Goal: Task Accomplishment & Management: Use online tool/utility

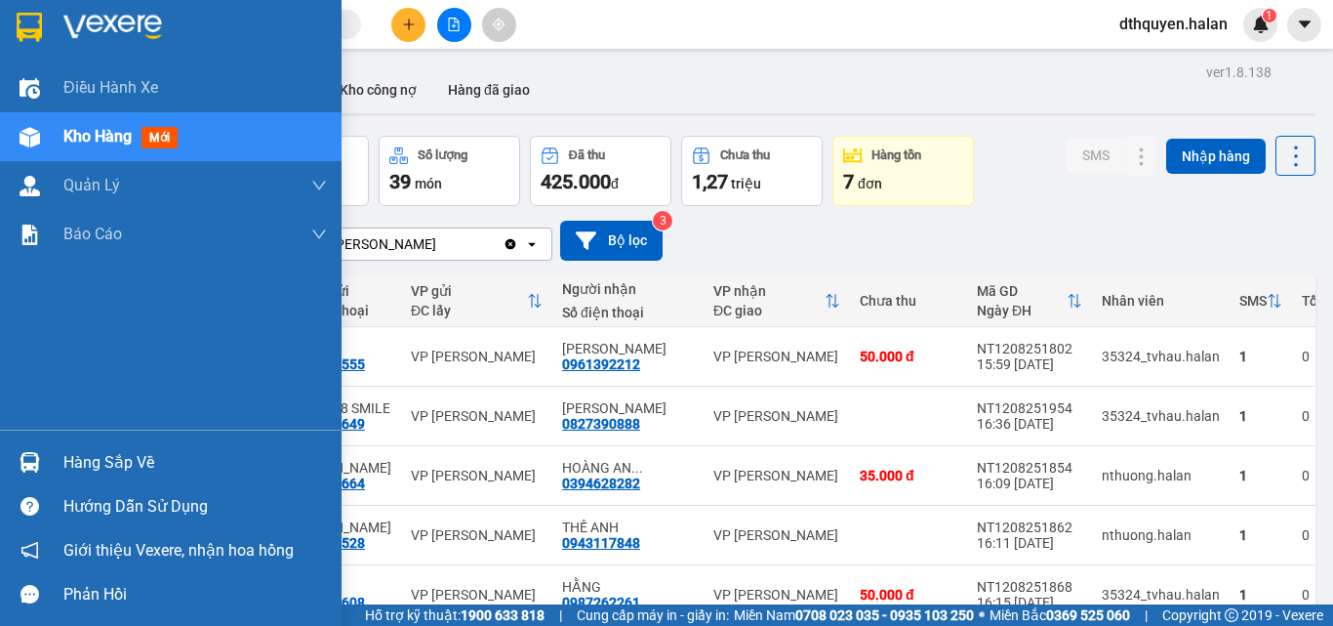
click at [105, 476] on div "Hàng sắp về" at bounding box center [195, 462] width 264 height 29
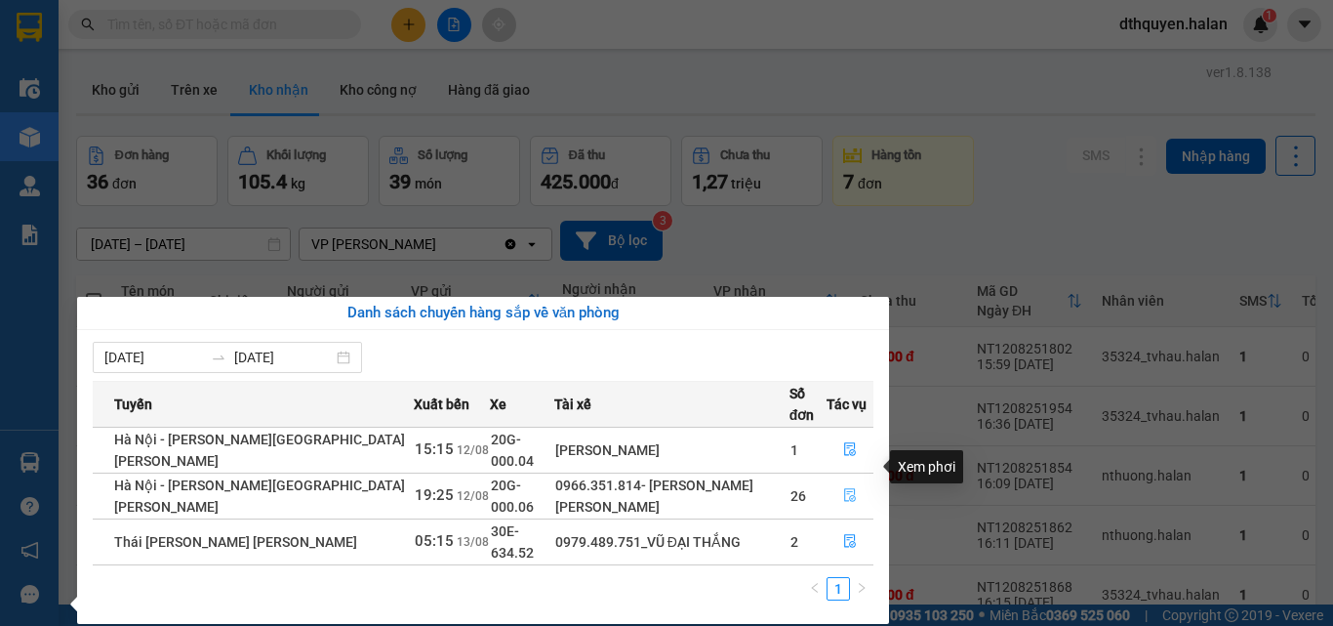
click at [849, 489] on icon "file-done" at bounding box center [850, 496] width 12 height 14
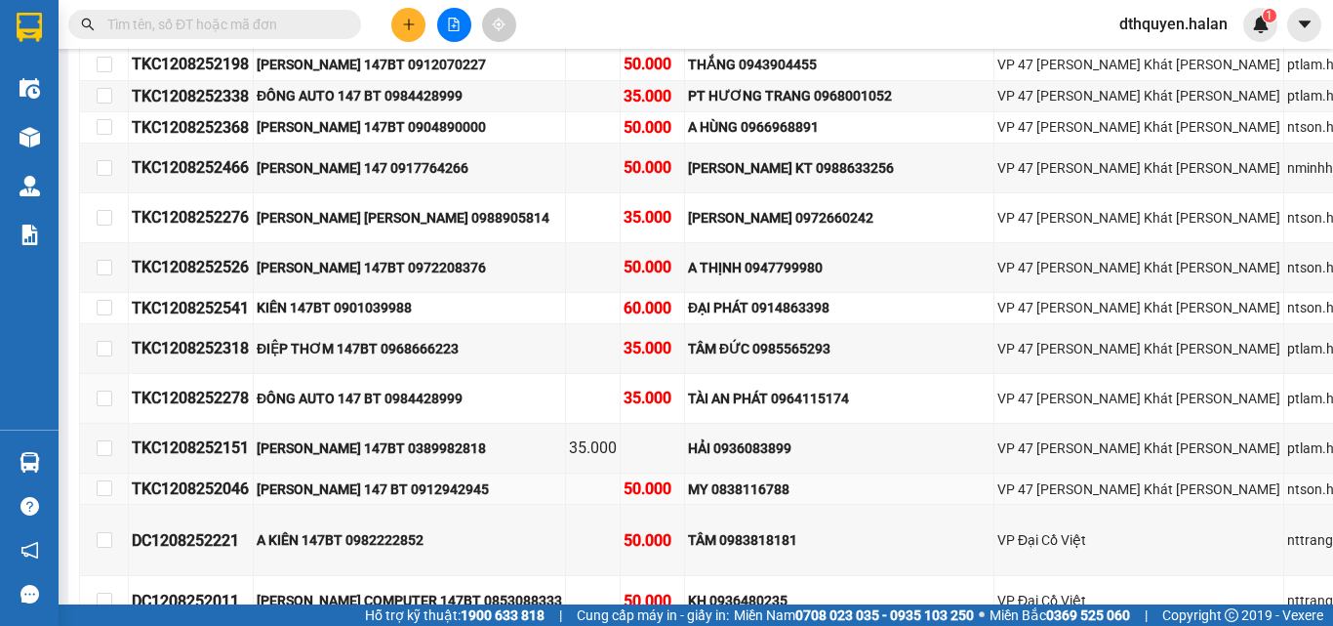
scroll to position [98, 0]
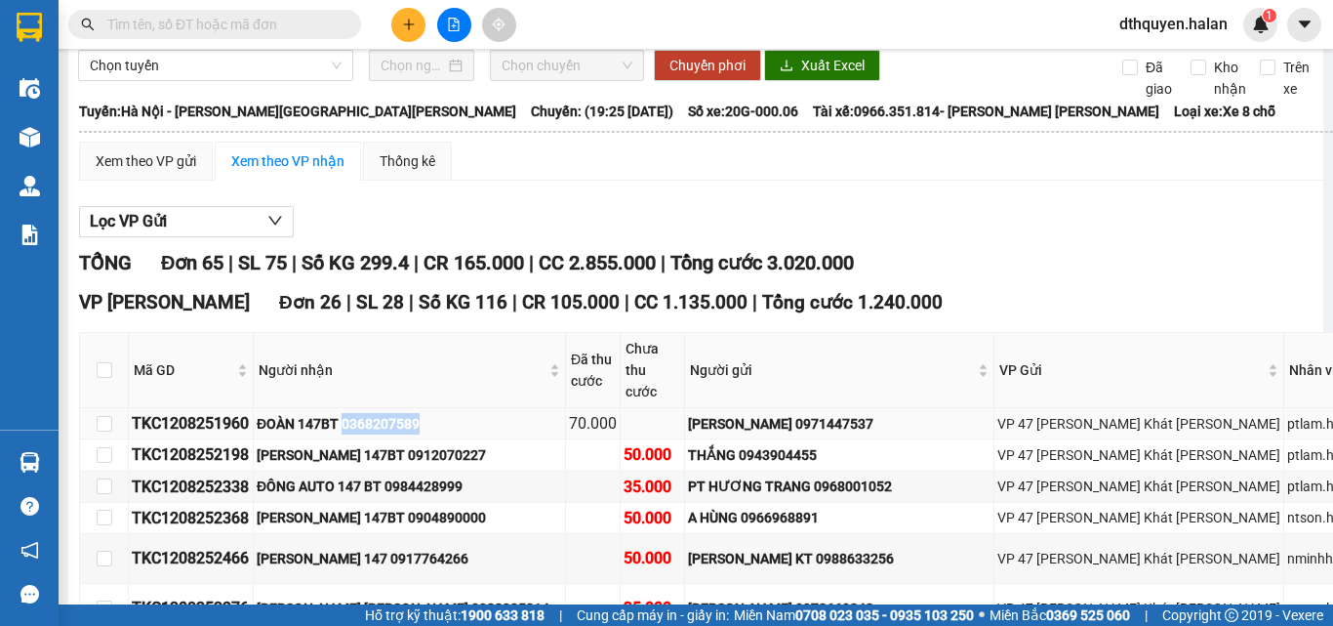
copy div "0368207589"
drag, startPoint x: 347, startPoint y: 422, endPoint x: 441, endPoint y: 419, distance: 93.7
click at [441, 419] on div "ĐOÀN 147BT 0368207589" at bounding box center [409, 423] width 305 height 21
click at [257, 21] on input "text" at bounding box center [222, 24] width 230 height 21
paste input "0368207589"
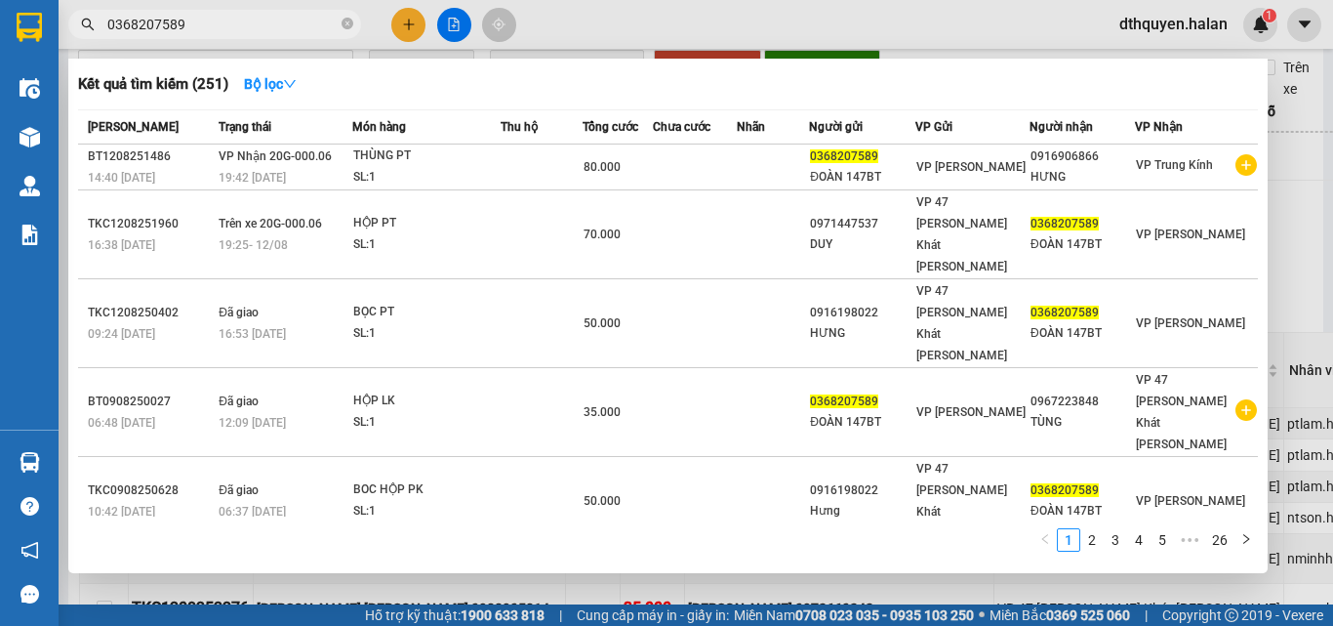
type input "0368207589"
click at [348, 24] on icon "close-circle" at bounding box center [348, 24] width 12 height 12
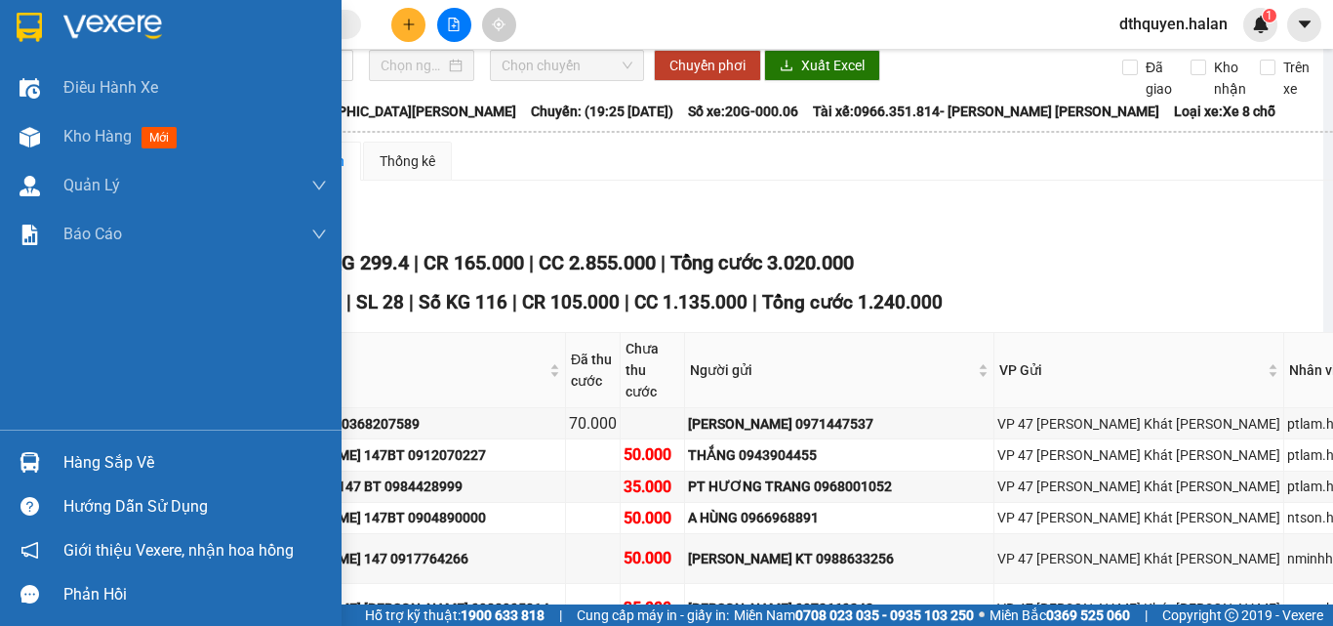
click at [89, 464] on div "Hàng sắp về" at bounding box center [195, 462] width 264 height 29
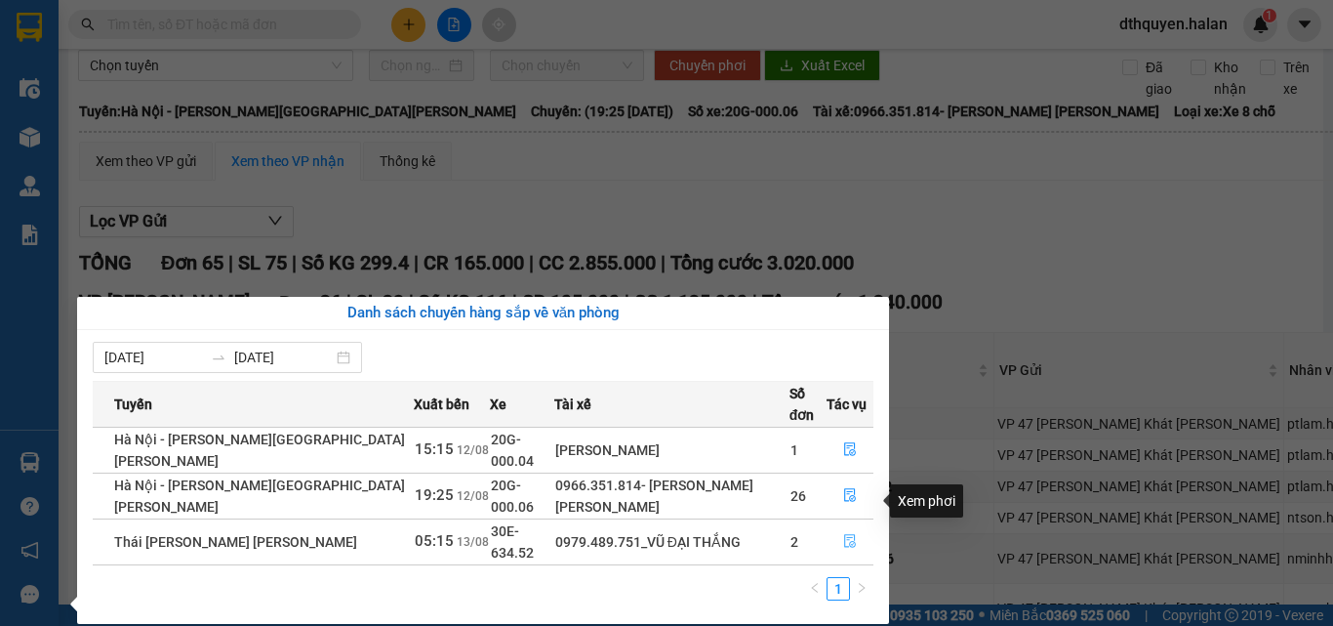
click at [844, 534] on span "file-done" at bounding box center [850, 542] width 14 height 16
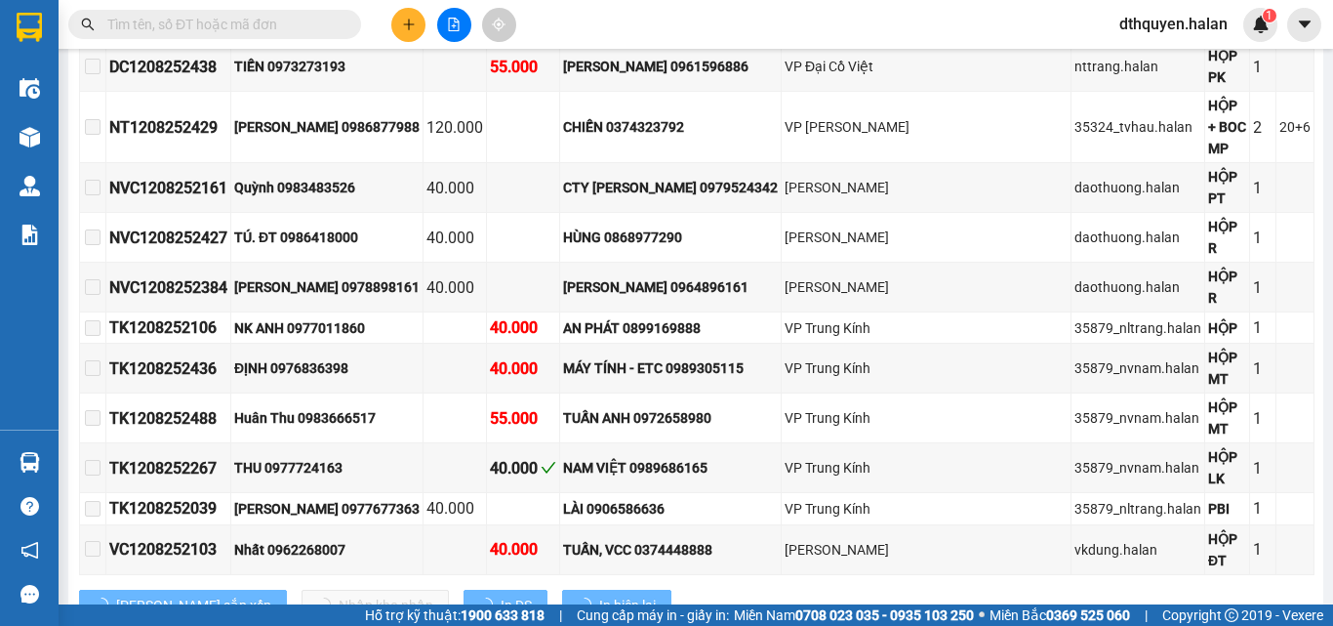
scroll to position [965, 0]
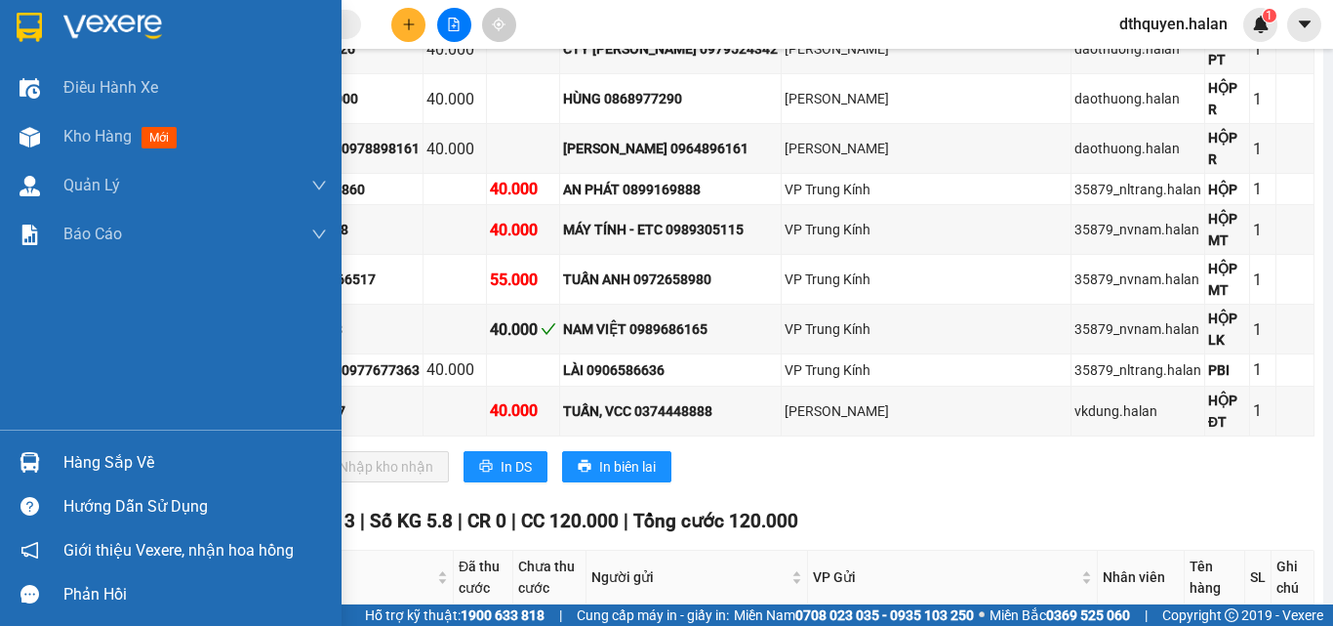
click at [102, 455] on div "Hàng sắp về" at bounding box center [195, 462] width 264 height 29
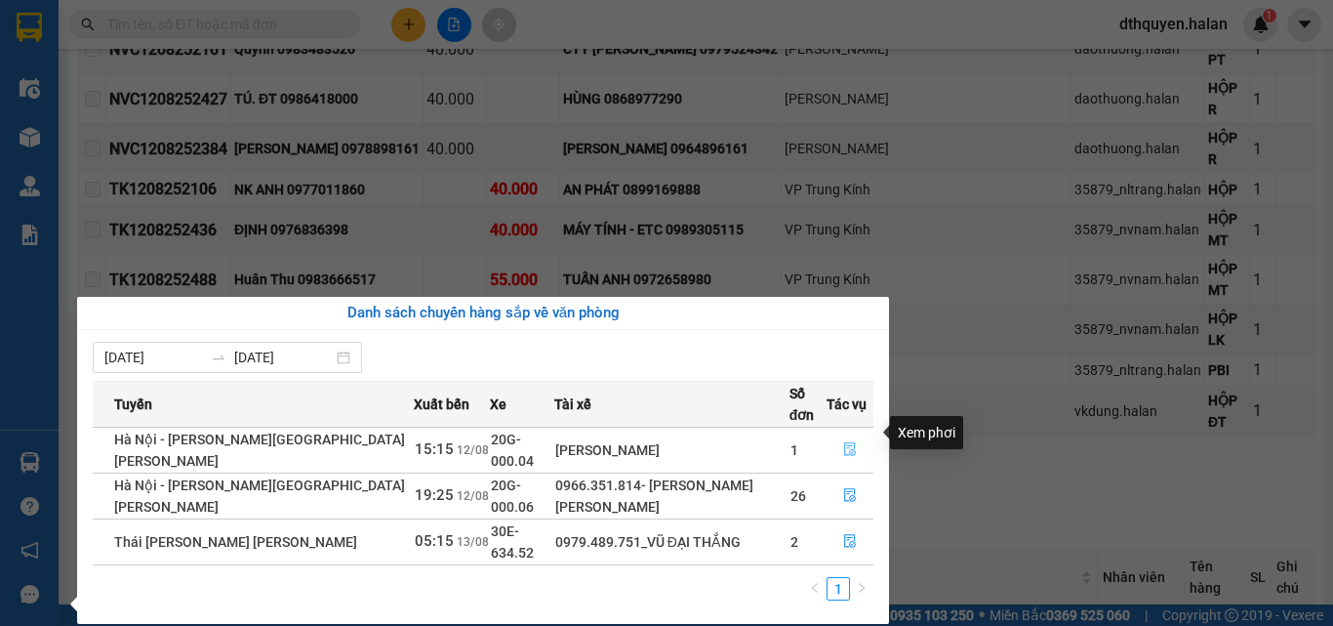
click at [845, 442] on icon "file-done" at bounding box center [850, 449] width 14 height 14
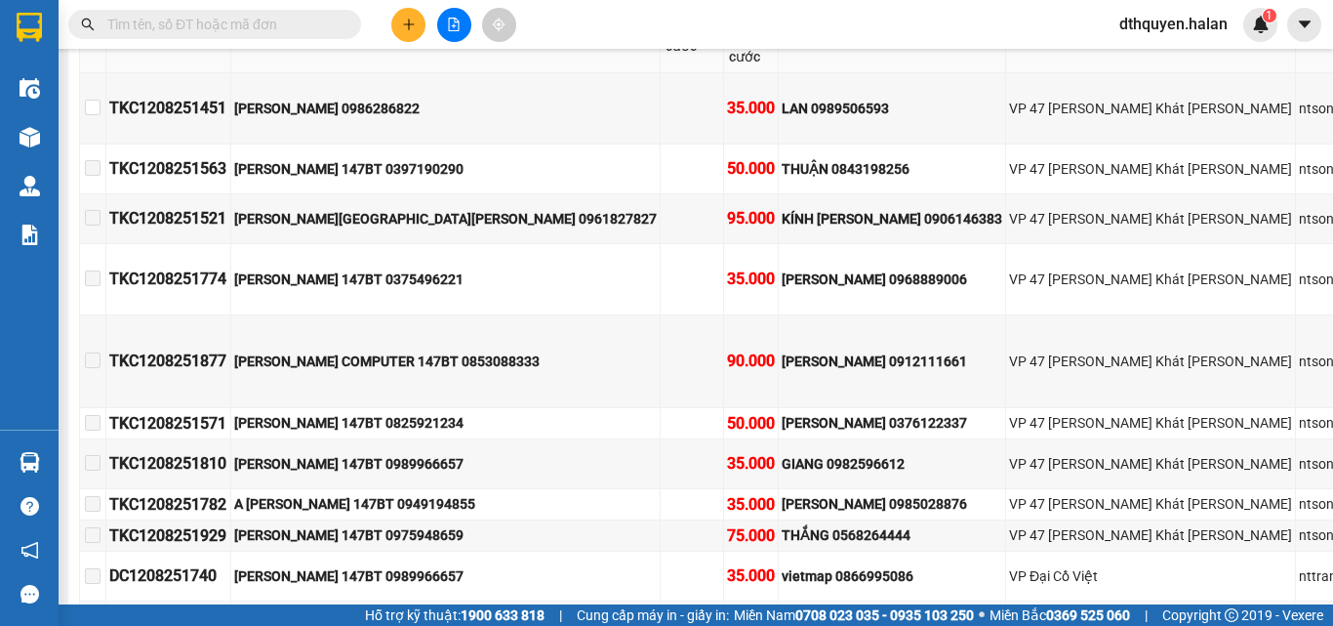
type input "12/08/2025"
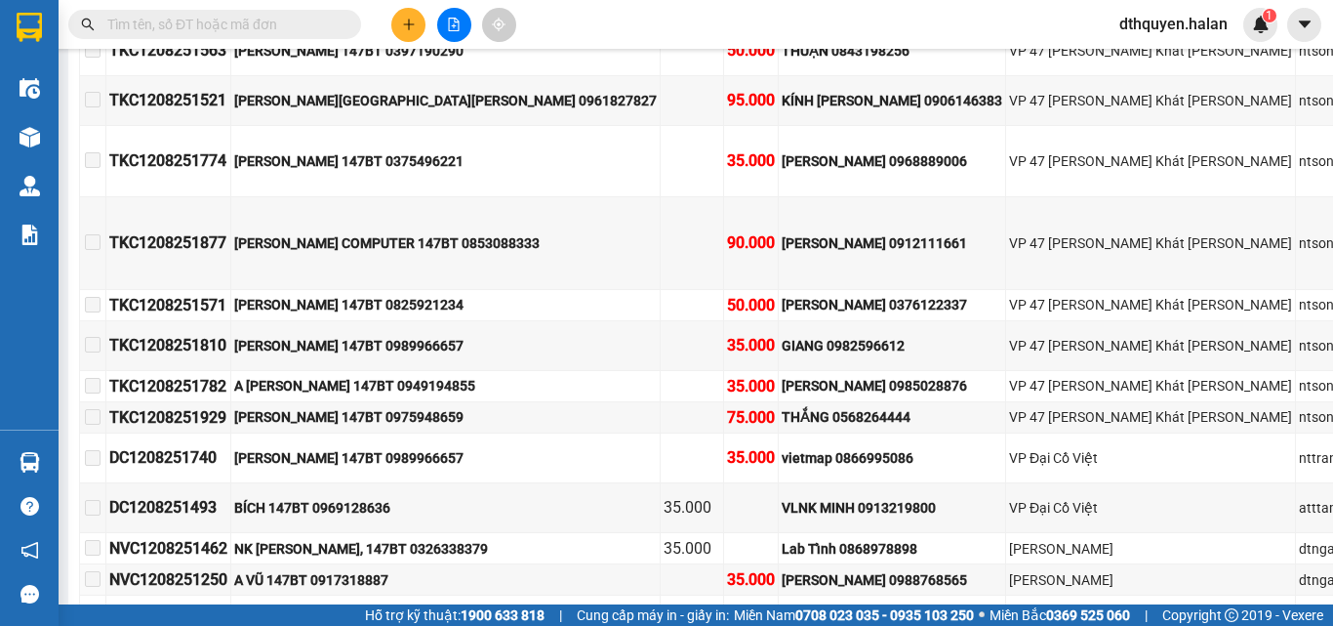
scroll to position [892, 0]
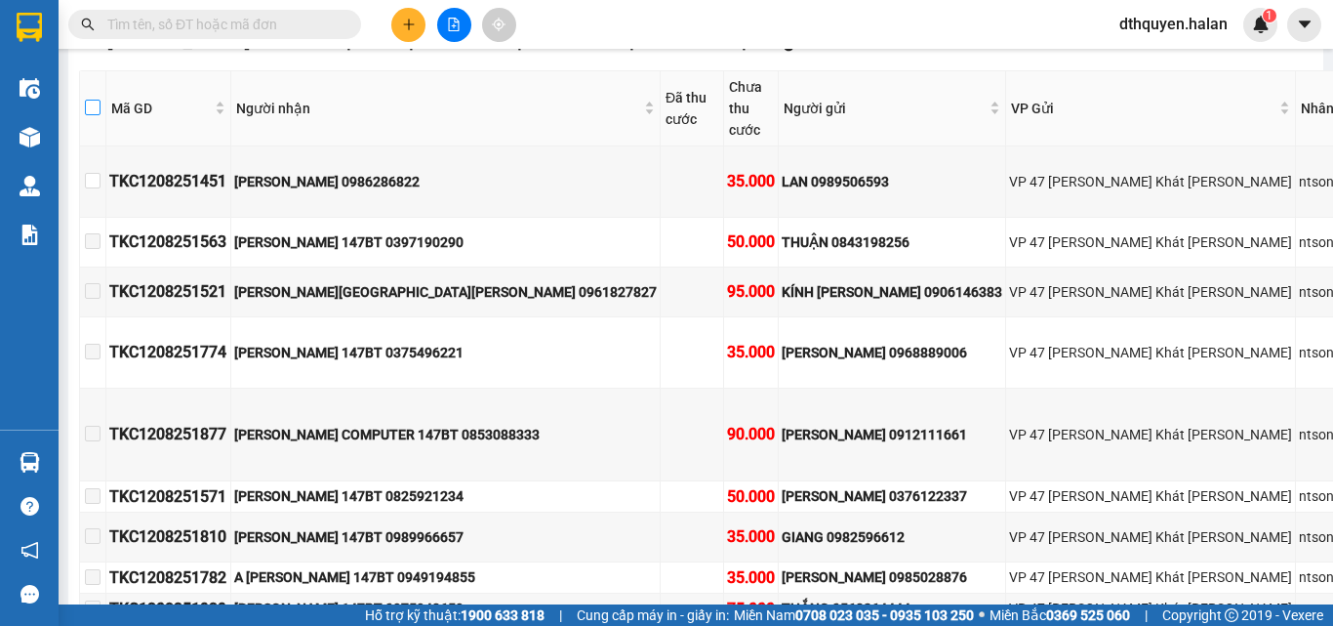
click at [101, 115] on input "checkbox" at bounding box center [93, 108] width 16 height 16
checkbox input "true"
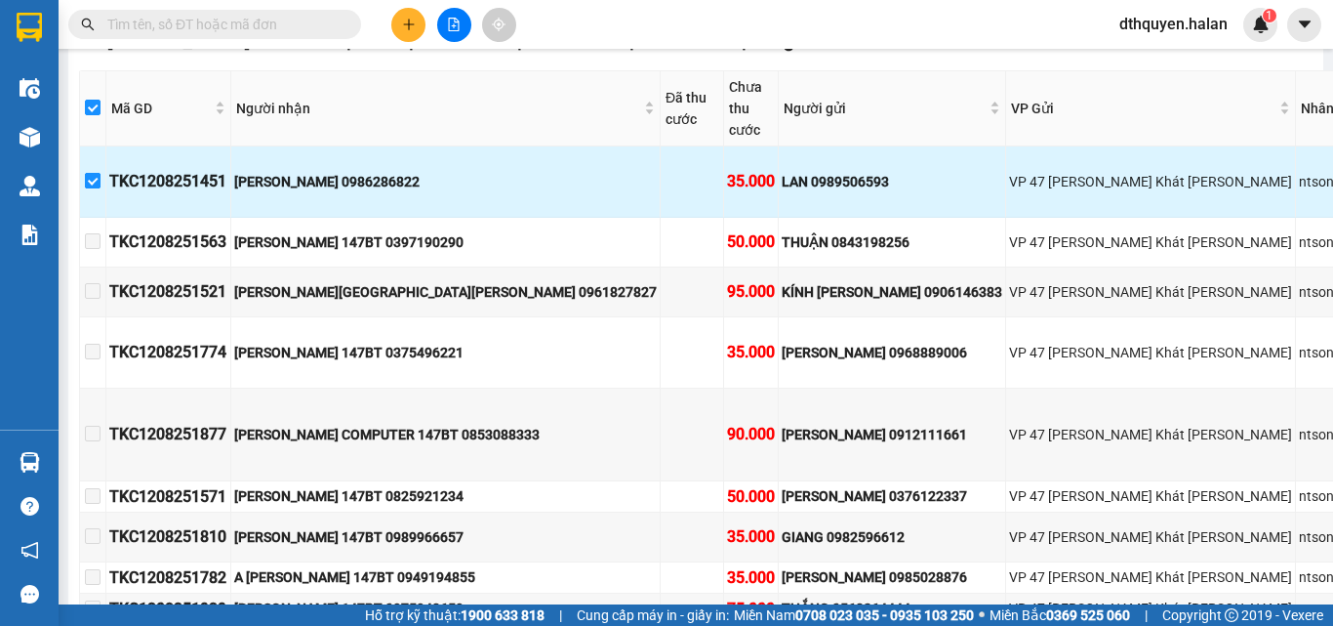
click at [101, 186] on input "checkbox" at bounding box center [93, 181] width 16 height 16
checkbox input "false"
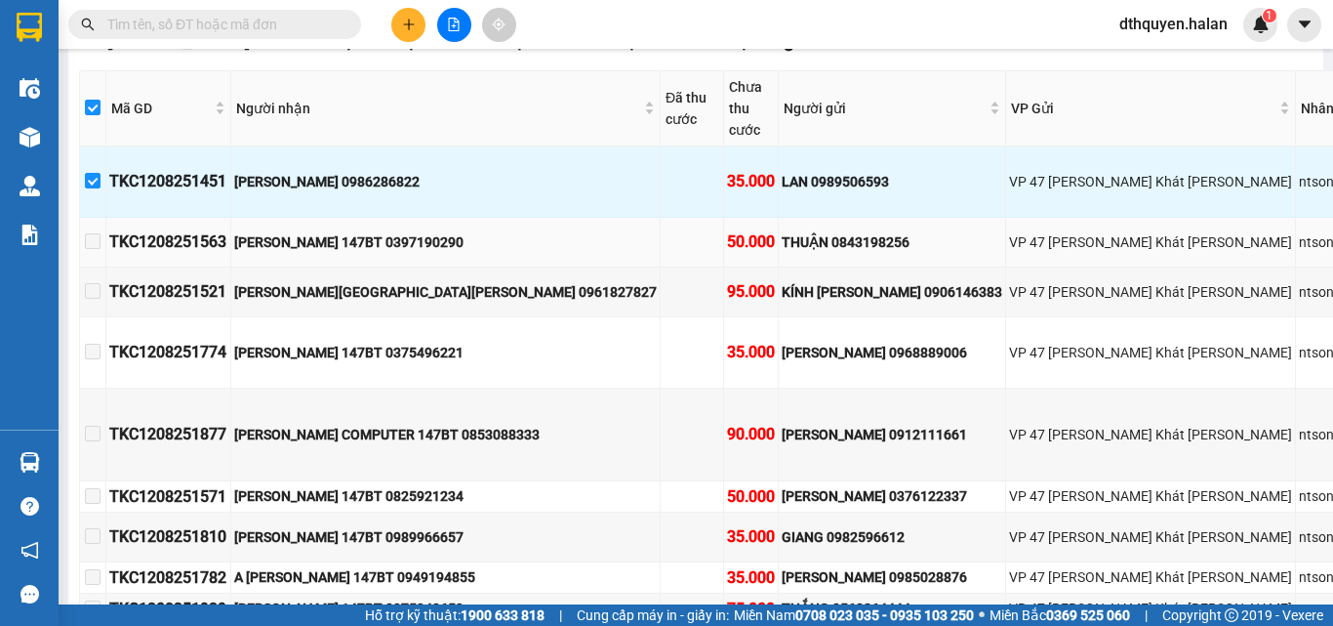
checkbox input "false"
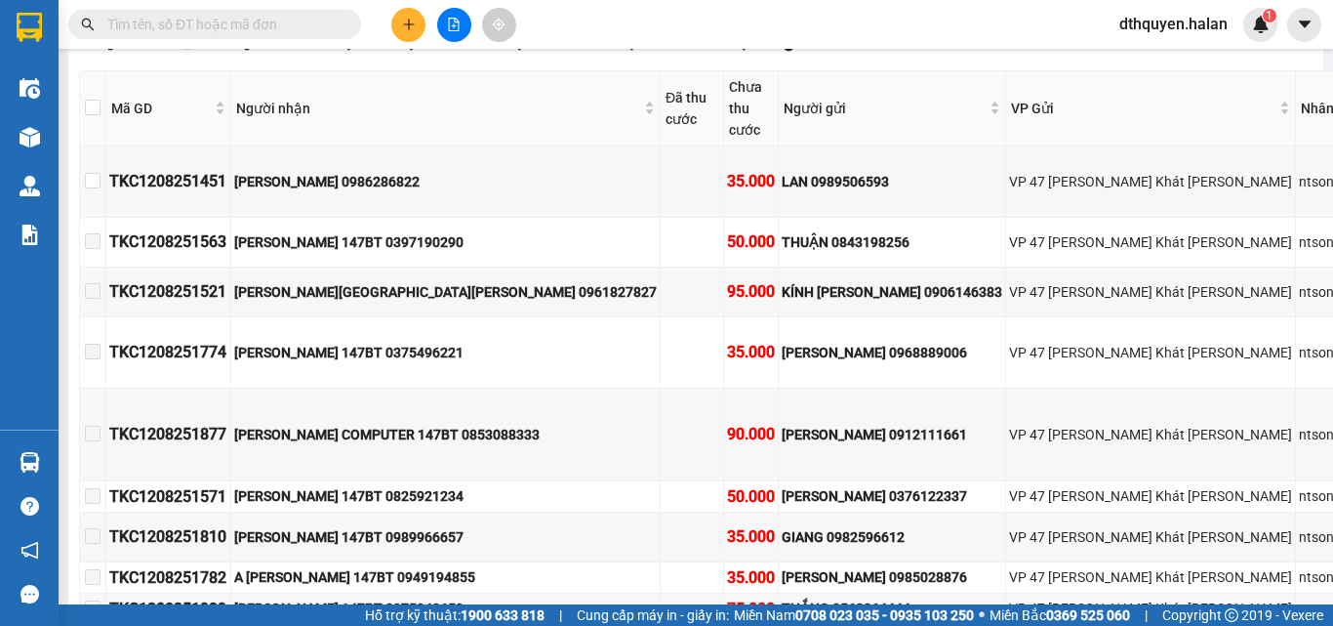
click at [258, 22] on input "text" at bounding box center [222, 24] width 230 height 21
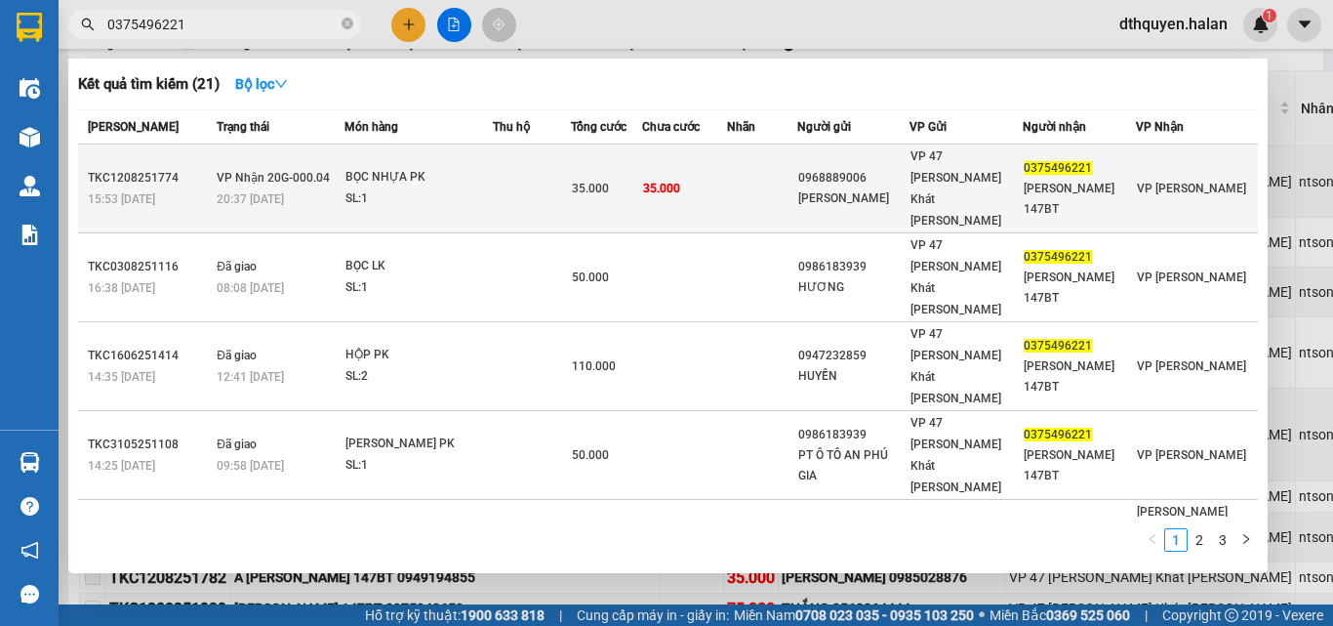
type input "0375496221"
click at [379, 167] on div "BỌC NHỰA PK" at bounding box center [419, 177] width 146 height 21
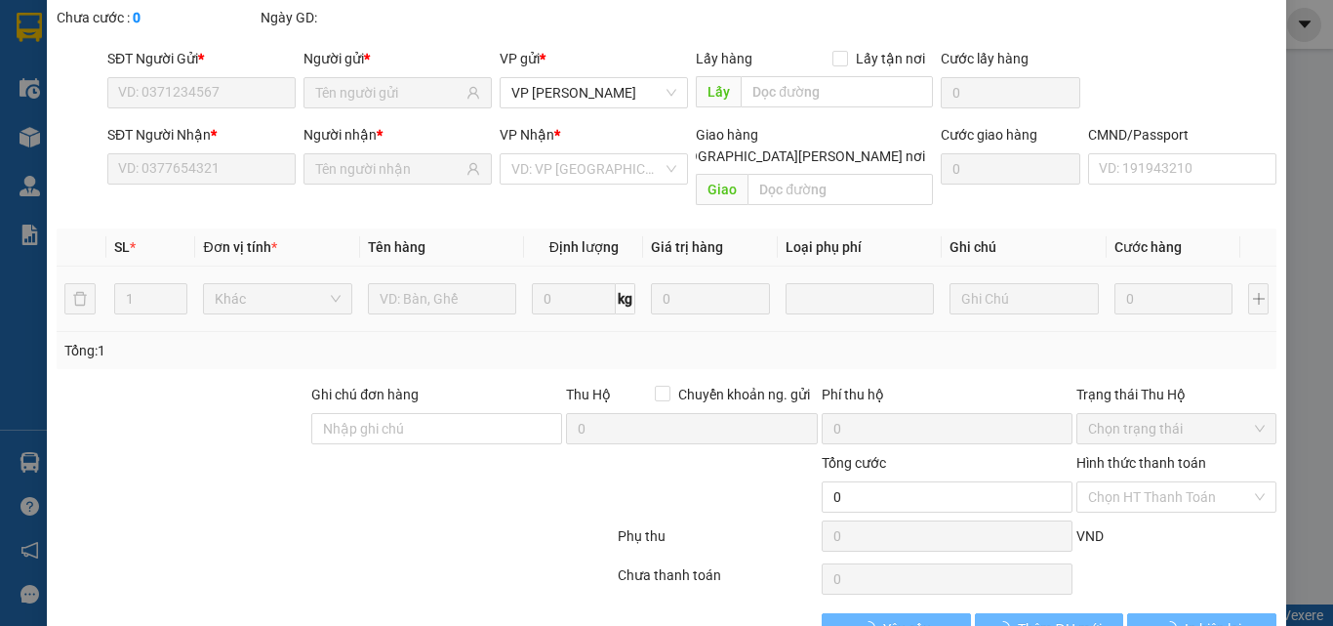
scroll to position [140, 0]
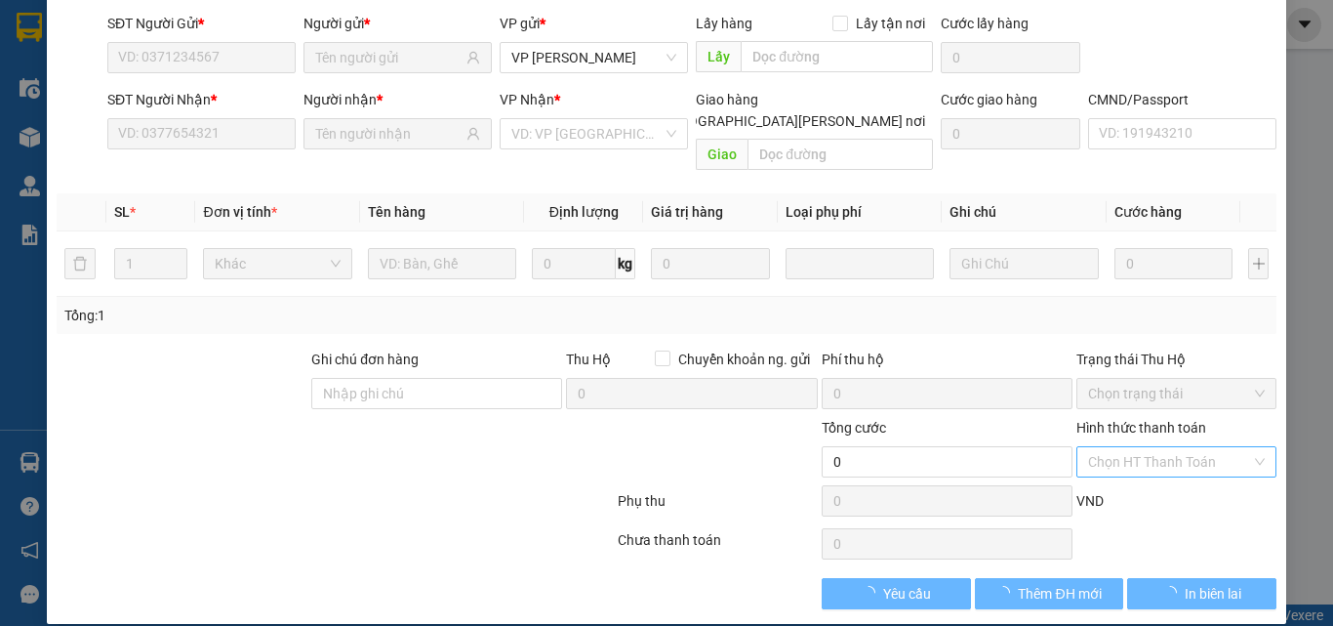
type input "0968889006"
type input "VŨ HN"
type input "0375496221"
type input "CƯỜNG 147BT"
type input "35.000"
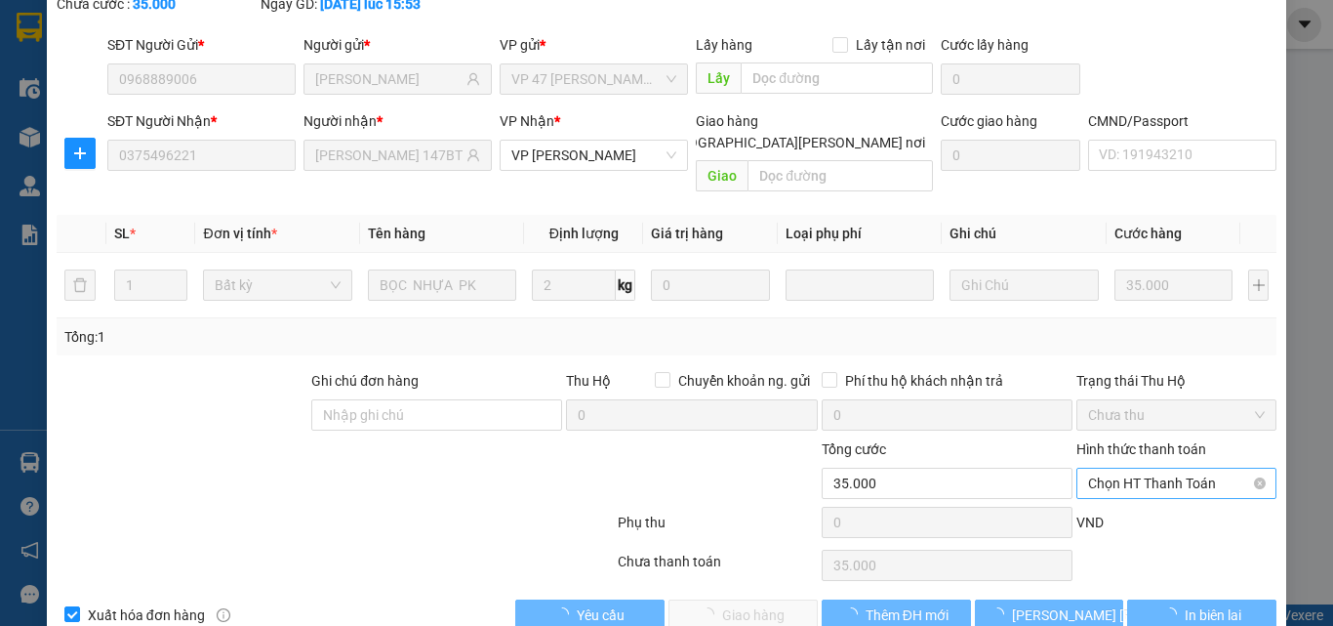
click at [1120, 468] on span "Chọn HT Thanh Toán" at bounding box center [1176, 482] width 177 height 29
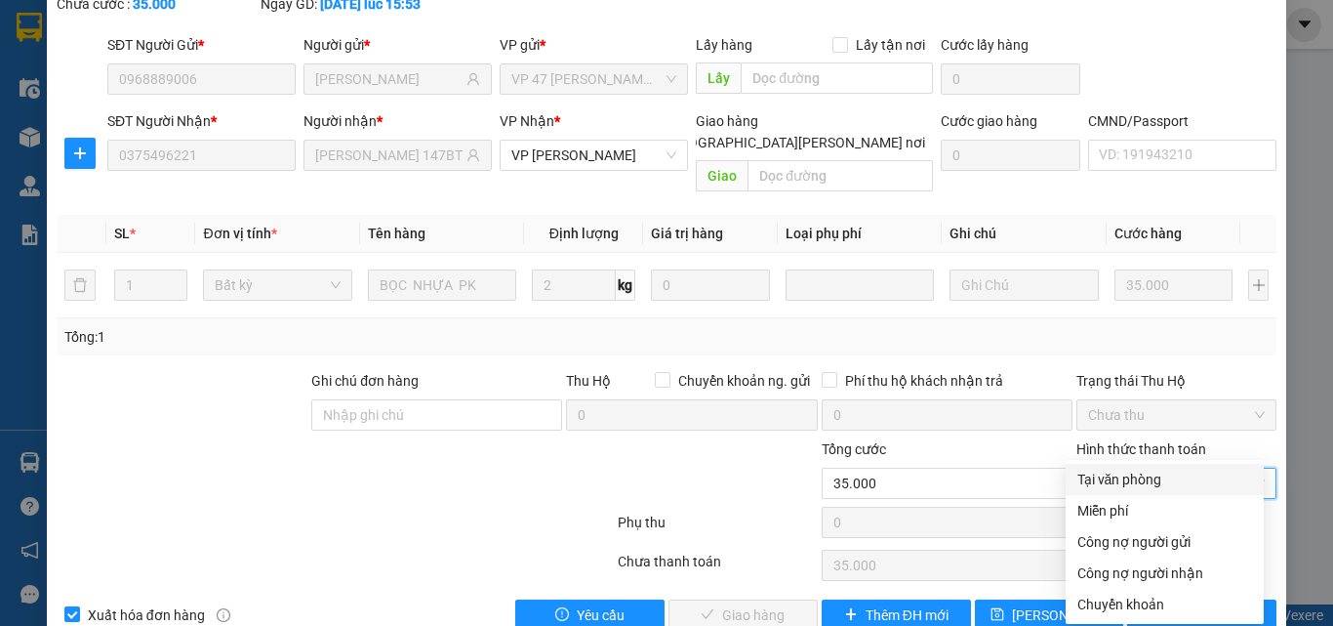
click at [1110, 484] on div "Tại văn phòng" at bounding box center [1165, 478] width 175 height 21
type input "0"
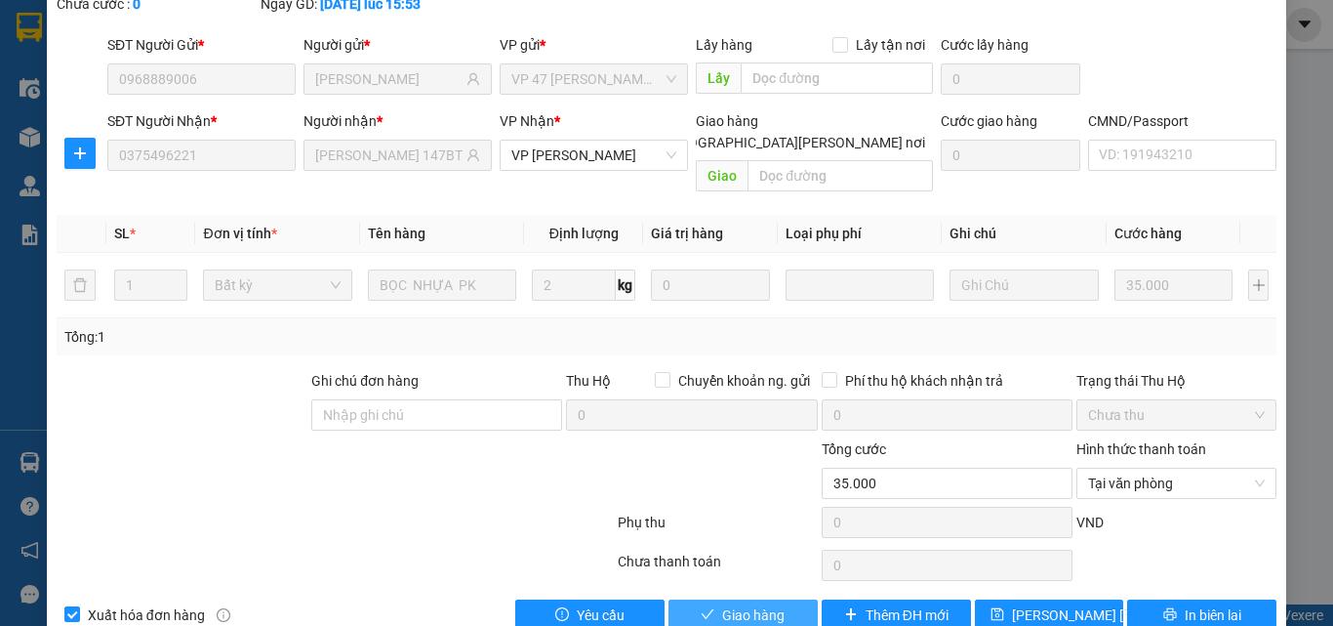
click at [757, 604] on span "Giao hàng" at bounding box center [753, 614] width 62 height 21
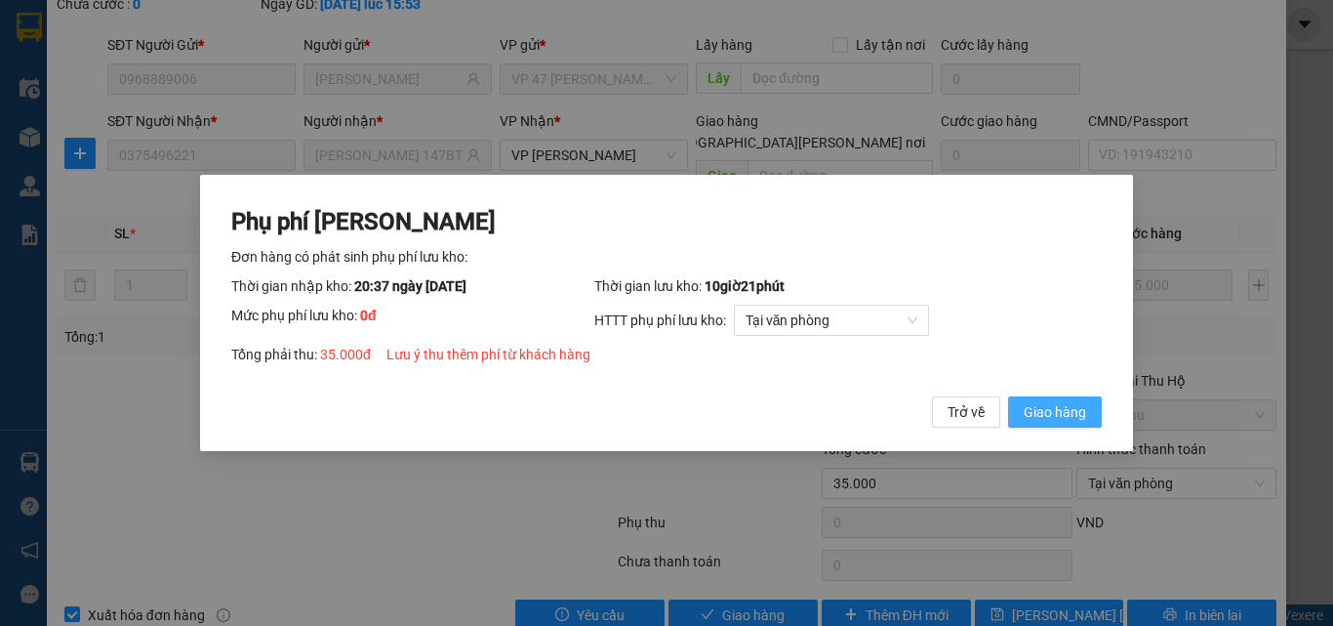
click at [1046, 408] on span "Giao hàng" at bounding box center [1055, 411] width 62 height 21
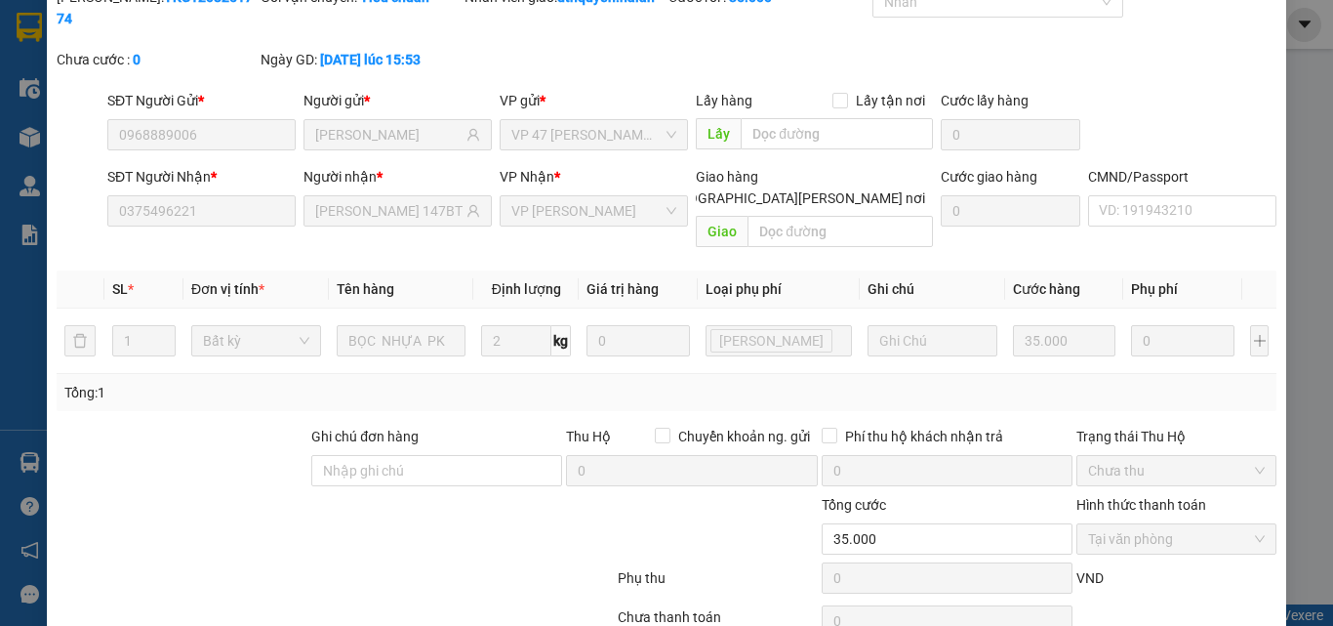
scroll to position [0, 0]
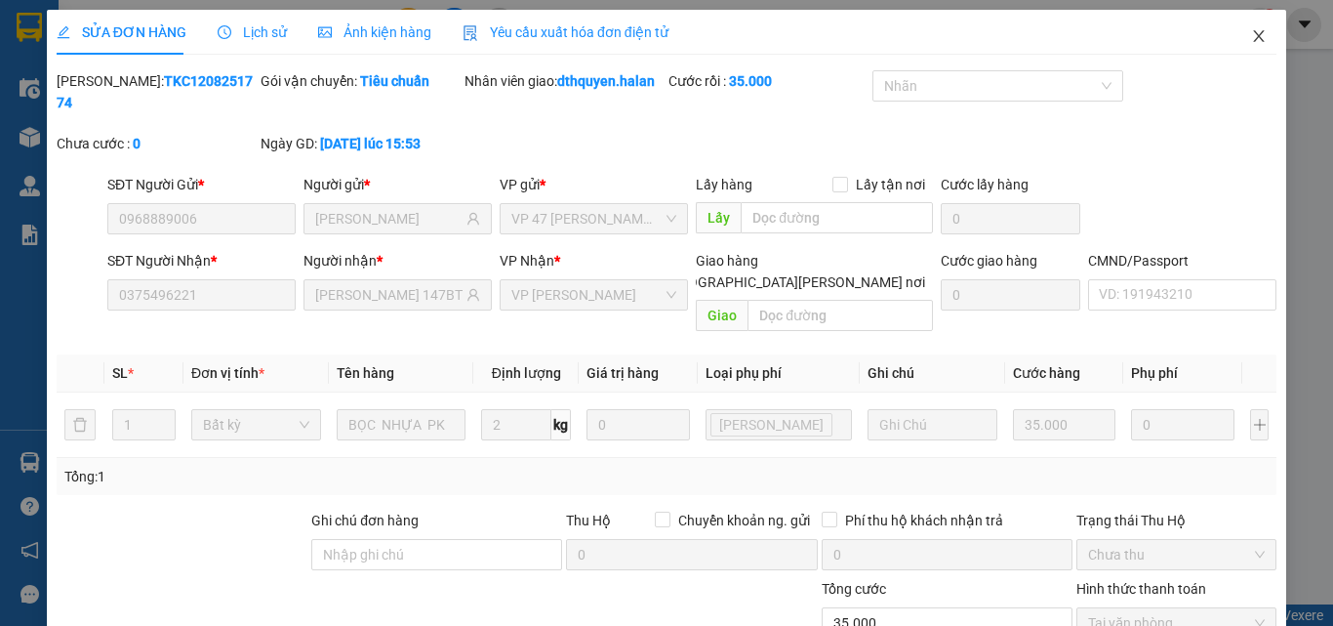
click at [1251, 39] on icon "close" at bounding box center [1259, 36] width 16 height 16
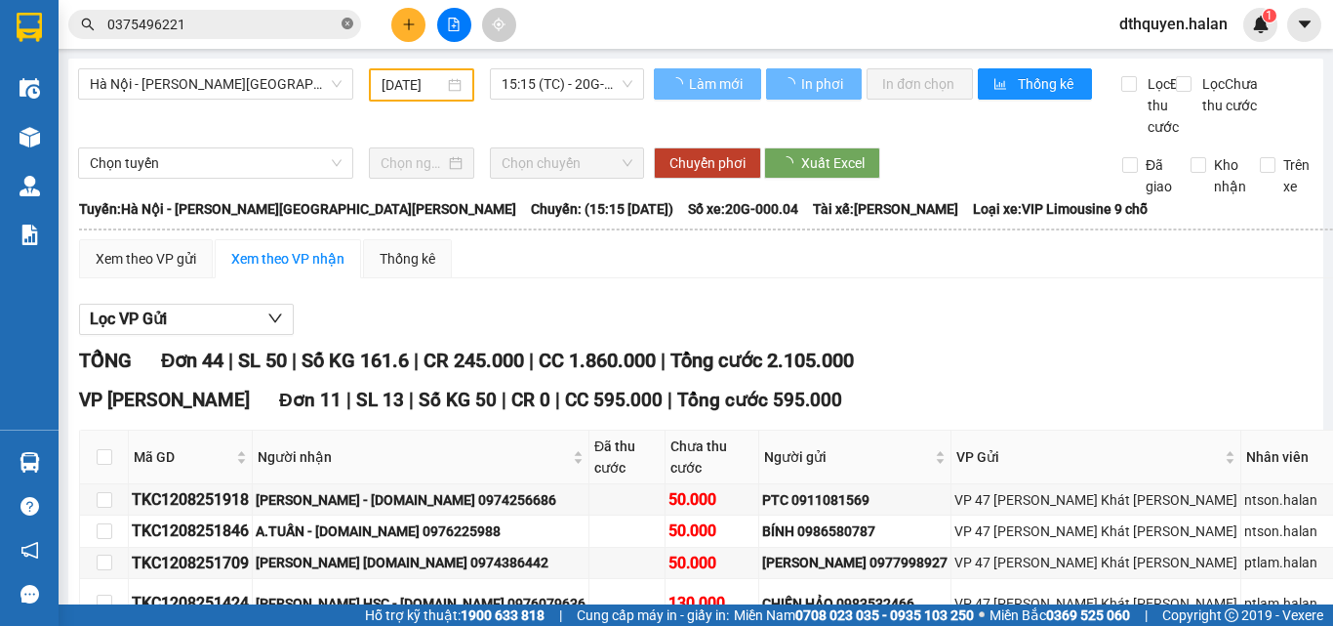
click at [346, 21] on icon "close-circle" at bounding box center [348, 24] width 12 height 12
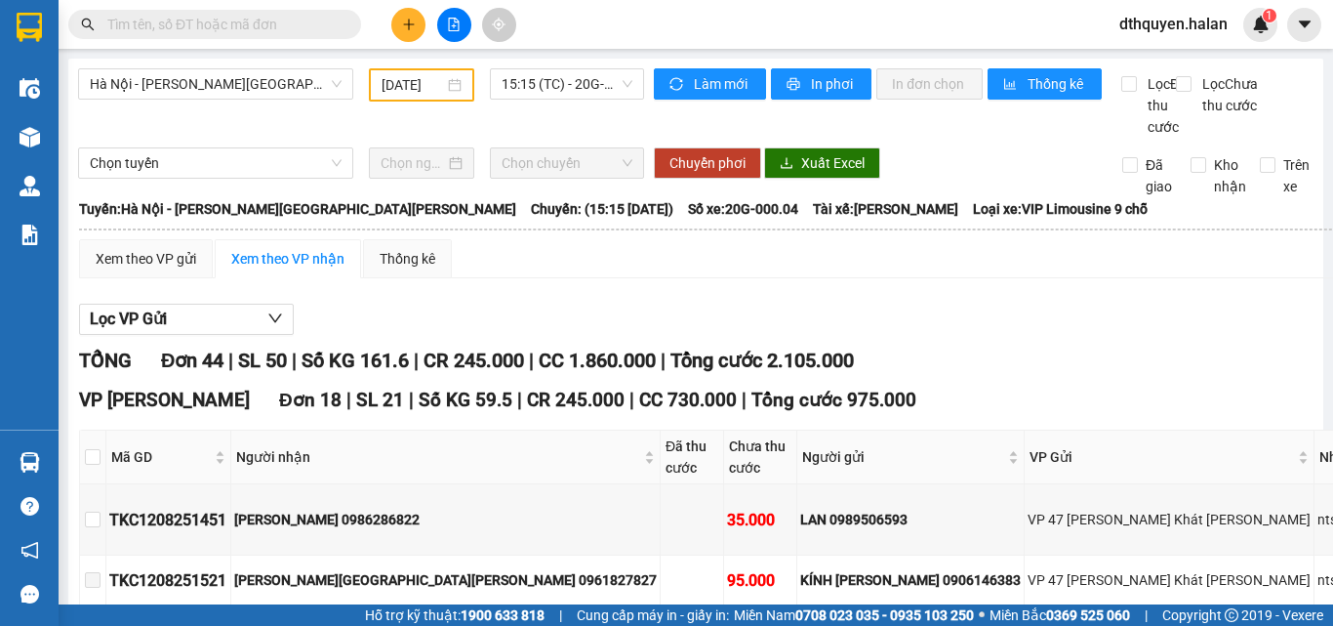
click at [312, 25] on input "text" at bounding box center [222, 24] width 230 height 21
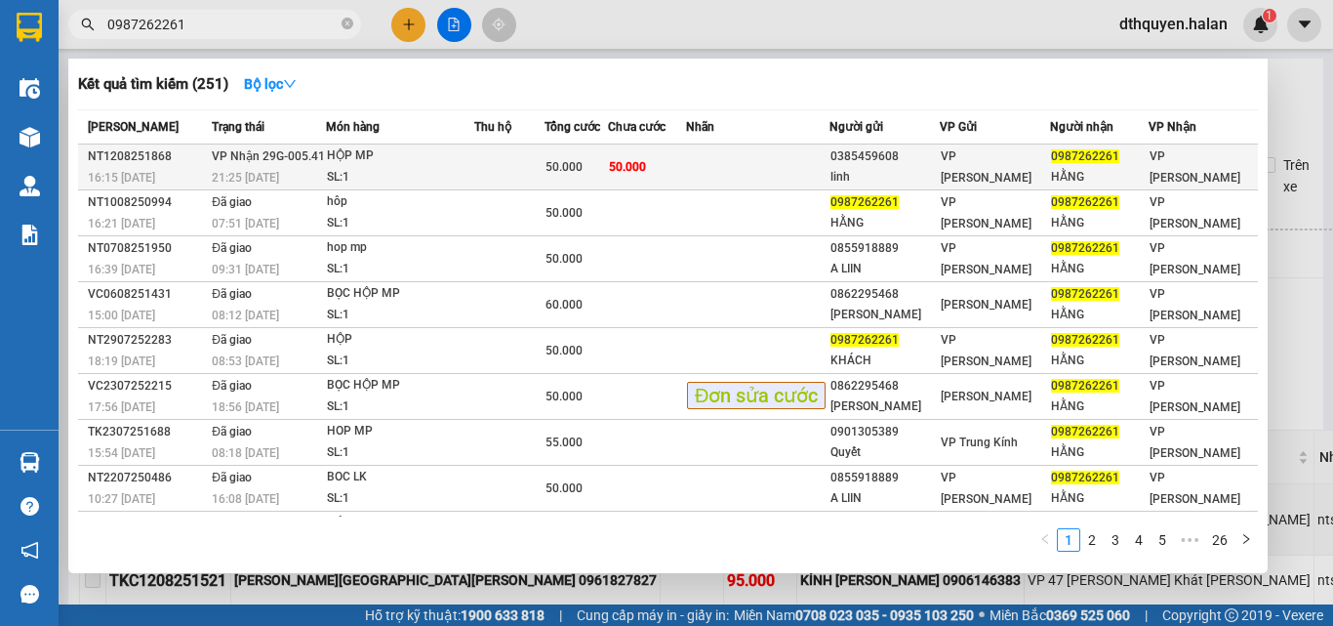
type input "0987262261"
click at [452, 153] on div "HỘP MP" at bounding box center [400, 155] width 146 height 21
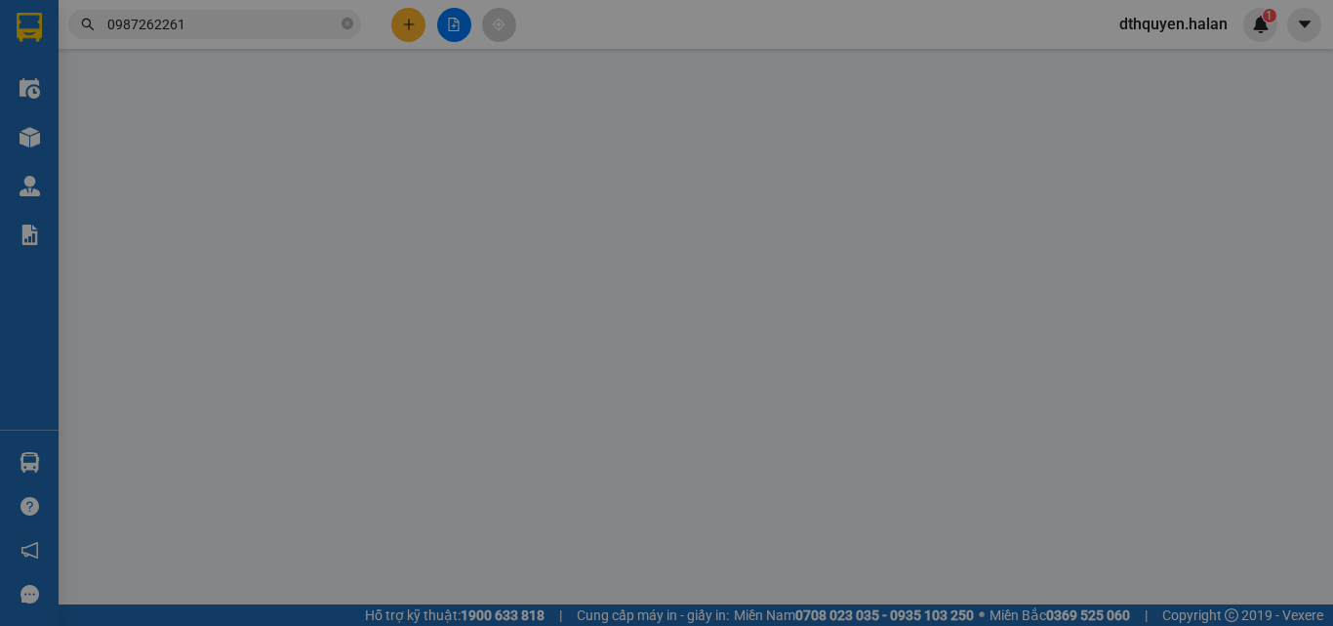
type input "0385459608"
type input "linh"
type input "0987262261"
type input "HẰNG"
type input "008187008502"
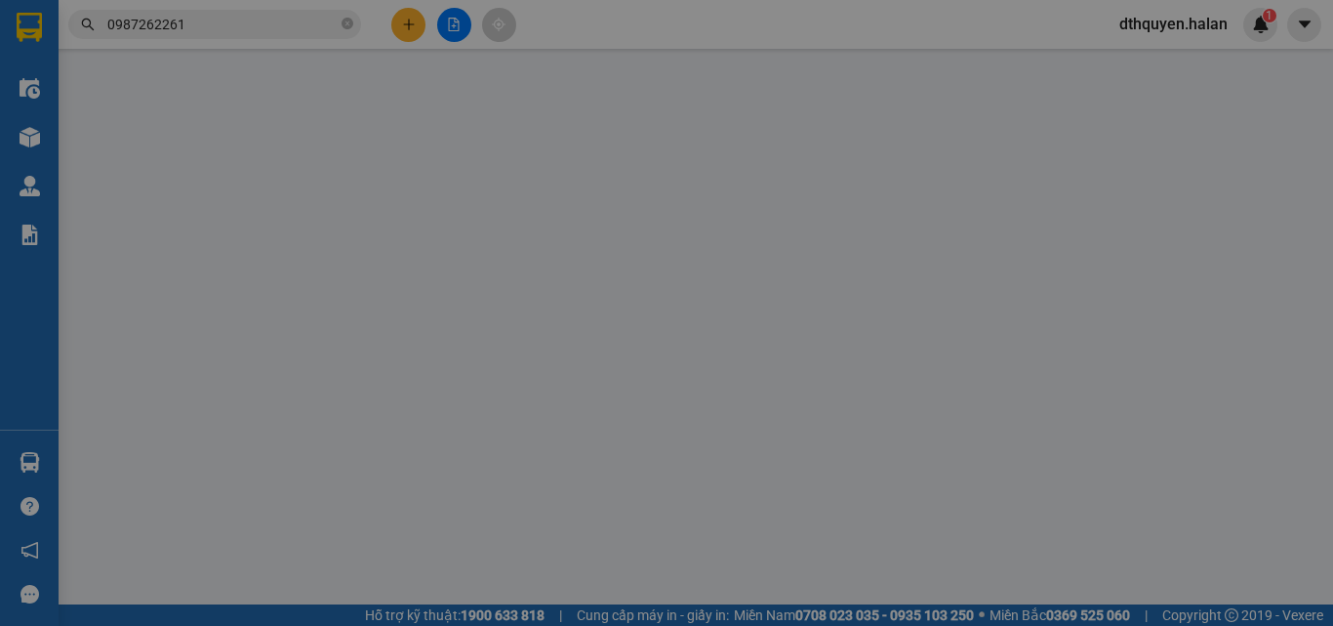
type input "50.000"
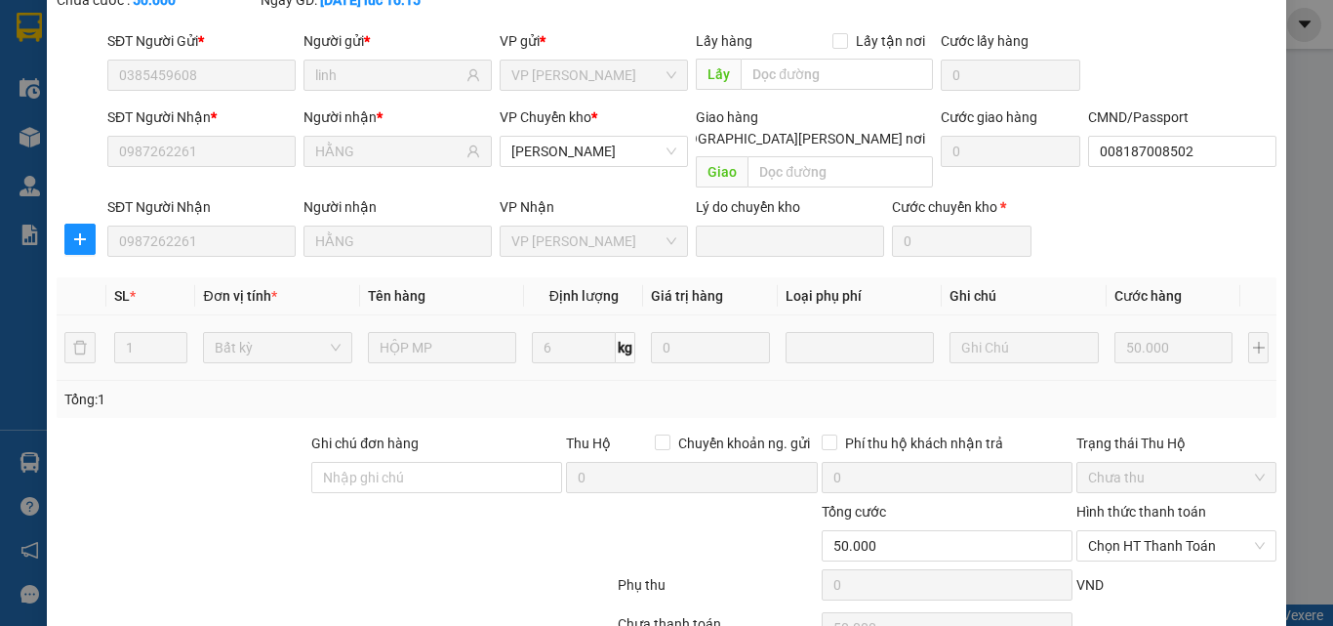
scroll to position [206, 0]
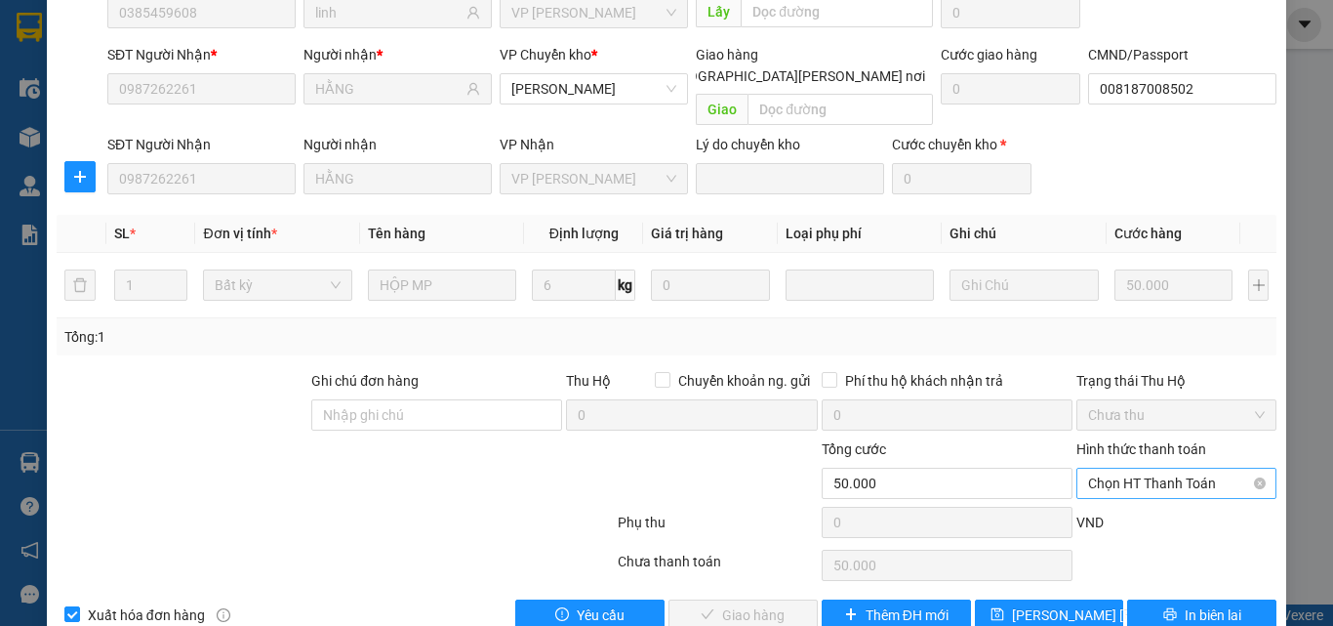
click at [1118, 468] on span "Chọn HT Thanh Toán" at bounding box center [1176, 482] width 177 height 29
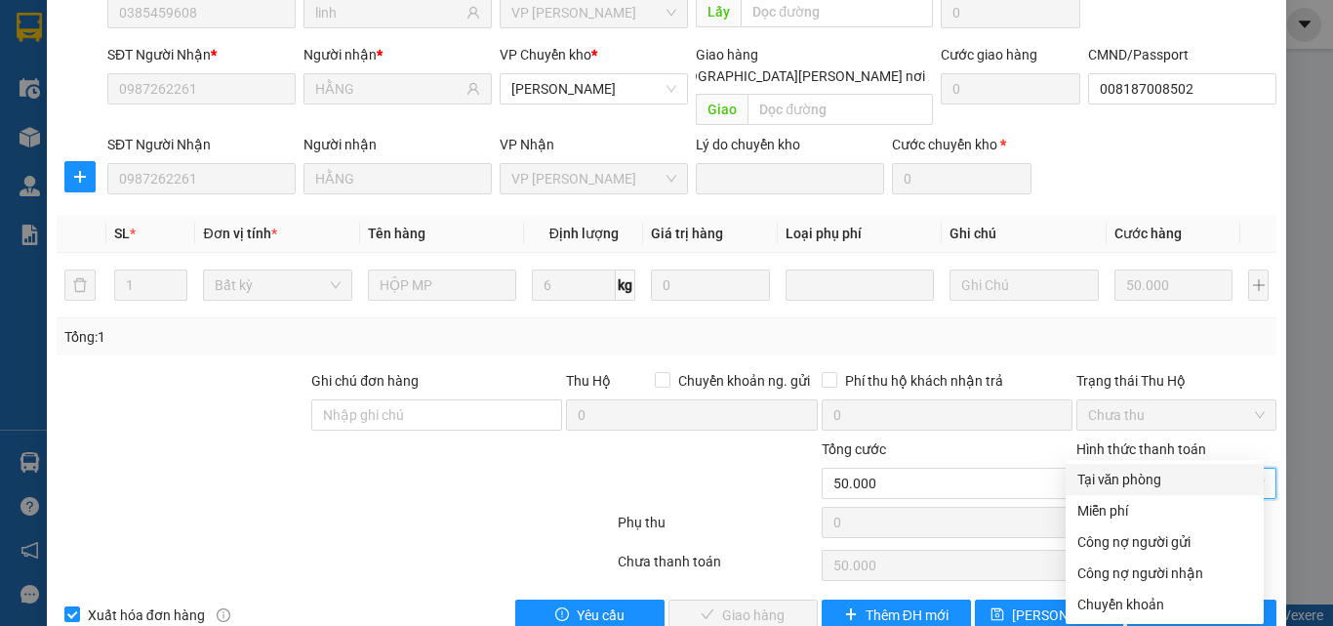
click at [1116, 469] on div "Tại văn phòng" at bounding box center [1165, 478] width 175 height 21
type input "0"
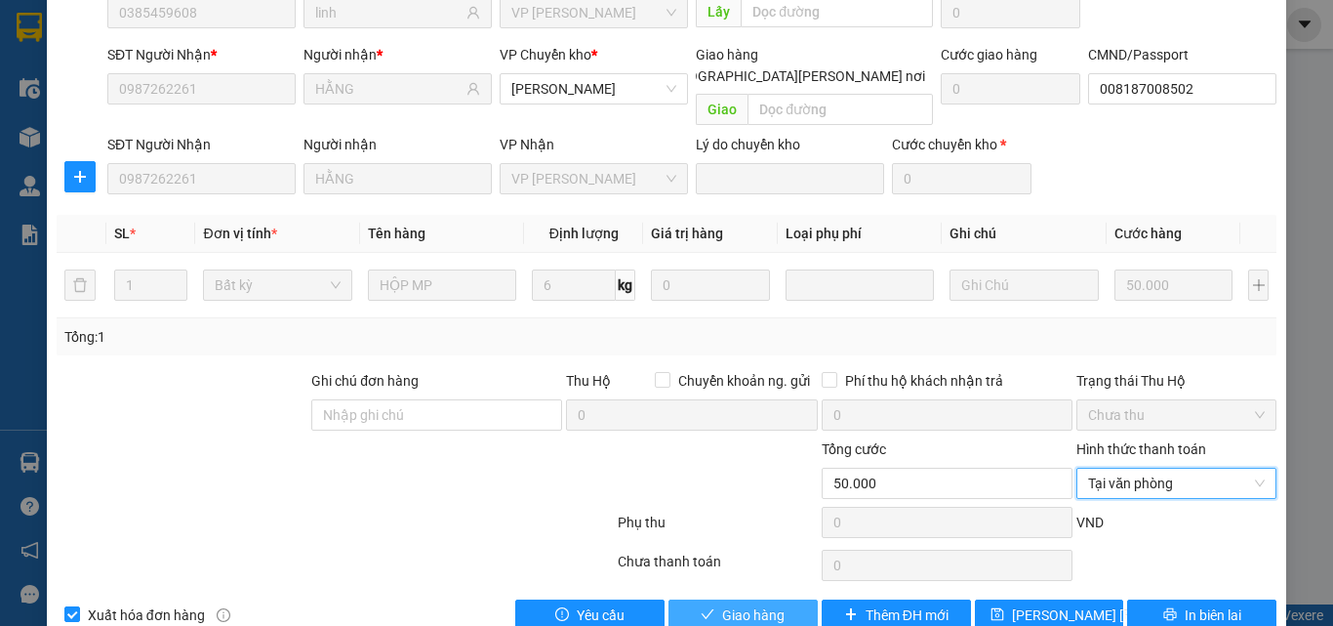
click at [709, 599] on button "Giao hàng" at bounding box center [743, 614] width 149 height 31
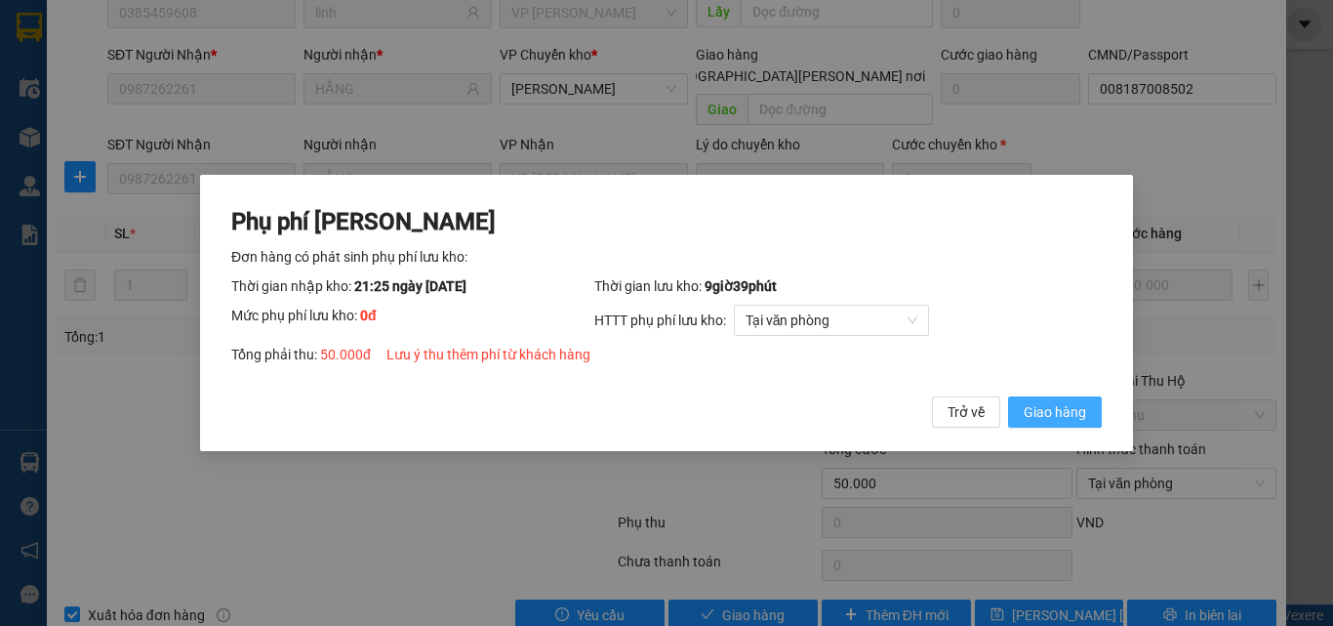
click at [1047, 405] on span "Giao hàng" at bounding box center [1055, 411] width 62 height 21
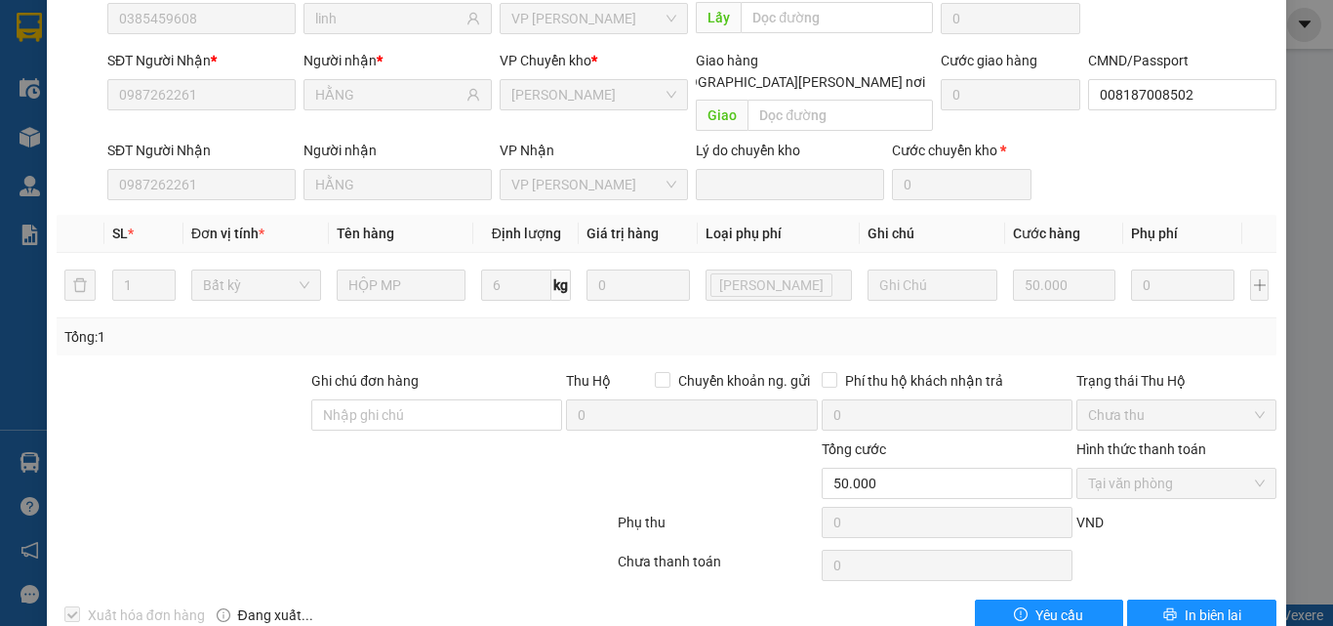
scroll to position [0, 0]
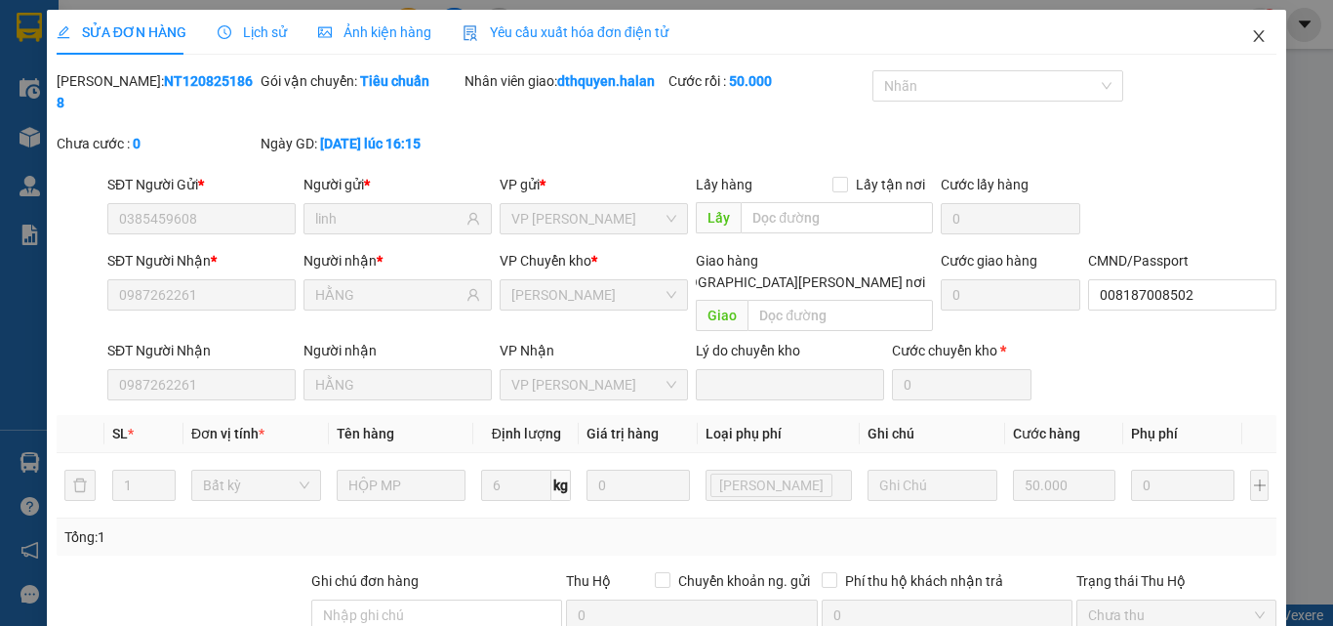
click at [1254, 42] on icon "close" at bounding box center [1259, 36] width 11 height 12
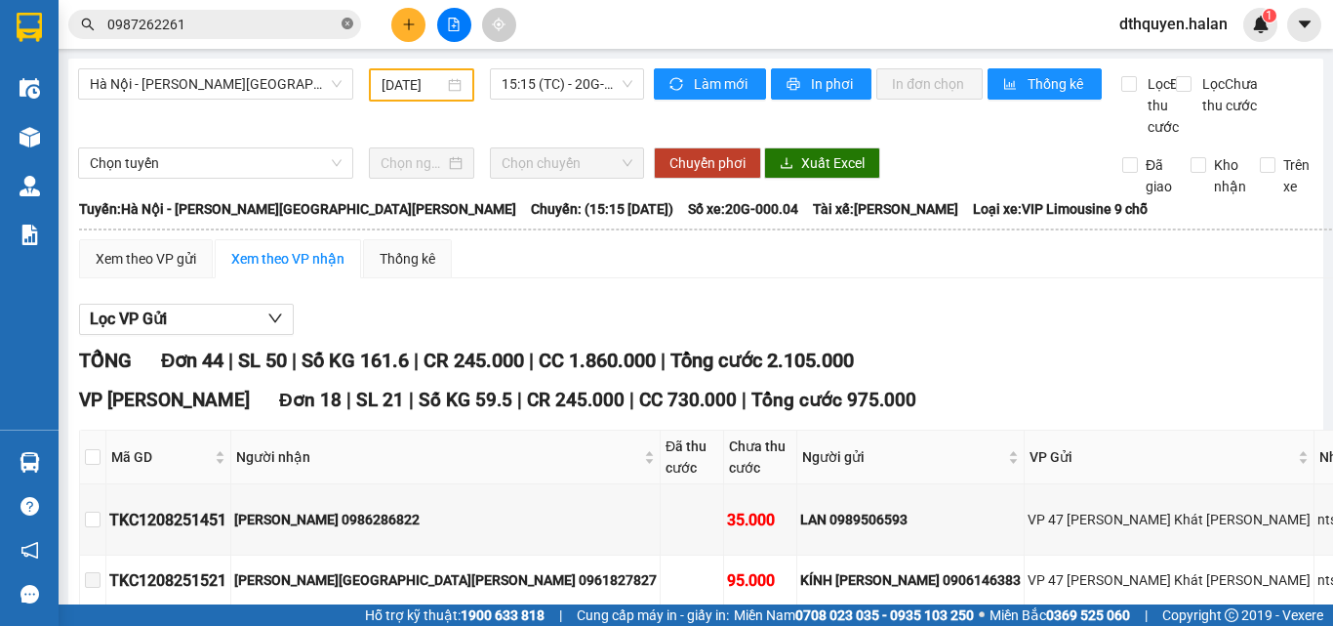
click at [344, 25] on icon "close-circle" at bounding box center [348, 24] width 12 height 12
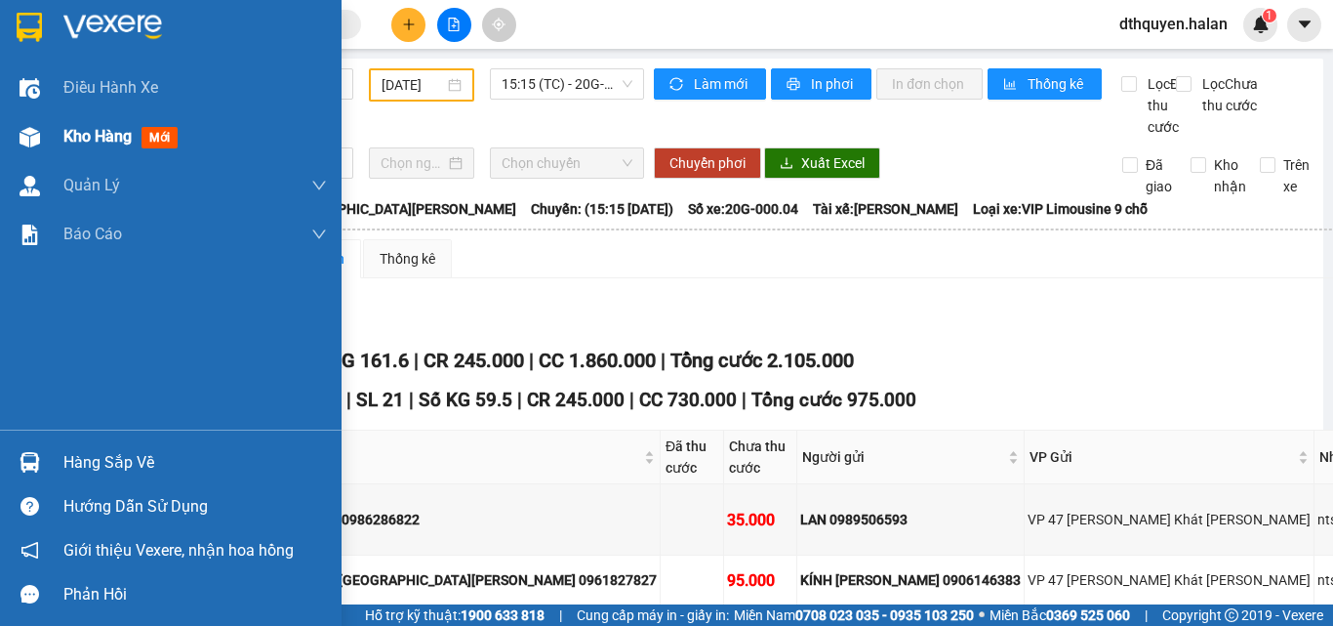
click at [91, 135] on span "Kho hàng" at bounding box center [97, 136] width 68 height 19
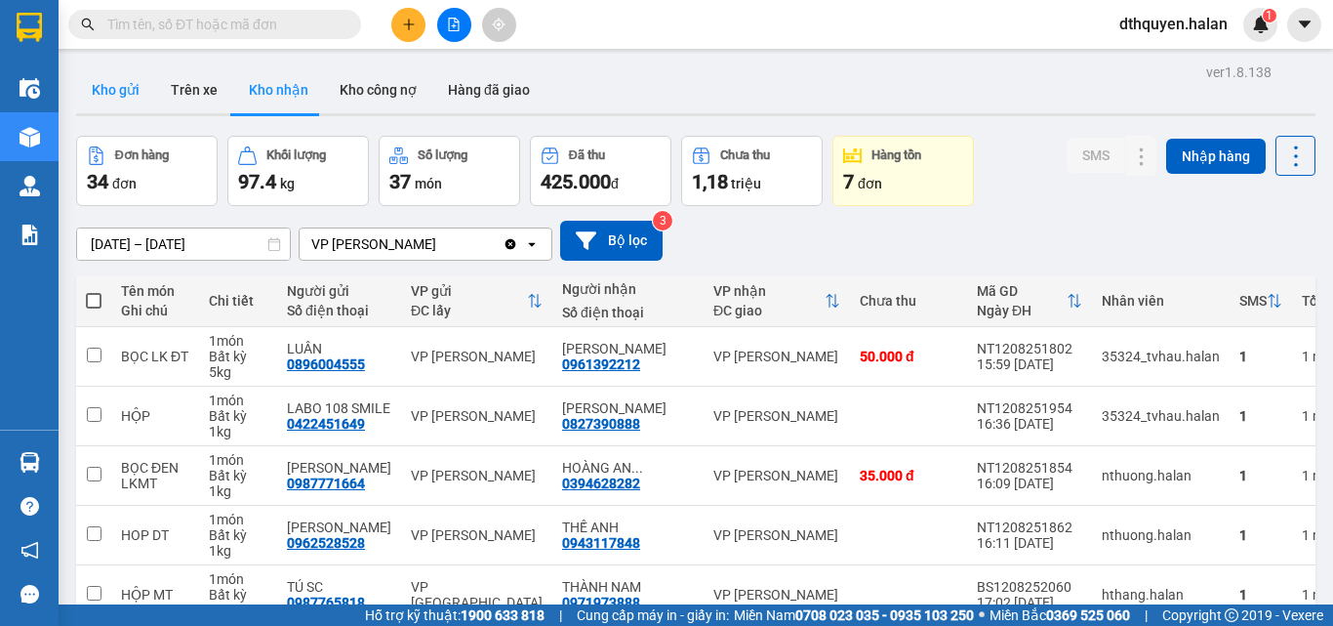
click at [132, 93] on button "Kho gửi" at bounding box center [115, 89] width 79 height 47
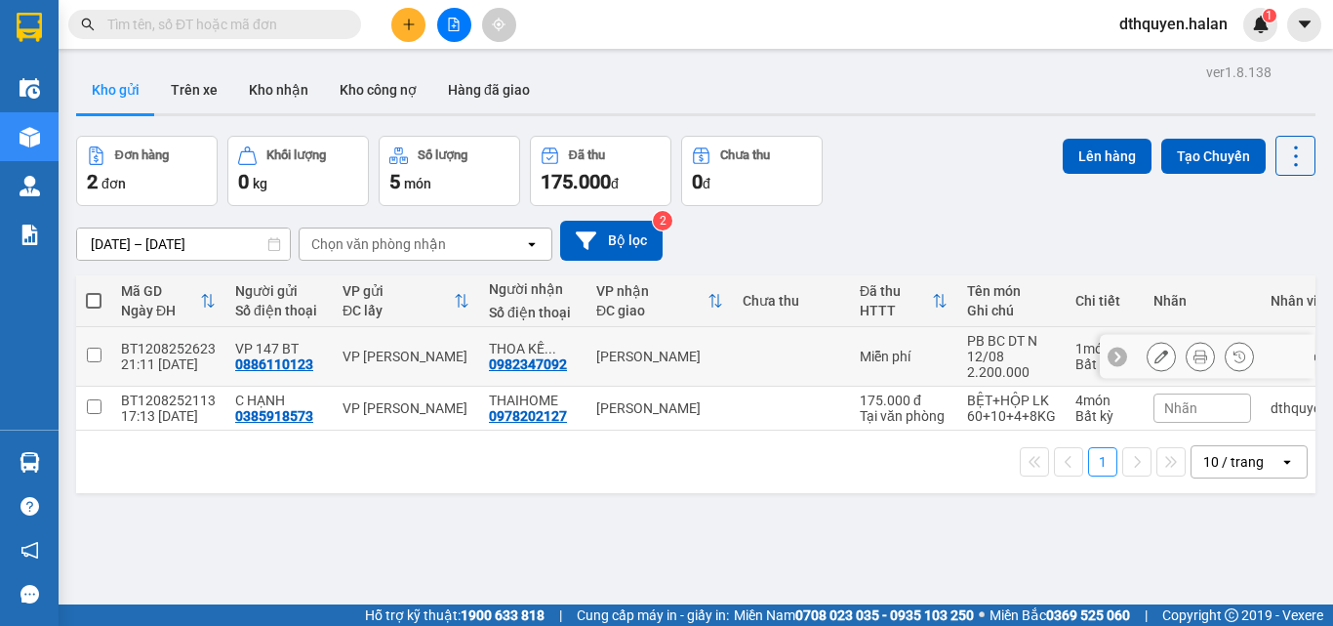
click at [97, 357] on input "checkbox" at bounding box center [94, 354] width 15 height 15
checkbox input "true"
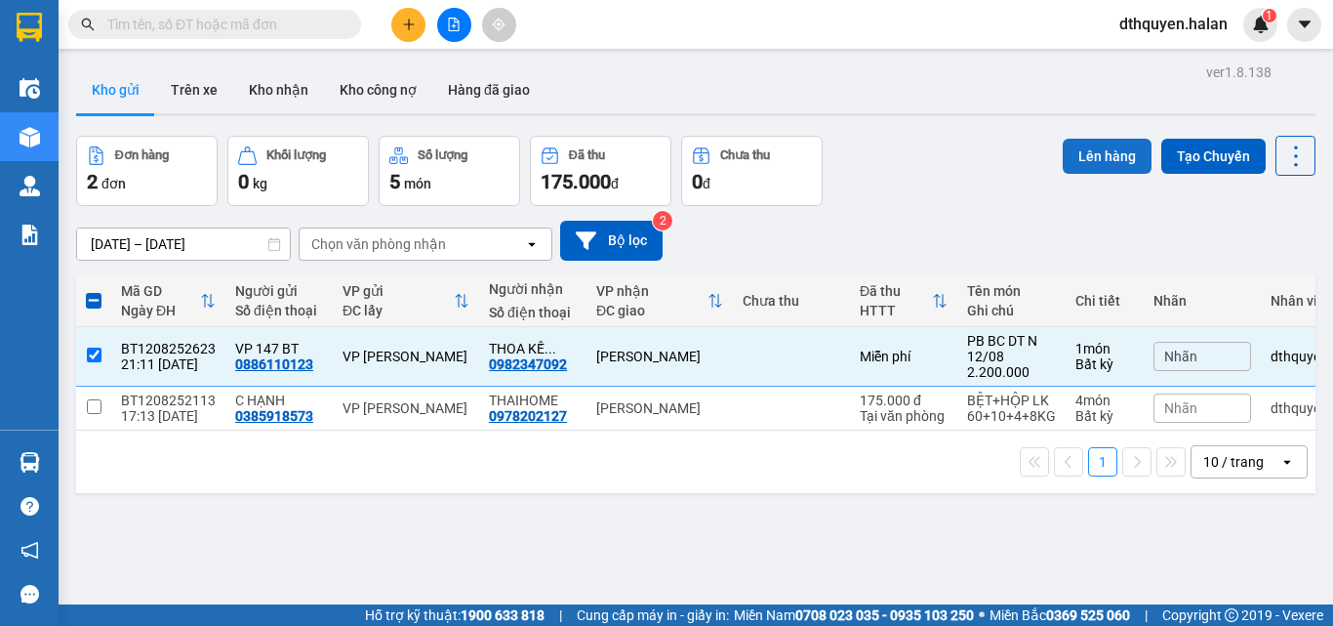
click at [1099, 156] on button "Lên hàng" at bounding box center [1107, 156] width 89 height 35
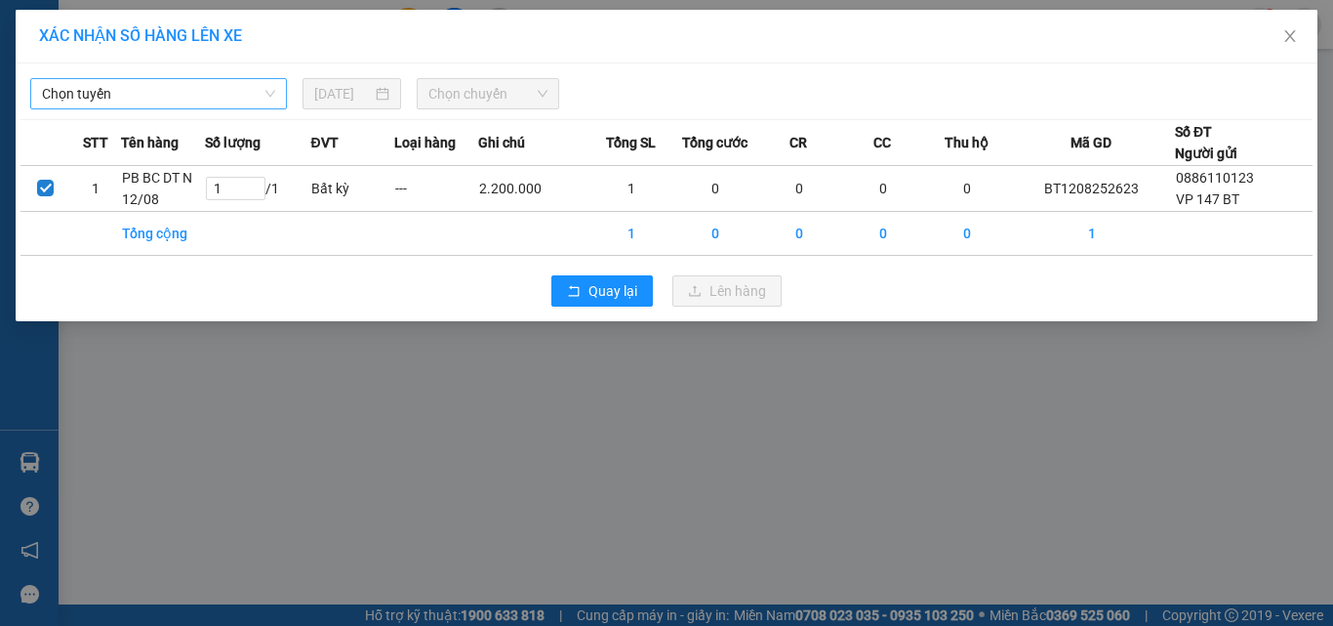
drag, startPoint x: 257, startPoint y: 98, endPoint x: 189, endPoint y: 94, distance: 67.5
click at [252, 97] on span "Chọn tuyến" at bounding box center [158, 93] width 233 height 29
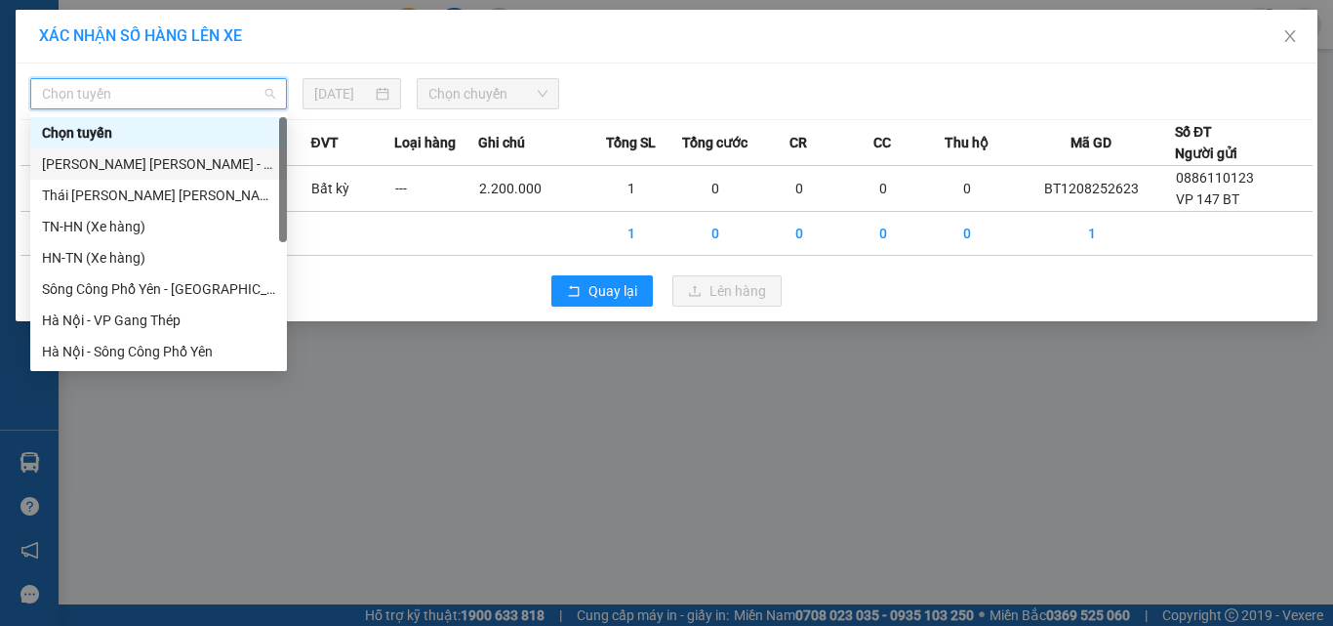
click at [180, 157] on div "[PERSON_NAME][GEOGRAPHIC_DATA]" at bounding box center [158, 163] width 233 height 21
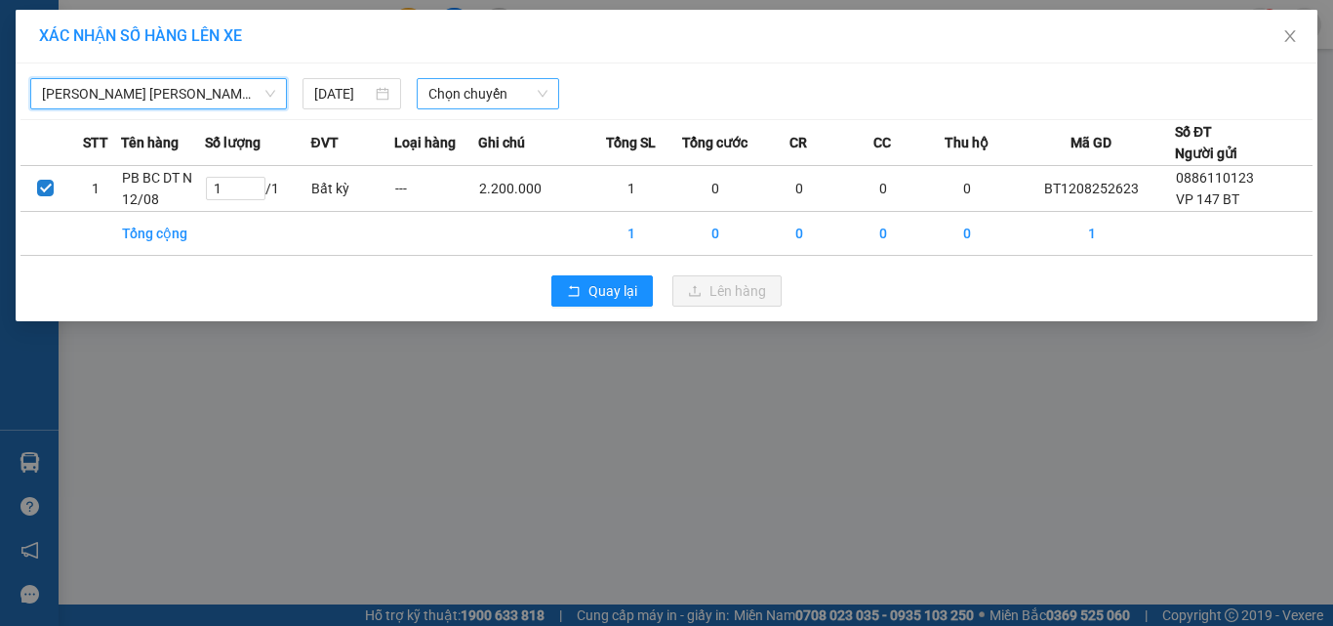
click at [477, 96] on span "Chọn chuyến" at bounding box center [488, 93] width 120 height 29
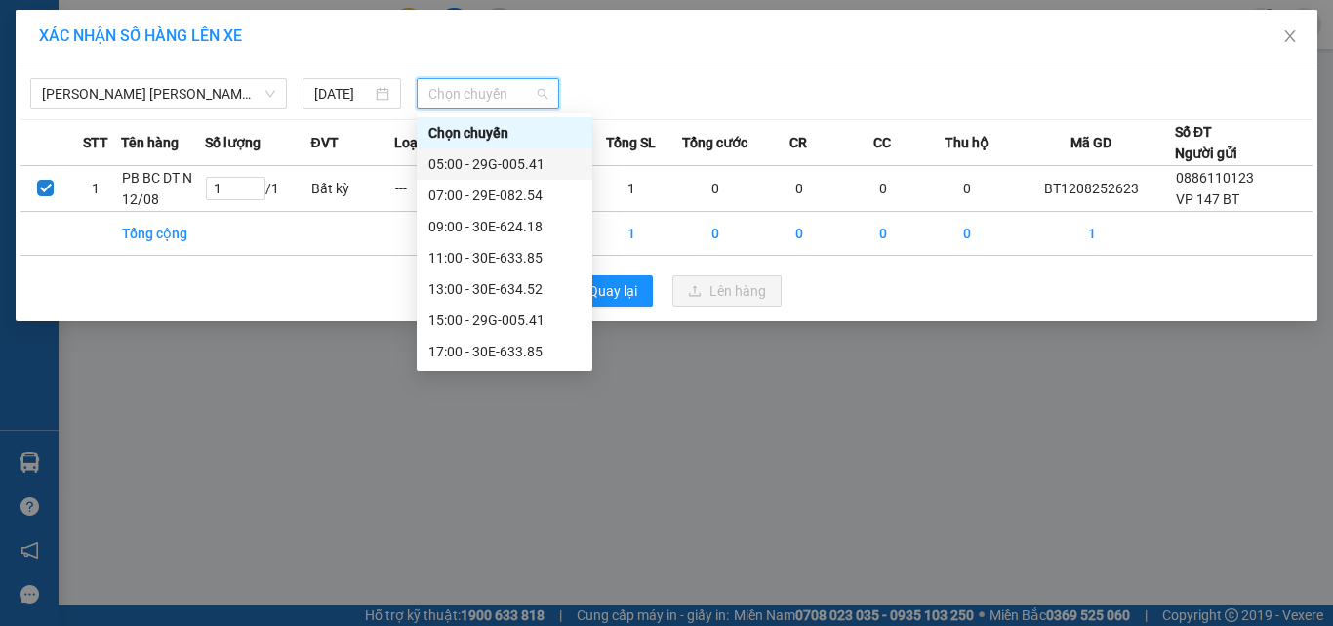
click at [479, 189] on div "07:00 - 29E-082.54" at bounding box center [504, 194] width 152 height 21
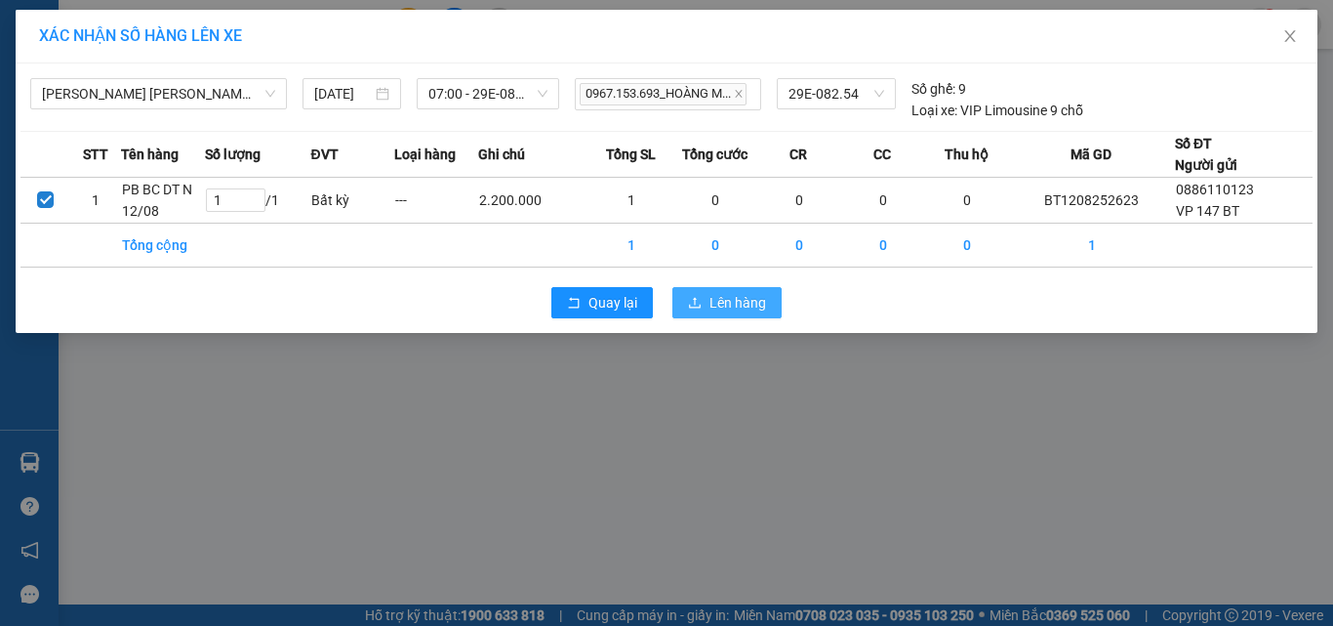
click at [724, 303] on span "Lên hàng" at bounding box center [738, 302] width 57 height 21
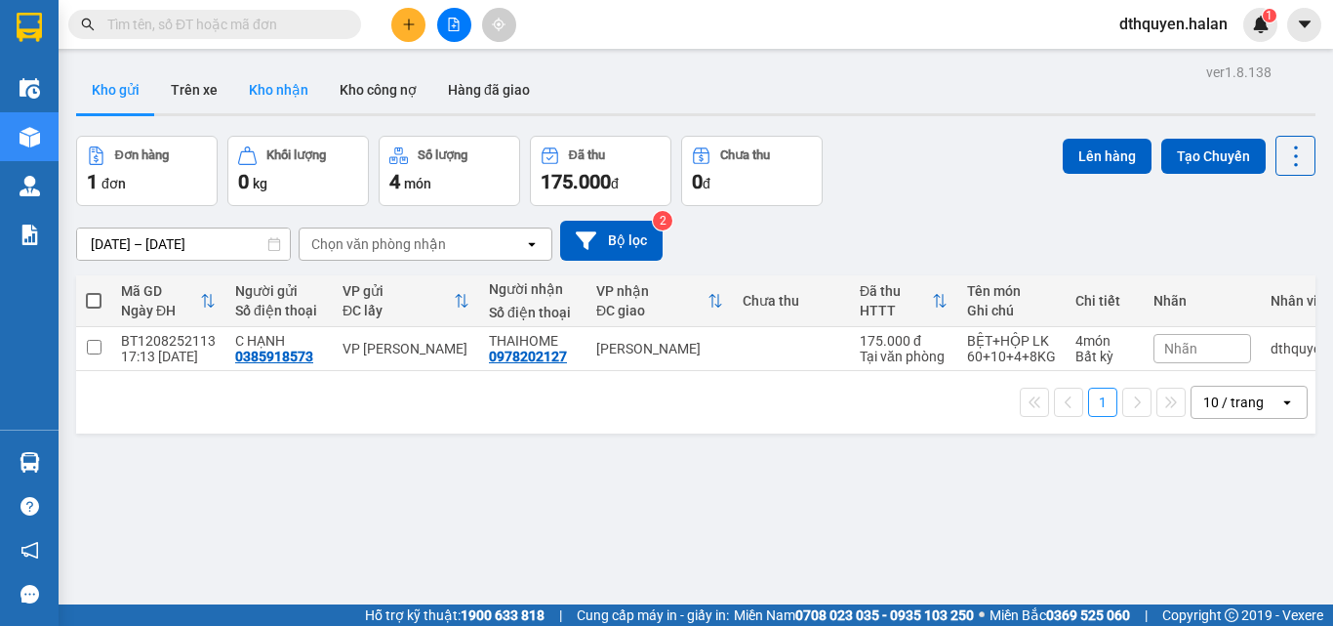
click at [293, 84] on button "Kho nhận" at bounding box center [278, 89] width 91 height 47
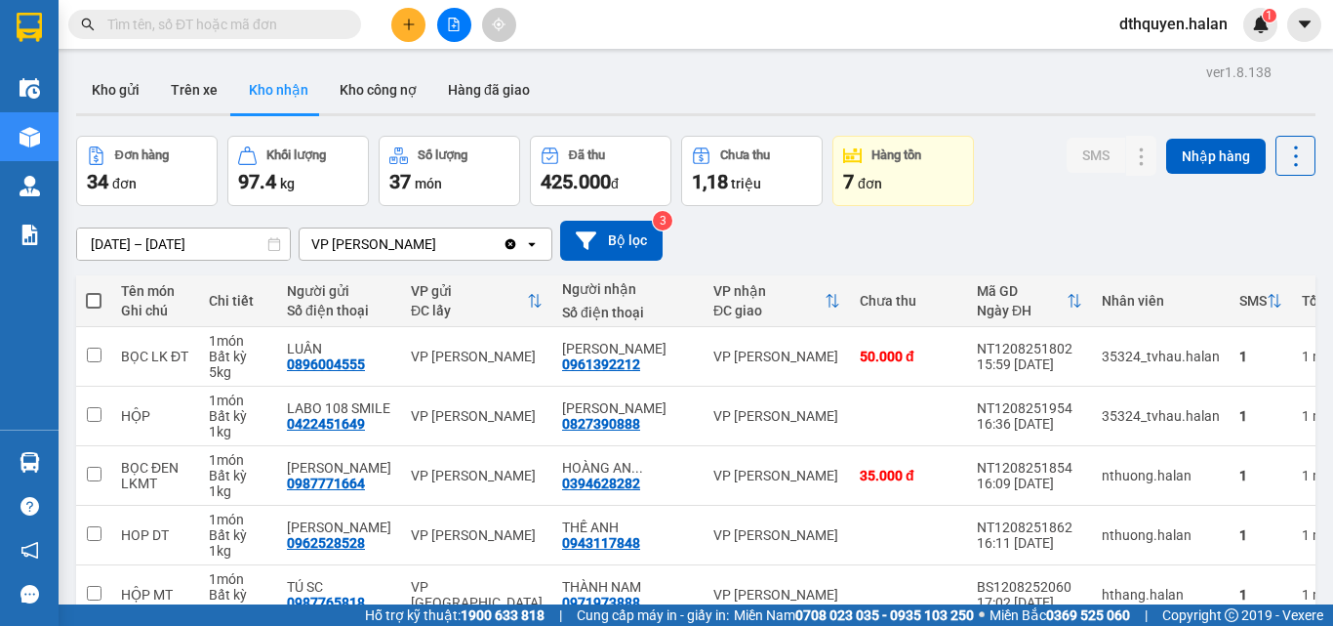
click at [304, 33] on input "text" at bounding box center [222, 24] width 230 height 21
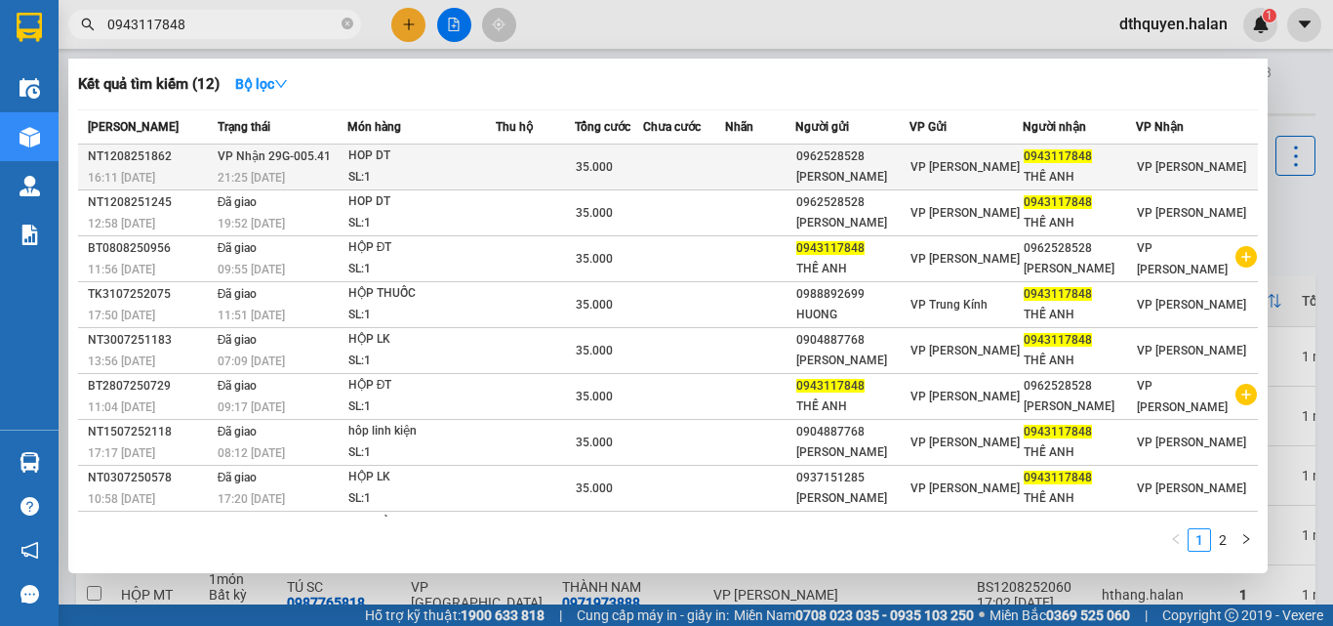
type input "0943117848"
click at [367, 165] on div "HOP DT" at bounding box center [421, 155] width 146 height 21
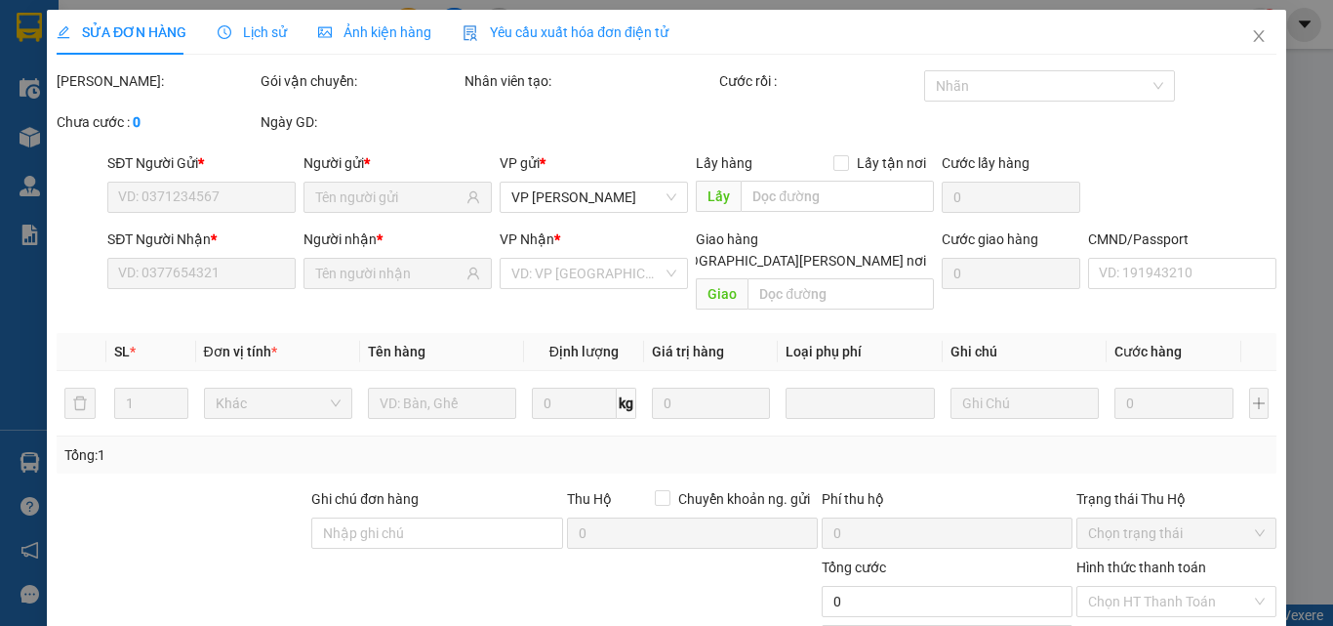
type input "0962528528"
type input "GIA HUỆ"
type input "0943117848"
type input "THẾ ANH"
type input "35.000"
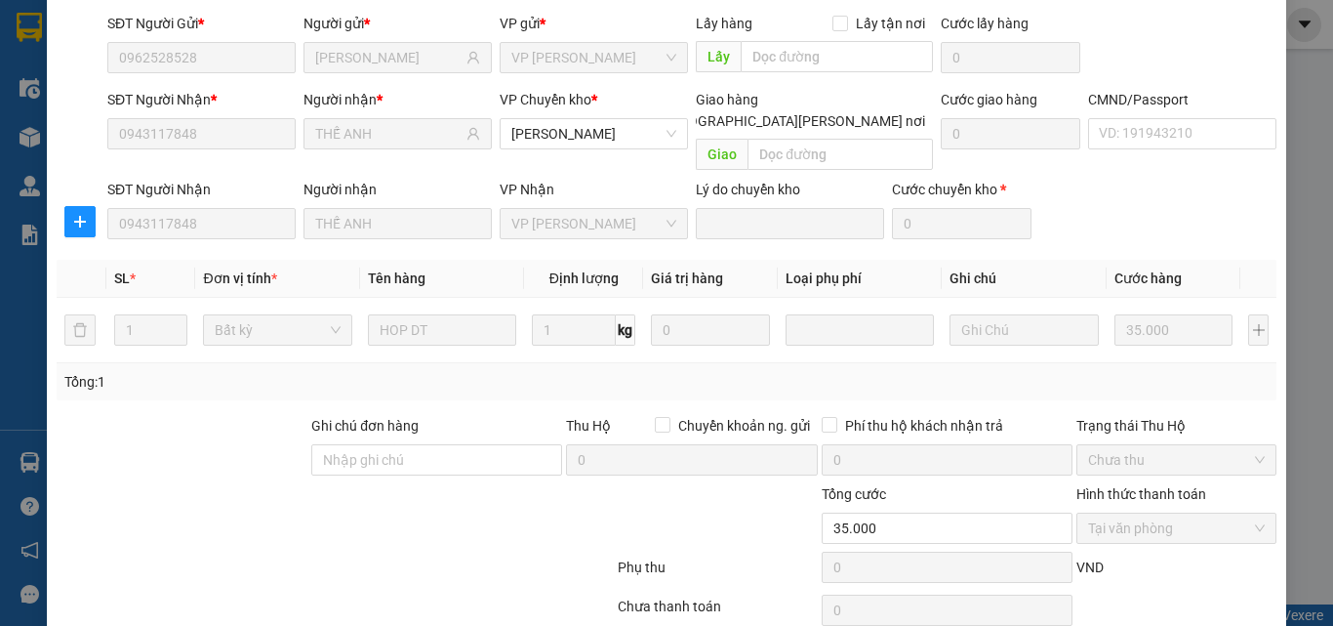
scroll to position [206, 0]
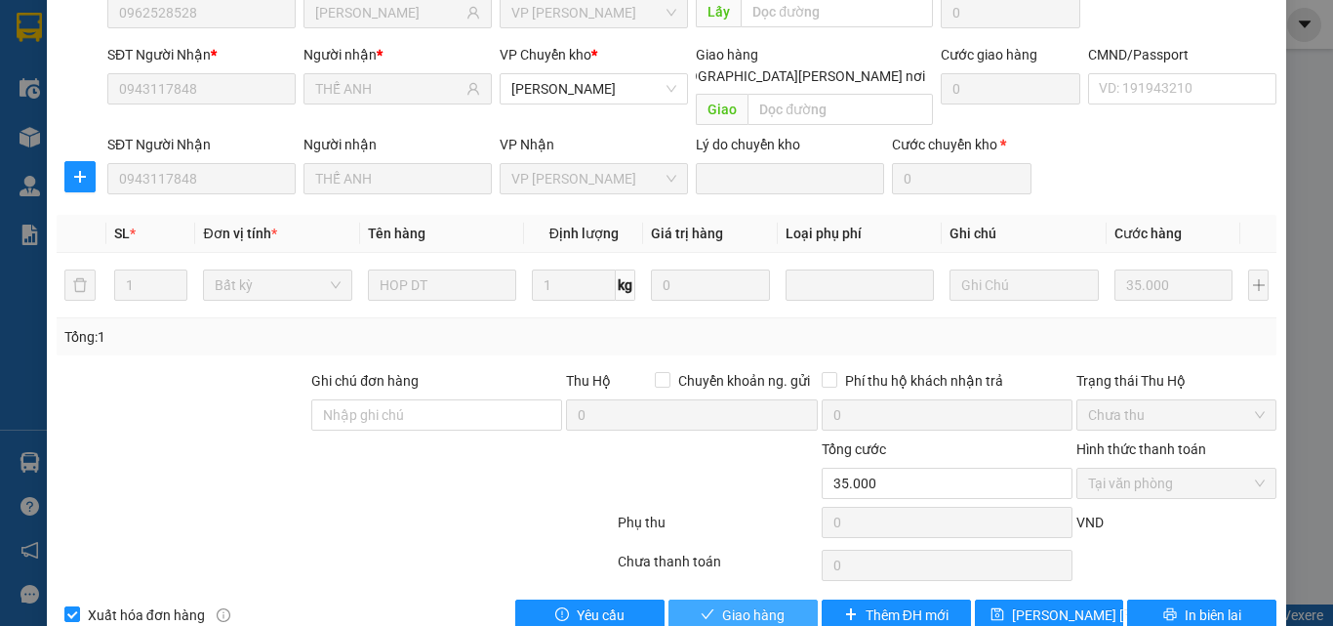
click at [759, 604] on span "Giao hàng" at bounding box center [753, 614] width 62 height 21
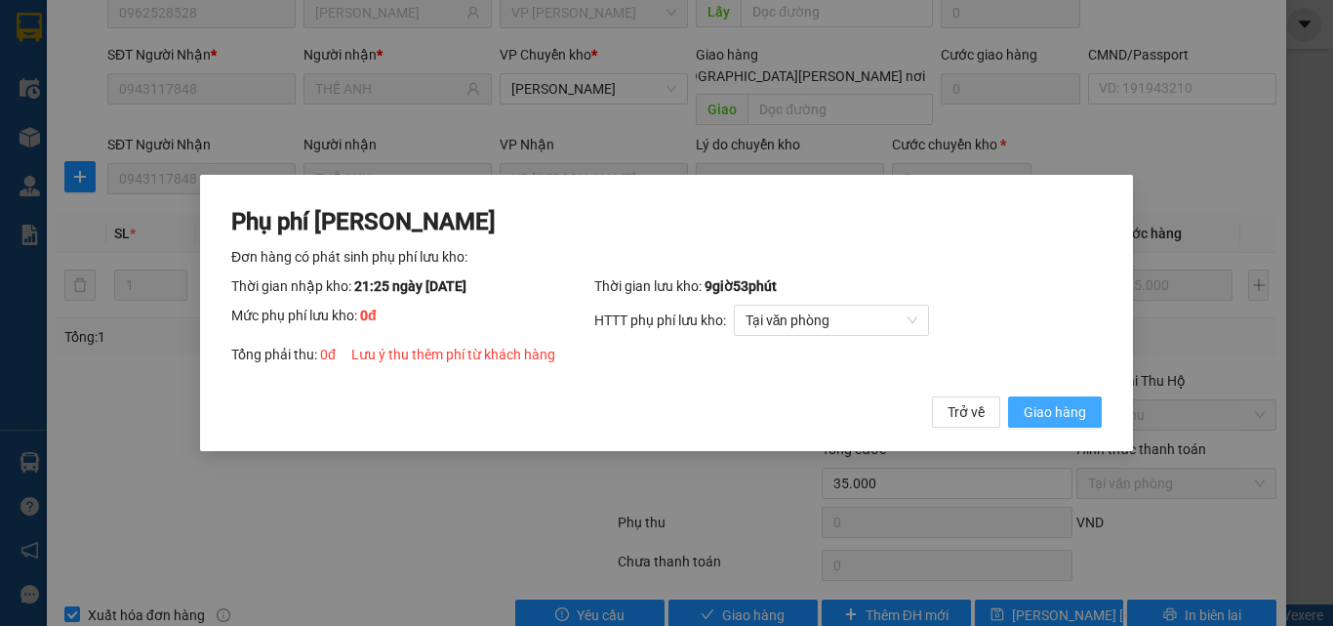
click at [1069, 410] on span "Giao hàng" at bounding box center [1055, 411] width 62 height 21
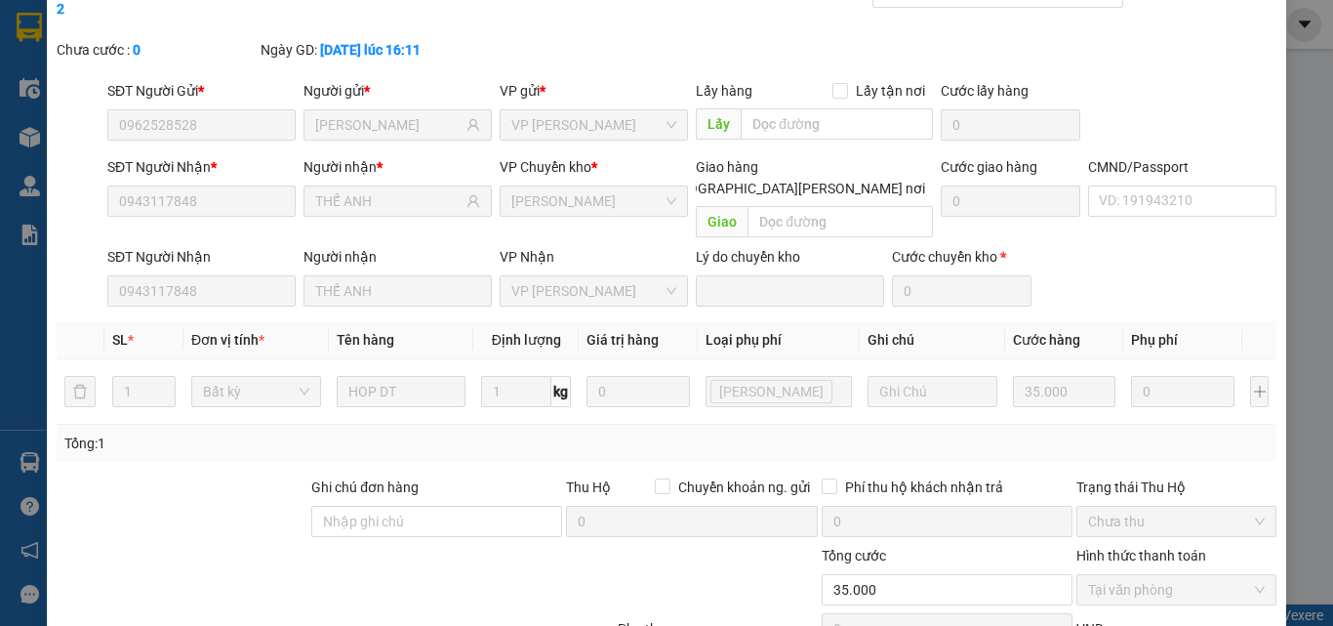
scroll to position [0, 0]
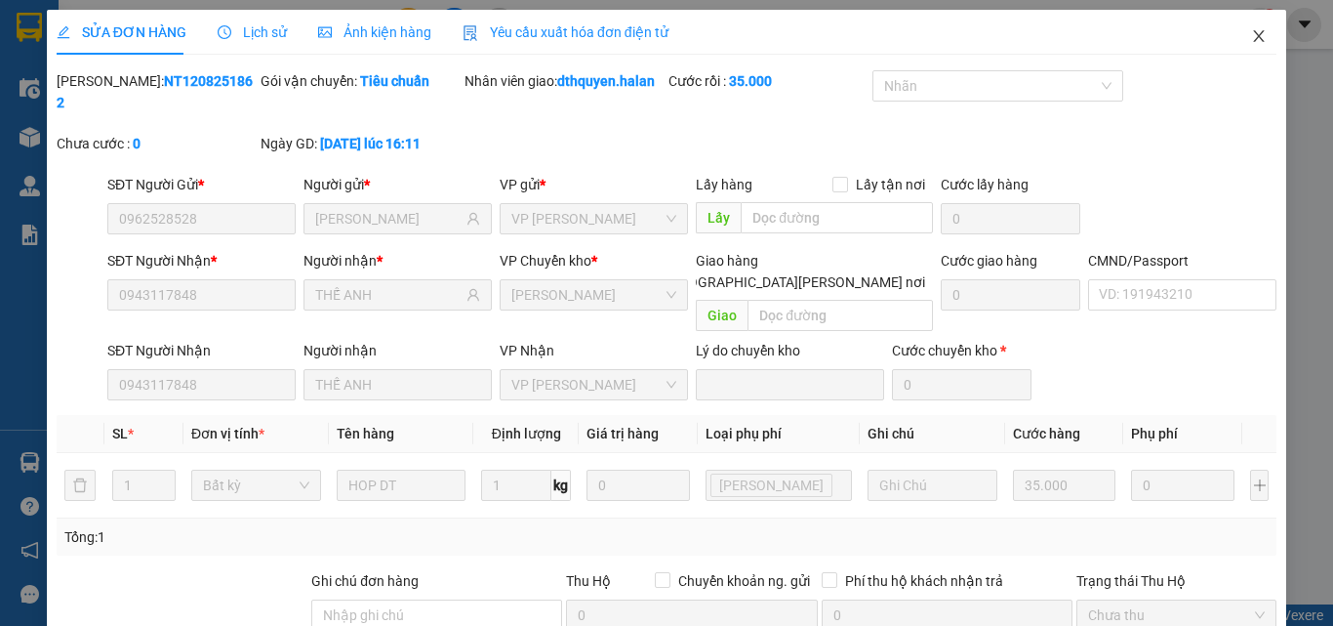
click at [1251, 43] on icon "close" at bounding box center [1259, 36] width 16 height 16
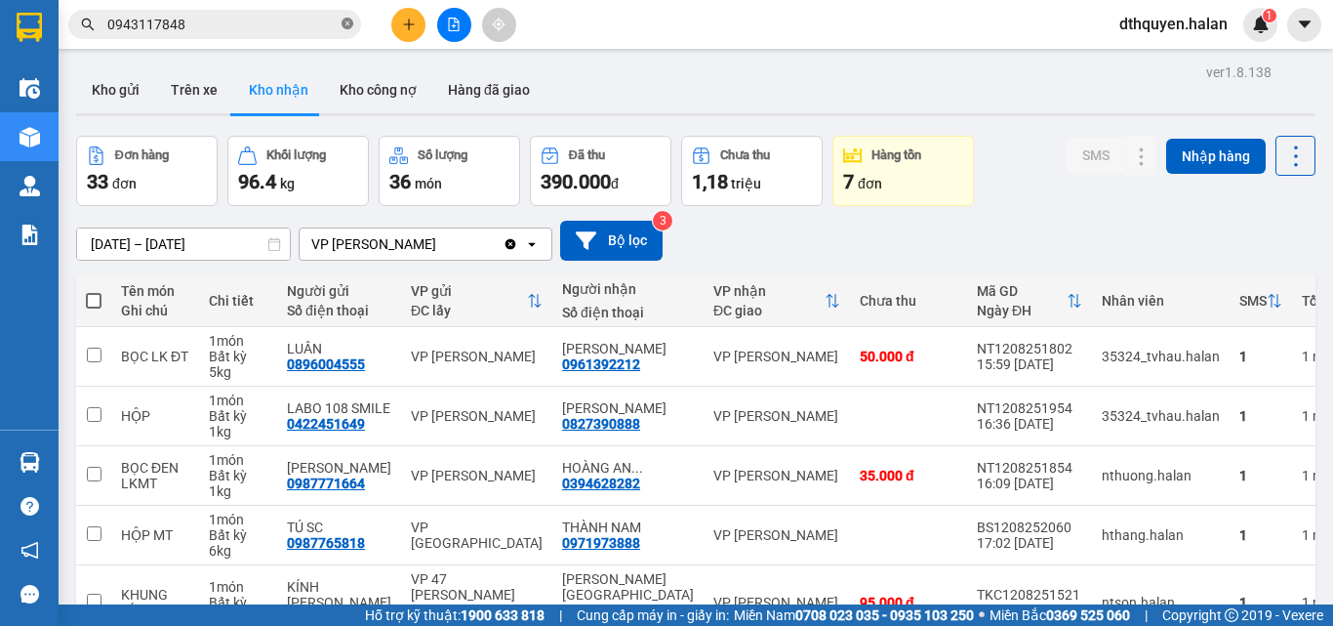
click at [343, 20] on icon "close-circle" at bounding box center [348, 24] width 12 height 12
click at [85, 449] on td at bounding box center [93, 476] width 35 height 60
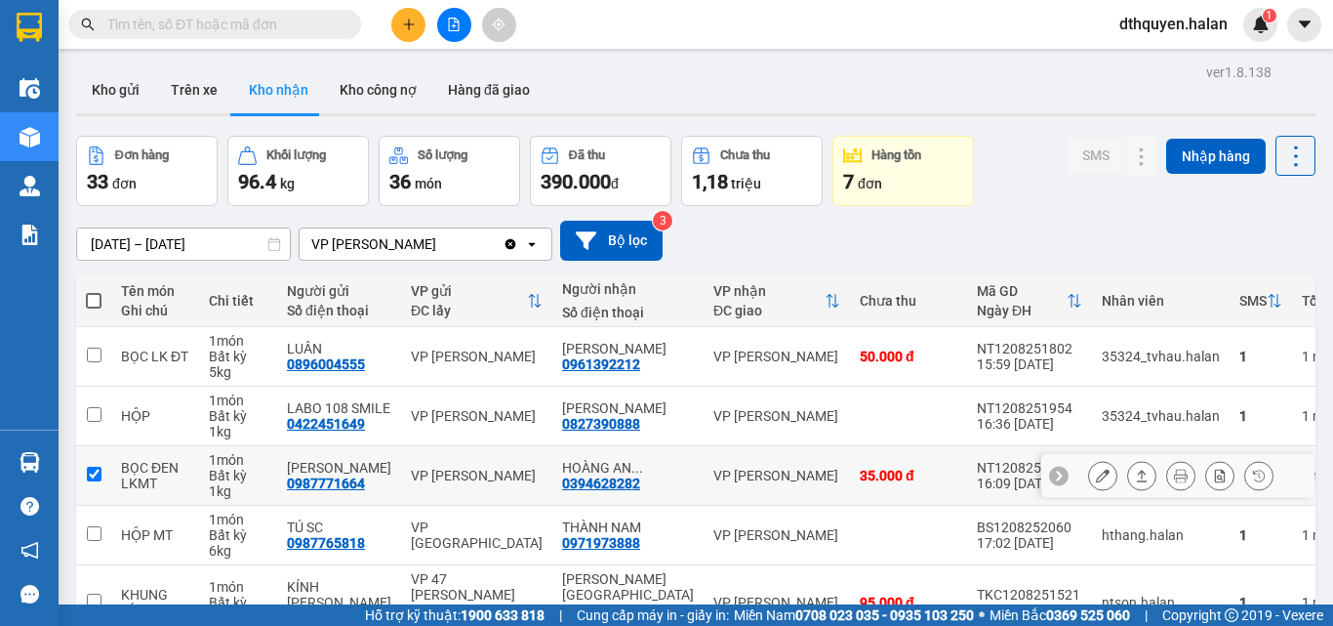
checkbox input "true"
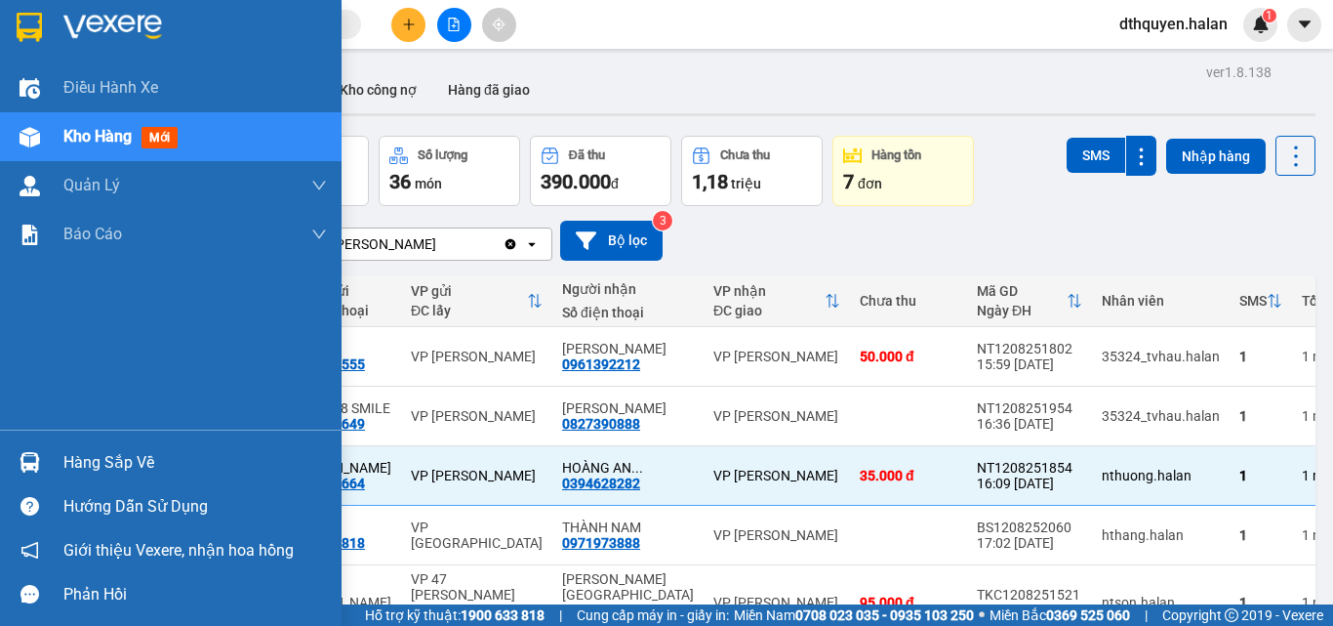
click at [122, 468] on div "Hàng sắp về" at bounding box center [195, 462] width 264 height 29
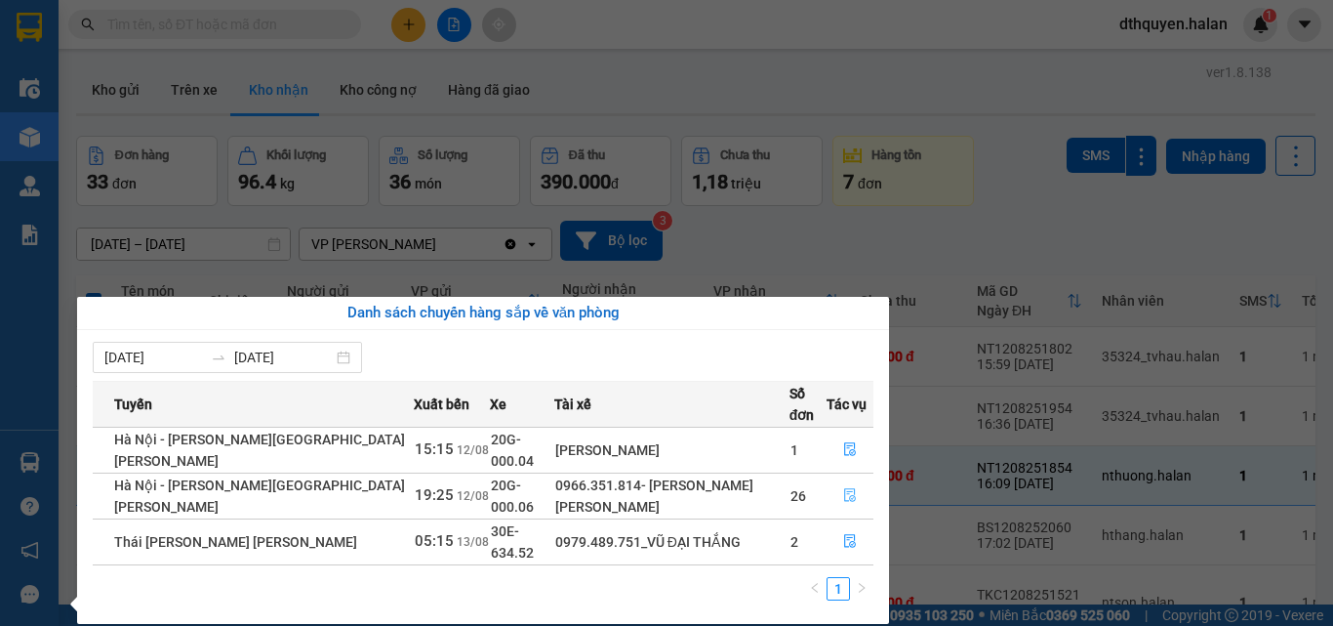
click at [843, 488] on icon "file-done" at bounding box center [850, 495] width 14 height 14
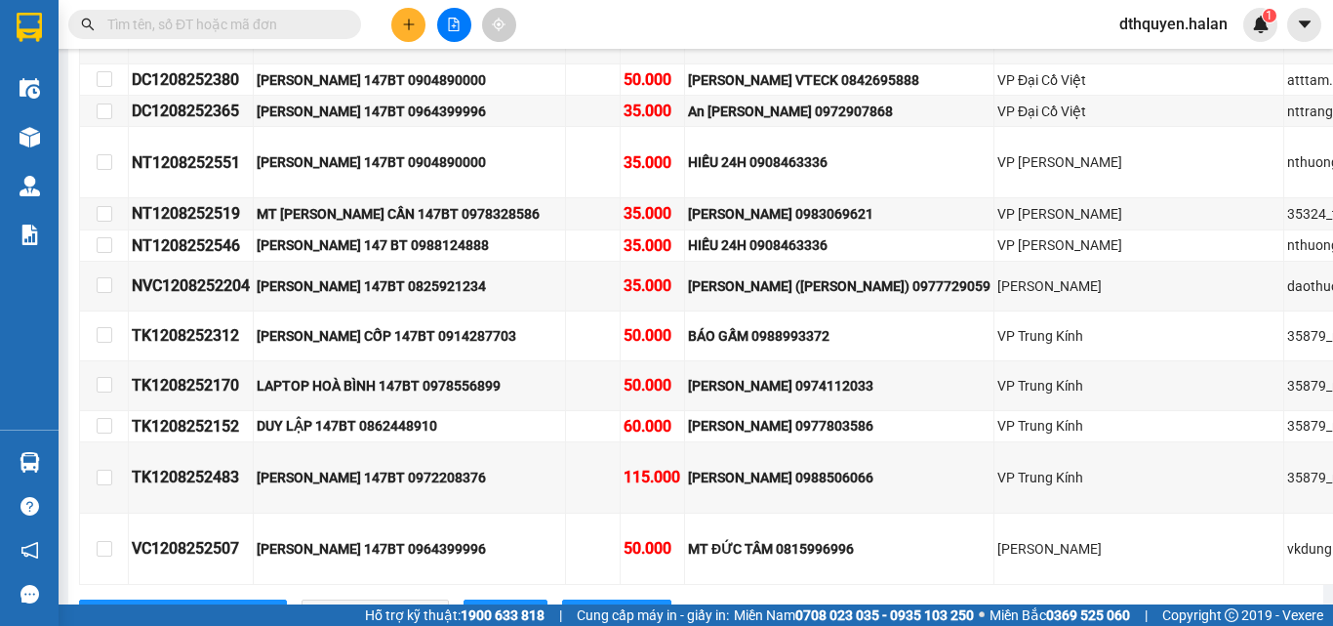
scroll to position [1269, 0]
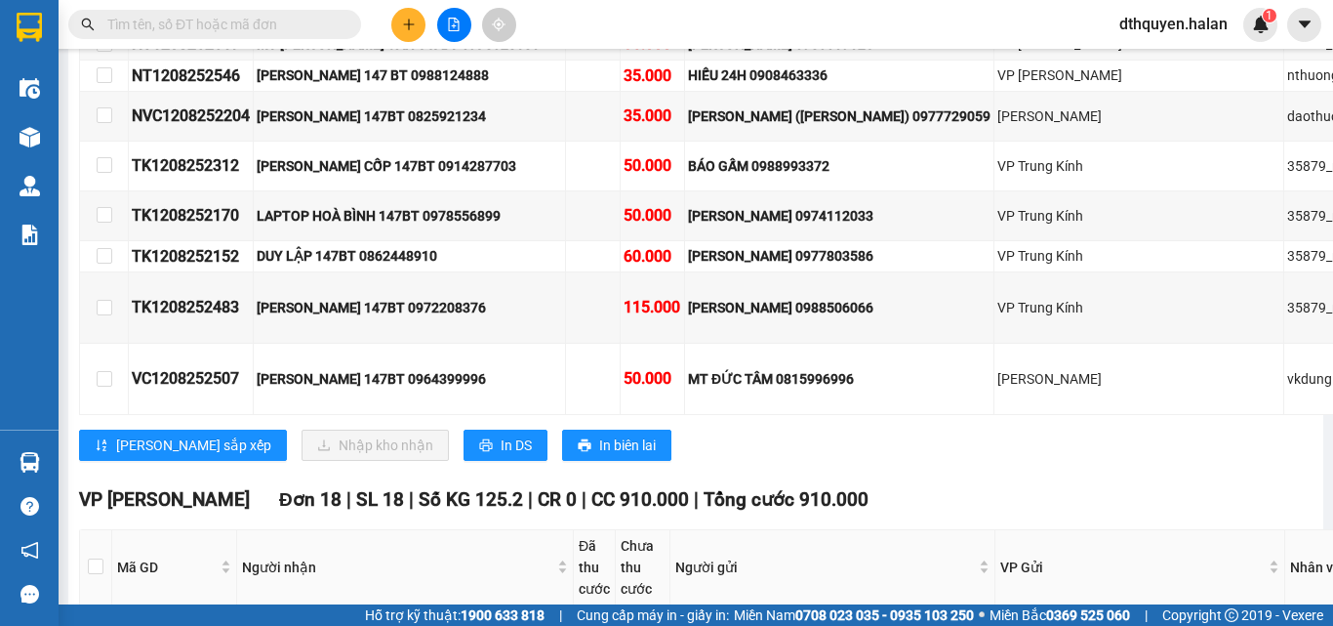
click at [407, 23] on icon "plus" at bounding box center [409, 25] width 14 height 14
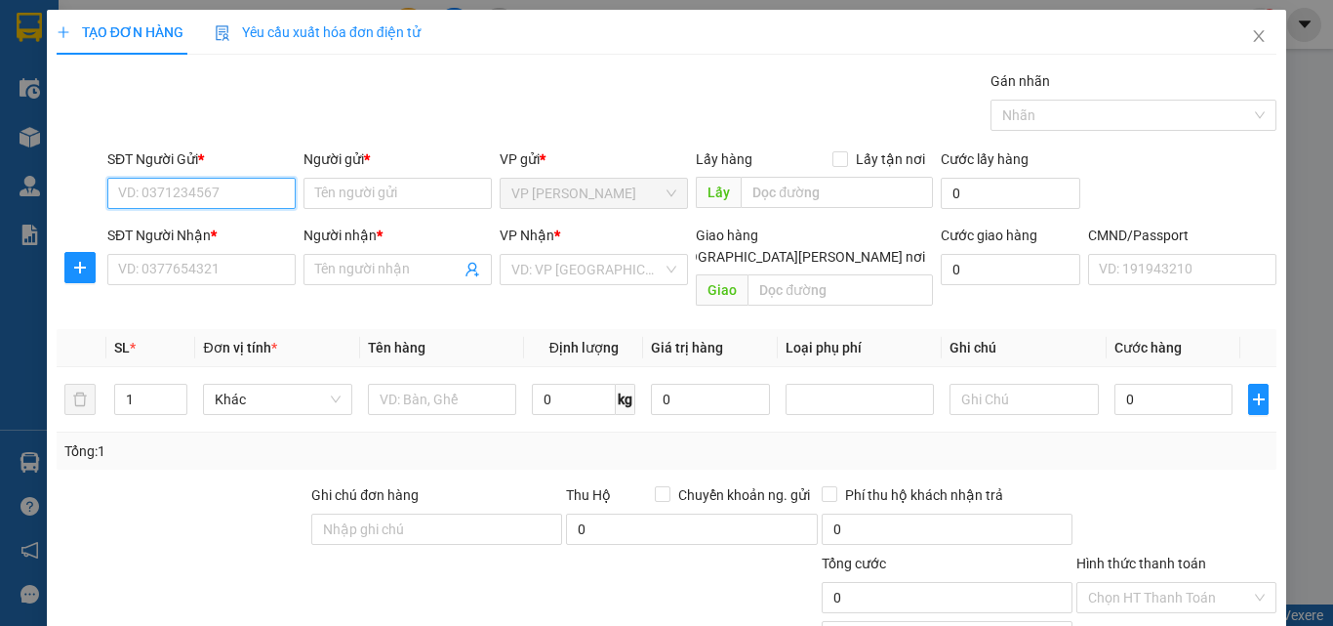
click at [131, 183] on input "SĐT Người Gửi *" at bounding box center [201, 193] width 188 height 31
type input "0384114666"
click at [155, 229] on div "0384114666 - THÙY" at bounding box center [199, 232] width 163 height 21
type input "THÙY"
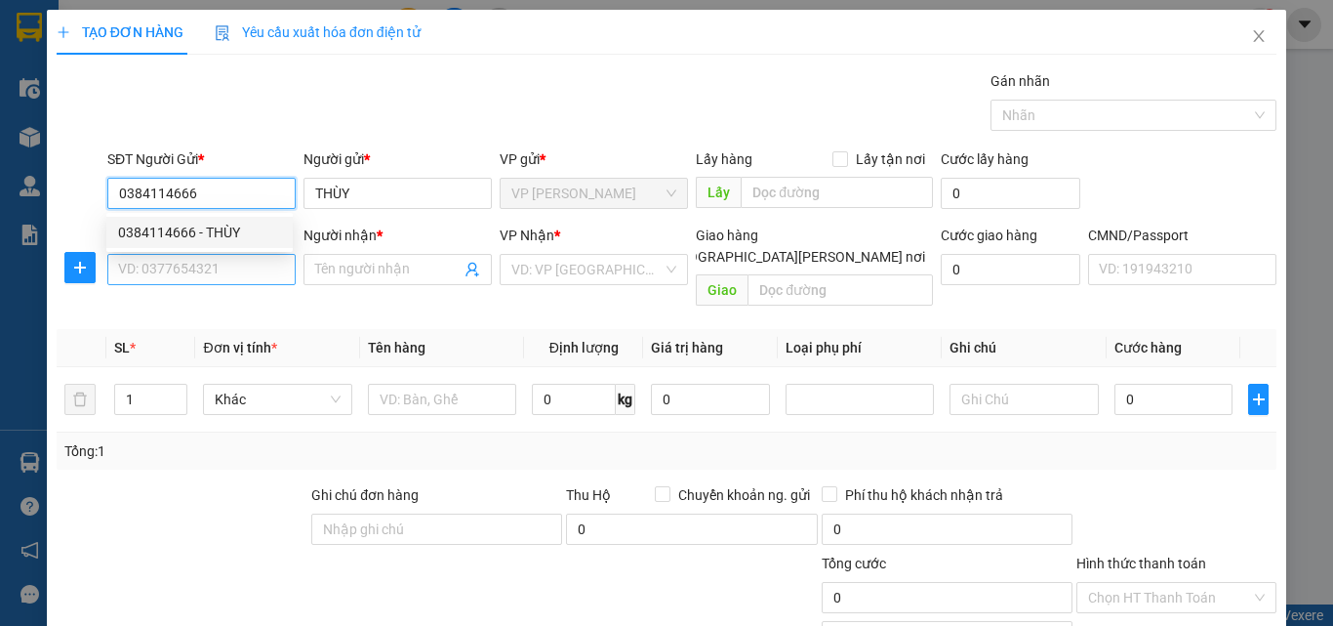
type input "0384114666"
click at [184, 267] on input "SĐT Người Nhận *" at bounding box center [201, 269] width 188 height 31
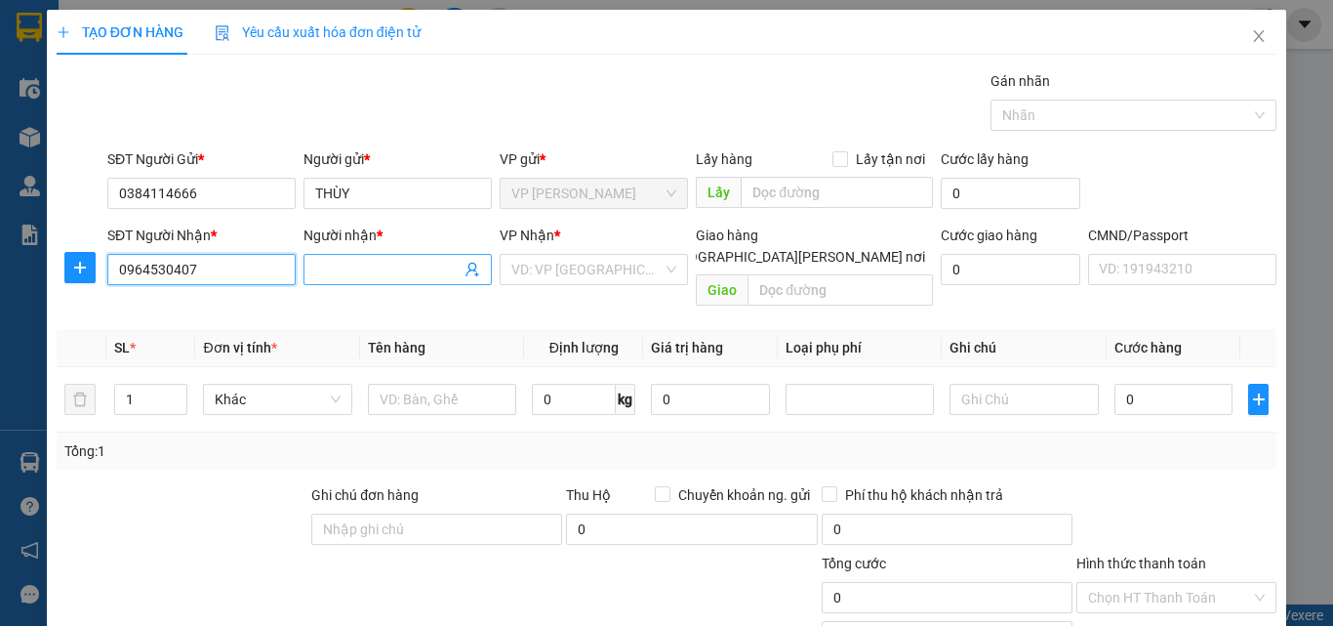
type input "0964530407"
click at [381, 271] on input "Người nhận *" at bounding box center [387, 269] width 145 height 21
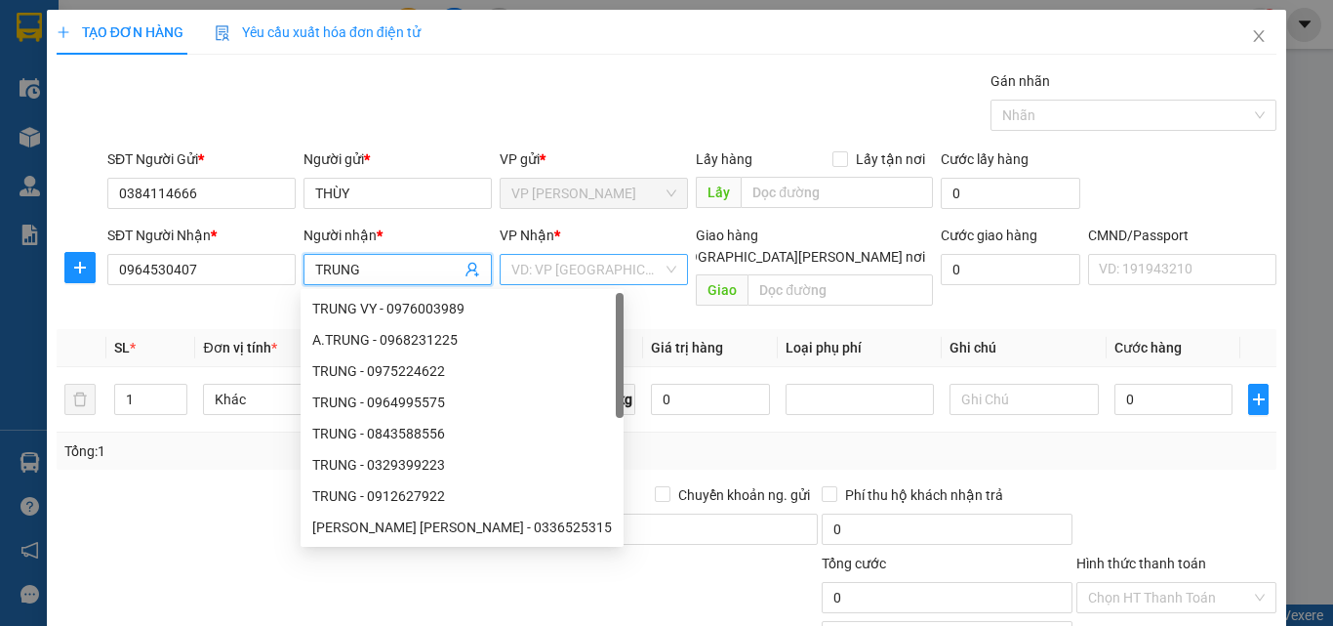
type input "TRUNG"
click at [552, 271] on input "search" at bounding box center [586, 269] width 151 height 29
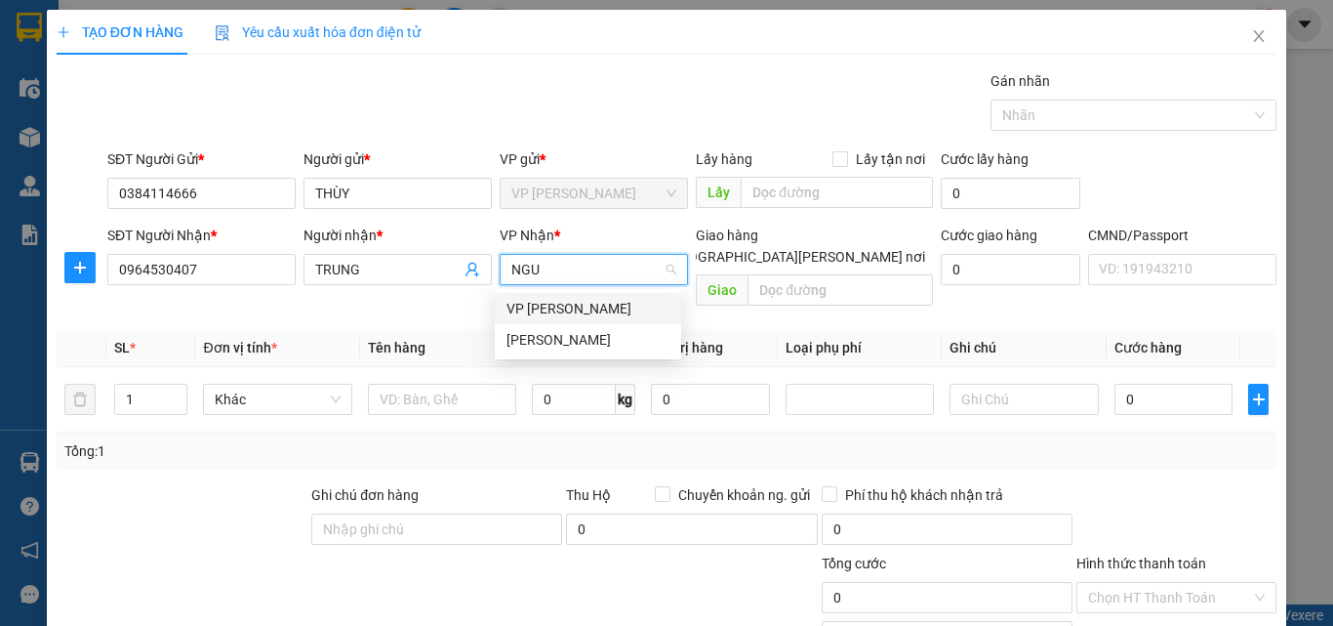
type input "NGUY"
click at [556, 309] on div "VP [PERSON_NAME]" at bounding box center [588, 308] width 163 height 21
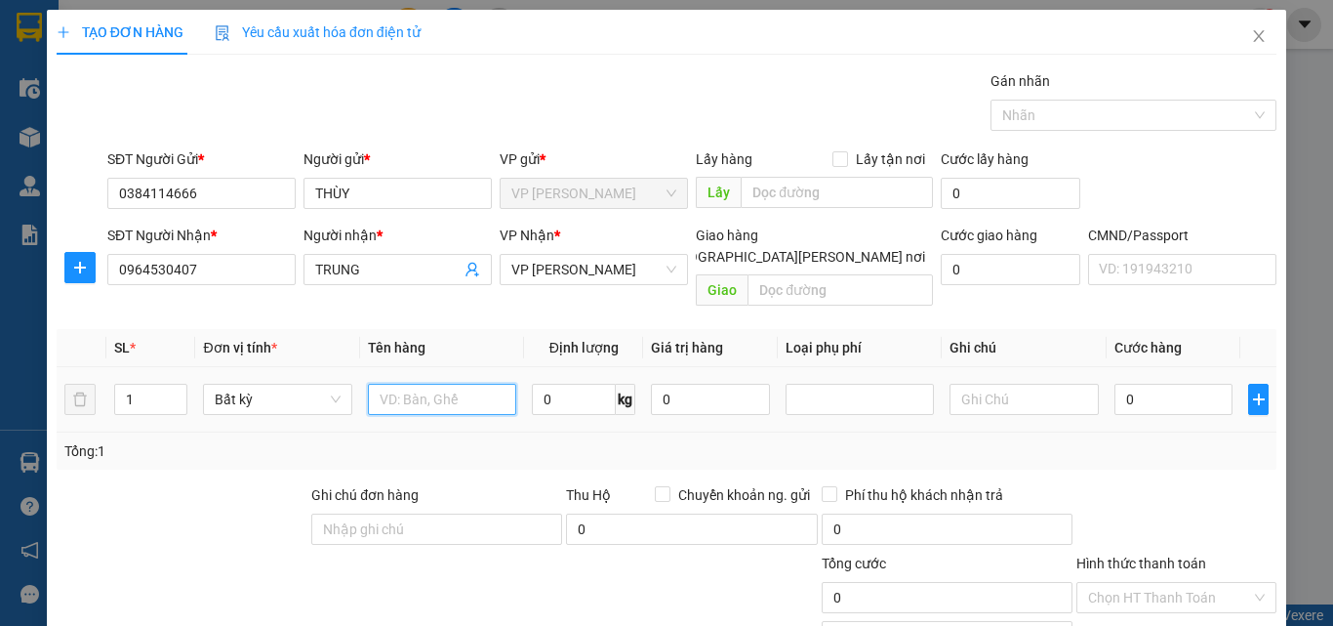
click at [436, 384] on input "text" at bounding box center [442, 399] width 148 height 31
type input "BỌC HOA QUẢ"
click at [550, 384] on input "0" at bounding box center [574, 399] width 84 height 31
type input "6"
drag, startPoint x: 1170, startPoint y: 366, endPoint x: 1195, endPoint y: 432, distance: 70.7
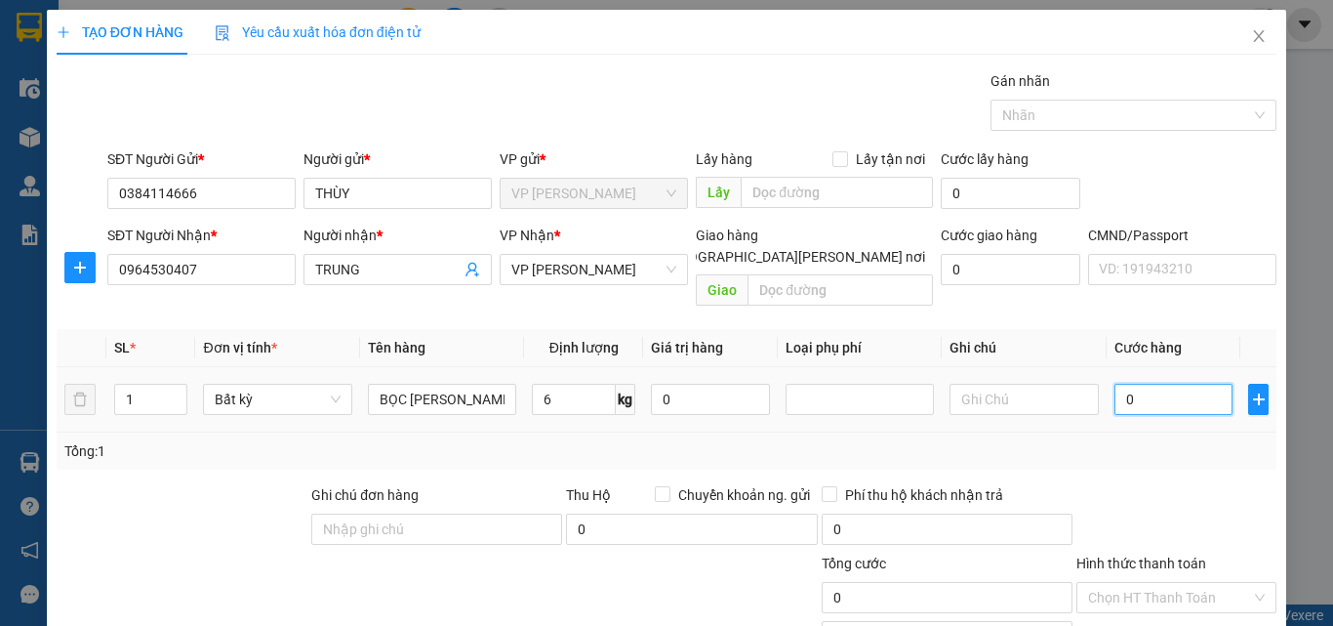
click at [1170, 384] on input "0" at bounding box center [1174, 399] width 119 height 31
click at [1195, 440] on div "Tổng: 1" at bounding box center [666, 450] width 1204 height 21
type input "50.000"
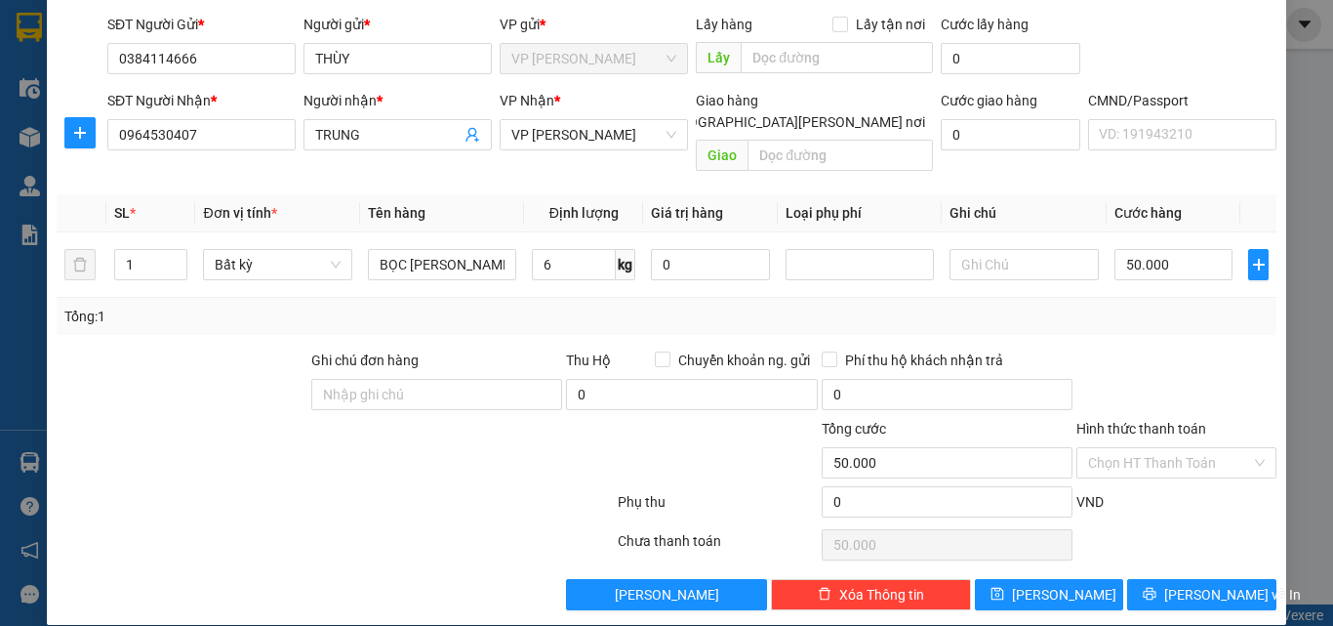
scroll to position [136, 0]
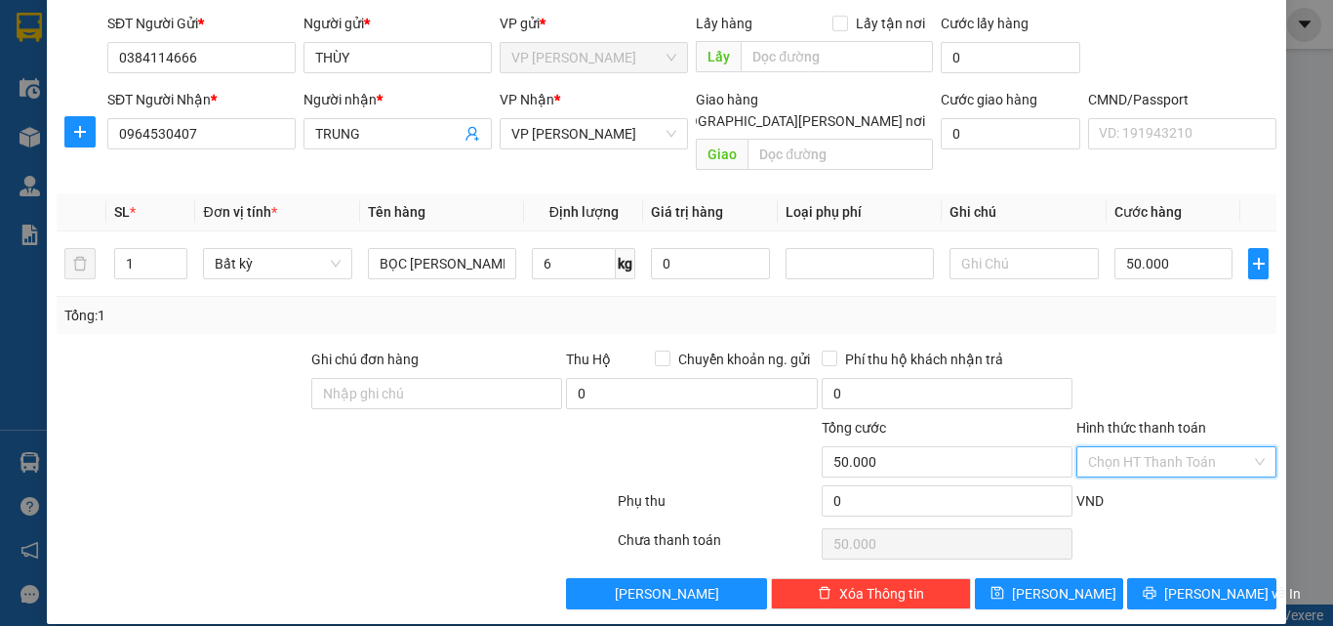
click at [1161, 447] on input "Hình thức thanh toán" at bounding box center [1169, 461] width 163 height 29
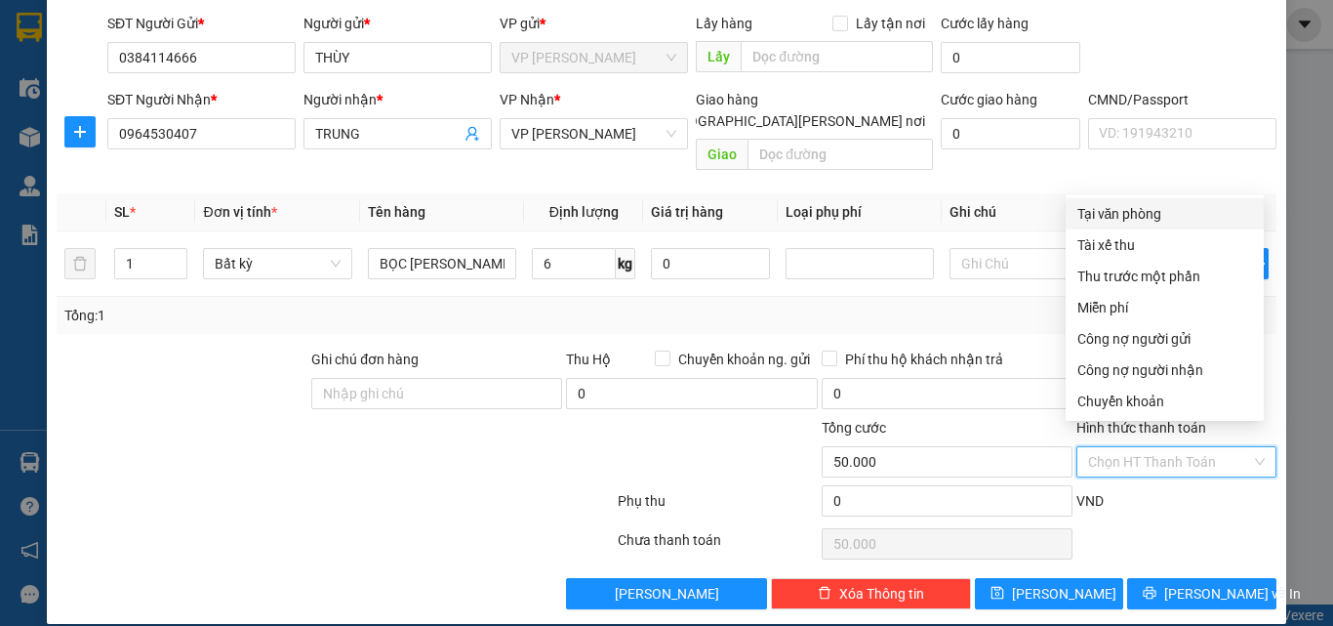
click at [1136, 213] on div "Tại văn phòng" at bounding box center [1165, 213] width 175 height 21
type input "0"
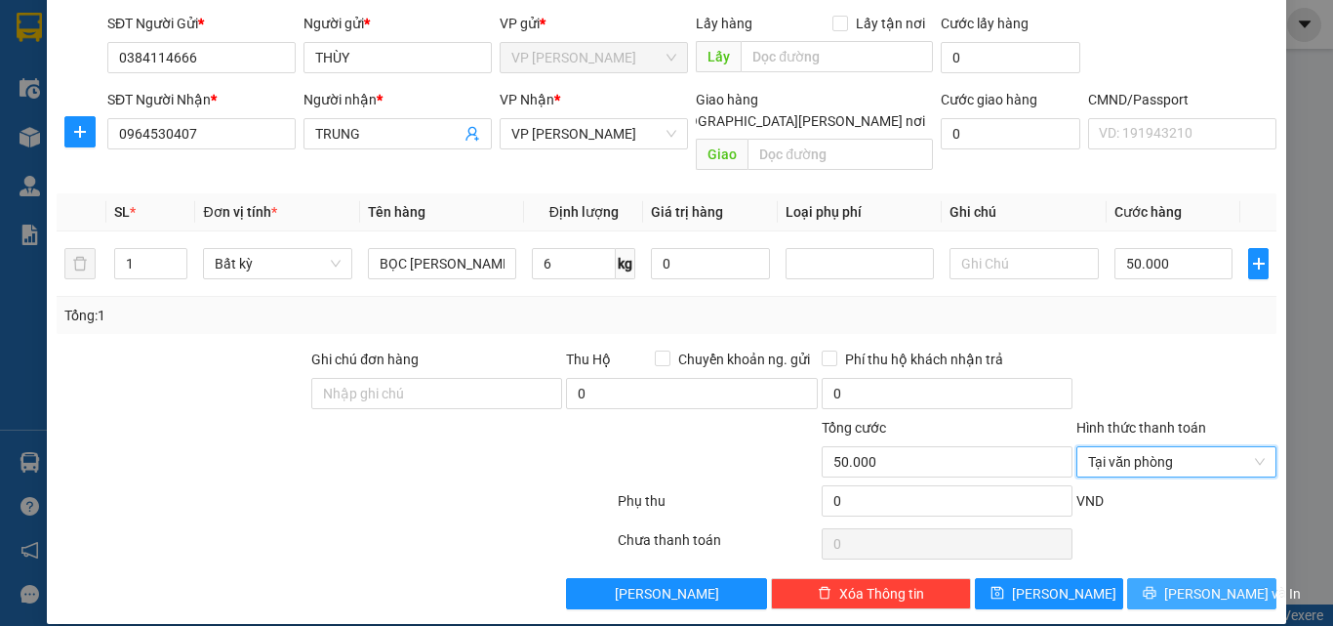
click at [1190, 583] on span "[PERSON_NAME] và In" at bounding box center [1232, 593] width 137 height 21
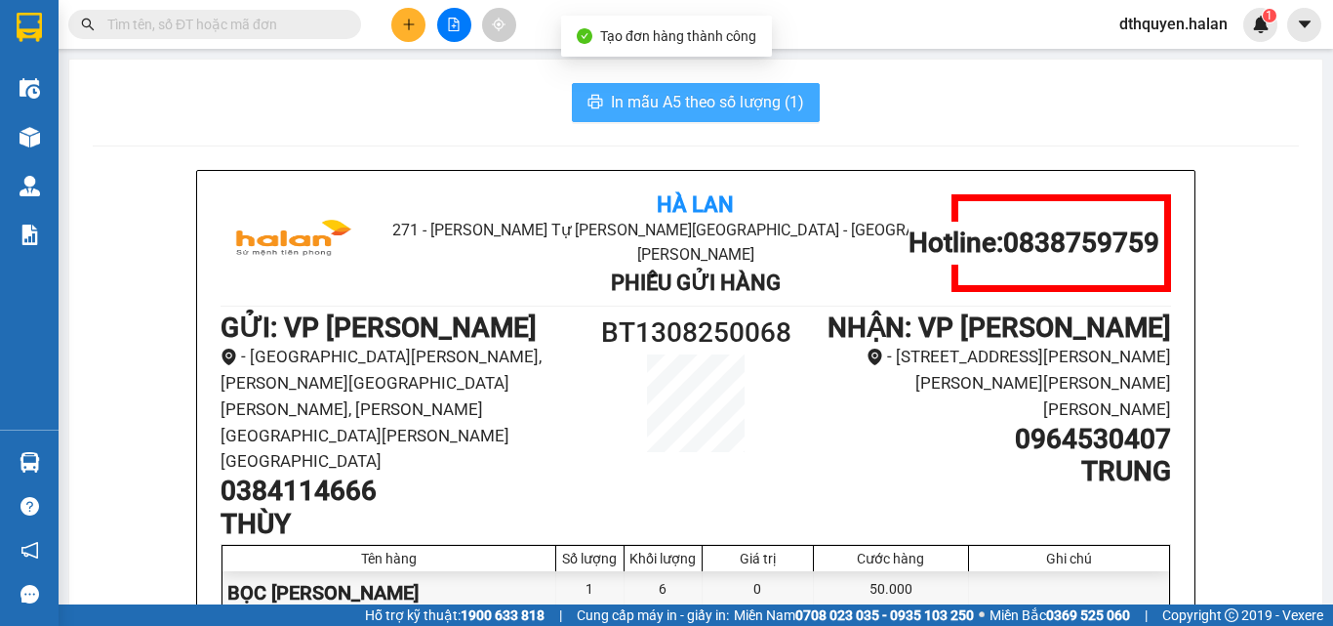
click at [689, 89] on button "In mẫu A5 theo số lượng (1)" at bounding box center [696, 102] width 248 height 39
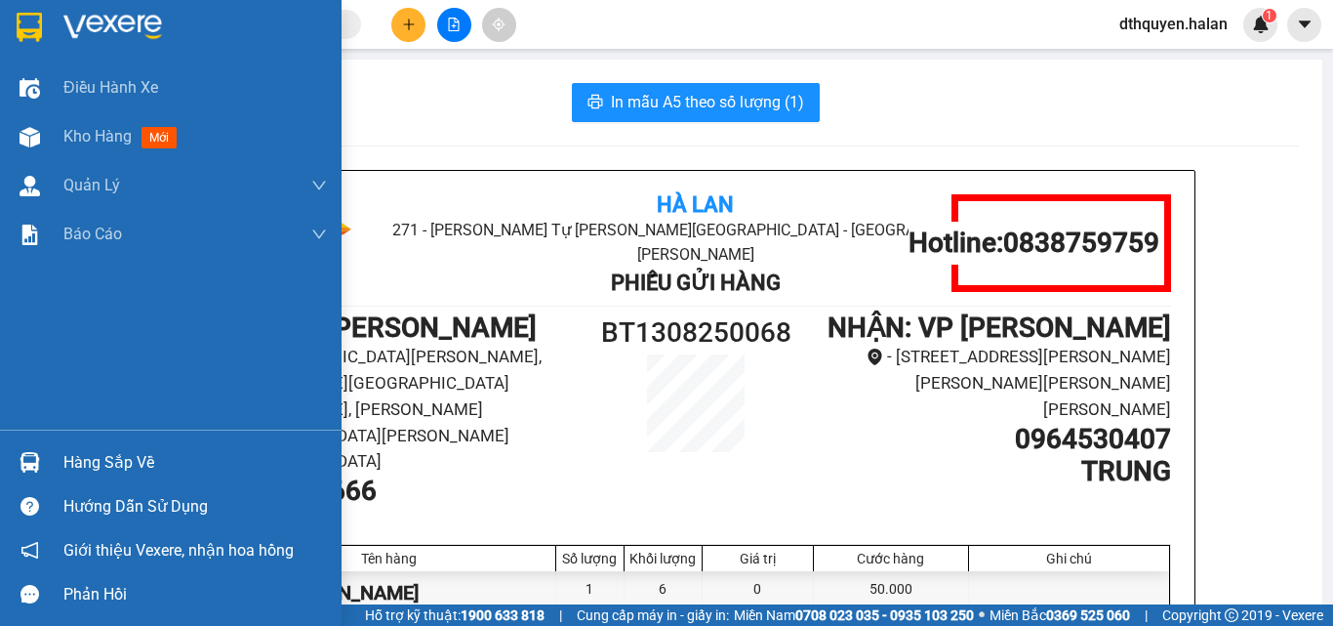
click at [165, 460] on div "Hàng sắp về" at bounding box center [195, 462] width 264 height 29
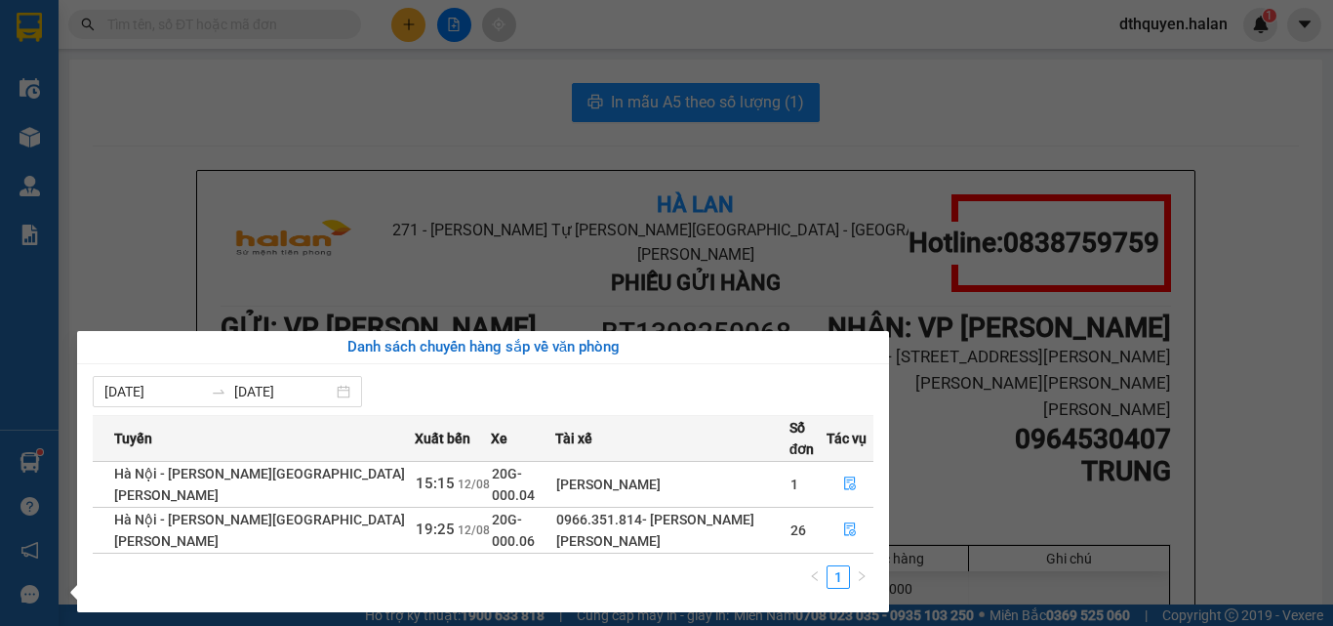
click at [957, 235] on section "Kết quả tìm kiếm ( 12 ) Bộ lọc Mã ĐH Trạng thái Món hàng Thu hộ Tổng cước Chưa …" at bounding box center [666, 313] width 1333 height 626
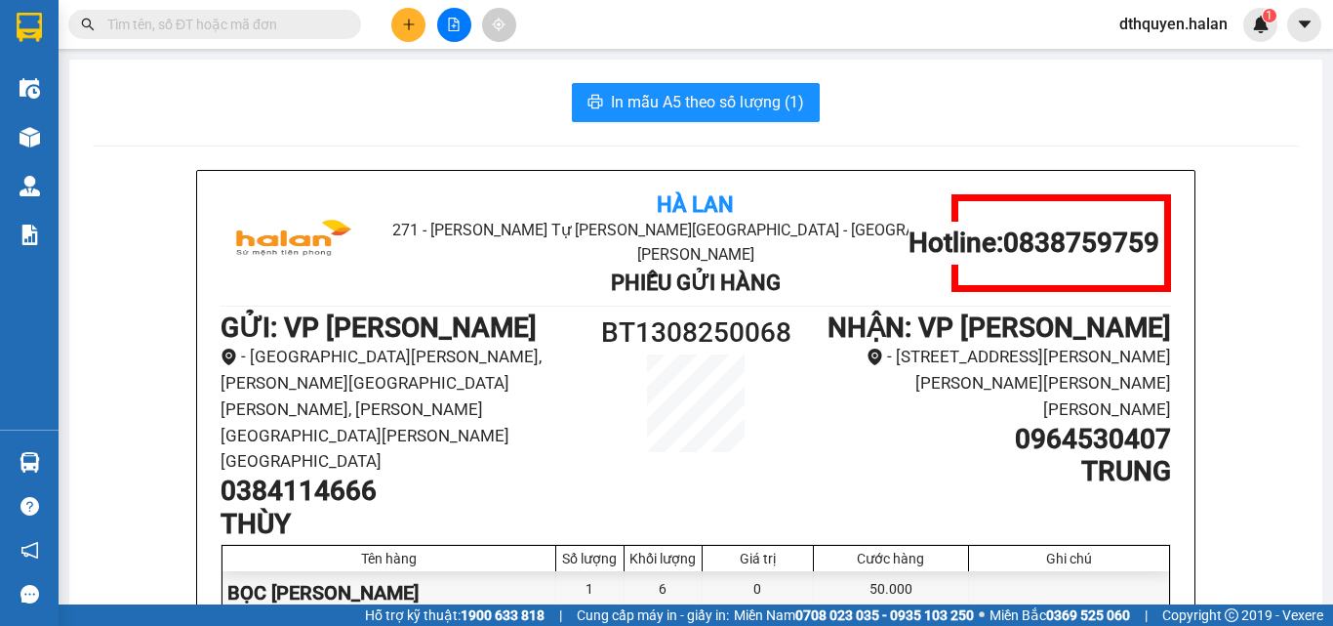
click at [250, 27] on input "text" at bounding box center [222, 24] width 230 height 21
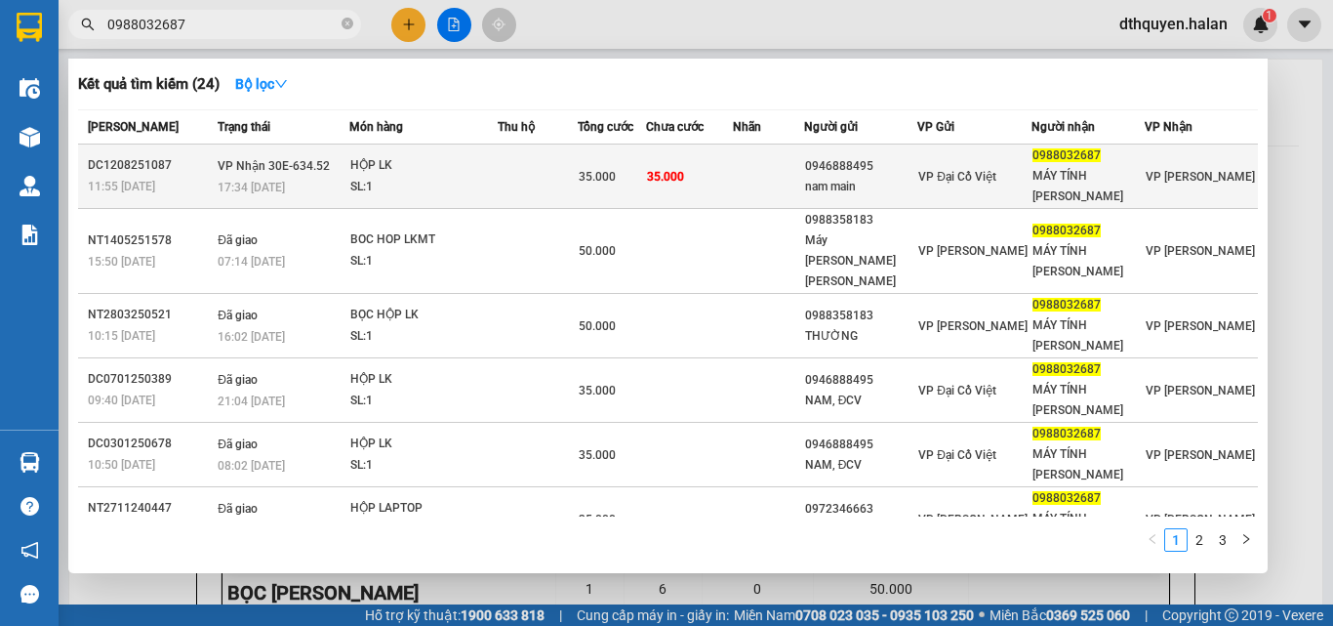
type input "0988032687"
click at [282, 190] on span "17:34 - 12/08" at bounding box center [251, 188] width 67 height 14
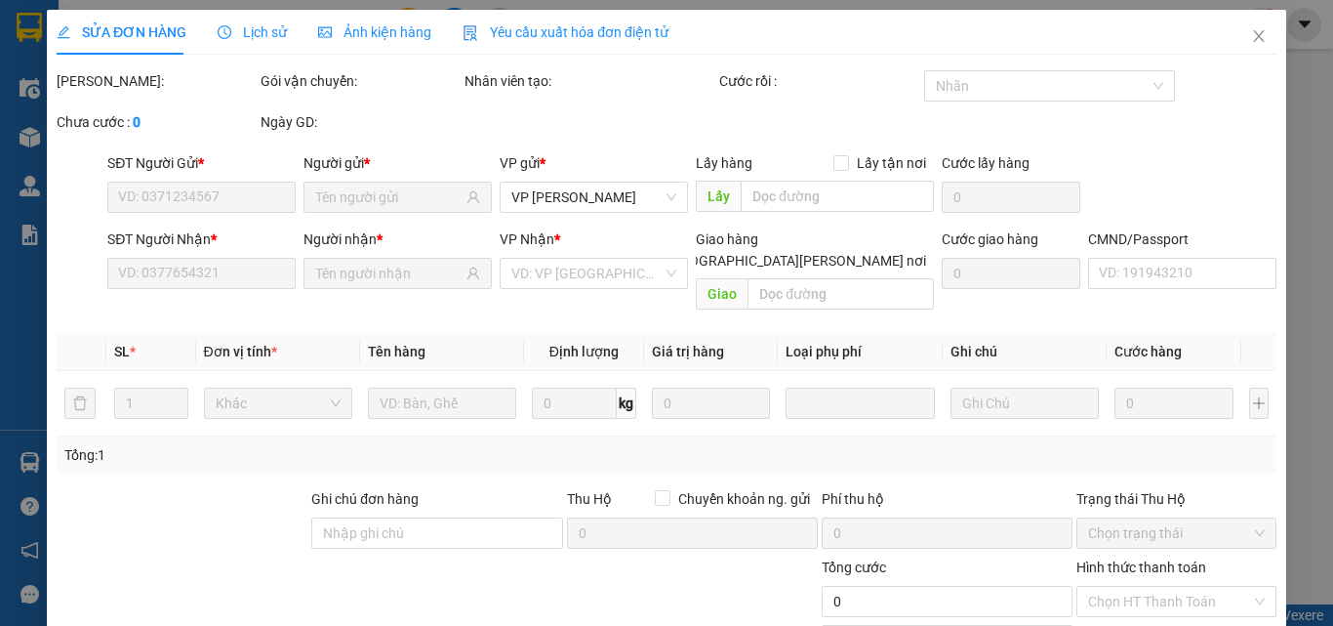
type input "0946888495"
type input "nam main"
type input "0988032687"
type input "MÁY TÍNH QUỐC TOẢN"
type input "35.000"
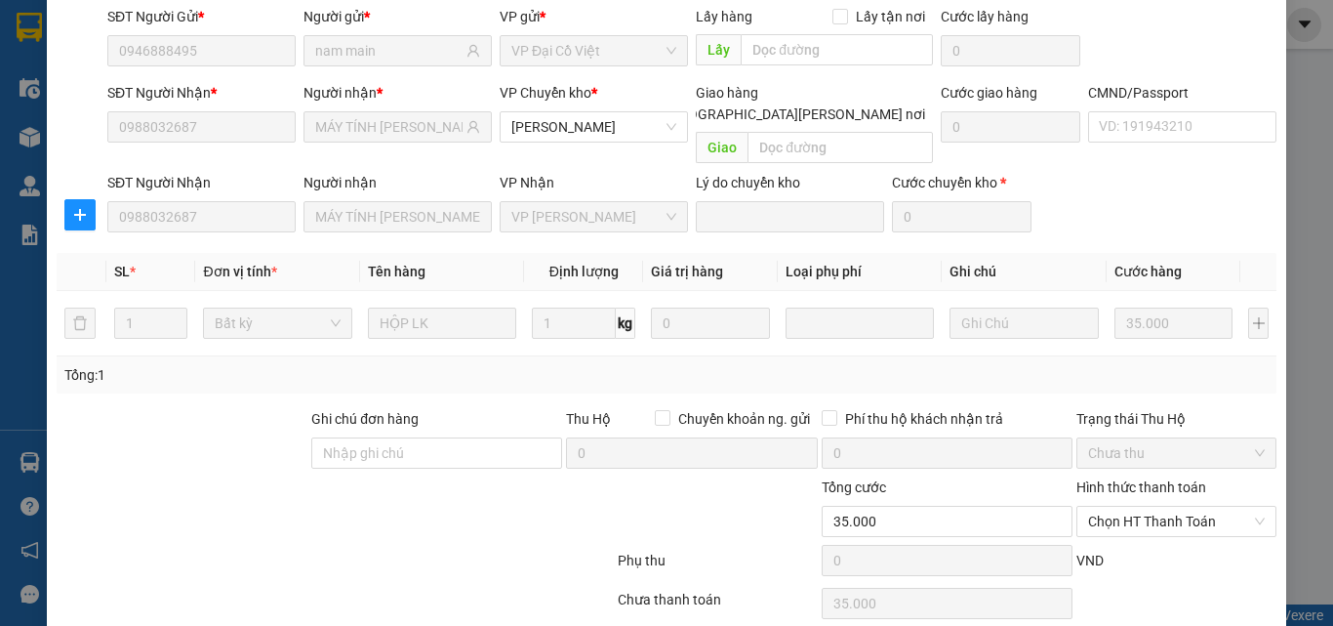
scroll to position [206, 0]
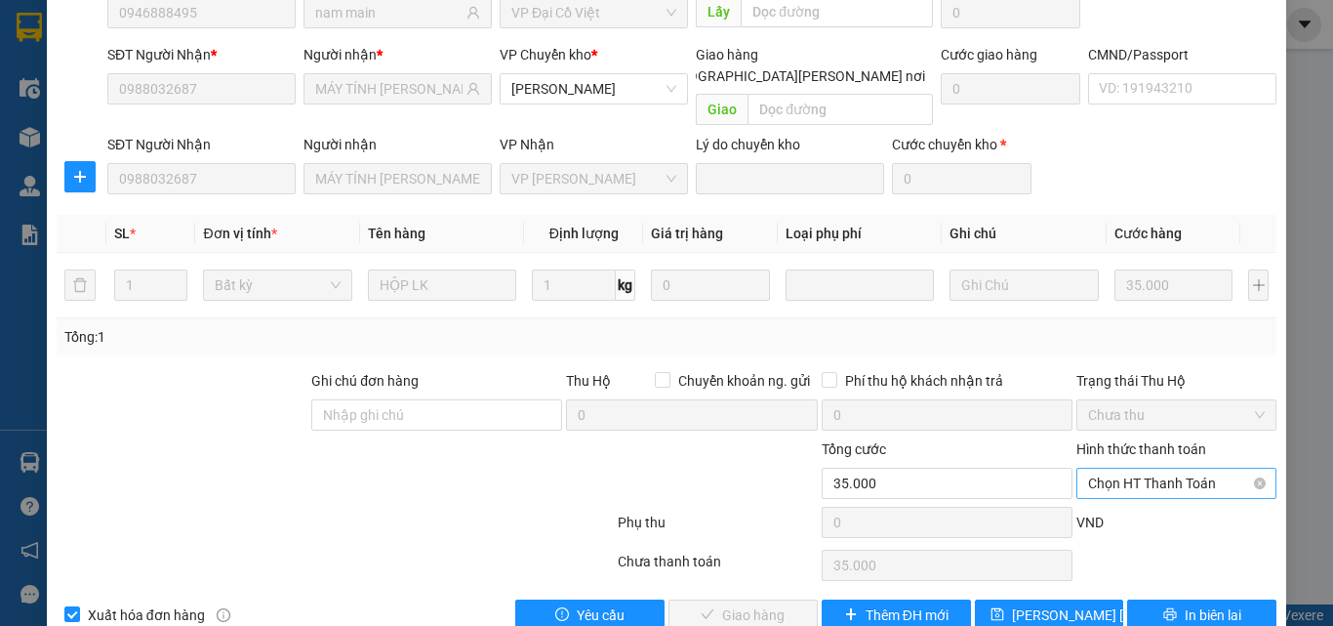
click at [1110, 468] on span "Chọn HT Thanh Toán" at bounding box center [1176, 482] width 177 height 29
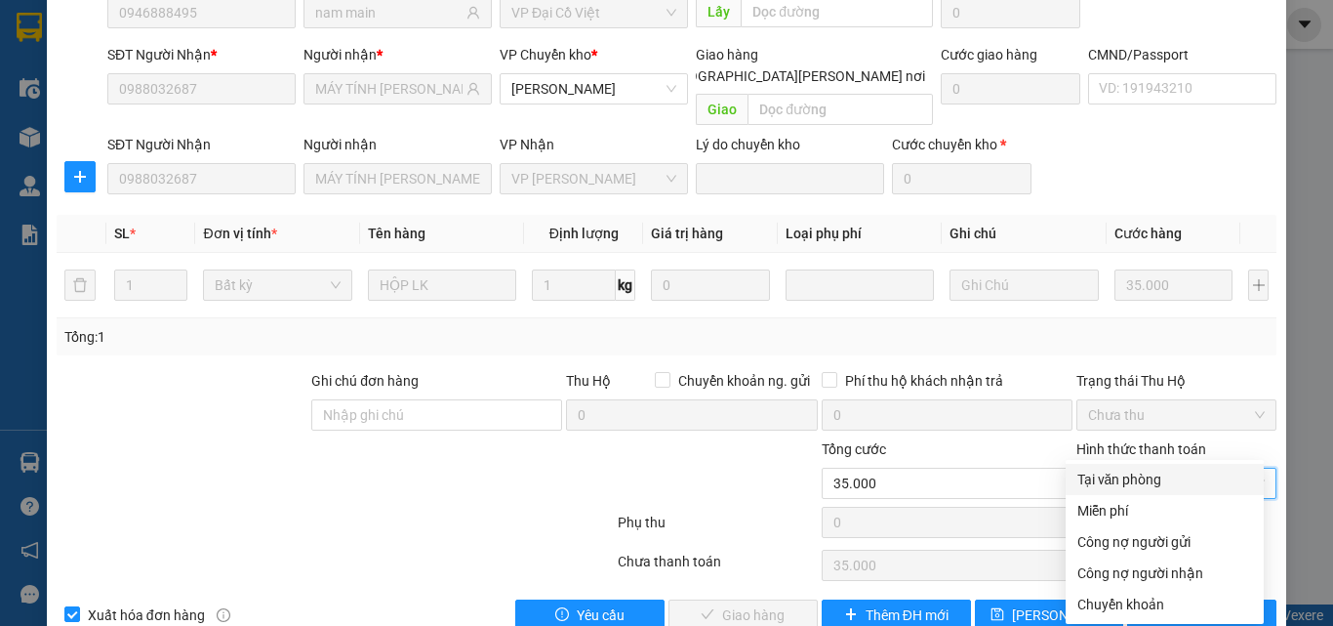
click at [1100, 471] on div "Tại văn phòng" at bounding box center [1165, 478] width 175 height 21
type input "0"
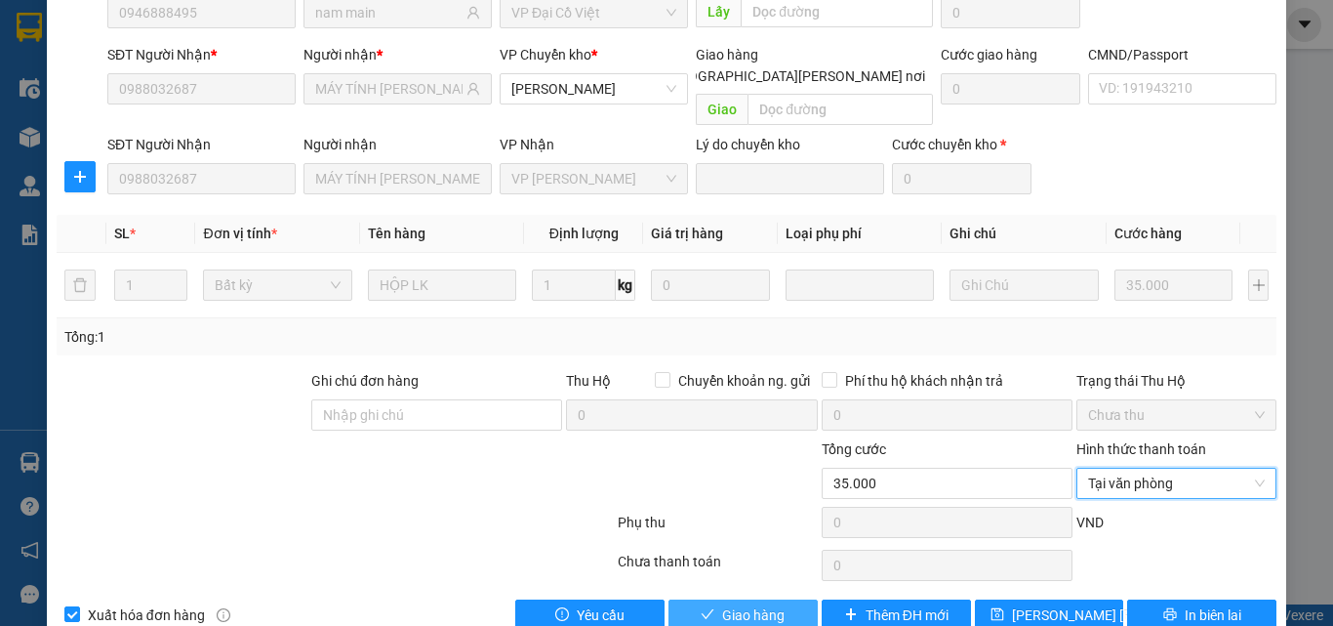
click at [757, 604] on span "Giao hàng" at bounding box center [753, 614] width 62 height 21
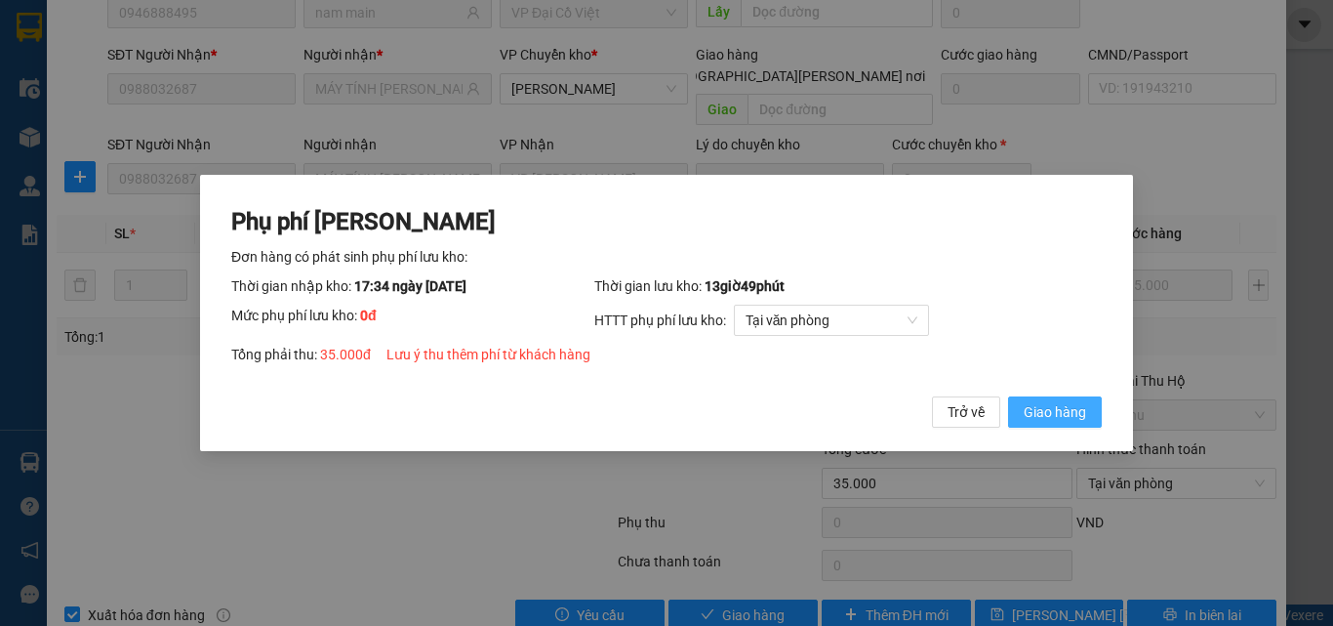
click at [1067, 412] on span "Giao hàng" at bounding box center [1055, 411] width 62 height 21
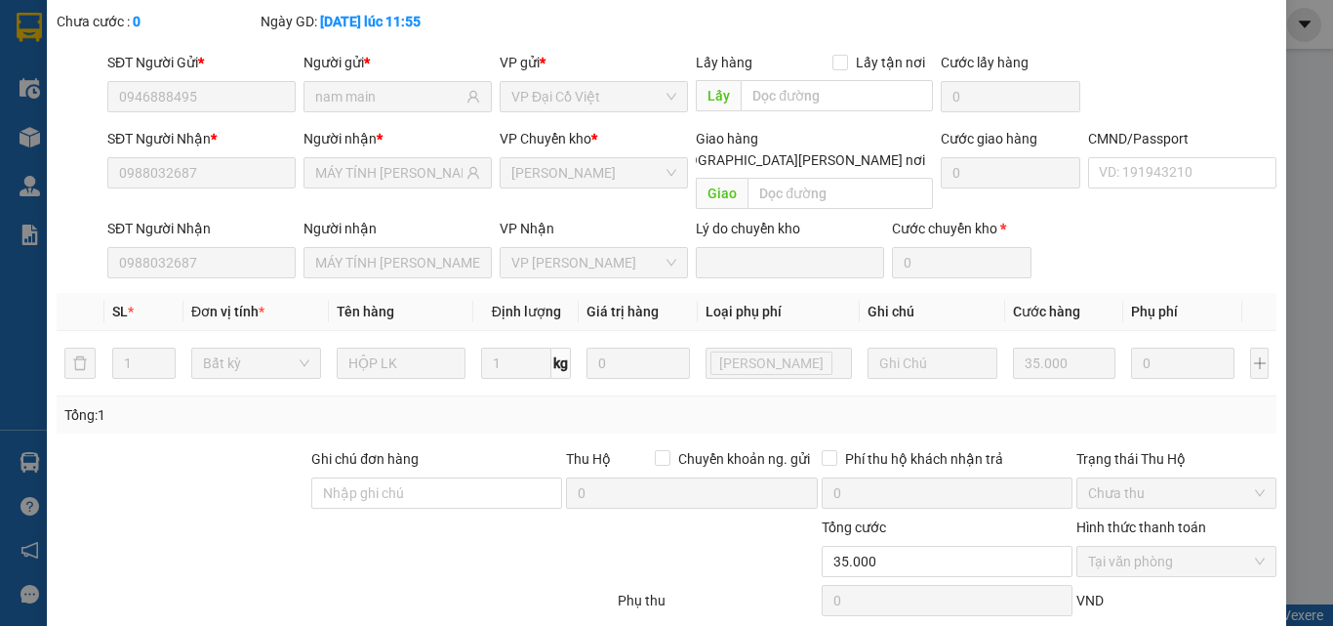
scroll to position [0, 0]
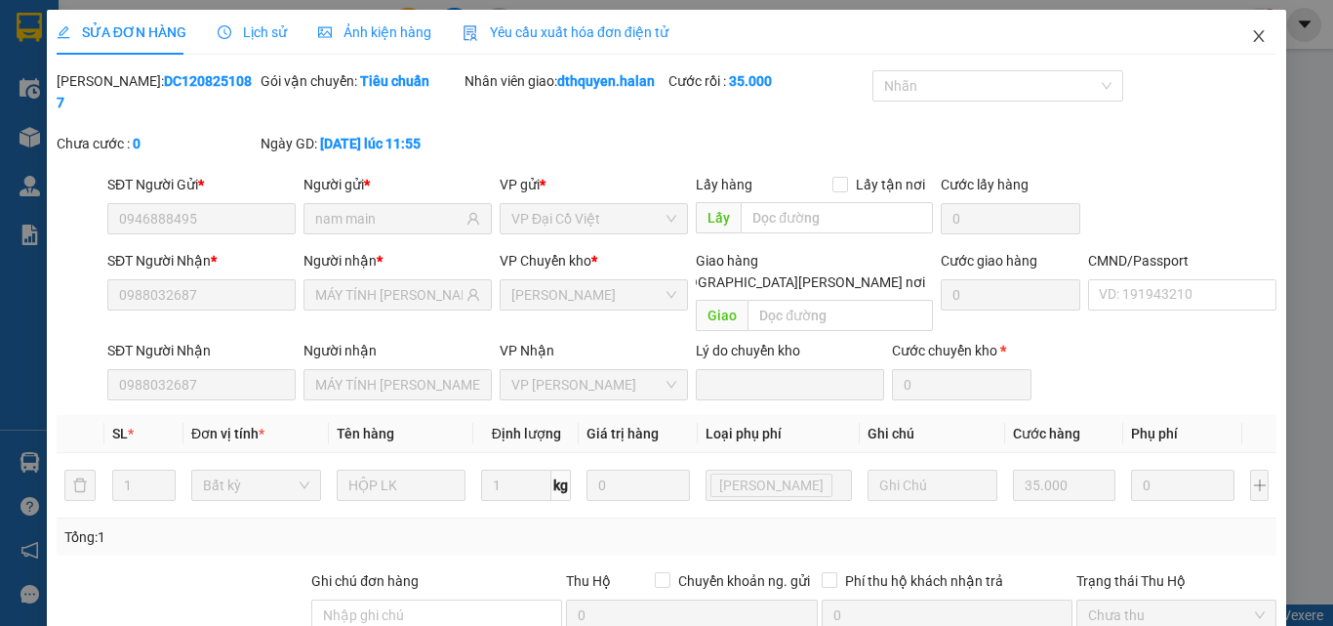
click at [1251, 33] on icon "close" at bounding box center [1259, 36] width 16 height 16
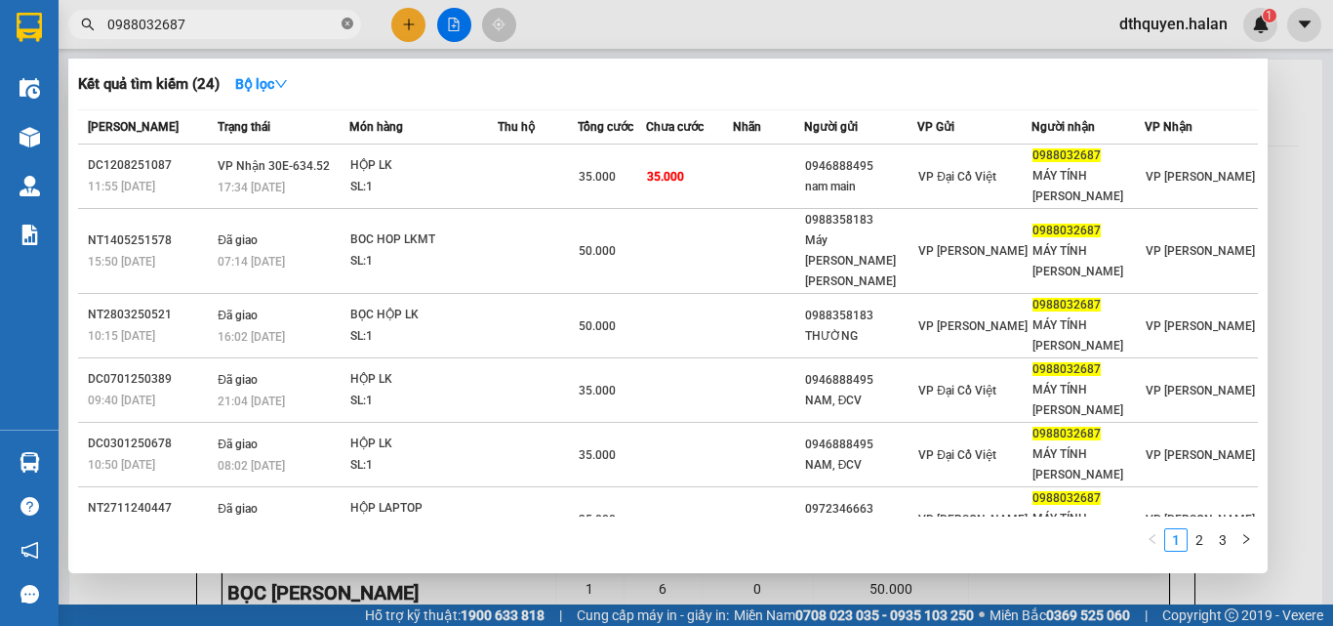
click at [349, 20] on icon "close-circle" at bounding box center [348, 24] width 12 height 12
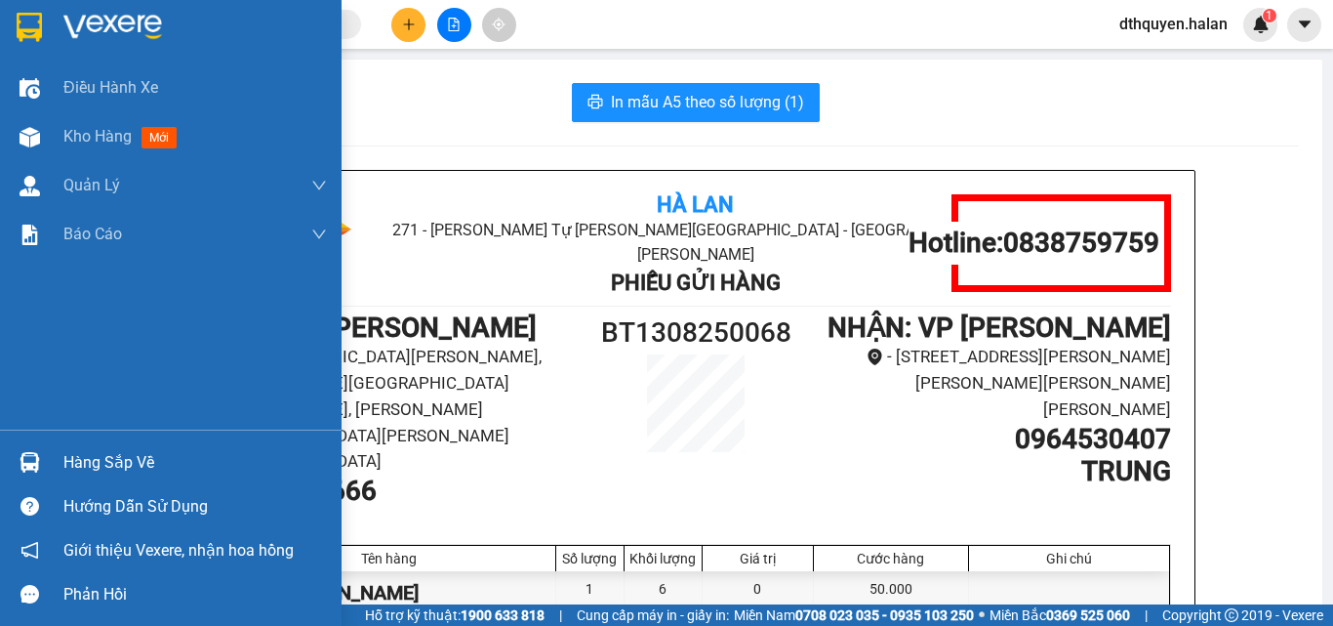
click at [114, 465] on div "Hàng sắp về" at bounding box center [195, 462] width 264 height 29
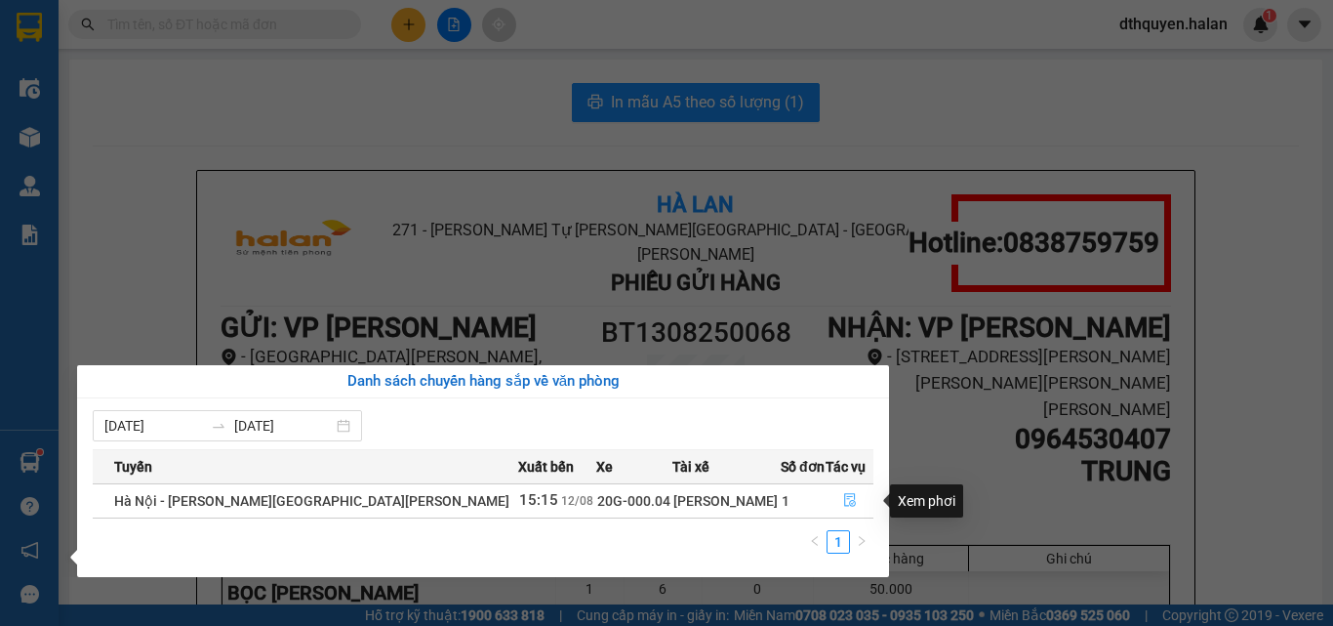
click at [843, 504] on icon "file-done" at bounding box center [850, 500] width 14 height 14
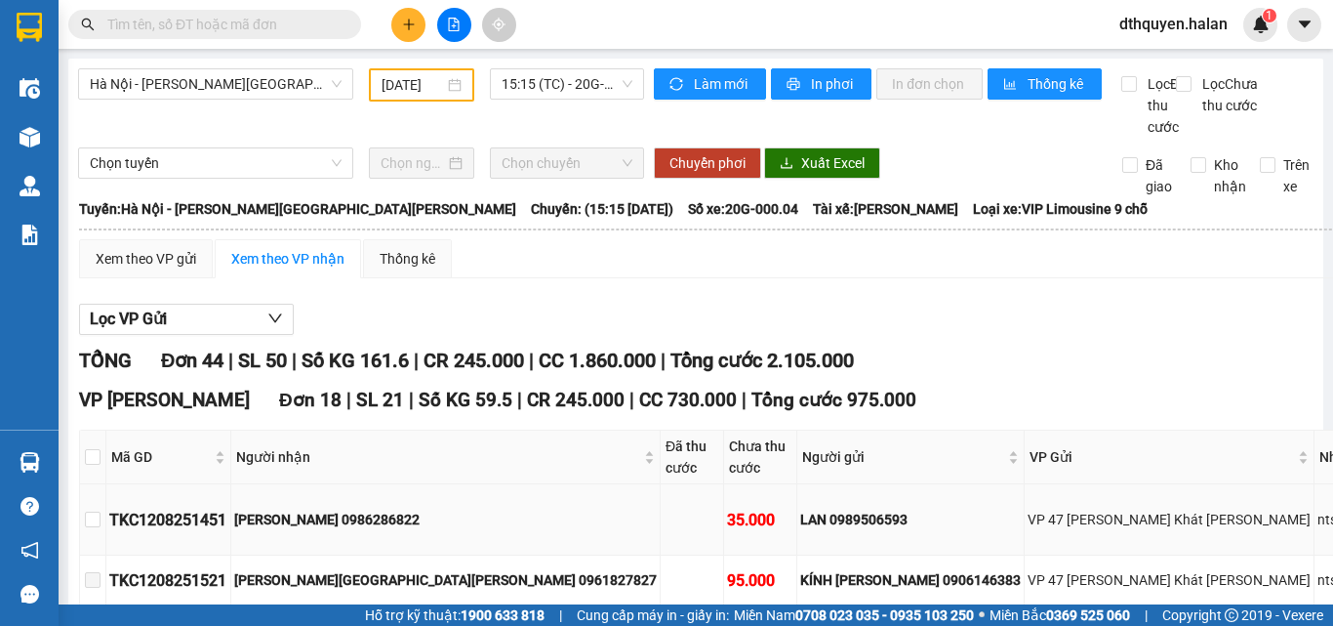
scroll to position [195, 0]
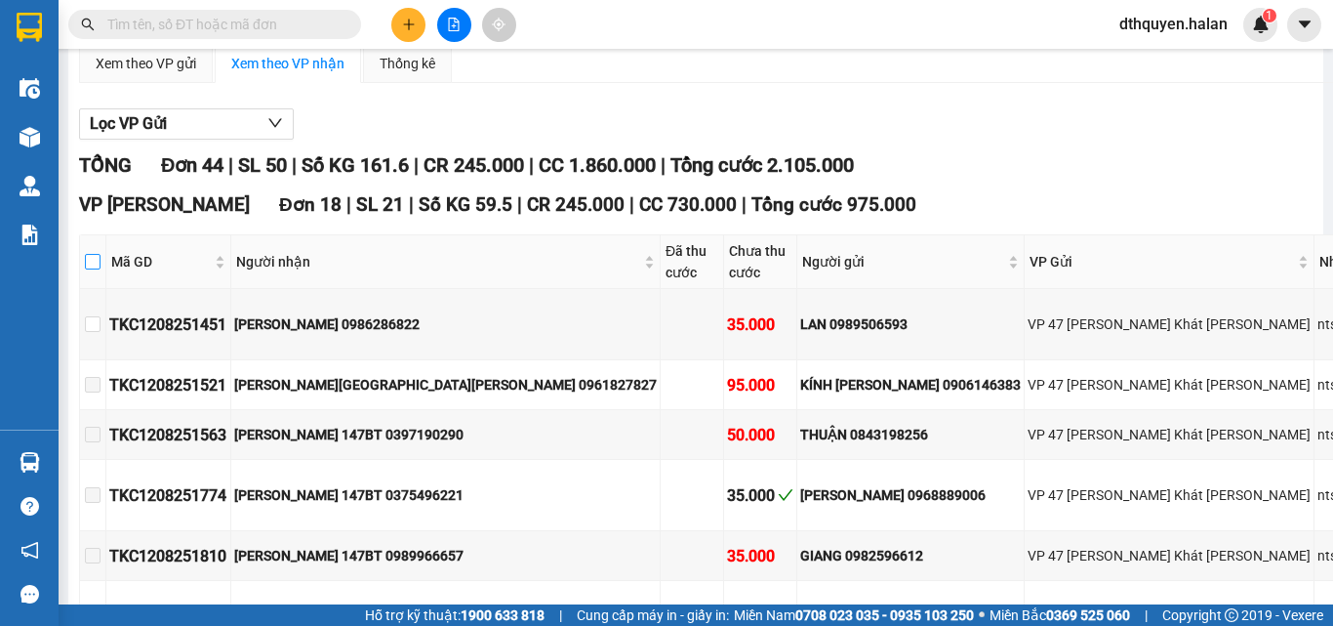
click at [101, 269] on input "checkbox" at bounding box center [93, 262] width 16 height 16
checkbox input "true"
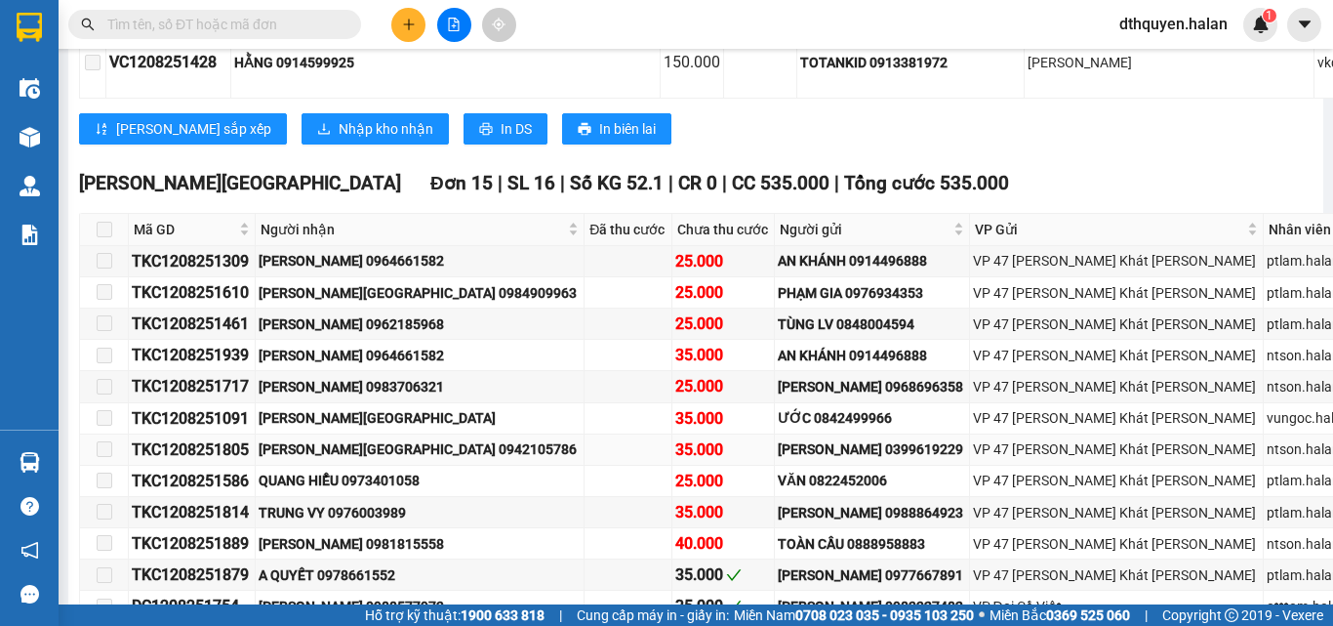
scroll to position [1269, 0]
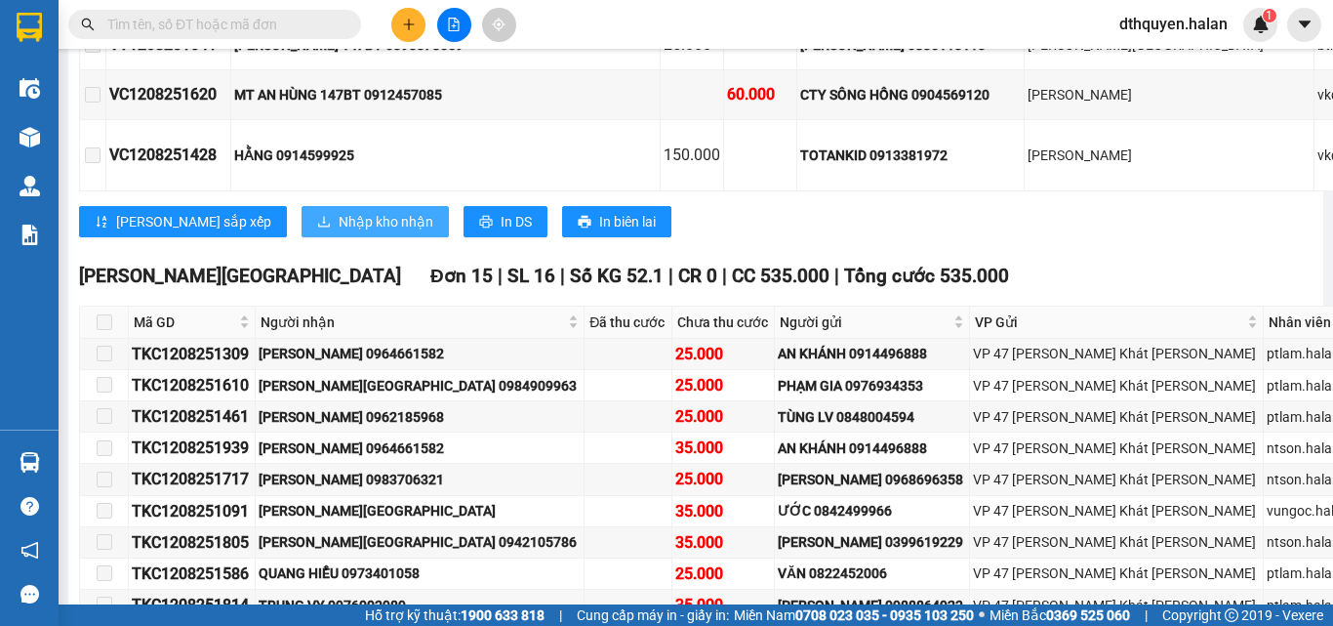
click at [339, 232] on span "Nhập kho nhận" at bounding box center [386, 221] width 95 height 21
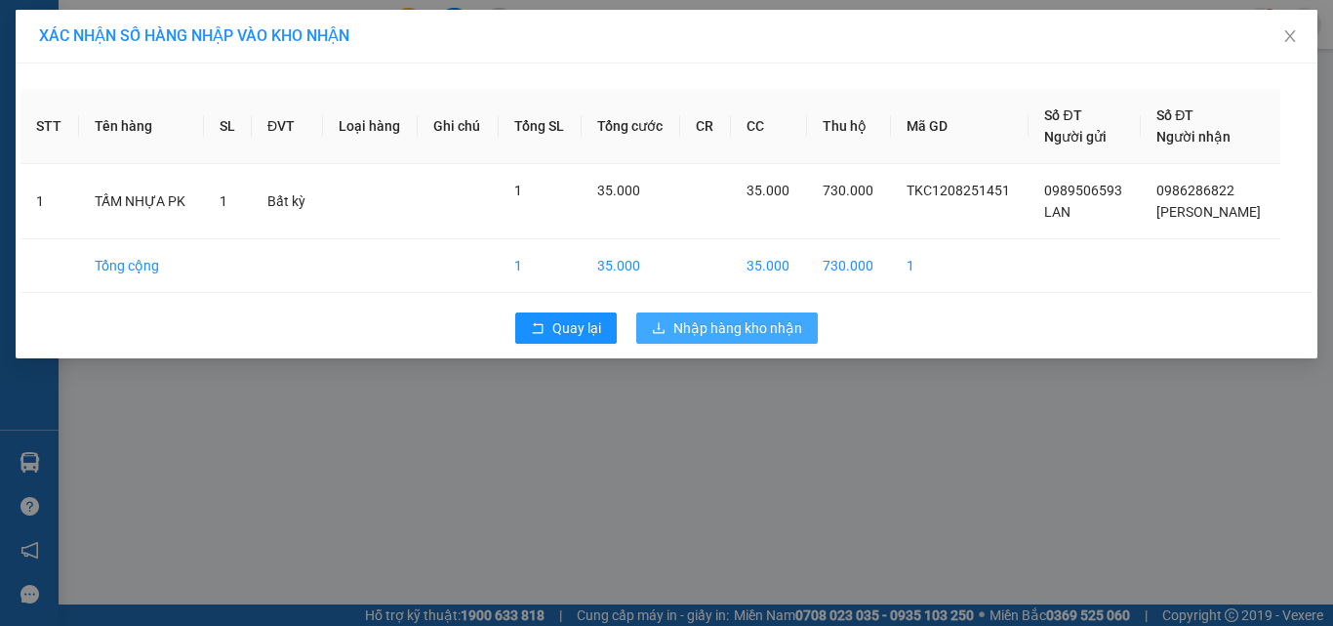
click at [739, 326] on span "Nhập hàng kho nhận" at bounding box center [737, 327] width 129 height 21
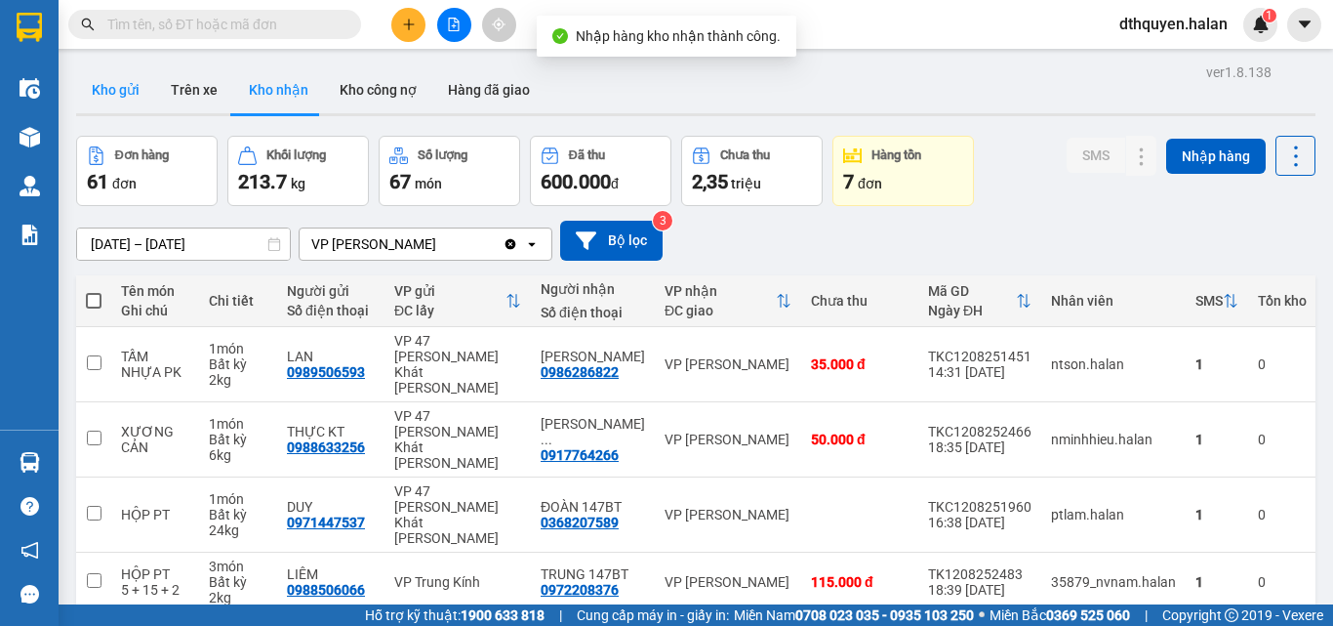
click at [101, 84] on button "Kho gửi" at bounding box center [115, 89] width 79 height 47
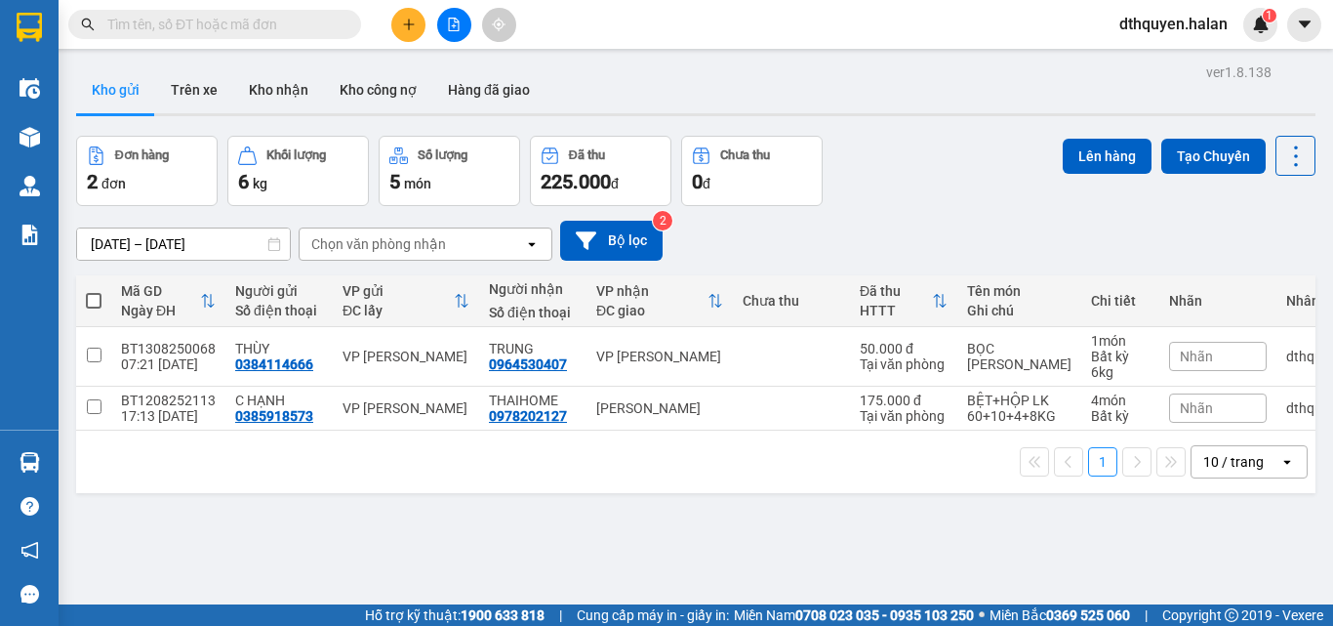
click at [259, 90] on button "Kho nhận" at bounding box center [278, 89] width 91 height 47
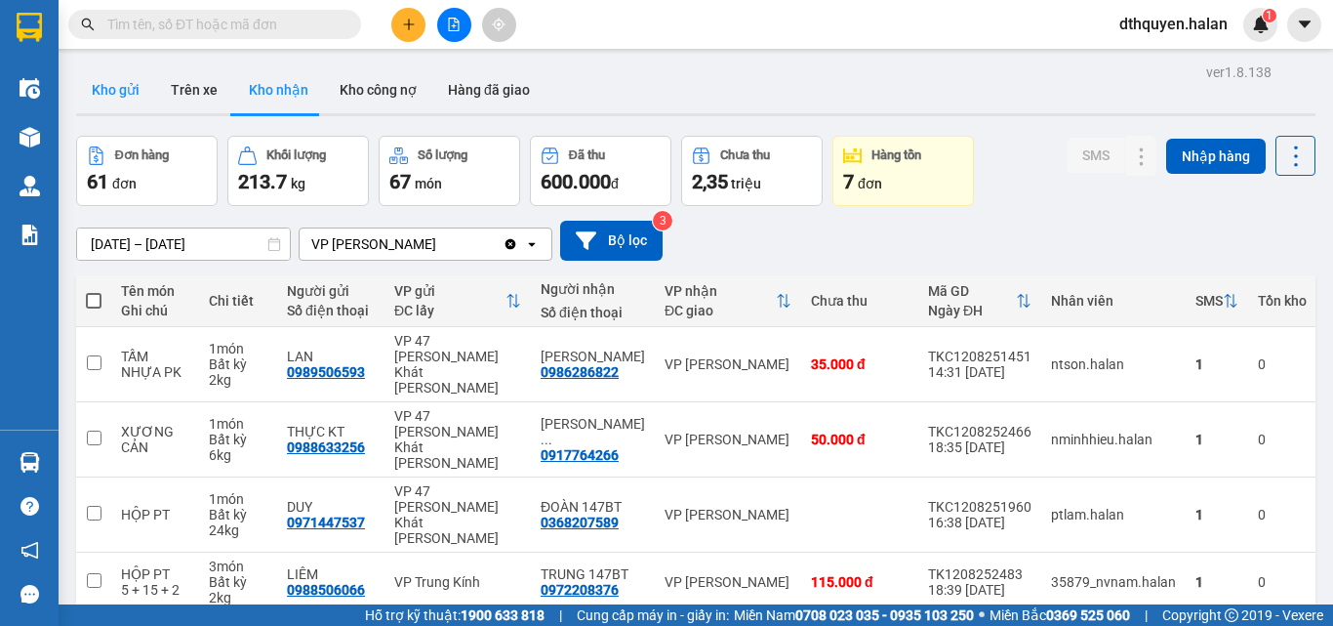
click at [120, 81] on button "Kho gửi" at bounding box center [115, 89] width 79 height 47
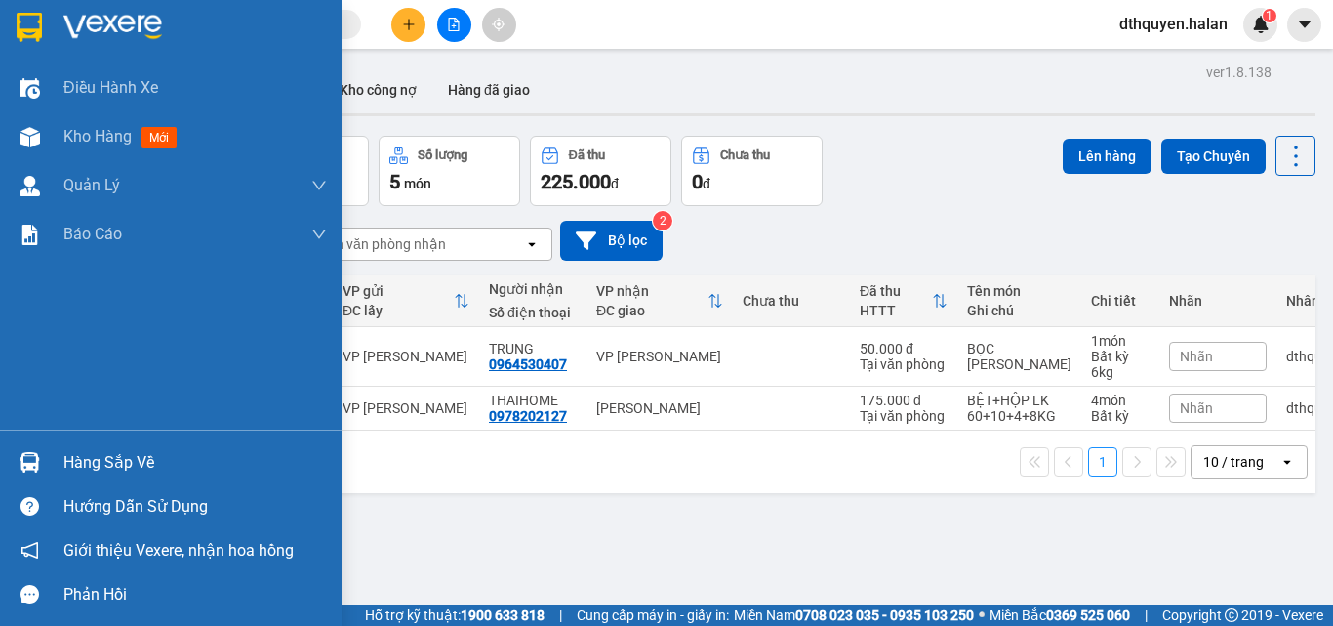
drag, startPoint x: 111, startPoint y: 468, endPoint x: 145, endPoint y: 469, distance: 34.2
click at [112, 468] on div "Hàng sắp về" at bounding box center [195, 462] width 264 height 29
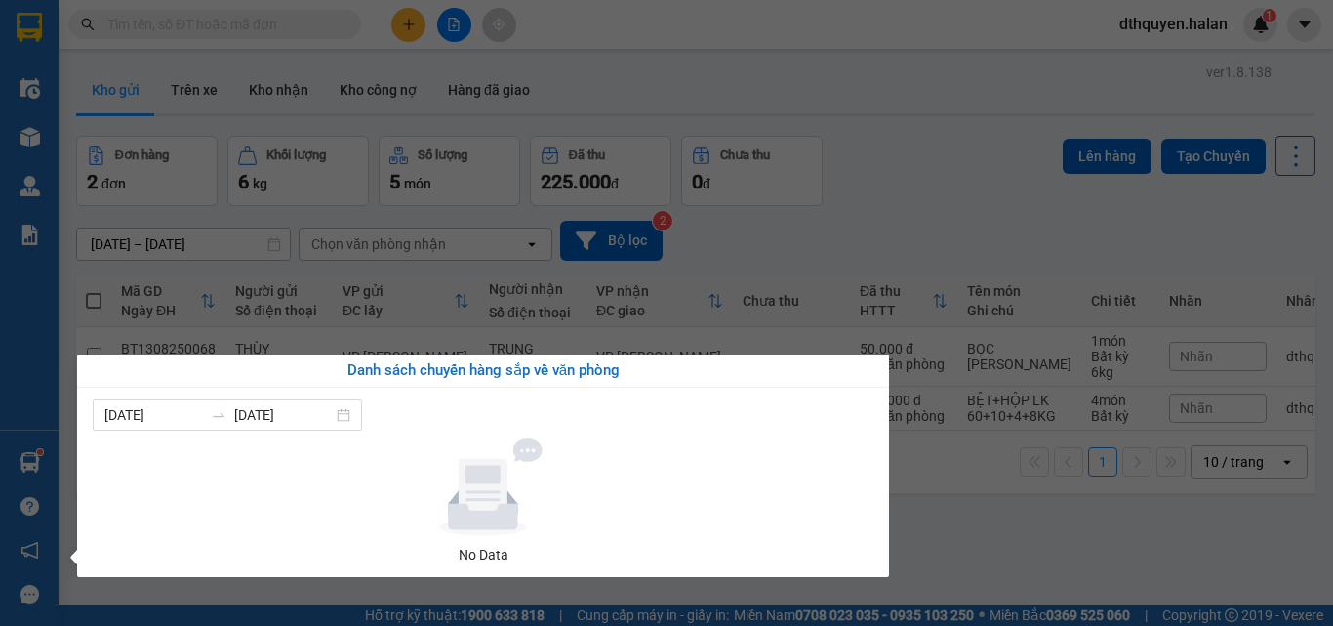
click at [980, 527] on section "Kết quả tìm kiếm ( 24 ) Bộ lọc Mã ĐH Trạng thái Món hàng Thu hộ Tổng cước Chưa …" at bounding box center [666, 313] width 1333 height 626
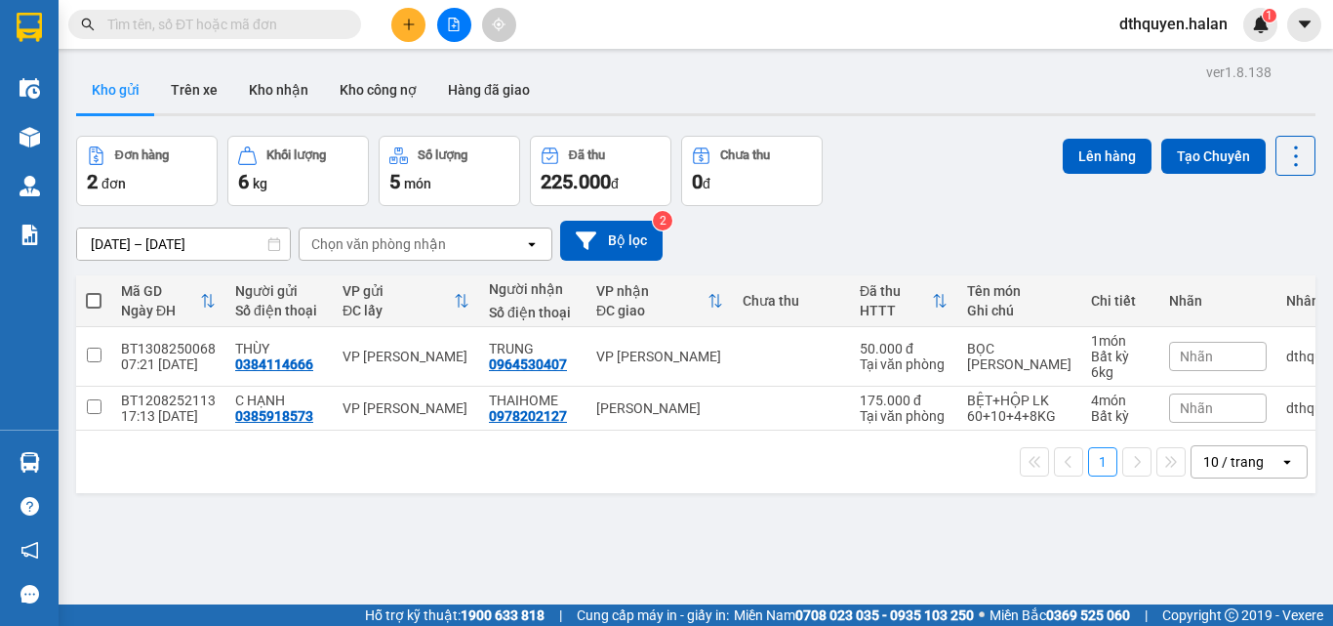
click at [299, 21] on input "text" at bounding box center [222, 24] width 230 height 21
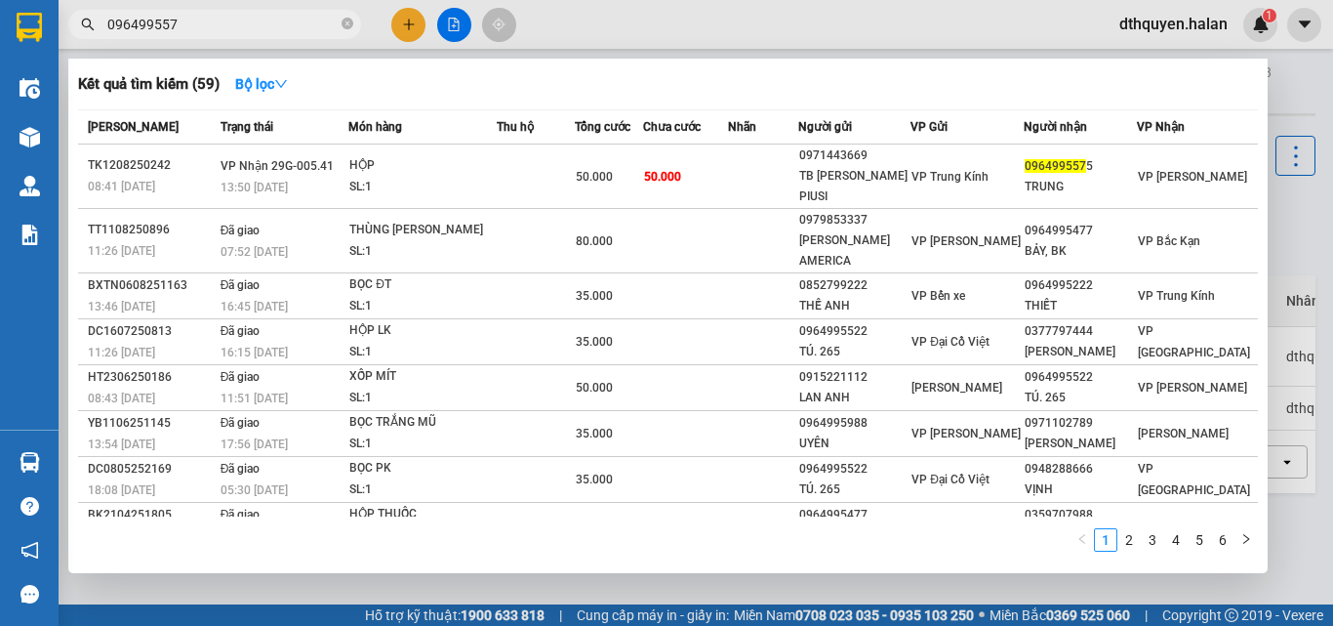
type input "0964995575"
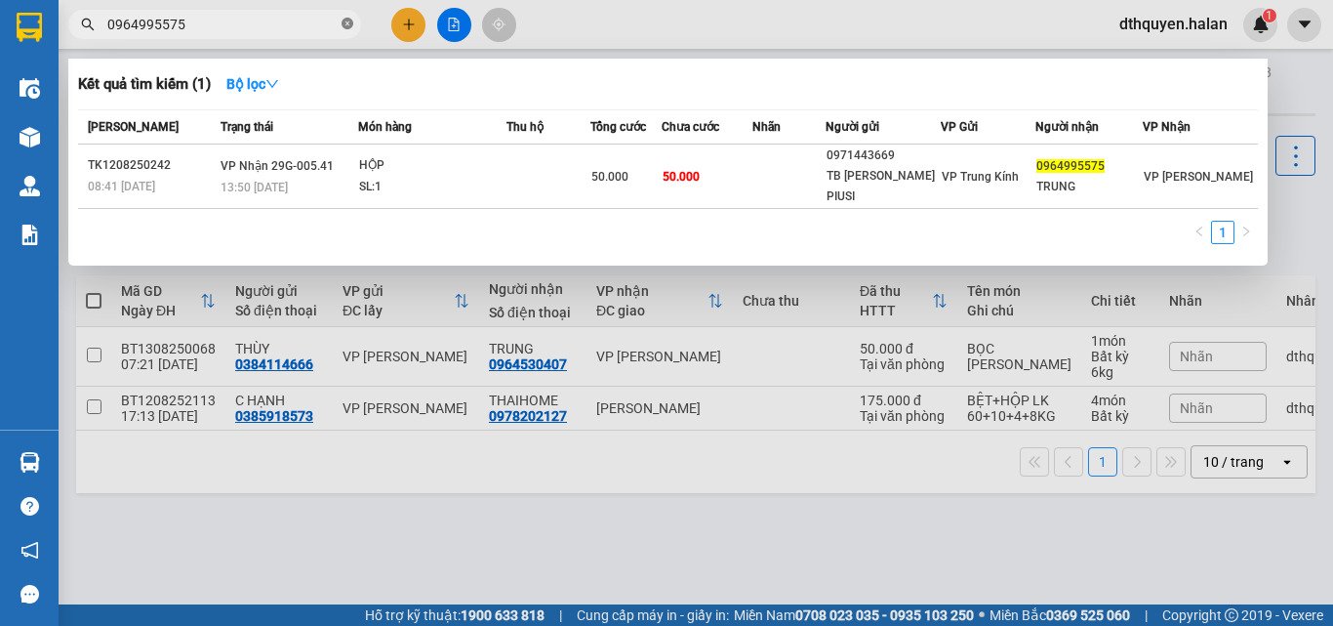
click at [346, 21] on icon "close-circle" at bounding box center [348, 24] width 12 height 12
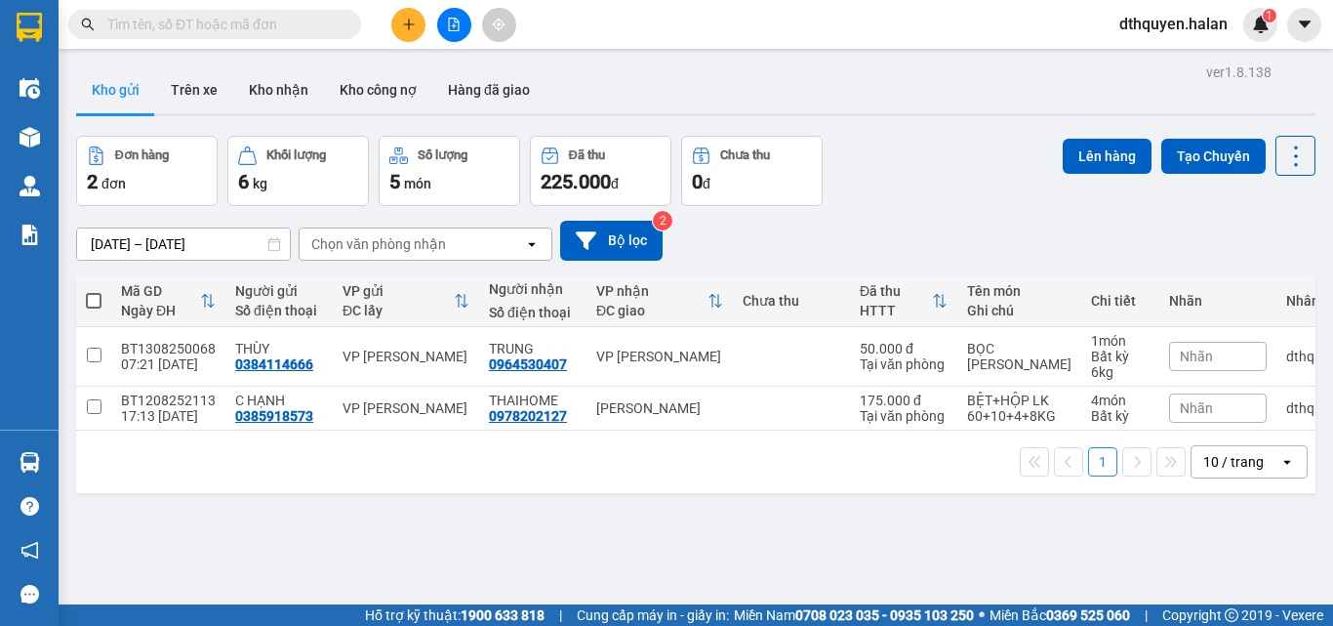
click at [202, 28] on input "text" at bounding box center [222, 24] width 230 height 21
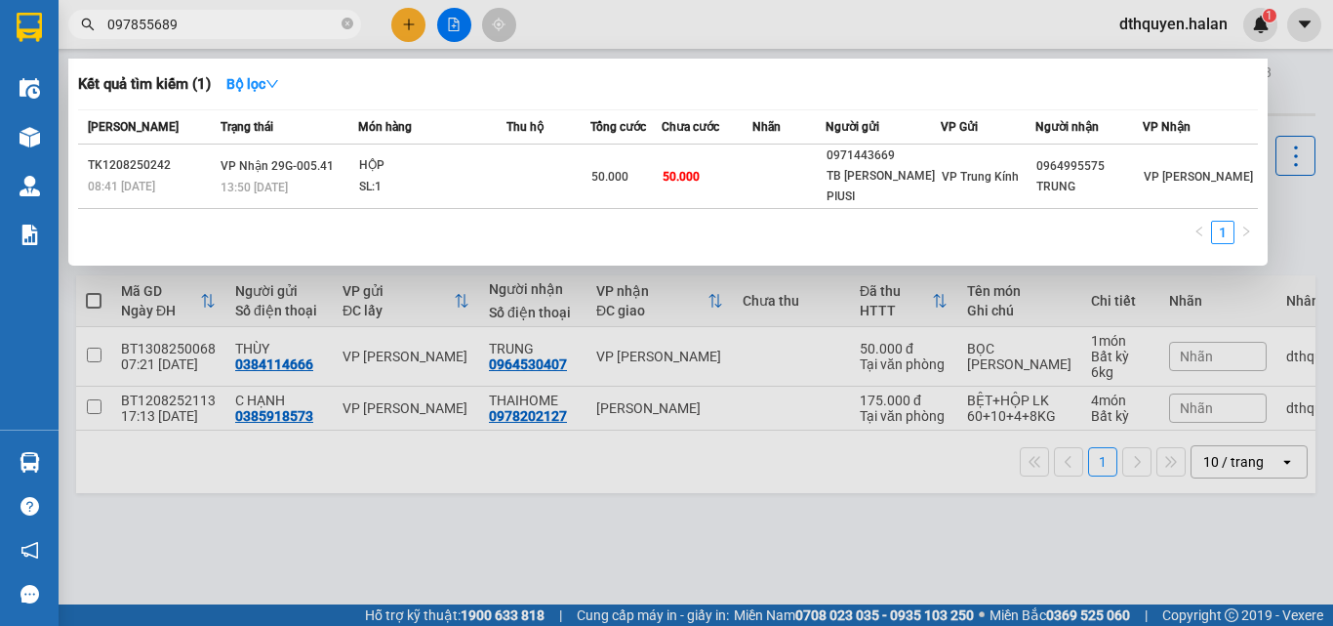
type input "0978556899"
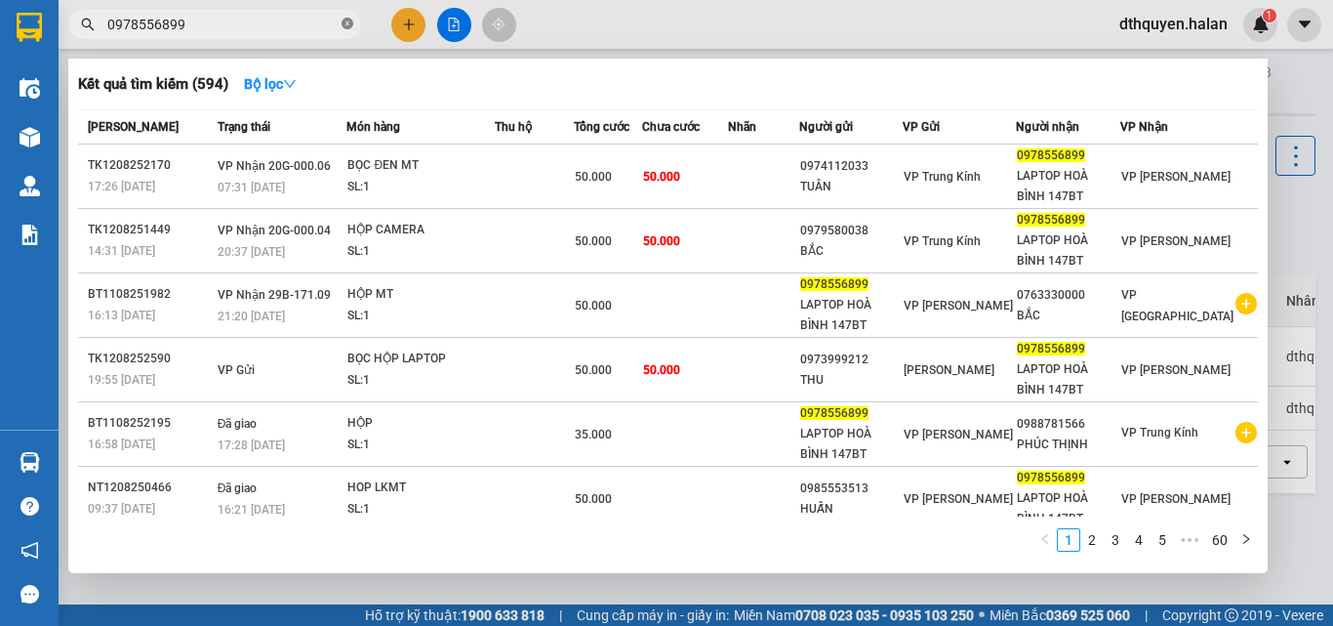
click at [345, 26] on icon "close-circle" at bounding box center [348, 24] width 12 height 12
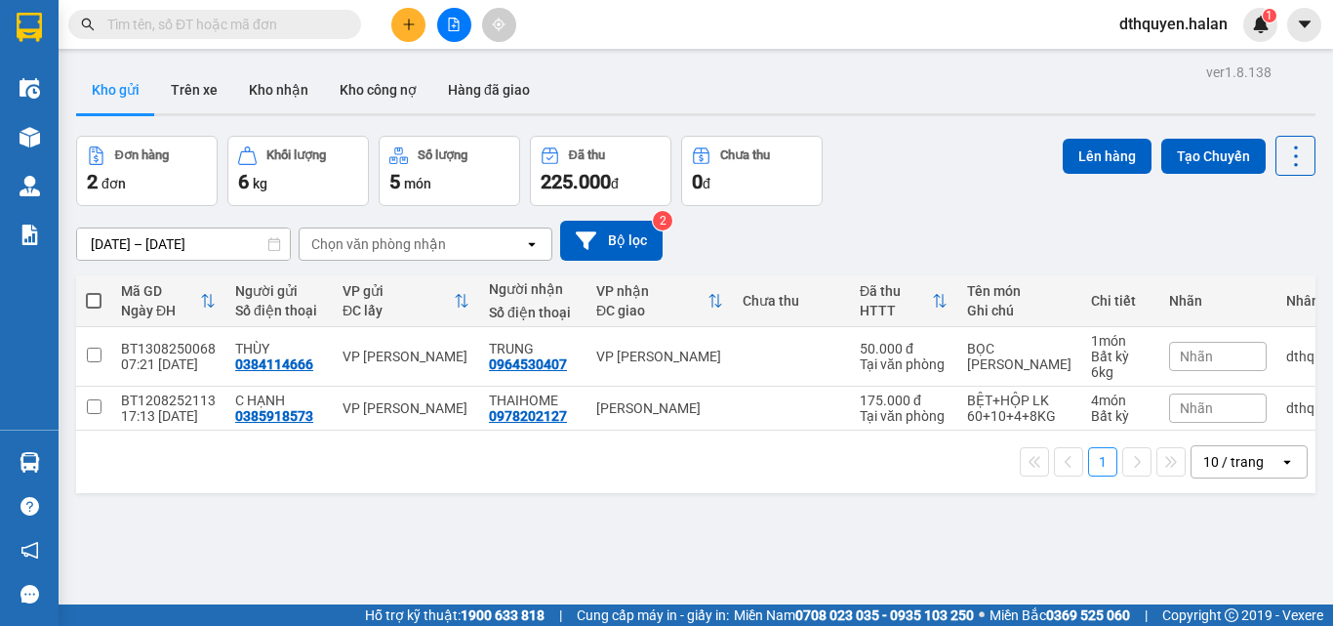
click at [249, 25] on input "text" at bounding box center [222, 24] width 230 height 21
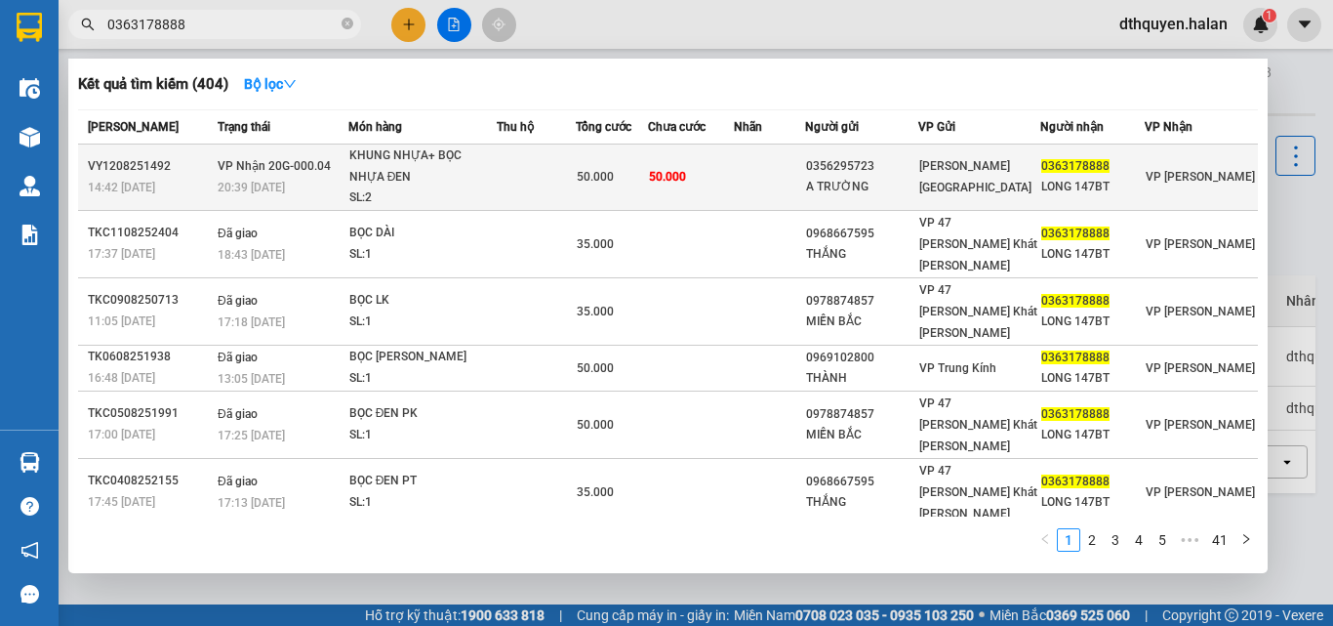
type input "0363178888"
click at [439, 189] on div "SL: 2" at bounding box center [422, 197] width 146 height 21
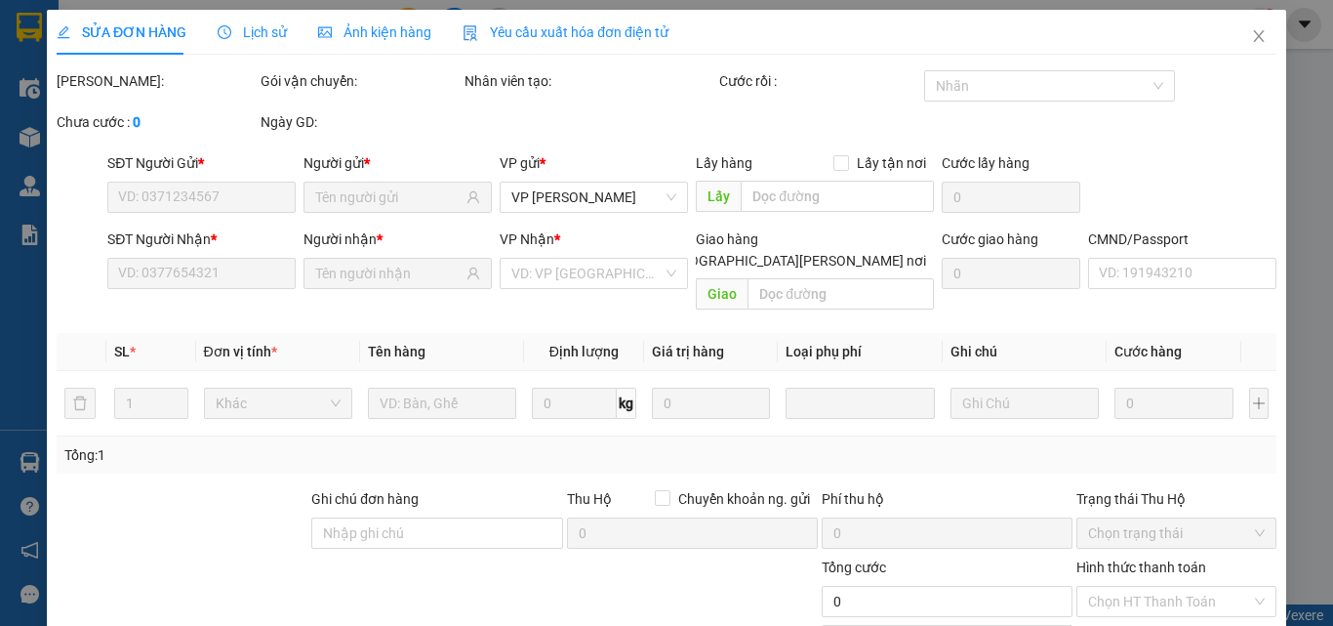
type input "0356295723"
type input "A TRƯỜNG"
type input "0363178888"
type input "LONG 147BT"
type input "50.000"
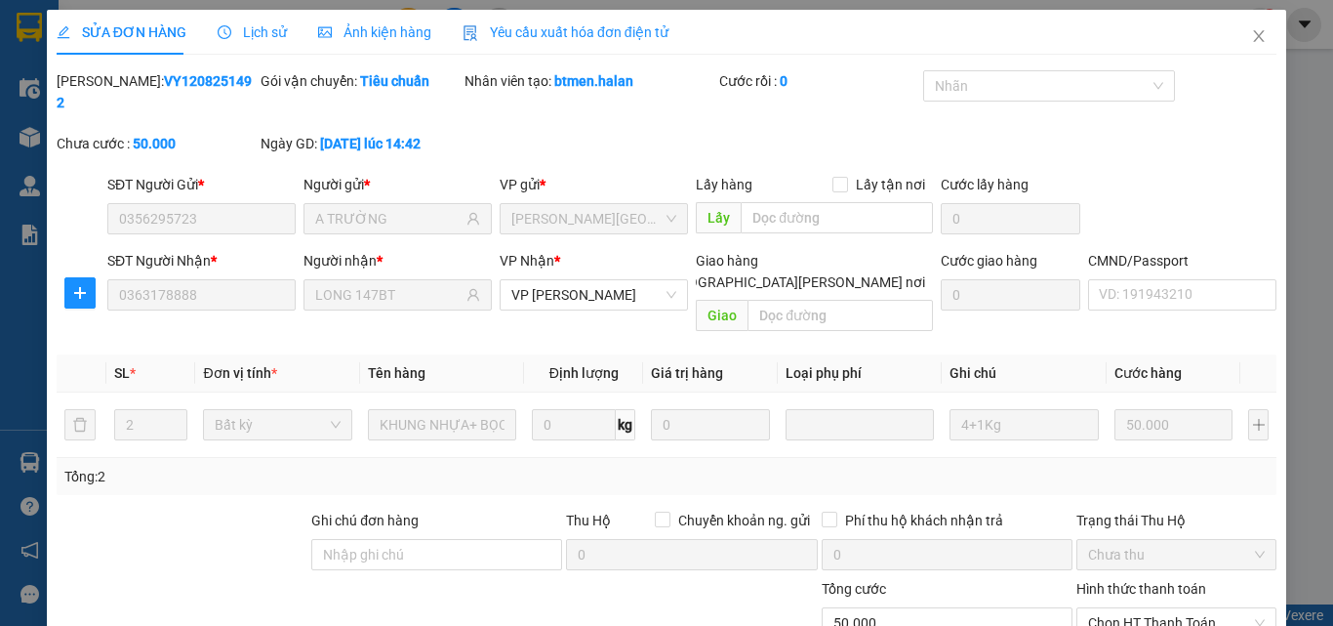
scroll to position [140, 0]
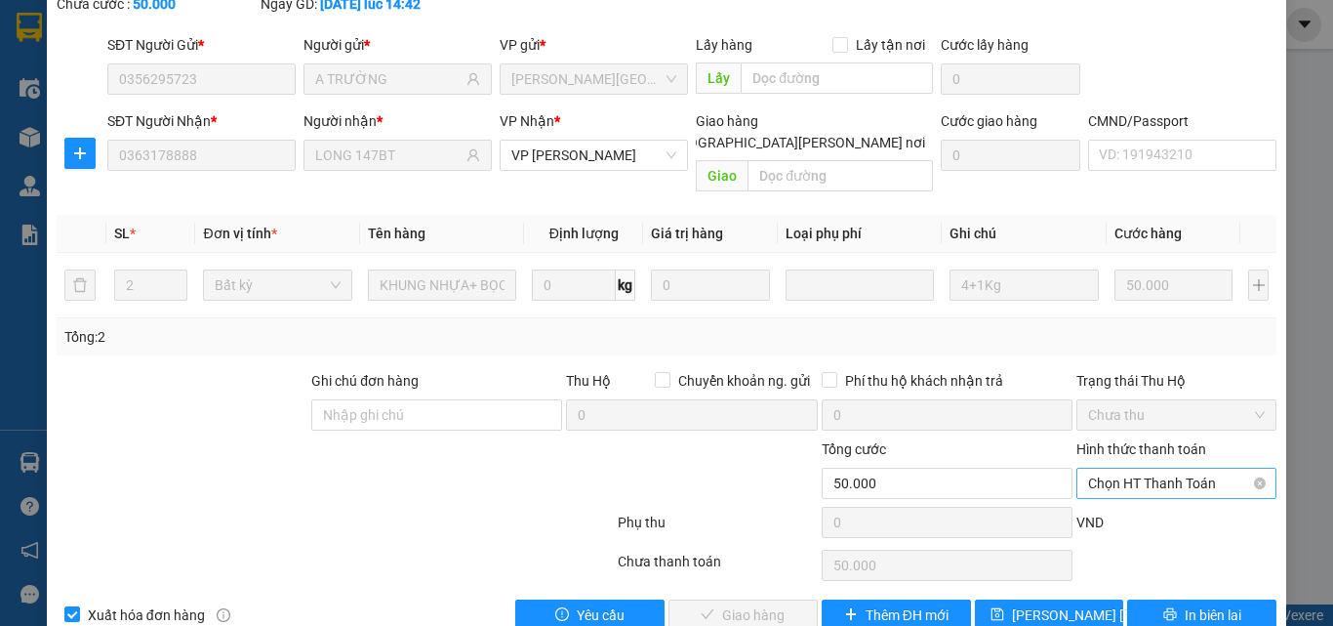
click at [1151, 468] on span "Chọn HT Thanh Toán" at bounding box center [1176, 482] width 177 height 29
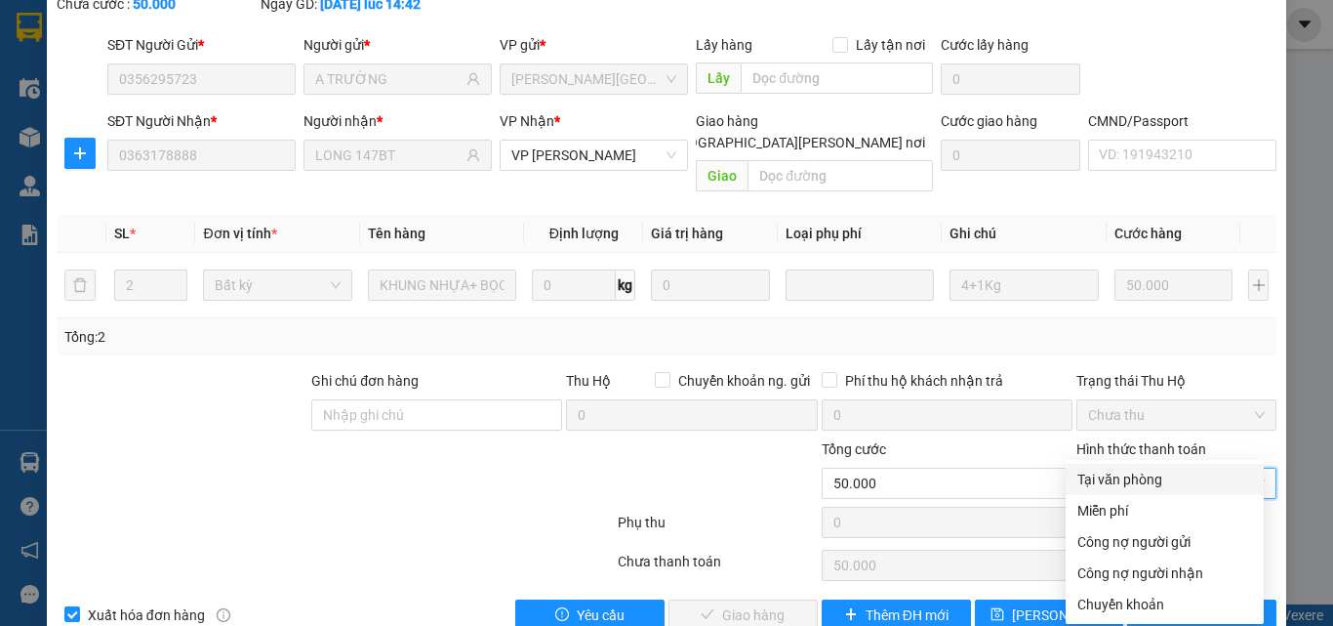
click at [1142, 485] on div "Tại văn phòng" at bounding box center [1165, 478] width 175 height 21
type input "0"
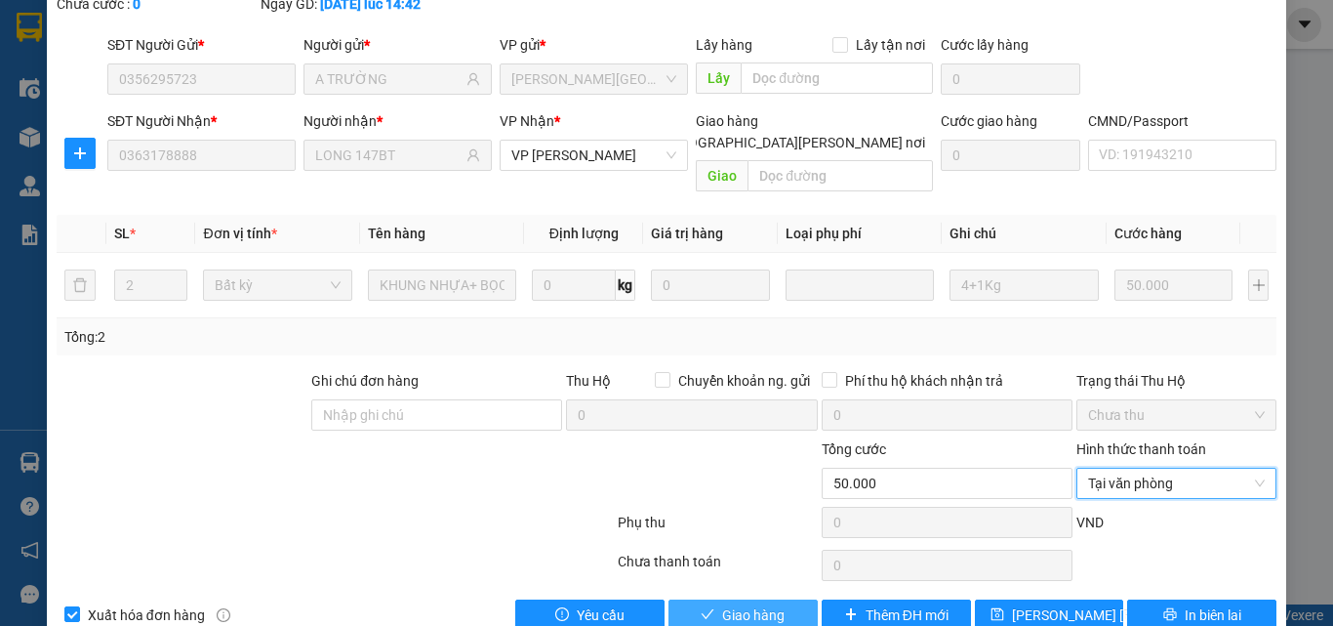
click at [745, 604] on span "Giao hàng" at bounding box center [753, 614] width 62 height 21
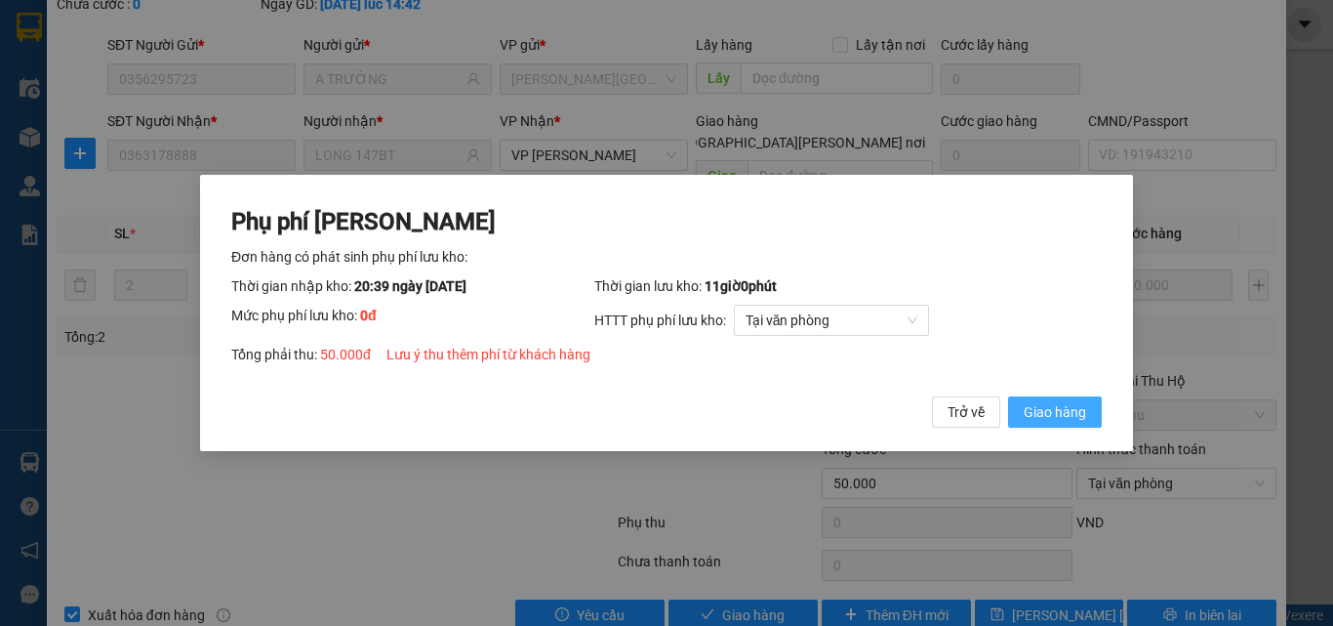
click at [1079, 421] on span "Giao hàng" at bounding box center [1055, 411] width 62 height 21
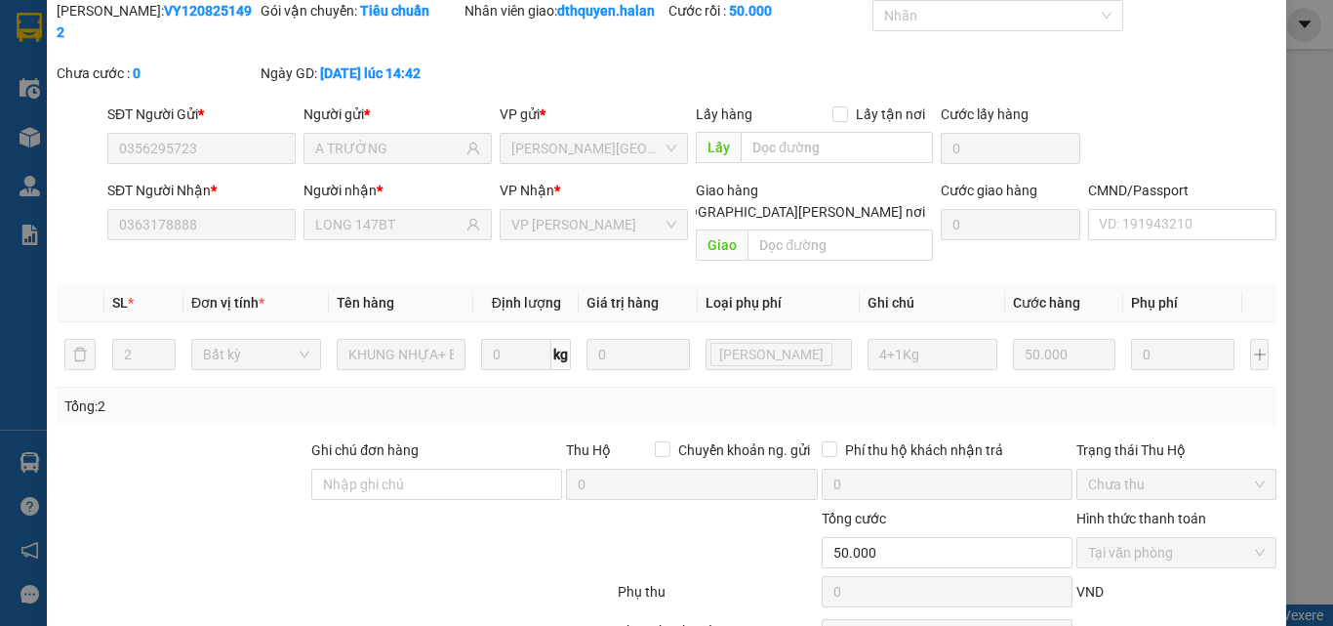
scroll to position [0, 0]
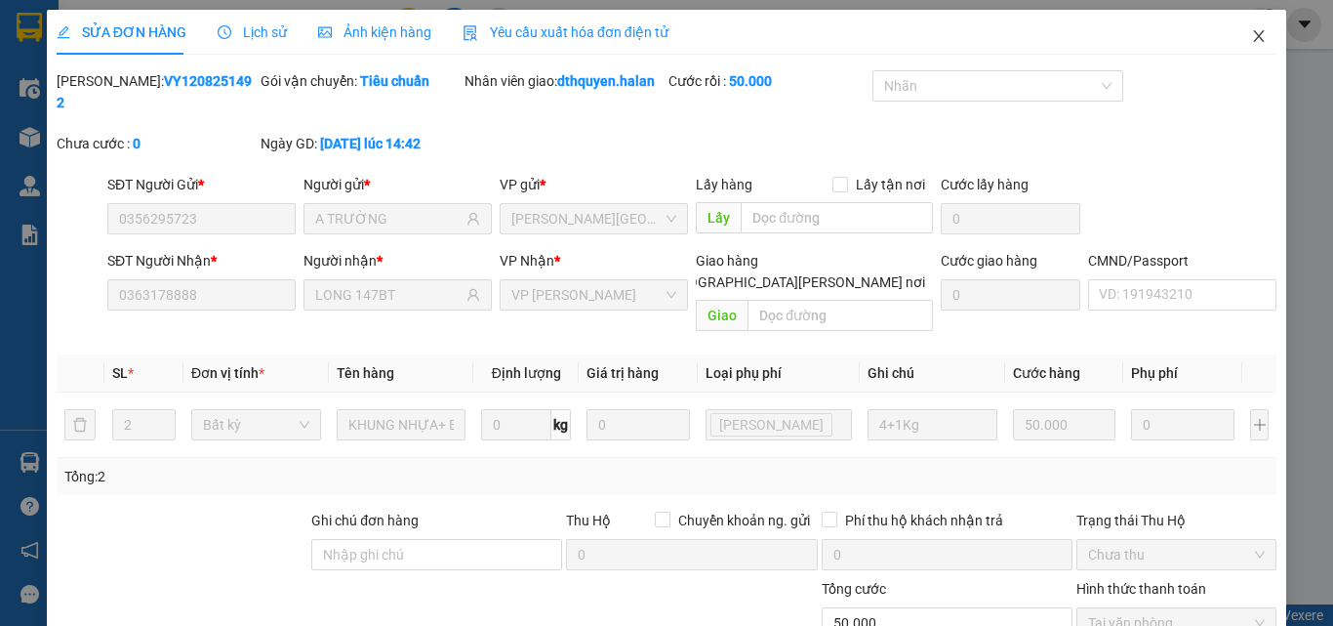
click at [1251, 34] on icon "close" at bounding box center [1259, 36] width 16 height 16
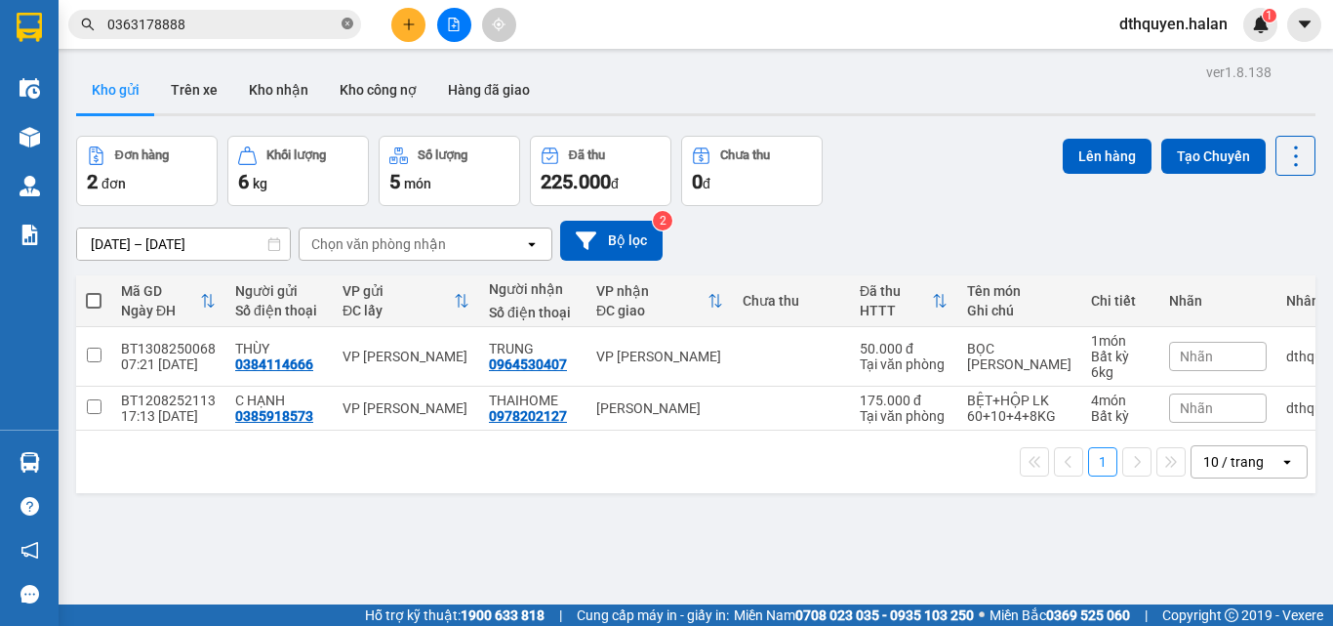
click at [351, 24] on icon "close-circle" at bounding box center [348, 24] width 12 height 12
click at [310, 26] on input "text" at bounding box center [222, 24] width 230 height 21
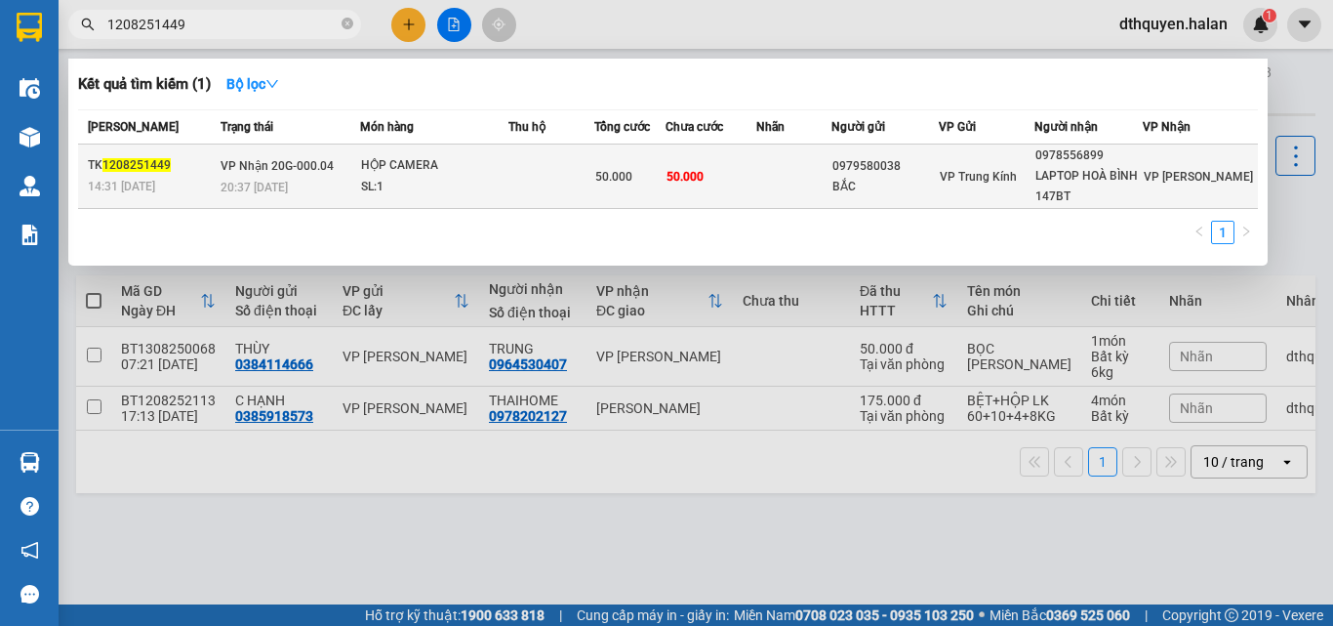
type input "1208251449"
click at [387, 158] on div "HỘP CAMERA" at bounding box center [434, 165] width 146 height 21
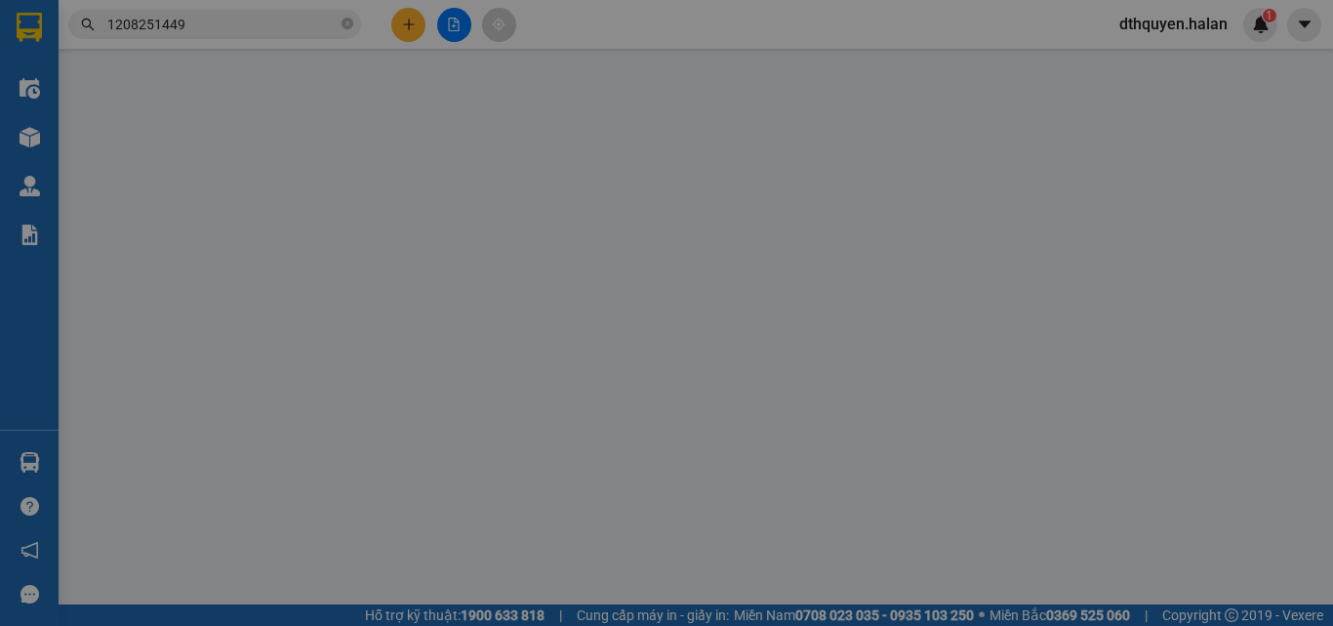
type input "0979580038"
type input "BẮC"
type input "0978556899"
type input "LAPTOP HOÀ BÌNH 147BT"
type input "50.000"
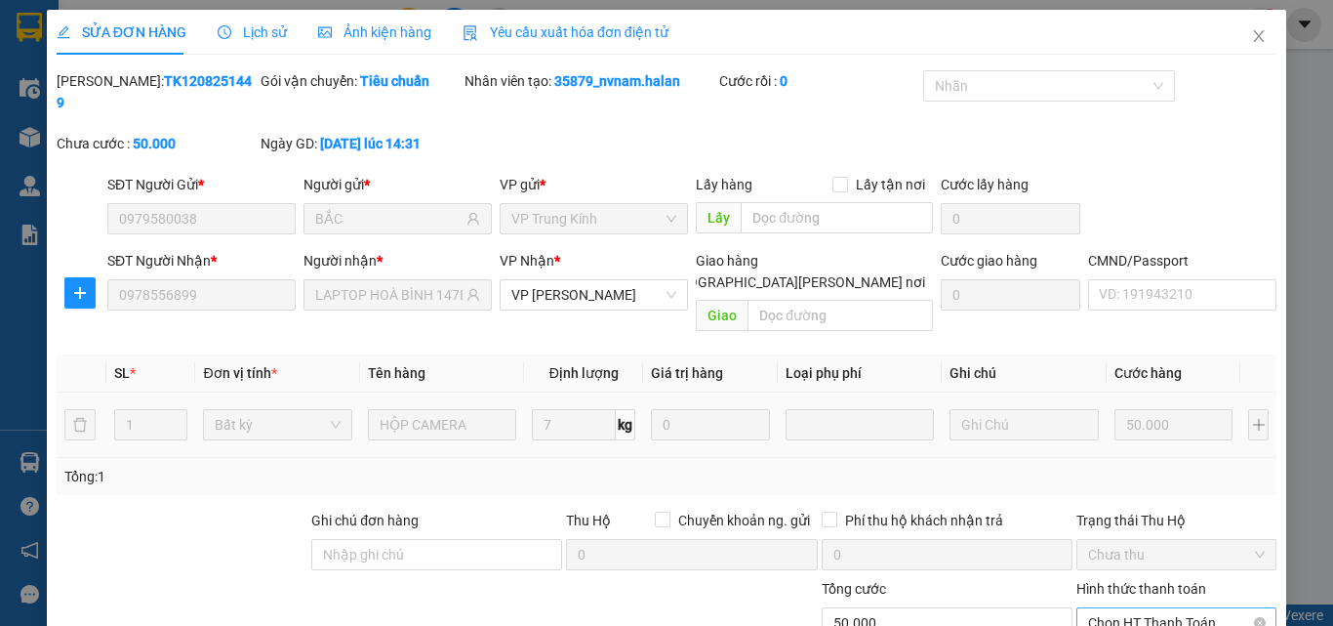
scroll to position [140, 0]
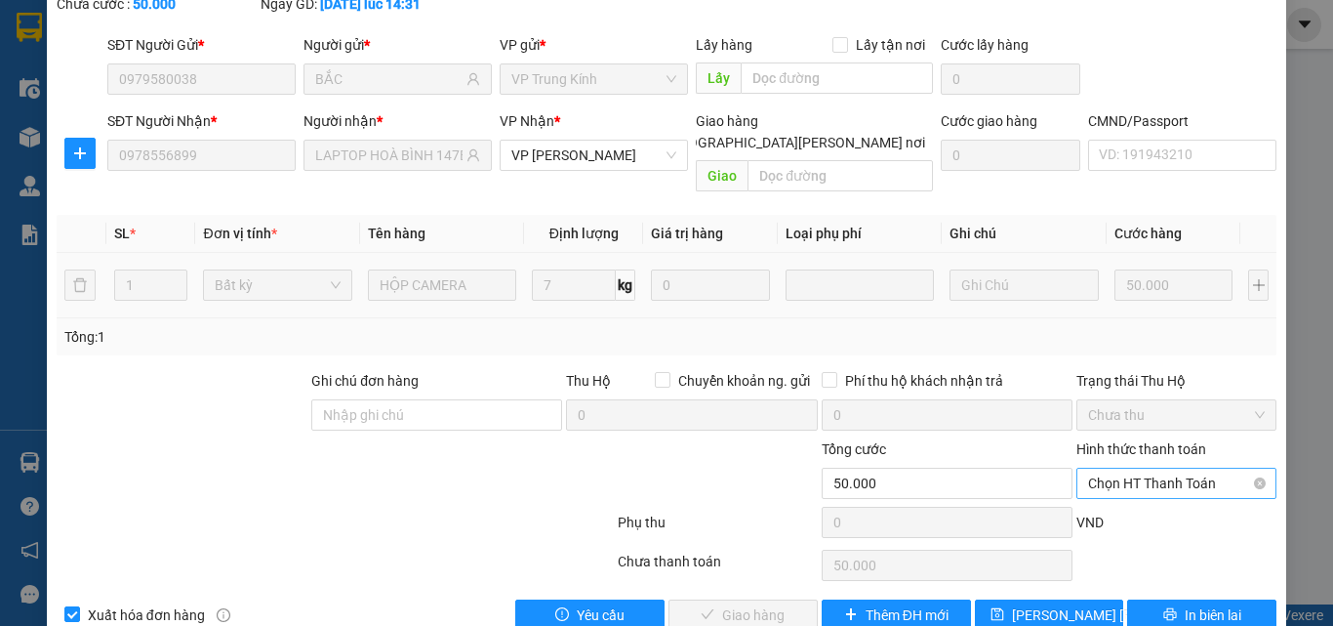
click at [1139, 468] on span "Chọn HT Thanh Toán" at bounding box center [1176, 482] width 177 height 29
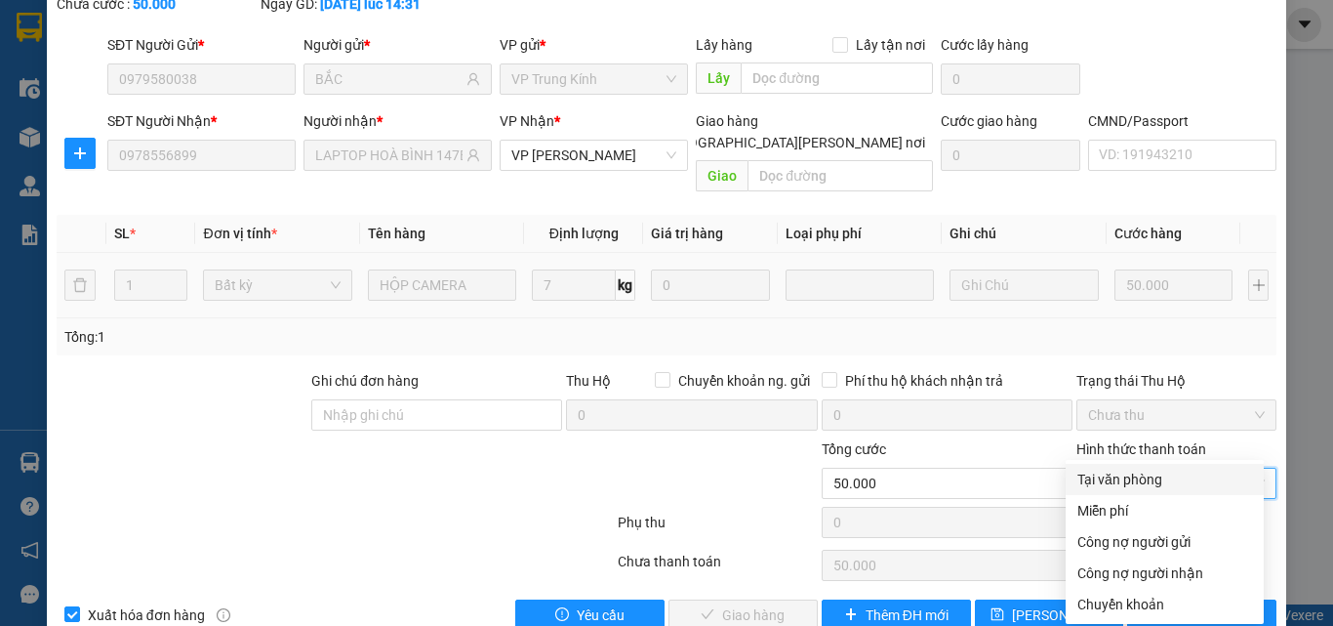
click at [1124, 477] on div "Tại văn phòng" at bounding box center [1165, 478] width 175 height 21
type input "0"
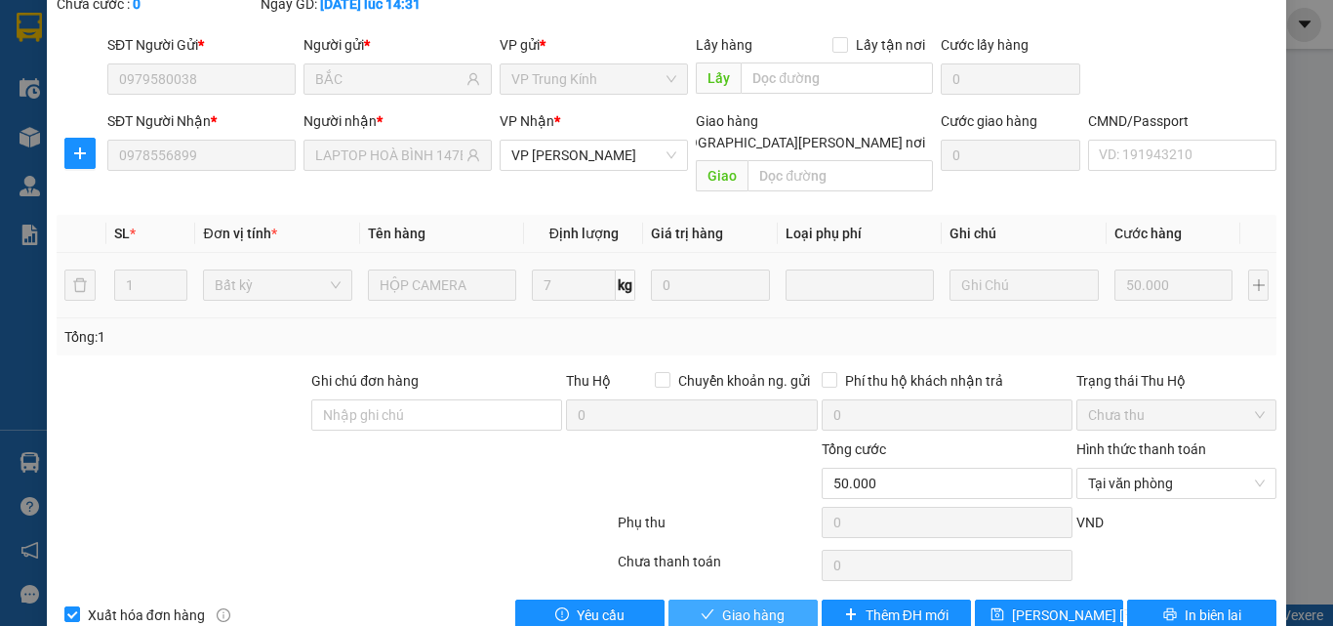
drag, startPoint x: 688, startPoint y: 567, endPoint x: 808, endPoint y: 561, distance: 120.2
click at [690, 599] on button "Giao hàng" at bounding box center [743, 614] width 149 height 31
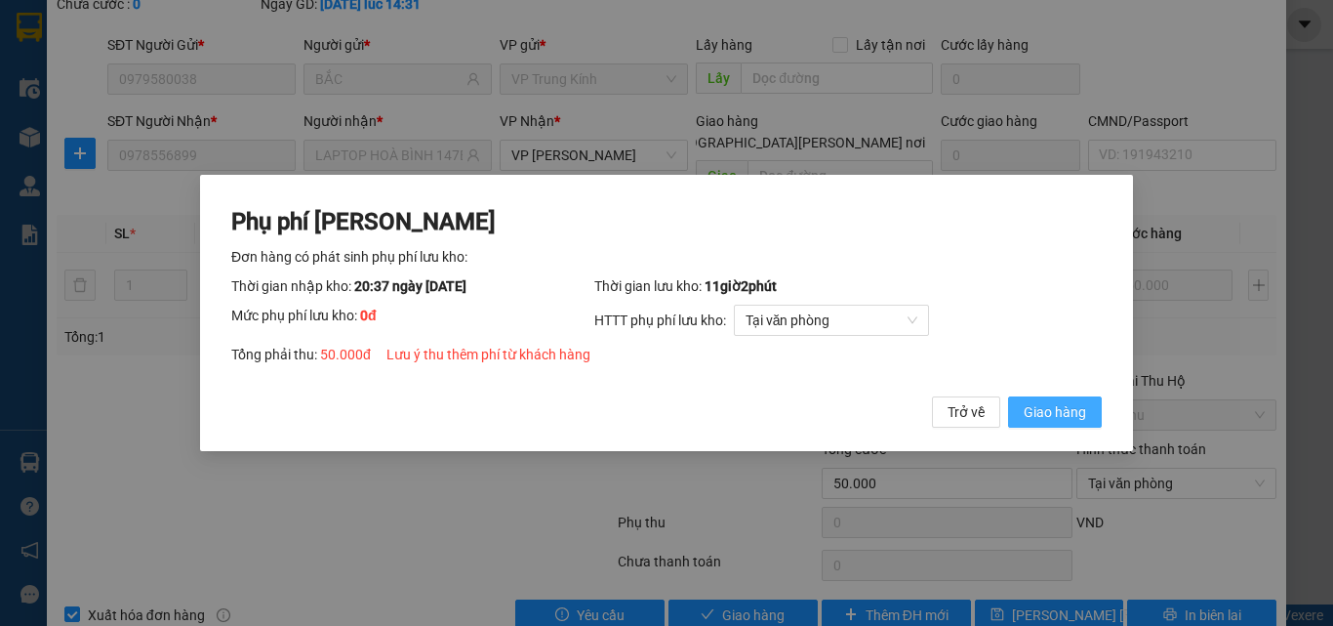
click at [1073, 418] on span "Giao hàng" at bounding box center [1055, 411] width 62 height 21
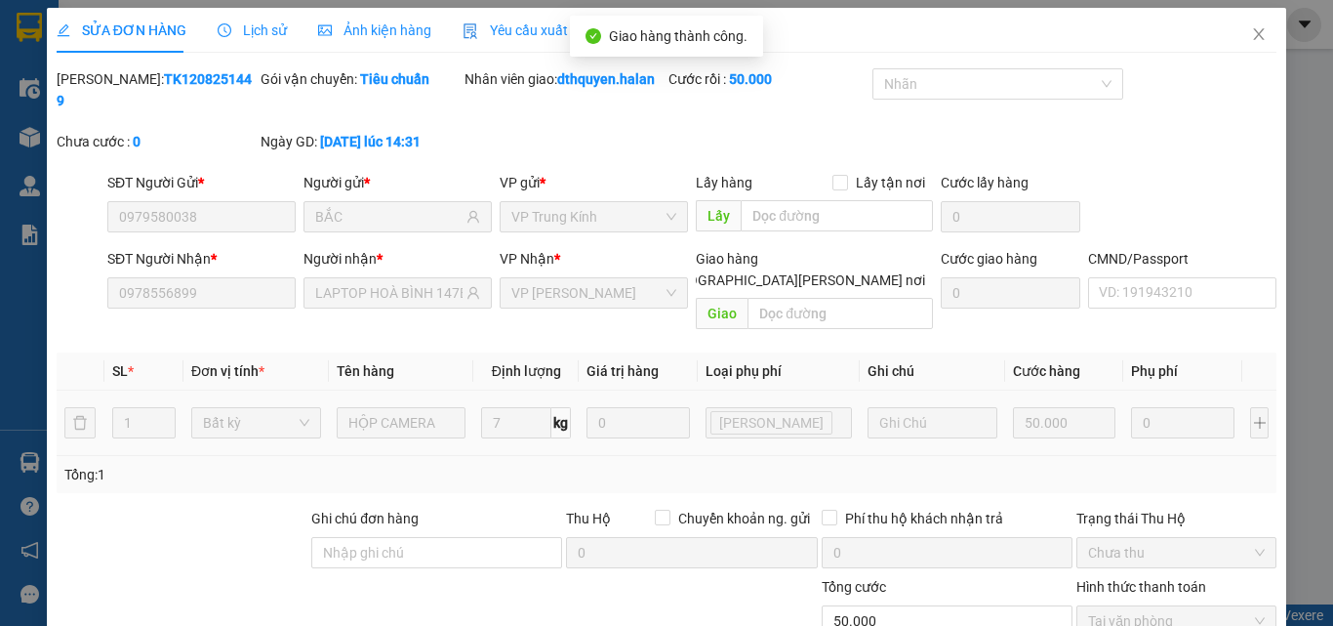
scroll to position [0, 0]
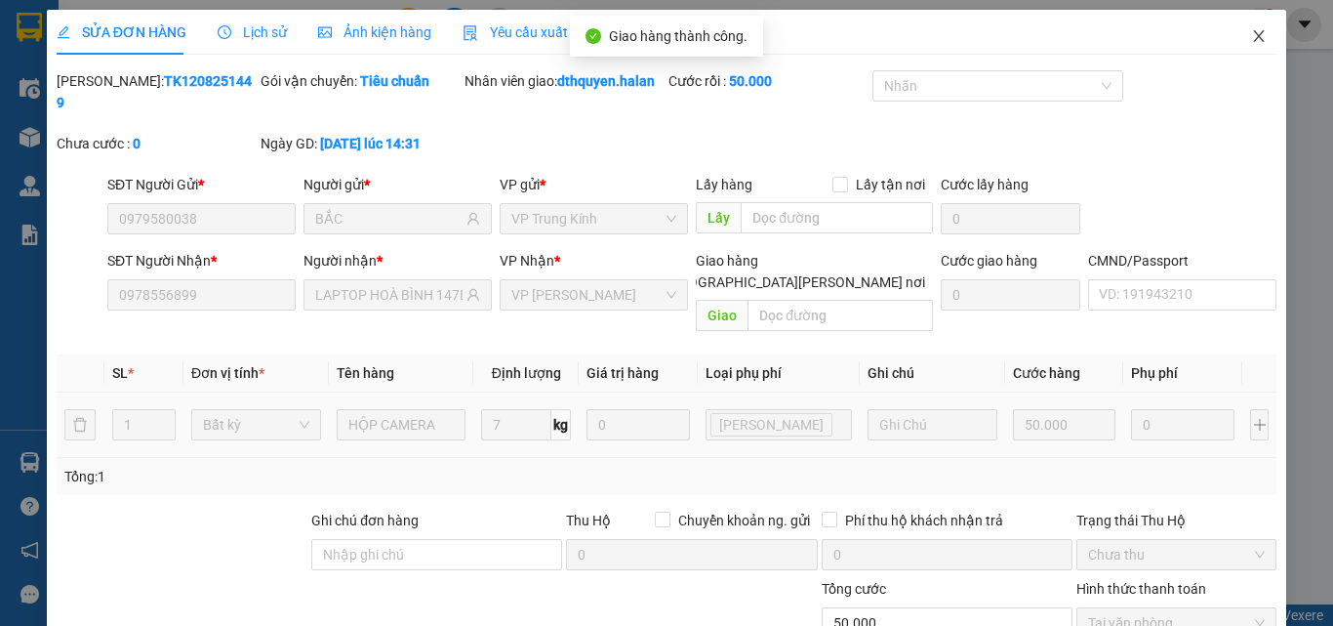
click at [1251, 35] on icon "close" at bounding box center [1259, 36] width 16 height 16
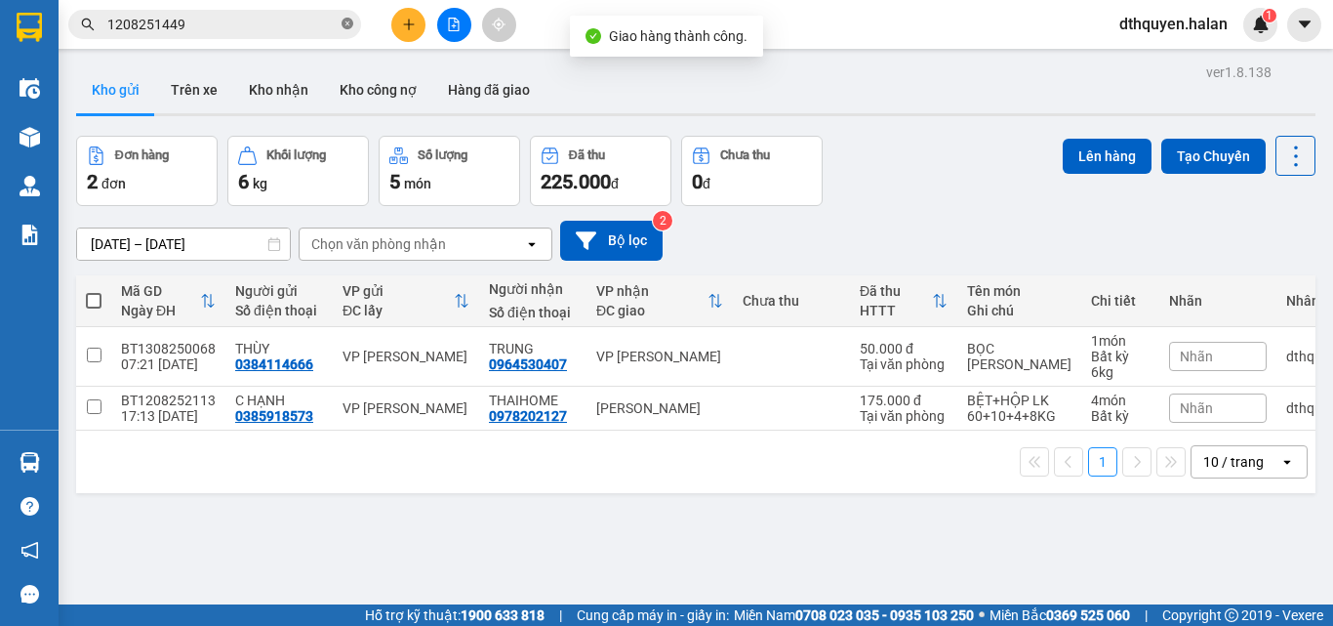
click at [350, 25] on icon "close-circle" at bounding box center [348, 24] width 12 height 12
click at [315, 27] on input "text" at bounding box center [222, 24] width 230 height 21
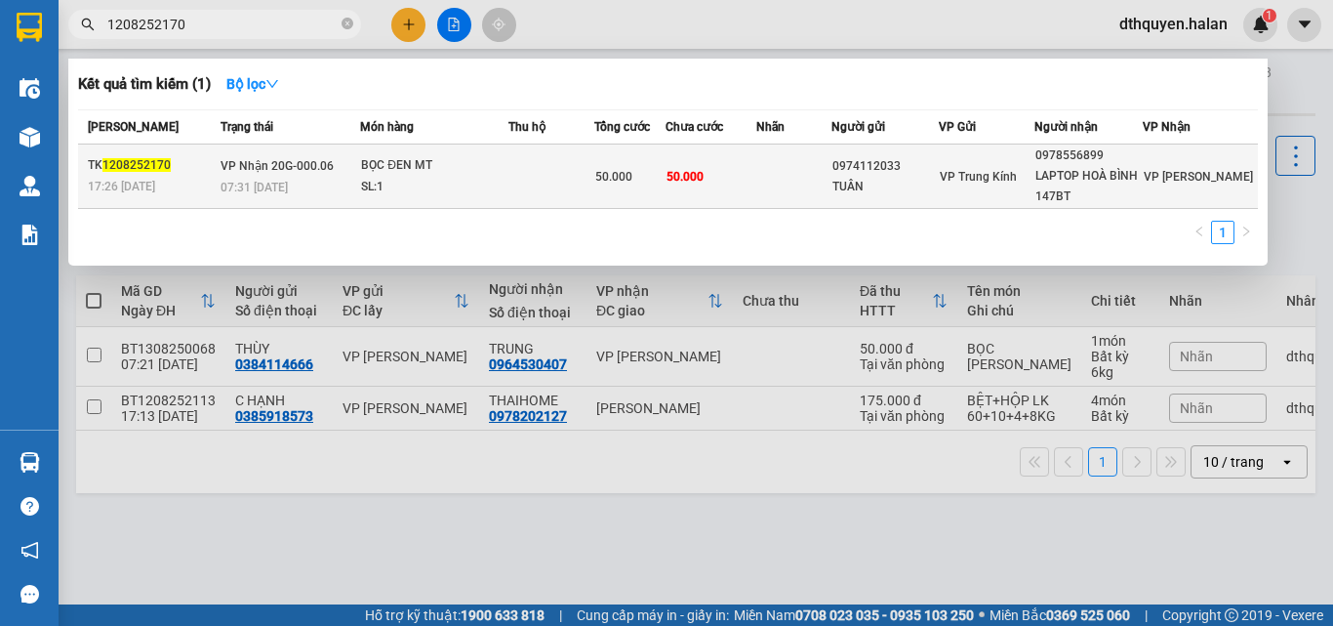
type input "1208252170"
click at [319, 181] on div "07:31 - 13/08" at bounding box center [290, 187] width 139 height 21
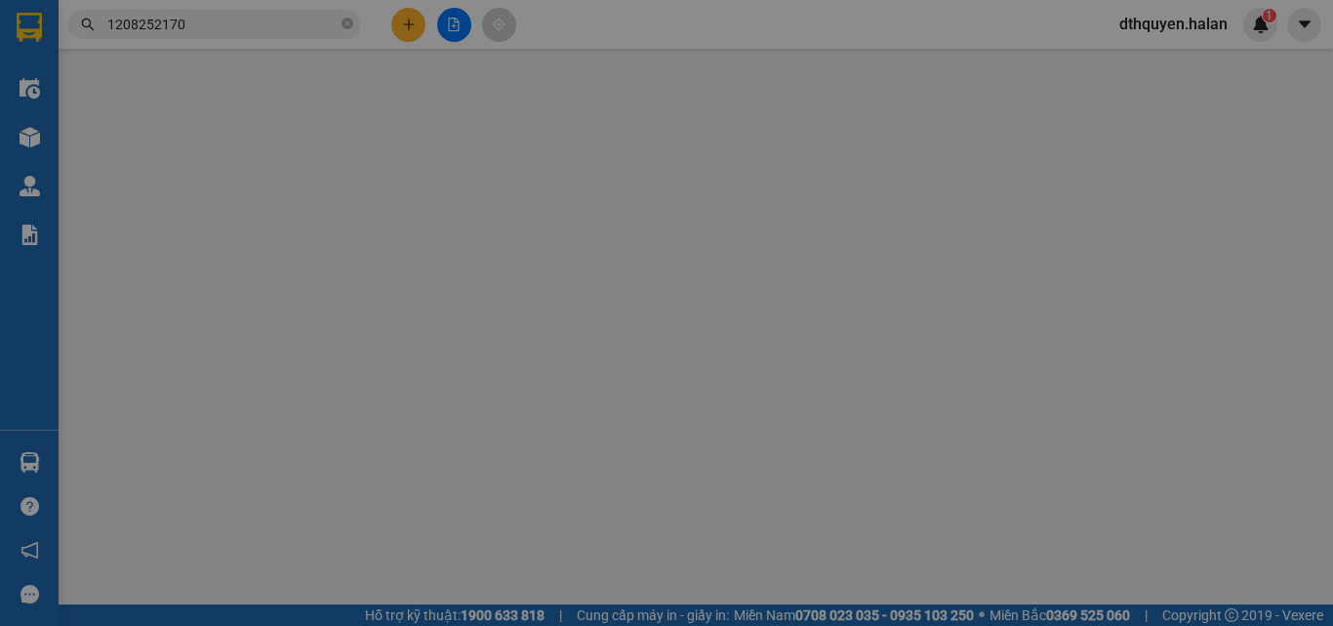
type input "0974112033"
type input "TUÂN"
type input "0978556899"
type input "LAPTOP HOÀ BÌNH 147BT"
type input "50.000"
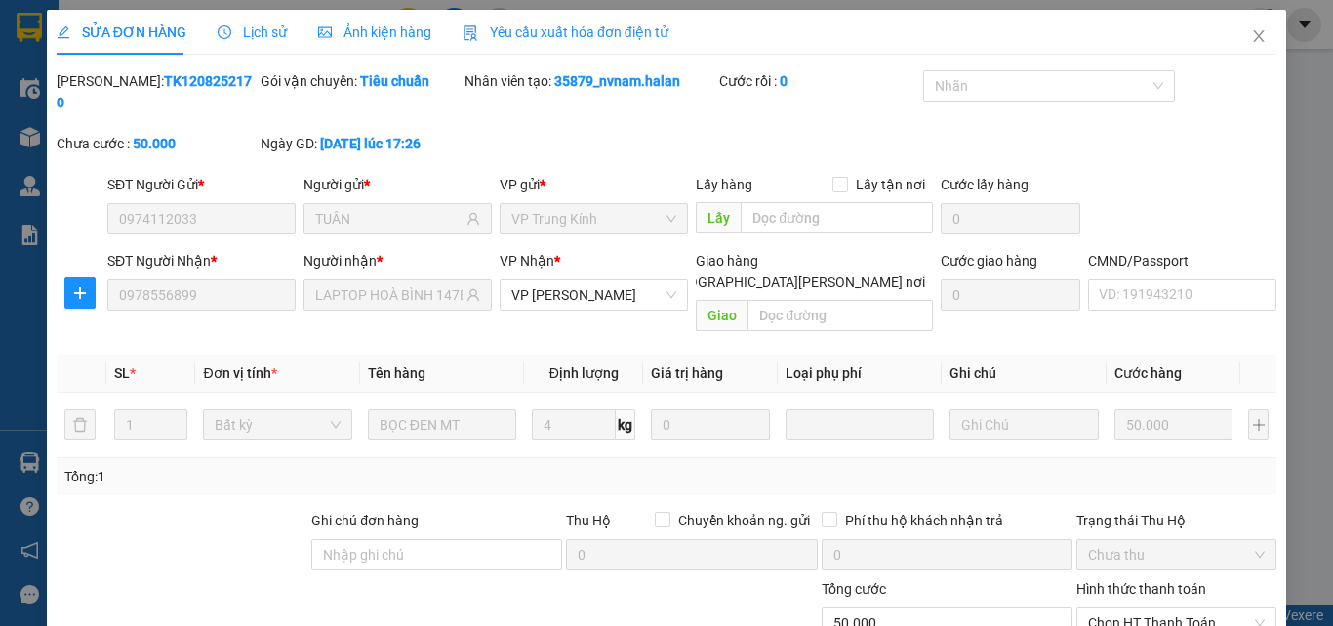
scroll to position [140, 0]
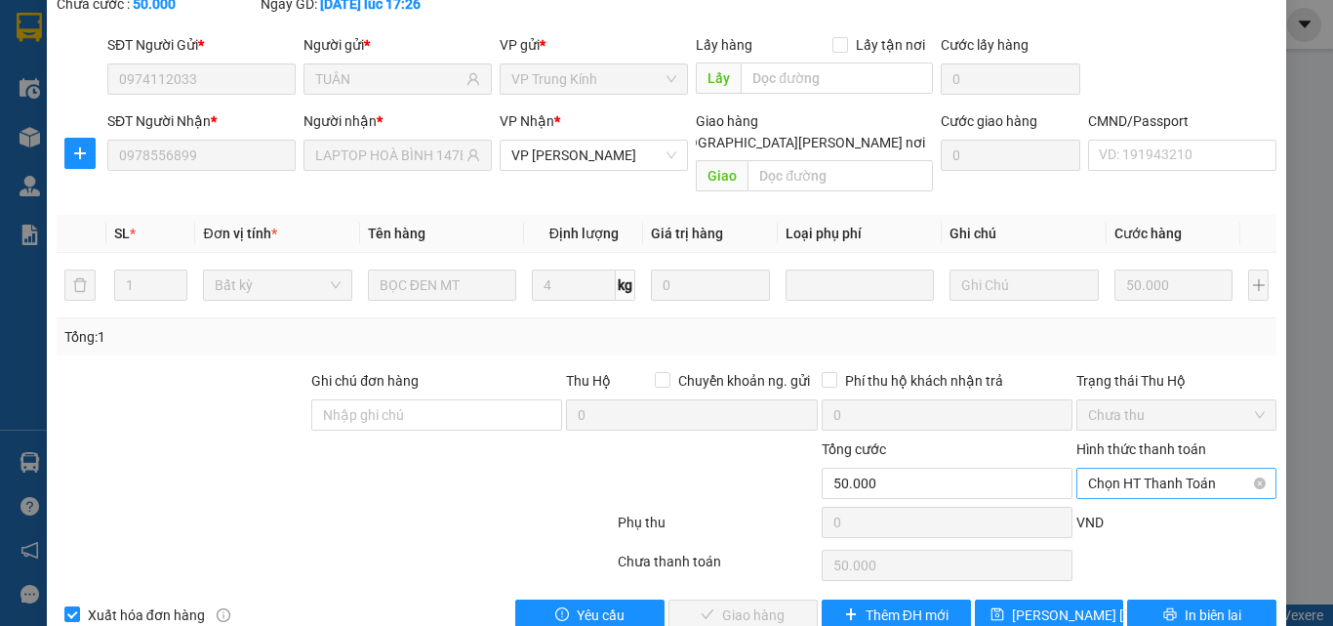
drag, startPoint x: 1177, startPoint y: 432, endPoint x: 1164, endPoint y: 453, distance: 24.1
click at [1176, 468] on span "Chọn HT Thanh Toán" at bounding box center [1176, 482] width 177 height 29
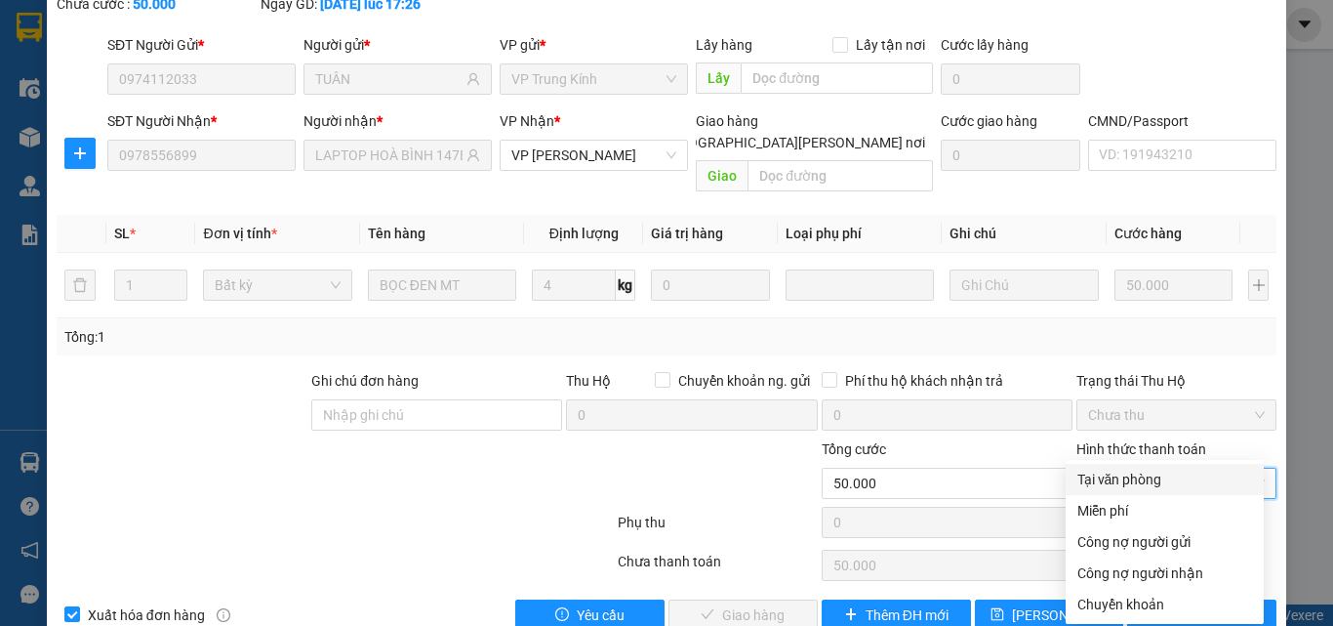
click at [1112, 481] on div "Tại văn phòng" at bounding box center [1165, 478] width 175 height 21
type input "0"
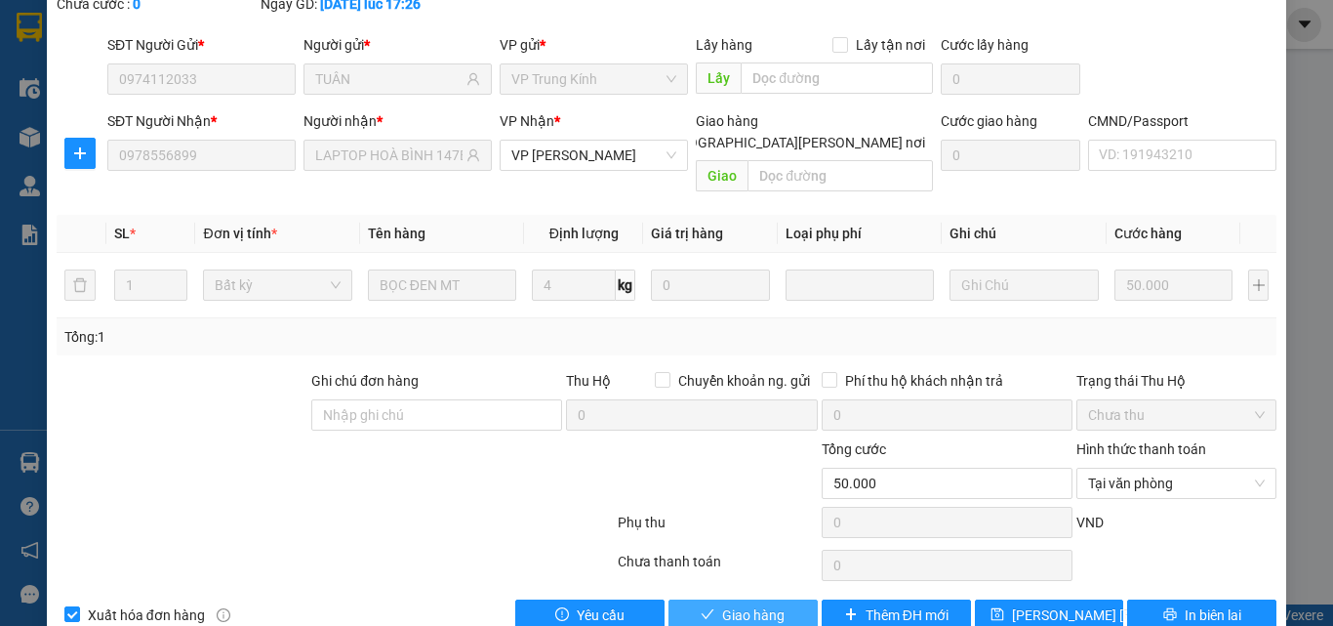
drag, startPoint x: 743, startPoint y: 567, endPoint x: 1086, endPoint y: 480, distance: 354.4
click at [744, 604] on span "Giao hàng" at bounding box center [753, 614] width 62 height 21
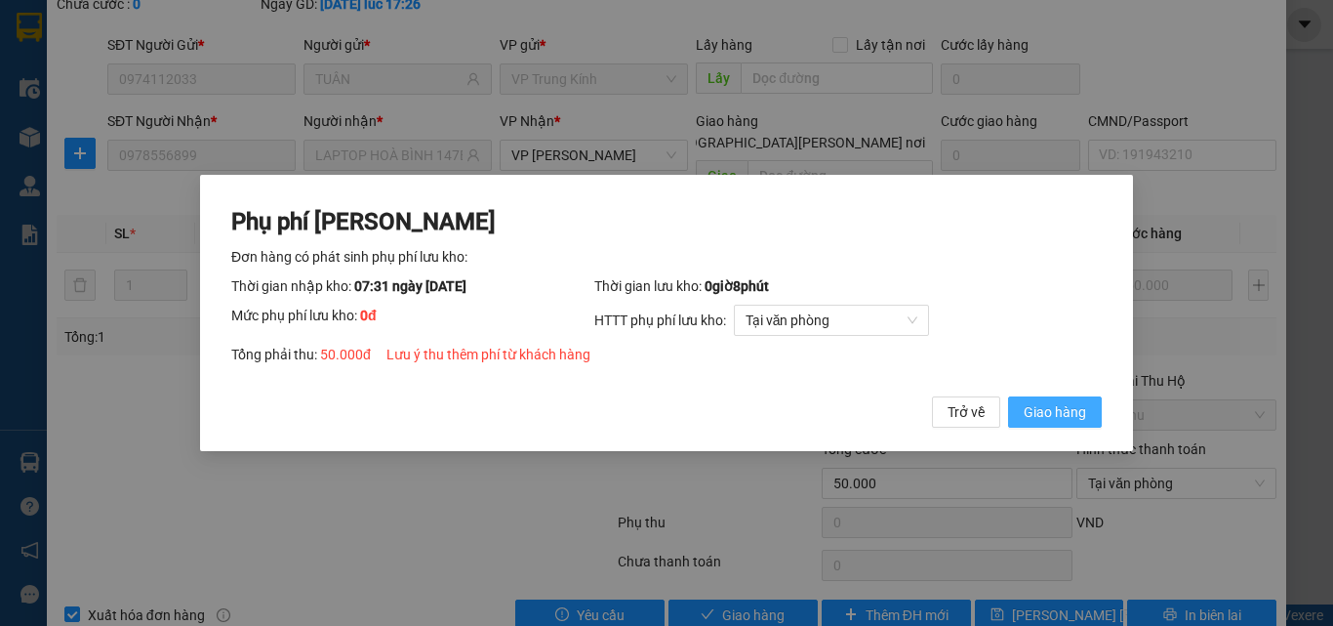
click at [1069, 416] on span "Giao hàng" at bounding box center [1055, 411] width 62 height 21
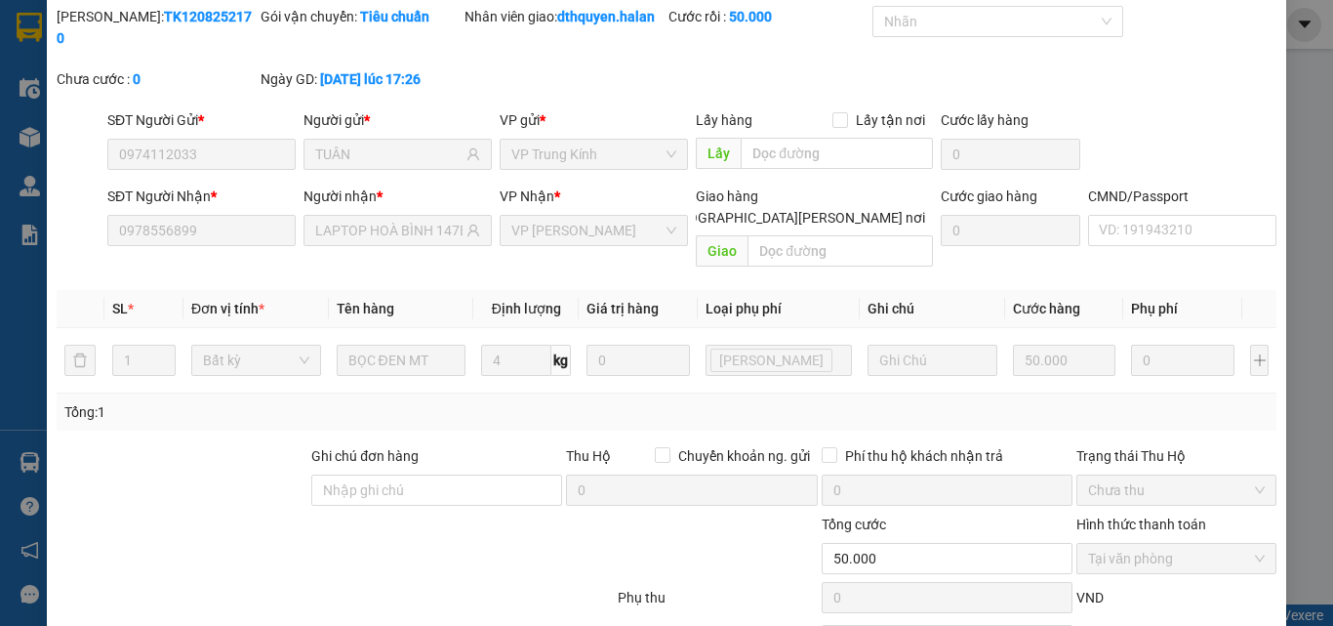
scroll to position [0, 0]
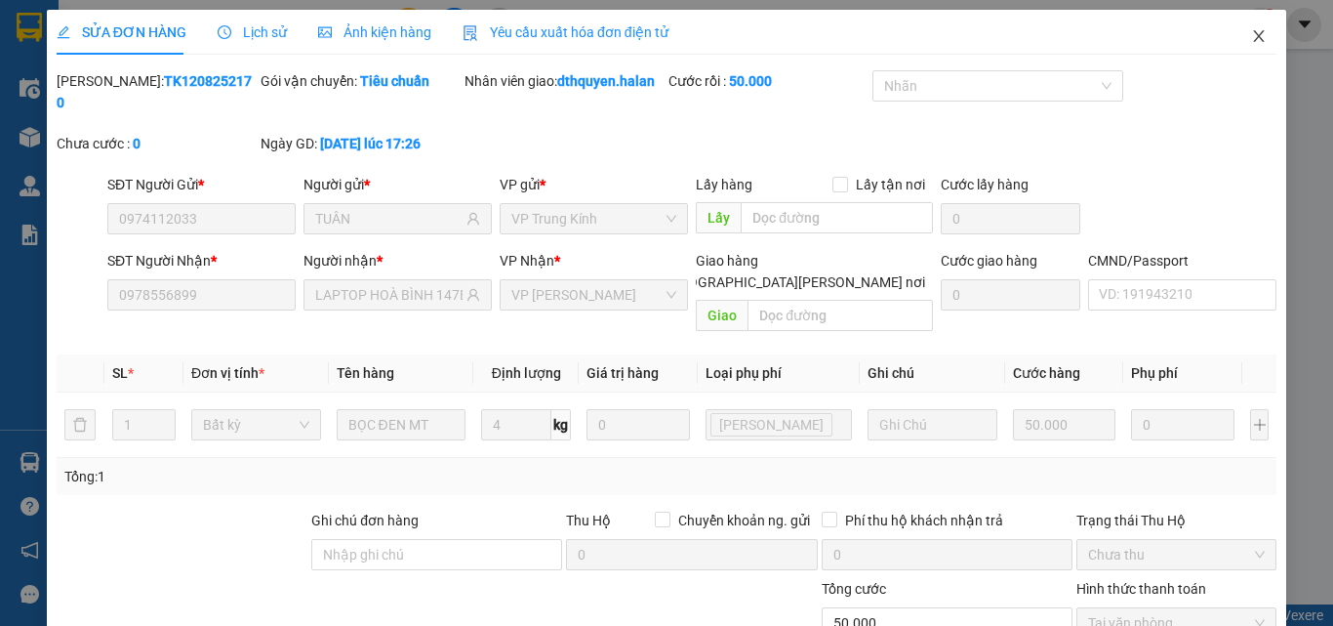
click at [1253, 30] on span "Close" at bounding box center [1259, 37] width 55 height 55
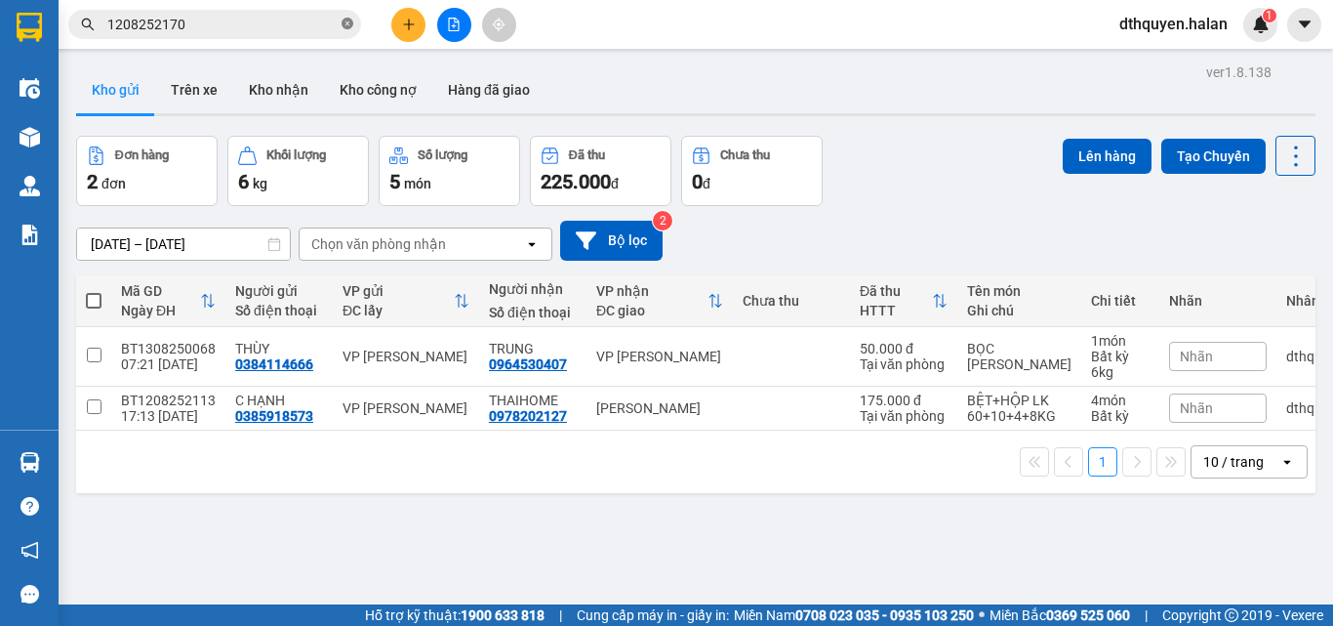
click at [349, 23] on icon "close-circle" at bounding box center [348, 24] width 12 height 12
click at [273, 20] on input "text" at bounding box center [222, 24] width 230 height 21
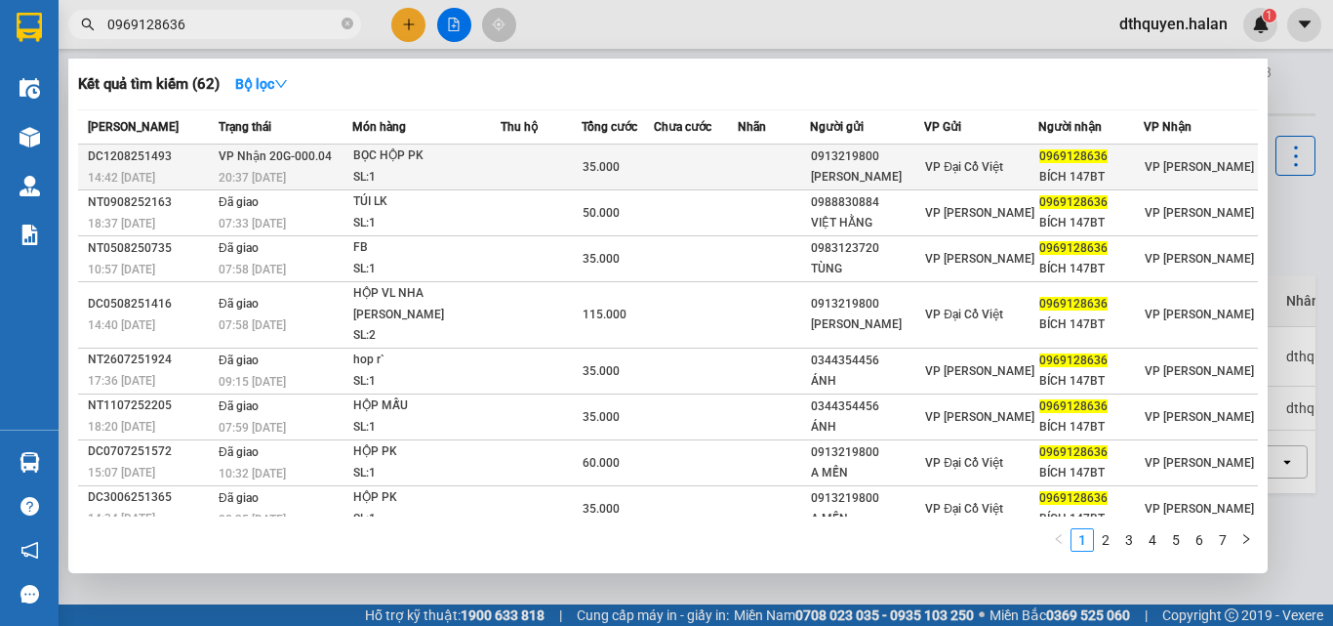
type input "0969128636"
click at [331, 176] on div "20:37 [DATE]" at bounding box center [285, 177] width 133 height 21
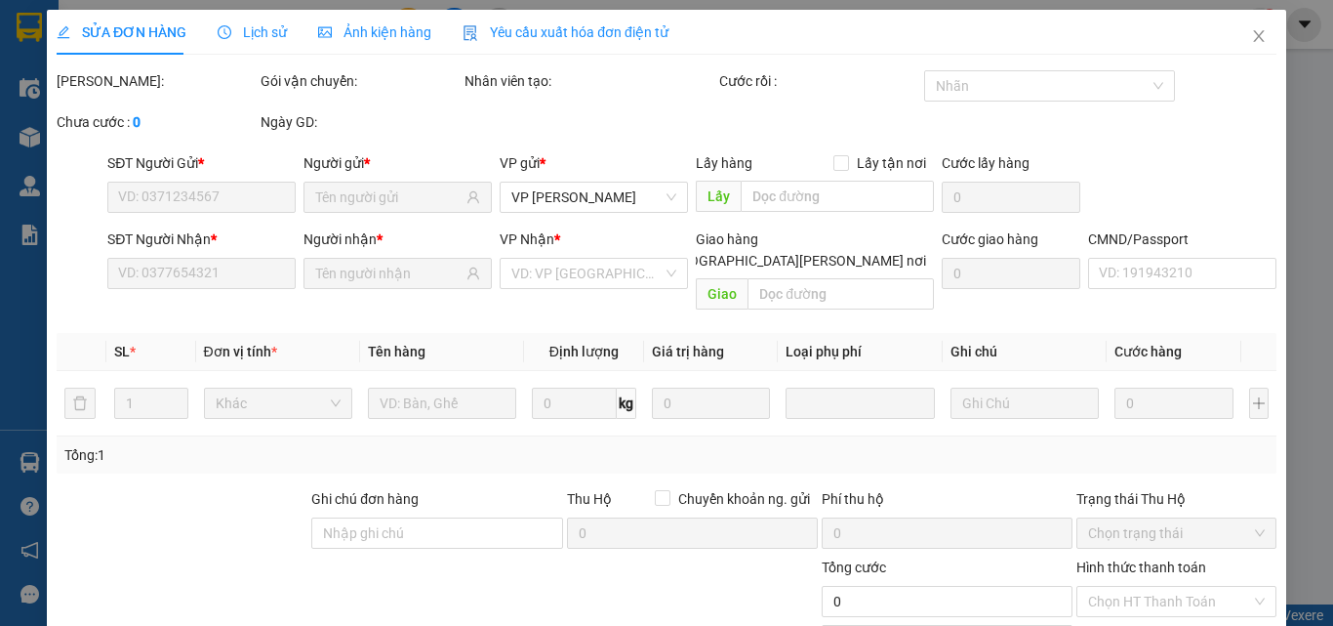
type input "0913219800"
type input "VLNK MINH"
type input "0969128636"
type input "BÍCH 147BT"
type input "35.000"
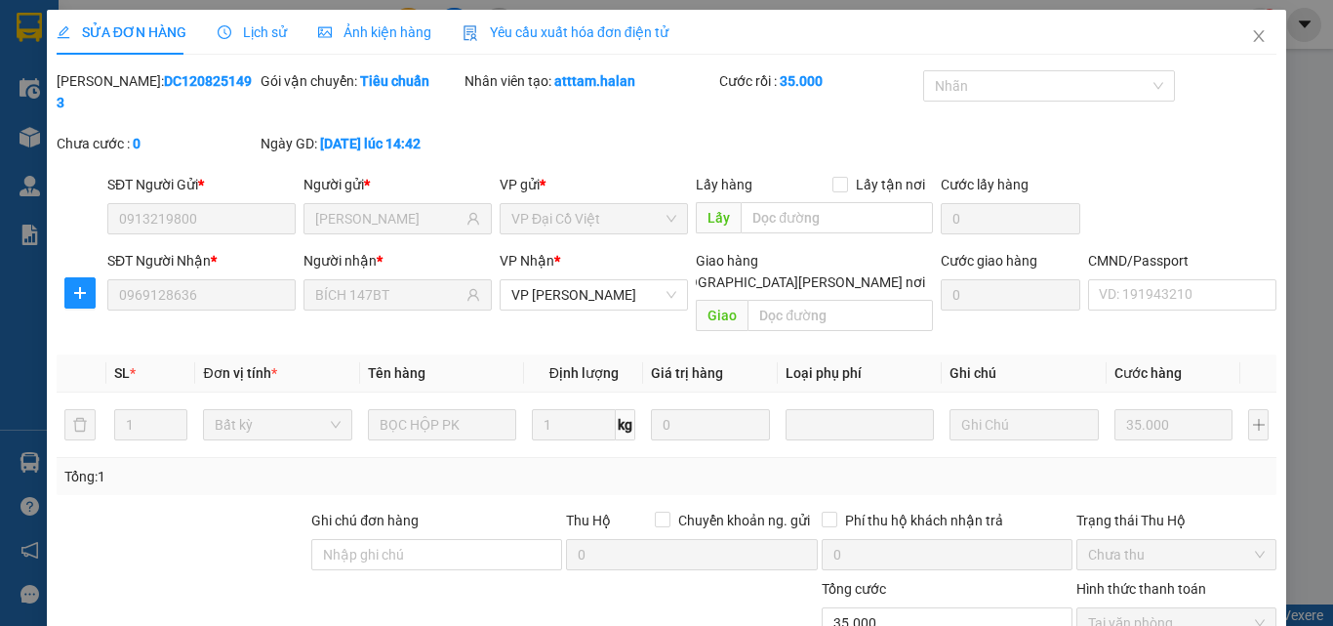
scroll to position [140, 0]
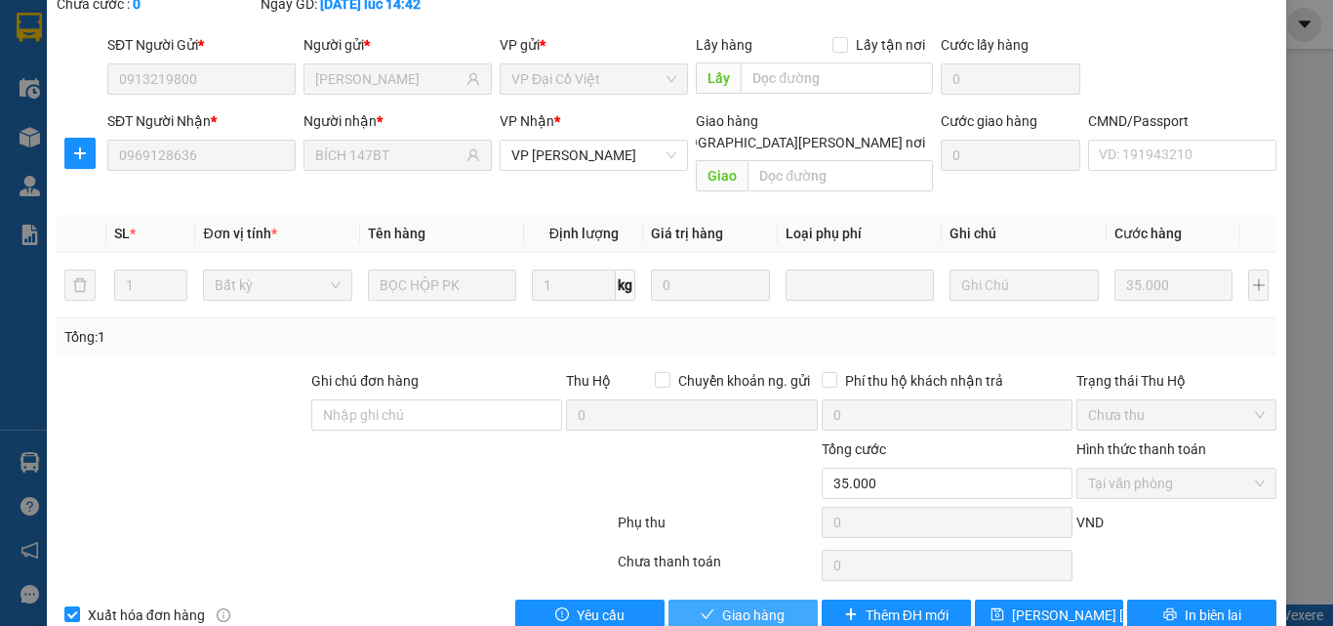
click at [740, 604] on span "Giao hàng" at bounding box center [753, 614] width 62 height 21
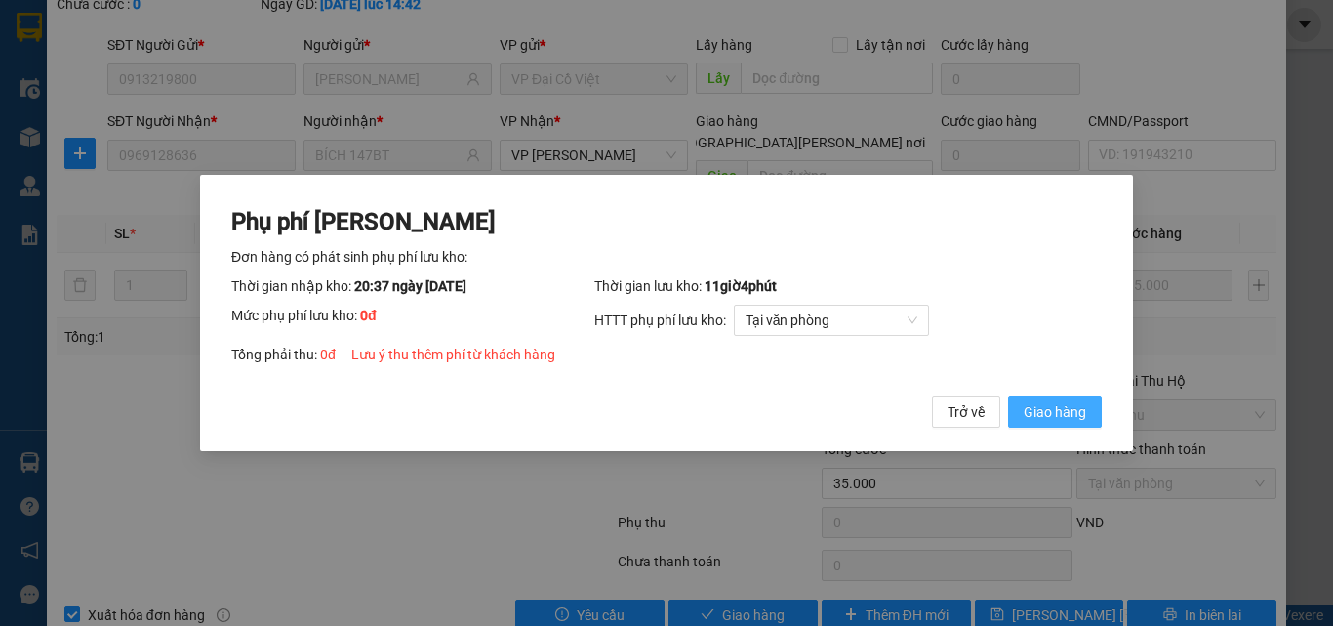
click at [1025, 421] on span "Giao hàng" at bounding box center [1055, 411] width 62 height 21
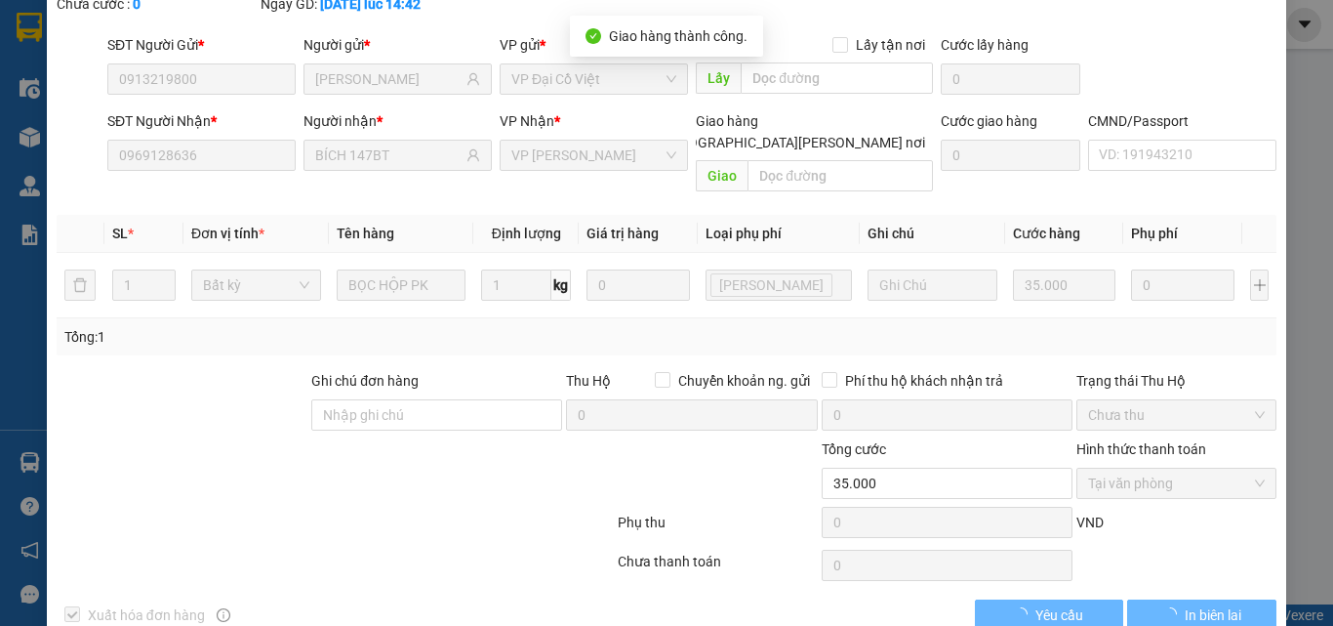
scroll to position [0, 0]
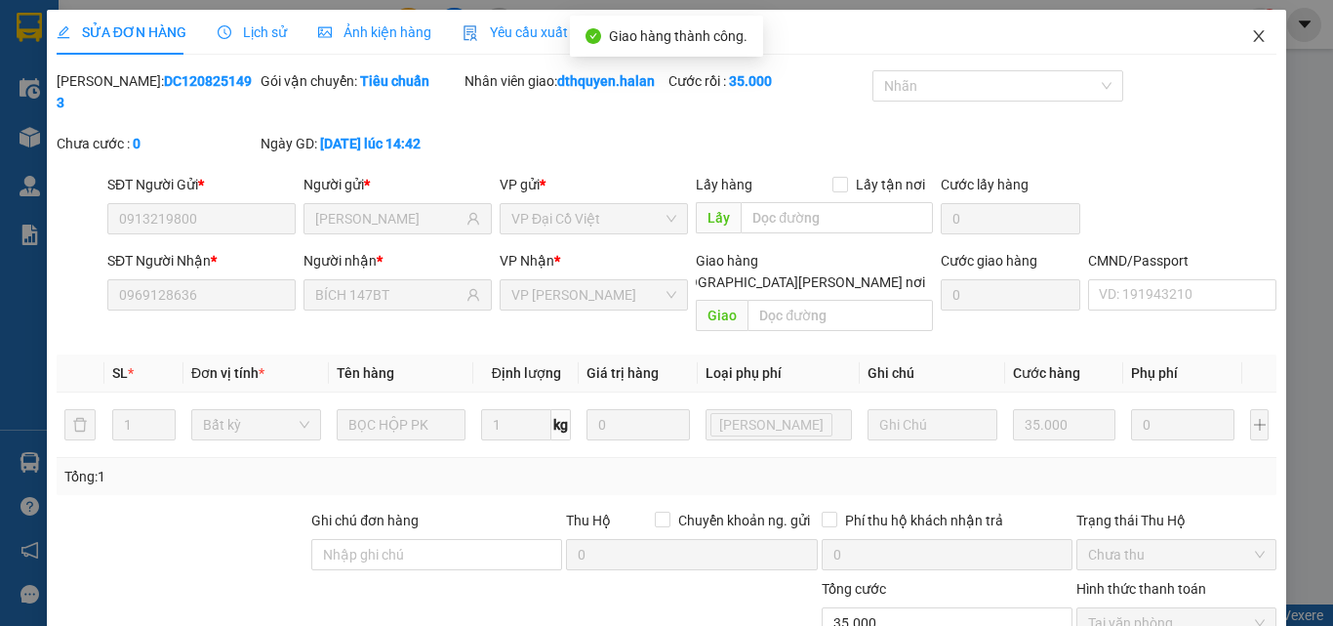
click at [1254, 37] on icon "close" at bounding box center [1259, 36] width 11 height 12
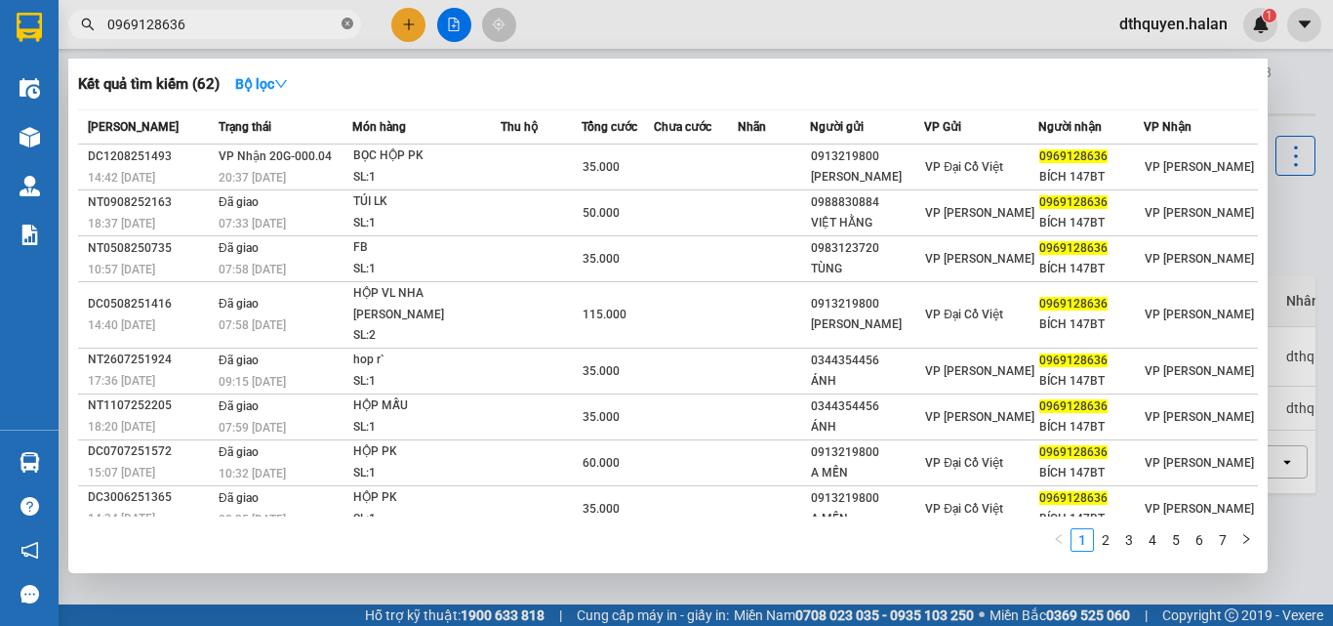
click at [348, 23] on icon "close-circle" at bounding box center [348, 24] width 12 height 12
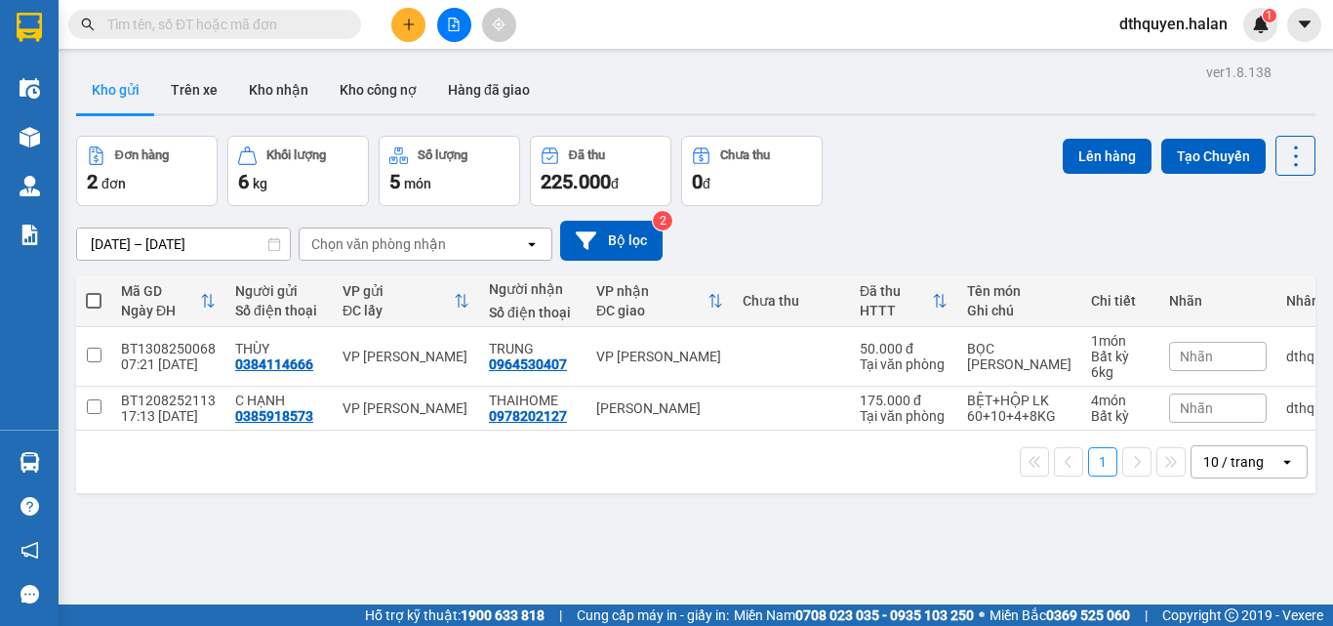
click at [296, 30] on input "text" at bounding box center [222, 24] width 230 height 21
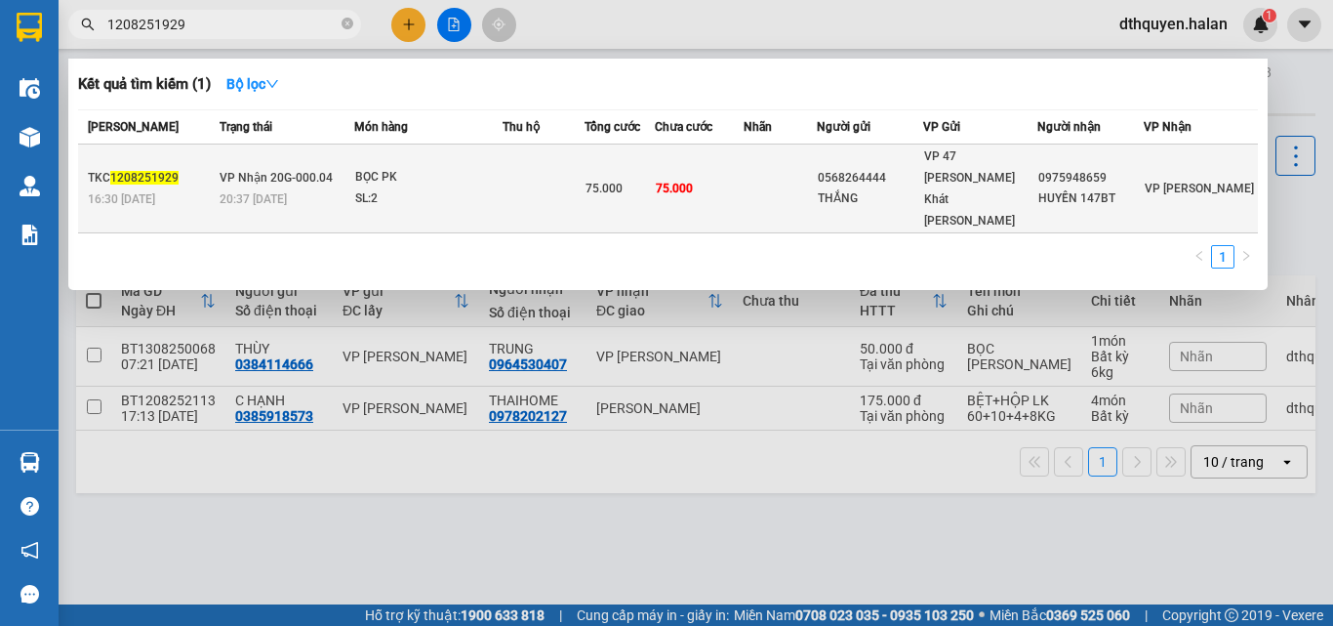
type input "1208251929"
click at [333, 155] on td "VP Nhận 20G-000.04 20:37 - 12/08" at bounding box center [285, 188] width 140 height 89
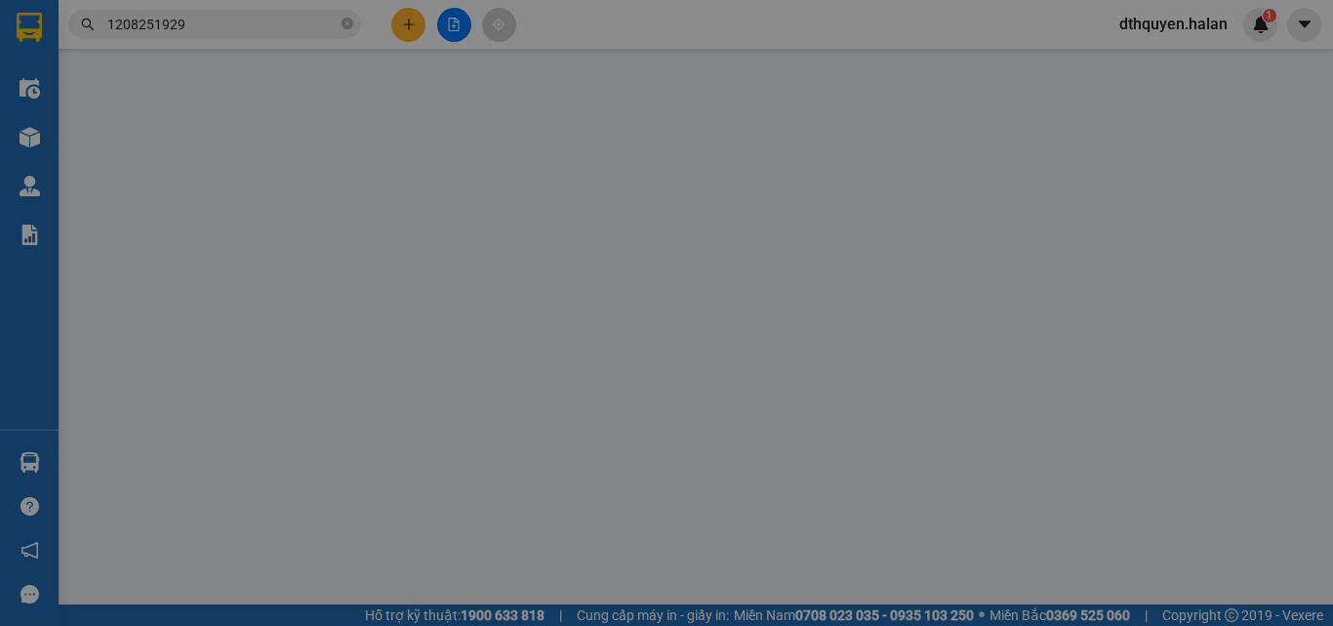
type input "0568264444"
type input "THẮNG"
type input "0975948659"
type input "HUYỀN 147BT"
type input "75.000"
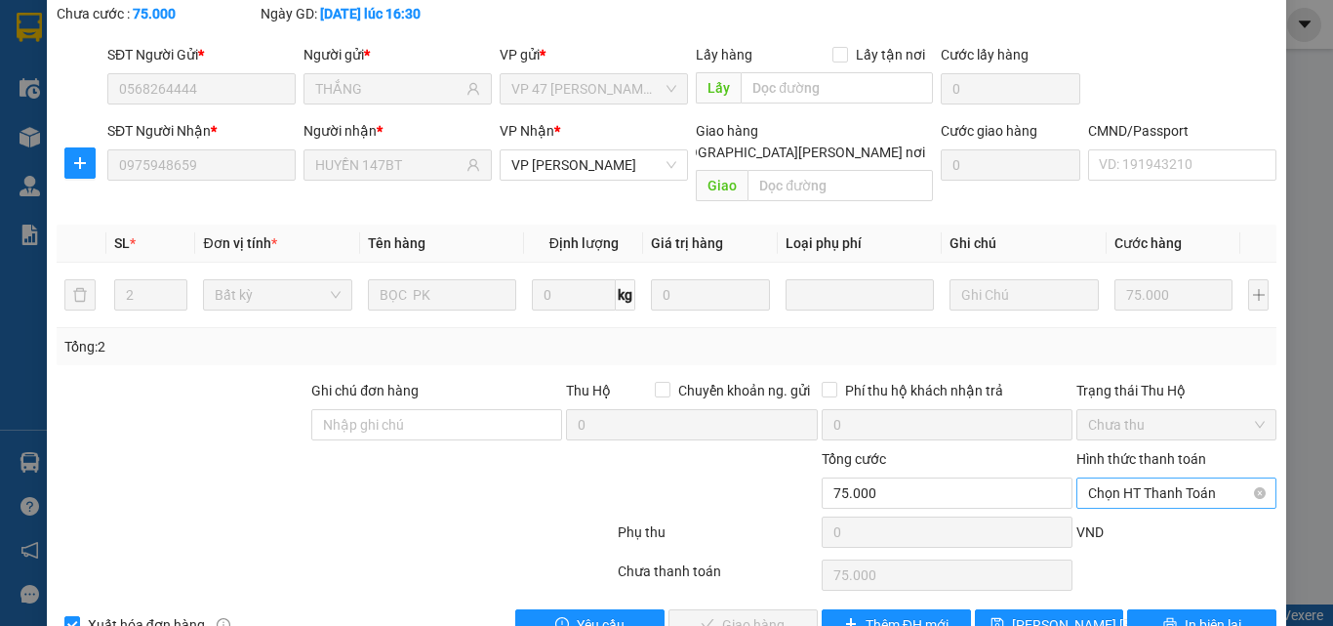
scroll to position [140, 0]
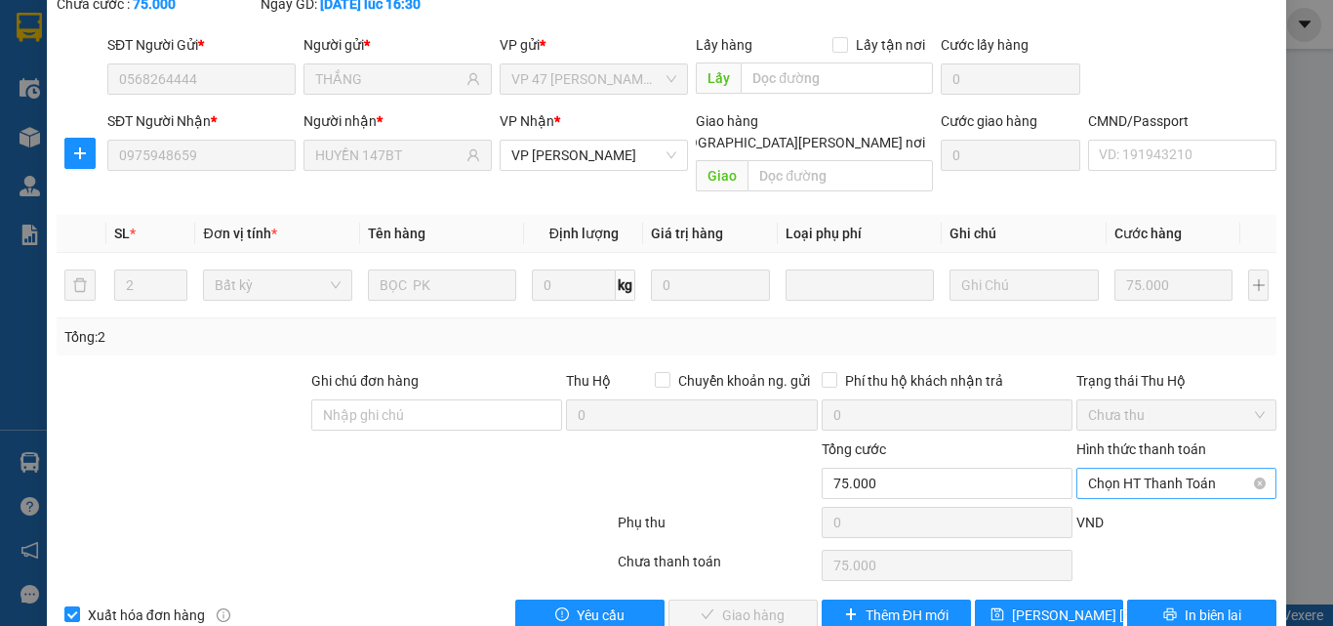
click at [1176, 468] on span "Chọn HT Thanh Toán" at bounding box center [1176, 482] width 177 height 29
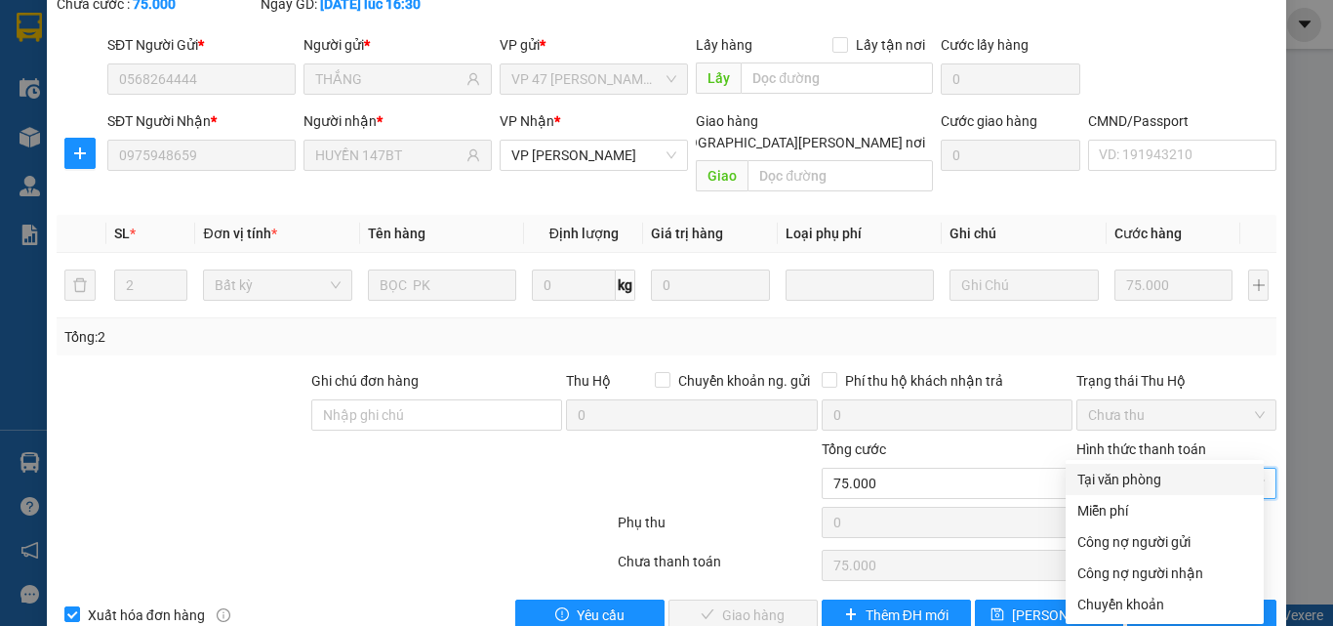
click at [1129, 473] on div "Tại văn phòng" at bounding box center [1165, 478] width 175 height 21
type input "0"
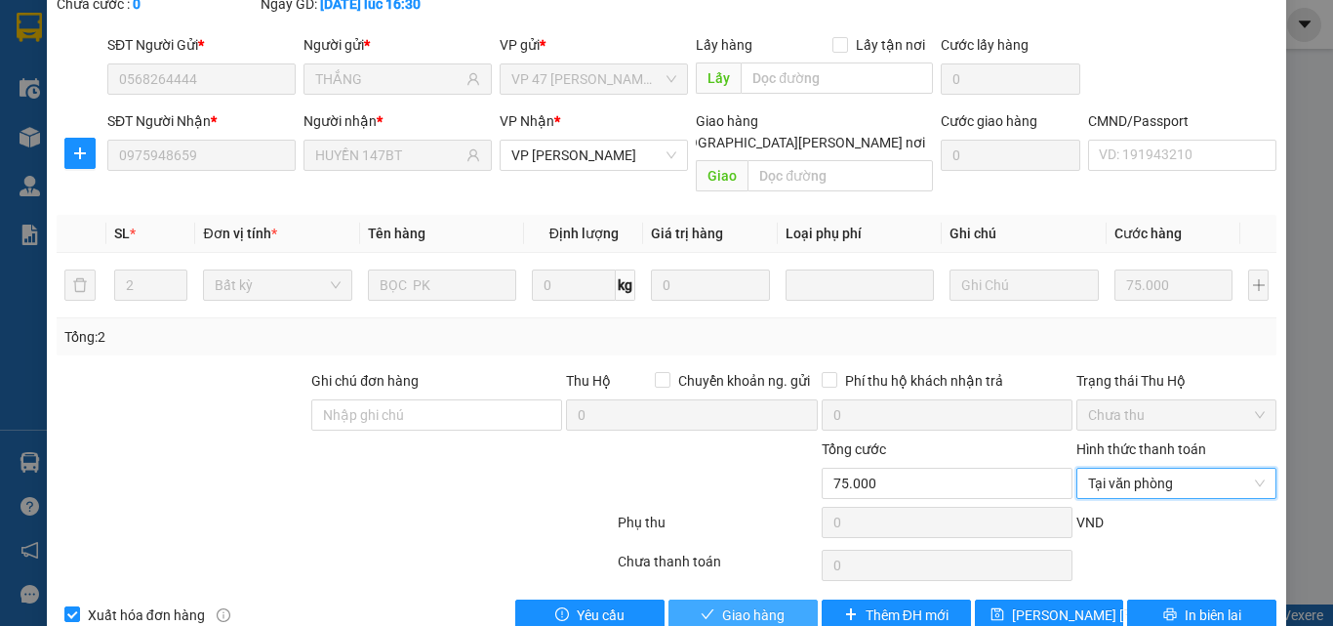
click at [770, 599] on button "Giao hàng" at bounding box center [743, 614] width 149 height 31
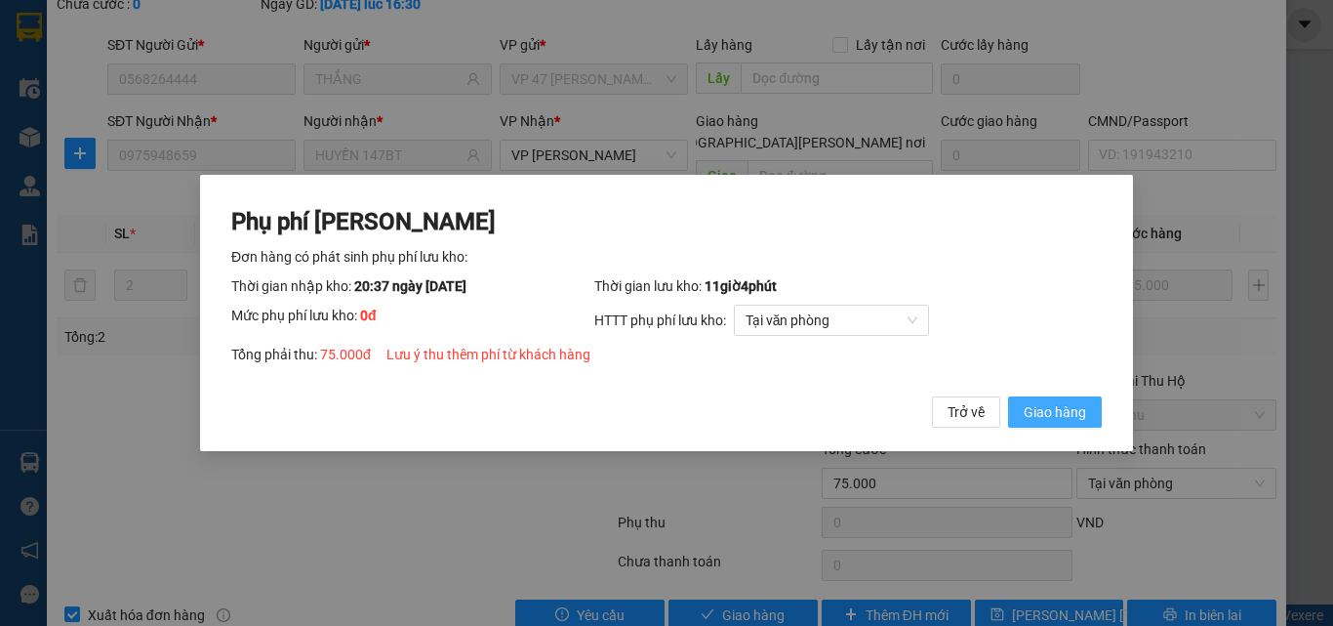
click at [1024, 412] on span "Giao hàng" at bounding box center [1055, 411] width 62 height 21
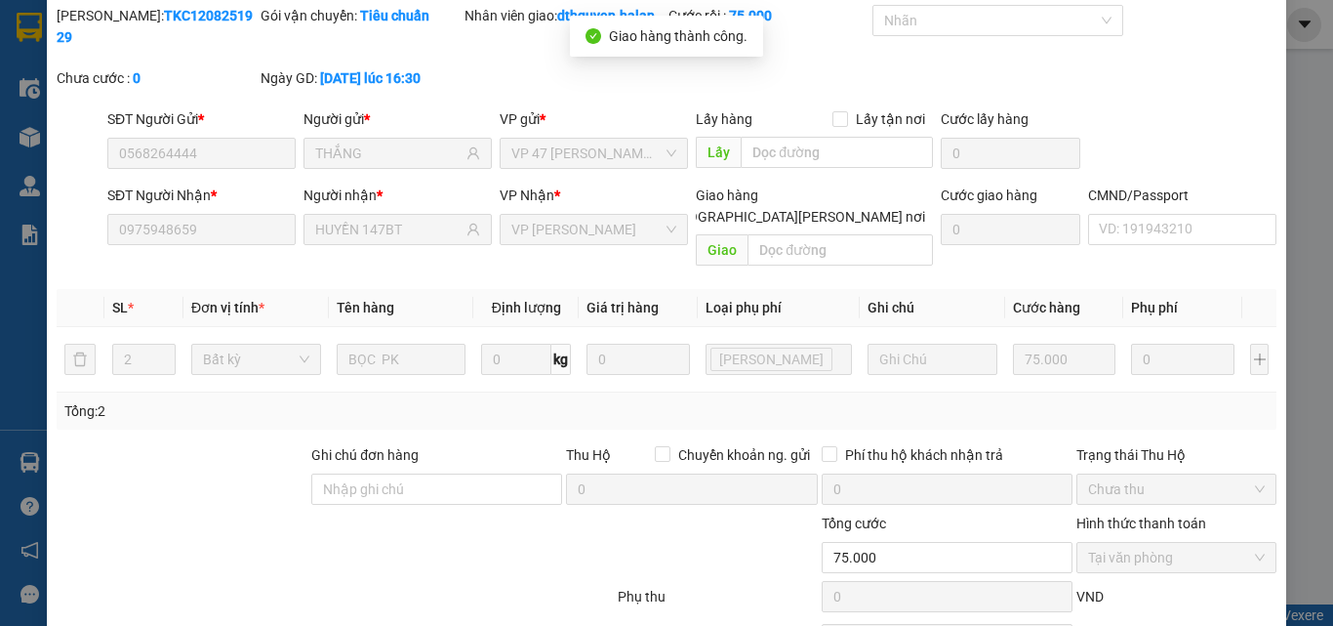
scroll to position [0, 0]
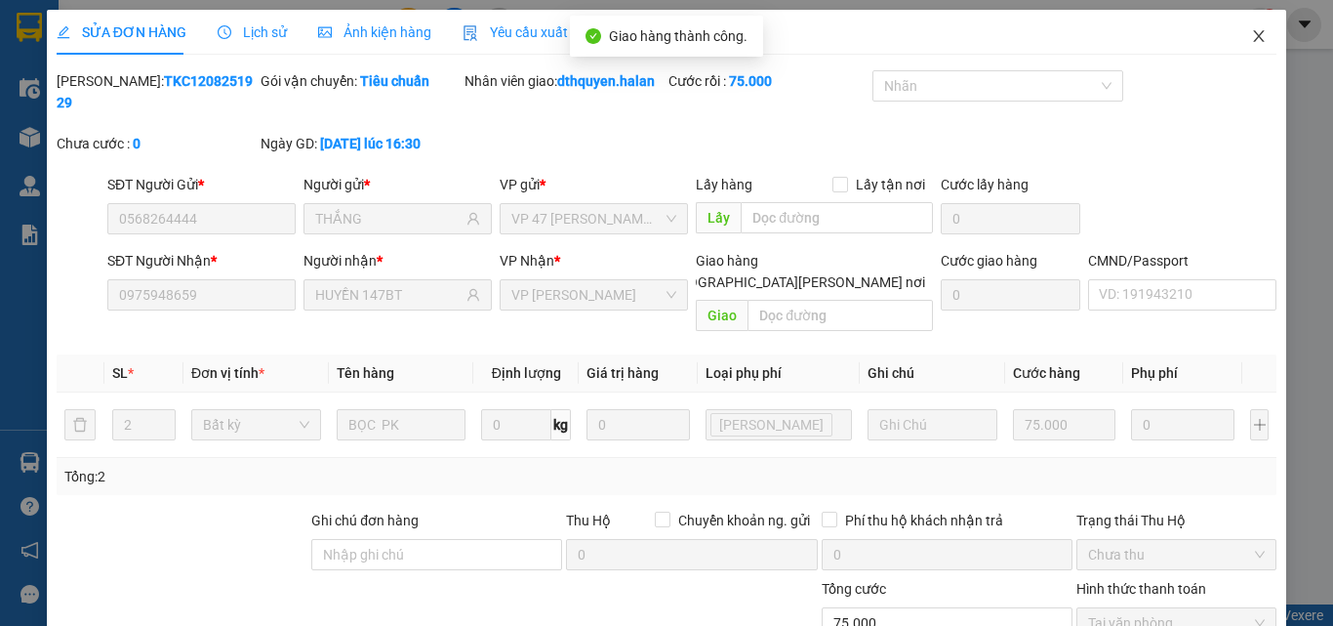
click at [1251, 39] on icon "close" at bounding box center [1259, 36] width 16 height 16
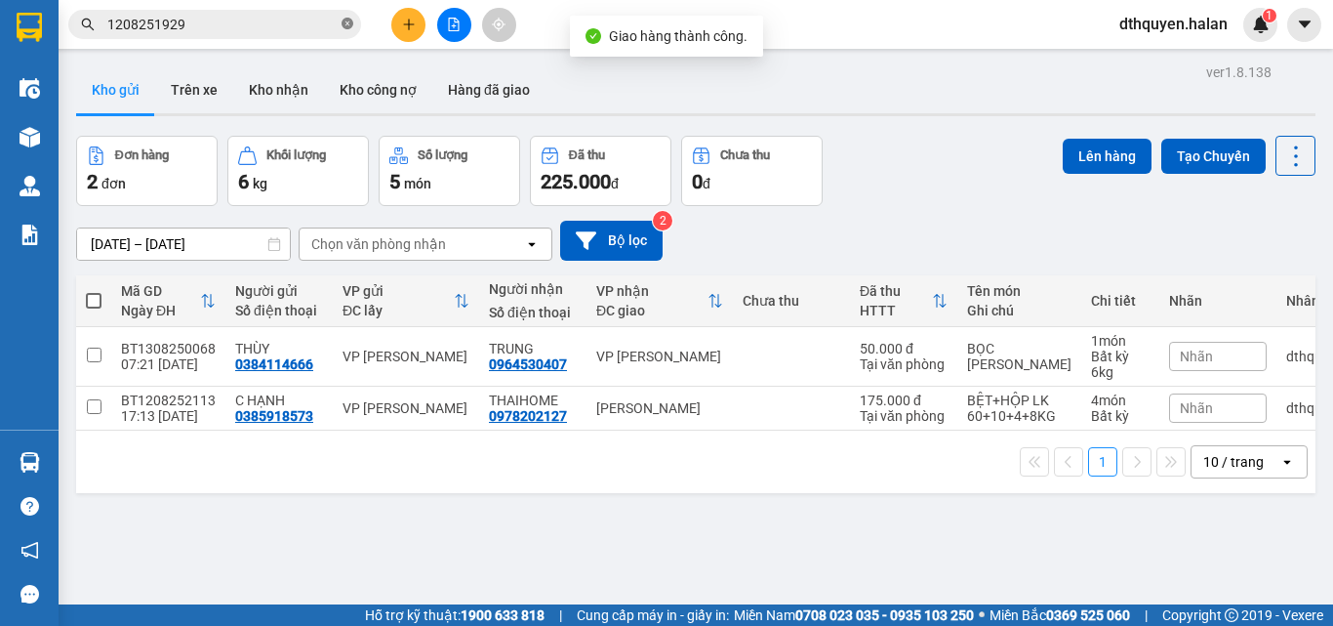
click at [348, 21] on icon "close-circle" at bounding box center [348, 24] width 12 height 12
click at [236, 24] on input "text" at bounding box center [222, 24] width 230 height 21
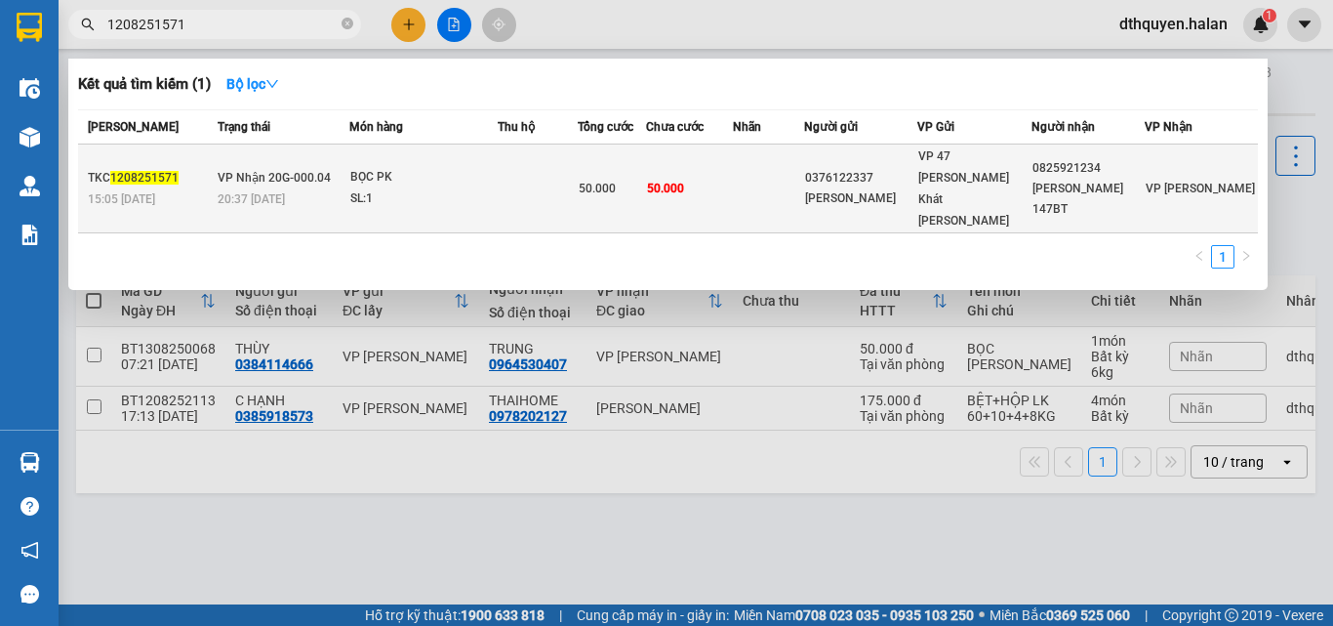
type input "1208251571"
click at [299, 188] on div "20:37 [DATE]" at bounding box center [283, 198] width 130 height 21
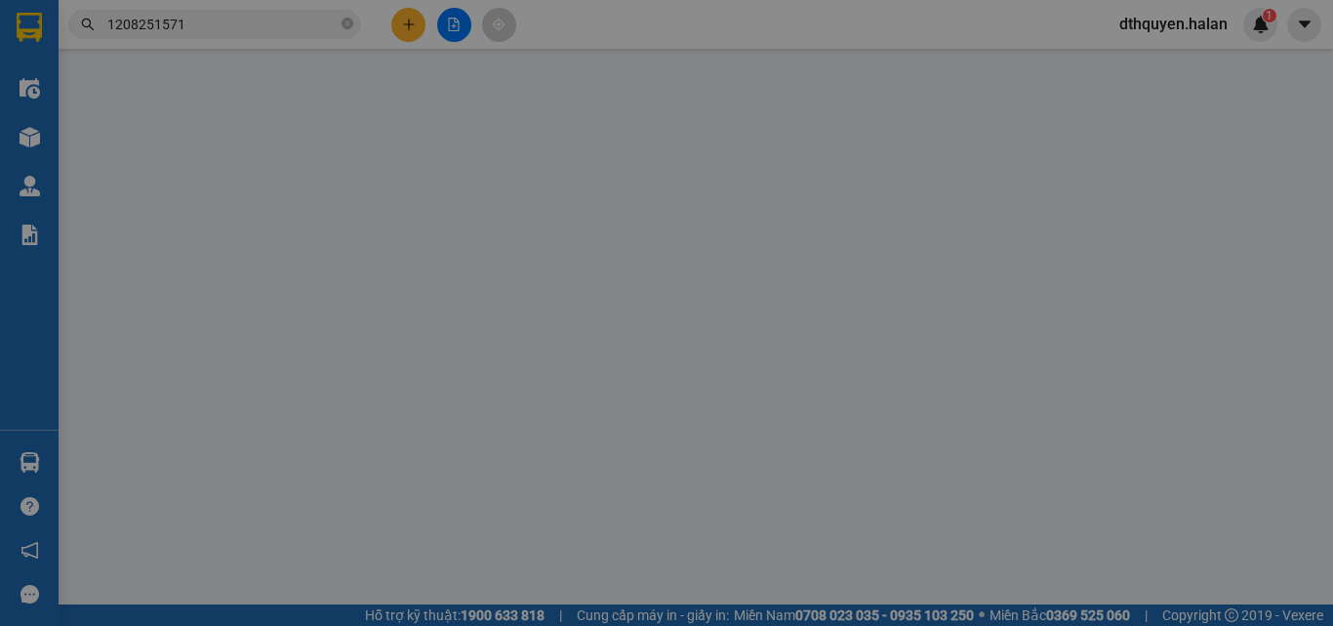
type input "0376122337"
type input "MINH ĐỨC"
type input "0825921234"
type input "DUY ANH 147BT"
type input "50.000"
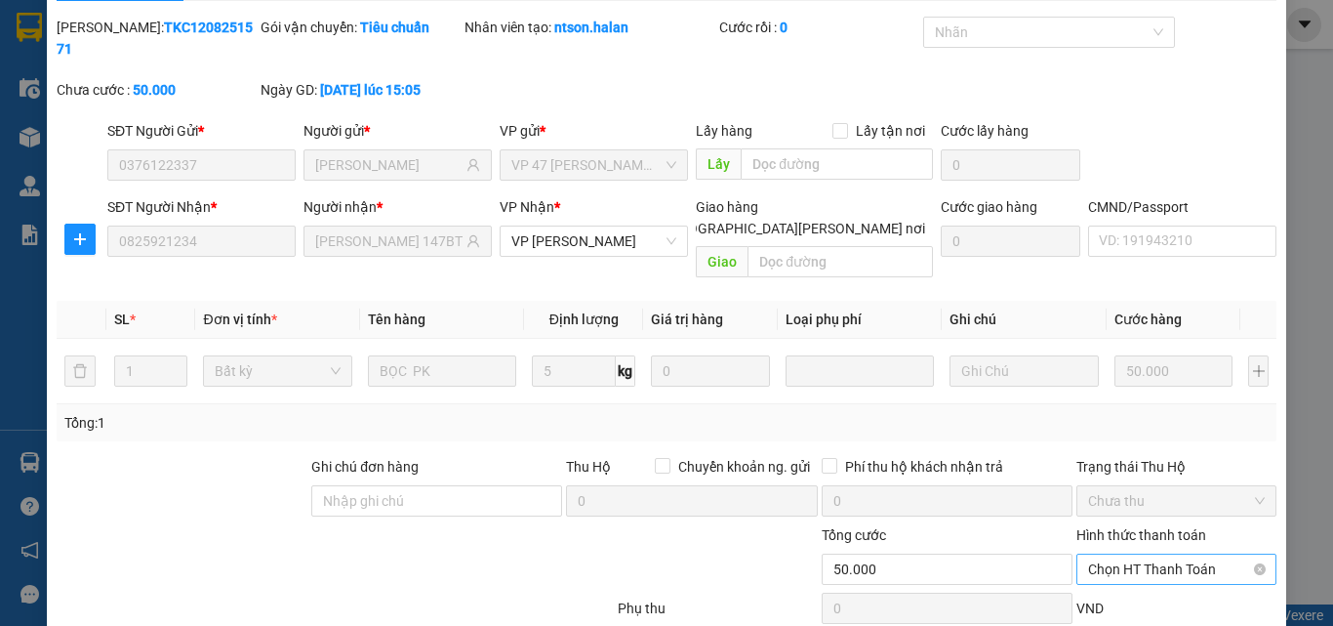
scroll to position [140, 0]
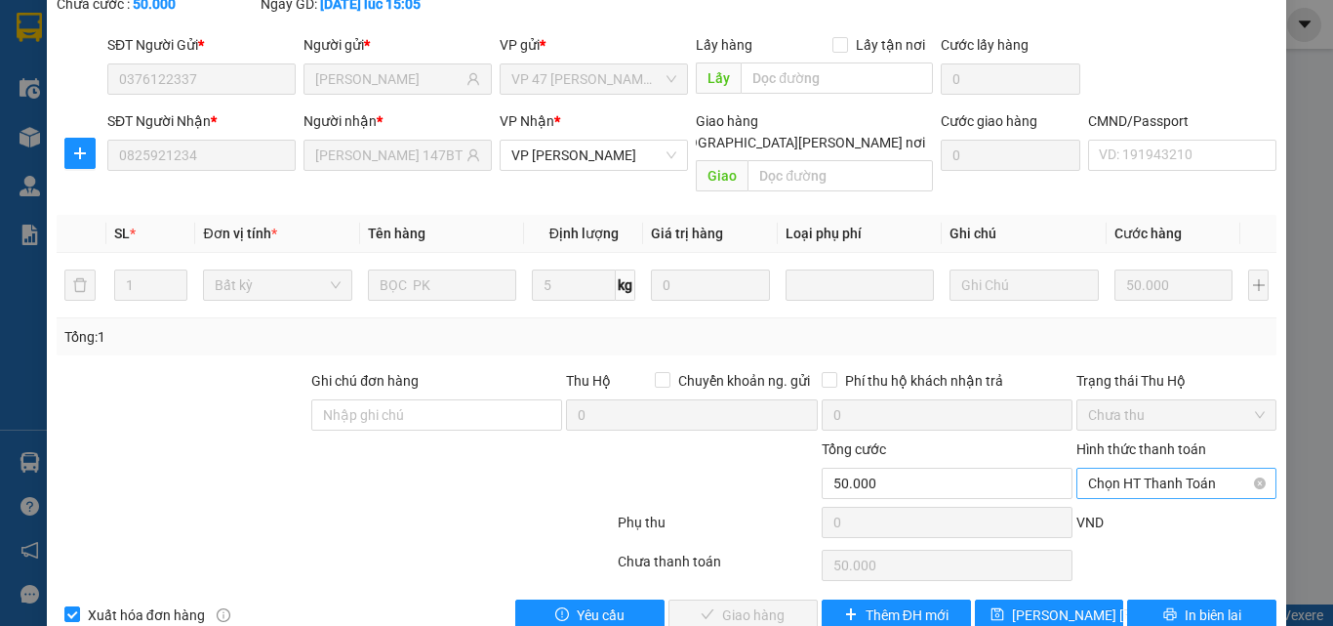
click at [1137, 468] on span "Chọn HT Thanh Toán" at bounding box center [1176, 482] width 177 height 29
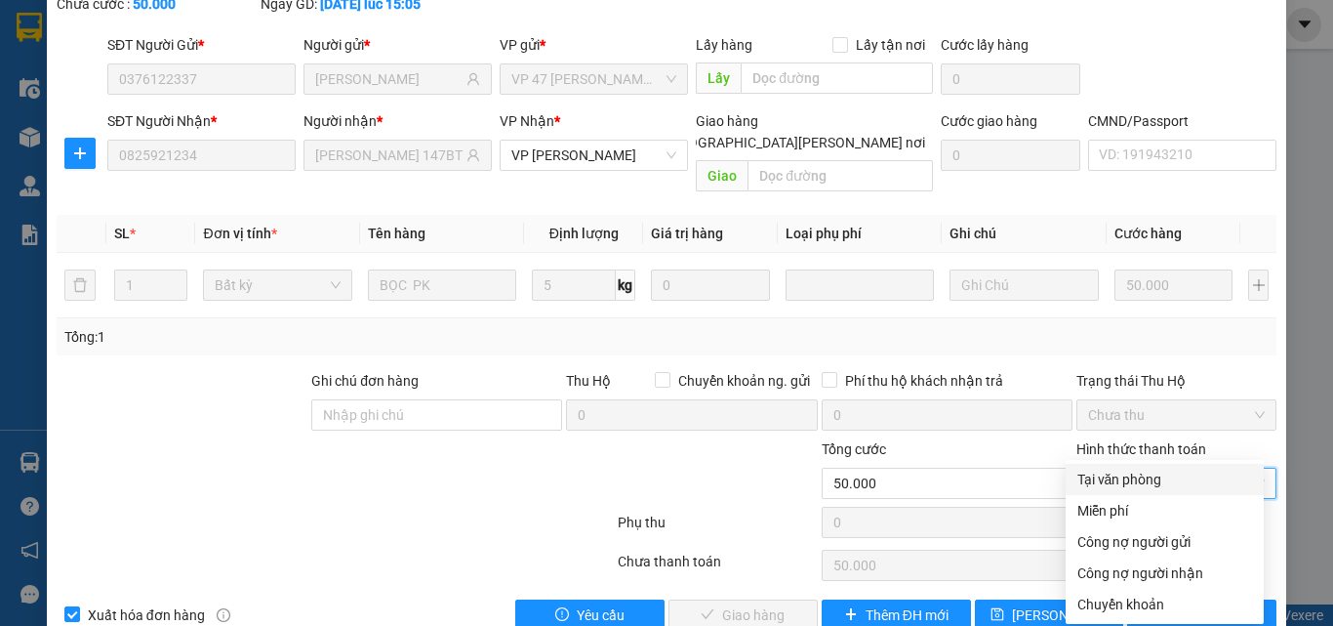
click at [1131, 480] on div "Tại văn phòng" at bounding box center [1165, 478] width 175 height 21
type input "0"
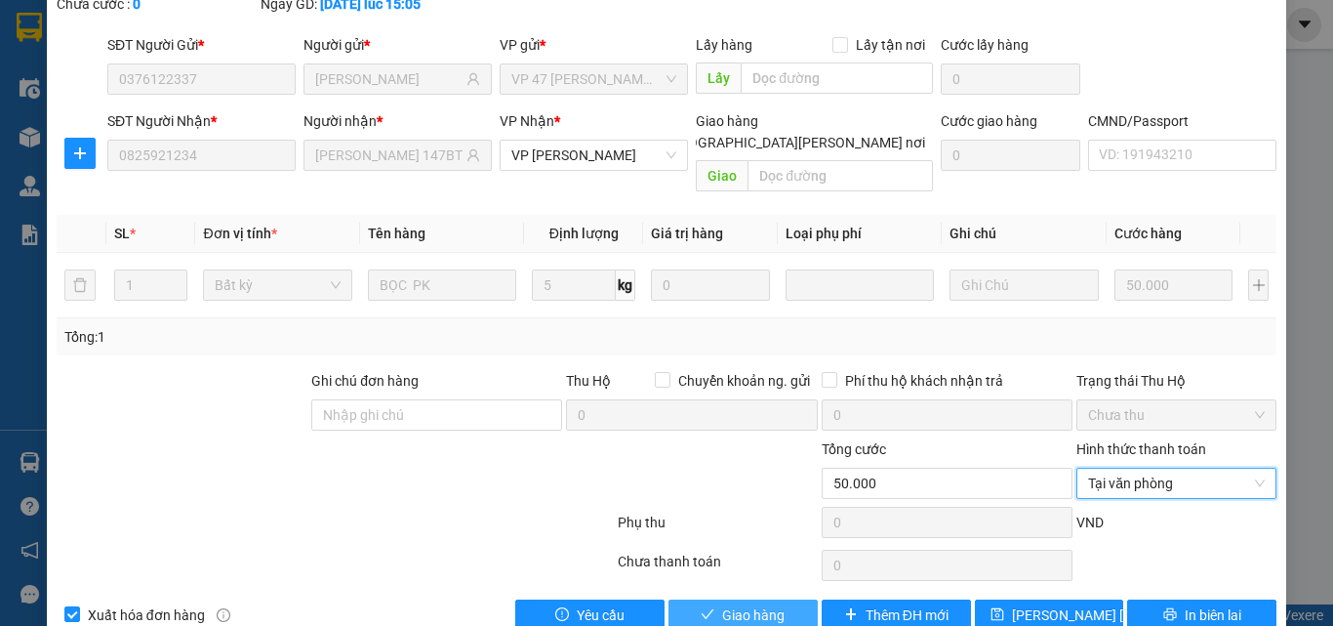
click at [711, 599] on button "Giao hàng" at bounding box center [743, 614] width 149 height 31
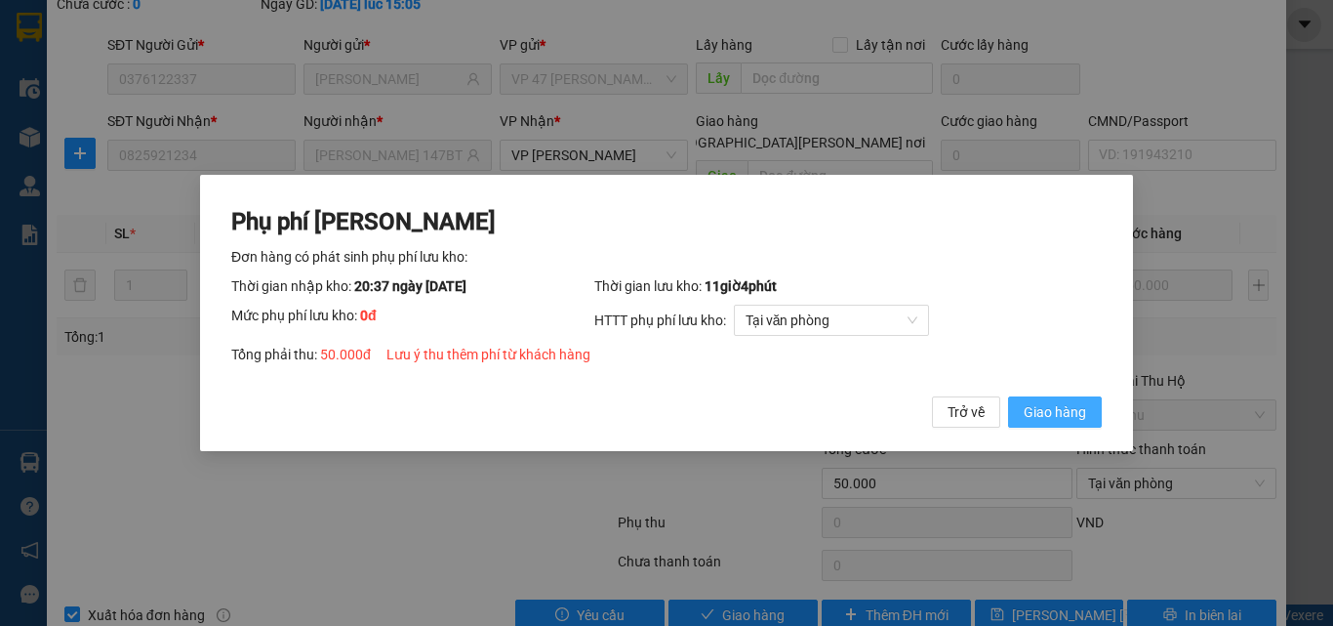
click at [1051, 410] on span "Giao hàng" at bounding box center [1055, 411] width 62 height 21
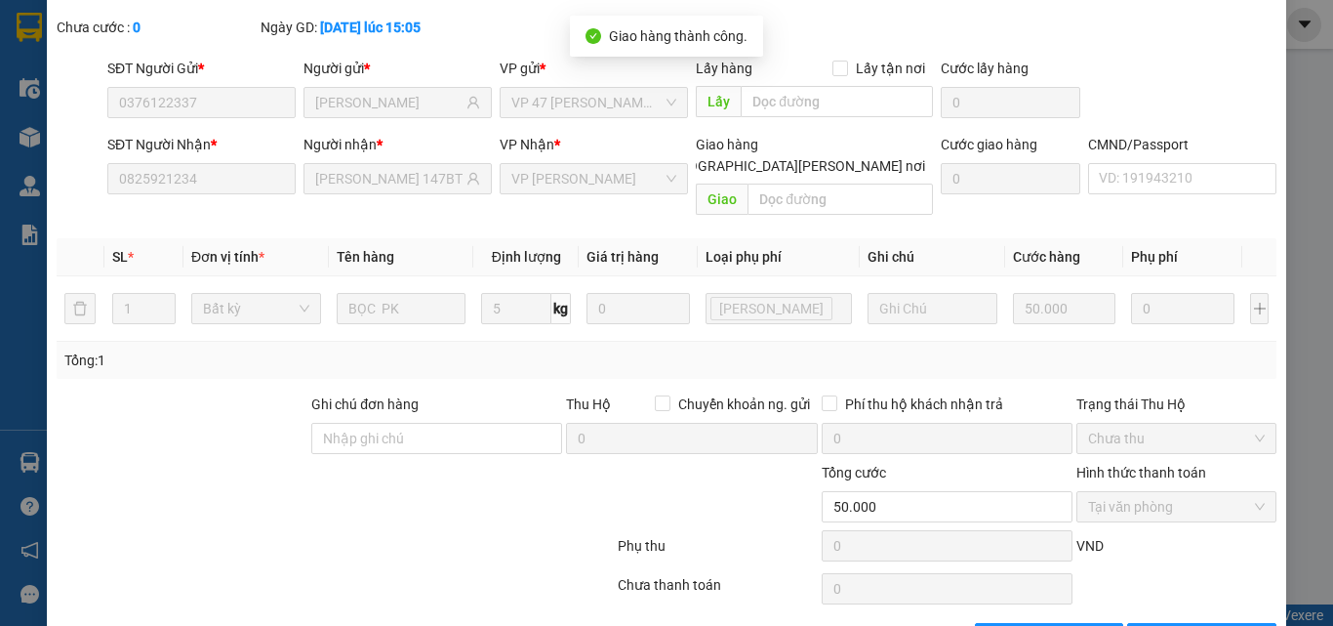
scroll to position [0, 0]
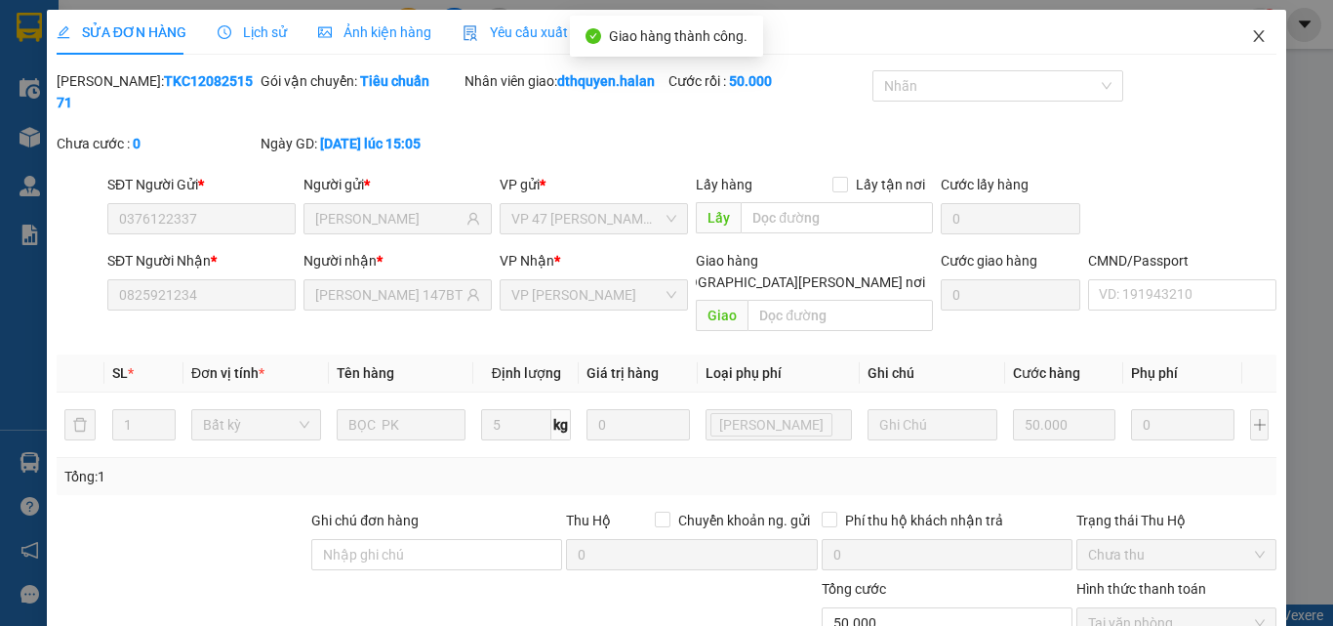
click at [1251, 32] on icon "close" at bounding box center [1259, 36] width 16 height 16
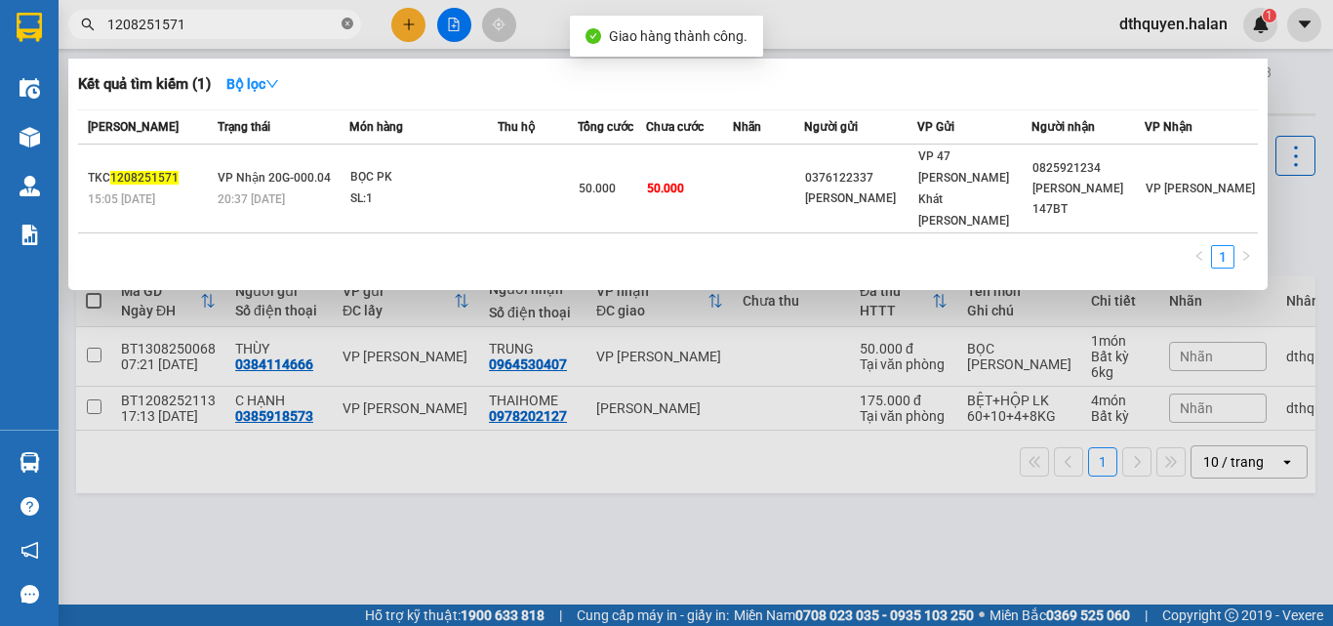
click at [351, 25] on icon "close-circle" at bounding box center [348, 24] width 12 height 12
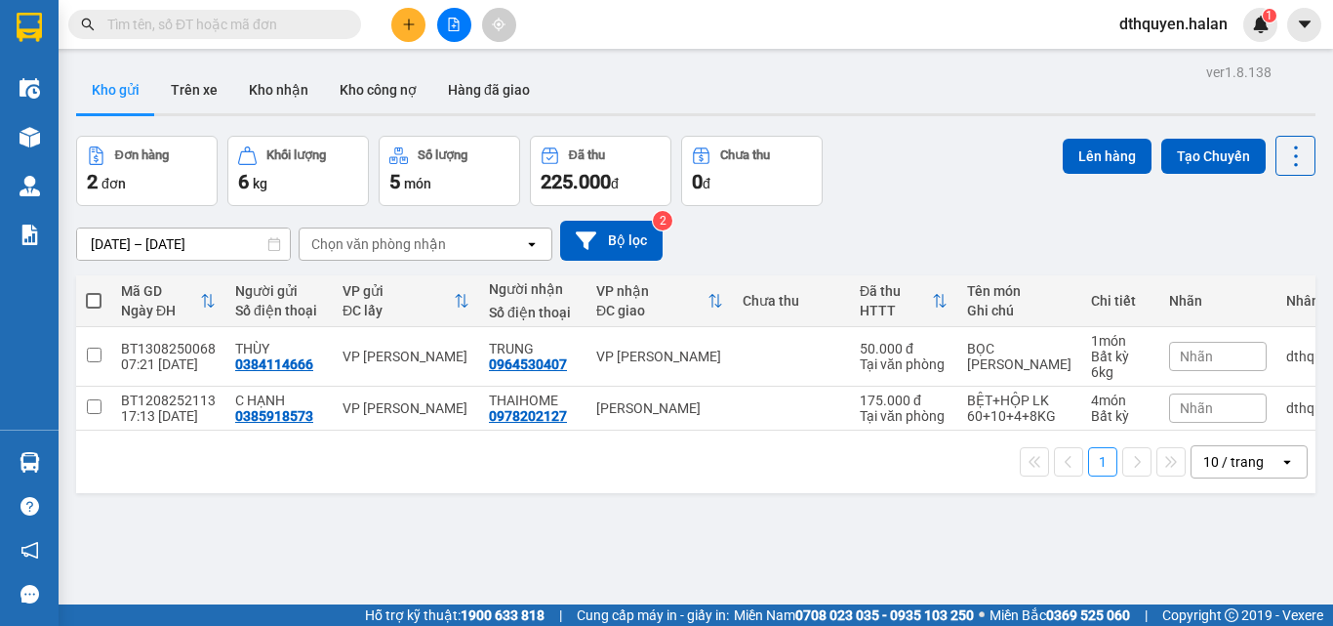
click at [313, 28] on input "text" at bounding box center [222, 24] width 230 height 21
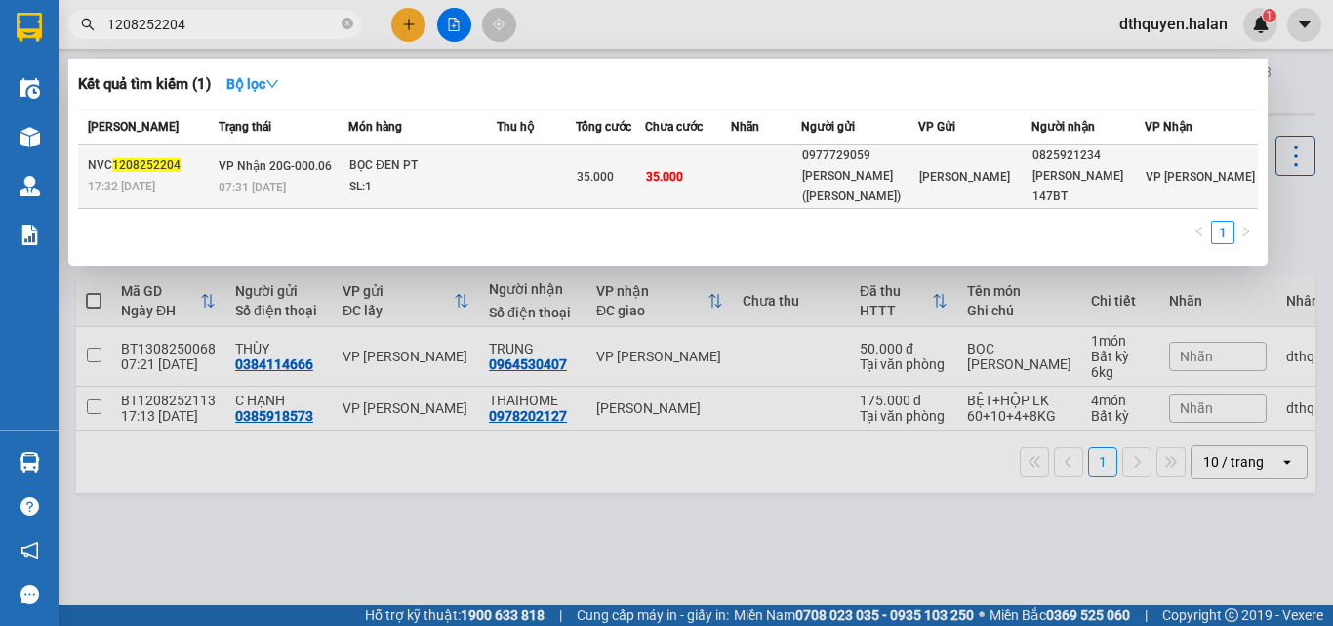
type input "1208252204"
click at [346, 183] on div "07:31 - 13/08" at bounding box center [283, 187] width 129 height 21
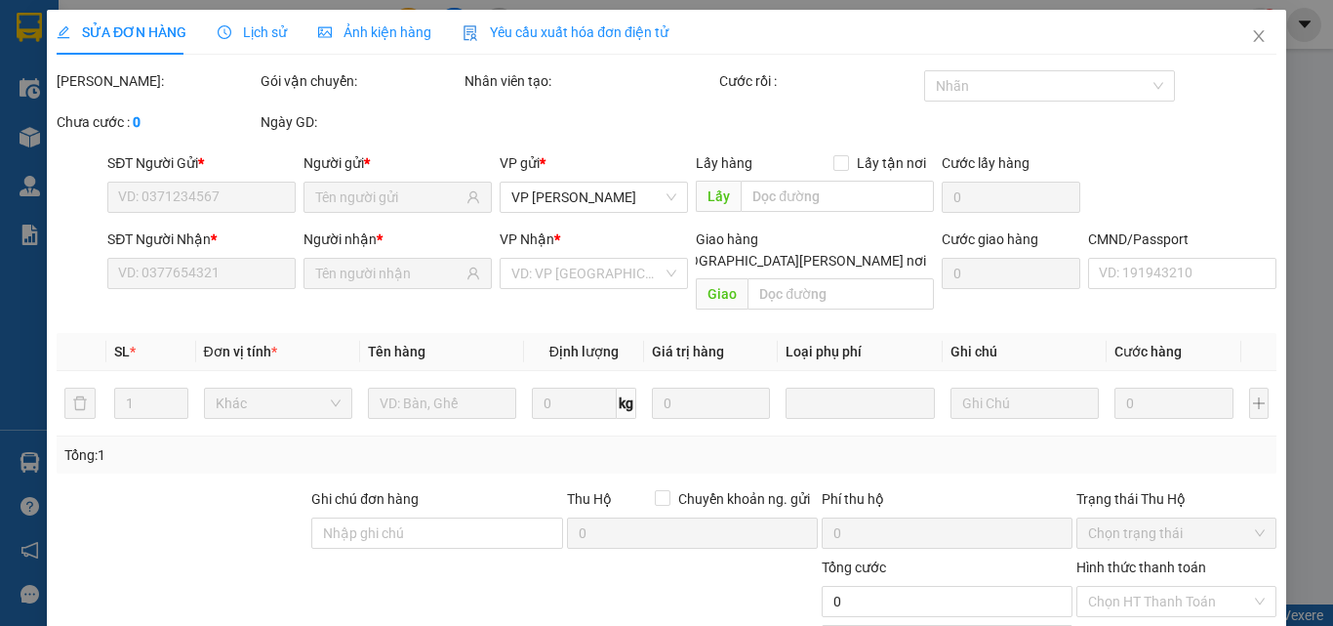
type input "0977729059"
type input "QUANG MINH (ngần)"
type input "0825921234"
type input "DUY ANH 147BT"
type input "35.000"
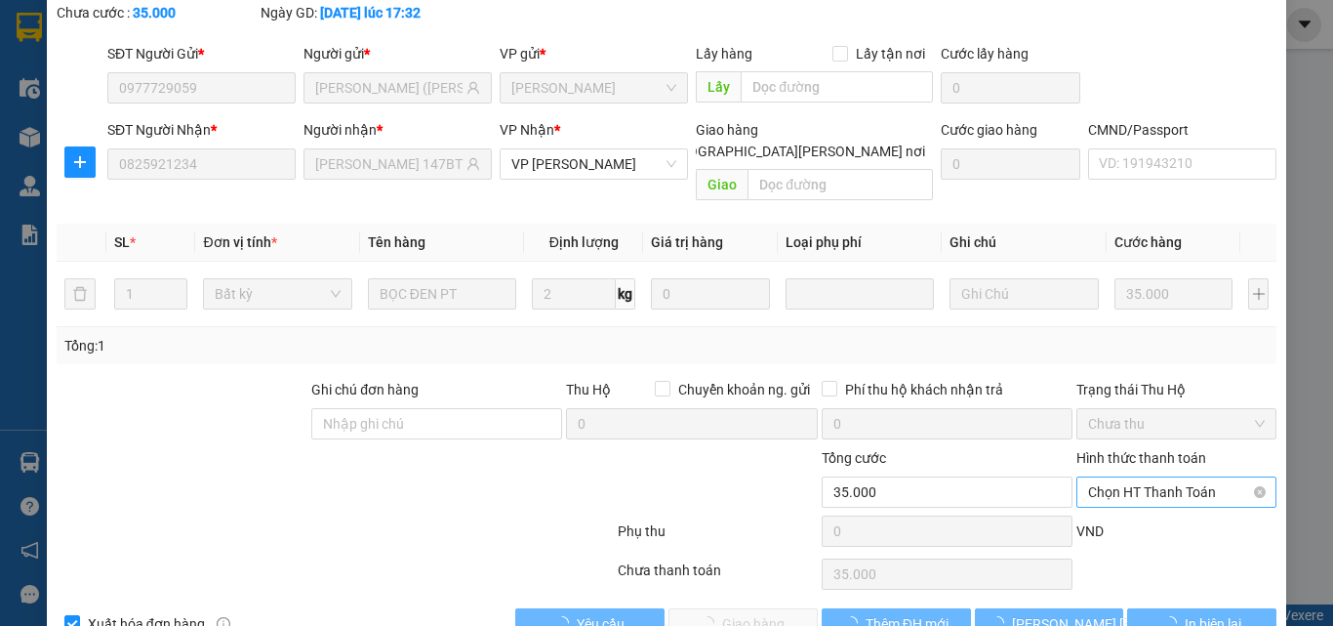
scroll to position [140, 0]
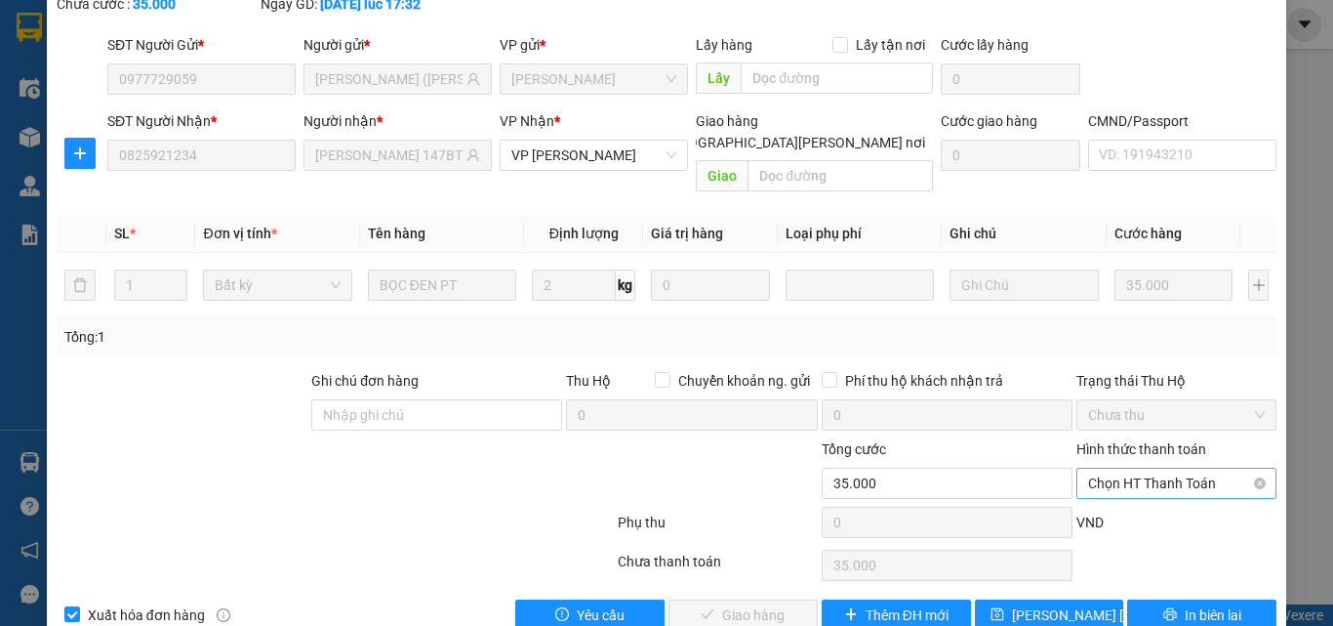
click at [1138, 468] on span "Chọn HT Thanh Toán" at bounding box center [1176, 482] width 177 height 29
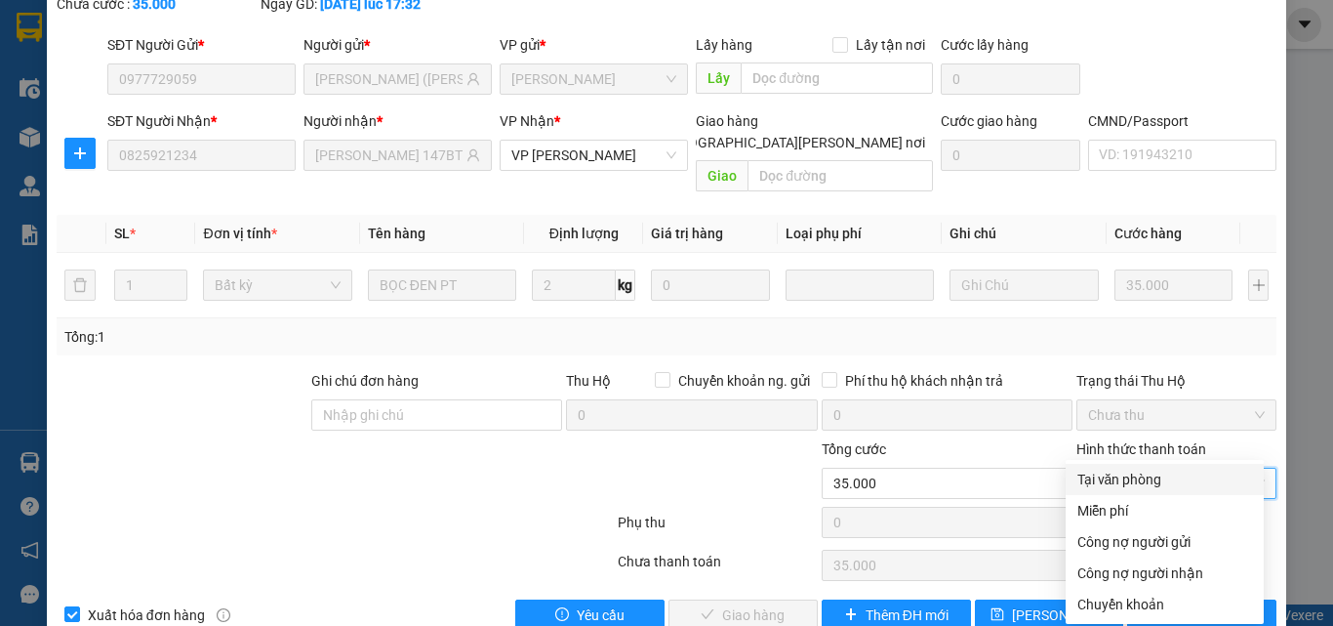
click at [1125, 475] on div "Tại văn phòng" at bounding box center [1165, 478] width 175 height 21
type input "0"
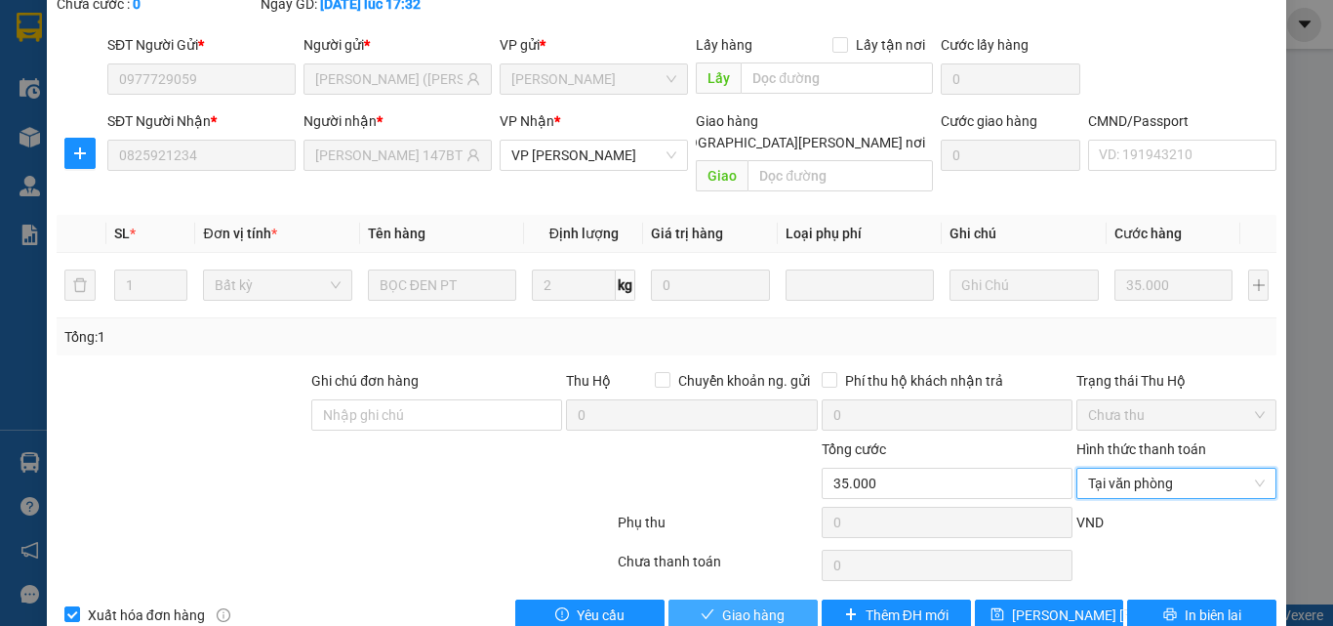
click at [731, 604] on span "Giao hàng" at bounding box center [753, 614] width 62 height 21
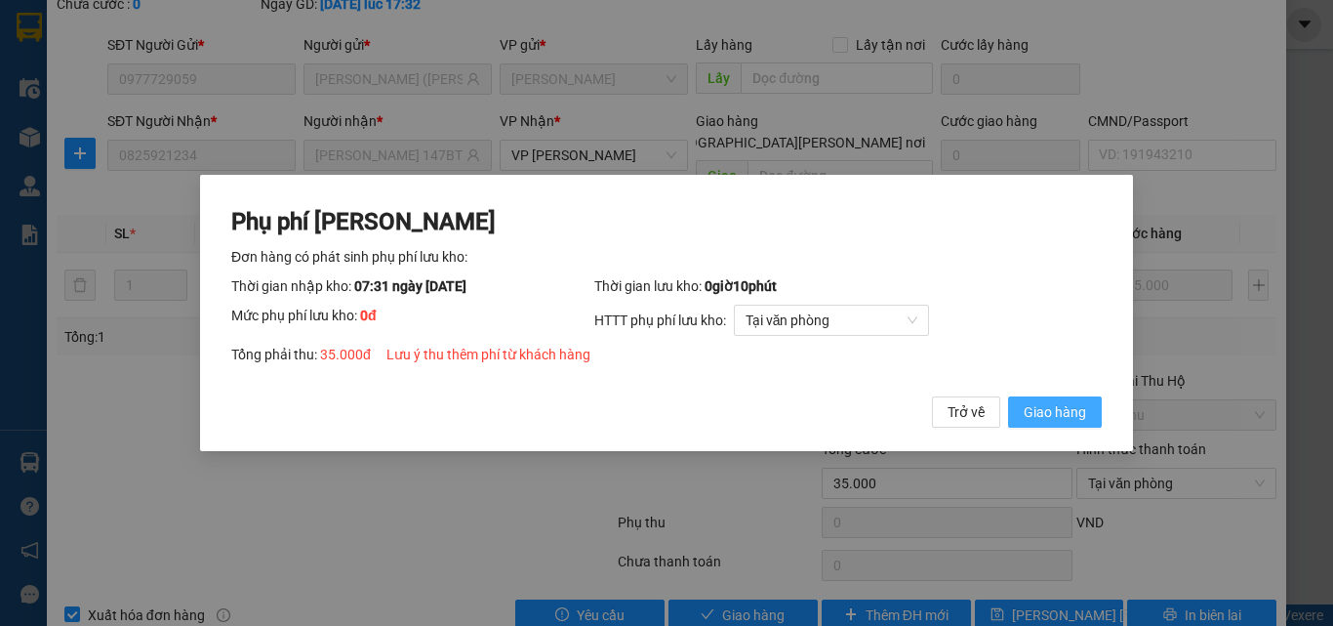
click at [1041, 423] on span "Giao hàng" at bounding box center [1055, 411] width 62 height 21
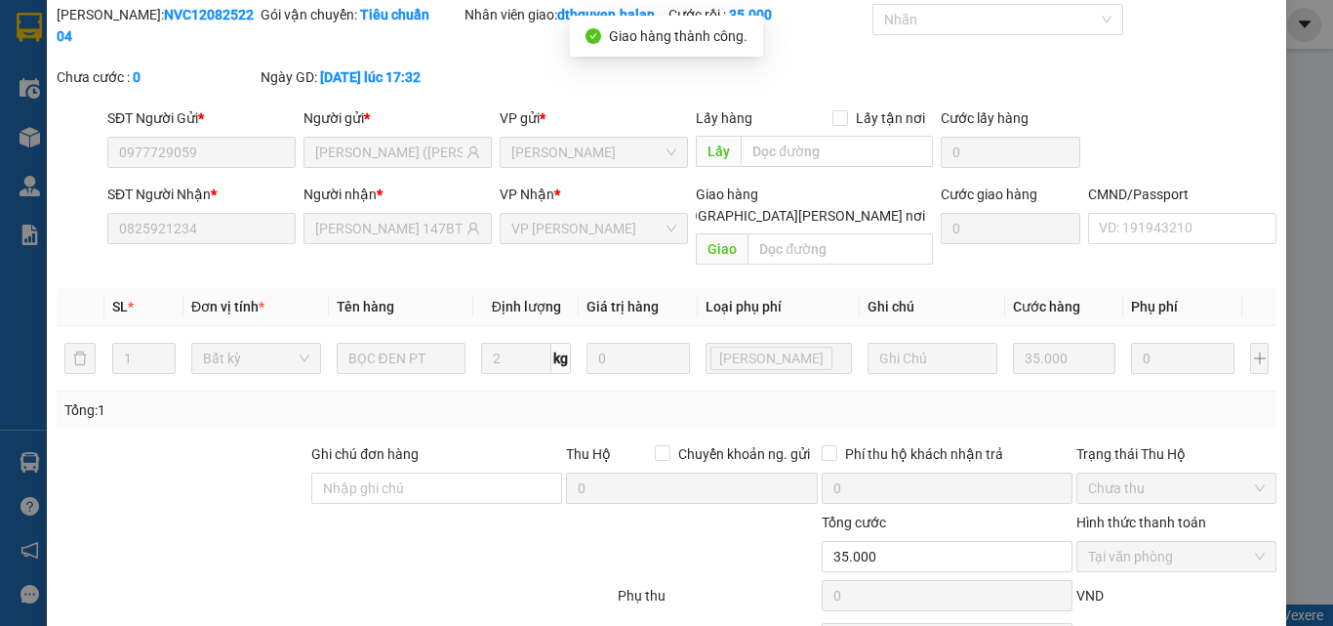
scroll to position [0, 0]
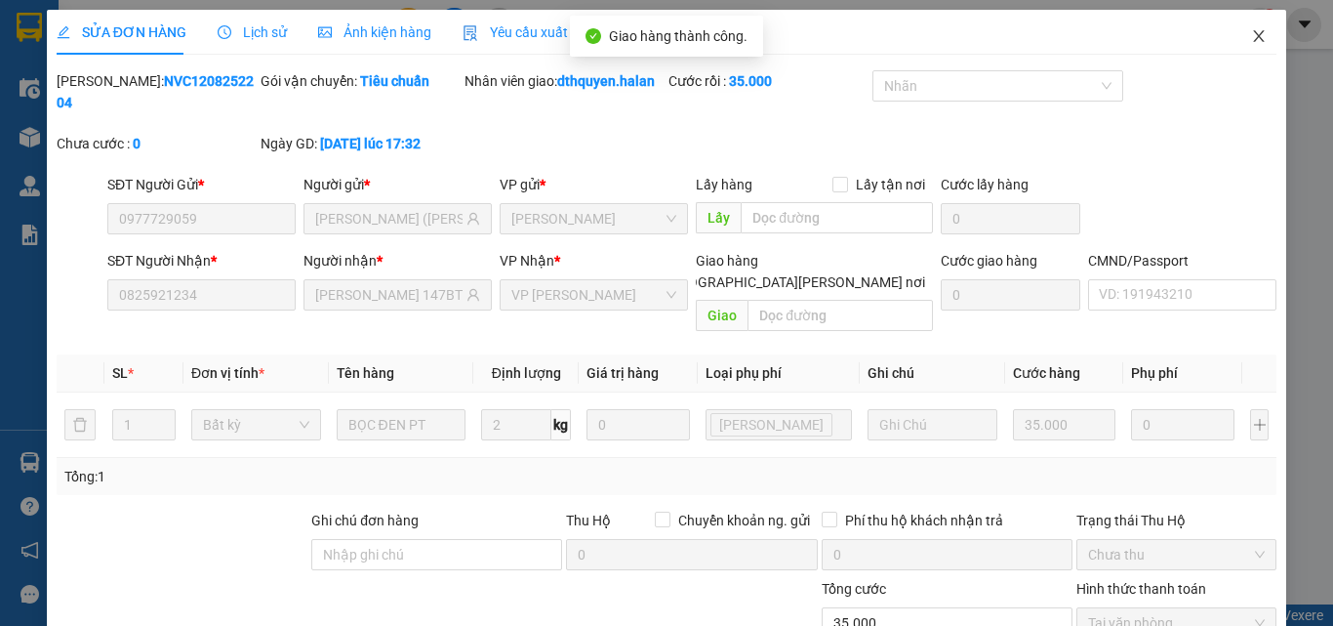
click at [1251, 33] on icon "close" at bounding box center [1259, 36] width 16 height 16
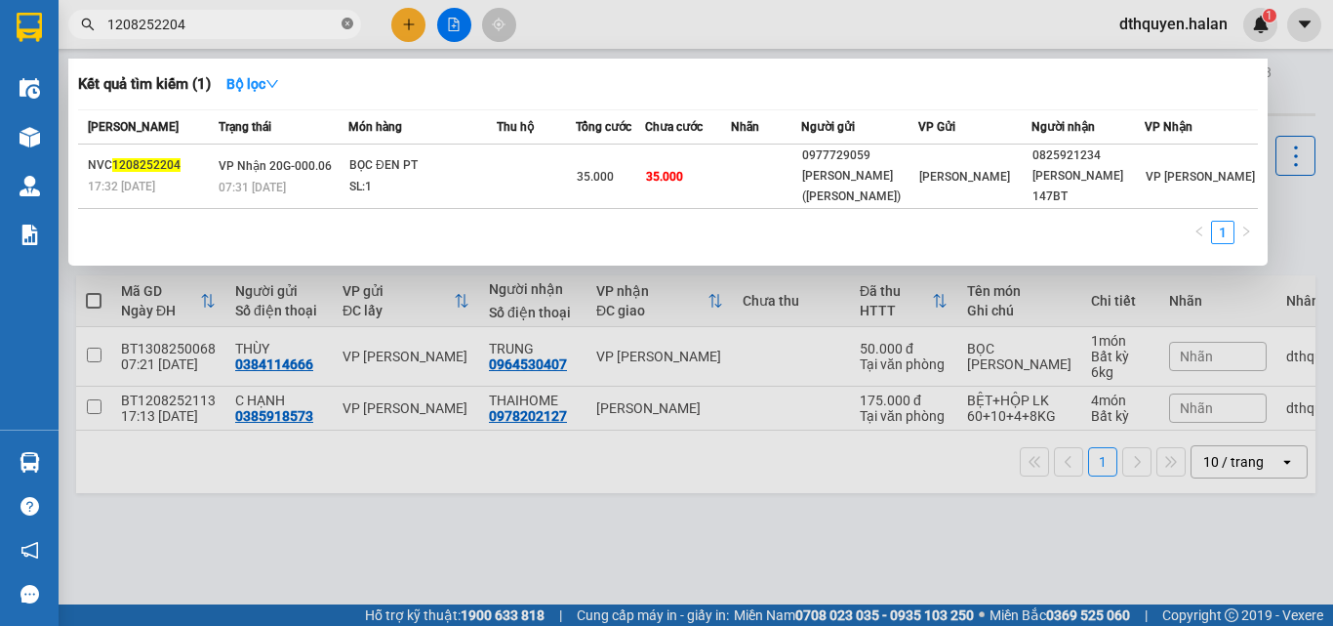
click at [343, 26] on icon "close-circle" at bounding box center [348, 24] width 12 height 12
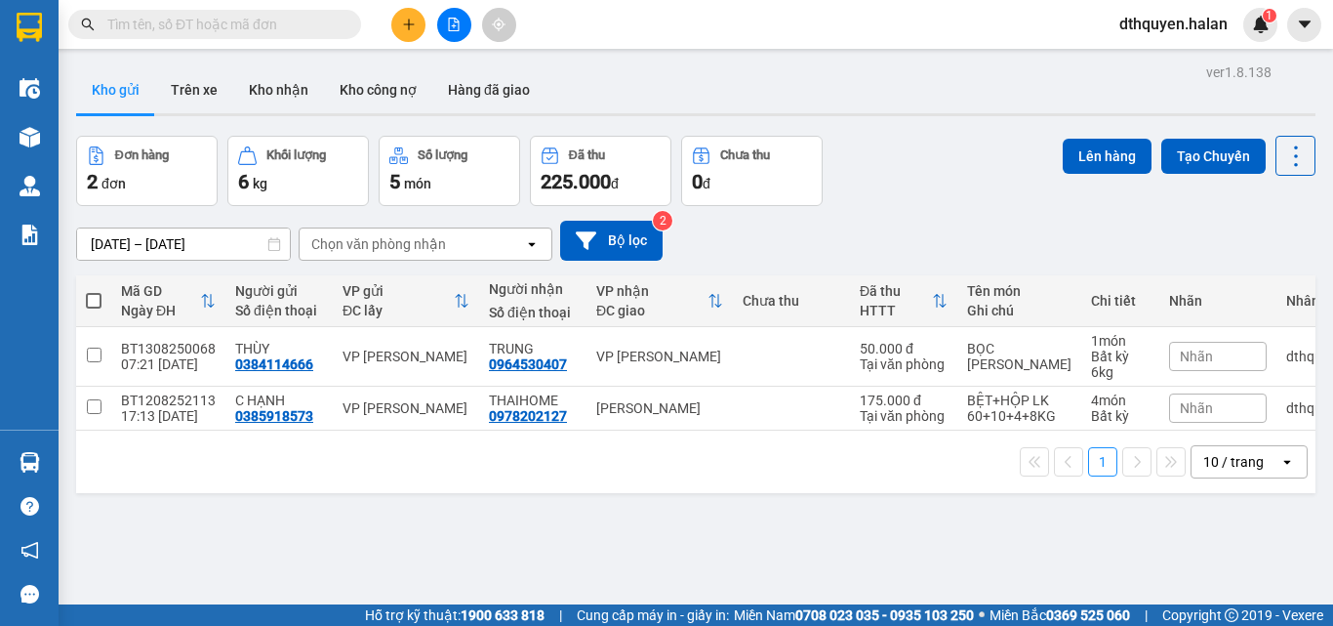
click at [325, 25] on input "text" at bounding box center [222, 24] width 230 height 21
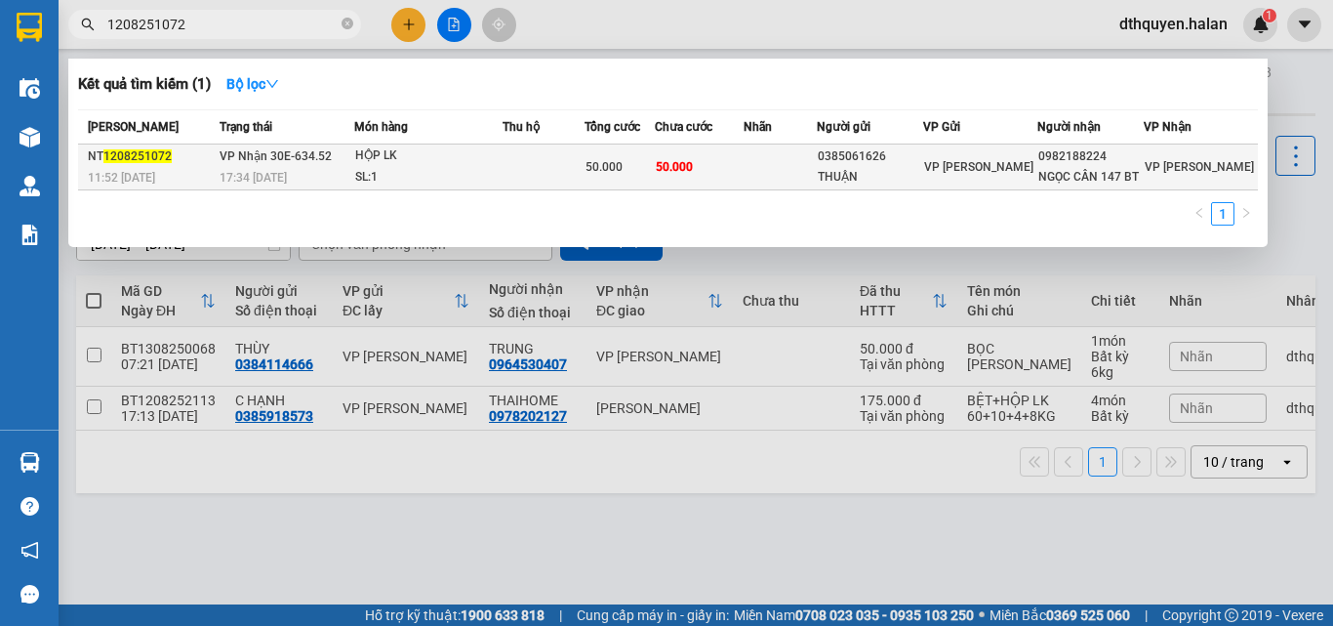
type input "1208251072"
click at [265, 165] on td "VP Nhận 30E-634.52 17:34 - 12/08" at bounding box center [285, 167] width 140 height 46
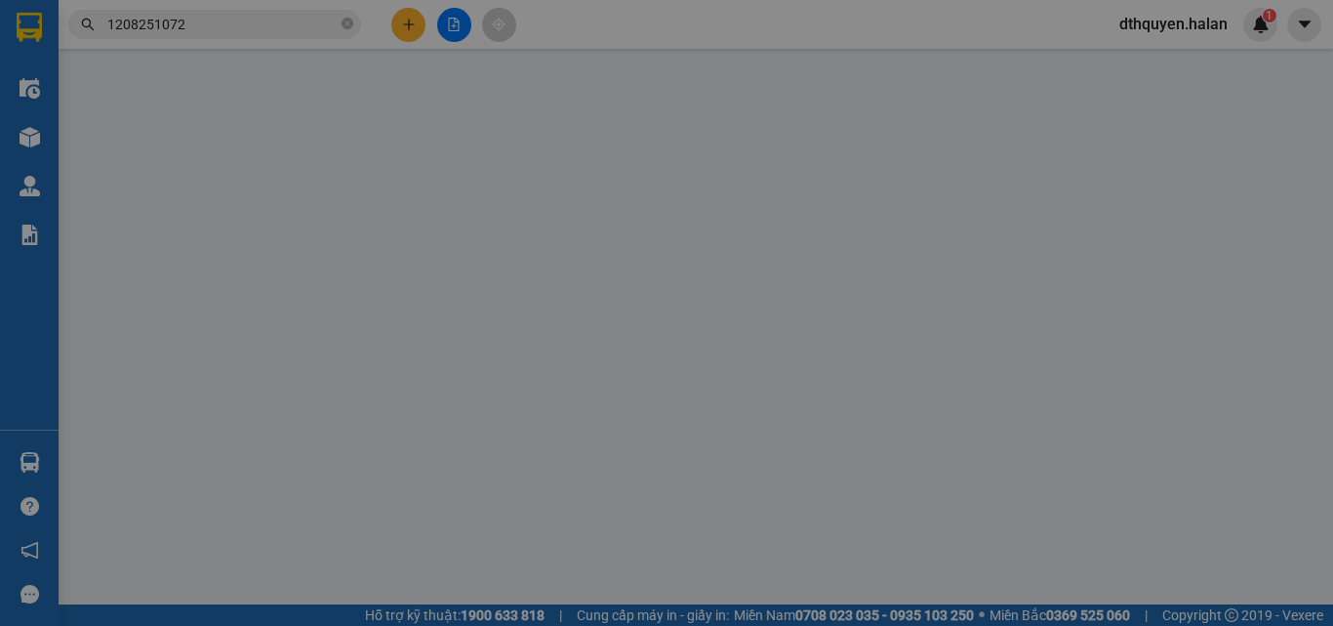
type input "0385061626"
type input "THUẬN"
type input "0982188224"
type input "NGỌC CẦN 147 BT"
type input "008095008324"
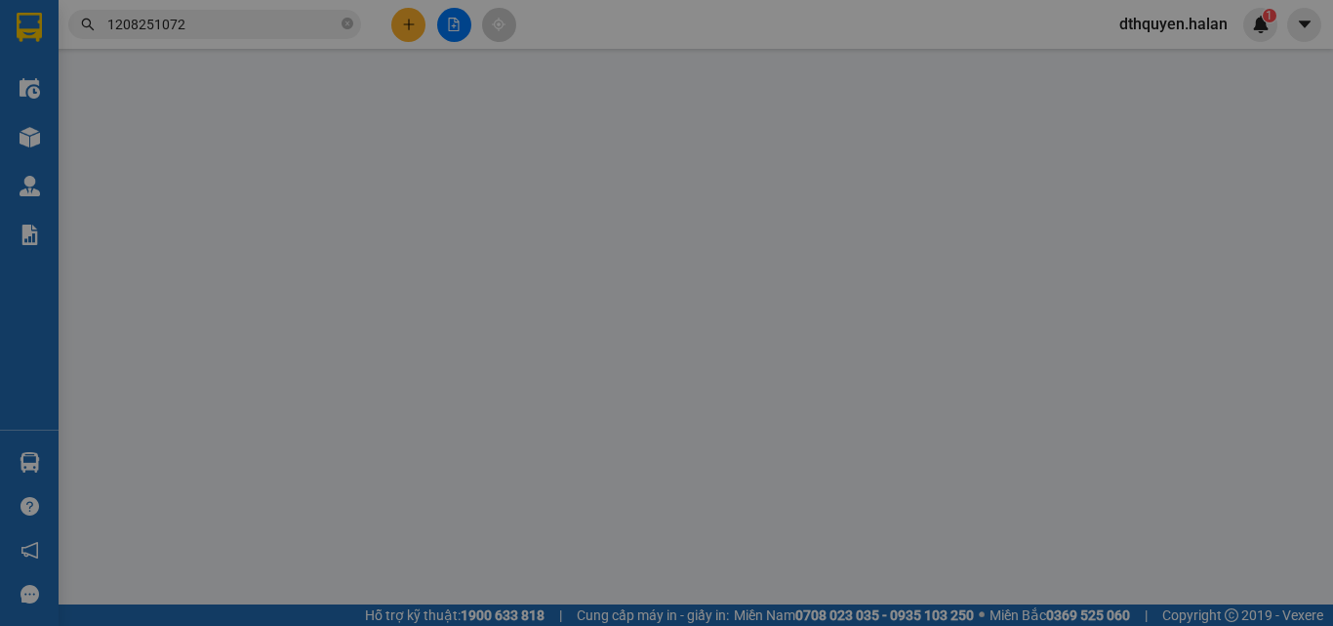
type input "50.000"
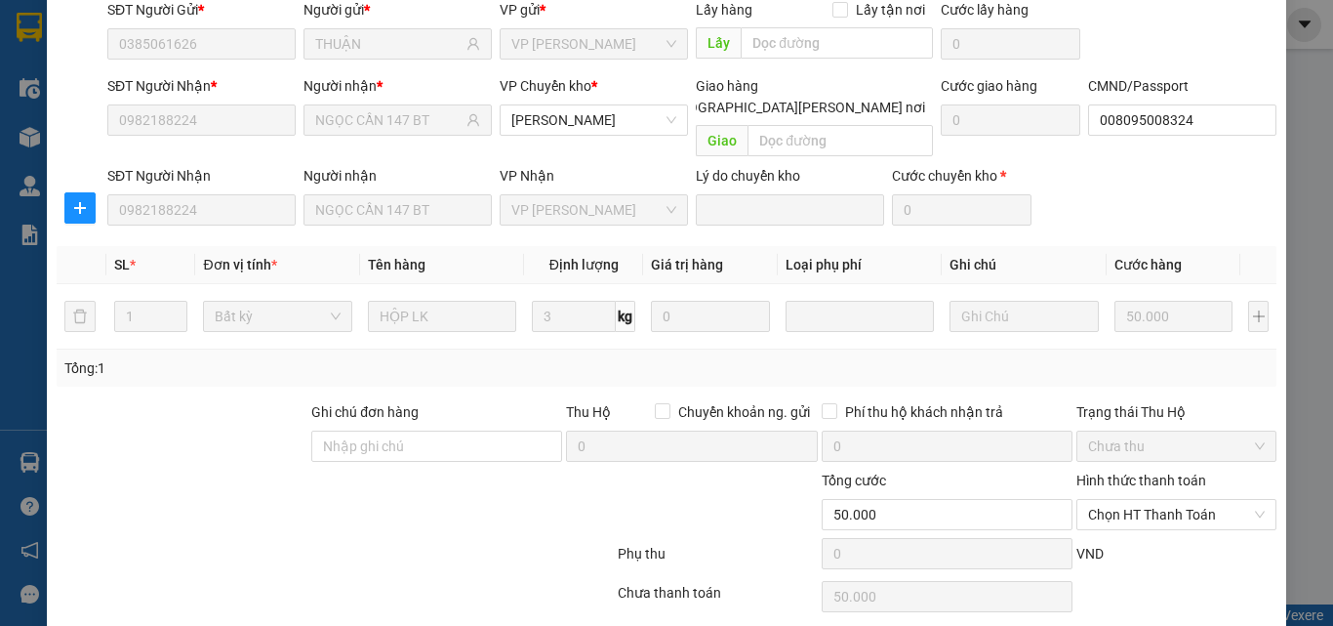
scroll to position [206, 0]
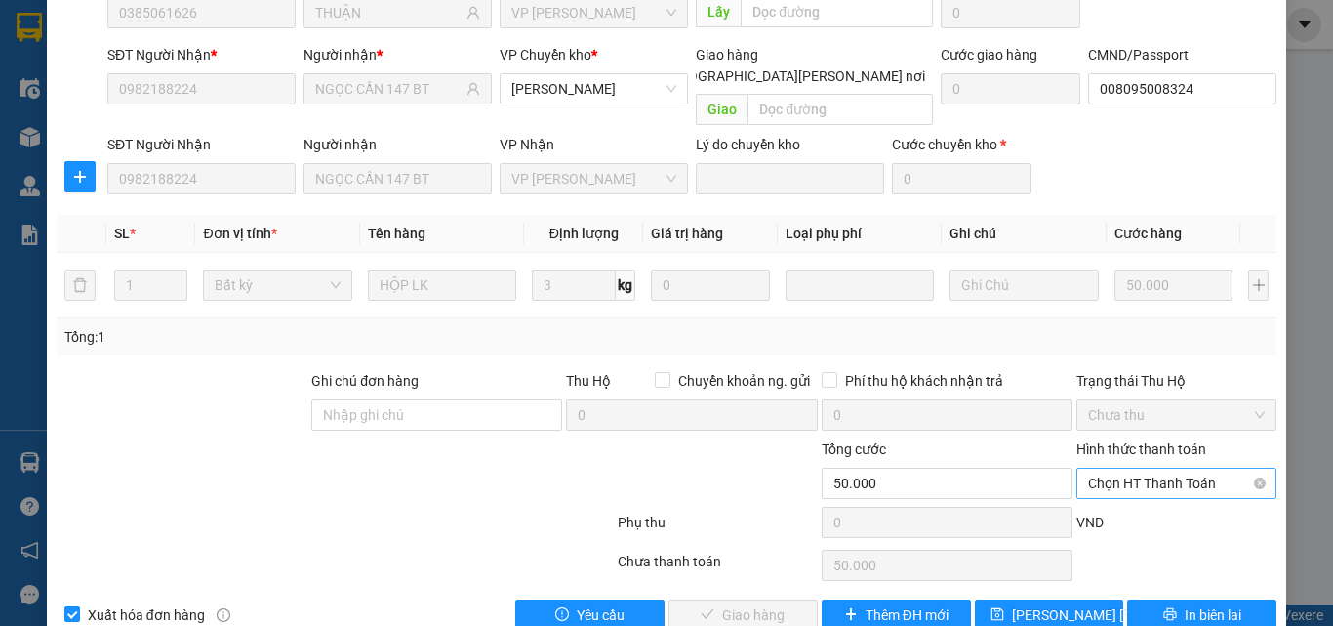
click at [1135, 468] on span "Chọn HT Thanh Toán" at bounding box center [1176, 482] width 177 height 29
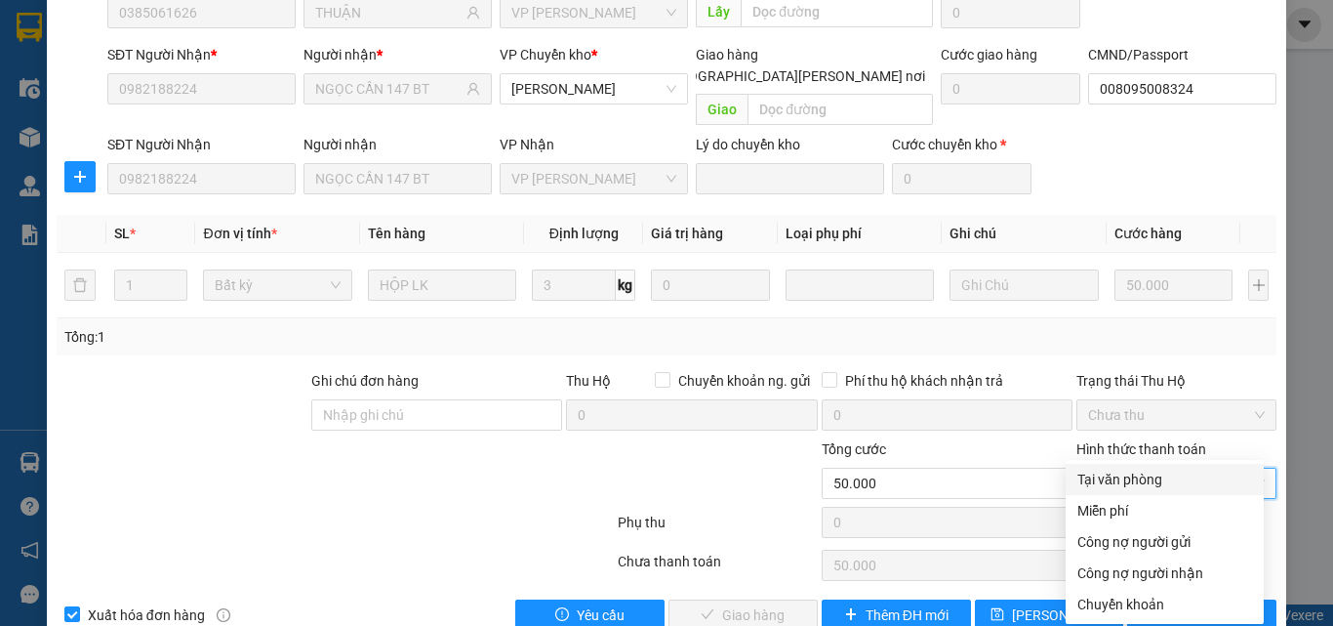
click at [1111, 482] on div "Tại văn phòng" at bounding box center [1165, 478] width 175 height 21
type input "0"
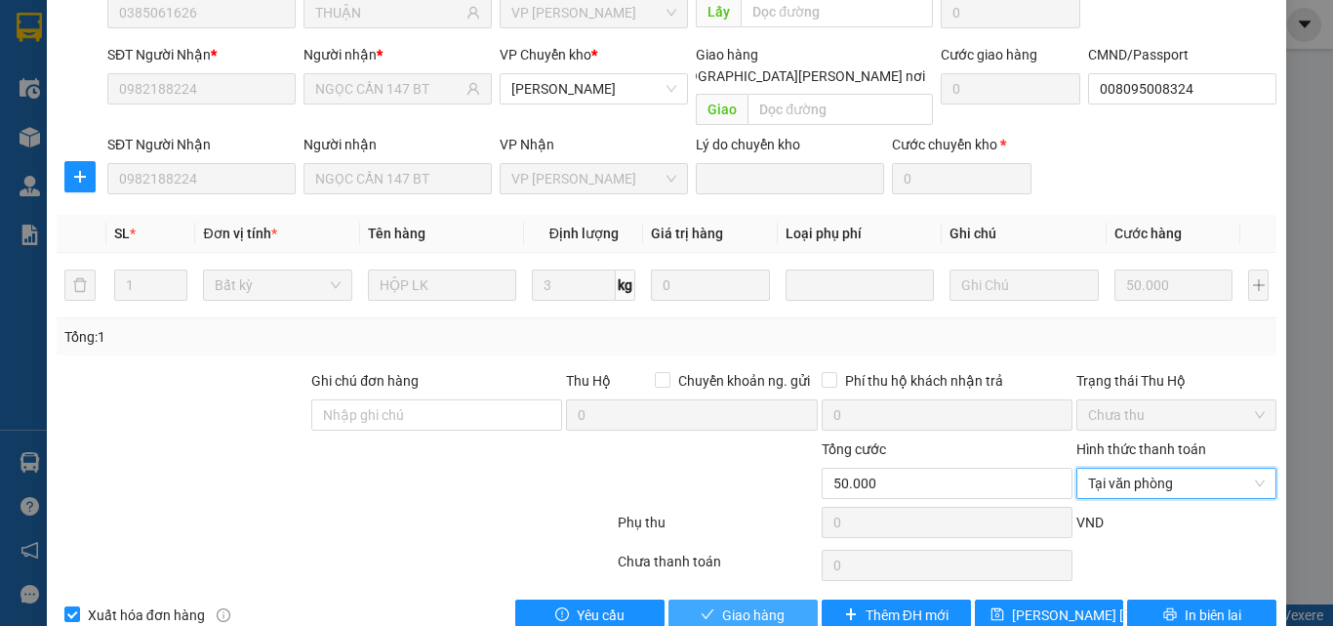
click at [751, 604] on span "Giao hàng" at bounding box center [753, 614] width 62 height 21
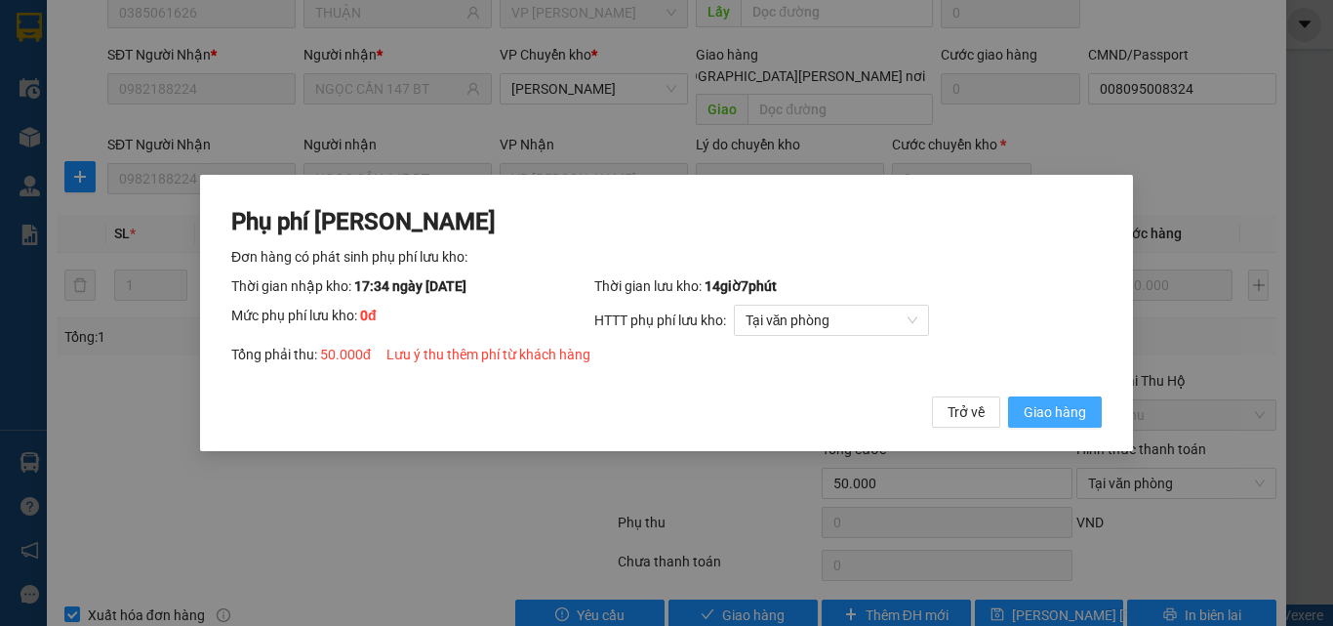
click at [1049, 422] on span "Giao hàng" at bounding box center [1055, 411] width 62 height 21
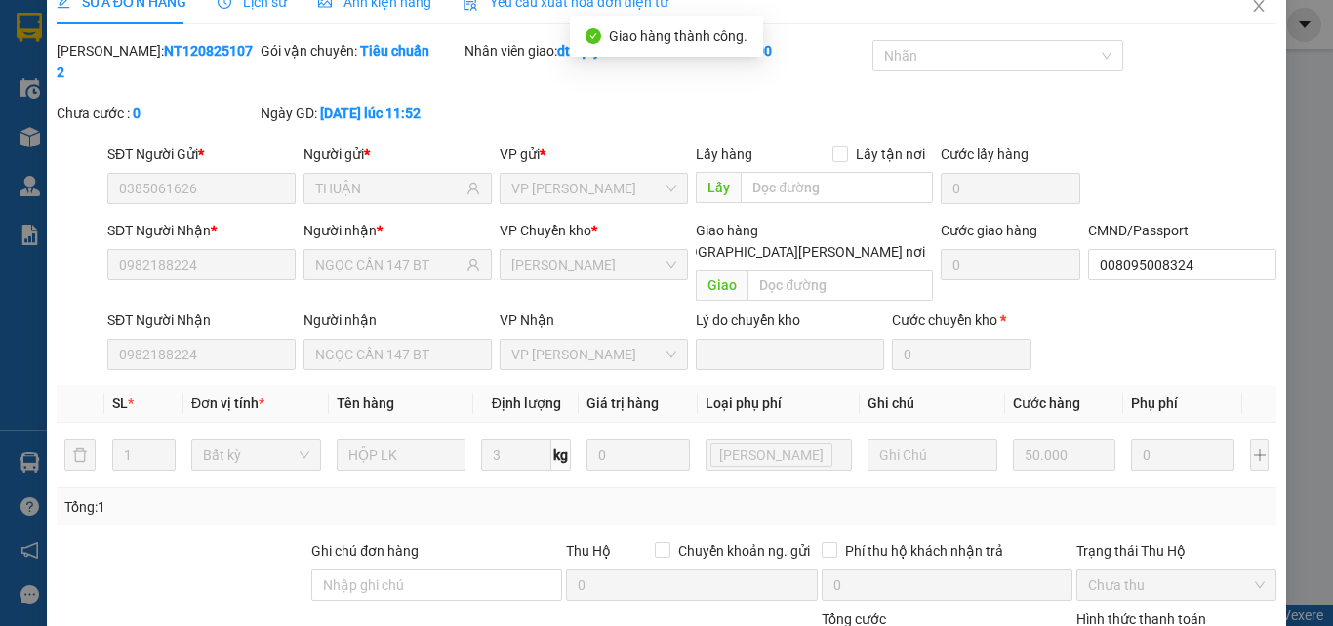
scroll to position [0, 0]
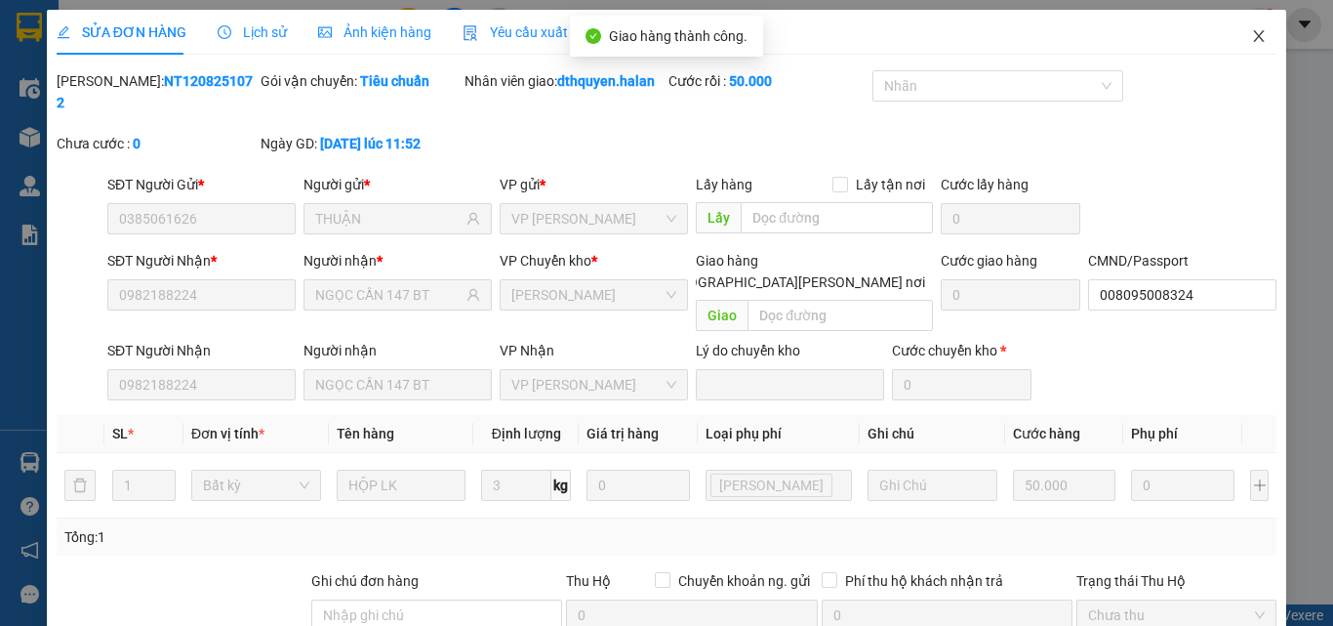
click at [1251, 37] on icon "close" at bounding box center [1259, 36] width 16 height 16
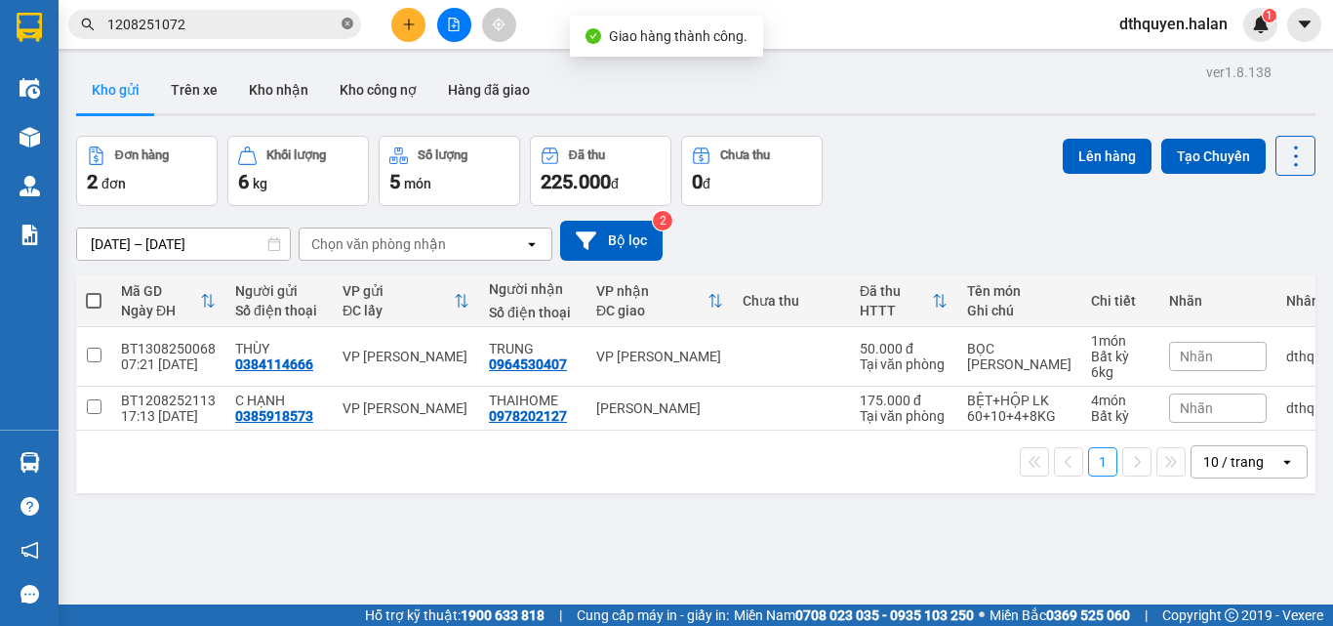
click at [345, 21] on icon "close-circle" at bounding box center [348, 24] width 12 height 12
click at [300, 30] on input "text" at bounding box center [222, 24] width 230 height 21
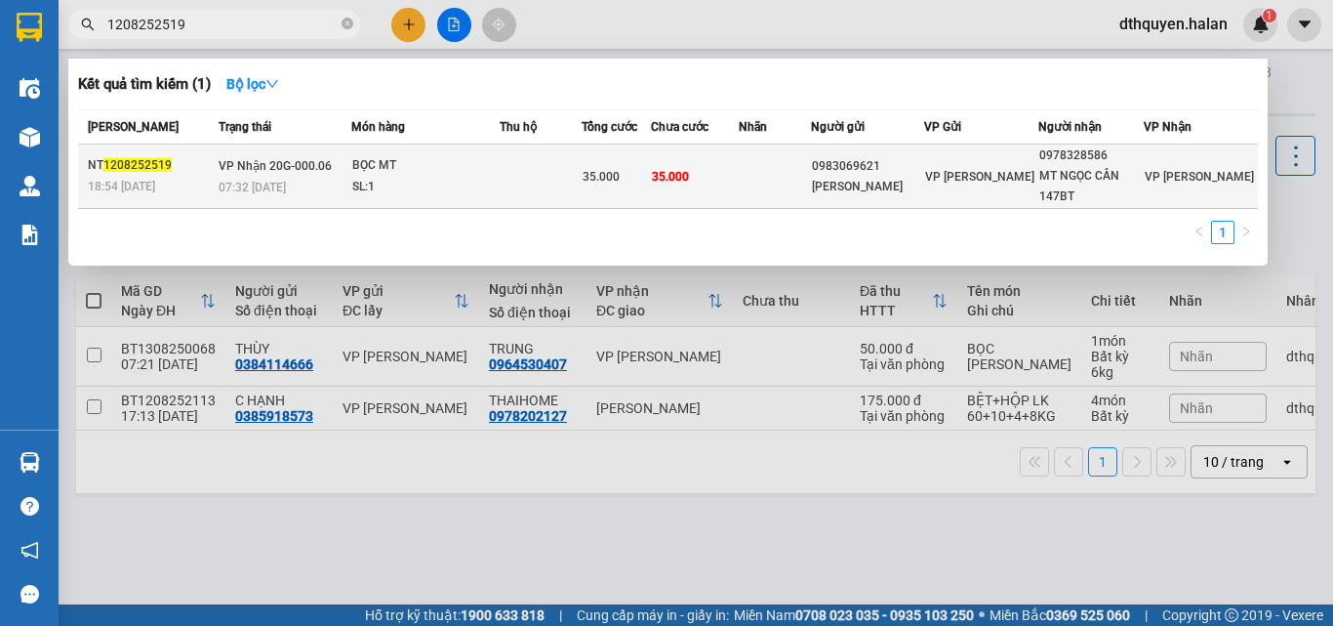
type input "1208252519"
click at [321, 197] on div "07:32 [DATE]" at bounding box center [285, 187] width 132 height 21
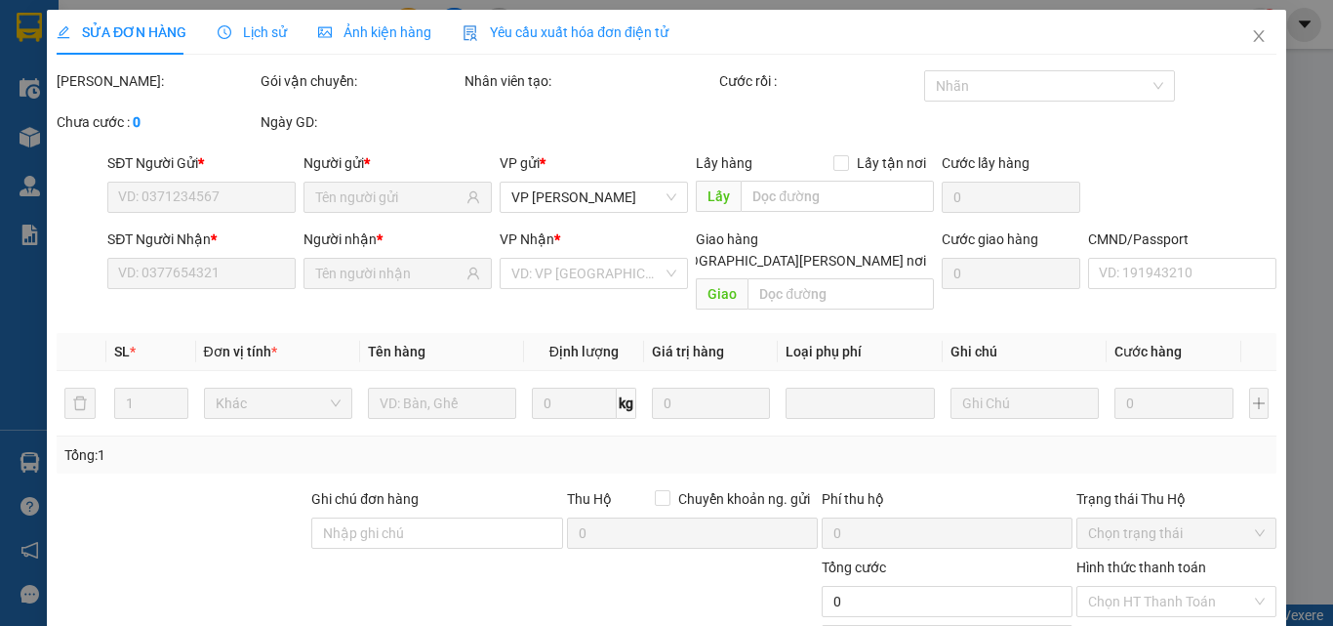
type input "0983069621"
type input "Lê Xuân Thái"
type input "0978328586"
type input "MT NGỌC CẦN 147BT"
type input "008095008324"
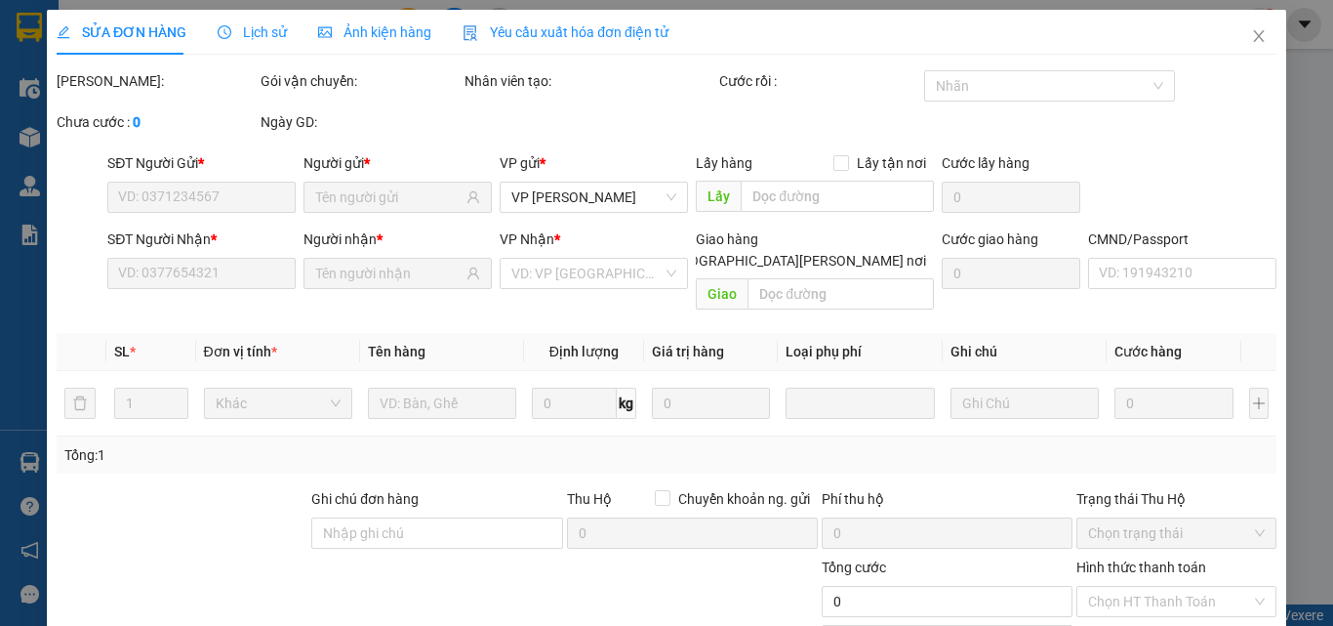
type input "35.000"
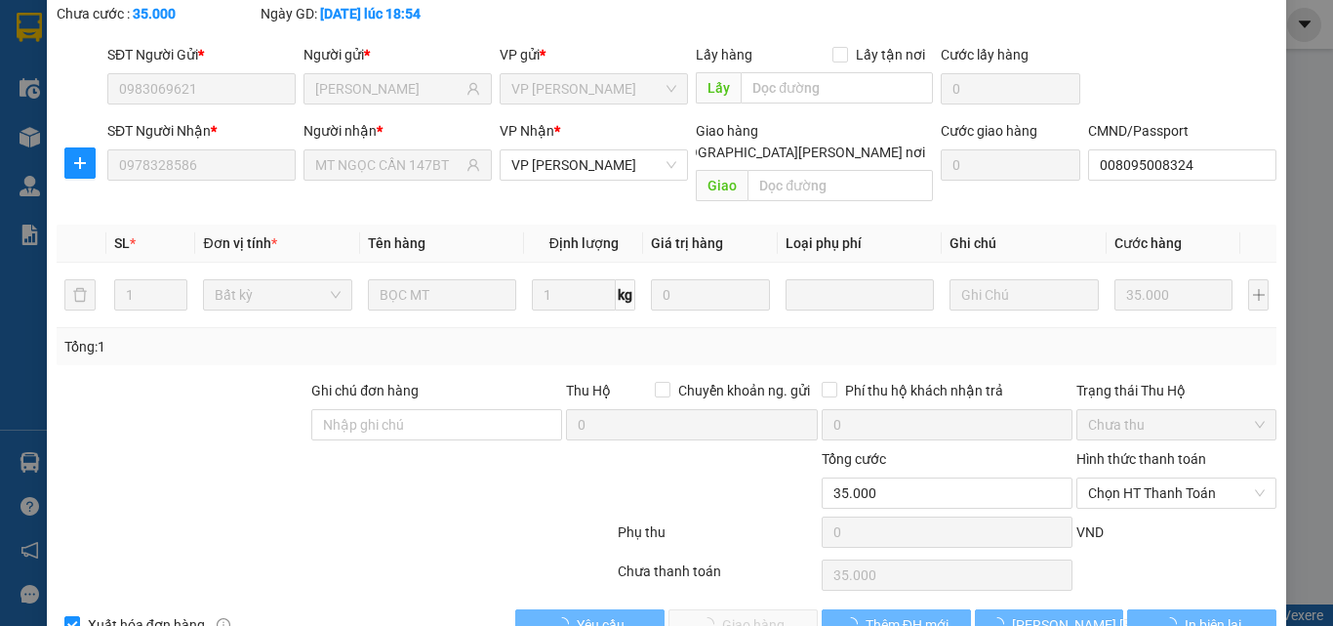
scroll to position [140, 0]
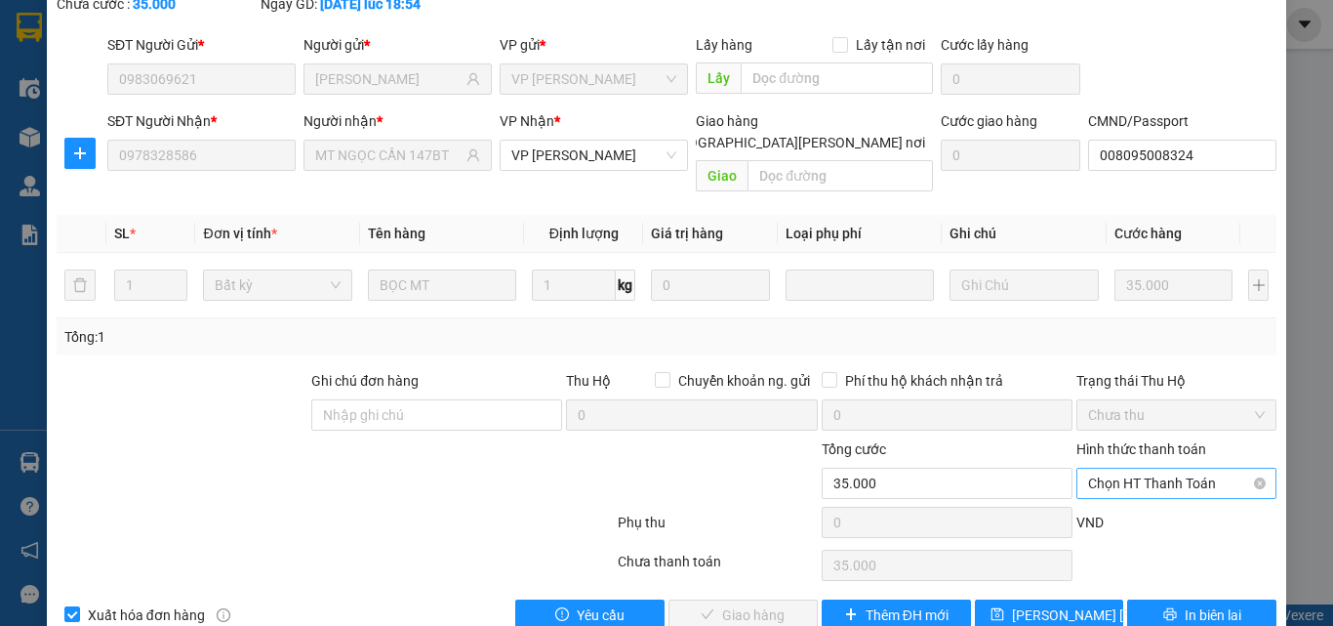
click at [1162, 468] on span "Chọn HT Thanh Toán" at bounding box center [1176, 482] width 177 height 29
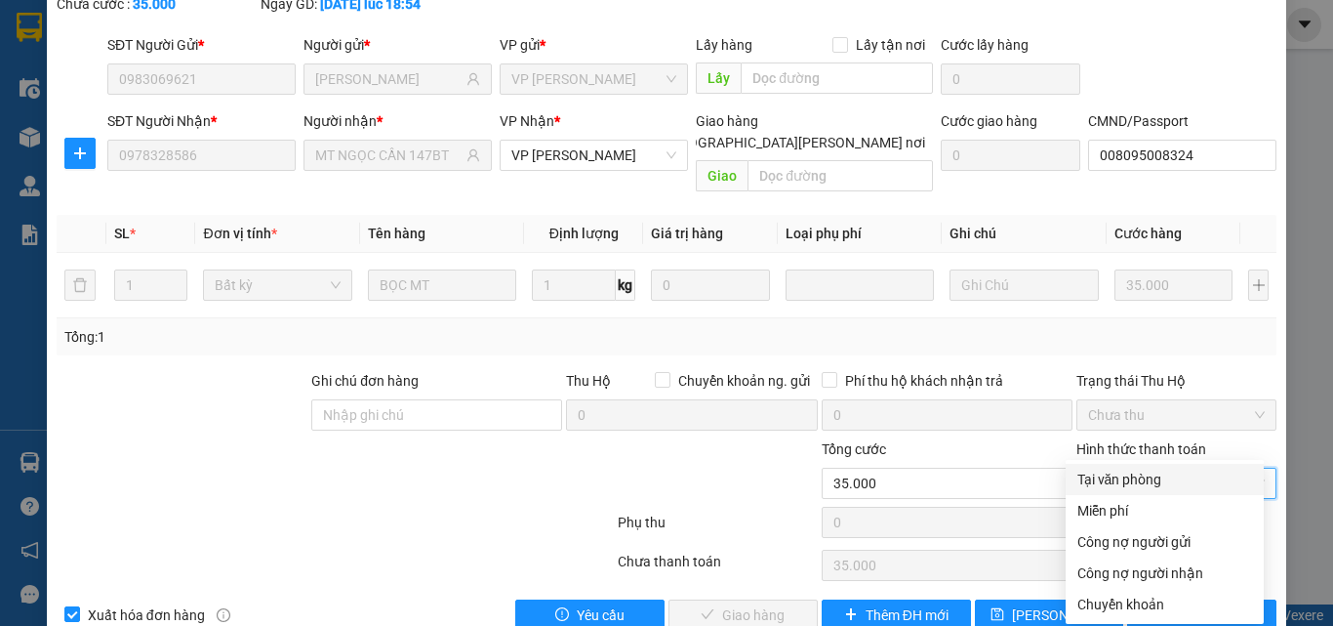
click at [1116, 475] on div "Tại văn phòng" at bounding box center [1165, 478] width 175 height 21
type input "0"
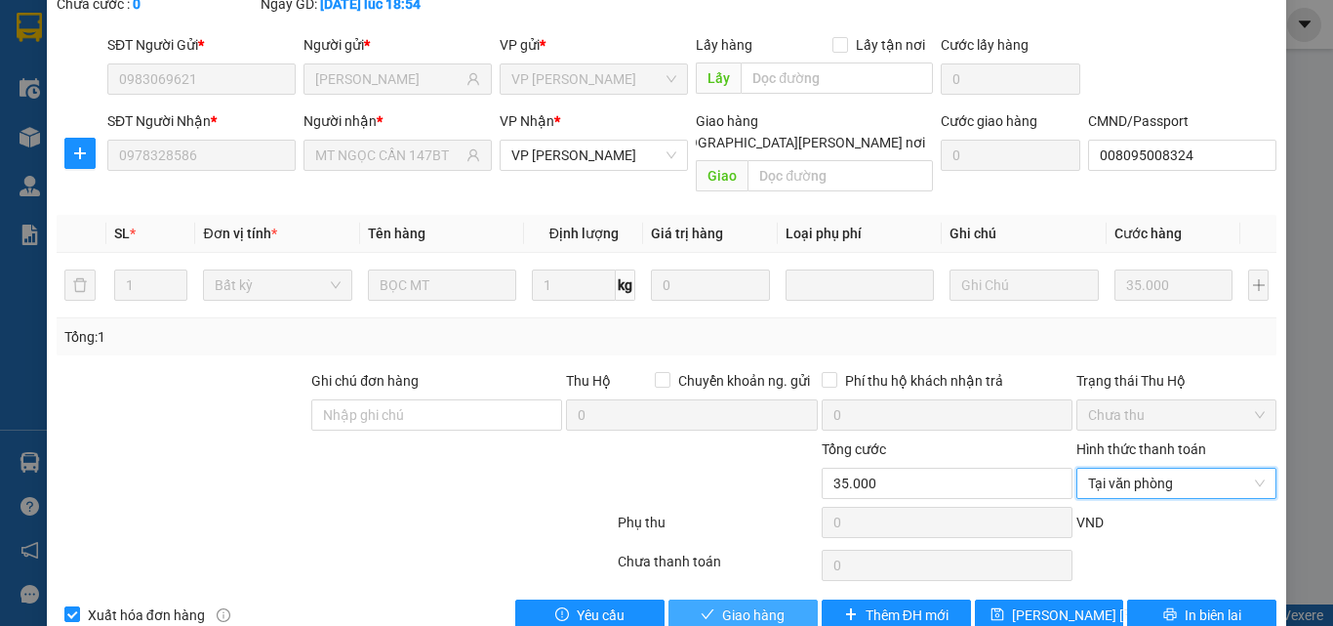
click at [759, 604] on span "Giao hàng" at bounding box center [753, 614] width 62 height 21
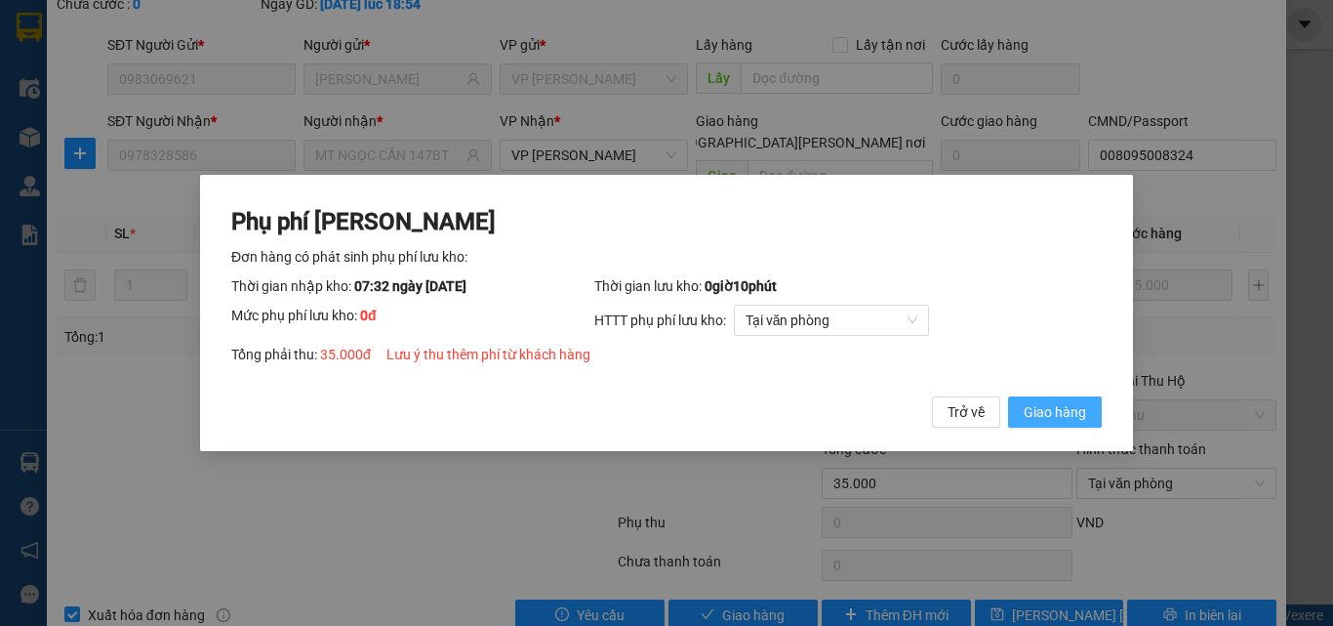
click at [1026, 410] on span "Giao hàng" at bounding box center [1055, 411] width 62 height 21
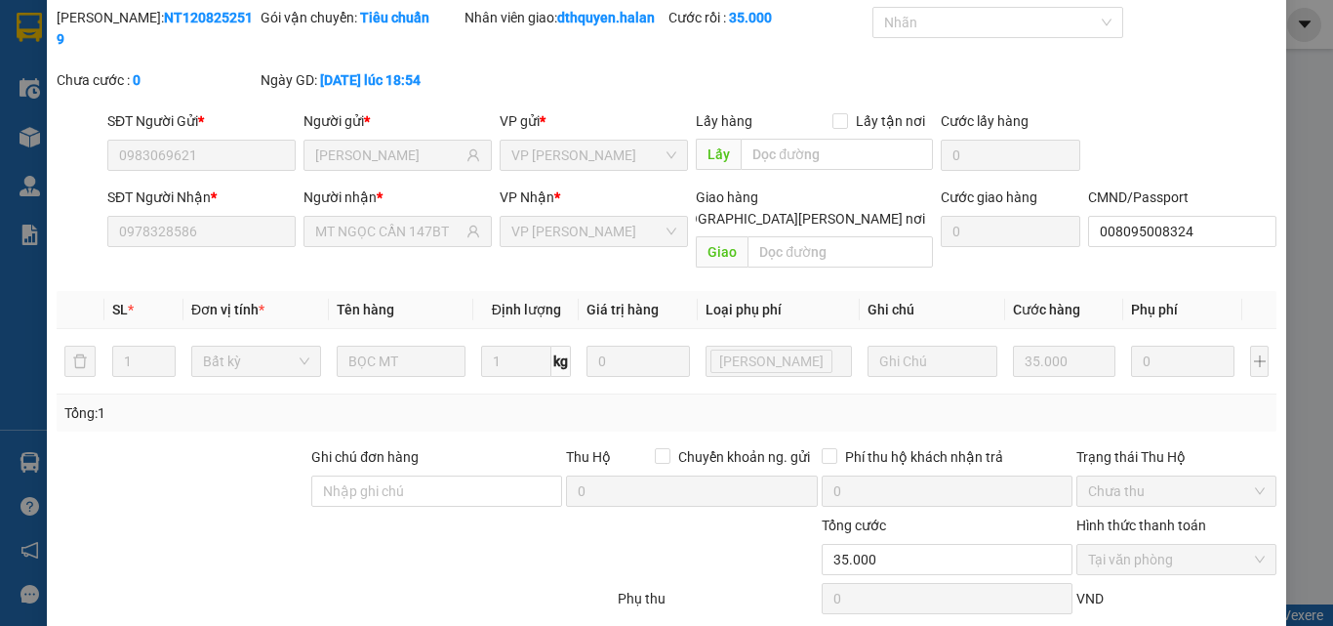
scroll to position [0, 0]
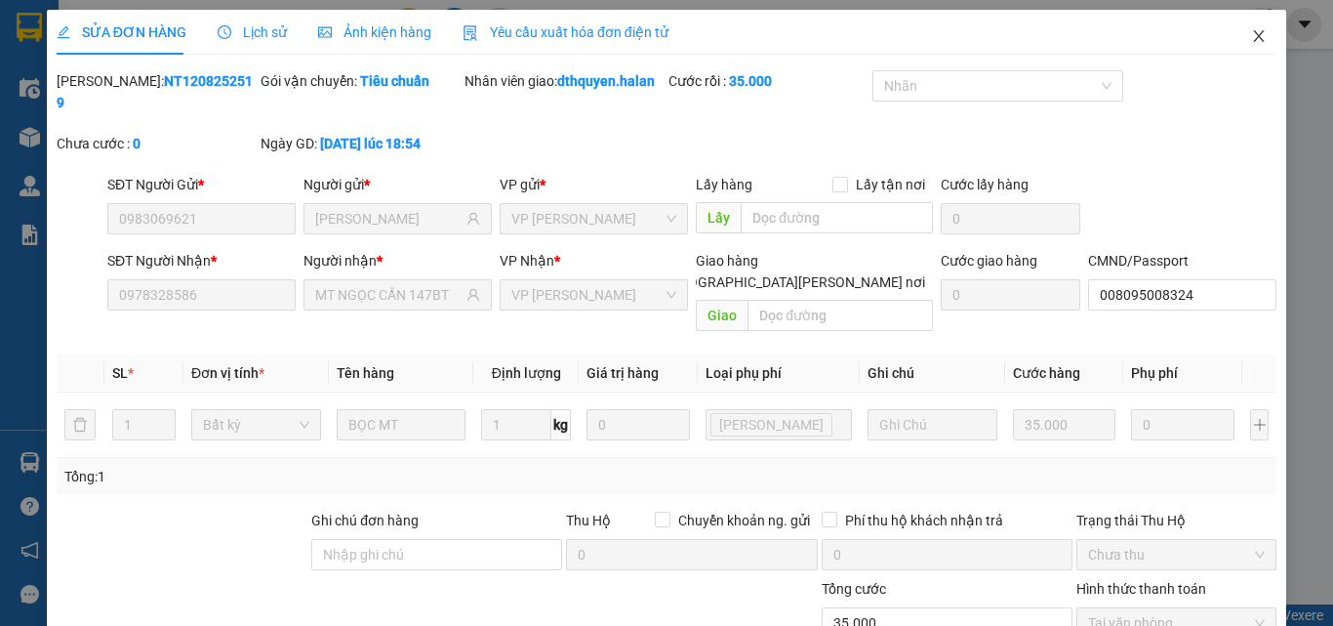
drag, startPoint x: 1246, startPoint y: 41, endPoint x: 758, endPoint y: 54, distance: 488.2
click at [1251, 41] on icon "close" at bounding box center [1259, 36] width 16 height 16
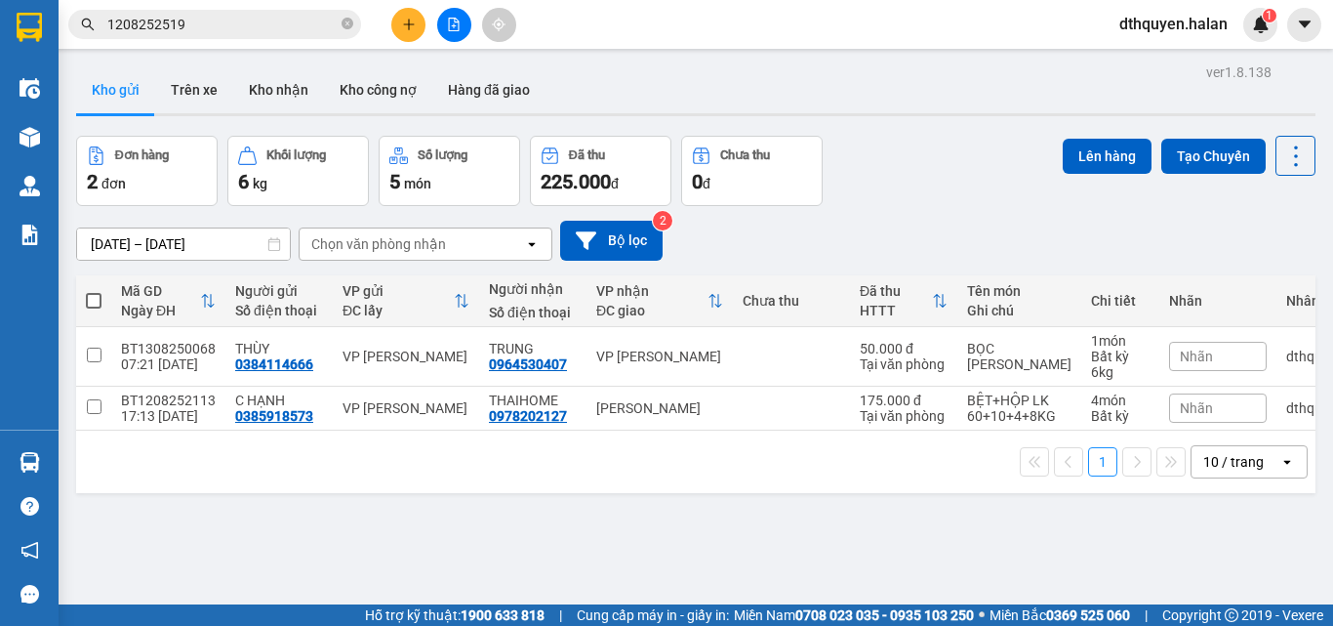
click at [353, 24] on span "1208252519" at bounding box center [214, 24] width 293 height 29
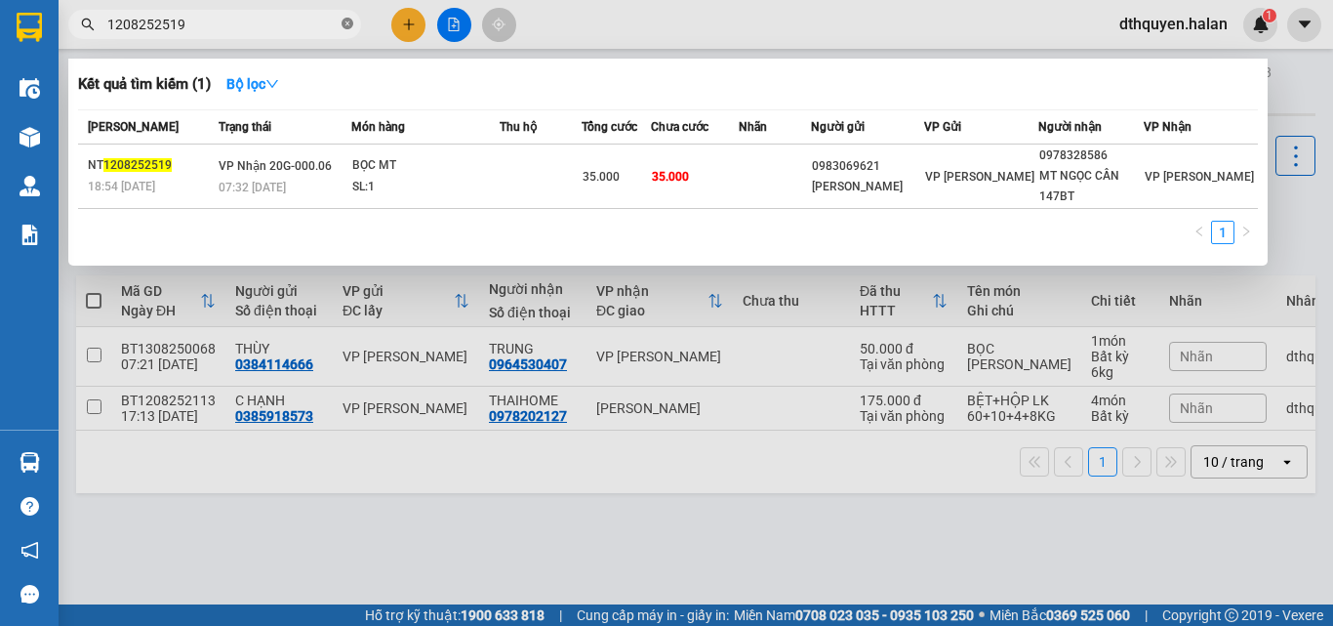
click at [347, 23] on icon "close-circle" at bounding box center [348, 24] width 12 height 12
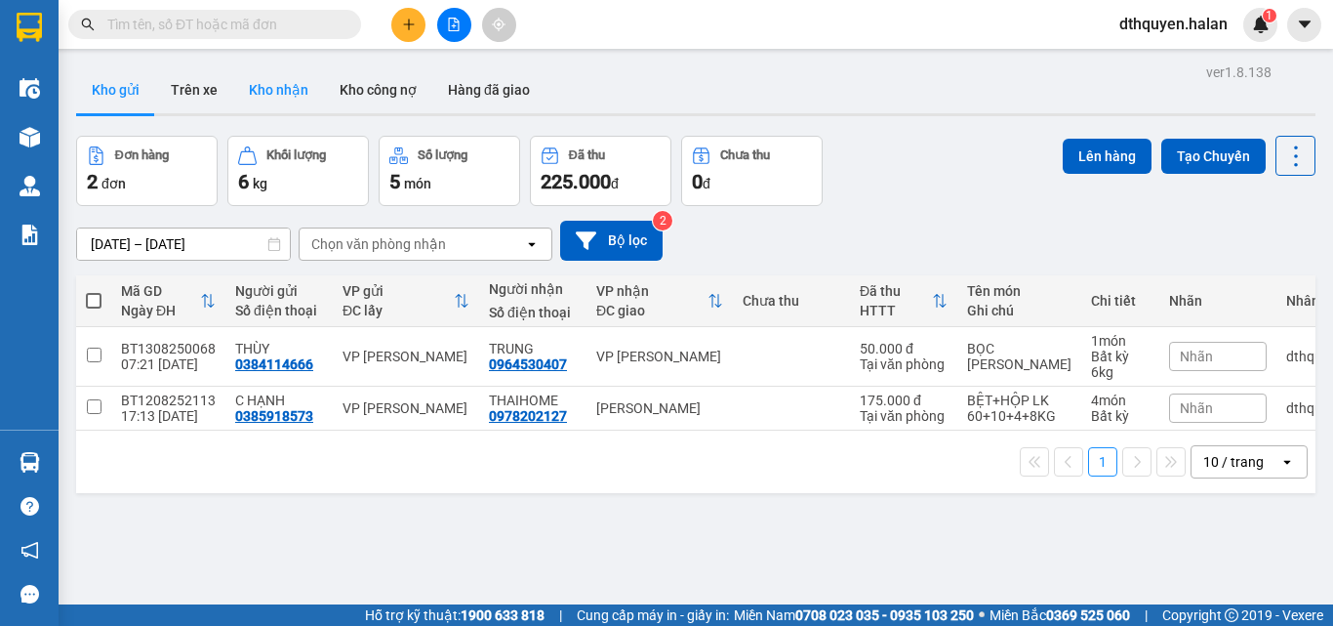
click at [263, 88] on button "Kho nhận" at bounding box center [278, 89] width 91 height 47
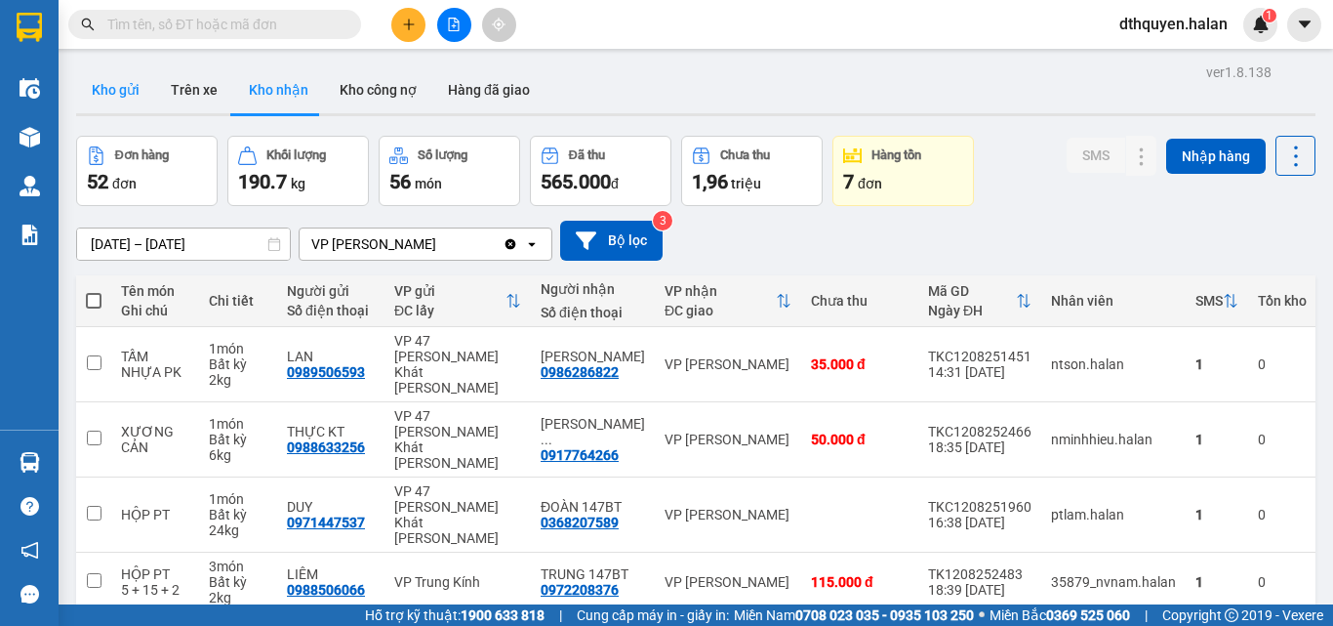
click at [88, 82] on button "Kho gửi" at bounding box center [115, 89] width 79 height 47
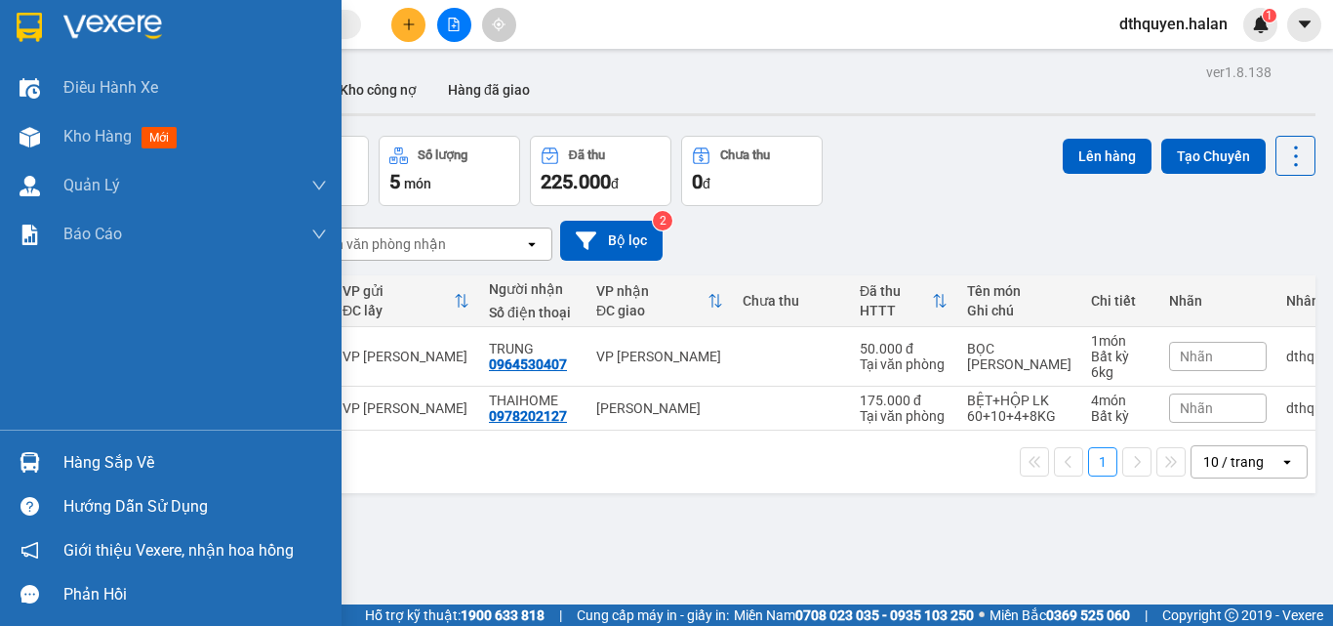
drag, startPoint x: 86, startPoint y: 444, endPoint x: 139, endPoint y: 469, distance: 58.5
click at [89, 444] on div "Hàng sắp về" at bounding box center [171, 462] width 342 height 44
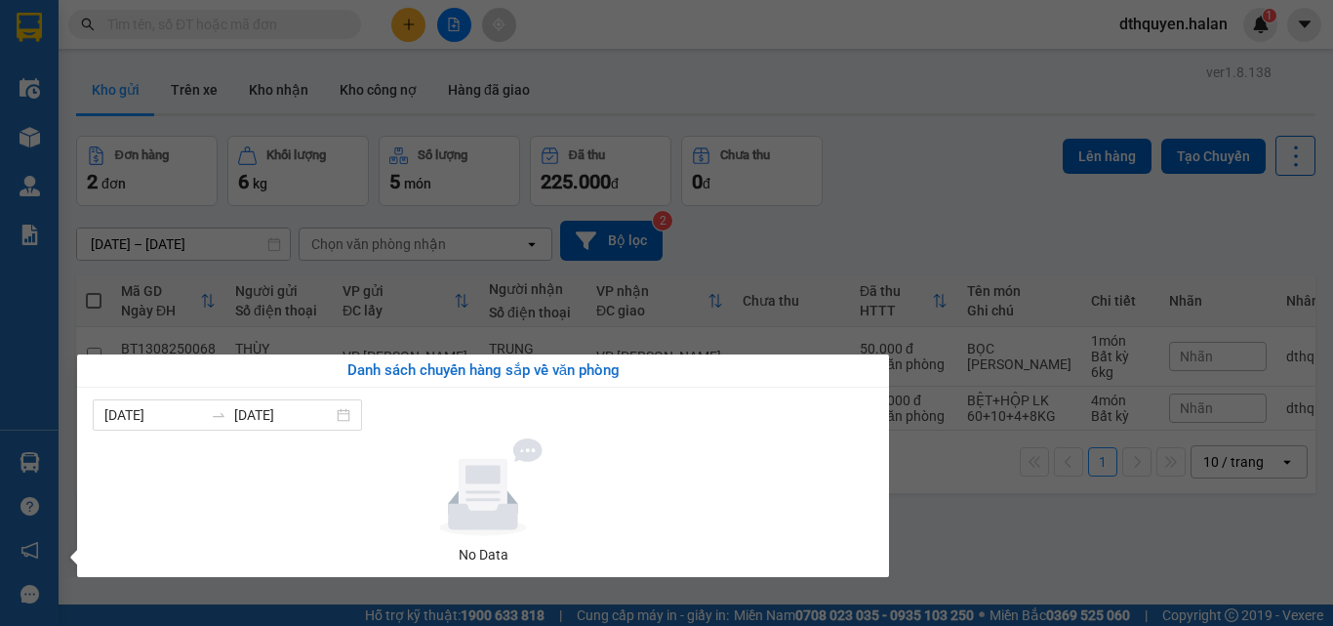
click at [992, 513] on section "Kết quả tìm kiếm ( 1 ) Bộ lọc Mã ĐH Trạng thái Món hàng Thu hộ Tổng cước Chưa c…" at bounding box center [666, 313] width 1333 height 626
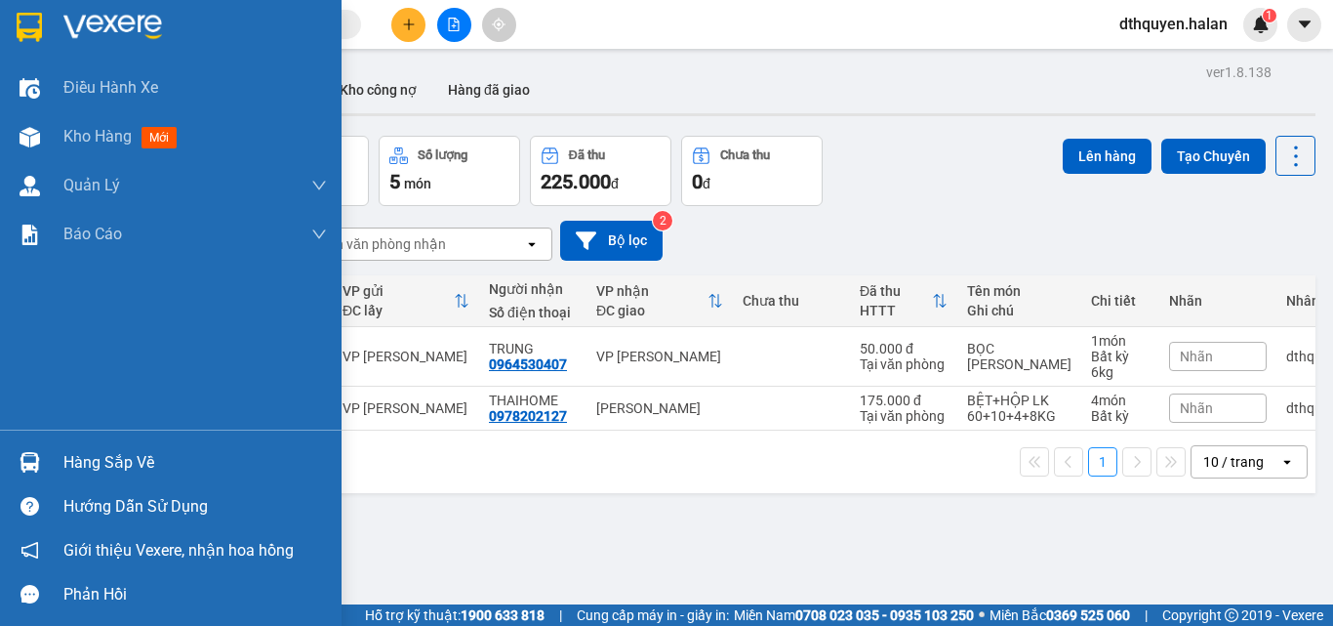
click at [83, 439] on div "Hàng sắp về Hướng dẫn sử dụng Giới thiệu Vexere, nhận hoa hồng Phản hồi" at bounding box center [171, 522] width 342 height 186
click at [134, 476] on div "Hàng sắp về" at bounding box center [195, 462] width 264 height 29
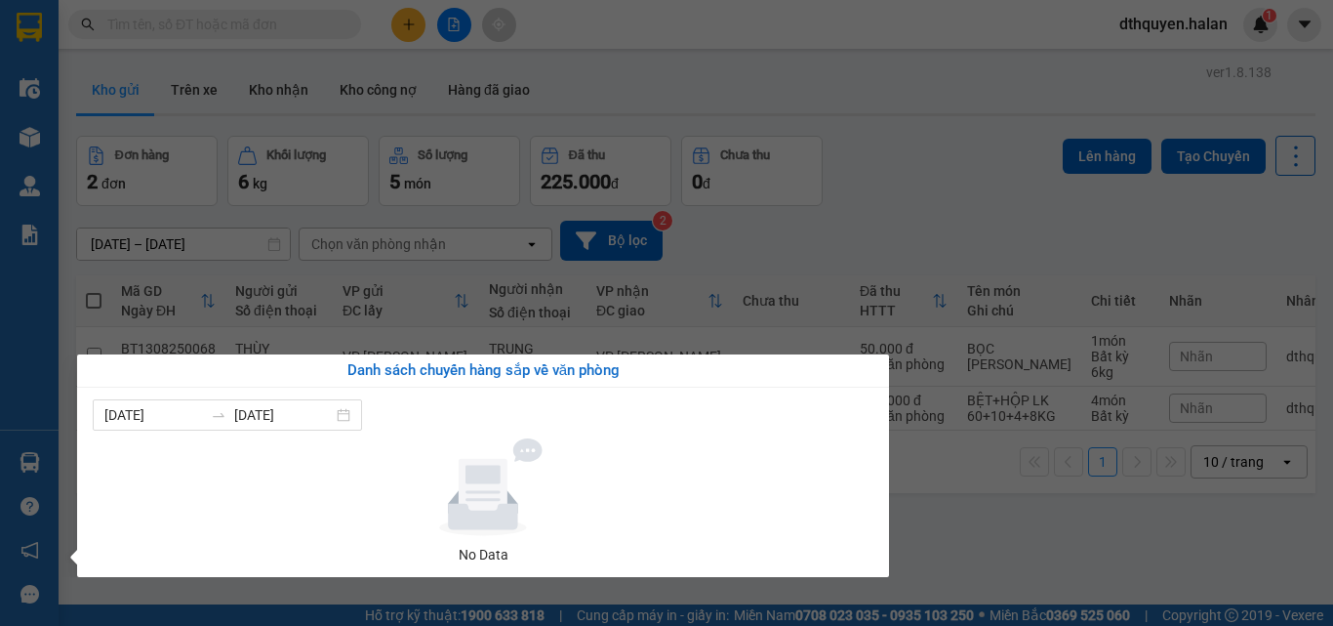
click at [955, 542] on section "Kết quả tìm kiếm ( 1 ) Bộ lọc Mã ĐH Trạng thái Món hàng Thu hộ Tổng cước Chưa c…" at bounding box center [666, 313] width 1333 height 626
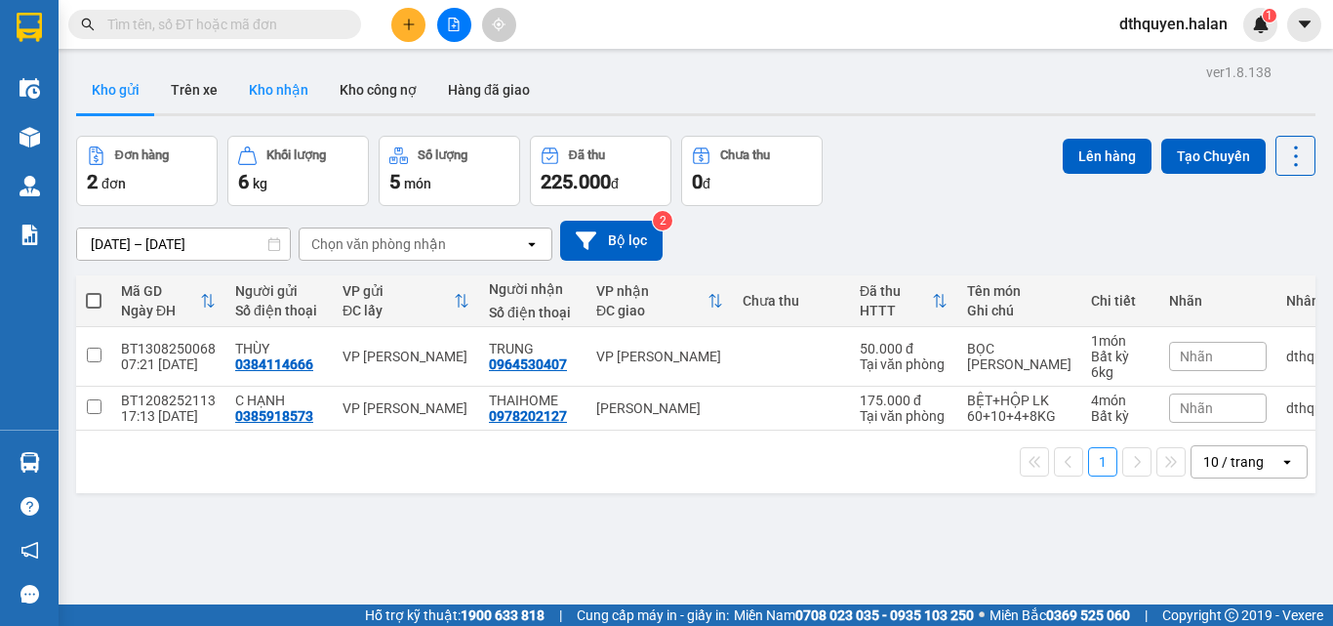
click at [282, 99] on button "Kho nhận" at bounding box center [278, 89] width 91 height 47
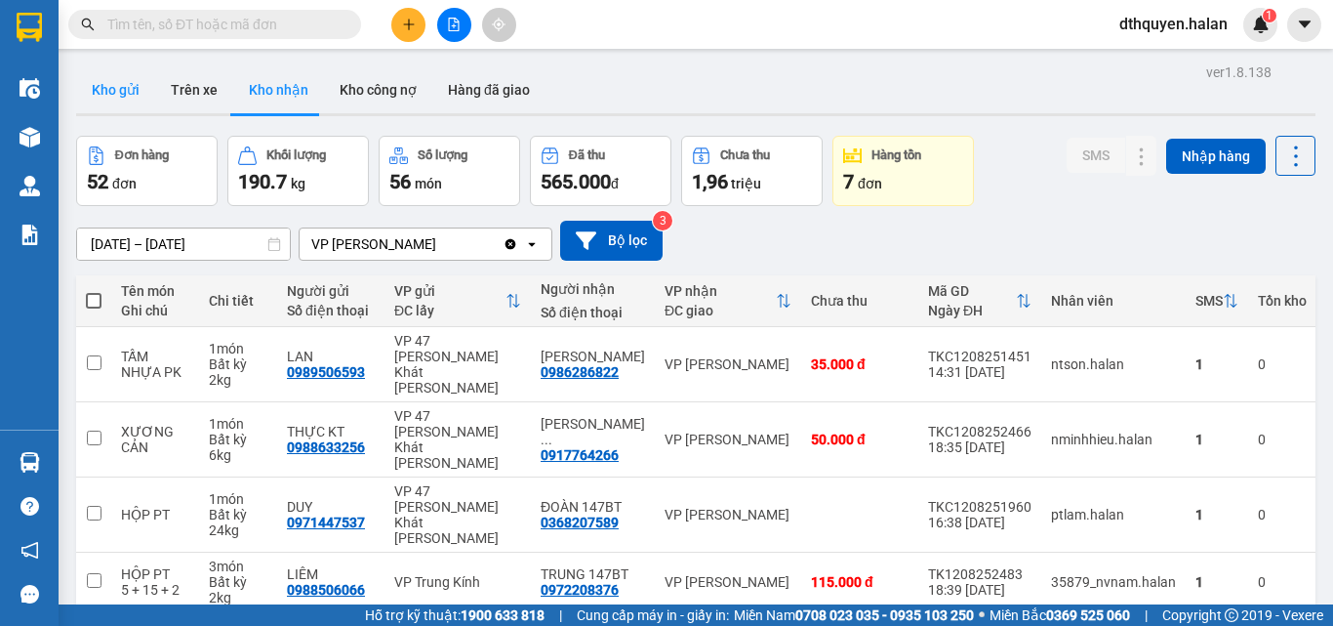
click at [120, 76] on button "Kho gửi" at bounding box center [115, 89] width 79 height 47
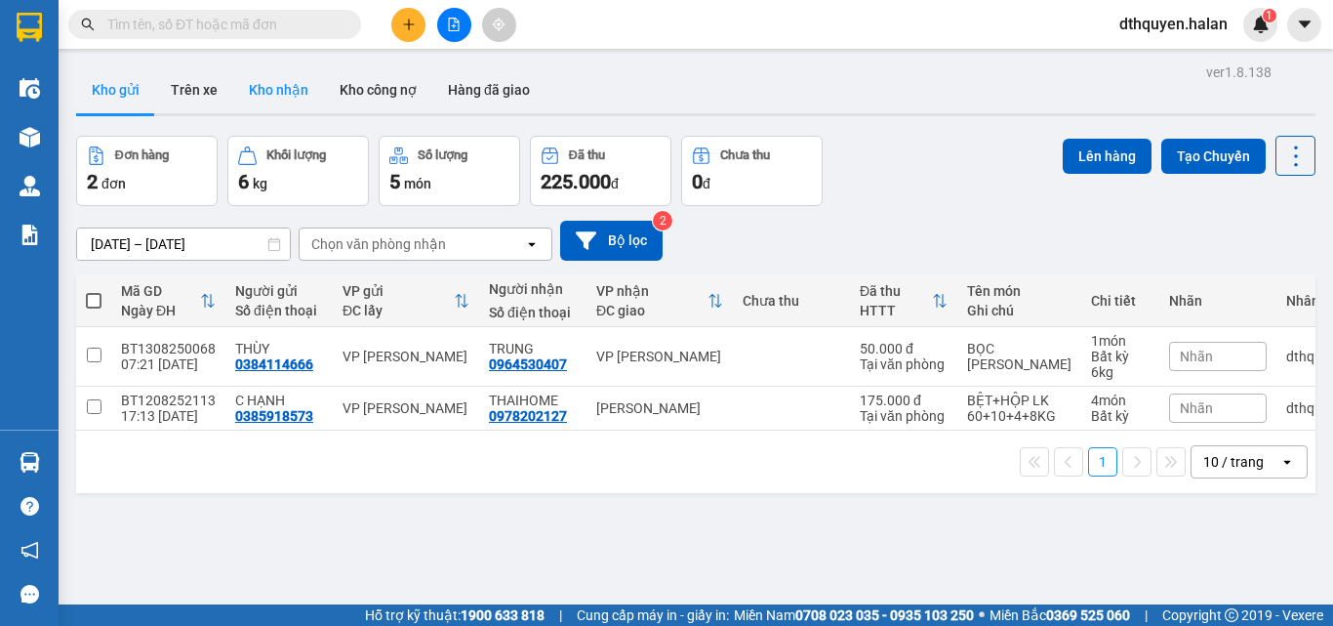
click at [296, 87] on button "Kho nhận" at bounding box center [278, 89] width 91 height 47
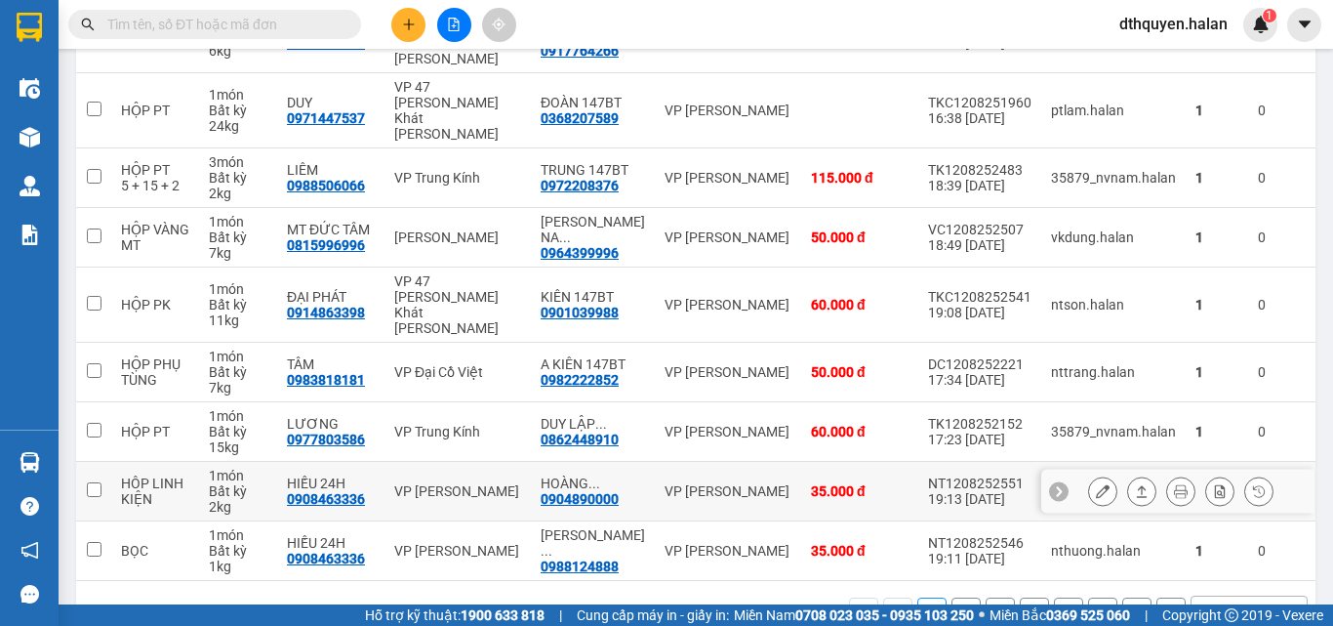
scroll to position [406, 0]
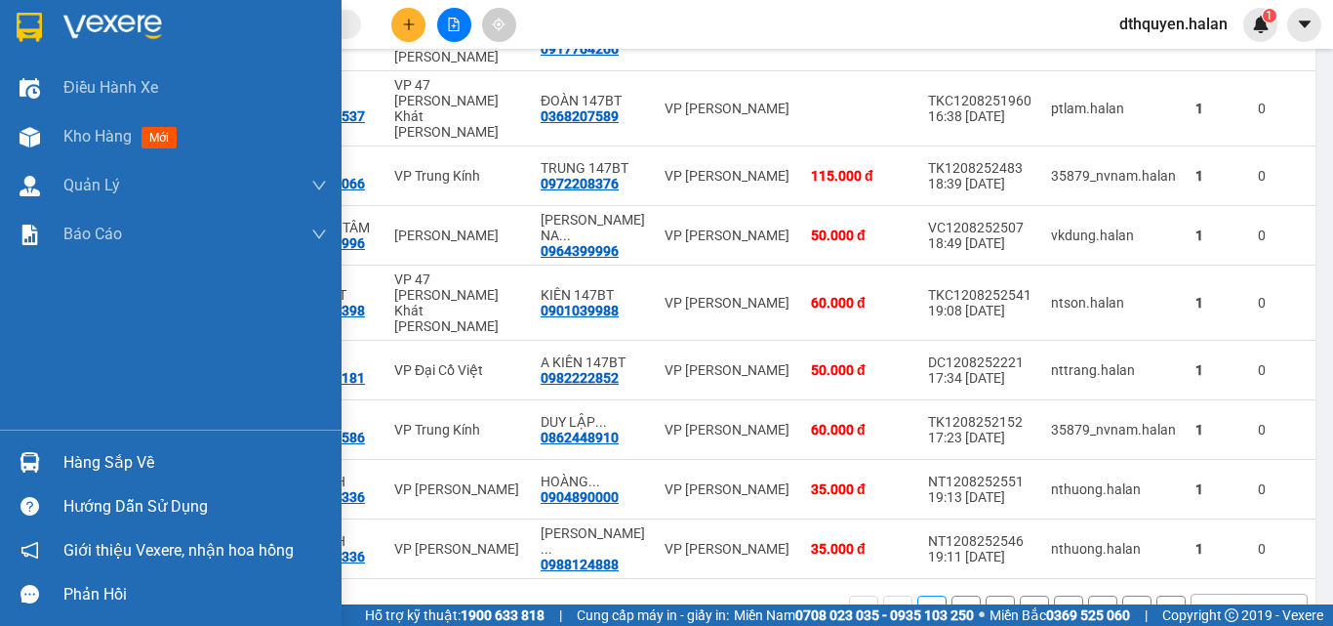
click at [87, 458] on div "Hàng sắp về" at bounding box center [195, 462] width 264 height 29
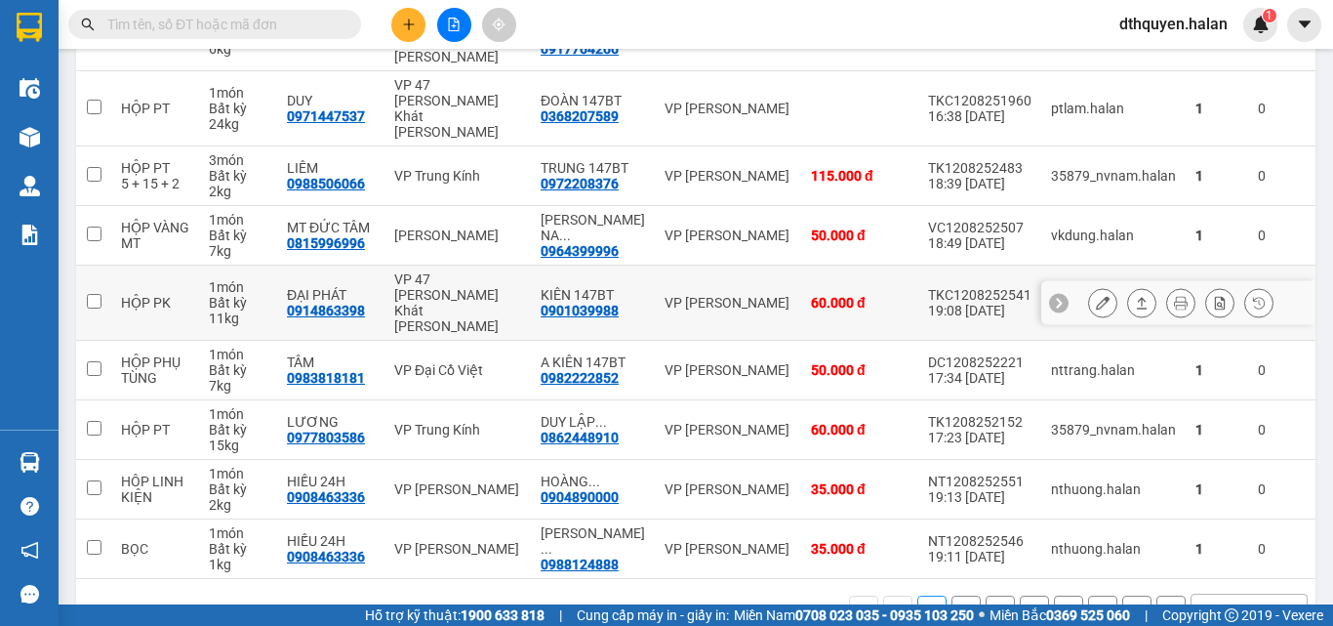
click at [683, 273] on section "Kết quả tìm kiếm ( 1 ) Bộ lọc Mã ĐH Trạng thái Món hàng Thu hộ Tổng cước Chưa c…" at bounding box center [666, 313] width 1333 height 626
click at [1095, 595] on button "6" at bounding box center [1102, 609] width 29 height 29
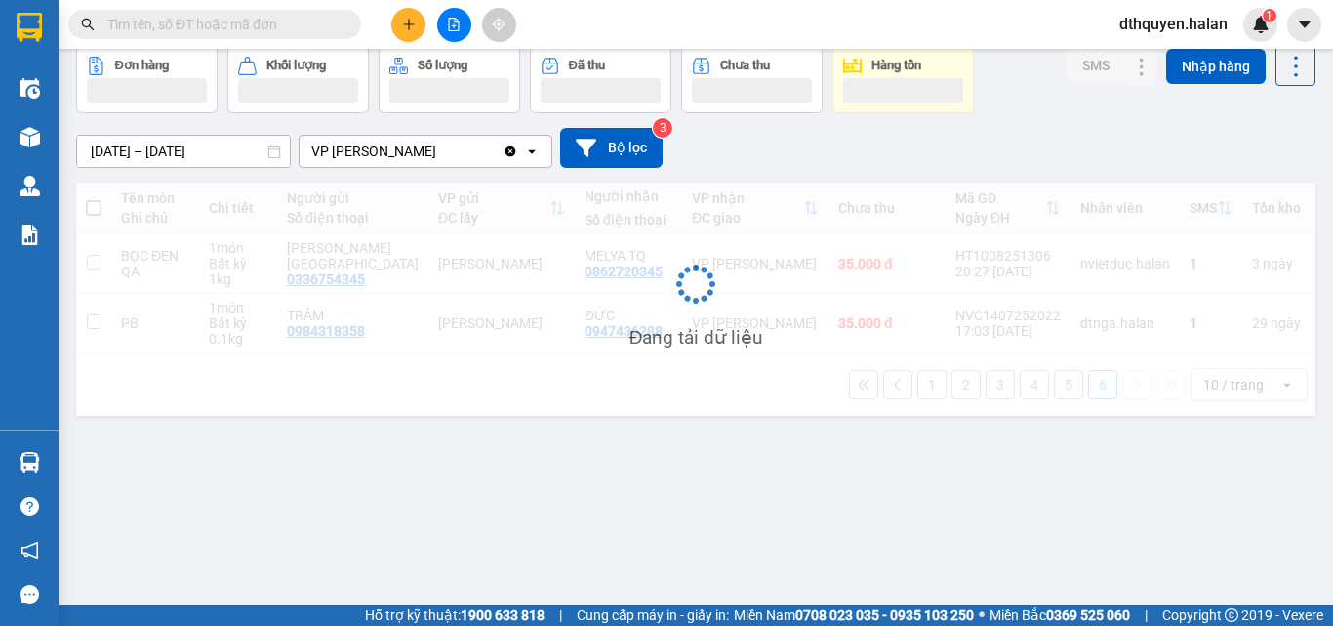
scroll to position [90, 0]
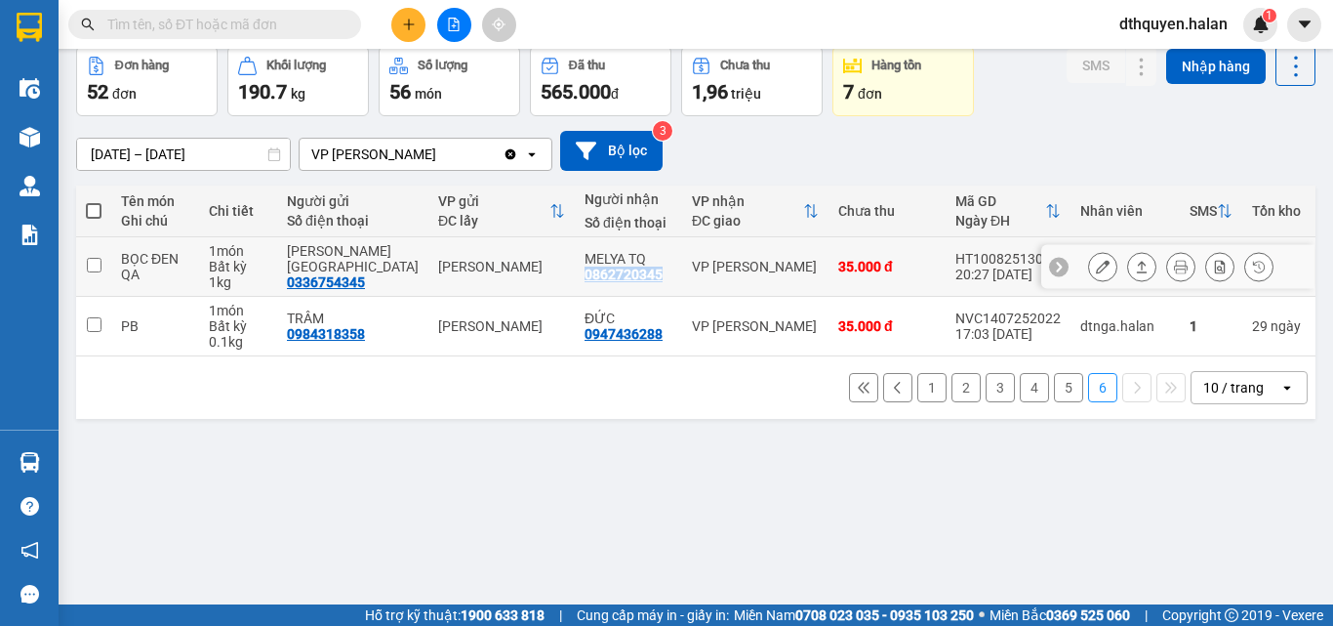
copy div "0862720345"
drag, startPoint x: 539, startPoint y: 270, endPoint x: 612, endPoint y: 283, distance: 74.3
click at [612, 283] on td "MELYA TQ 0862720345" at bounding box center [628, 267] width 107 height 60
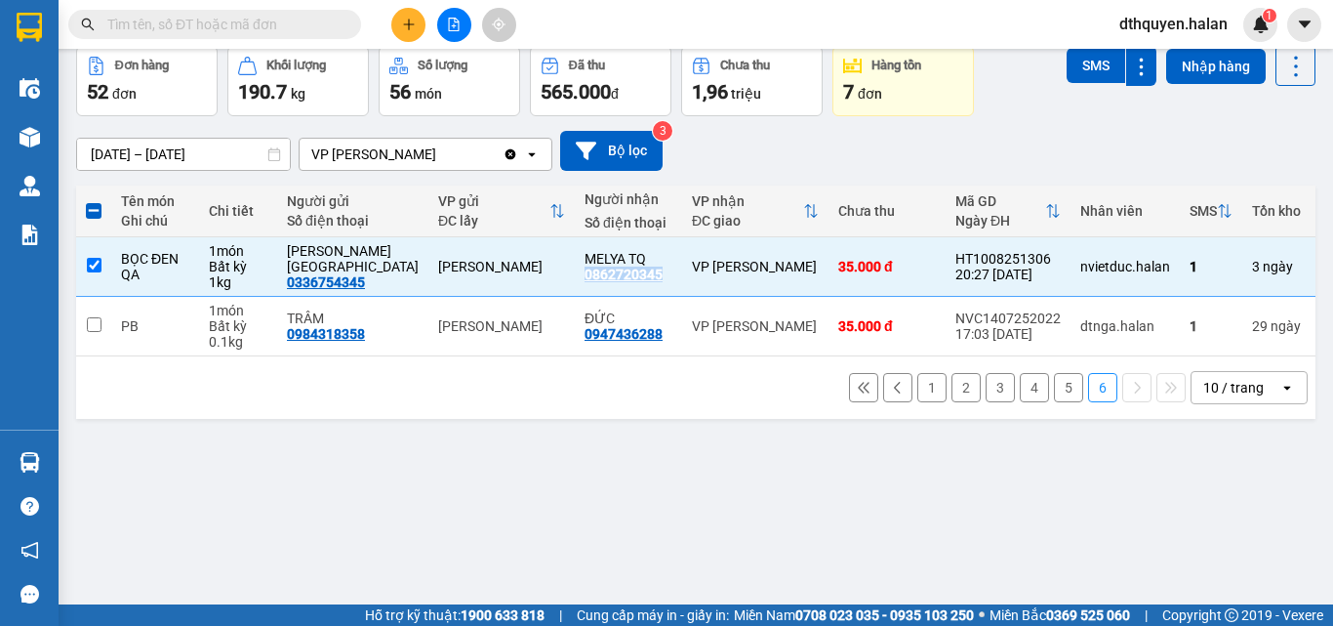
click at [1054, 402] on button "5" at bounding box center [1068, 387] width 29 height 29
checkbox input "false"
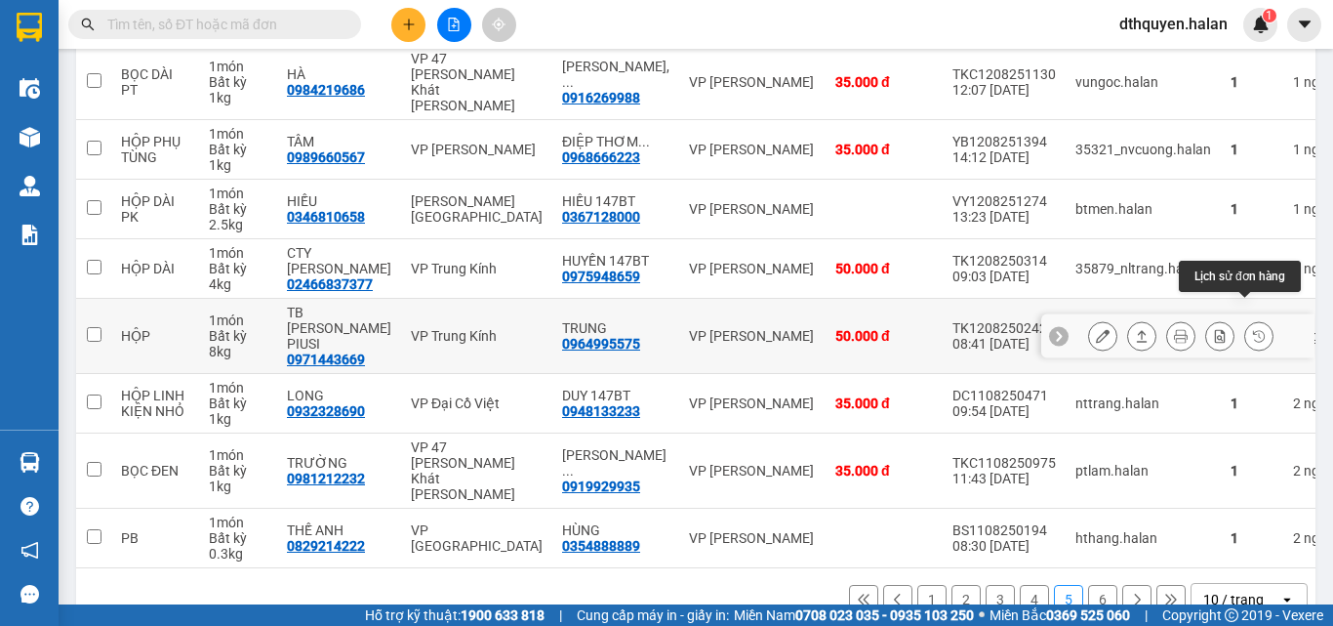
scroll to position [406, 0]
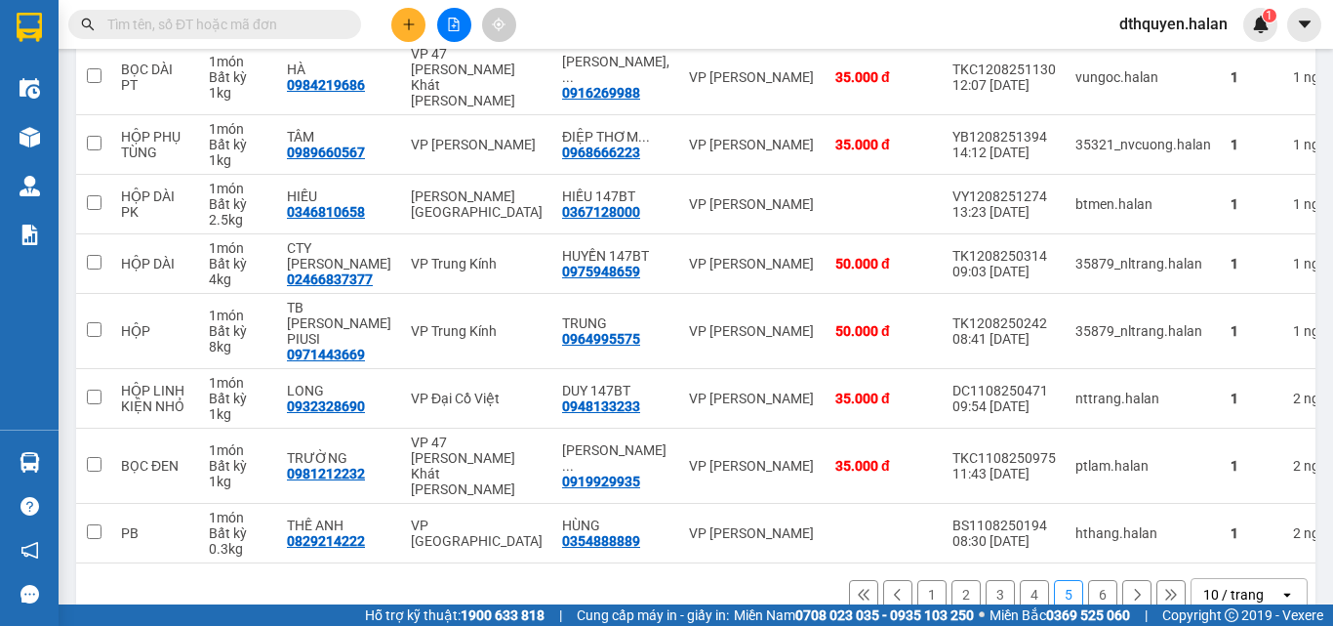
click at [202, 27] on input "text" at bounding box center [222, 24] width 230 height 21
click at [1020, 580] on button "4" at bounding box center [1034, 594] width 29 height 29
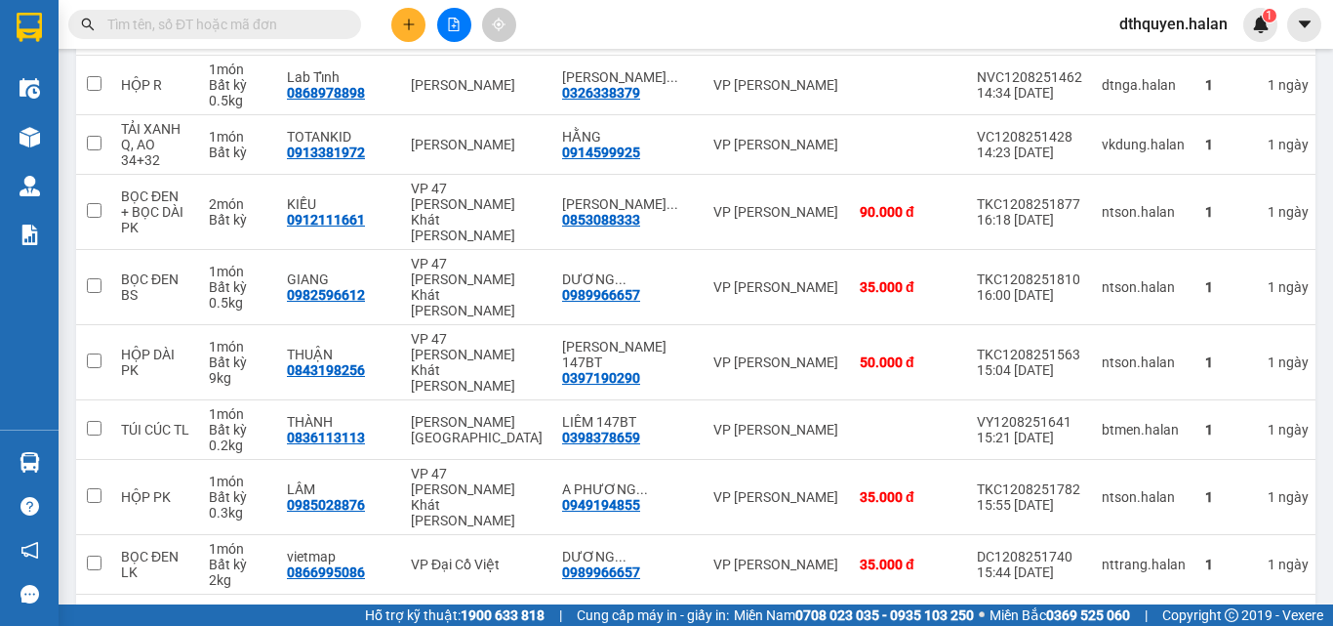
click at [229, 27] on input "text" at bounding box center [222, 24] width 230 height 21
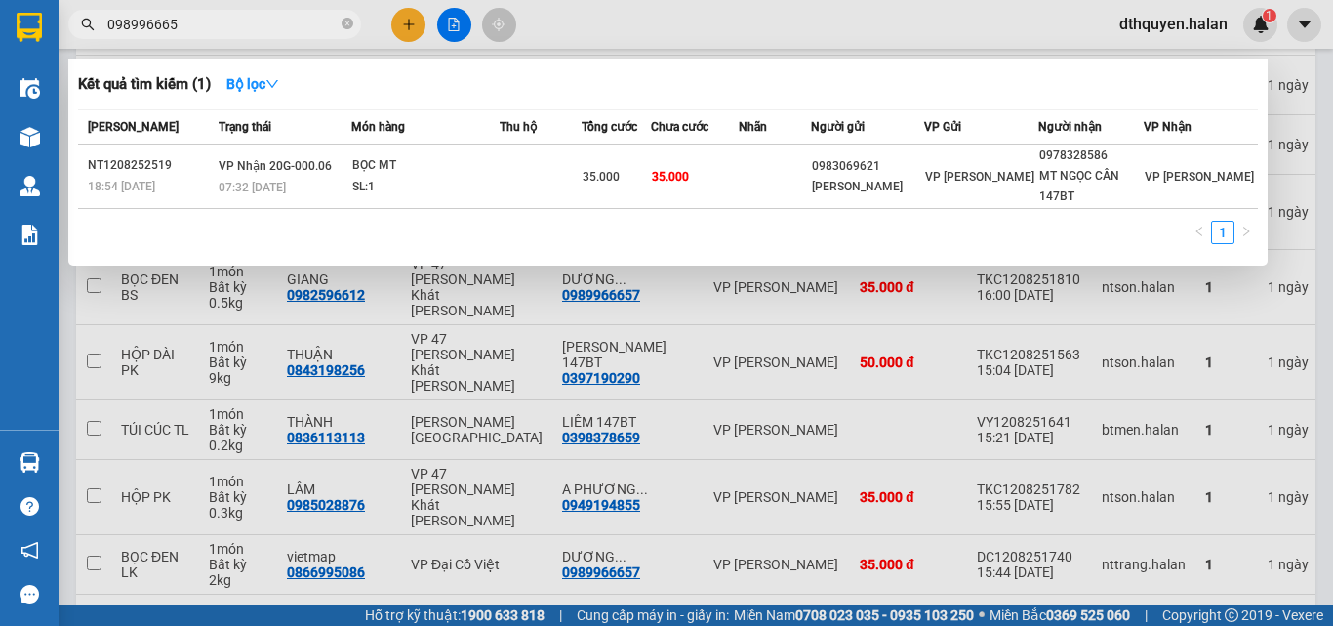
type input "0989966657"
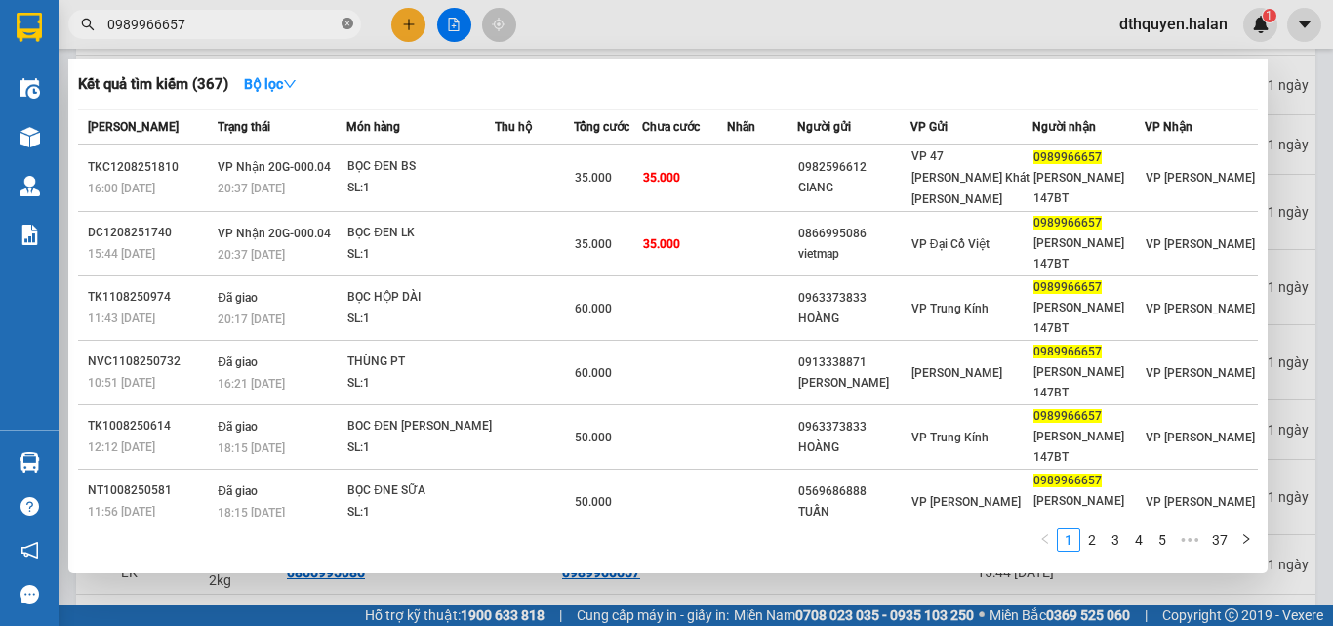
click at [346, 22] on icon "close-circle" at bounding box center [348, 24] width 12 height 12
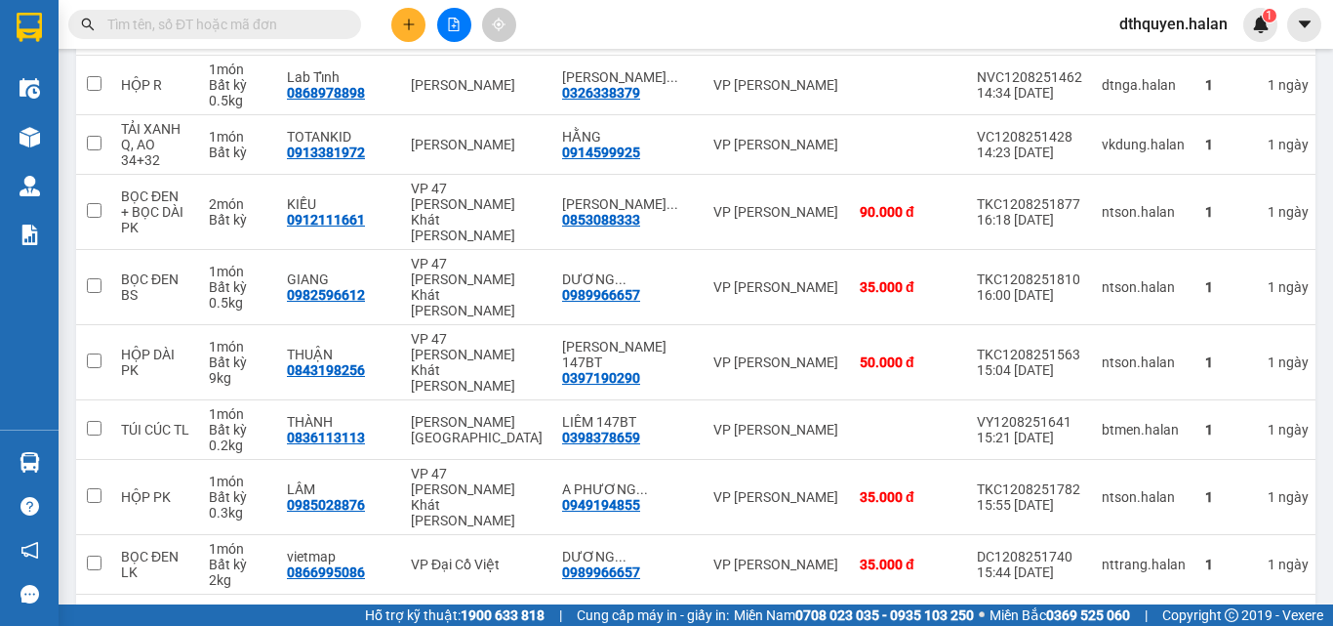
click at [312, 28] on input "text" at bounding box center [222, 24] width 230 height 21
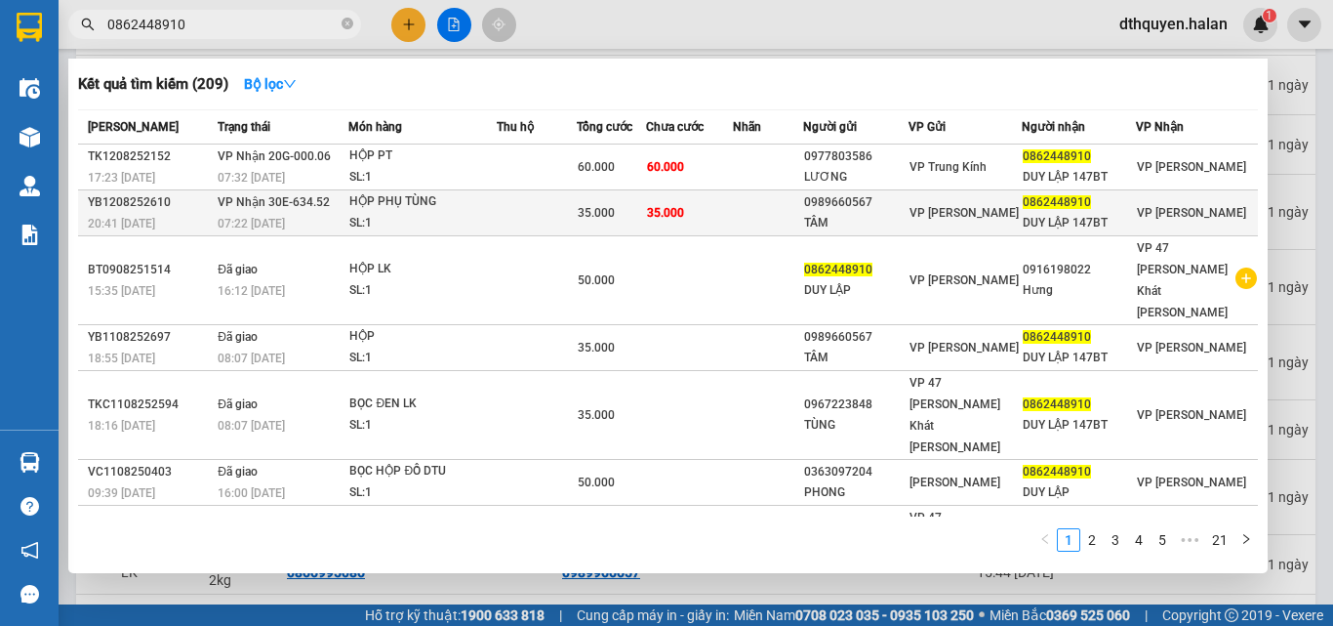
type input "0862448910"
click at [348, 202] on td "VP Nhận 30E-634.52 07:22 - 13/08" at bounding box center [281, 213] width 136 height 46
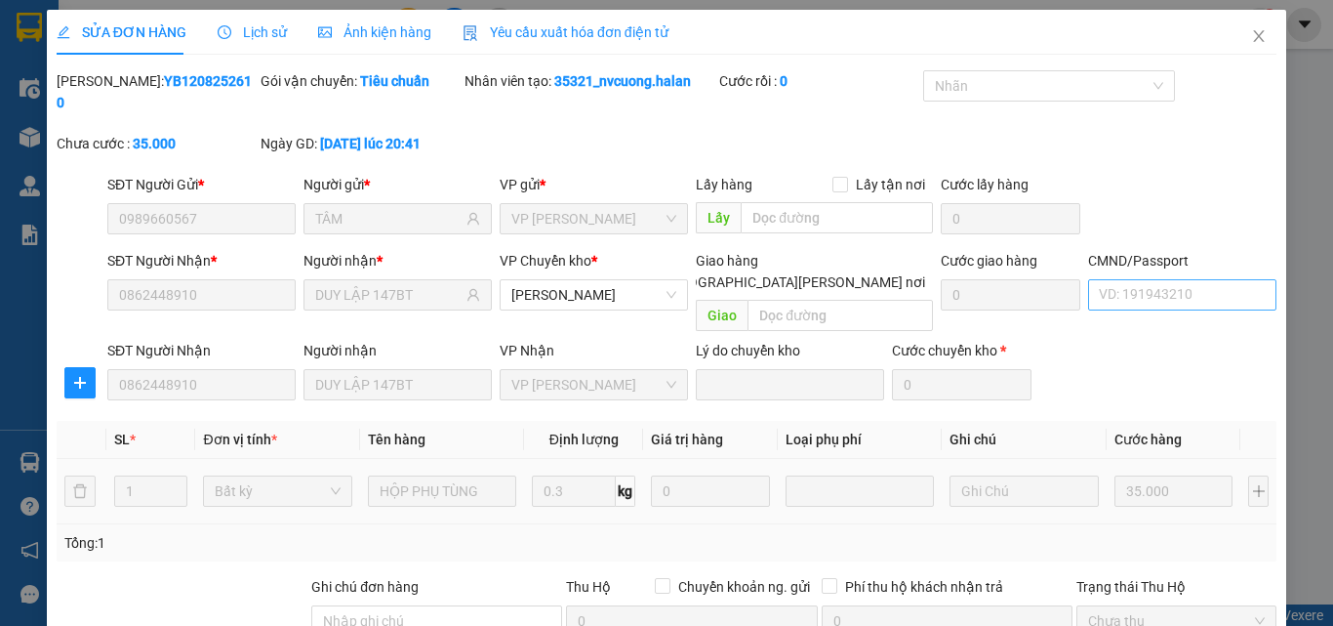
type input "0989660567"
type input "TÂM"
type input "0862448910"
type input "DUY LẬP 147BT"
type input "35.000"
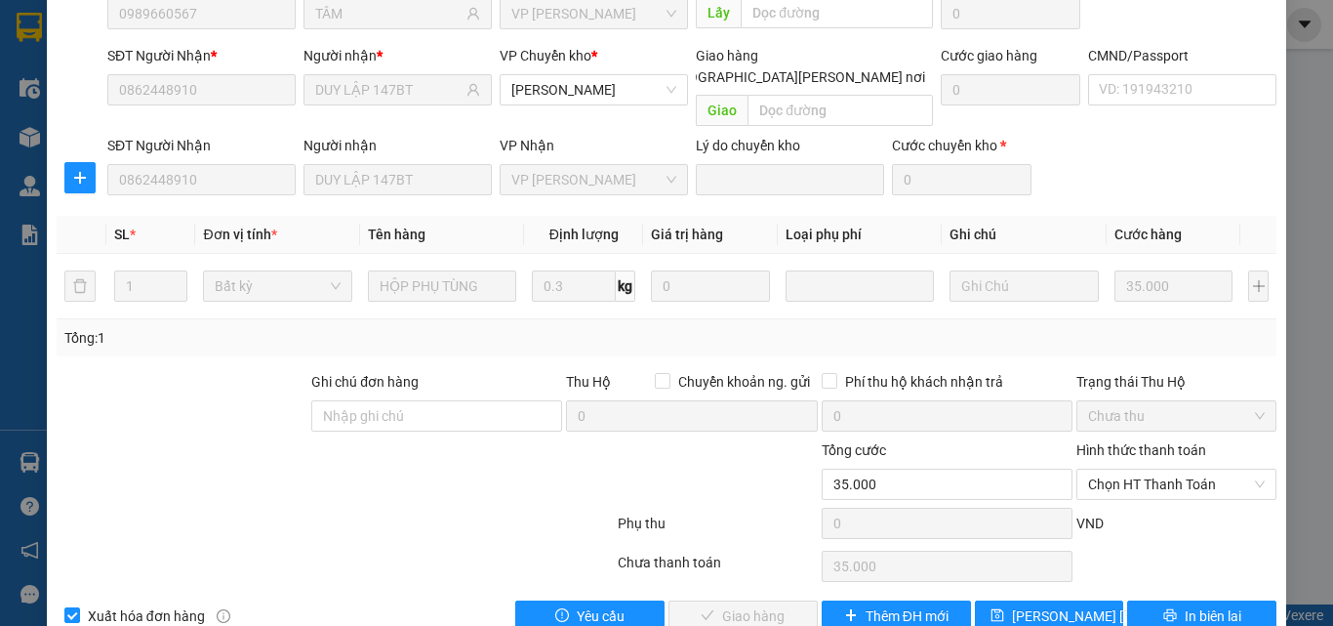
scroll to position [206, 0]
click at [1164, 468] on span "Chọn HT Thanh Toán" at bounding box center [1176, 482] width 177 height 29
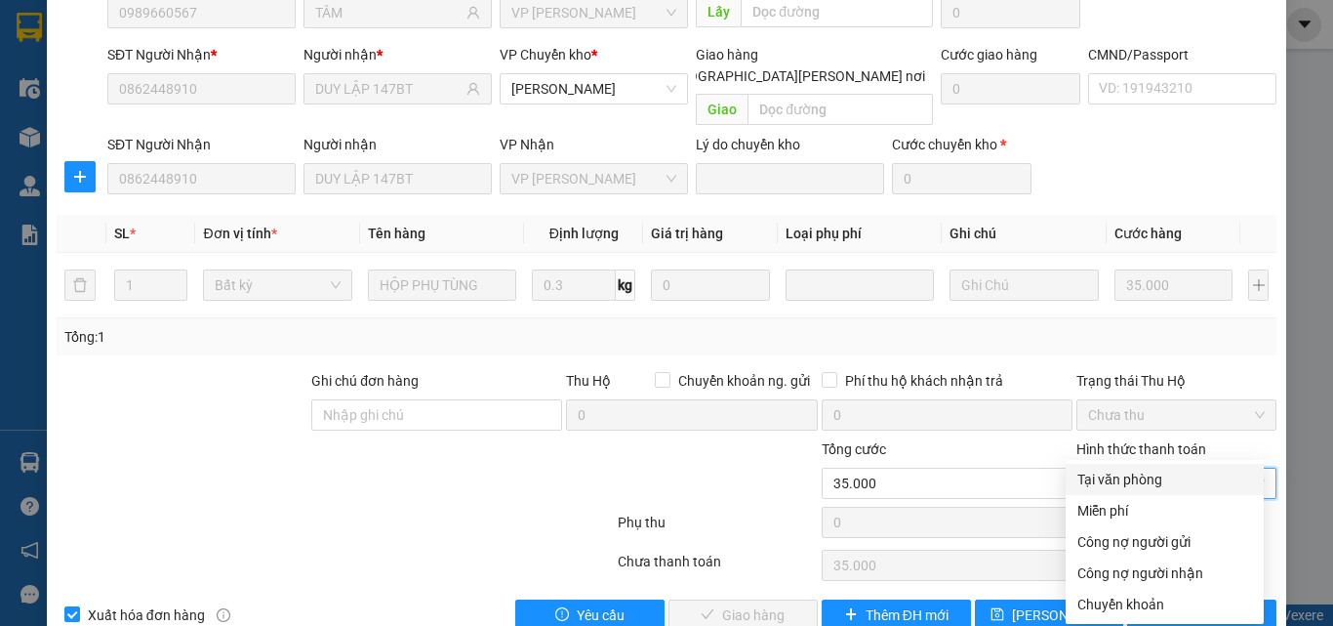
click at [1138, 480] on div "Tại văn phòng" at bounding box center [1165, 478] width 175 height 21
type input "0"
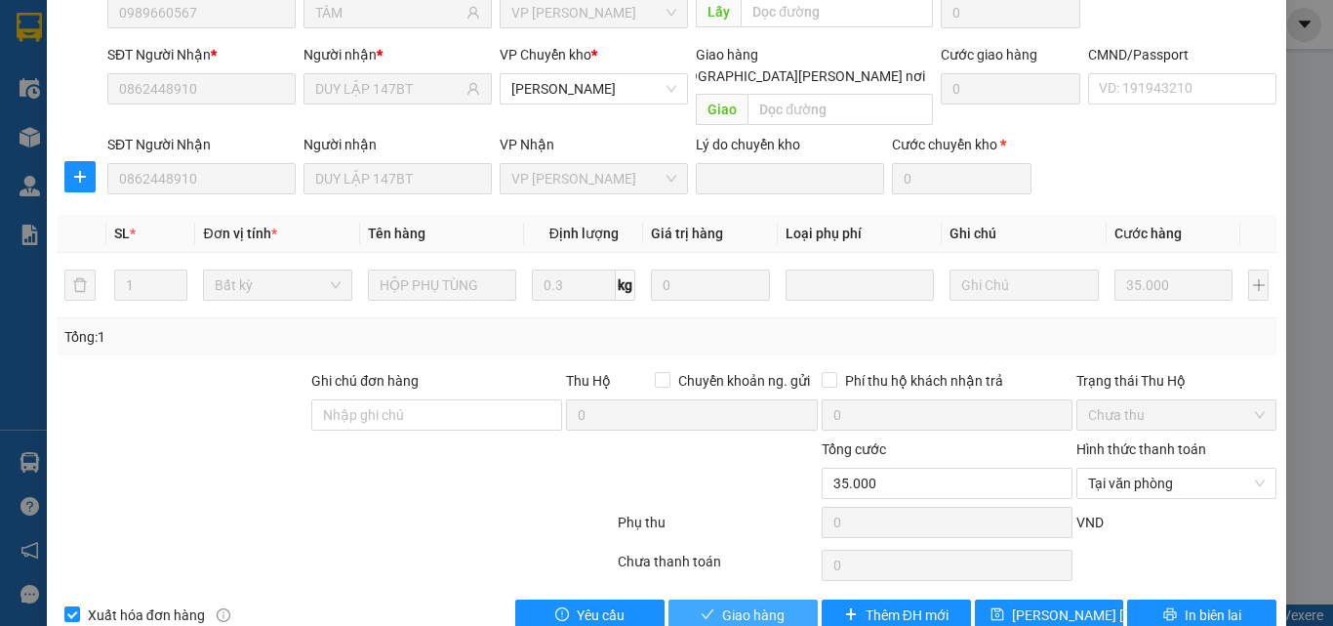
click at [701, 607] on icon "check" at bounding box center [708, 614] width 14 height 14
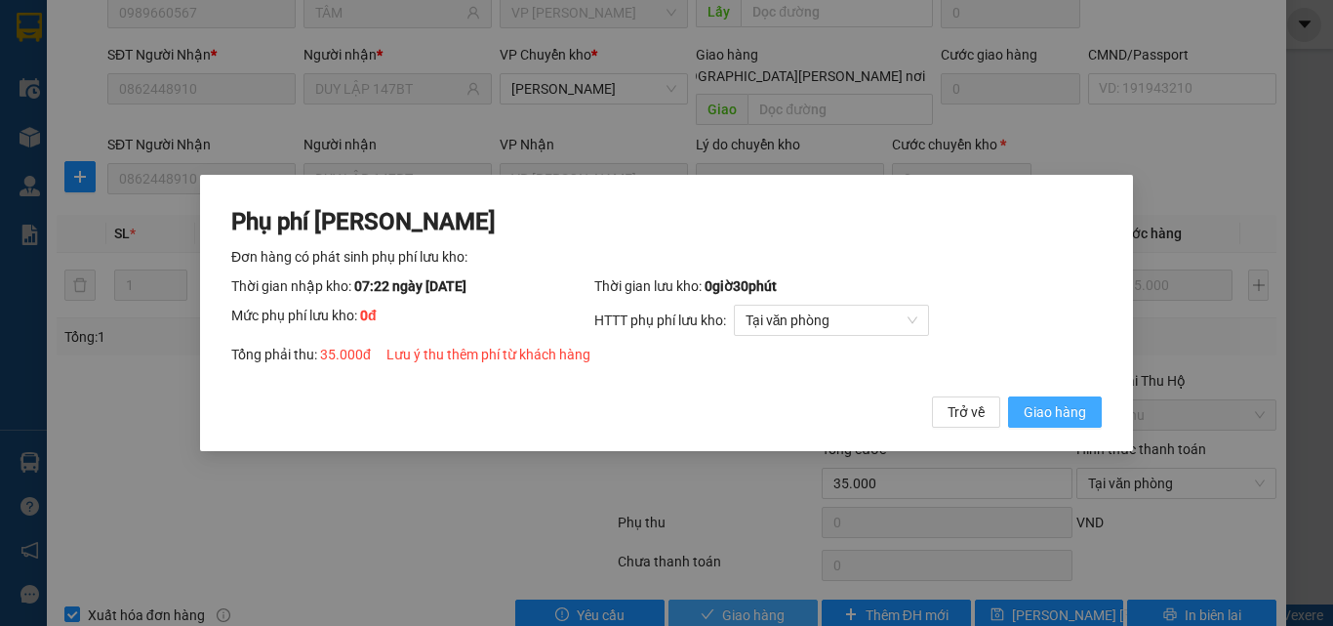
click at [1060, 410] on span "Giao hàng" at bounding box center [1055, 411] width 62 height 21
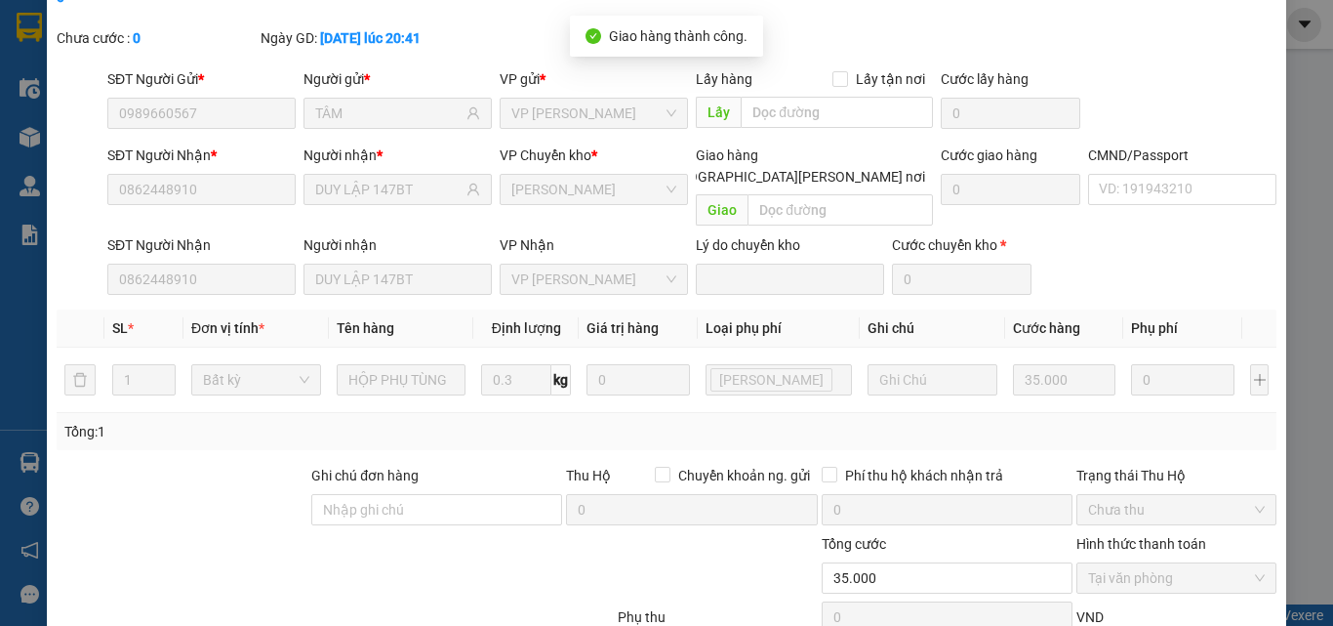
scroll to position [0, 0]
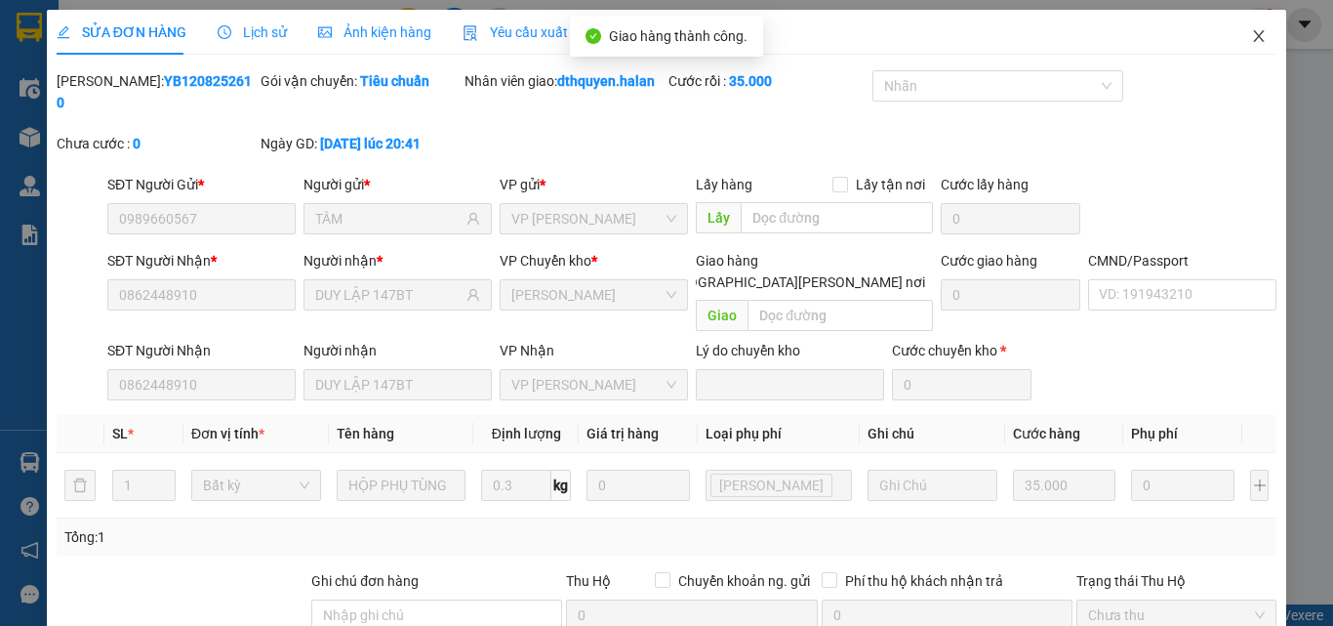
click at [1251, 41] on icon "close" at bounding box center [1259, 36] width 16 height 16
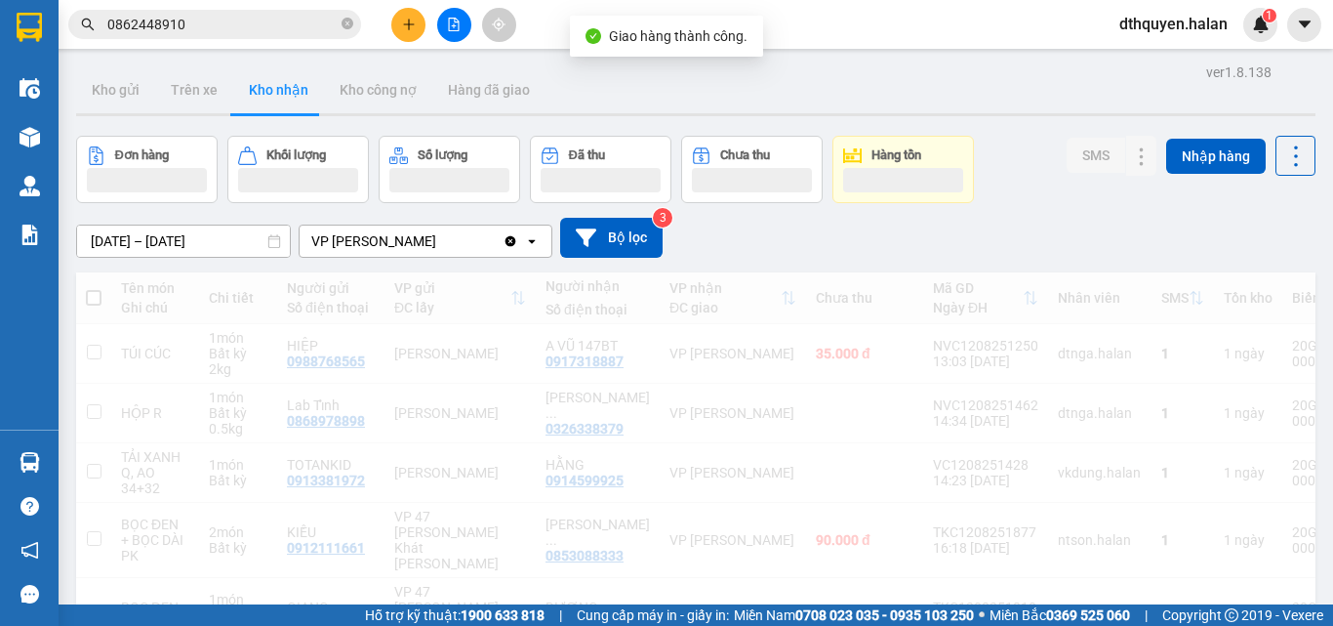
click at [224, 22] on input "0862448910" at bounding box center [222, 24] width 230 height 21
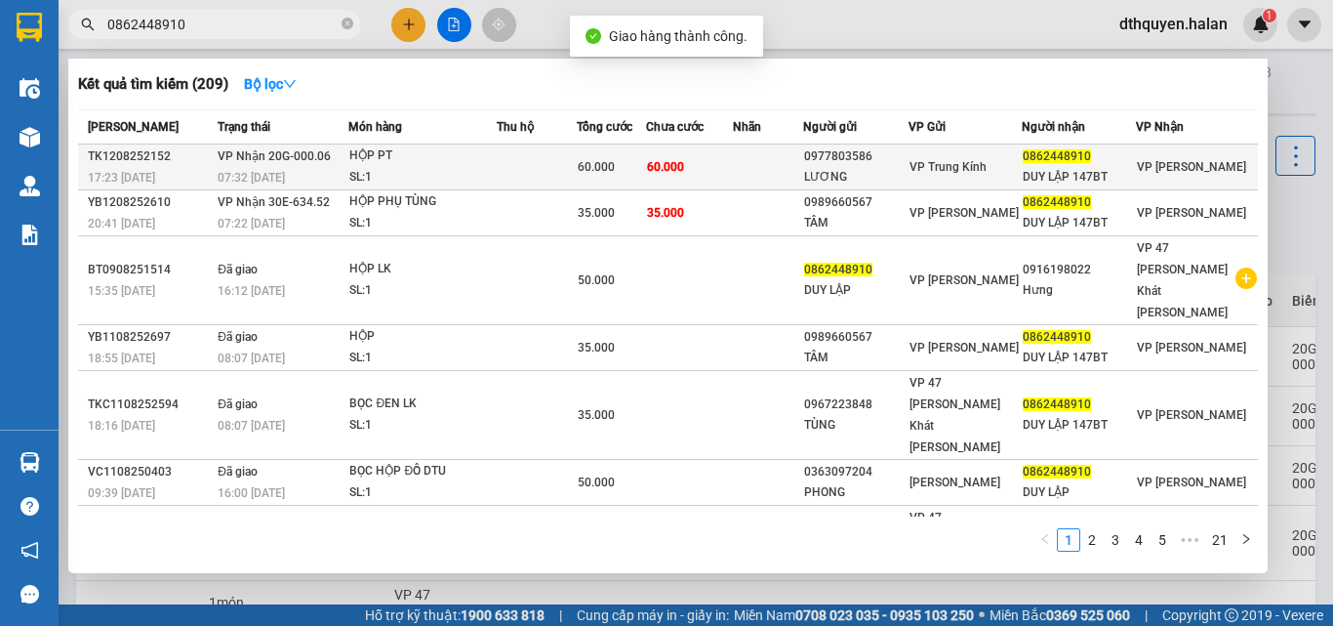
click at [313, 159] on span "VP Nhận 20G-000.06" at bounding box center [274, 156] width 113 height 14
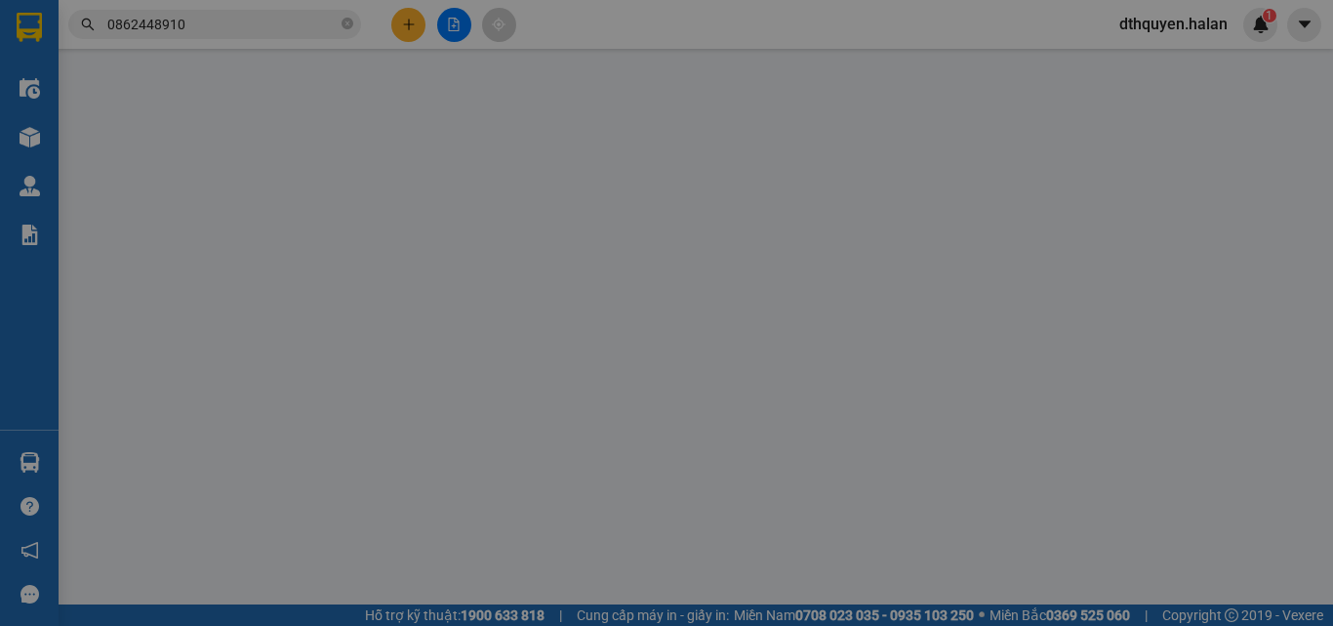
type input "0977803586"
type input "LƯƠNG"
type input "0862448910"
type input "DUY LẬP 147BT"
type input "60.000"
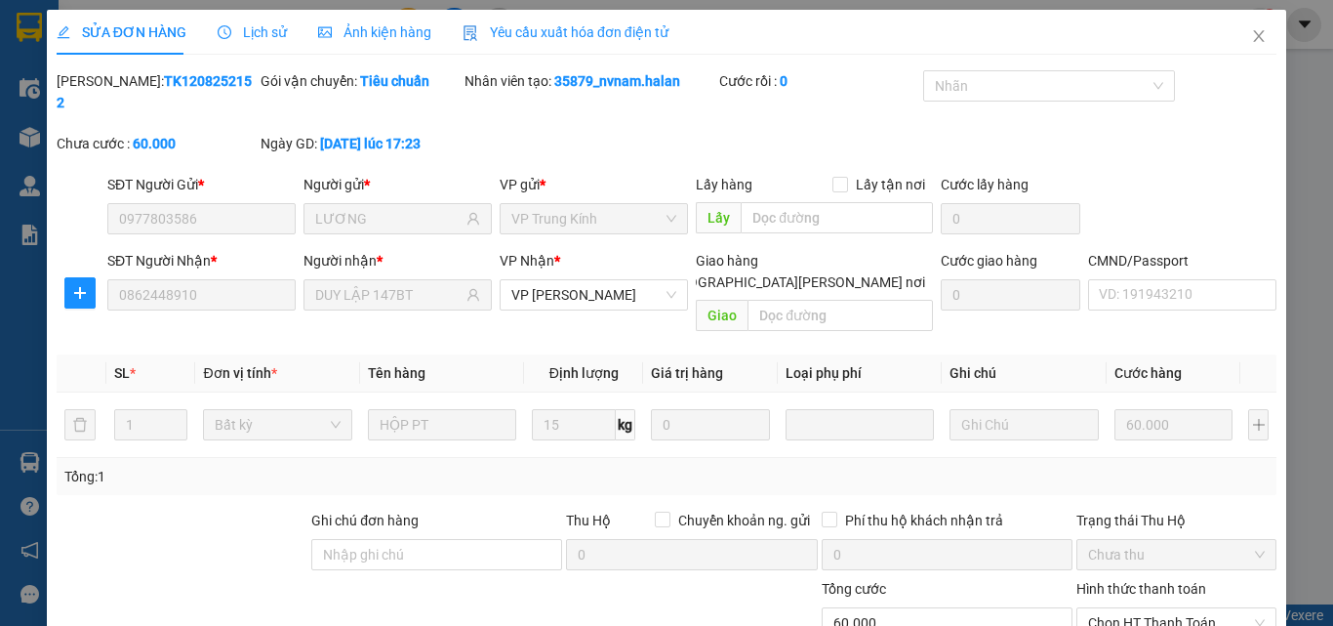
scroll to position [140, 0]
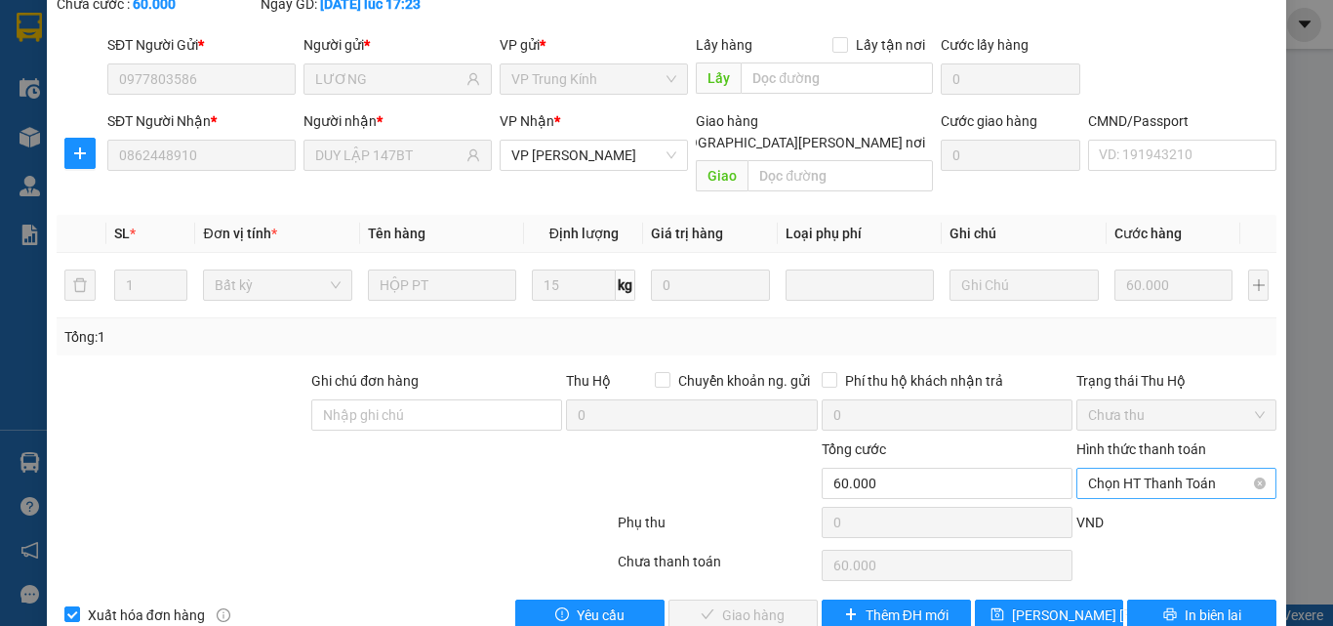
click at [1180, 468] on span "Chọn HT Thanh Toán" at bounding box center [1176, 482] width 177 height 29
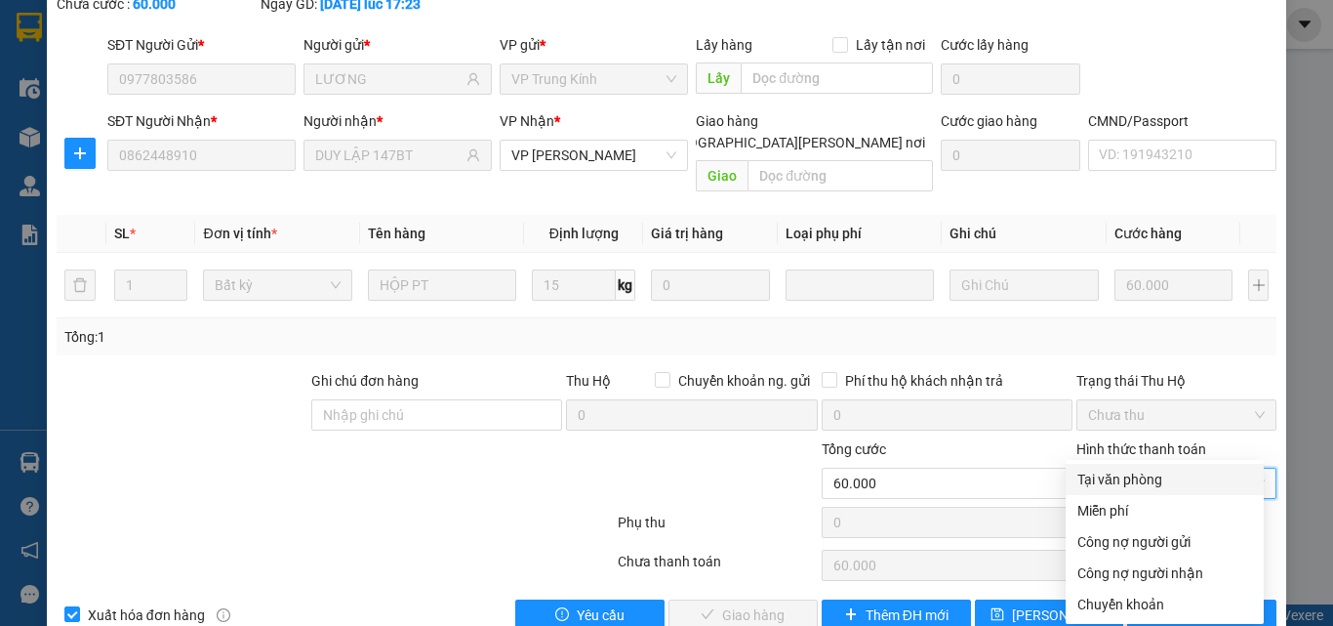
drag, startPoint x: 1137, startPoint y: 485, endPoint x: 980, endPoint y: 577, distance: 182.0
click at [1137, 486] on div "Tại văn phòng" at bounding box center [1165, 478] width 175 height 21
type input "0"
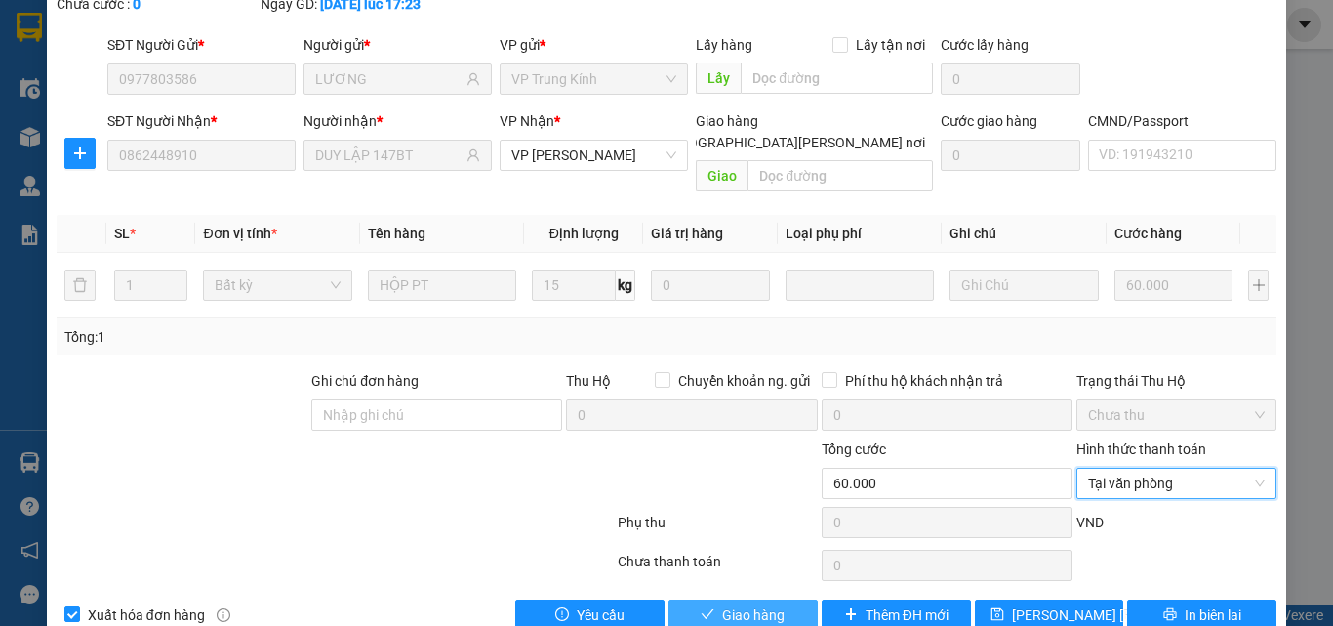
click at [761, 604] on span "Giao hàng" at bounding box center [753, 614] width 62 height 21
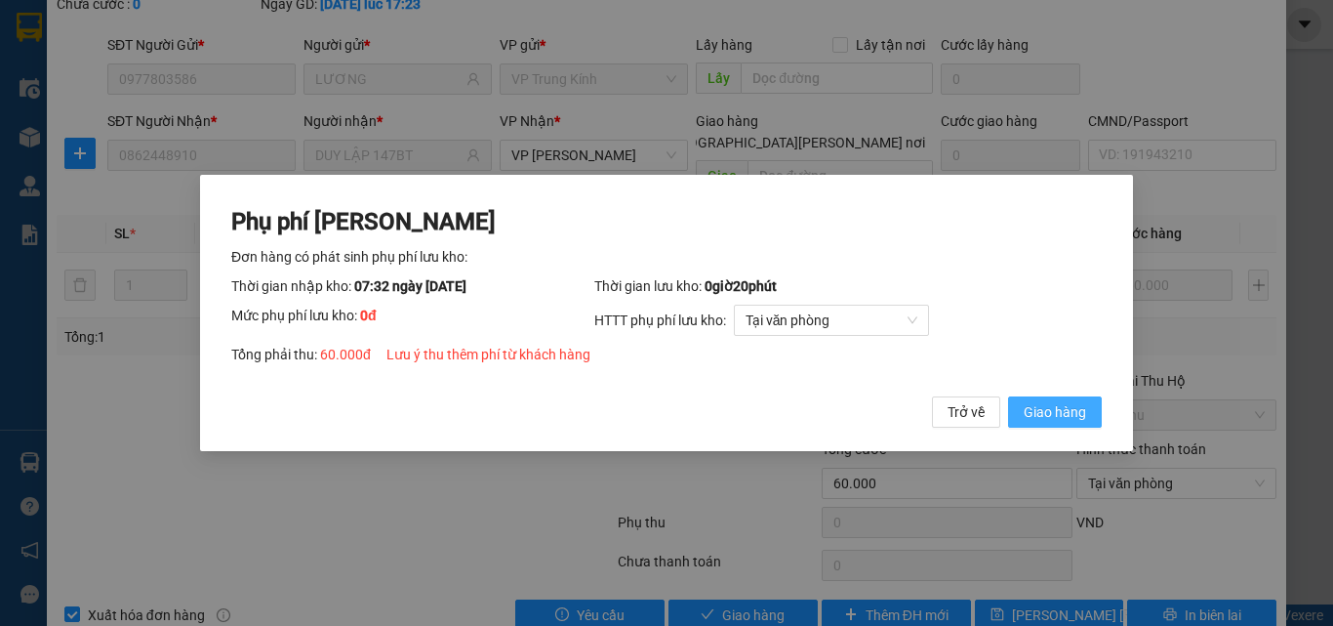
click at [1063, 411] on span "Giao hàng" at bounding box center [1055, 411] width 62 height 21
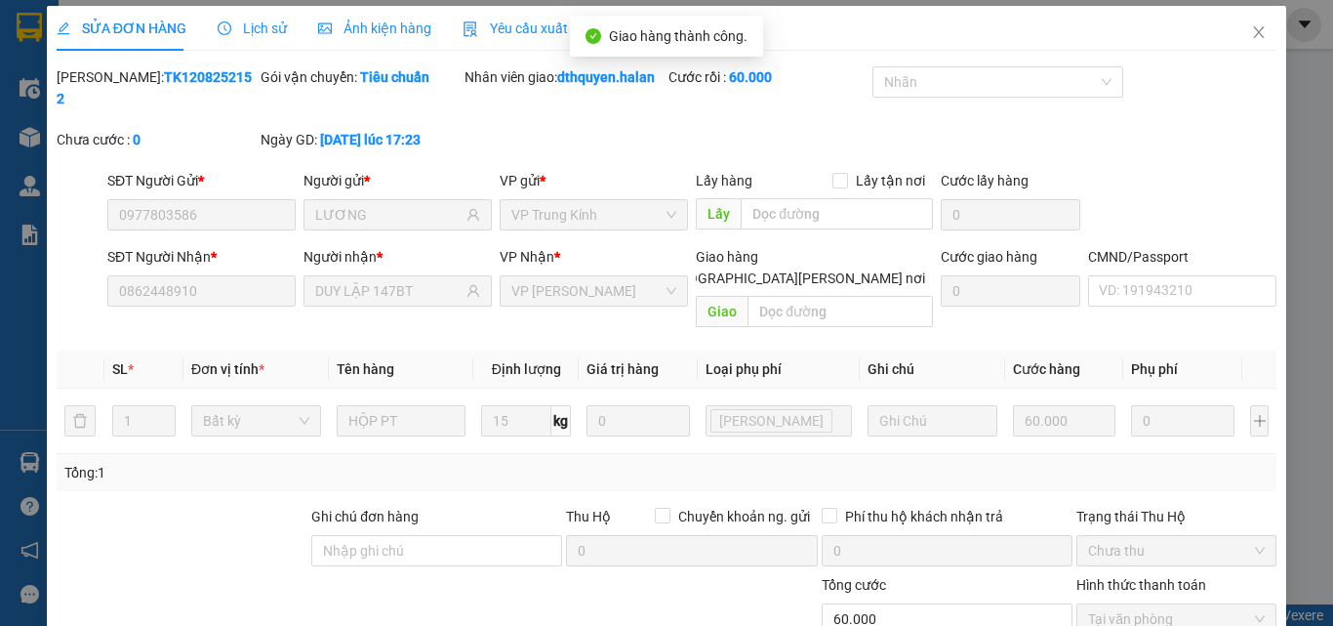
scroll to position [0, 0]
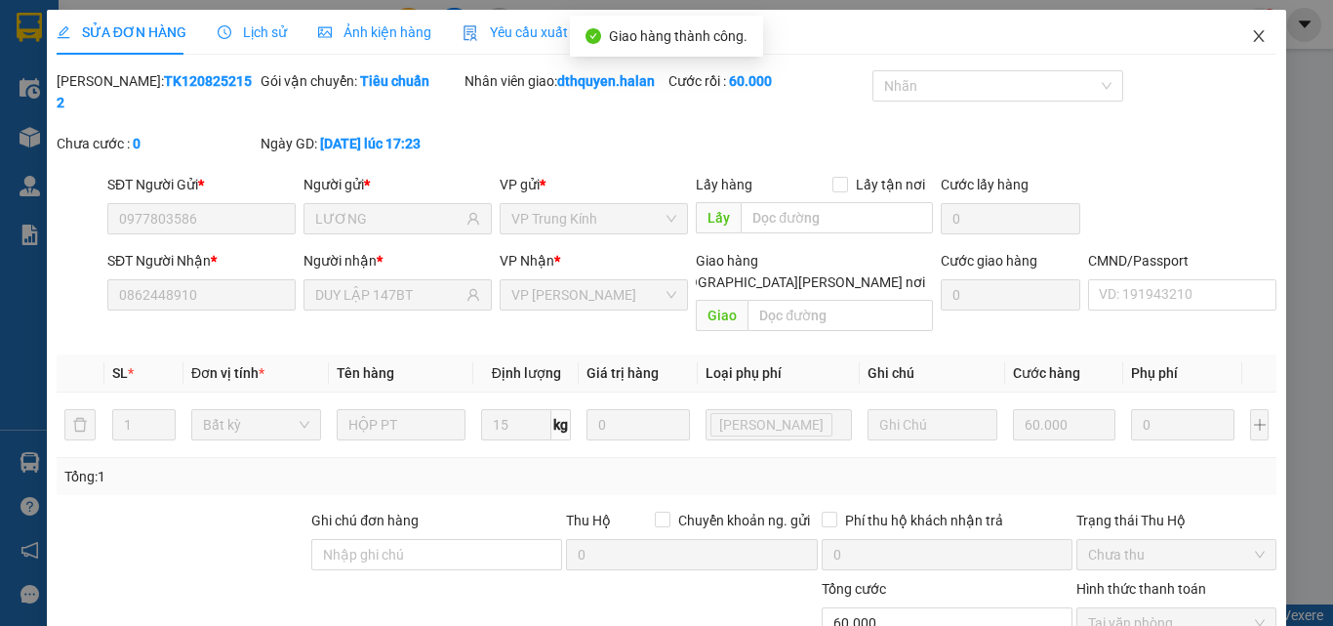
click at [1251, 42] on icon "close" at bounding box center [1259, 36] width 16 height 16
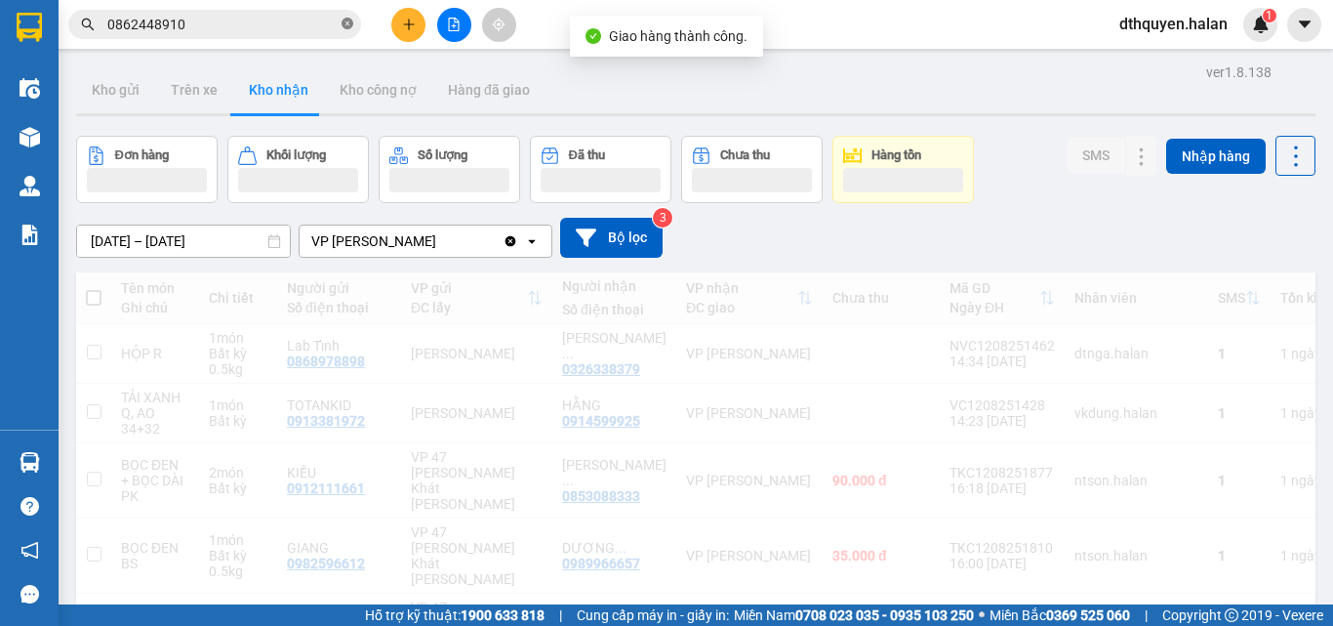
click at [344, 19] on icon "close-circle" at bounding box center [348, 24] width 12 height 12
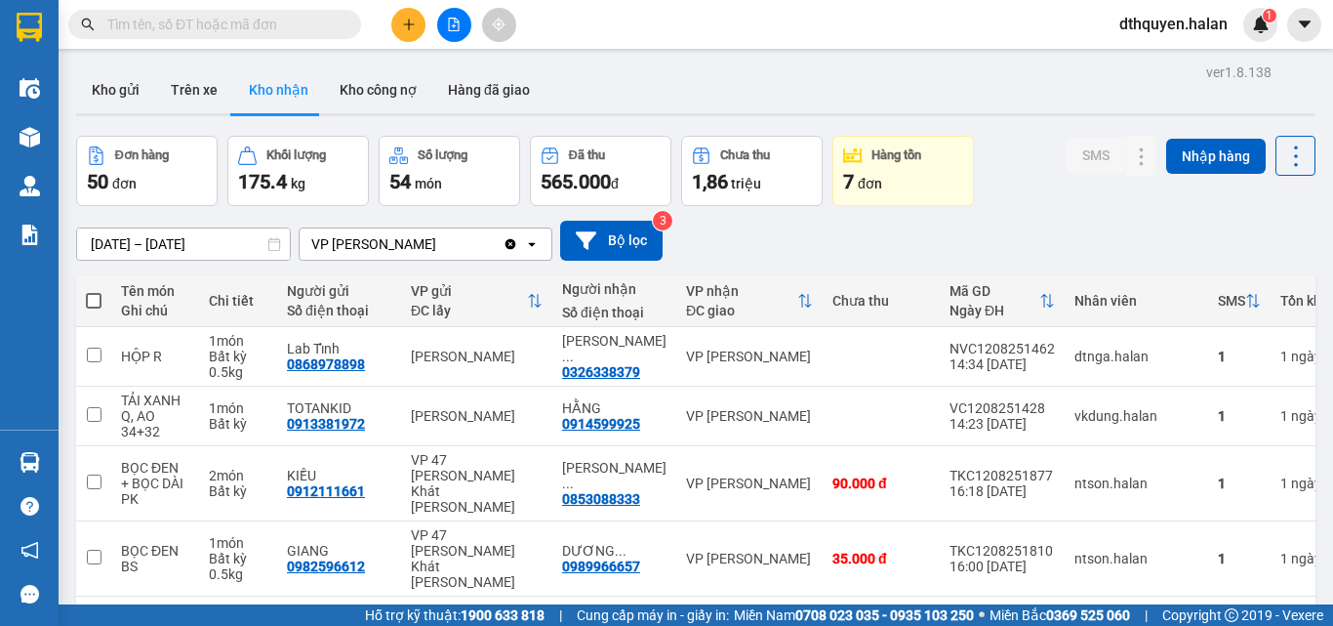
click at [333, 27] on input "text" at bounding box center [222, 24] width 230 height 21
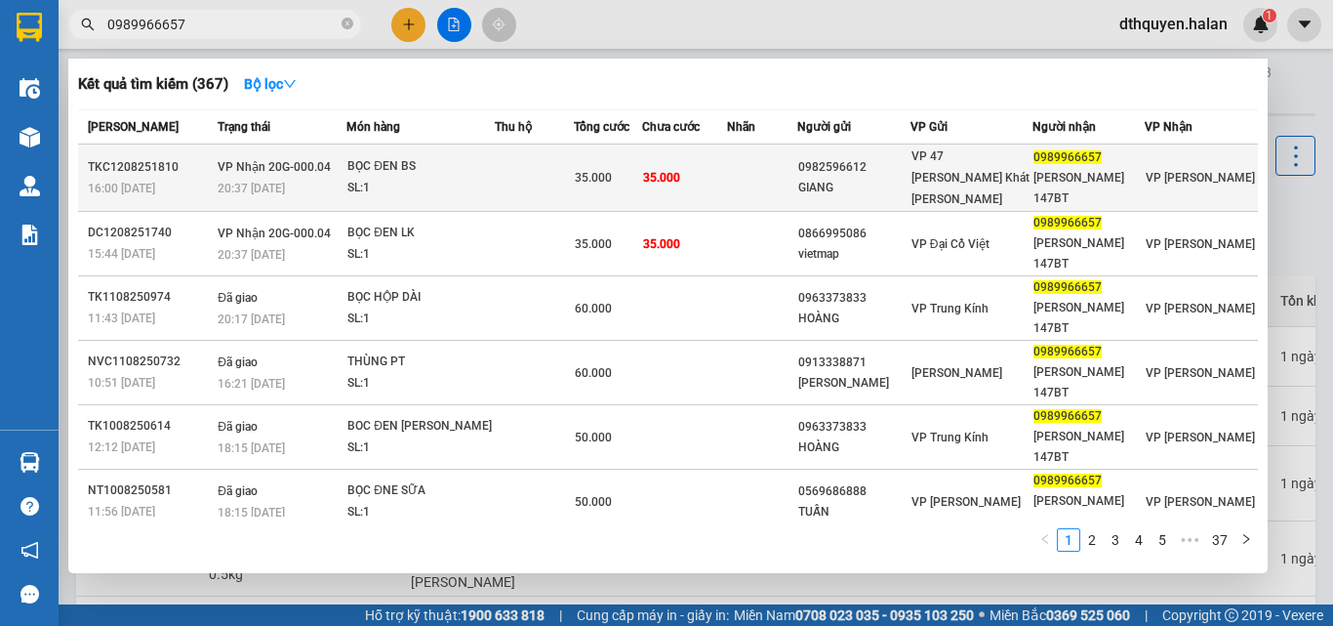
type input "0989966657"
click at [305, 160] on span "VP Nhận 20G-000.04" at bounding box center [274, 167] width 113 height 14
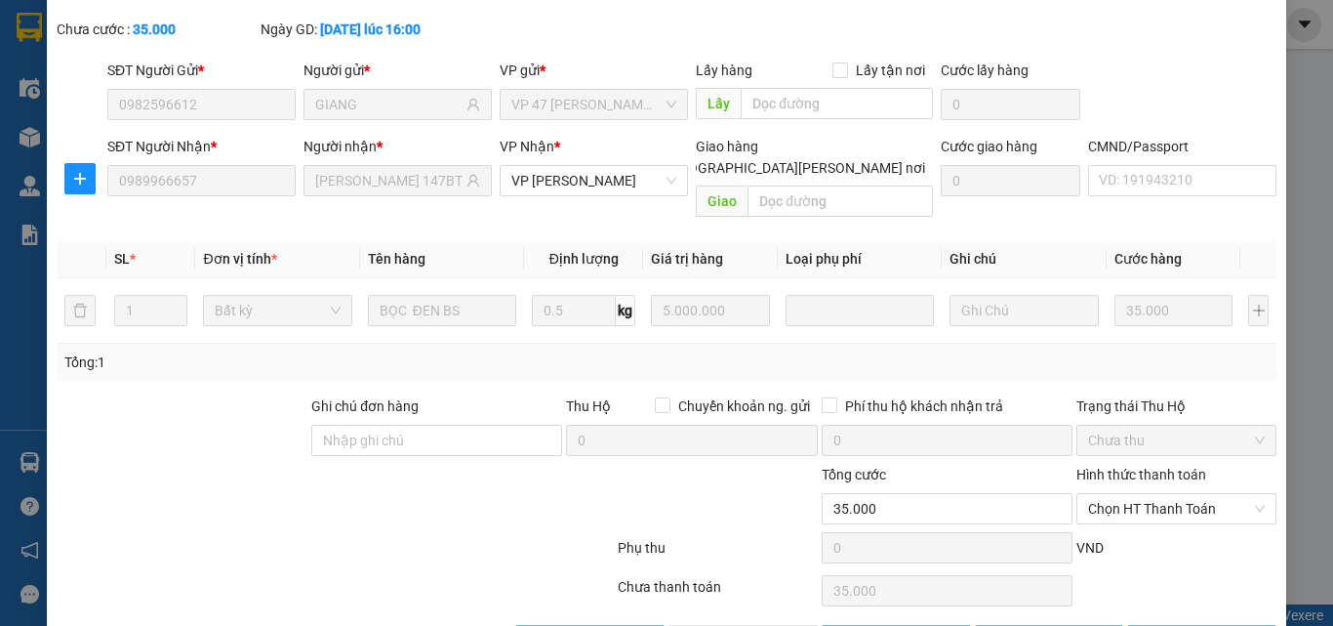
scroll to position [140, 0]
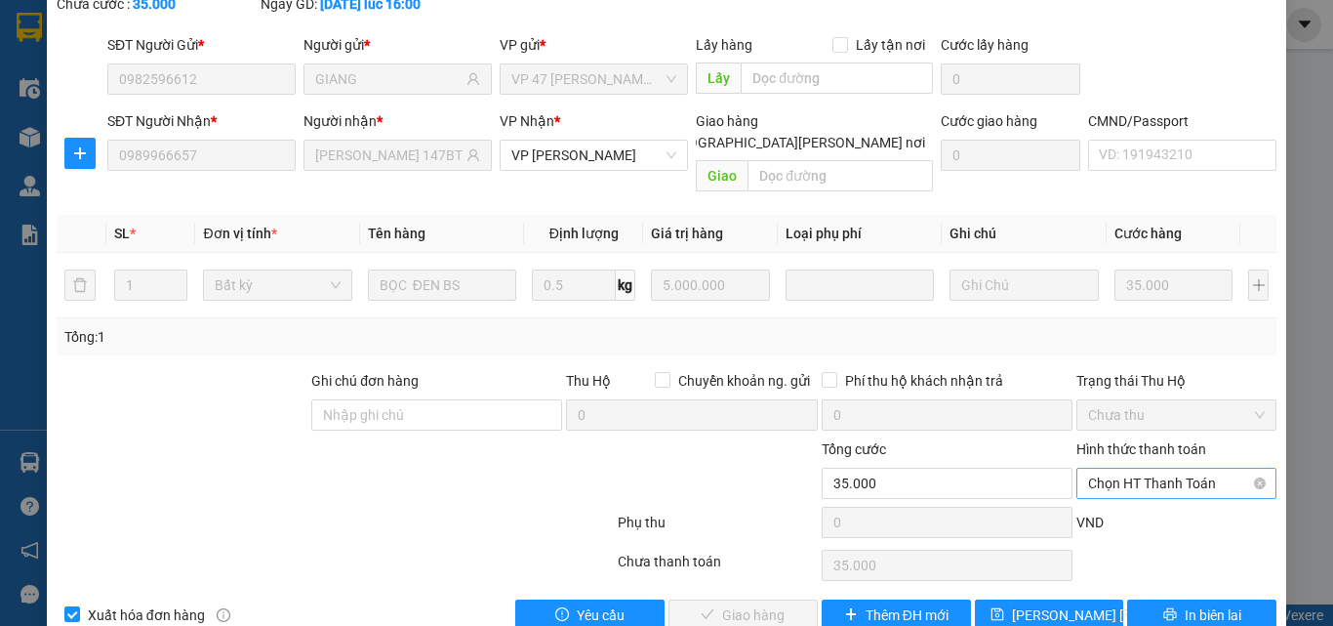
click at [1145, 468] on span "Chọn HT Thanh Toán" at bounding box center [1176, 482] width 177 height 29
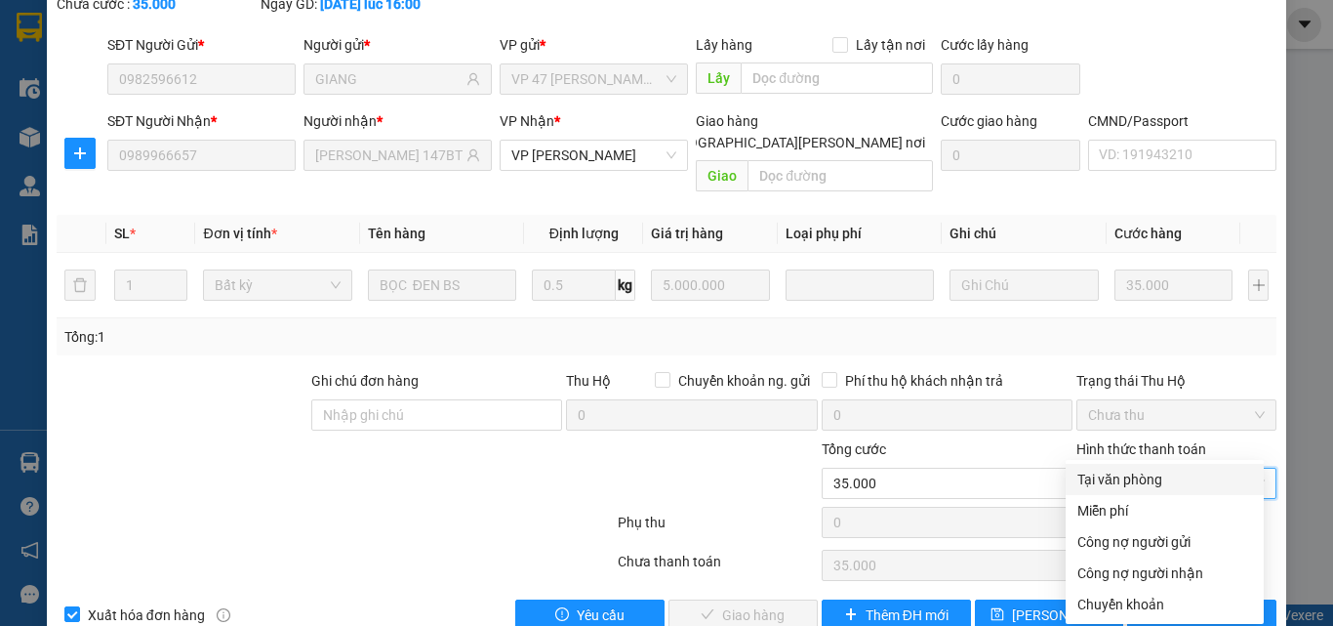
click at [1131, 484] on div "Tại văn phòng" at bounding box center [1165, 478] width 175 height 21
type input "0"
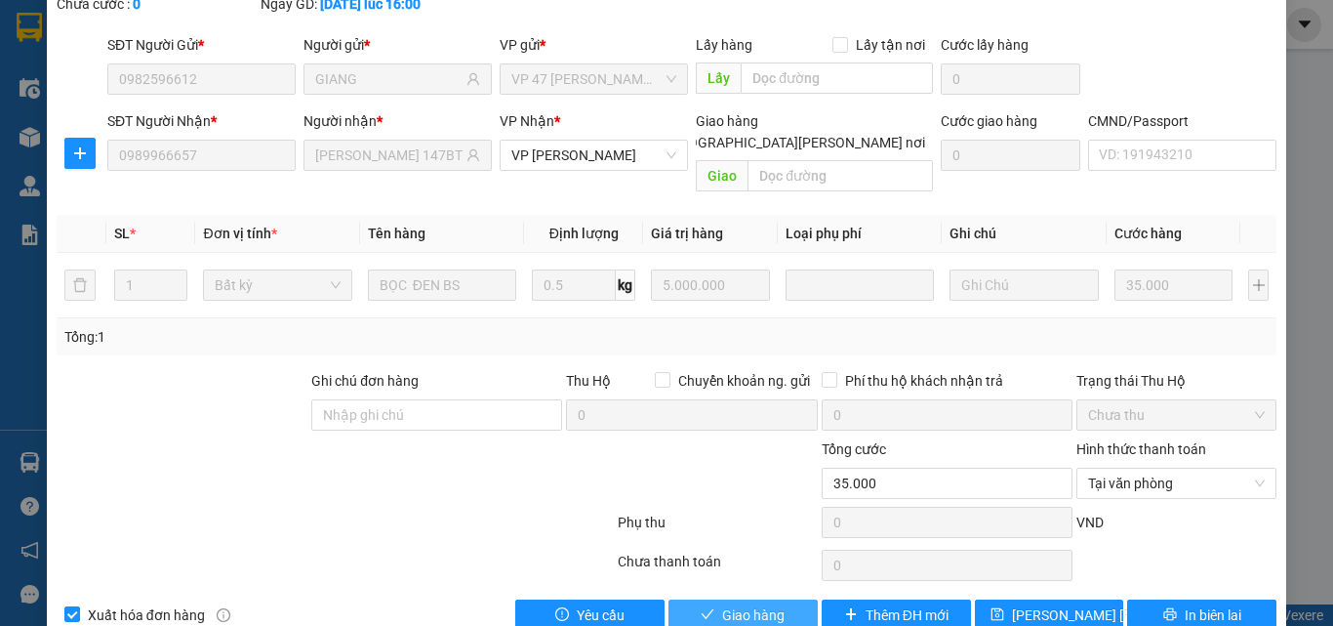
click at [752, 604] on span "Giao hàng" at bounding box center [753, 614] width 62 height 21
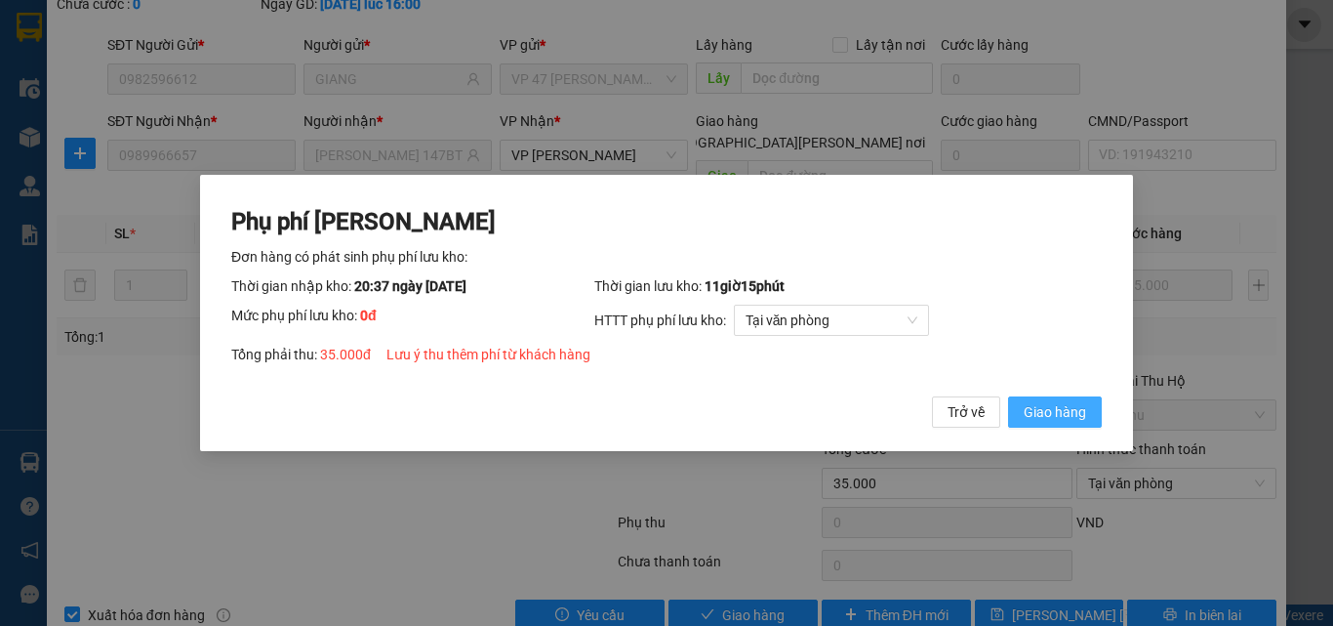
click at [1036, 399] on button "Giao hàng" at bounding box center [1055, 411] width 94 height 31
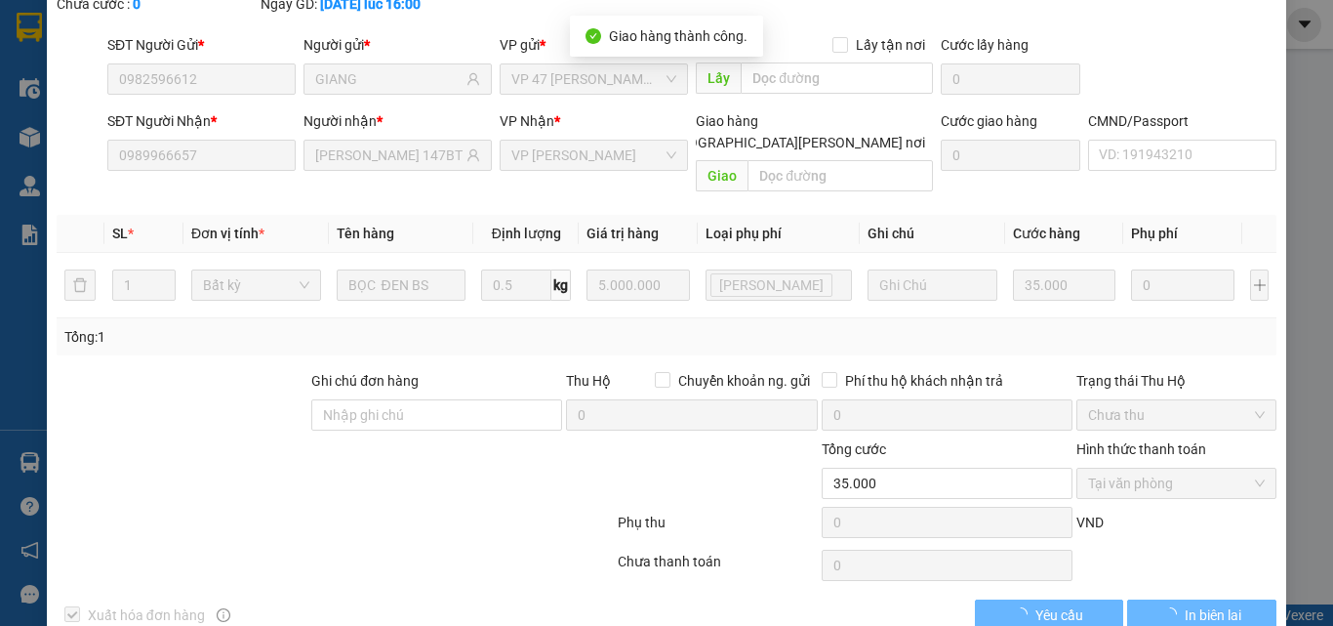
scroll to position [0, 0]
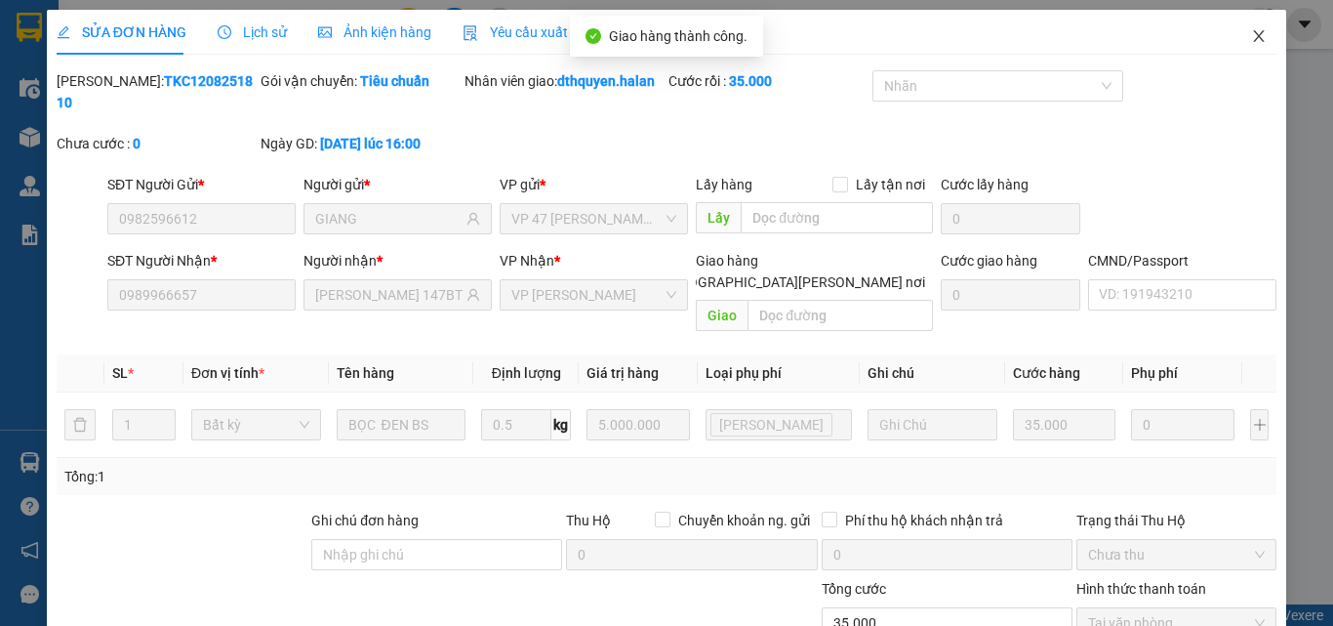
click at [1251, 36] on icon "close" at bounding box center [1259, 36] width 16 height 16
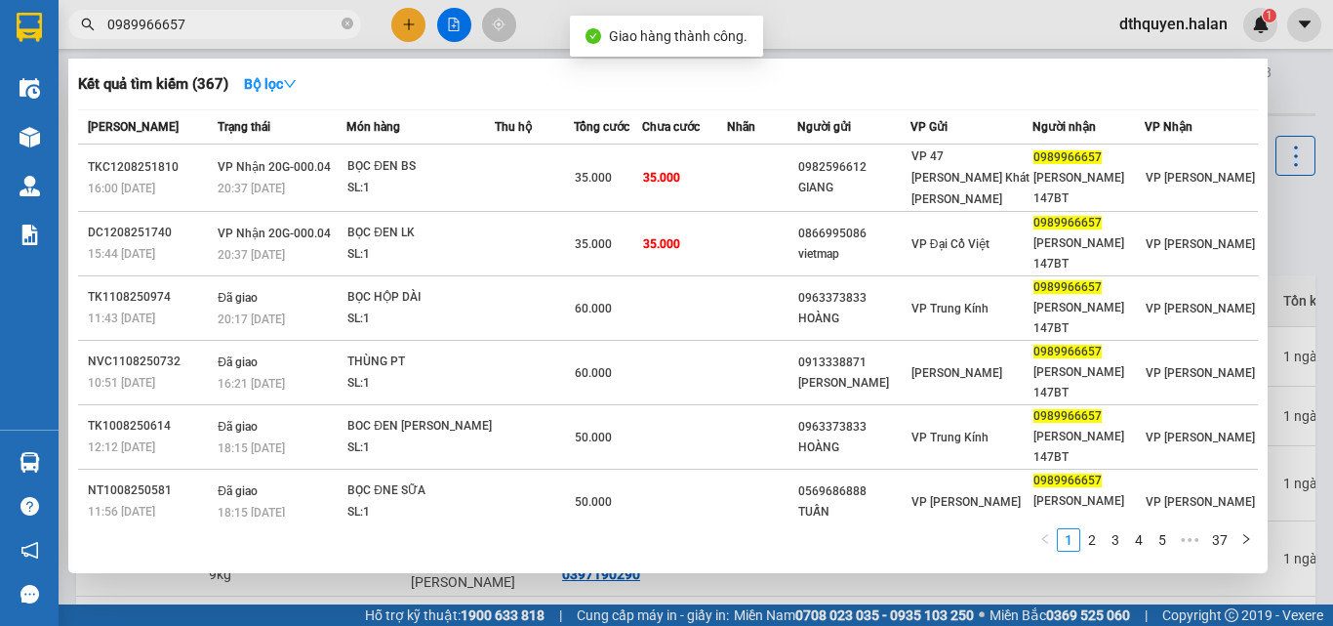
click at [300, 30] on input "0989966657" at bounding box center [222, 24] width 230 height 21
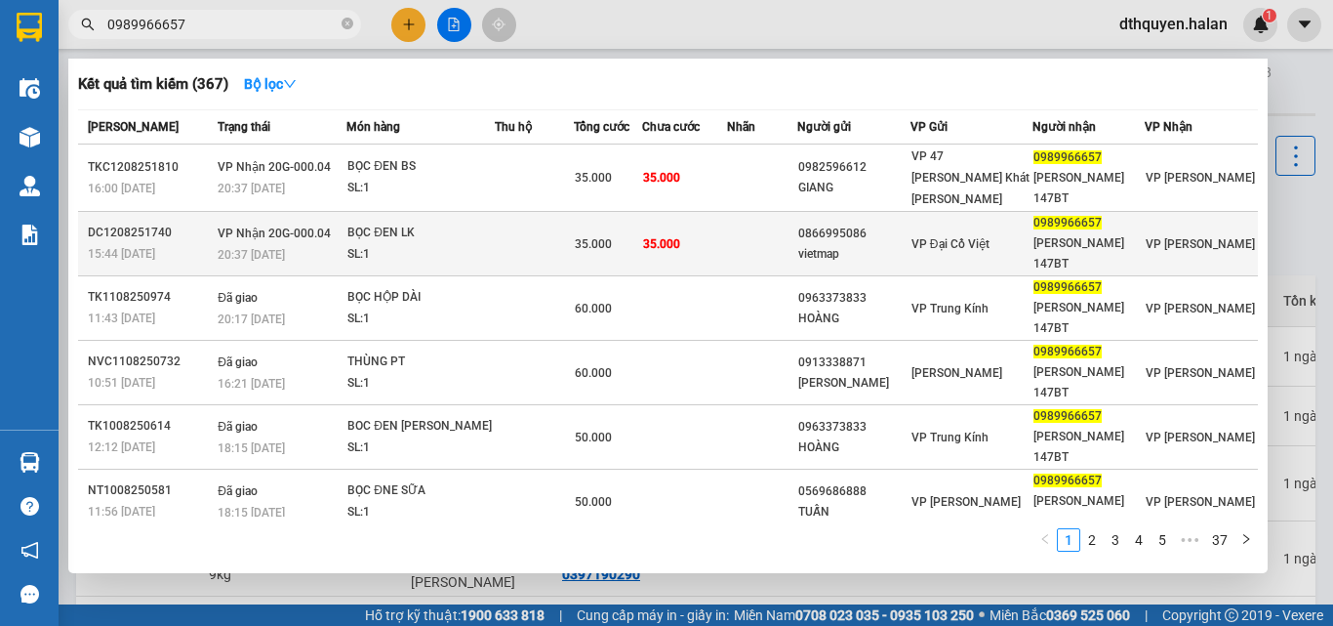
click at [387, 244] on div "SL: 1" at bounding box center [420, 254] width 146 height 21
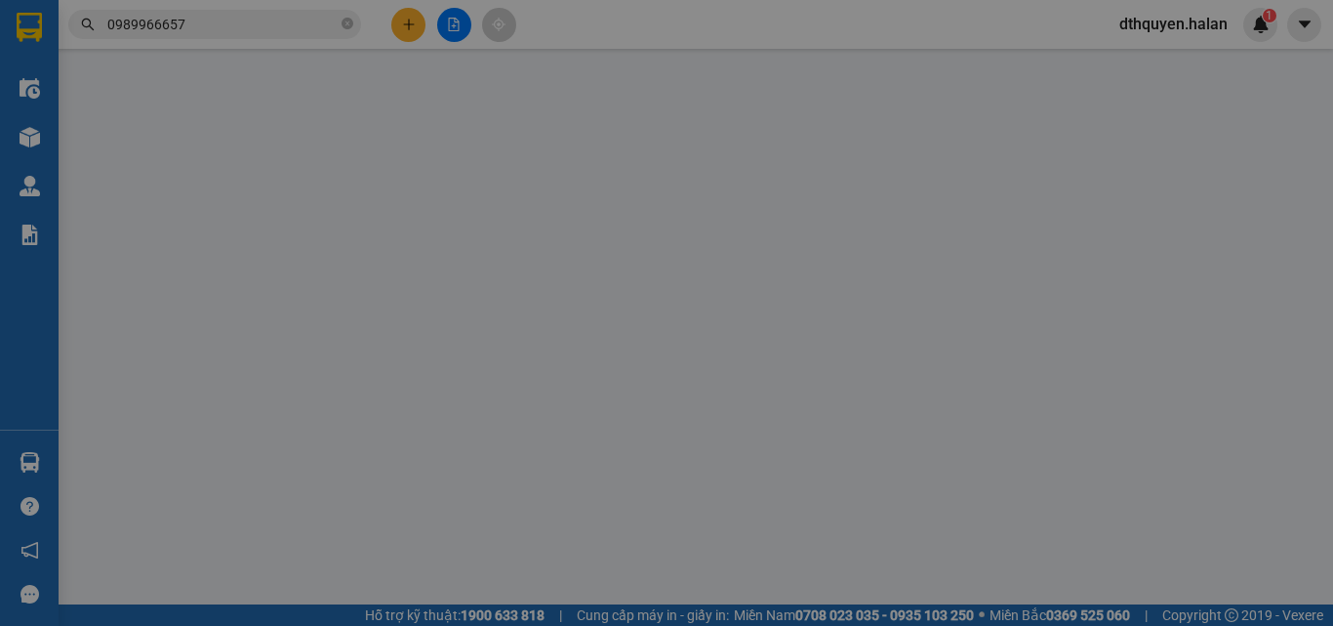
type input "0866995086"
type input "vietmap"
type input "0989966657"
type input "DƯƠNG 147BT"
type input "35.000"
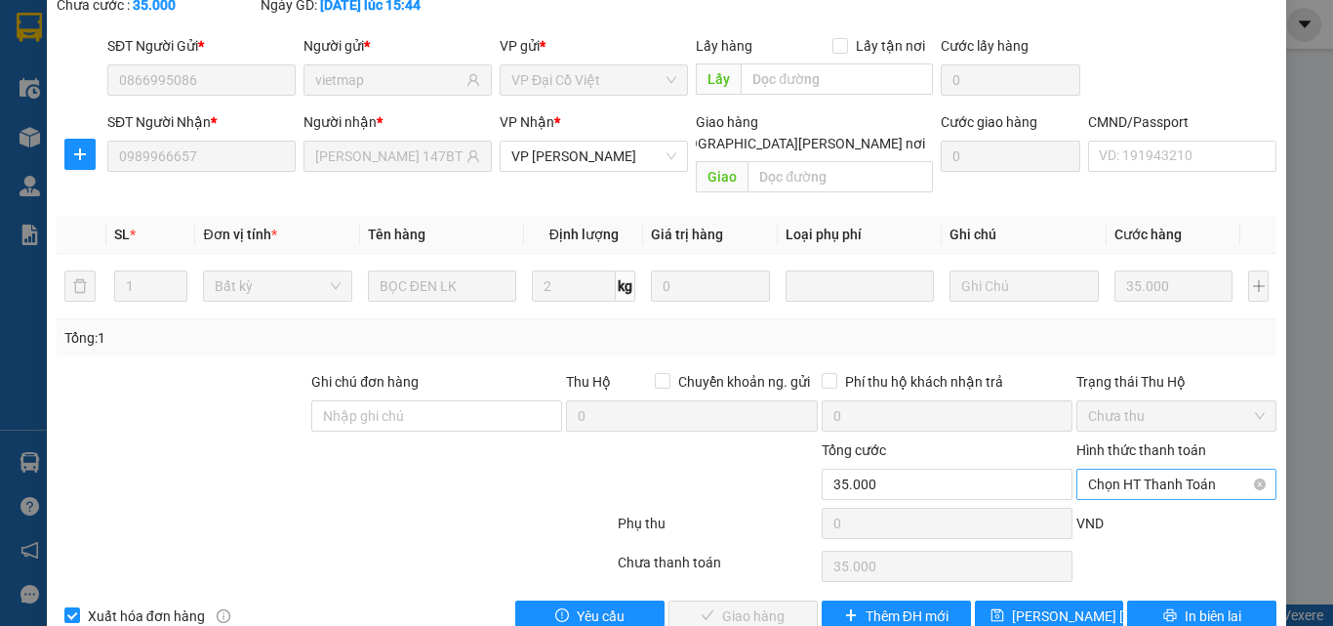
scroll to position [140, 0]
click at [1156, 468] on span "Chọn HT Thanh Toán" at bounding box center [1176, 482] width 177 height 29
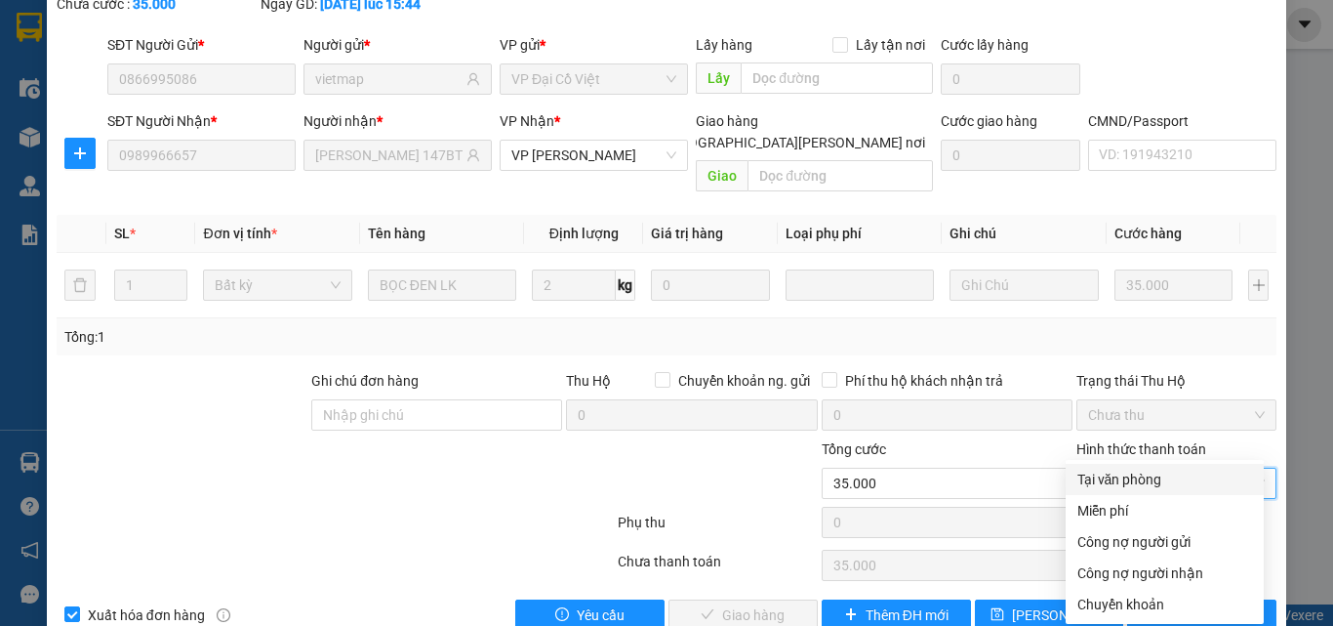
click at [1123, 470] on div "Tại văn phòng" at bounding box center [1165, 478] width 175 height 21
type input "0"
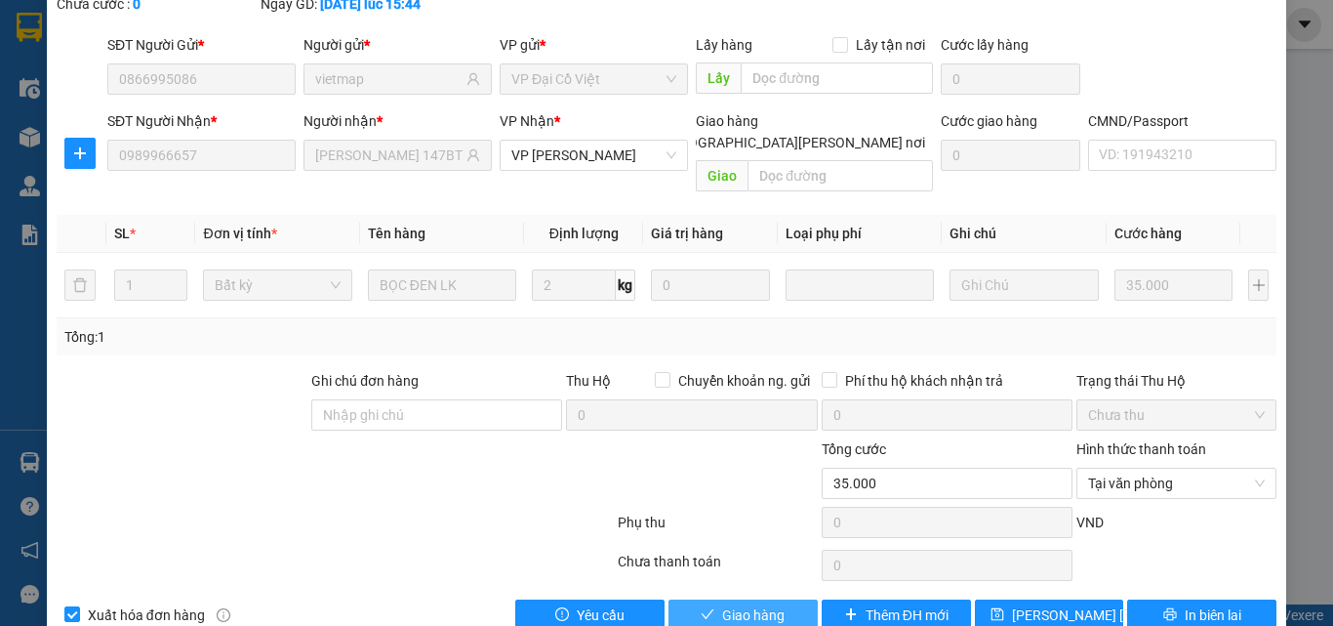
click at [751, 604] on span "Giao hàng" at bounding box center [753, 614] width 62 height 21
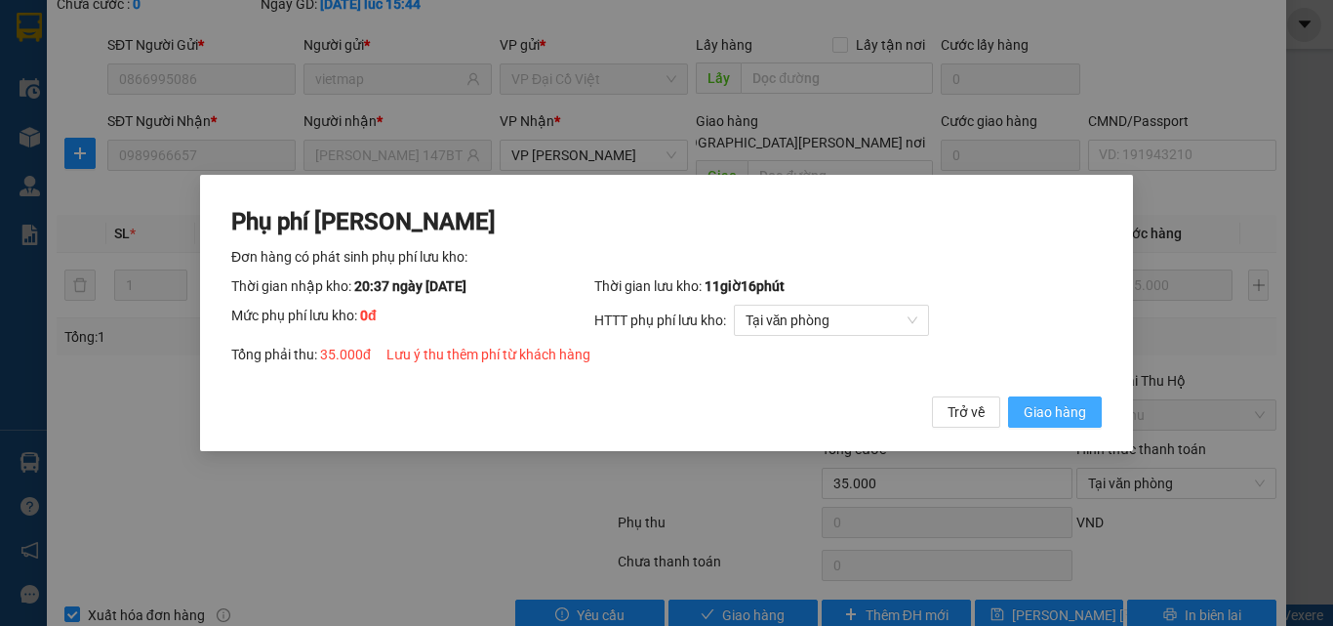
click at [1044, 414] on span "Giao hàng" at bounding box center [1055, 411] width 62 height 21
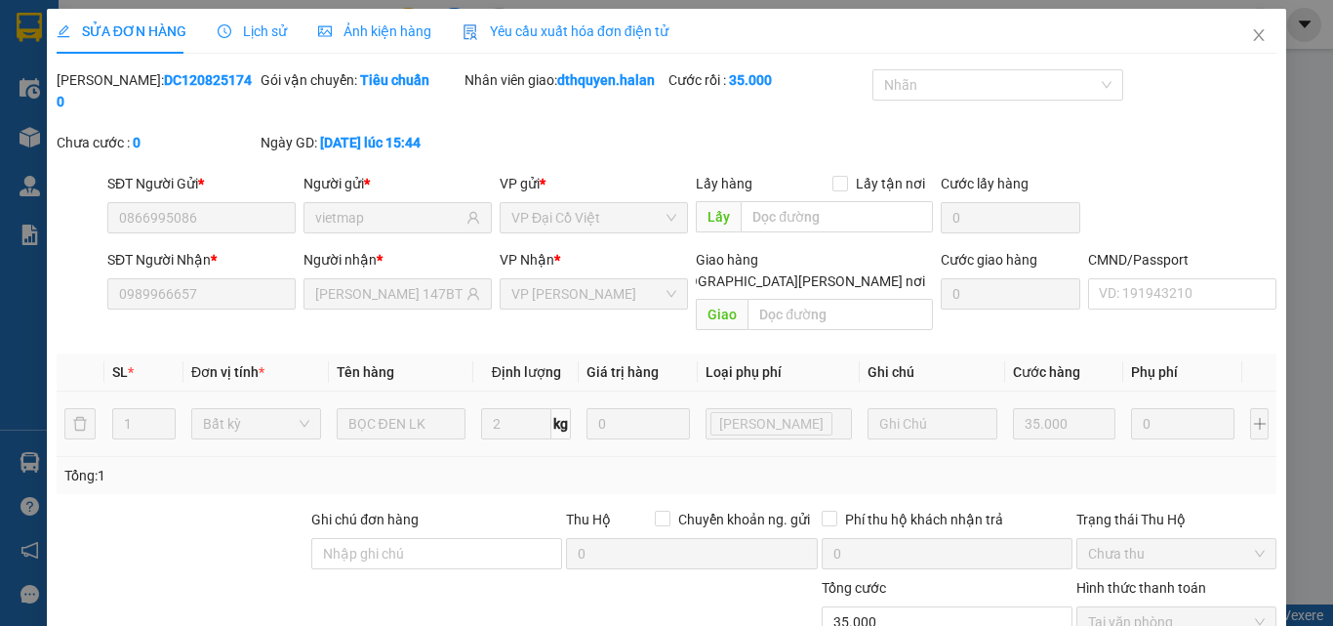
scroll to position [0, 0]
click at [1251, 38] on icon "close" at bounding box center [1259, 36] width 16 height 16
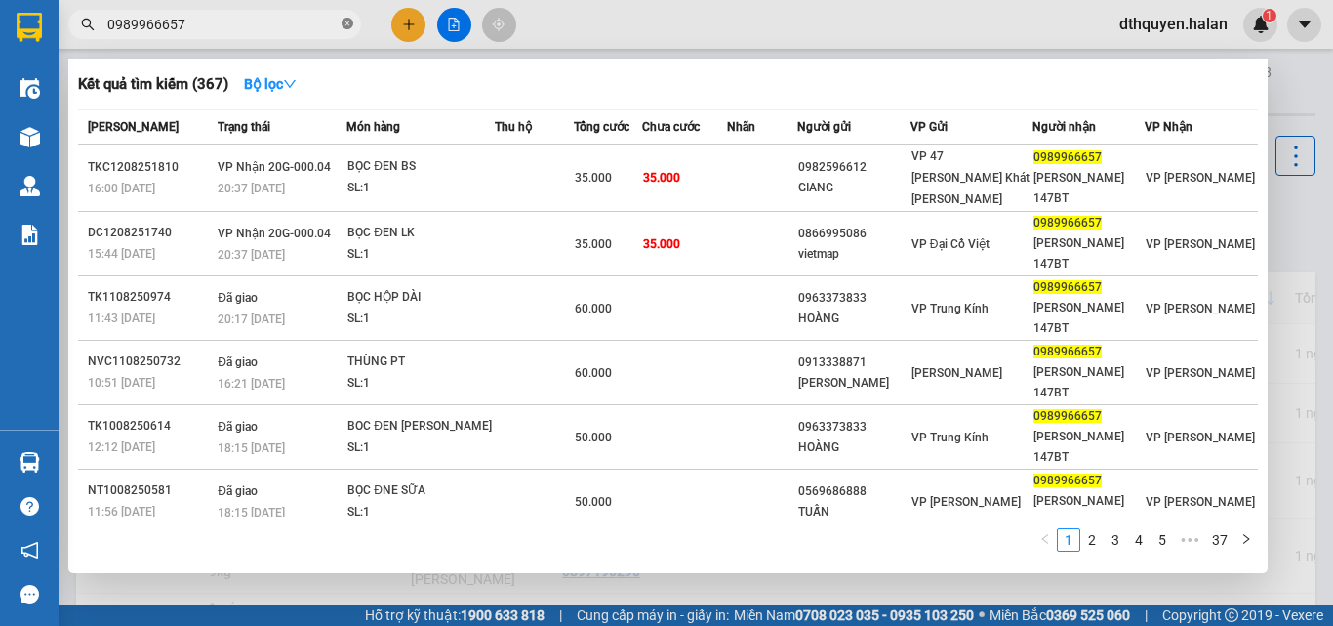
click at [344, 23] on icon "close-circle" at bounding box center [348, 24] width 12 height 12
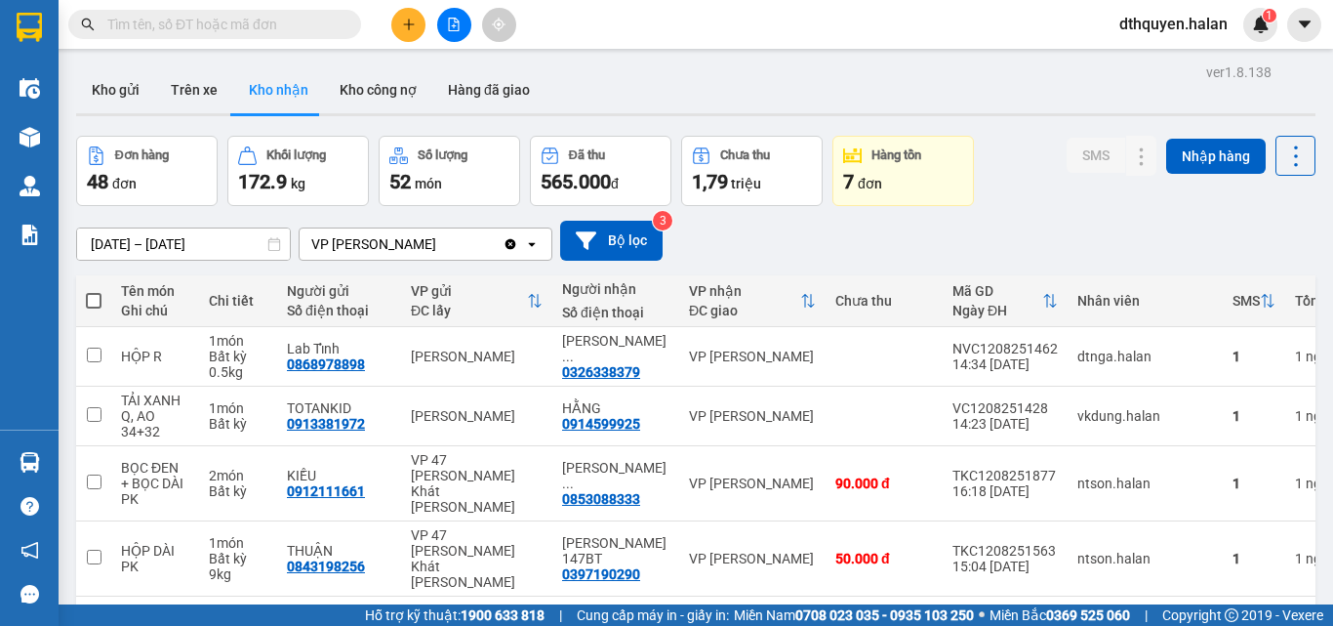
click at [291, 22] on input "text" at bounding box center [222, 24] width 230 height 21
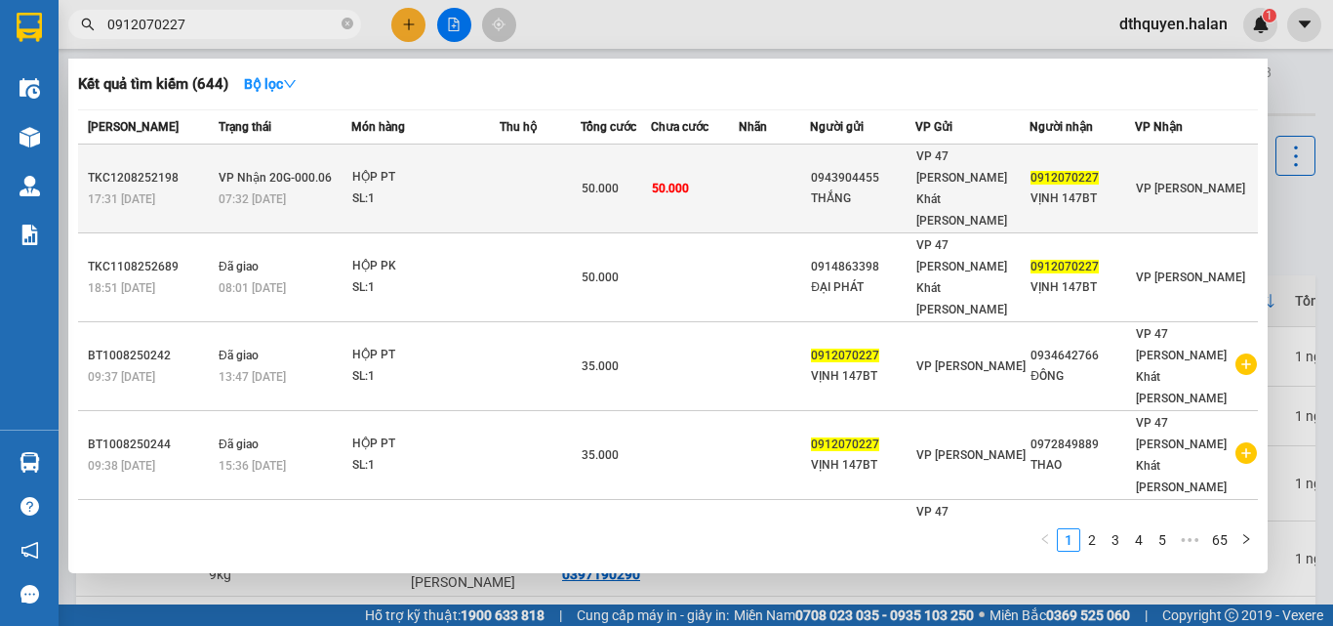
type input "0912070227"
click at [346, 160] on td "VP Nhận 20G-000.06 07:32 - 13/08" at bounding box center [283, 188] width 138 height 89
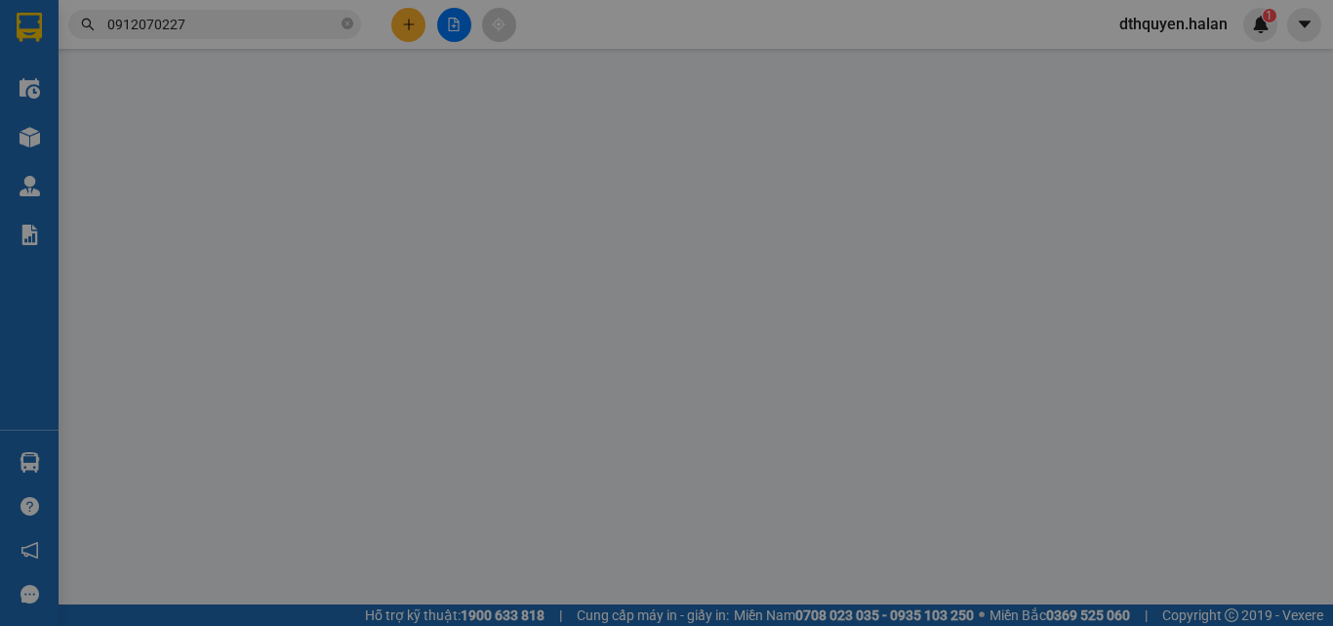
type input "0943904455"
type input "THẮNG"
type input "0912070227"
type input "VỊNH 147BT"
type input "50.000"
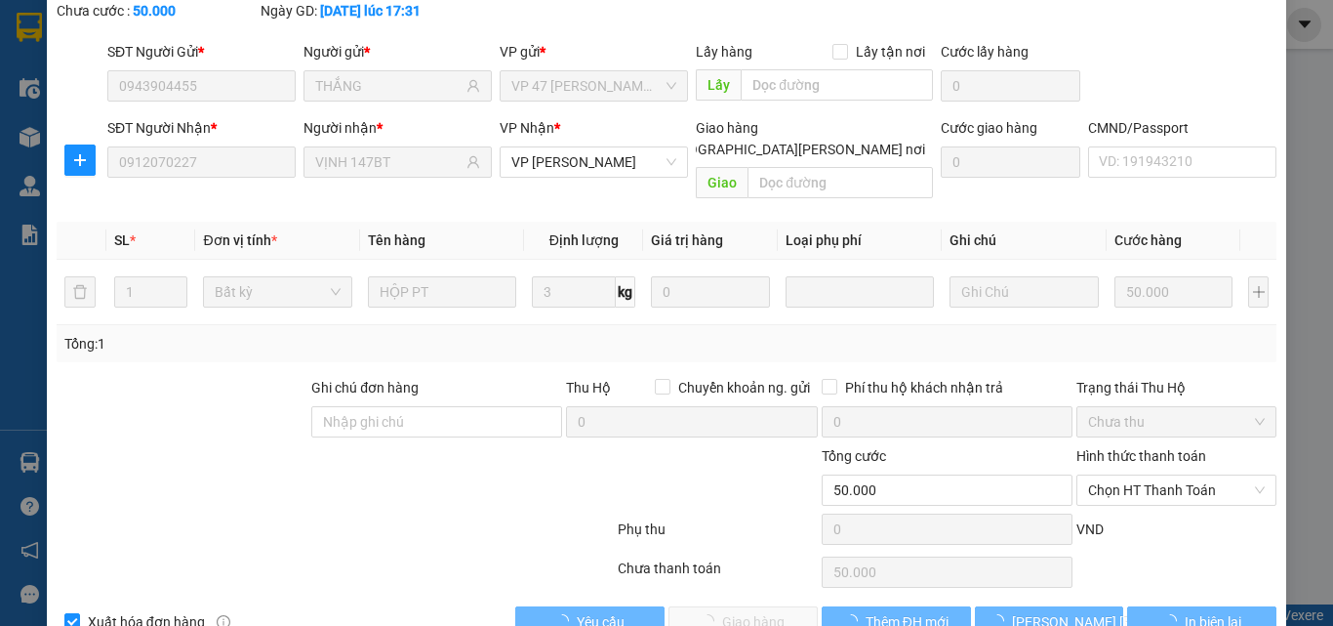
scroll to position [140, 0]
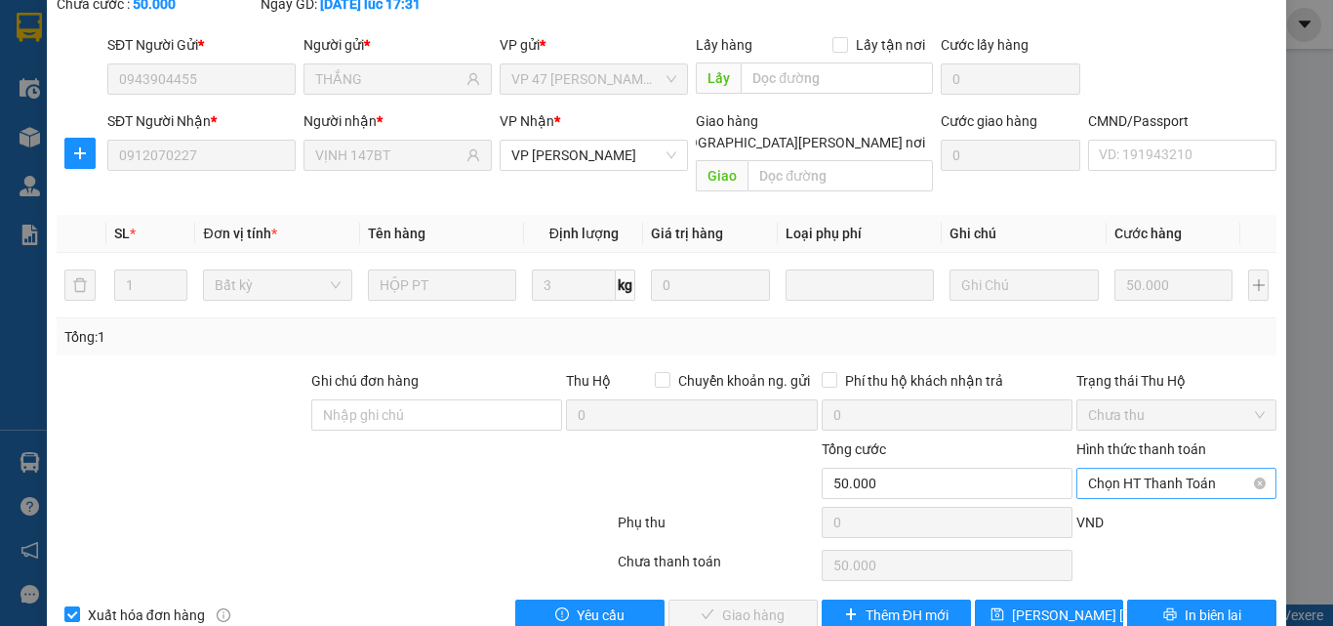
click at [1136, 468] on span "Chọn HT Thanh Toán" at bounding box center [1176, 482] width 177 height 29
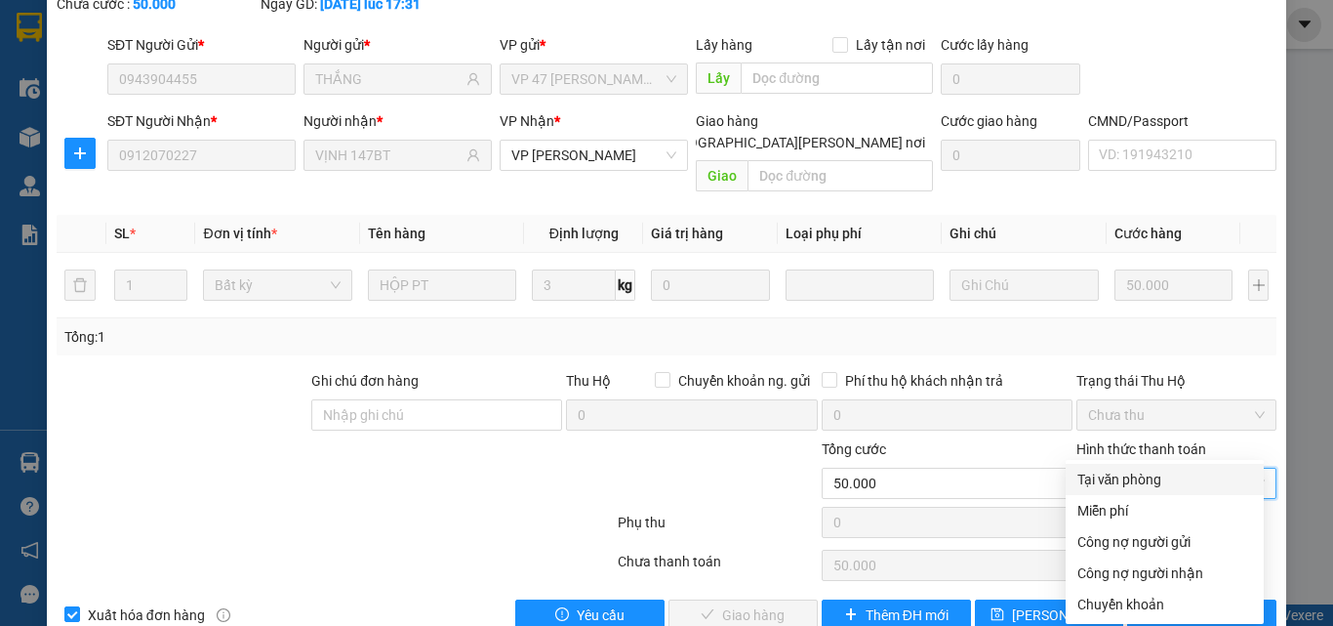
click at [1127, 473] on div "Tại văn phòng" at bounding box center [1165, 478] width 175 height 21
type input "0"
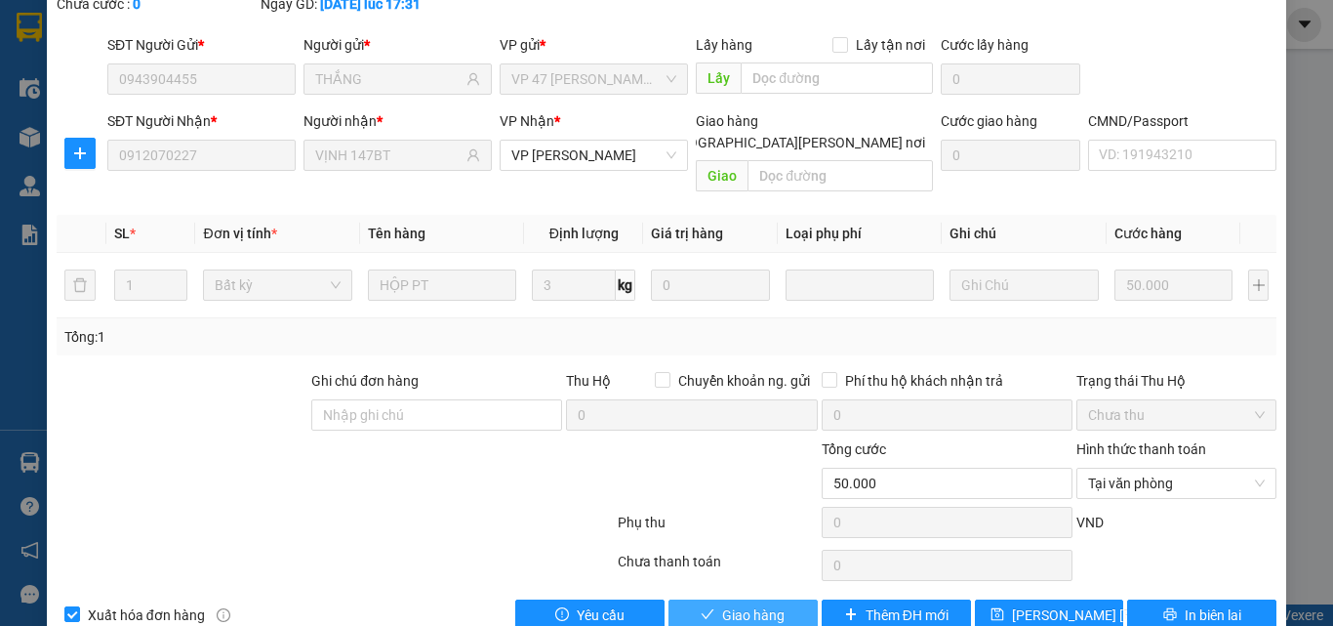
click at [754, 604] on span "Giao hàng" at bounding box center [753, 614] width 62 height 21
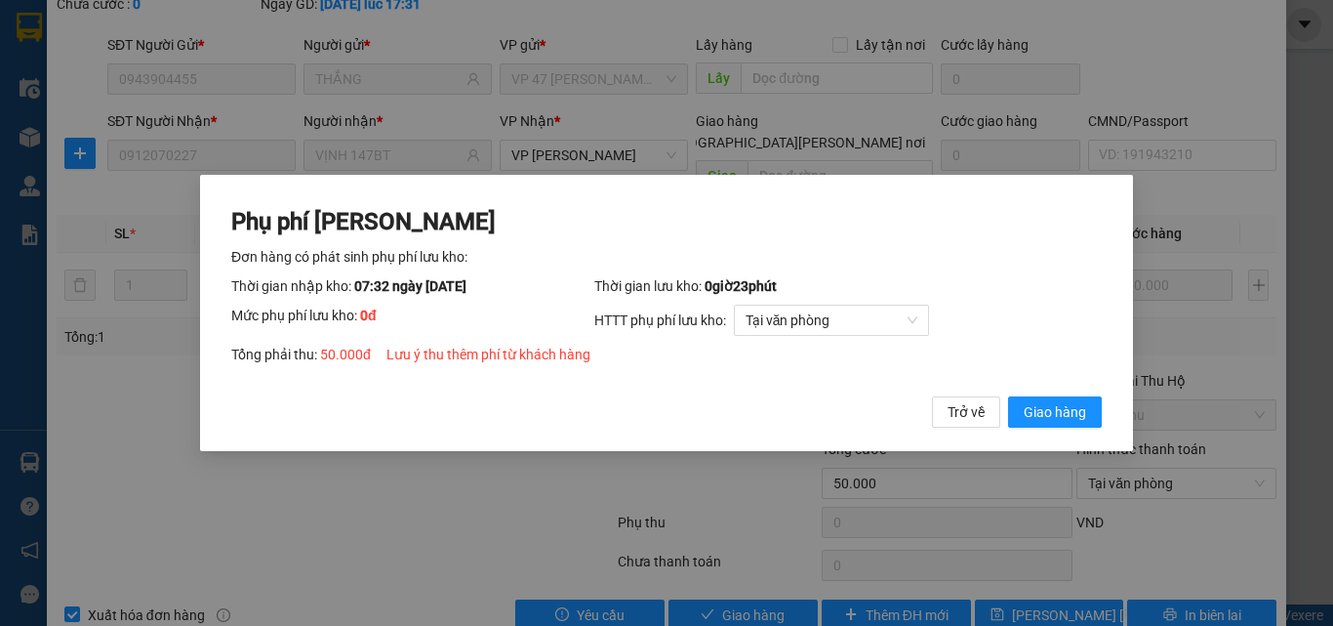
drag, startPoint x: 1031, startPoint y: 401, endPoint x: 1058, endPoint y: 534, distance: 135.5
click at [1032, 401] on span "Giao hàng" at bounding box center [1055, 411] width 62 height 21
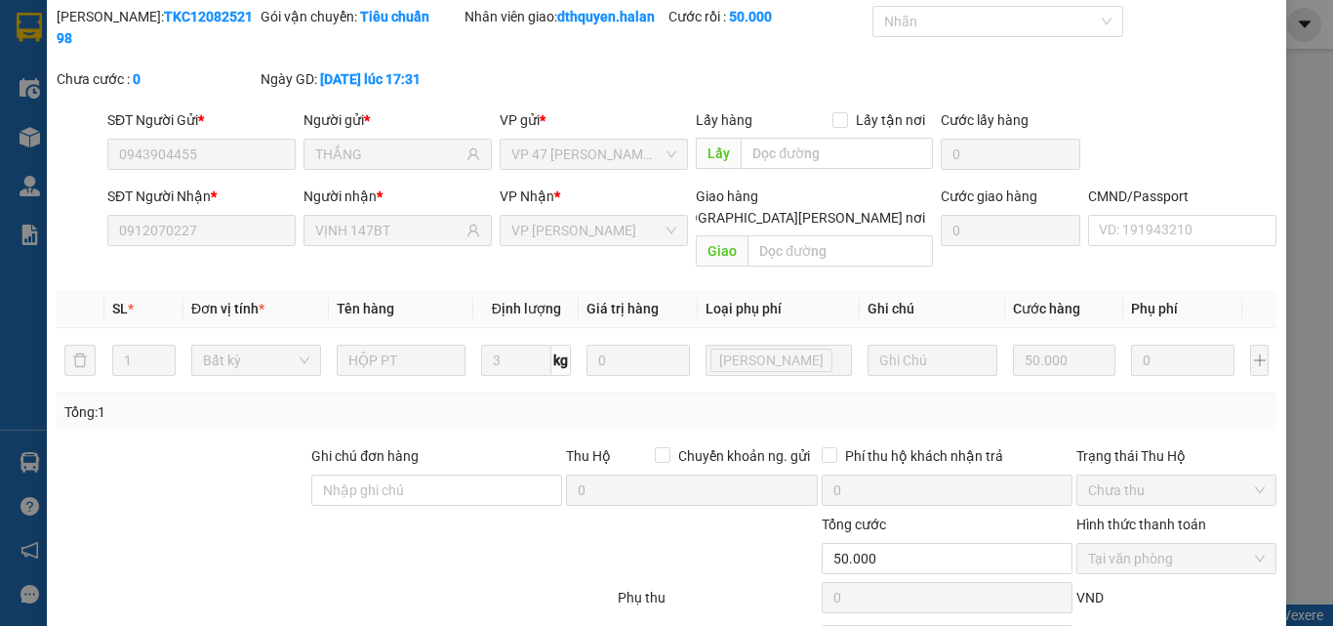
scroll to position [0, 0]
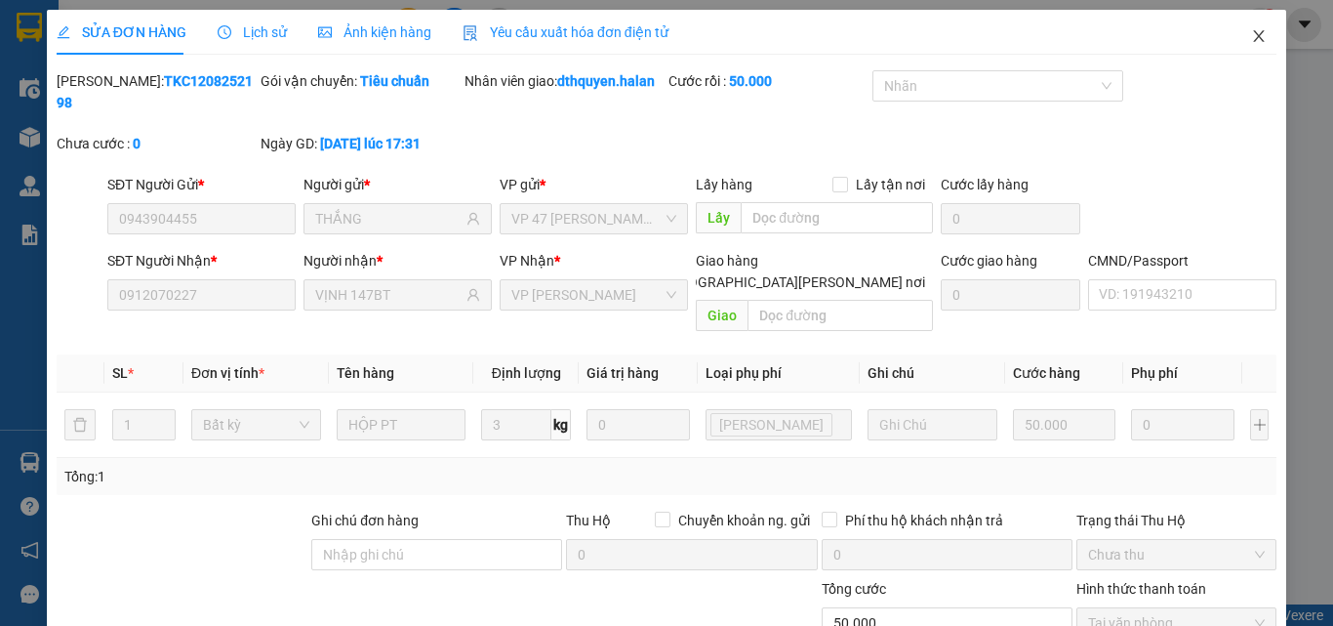
click at [1251, 38] on icon "close" at bounding box center [1259, 36] width 16 height 16
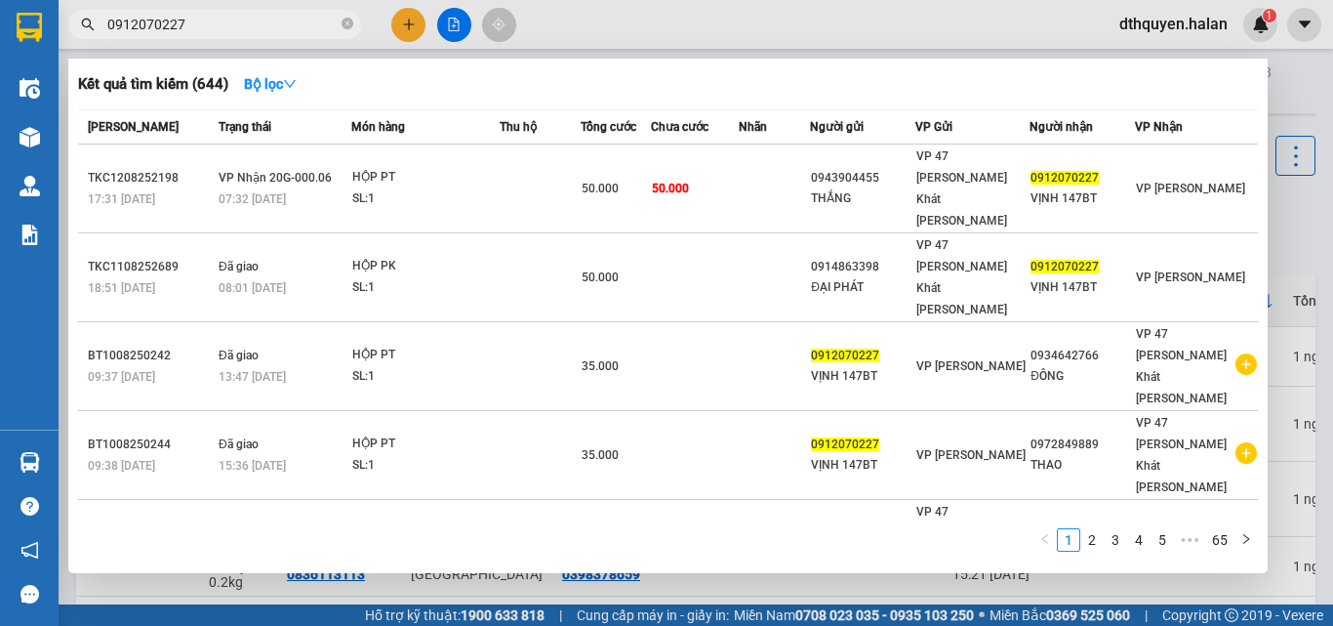
drag, startPoint x: 349, startPoint y: 20, endPoint x: 303, endPoint y: 40, distance: 51.1
click at [349, 22] on icon "close-circle" at bounding box center [348, 24] width 12 height 12
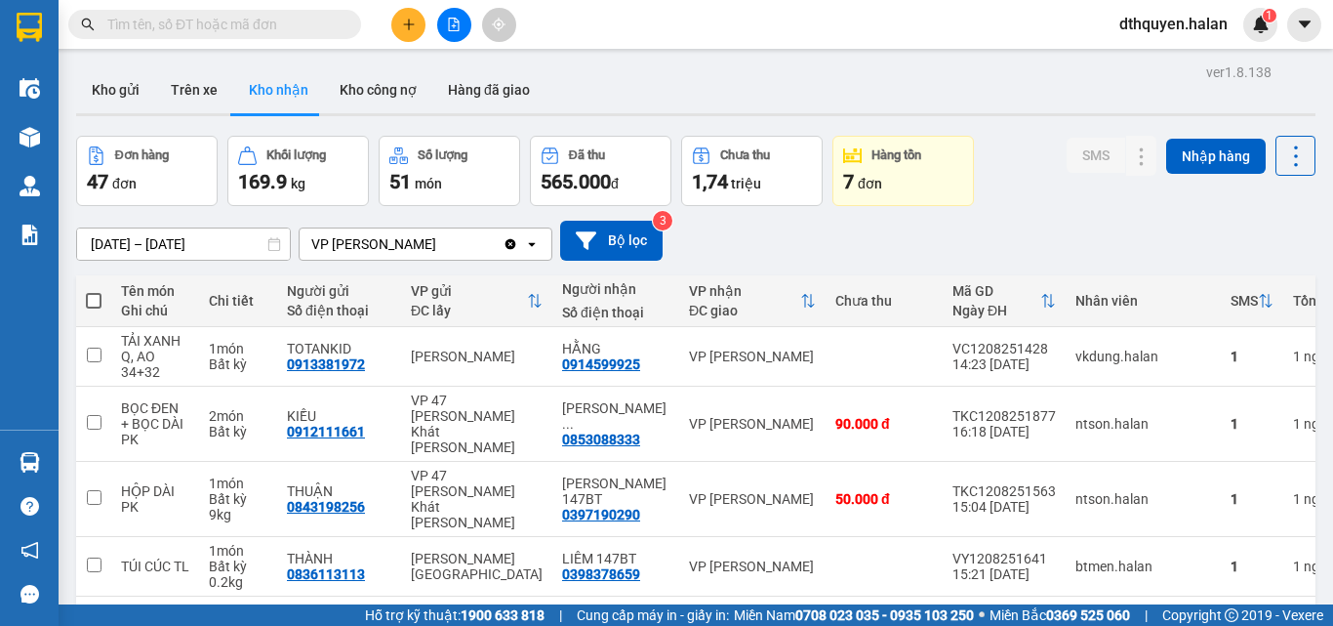
click at [295, 31] on input "text" at bounding box center [222, 24] width 230 height 21
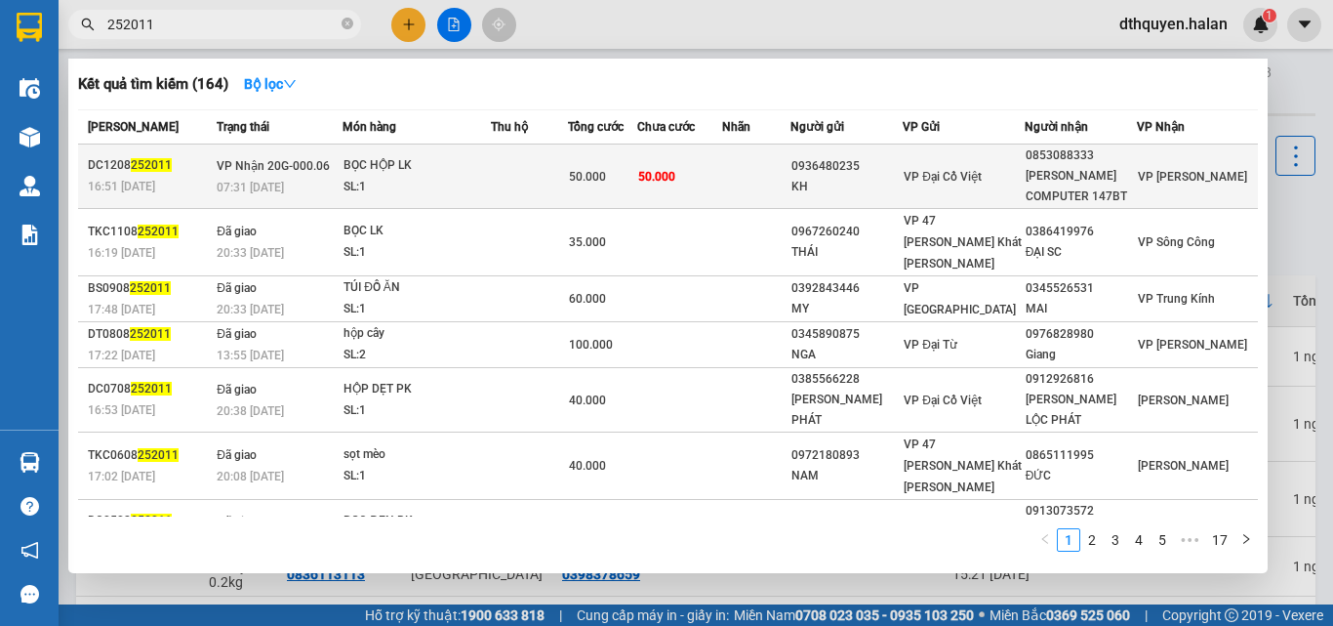
type input "252011"
click at [412, 181] on div "SL: 1" at bounding box center [417, 187] width 146 height 21
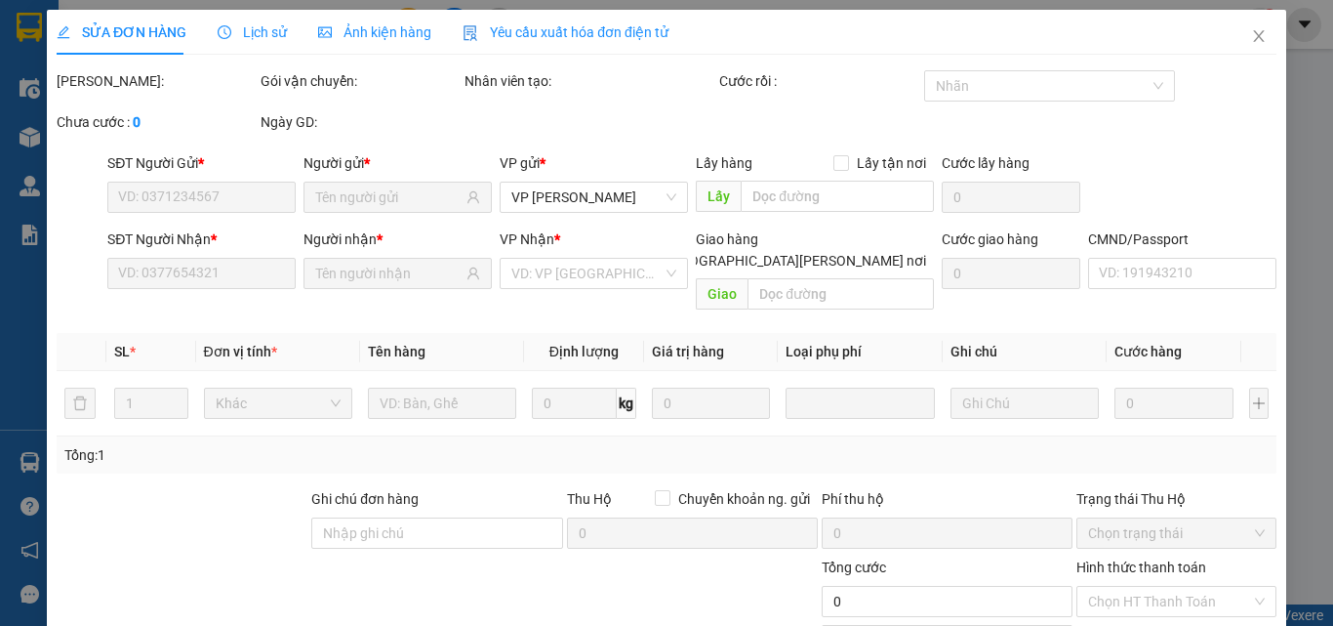
type input "0936480235"
type input "KH"
type input "0853088333"
type input "NGUYỄN ANH COMPUTER 147BT"
type input "50.000"
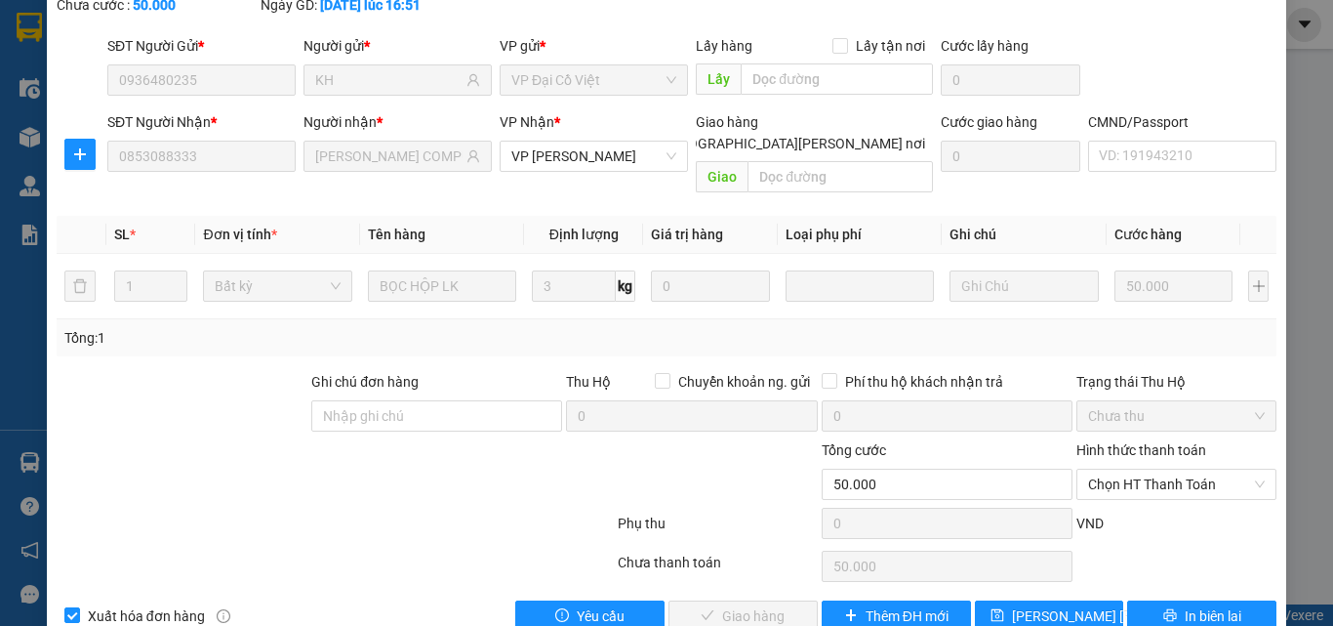
scroll to position [140, 0]
click at [1118, 468] on span "Chọn HT Thanh Toán" at bounding box center [1176, 482] width 177 height 29
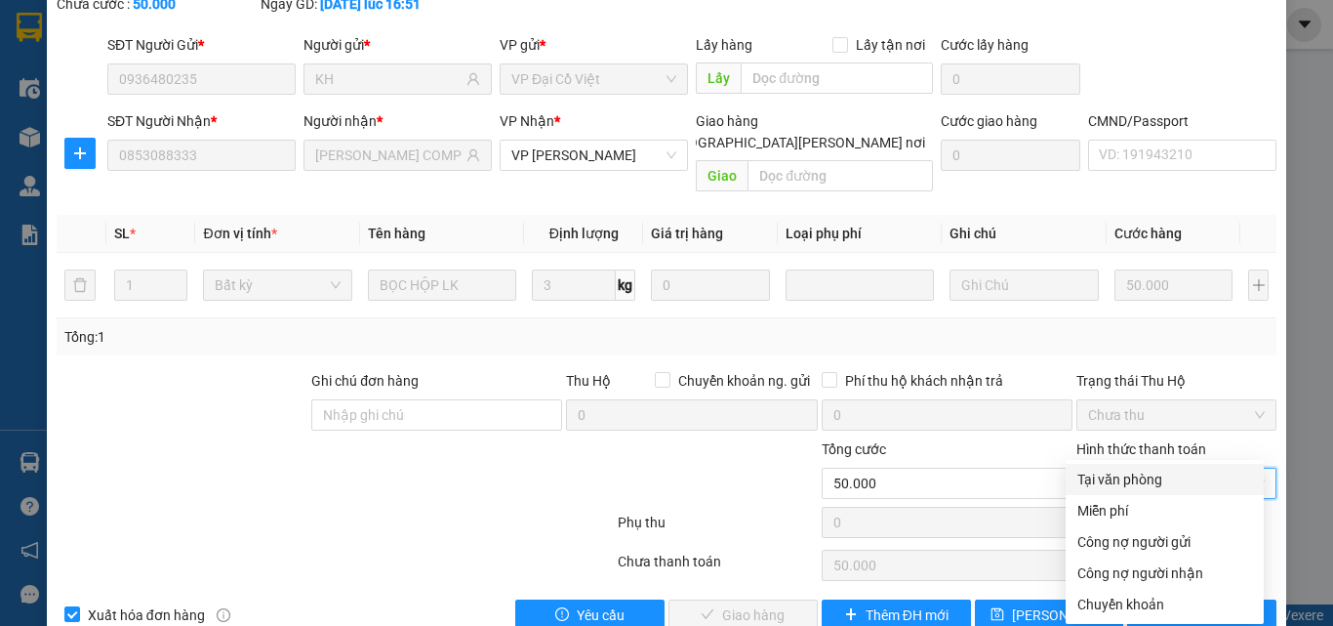
click at [1127, 471] on div "Tại văn phòng" at bounding box center [1165, 478] width 175 height 21
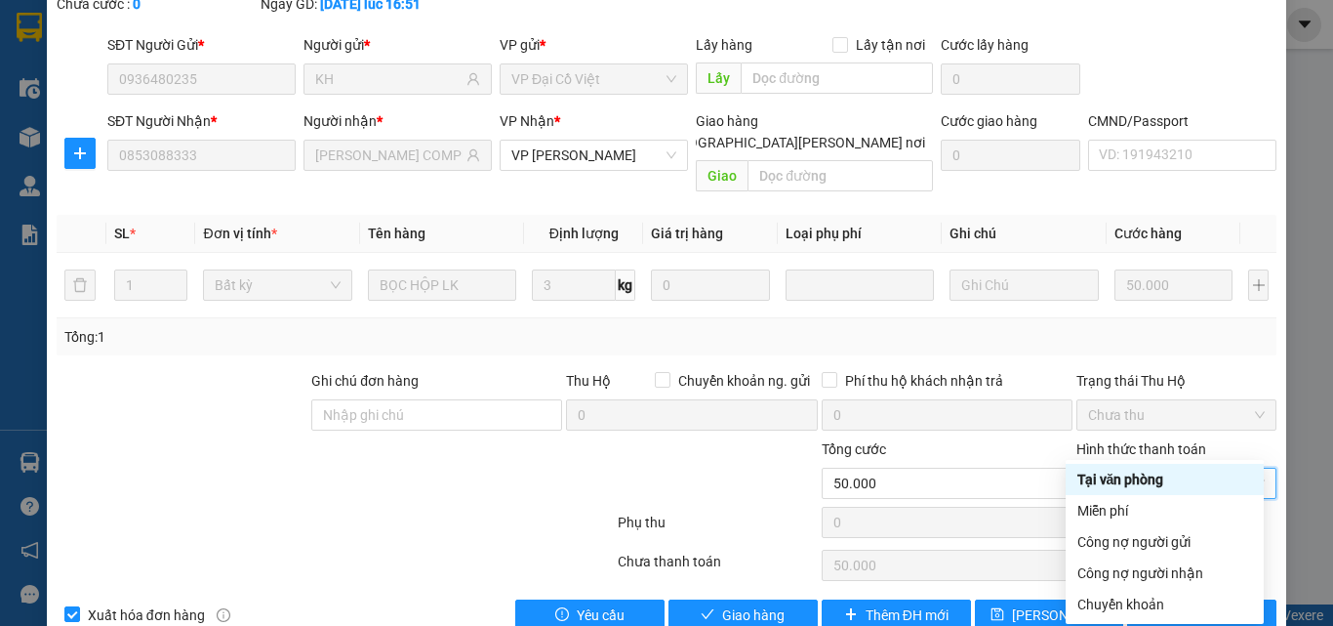
type input "0"
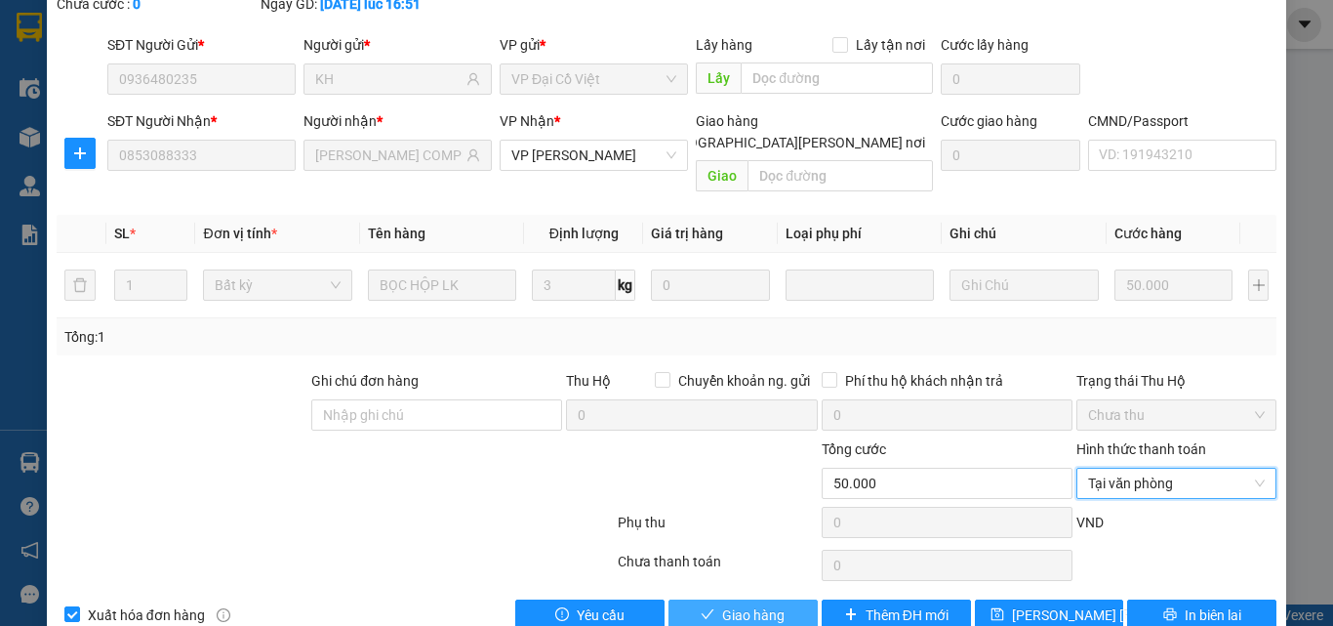
click at [764, 604] on span "Giao hàng" at bounding box center [753, 614] width 62 height 21
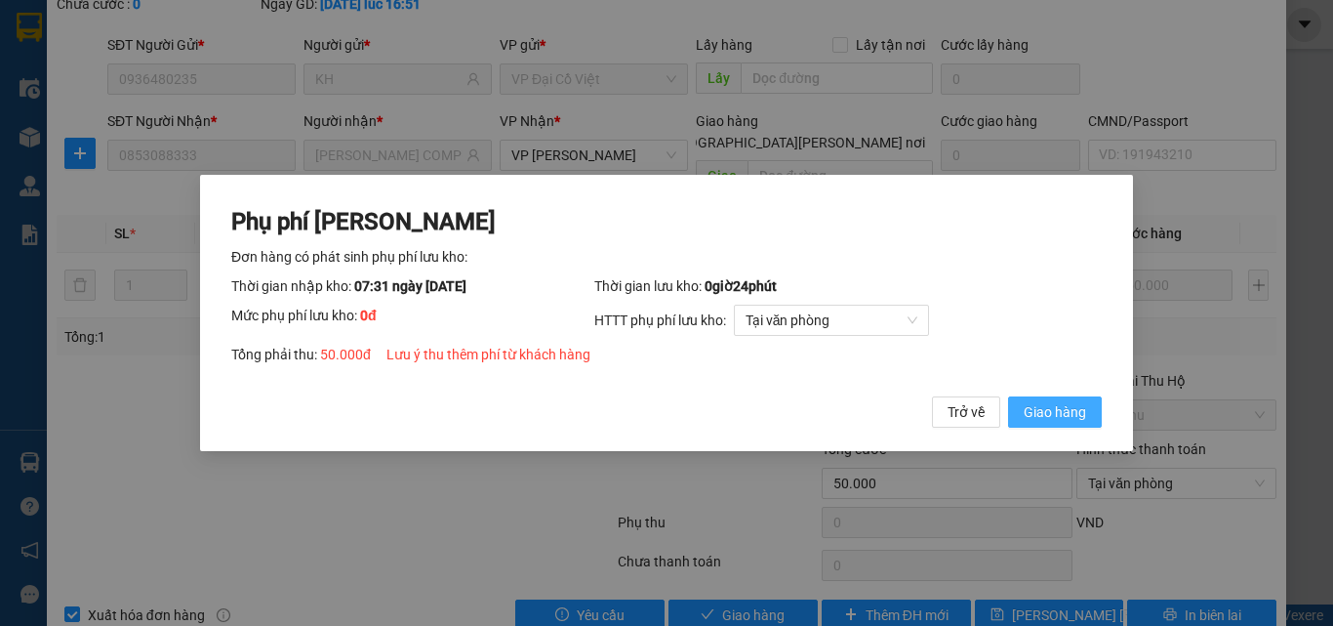
click at [1040, 419] on span "Giao hàng" at bounding box center [1055, 411] width 62 height 21
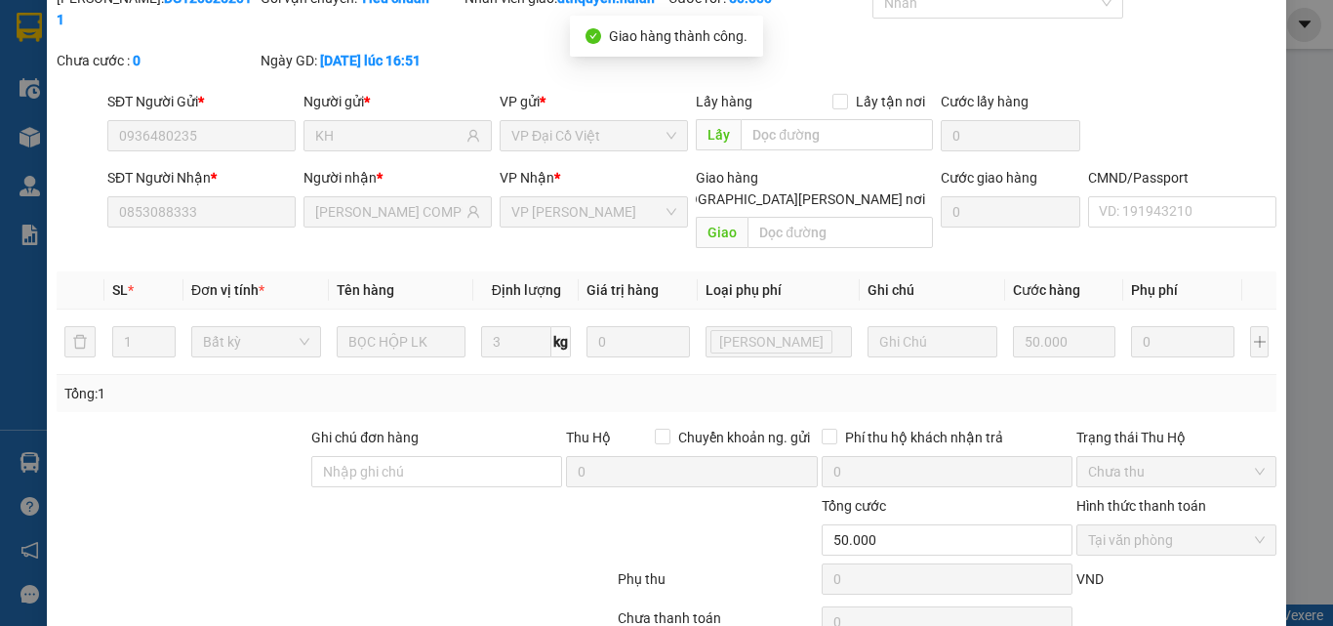
scroll to position [0, 0]
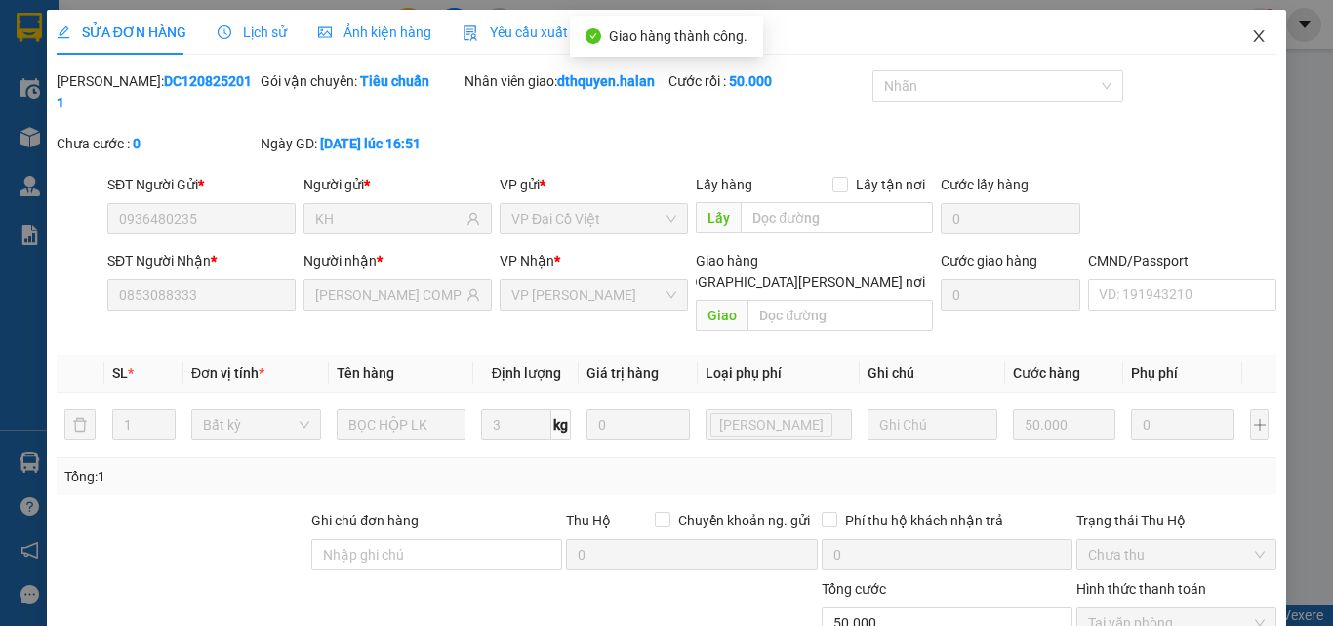
click at [1254, 34] on icon "close" at bounding box center [1259, 36] width 11 height 12
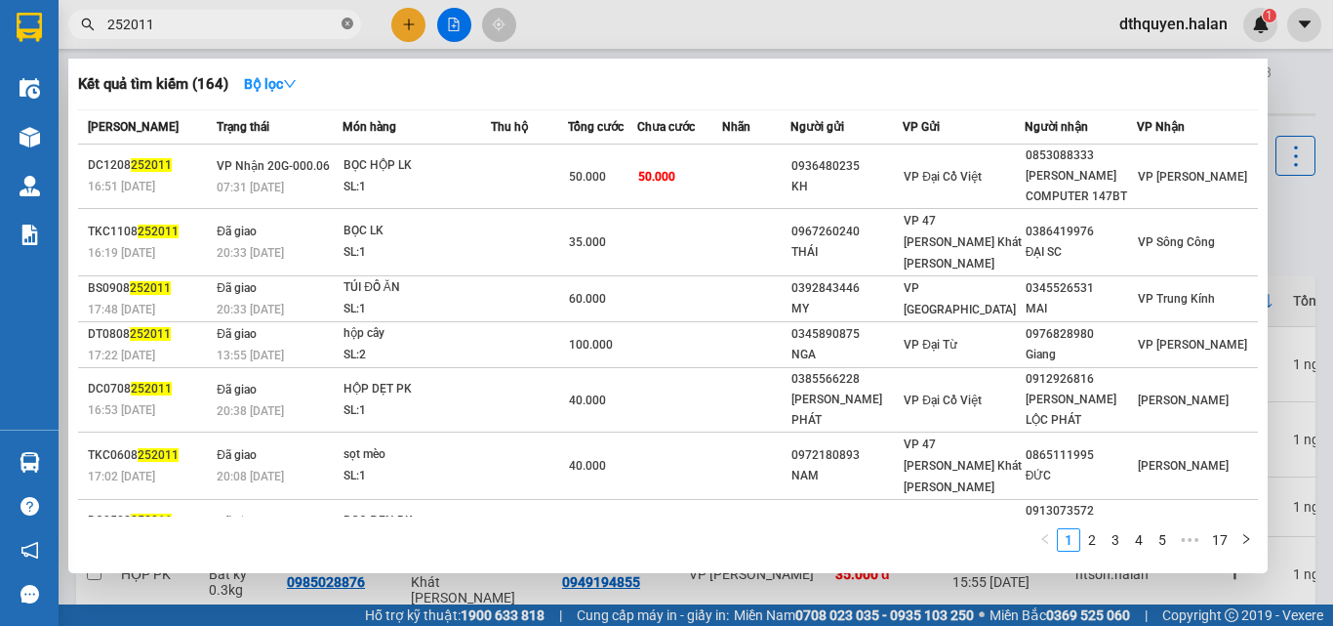
click at [349, 22] on icon "close-circle" at bounding box center [348, 24] width 12 height 12
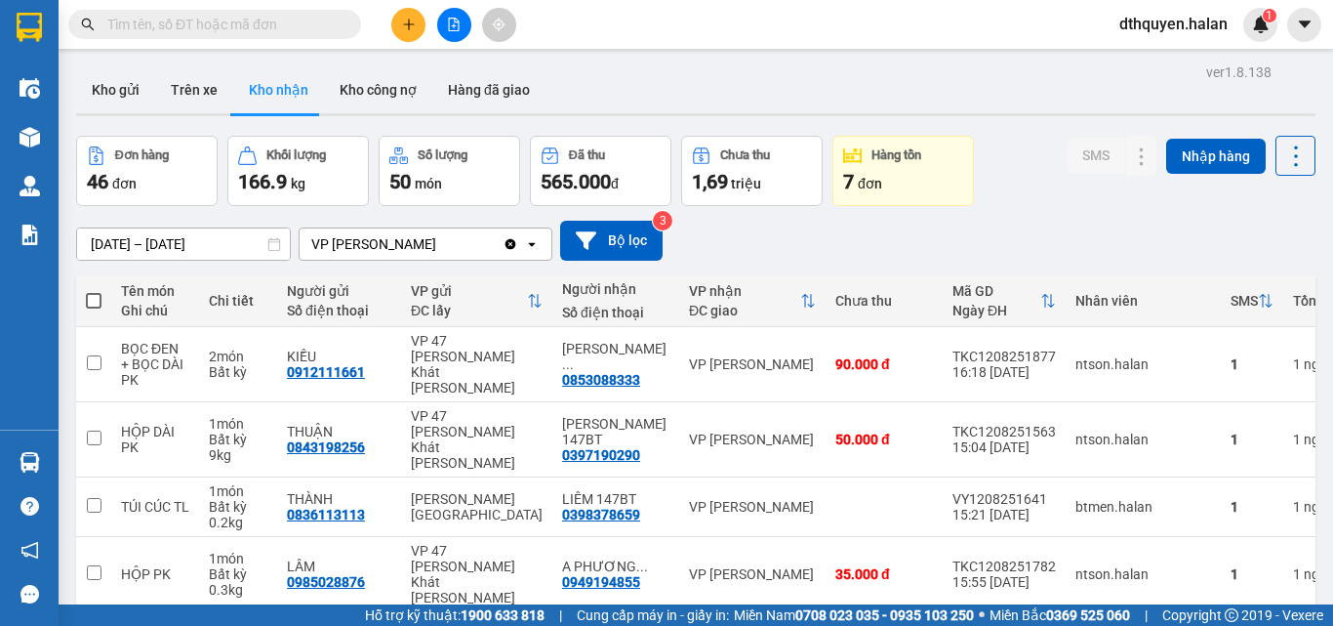
click at [275, 27] on input "text" at bounding box center [222, 24] width 230 height 21
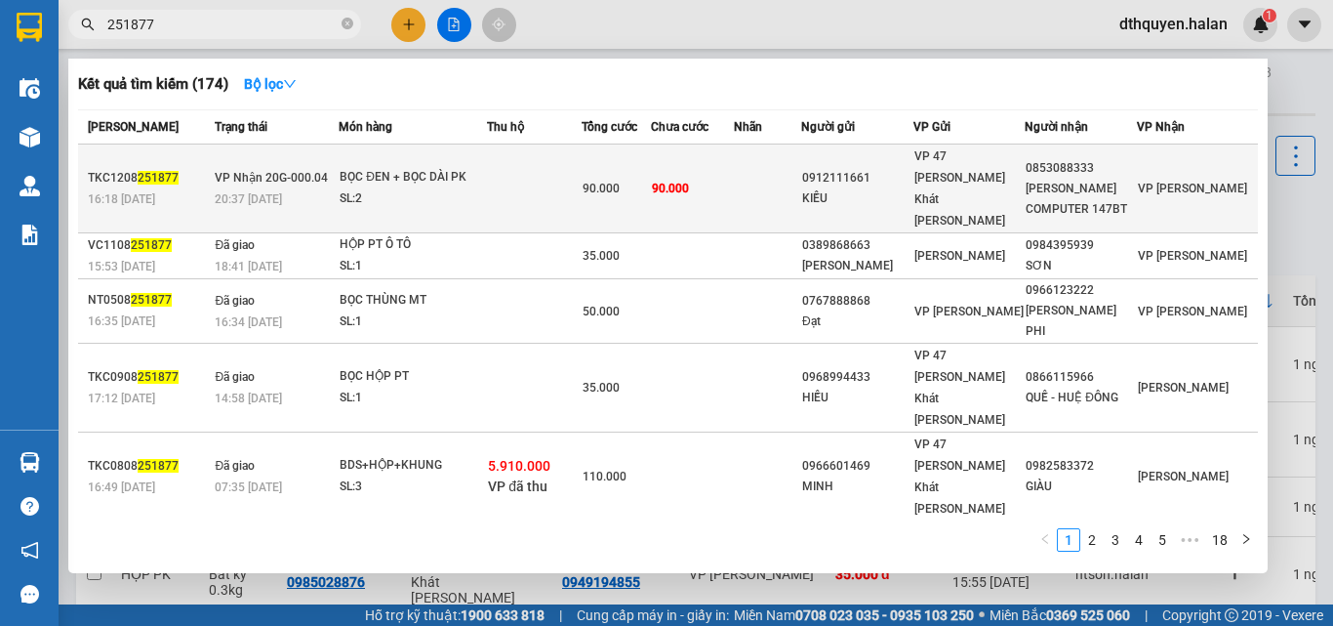
type input "251877"
click at [388, 173] on div "BỌC ĐEN + BỌC DÀI PK" at bounding box center [413, 177] width 146 height 21
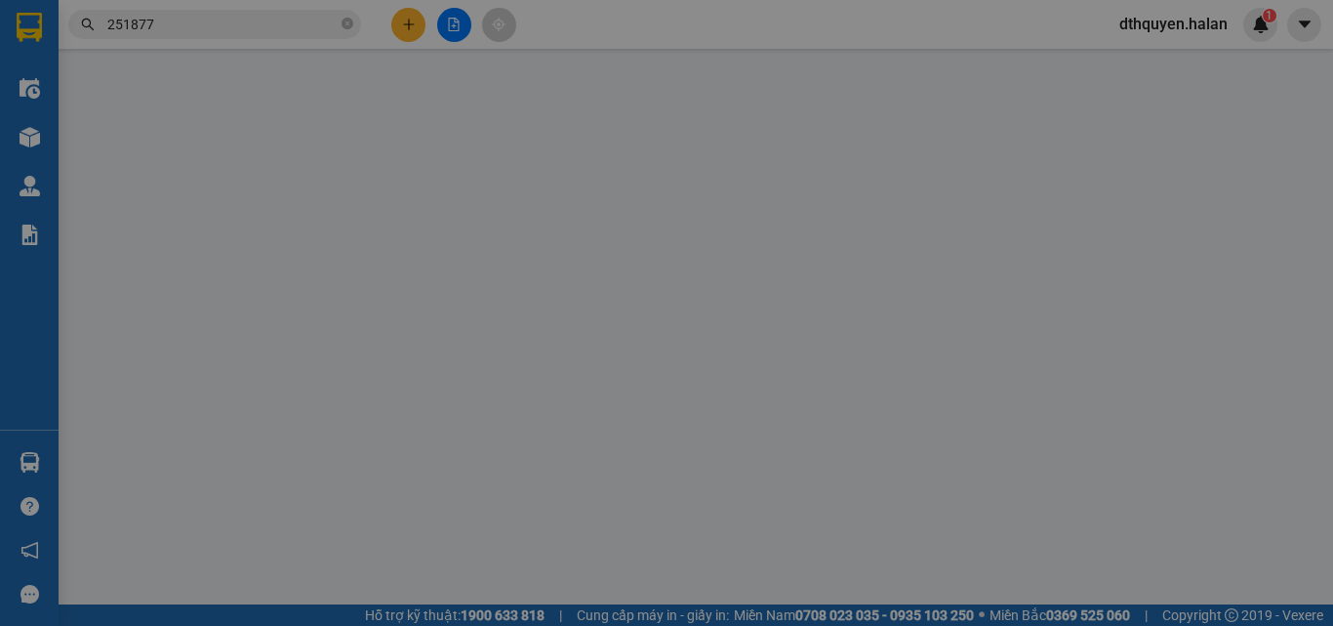
type input "0912111661"
type input "KIỀU"
type input "0853088333"
type input "NGUYỄN ANH COMPUTER 147BT"
type input "90.000"
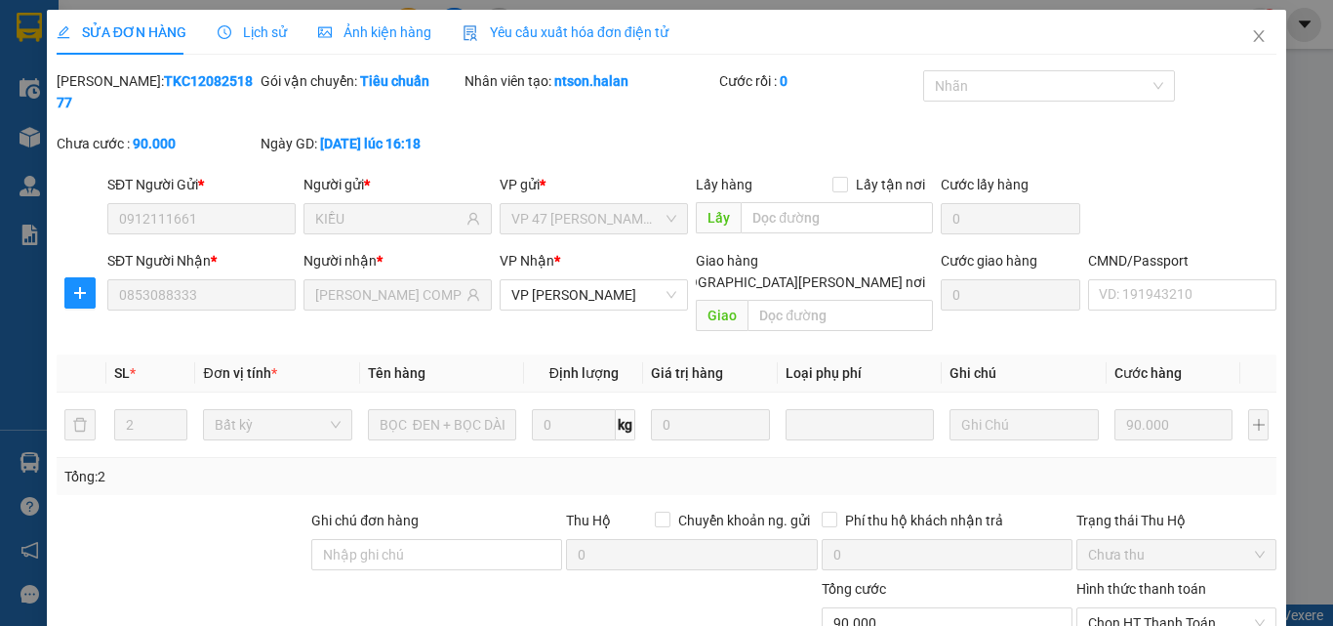
scroll to position [140, 0]
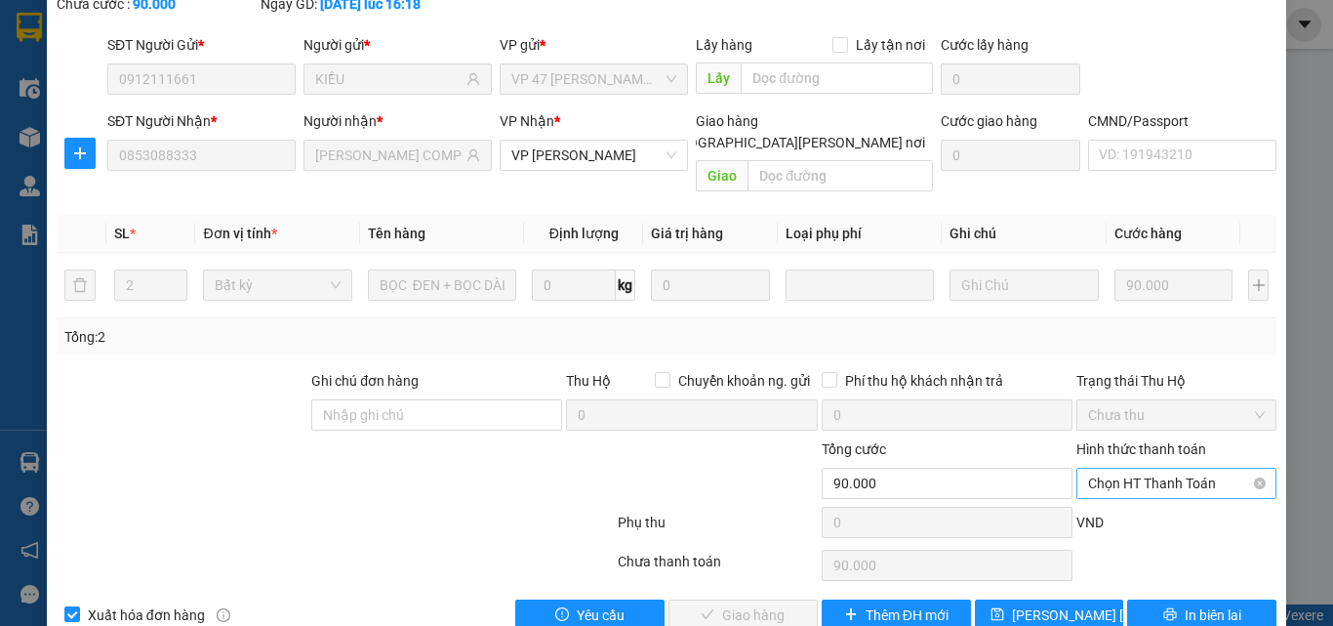
click at [1109, 468] on span "Chọn HT Thanh Toán" at bounding box center [1176, 482] width 177 height 29
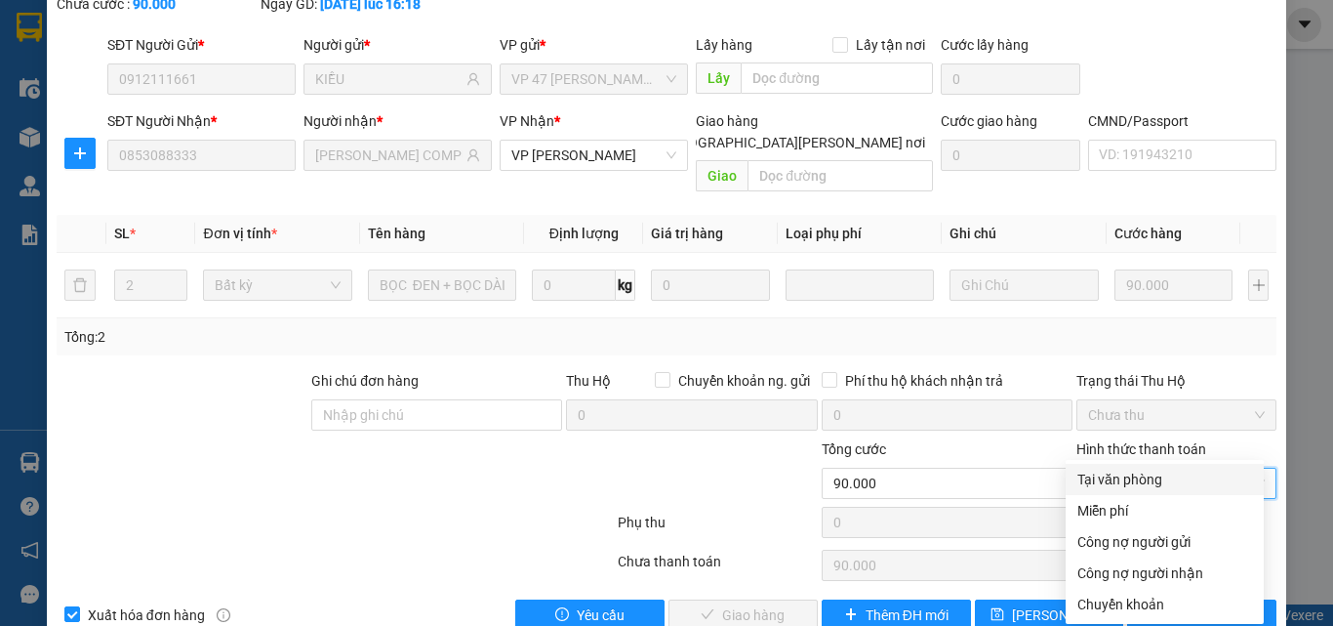
click at [1105, 470] on div "Tại văn phòng" at bounding box center [1165, 478] width 175 height 21
type input "0"
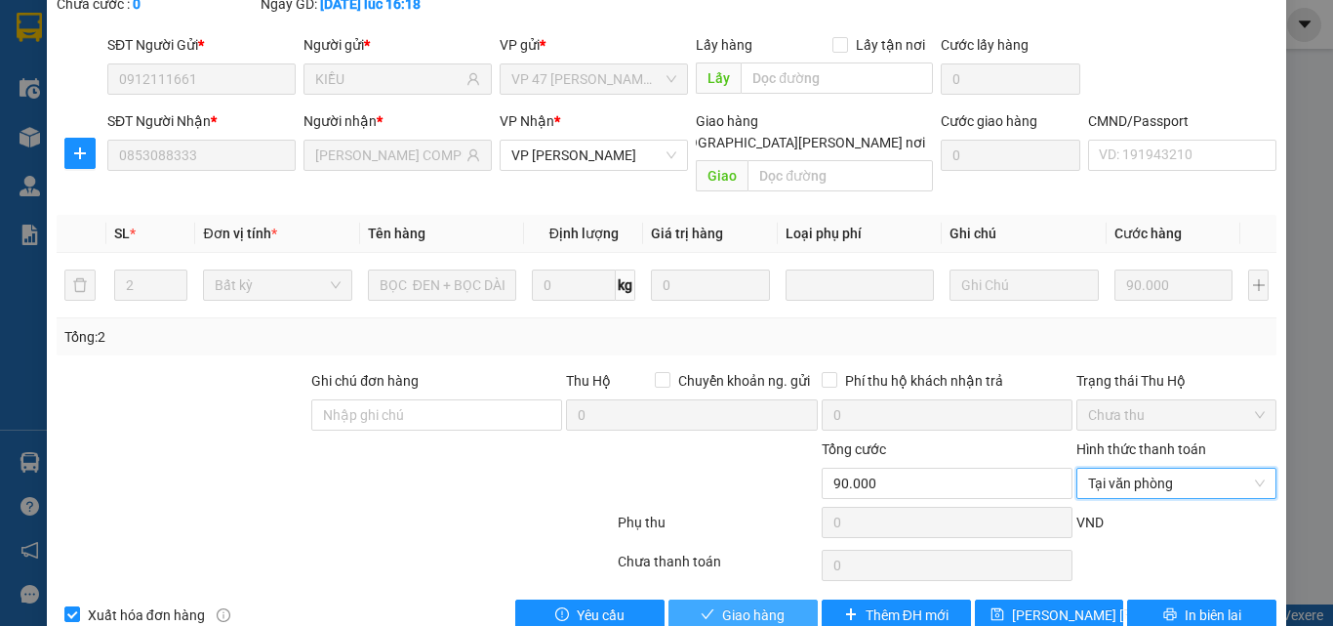
click at [778, 599] on button "Giao hàng" at bounding box center [743, 614] width 149 height 31
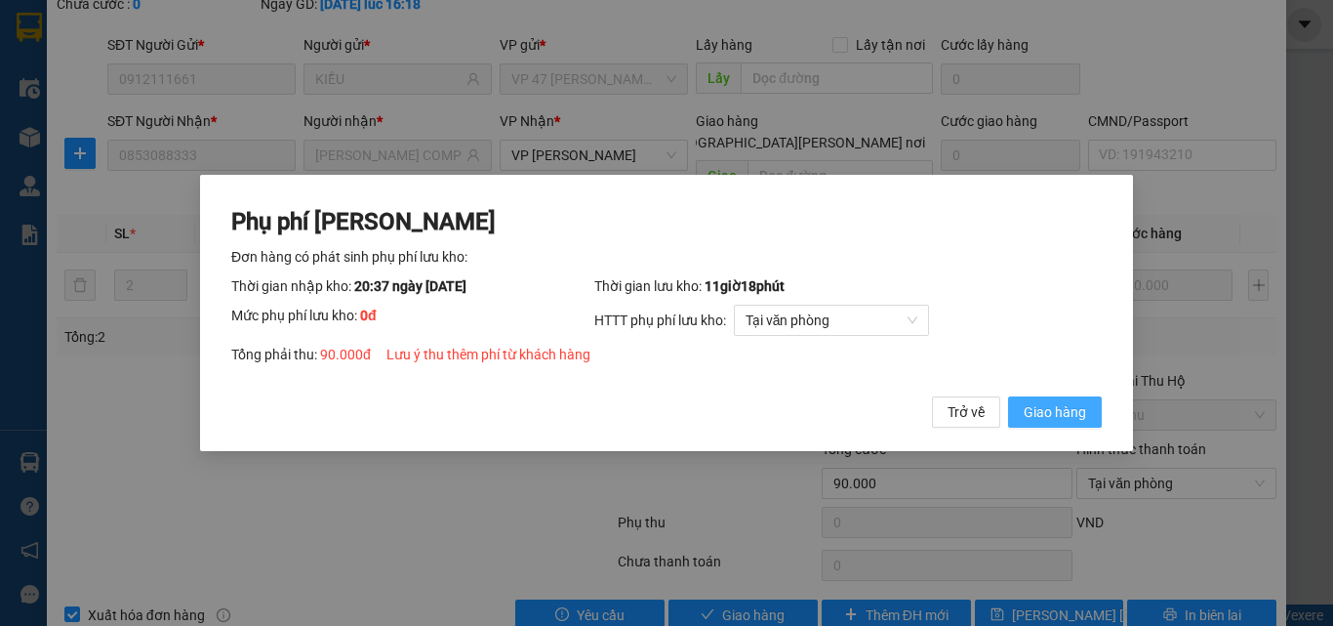
click at [1043, 409] on span "Giao hàng" at bounding box center [1055, 411] width 62 height 21
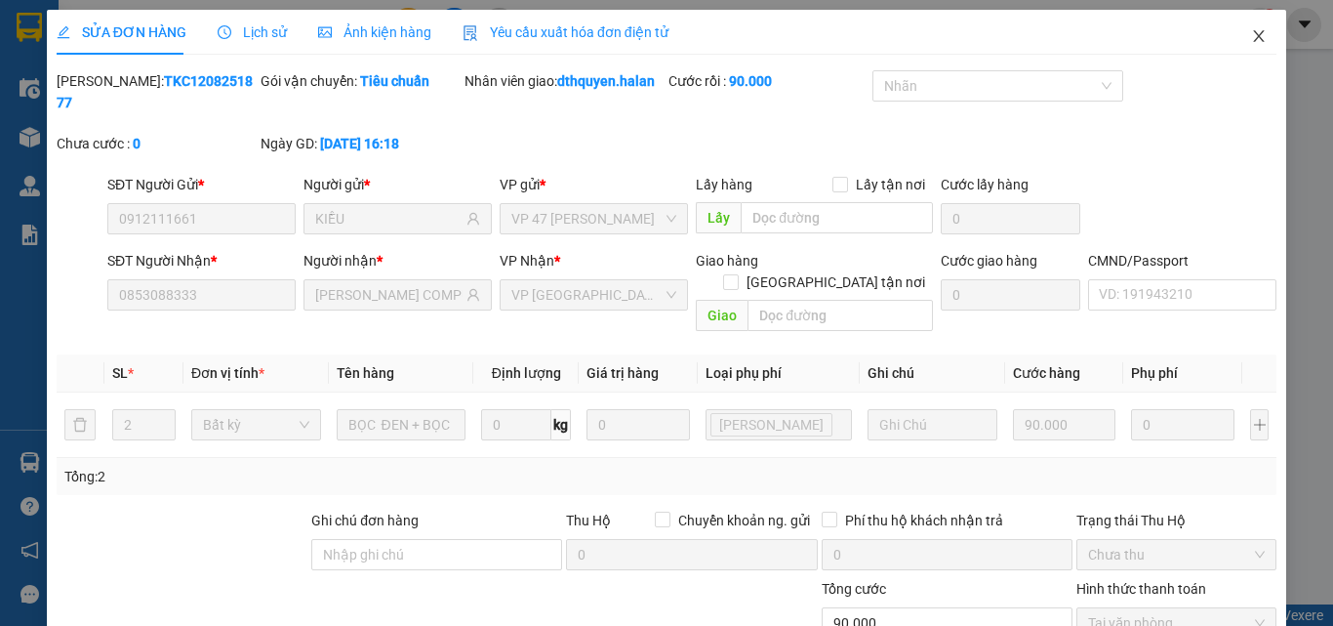
click at [1259, 53] on span "Close" at bounding box center [1259, 37] width 55 height 55
click at [1247, 34] on div "1" at bounding box center [1260, 25] width 34 height 34
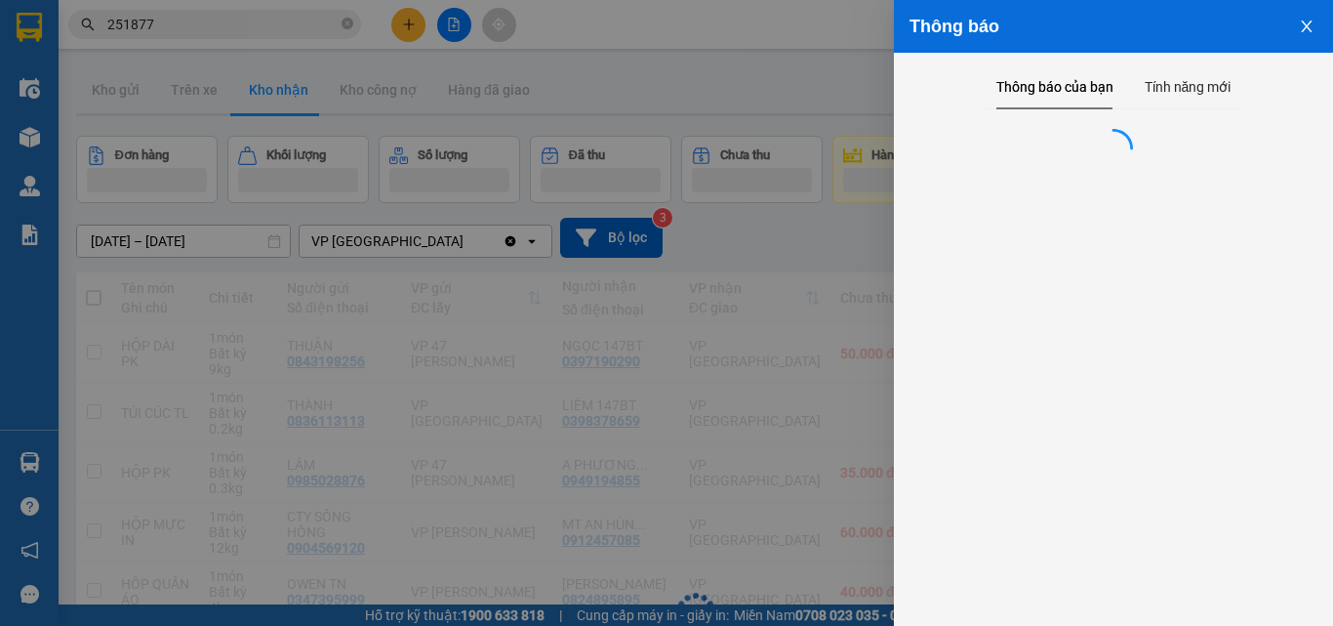
click at [348, 22] on div at bounding box center [666, 313] width 1333 height 626
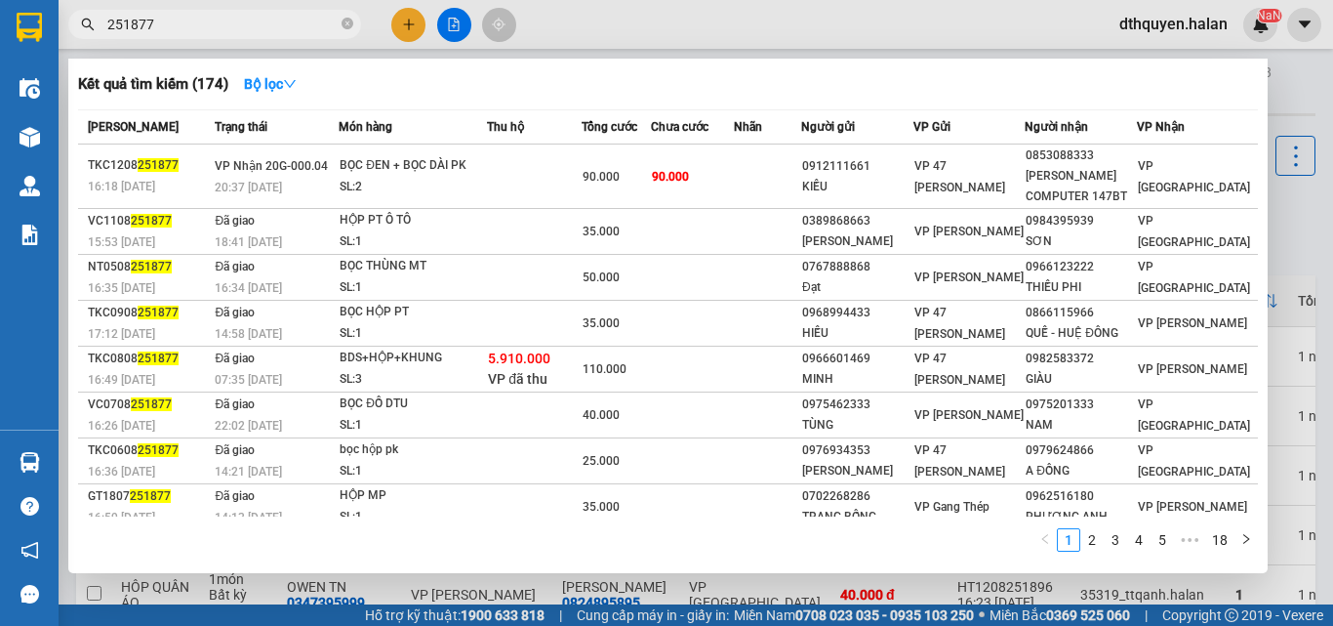
drag, startPoint x: 345, startPoint y: 23, endPoint x: 258, endPoint y: 11, distance: 87.8
click at [343, 23] on icon "close-circle" at bounding box center [348, 24] width 12 height 12
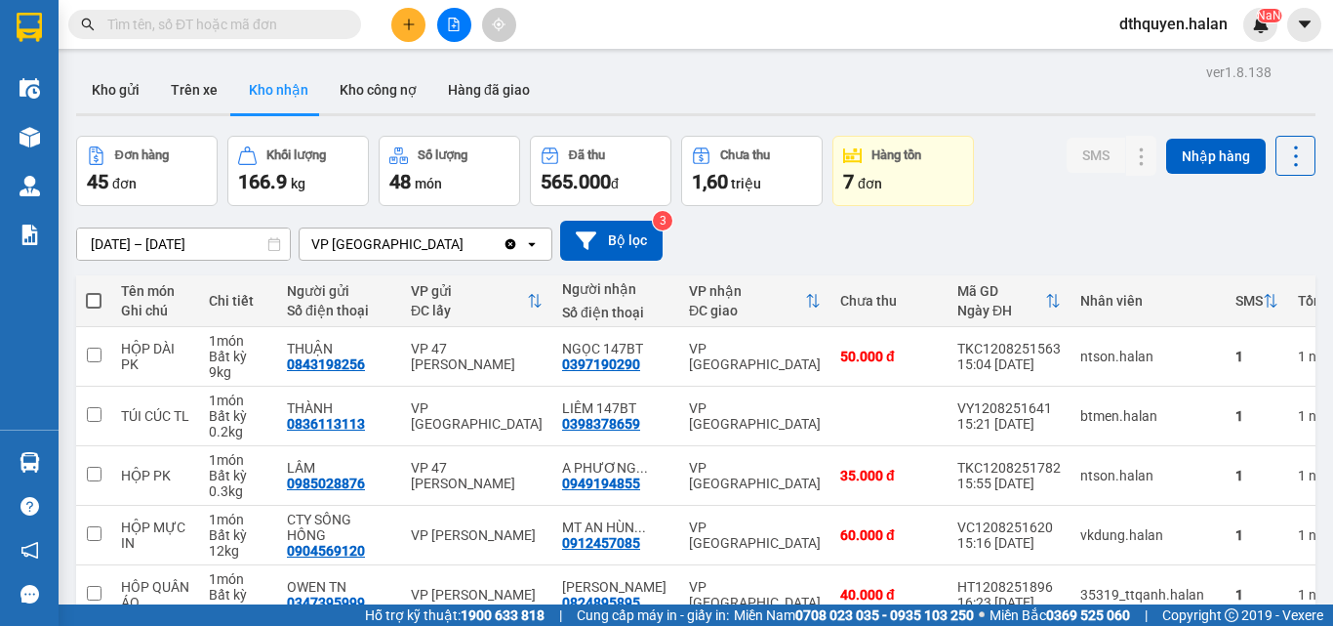
click at [269, 25] on input "text" at bounding box center [222, 24] width 230 height 21
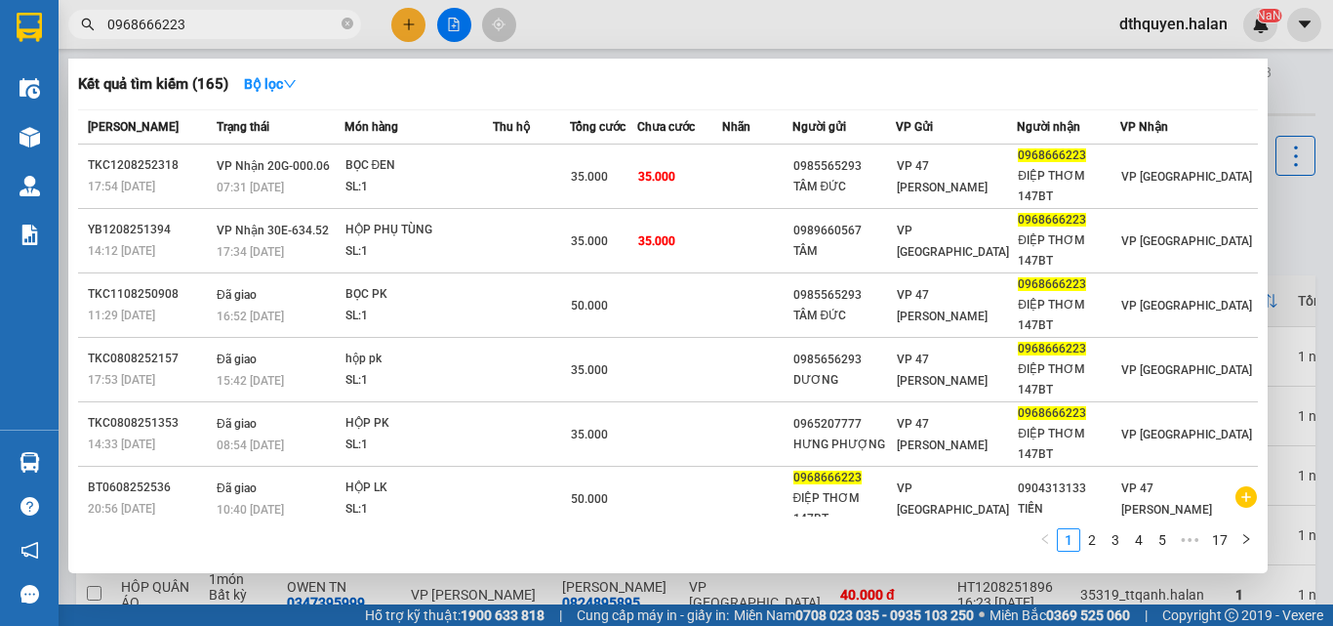
type input "0968666223"
click at [349, 29] on icon "close-circle" at bounding box center [348, 24] width 12 height 12
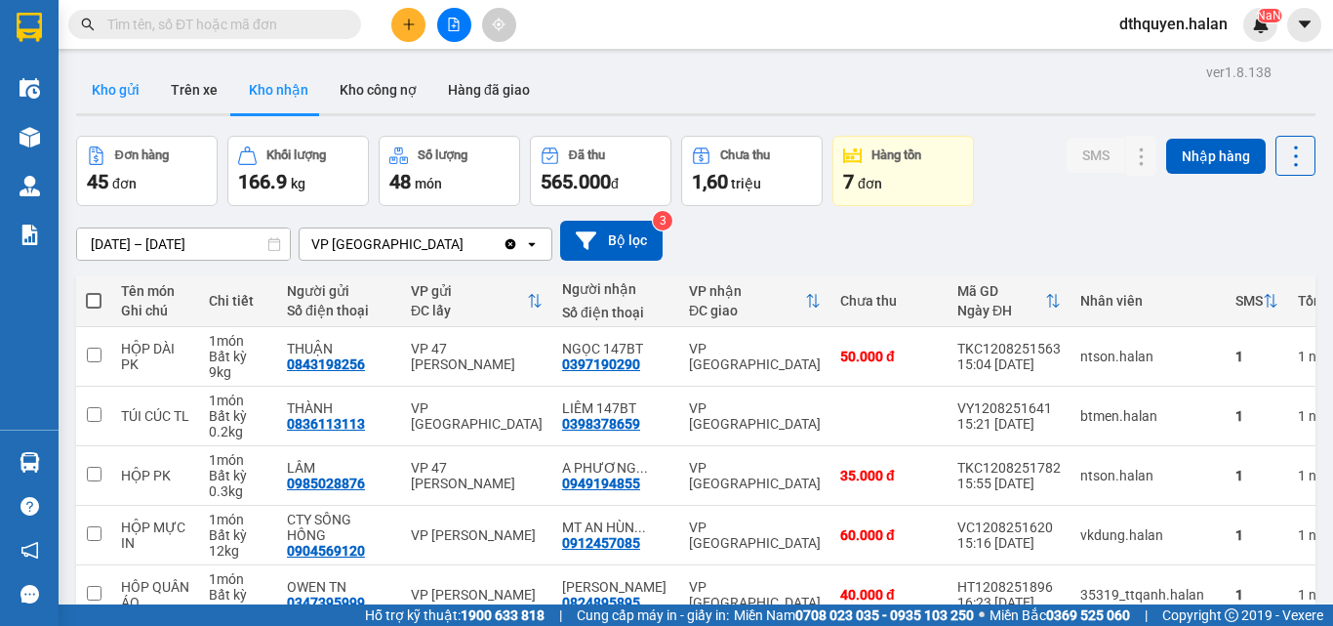
click at [115, 79] on button "Kho gửi" at bounding box center [115, 89] width 79 height 47
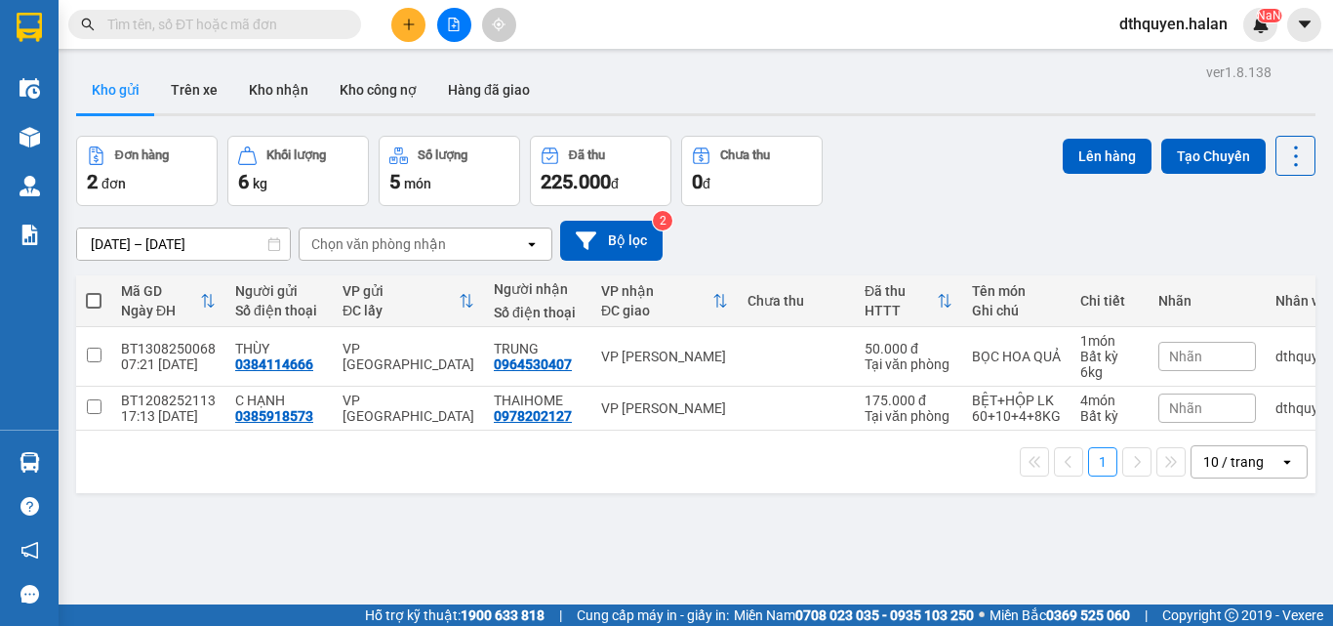
click at [274, 33] on input "text" at bounding box center [222, 24] width 230 height 21
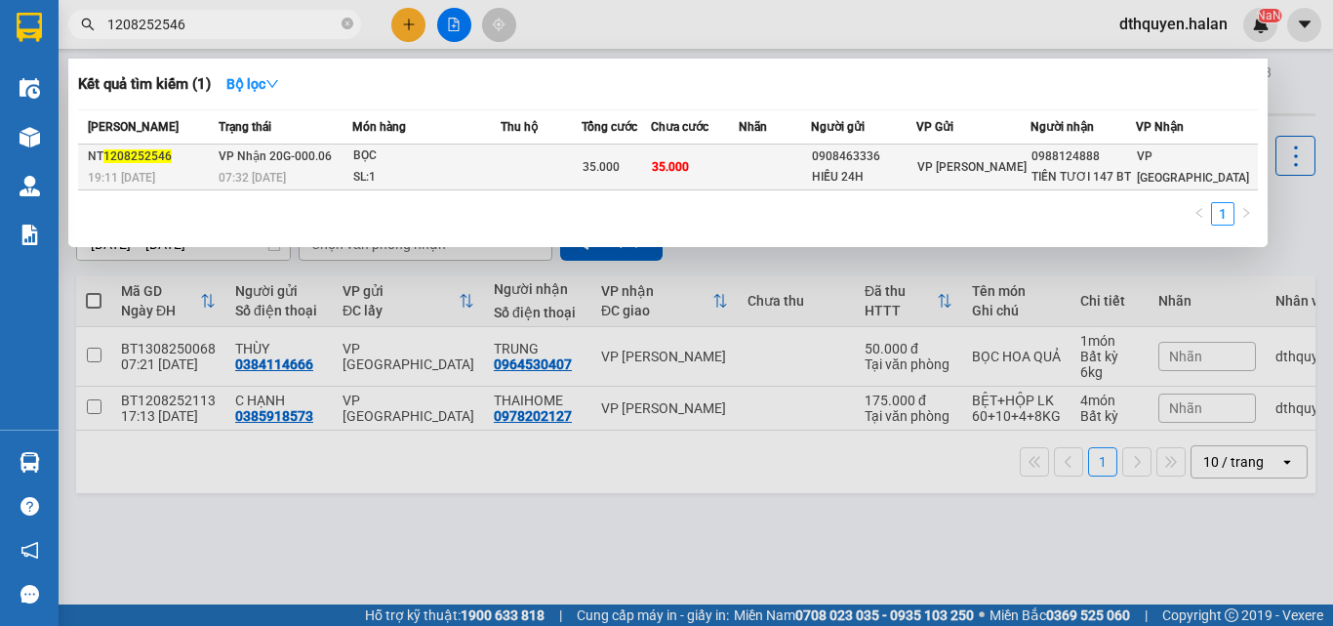
type input "1208252546"
click at [337, 158] on td "VP Nhận 20G-000.06 07:32 - 13/08" at bounding box center [283, 167] width 139 height 46
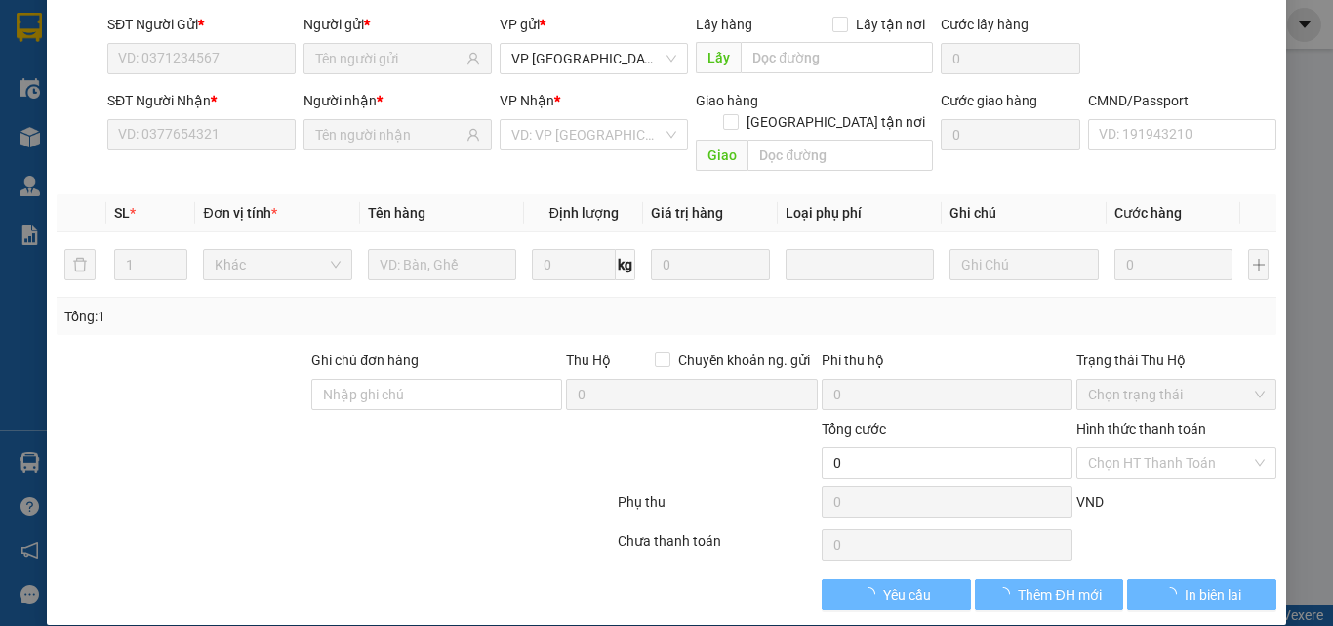
scroll to position [140, 0]
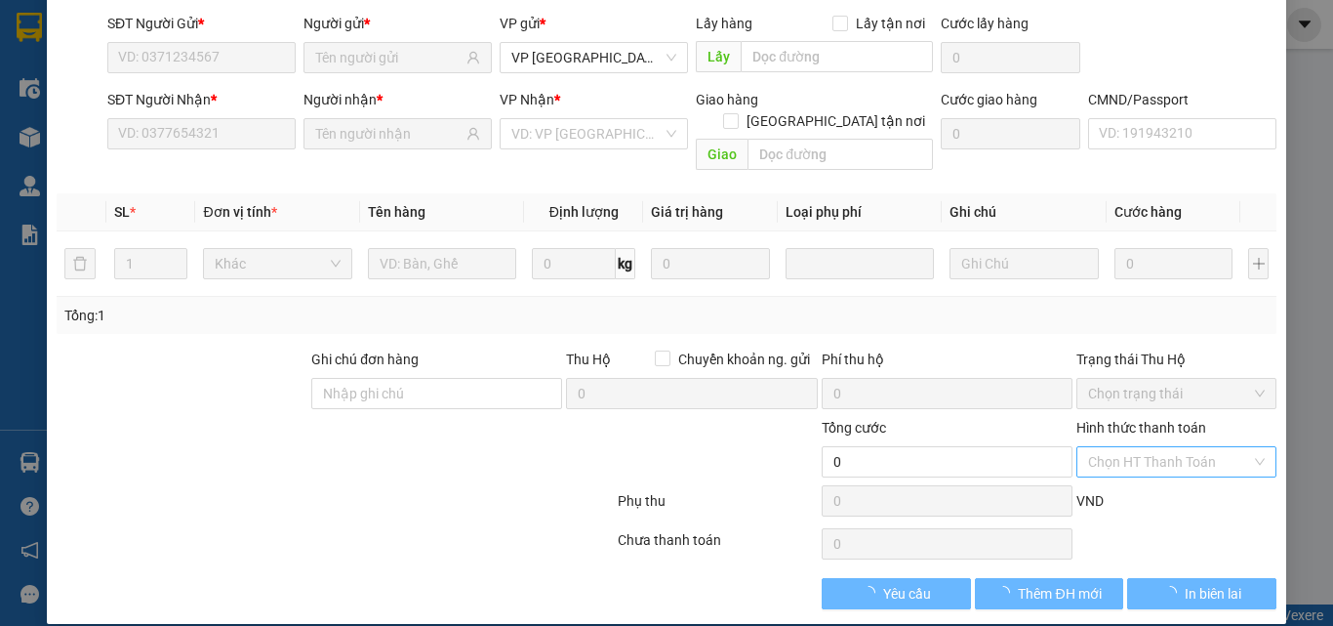
type input "0908463336"
type input "HIẾU 24H"
type input "0988124888"
type input "TIẾN TƯƠI 147 BT"
type input "008086005952"
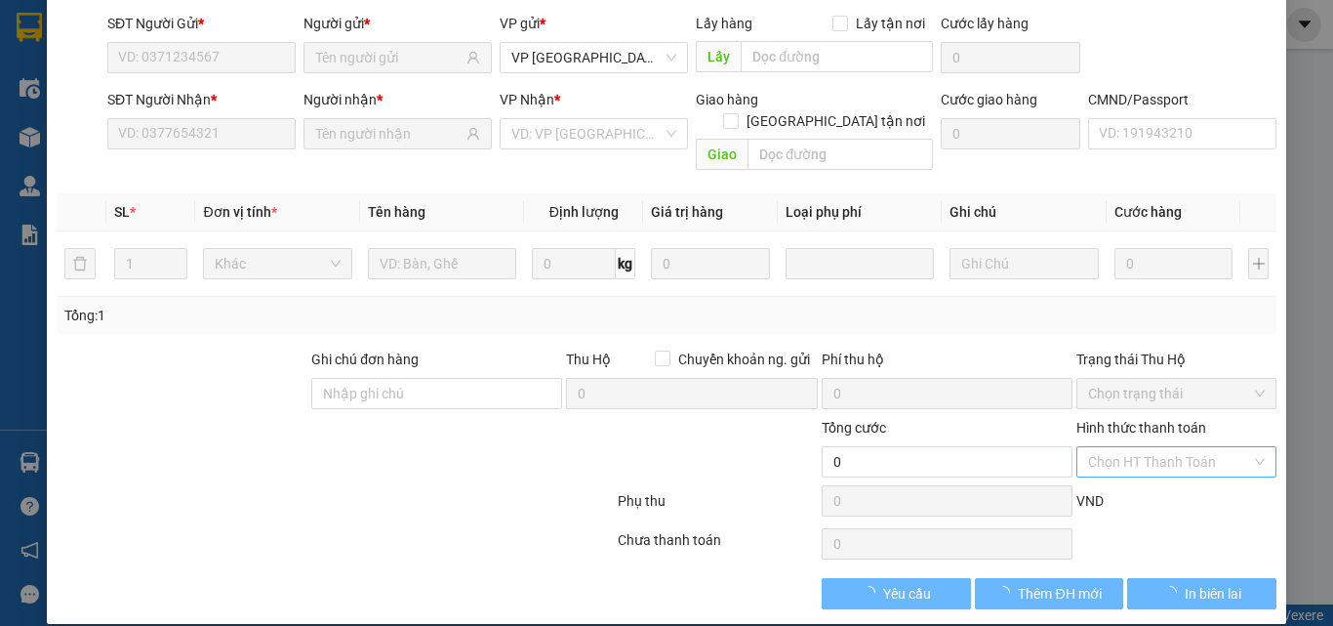
type input "35.000"
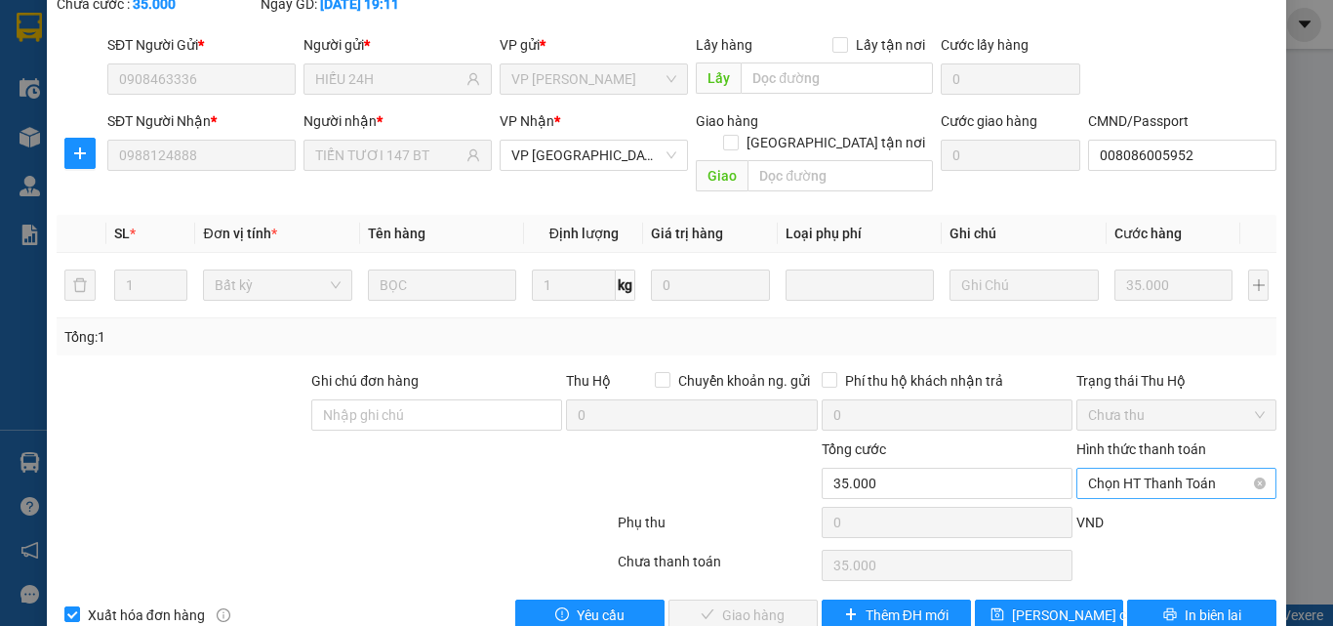
click at [1135, 468] on span "Chọn HT Thanh Toán" at bounding box center [1176, 482] width 177 height 29
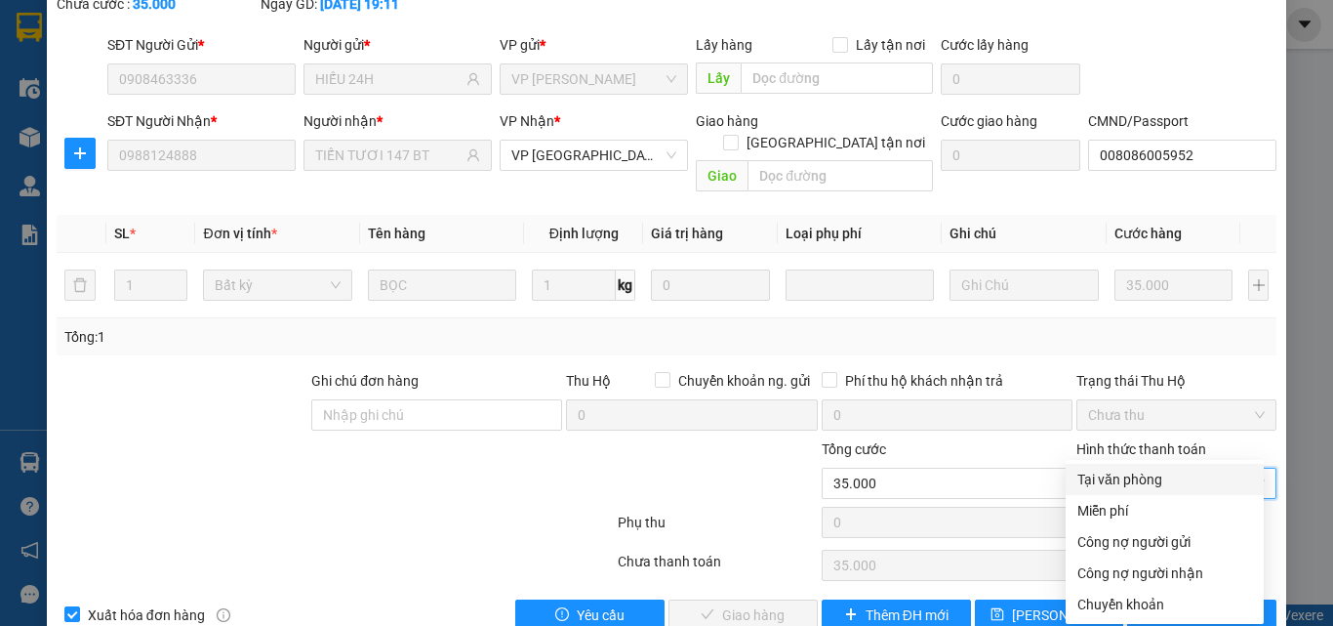
click at [1120, 489] on div "Tại văn phòng" at bounding box center [1165, 478] width 175 height 21
type input "0"
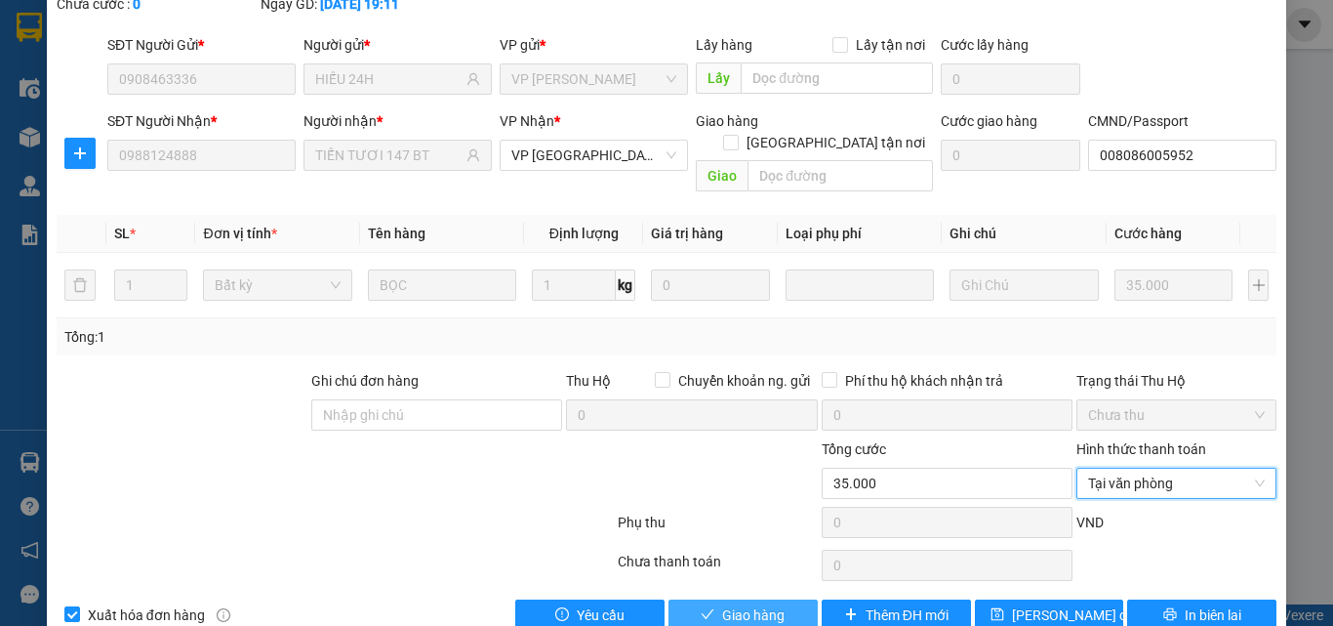
click at [792, 599] on button "Giao hàng" at bounding box center [743, 614] width 149 height 31
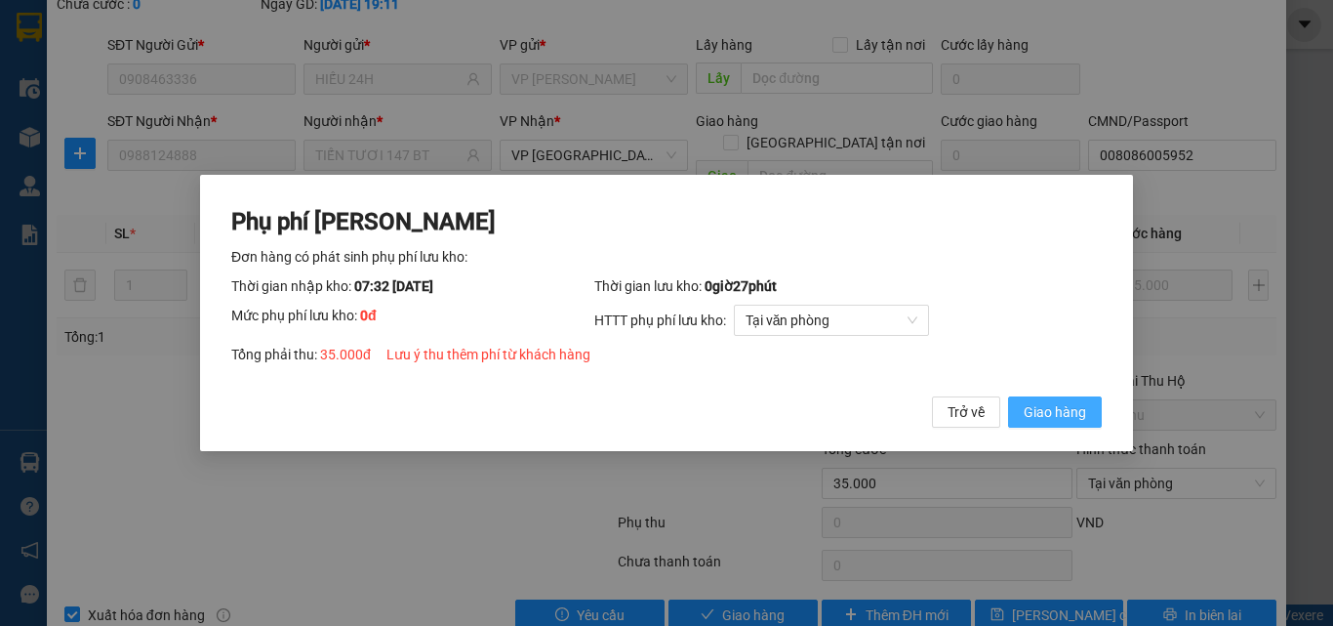
click at [1067, 428] on button "Giao hàng" at bounding box center [1055, 411] width 94 height 31
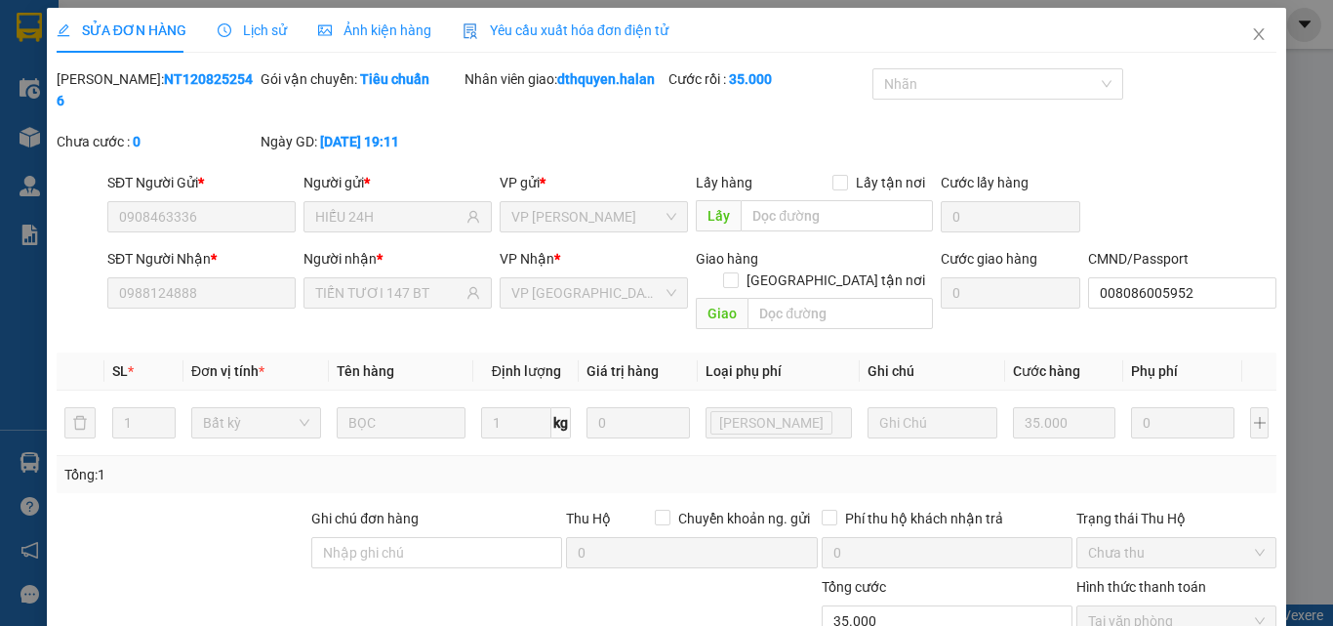
scroll to position [0, 0]
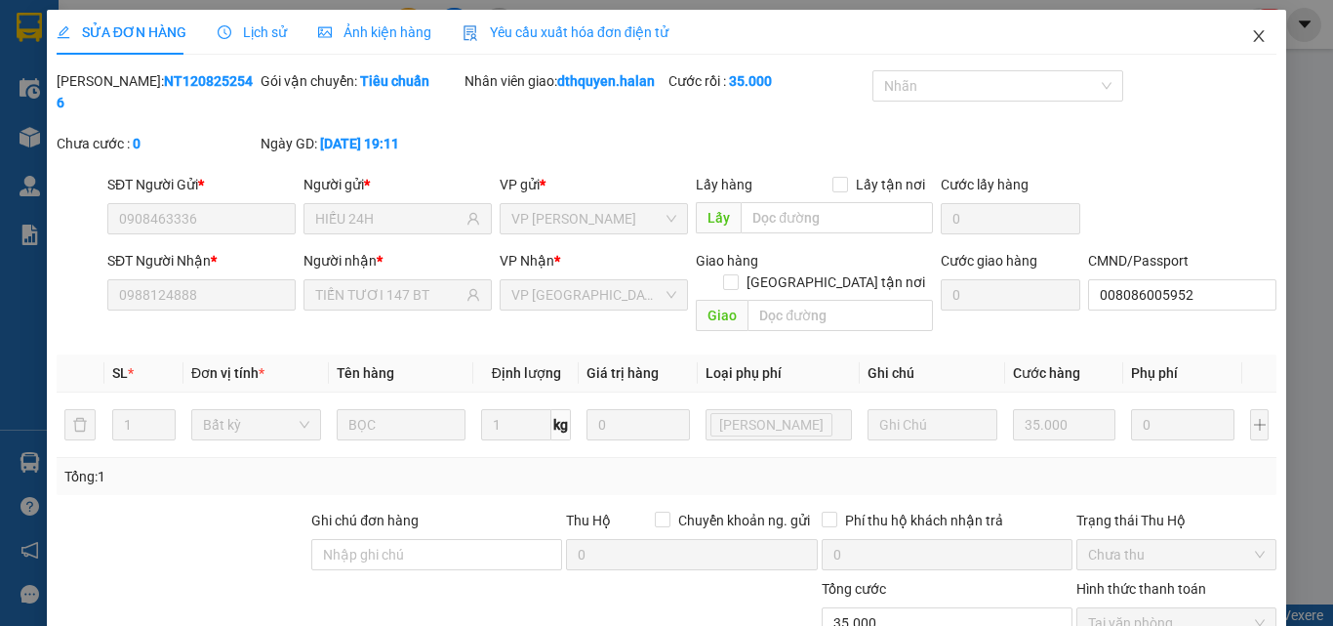
click at [1251, 36] on icon "close" at bounding box center [1259, 36] width 16 height 16
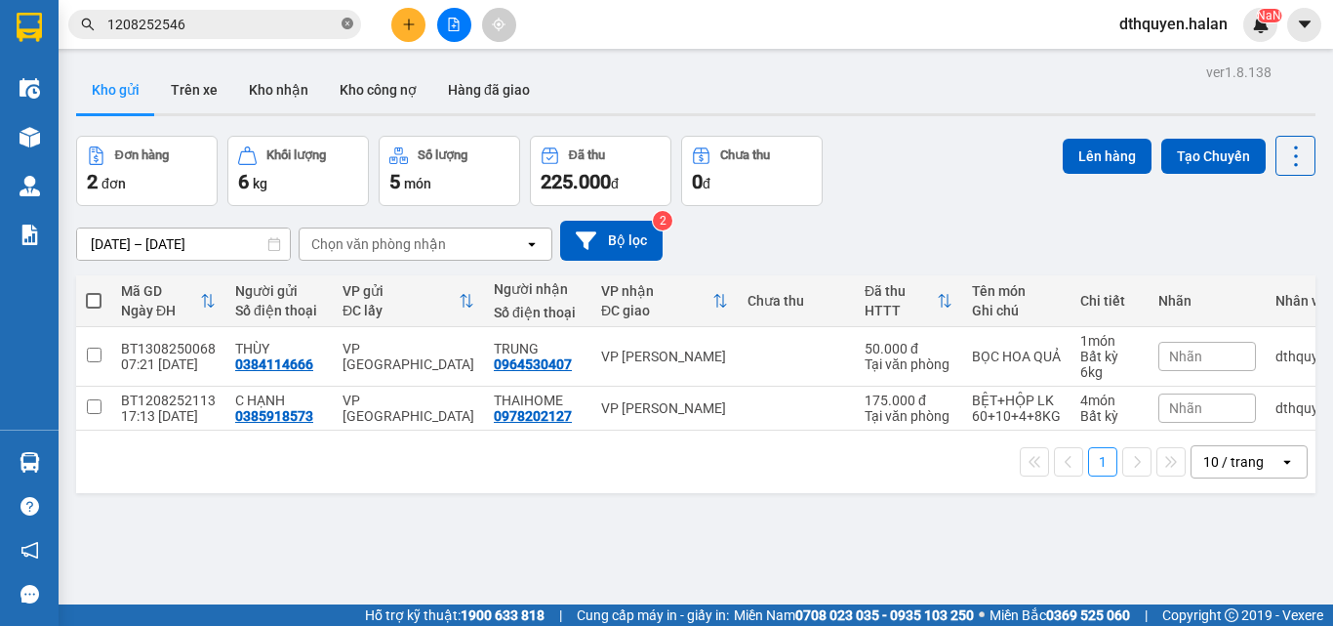
click at [348, 21] on icon "close-circle" at bounding box center [348, 24] width 12 height 12
click at [317, 29] on input "text" at bounding box center [222, 24] width 230 height 21
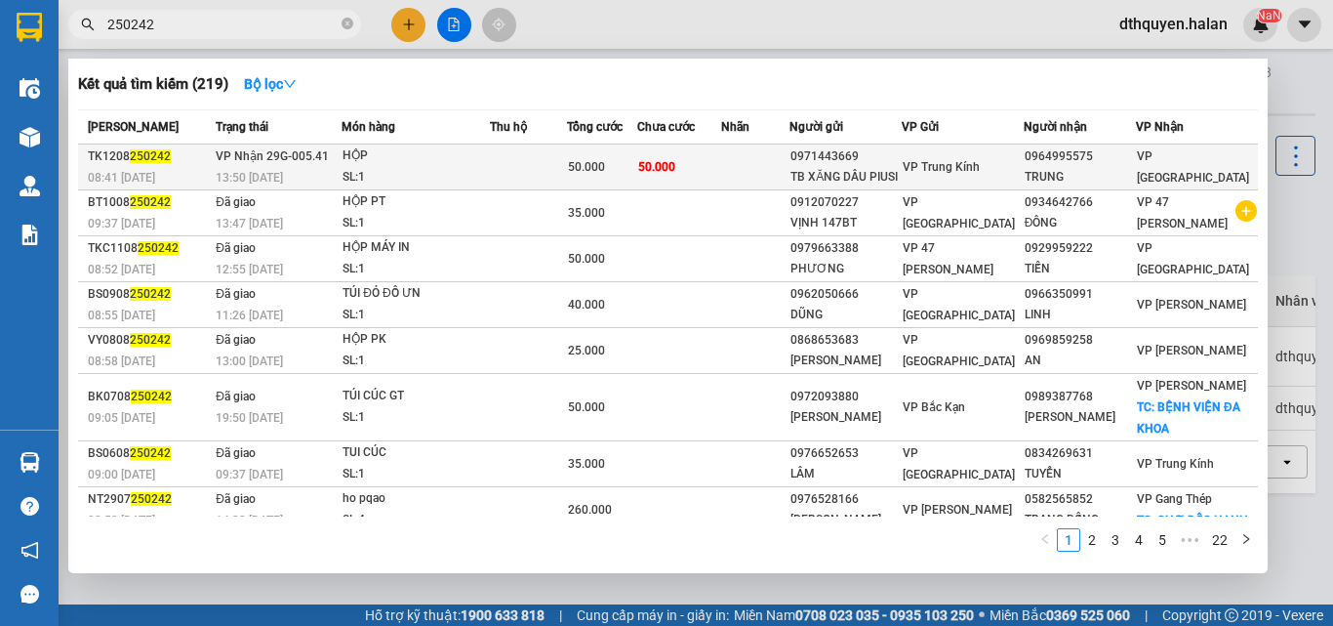
type input "250242"
click at [315, 183] on div "13:50 - 12/08" at bounding box center [278, 177] width 125 height 21
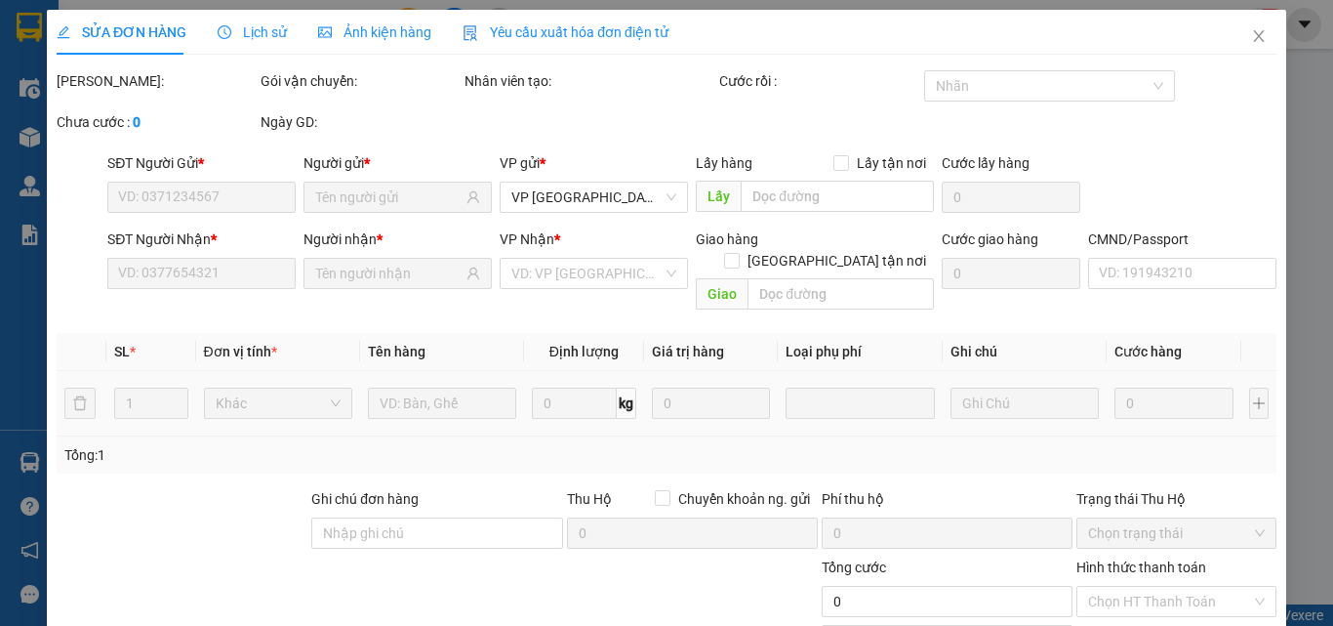
type input "0971443669"
type input "TB XĂNG DẦU PIUSI"
type input "0964995575"
type input "TRUNG"
type input "50.000"
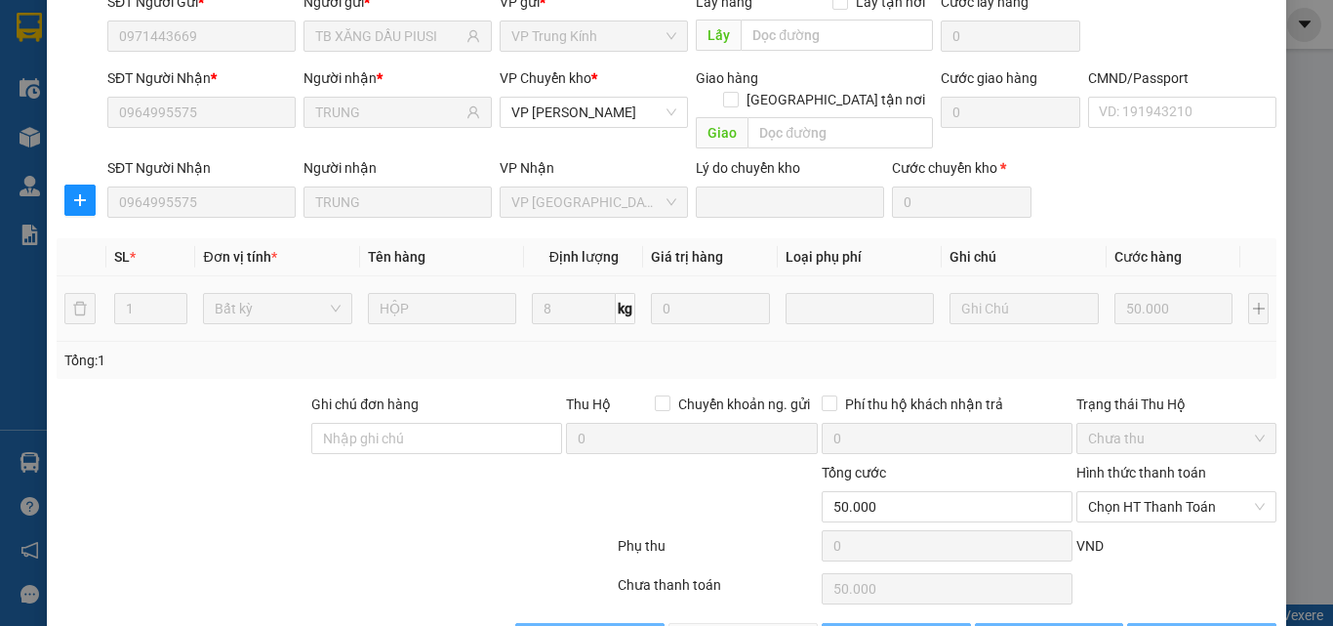
scroll to position [206, 0]
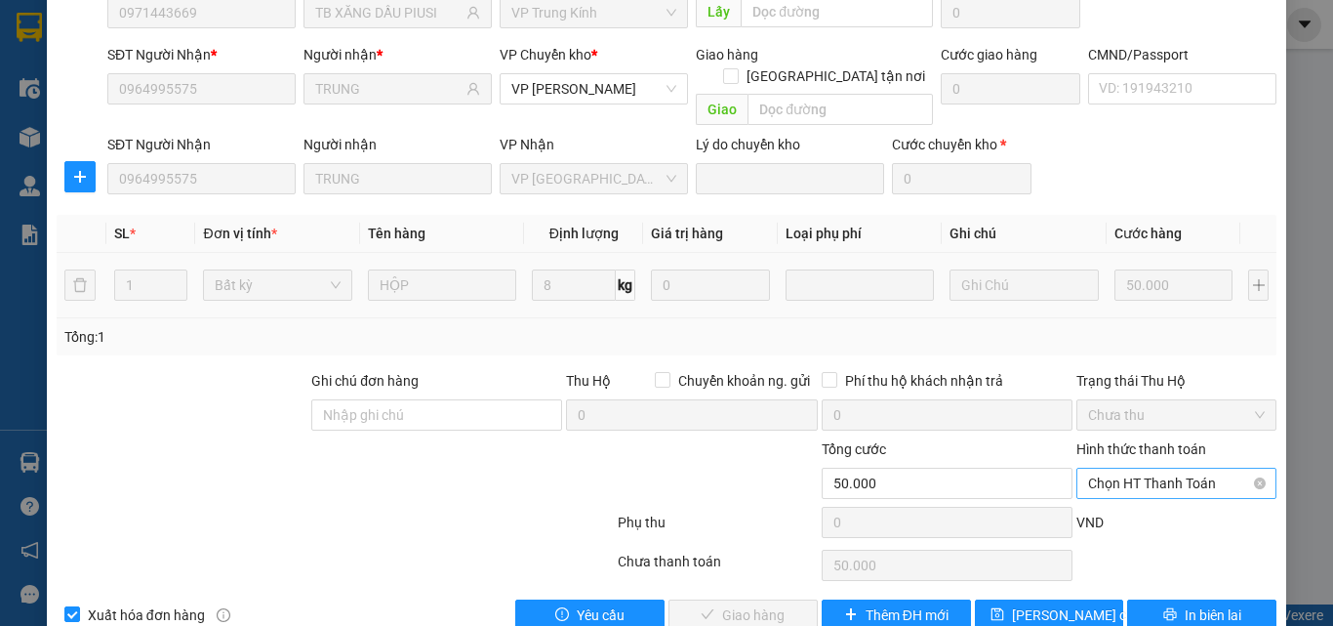
click at [1153, 468] on span "Chọn HT Thanh Toán" at bounding box center [1176, 482] width 177 height 29
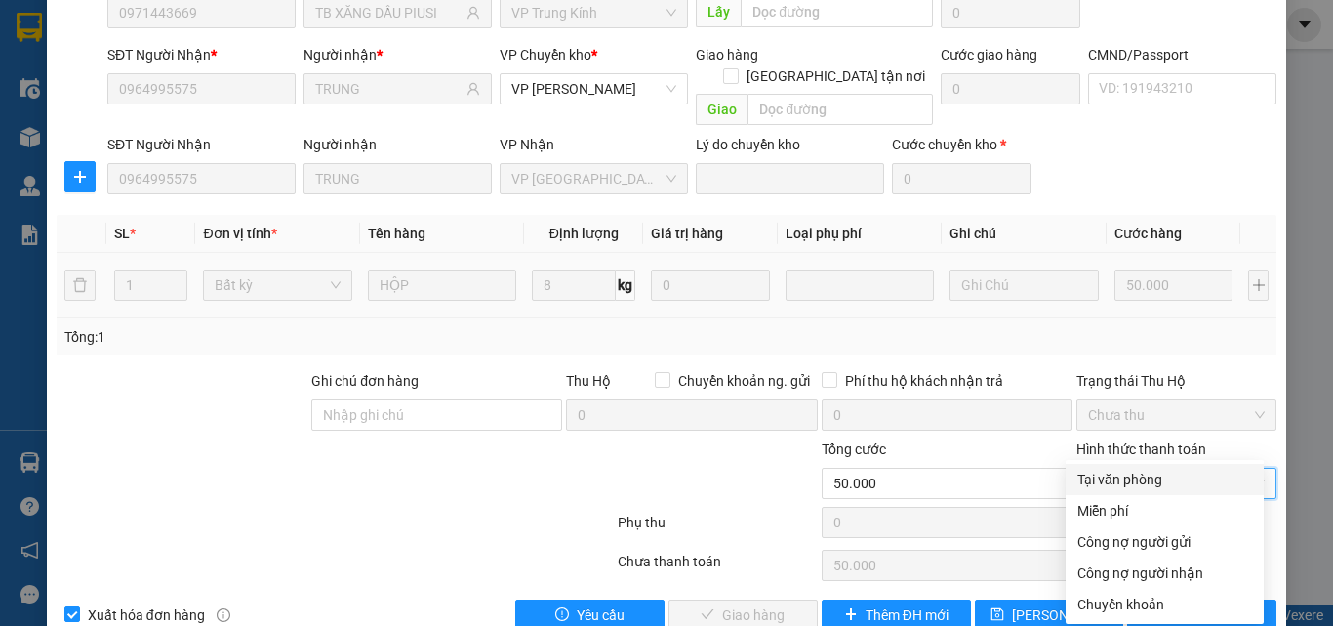
click at [1140, 468] on div "Tại văn phòng" at bounding box center [1165, 479] width 198 height 31
type input "0"
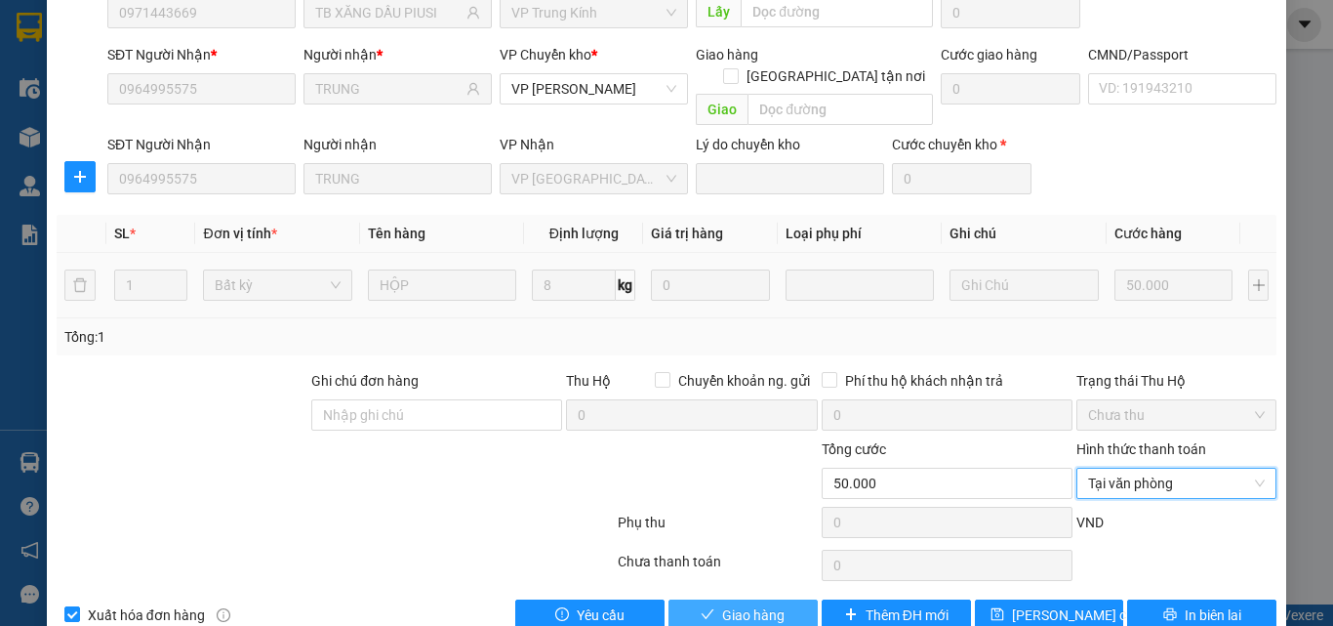
click at [763, 604] on span "Giao hàng" at bounding box center [753, 614] width 62 height 21
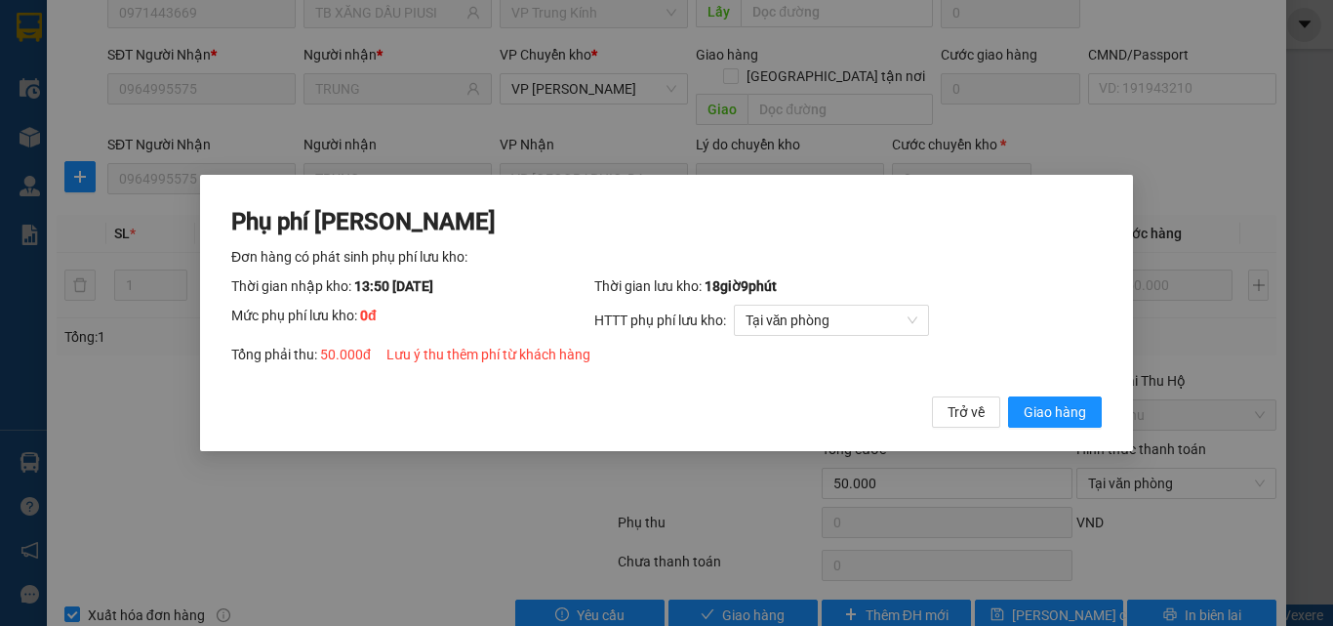
click at [1022, 395] on div "Phụ phí Lưu kho Đơn hàng có phát sinh phụ phí lưu kho: Thời gian nhập kho: 13:5…" at bounding box center [666, 317] width 871 height 223
click at [1060, 430] on div "Phụ phí Lưu kho Đơn hàng có phát sinh phụ phí lưu kho: Thời gian nhập kho: 13:5…" at bounding box center [666, 313] width 933 height 277
click at [1059, 420] on span "Giao hàng" at bounding box center [1055, 411] width 62 height 21
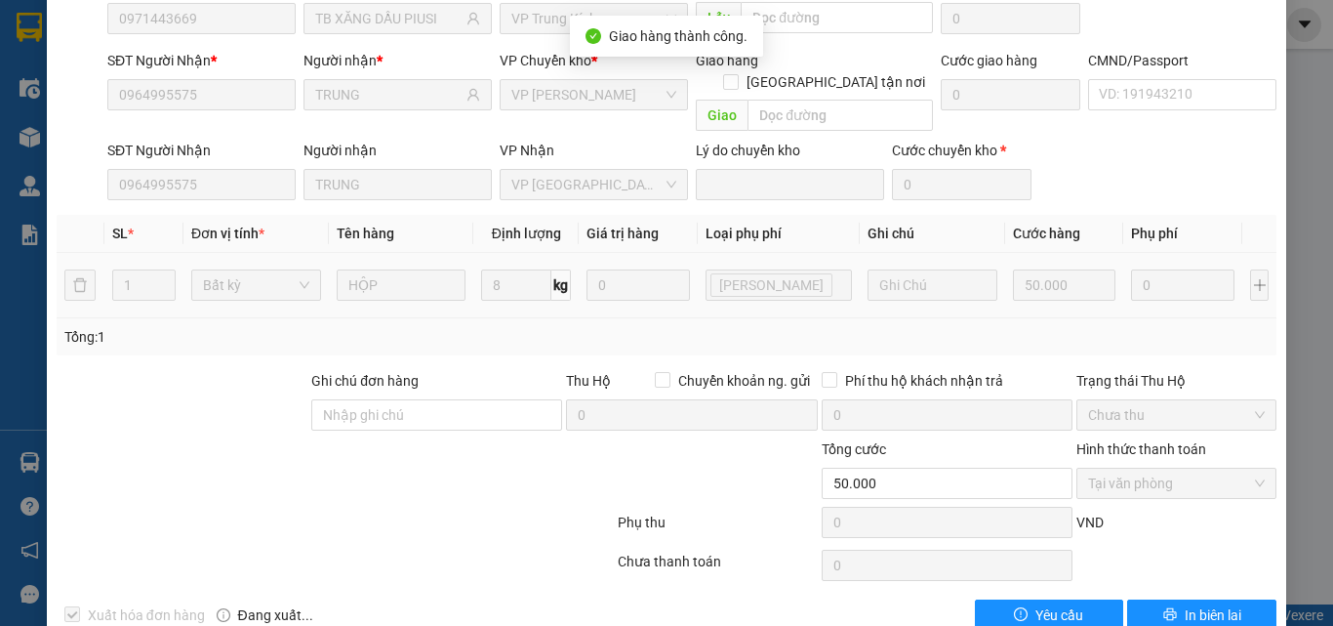
scroll to position [0, 0]
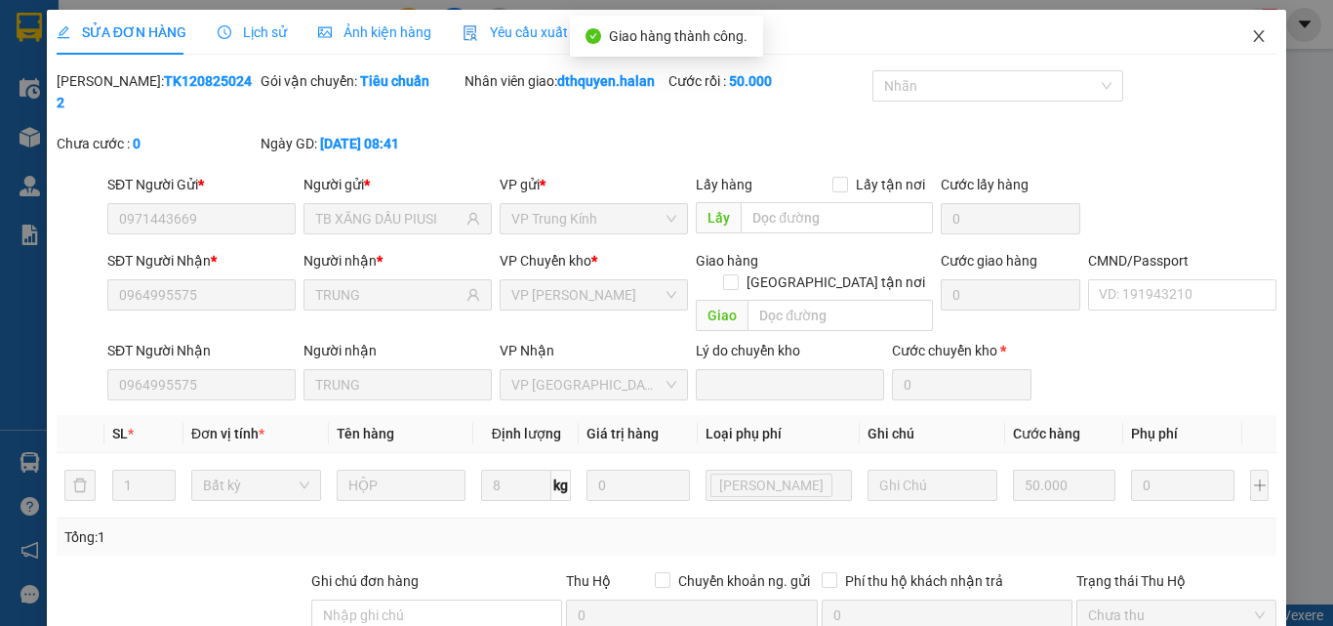
click at [1251, 38] on icon "close" at bounding box center [1259, 36] width 16 height 16
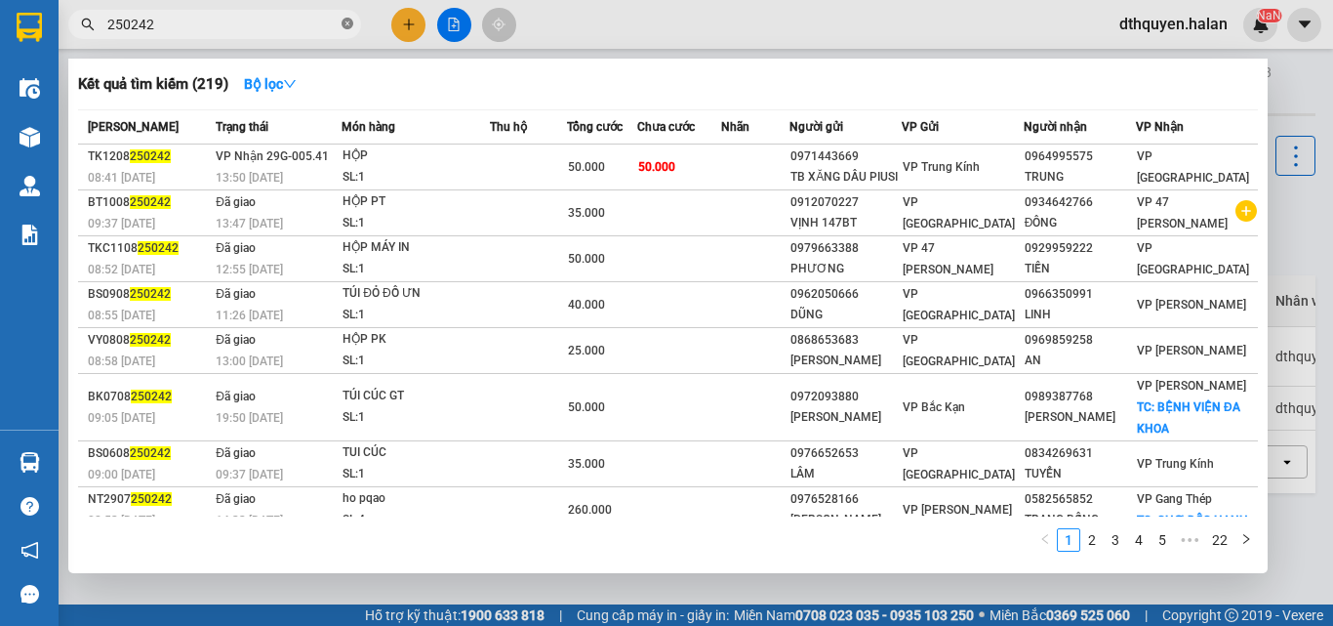
click at [349, 27] on icon "close-circle" at bounding box center [348, 24] width 12 height 12
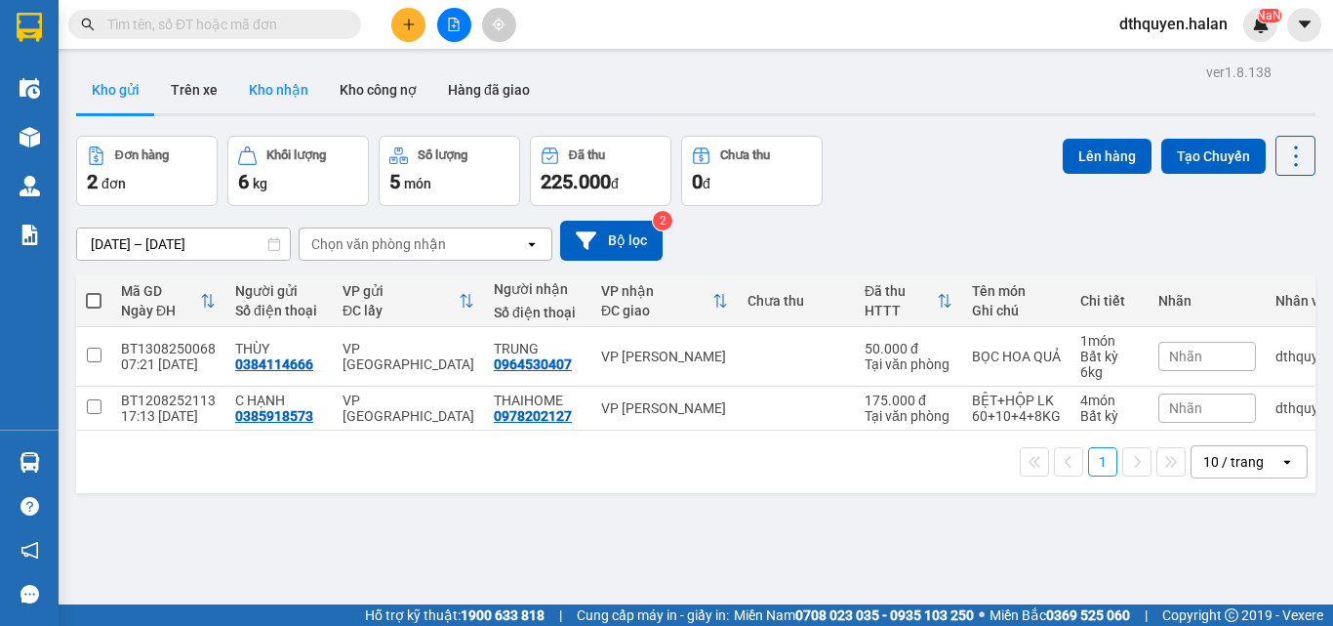
click at [272, 94] on button "Kho nhận" at bounding box center [278, 89] width 91 height 47
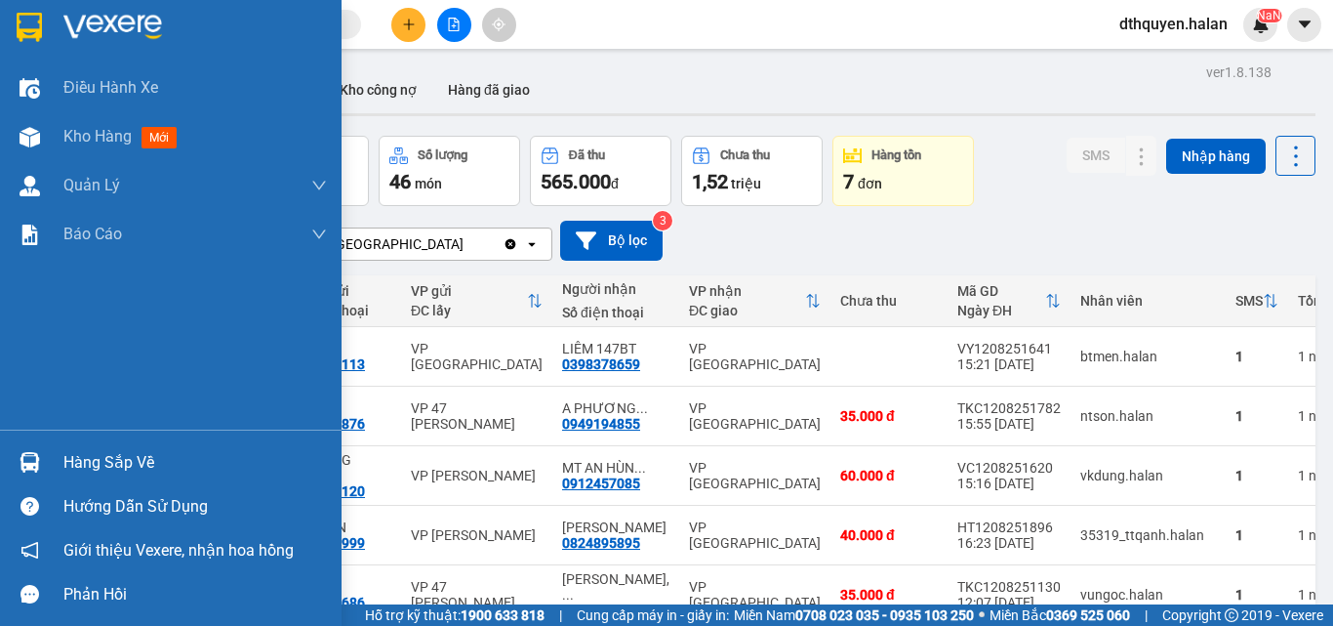
click at [107, 450] on div "Hàng sắp về" at bounding box center [195, 462] width 264 height 29
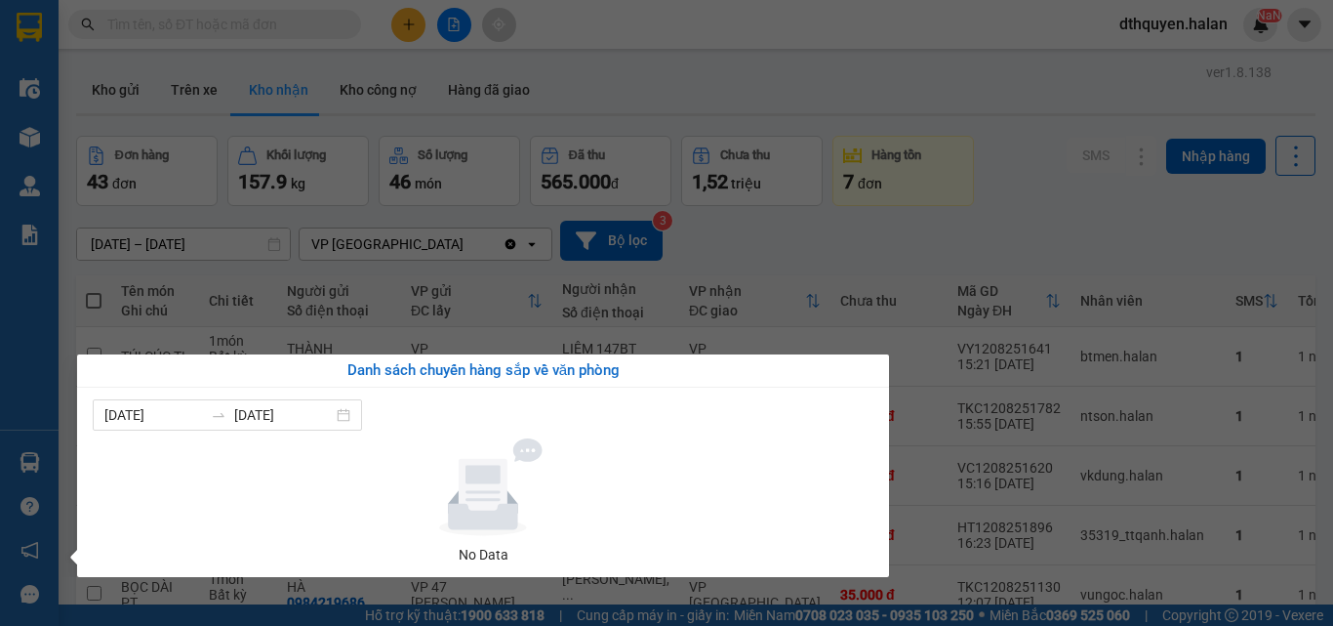
click at [778, 248] on section "Kết quả tìm kiếm ( 219 ) Bộ lọc Mã ĐH Trạng thái Món hàng Thu hộ Tổng cước Chưa…" at bounding box center [666, 313] width 1333 height 626
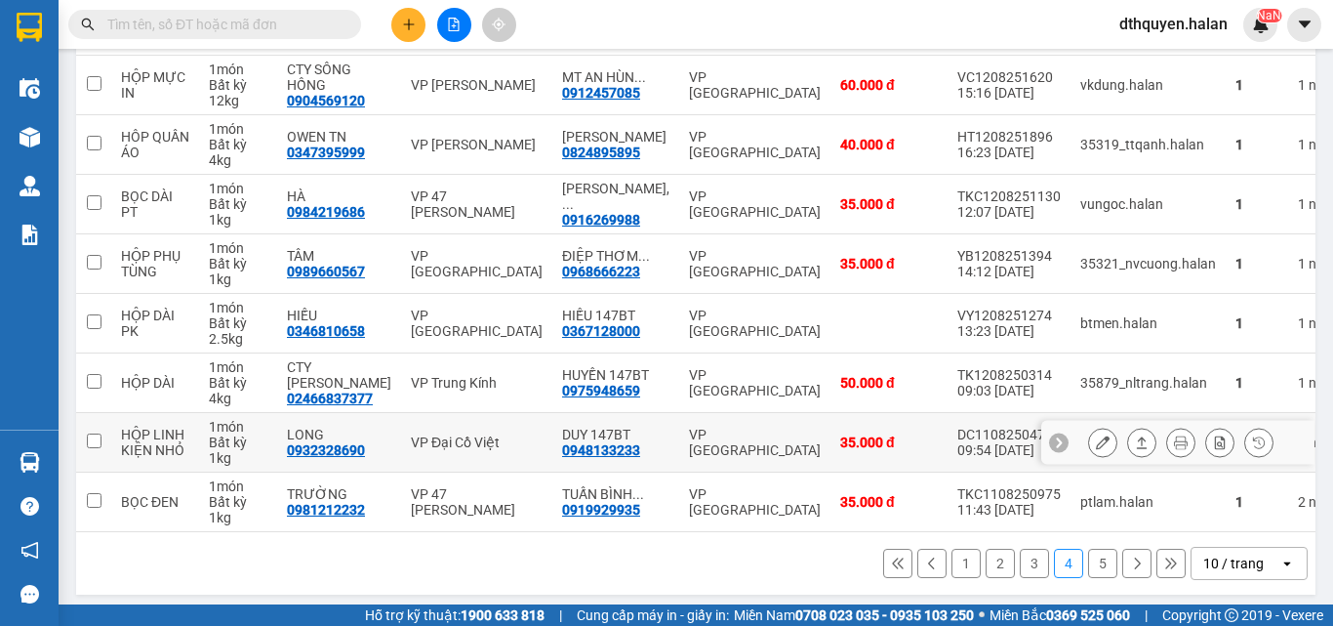
scroll to position [406, 0]
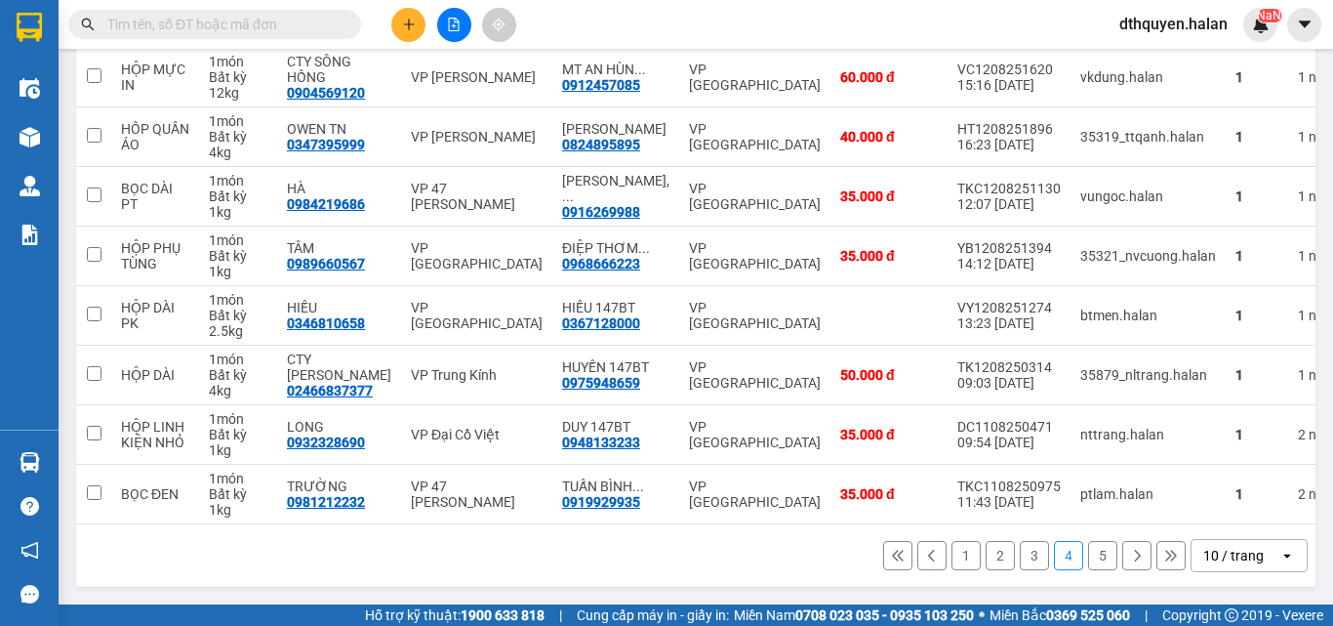
click at [1088, 555] on button "5" at bounding box center [1102, 555] width 29 height 29
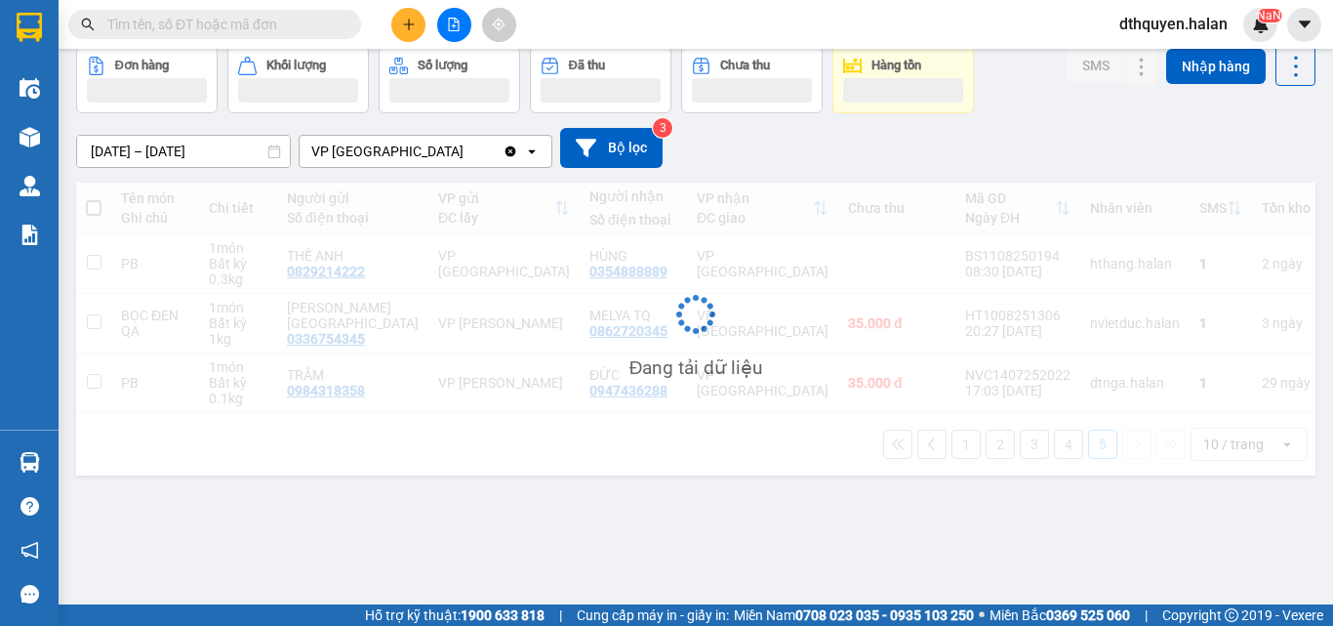
scroll to position [90, 0]
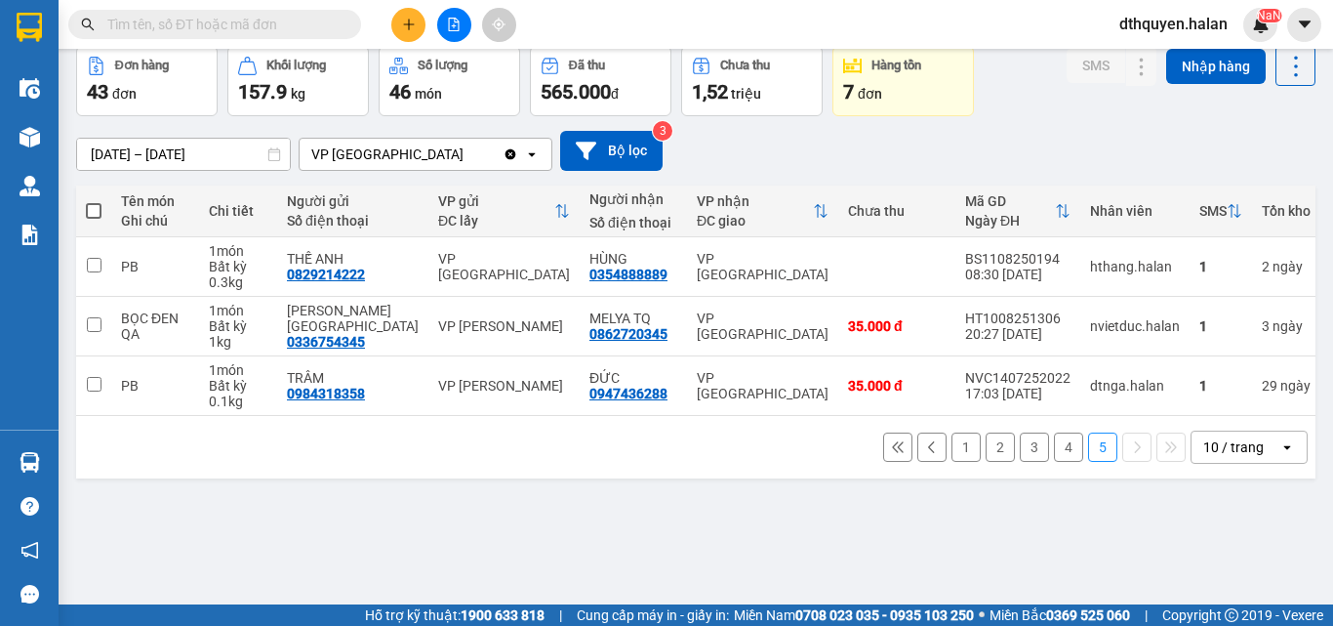
click at [254, 22] on input "text" at bounding box center [222, 24] width 230 height 21
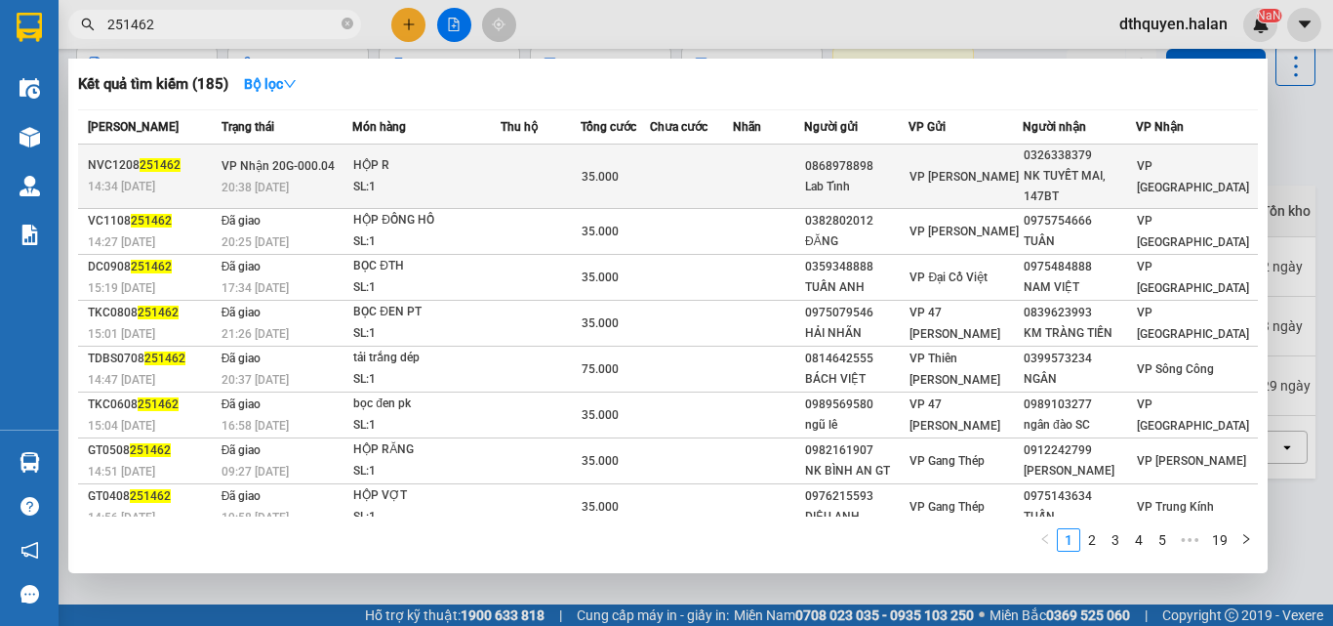
type input "251462"
click at [339, 178] on div "20:38 - 12/08" at bounding box center [287, 187] width 131 height 21
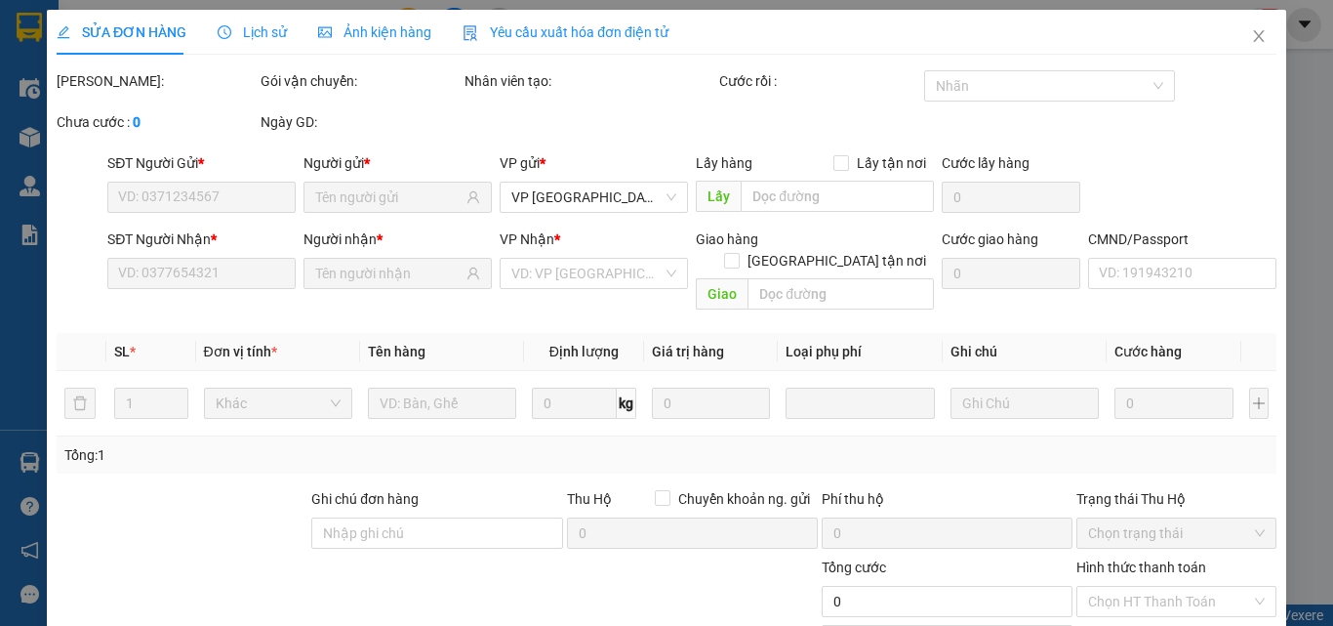
type input "0868978898"
type input "Lab Tỉnh"
type input "0326338379"
type input "NK TUYẾT MAI, 147BT"
type input "35.000"
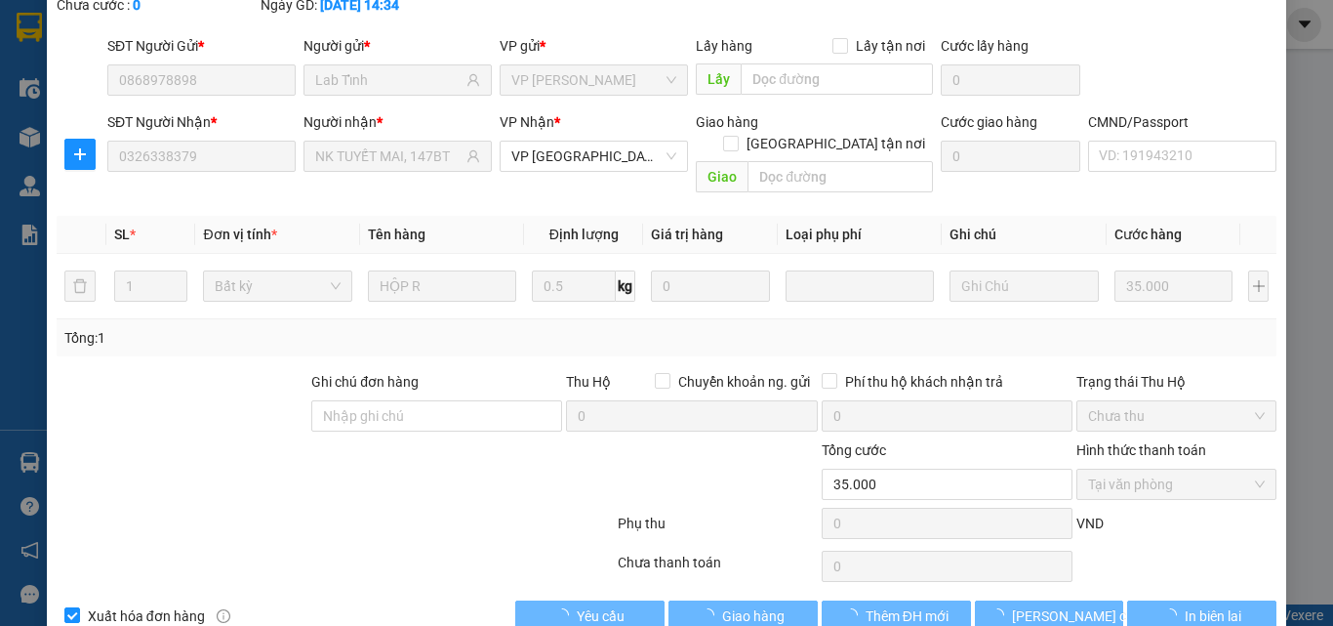
scroll to position [140, 0]
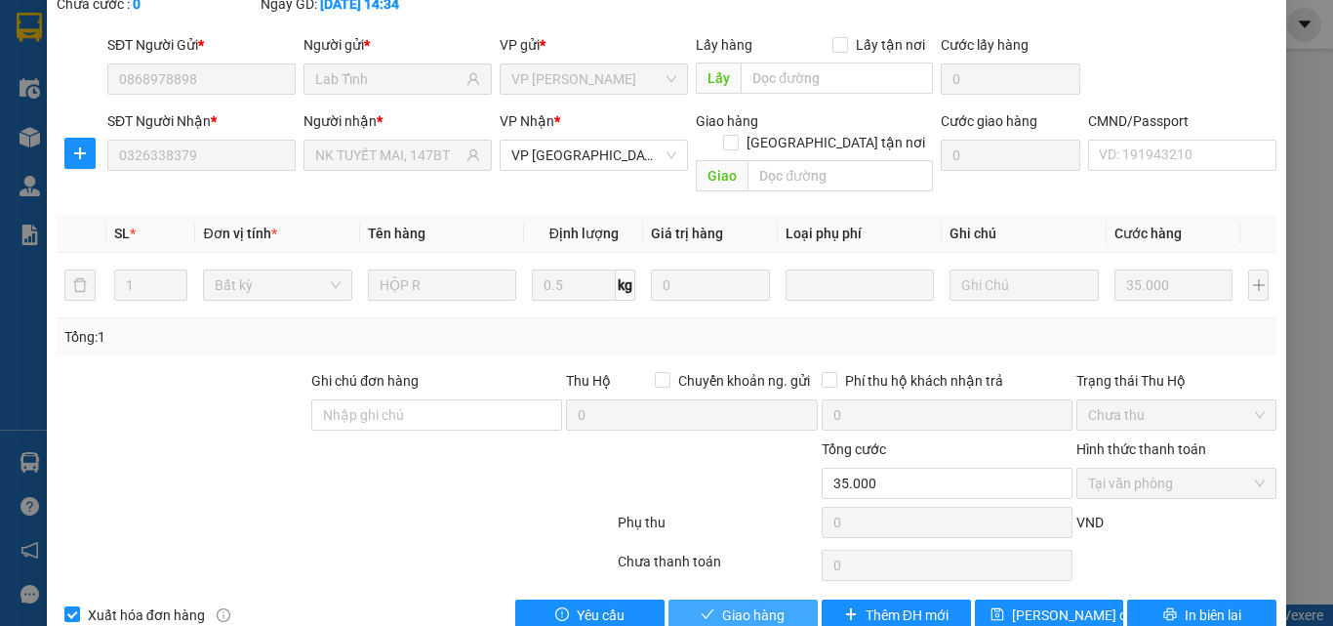
click at [672, 599] on button "Giao hàng" at bounding box center [743, 614] width 149 height 31
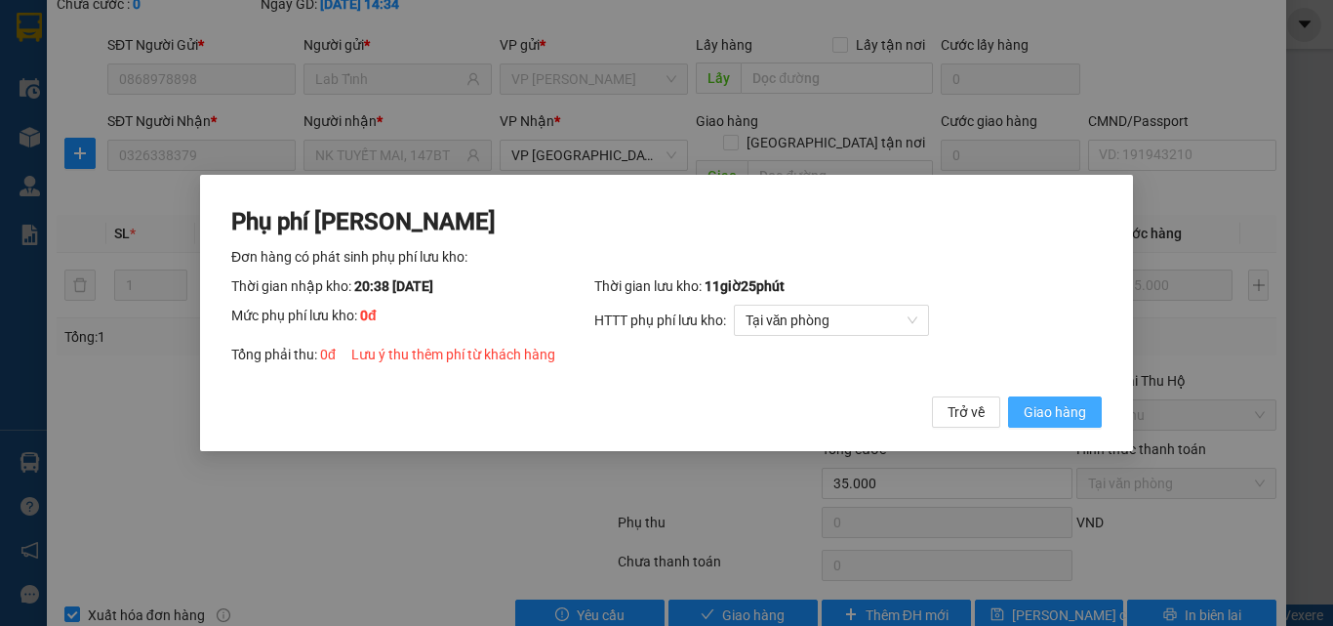
click at [1070, 415] on span "Giao hàng" at bounding box center [1055, 411] width 62 height 21
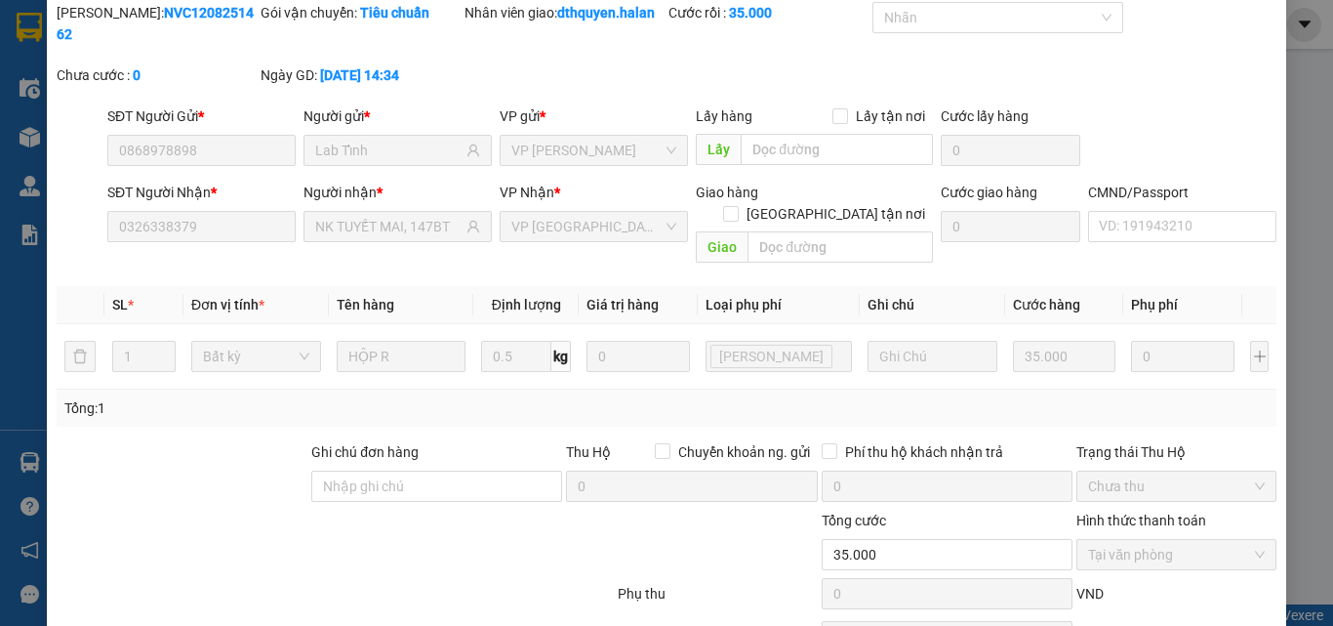
scroll to position [0, 0]
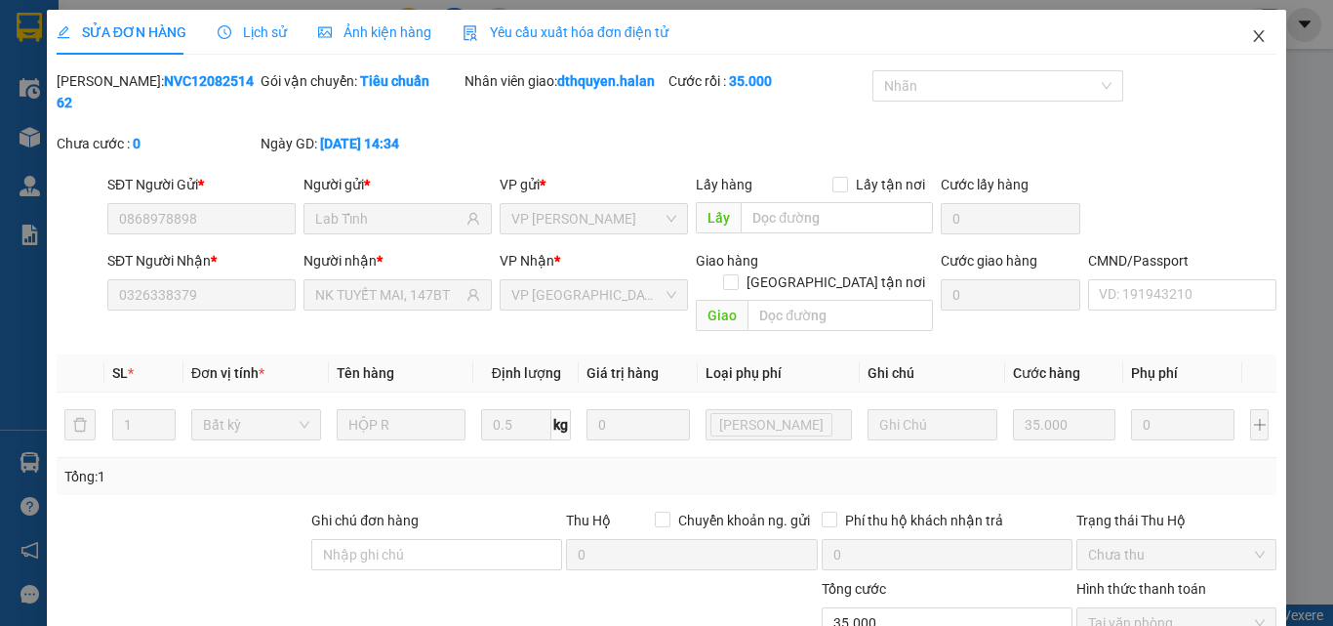
click at [1251, 39] on icon "close" at bounding box center [1259, 36] width 16 height 16
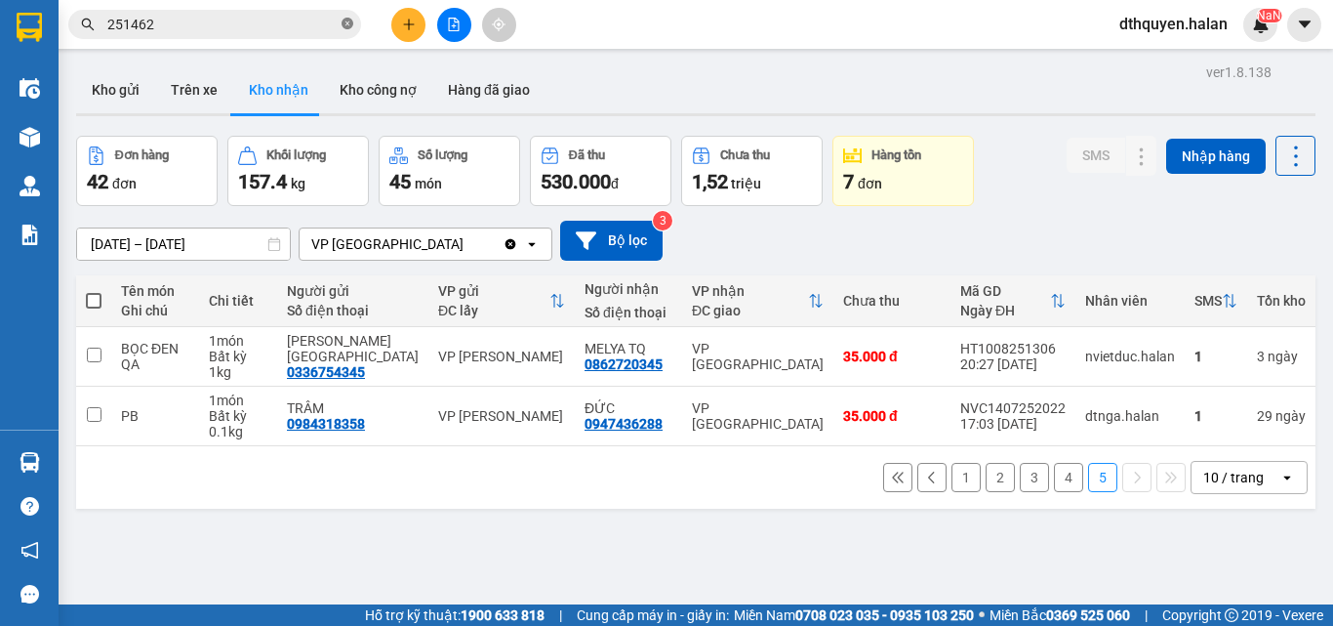
click at [347, 16] on span at bounding box center [348, 25] width 12 height 19
click at [100, 84] on button "Kho gửi" at bounding box center [115, 89] width 79 height 47
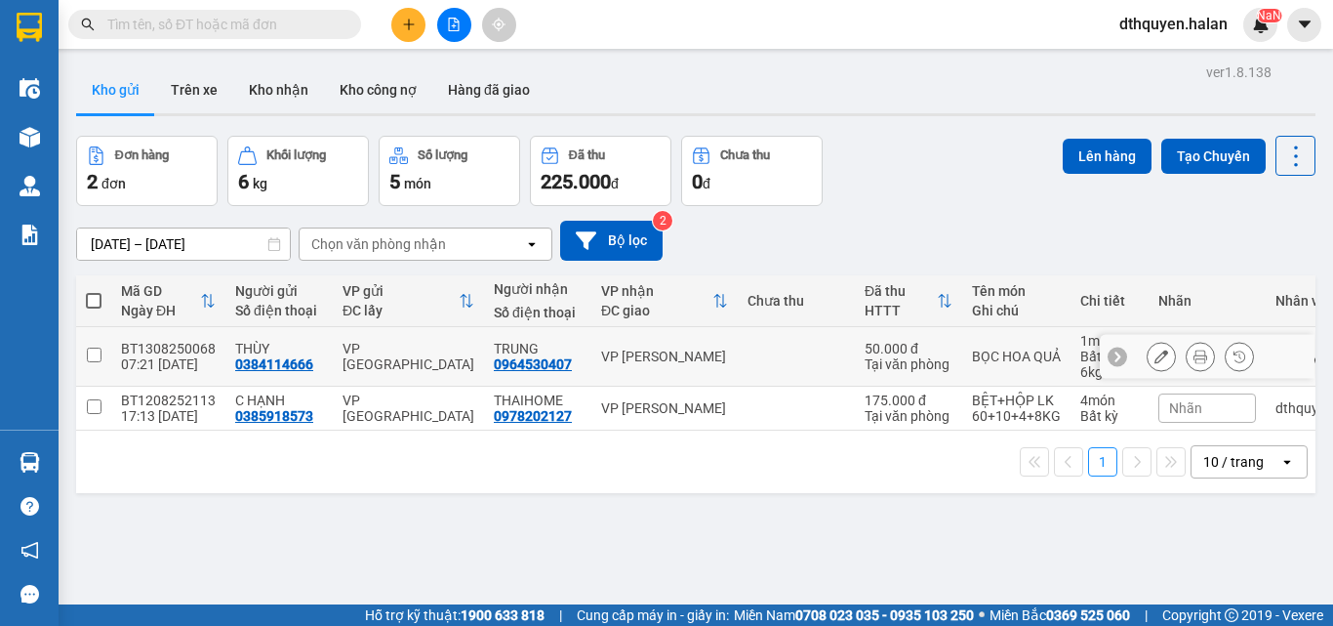
click at [141, 365] on div "07:21 13/08" at bounding box center [168, 364] width 95 height 16
checkbox input "true"
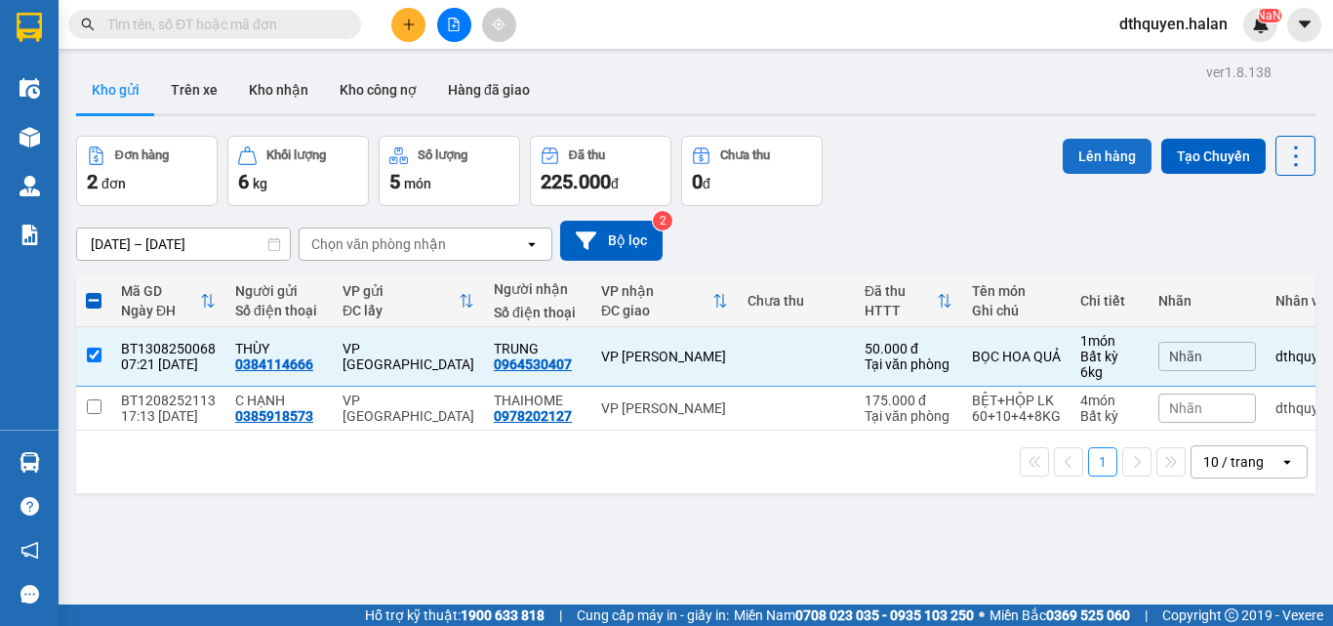
click at [1079, 153] on button "Lên hàng" at bounding box center [1107, 156] width 89 height 35
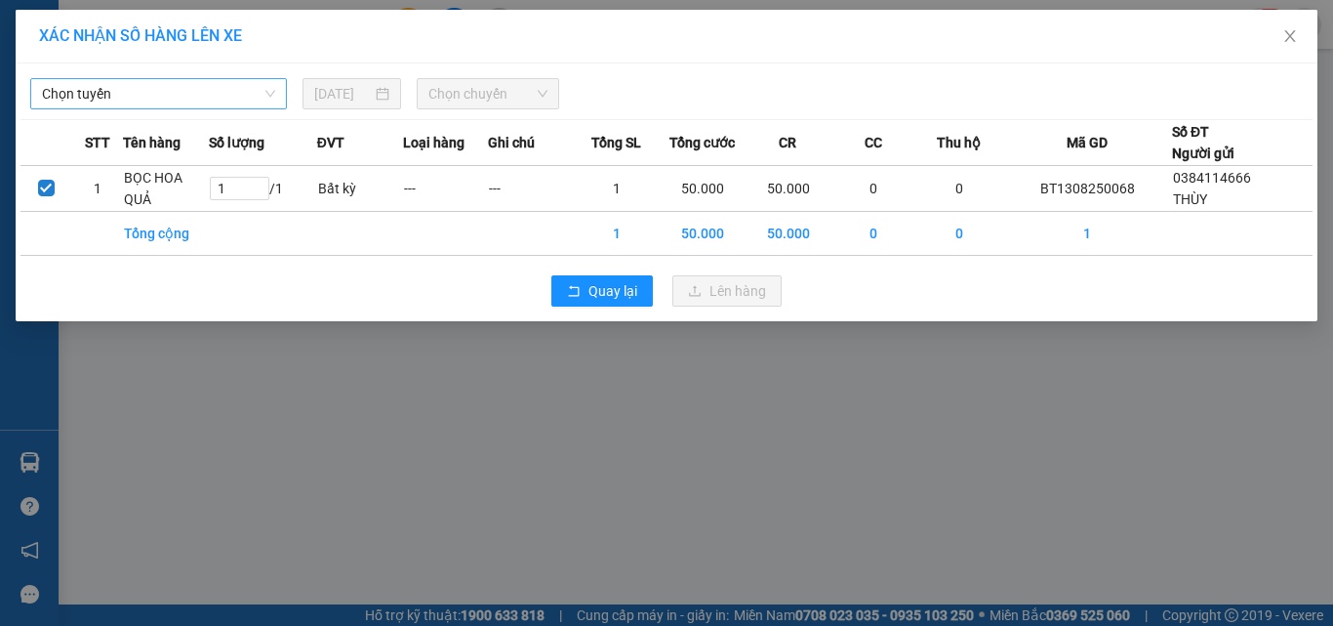
drag, startPoint x: 139, startPoint y: 97, endPoint x: 149, endPoint y: 99, distance: 10.9
click at [144, 97] on span "Chọn tuyến" at bounding box center [158, 93] width 233 height 29
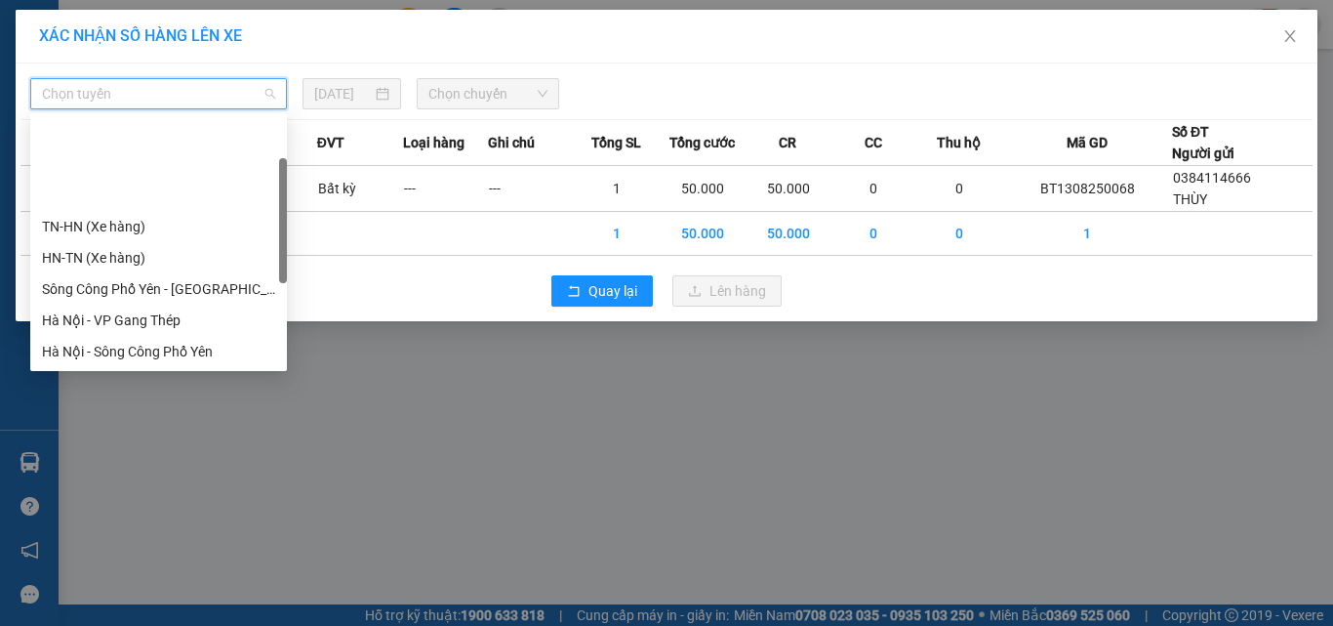
scroll to position [344, 0]
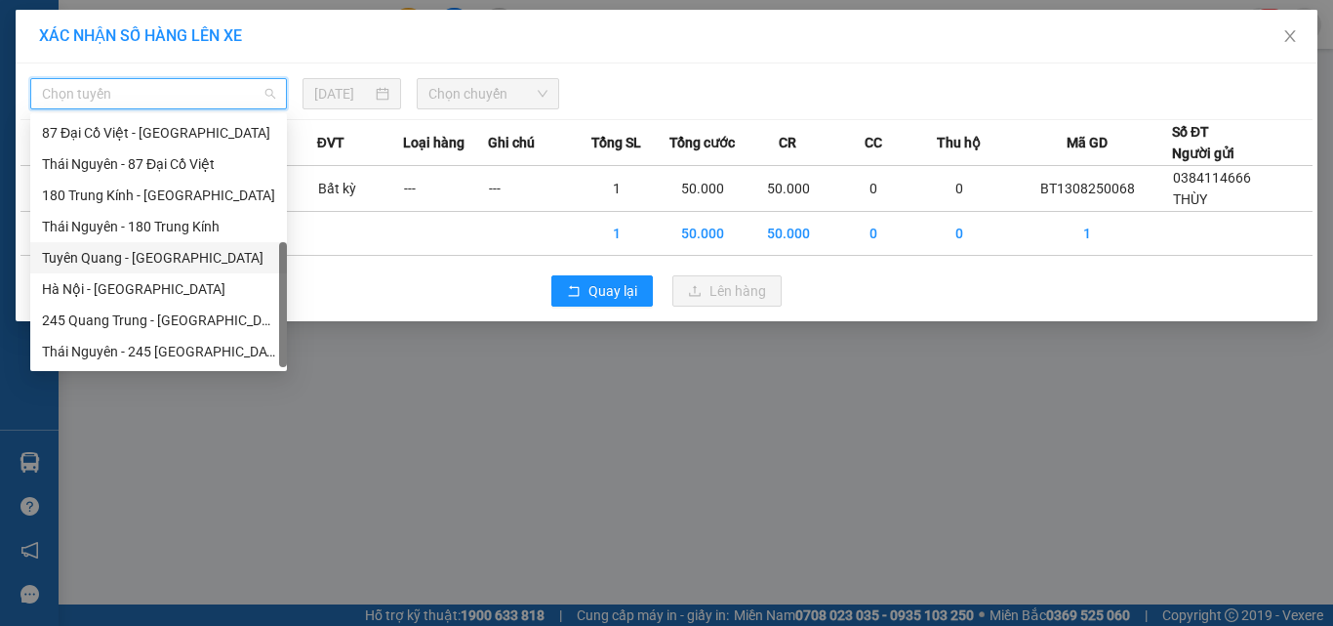
click at [144, 261] on div "Tuyên Quang - [GEOGRAPHIC_DATA]" at bounding box center [158, 257] width 233 height 21
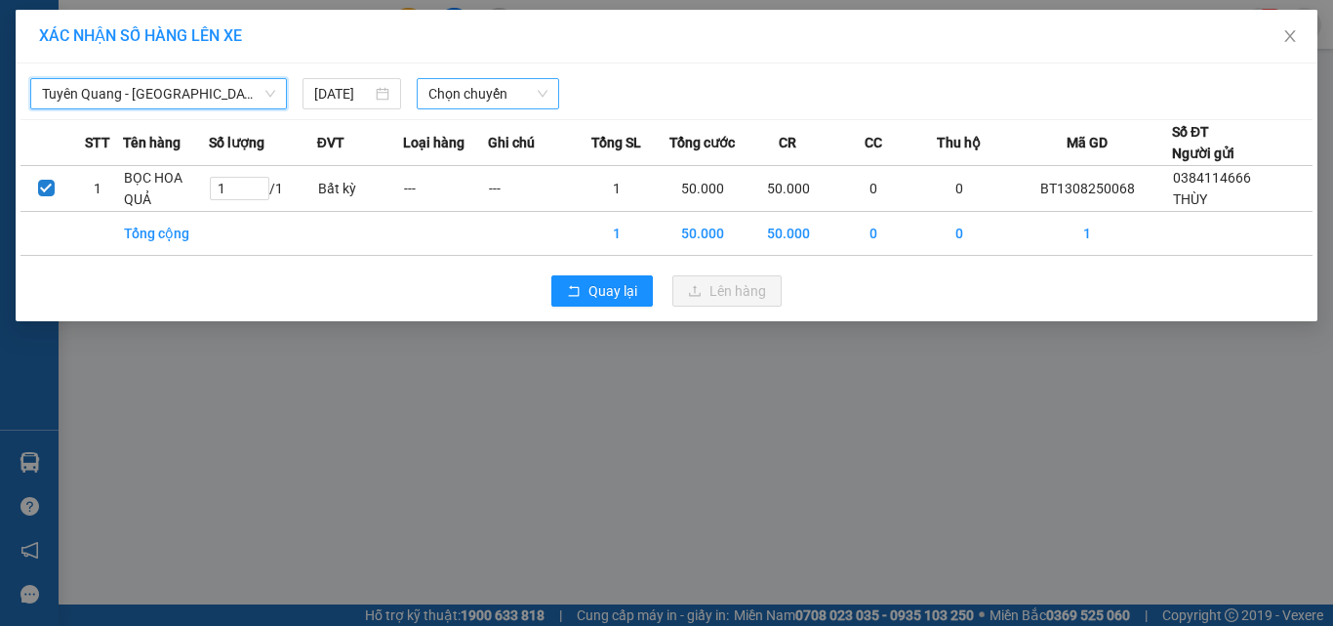
click at [501, 101] on span "Chọn chuyến" at bounding box center [488, 93] width 120 height 29
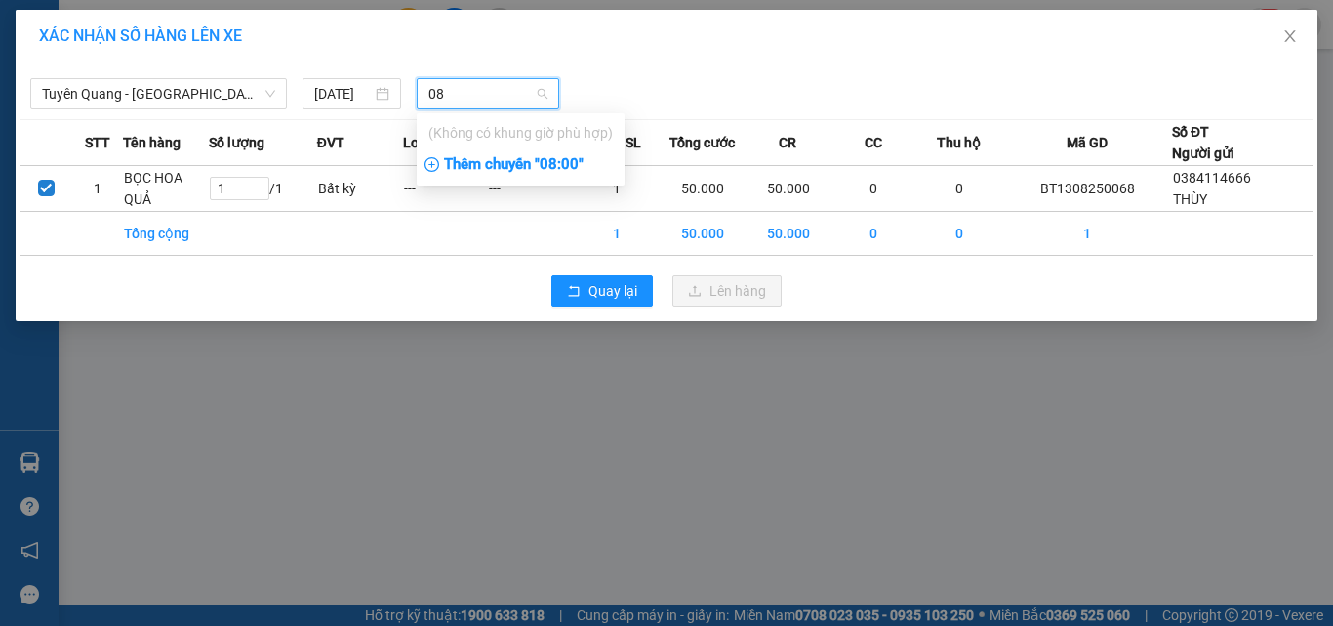
type input "08"
click at [512, 166] on div "Thêm chuyến " 08:00 "" at bounding box center [521, 164] width 208 height 33
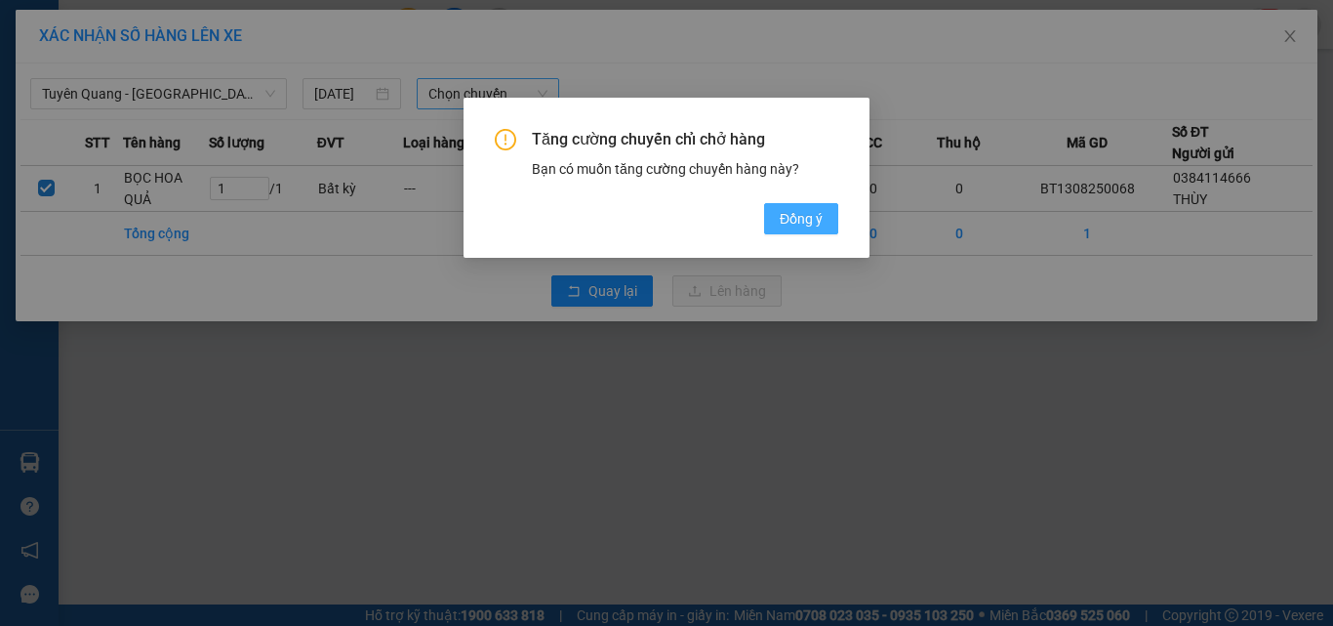
click at [822, 233] on button "Đồng ý" at bounding box center [801, 218] width 74 height 31
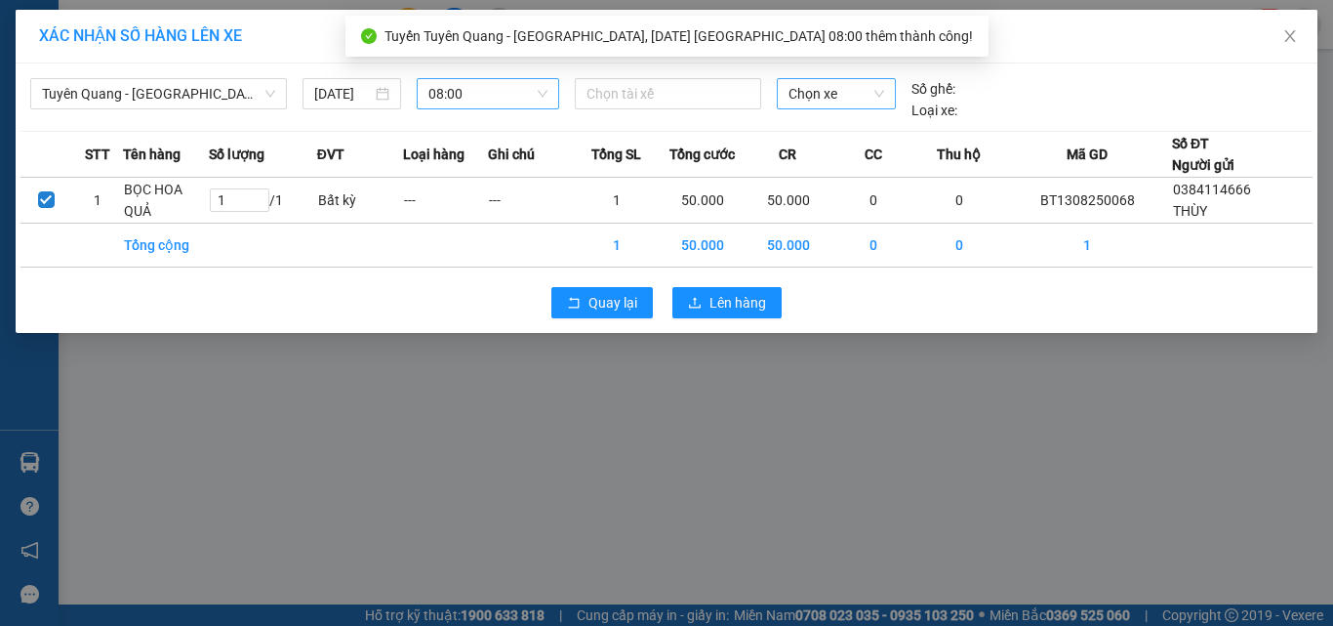
click at [868, 95] on span "Chọn xe" at bounding box center [837, 93] width 96 height 29
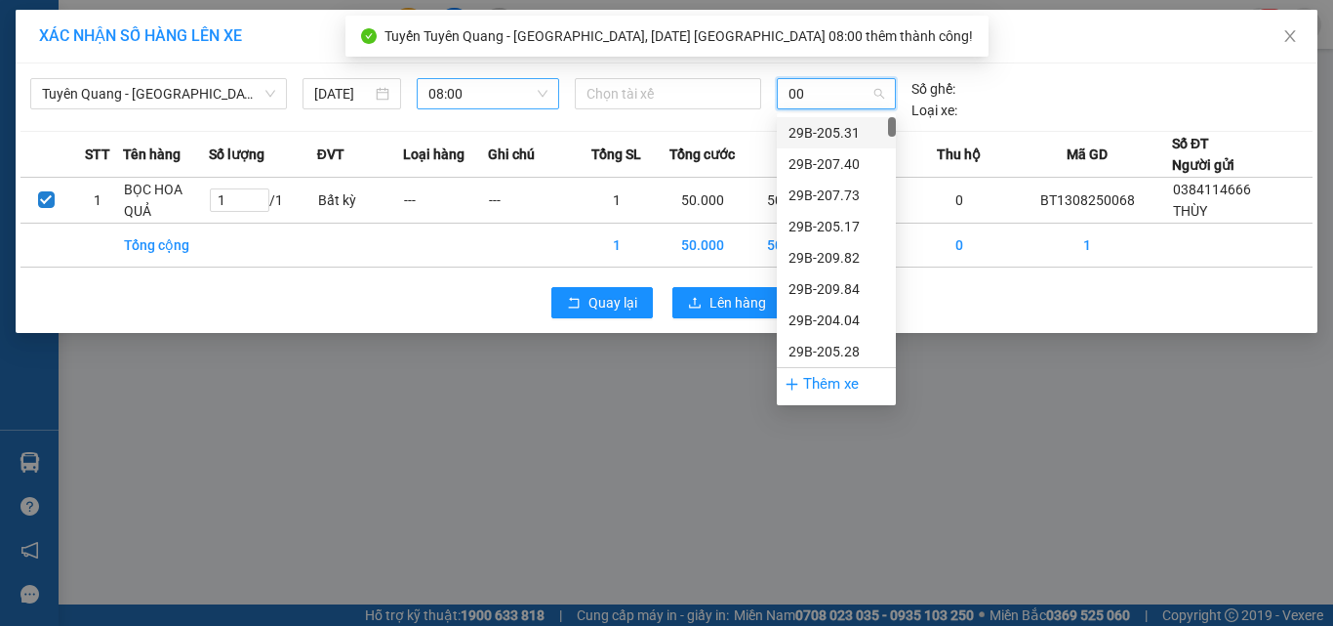
type input "006"
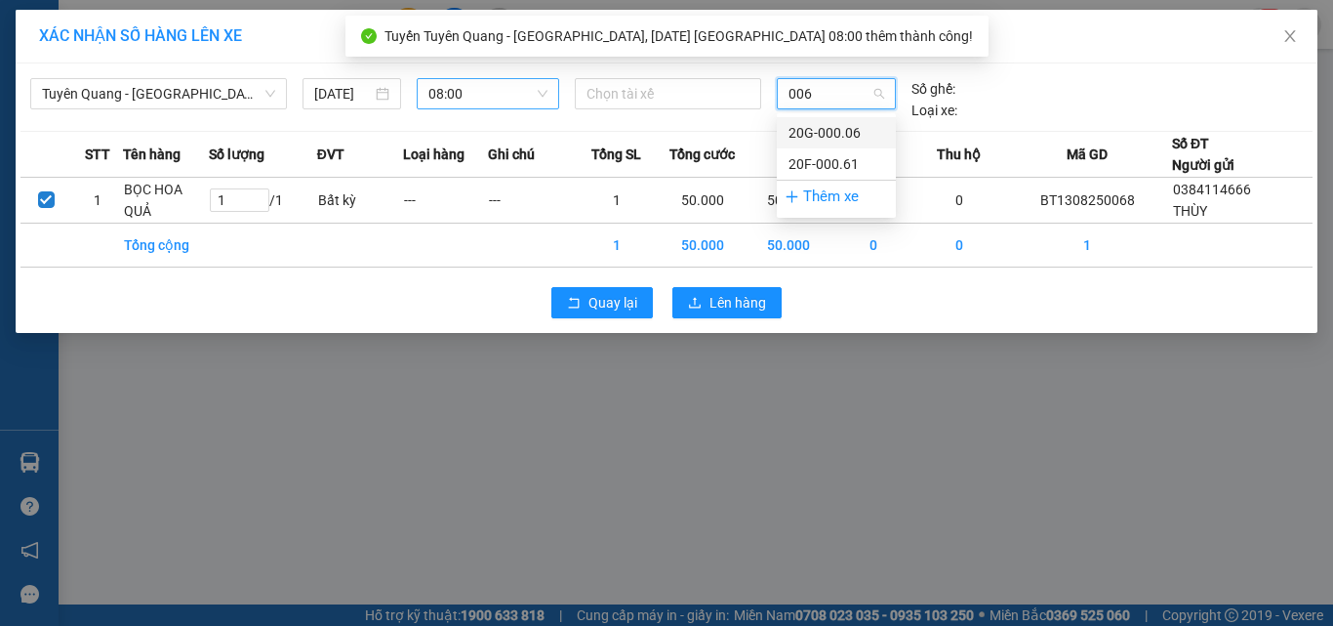
click at [855, 132] on div "20G-000.06" at bounding box center [837, 132] width 96 height 21
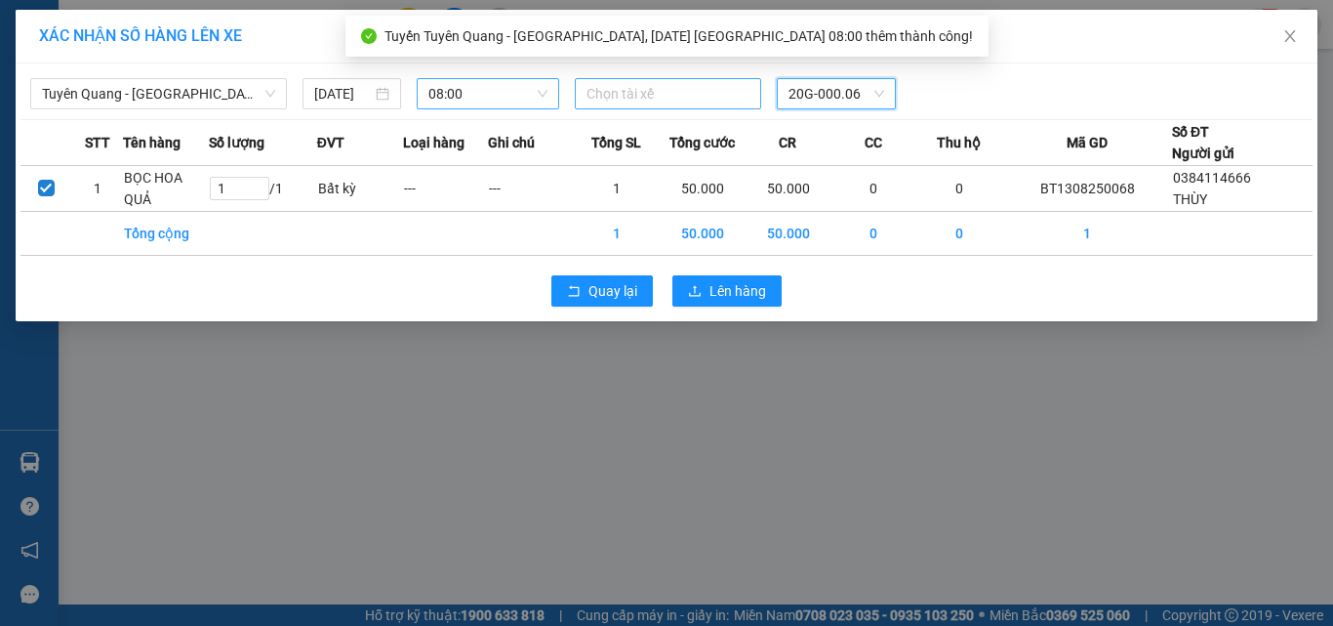
click at [689, 96] on div at bounding box center [669, 93] width 178 height 23
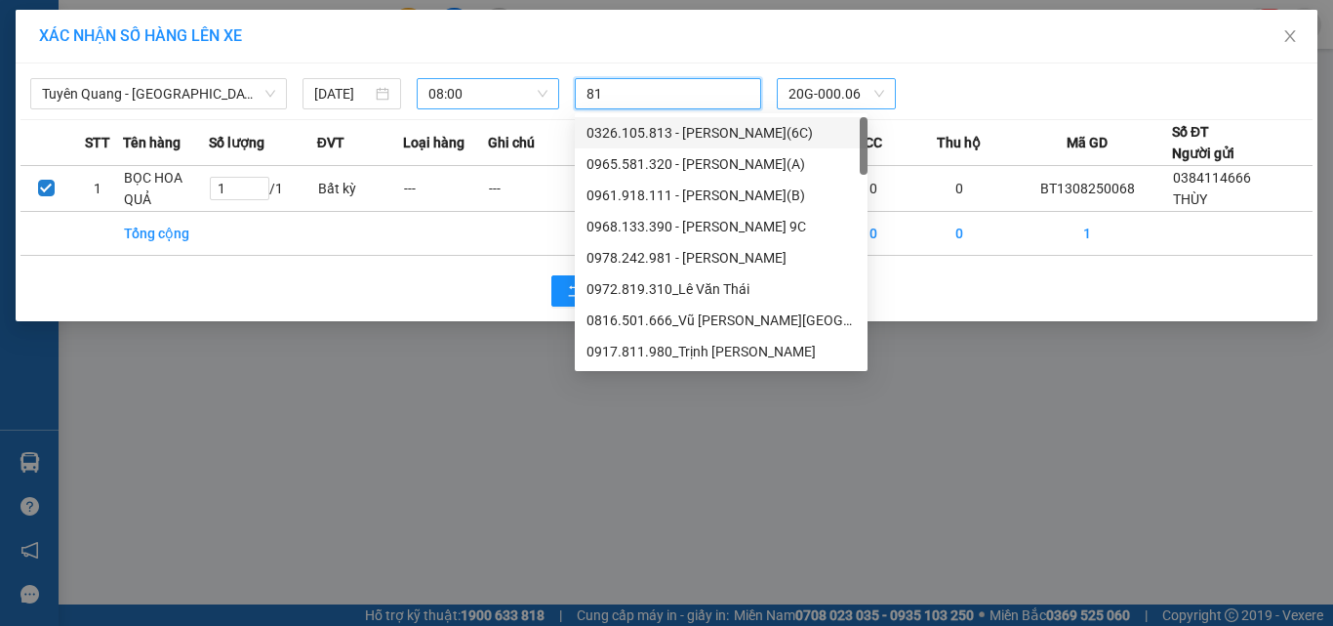
type input "814"
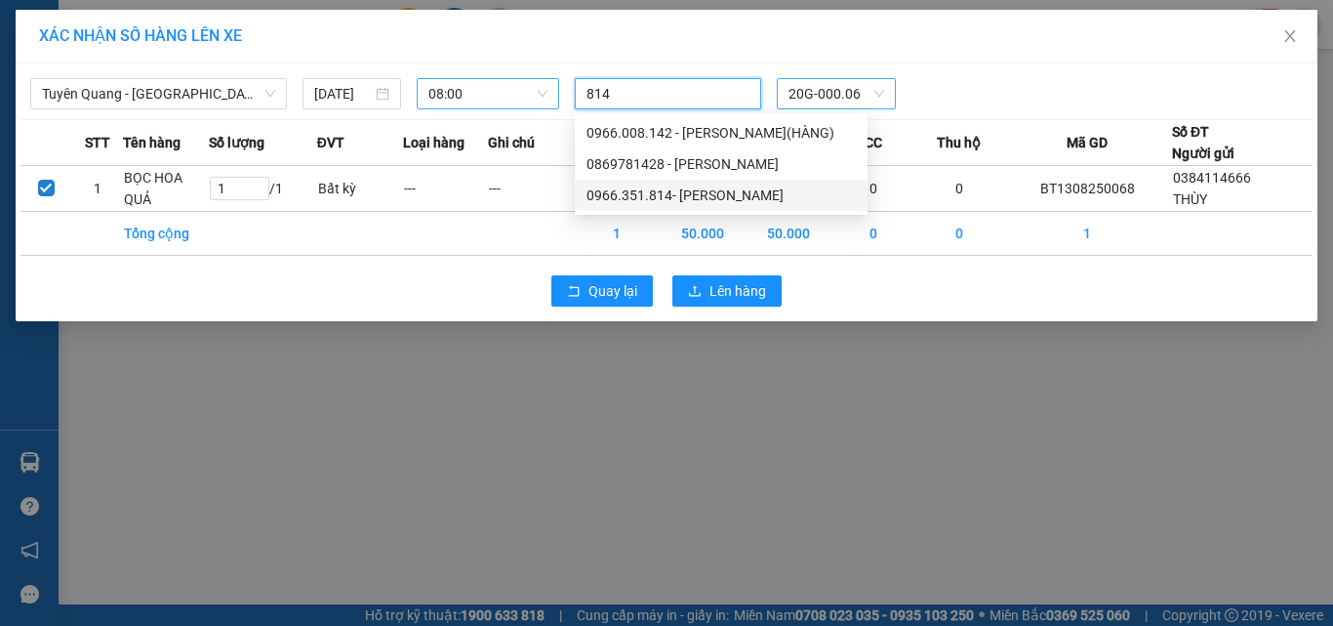
click at [710, 195] on div "0966.351.814- [PERSON_NAME]" at bounding box center [721, 194] width 269 height 21
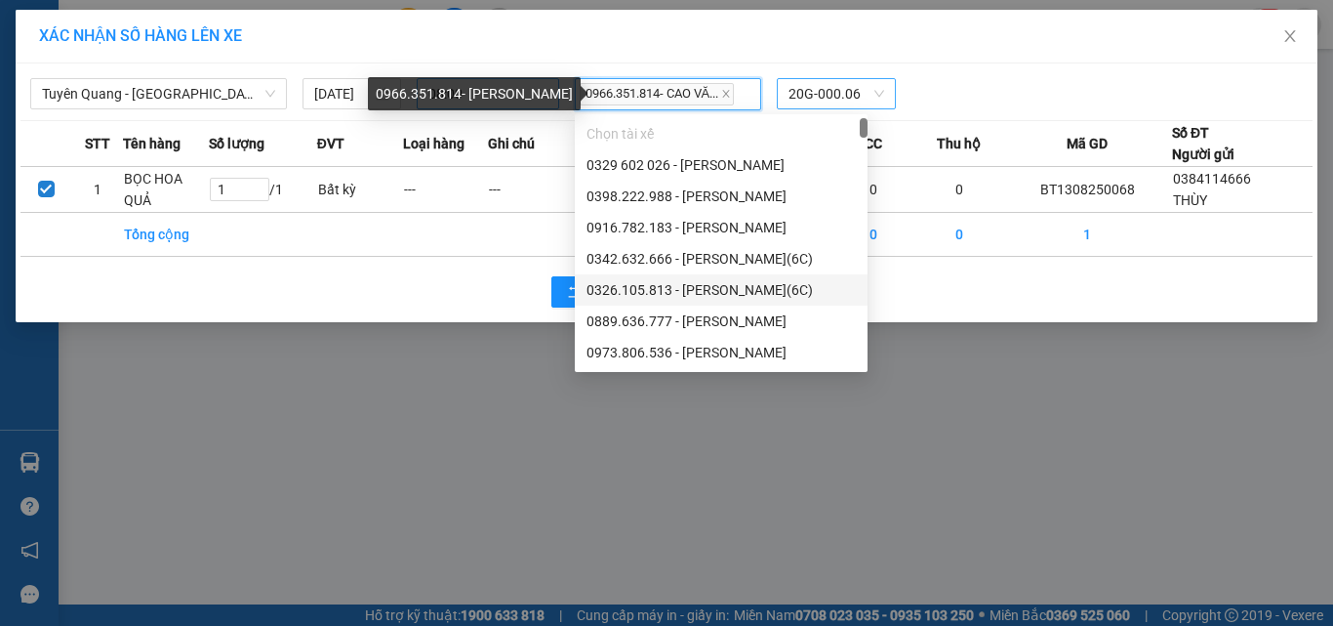
click at [755, 98] on div "0966.351.814- CAO VĂ..." at bounding box center [669, 94] width 178 height 28
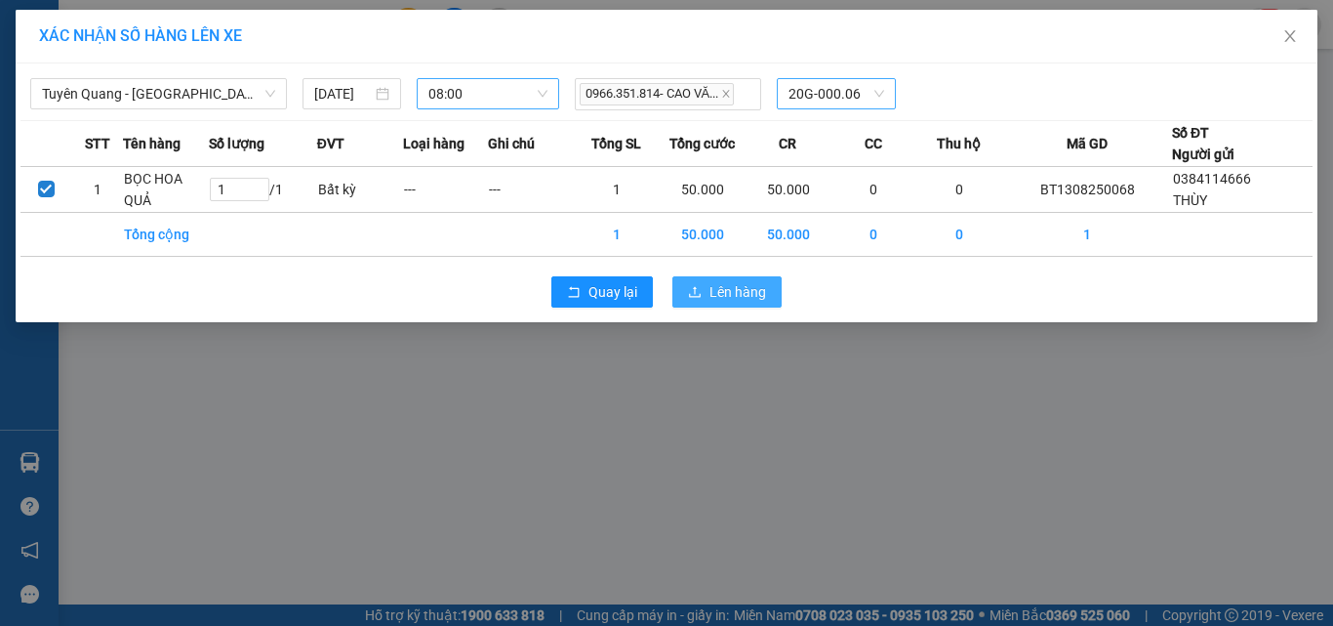
click at [758, 291] on span "Lên hàng" at bounding box center [738, 291] width 57 height 21
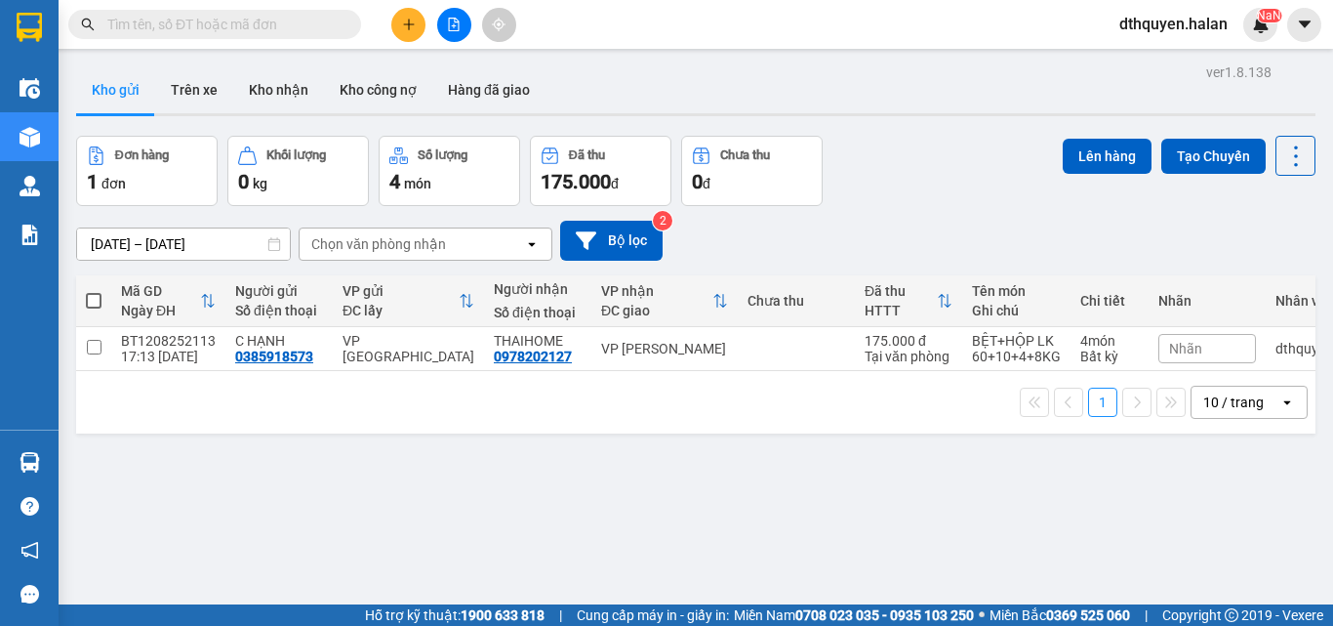
click at [244, 20] on input "text" at bounding box center [222, 24] width 230 height 21
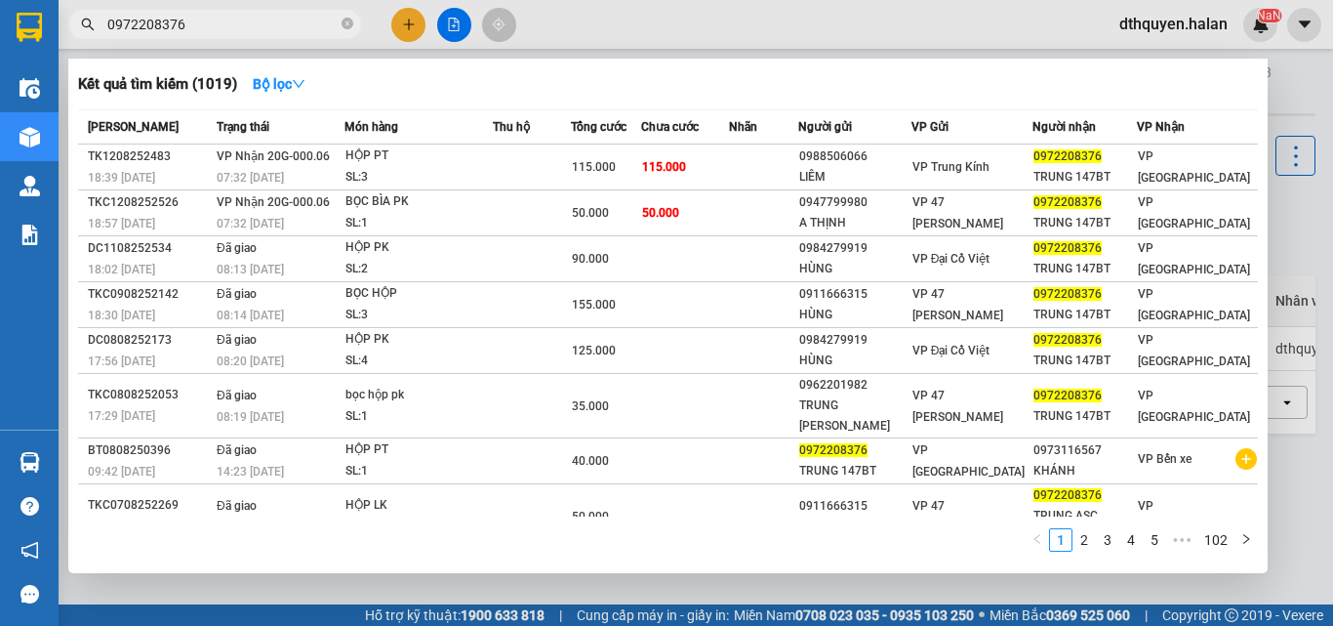
type input "0972208376"
click at [358, 27] on span "0972208376" at bounding box center [214, 24] width 293 height 29
drag, startPoint x: 349, startPoint y: 24, endPoint x: 310, endPoint y: 24, distance: 39.0
click at [348, 23] on icon "close-circle" at bounding box center [348, 24] width 12 height 12
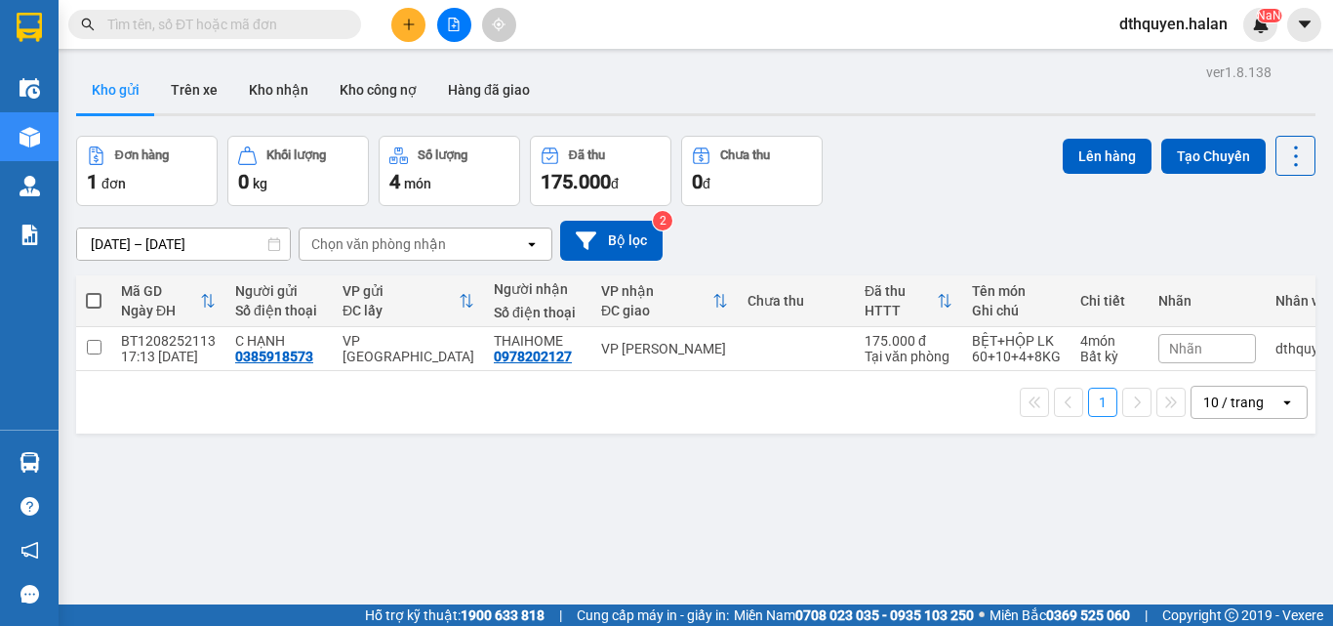
click at [310, 24] on input "text" at bounding box center [222, 24] width 230 height 21
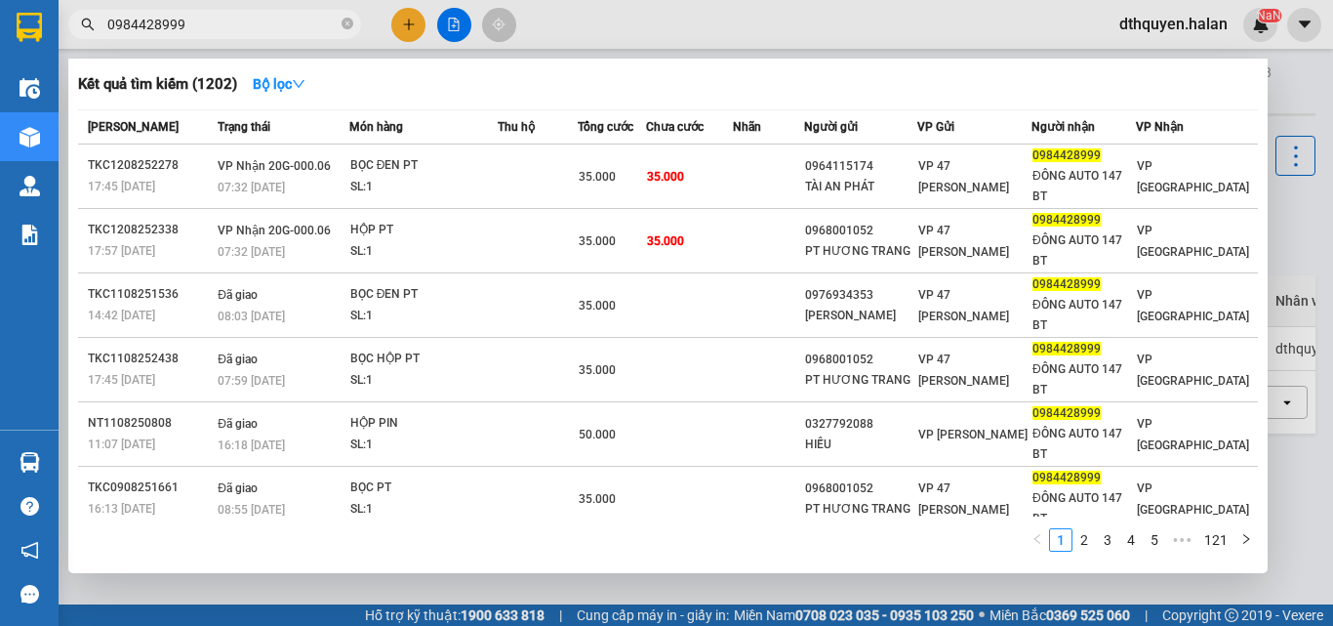
type input "0984428999"
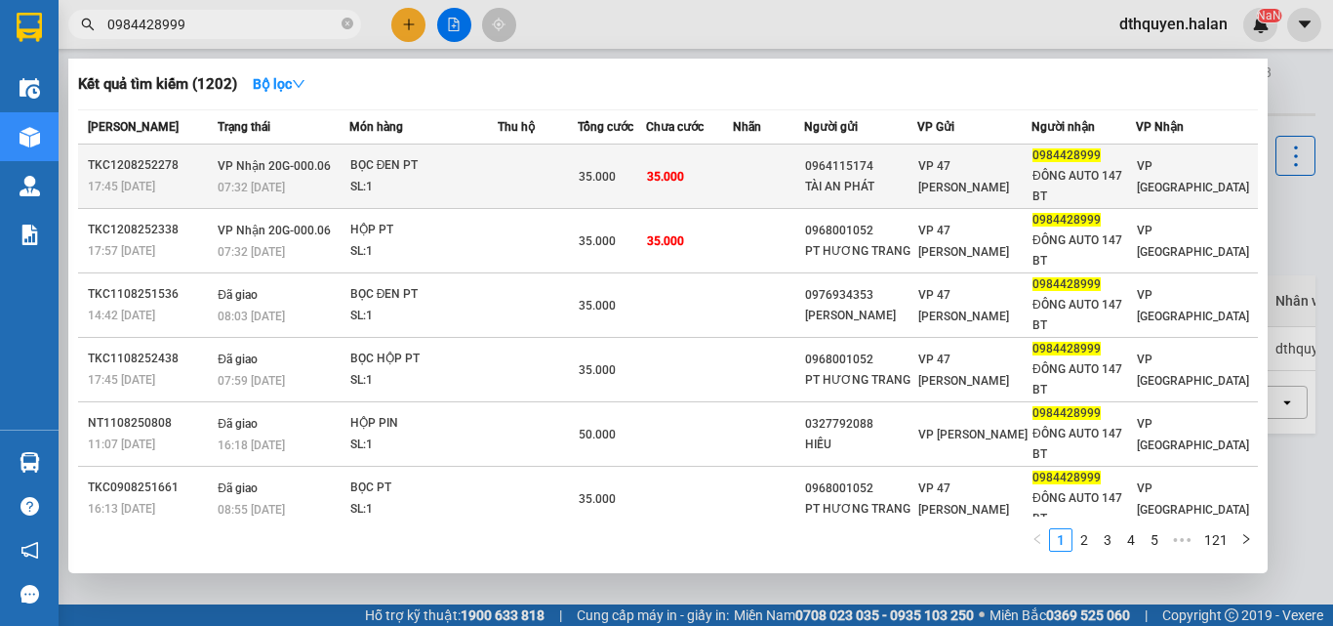
click at [310, 165] on span "VP Nhận 20G-000.06" at bounding box center [274, 166] width 113 height 14
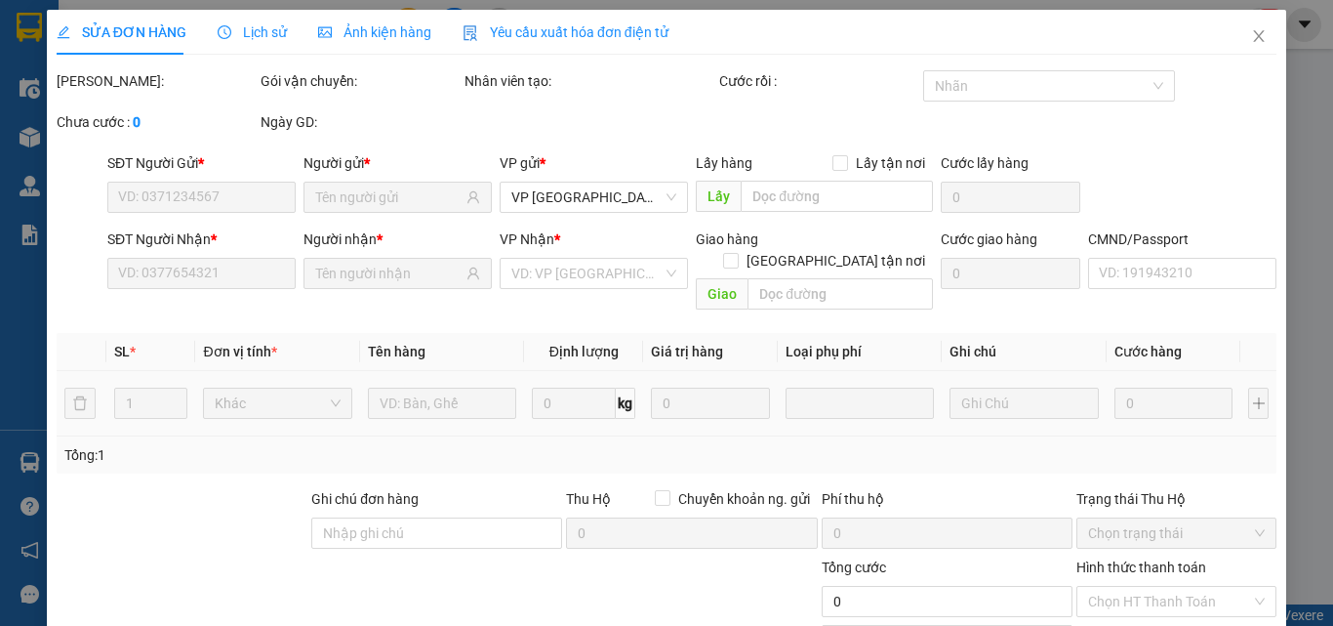
type input "0964115174"
type input "TÀI AN PHÁT"
type input "0984428999"
type input "ĐÔNG AUTO 147 BT"
type input "35.000"
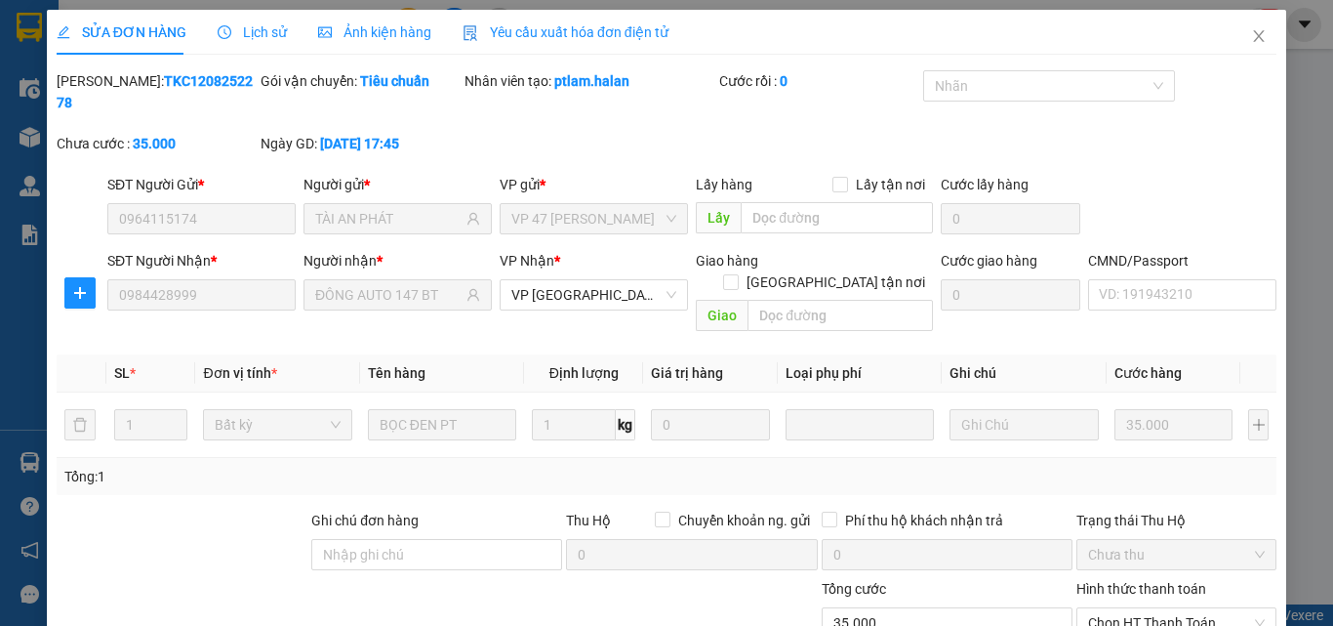
scroll to position [140, 0]
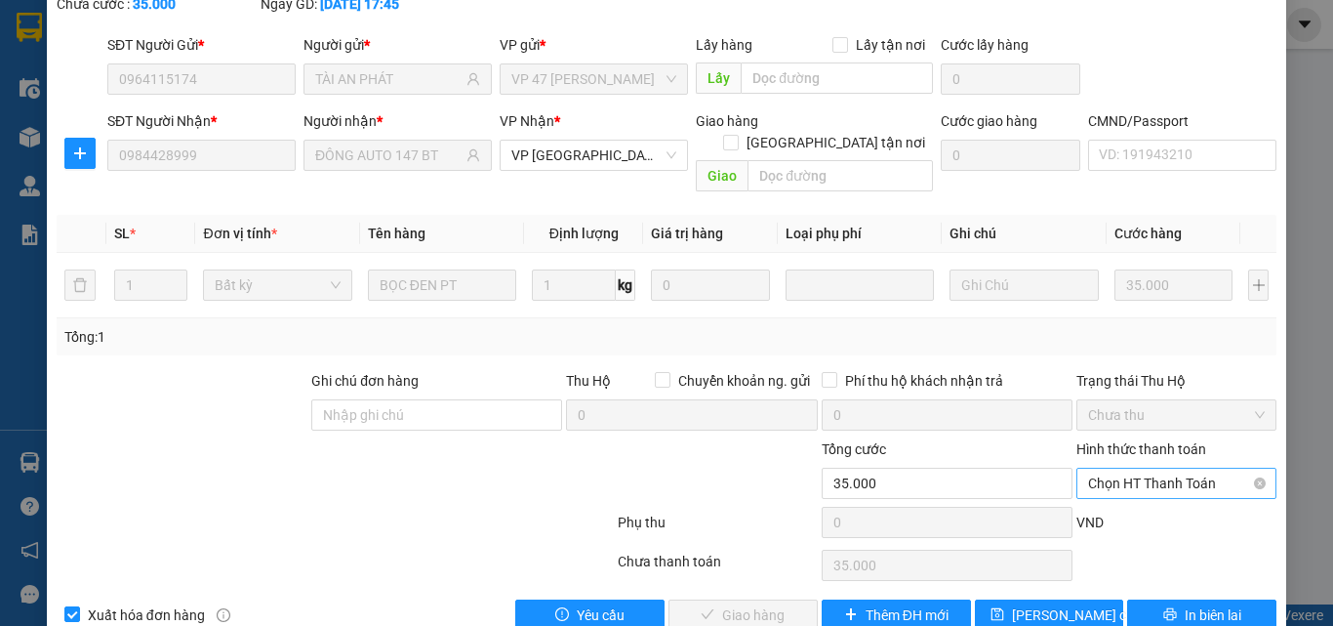
click at [1136, 468] on span "Chọn HT Thanh Toán" at bounding box center [1176, 482] width 177 height 29
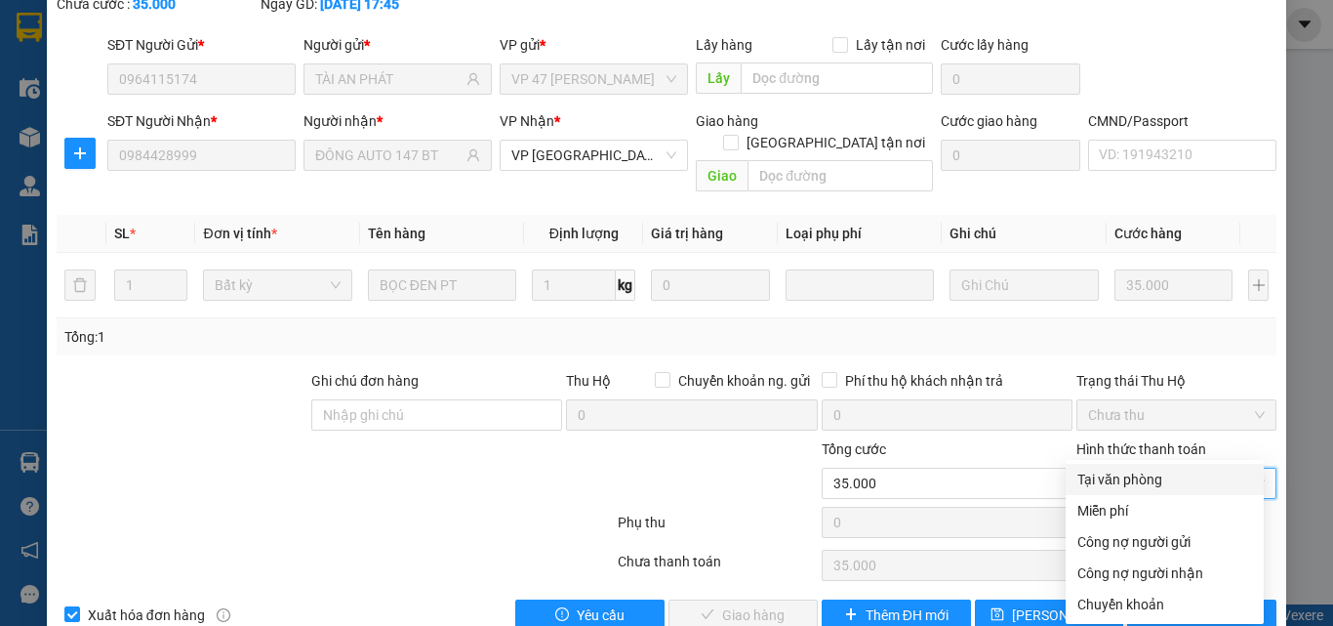
click at [1136, 468] on div "Tại văn phòng" at bounding box center [1165, 478] width 175 height 21
type input "0"
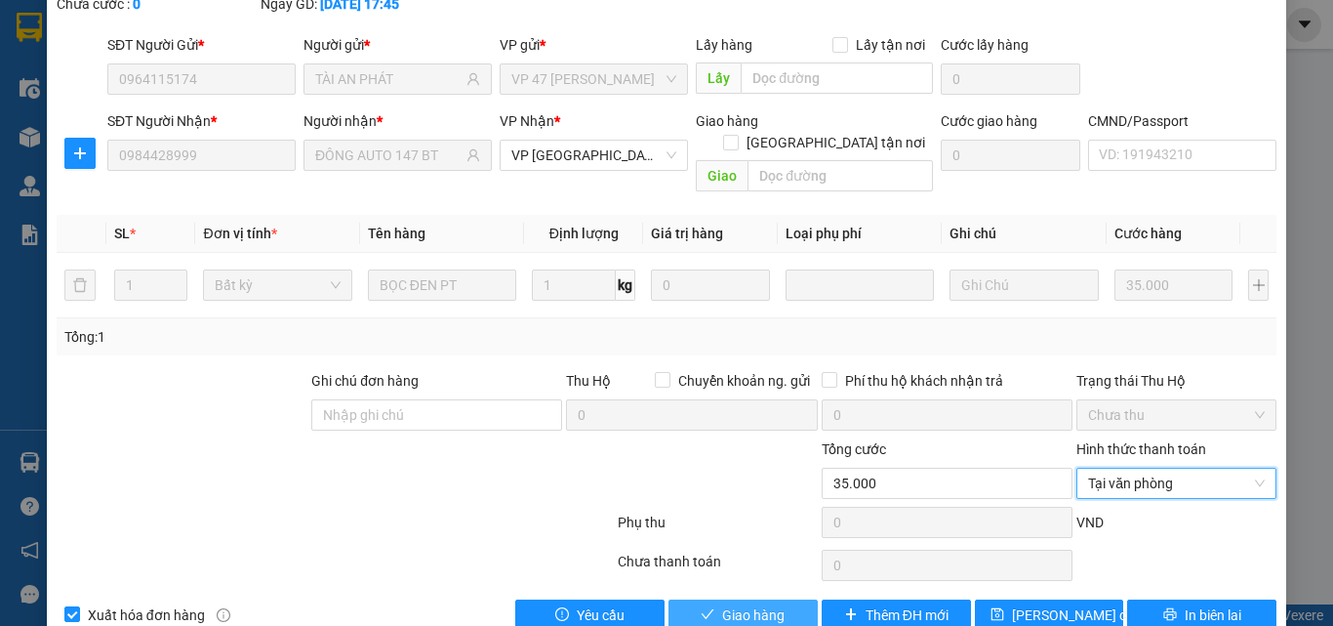
drag, startPoint x: 769, startPoint y: 573, endPoint x: 973, endPoint y: 541, distance: 206.5
click at [770, 604] on span "Giao hàng" at bounding box center [753, 614] width 62 height 21
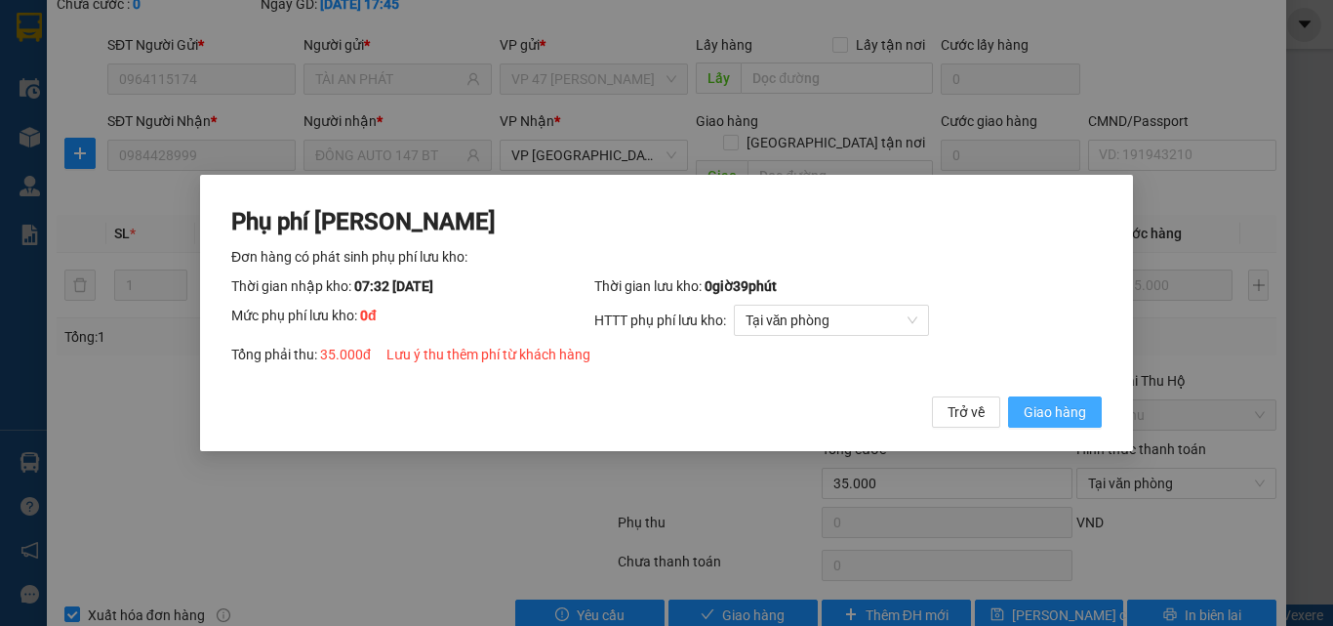
click at [1026, 417] on span "Giao hàng" at bounding box center [1055, 411] width 62 height 21
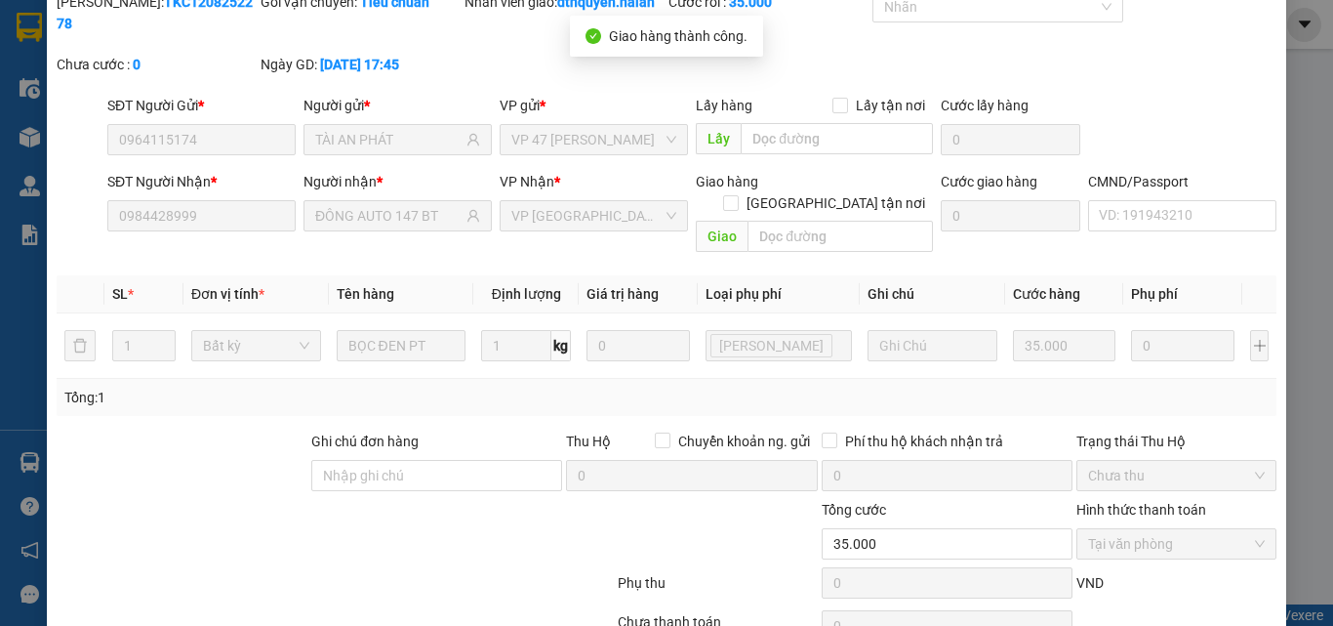
scroll to position [0, 0]
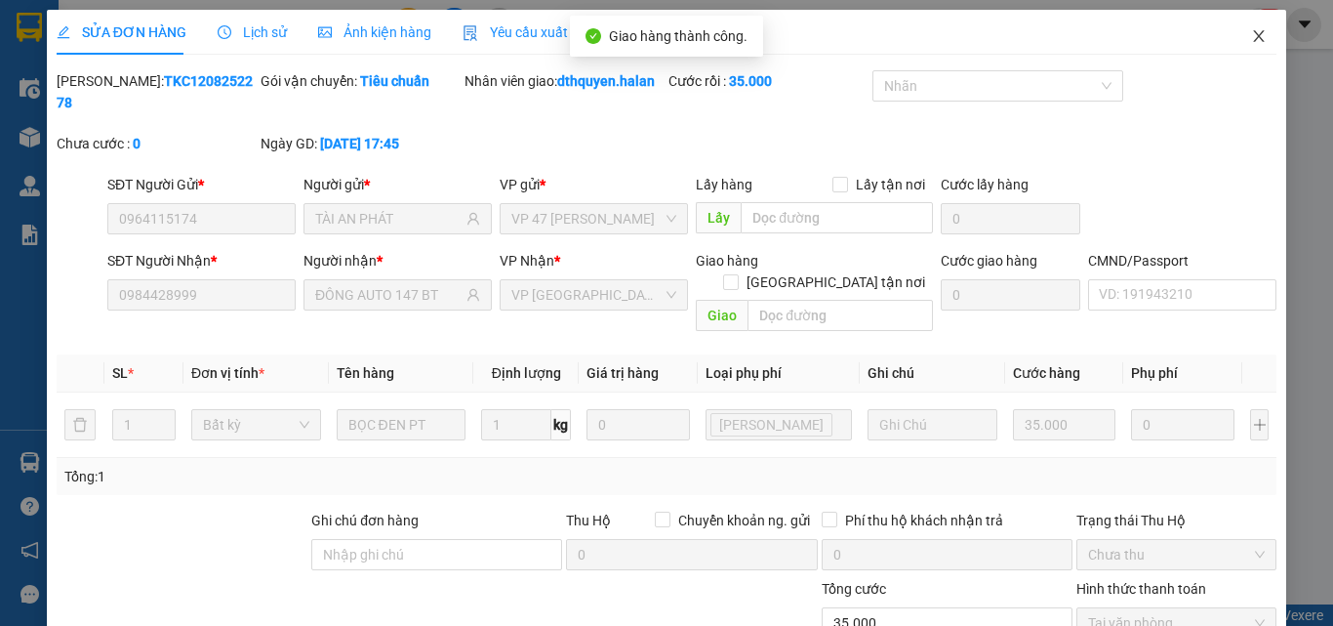
click at [1251, 30] on icon "close" at bounding box center [1259, 36] width 16 height 16
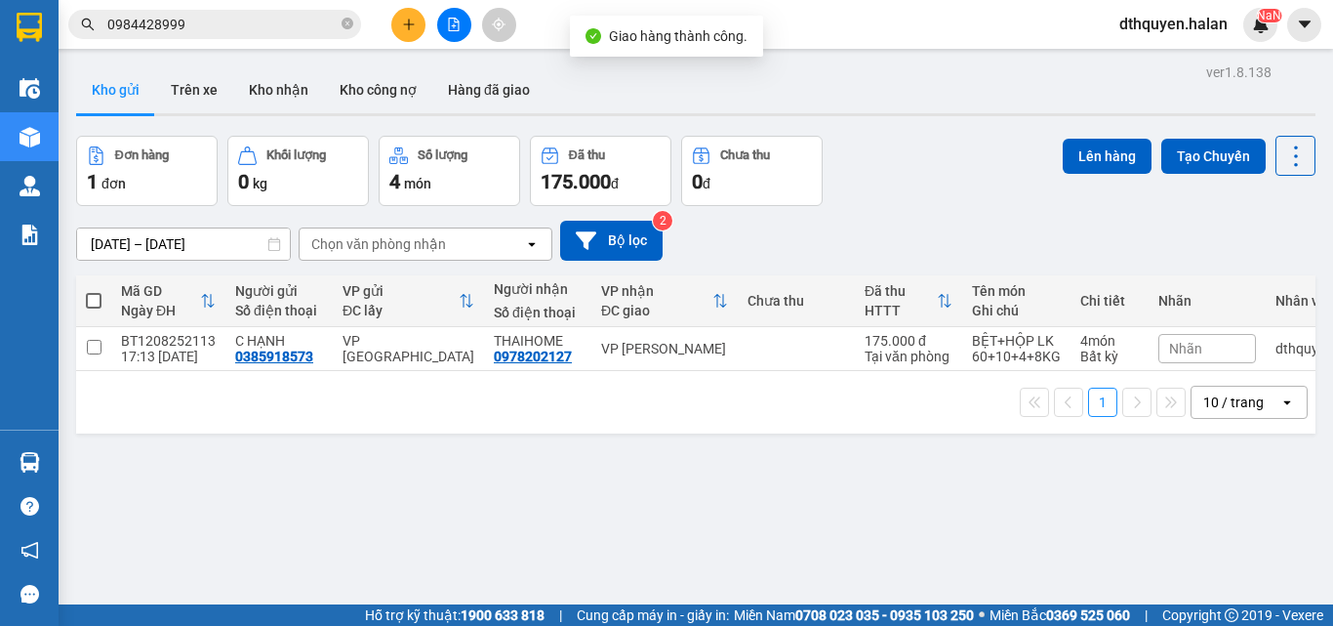
drag, startPoint x: 230, startPoint y: 27, endPoint x: 377, endPoint y: 111, distance: 168.8
click at [234, 27] on input "0984428999" at bounding box center [222, 24] width 230 height 21
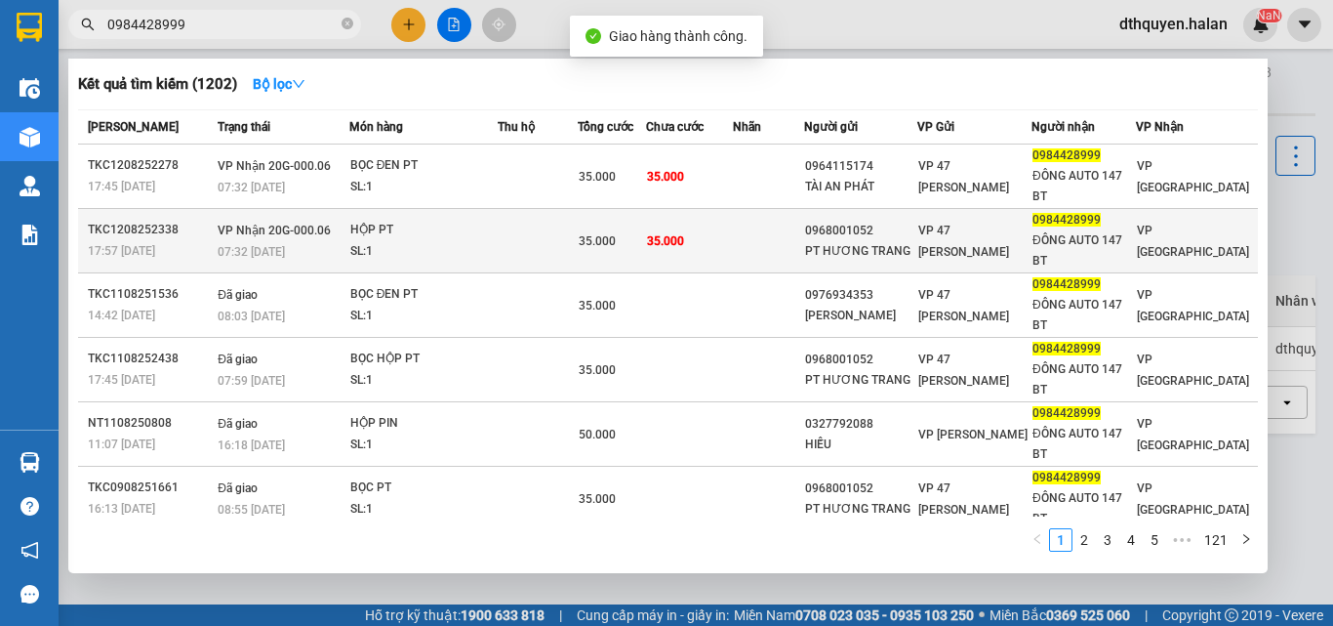
click at [319, 224] on span "VP Nhận 20G-000.06" at bounding box center [274, 231] width 113 height 14
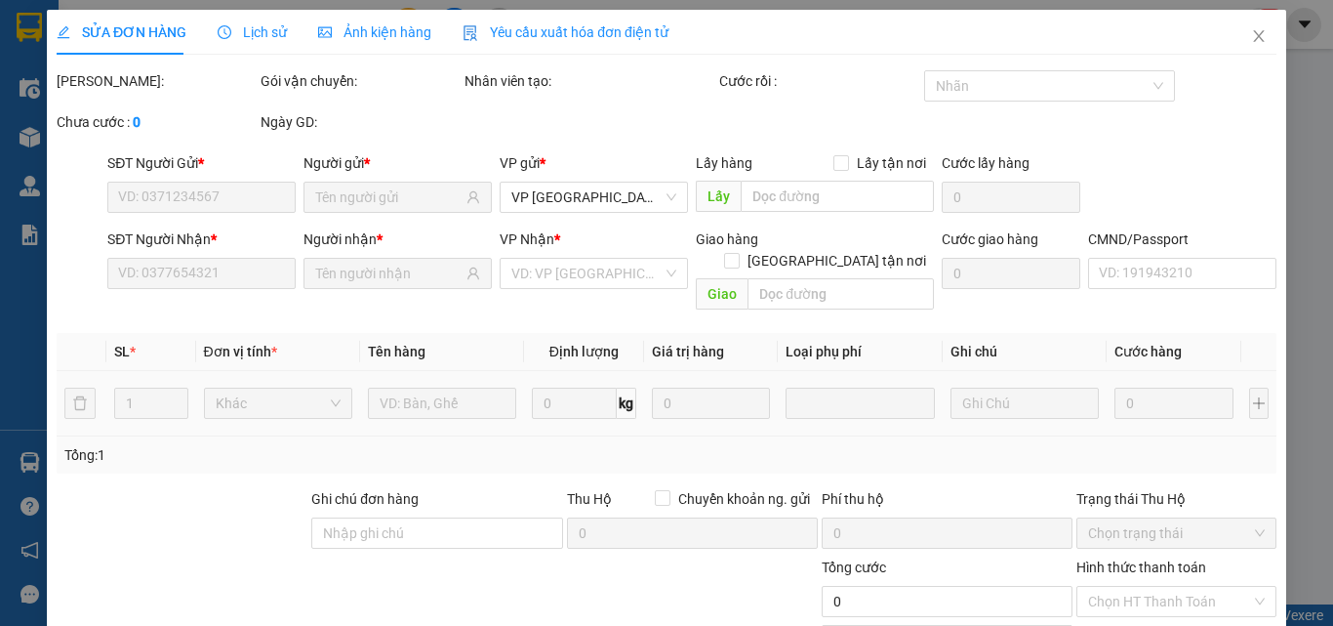
type input "0968001052"
type input "PT HƯƠNG TRANG"
type input "0984428999"
type input "ĐÔNG AUTO 147 BT"
type input "35.000"
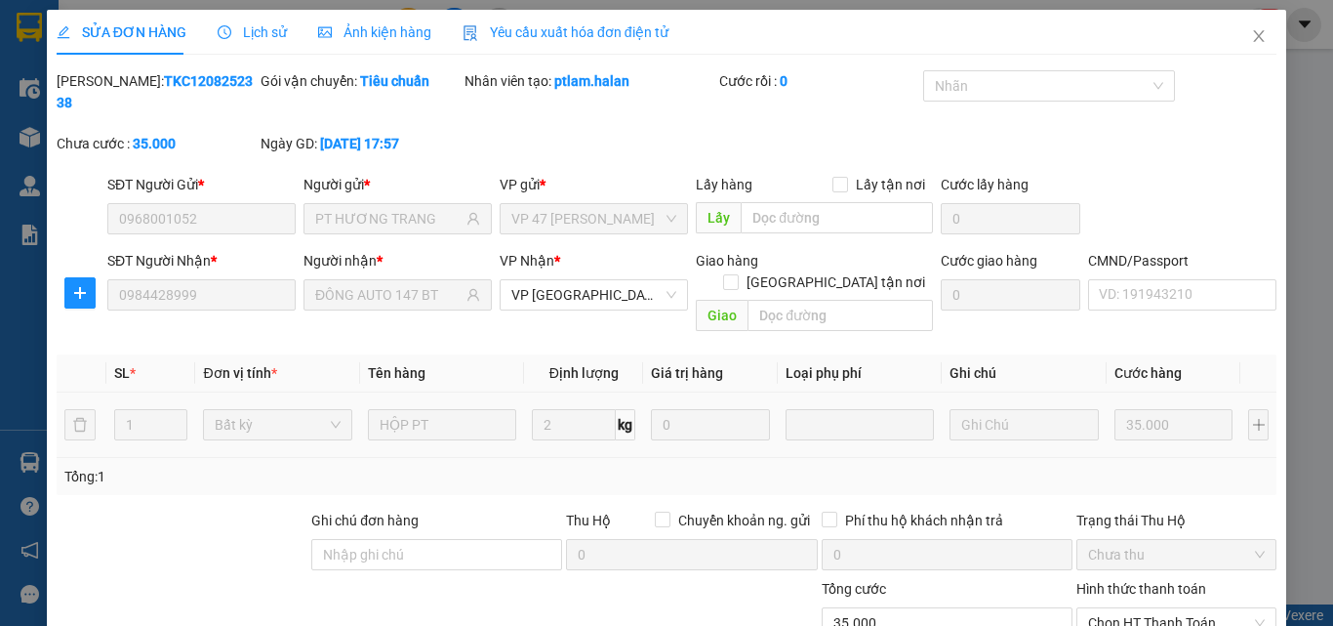
scroll to position [140, 0]
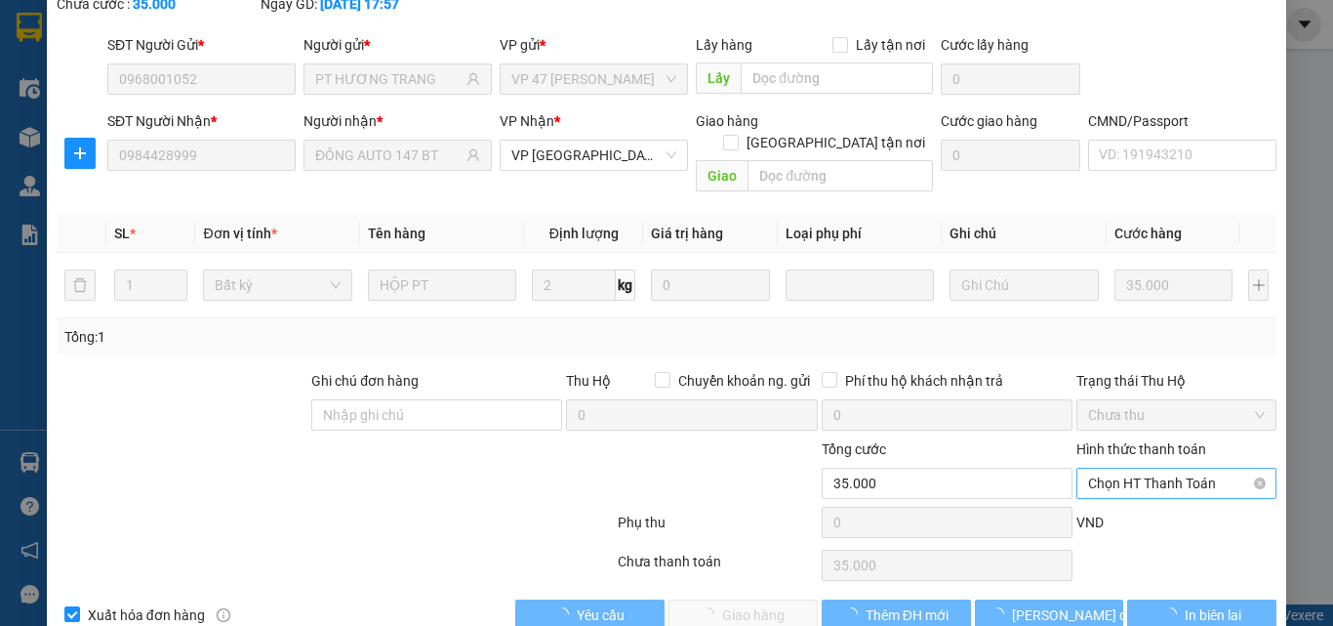
click at [1155, 468] on span "Chọn HT Thanh Toán" at bounding box center [1176, 482] width 177 height 29
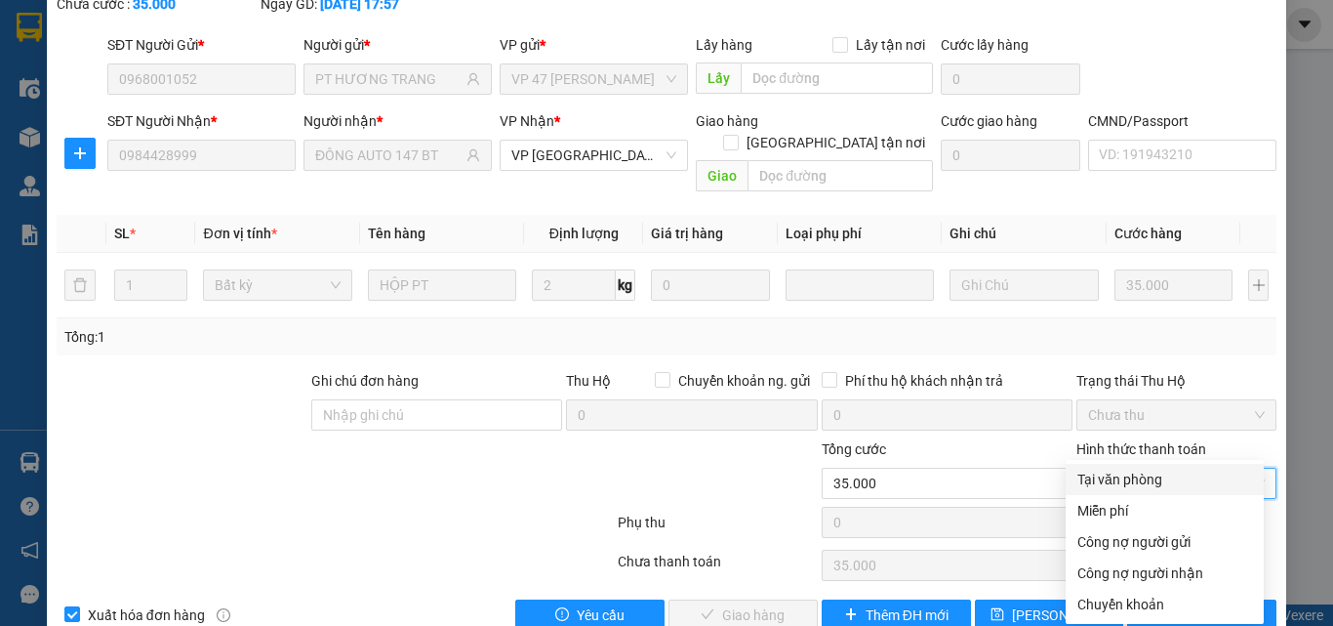
click at [1115, 478] on div "Tại văn phòng" at bounding box center [1165, 478] width 175 height 21
type input "0"
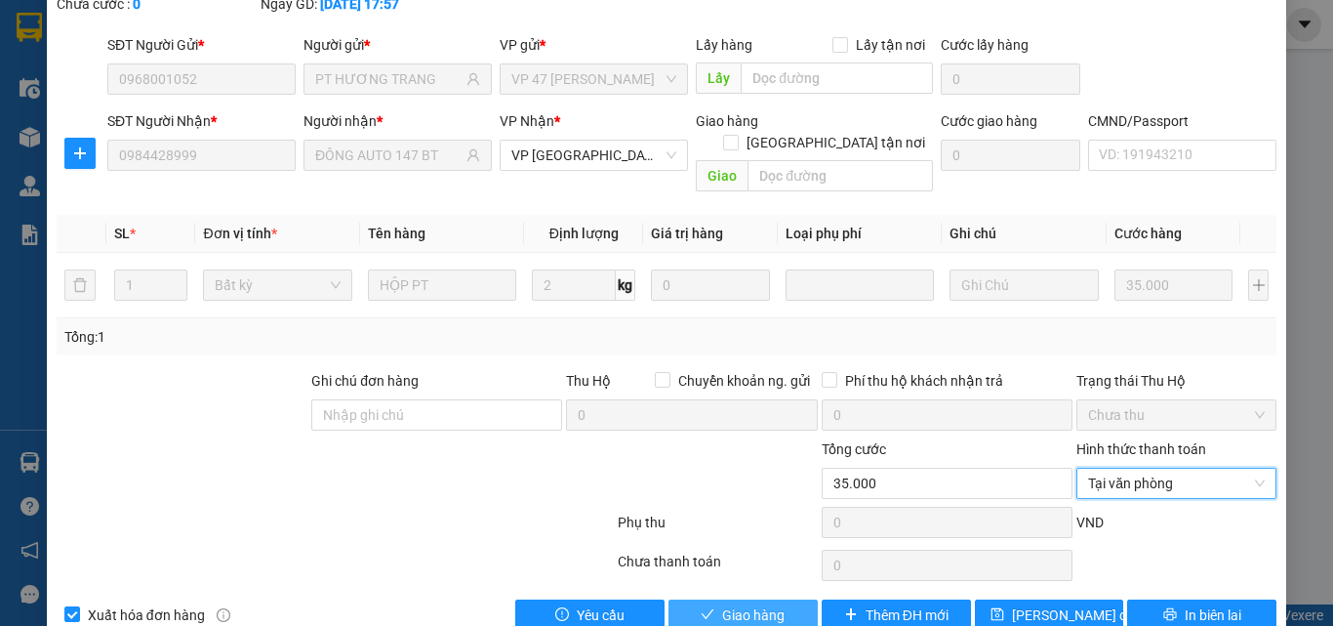
drag, startPoint x: 736, startPoint y: 583, endPoint x: 763, endPoint y: 579, distance: 27.6
click at [737, 599] on button "Giao hàng" at bounding box center [743, 614] width 149 height 31
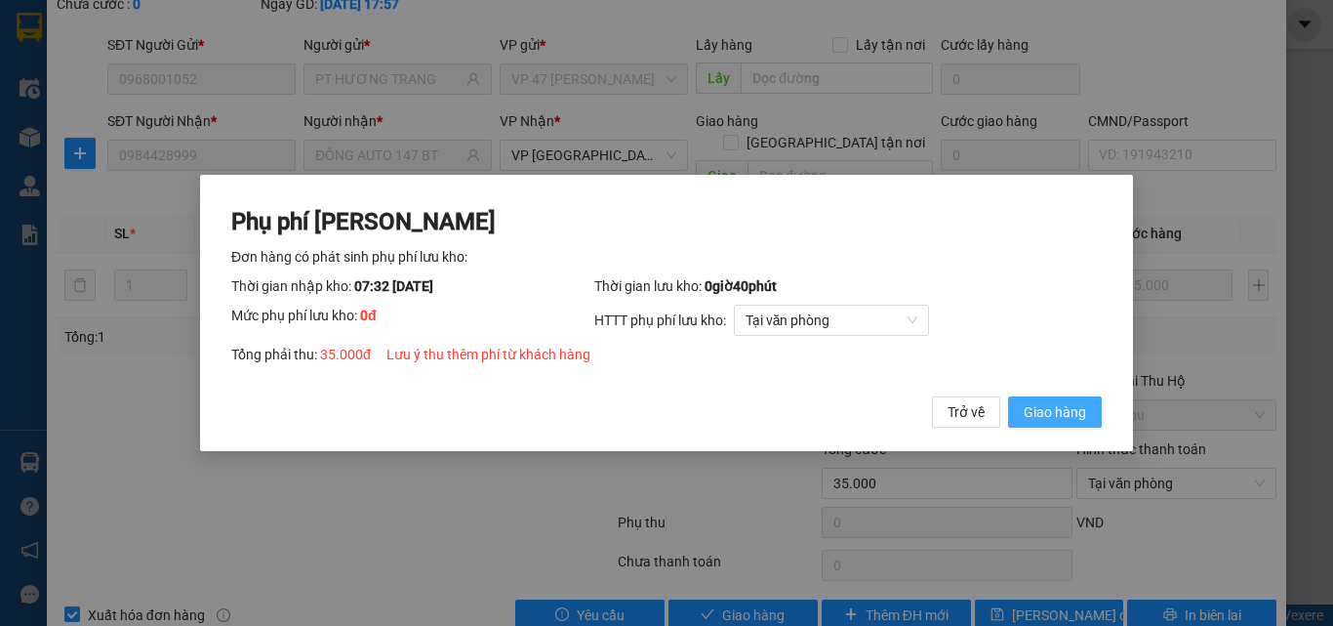
click at [1061, 408] on span "Giao hàng" at bounding box center [1055, 411] width 62 height 21
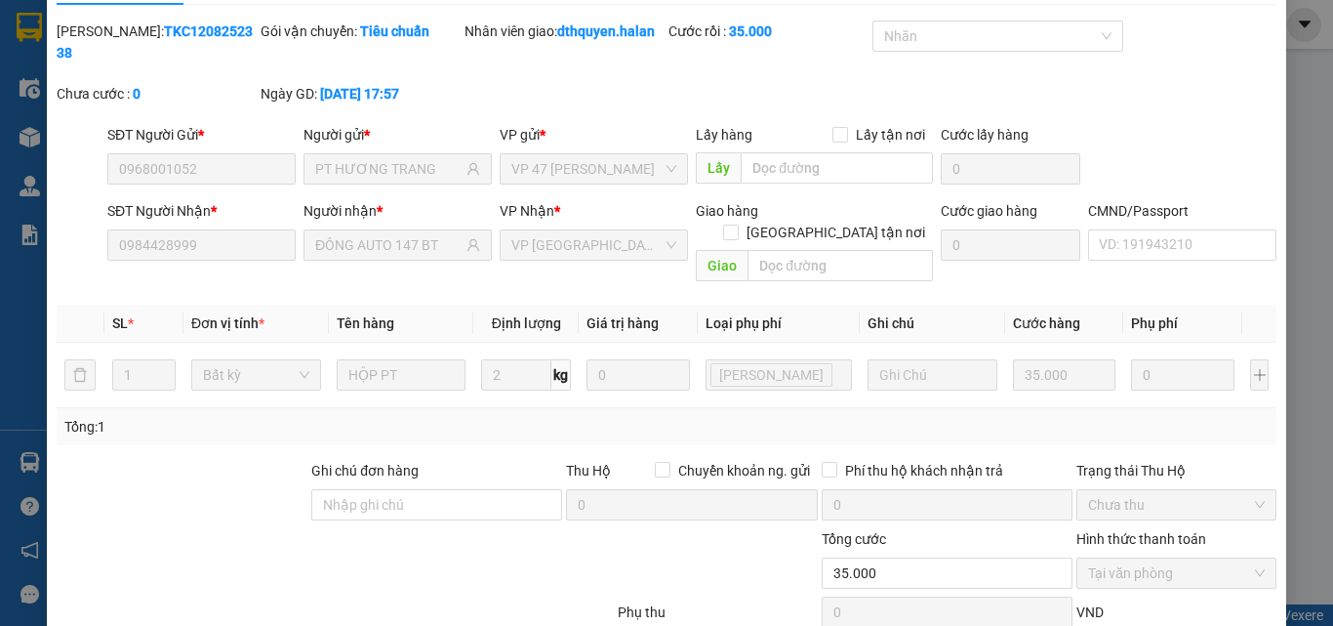
scroll to position [0, 0]
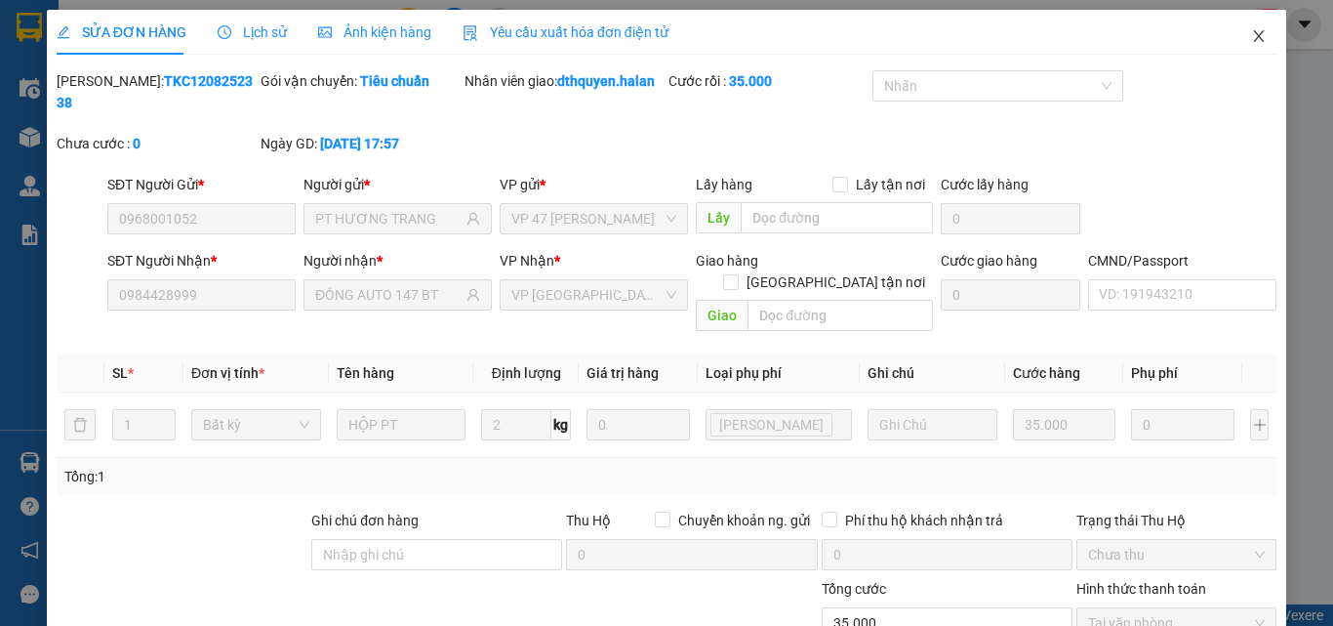
click at [1251, 34] on icon "close" at bounding box center [1259, 36] width 16 height 16
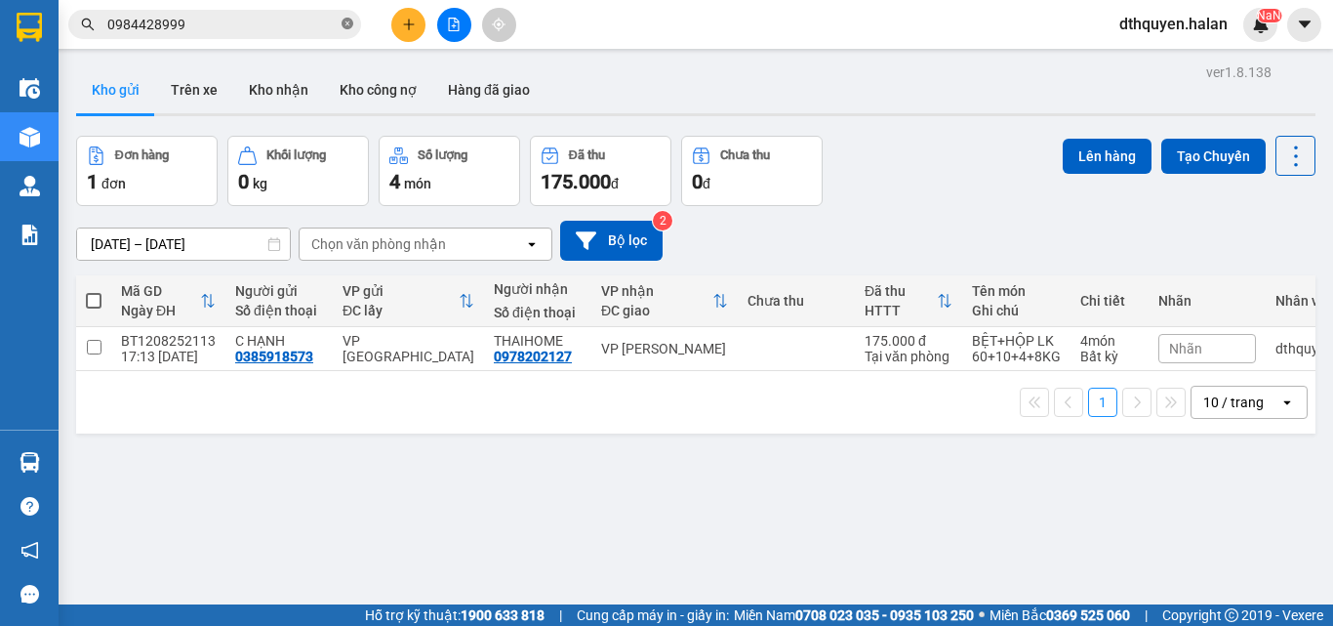
click at [346, 20] on icon "close-circle" at bounding box center [348, 24] width 12 height 12
click at [272, 89] on button "Kho nhận" at bounding box center [278, 89] width 91 height 47
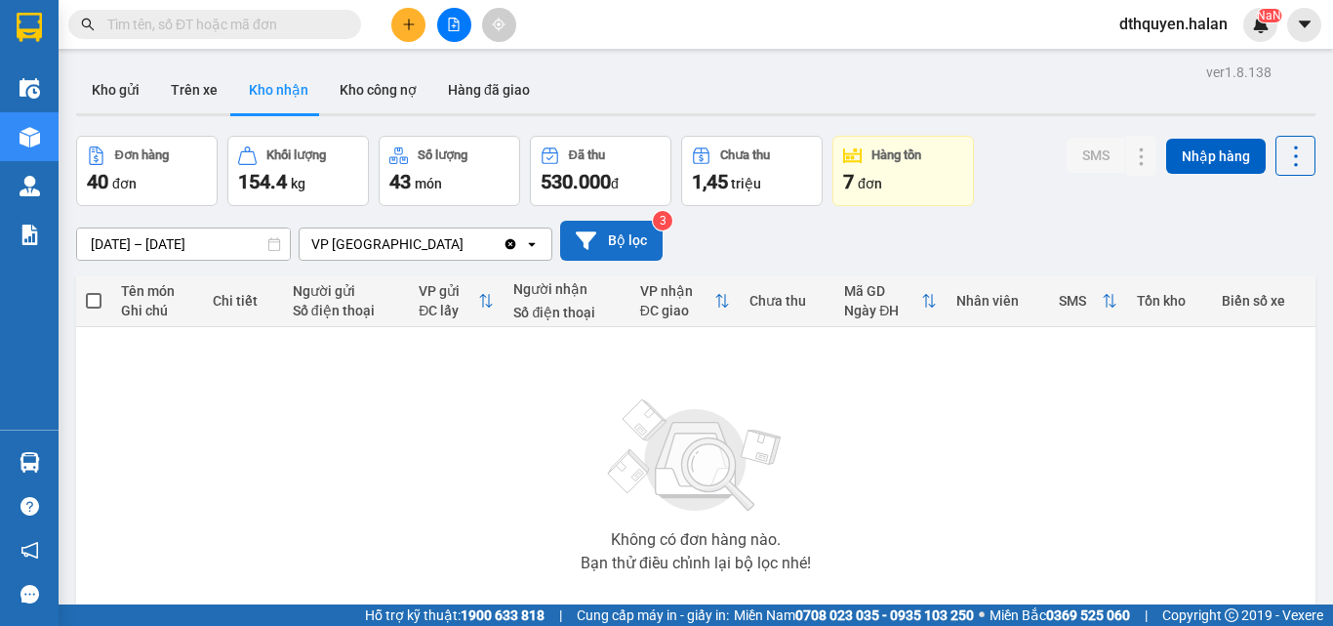
click at [644, 232] on button "Bộ lọc" at bounding box center [611, 241] width 102 height 40
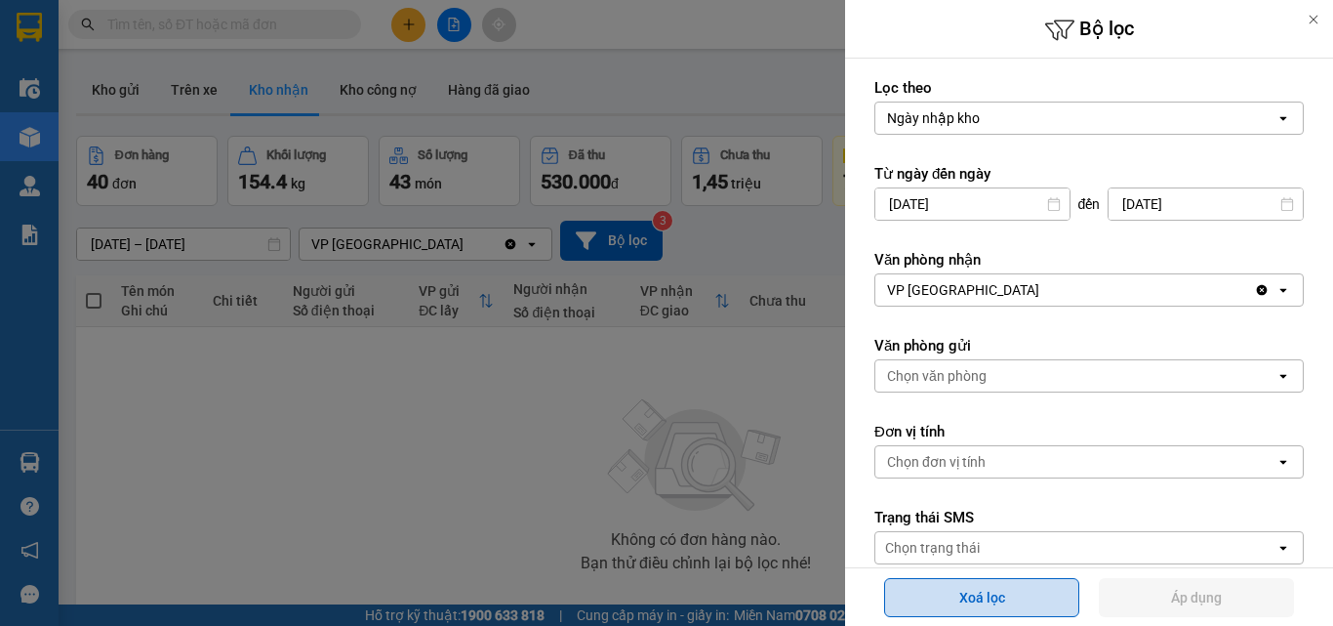
click at [1006, 586] on button "Xoá lọc" at bounding box center [981, 597] width 195 height 39
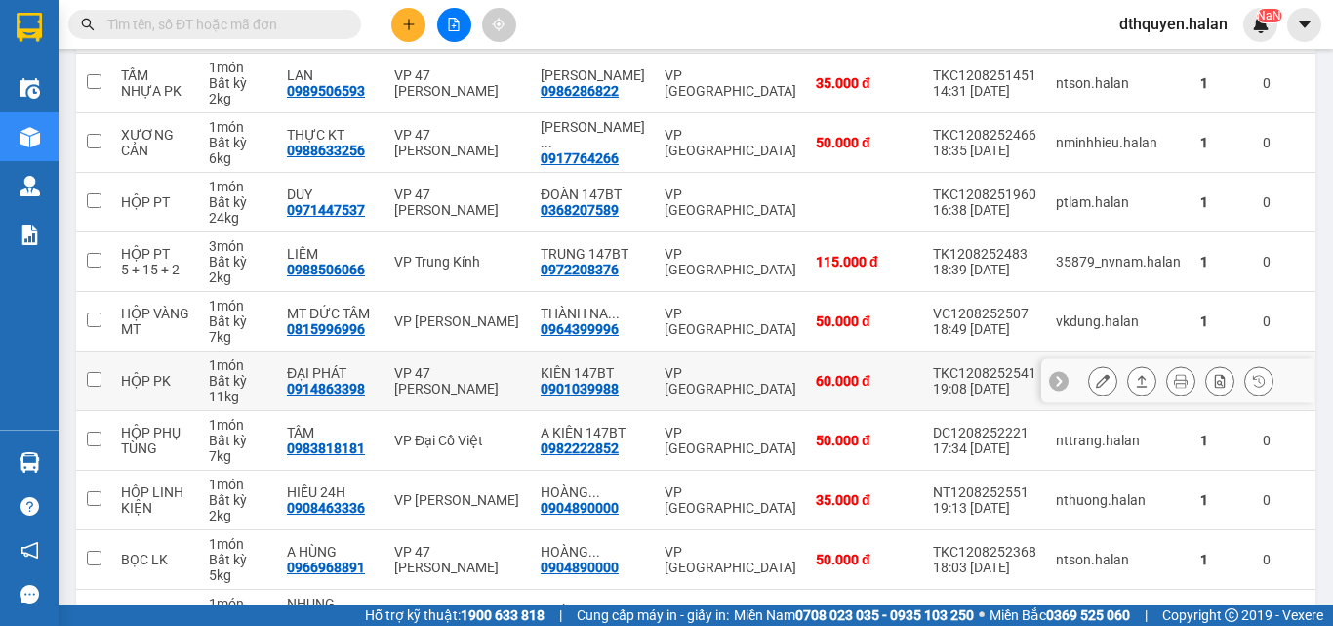
scroll to position [293, 0]
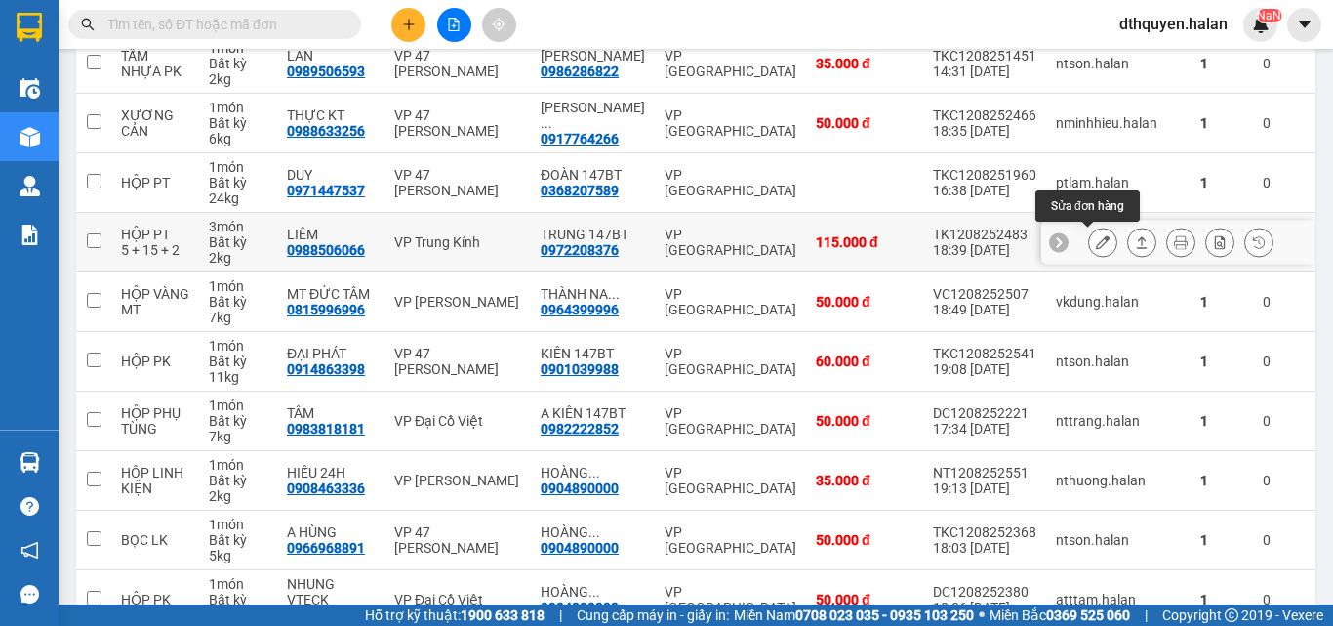
click at [1096, 247] on icon at bounding box center [1103, 242] width 14 height 14
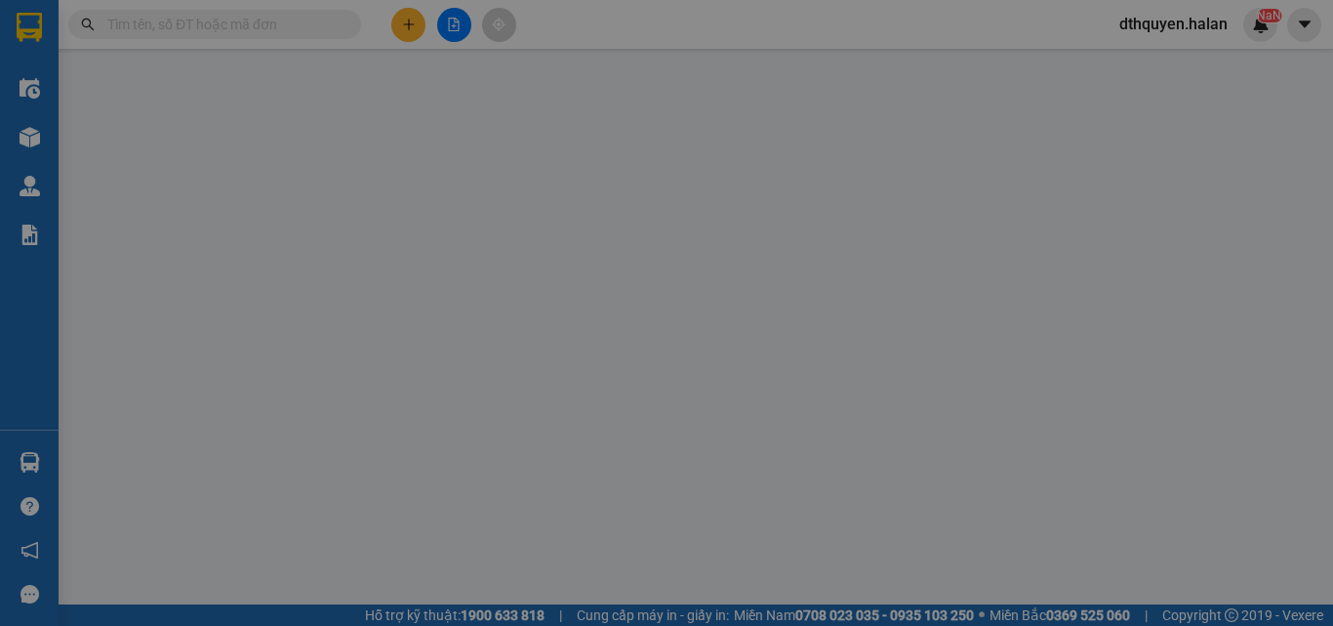
type input "0988506066"
type input "LIÊM"
type input "0972208376"
type input "TRUNG 147BT"
type input "115.000"
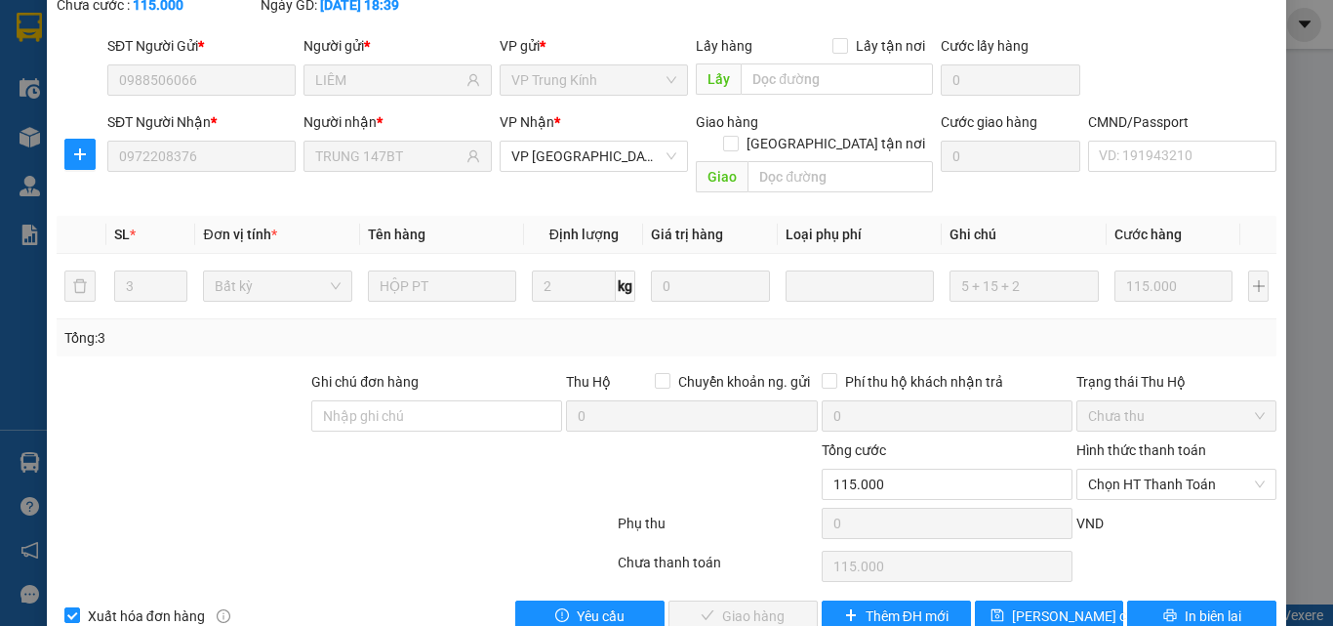
scroll to position [140, 0]
click at [1108, 468] on span "Chọn HT Thanh Toán" at bounding box center [1176, 482] width 177 height 29
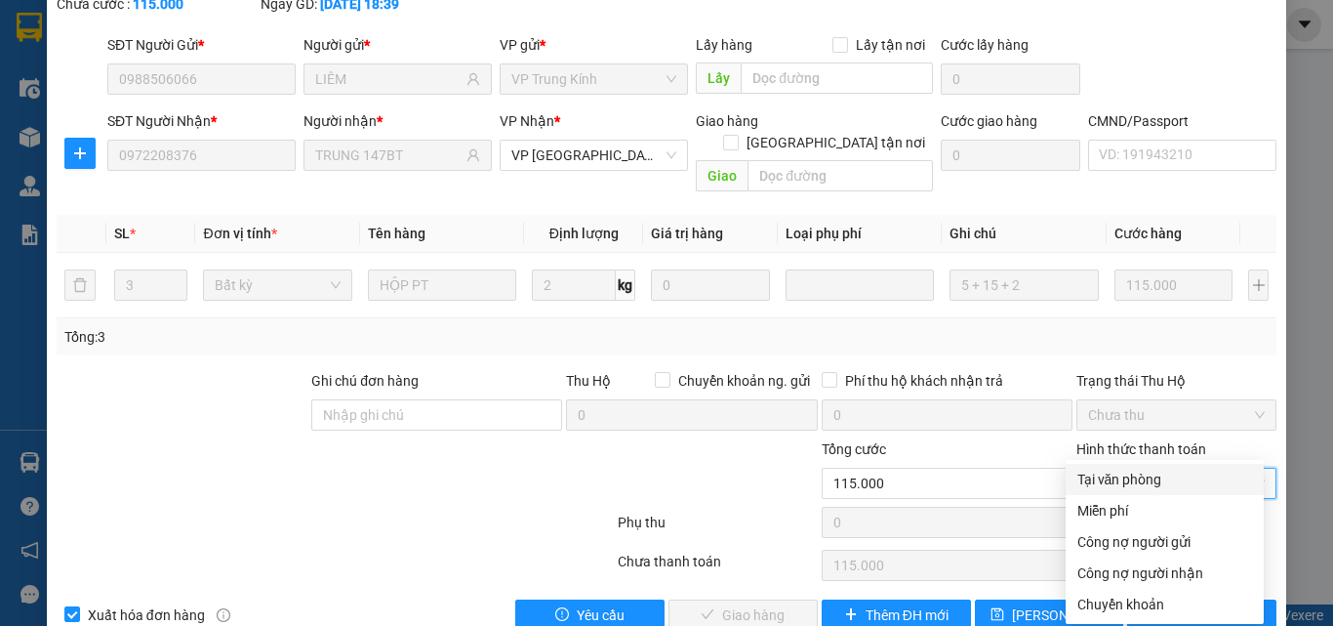
click at [1098, 477] on div "Tại văn phòng" at bounding box center [1165, 478] width 175 height 21
type input "0"
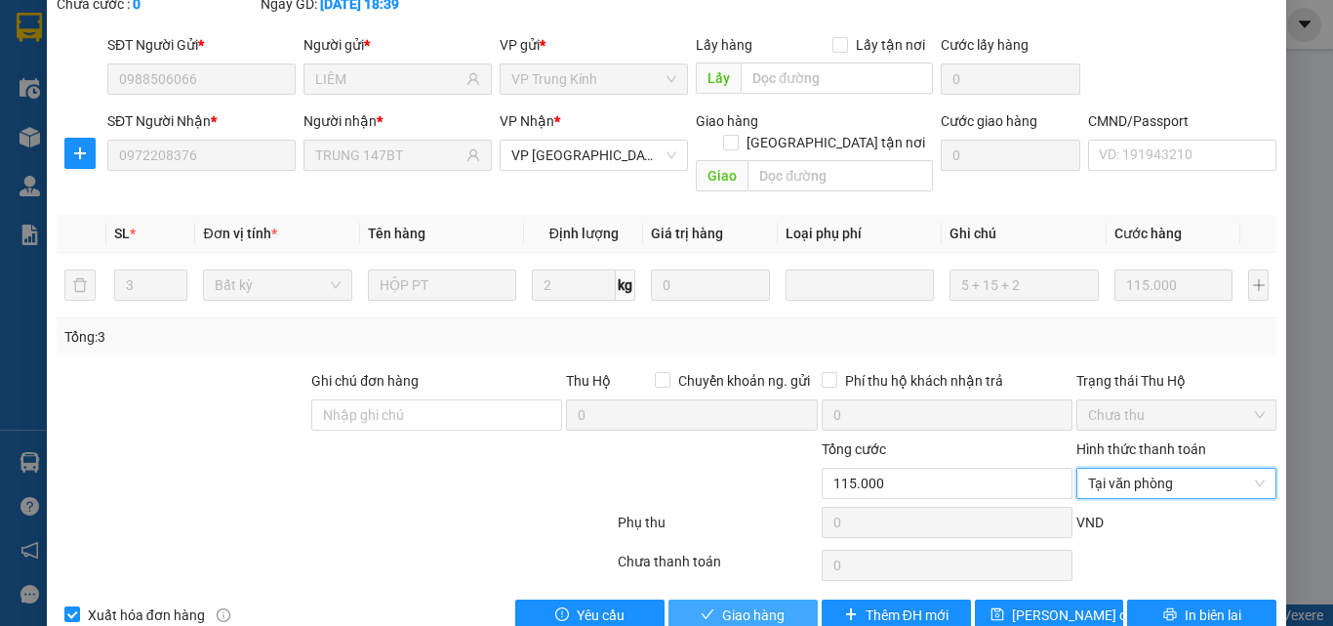
click at [756, 604] on span "Giao hàng" at bounding box center [753, 614] width 62 height 21
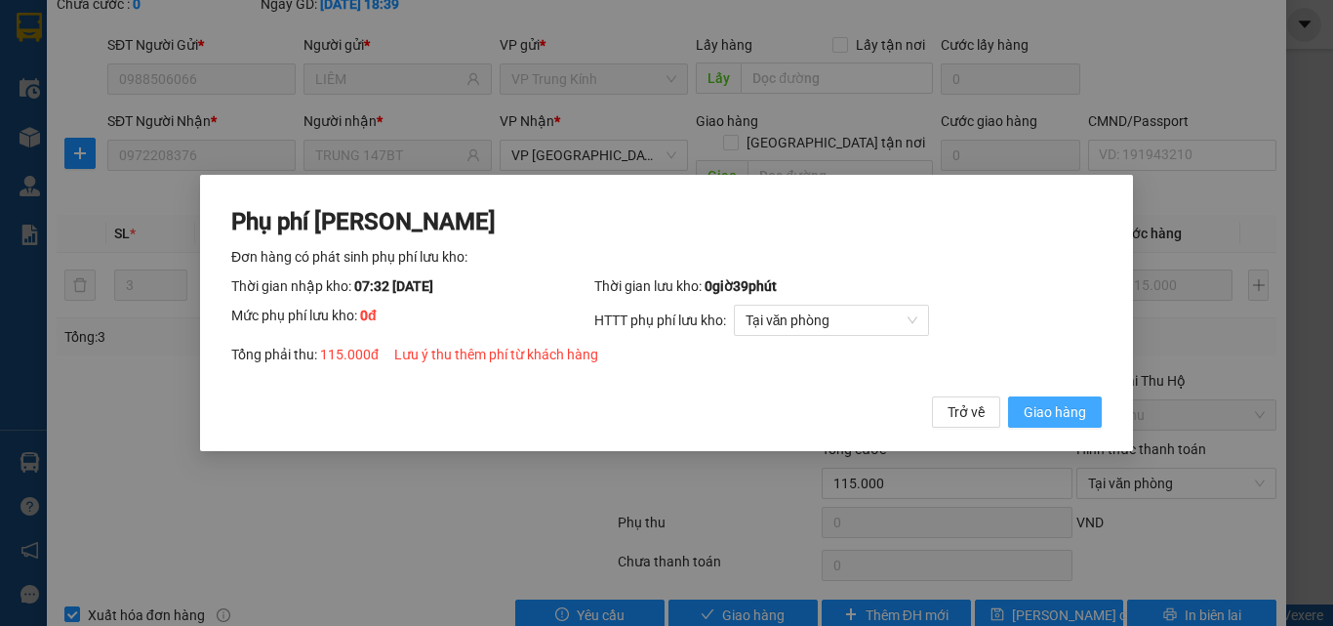
click at [1043, 411] on span "Giao hàng" at bounding box center [1055, 411] width 62 height 21
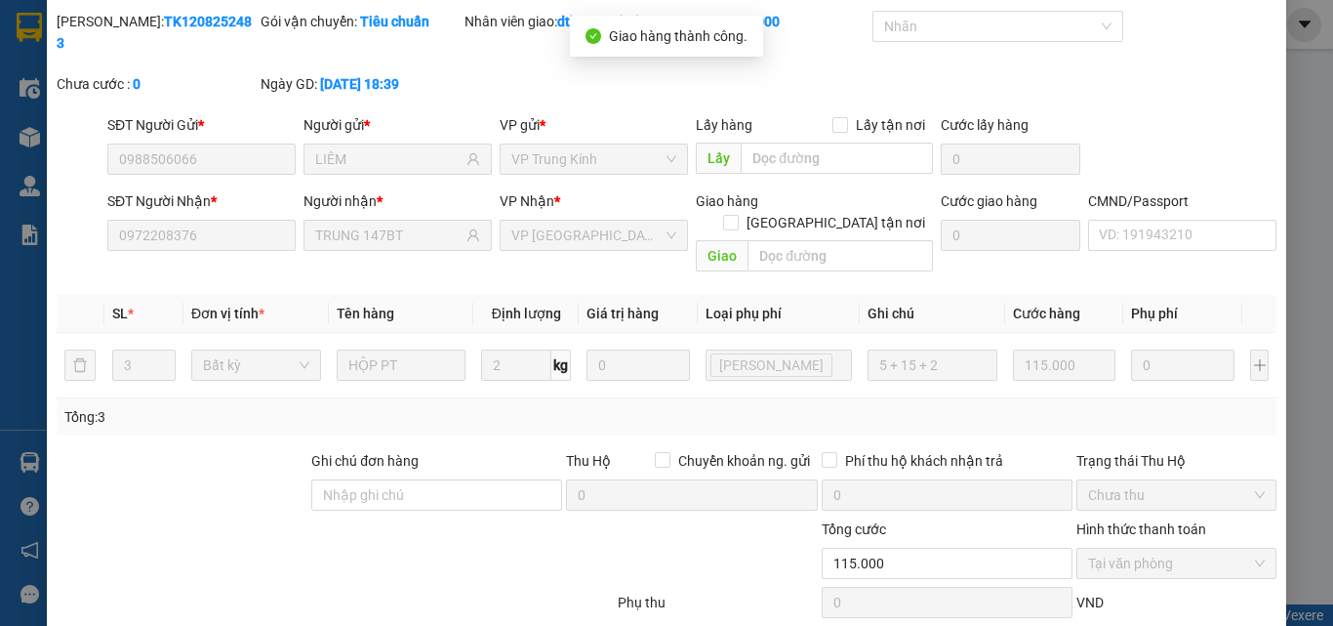
scroll to position [0, 0]
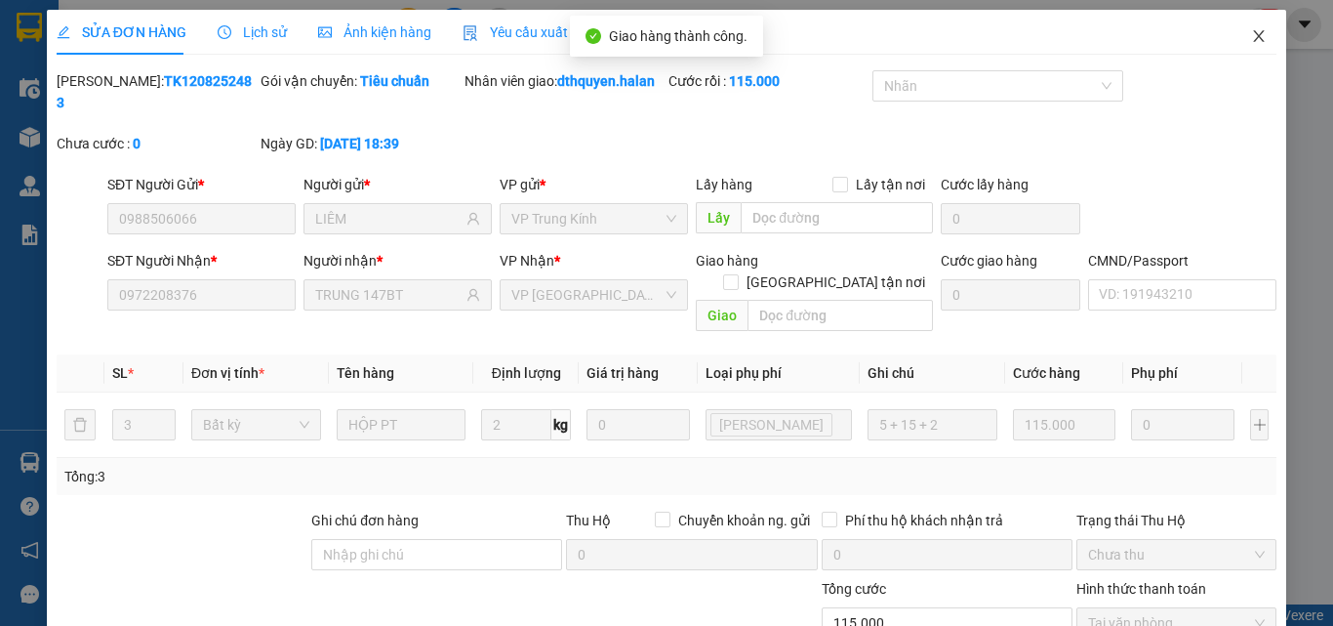
click at [1251, 29] on icon "close" at bounding box center [1259, 36] width 16 height 16
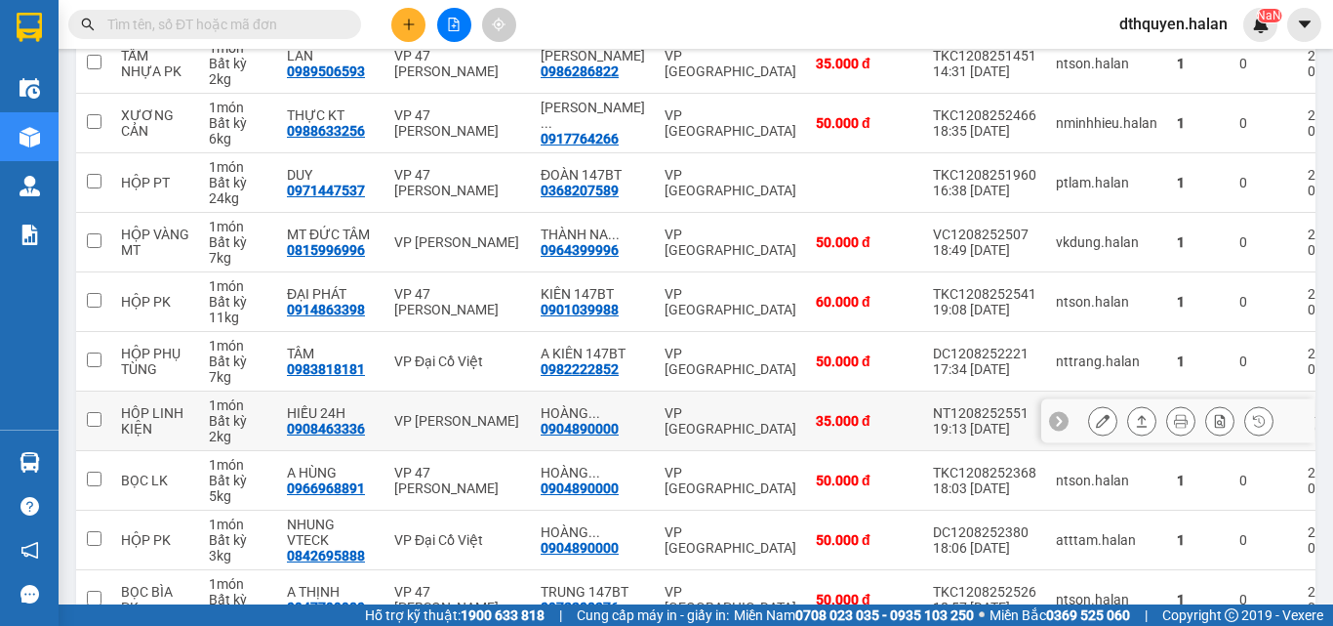
scroll to position [406, 0]
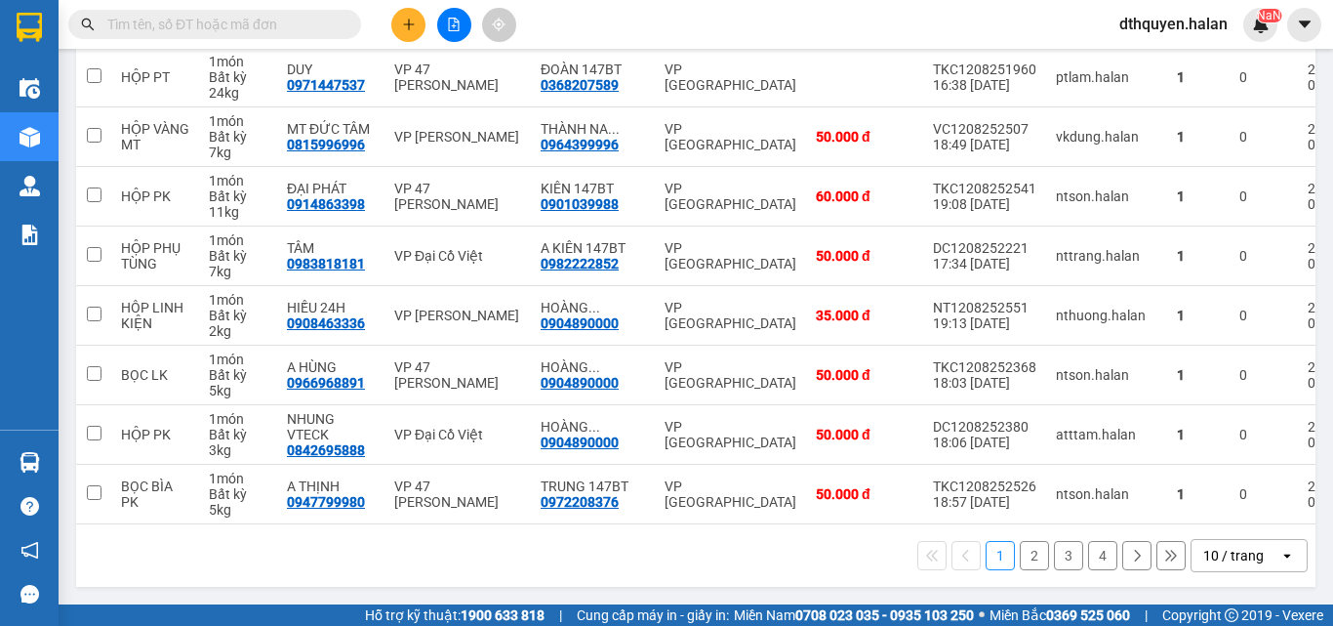
click at [1021, 559] on button "2" at bounding box center [1034, 555] width 29 height 29
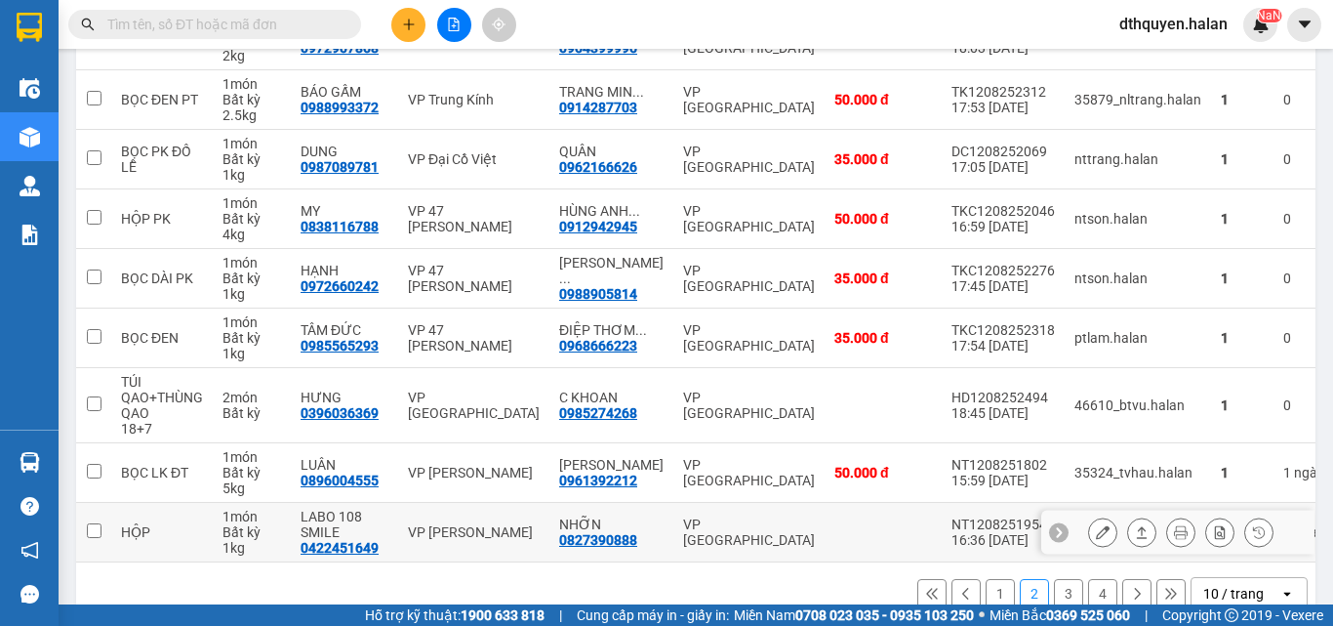
scroll to position [422, 0]
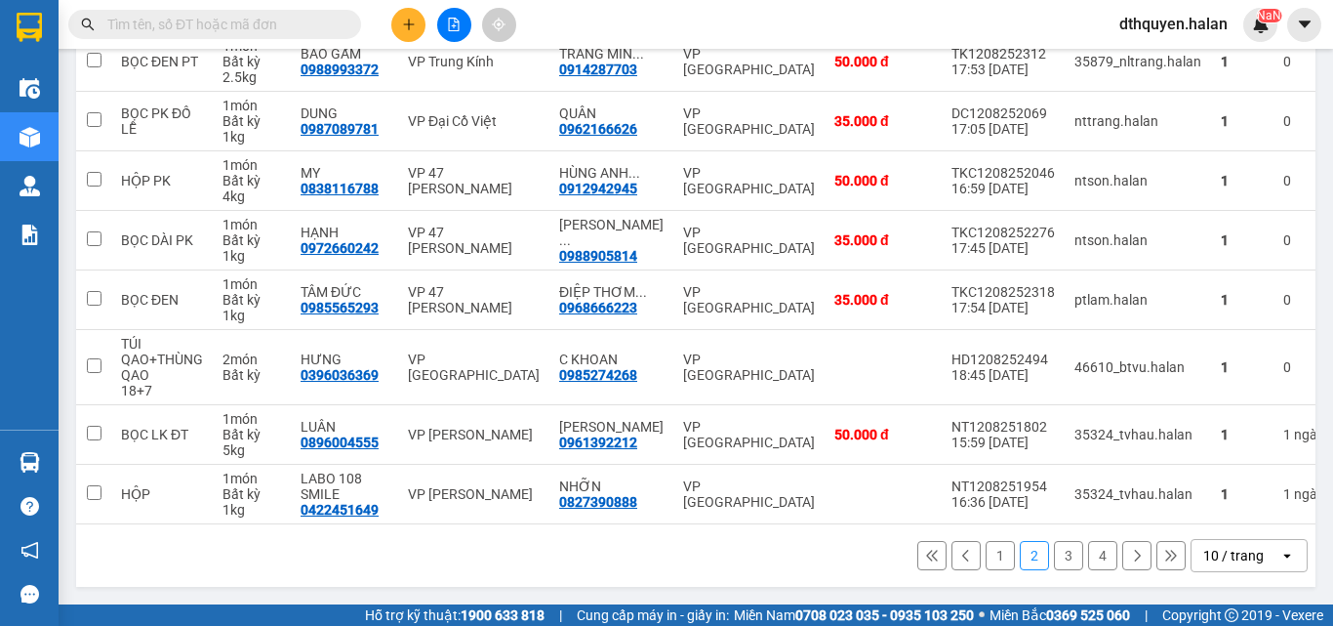
click at [987, 558] on button "1" at bounding box center [1000, 555] width 29 height 29
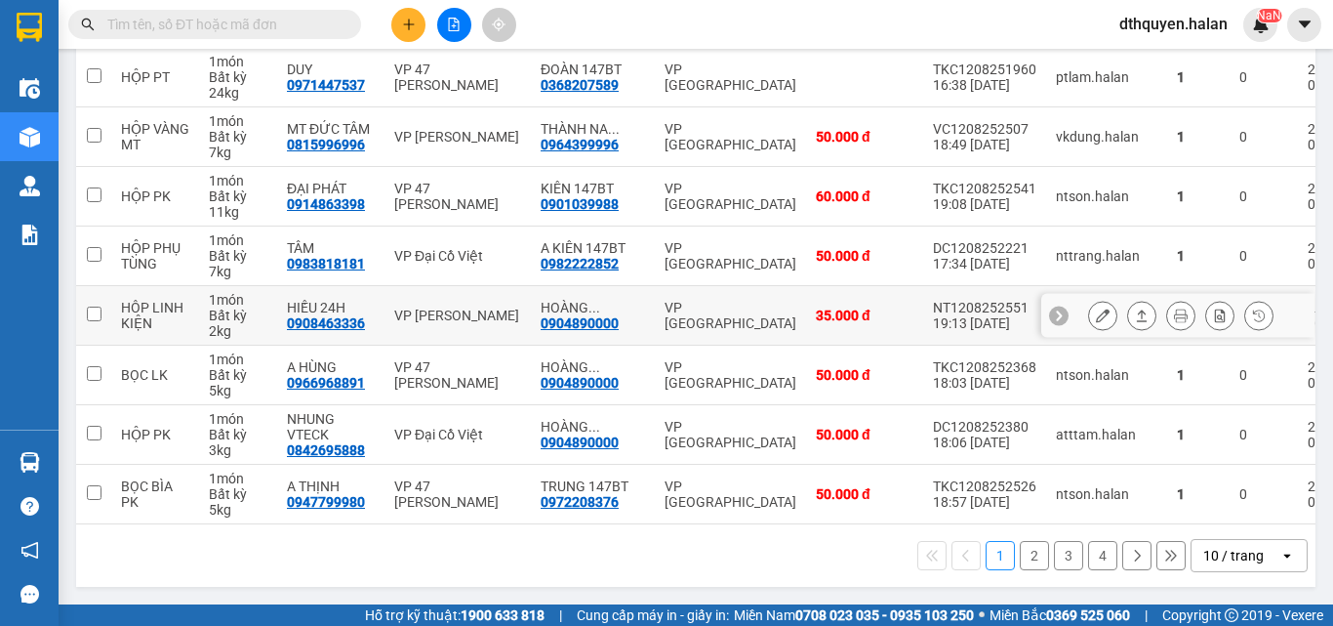
scroll to position [406, 0]
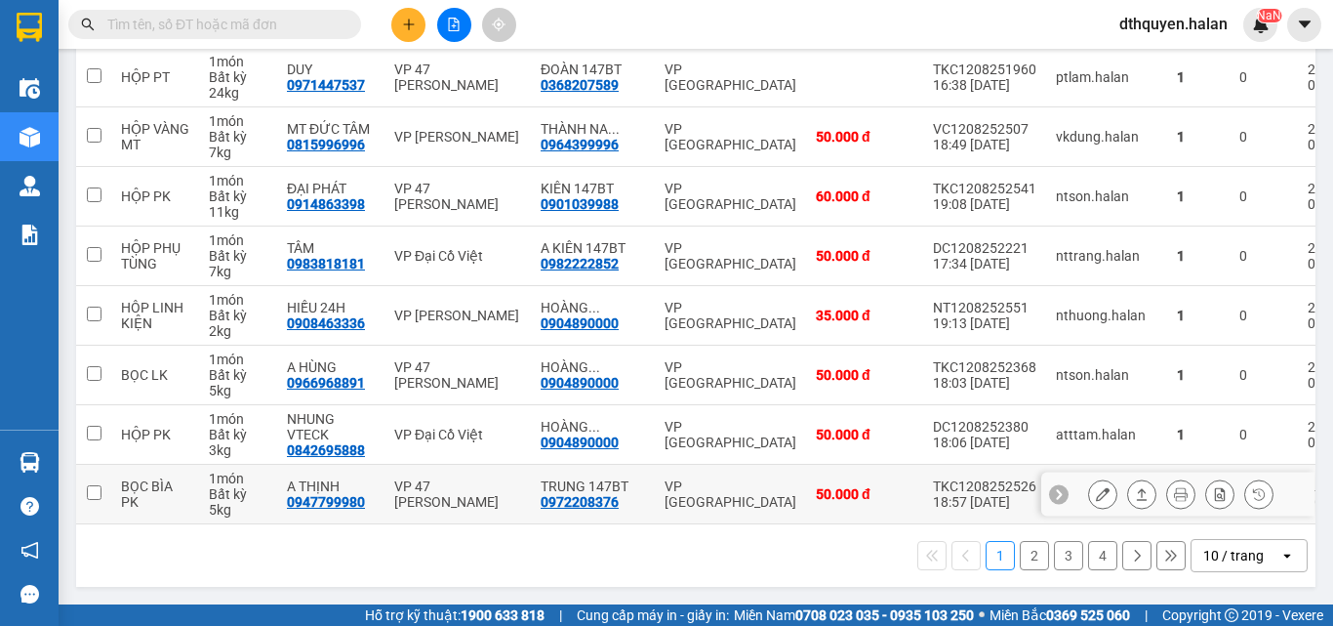
click at [1096, 489] on icon at bounding box center [1103, 494] width 14 height 14
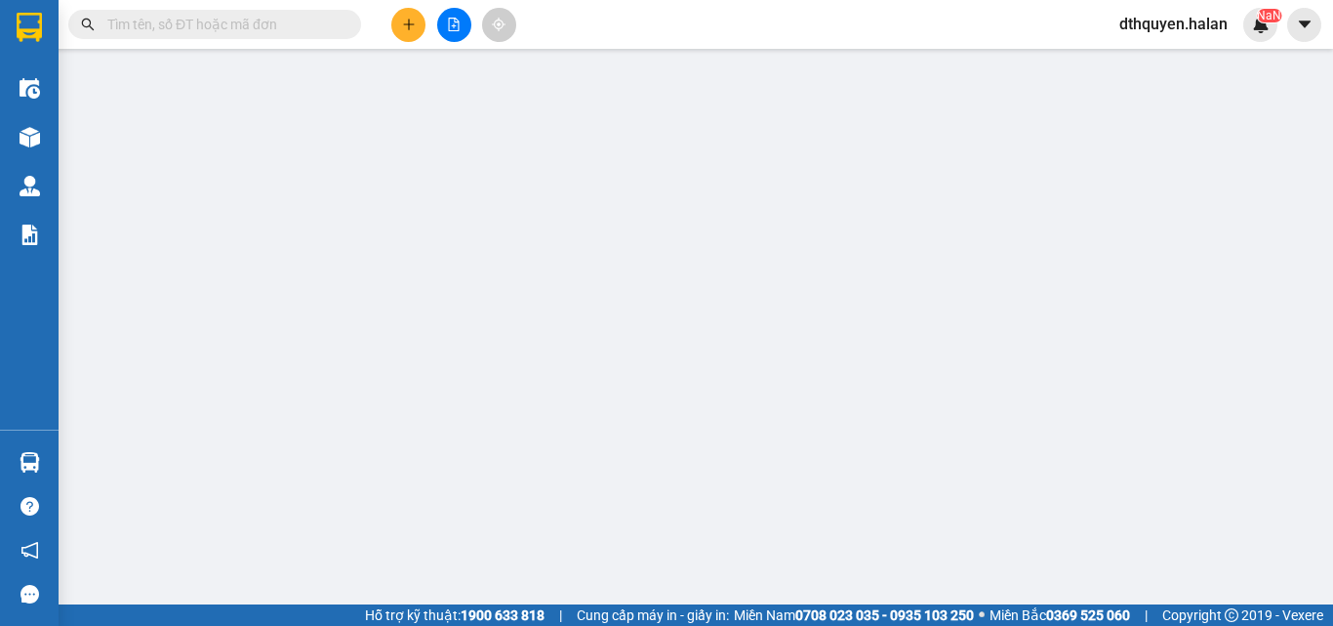
type input "0947799980"
type input "A THỊNH"
type input "0972208376"
type input "TRUNG 147BT"
type input "50.000"
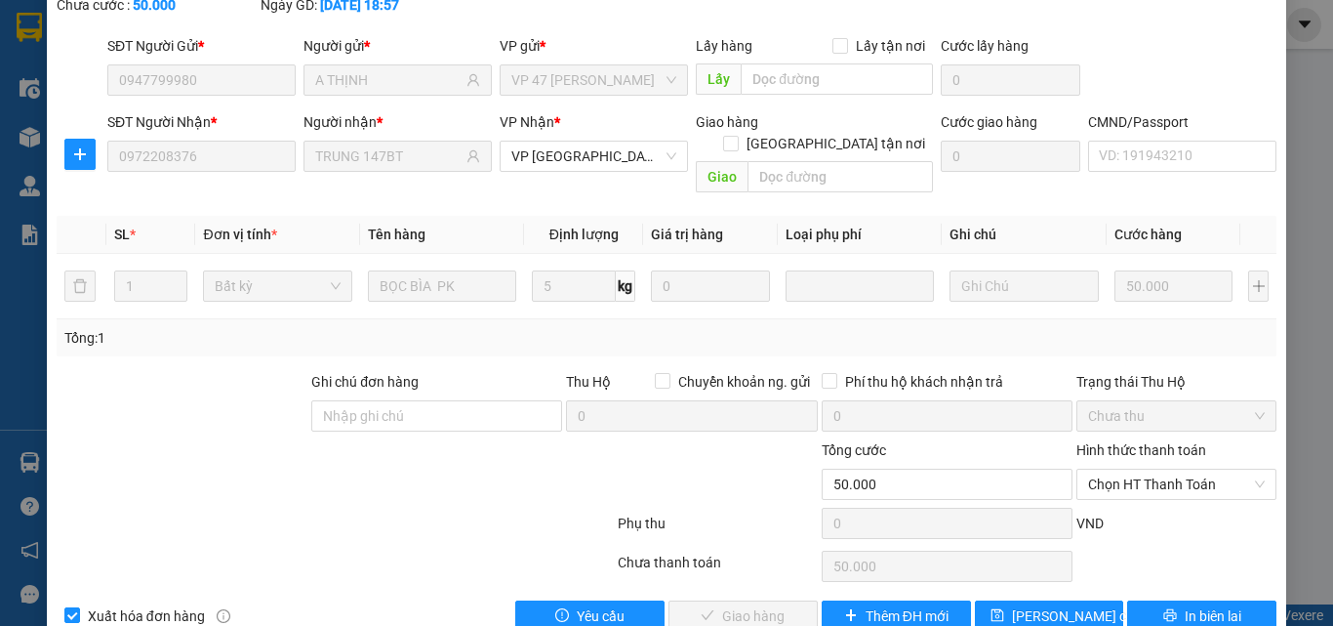
scroll to position [140, 0]
click at [1171, 468] on span "Chọn HT Thanh Toán" at bounding box center [1176, 482] width 177 height 29
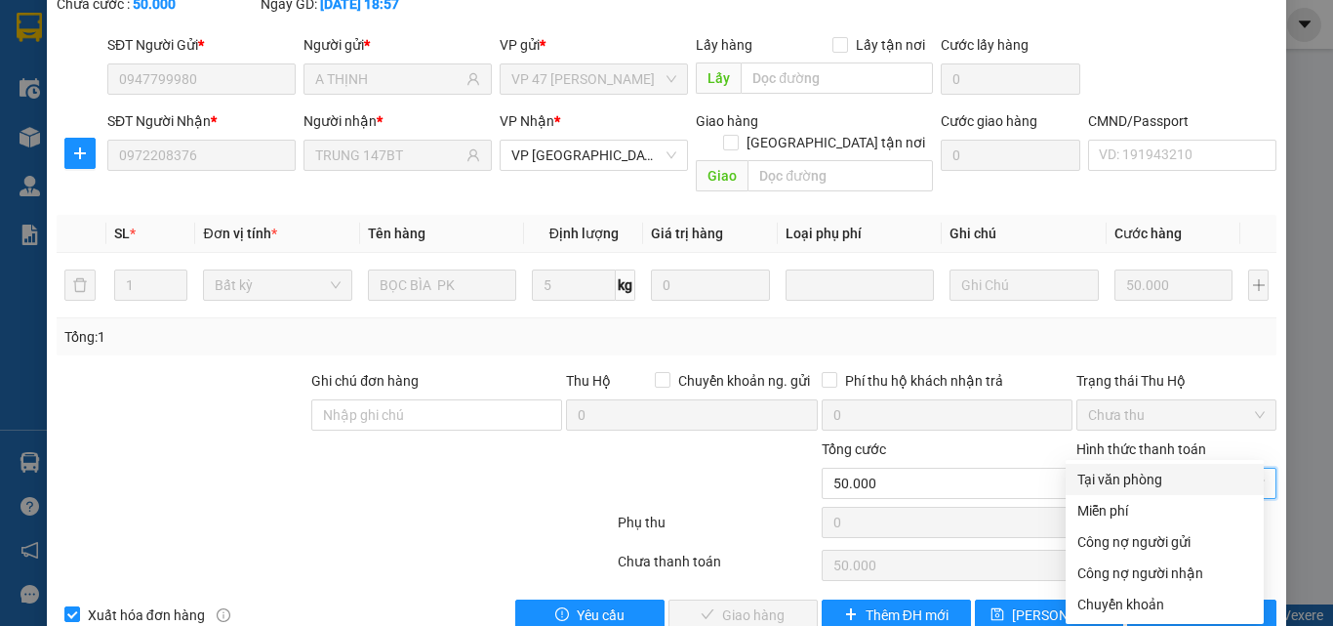
click at [1135, 480] on div "Tại văn phòng" at bounding box center [1165, 478] width 175 height 21
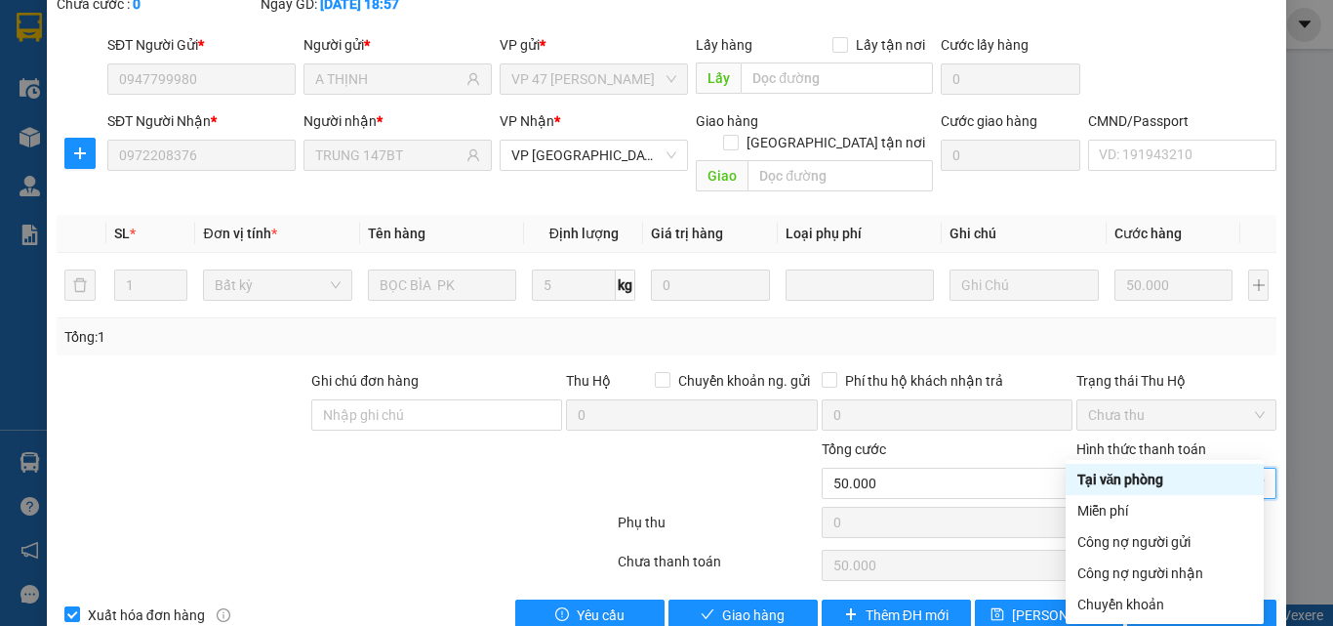
type input "0"
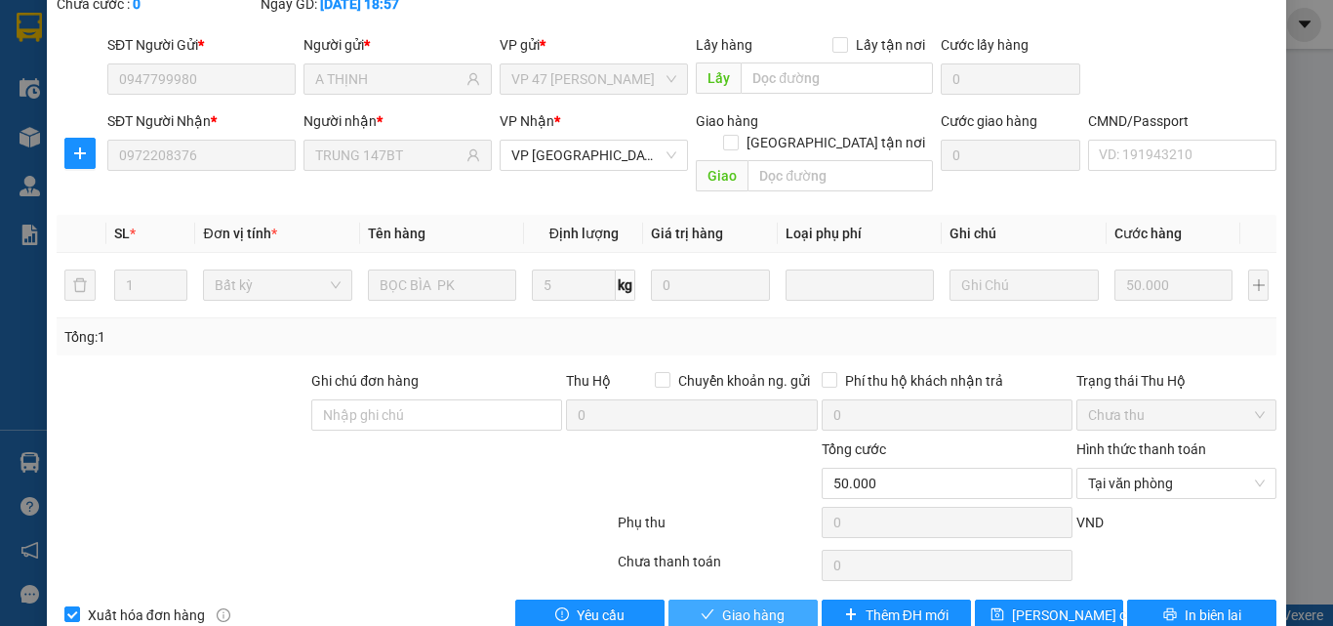
click at [717, 599] on button "Giao hàng" at bounding box center [743, 614] width 149 height 31
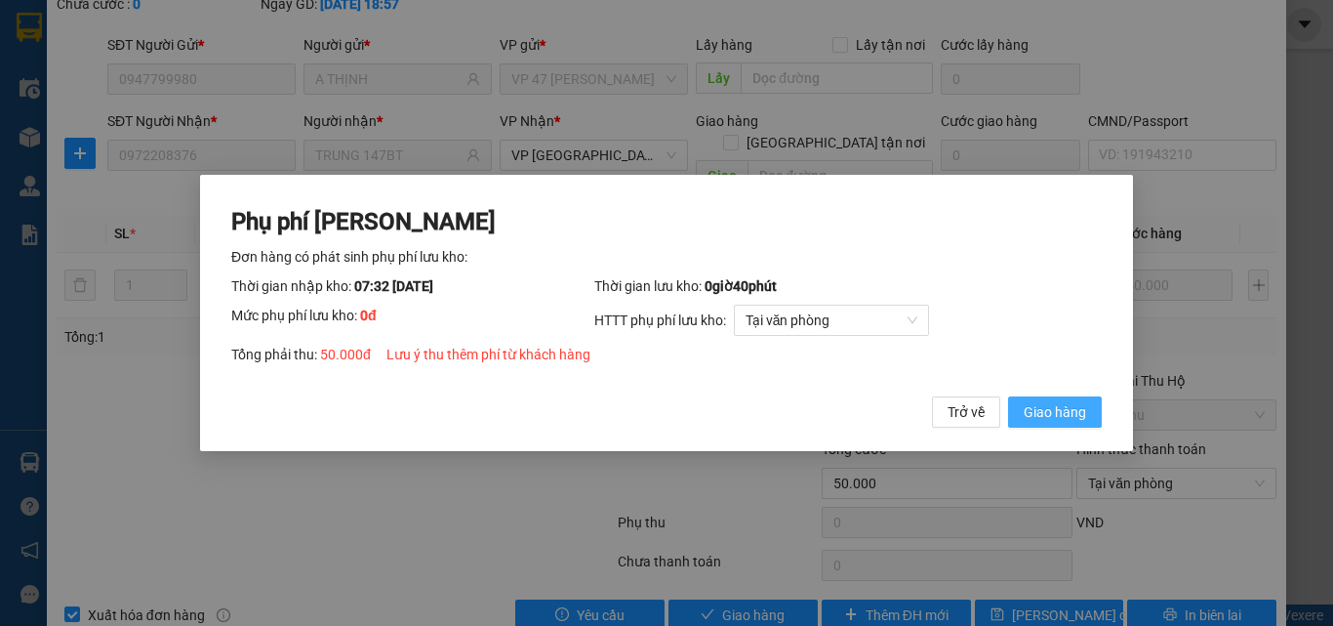
click at [1063, 409] on span "Giao hàng" at bounding box center [1055, 411] width 62 height 21
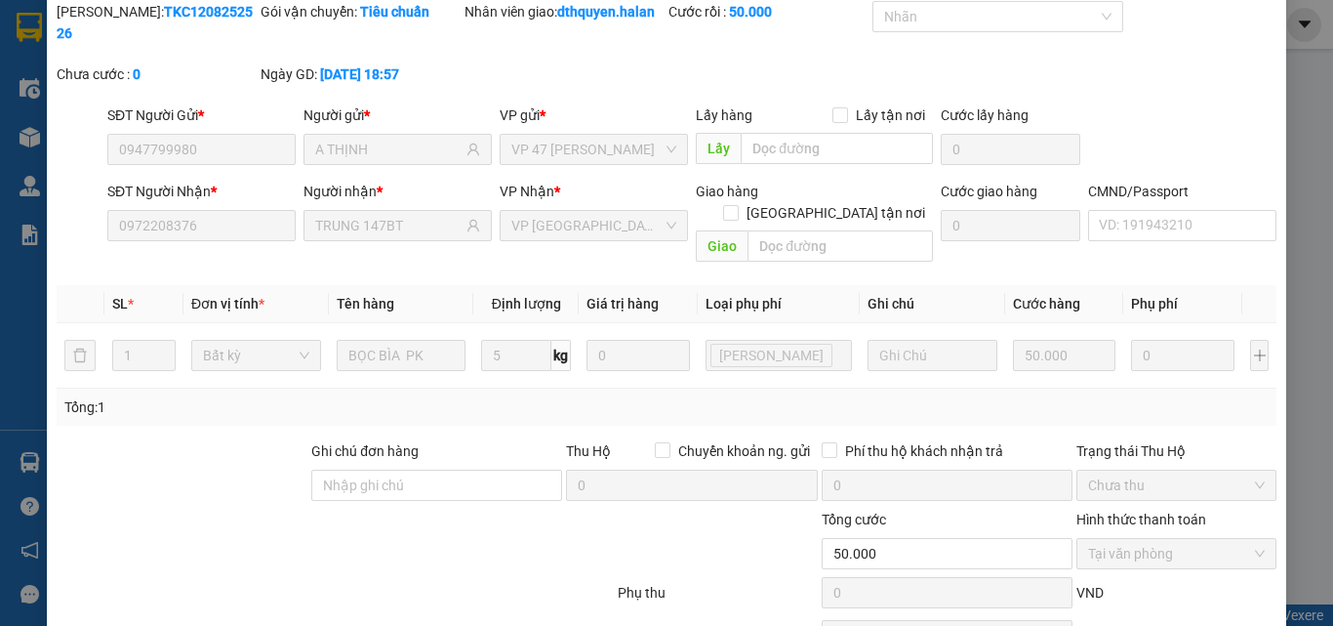
scroll to position [0, 0]
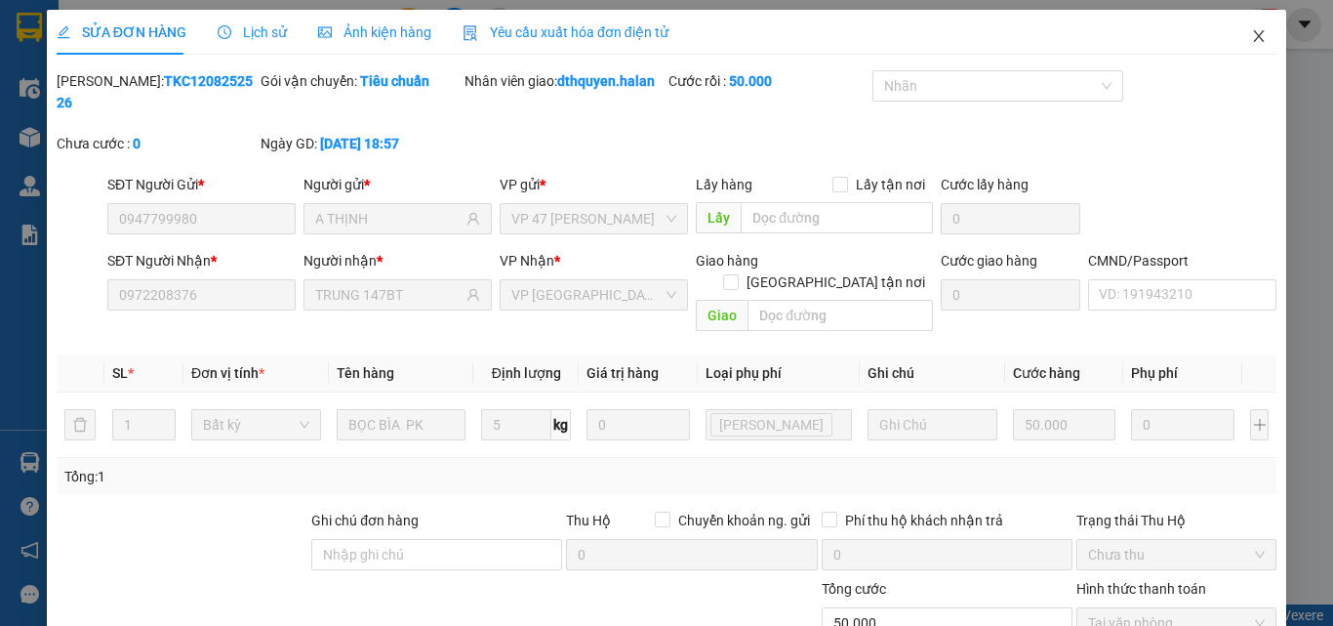
click at [1251, 39] on icon "close" at bounding box center [1259, 36] width 16 height 16
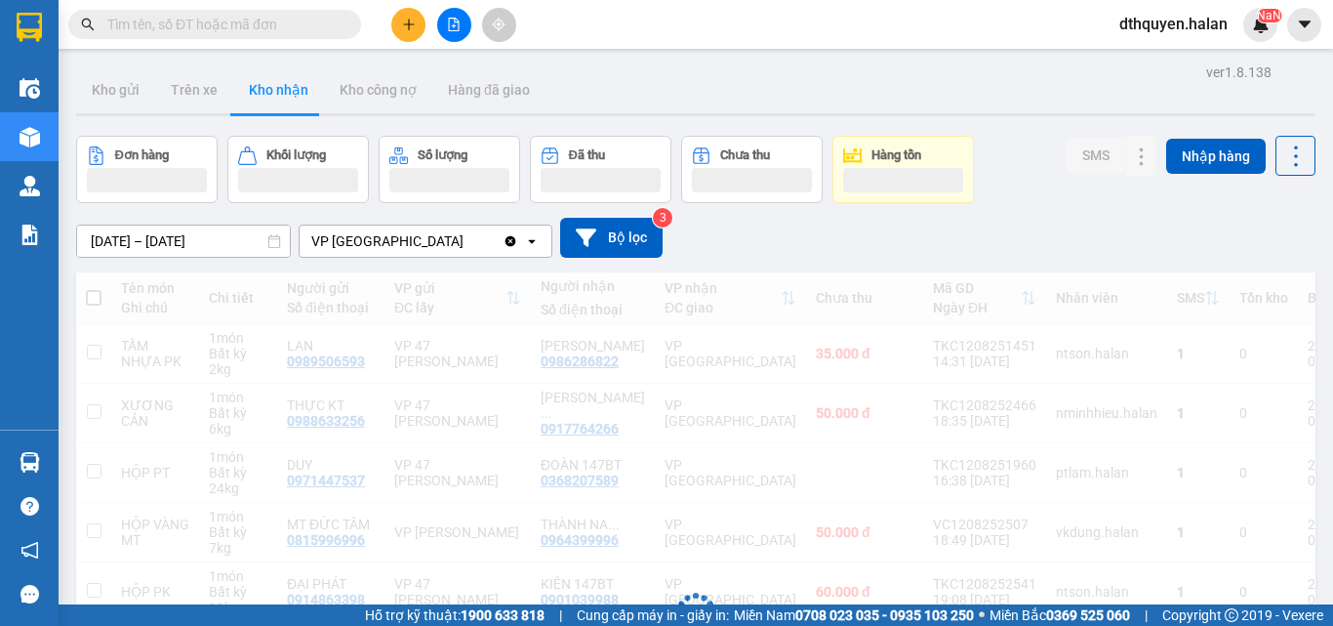
click at [296, 32] on input "text" at bounding box center [222, 24] width 230 height 21
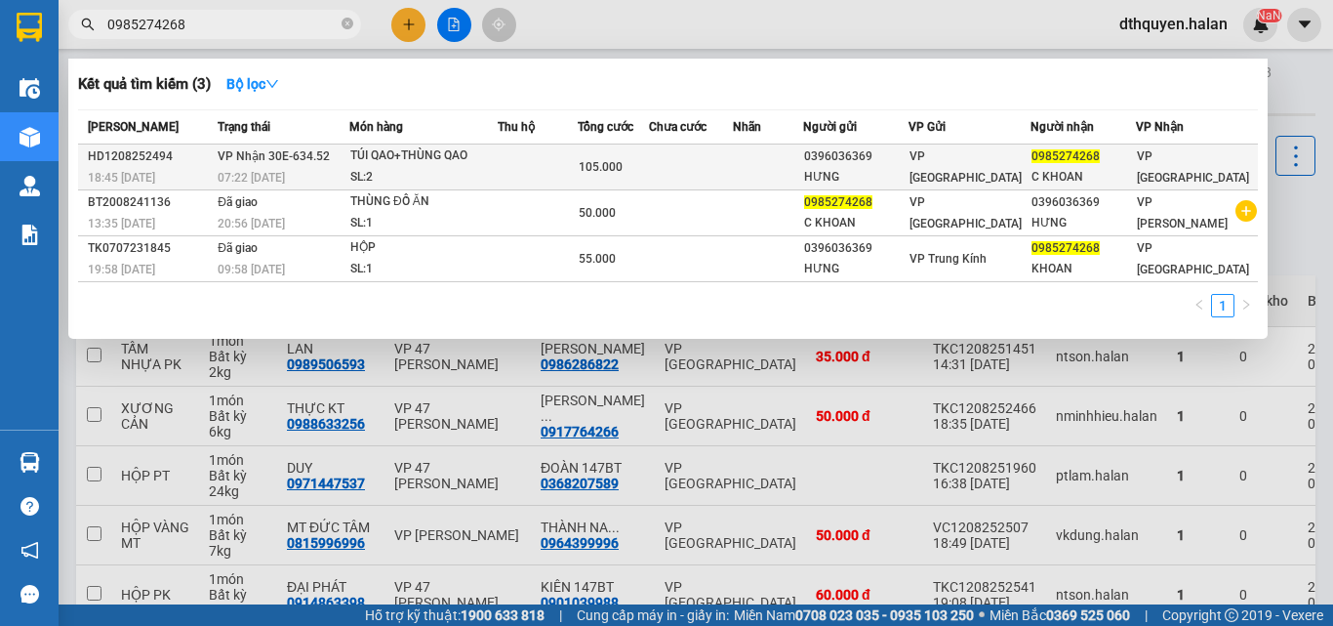
type input "0985274268"
click at [497, 171] on div "SL: 2" at bounding box center [423, 177] width 146 height 21
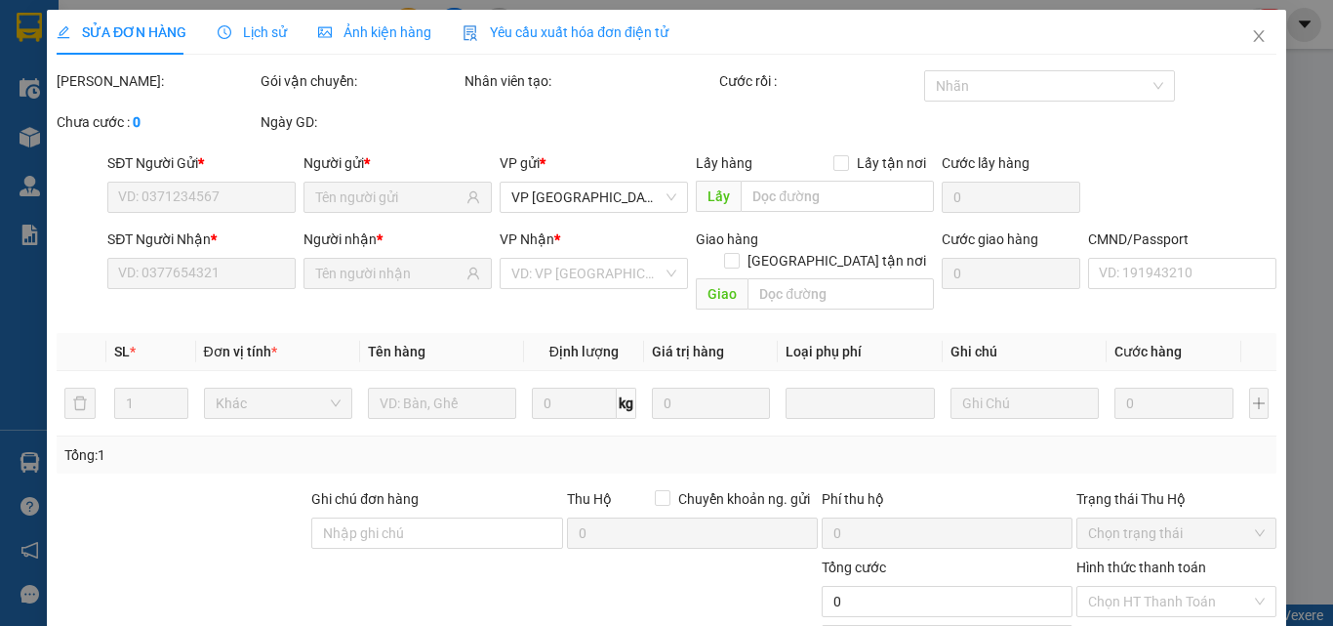
type input "0396036369"
type input "HƯNG"
type input "0985274268"
type input "C KHOAN"
type input "105.000"
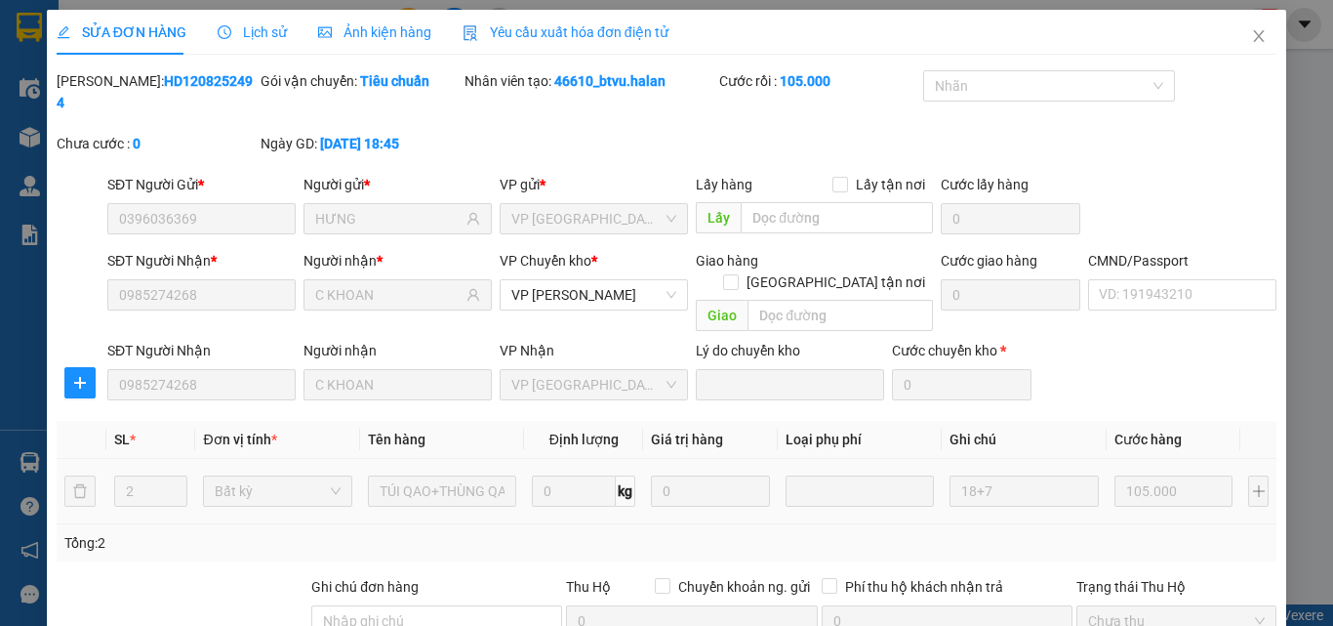
scroll to position [206, 0]
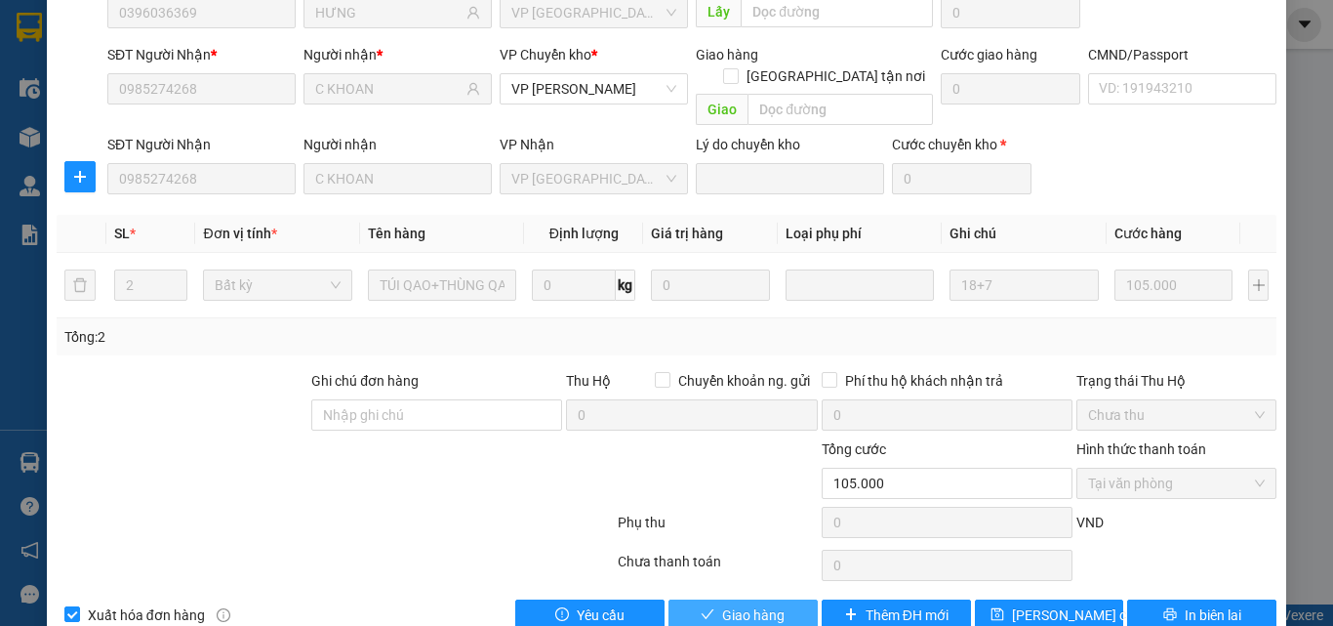
click at [798, 599] on button "Giao hàng" at bounding box center [743, 614] width 149 height 31
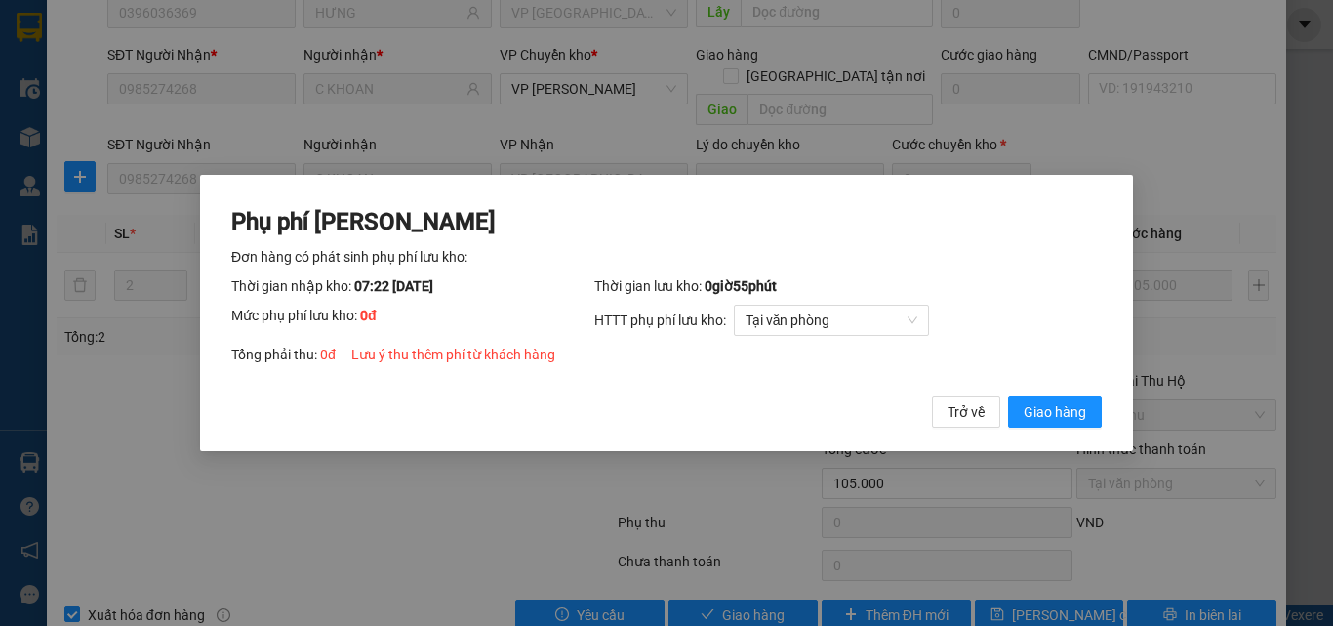
click at [1063, 391] on div "Phụ phí Lưu kho Đơn hàng có phát sinh phụ phí lưu kho: Thời gian nhập kho: 07:2…" at bounding box center [666, 317] width 871 height 223
click at [1078, 413] on span "Giao hàng" at bounding box center [1055, 411] width 62 height 21
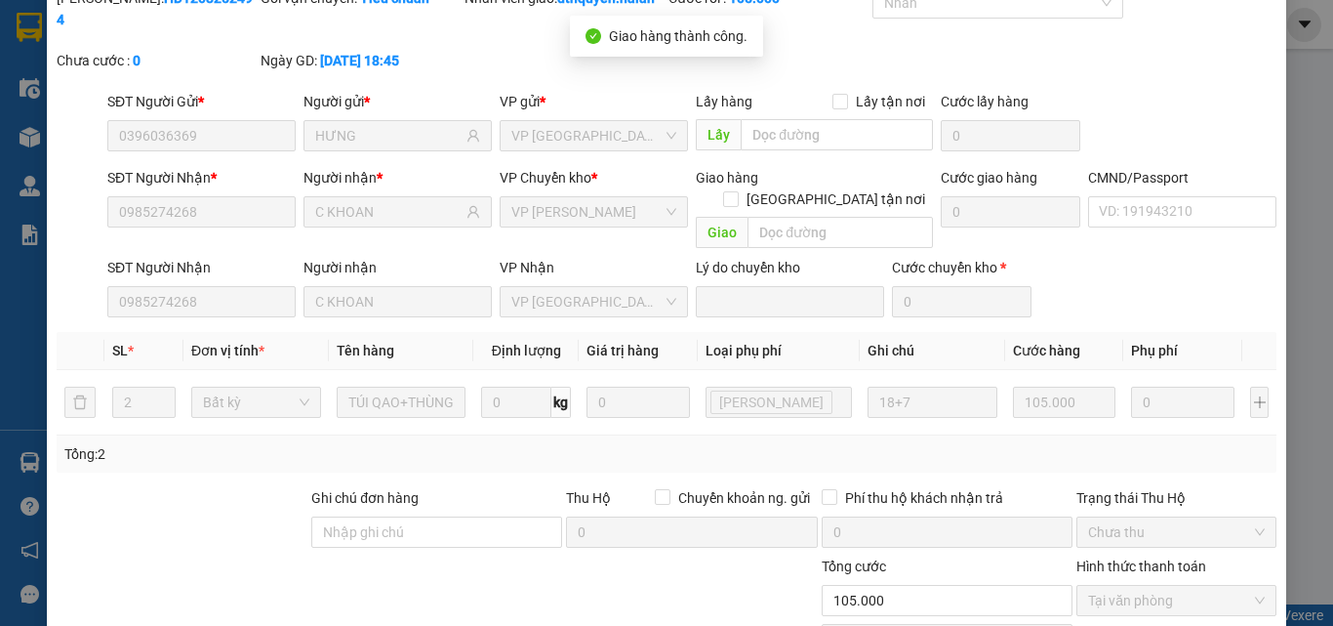
scroll to position [0, 0]
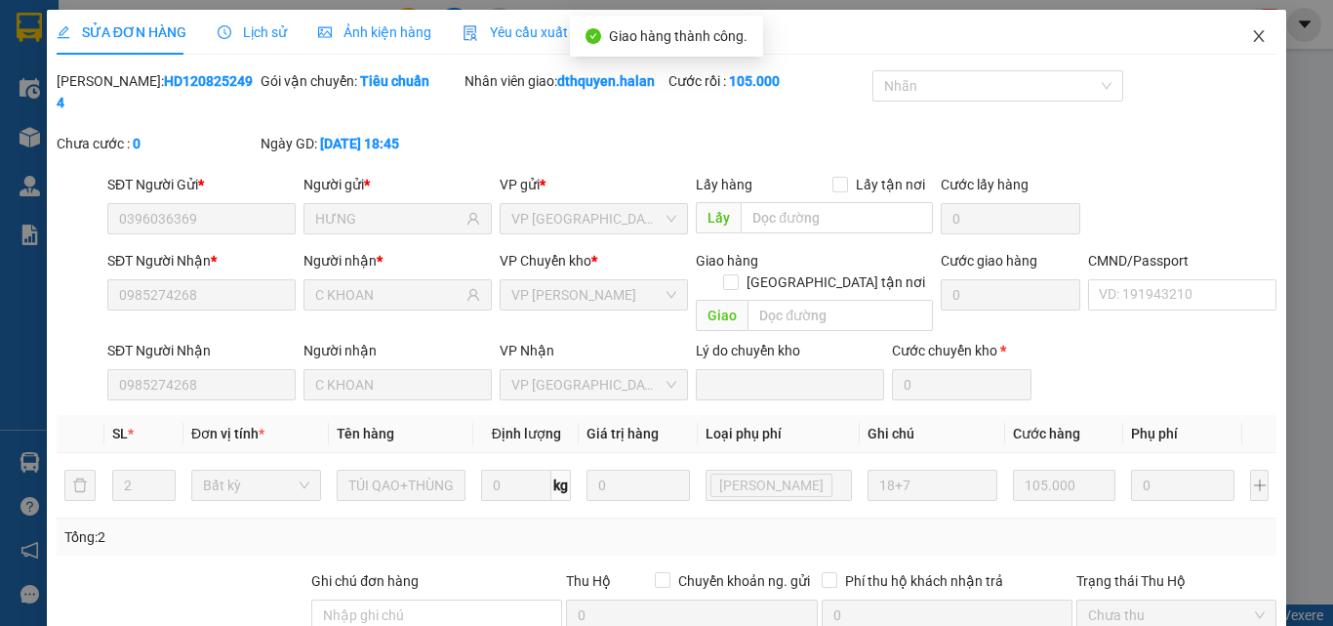
drag, startPoint x: 1242, startPoint y: 36, endPoint x: 341, endPoint y: 57, distance: 902.1
click at [1251, 36] on icon "close" at bounding box center [1259, 36] width 16 height 16
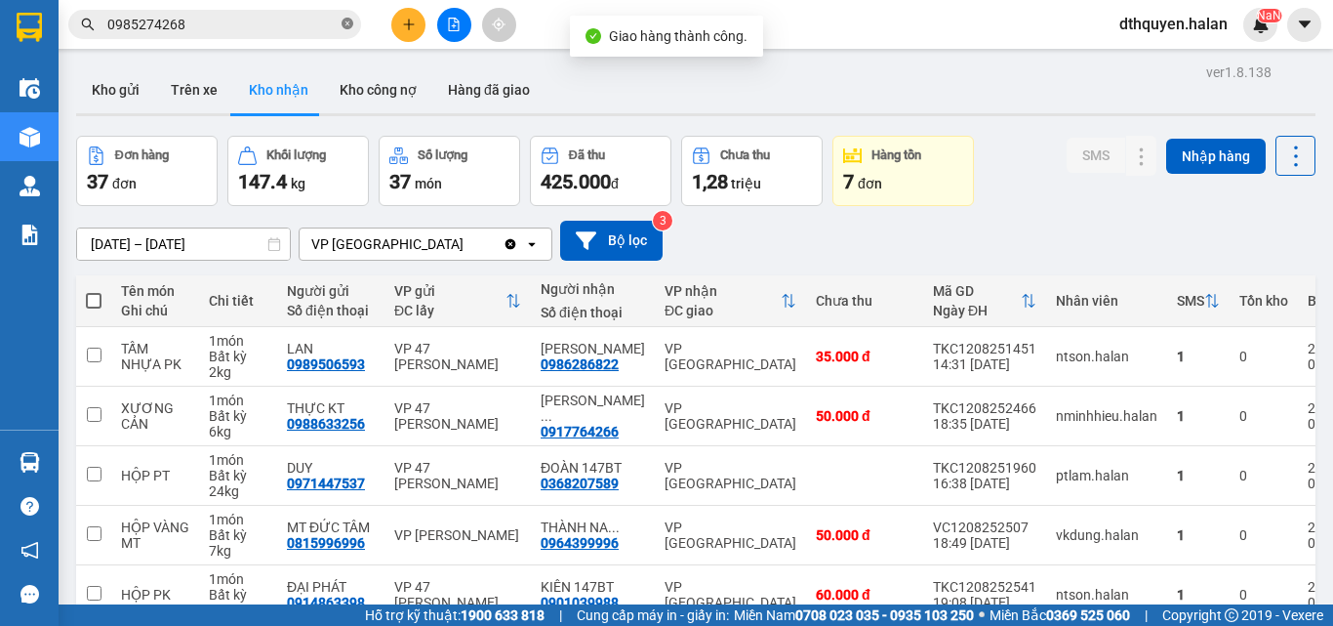
click at [345, 18] on span at bounding box center [348, 25] width 12 height 19
click at [226, 29] on input "text" at bounding box center [222, 24] width 230 height 21
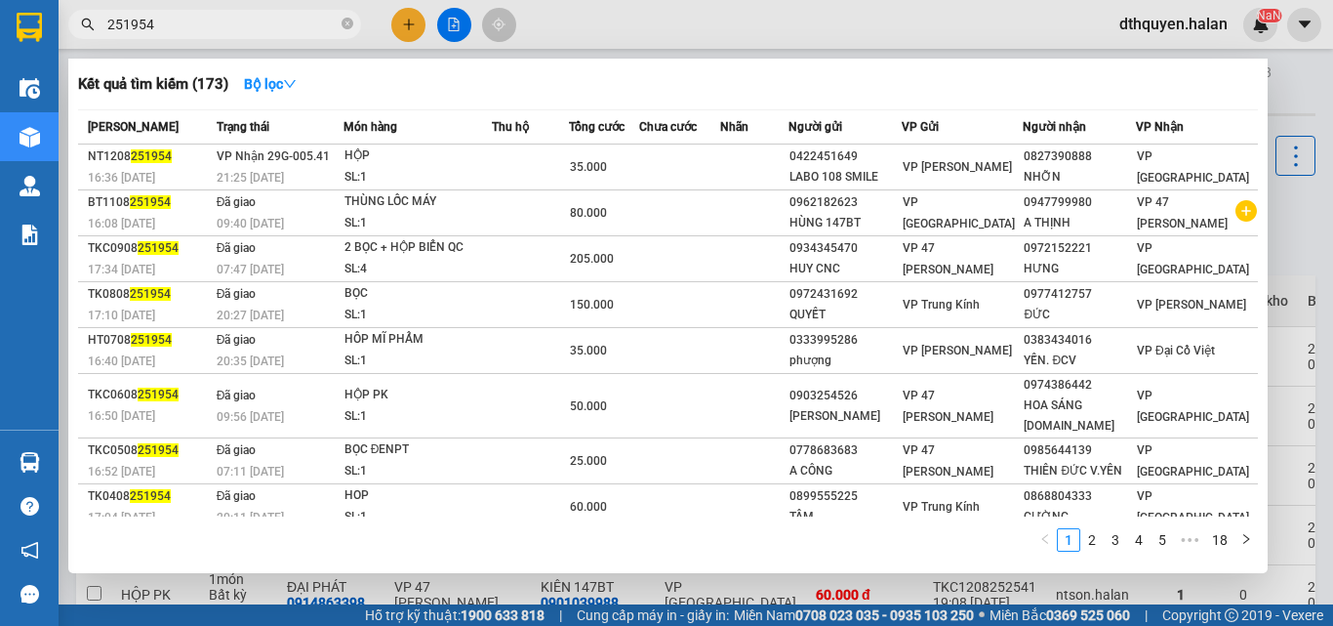
type input "251954"
click at [265, 133] on span "Trạng thái" at bounding box center [243, 127] width 53 height 14
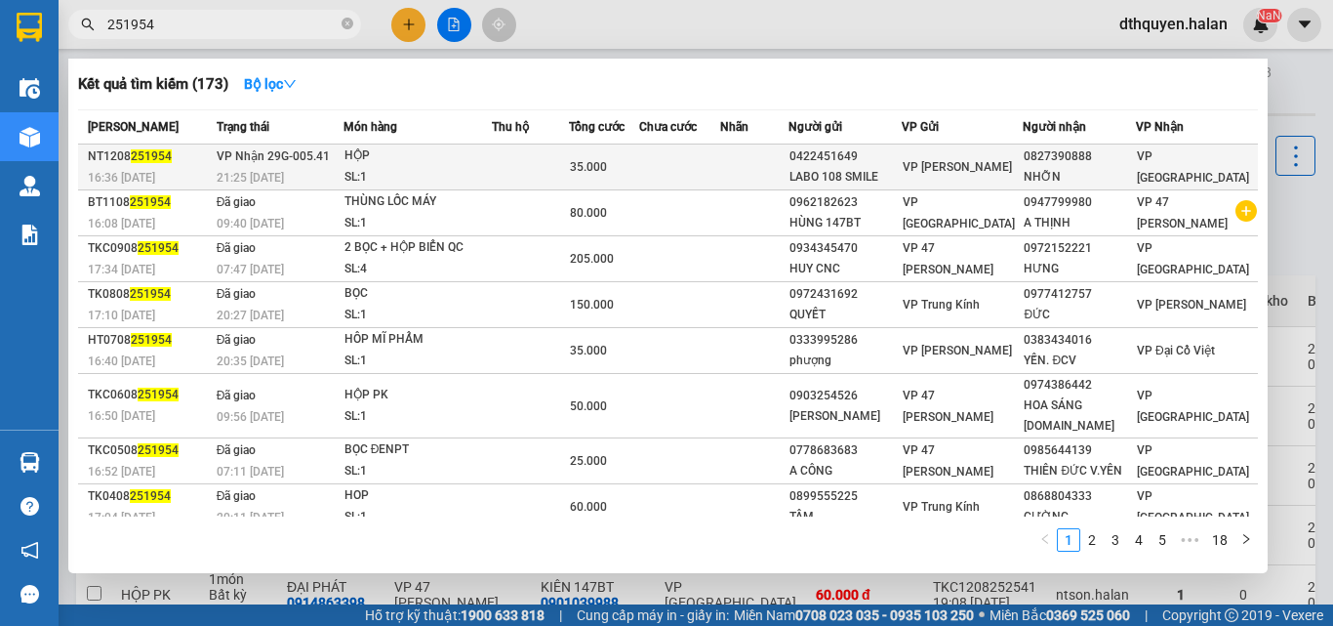
click at [284, 179] on span "21:25 - 12/08" at bounding box center [250, 178] width 67 height 14
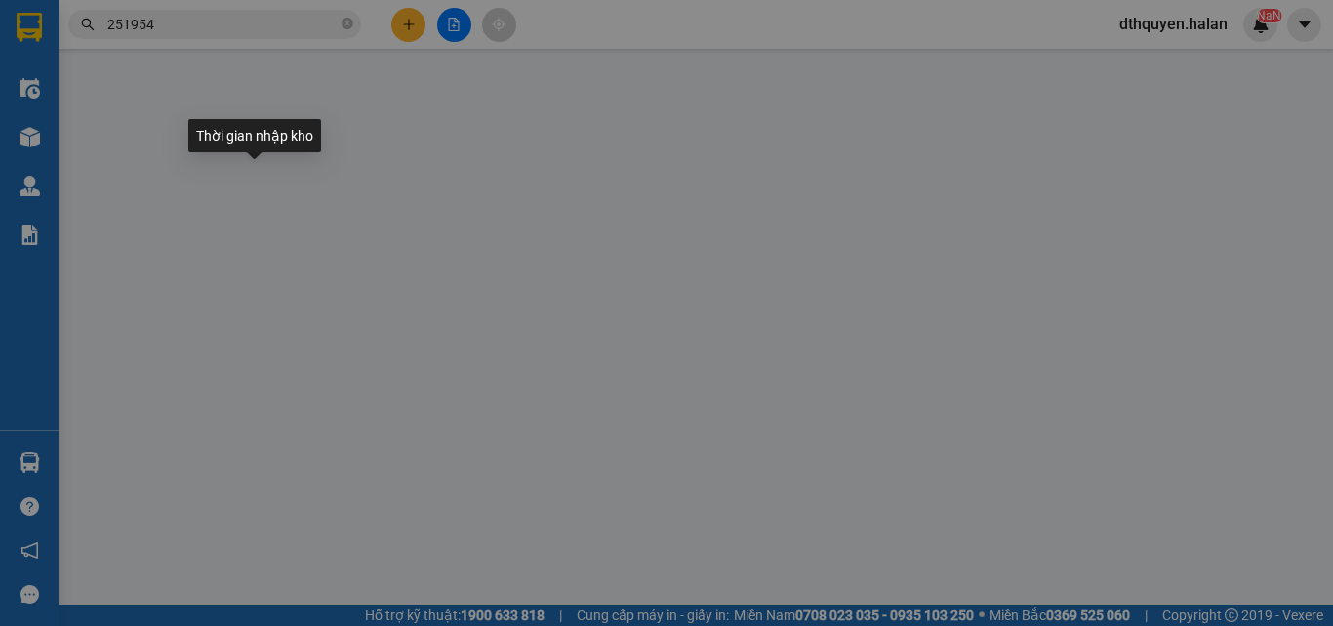
type input "0422451649"
type input "LABO 108 SMILE"
type input "0827390888"
type input "NHỠN"
type input "35.000"
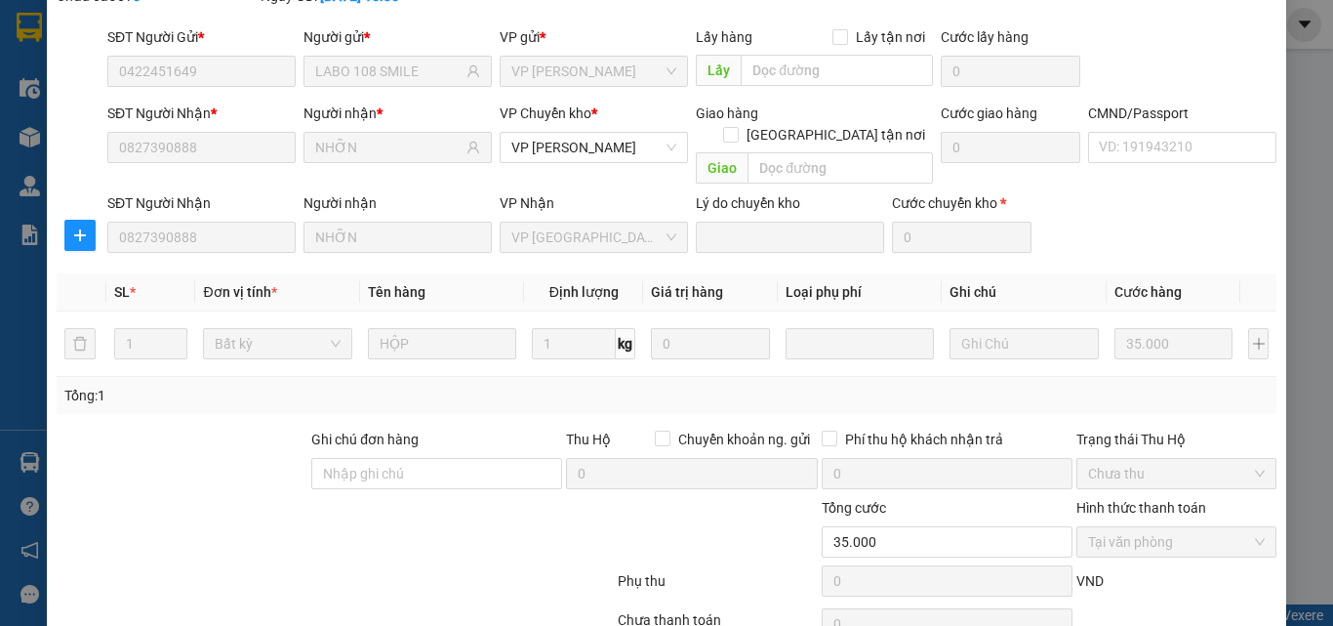
scroll to position [206, 0]
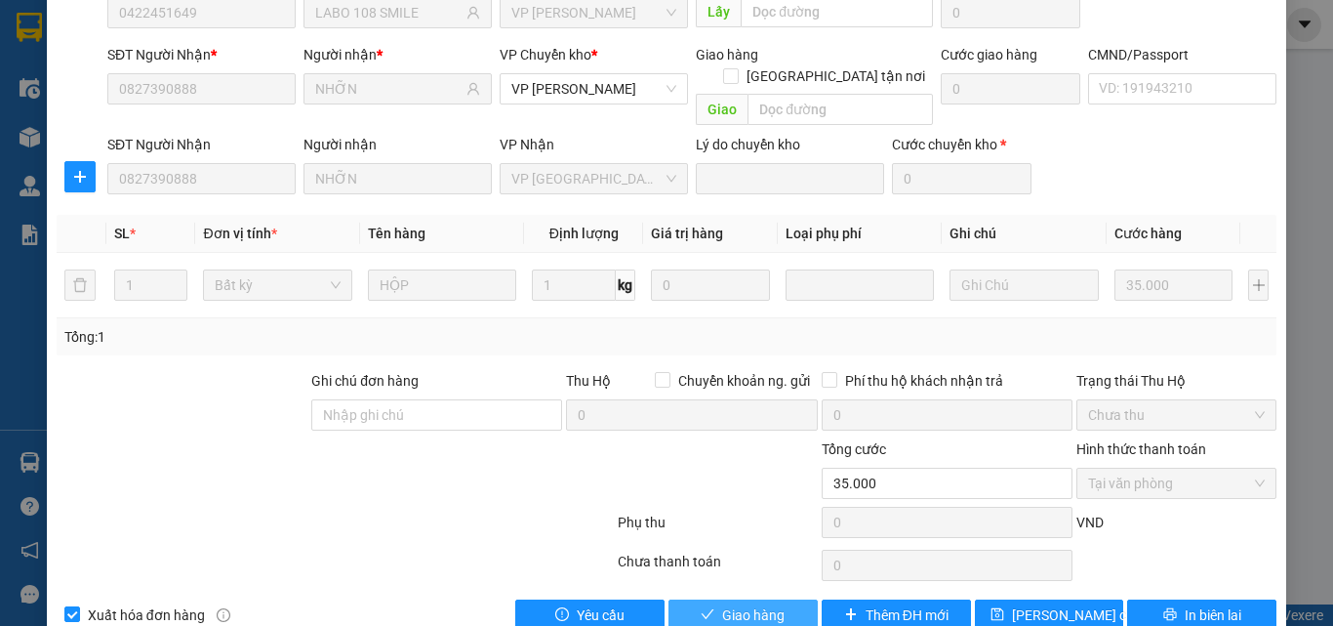
click at [773, 604] on span "Giao hàng" at bounding box center [753, 614] width 62 height 21
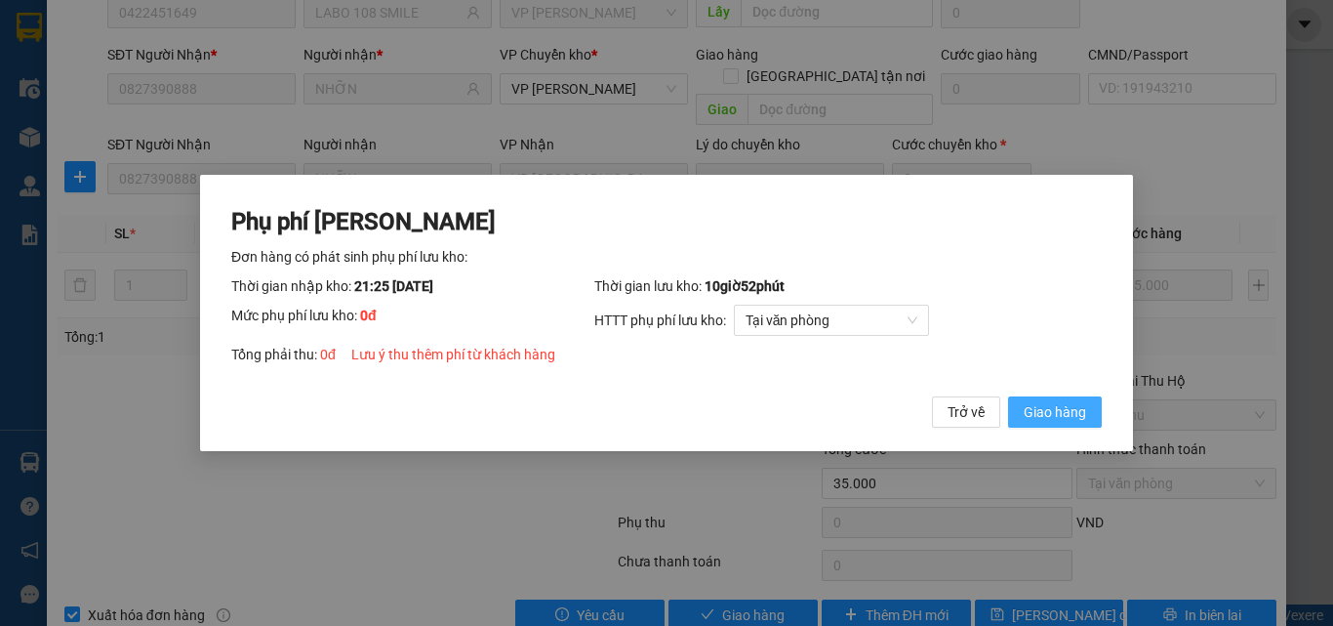
click at [1071, 407] on span "Giao hàng" at bounding box center [1055, 411] width 62 height 21
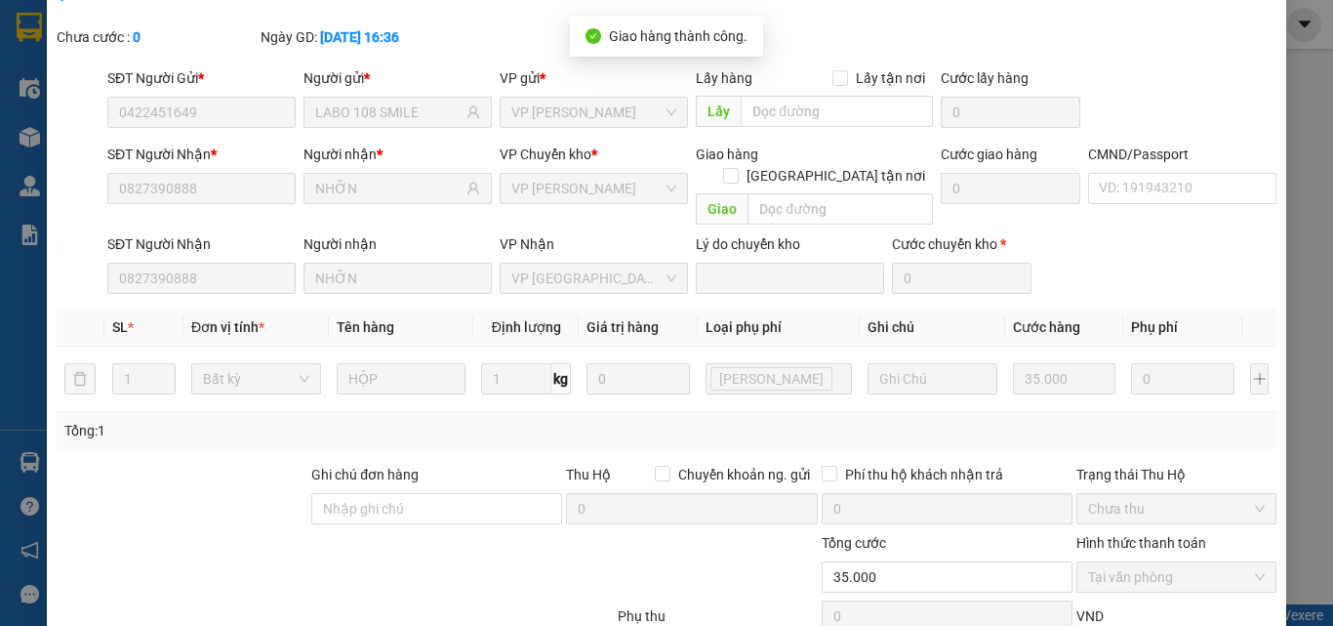
scroll to position [0, 0]
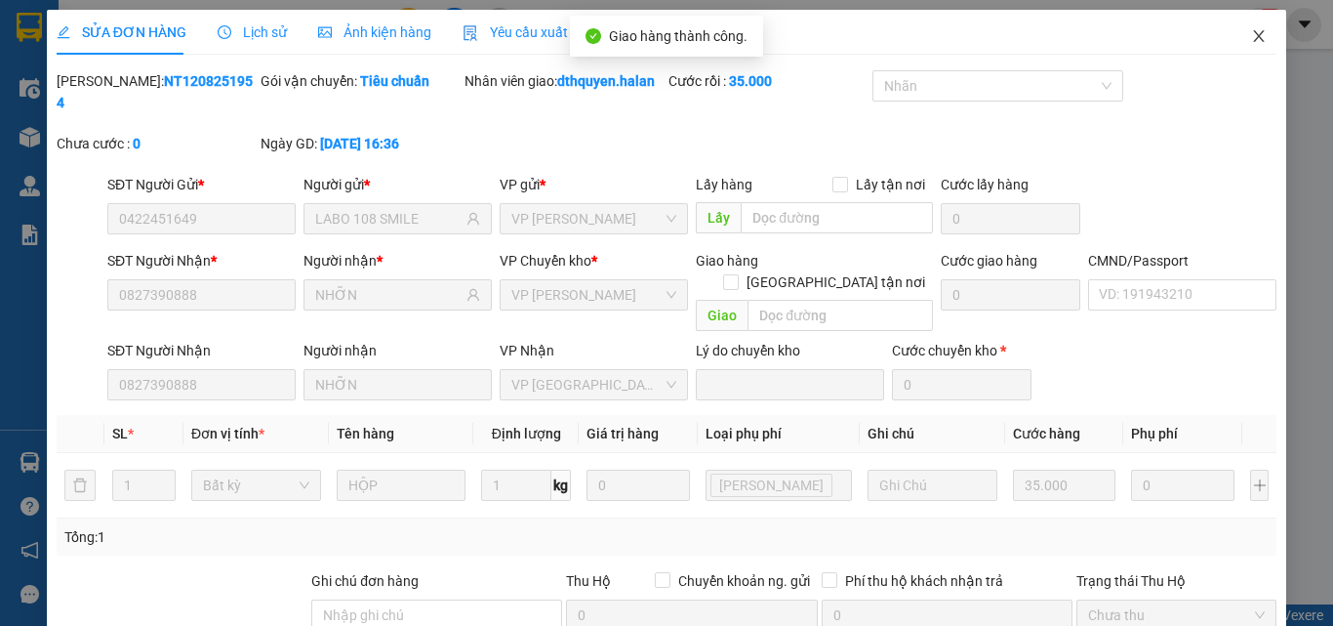
click at [1251, 36] on icon "close" at bounding box center [1259, 36] width 16 height 16
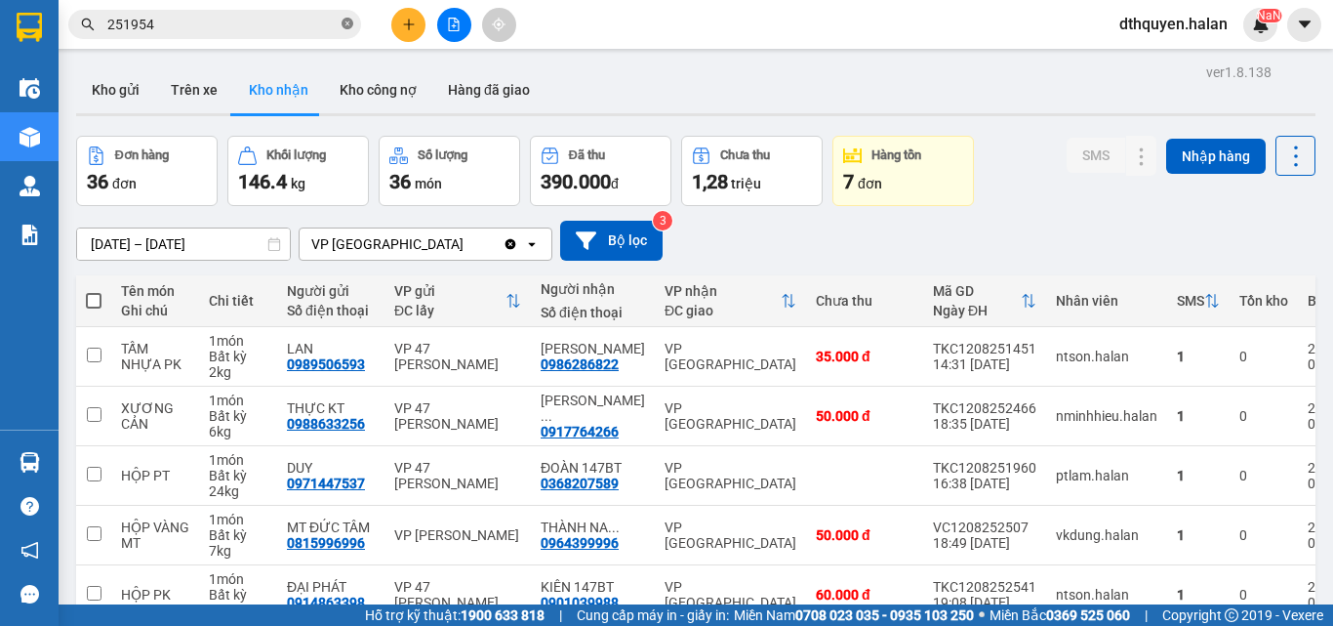
click at [346, 21] on icon "close-circle" at bounding box center [348, 24] width 12 height 12
click at [407, 29] on icon "plus" at bounding box center [409, 25] width 14 height 14
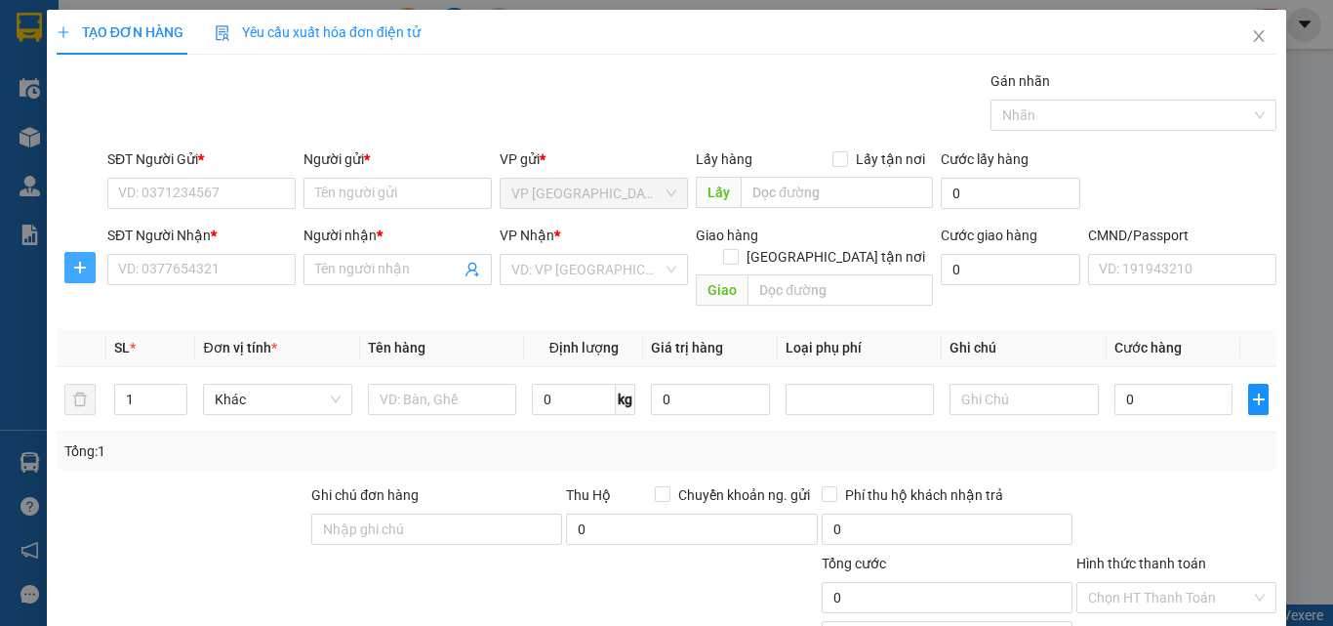
click at [80, 274] on icon "plus" at bounding box center [80, 268] width 16 height 16
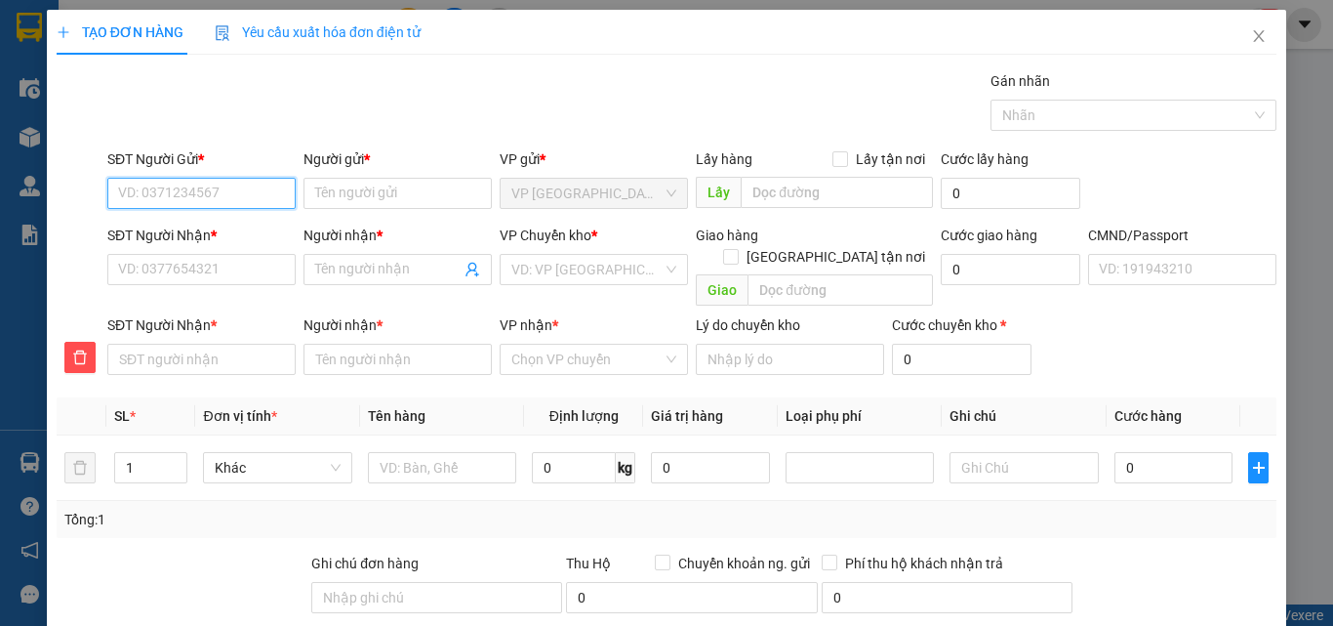
click at [178, 182] on input "SĐT Người Gửi *" at bounding box center [201, 193] width 188 height 31
click at [178, 184] on input "SĐT Người Gửi *" at bounding box center [201, 193] width 188 height 31
type input "0397920554"
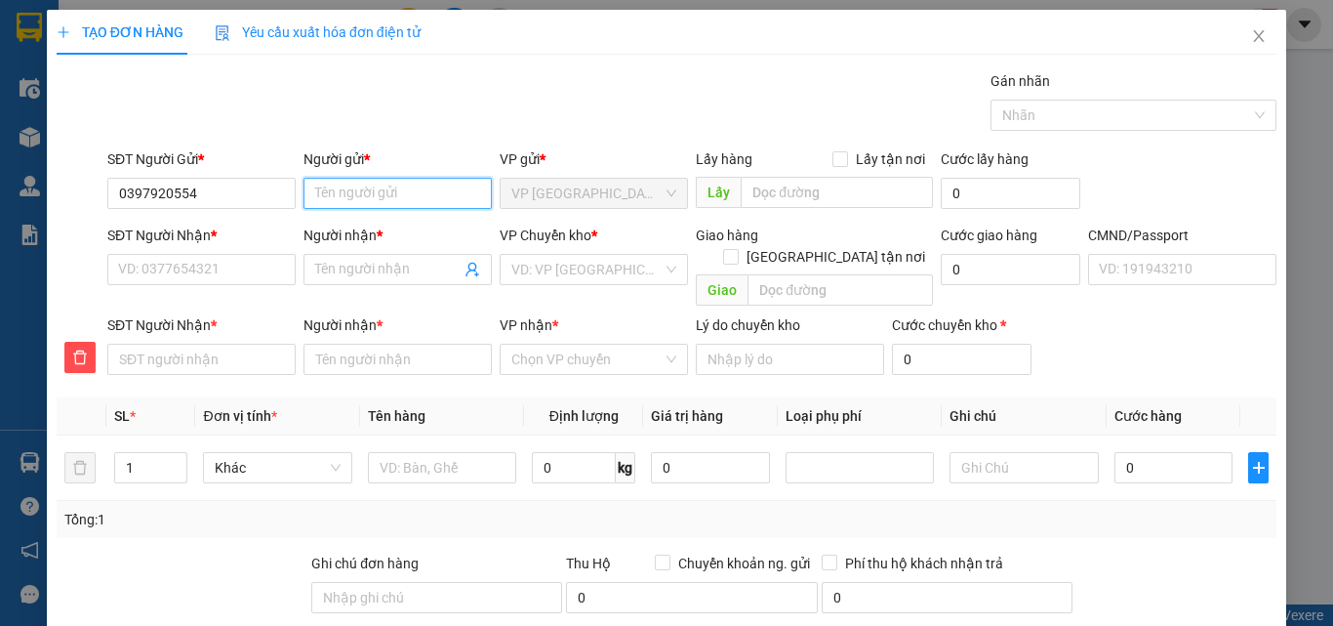
click at [349, 197] on input "Người gửi *" at bounding box center [398, 193] width 188 height 31
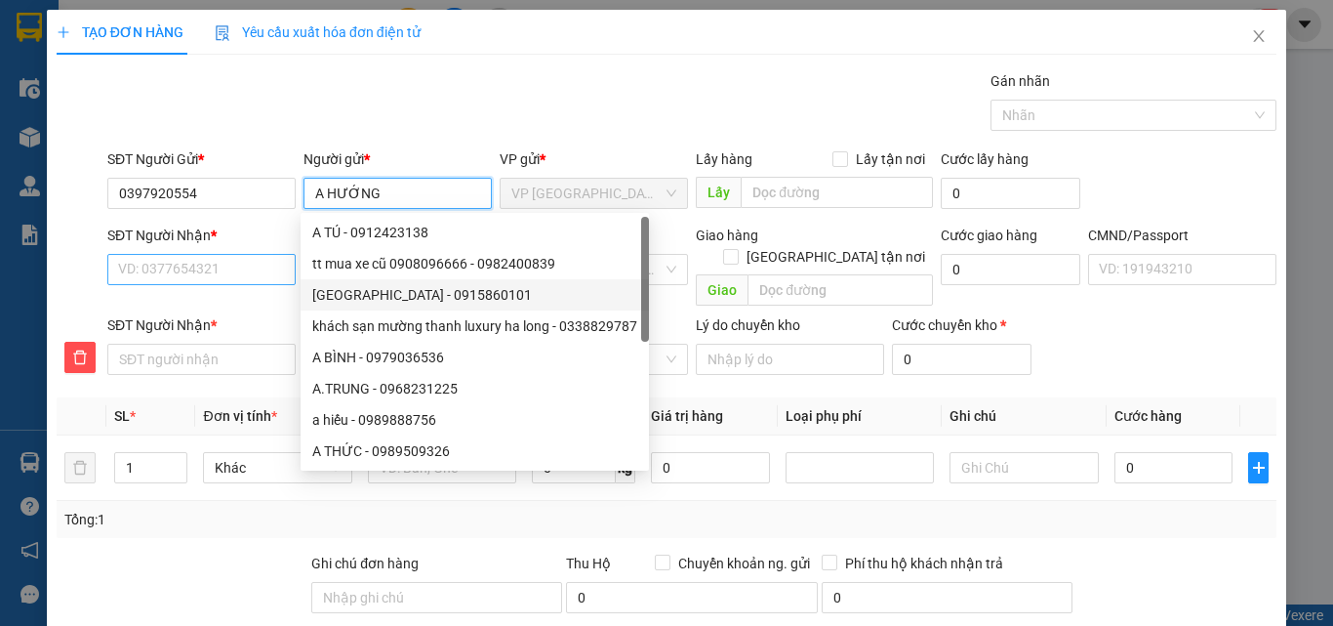
type input "A HƯỚNG"
click at [200, 265] on input "SĐT Người Nhận *" at bounding box center [201, 269] width 188 height 31
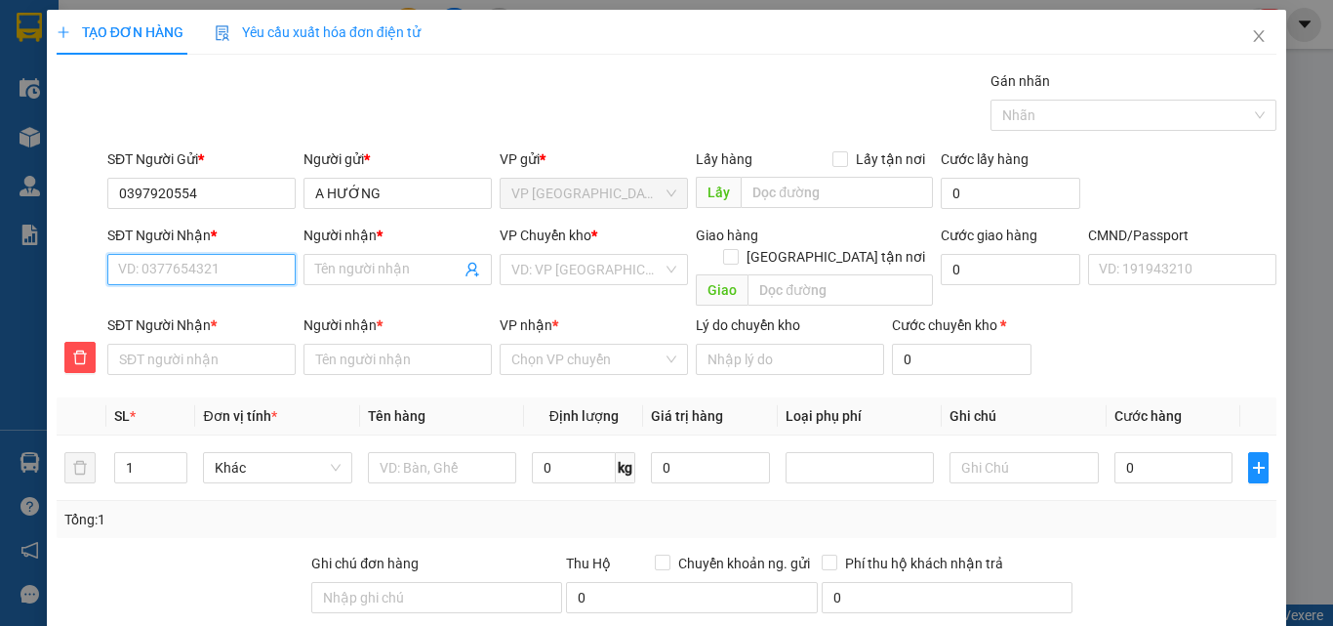
type input "0"
type input "03"
type input "037"
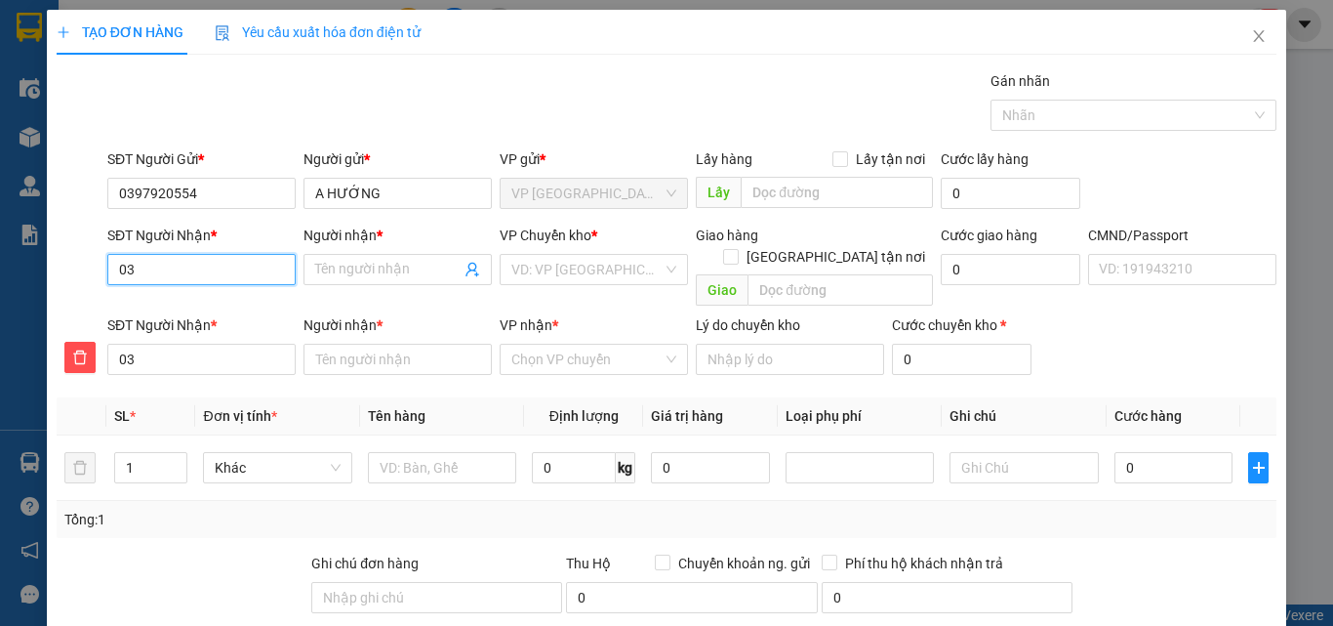
type input "037"
type input "0375"
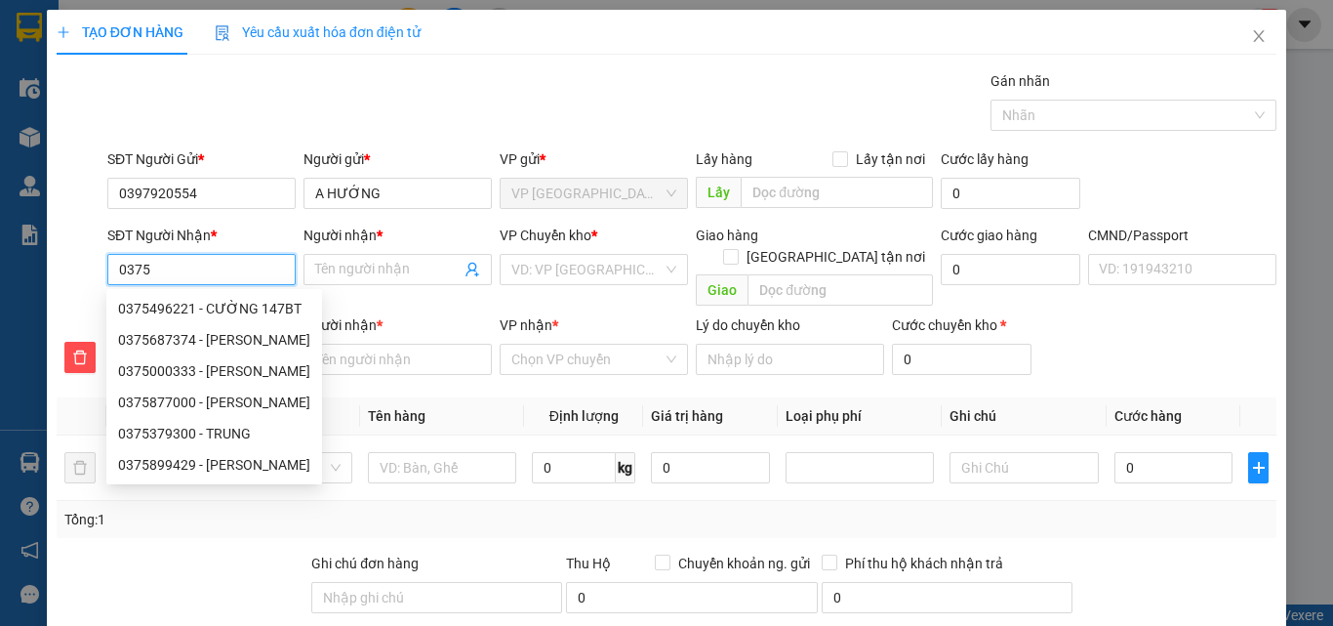
type input "03759"
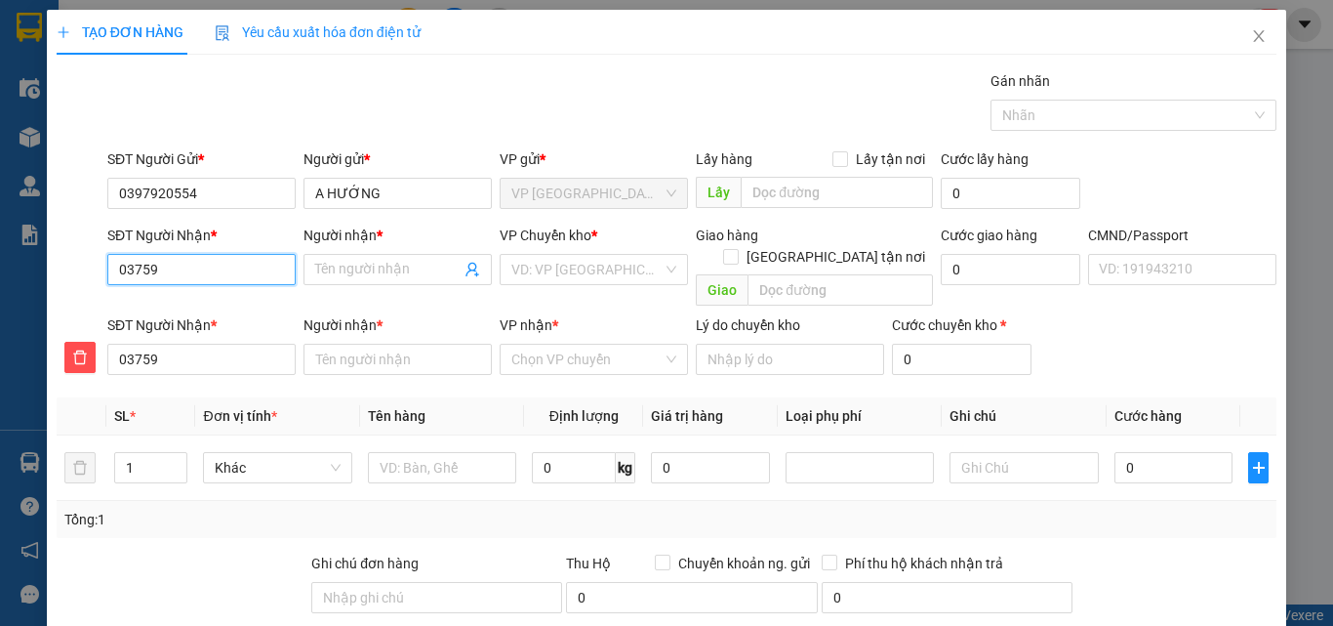
type input "037597"
type input "0375979"
type input "03759795"
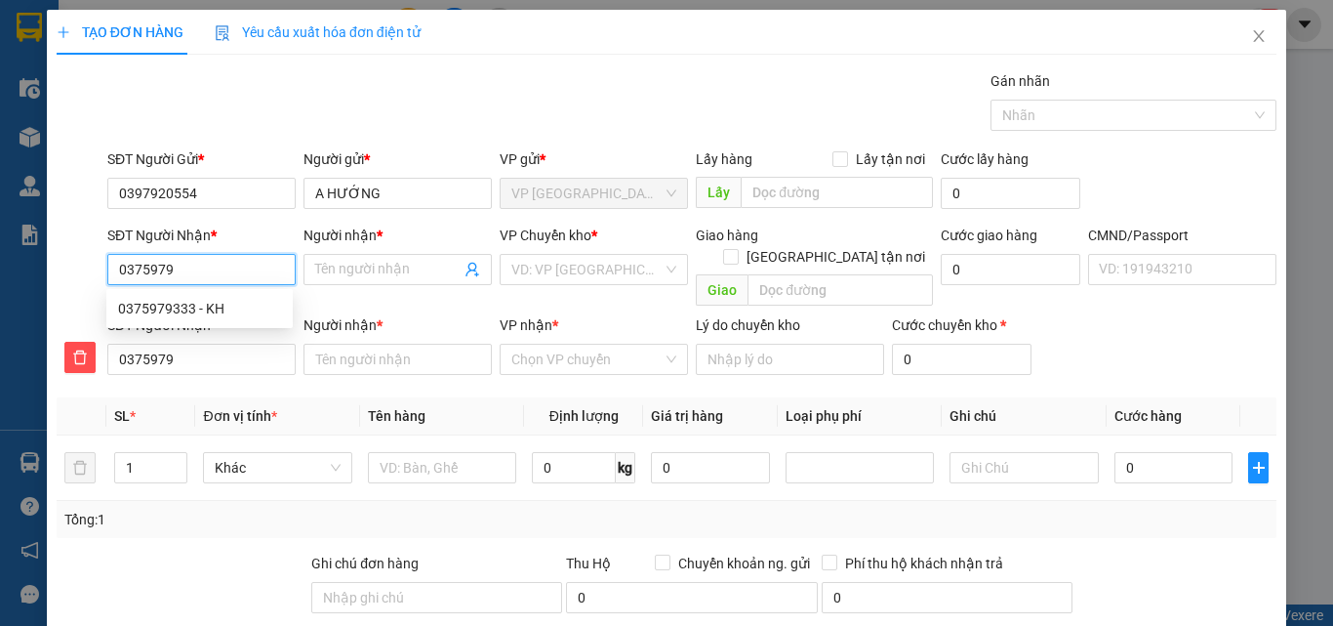
type input "03759795"
type input "037597952"
type input "0375979522"
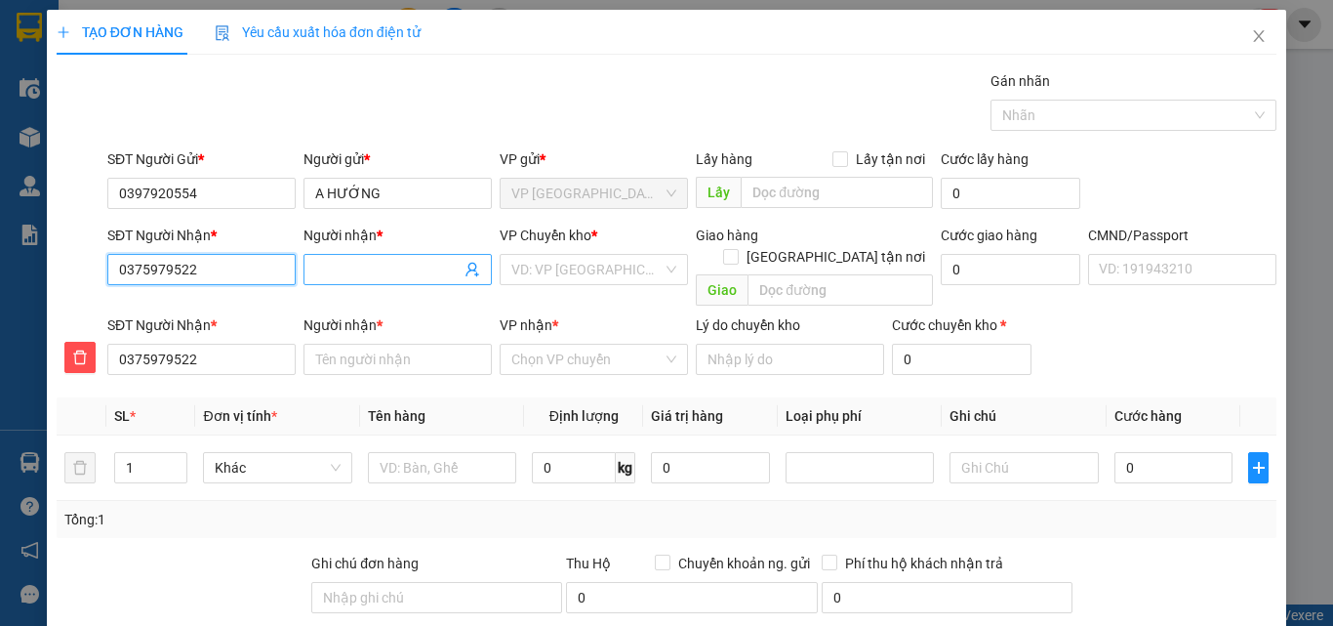
type input "0375979522"
click at [325, 266] on input "Người nhận *" at bounding box center [387, 269] width 145 height 21
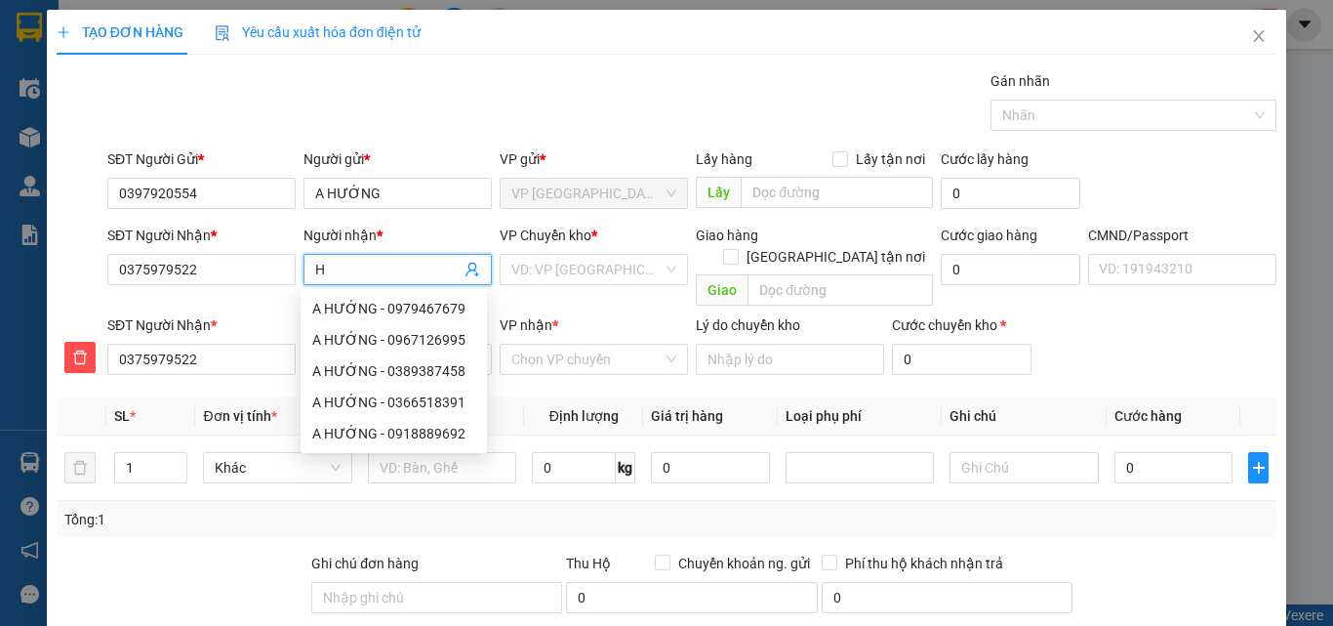
type input "H"
type input "HU"
type input "HƯ"
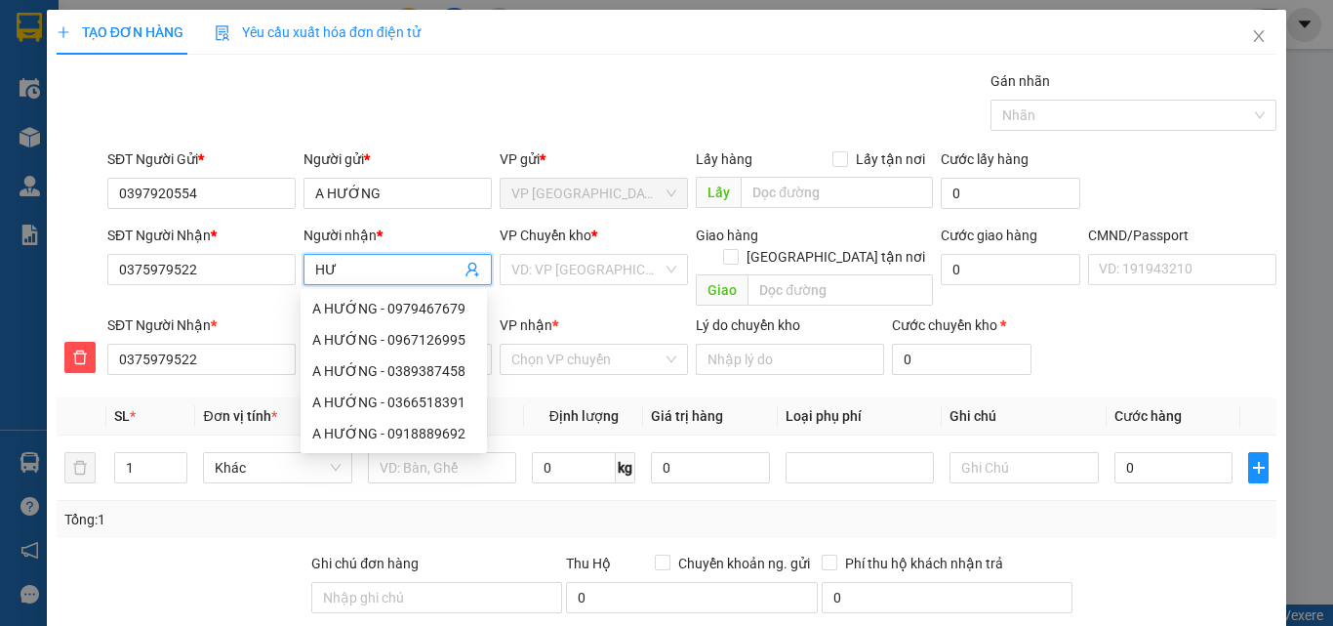
type input "HƯ"
type input "HƯN"
type input "HƯNG"
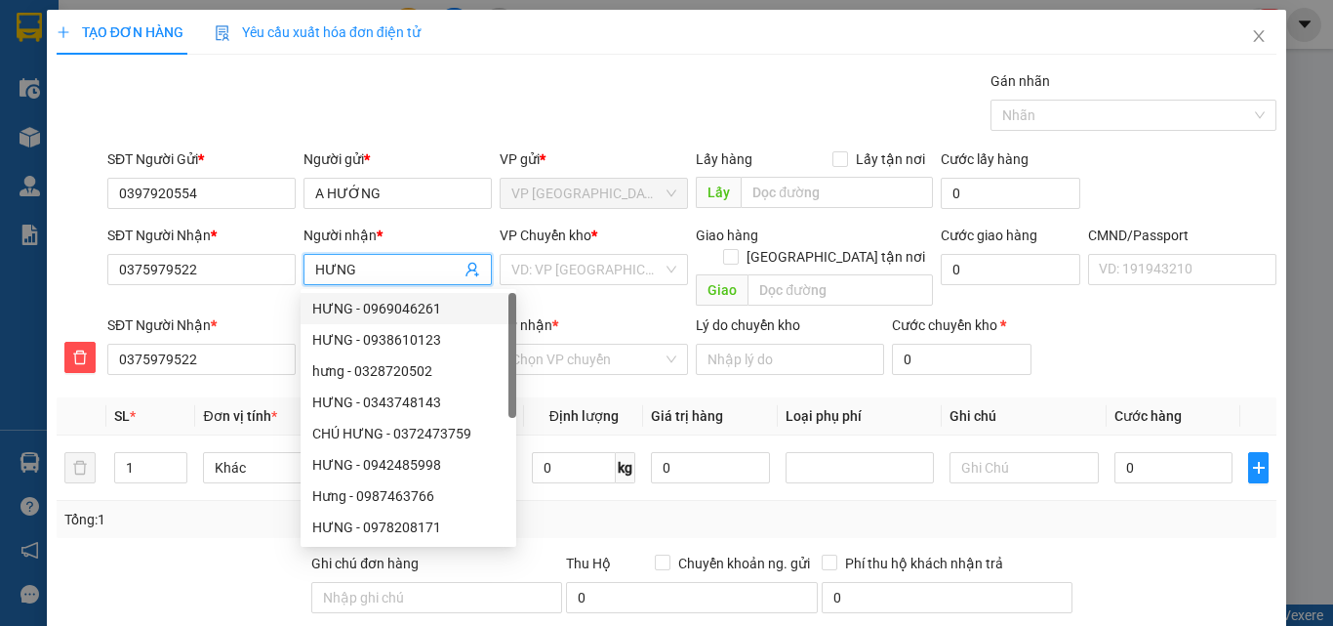
type input "HƯN"
type input "HƯ"
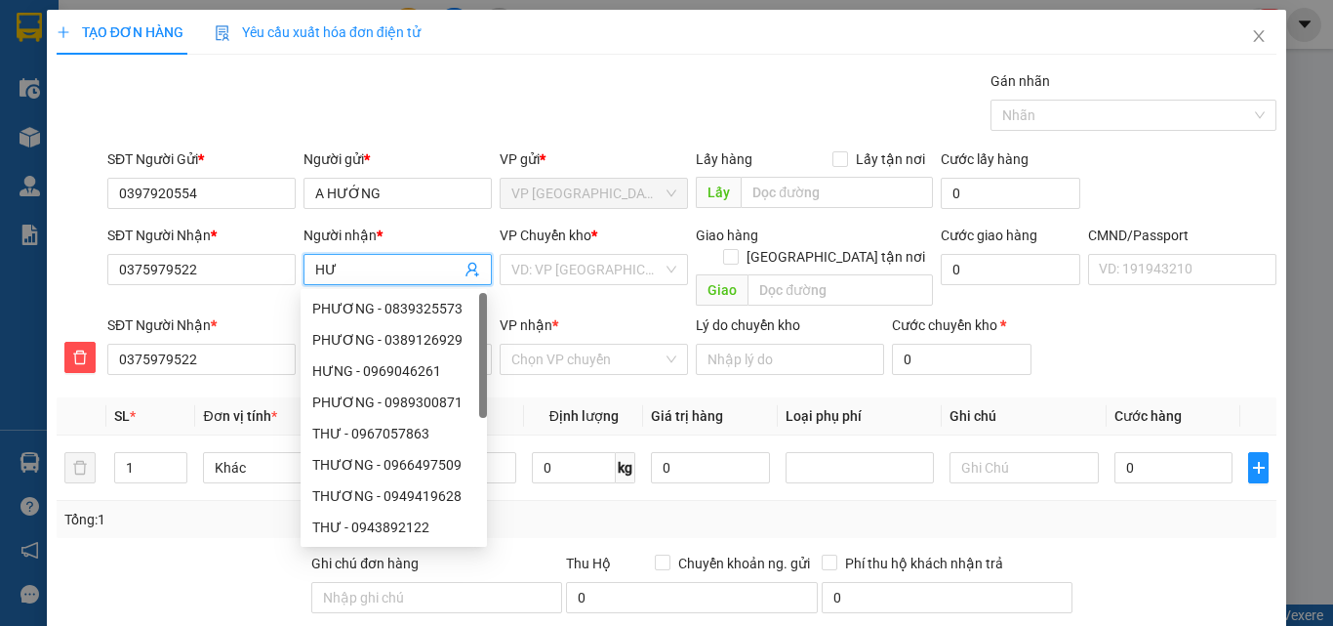
type input "H"
type input "HU"
type input "HUN"
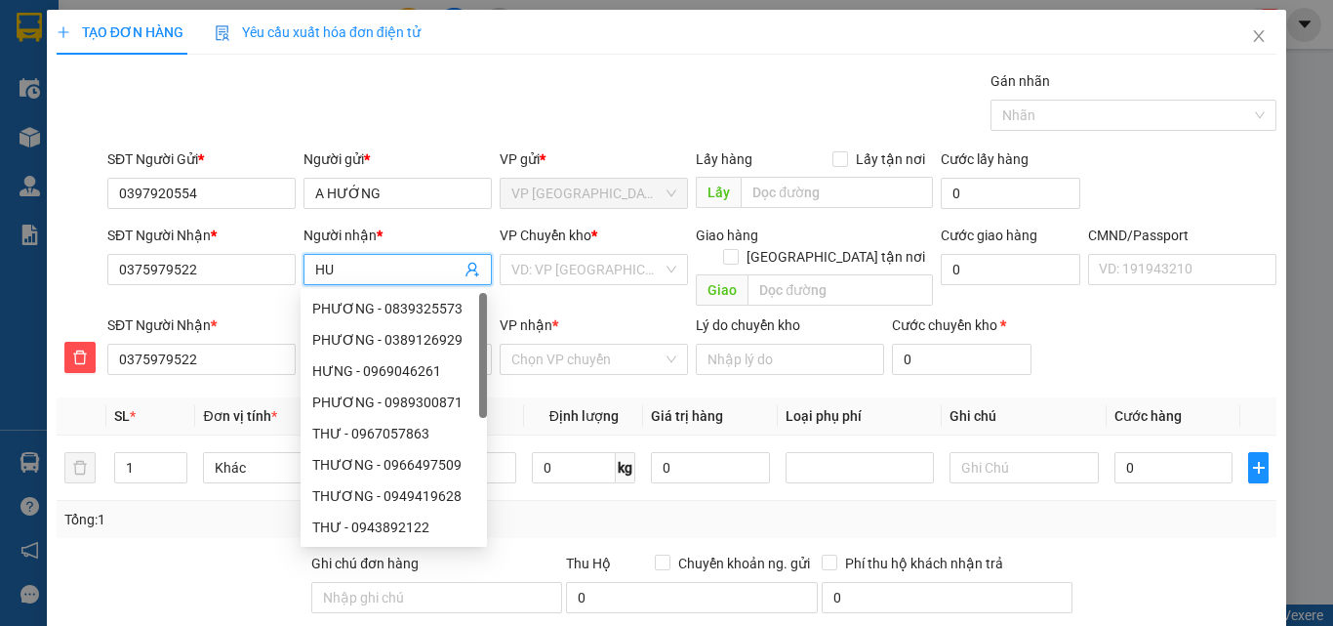
type input "HUN"
type input "HUNG"
type input "HÙNG"
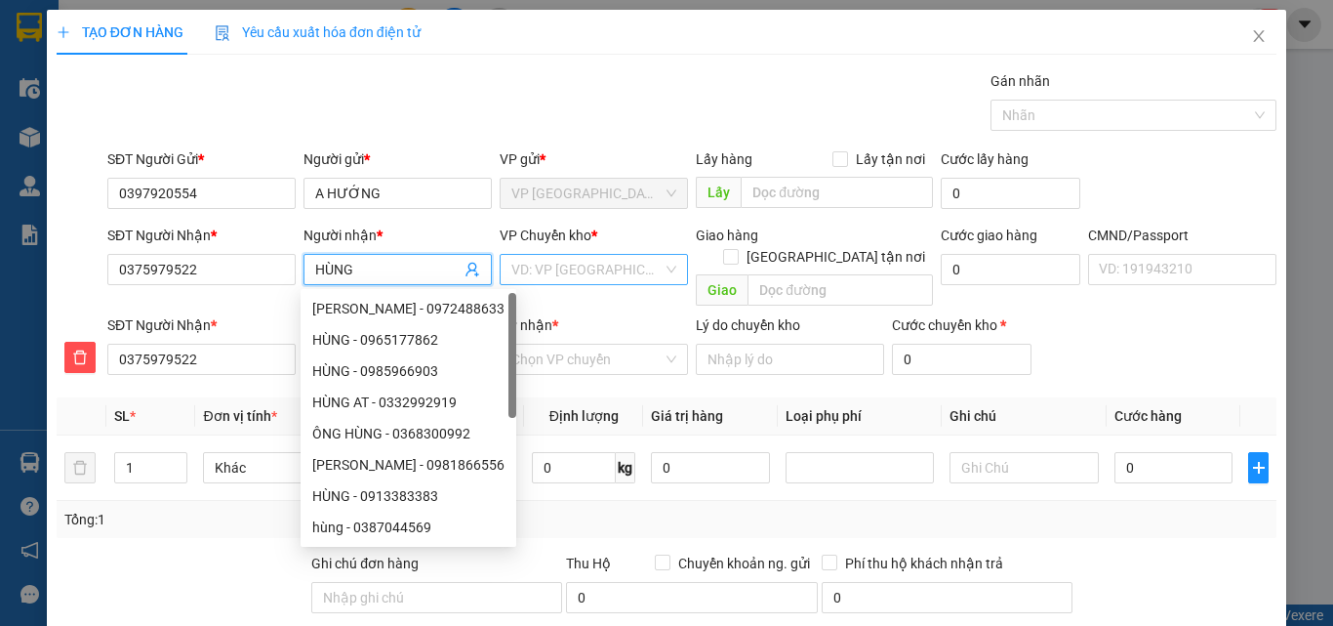
type input "HÙNG"
click at [610, 265] on input "search" at bounding box center [586, 269] width 151 height 29
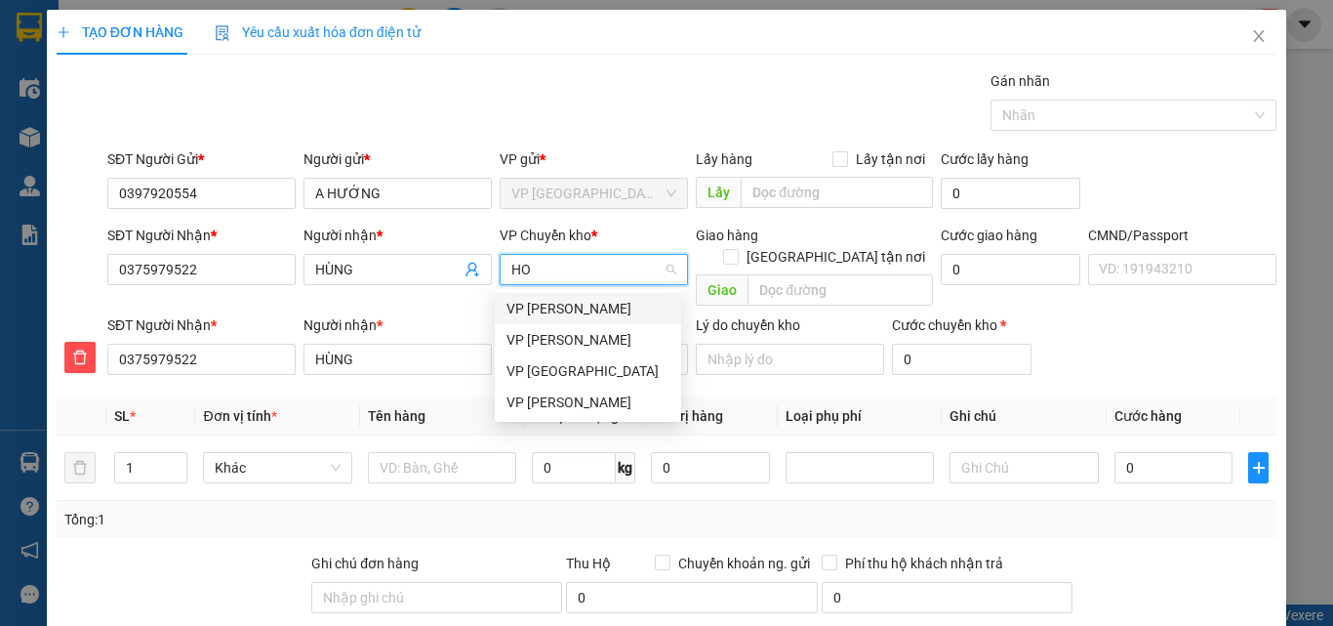
type input "HOA"
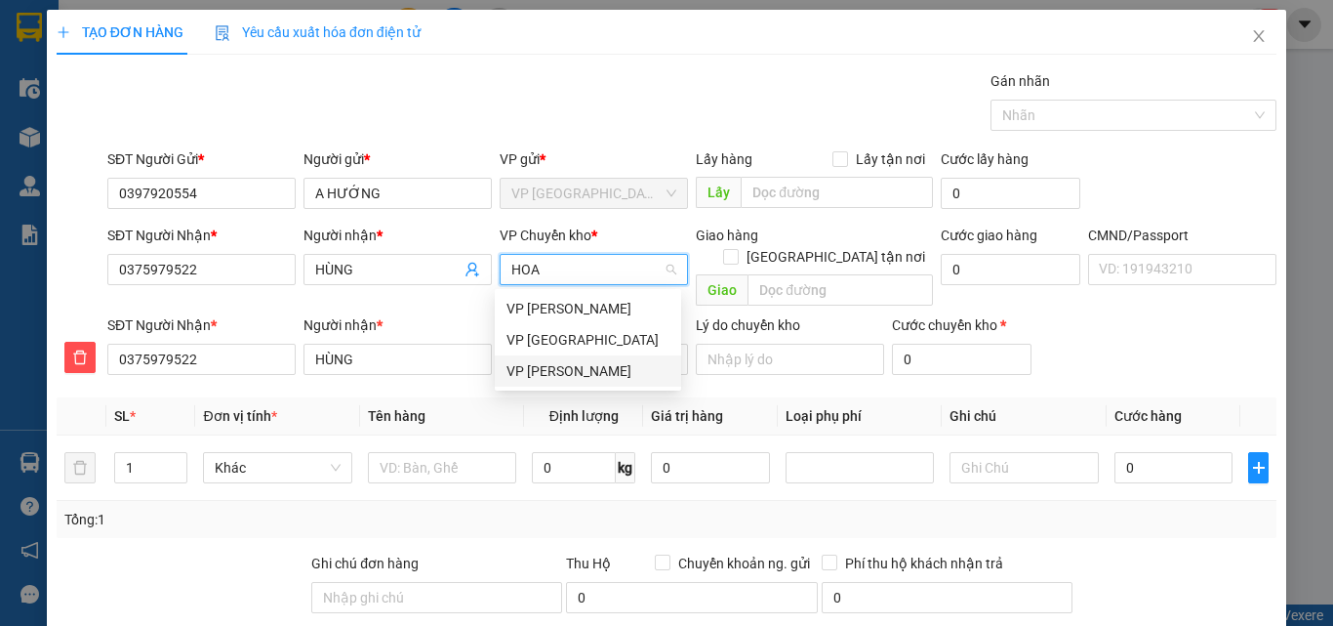
click at [579, 376] on div "VP [PERSON_NAME]" at bounding box center [588, 370] width 163 height 21
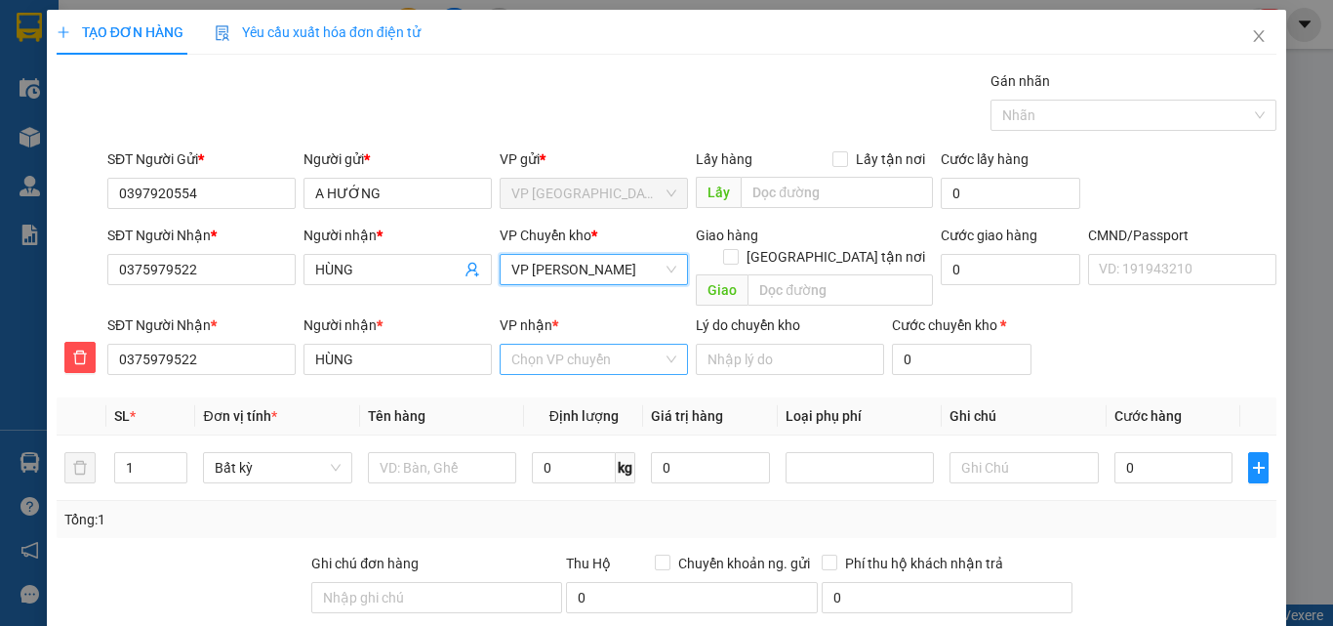
click at [561, 345] on input "VP nhận *" at bounding box center [586, 359] width 151 height 29
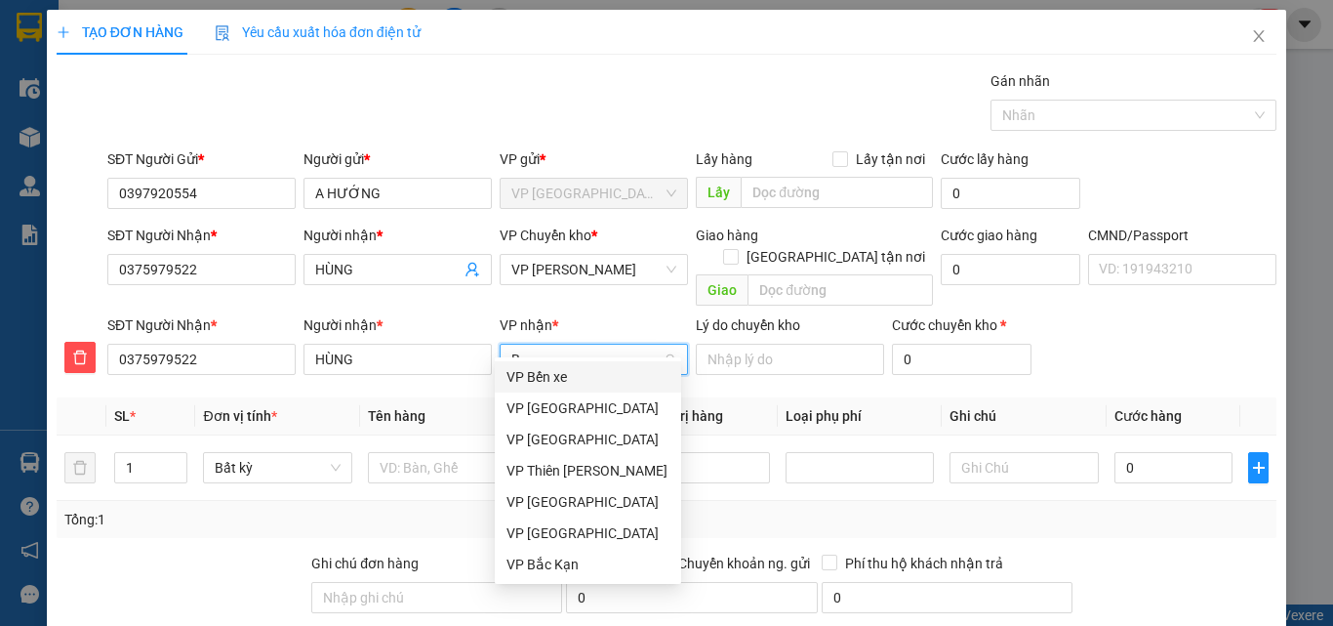
type input "BE"
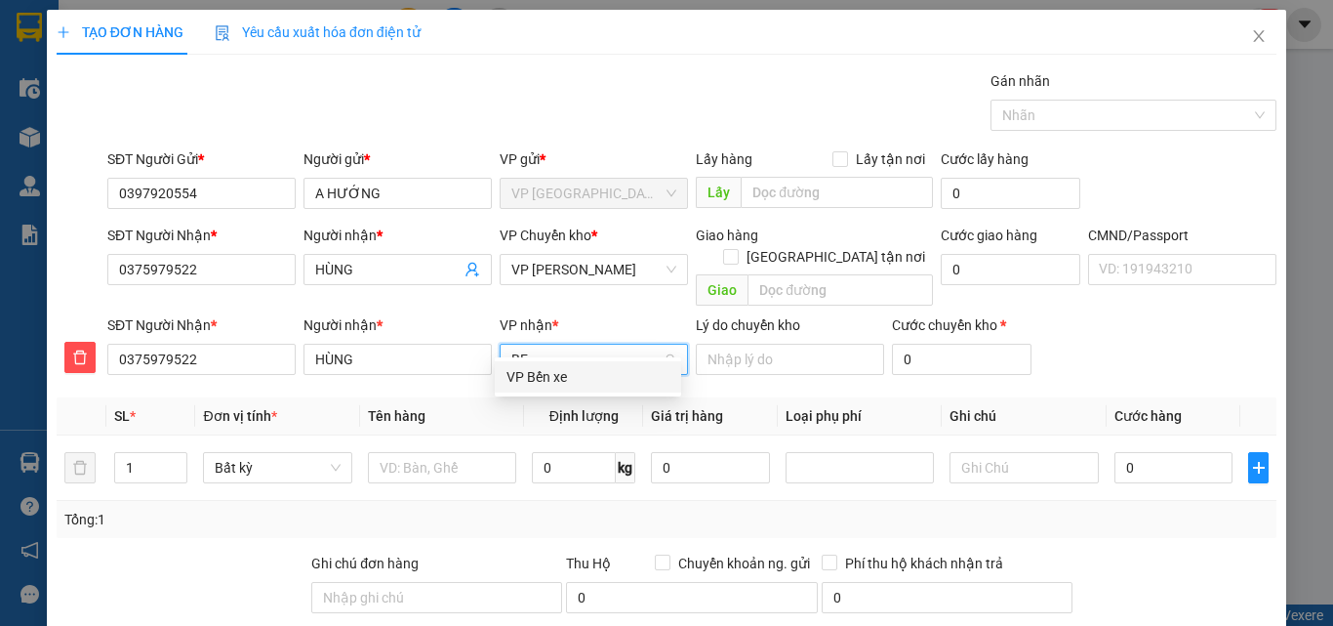
click at [539, 375] on div "VP Bến xe" at bounding box center [588, 376] width 163 height 21
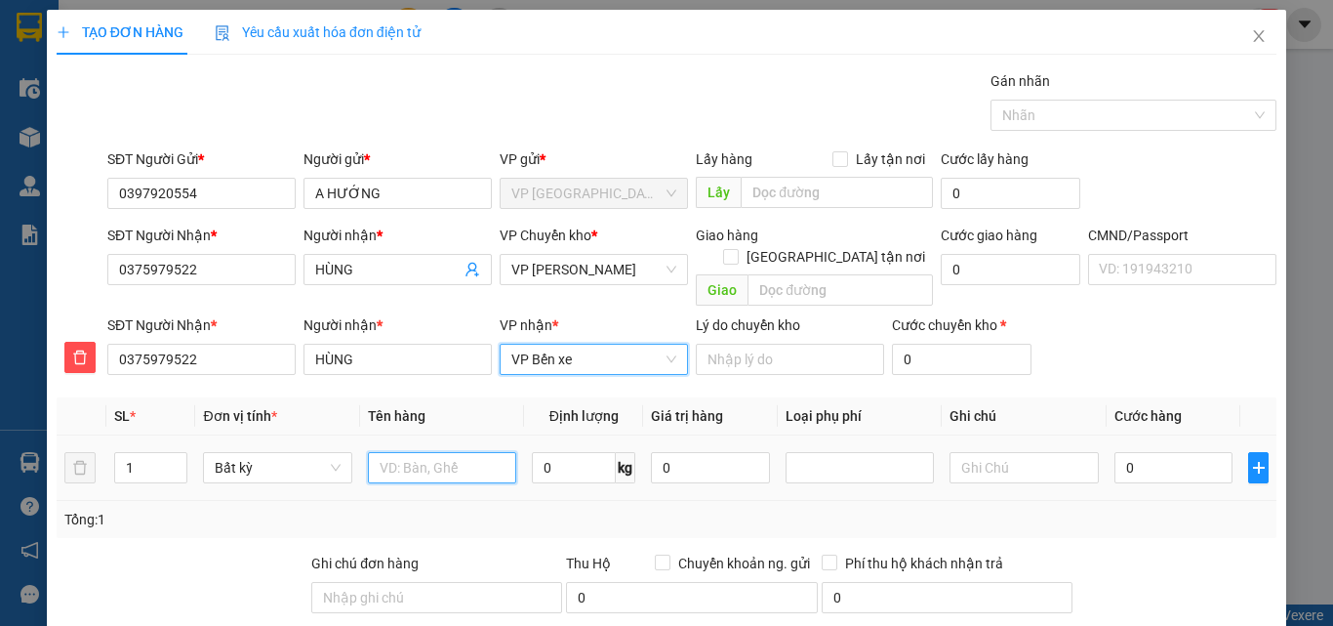
click at [407, 452] on input "text" at bounding box center [442, 467] width 148 height 31
type input "SỌT CHÓ CON"
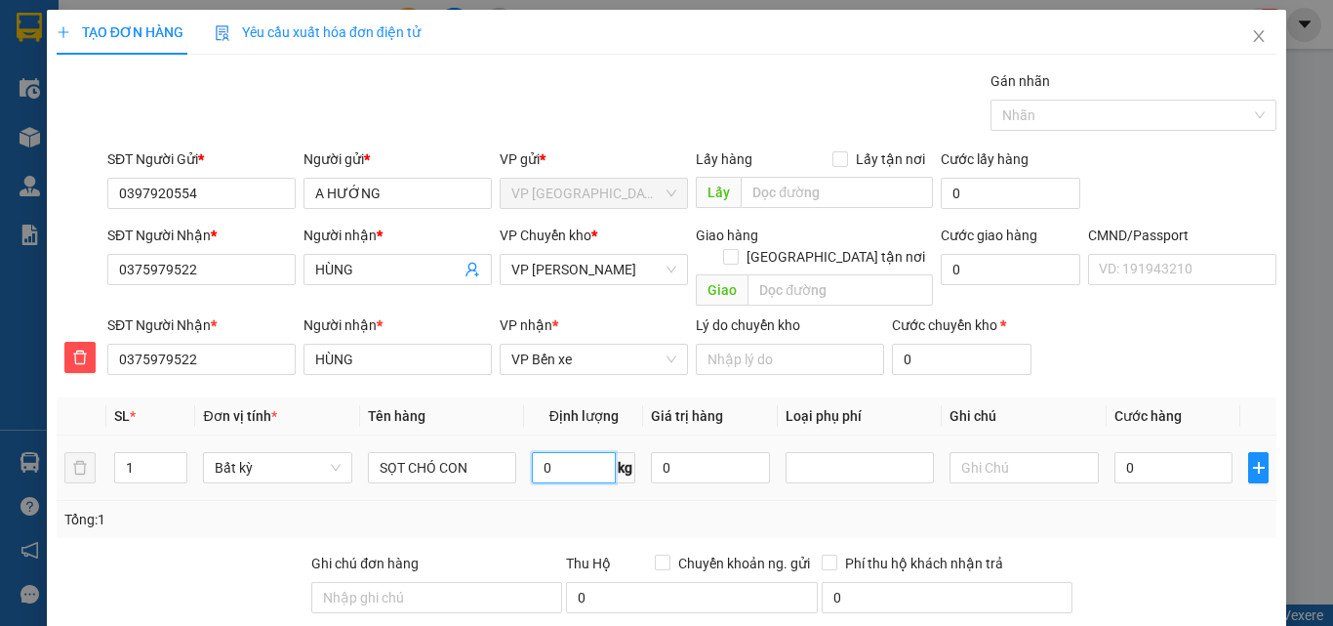
click at [567, 459] on input "0" at bounding box center [574, 467] width 84 height 31
type input "14"
click at [1141, 452] on input "0" at bounding box center [1174, 467] width 119 height 31
click at [1151, 511] on div "Tổng: 1" at bounding box center [667, 519] width 1220 height 37
type input "50.000"
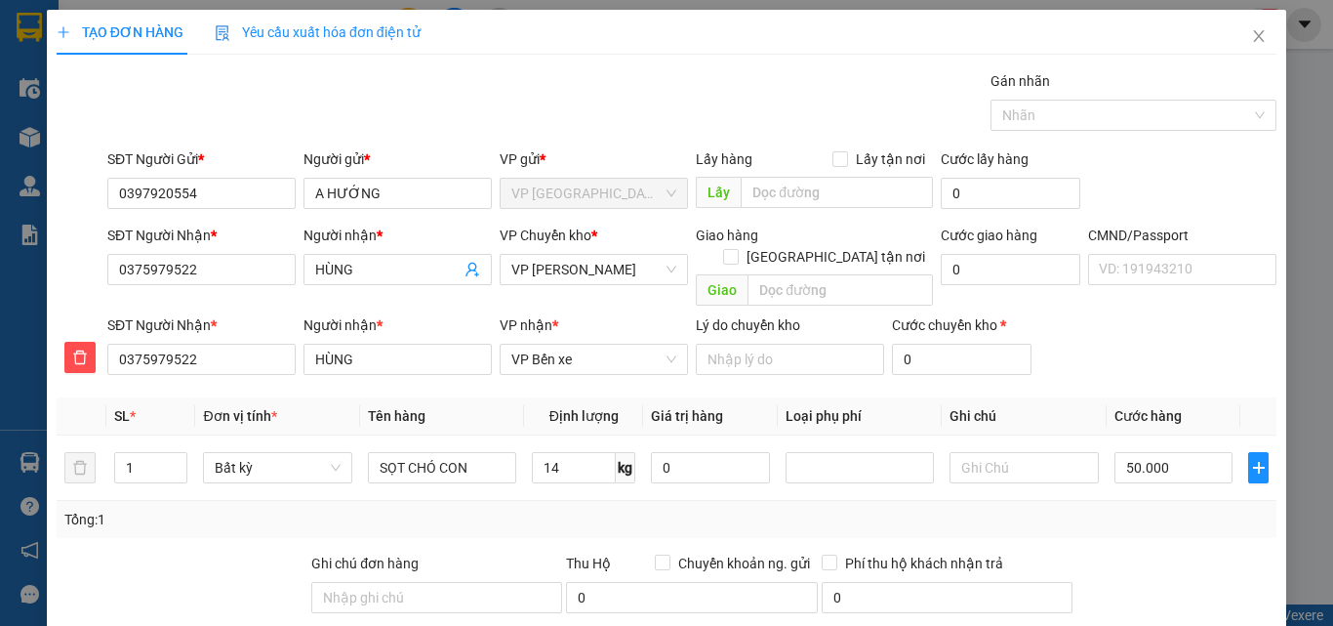
type input "50.000"
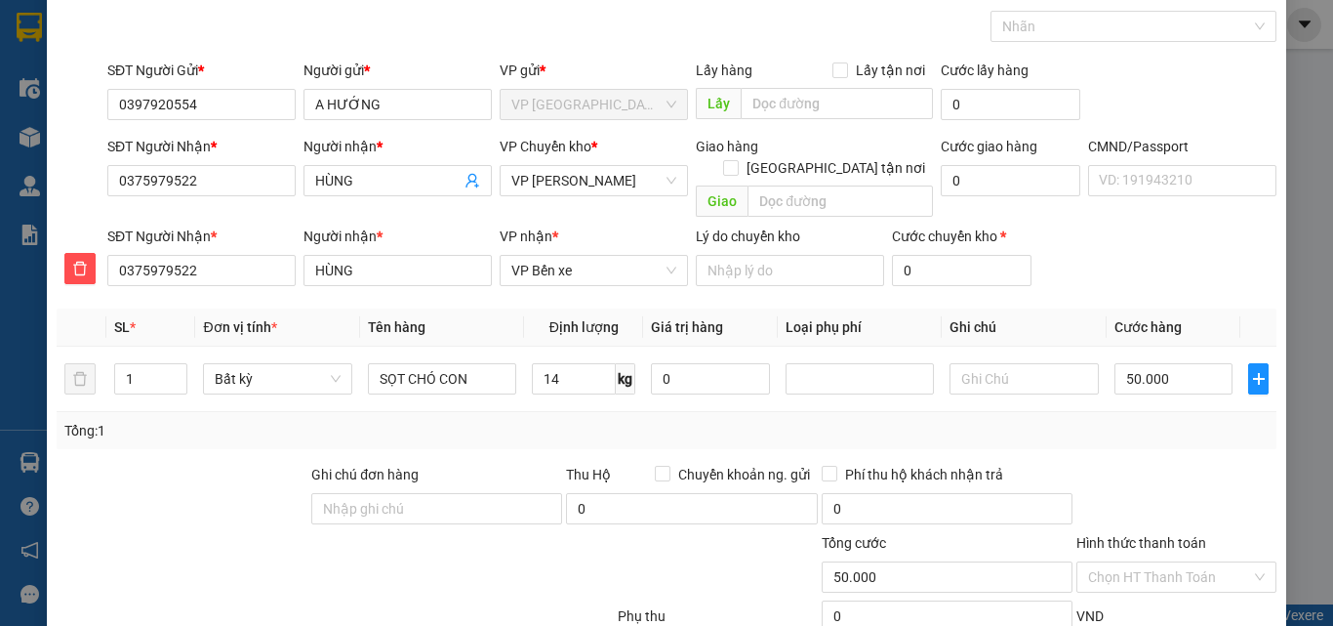
scroll to position [204, 0]
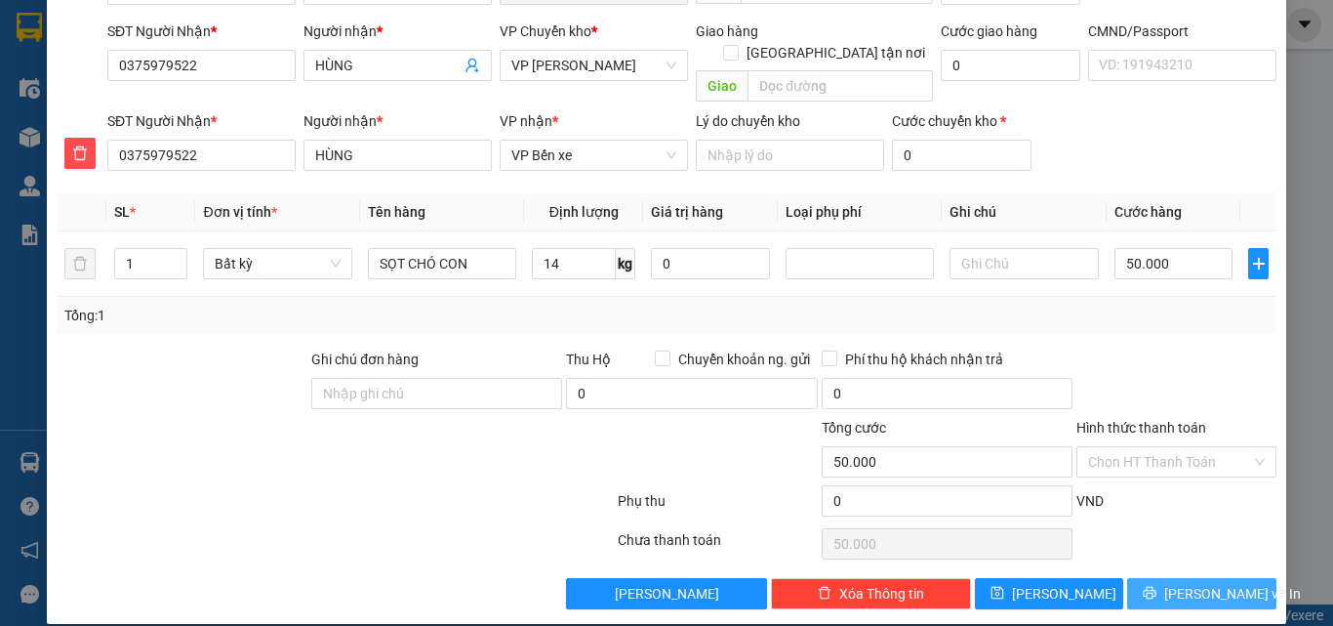
click at [1157, 586] on icon "printer" at bounding box center [1150, 593] width 14 height 14
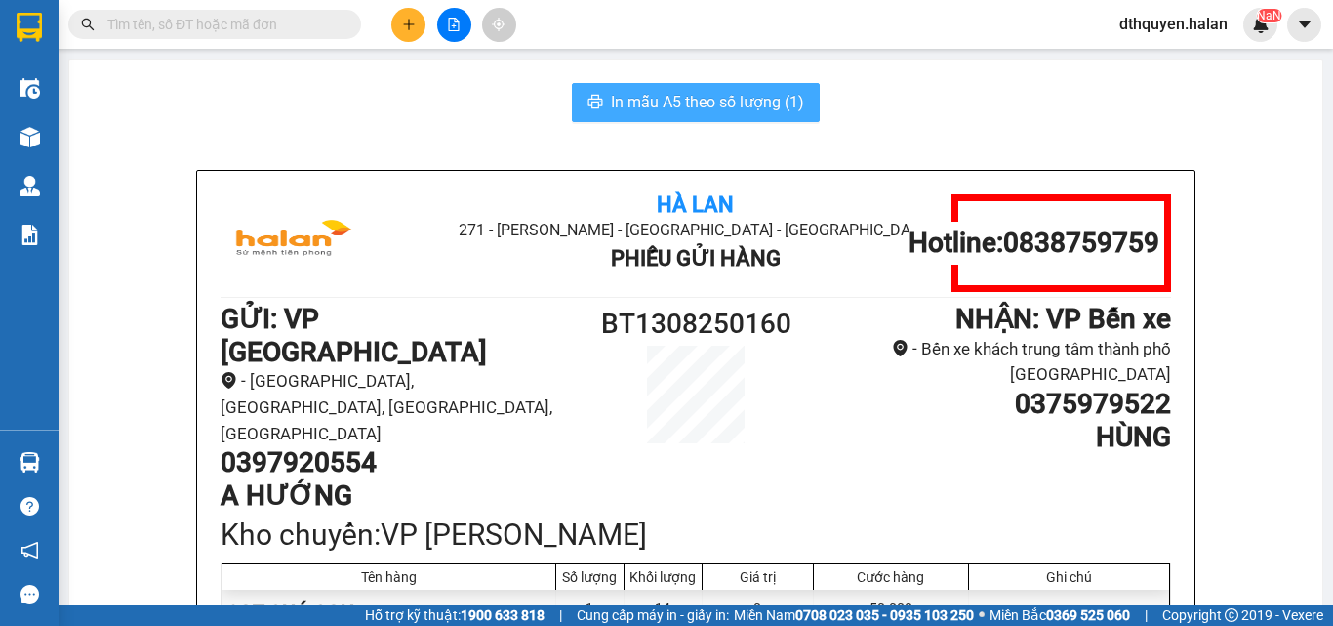
click at [738, 95] on span "In mẫu A5 theo số lượng (1)" at bounding box center [707, 102] width 193 height 24
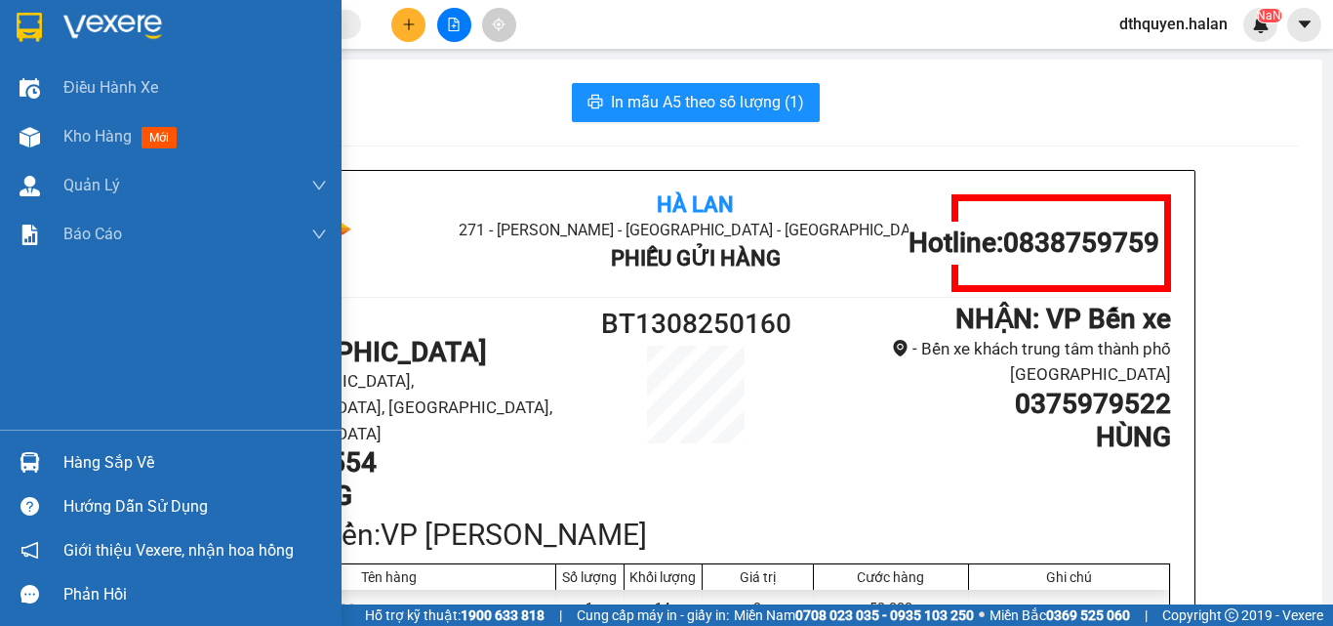
click at [101, 444] on div "Hàng sắp về" at bounding box center [171, 462] width 342 height 44
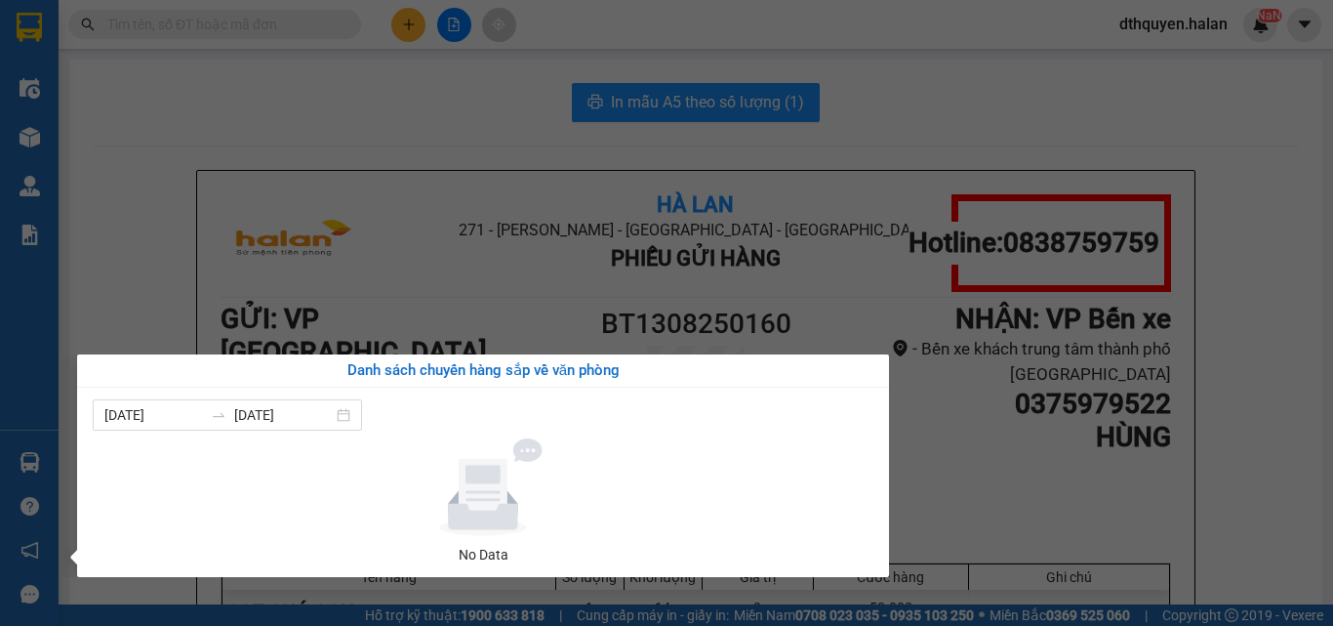
click at [269, 17] on section "Kết quả tìm kiếm ( 173 ) Bộ lọc Mã ĐH Trạng thái Món hàng Thu hộ Tổng cước Chưa…" at bounding box center [666, 313] width 1333 height 626
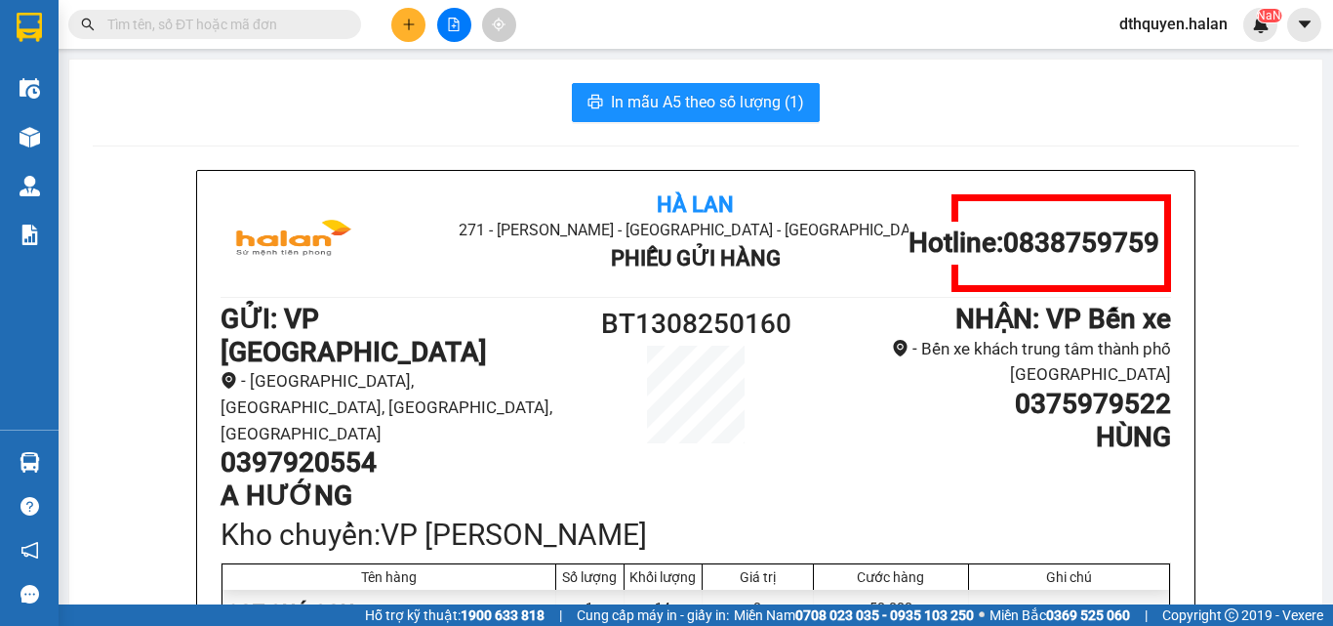
click at [272, 37] on span at bounding box center [214, 24] width 293 height 29
click at [220, 34] on input "text" at bounding box center [222, 24] width 230 height 21
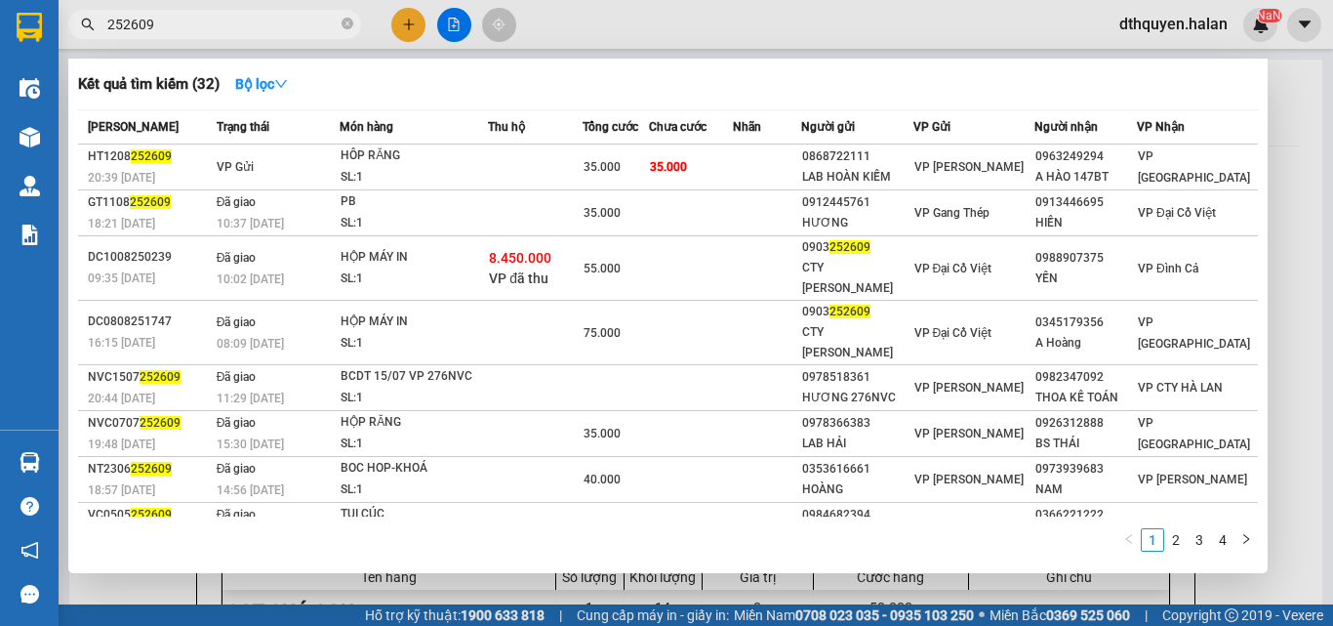
type input "252609"
click at [344, 25] on icon "close-circle" at bounding box center [348, 24] width 12 height 12
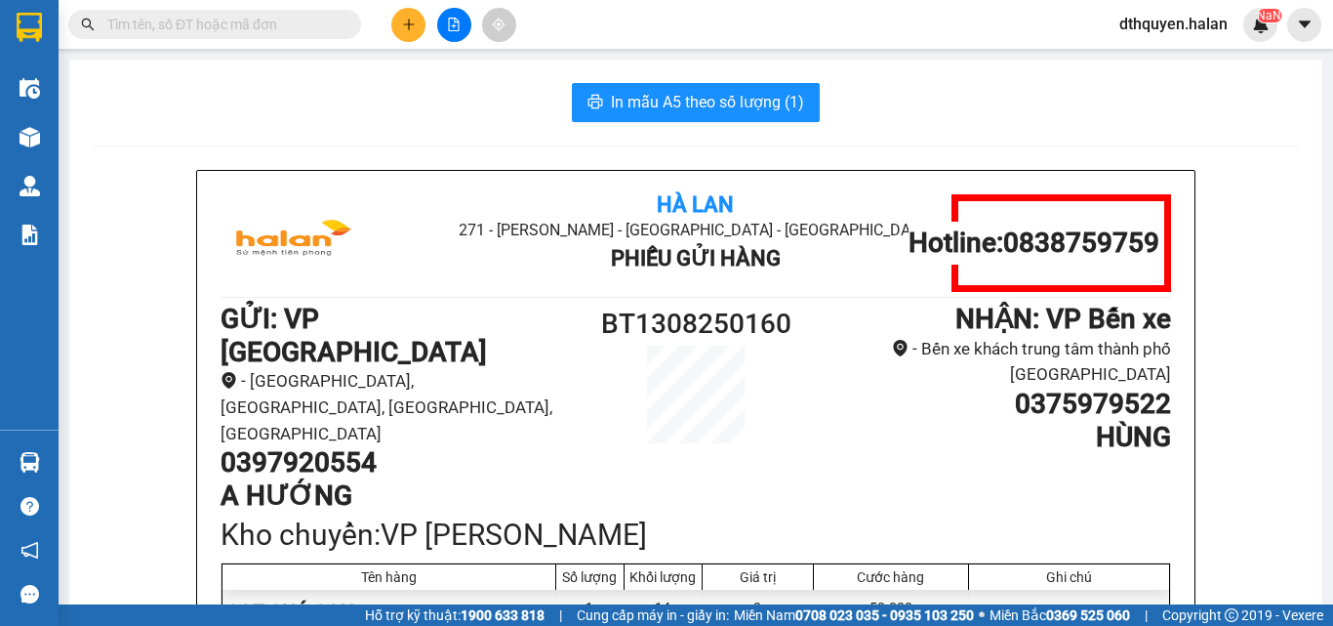
click at [307, 22] on input "text" at bounding box center [222, 24] width 230 height 21
click at [192, 26] on input "text" at bounding box center [222, 24] width 230 height 21
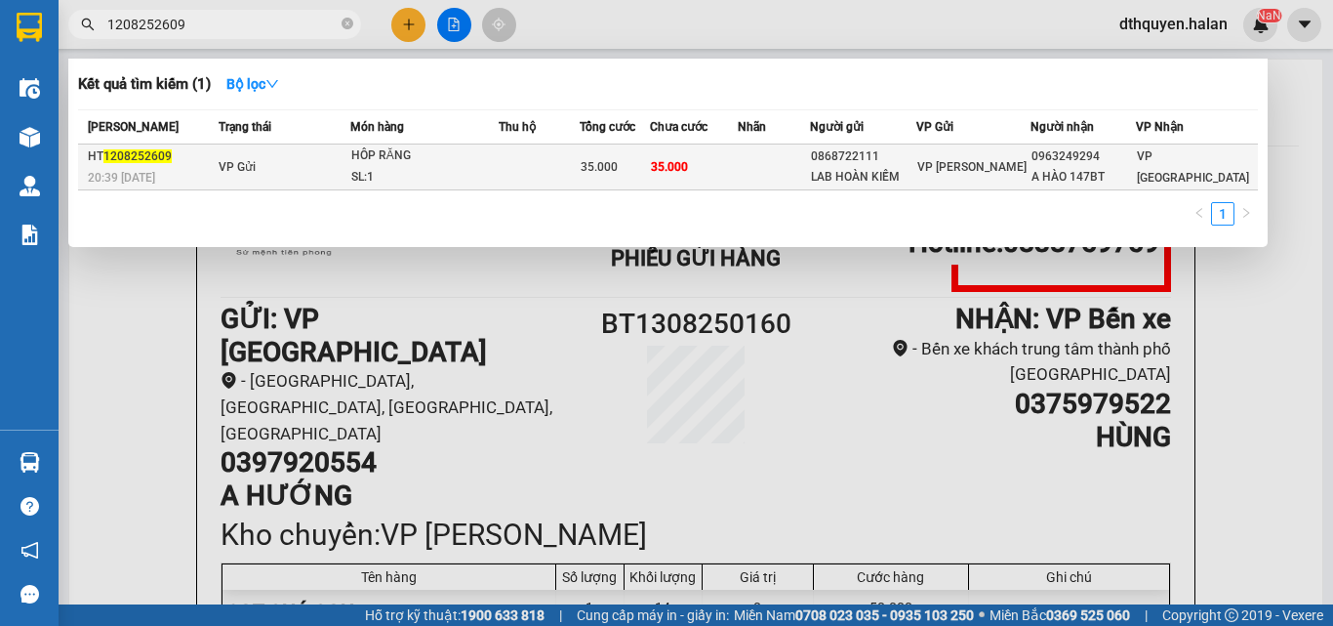
type input "1208252609"
click at [157, 161] on span "1208252609" at bounding box center [137, 156] width 68 height 14
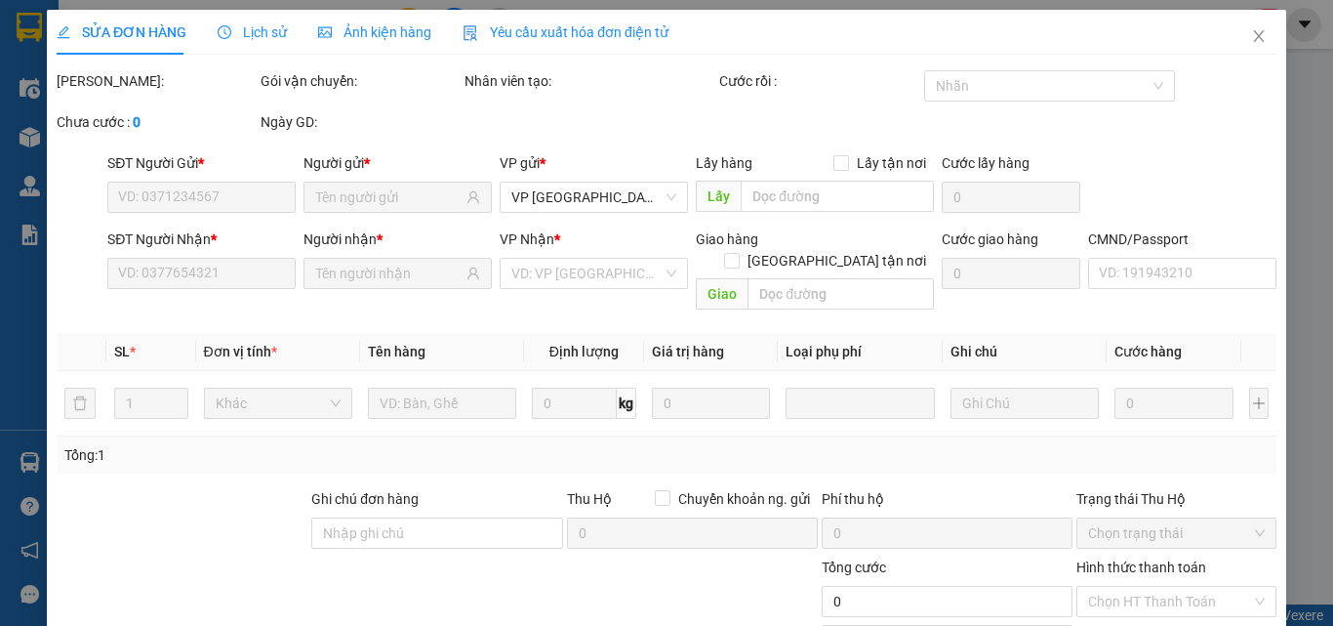
type input "0868722111"
type input "LAB HOÀN KIẾM"
type input "0963249294"
type input "A HÀO 147BT"
type input "35.000"
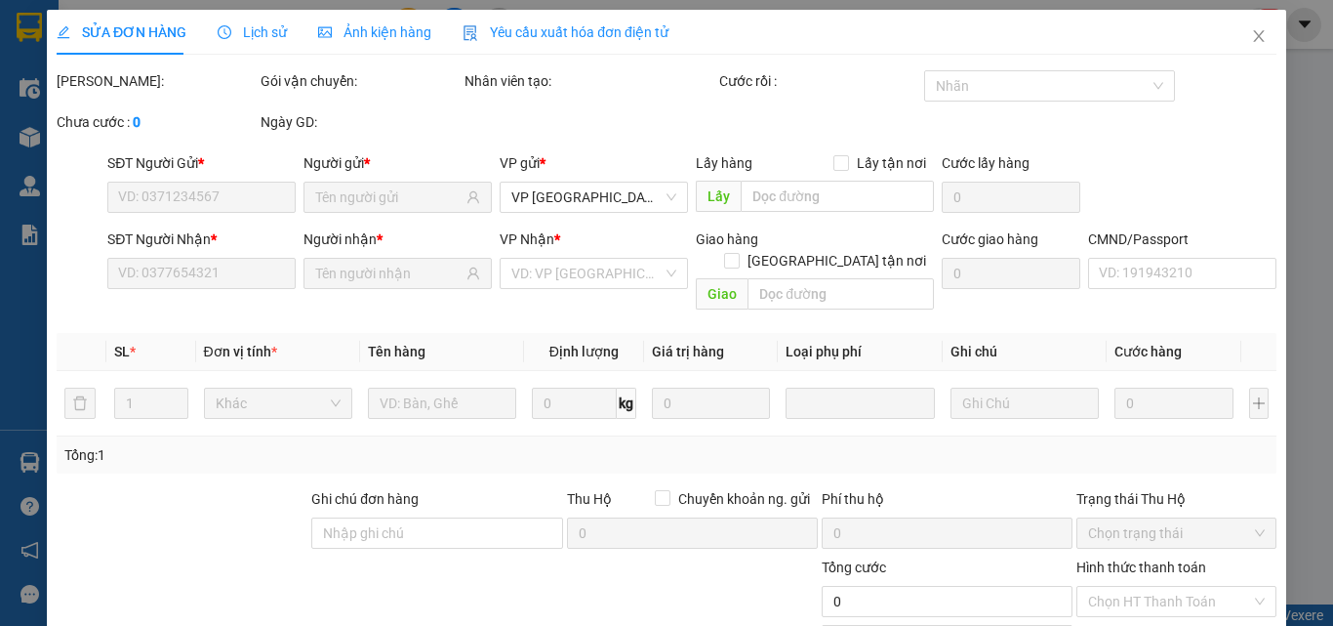
type input "35.000"
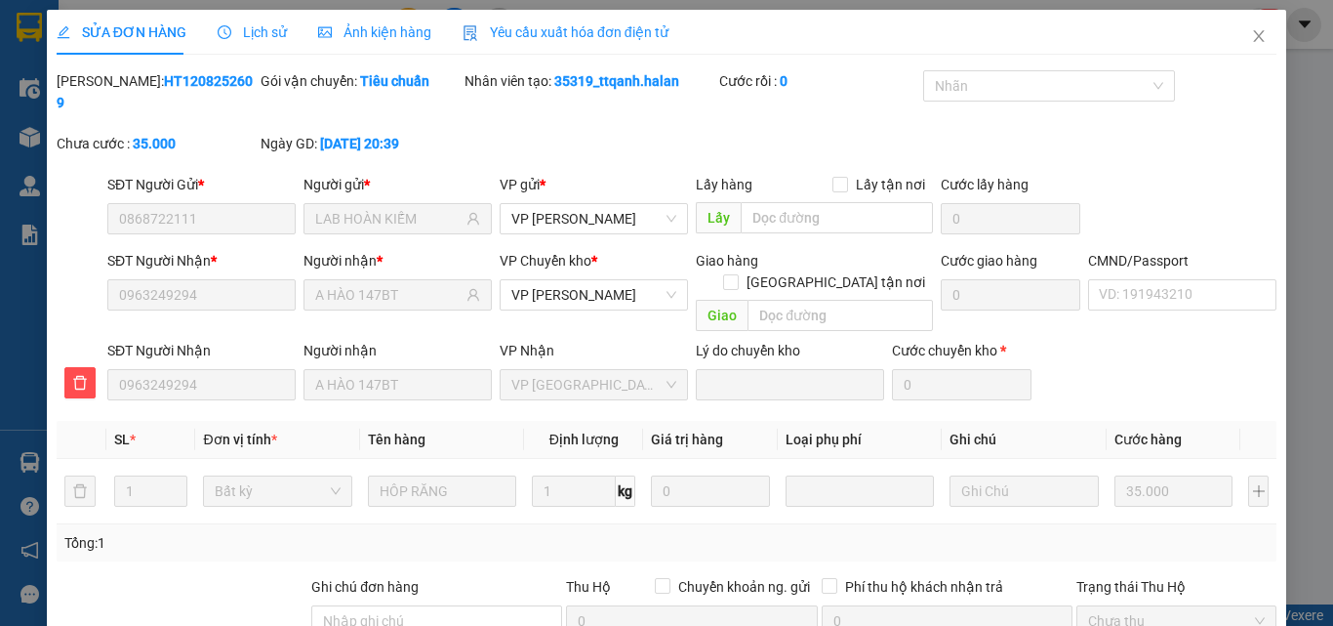
click at [263, 31] on span "Lịch sử" at bounding box center [252, 32] width 69 height 16
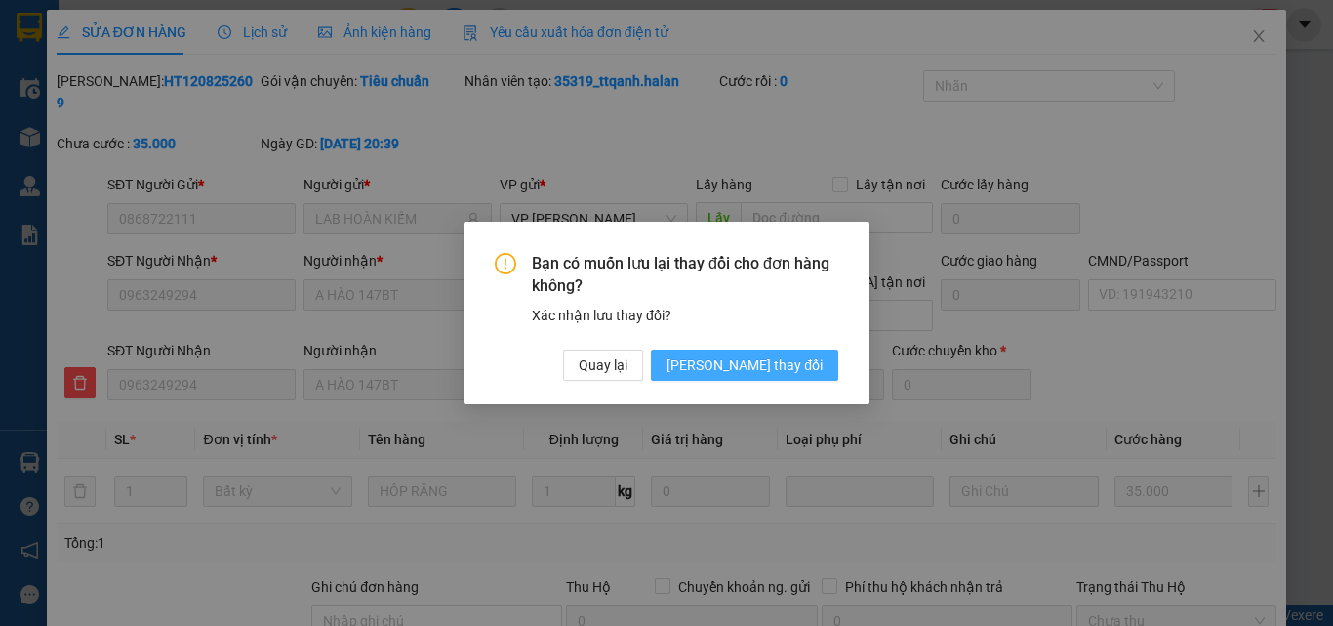
click at [776, 363] on span "Lưu thay đổi" at bounding box center [745, 364] width 156 height 21
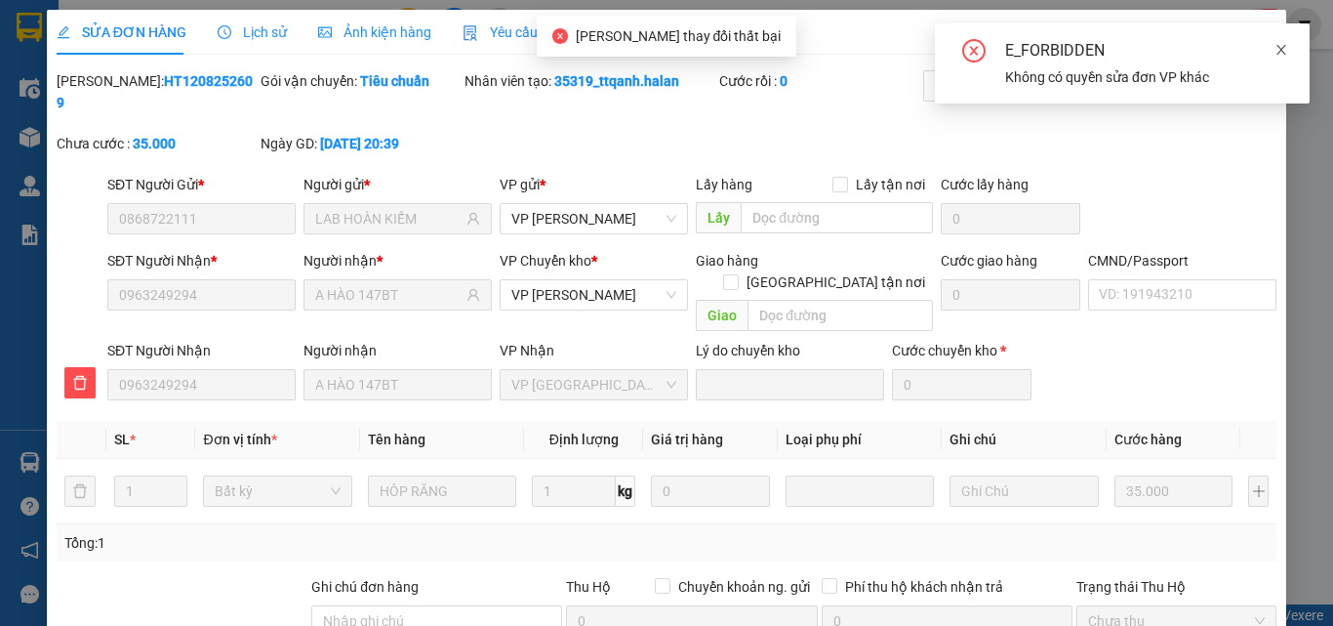
click at [1283, 44] on icon "close" at bounding box center [1282, 50] width 14 height 14
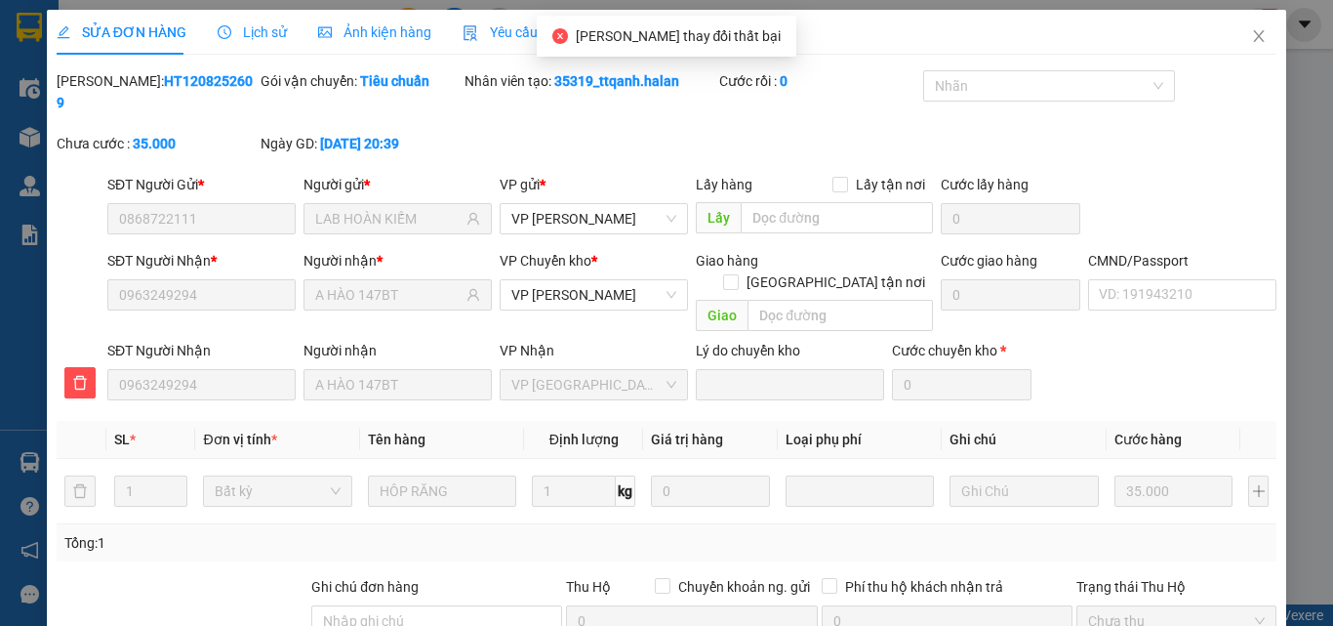
click at [259, 35] on span "Lịch sử" at bounding box center [252, 32] width 69 height 16
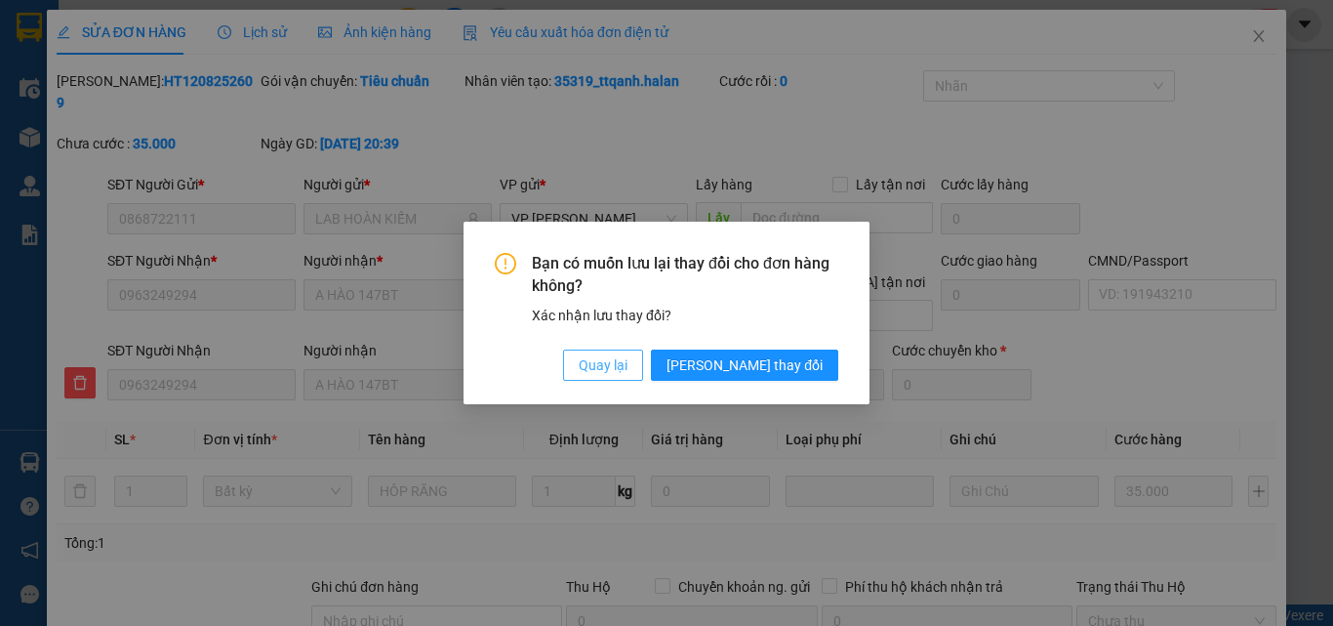
click at [628, 372] on span "Quay lại" at bounding box center [603, 364] width 49 height 21
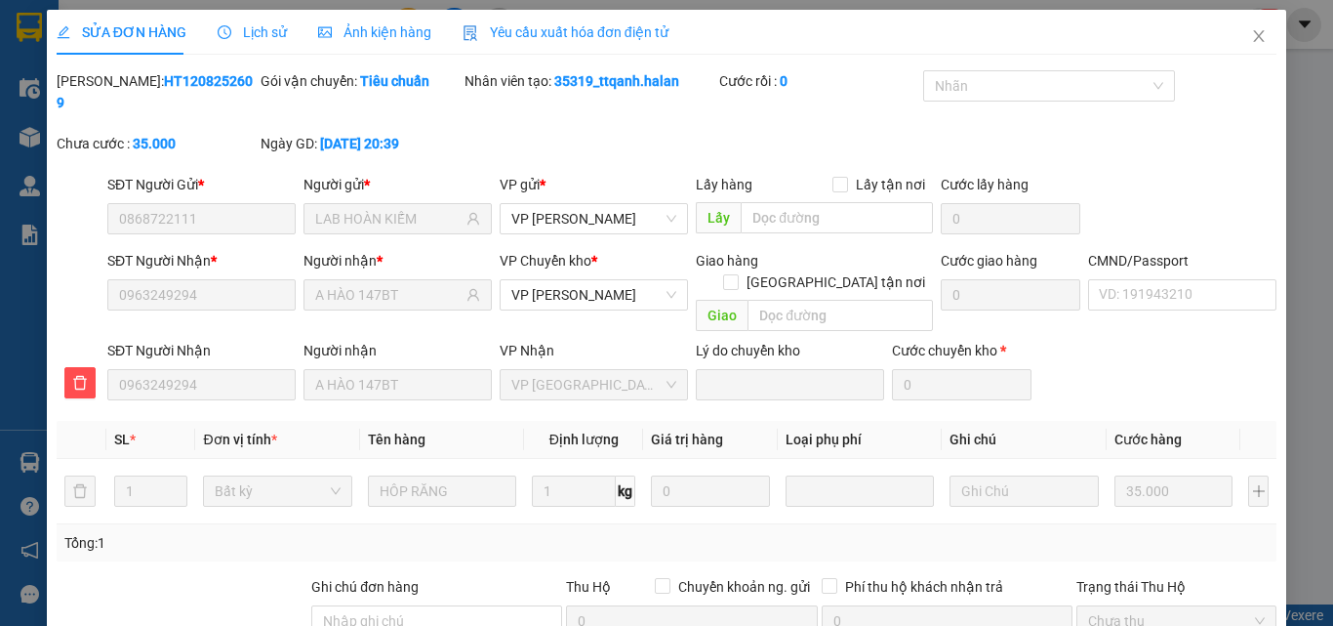
click at [255, 29] on span "Lịch sử" at bounding box center [252, 32] width 69 height 16
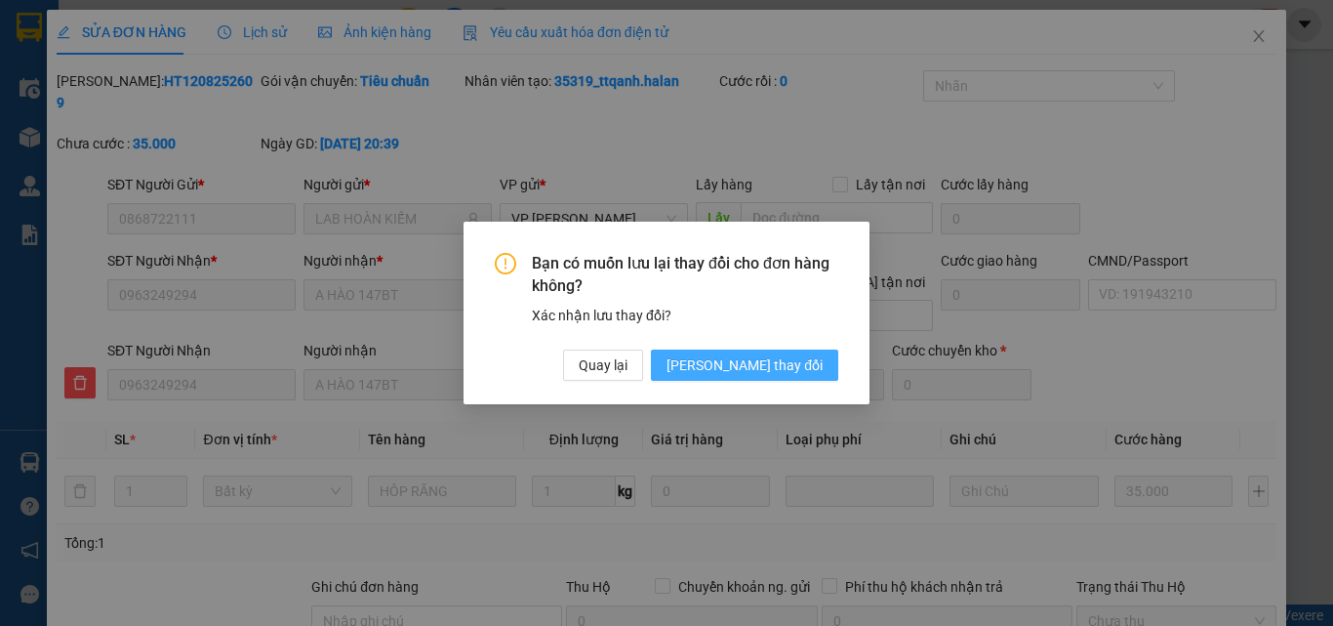
click at [794, 358] on span "Lưu thay đổi" at bounding box center [745, 364] width 156 height 21
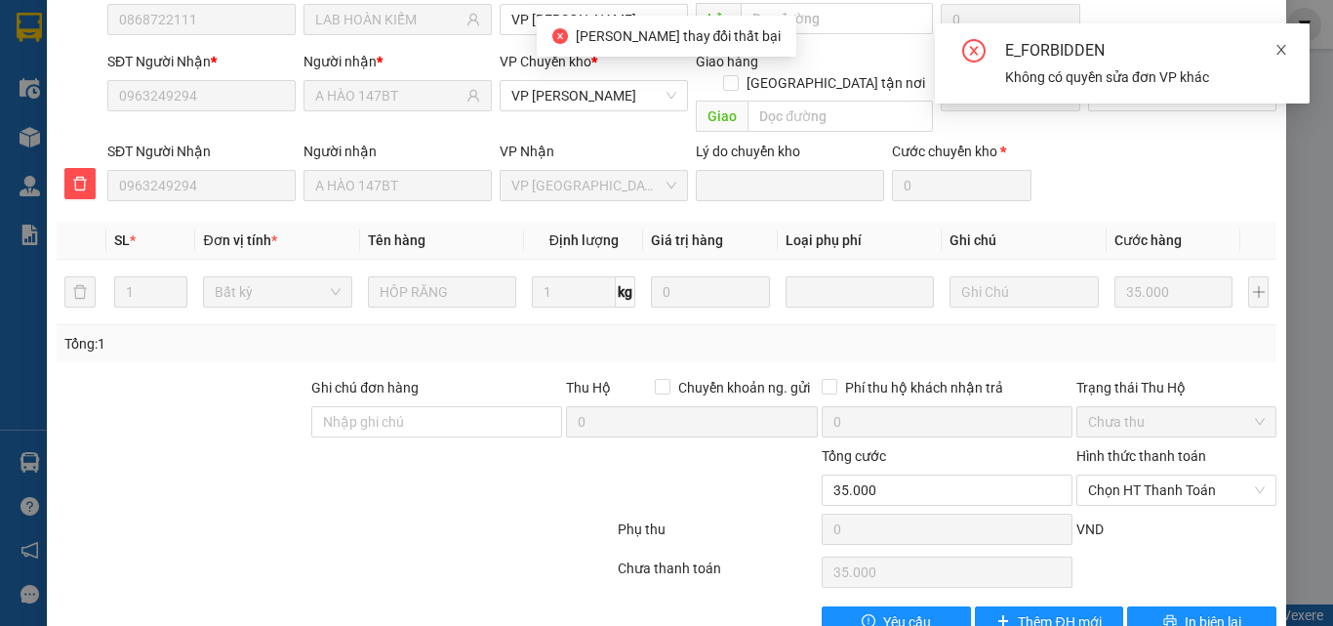
scroll to position [206, 0]
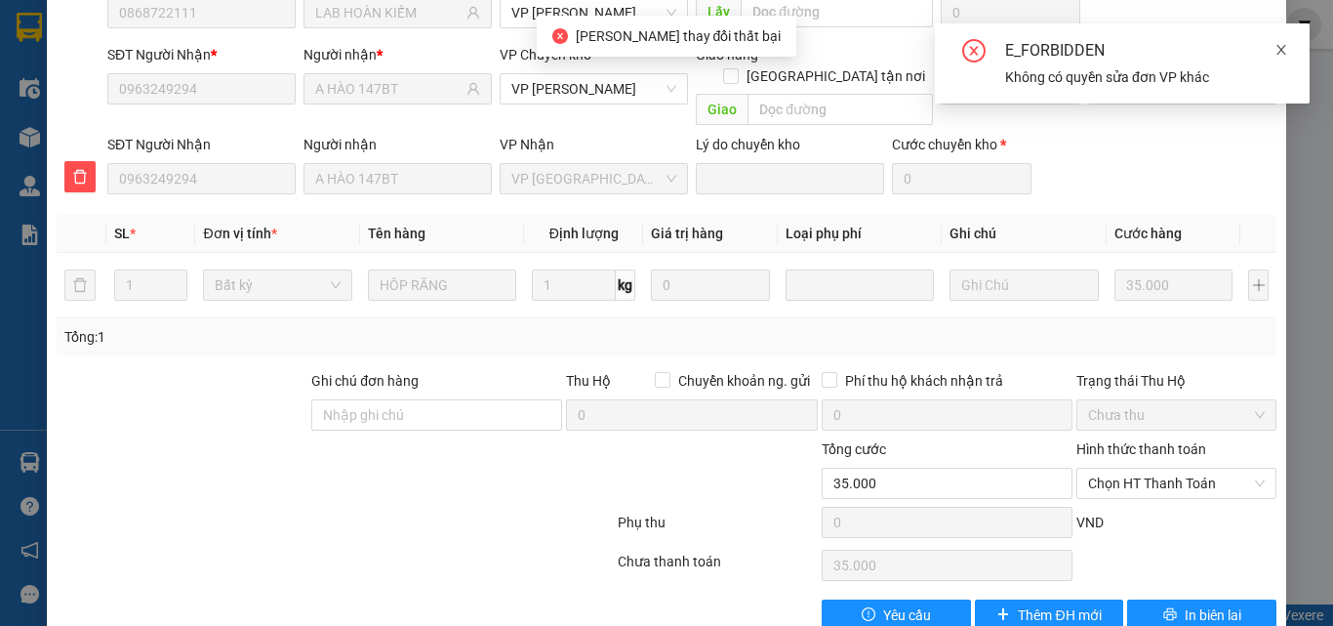
click at [1280, 50] on icon "close" at bounding box center [1282, 50] width 14 height 14
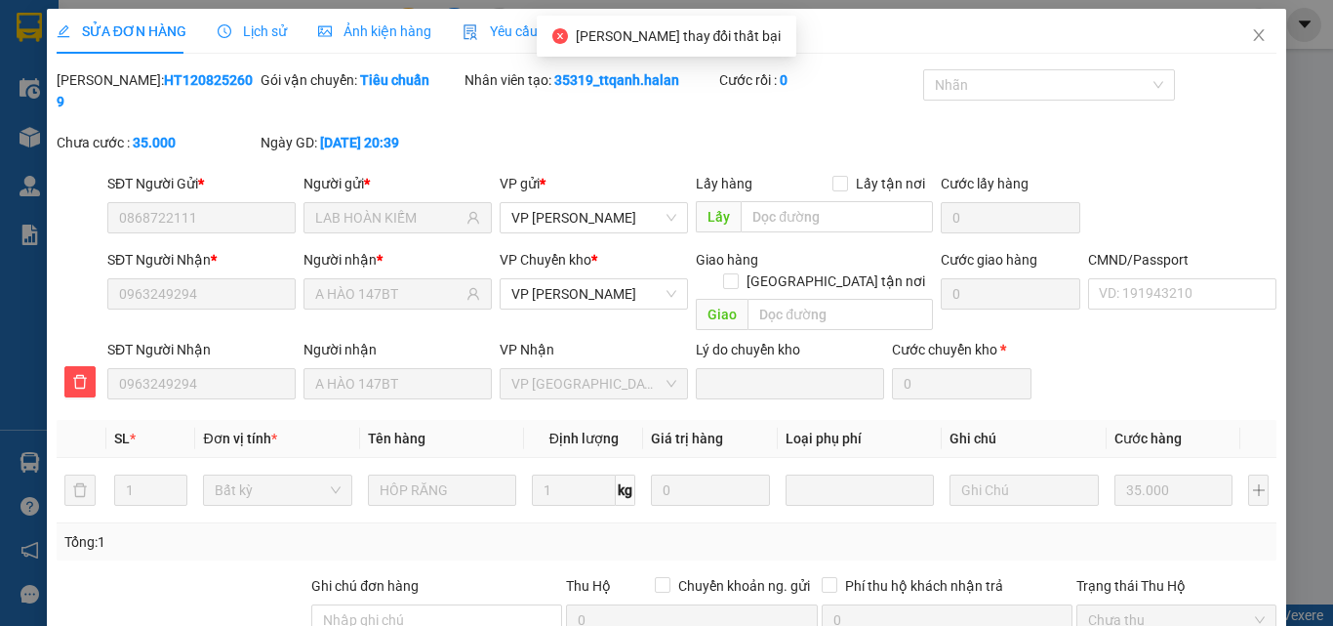
scroll to position [0, 0]
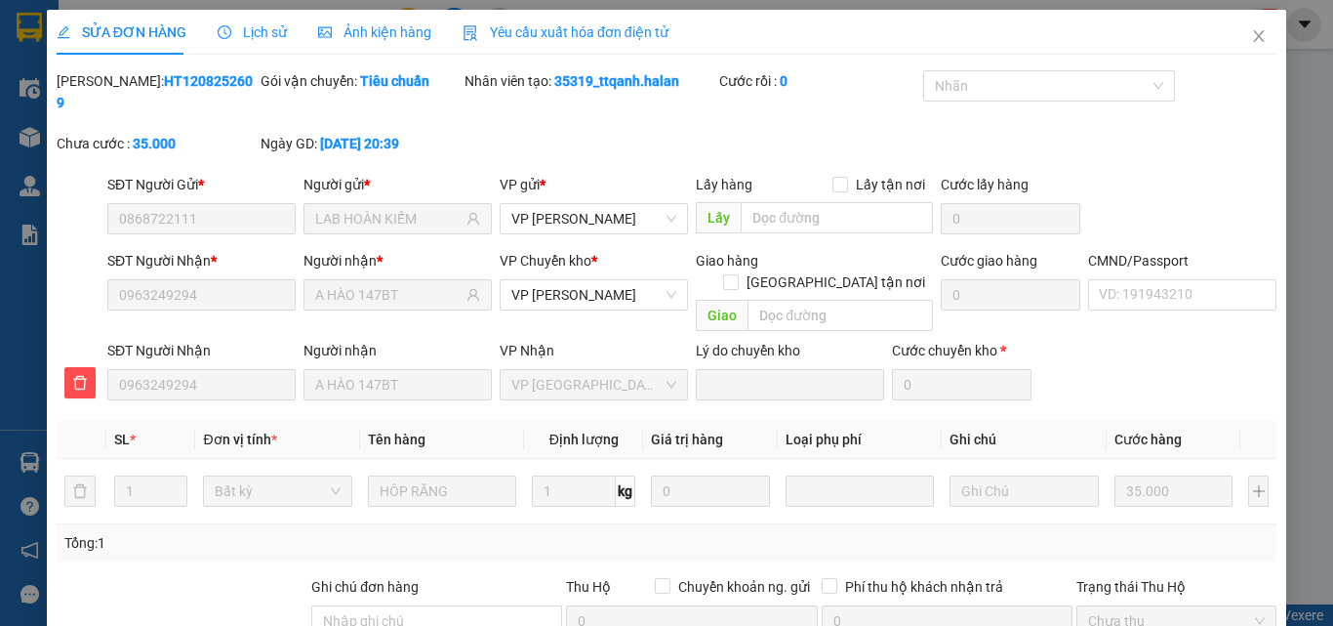
click at [224, 25] on icon "clock-circle" at bounding box center [225, 32] width 14 height 14
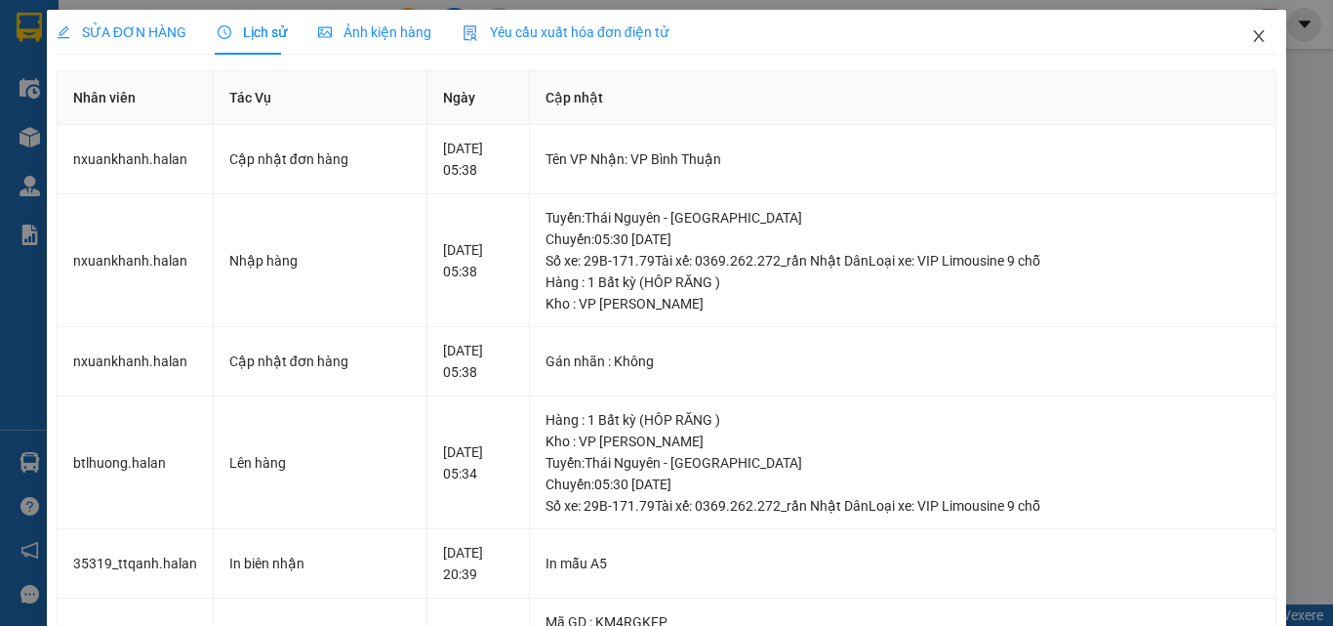
click at [1251, 37] on icon "close" at bounding box center [1259, 36] width 16 height 16
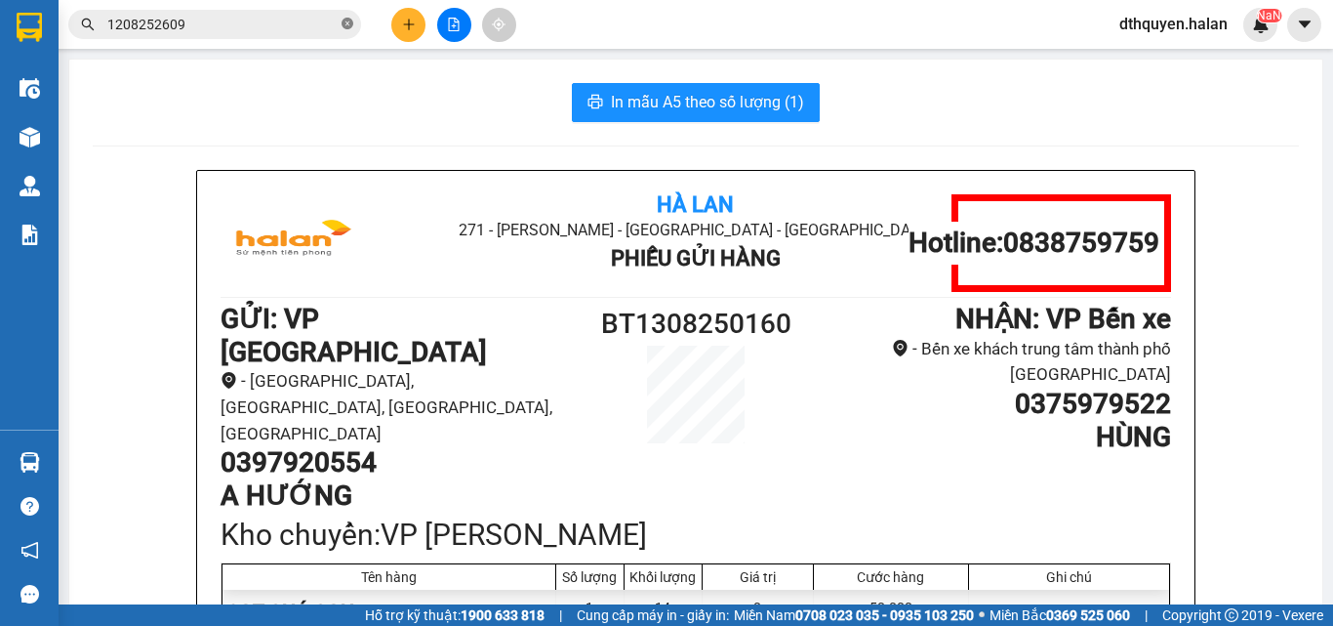
click at [345, 21] on icon "close-circle" at bounding box center [348, 24] width 12 height 12
click at [259, 23] on input "text" at bounding box center [222, 24] width 230 height 21
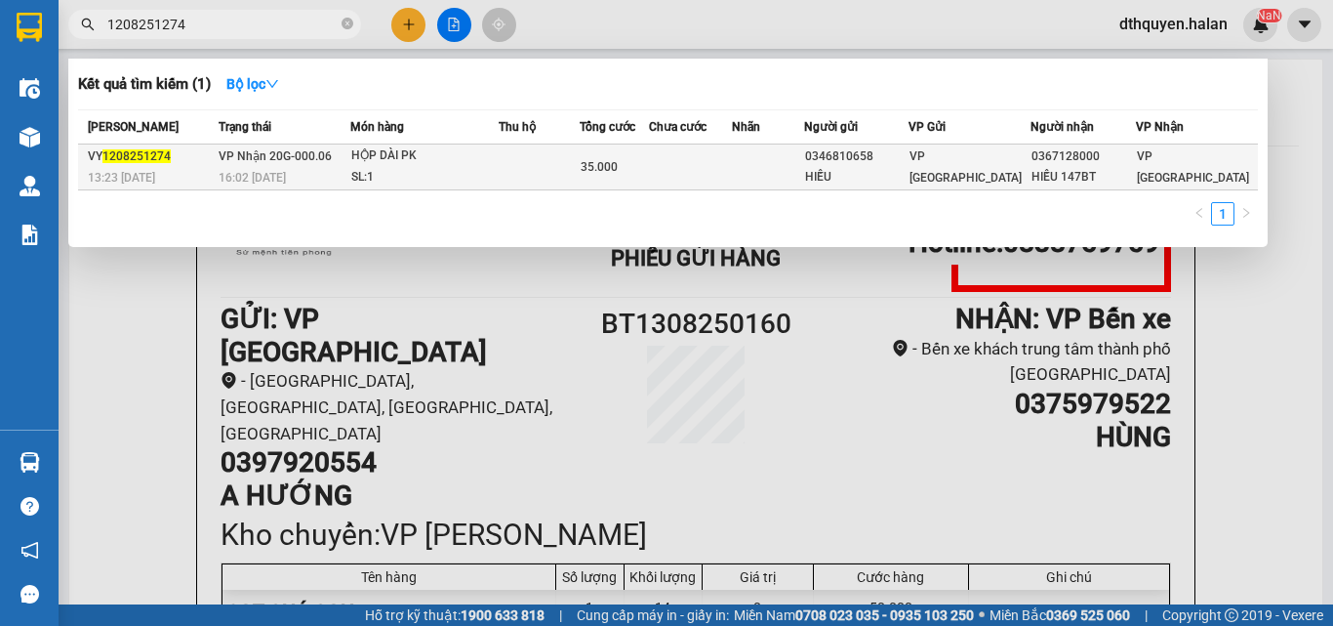
type input "1208251274"
click at [329, 159] on span "VP Nhận 20G-000.06" at bounding box center [275, 156] width 113 height 14
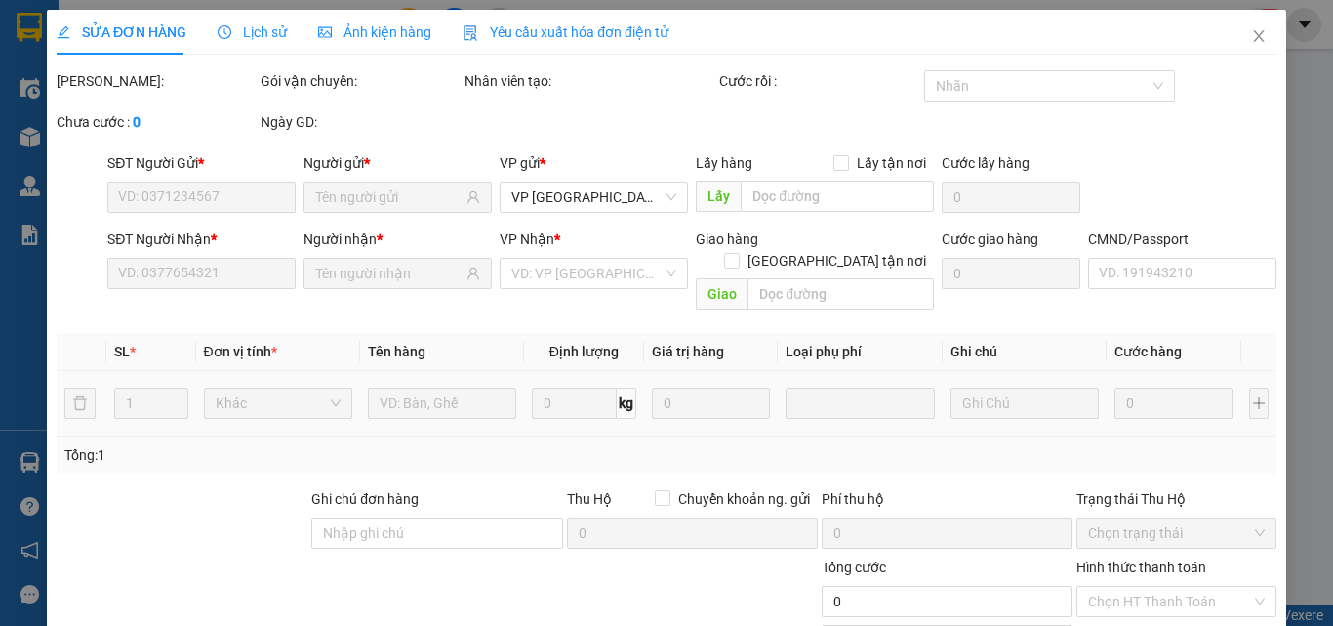
type input "0346810658"
type input "HIẾU"
type input "0367128000"
type input "HIẾU 147BT"
type input "35.000"
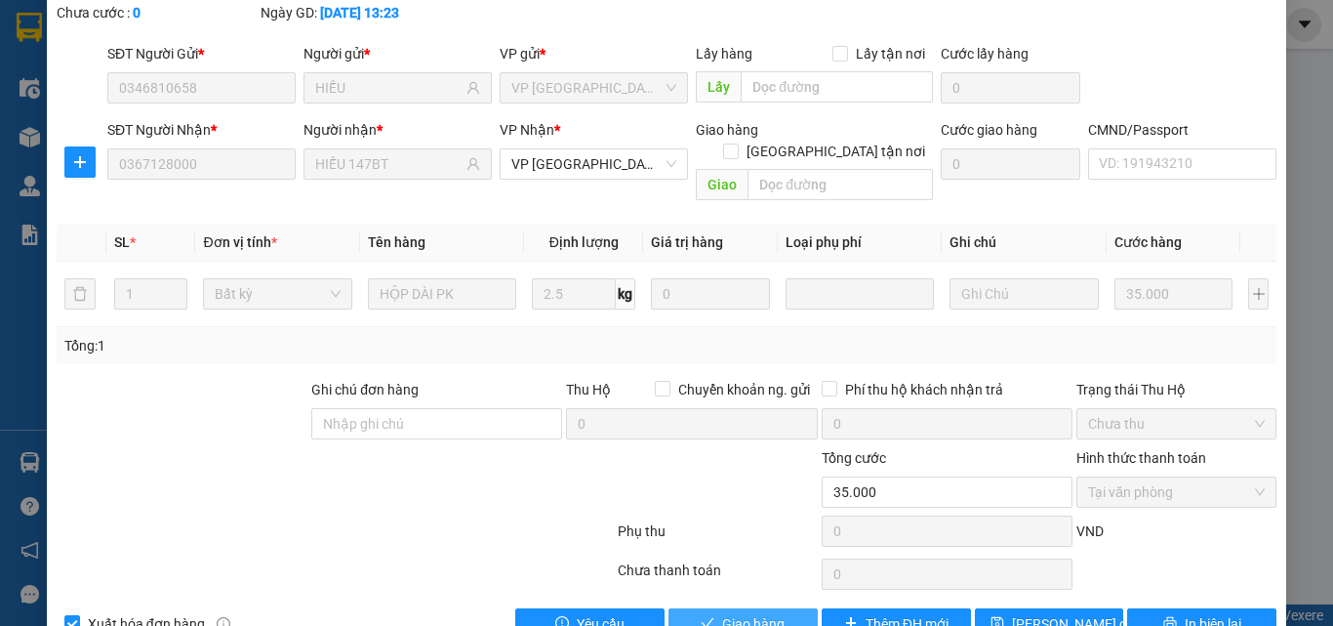
scroll to position [140, 0]
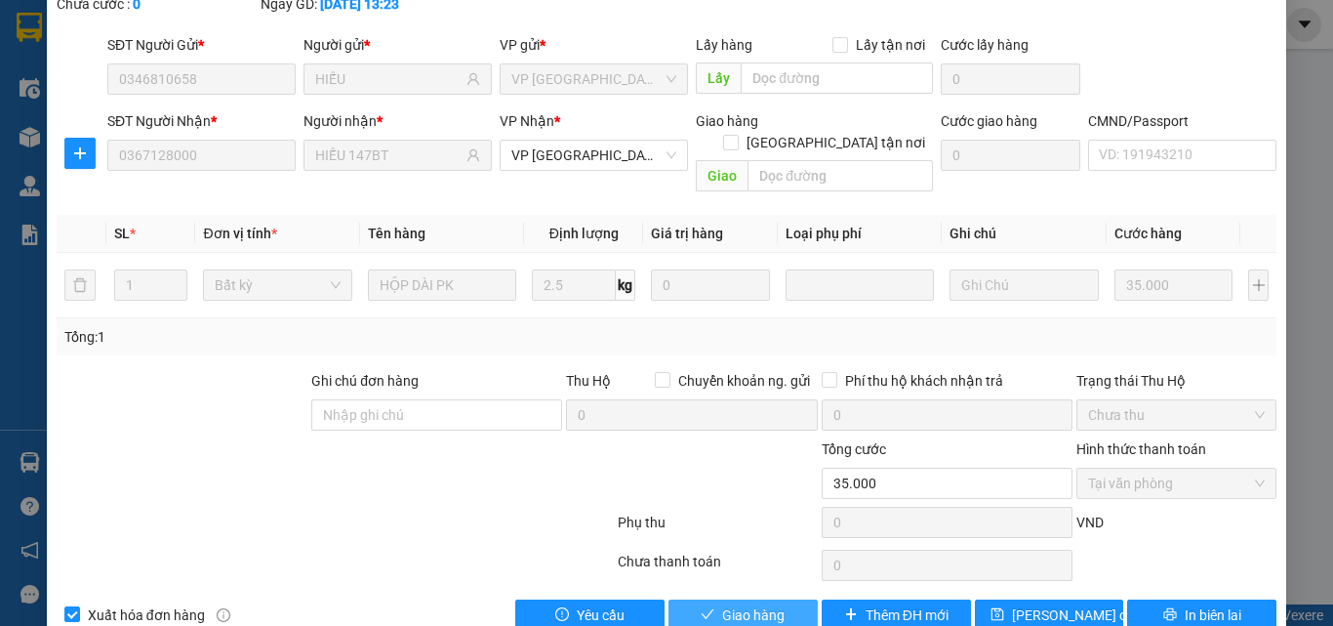
click at [770, 604] on span "Giao hàng" at bounding box center [753, 614] width 62 height 21
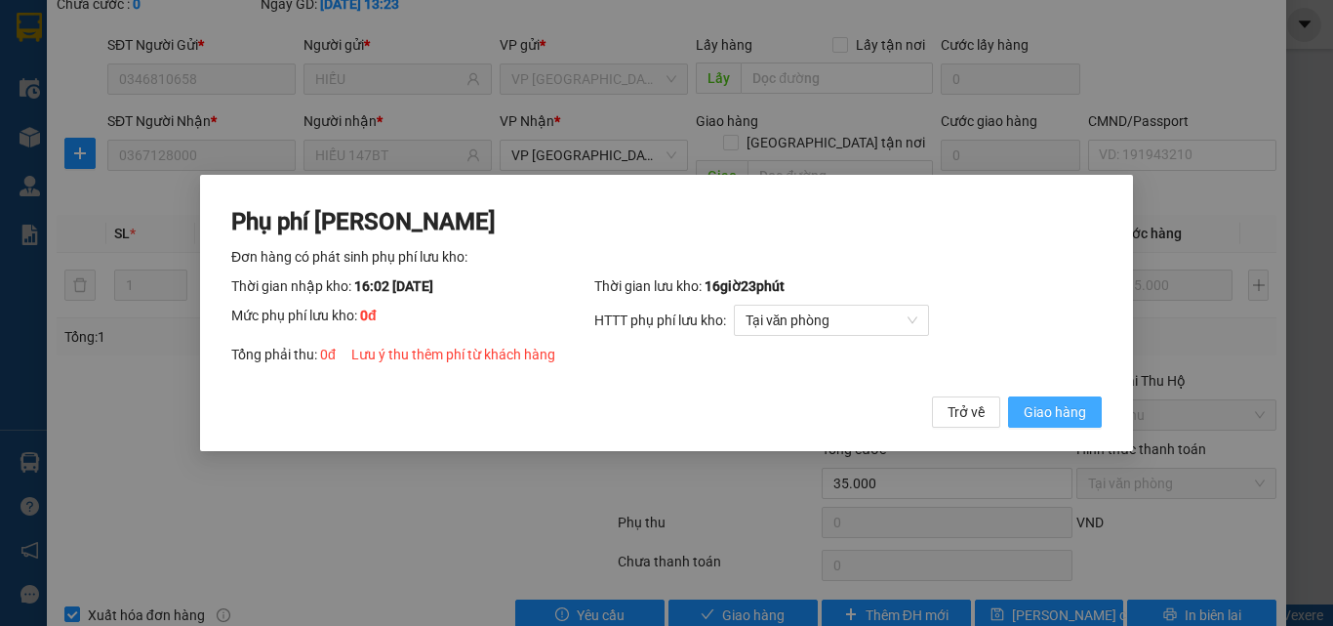
click at [1063, 398] on button "Giao hàng" at bounding box center [1055, 411] width 94 height 31
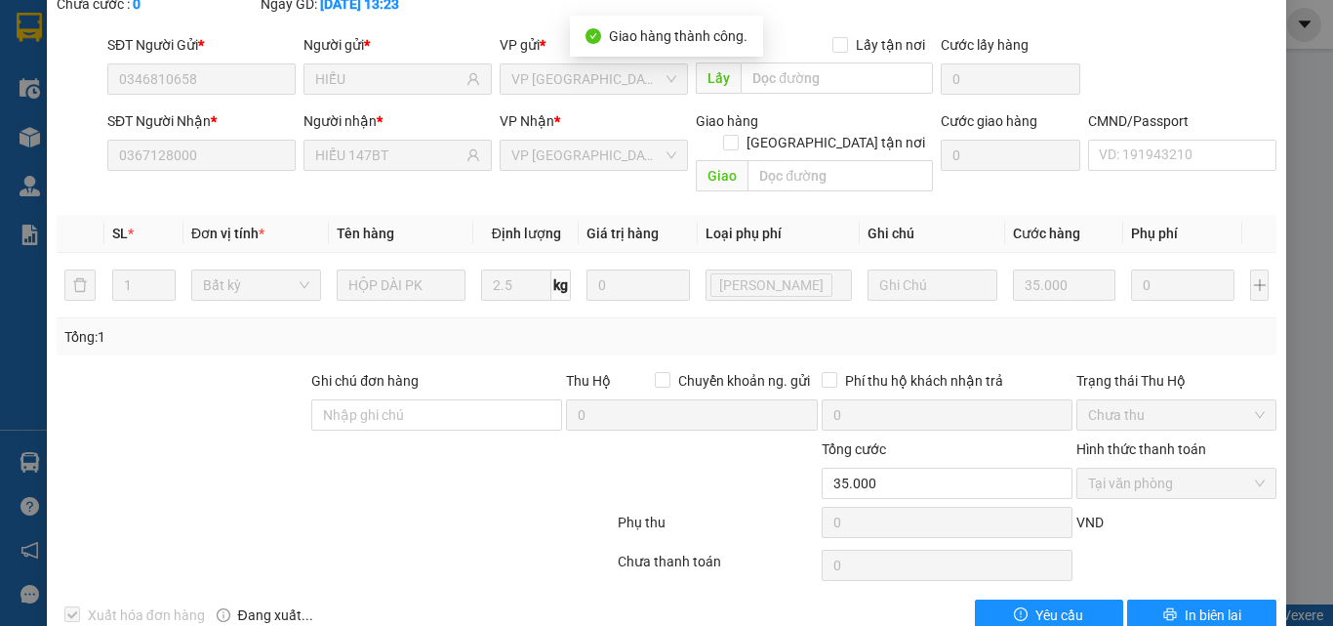
scroll to position [0, 0]
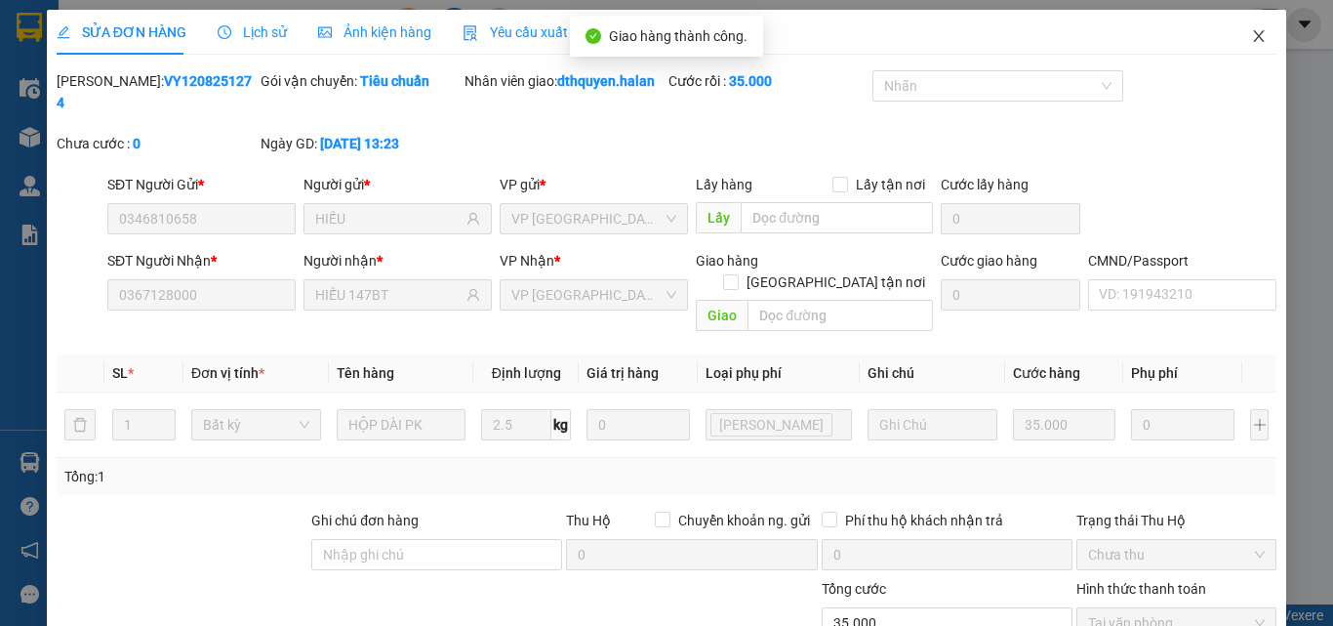
click at [1251, 42] on icon "close" at bounding box center [1259, 36] width 16 height 16
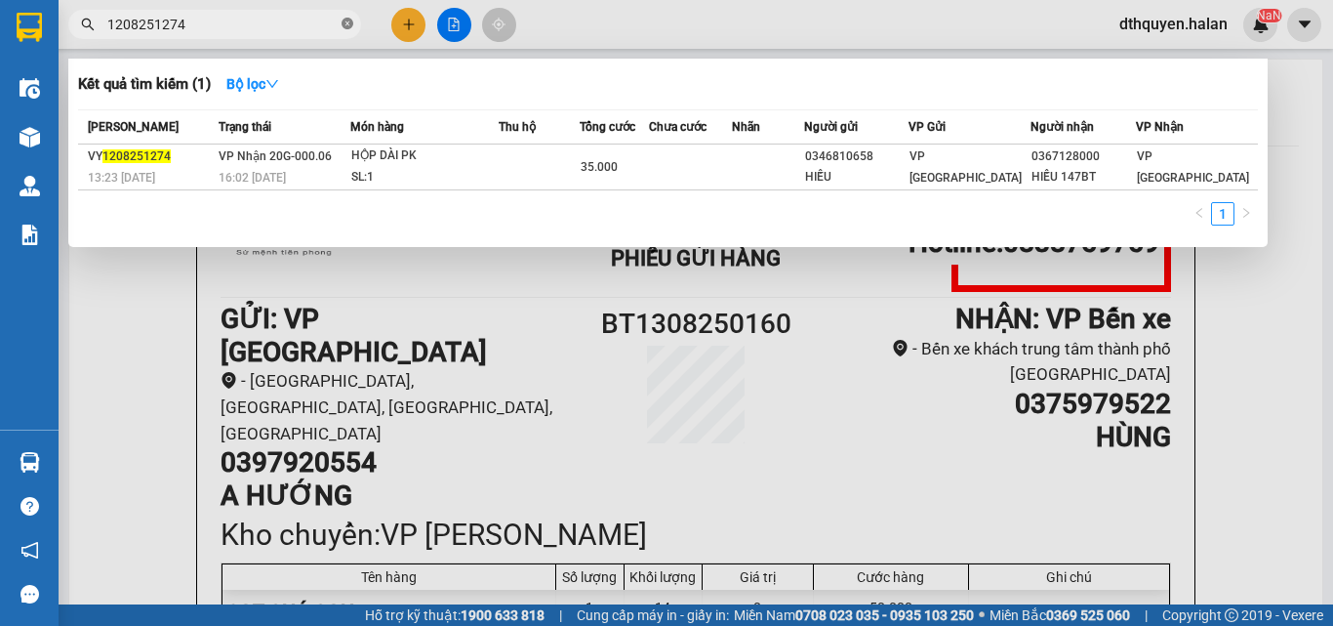
click at [345, 25] on icon "close-circle" at bounding box center [348, 24] width 12 height 12
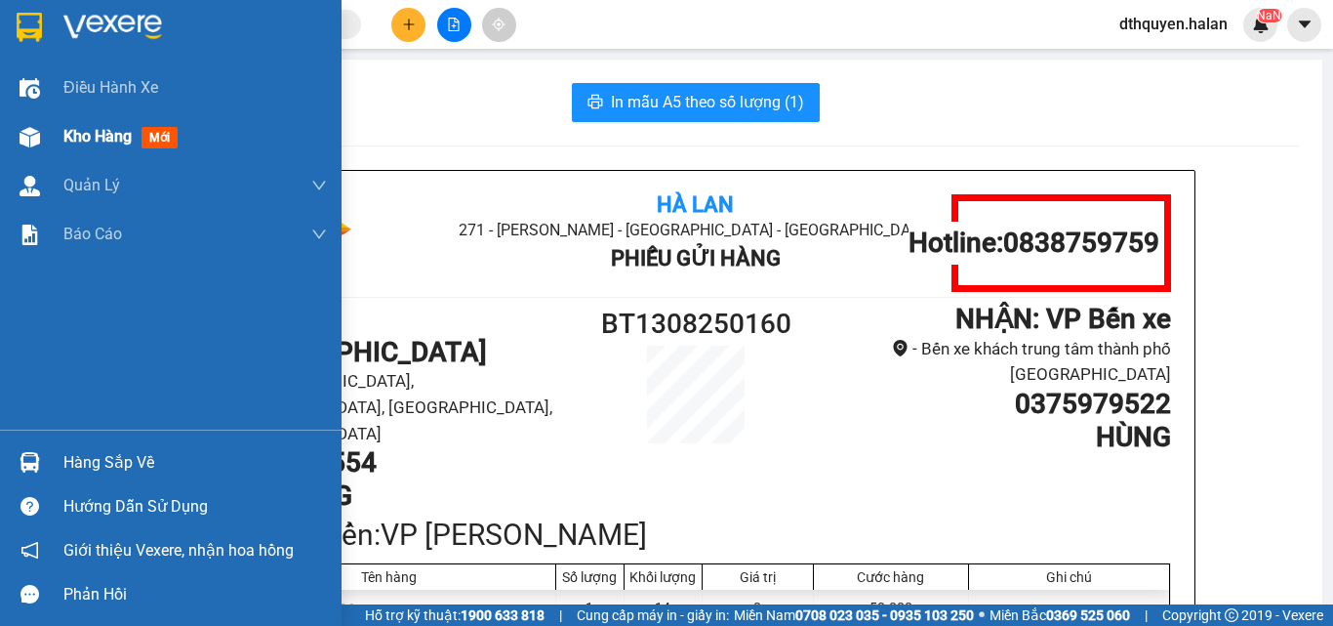
click at [109, 137] on span "Kho hàng" at bounding box center [97, 136] width 68 height 19
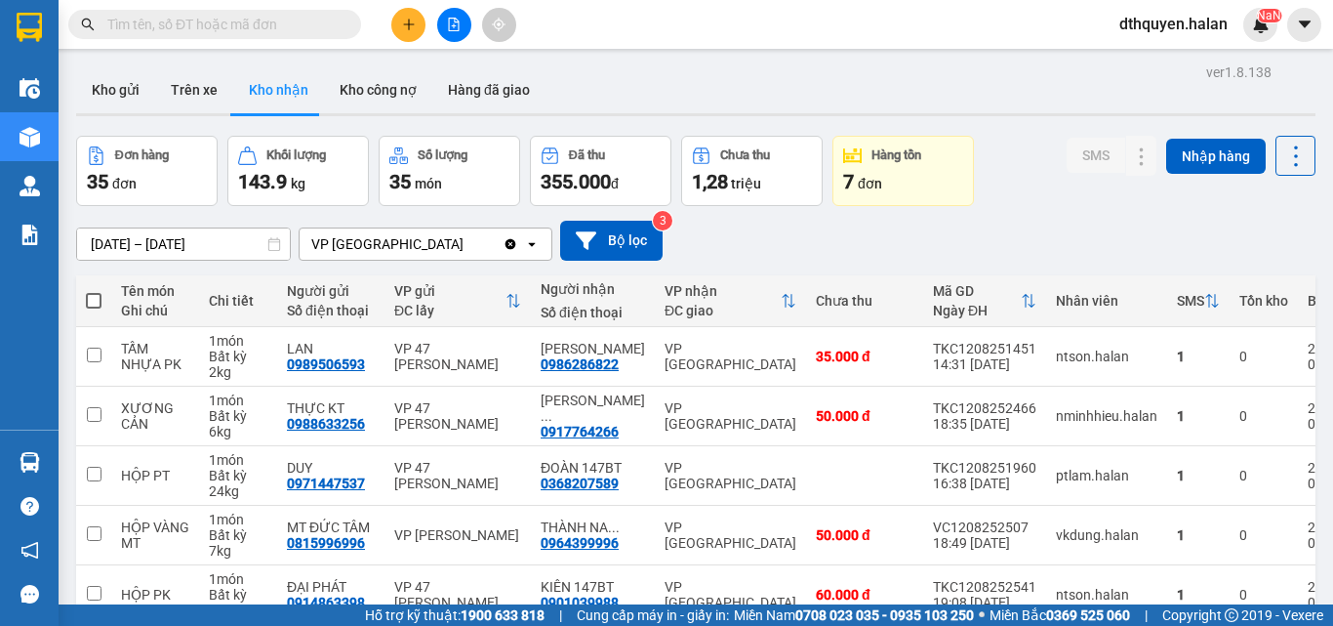
click at [258, 26] on input "text" at bounding box center [222, 24] width 230 height 21
click at [124, 100] on button "Kho gửi" at bounding box center [115, 89] width 79 height 47
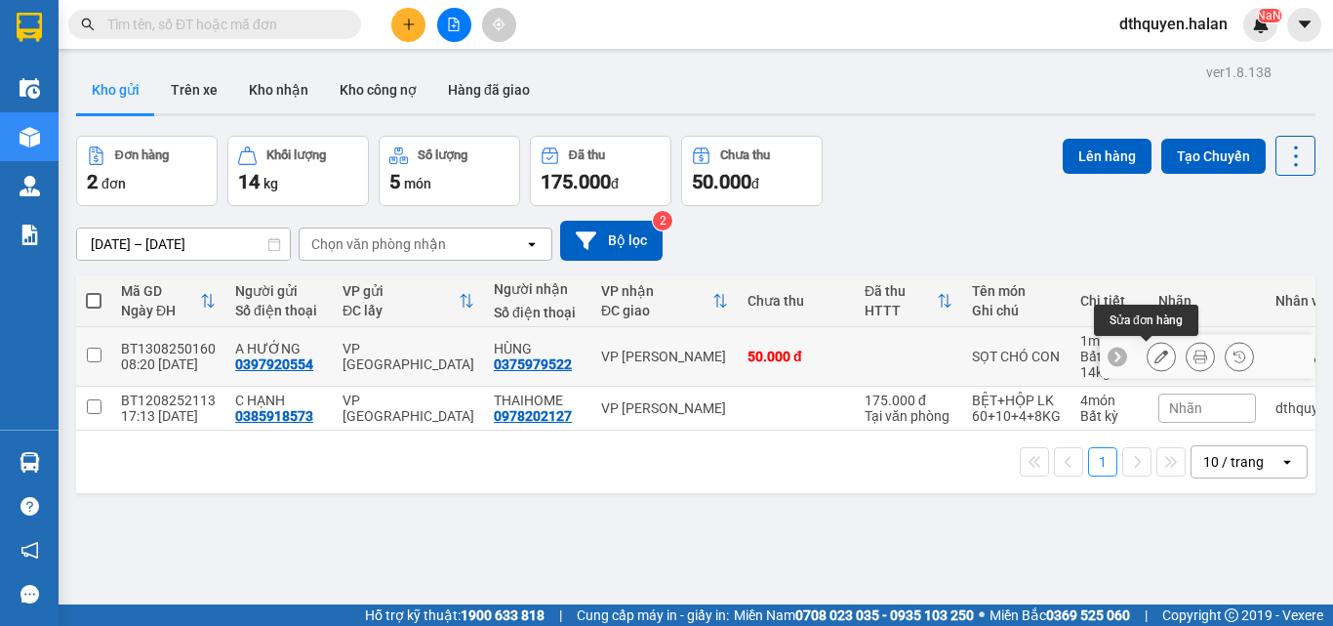
click at [1155, 358] on icon at bounding box center [1162, 356] width 14 height 14
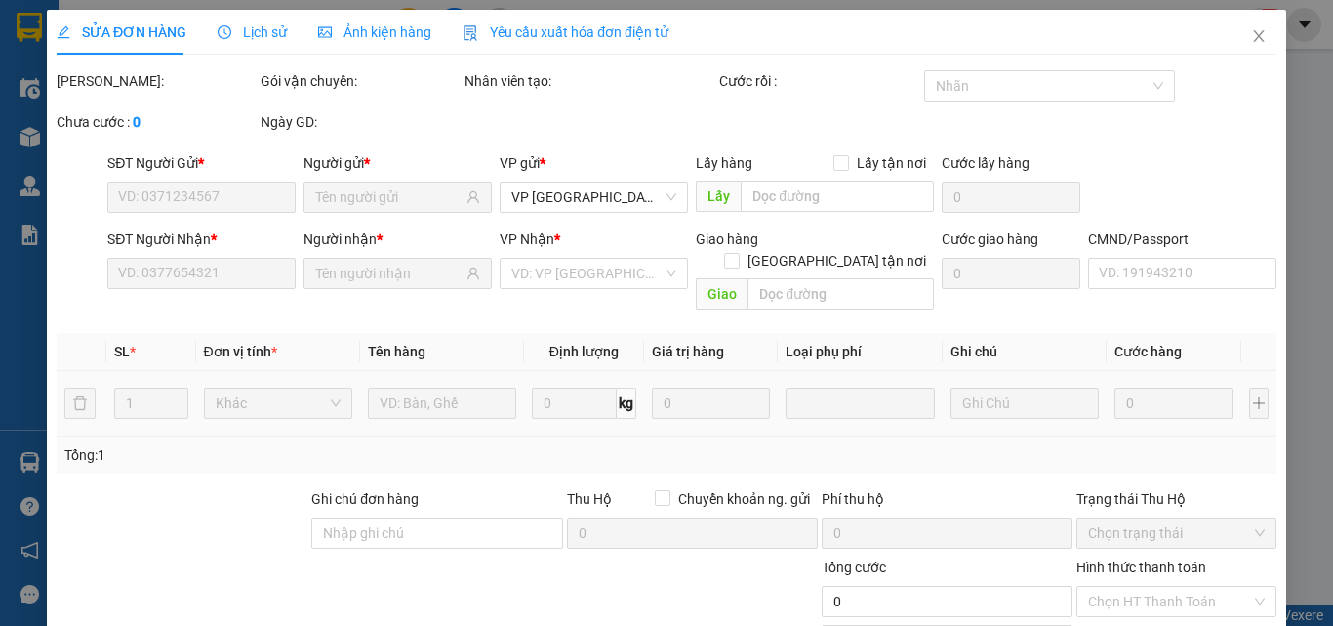
type input "0397920554"
type input "0375979522"
type input "50.000"
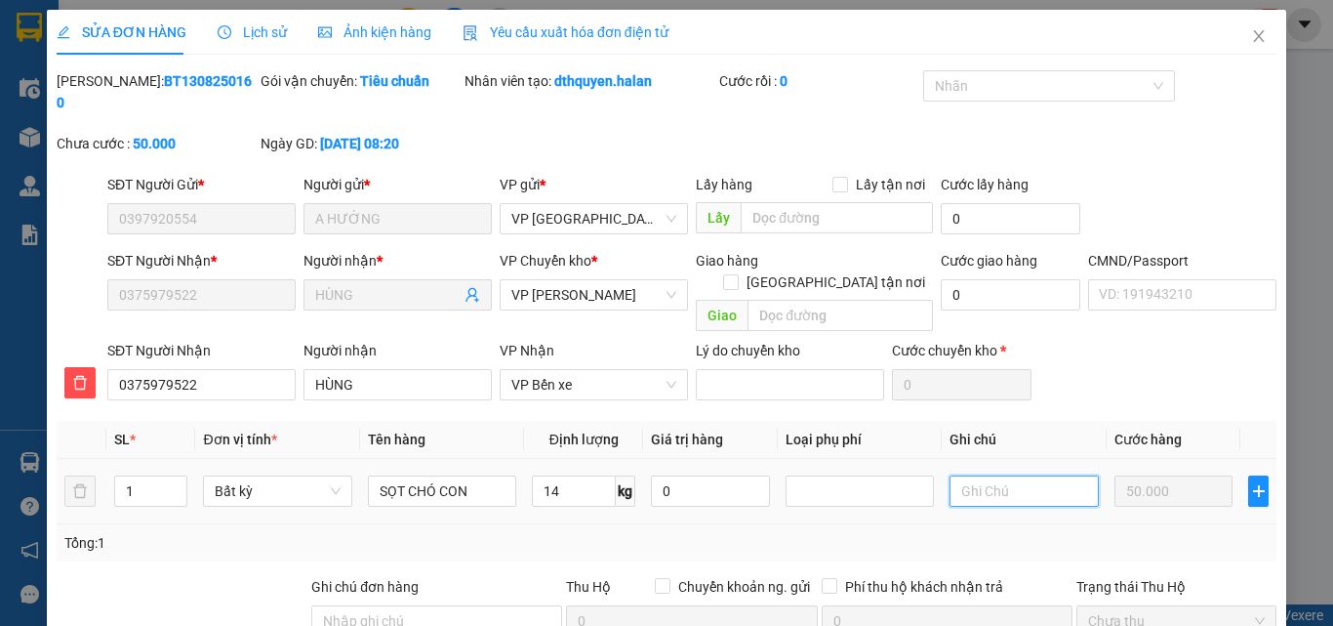
click at [977, 475] on input "text" at bounding box center [1024, 490] width 148 height 31
click at [1251, 29] on icon "close" at bounding box center [1259, 36] width 16 height 16
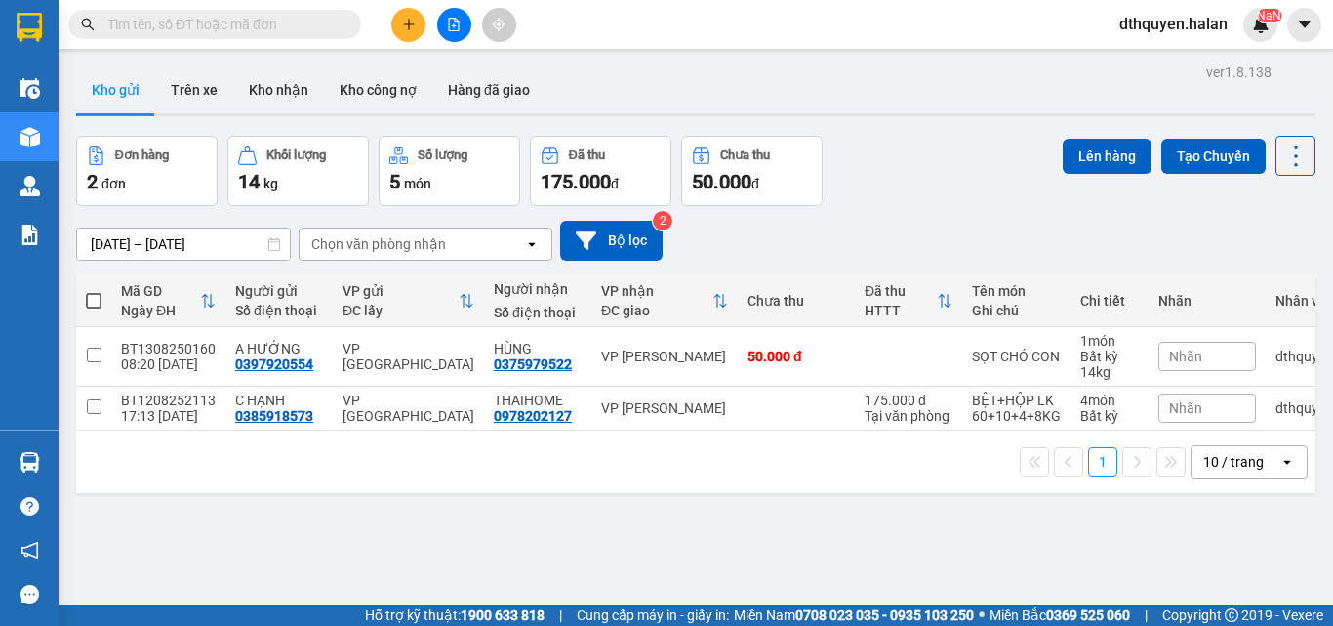
click at [301, 24] on input "text" at bounding box center [222, 24] width 230 height 21
click at [232, 21] on input "text" at bounding box center [222, 24] width 230 height 21
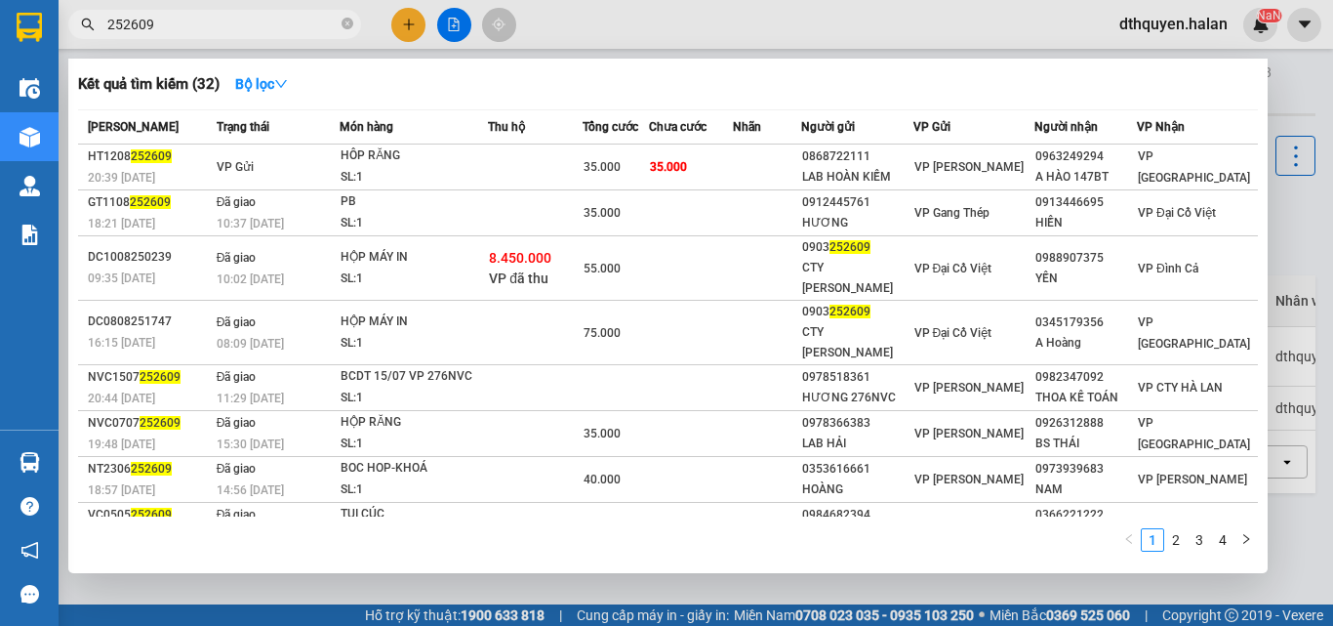
type input "252609"
click at [349, 22] on icon "close-circle" at bounding box center [348, 24] width 12 height 12
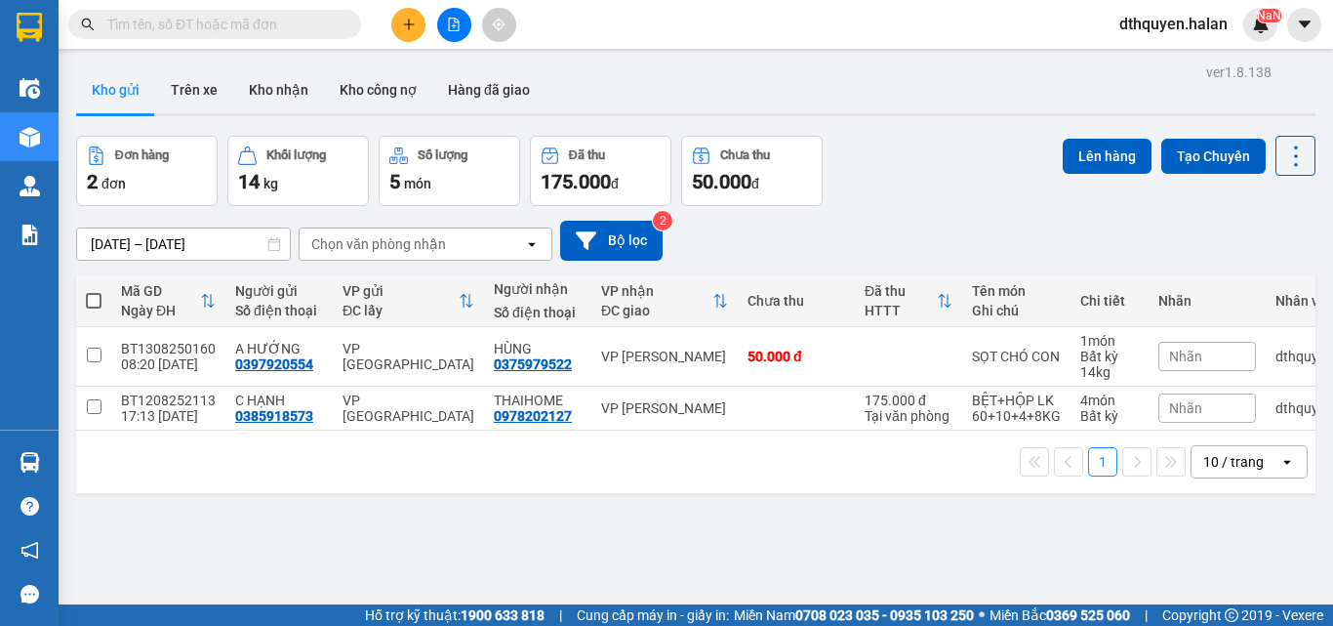
click at [392, 28] on button at bounding box center [408, 25] width 34 height 34
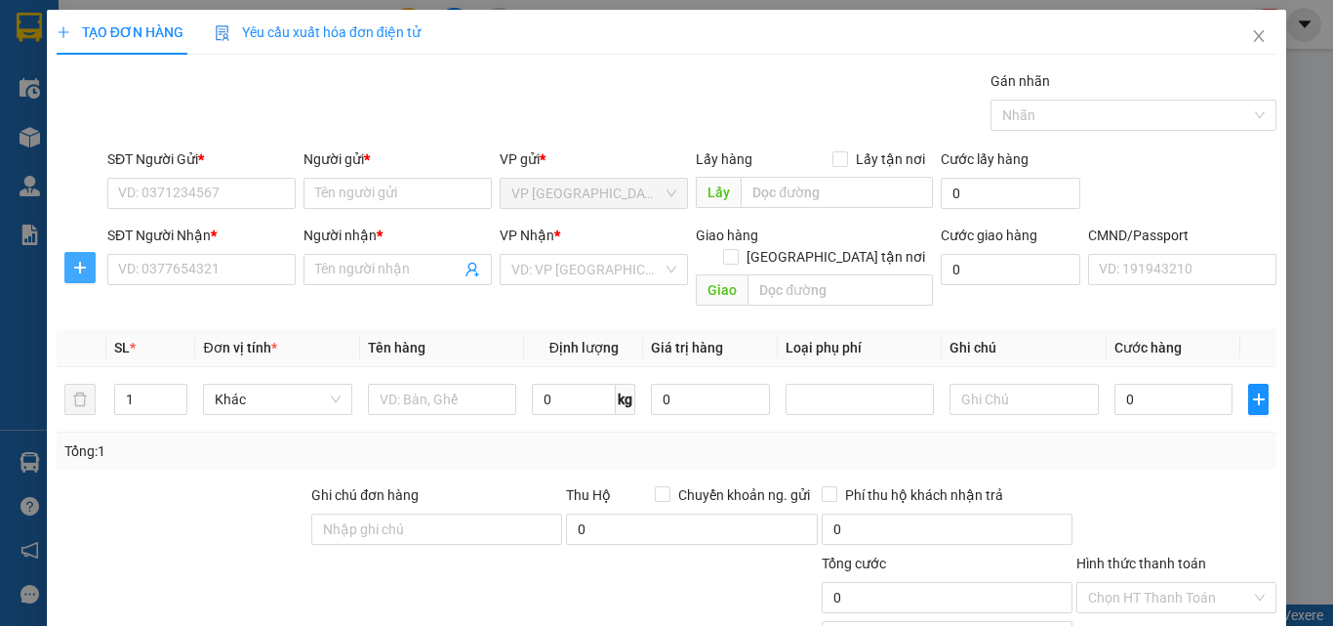
click at [83, 265] on icon "plus" at bounding box center [80, 268] width 16 height 16
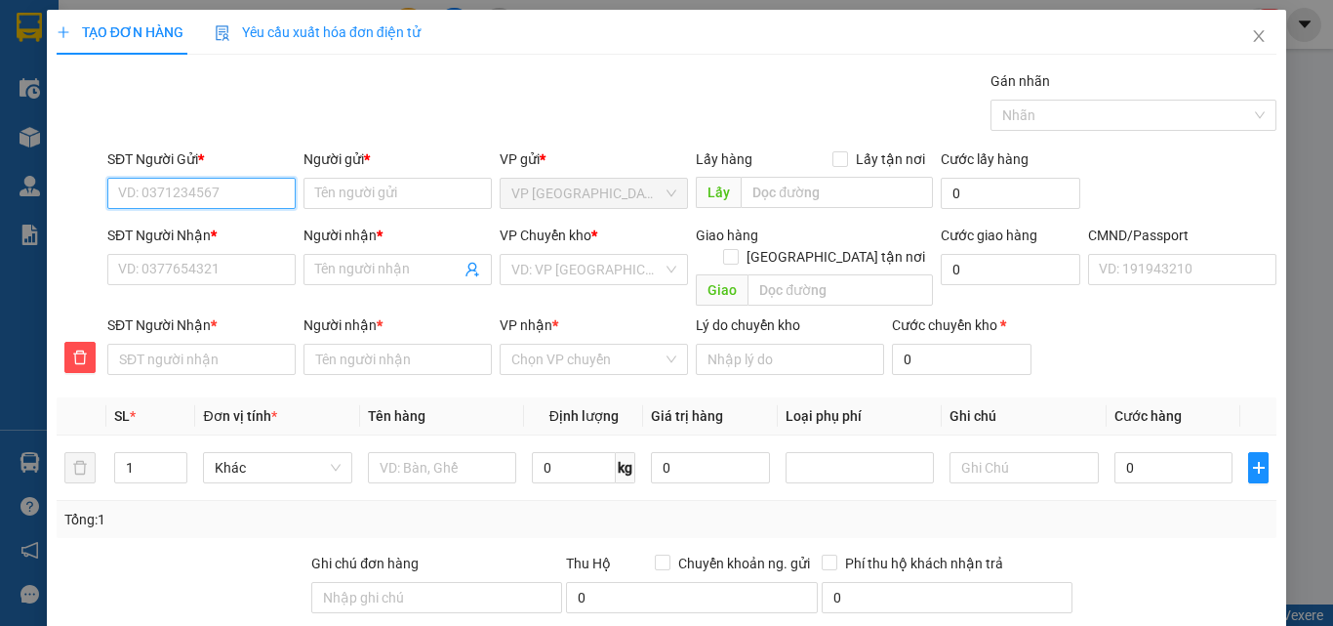
click at [220, 193] on input "SĐT Người Gửi *" at bounding box center [201, 193] width 188 height 31
type input "0"
type input "0981157777"
click at [219, 230] on div "0981157777 - BẰNG" at bounding box center [199, 232] width 163 height 21
type input "BẰNG"
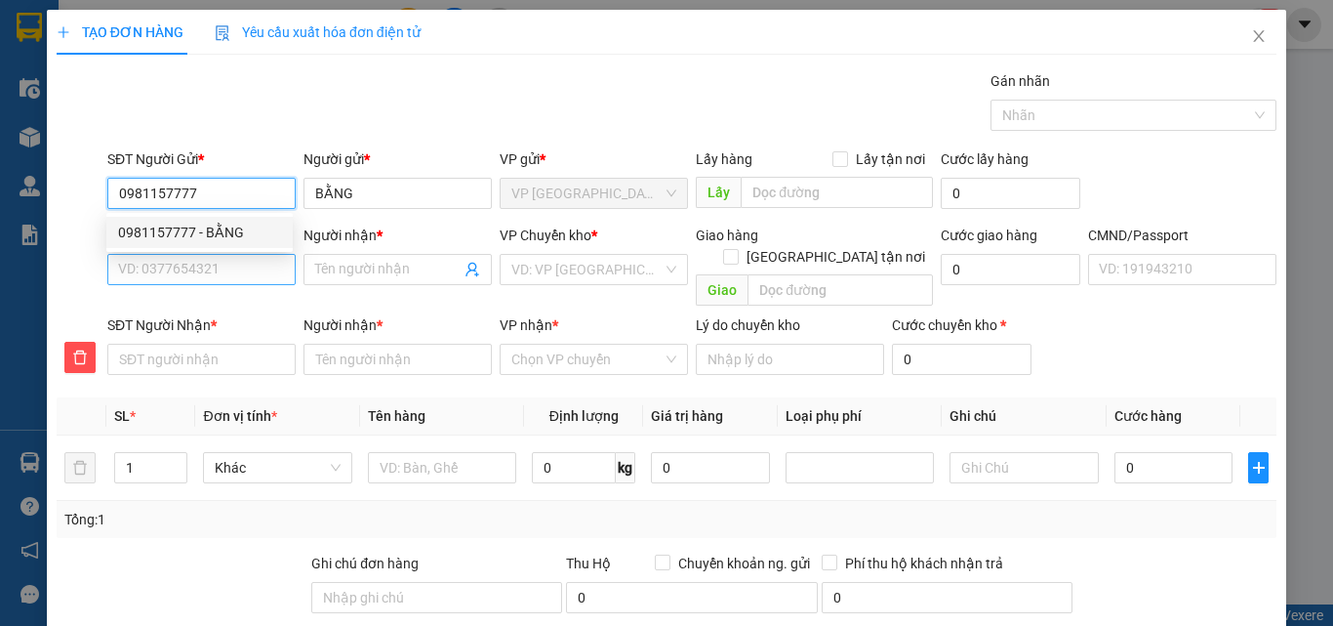
type input "0981157777"
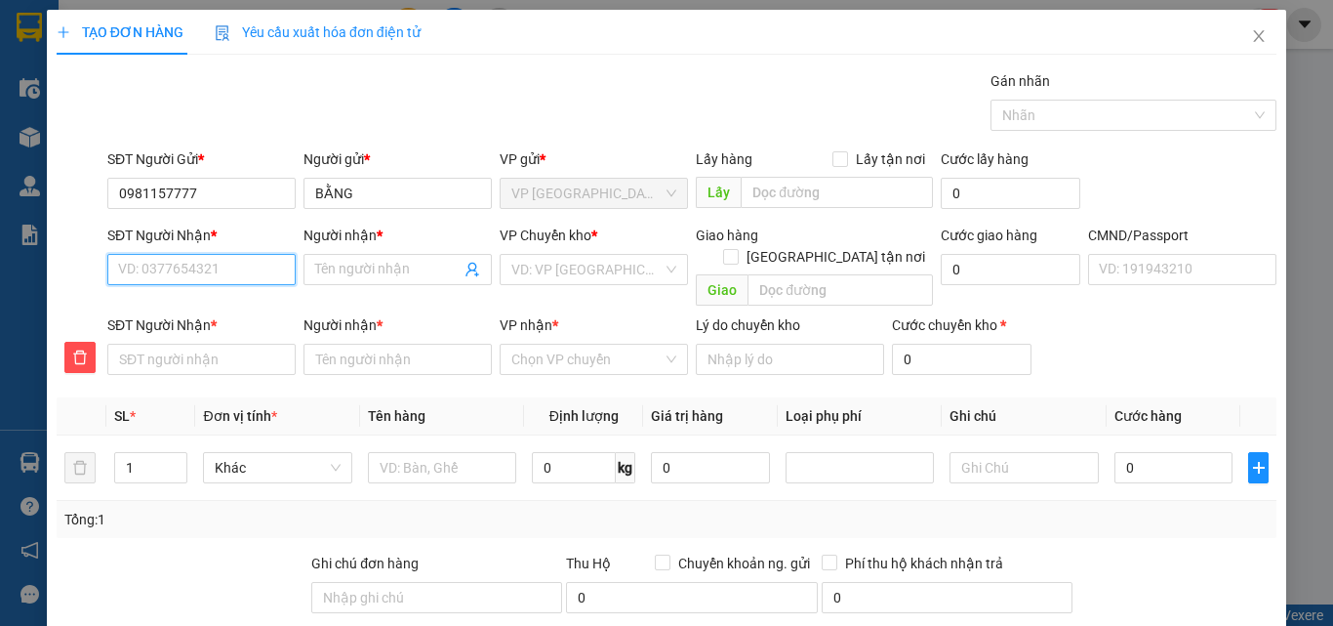
click at [225, 265] on input "SĐT Người Nhận *" at bounding box center [201, 269] width 188 height 31
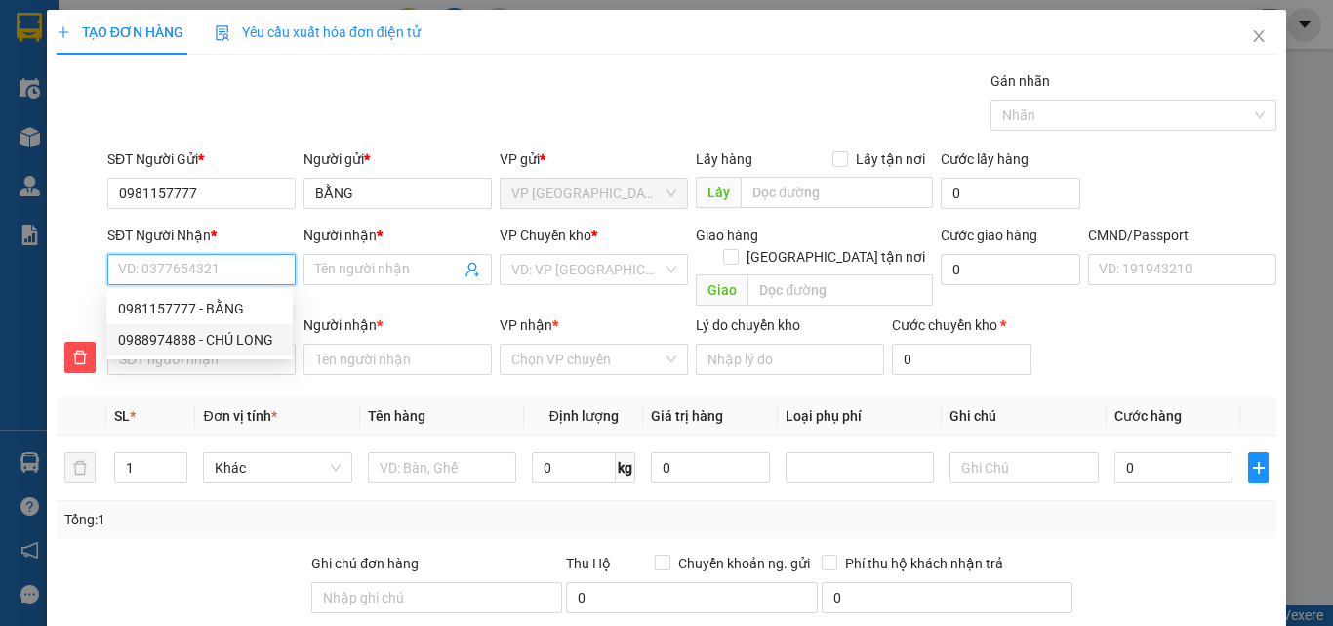
click at [215, 339] on div "0988974888 - CHÚ LONG" at bounding box center [199, 339] width 163 height 21
type input "0988974888"
type input "CHÚ LONG"
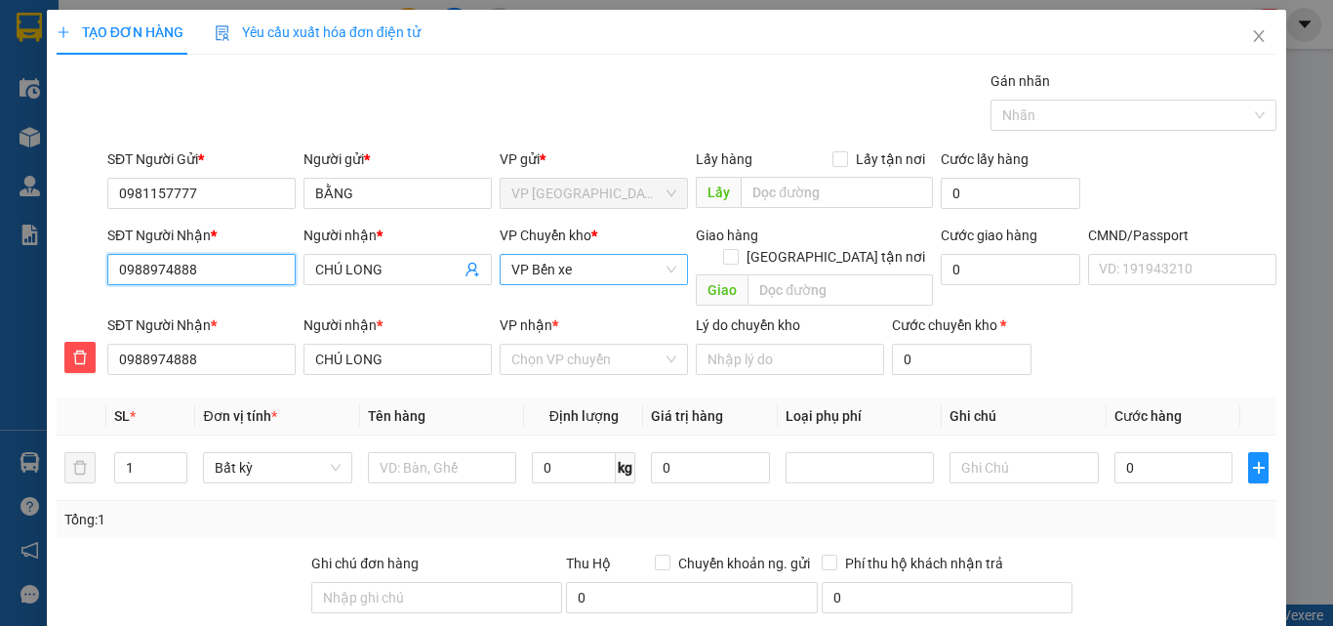
click at [596, 265] on span "VP Bến xe" at bounding box center [593, 269] width 165 height 29
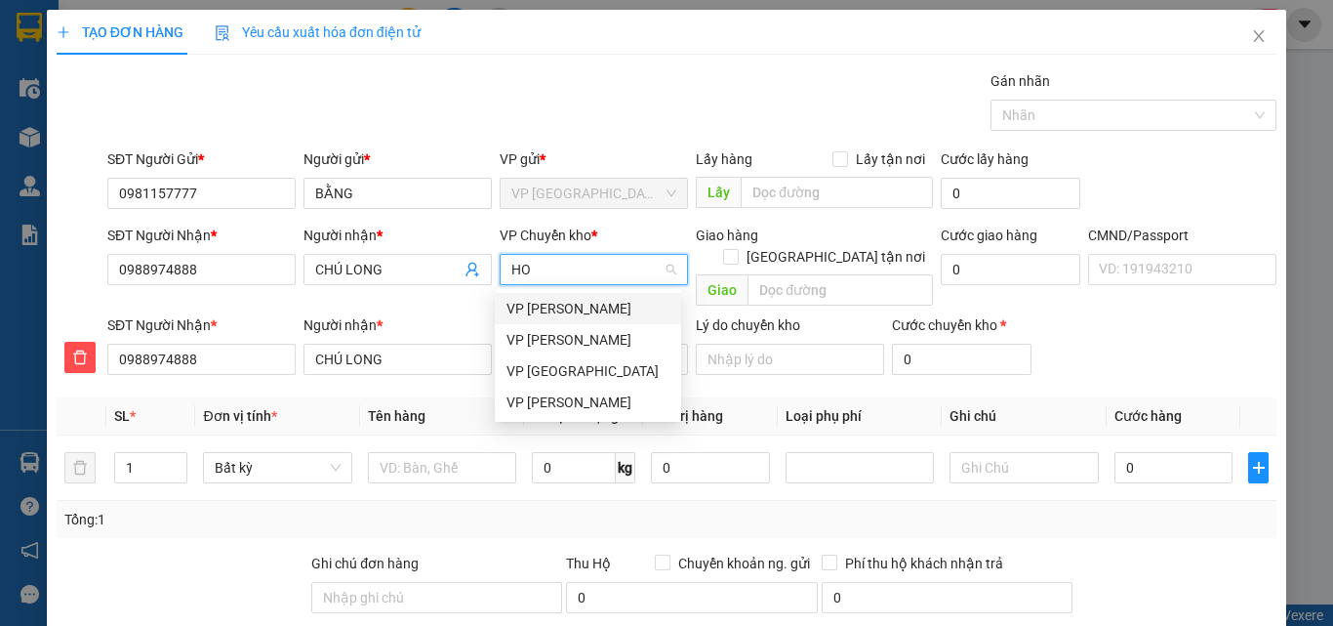
type input "HOA"
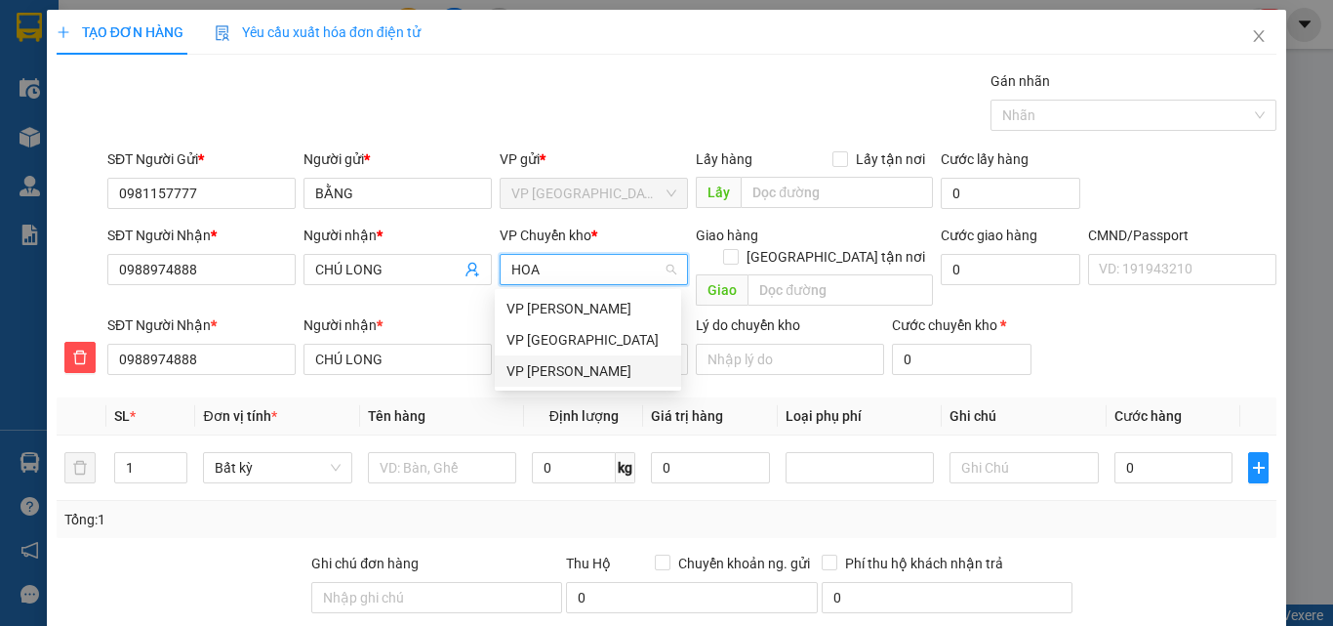
click at [558, 372] on div "VP [PERSON_NAME]" at bounding box center [588, 370] width 163 height 21
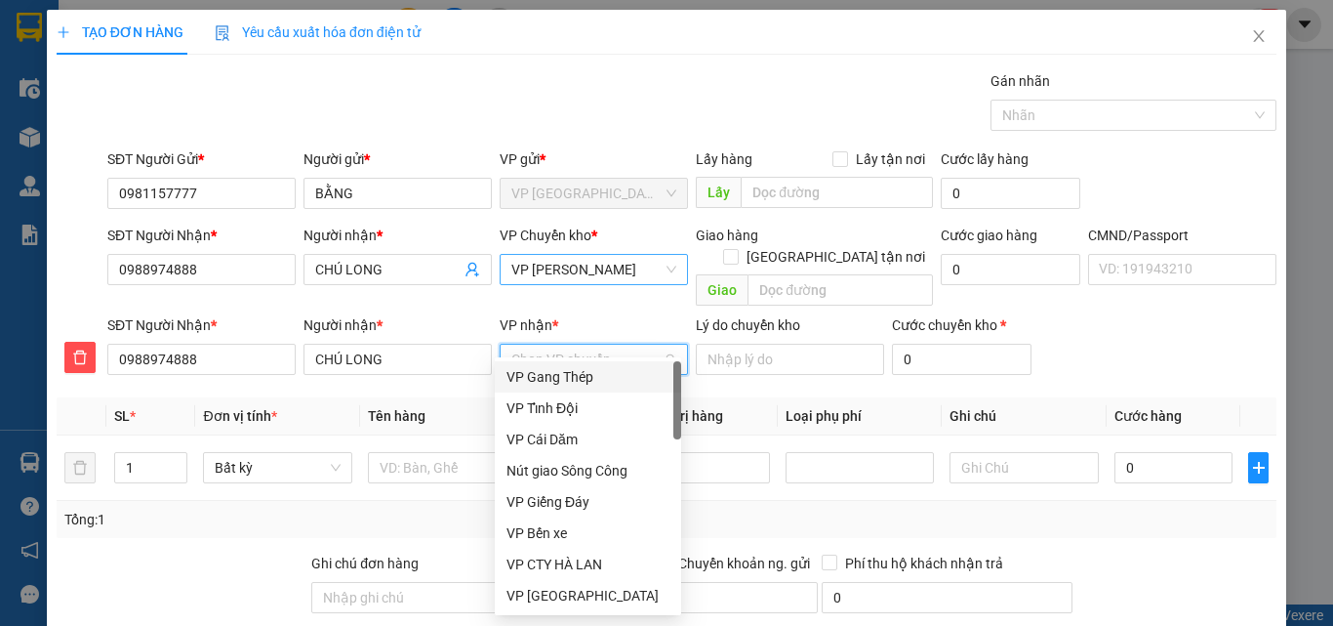
click at [568, 345] on input "VP nhận *" at bounding box center [586, 359] width 151 height 29
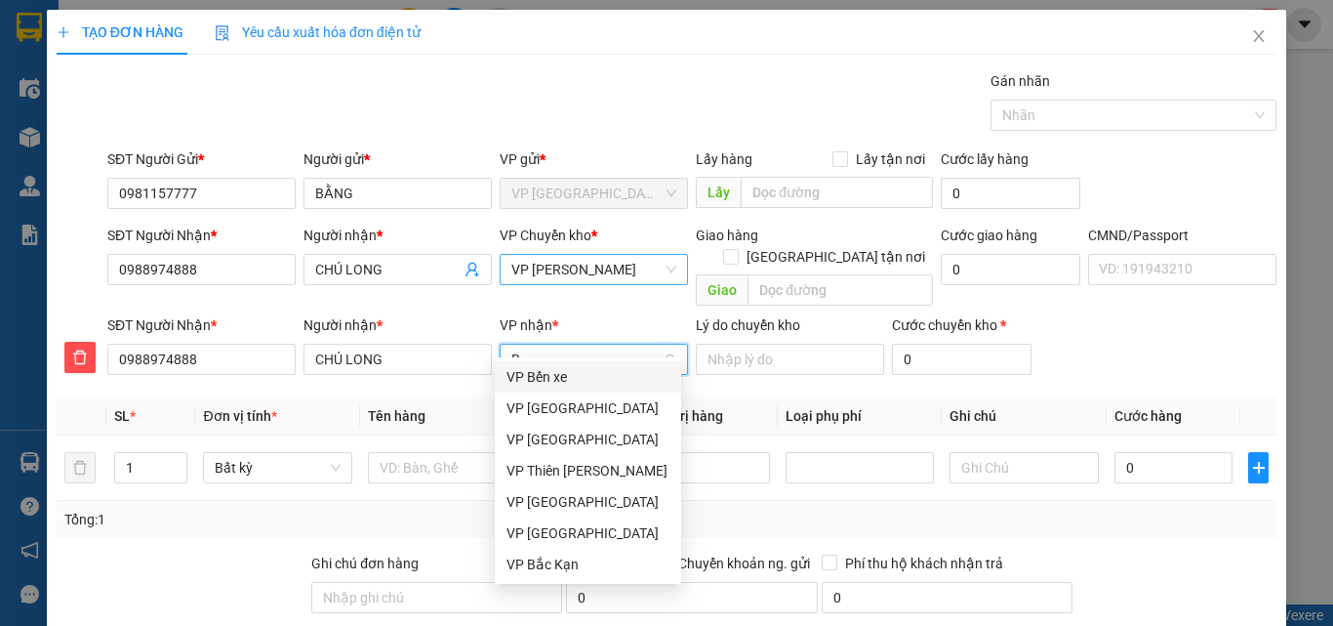
type input "BE"
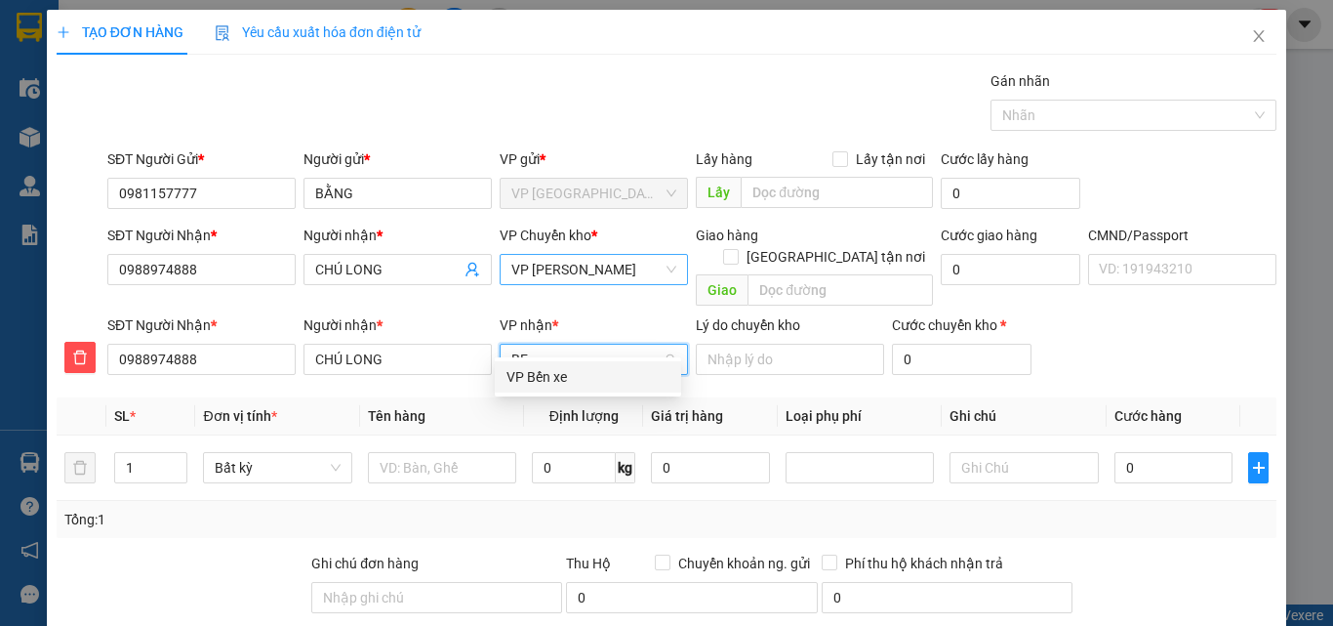
click at [556, 376] on div "VP Bến xe" at bounding box center [588, 376] width 163 height 21
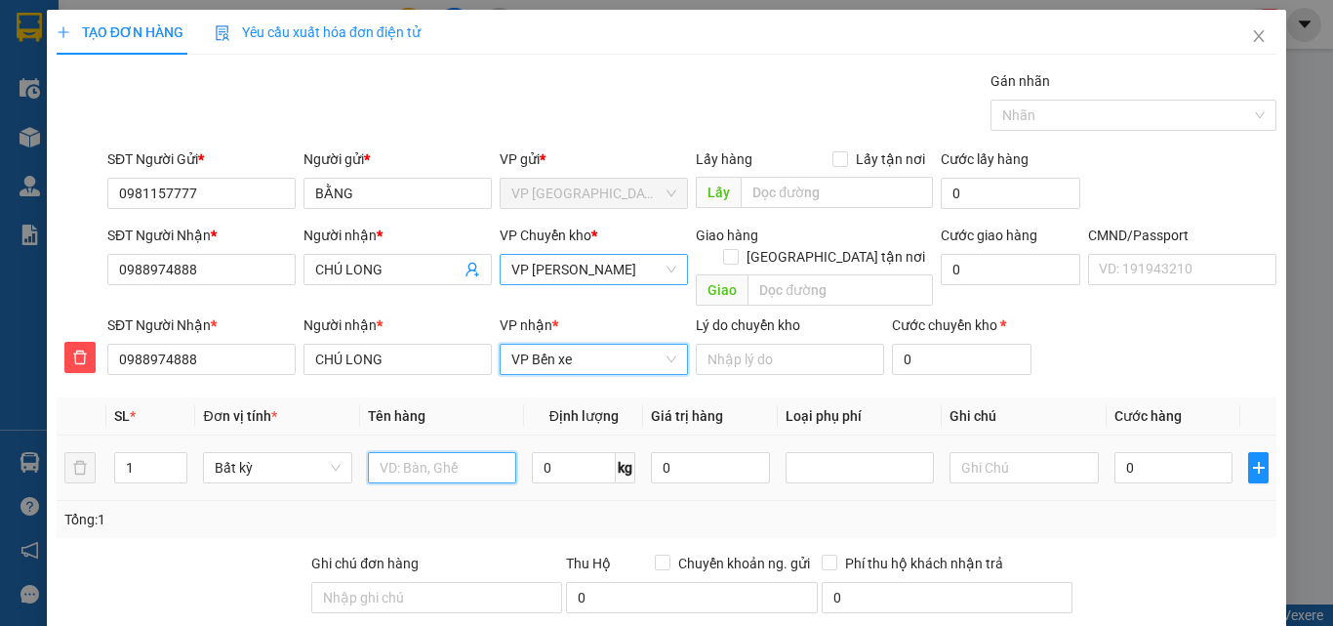
click at [409, 452] on input "text" at bounding box center [442, 467] width 148 height 31
type input "PB"
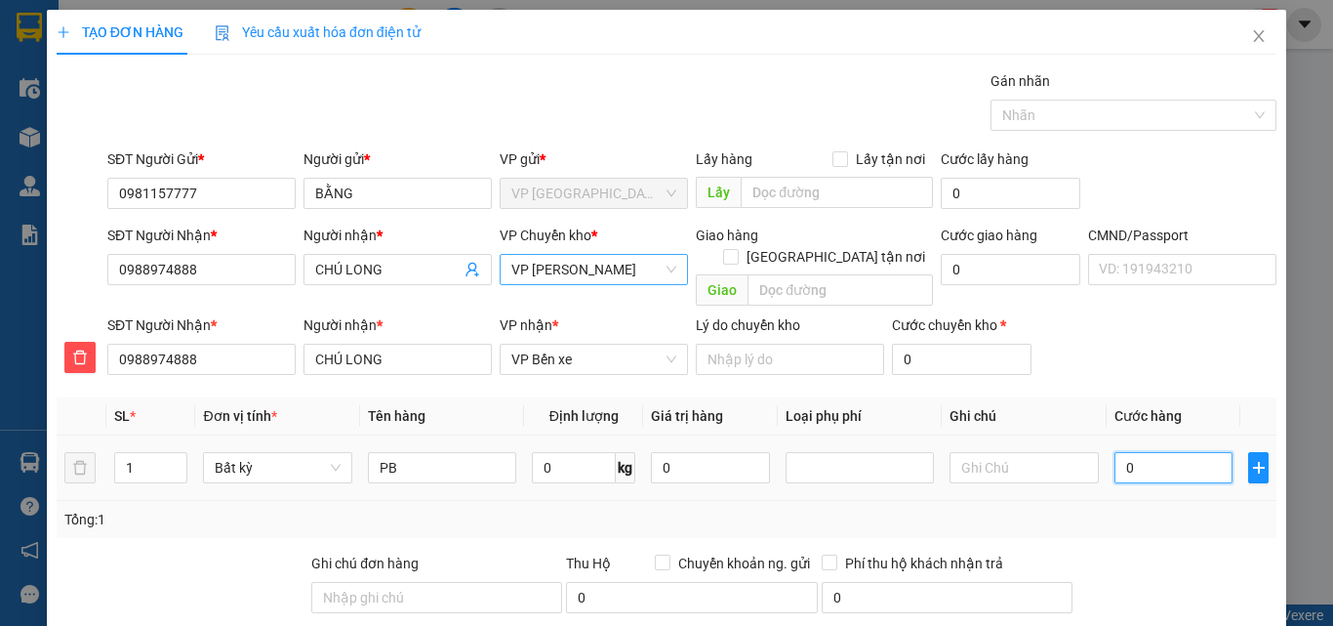
click at [1144, 452] on input "0" at bounding box center [1174, 467] width 119 height 31
type input "3"
type input "35"
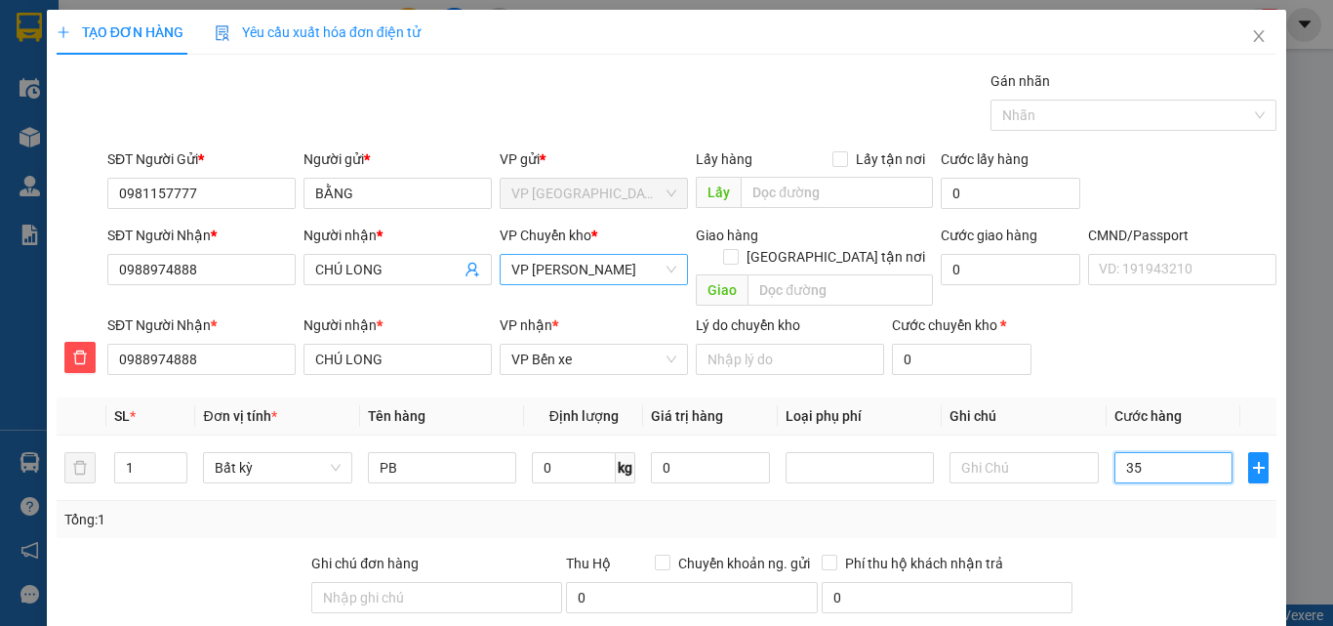
type input "35"
type input "350"
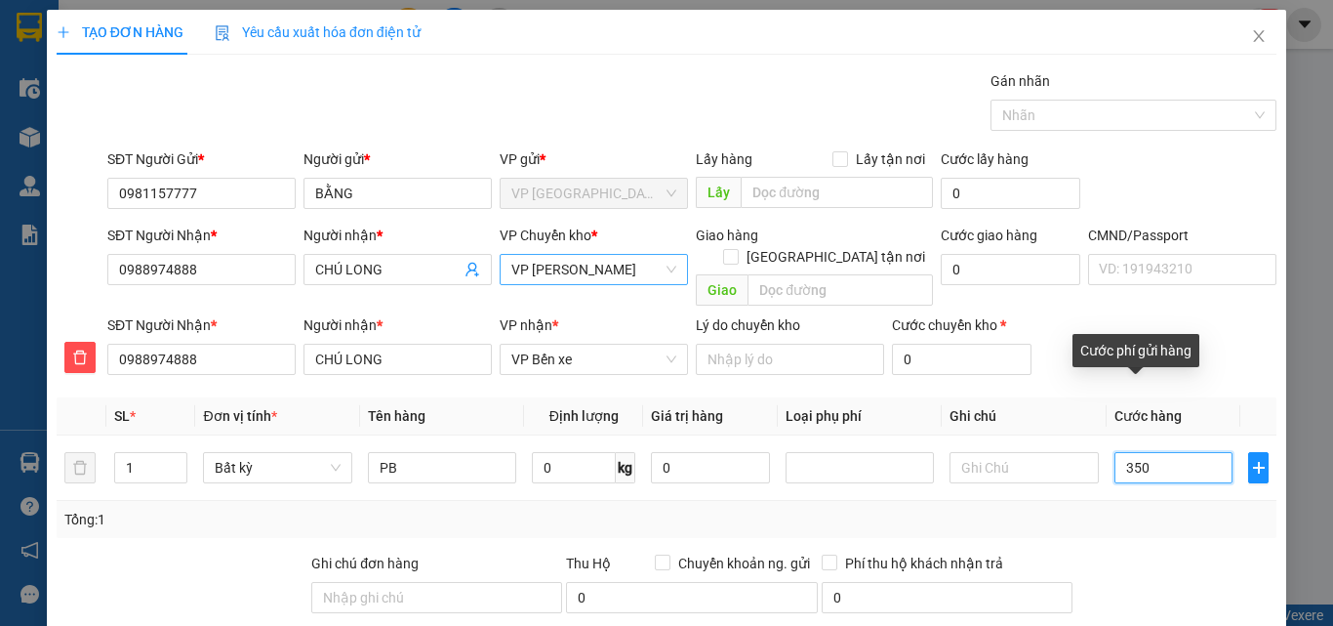
type input "3.500"
type input "35.000"
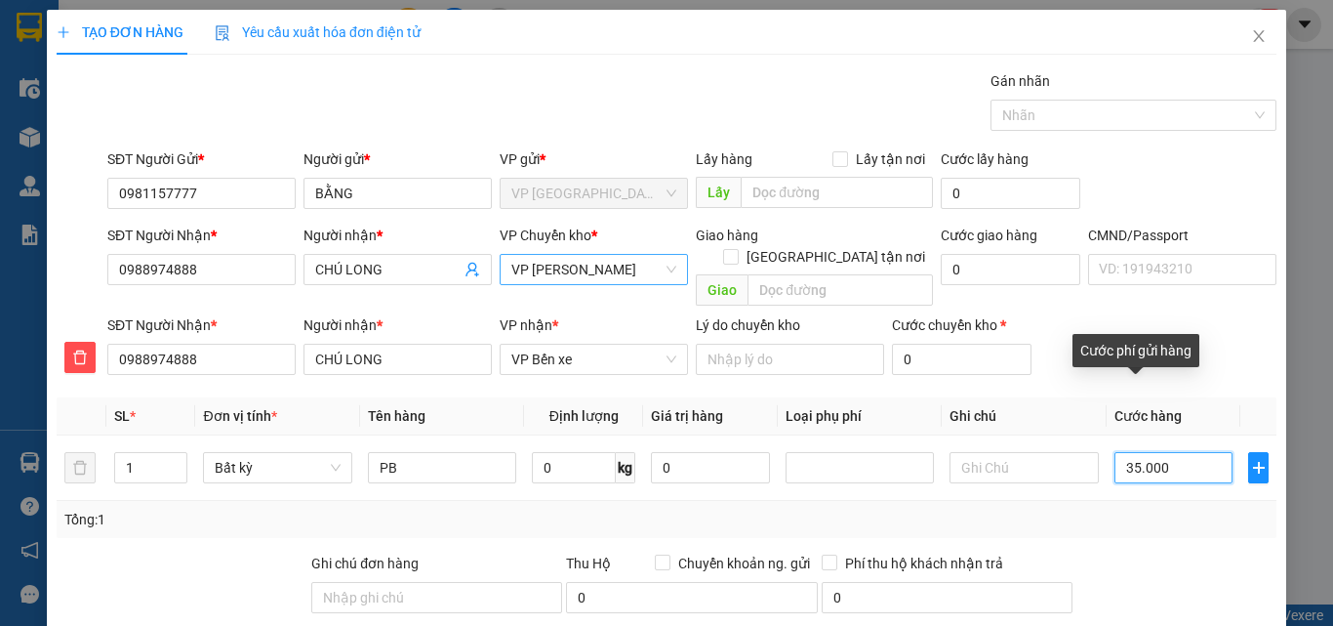
type input "35.000"
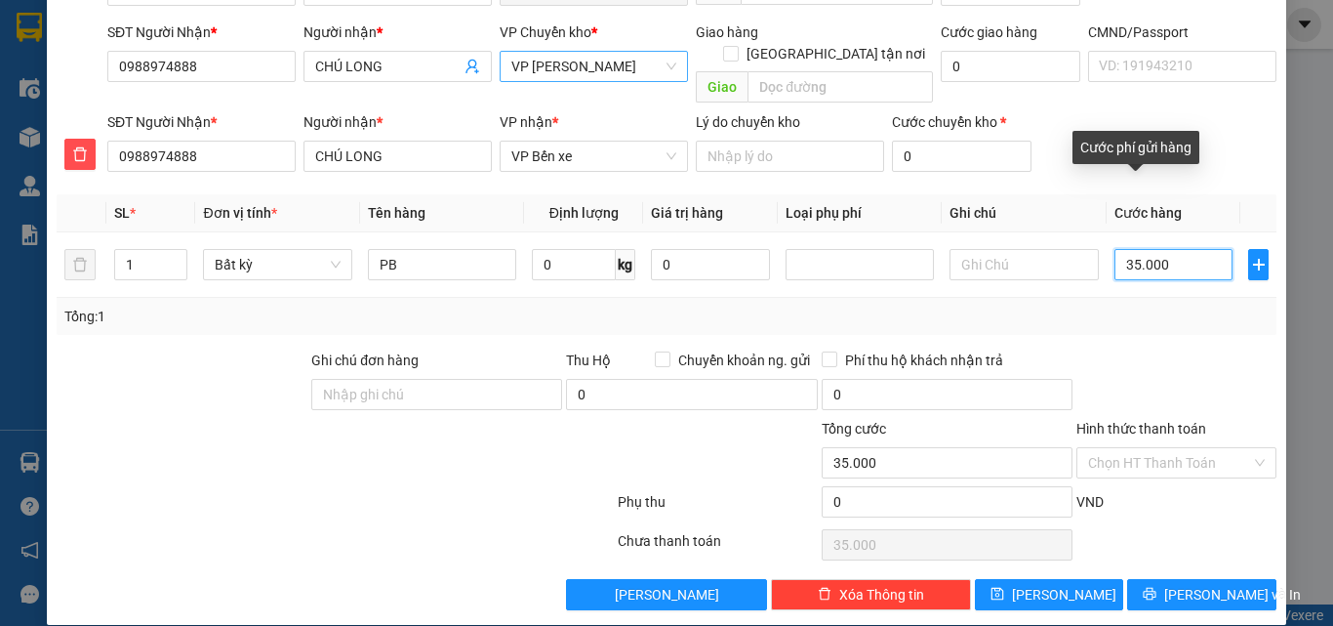
scroll to position [204, 0]
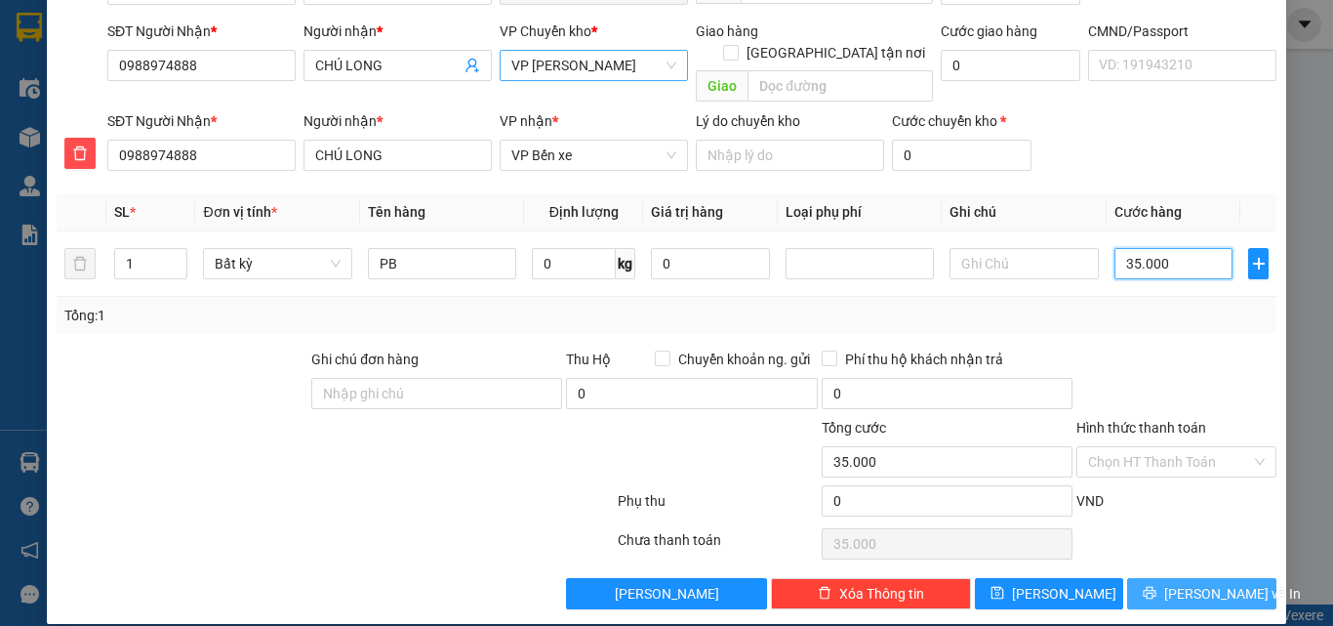
type input "35.000"
click at [1142, 578] on button "[PERSON_NAME] và In" at bounding box center [1201, 593] width 149 height 31
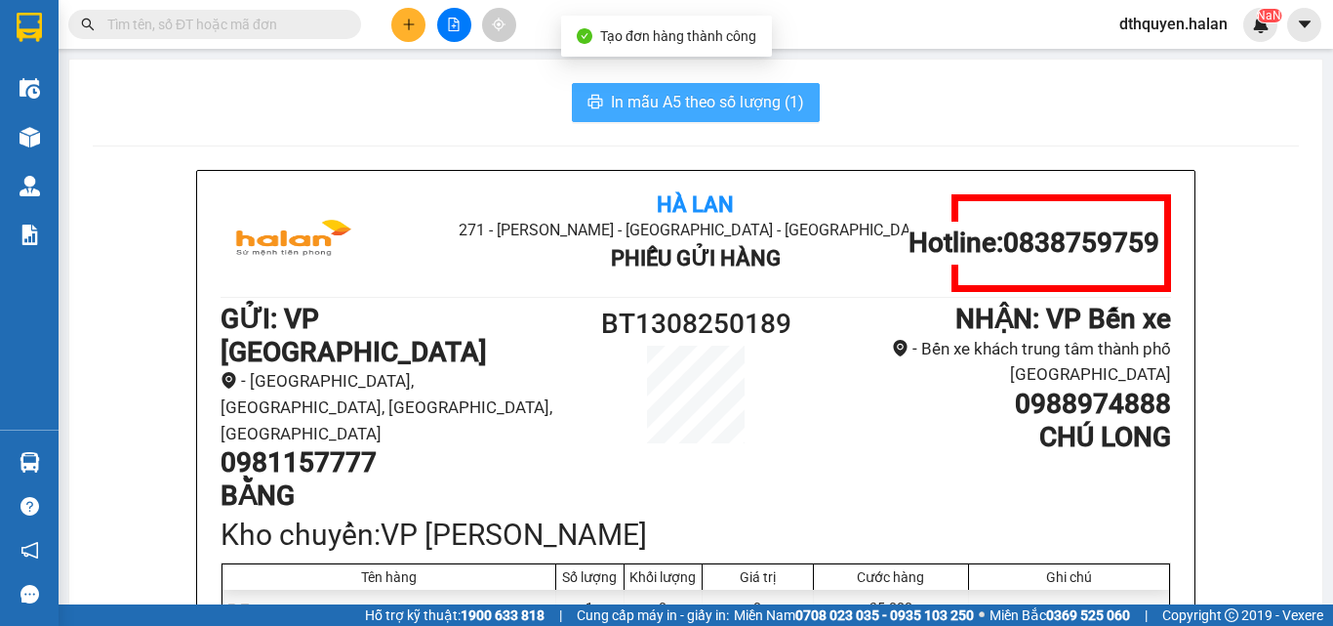
click at [707, 106] on span "In mẫu A5 theo số lượng (1)" at bounding box center [707, 102] width 193 height 24
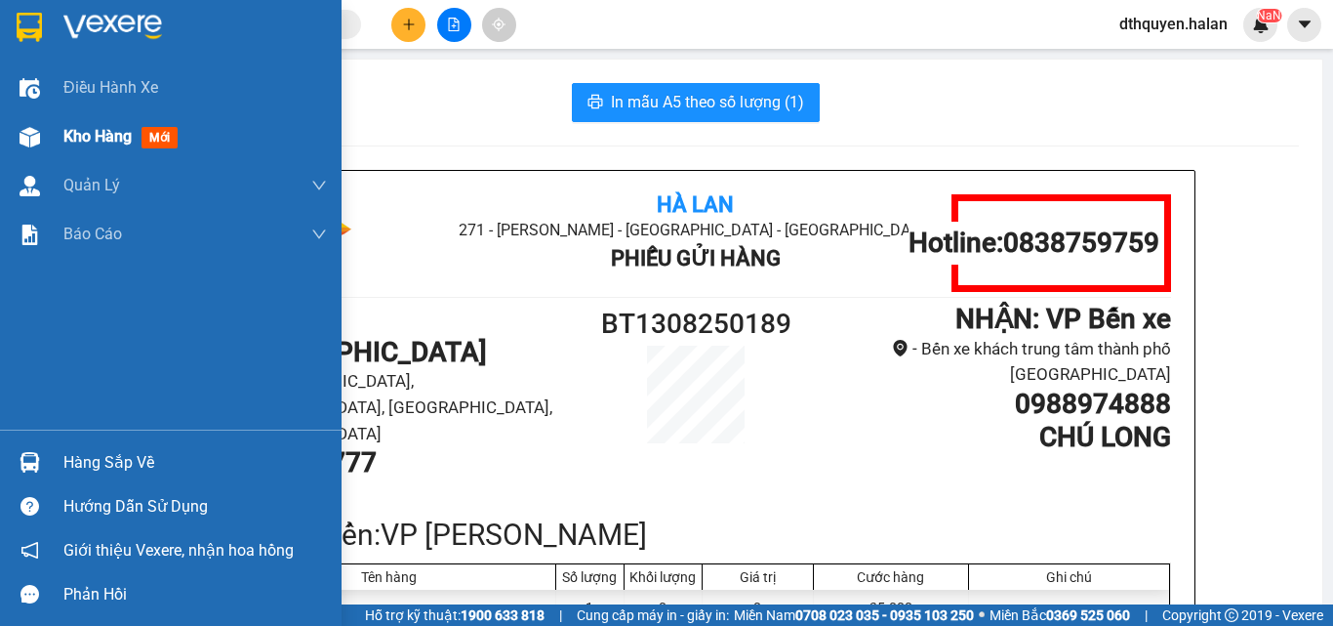
click at [98, 153] on div "Kho hàng mới" at bounding box center [195, 136] width 264 height 49
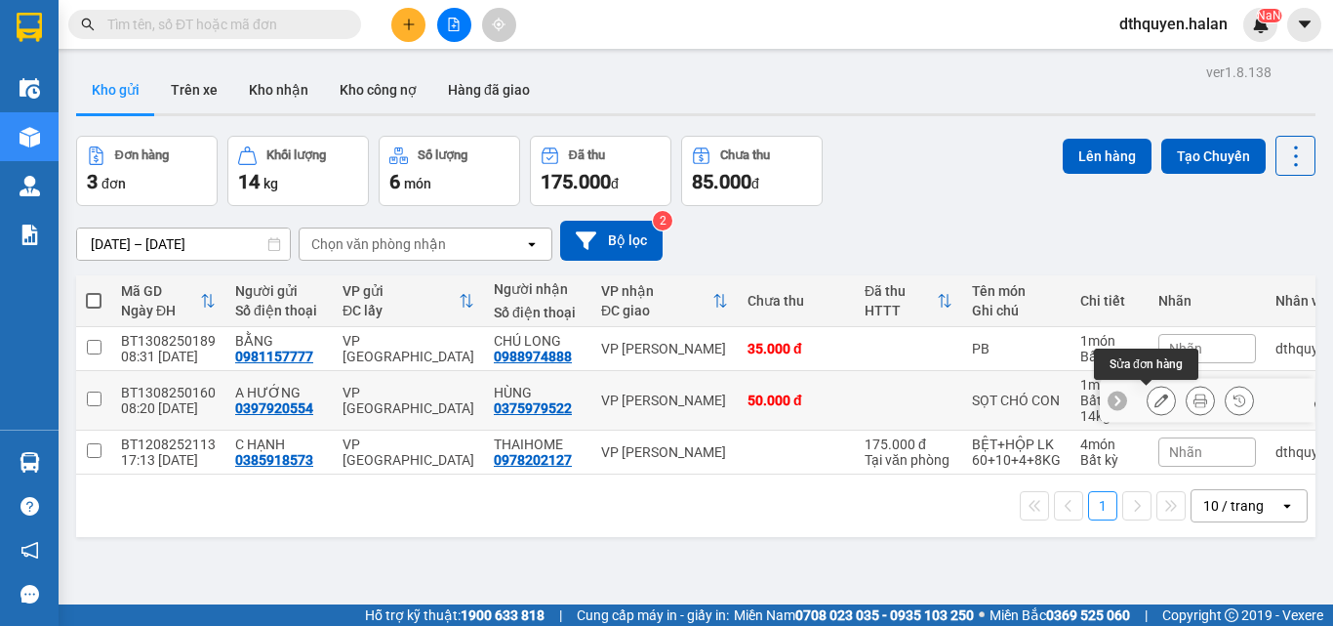
click at [1155, 406] on icon at bounding box center [1162, 400] width 14 height 14
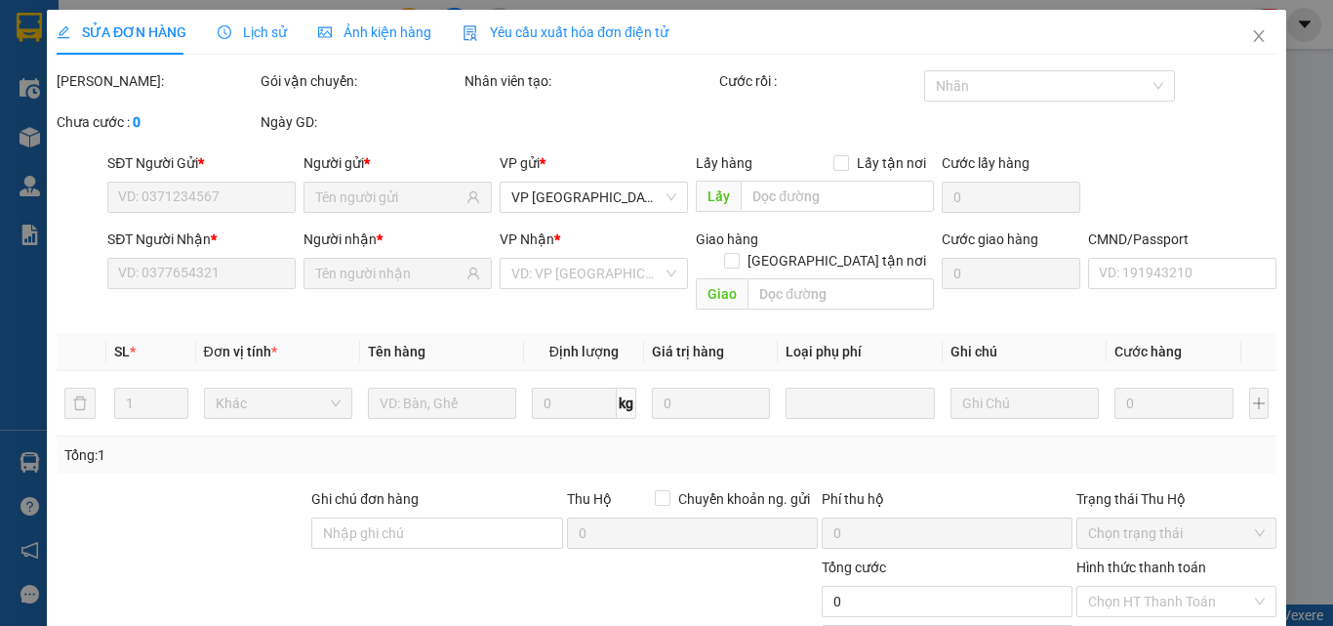
type input "0397920554"
type input "0375979522"
type input "50.000"
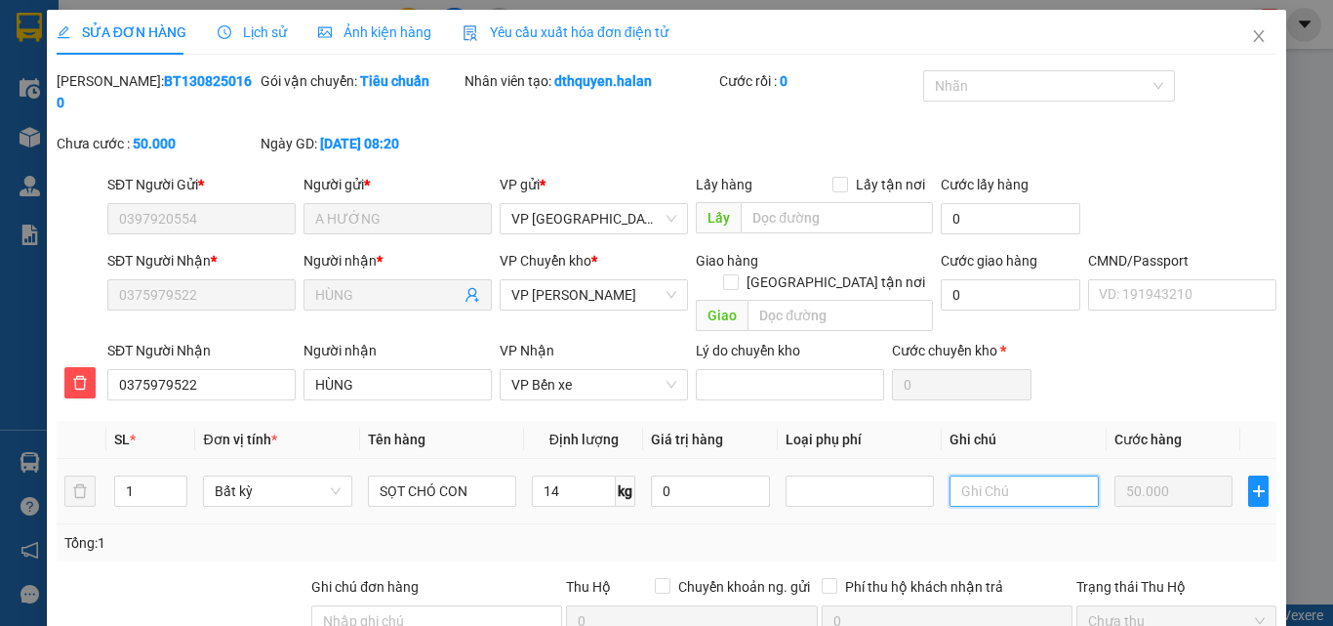
click at [983, 475] on input "text" at bounding box center [1024, 490] width 148 height 31
type input "D"
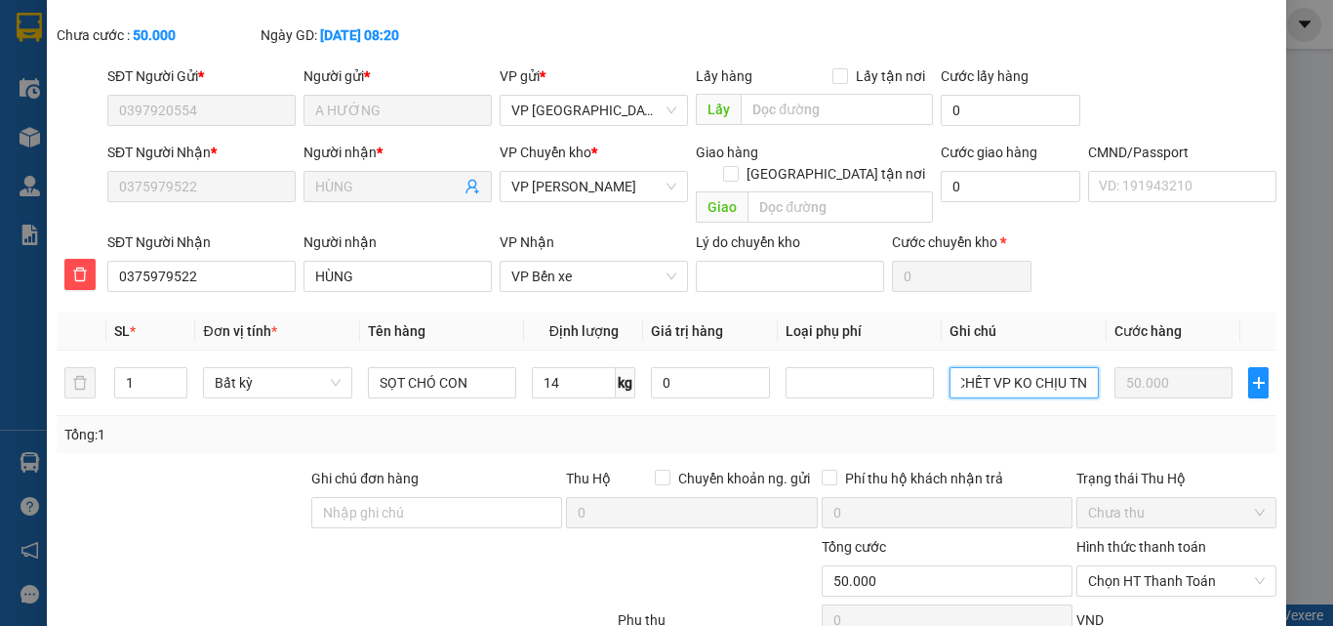
scroll to position [206, 0]
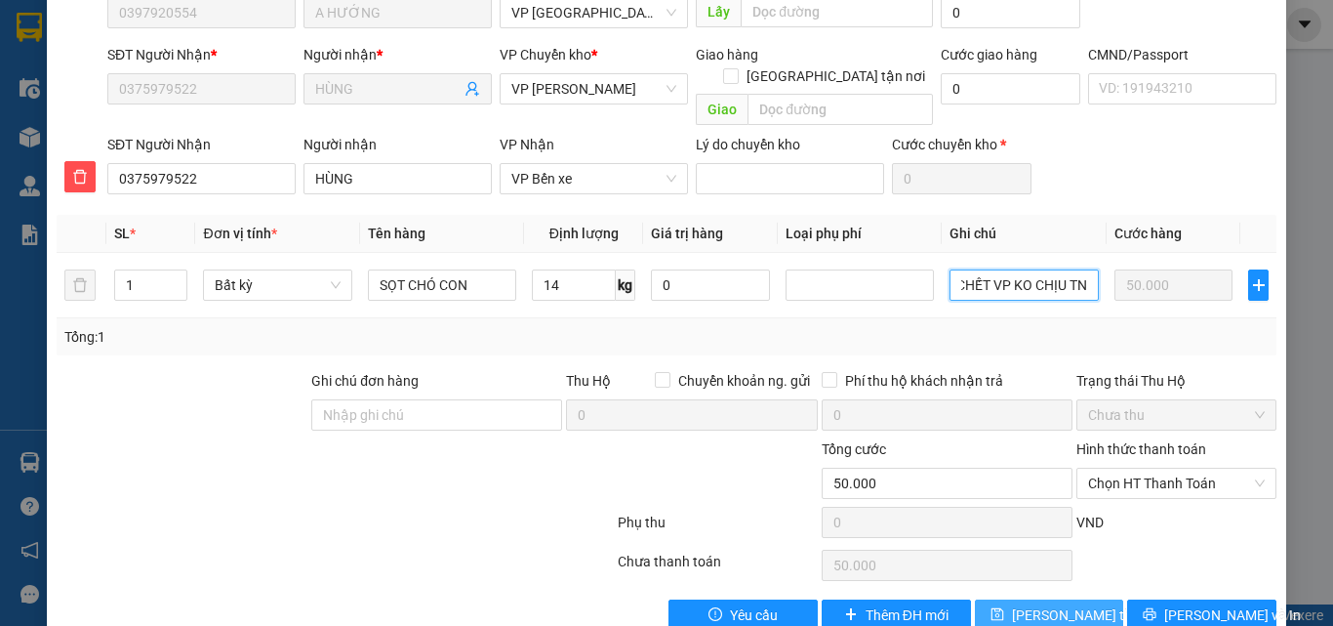
type input "ĐÃ TV CHẾT VP KO CHỊU TN"
click at [1048, 604] on span "Lưu thay đổi" at bounding box center [1090, 614] width 156 height 21
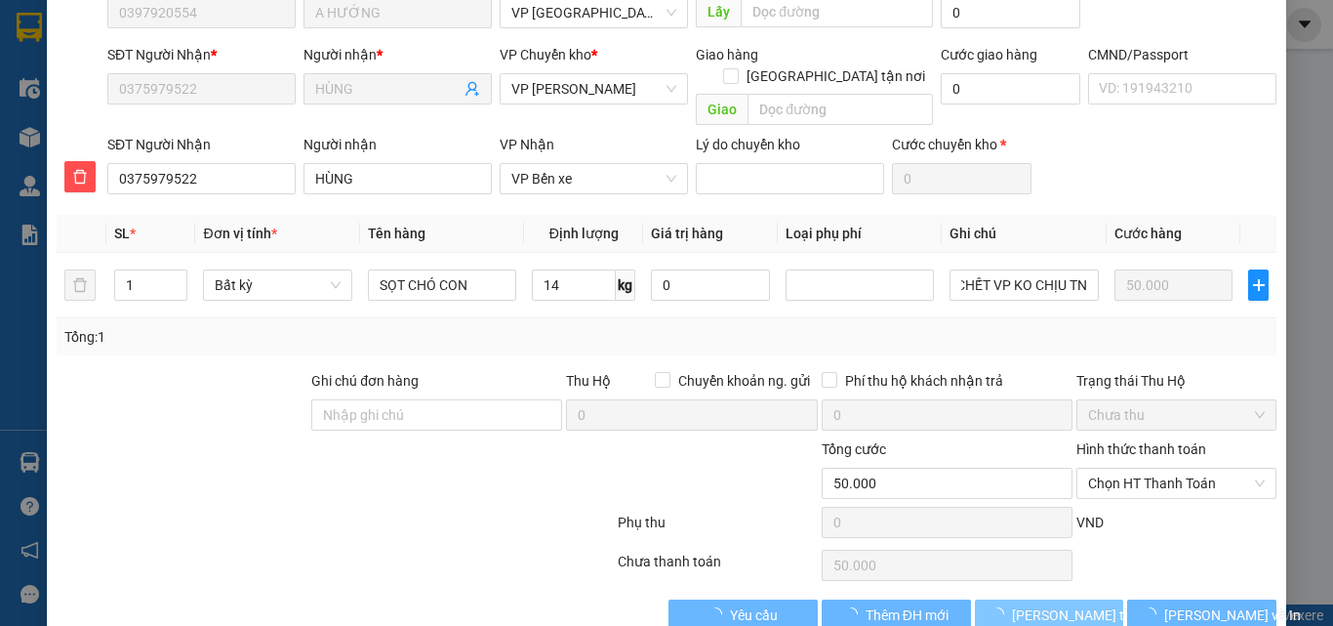
scroll to position [0, 0]
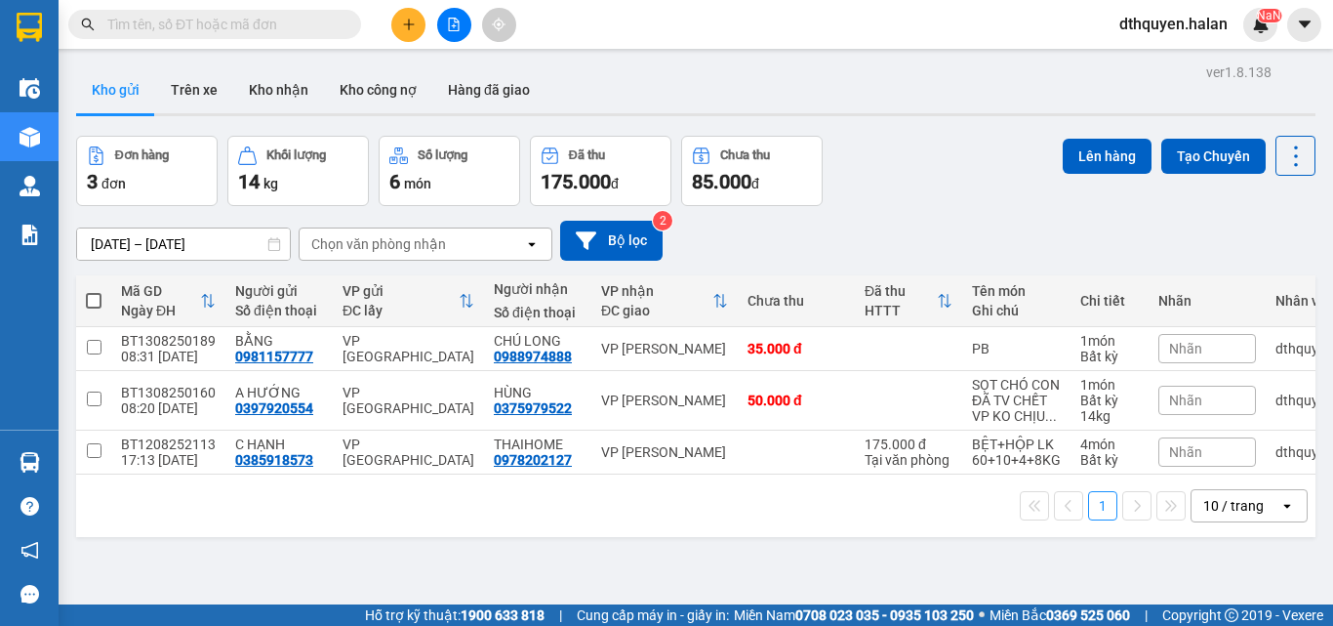
click at [224, 24] on input "text" at bounding box center [222, 24] width 230 height 21
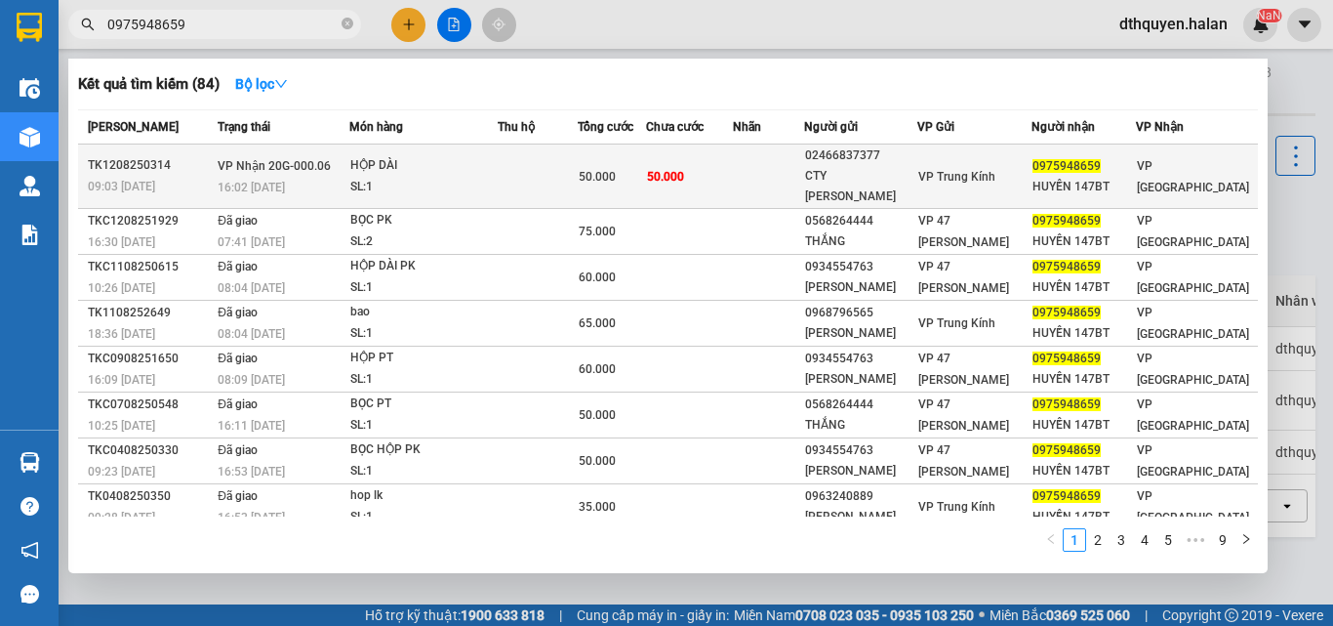
type input "0975948659"
click at [335, 152] on td "VP Nhận 20G-000.06 16:02 - 12/08" at bounding box center [281, 176] width 136 height 64
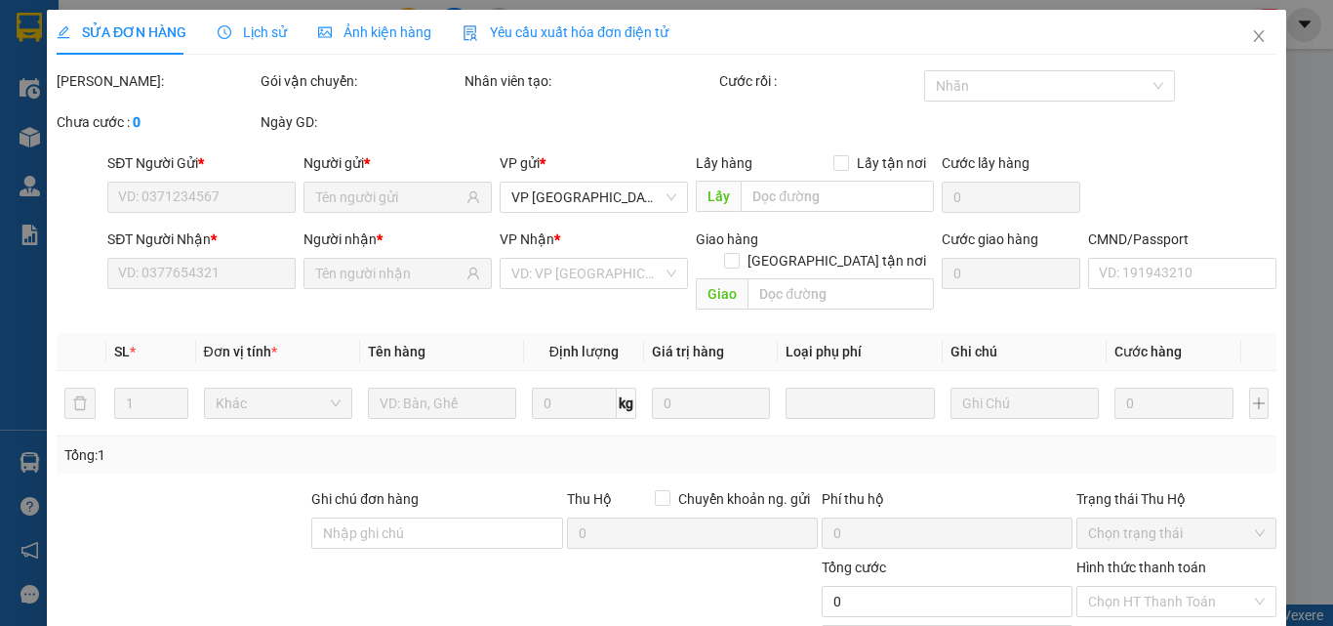
type input "02466837377"
type input "CTY NGỌC THỦY"
type input "0975948659"
type input "HUYỀN 147BT"
type input "50.000"
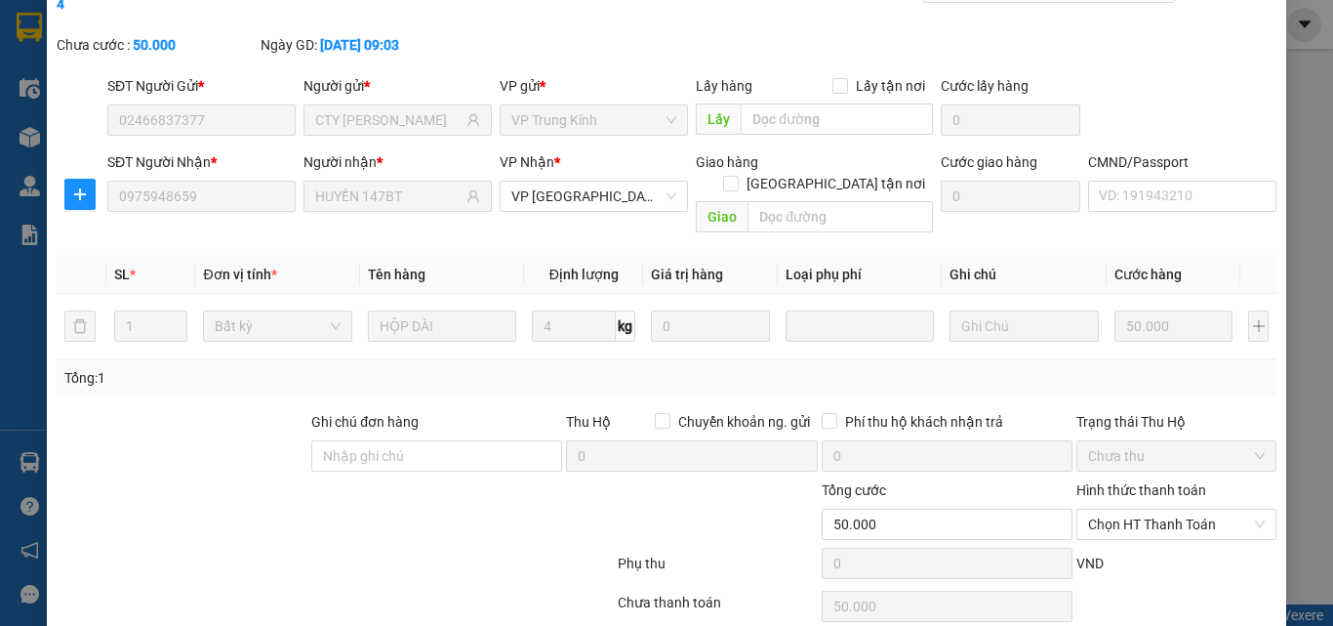
scroll to position [140, 0]
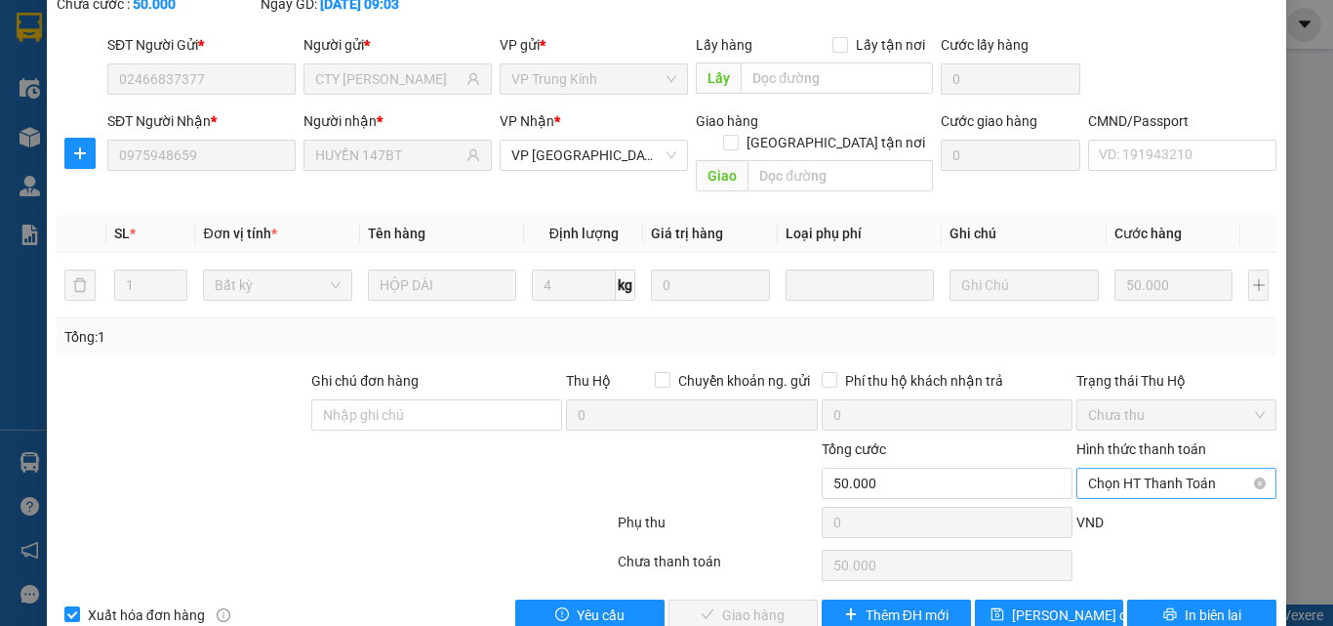
click at [1119, 468] on span "Chọn HT Thanh Toán" at bounding box center [1176, 482] width 177 height 29
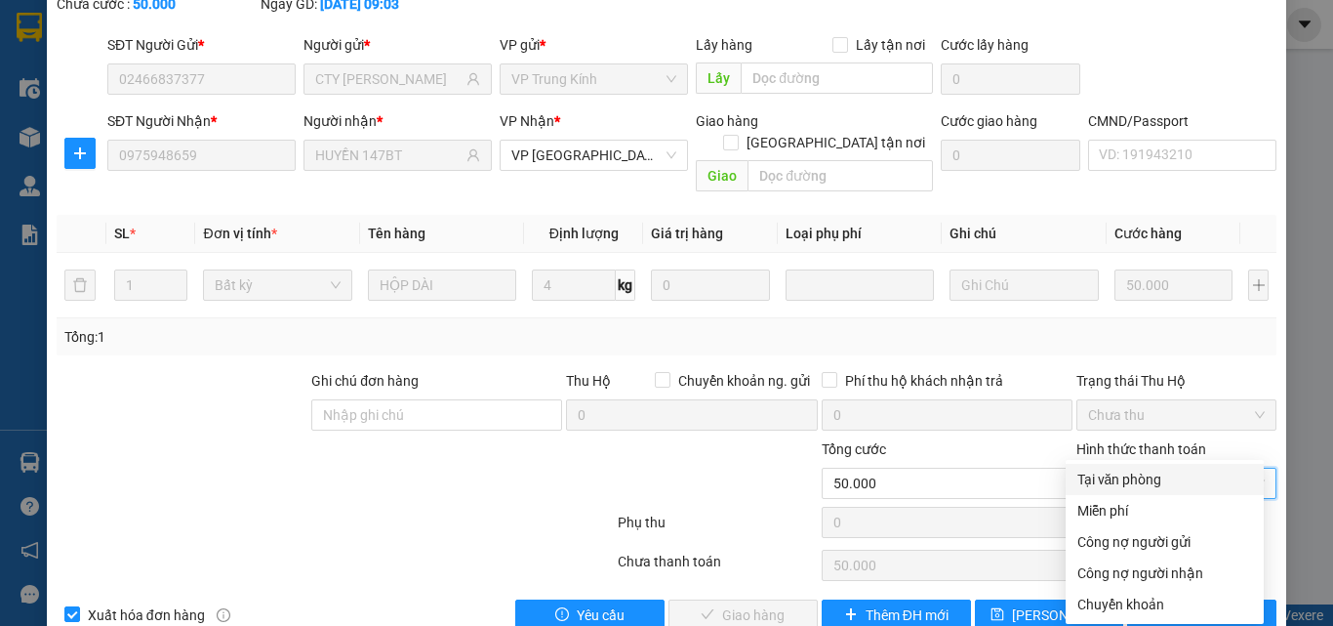
click at [1114, 489] on div "Tại văn phòng" at bounding box center [1165, 478] width 175 height 21
type input "0"
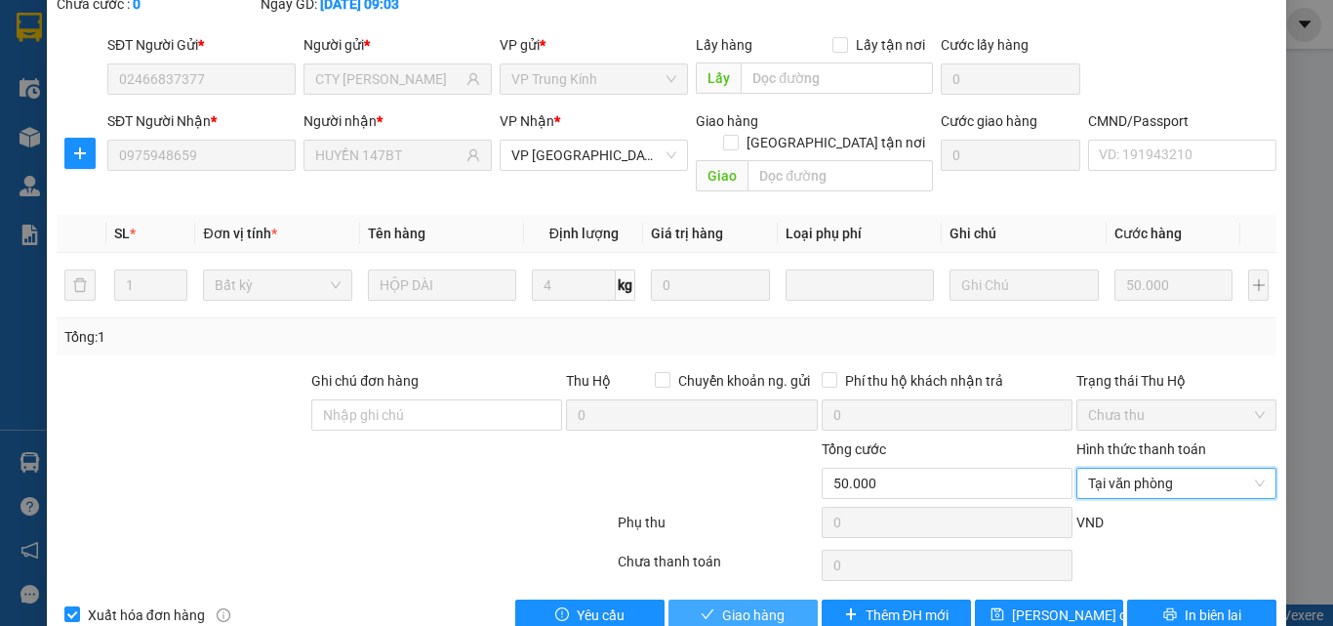
drag, startPoint x: 729, startPoint y: 567, endPoint x: 1147, endPoint y: 475, distance: 427.7
click at [728, 604] on span "Giao hàng" at bounding box center [753, 614] width 62 height 21
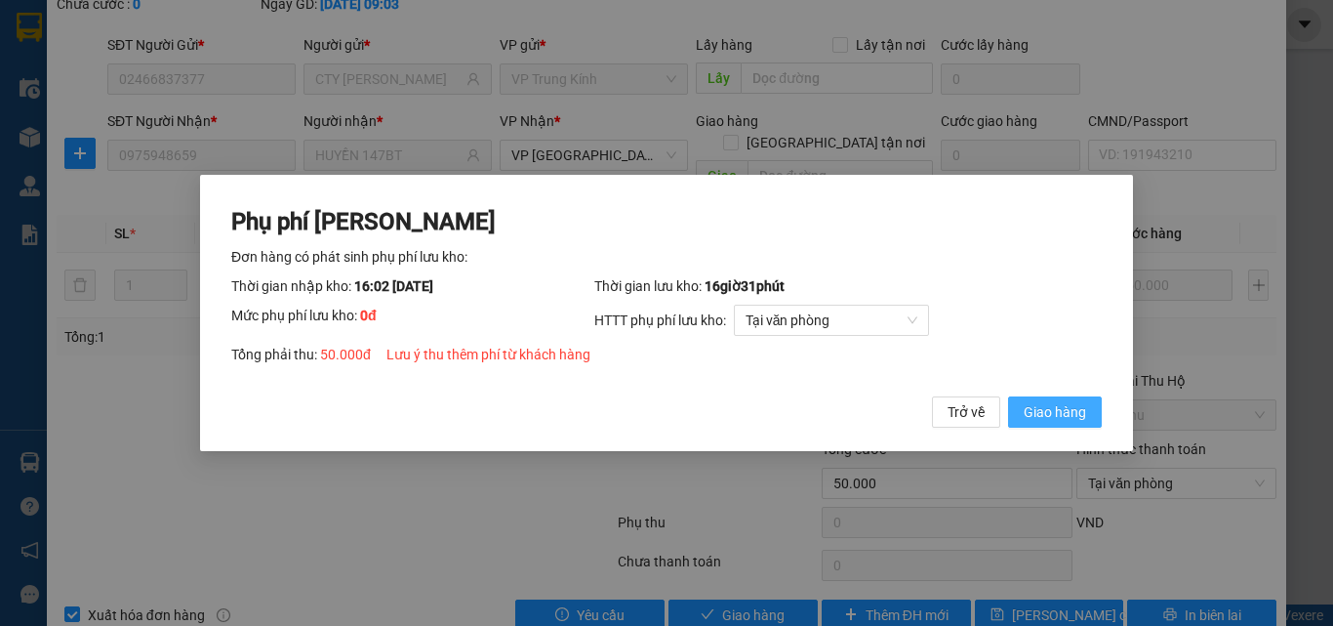
click at [1083, 415] on span "Giao hàng" at bounding box center [1055, 411] width 62 height 21
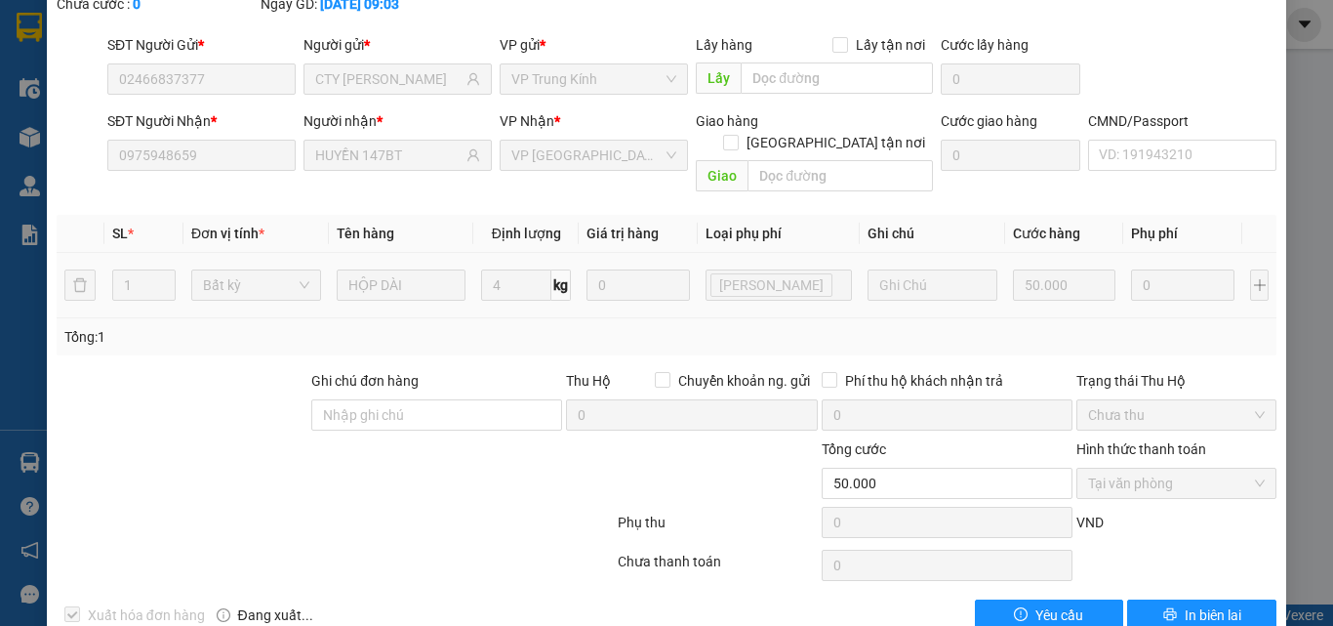
scroll to position [0, 0]
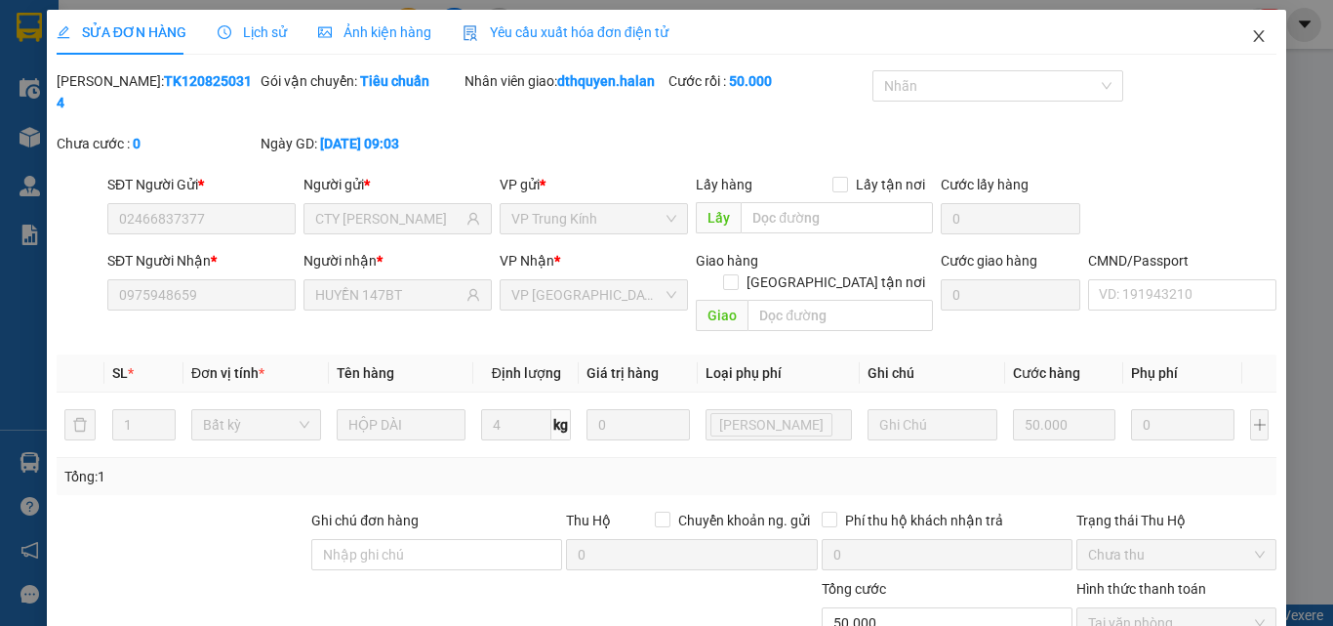
click at [1251, 38] on icon "close" at bounding box center [1259, 36] width 16 height 16
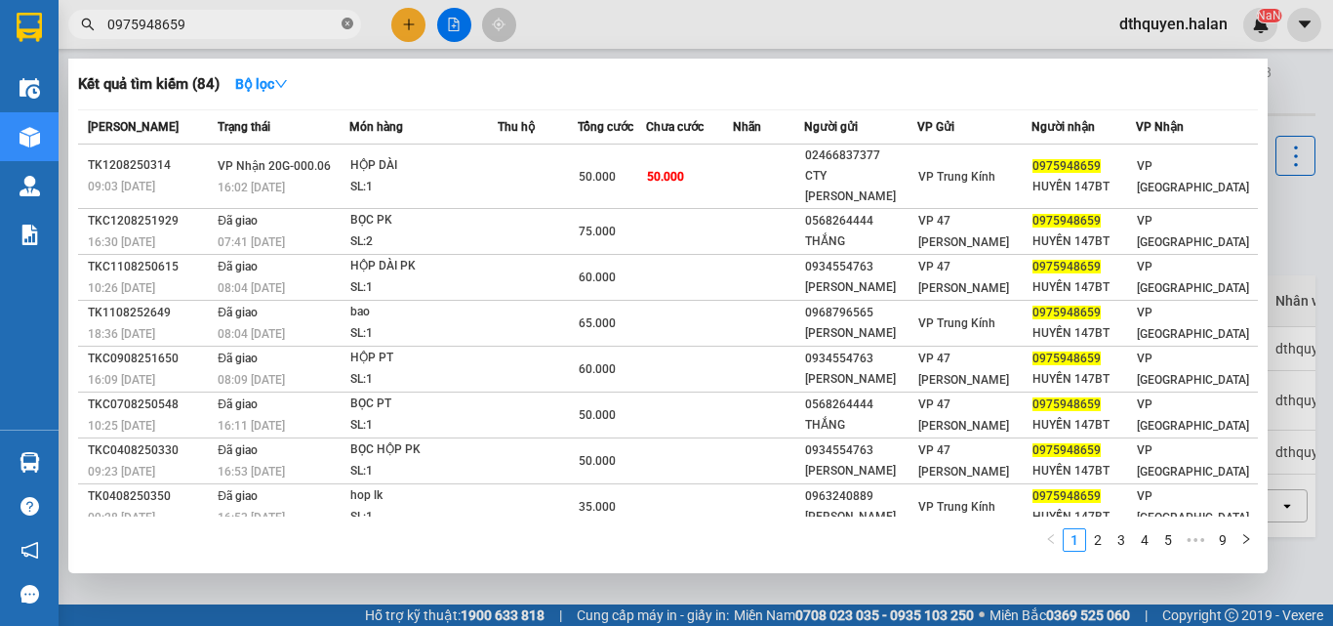
click at [347, 24] on icon "close-circle" at bounding box center [348, 24] width 12 height 12
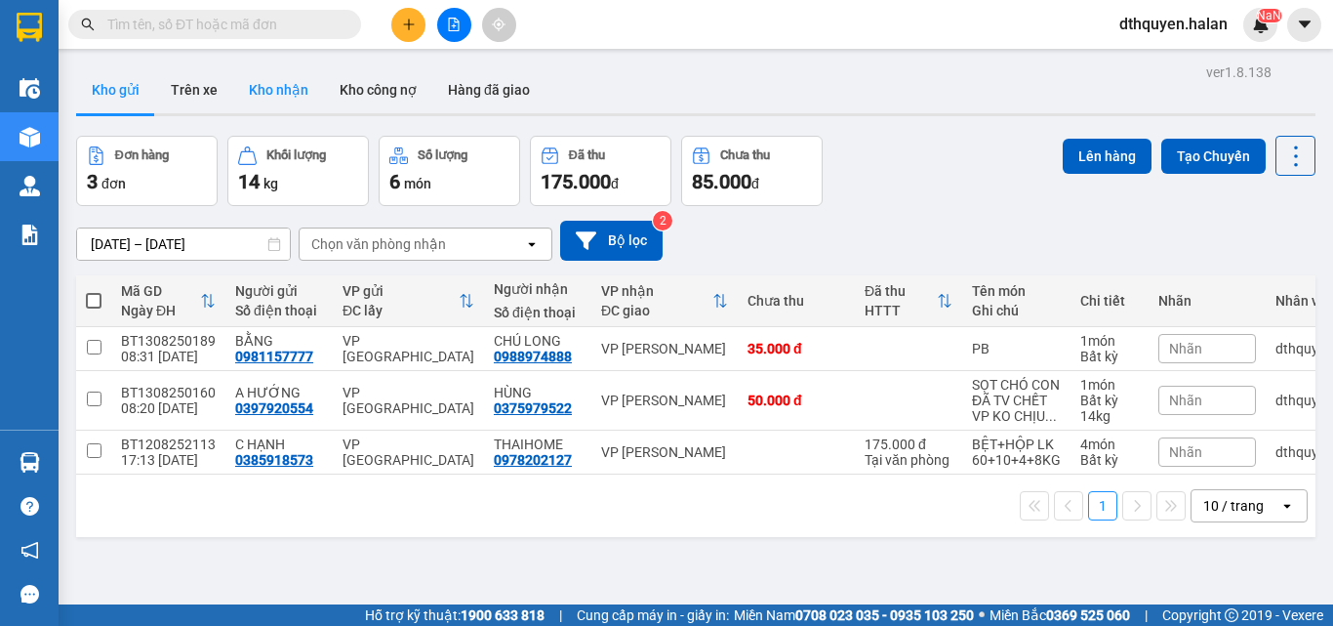
click at [280, 88] on button "Kho nhận" at bounding box center [278, 89] width 91 height 47
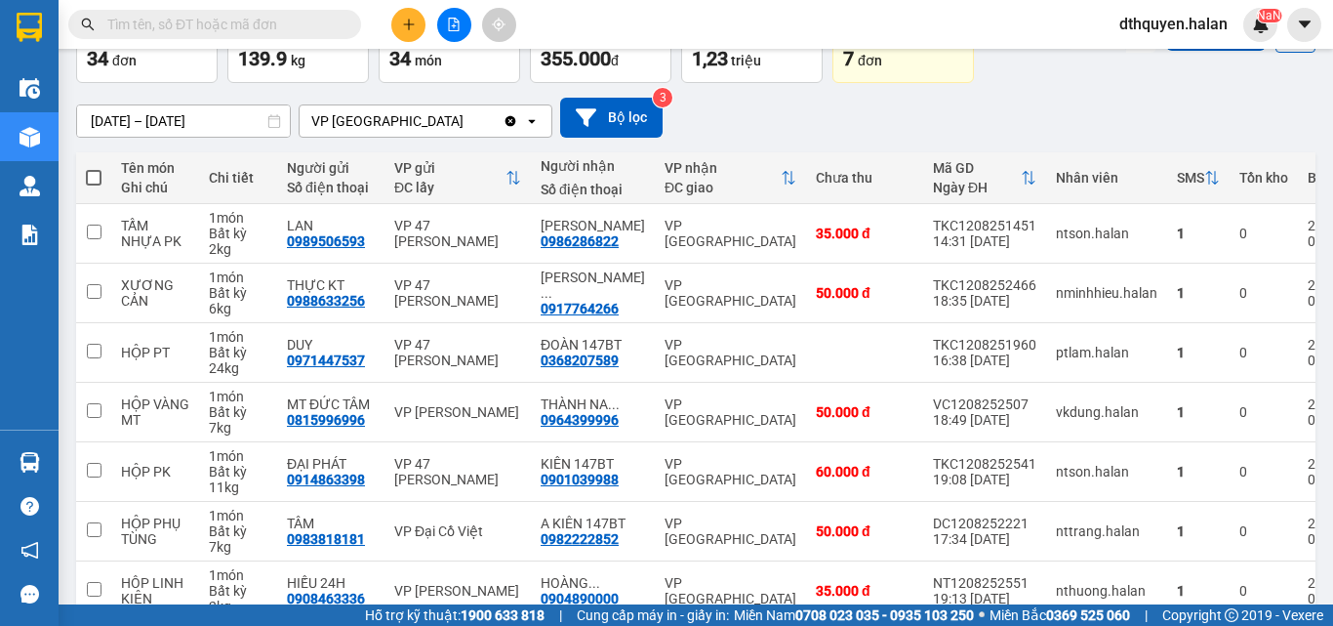
scroll to position [113, 0]
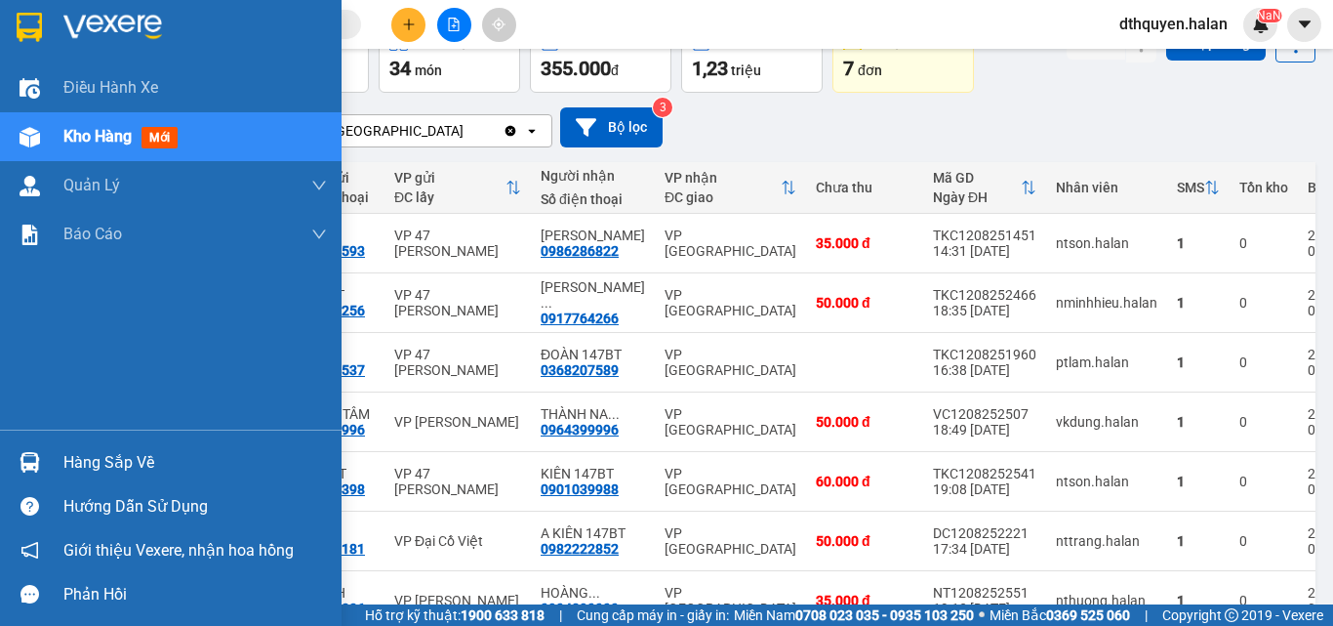
click at [142, 471] on div "Hàng sắp về" at bounding box center [195, 462] width 264 height 29
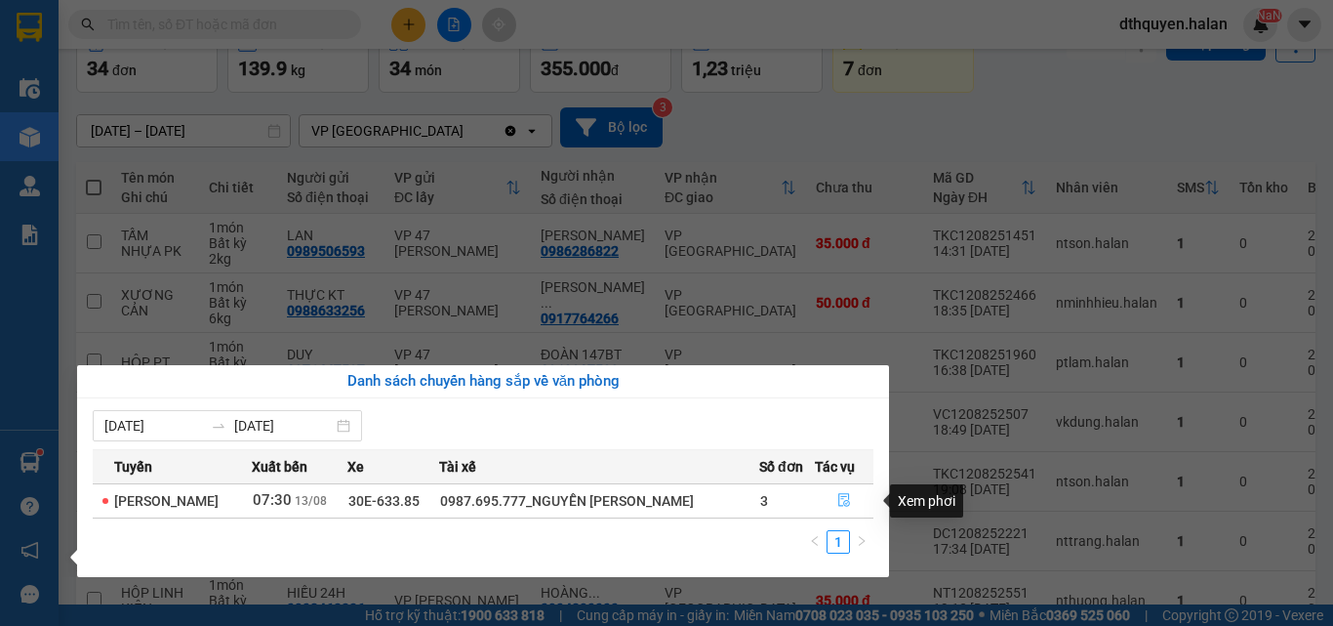
click at [840, 500] on icon "file-done" at bounding box center [844, 501] width 12 height 14
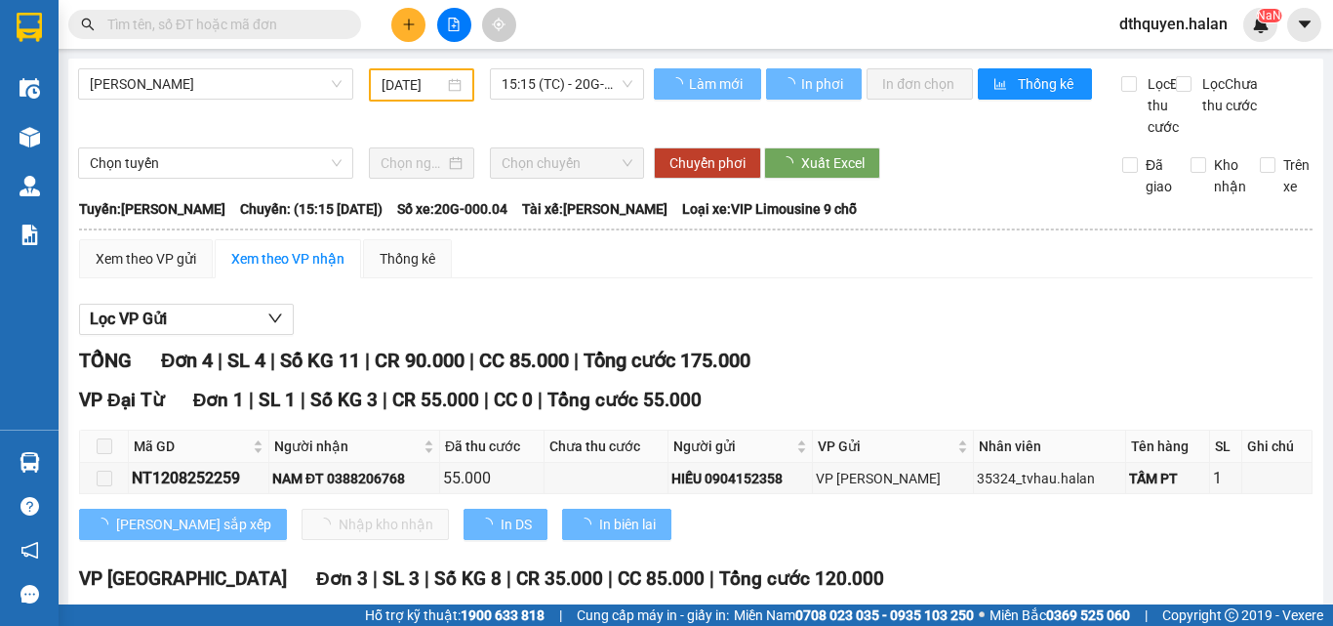
type input "[DATE]"
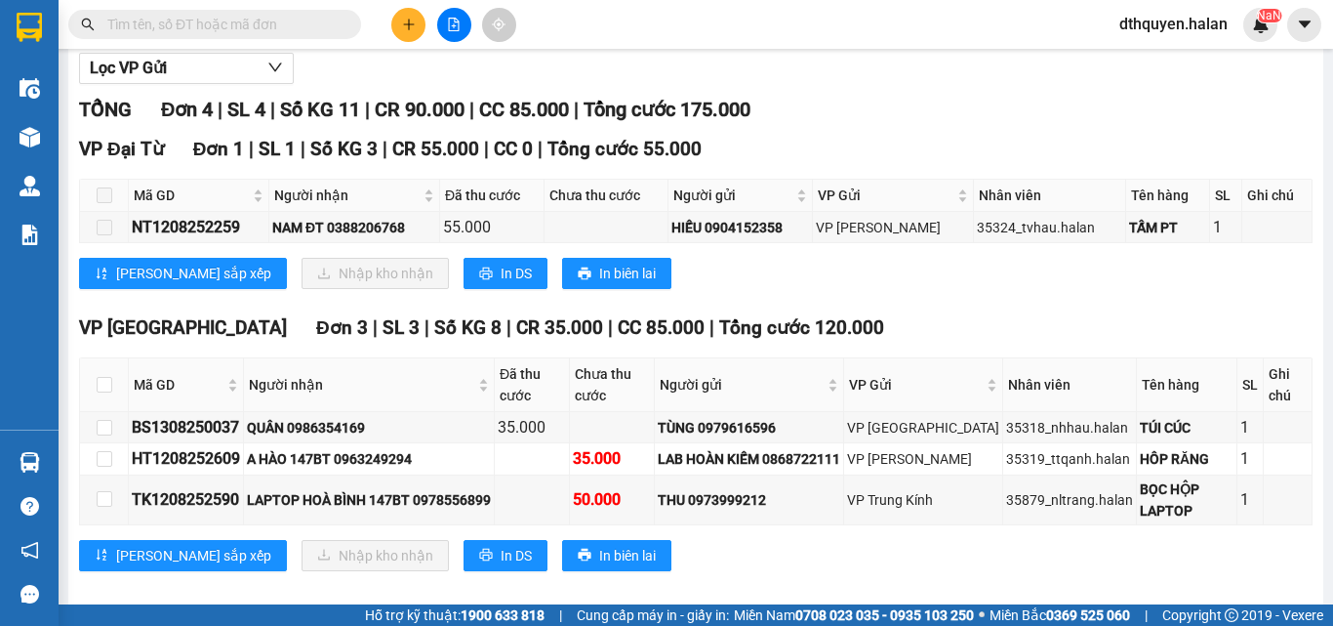
scroll to position [294, 0]
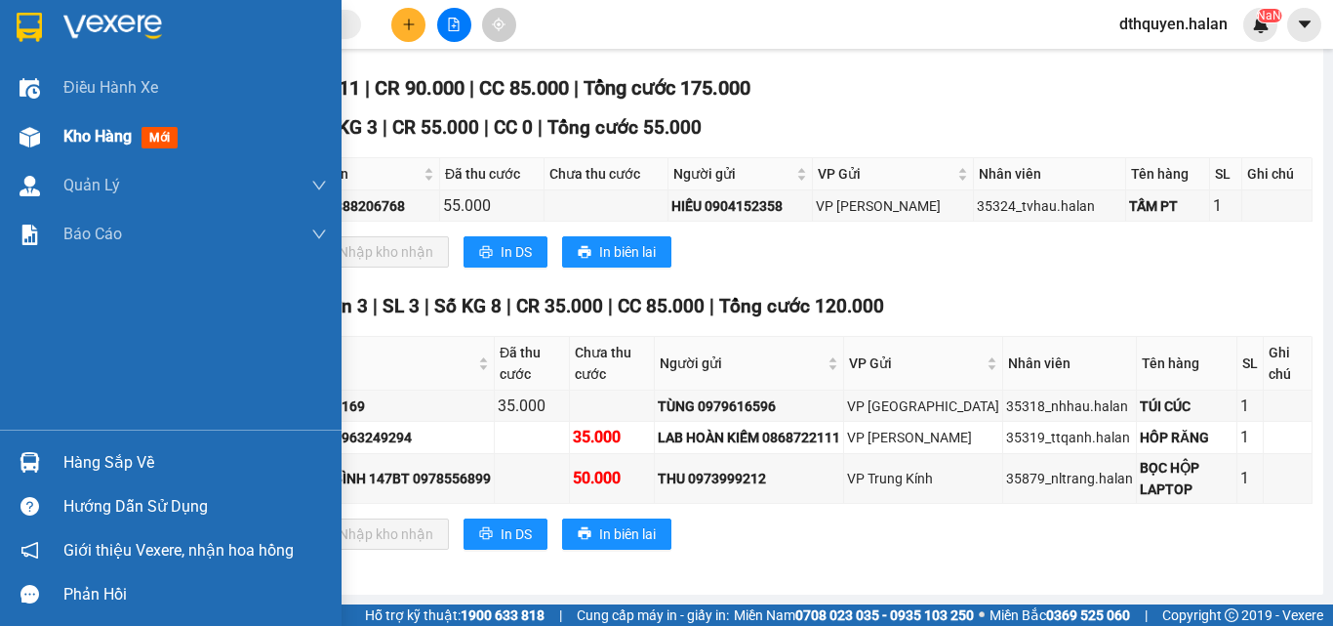
click at [92, 125] on div "Kho hàng mới" at bounding box center [124, 136] width 122 height 24
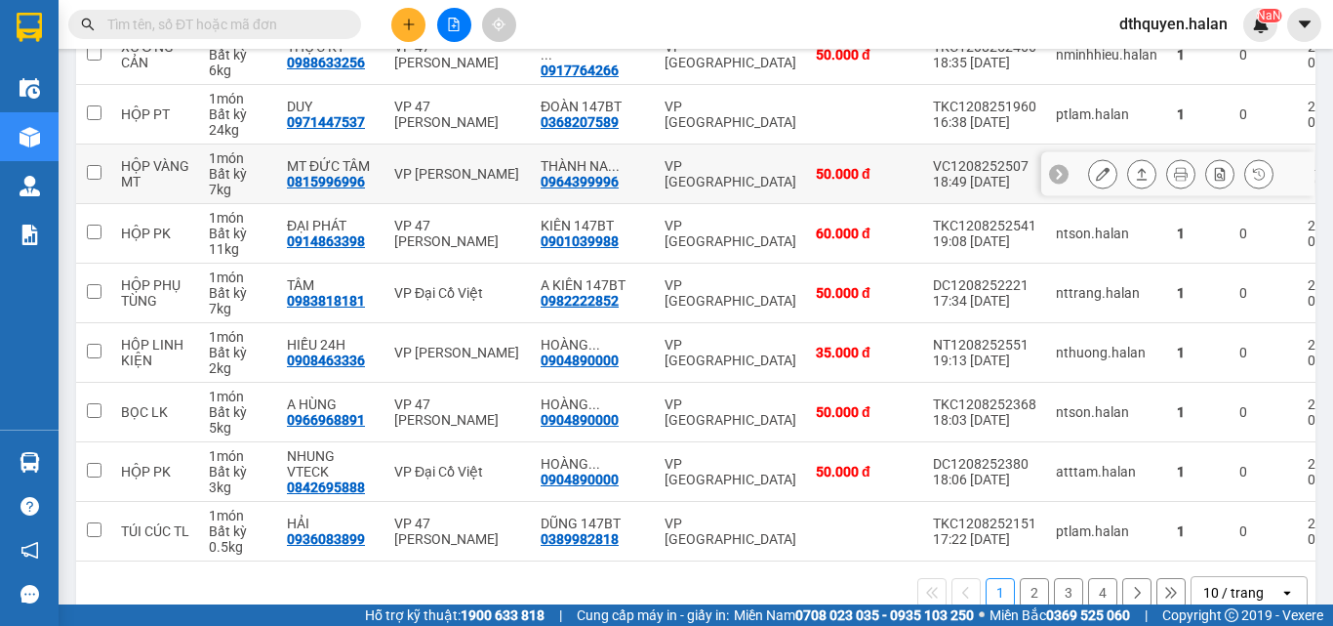
scroll to position [406, 0]
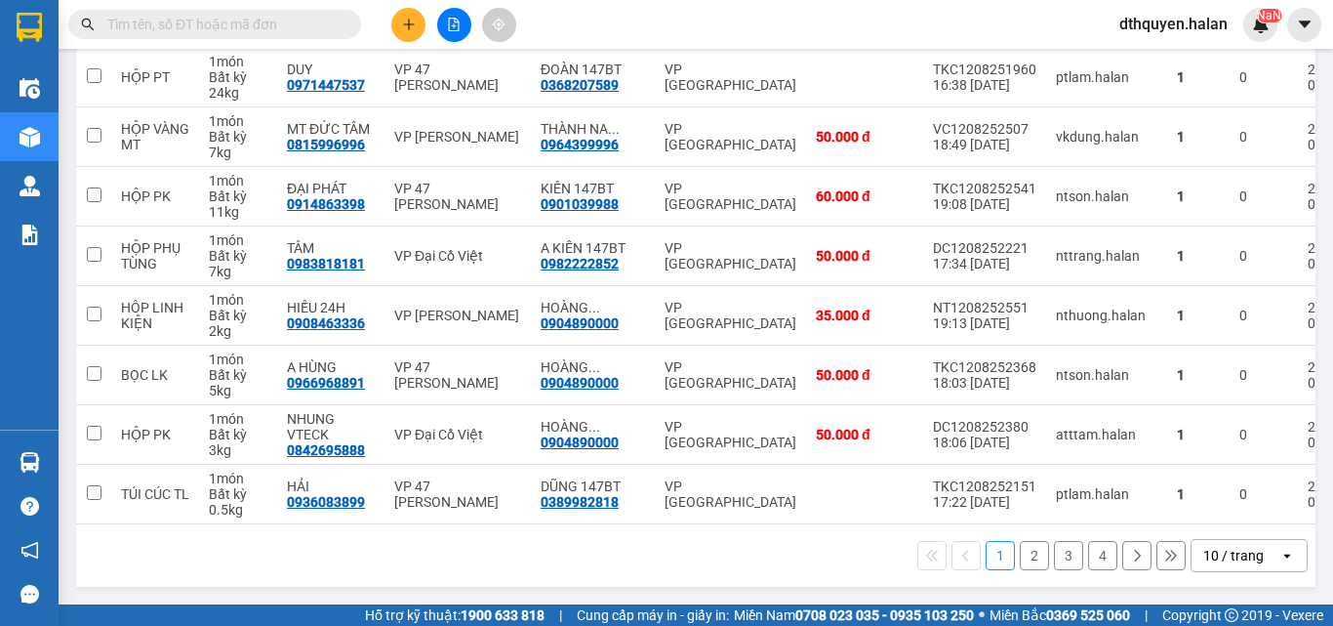
click at [1026, 556] on button "2" at bounding box center [1034, 555] width 29 height 29
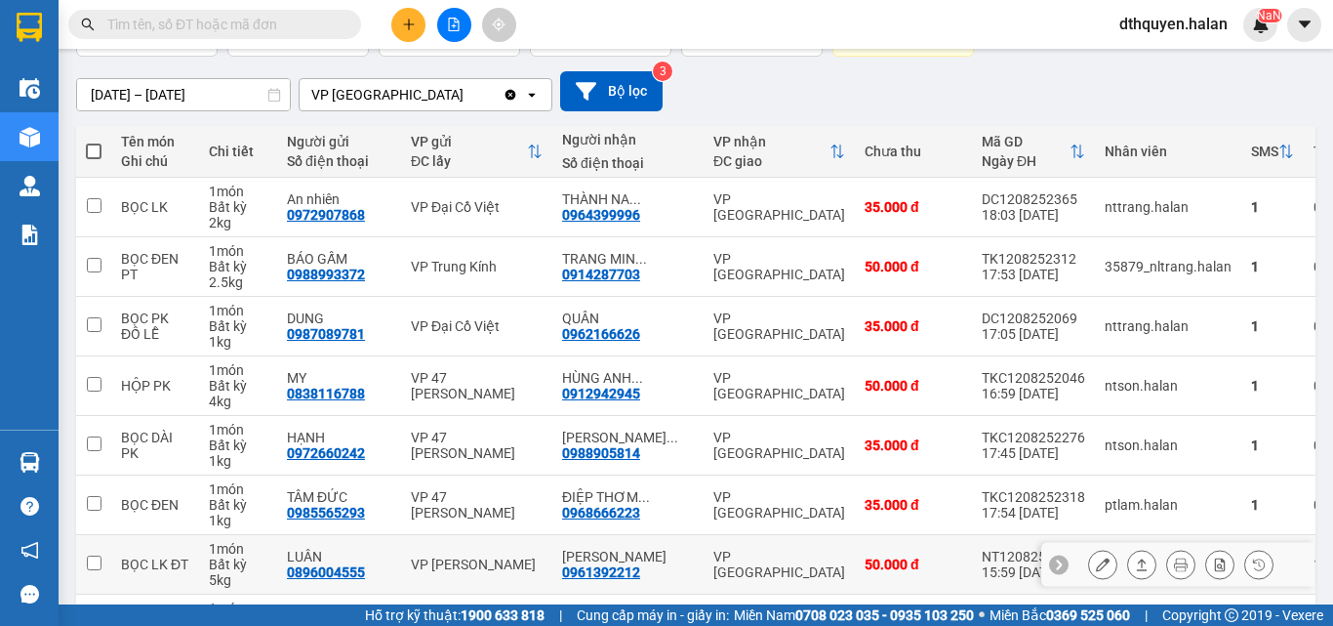
scroll to position [0, 0]
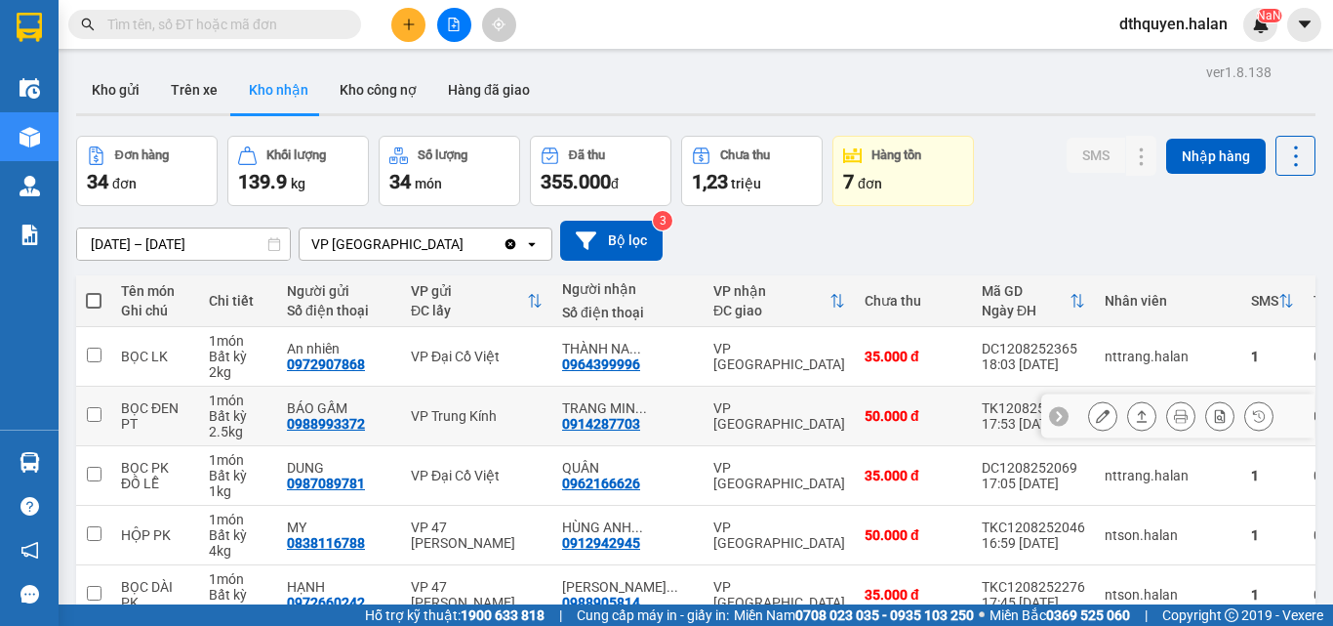
click at [1096, 413] on icon at bounding box center [1103, 416] width 14 height 14
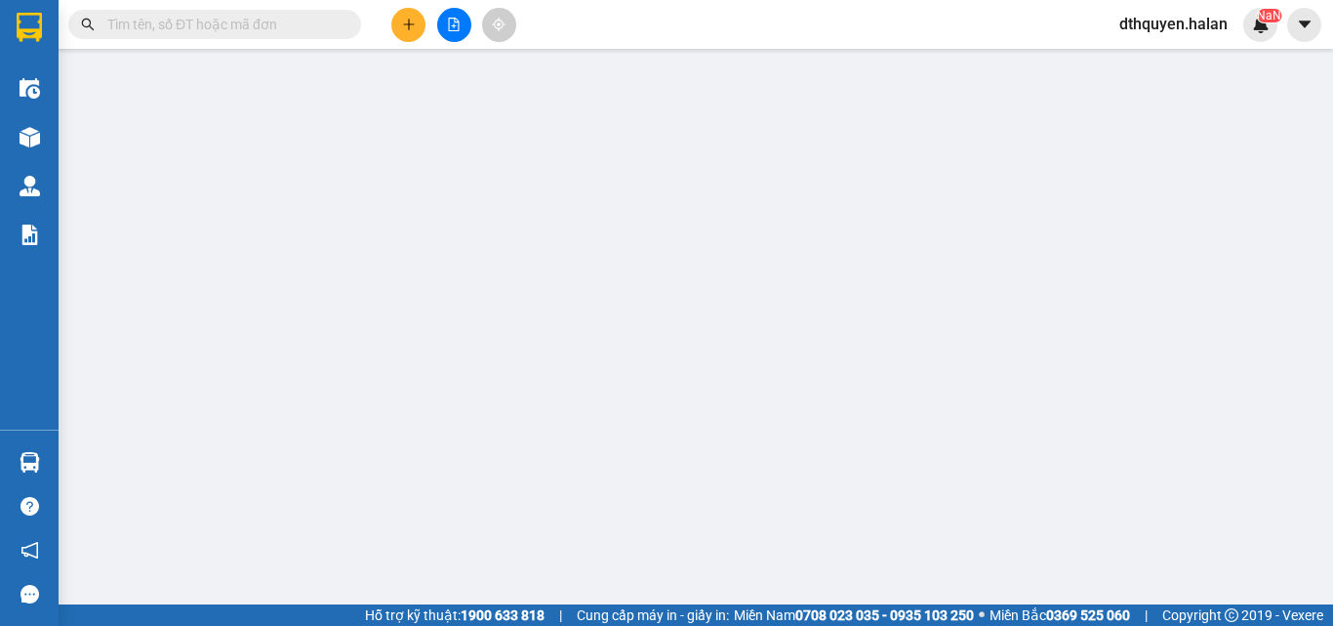
type input "0988993372"
type input "BÁO GẤM"
type input "0914287703"
type input "TRANG MINH CỐP 147BT"
type input "008189009810"
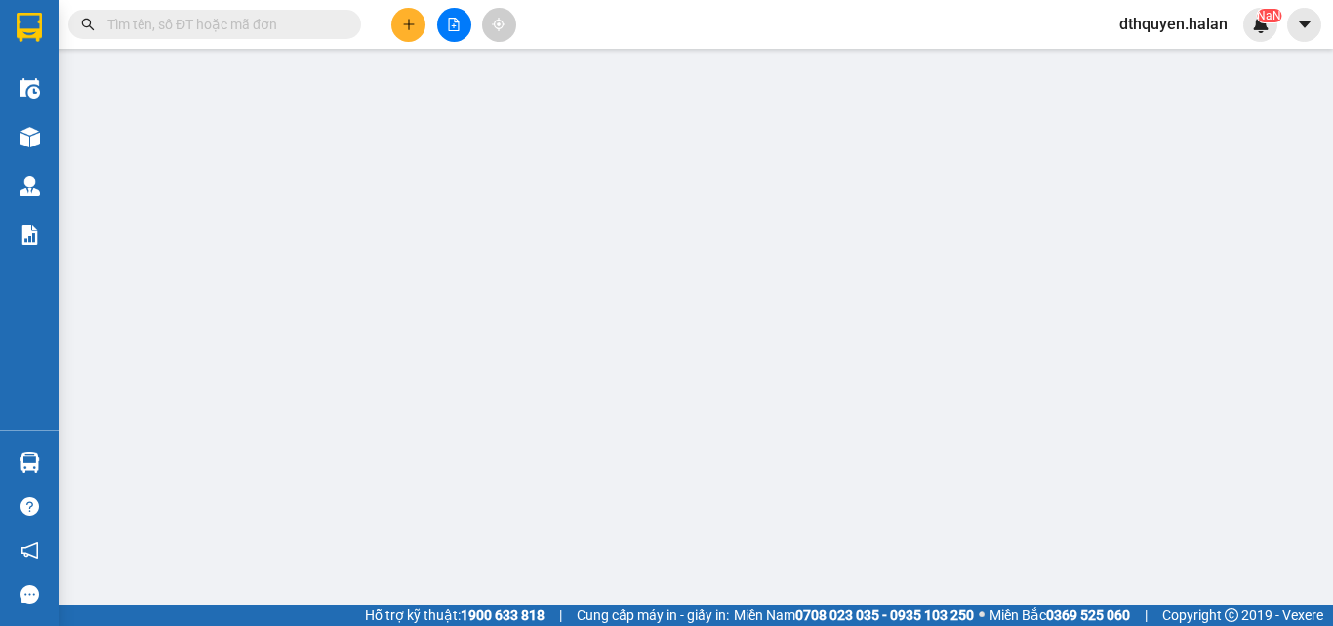
type input "50.000"
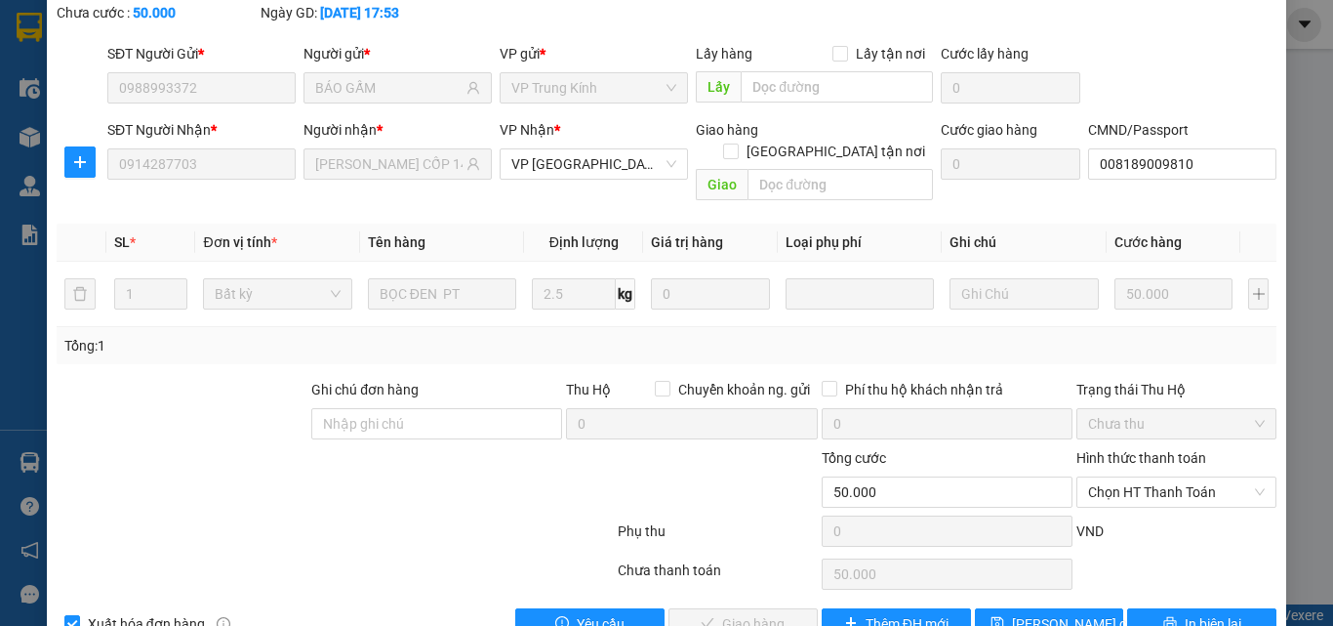
scroll to position [140, 0]
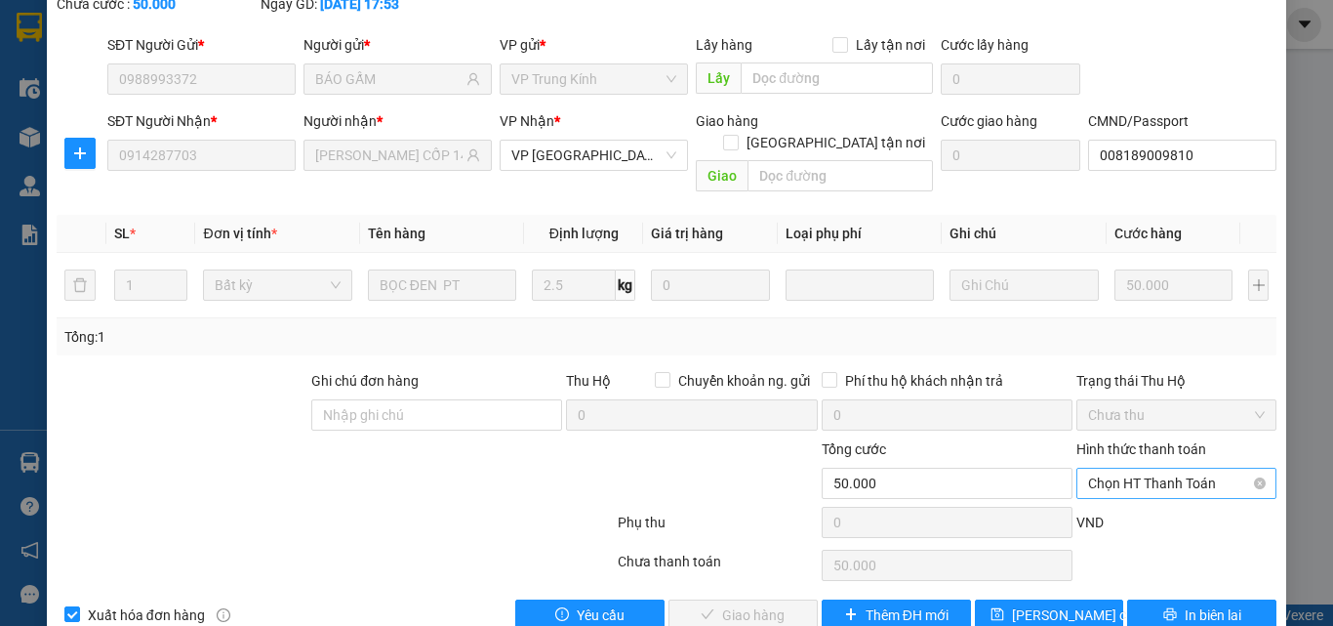
click at [1162, 468] on span "Chọn HT Thanh Toán" at bounding box center [1176, 482] width 177 height 29
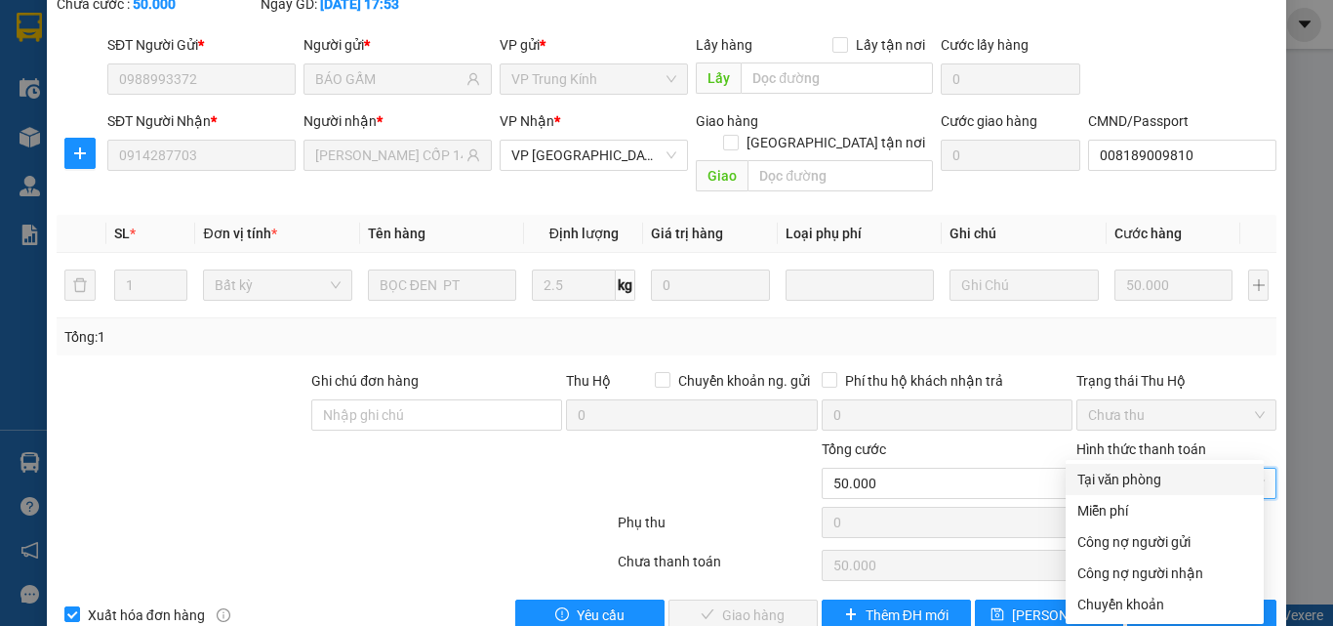
drag, startPoint x: 1136, startPoint y: 471, endPoint x: 1101, endPoint y: 514, distance: 55.5
click at [1135, 472] on div "Tại văn phòng" at bounding box center [1165, 478] width 175 height 21
type input "0"
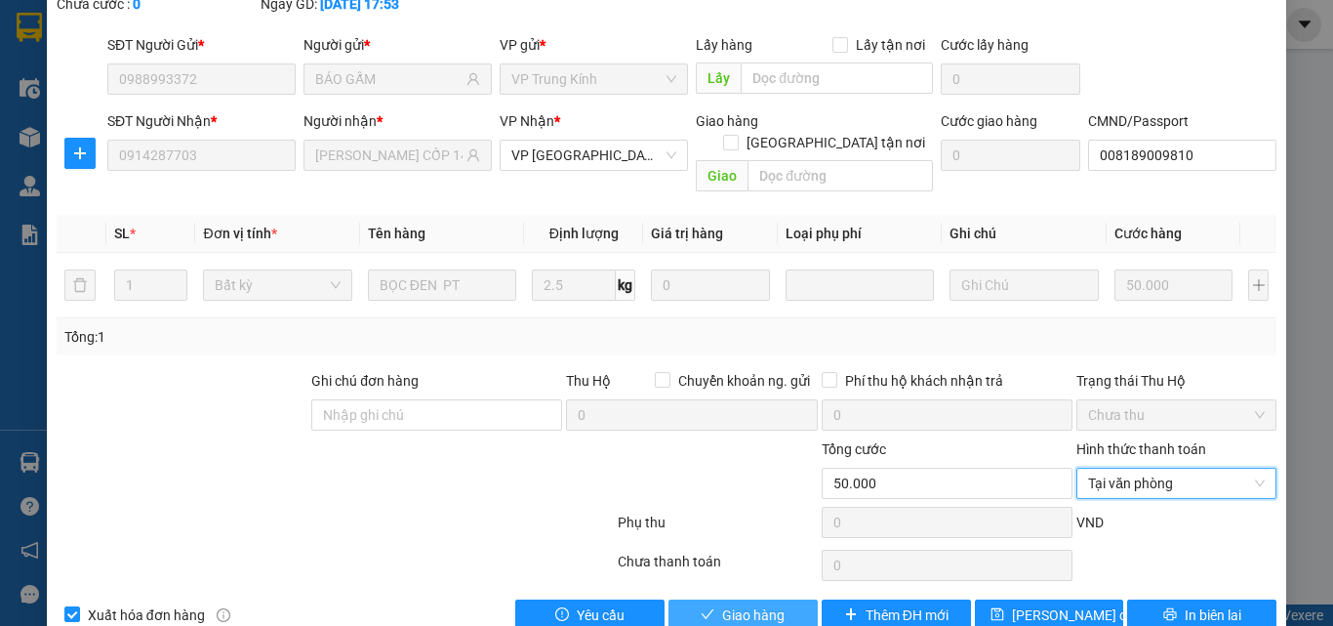
click at [766, 604] on span "Giao hàng" at bounding box center [753, 614] width 62 height 21
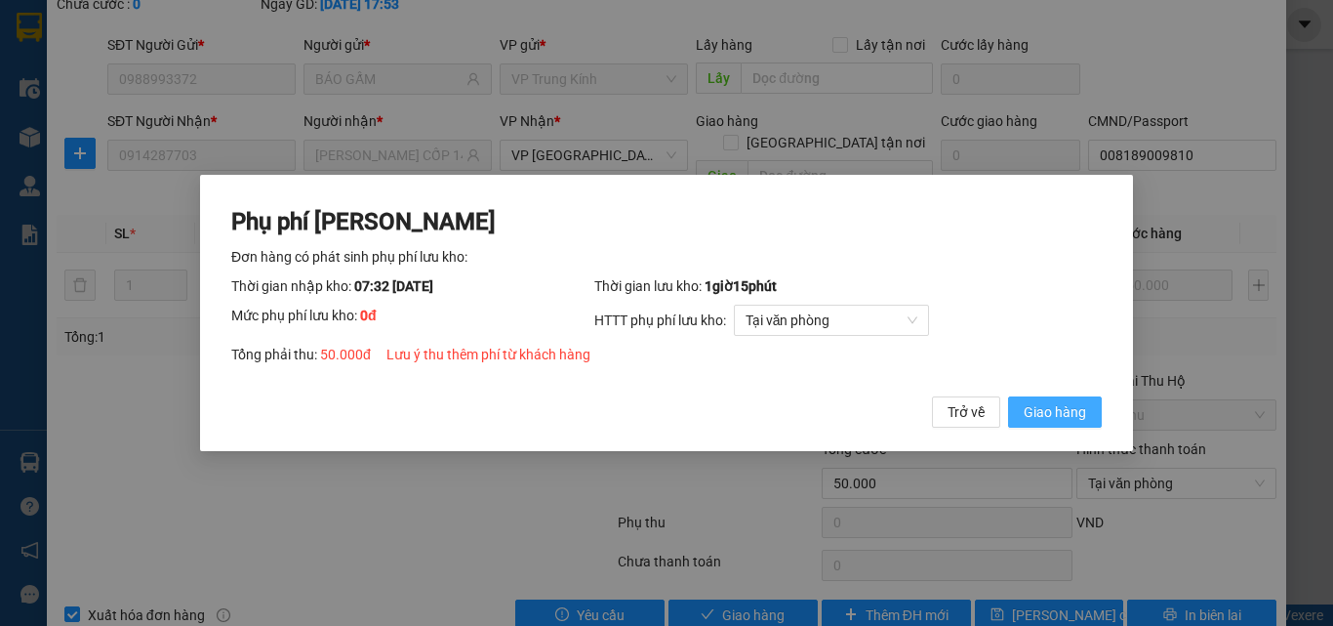
click at [1044, 402] on span "Giao hàng" at bounding box center [1055, 411] width 62 height 21
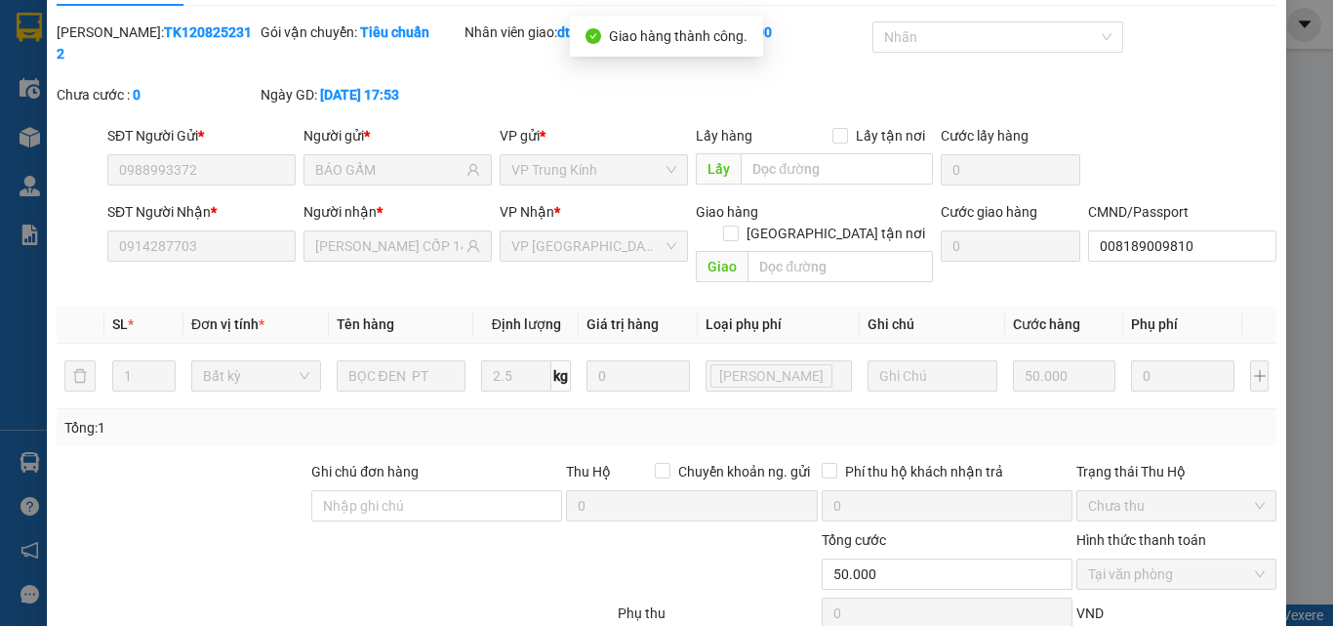
scroll to position [0, 0]
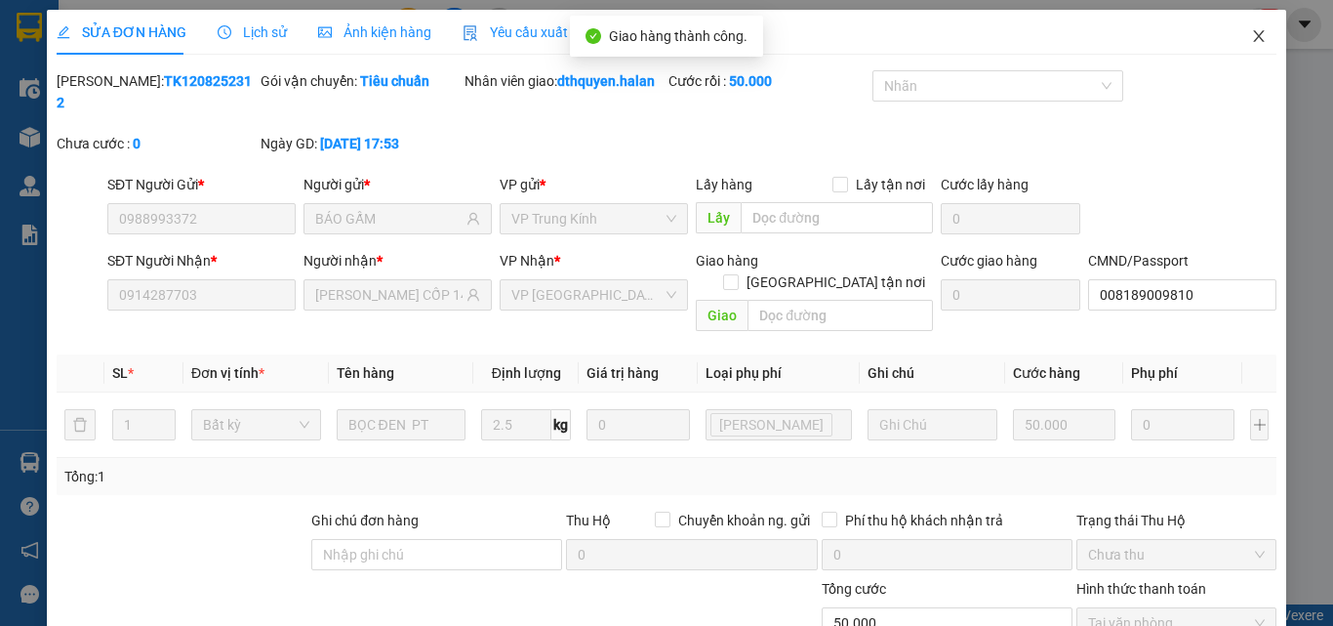
drag, startPoint x: 1242, startPoint y: 24, endPoint x: 1244, endPoint y: 47, distance: 22.5
click at [1242, 34] on span "Close" at bounding box center [1259, 37] width 55 height 55
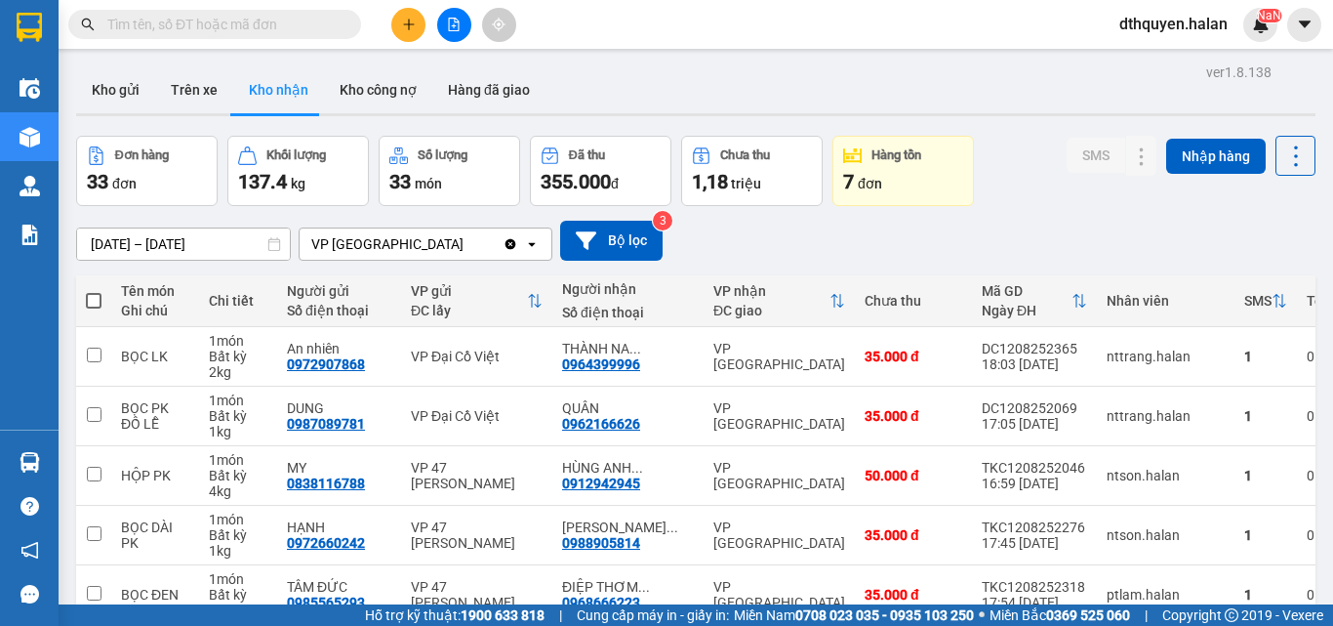
click at [296, 16] on input "text" at bounding box center [222, 24] width 230 height 21
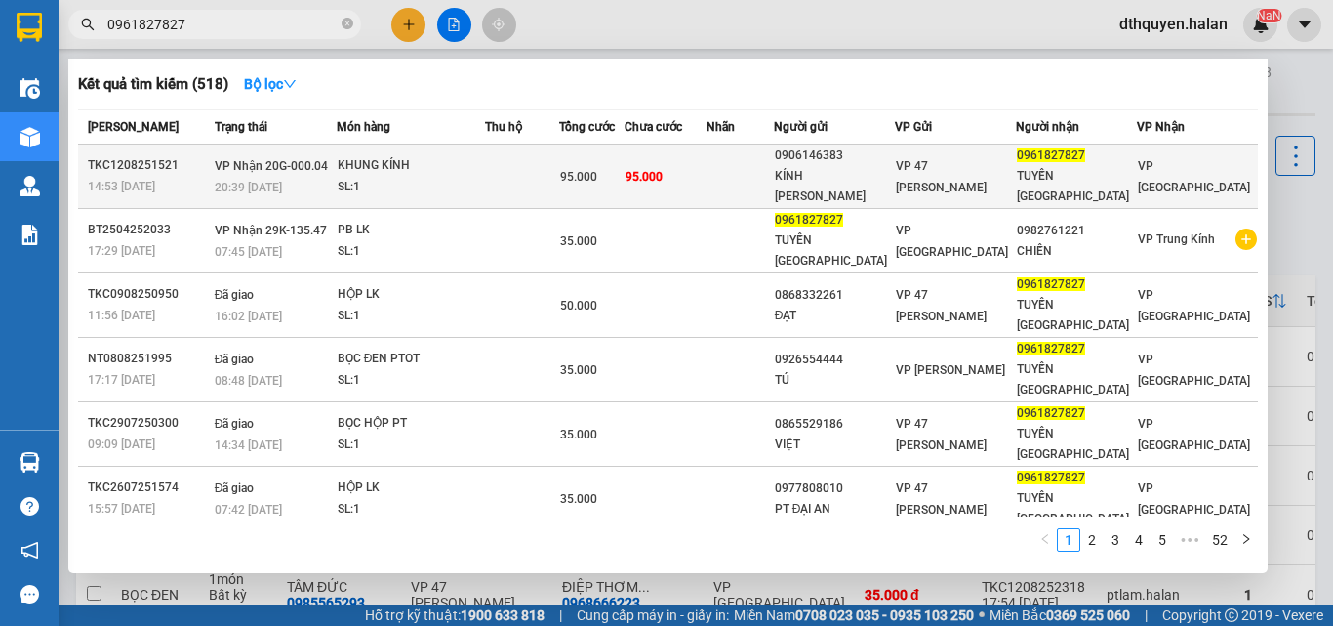
type input "0961827827"
click at [301, 163] on span "VP Nhận 20G-000.04" at bounding box center [271, 166] width 113 height 14
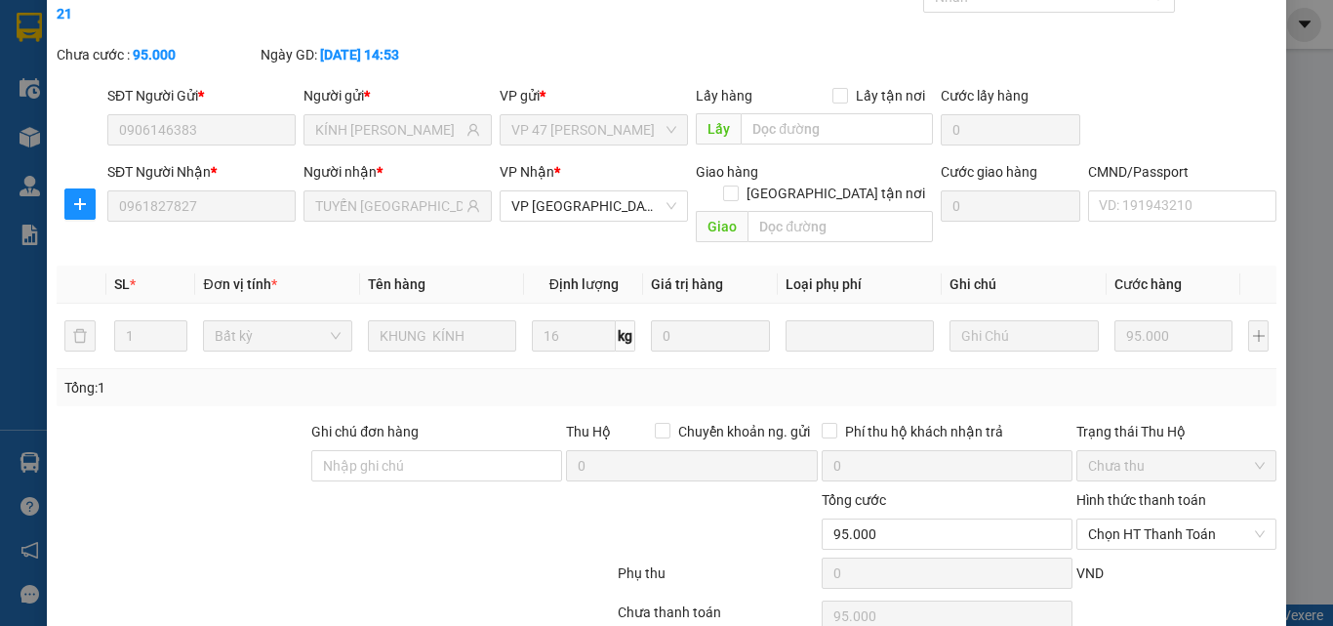
scroll to position [140, 0]
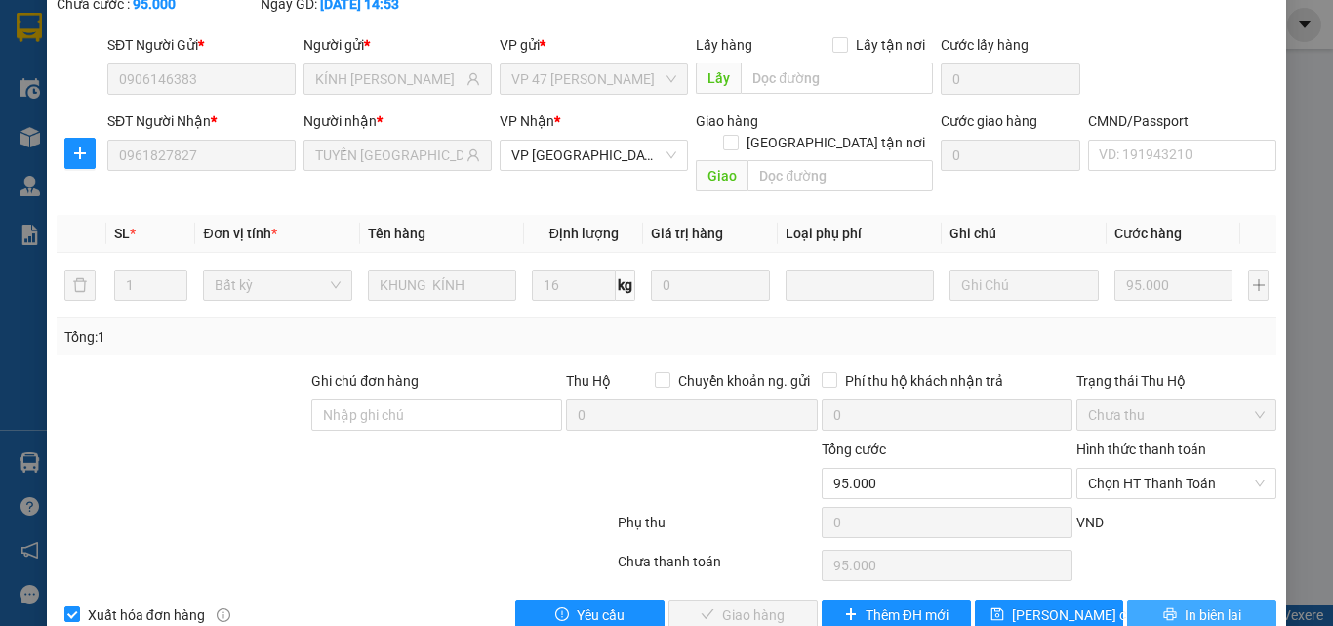
click at [1202, 604] on span "In biên lai" at bounding box center [1213, 614] width 57 height 21
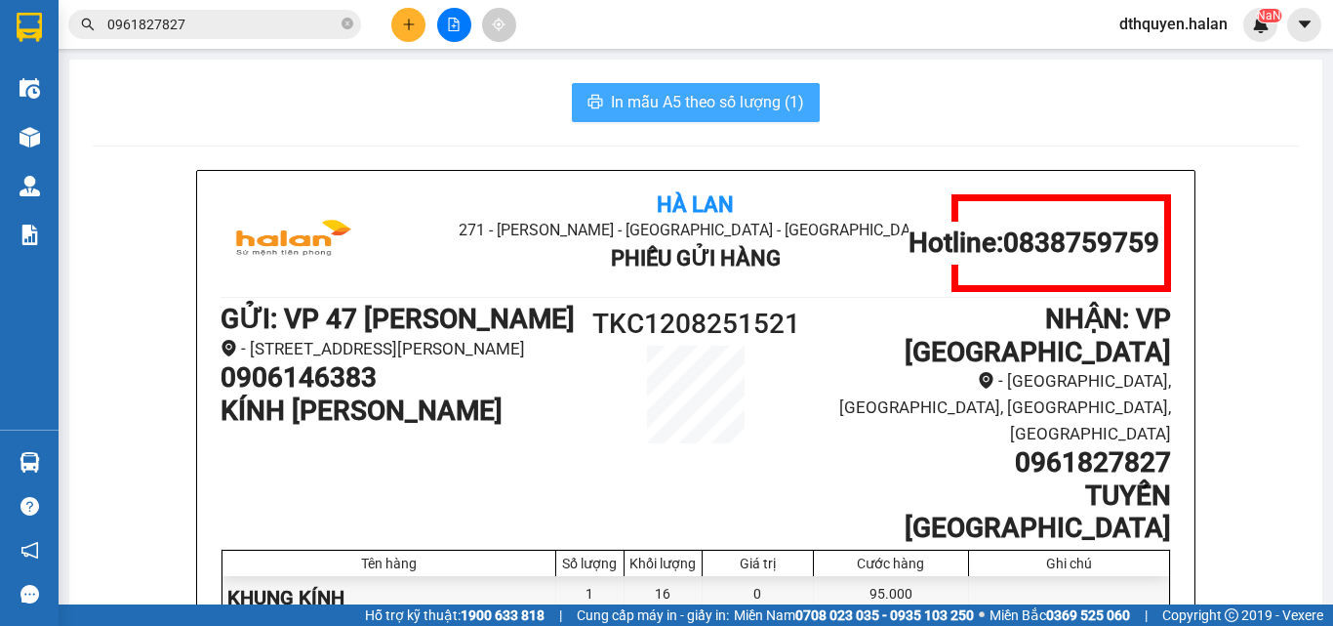
click at [723, 104] on span "In mẫu A5 theo số lượng (1)" at bounding box center [707, 102] width 193 height 24
click at [346, 20] on icon "close-circle" at bounding box center [348, 24] width 12 height 12
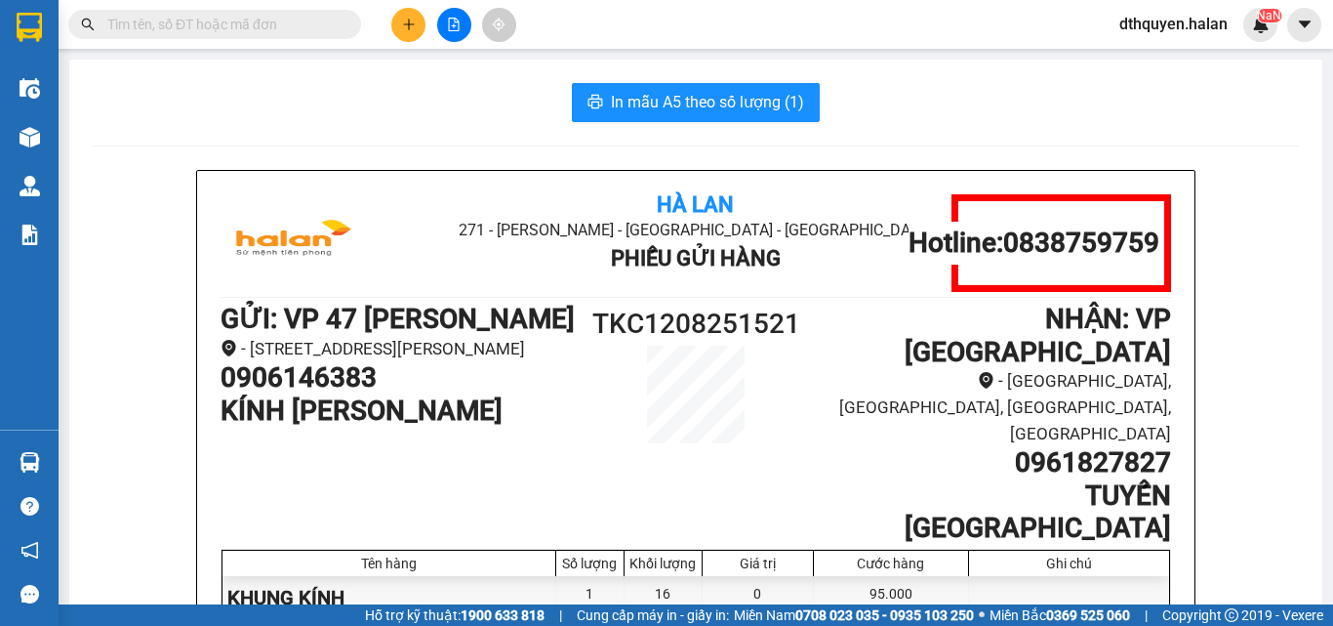
click at [309, 26] on input "text" at bounding box center [222, 24] width 230 height 21
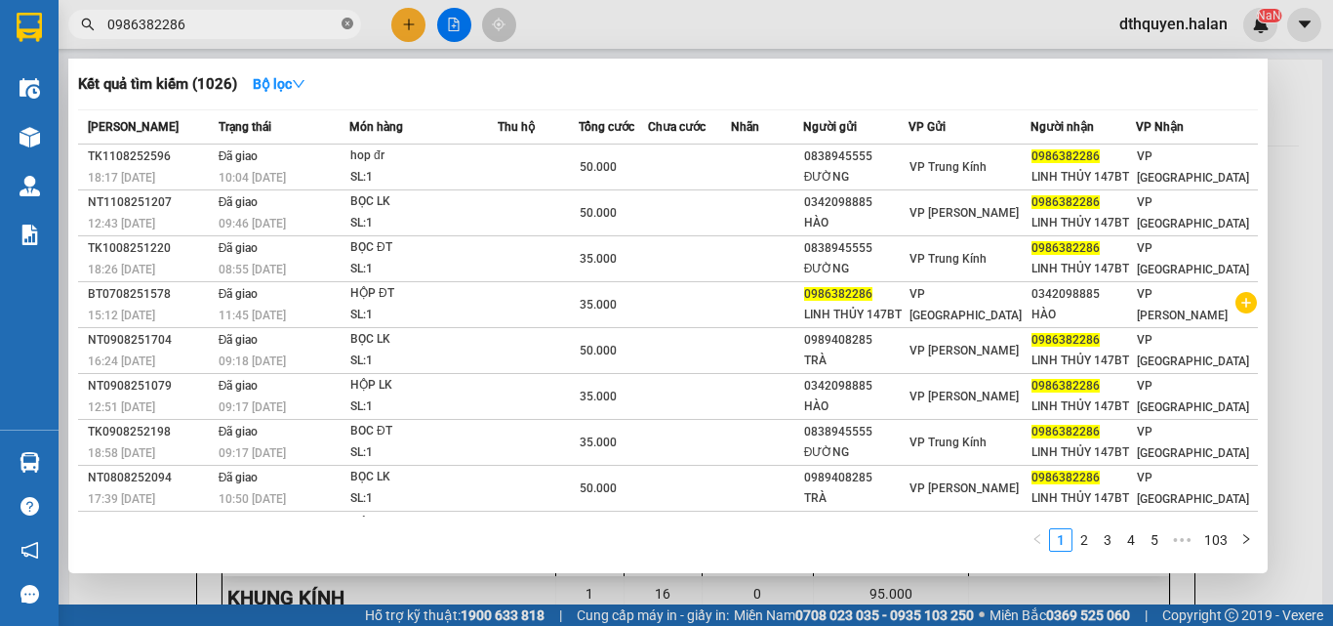
click at [350, 22] on icon "close-circle" at bounding box center [348, 24] width 12 height 12
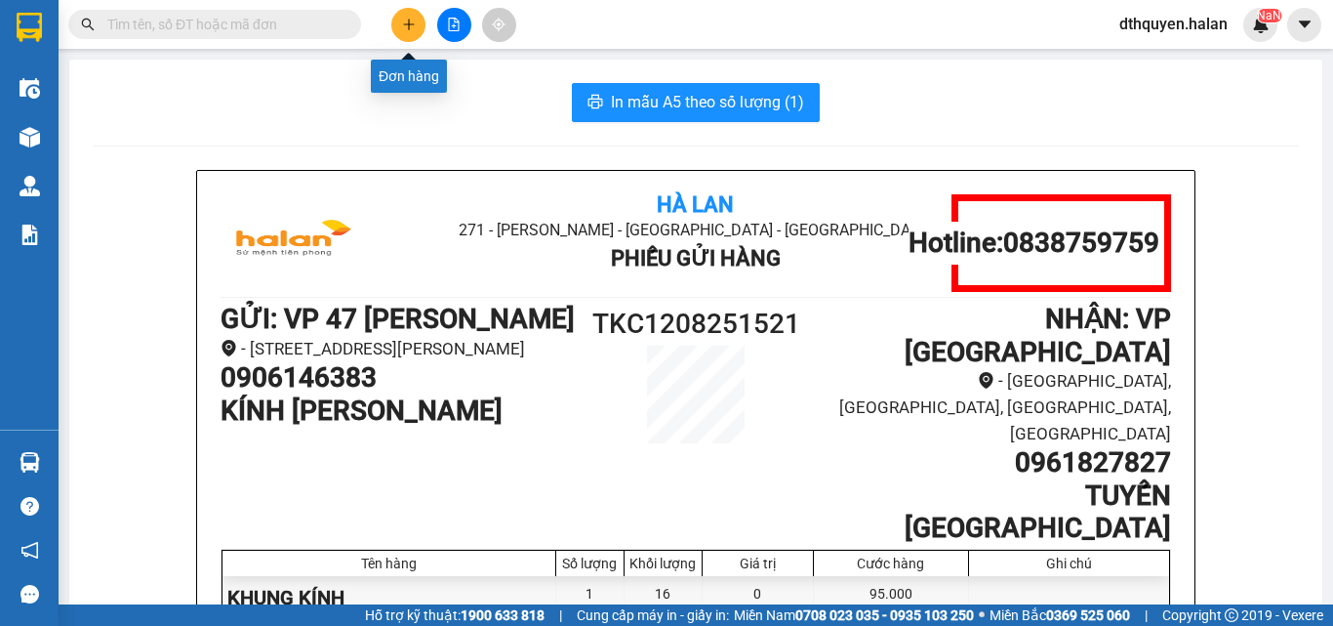
click at [410, 21] on icon "plus" at bounding box center [409, 25] width 14 height 14
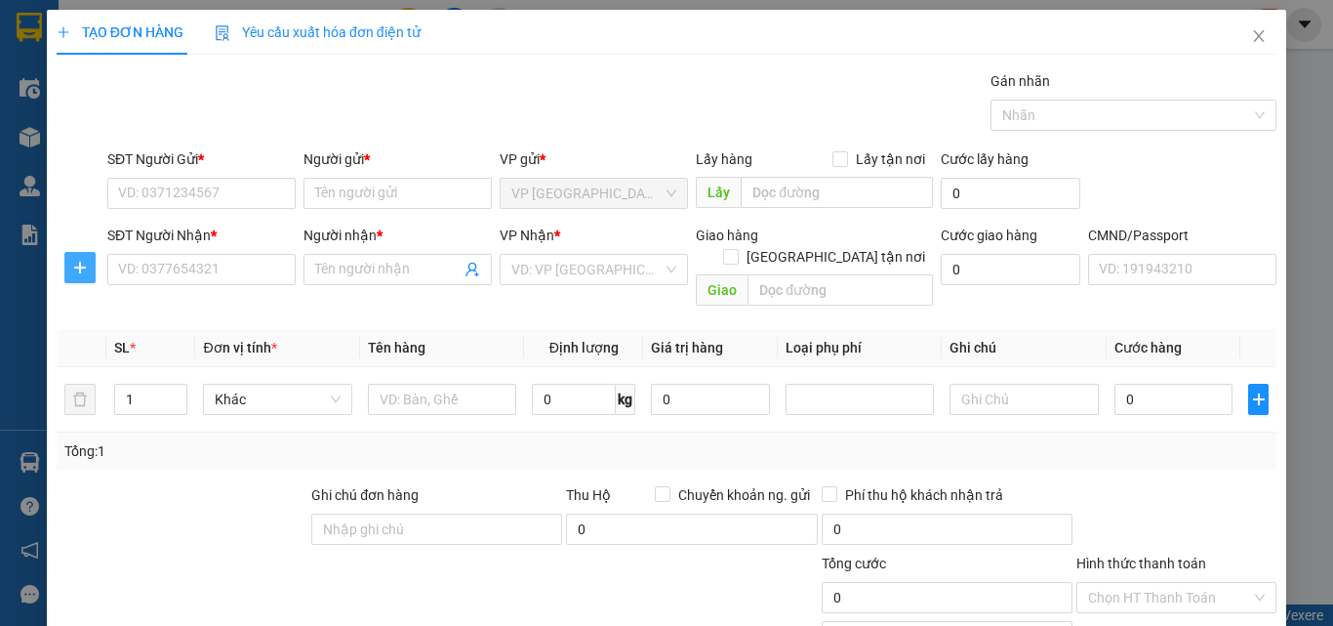
click at [81, 275] on button "button" at bounding box center [79, 267] width 31 height 31
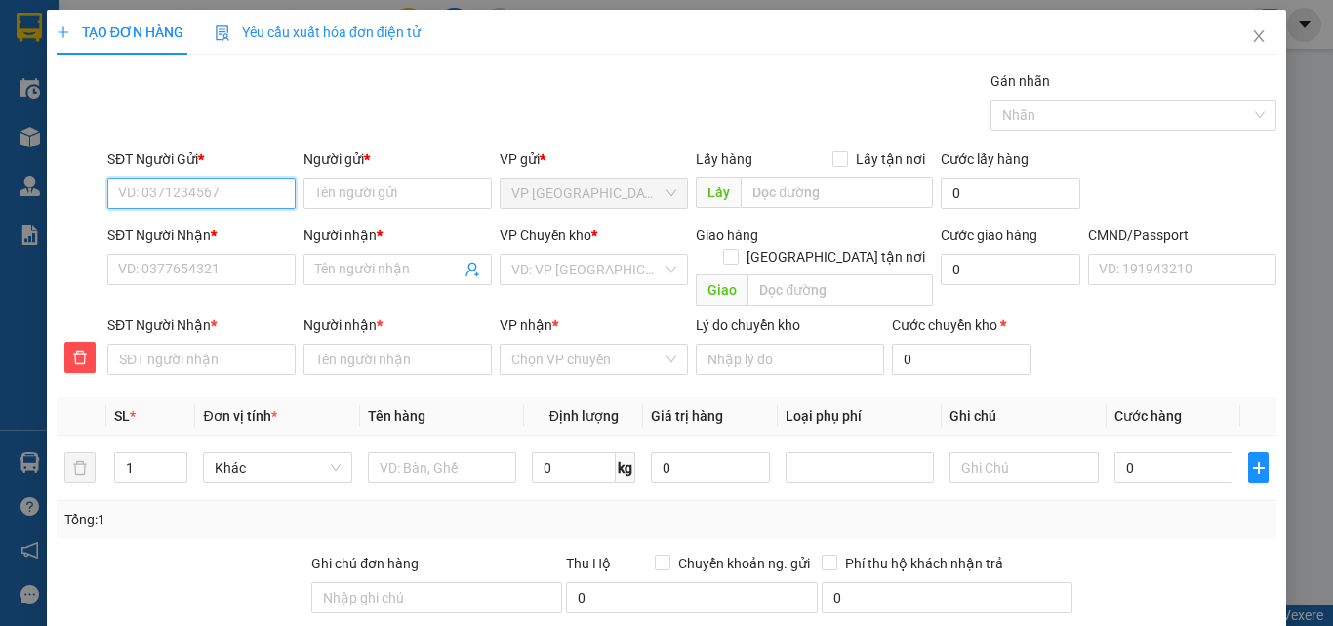
click at [205, 195] on input "SĐT Người Gửi *" at bounding box center [201, 193] width 188 height 31
click at [200, 231] on div "0986382286 - LINH THỦY 147BT" at bounding box center [217, 232] width 199 height 21
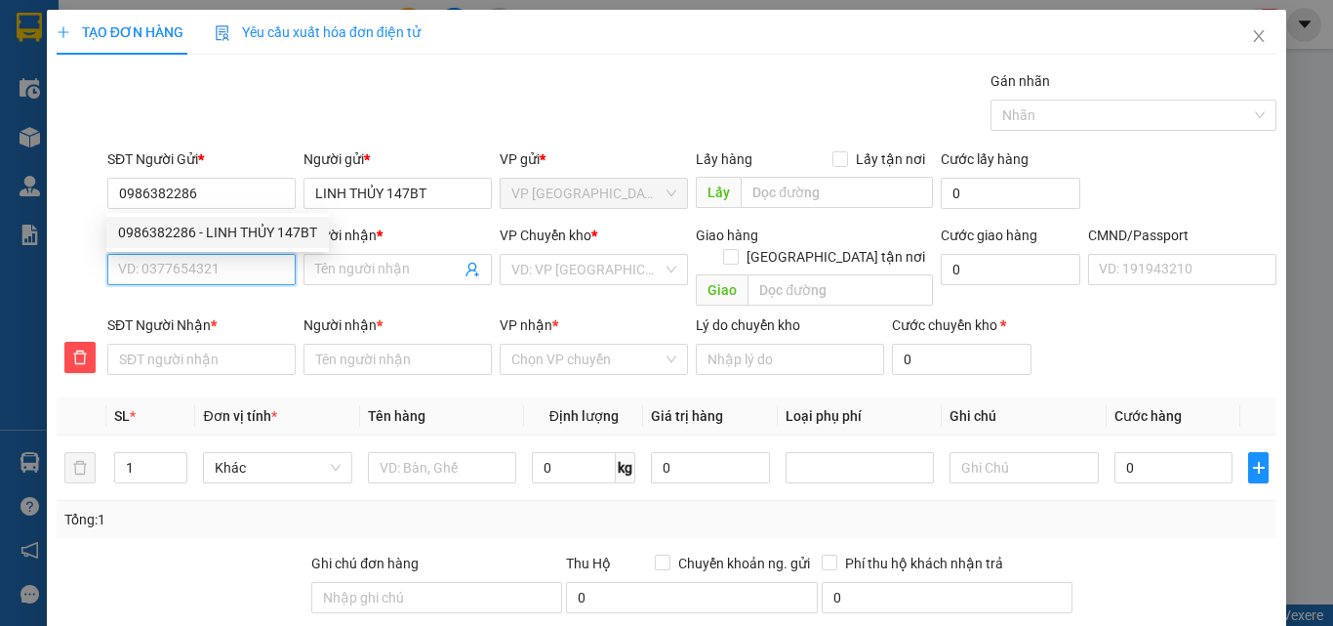
click at [209, 264] on input "SĐT Người Nhận *" at bounding box center [201, 269] width 188 height 31
drag, startPoint x: 221, startPoint y: 264, endPoint x: 0, endPoint y: 223, distance: 224.4
click at [0, 223] on div "TẠO ĐƠN HÀNG Yêu cầu xuất hóa đơn điện tử Transit Pickup Surcharge Ids Transit …" at bounding box center [666, 313] width 1333 height 626
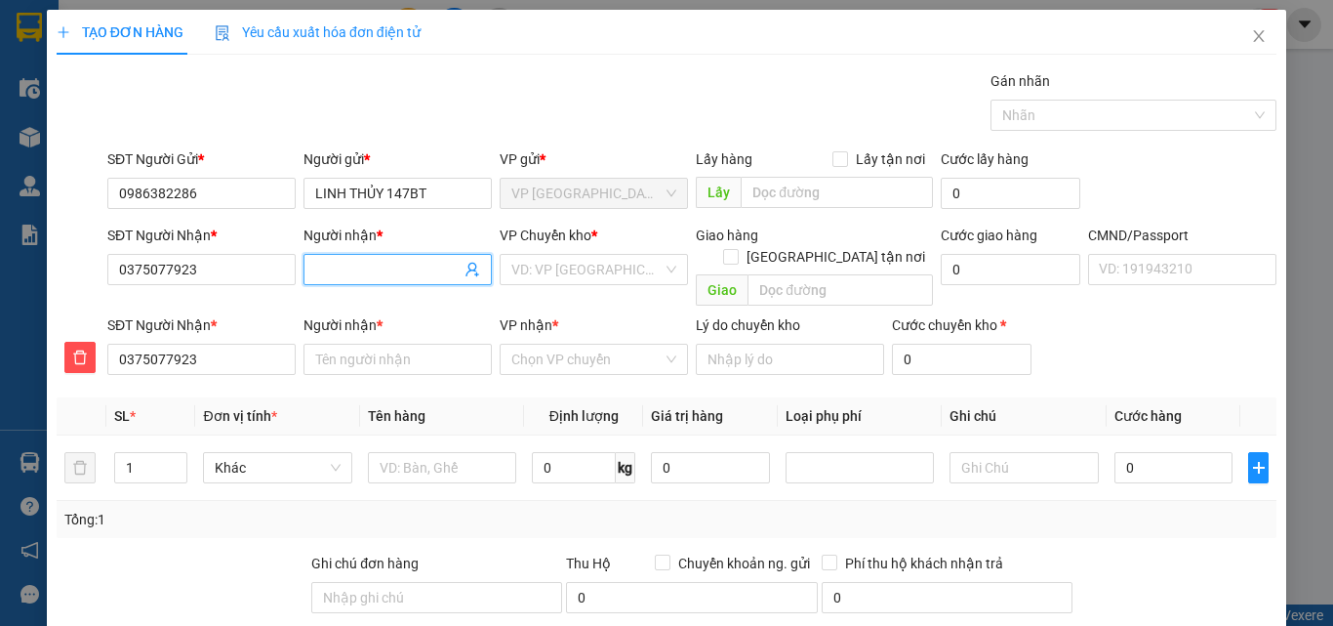
click at [317, 268] on input "Người nhận *" at bounding box center [387, 269] width 145 height 21
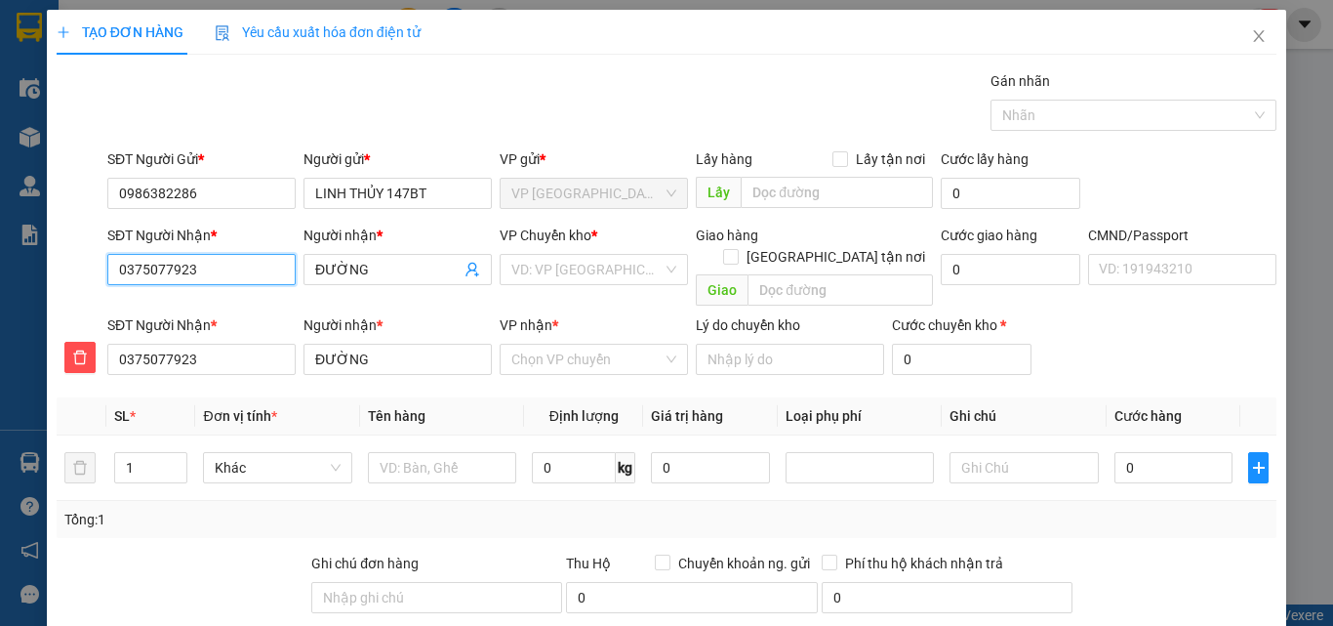
drag, startPoint x: 251, startPoint y: 275, endPoint x: 0, endPoint y: 278, distance: 250.9
click at [0, 278] on div "TẠO ĐƠN HÀNG Yêu cầu xuất hóa đơn điện tử Transit Pickup Surcharge Ids Transit …" at bounding box center [666, 313] width 1333 height 626
click at [609, 267] on input "search" at bounding box center [586, 269] width 151 height 29
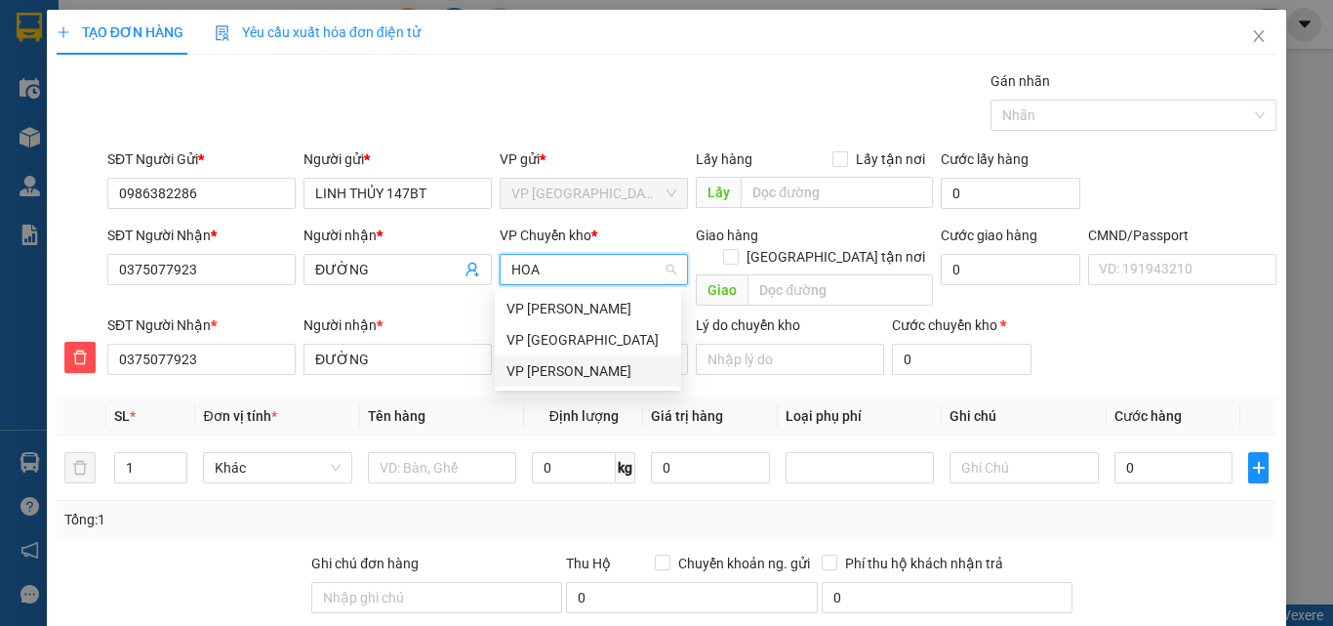
click at [560, 353] on div "VP Định Hóa" at bounding box center [588, 339] width 186 height 31
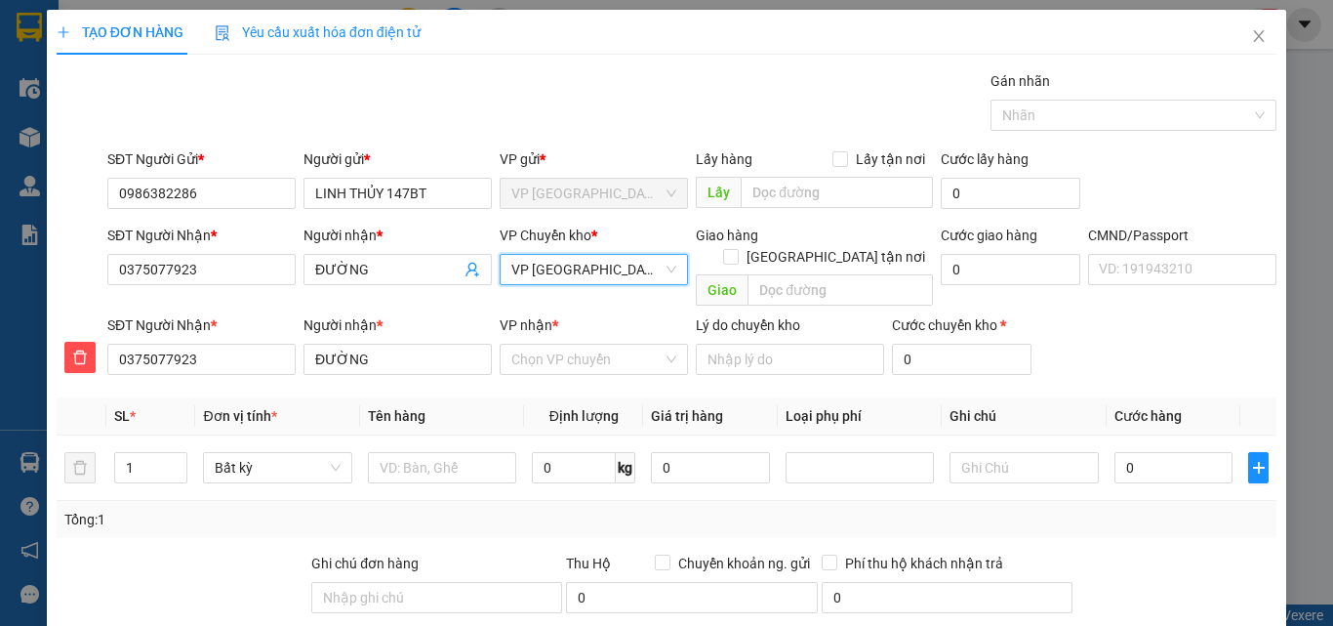
click at [598, 272] on span "VP Định Hóa" at bounding box center [593, 269] width 165 height 29
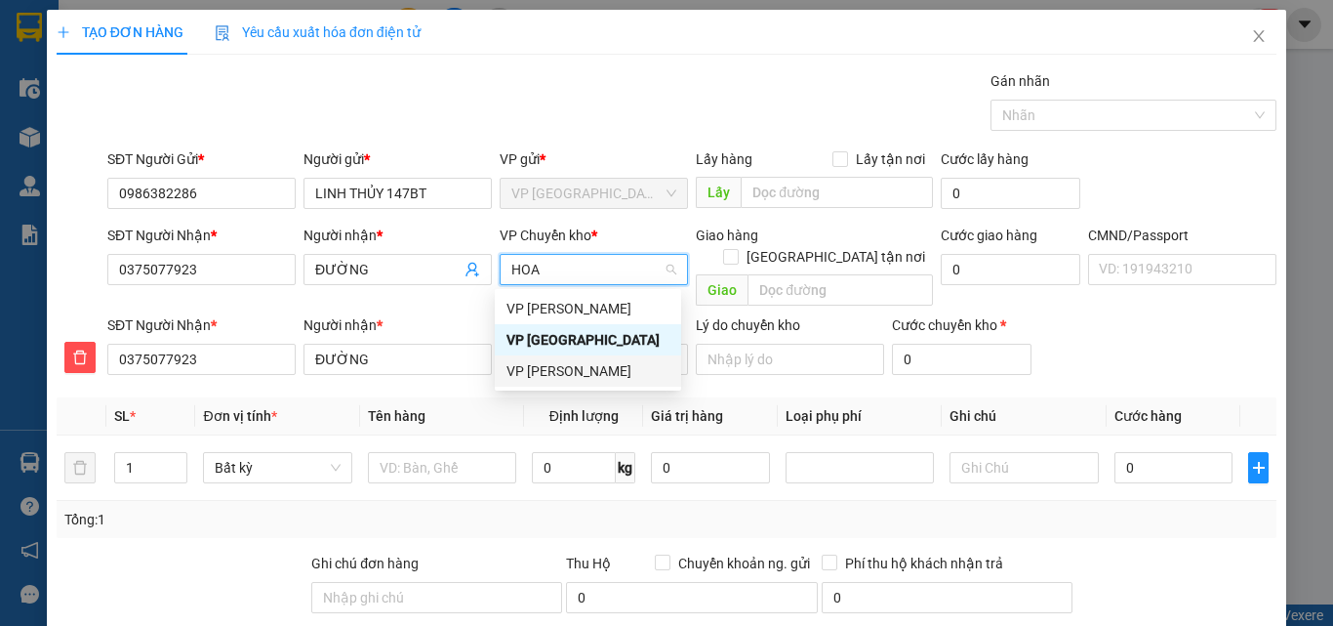
click at [563, 372] on div "VP [PERSON_NAME]" at bounding box center [588, 370] width 163 height 21
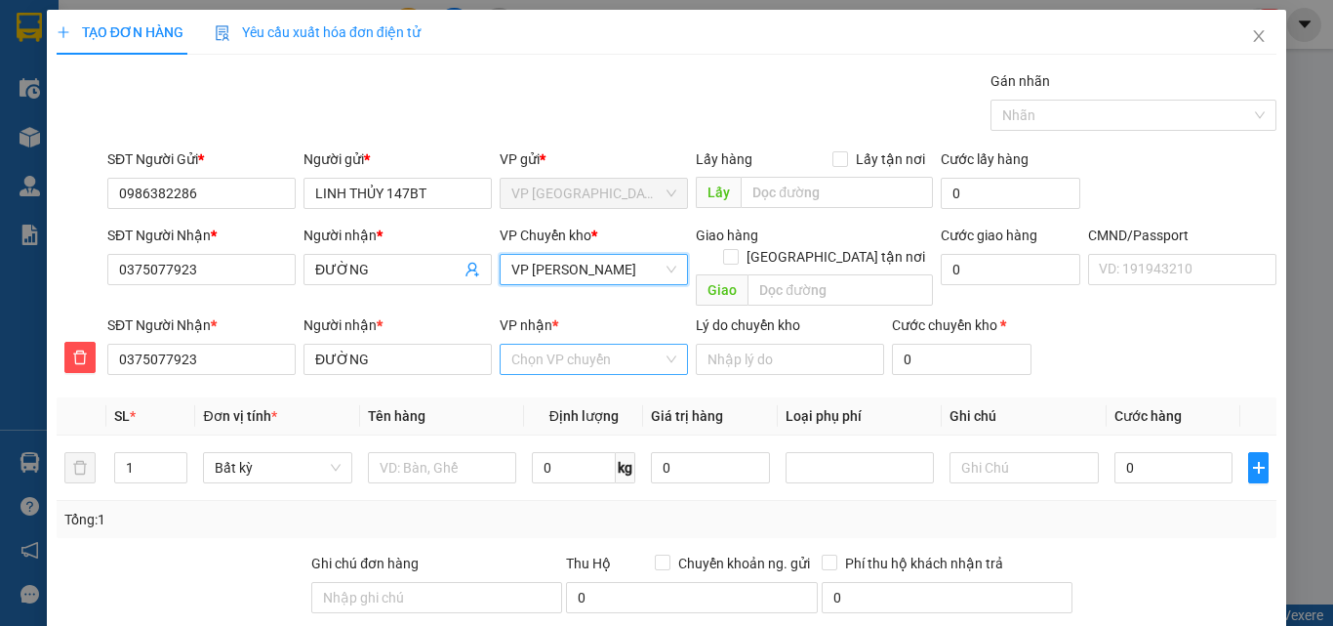
click at [566, 345] on input "VP nhận *" at bounding box center [586, 359] width 151 height 29
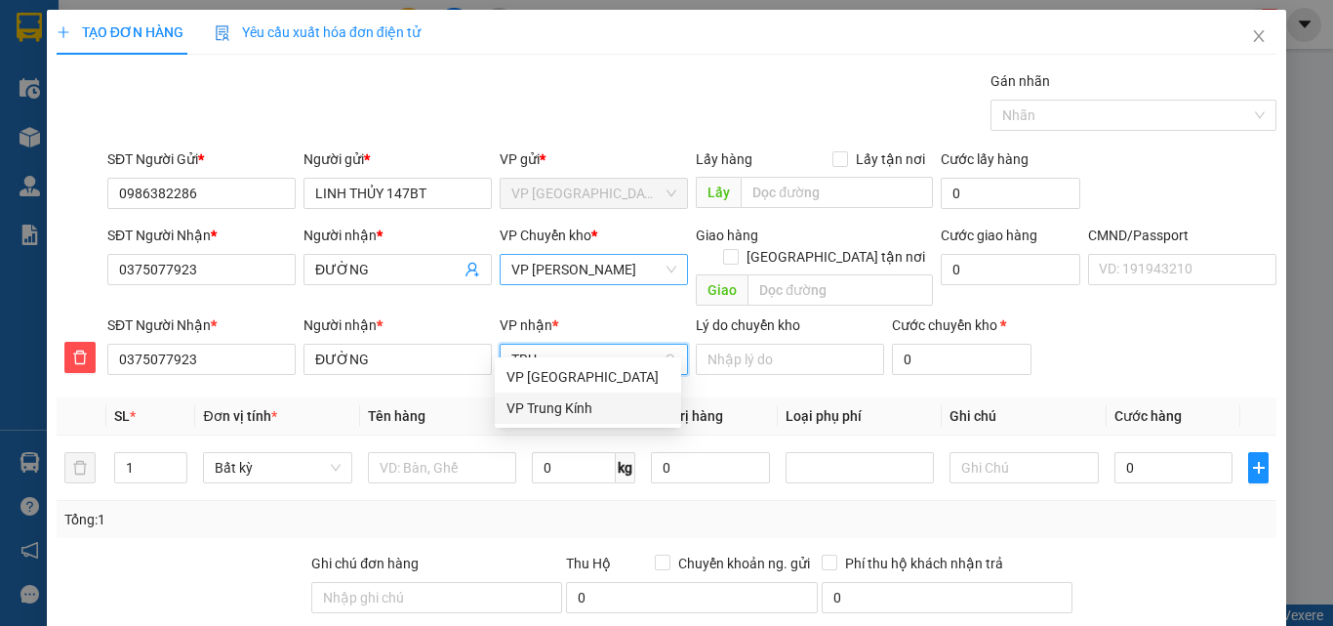
click at [560, 414] on div "VP Trung Kính" at bounding box center [588, 407] width 163 height 21
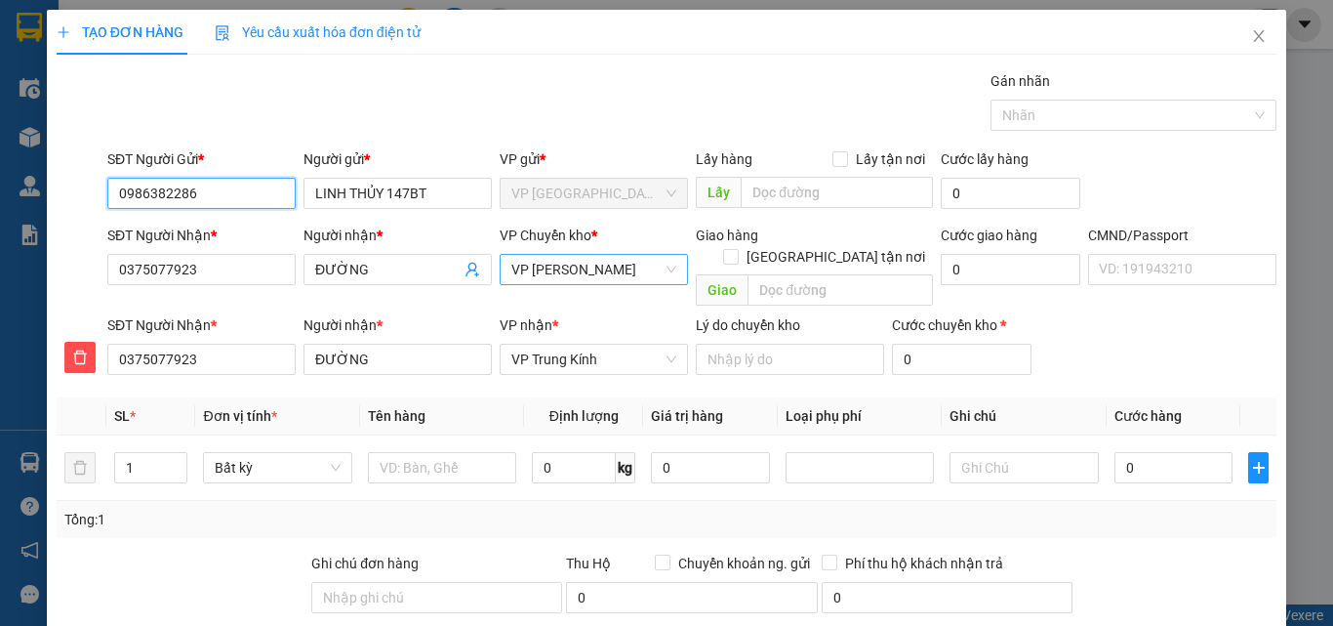
drag, startPoint x: 220, startPoint y: 196, endPoint x: 58, endPoint y: 197, distance: 162.0
click at [58, 197] on div "SĐT Người Gửi * 0986382286 0986382286 Người gửi * LINH THỦY 147BT VP gửi * VP B…" at bounding box center [667, 182] width 1224 height 68
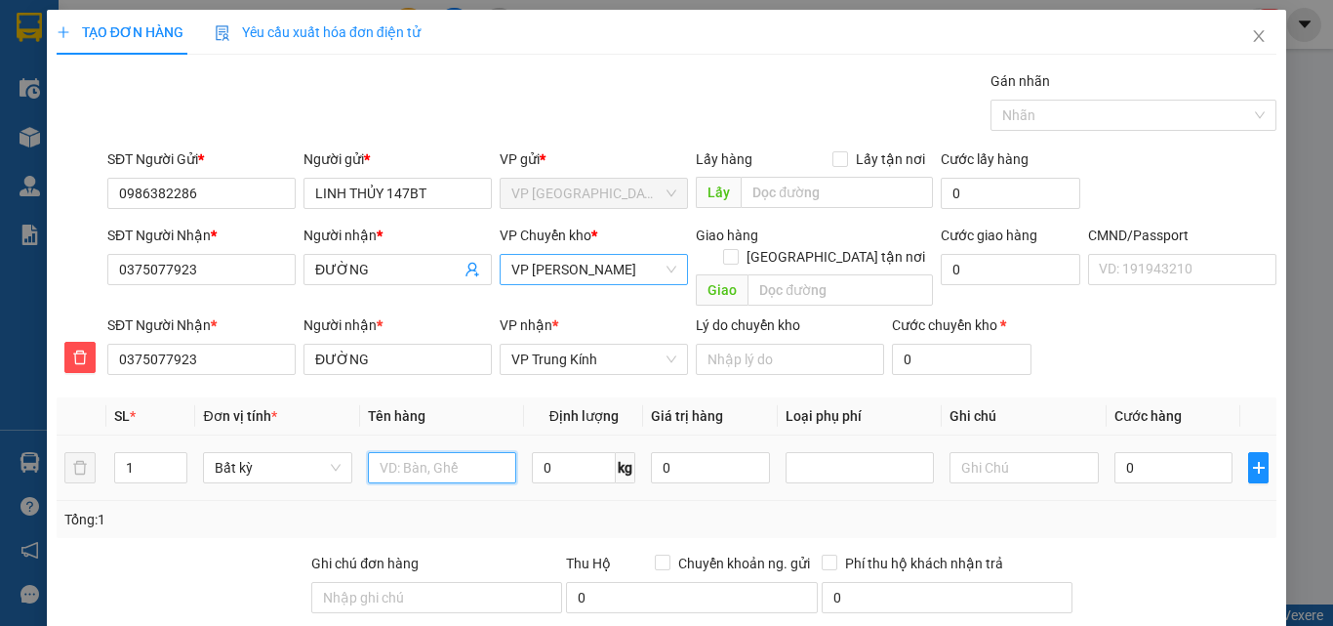
click at [452, 452] on input "text" at bounding box center [442, 467] width 148 height 31
click at [1160, 452] on input "0" at bounding box center [1174, 467] width 119 height 31
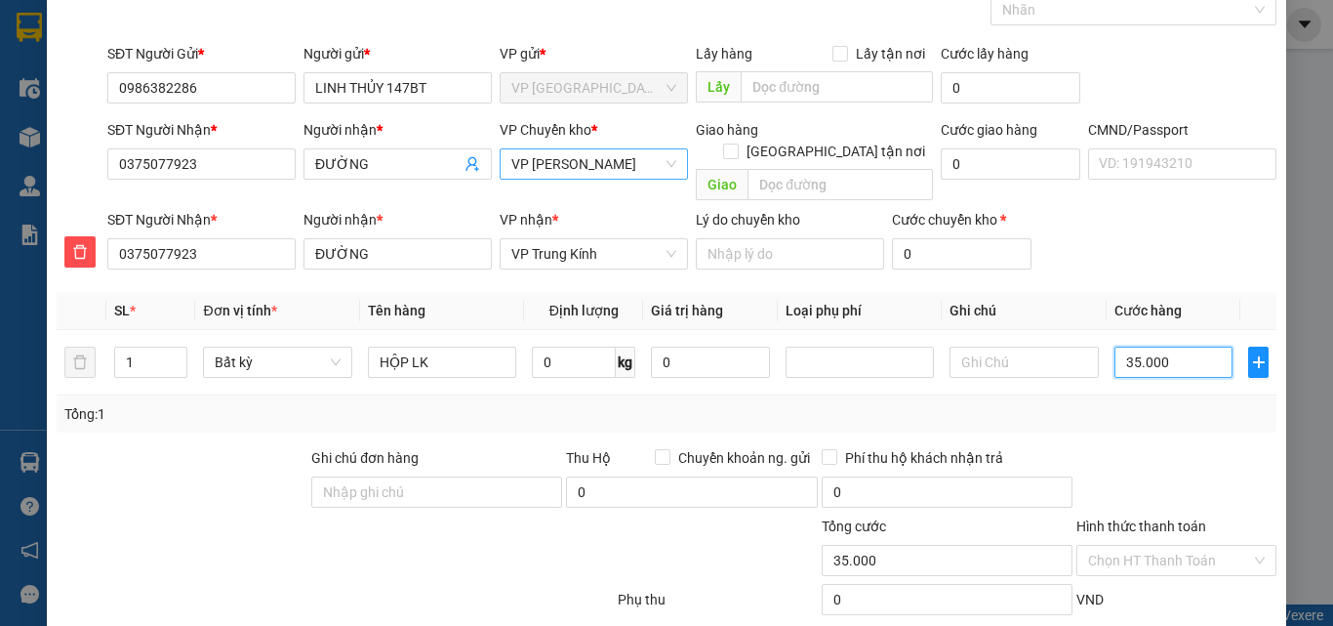
scroll to position [204, 0]
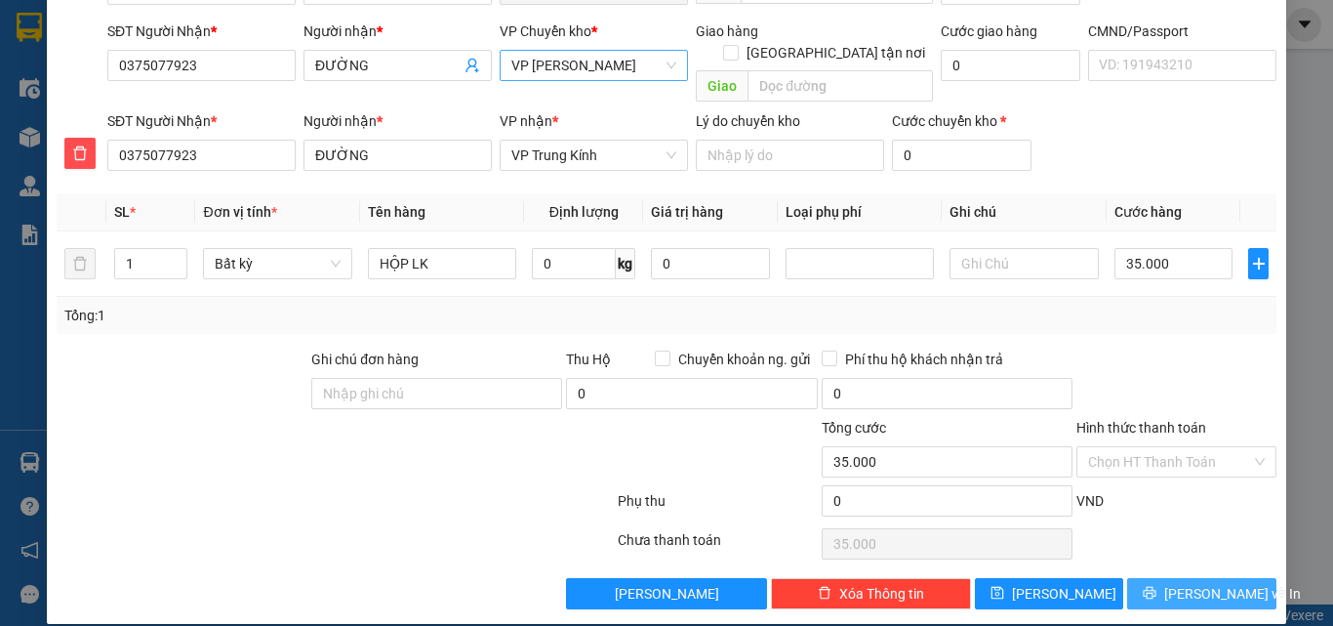
click at [1170, 578] on button "[PERSON_NAME] và In" at bounding box center [1201, 593] width 149 height 31
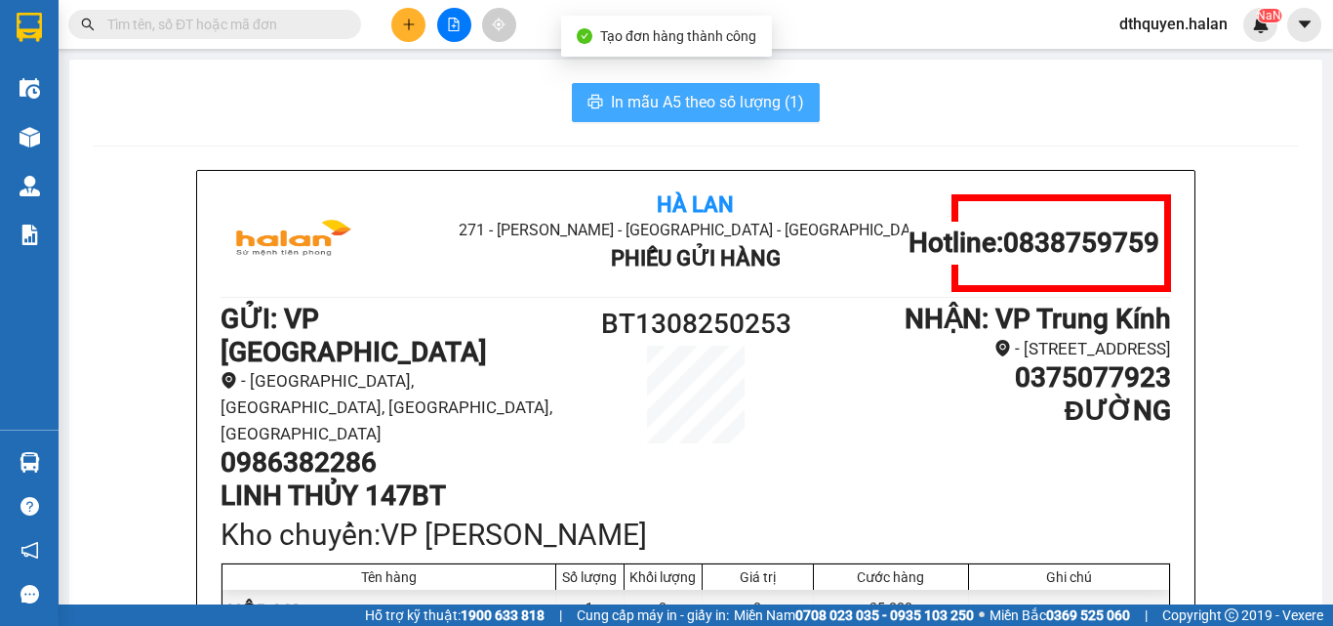
click at [644, 97] on span "In mẫu A5 theo số lượng (1)" at bounding box center [707, 102] width 193 height 24
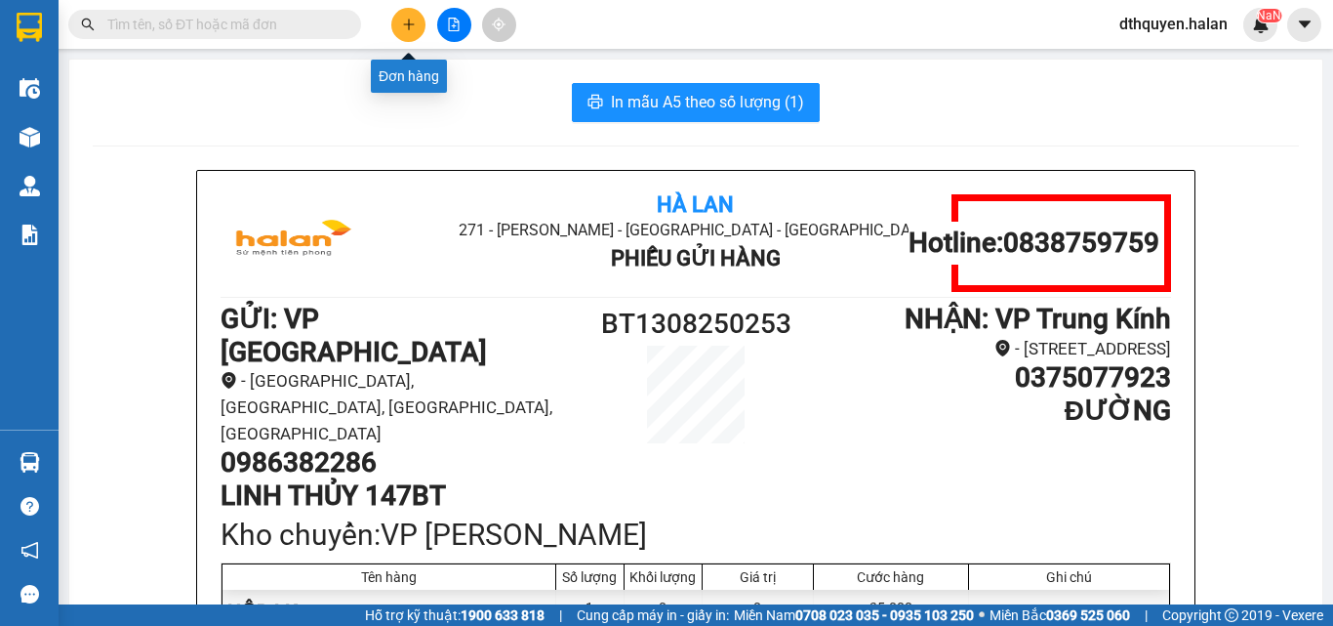
click at [397, 13] on button at bounding box center [408, 25] width 34 height 34
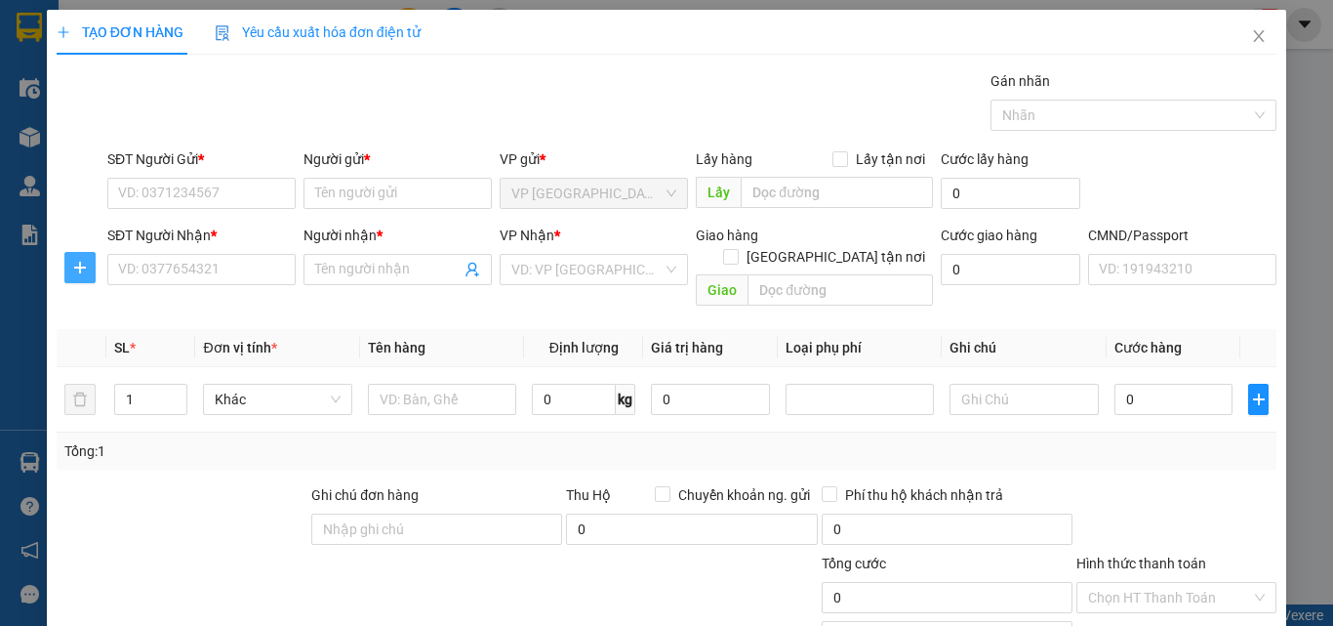
click at [86, 270] on icon "plus" at bounding box center [80, 268] width 16 height 16
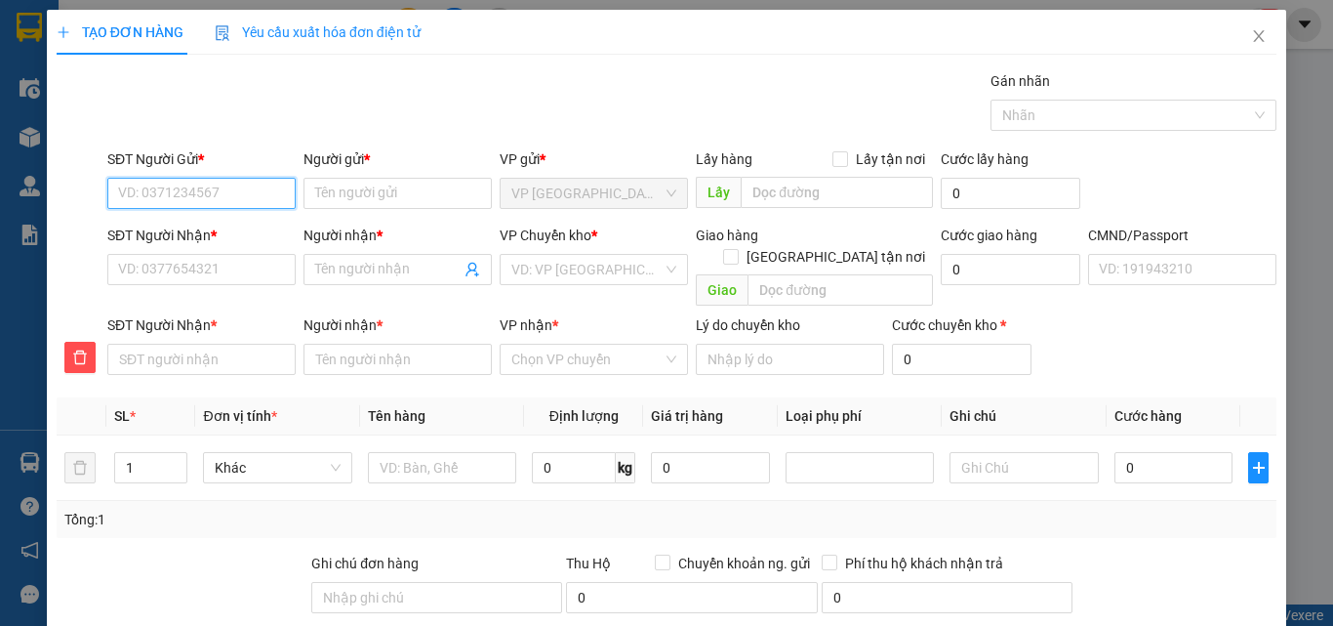
click at [161, 199] on input "SĐT Người Gửi *" at bounding box center [201, 193] width 188 height 31
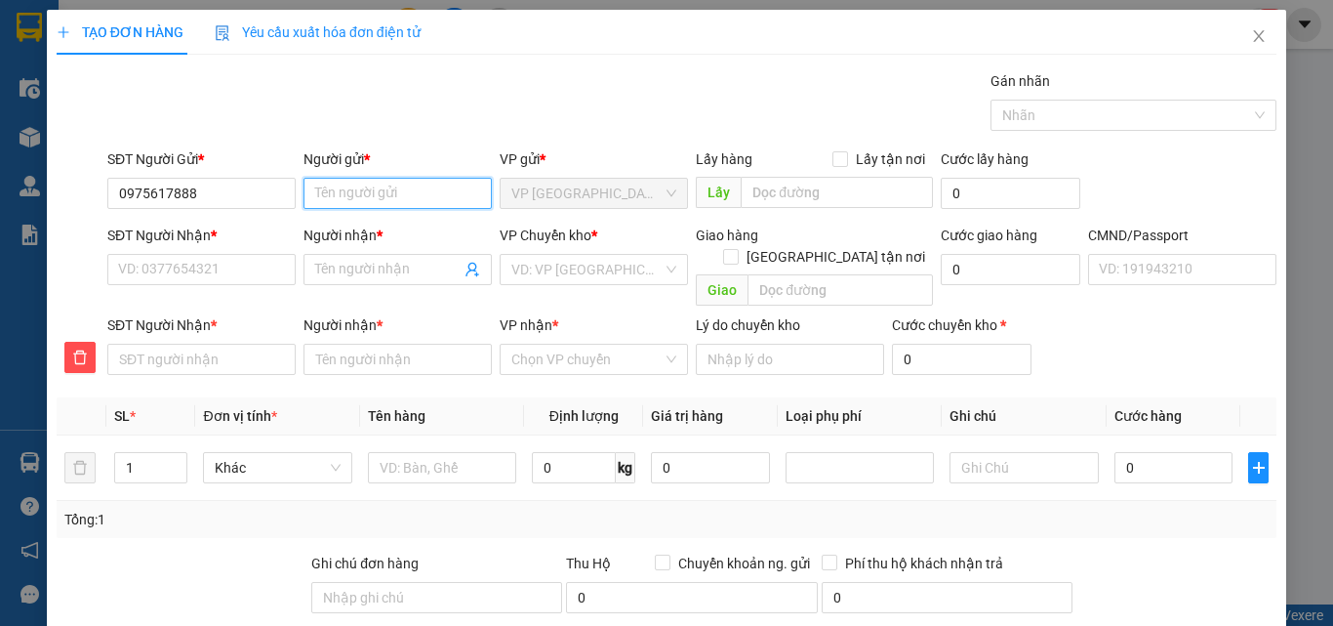
click at [362, 191] on input "Người gửi *" at bounding box center [398, 193] width 188 height 31
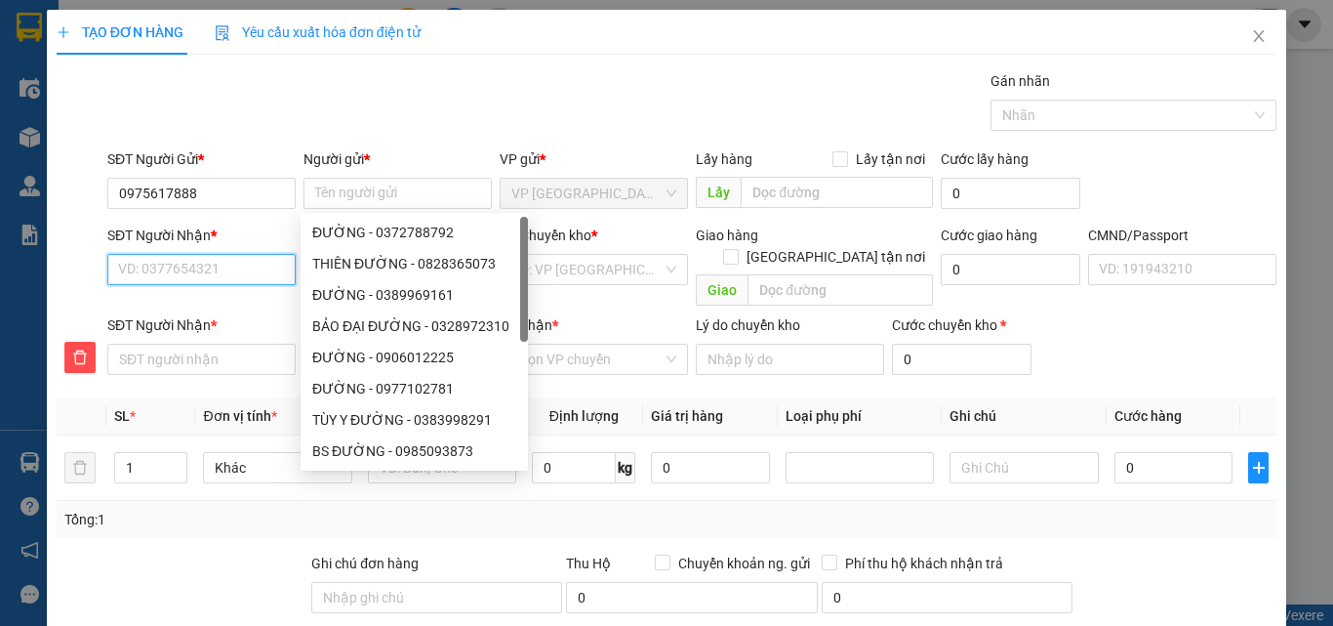
click at [234, 267] on input "SĐT Người Nhận *" at bounding box center [201, 269] width 188 height 31
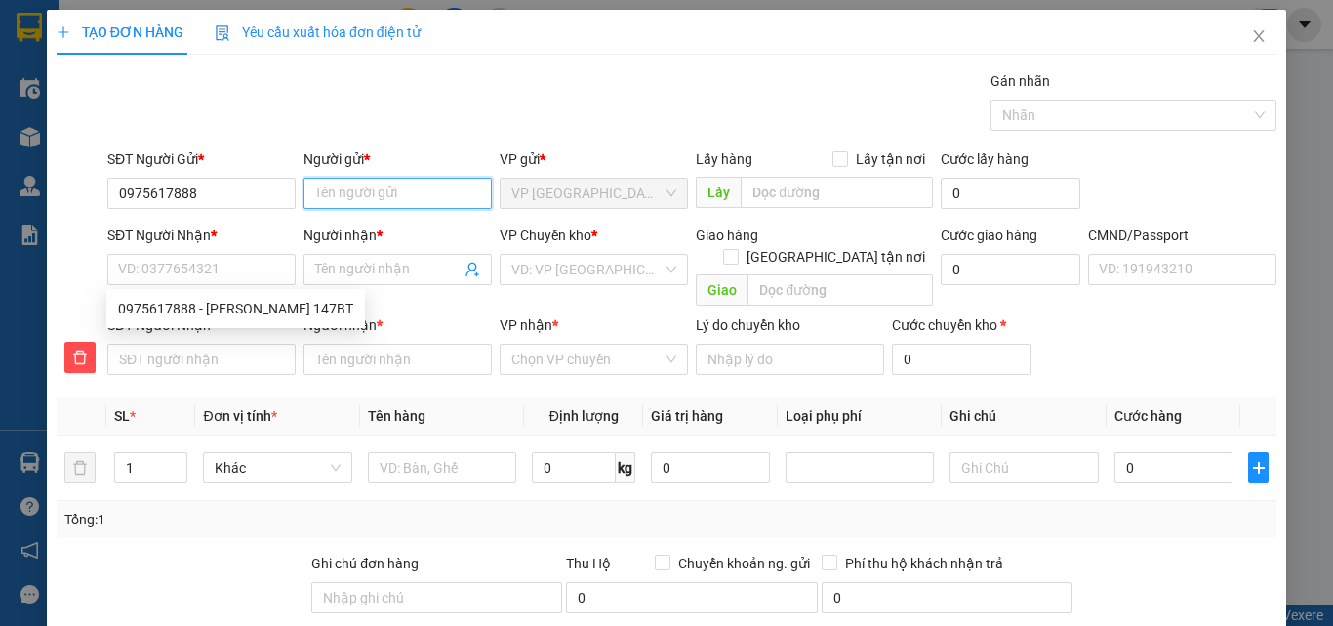
click at [370, 195] on input "Người gửi *" at bounding box center [398, 193] width 188 height 31
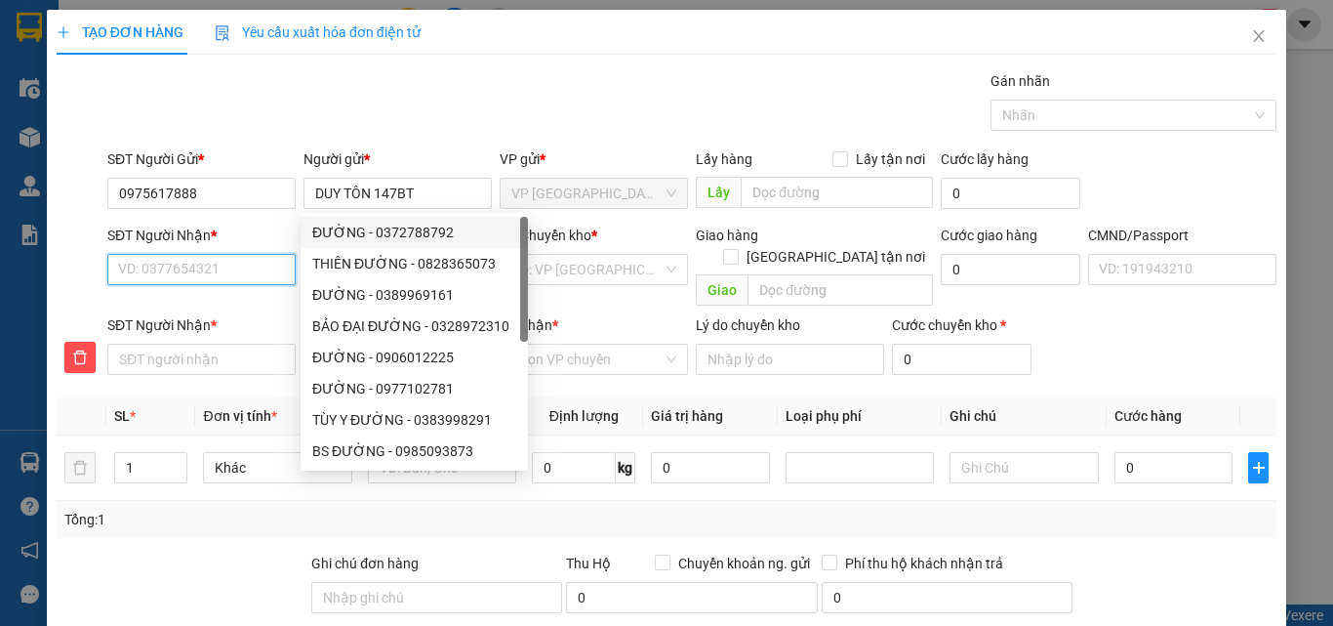
click at [213, 268] on input "SĐT Người Nhận *" at bounding box center [201, 269] width 188 height 31
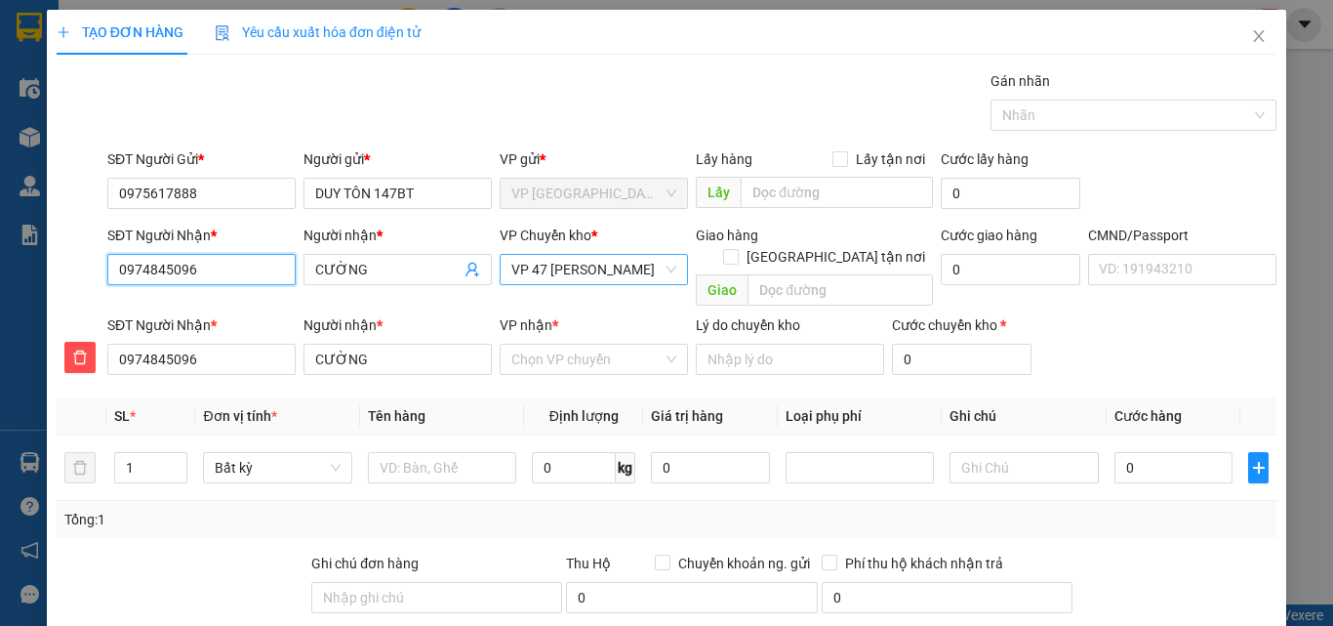
click at [646, 272] on span "VP 47 [PERSON_NAME]" at bounding box center [593, 269] width 165 height 29
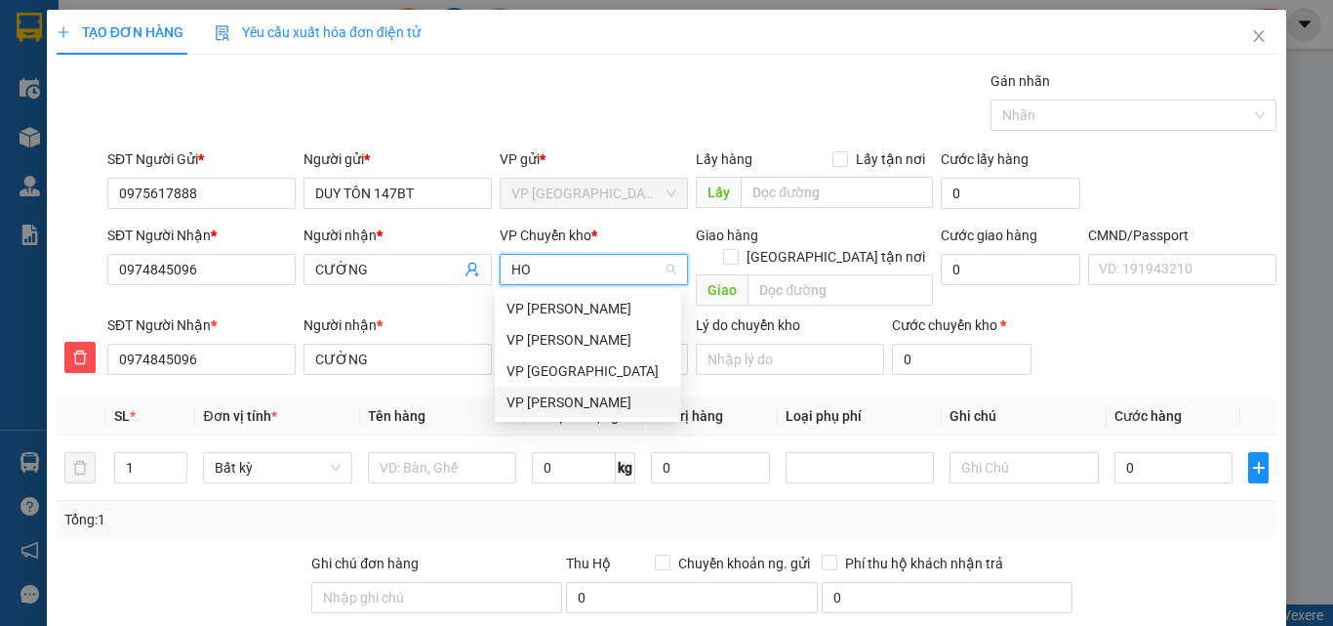
drag, startPoint x: 576, startPoint y: 399, endPoint x: 593, endPoint y: 395, distance: 18.0
click at [575, 399] on div "VP [PERSON_NAME]" at bounding box center [588, 401] width 163 height 21
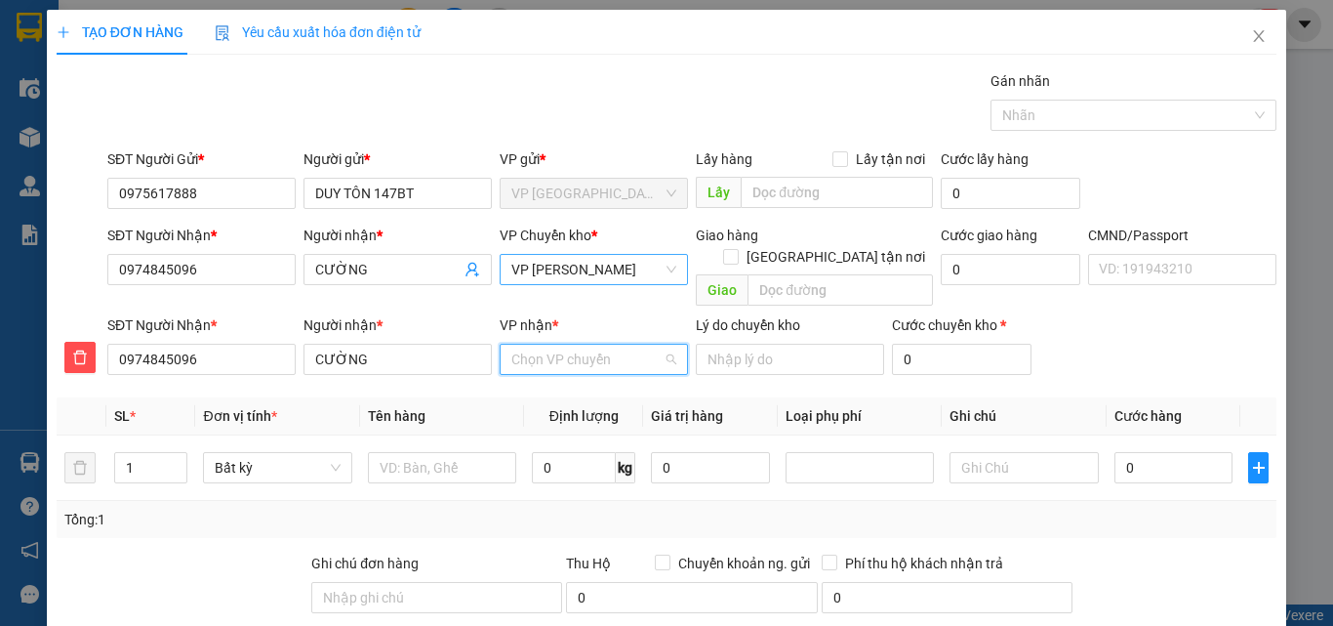
click at [579, 345] on input "VP nhận *" at bounding box center [586, 359] width 151 height 29
click at [586, 376] on div "VP 47 [PERSON_NAME]" at bounding box center [588, 376] width 163 height 21
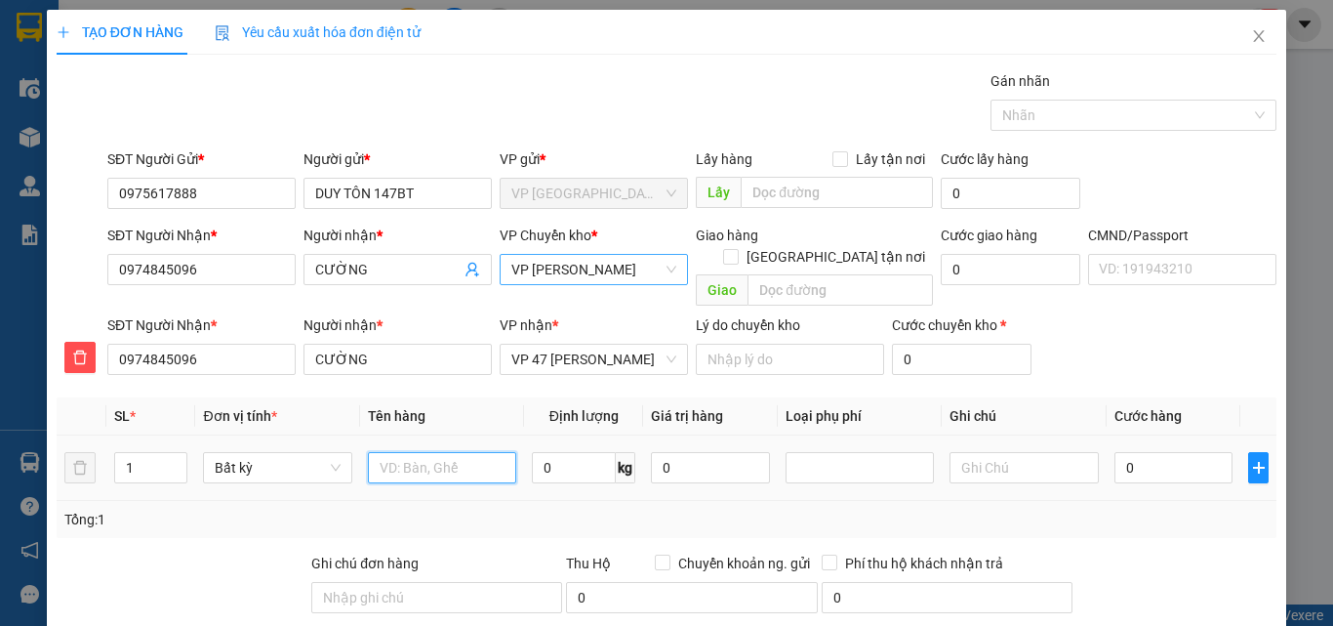
click at [408, 452] on input "text" at bounding box center [442, 467] width 148 height 31
click at [1198, 452] on input "0" at bounding box center [1174, 467] width 119 height 31
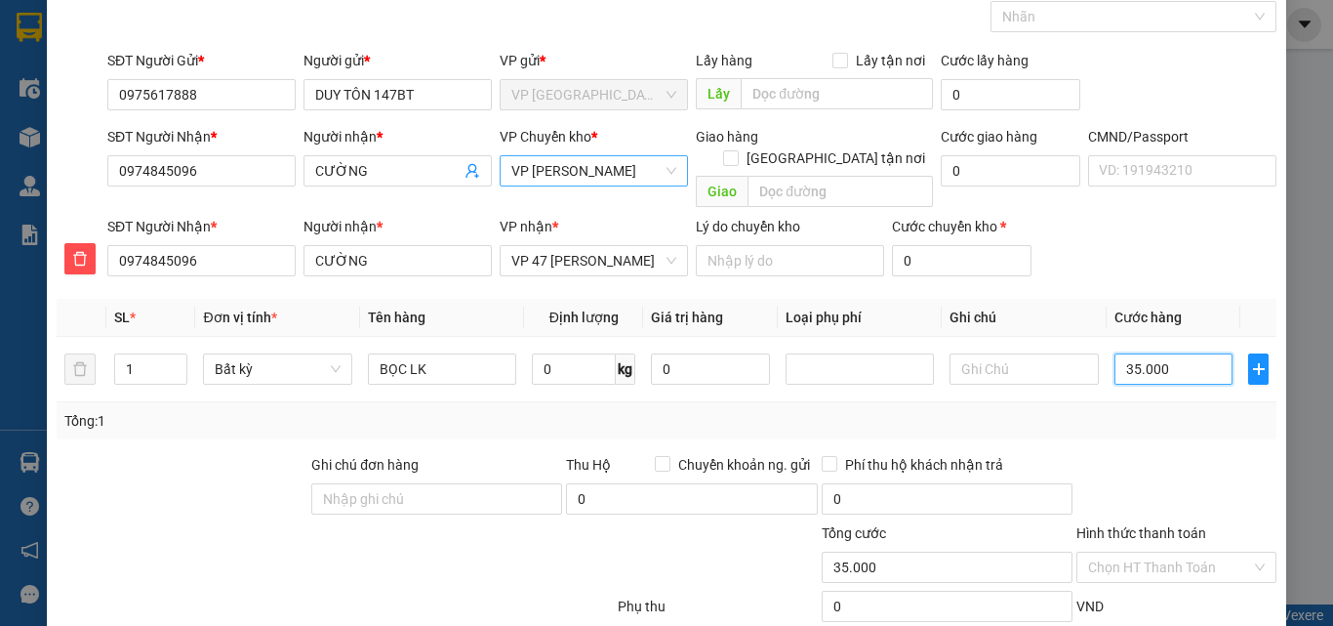
scroll to position [204, 0]
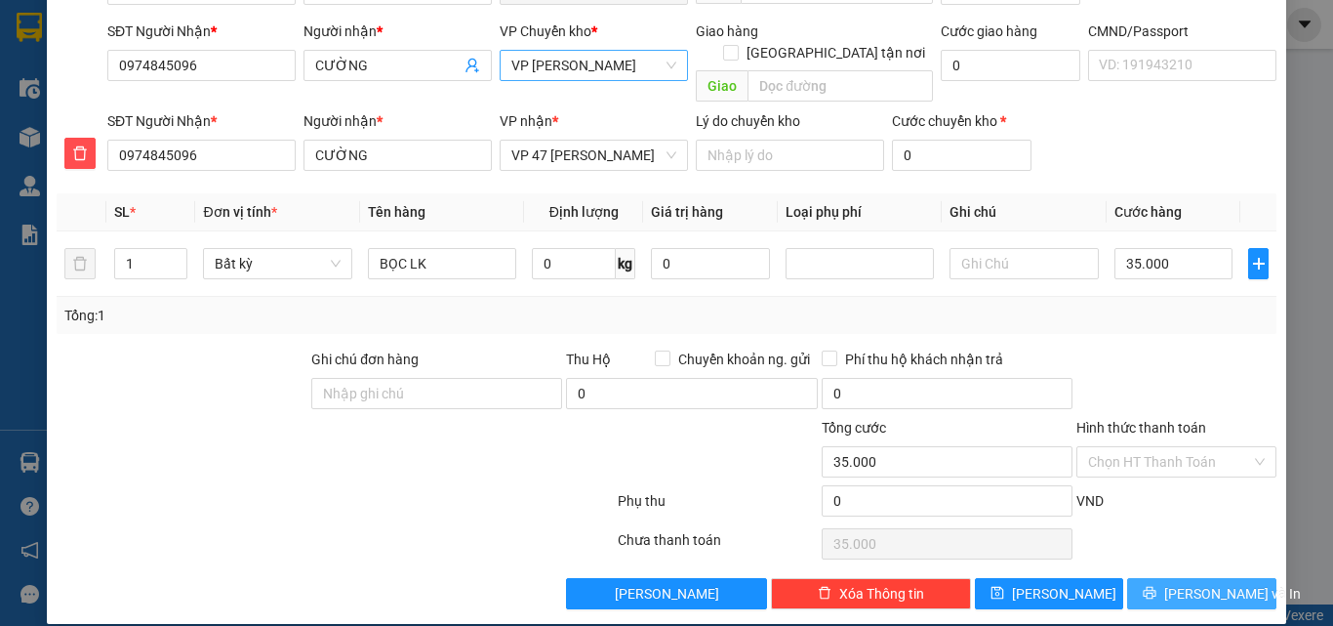
click at [1189, 583] on span "[PERSON_NAME] và In" at bounding box center [1232, 593] width 137 height 21
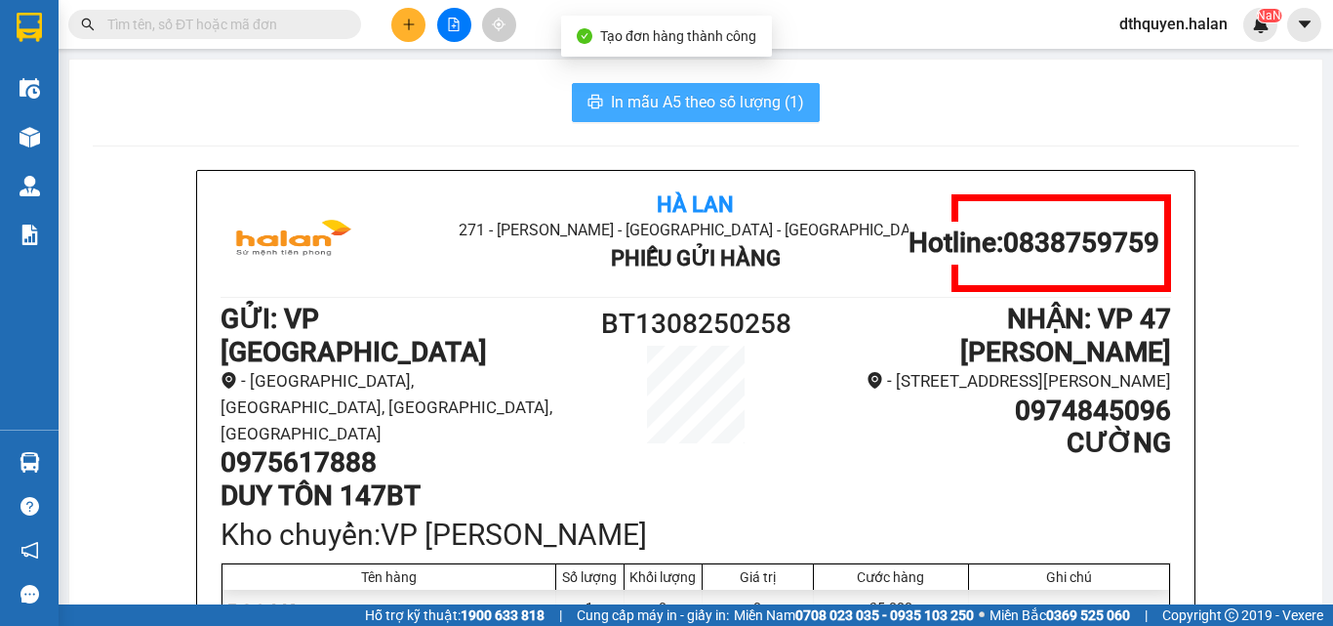
click at [659, 103] on span "In mẫu A5 theo số lượng (1)" at bounding box center [707, 102] width 193 height 24
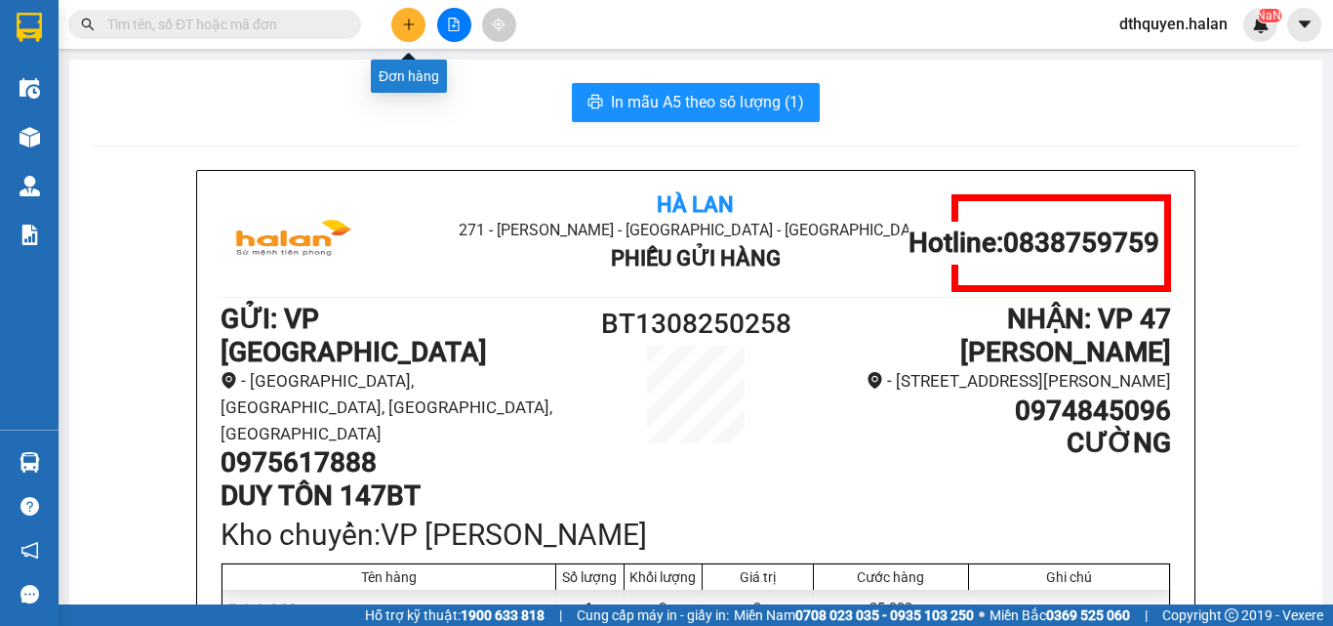
click at [409, 29] on icon "plus" at bounding box center [408, 24] width 1 height 11
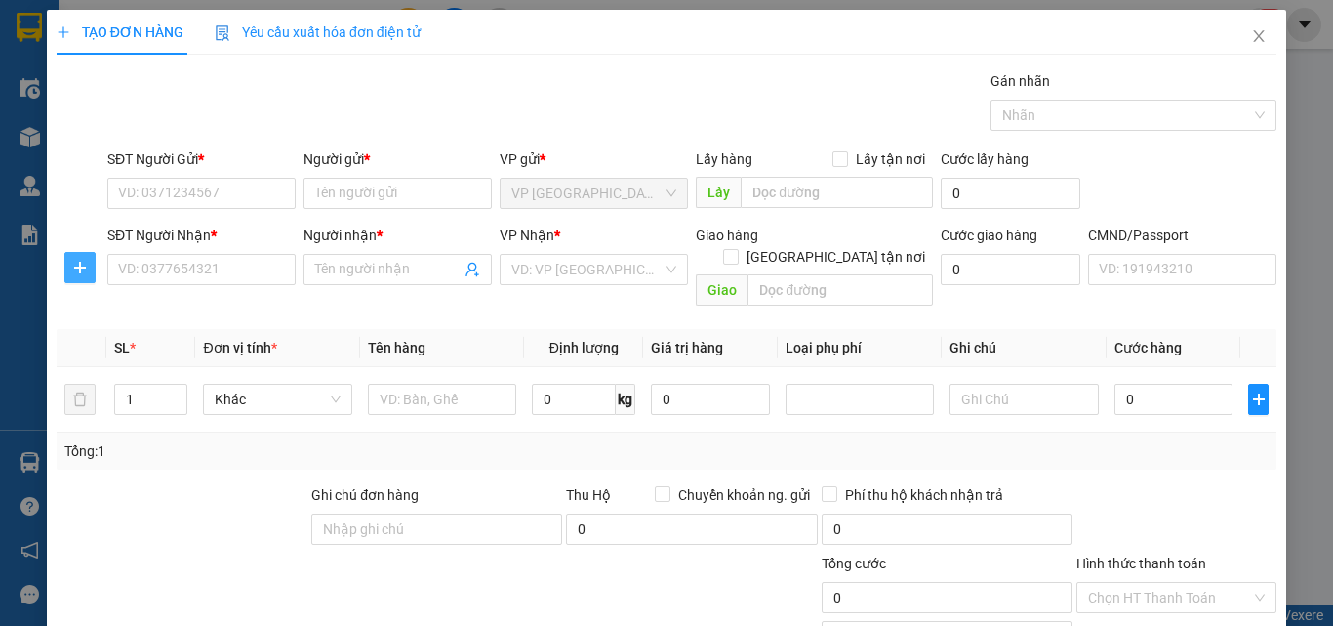
drag, startPoint x: 82, startPoint y: 265, endPoint x: 131, endPoint y: 192, distance: 87.2
click at [82, 264] on icon "plus" at bounding box center [80, 268] width 16 height 16
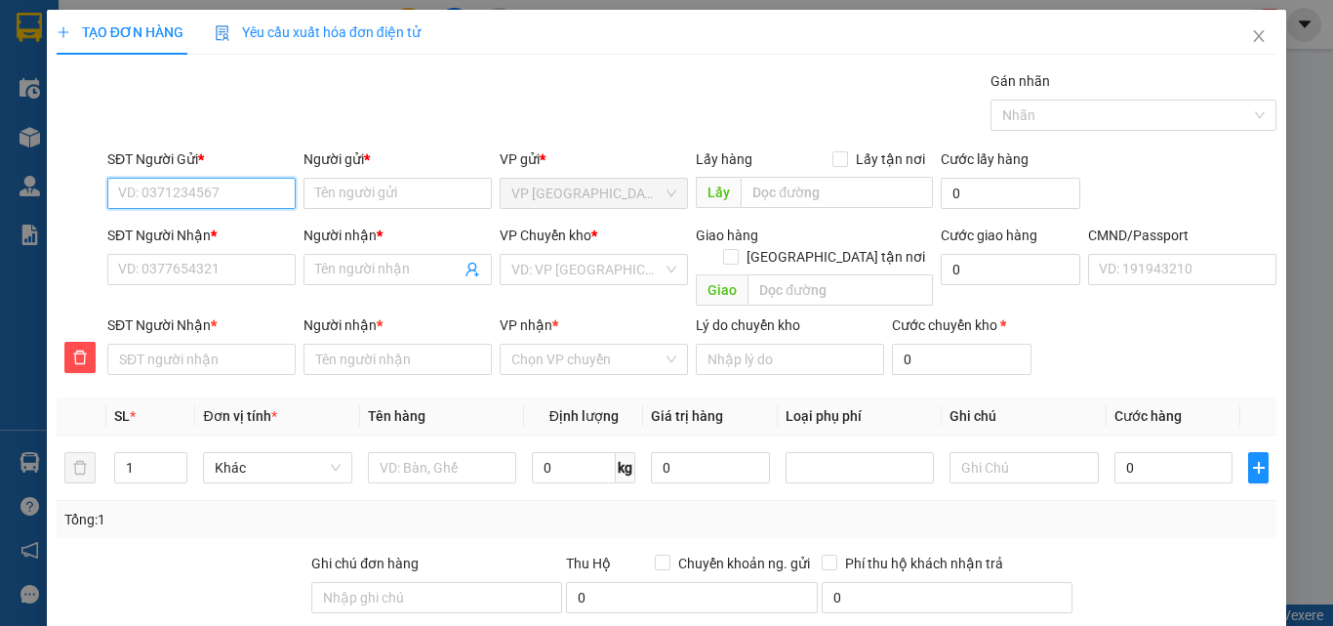
click at [131, 192] on input "SĐT Người Gửi *" at bounding box center [201, 193] width 188 height 31
click at [198, 231] on div "0986382286 - LINH THỦY 147BT" at bounding box center [217, 232] width 199 height 21
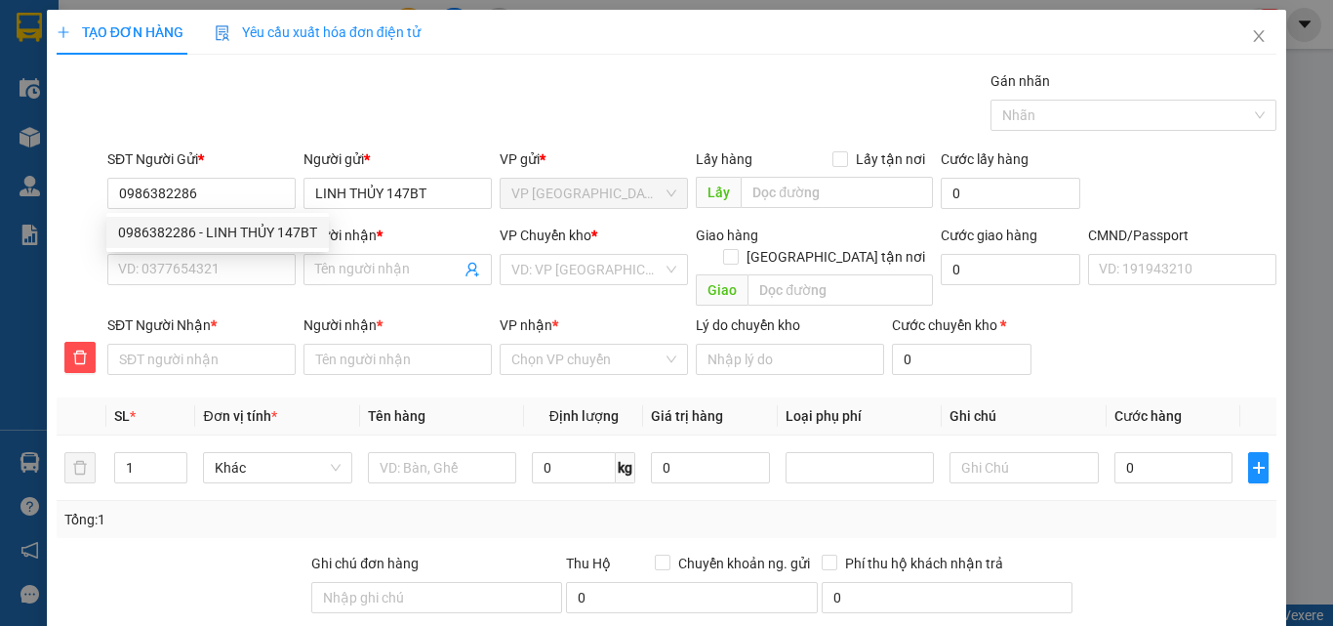
click at [220, 250] on div "0986382286 0986382286 - LINH THỦY 147BT" at bounding box center [217, 232] width 223 height 39
click at [224, 265] on input "SĐT Người Nhận *" at bounding box center [201, 269] width 188 height 31
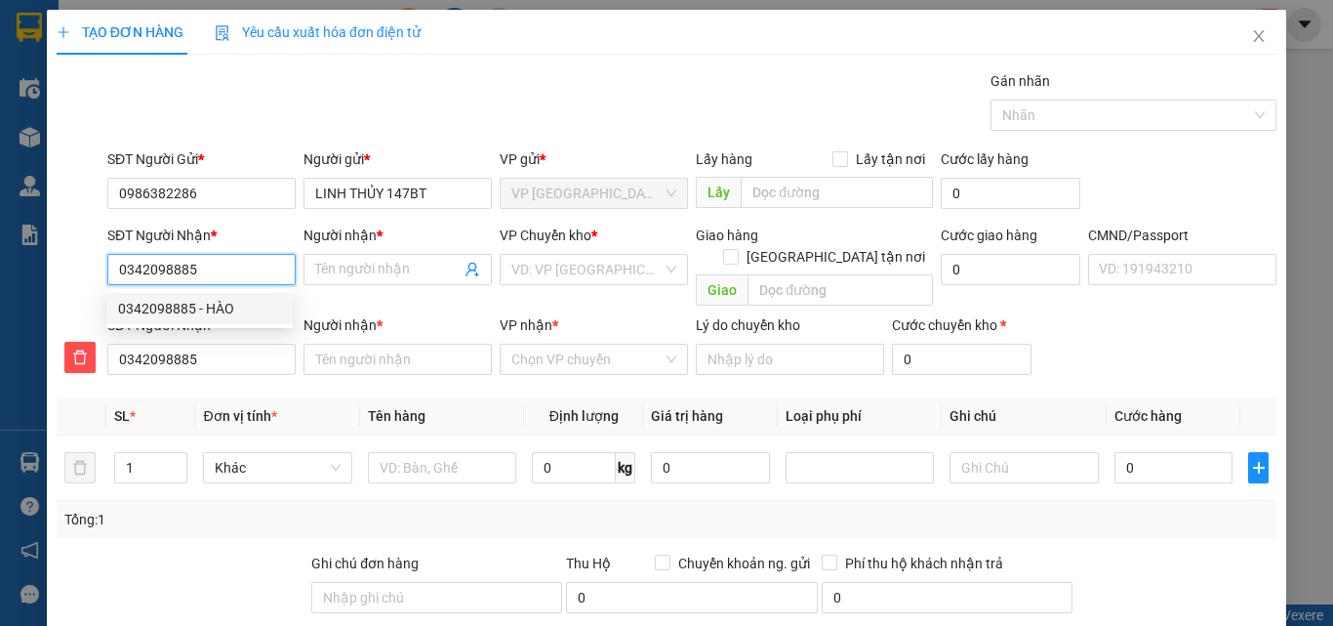
drag, startPoint x: 192, startPoint y: 304, endPoint x: 216, endPoint y: 317, distance: 27.1
click at [192, 304] on div "0342098885 - HÀO" at bounding box center [199, 308] width 163 height 21
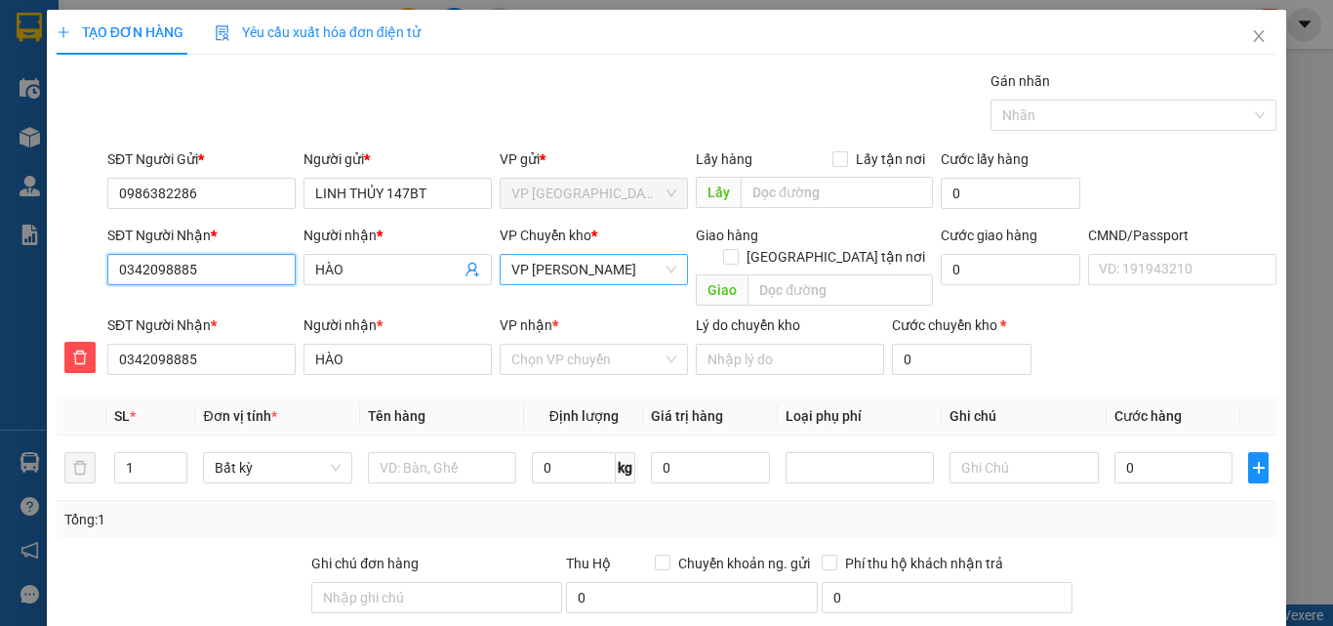
click at [610, 267] on span "VP [PERSON_NAME]" at bounding box center [593, 269] width 165 height 29
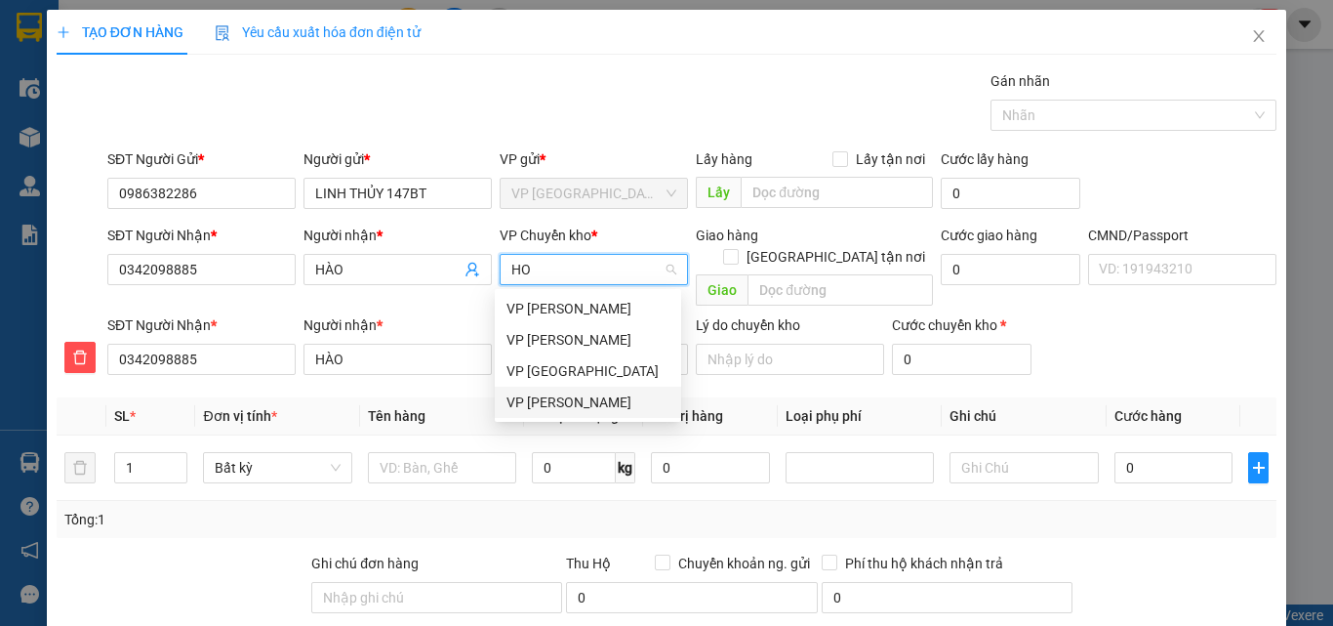
click at [571, 403] on div "VP [PERSON_NAME]" at bounding box center [588, 401] width 163 height 21
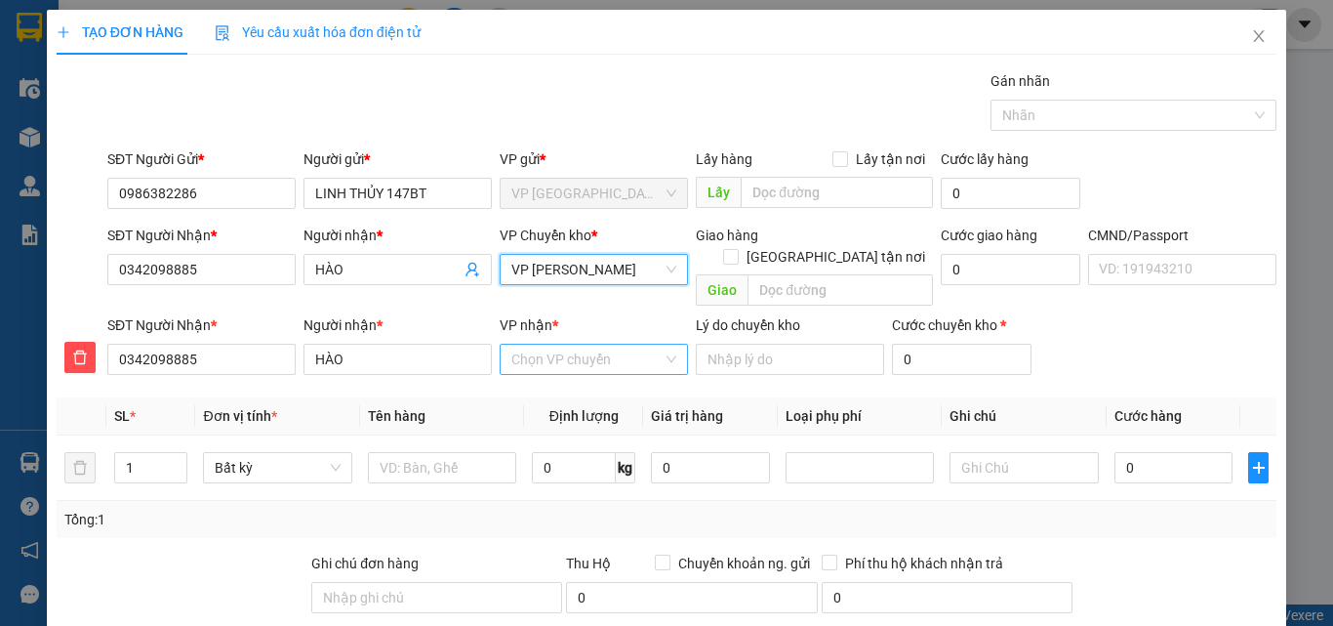
click at [576, 345] on input "VP nhận *" at bounding box center [586, 359] width 151 height 29
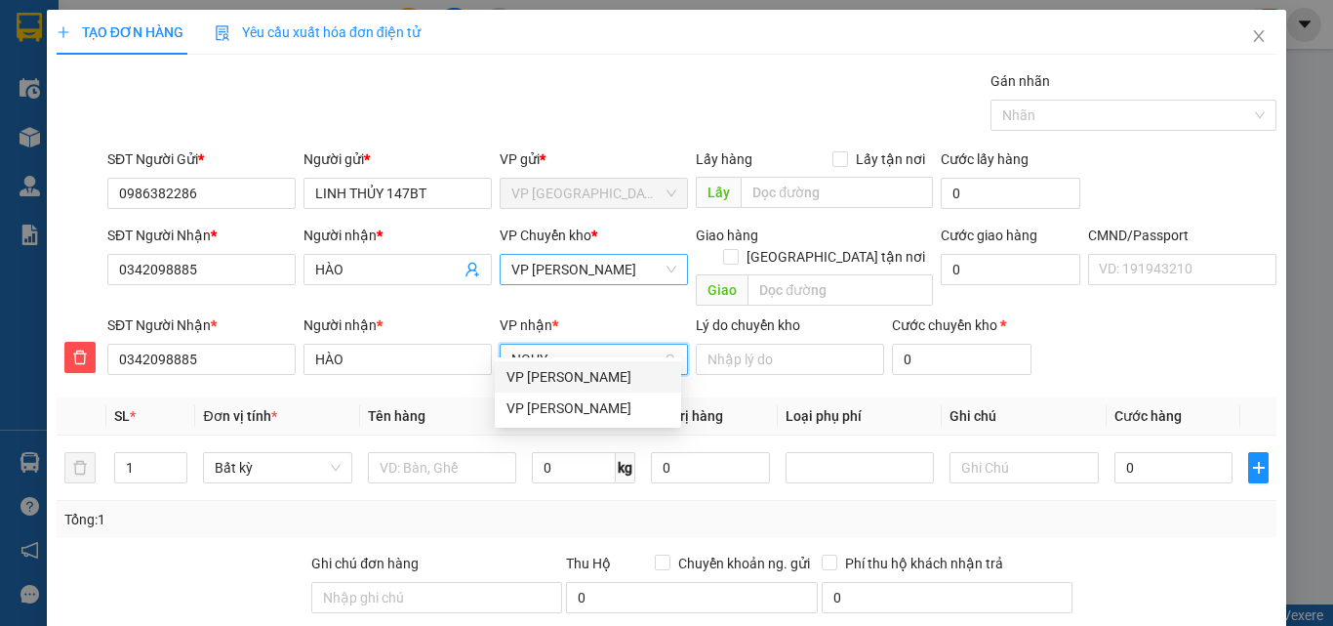
click at [581, 381] on div "VP [PERSON_NAME]" at bounding box center [588, 376] width 163 height 21
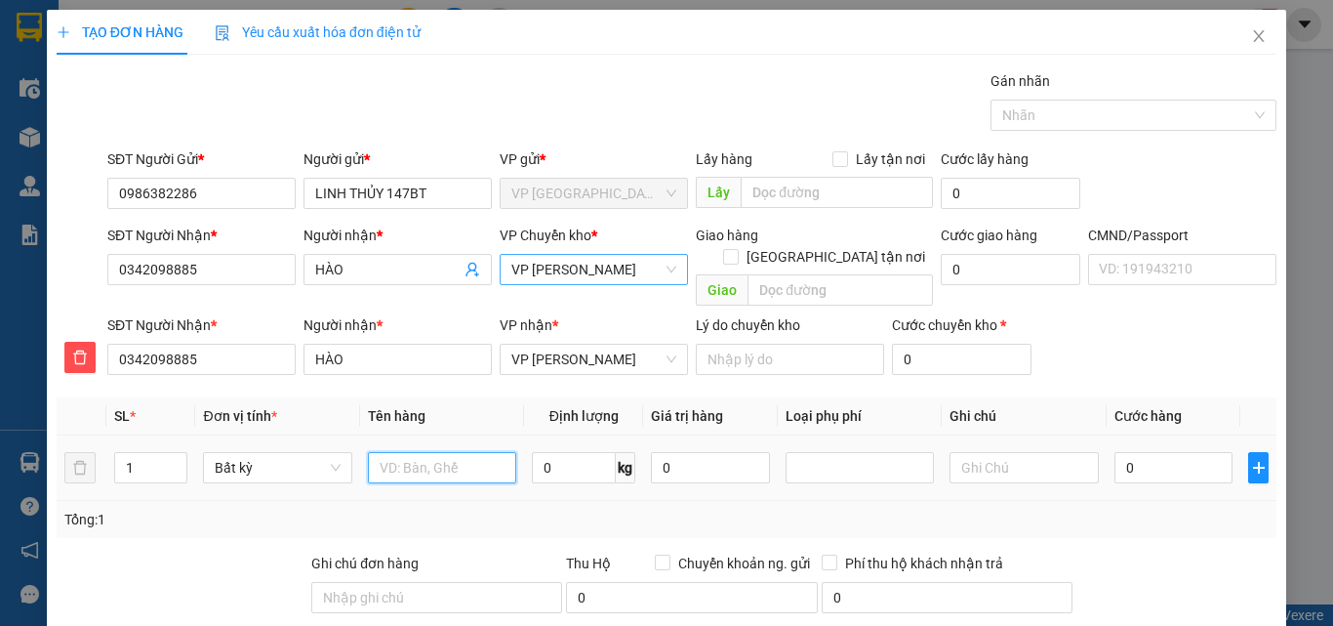
click at [435, 452] on input "text" at bounding box center [442, 467] width 148 height 31
click at [1165, 452] on input "0" at bounding box center [1174, 467] width 119 height 31
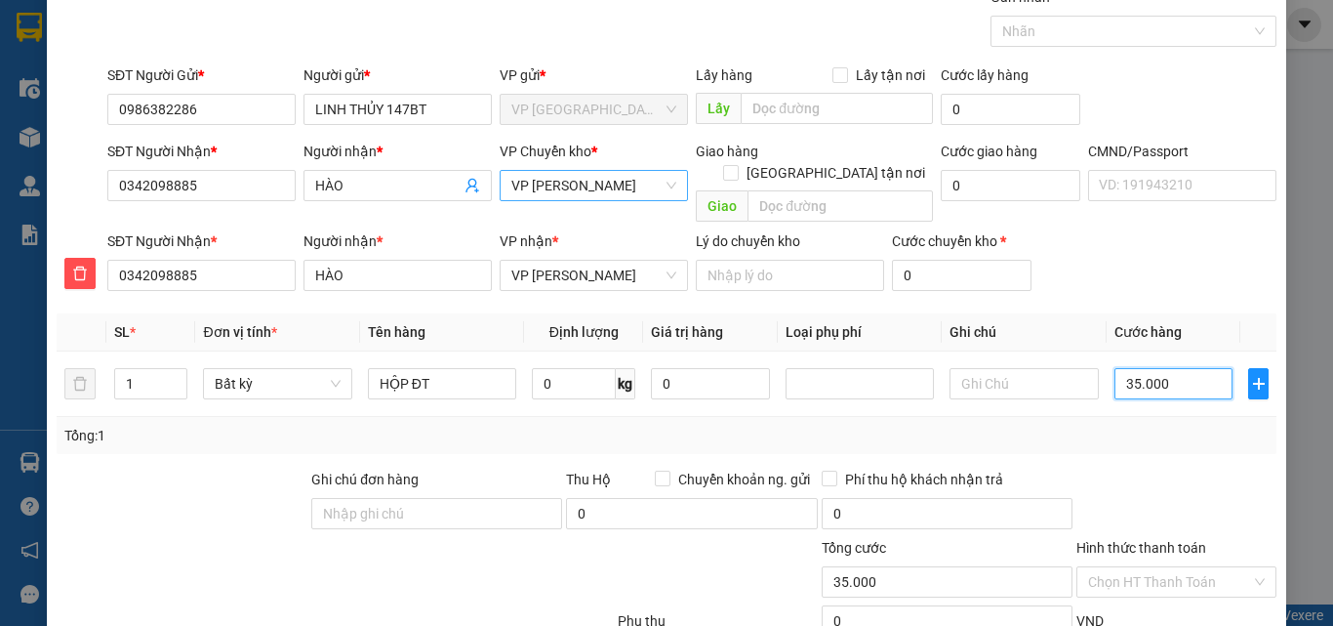
scroll to position [204, 0]
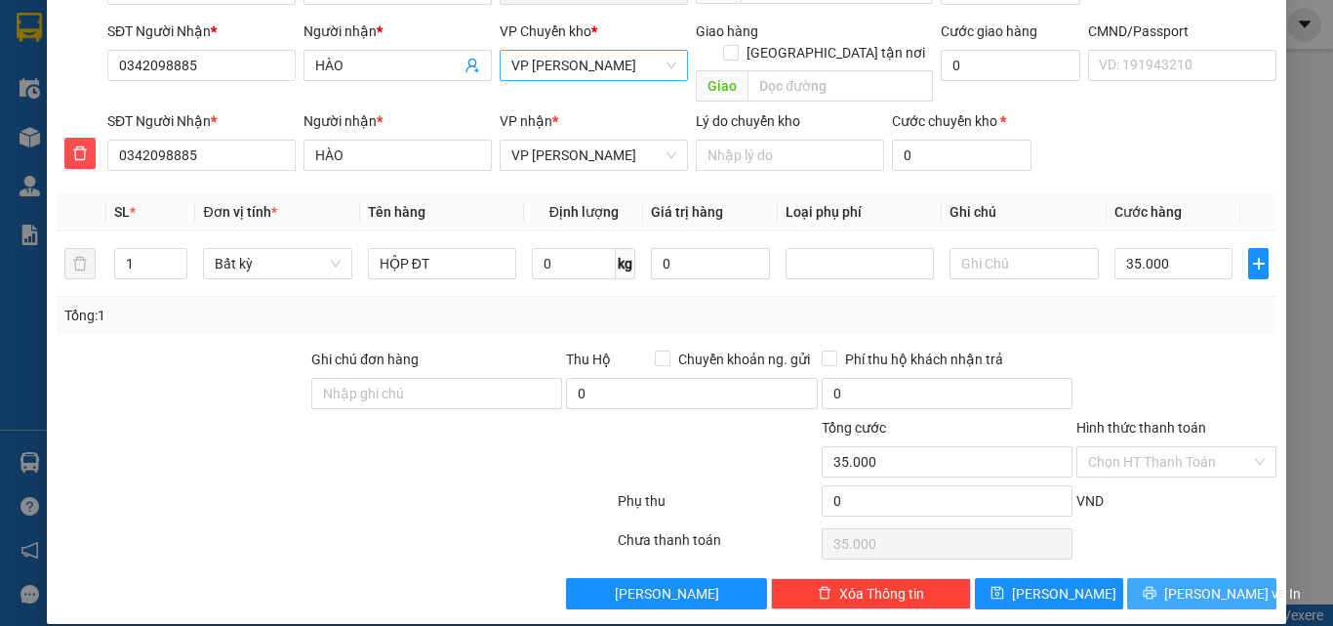
click at [1194, 583] on span "[PERSON_NAME] và In" at bounding box center [1232, 593] width 137 height 21
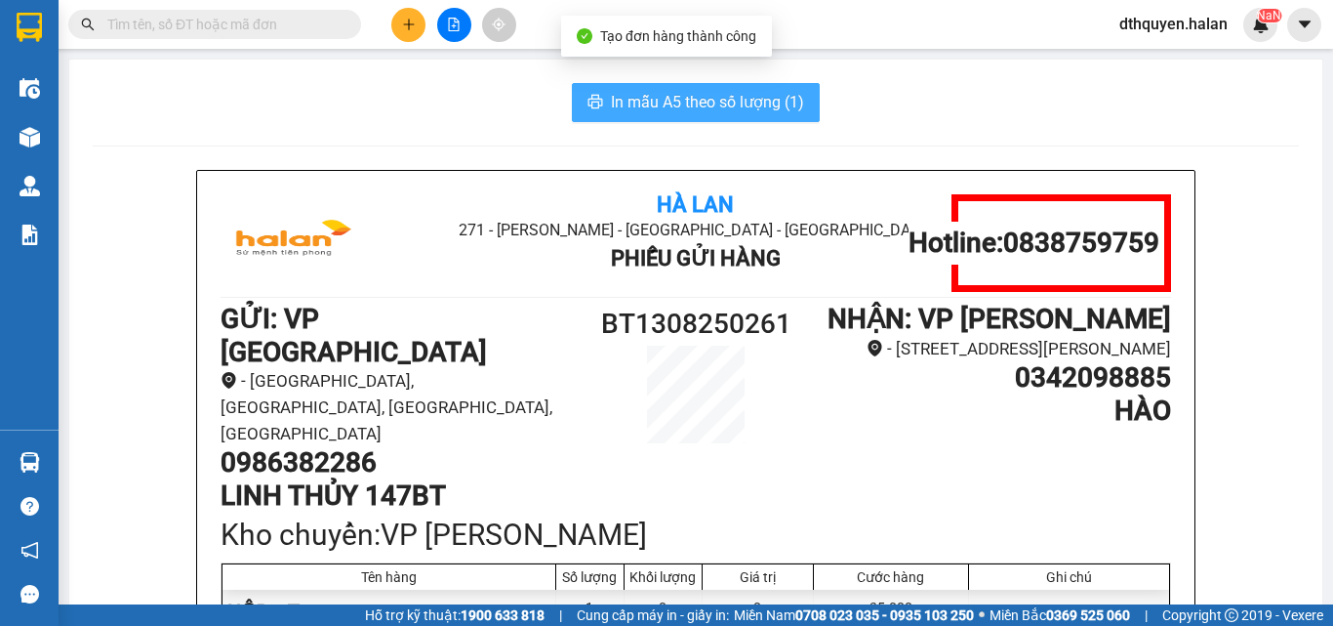
click at [652, 91] on span "In mẫu A5 theo số lượng (1)" at bounding box center [707, 102] width 193 height 24
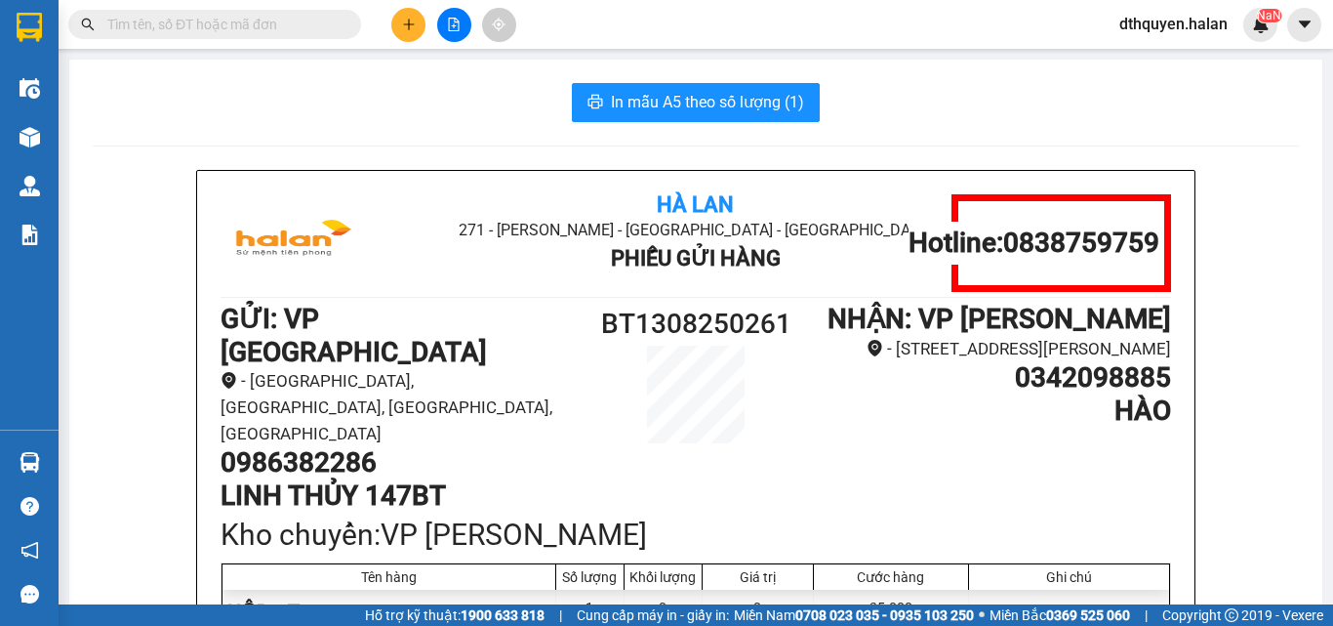
click at [410, 20] on icon "plus" at bounding box center [409, 25] width 14 height 14
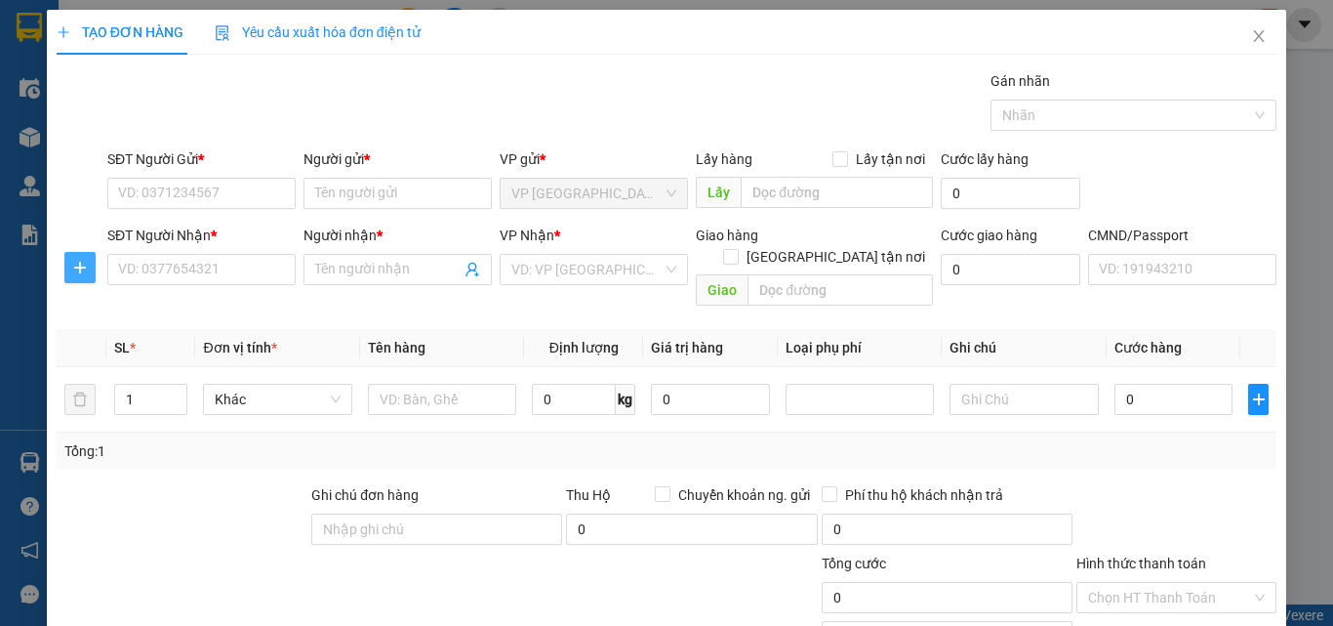
click at [82, 269] on icon "plus" at bounding box center [80, 268] width 16 height 16
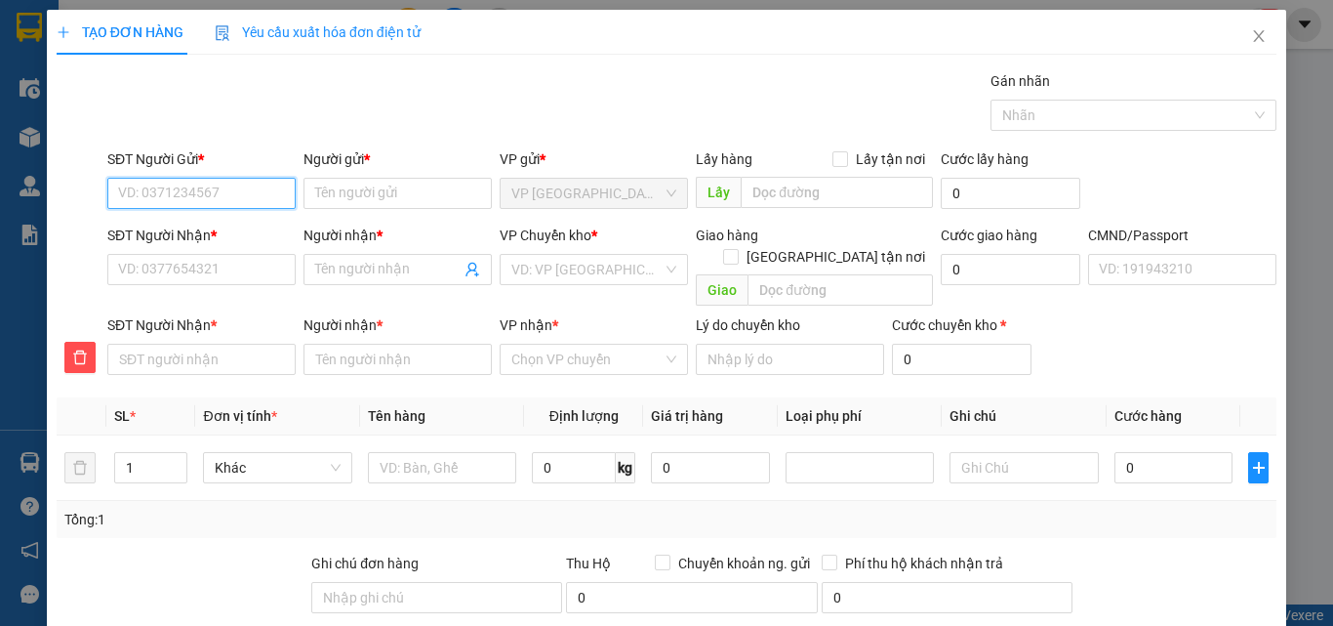
click at [119, 201] on input "SĐT Người Gửi *" at bounding box center [201, 193] width 188 height 31
click at [252, 234] on div "0986382286 - LINH THỦY 147BT" at bounding box center [217, 232] width 199 height 21
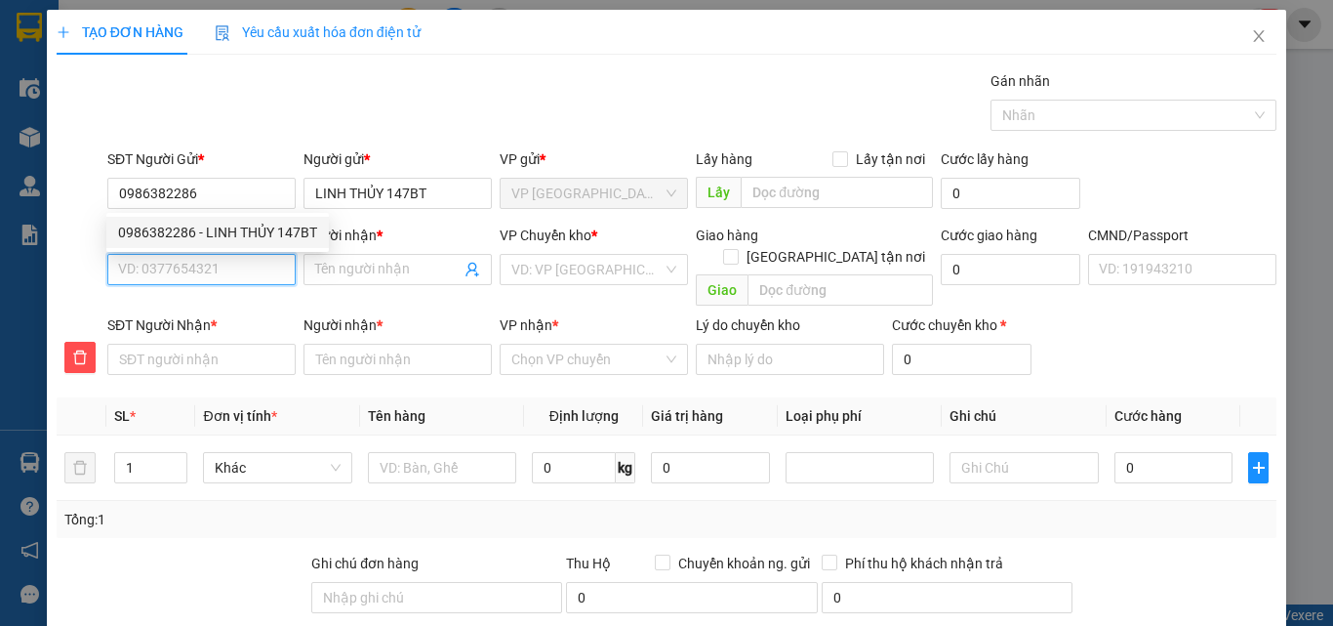
click at [236, 264] on input "SĐT Người Nhận *" at bounding box center [201, 269] width 188 height 31
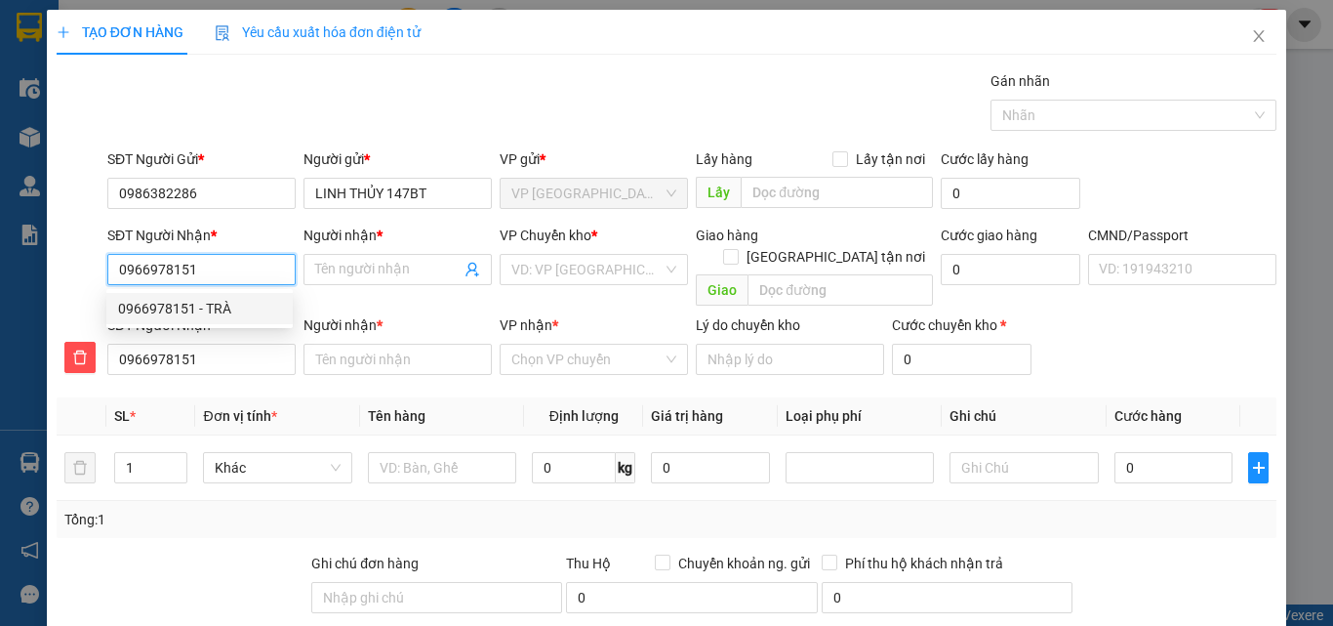
click at [182, 301] on div "0966978151 - TRÀ" at bounding box center [199, 308] width 163 height 21
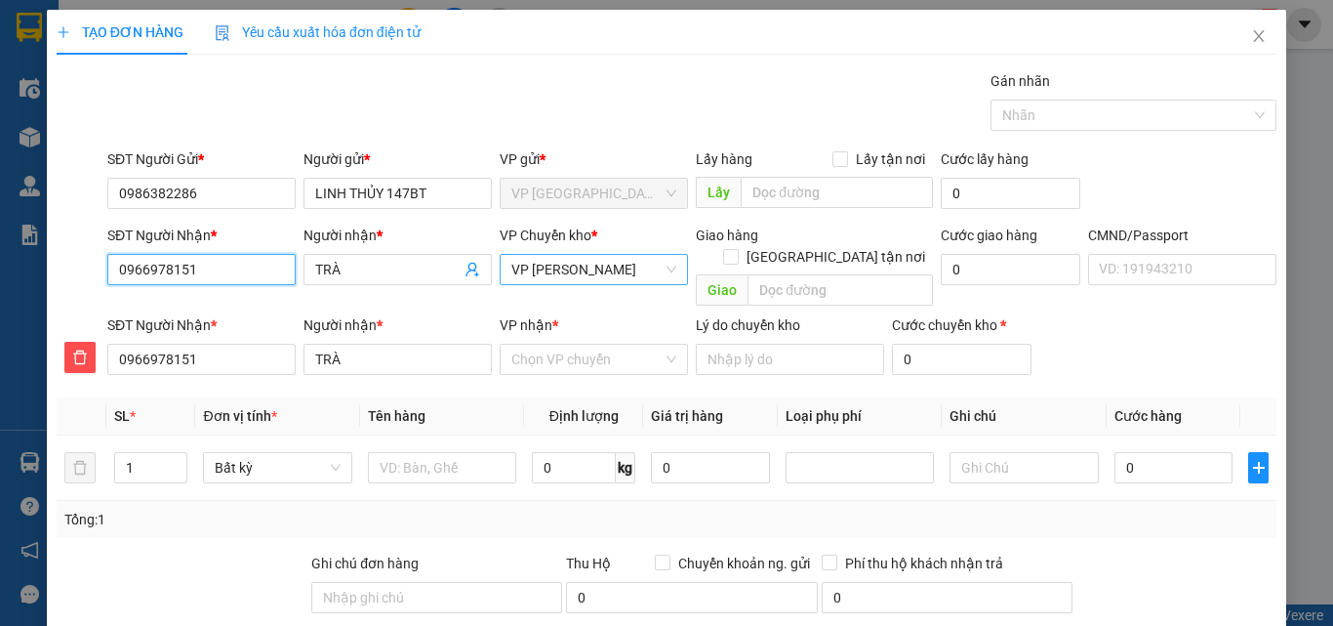
click at [606, 274] on span "VP [PERSON_NAME]" at bounding box center [593, 269] width 165 height 29
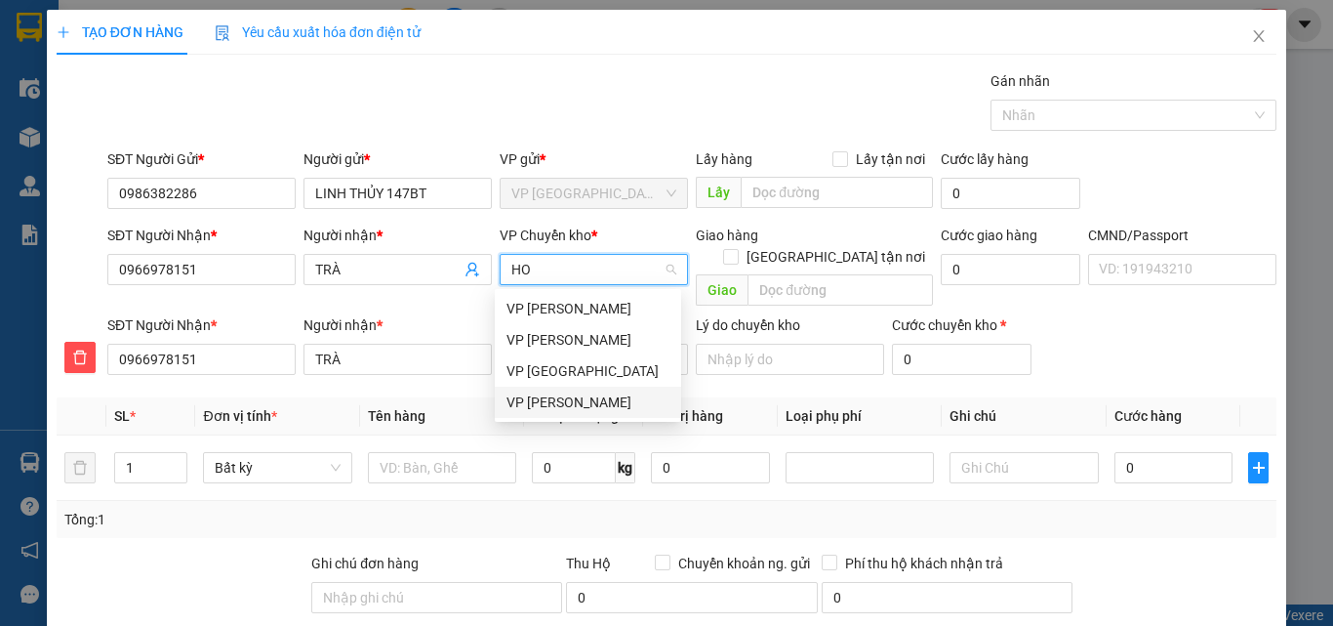
click at [563, 405] on div "VP [PERSON_NAME]" at bounding box center [588, 401] width 163 height 21
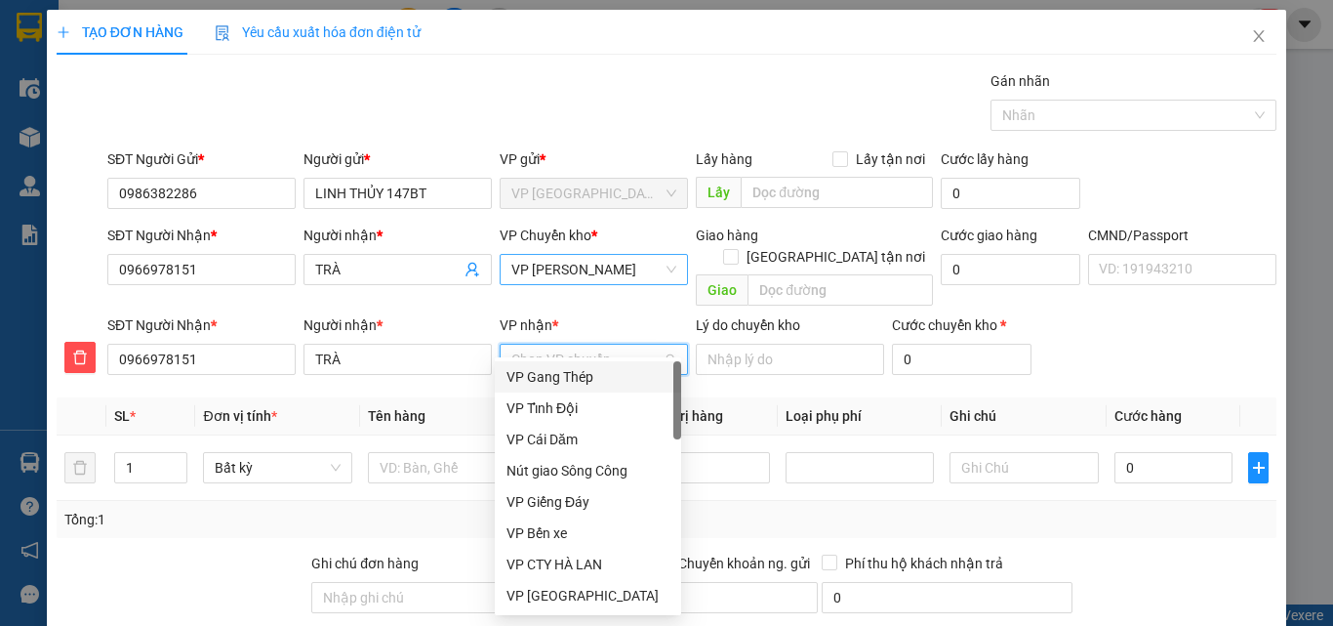
click at [565, 345] on input "VP nhận *" at bounding box center [586, 359] width 151 height 29
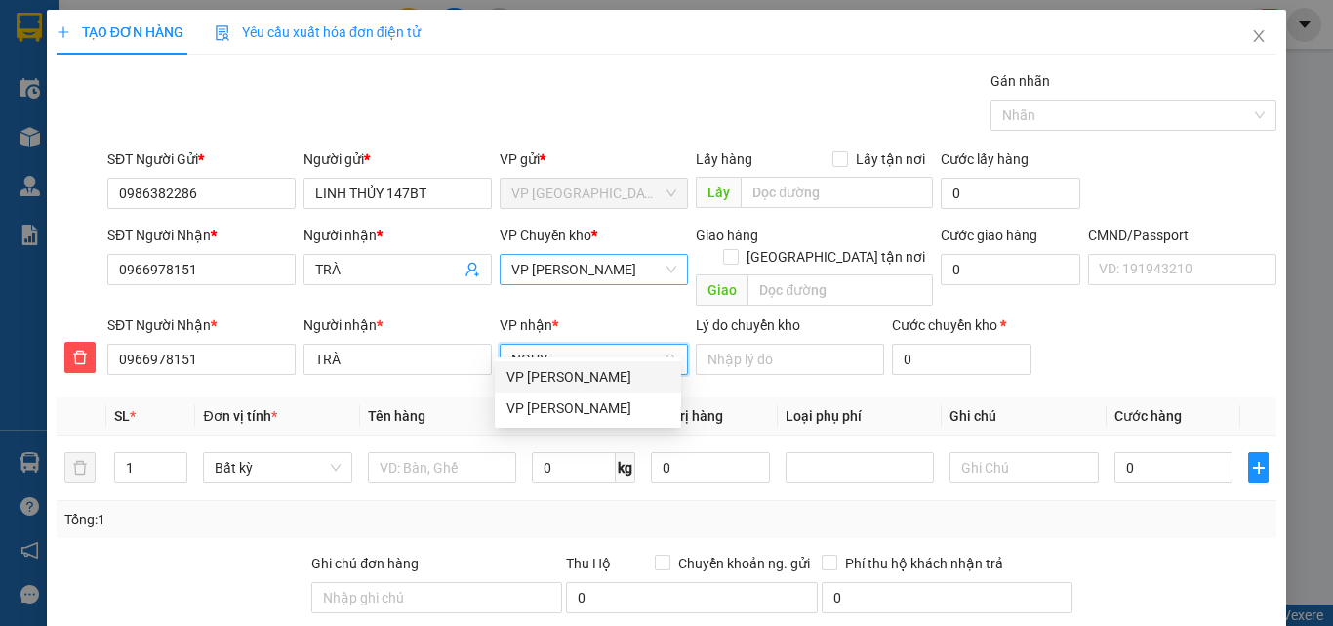
click at [566, 373] on div "VP [PERSON_NAME]" at bounding box center [588, 376] width 163 height 21
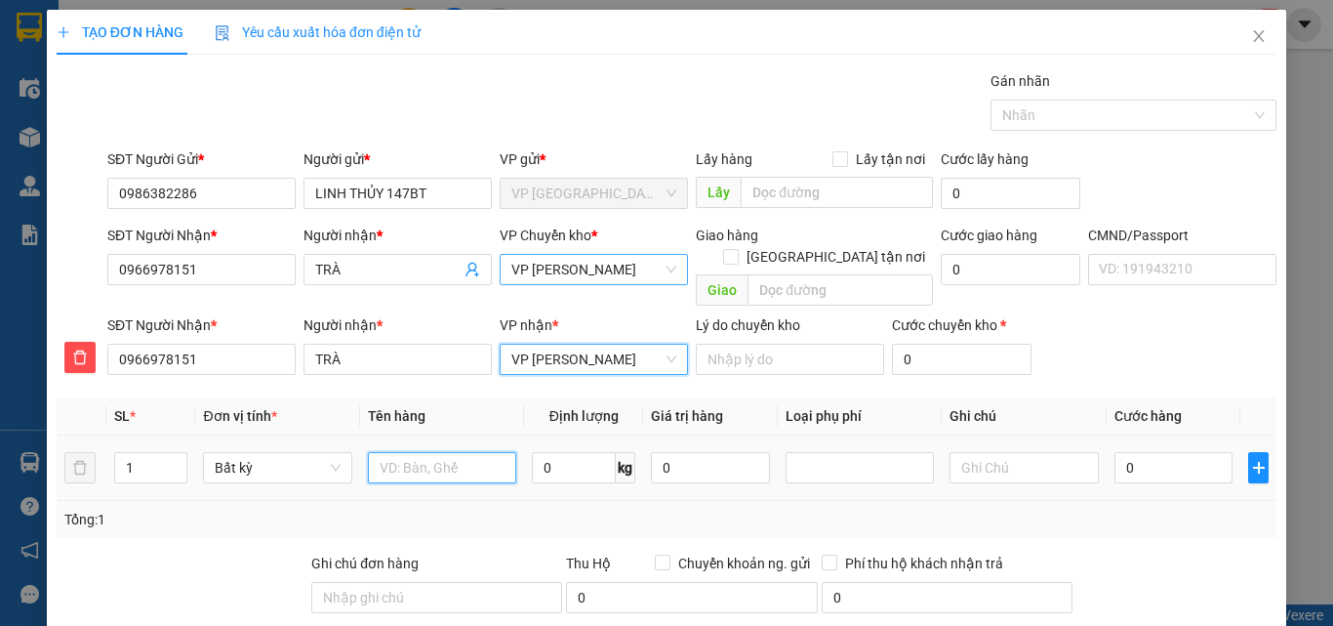
click at [403, 452] on input "text" at bounding box center [442, 467] width 148 height 31
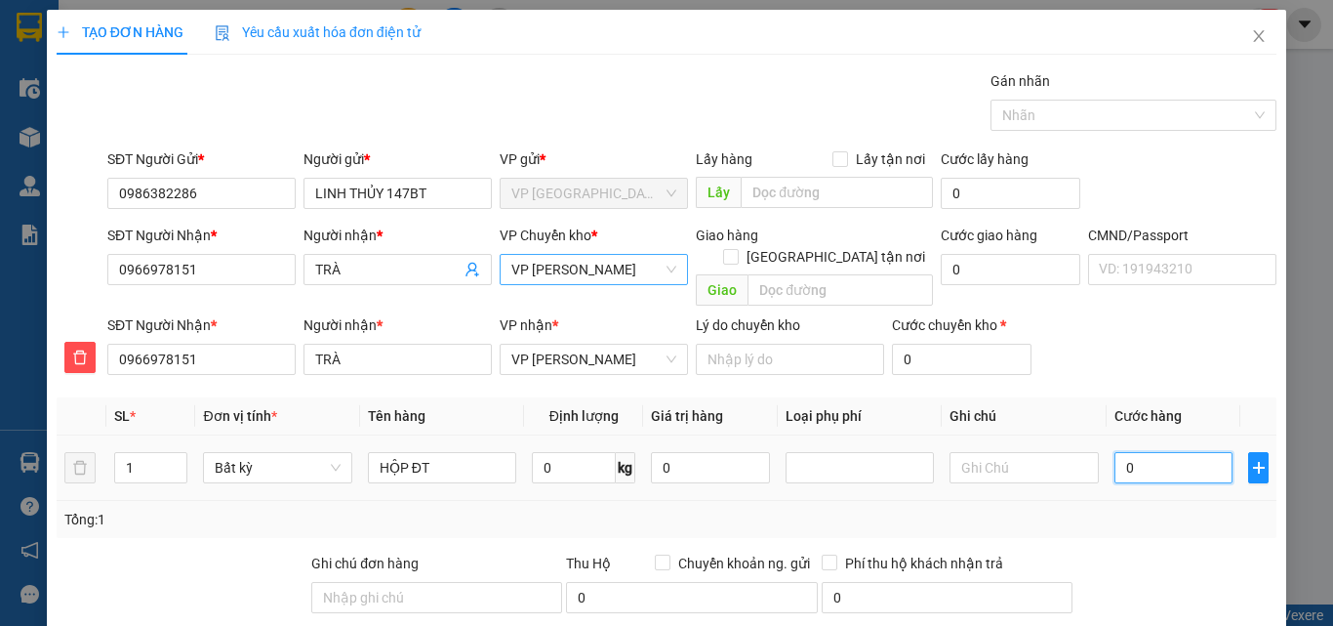
click at [1142, 452] on input "0" at bounding box center [1174, 467] width 119 height 31
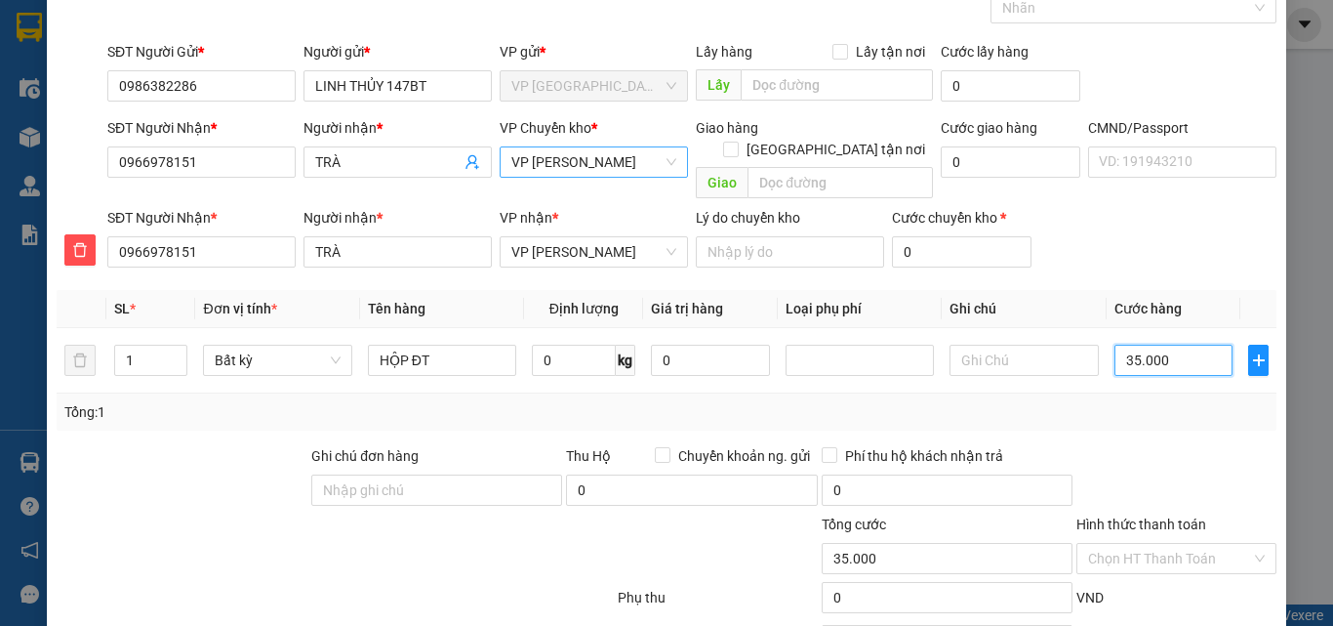
scroll to position [204, 0]
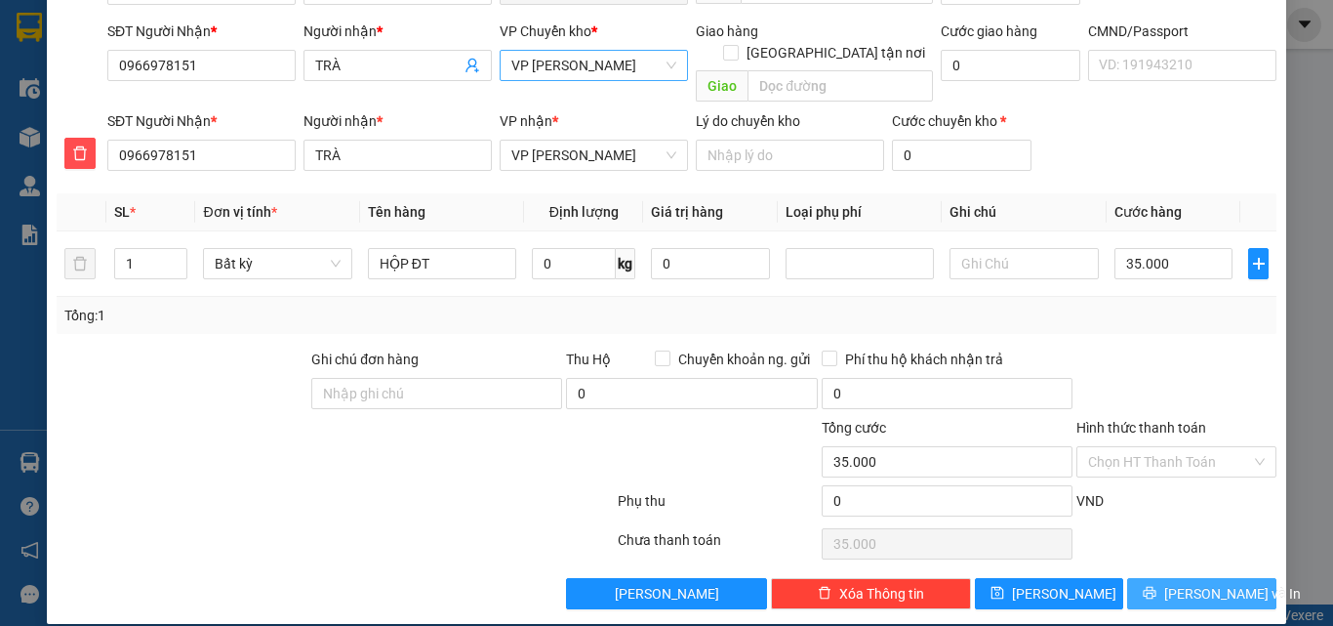
click at [1165, 578] on button "[PERSON_NAME] và In" at bounding box center [1201, 593] width 149 height 31
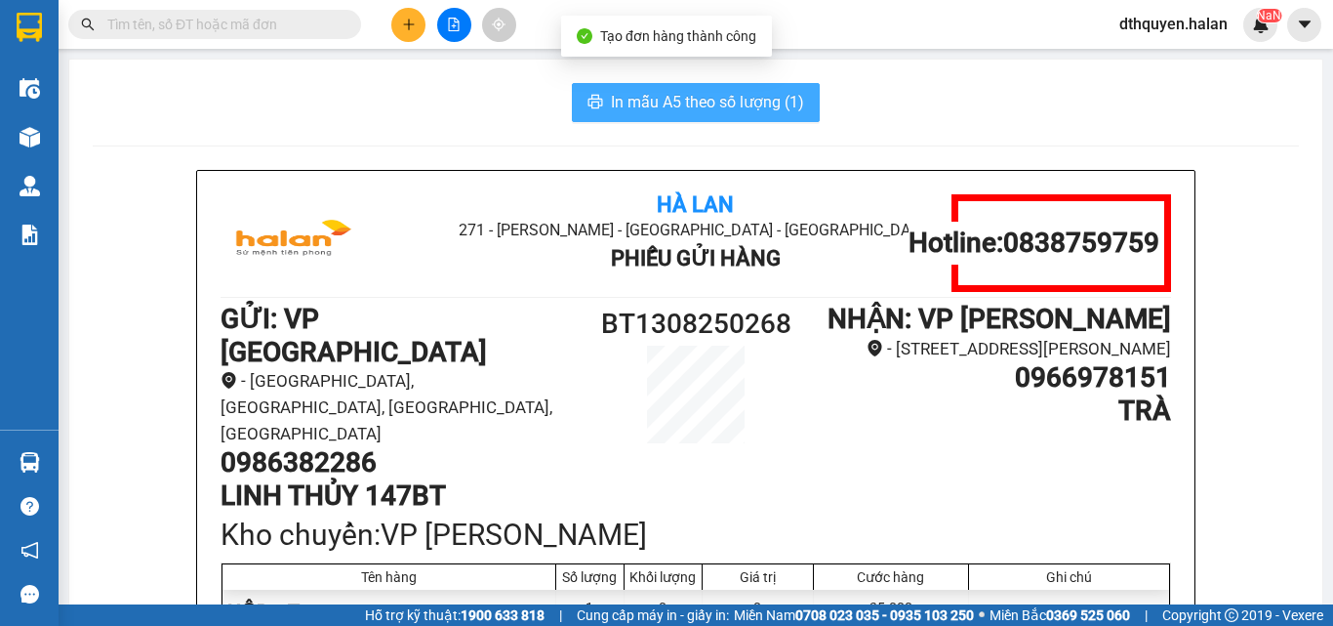
click at [716, 97] on span "In mẫu A5 theo số lượng (1)" at bounding box center [707, 102] width 193 height 24
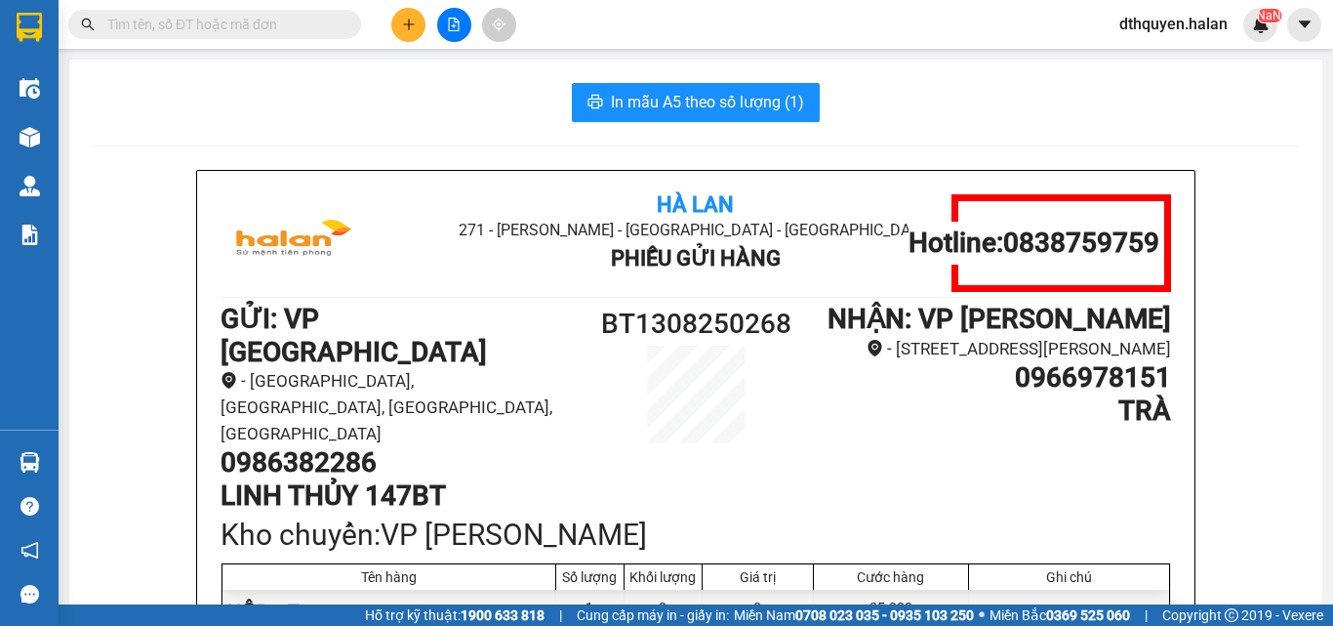
click at [192, 18] on input "text" at bounding box center [222, 24] width 230 height 21
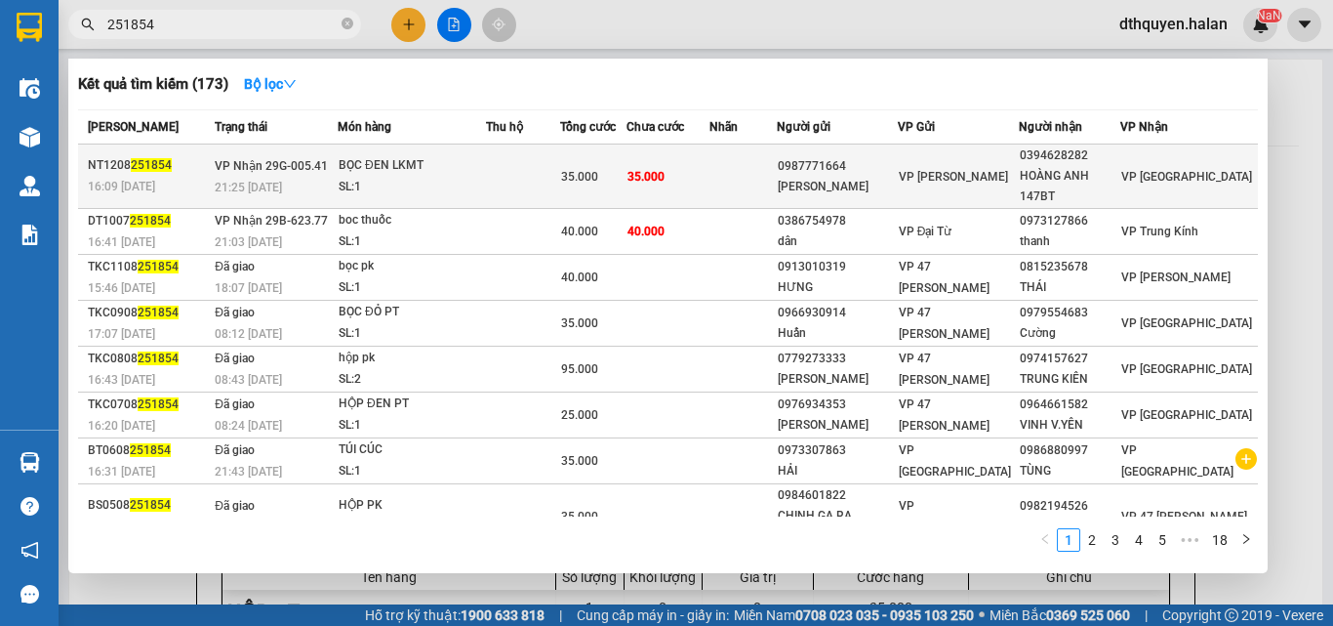
click at [378, 168] on div "BỌC ĐEN LKMT" at bounding box center [412, 165] width 146 height 21
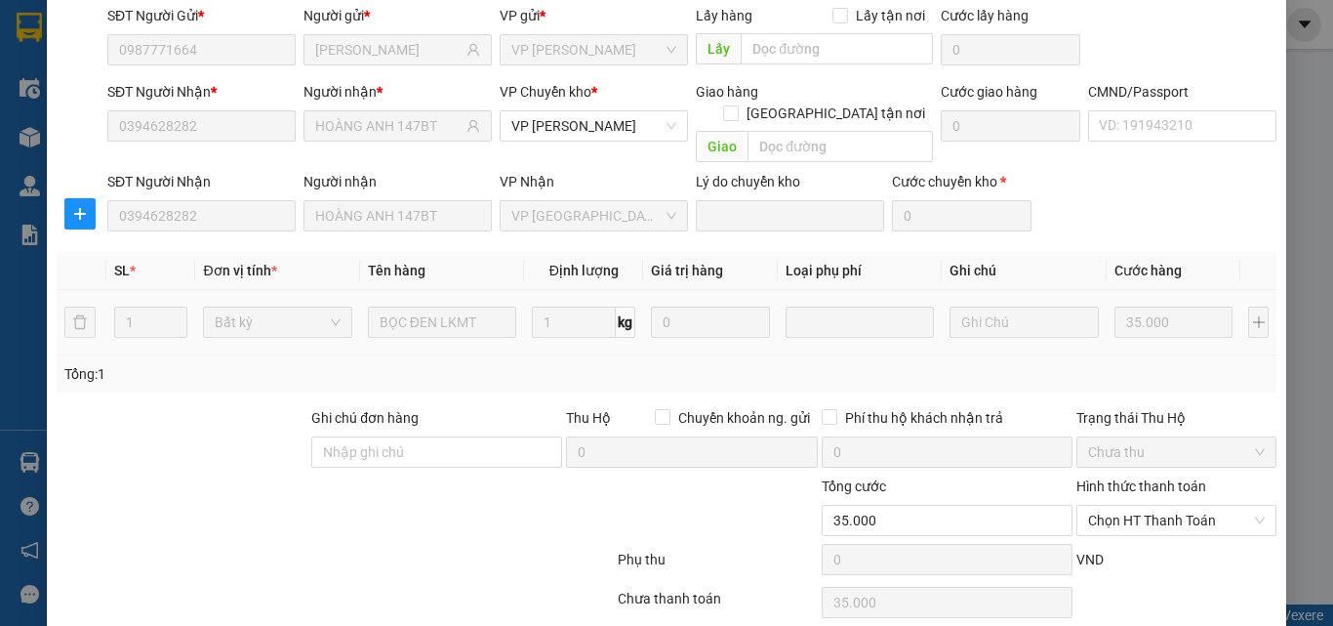
scroll to position [206, 0]
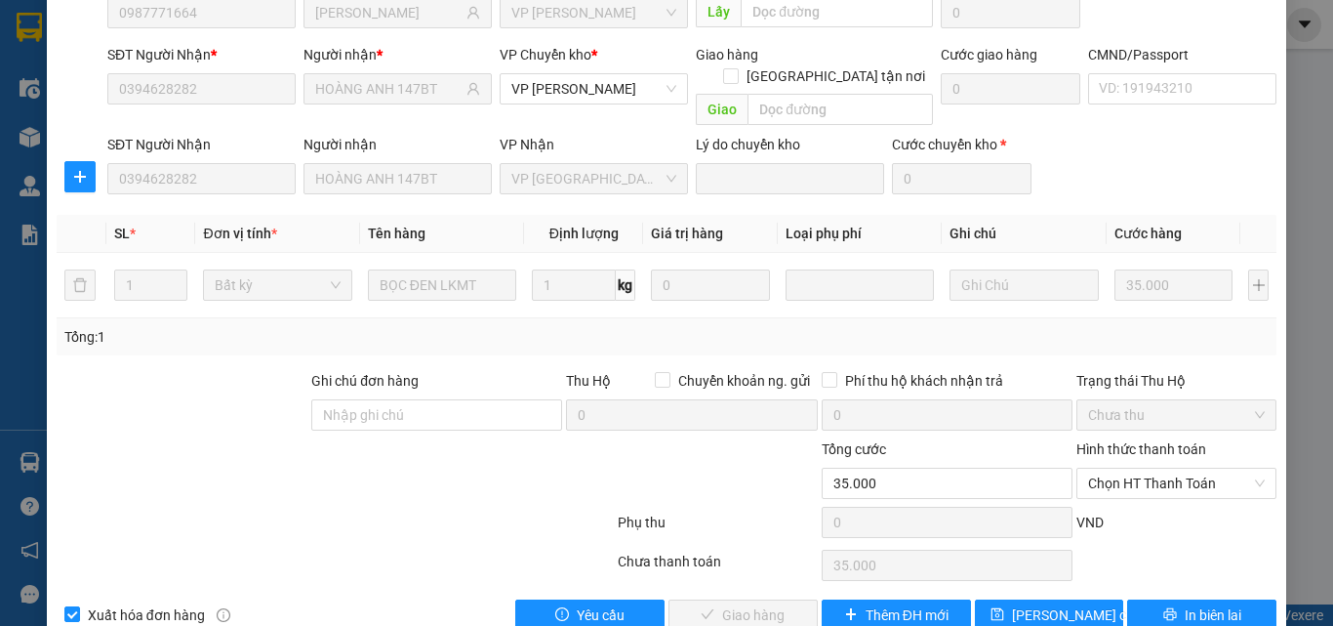
drag, startPoint x: 1131, startPoint y: 429, endPoint x: 1138, endPoint y: 458, distance: 29.1
click at [1133, 468] on span "Chọn HT Thanh Toán" at bounding box center [1176, 482] width 177 height 29
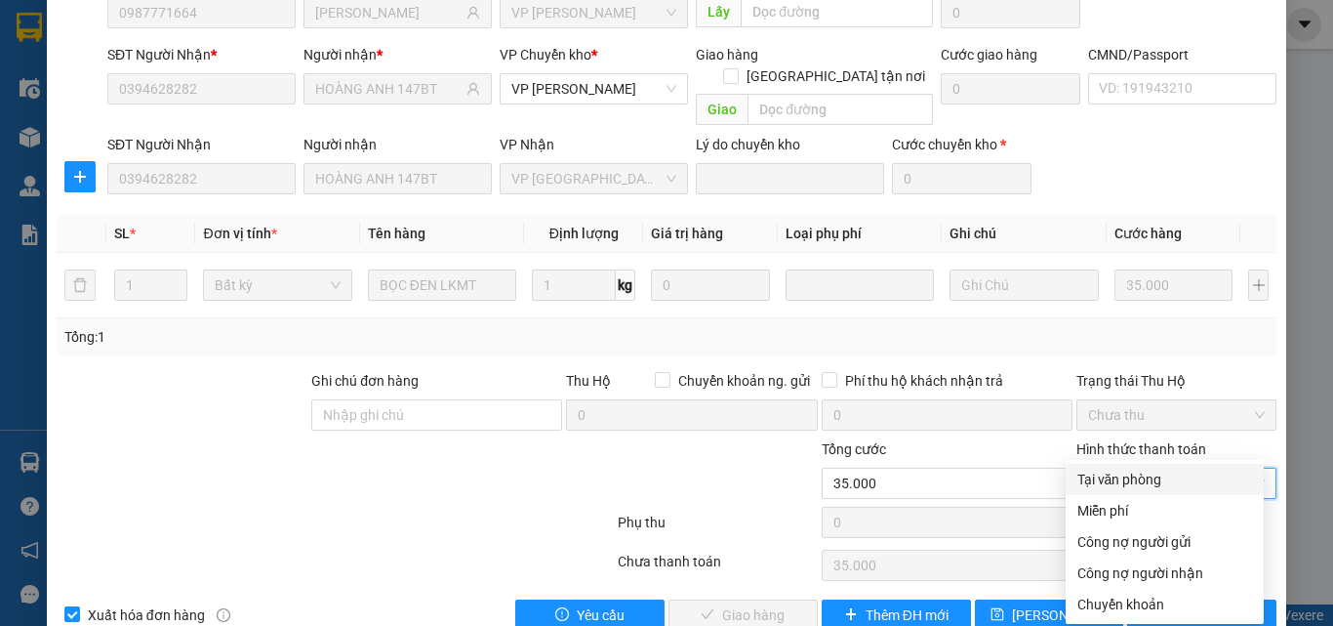
click at [1113, 488] on div "Tại văn phòng" at bounding box center [1165, 478] width 175 height 21
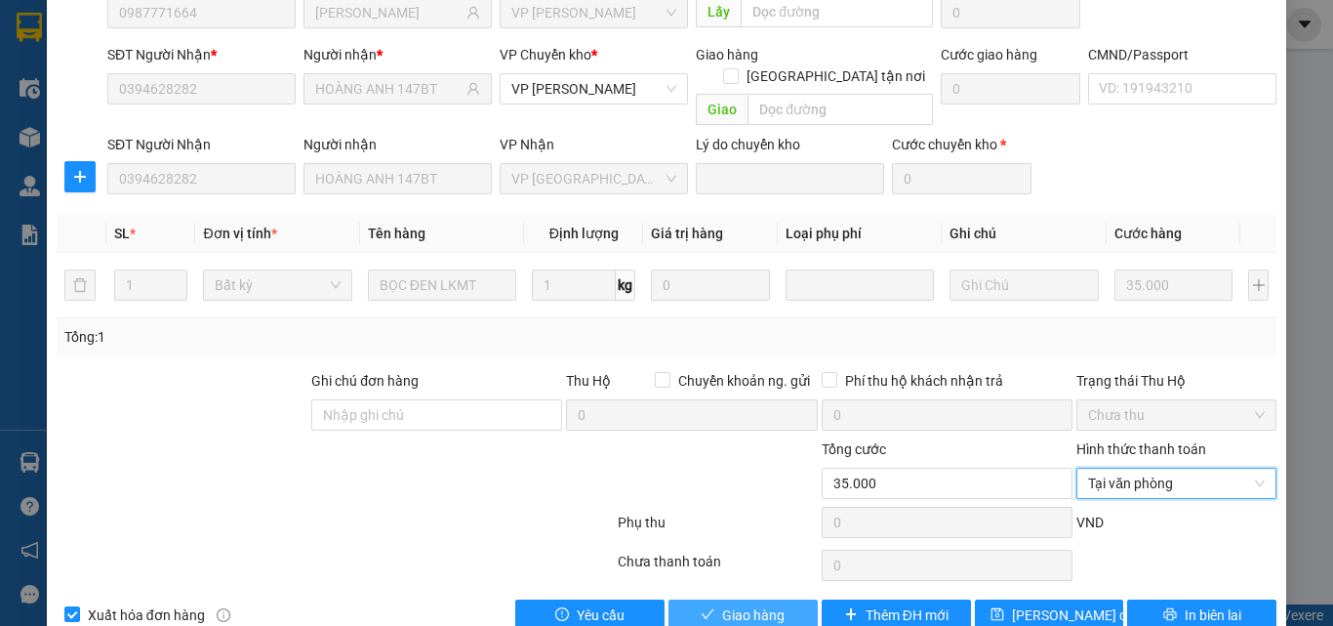
click at [690, 599] on button "Giao hàng" at bounding box center [743, 614] width 149 height 31
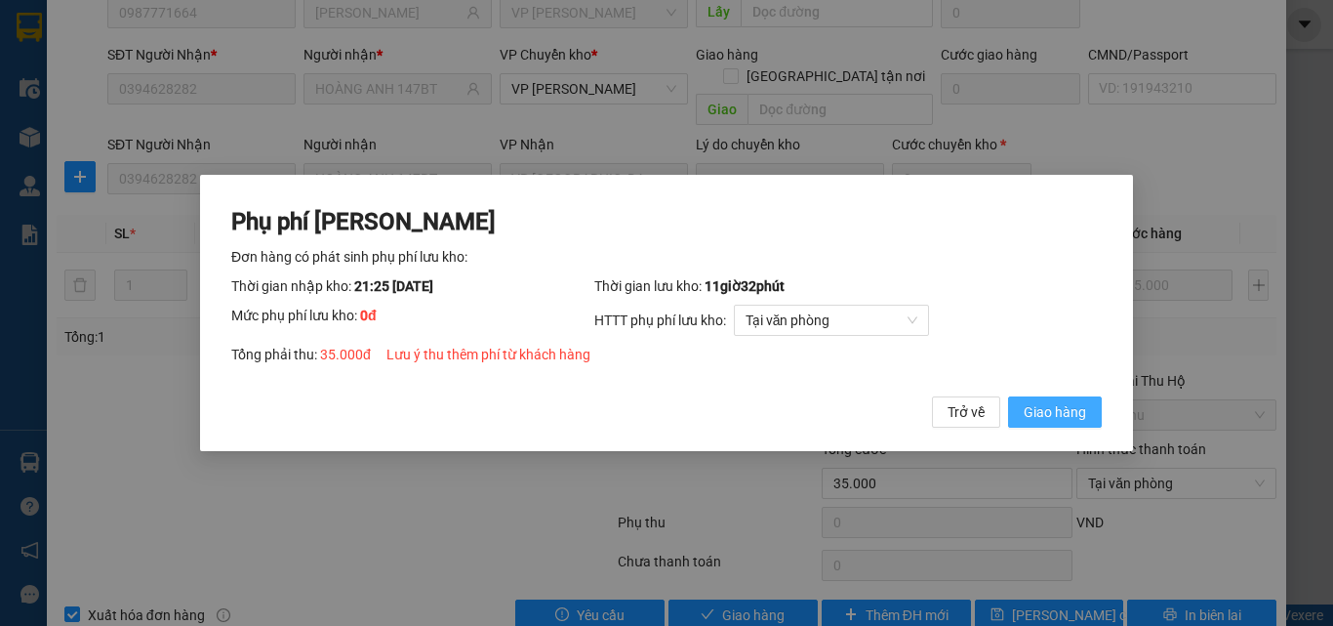
click at [1058, 403] on span "Giao hàng" at bounding box center [1055, 411] width 62 height 21
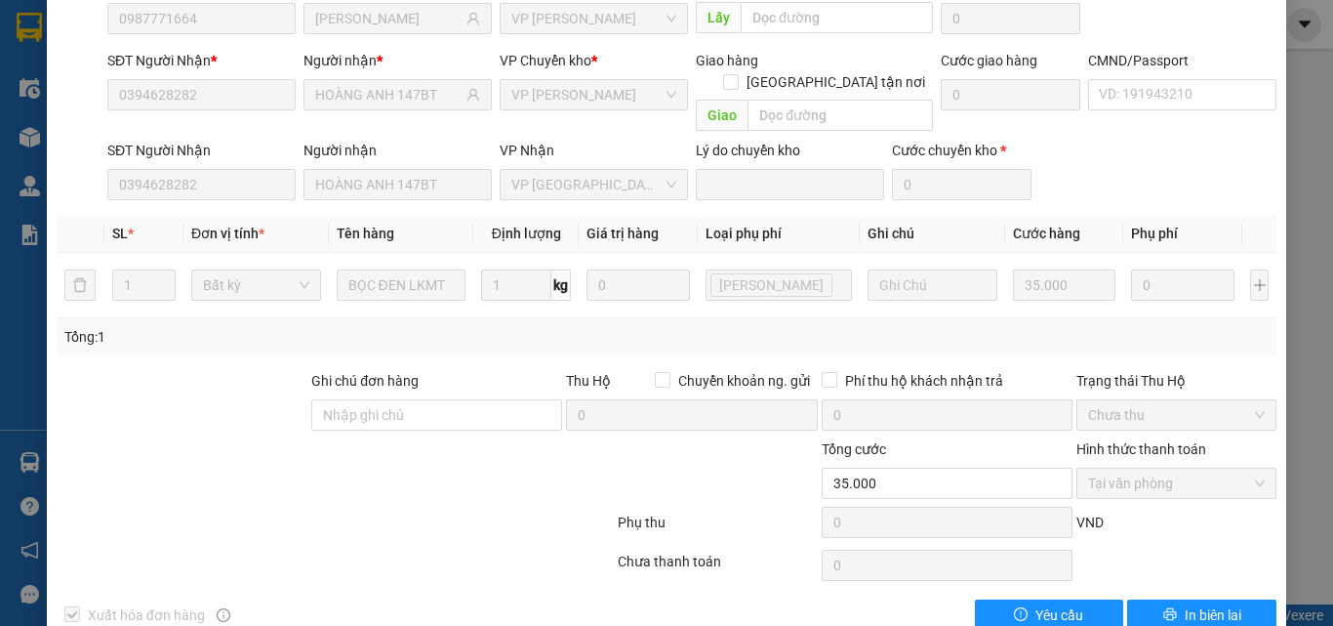
scroll to position [0, 0]
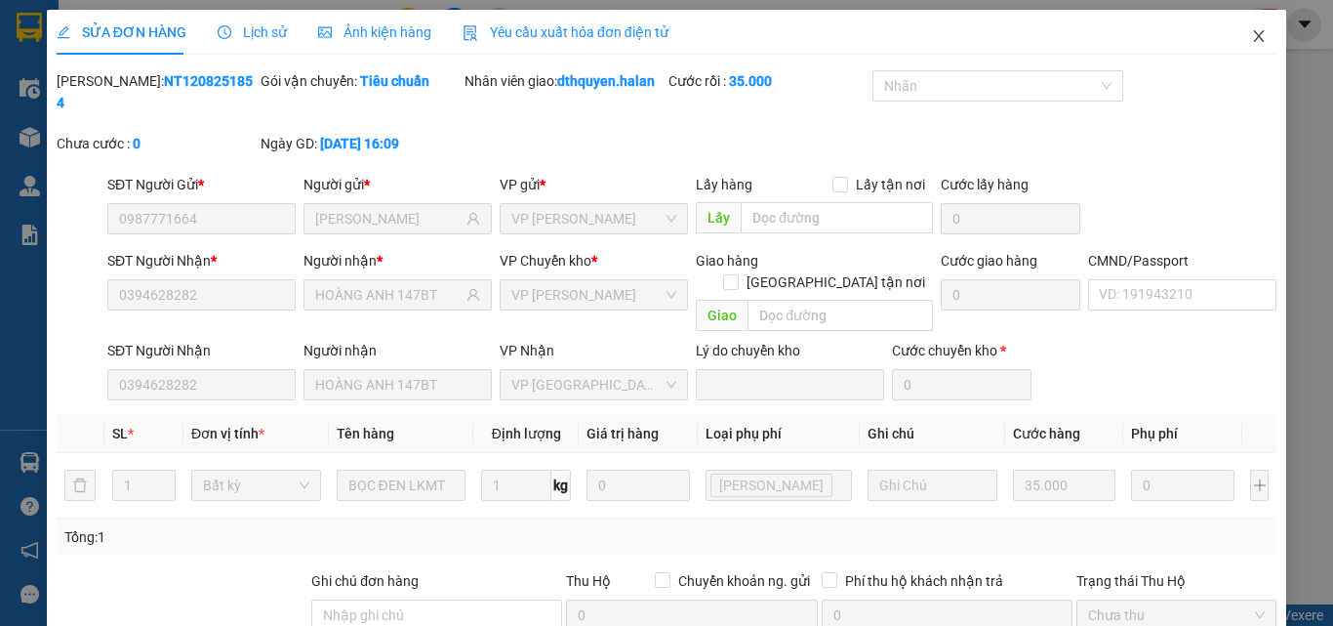
click at [1254, 36] on icon "close" at bounding box center [1259, 36] width 11 height 12
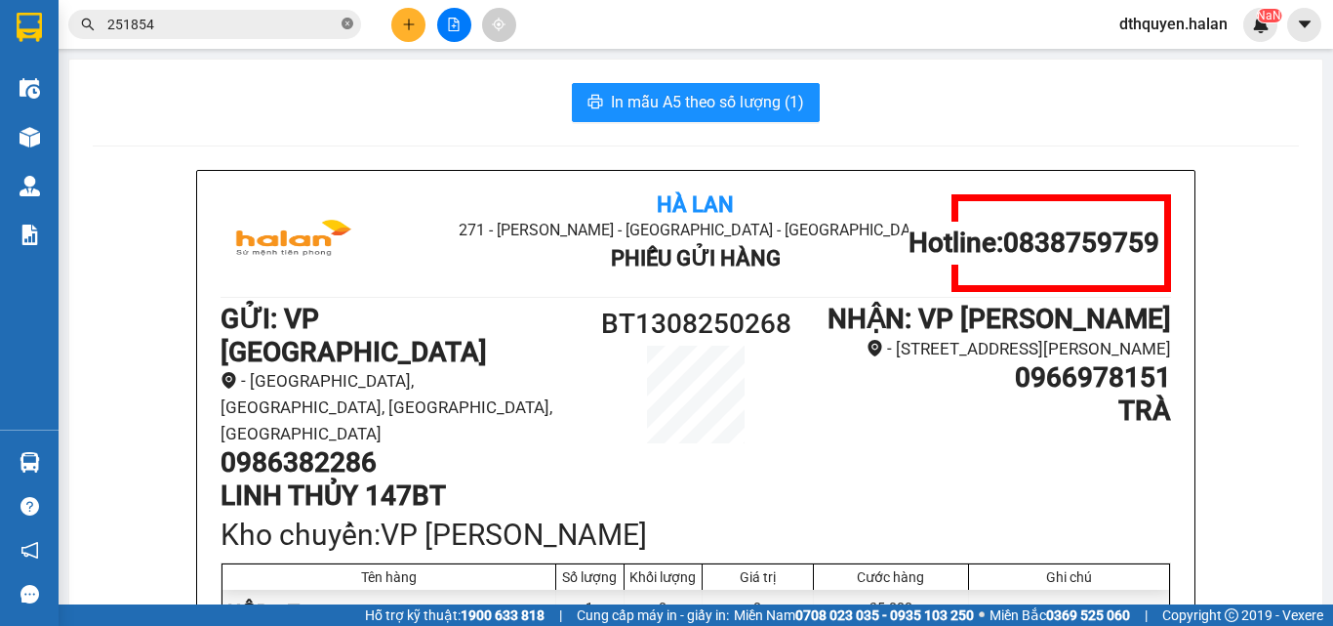
click at [349, 22] on icon "close-circle" at bounding box center [348, 24] width 12 height 12
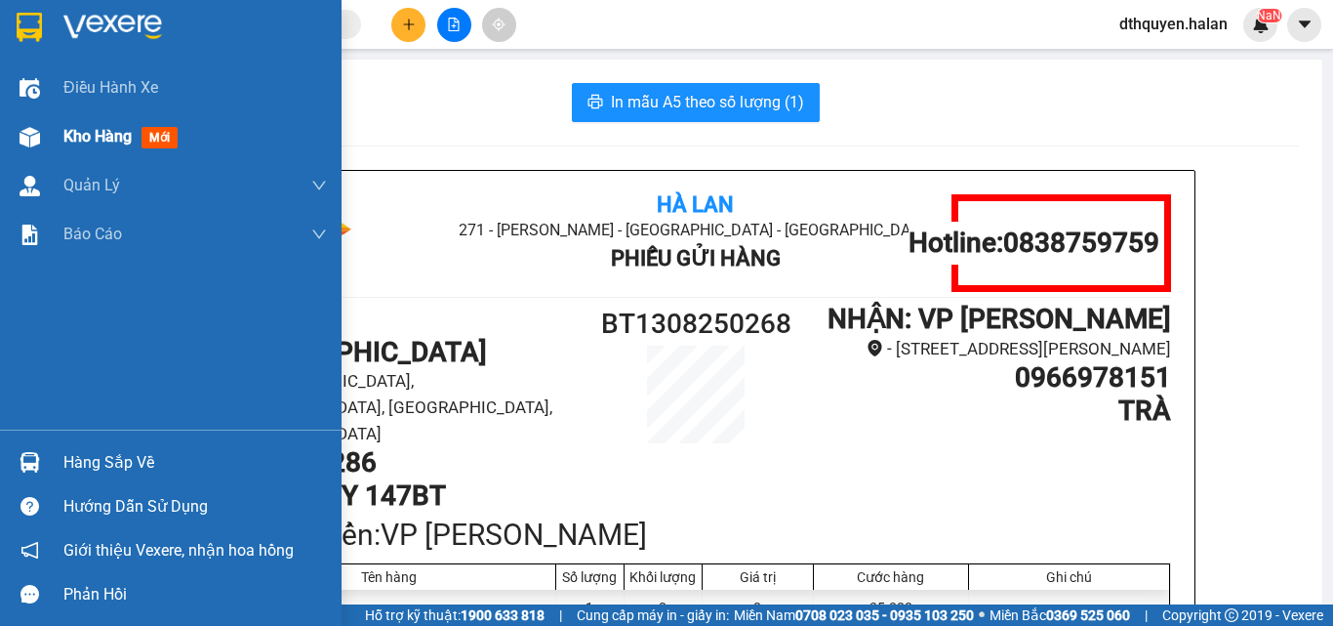
click at [113, 135] on span "Kho hàng" at bounding box center [97, 136] width 68 height 19
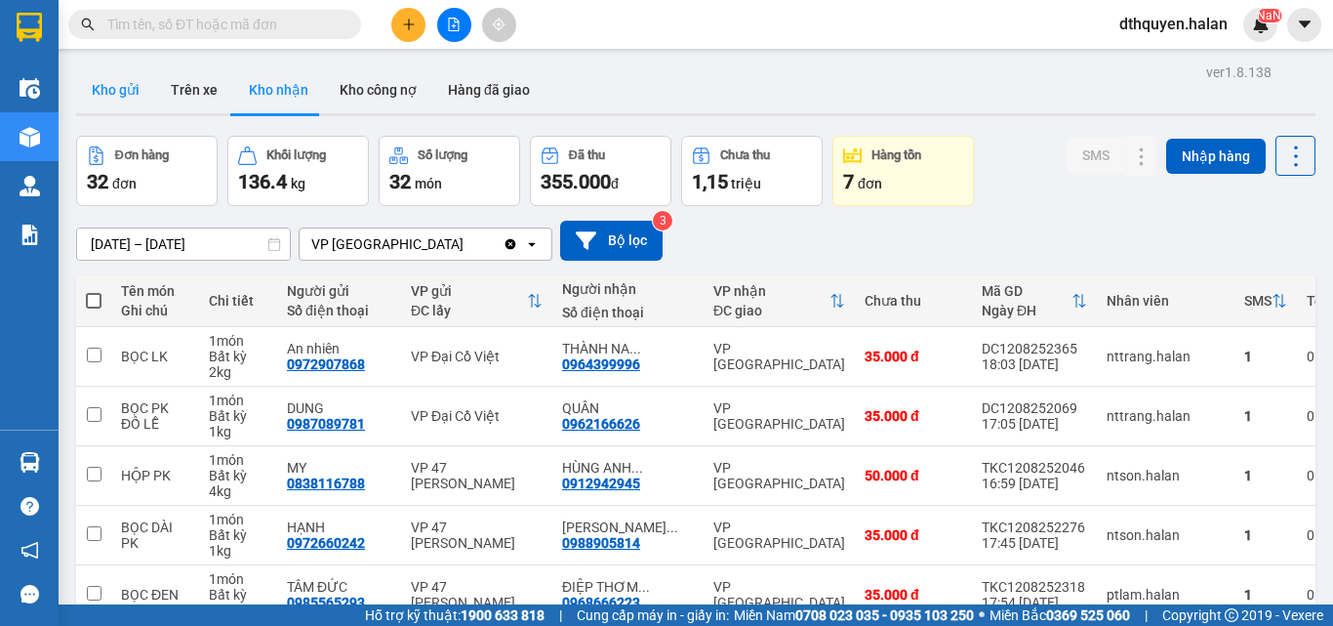
click at [87, 95] on button "Kho gửi" at bounding box center [115, 89] width 79 height 47
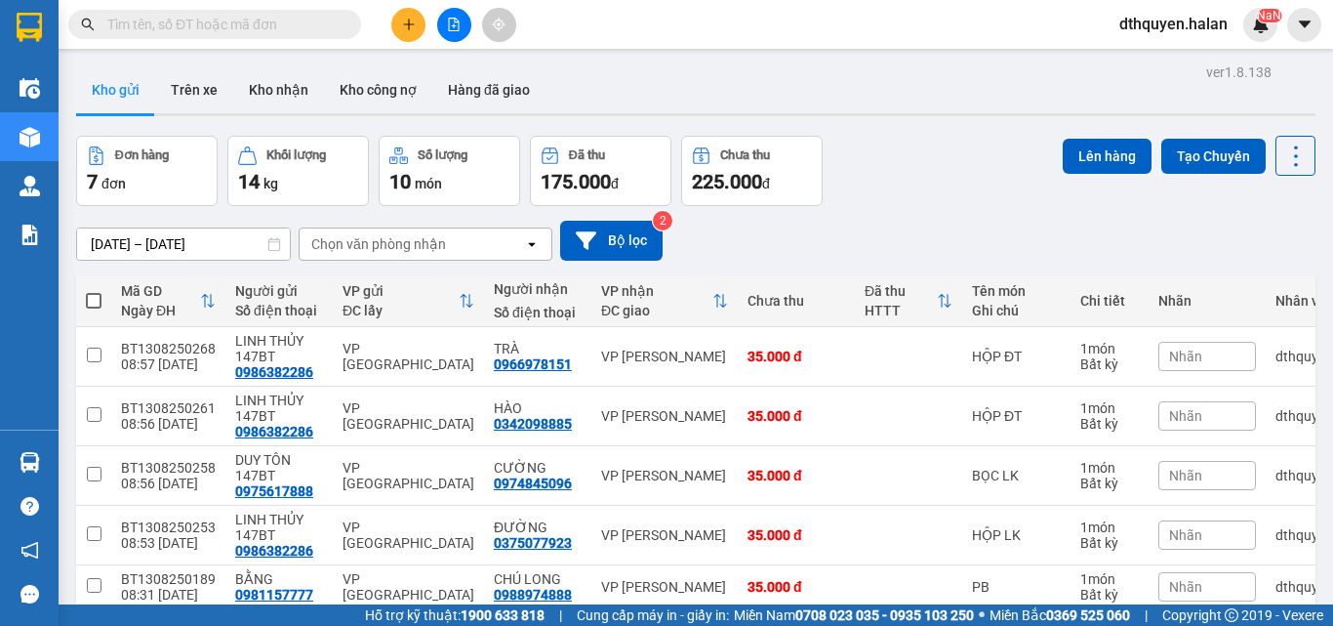
click at [91, 294] on span at bounding box center [94, 301] width 16 height 16
click at [94, 291] on input "checkbox" at bounding box center [94, 291] width 0 height 0
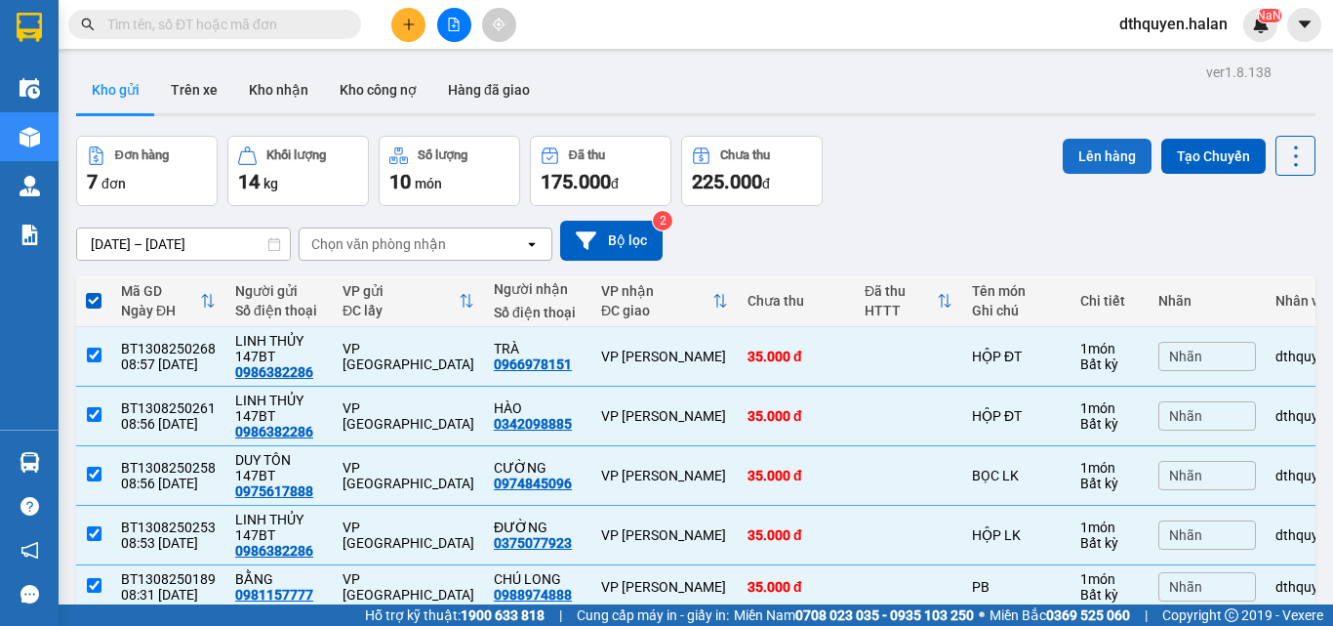
click at [1085, 151] on button "Lên hàng" at bounding box center [1107, 156] width 89 height 35
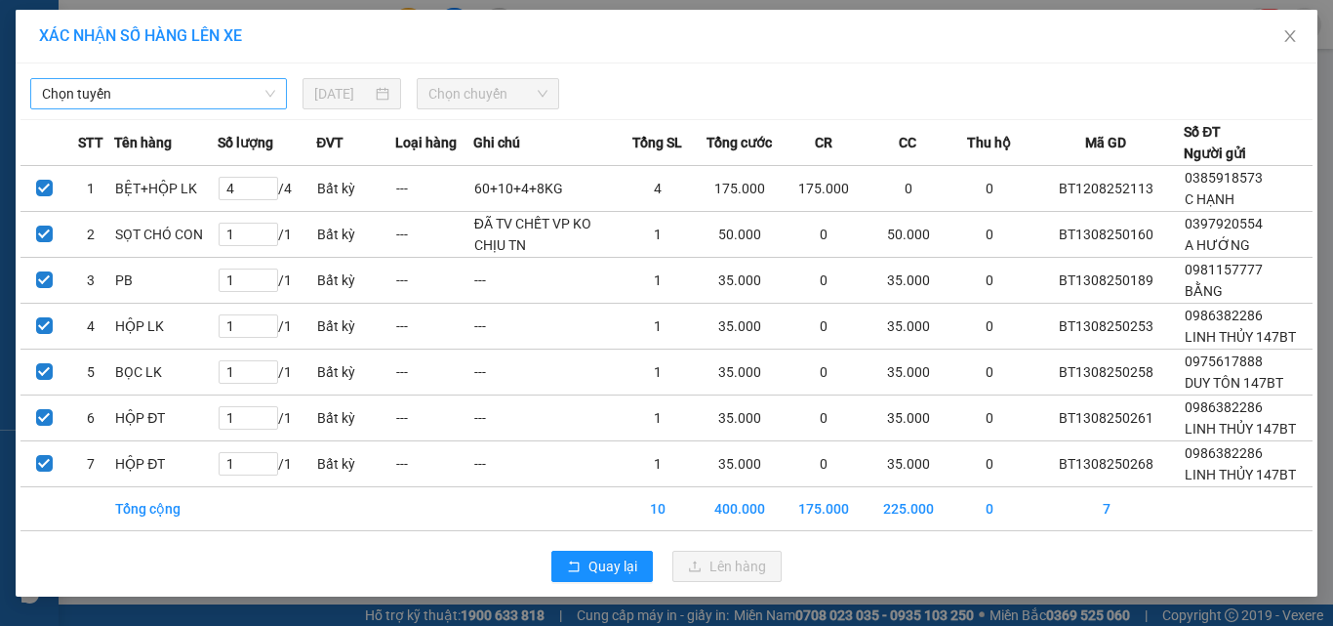
drag, startPoint x: 161, startPoint y: 101, endPoint x: 200, endPoint y: 108, distance: 39.8
click at [168, 101] on span "Chọn tuyến" at bounding box center [158, 93] width 233 height 29
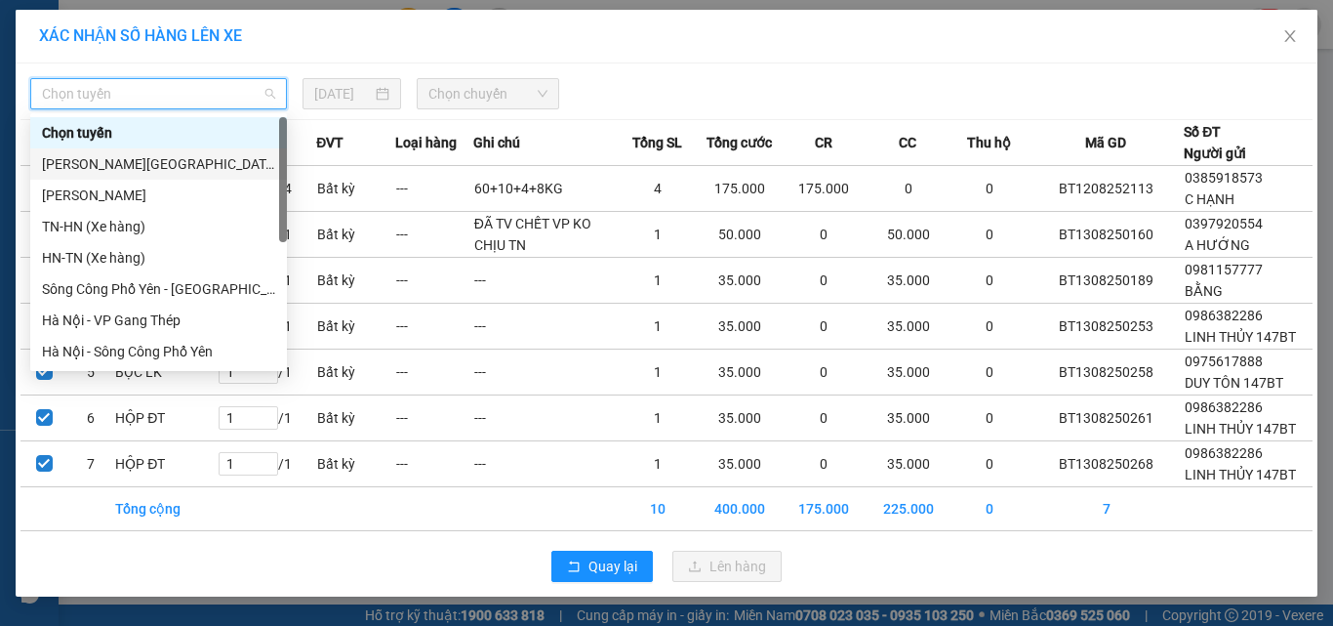
click at [163, 156] on div "[PERSON_NAME][GEOGRAPHIC_DATA]" at bounding box center [158, 163] width 233 height 21
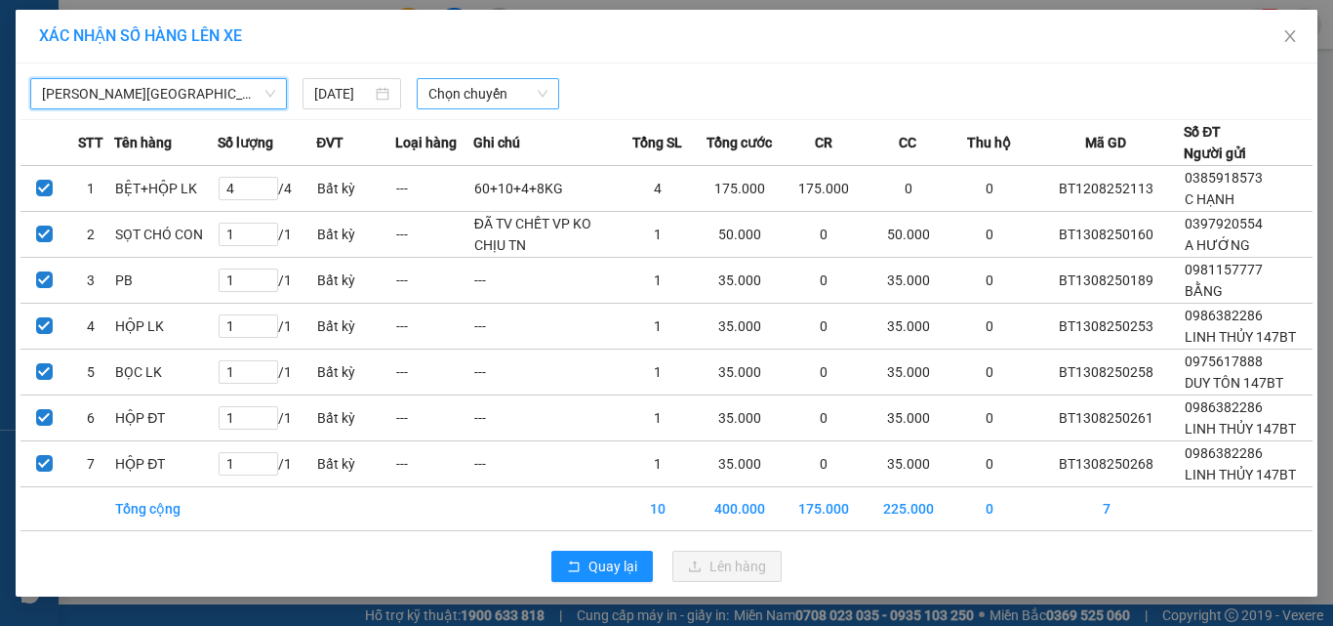
click at [498, 95] on span "Chọn chuyến" at bounding box center [488, 93] width 120 height 29
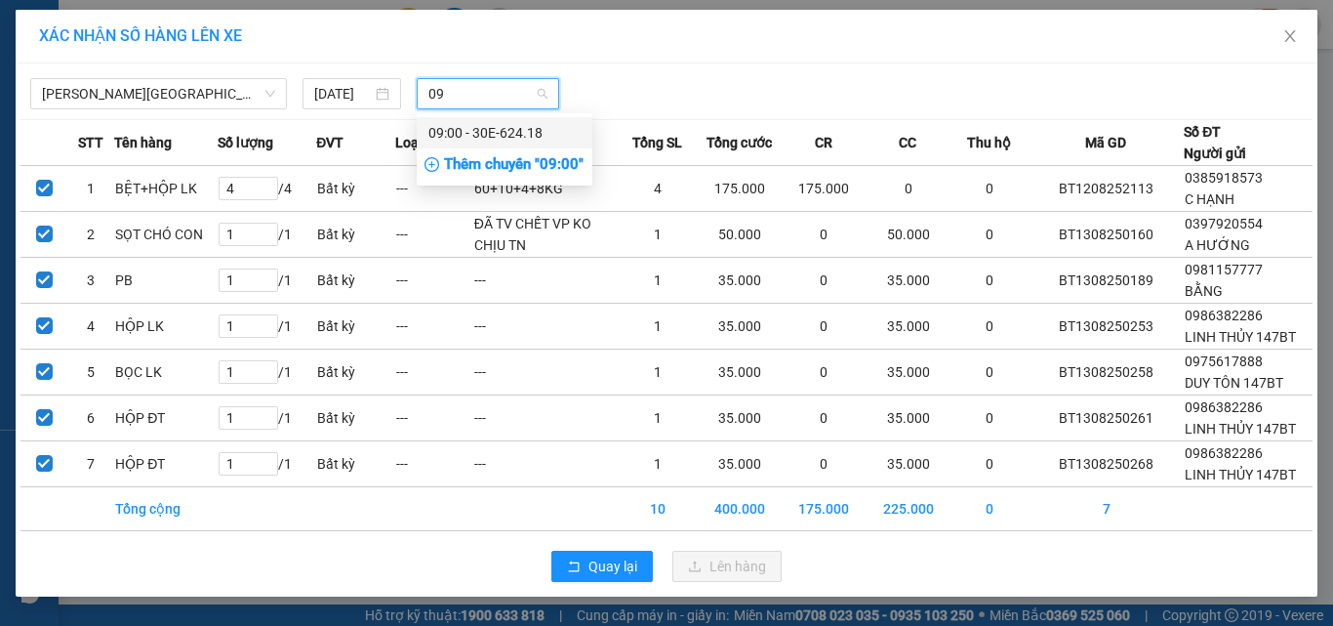
click at [527, 160] on div "Thêm chuyến " 09:00 "" at bounding box center [505, 164] width 176 height 33
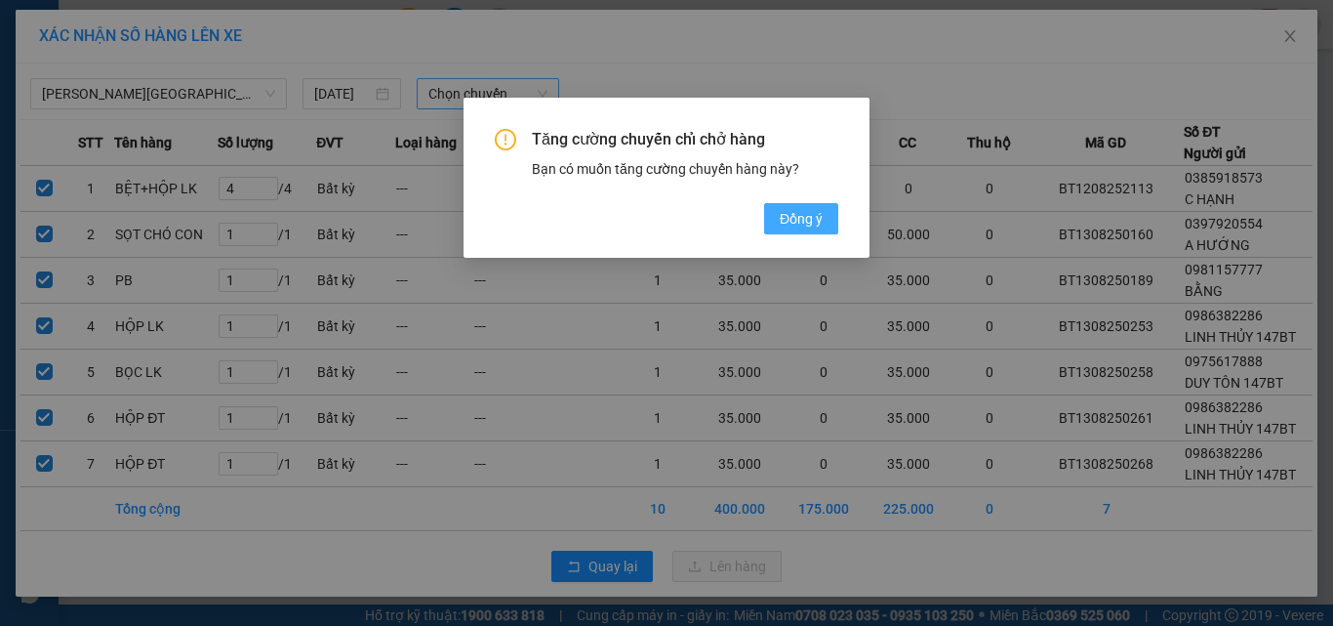
click at [797, 220] on span "Đồng ý" at bounding box center [801, 218] width 43 height 21
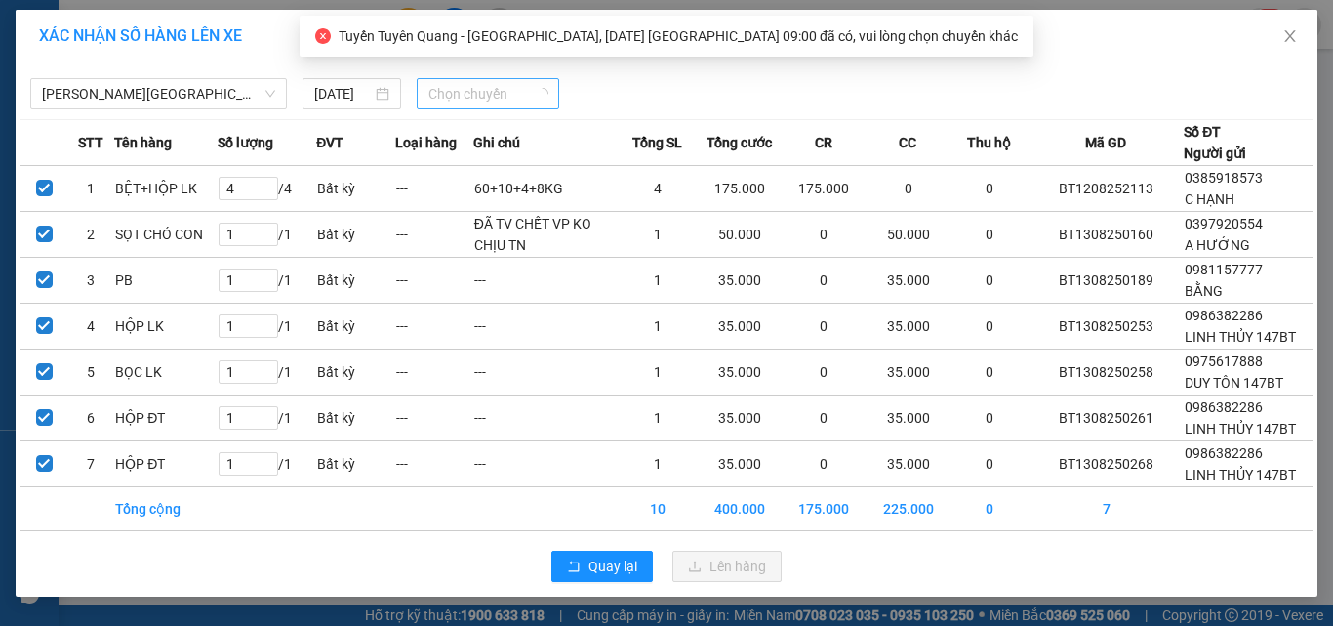
click at [509, 87] on span "Chọn chuyến" at bounding box center [488, 93] width 120 height 29
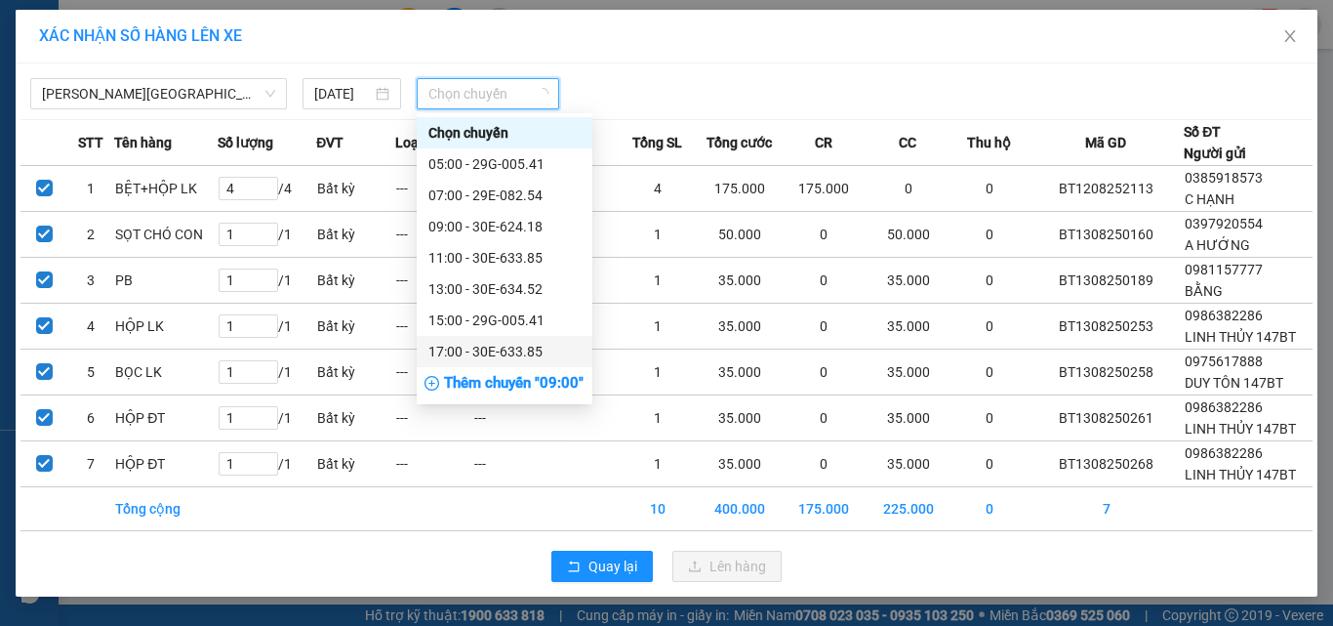
click at [536, 377] on div "Thêm chuyến " 09:00 "" at bounding box center [505, 383] width 176 height 33
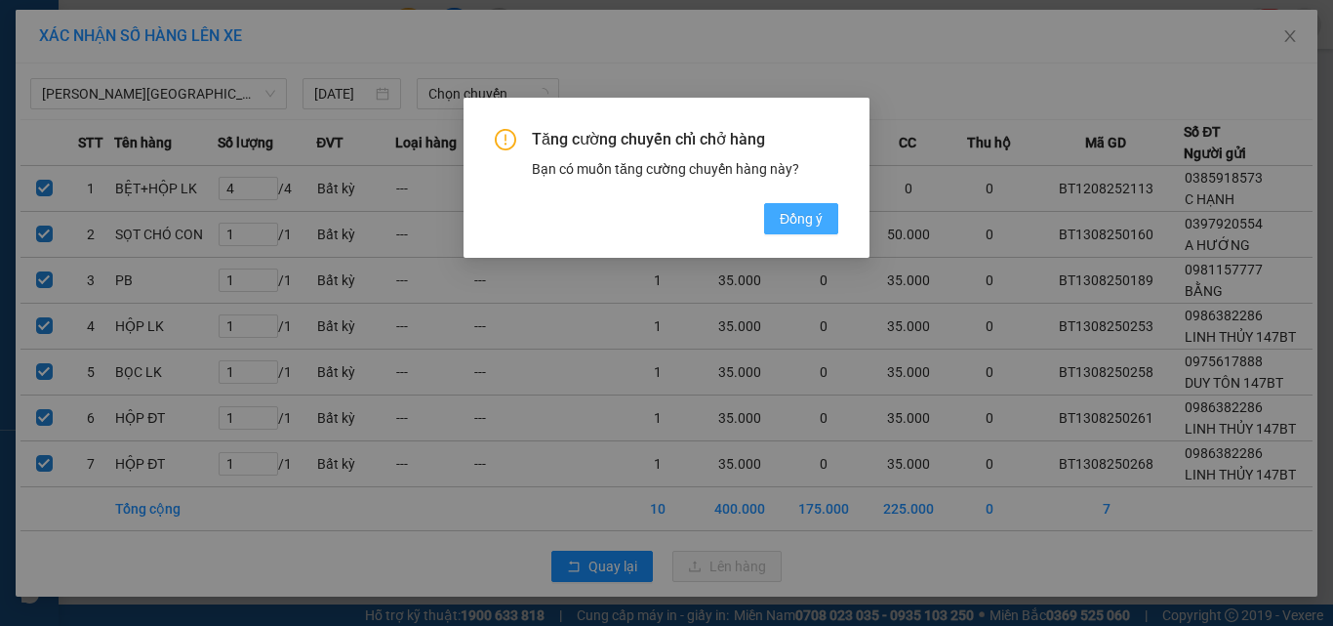
click at [791, 219] on span "Đồng ý" at bounding box center [801, 218] width 43 height 21
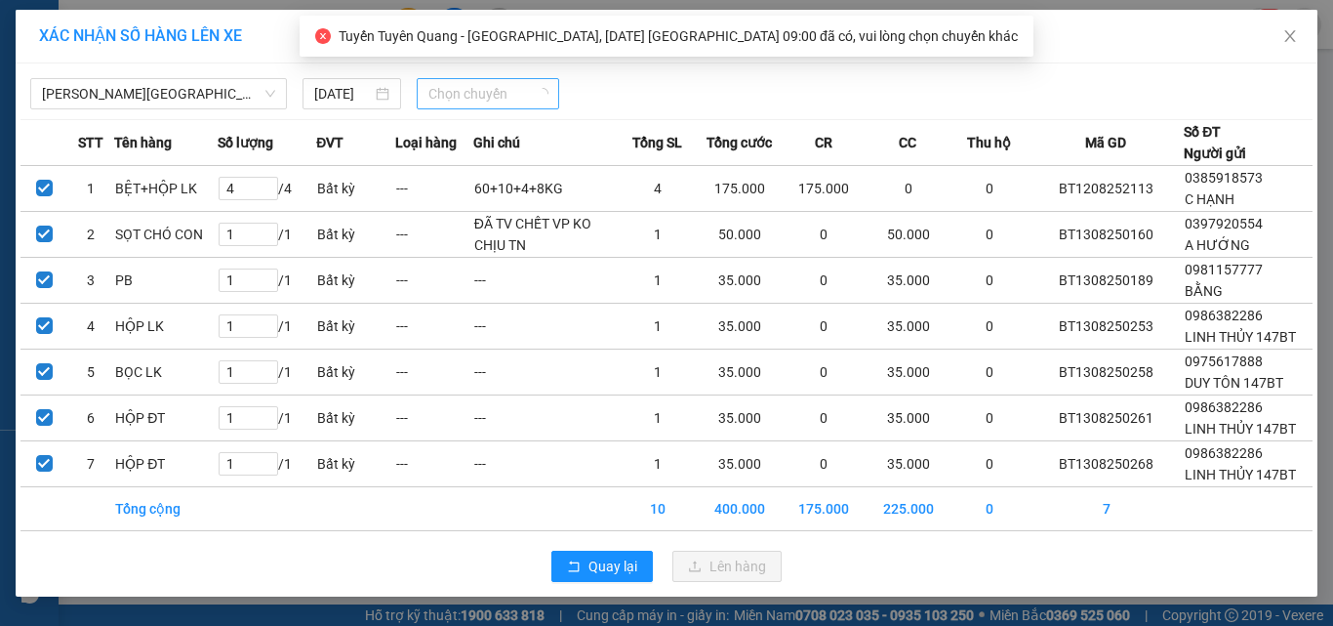
click at [506, 96] on span "Chọn chuyến" at bounding box center [488, 93] width 120 height 29
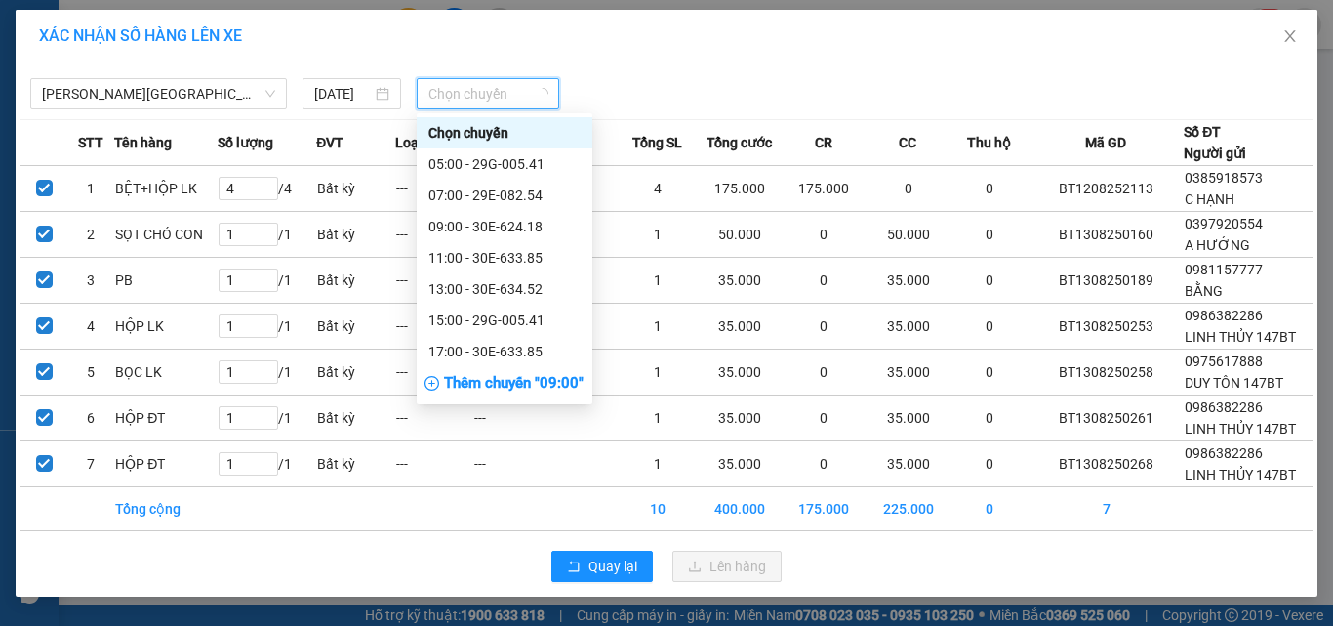
click at [513, 83] on span "Chọn chuyến" at bounding box center [488, 93] width 120 height 29
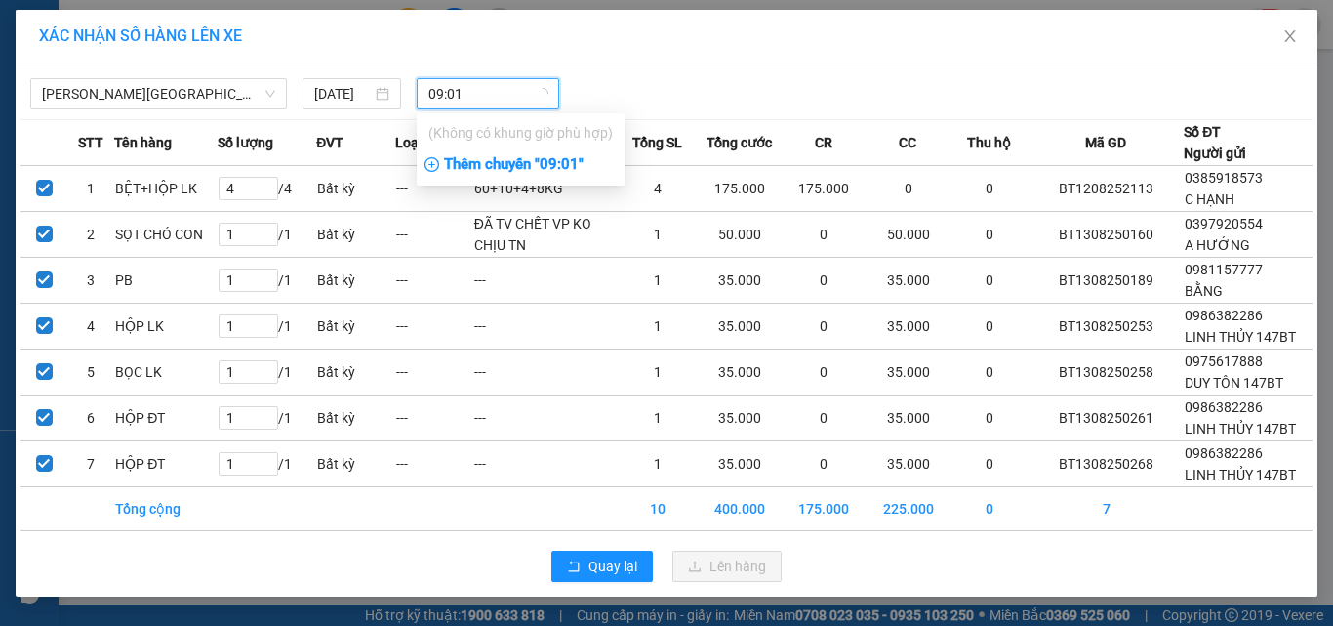
click at [577, 164] on div "Thêm chuyến " 09:01 "" at bounding box center [521, 164] width 208 height 33
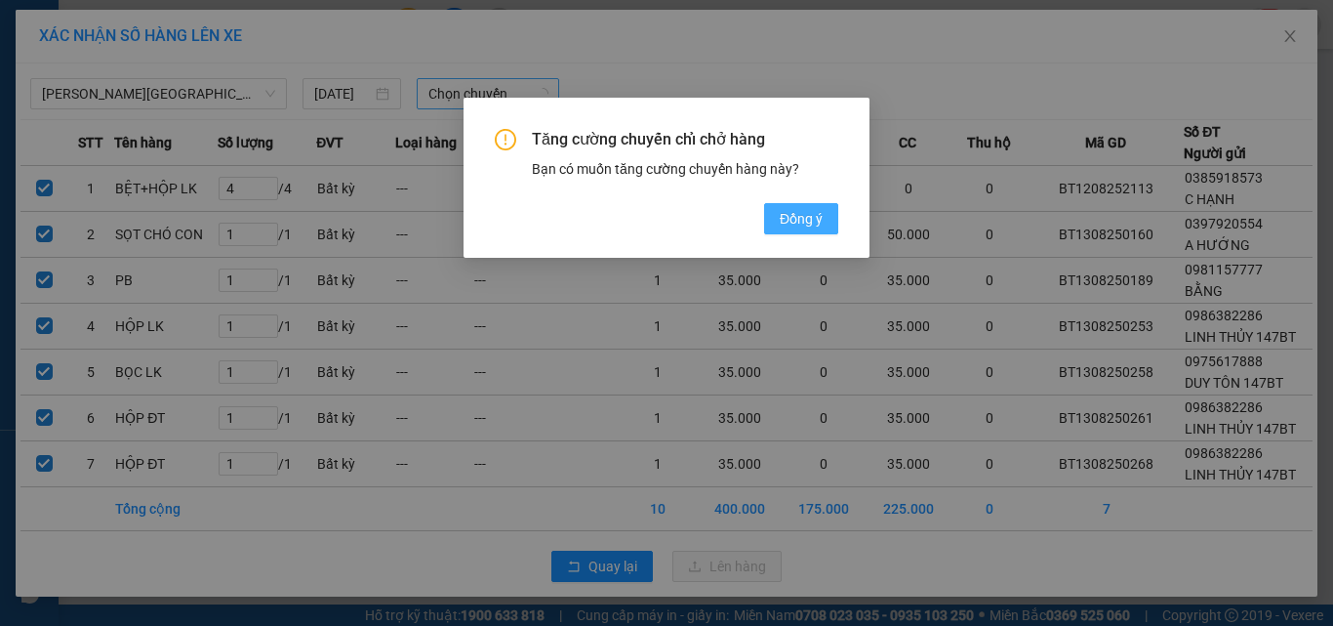
click at [814, 223] on span "Đồng ý" at bounding box center [801, 218] width 43 height 21
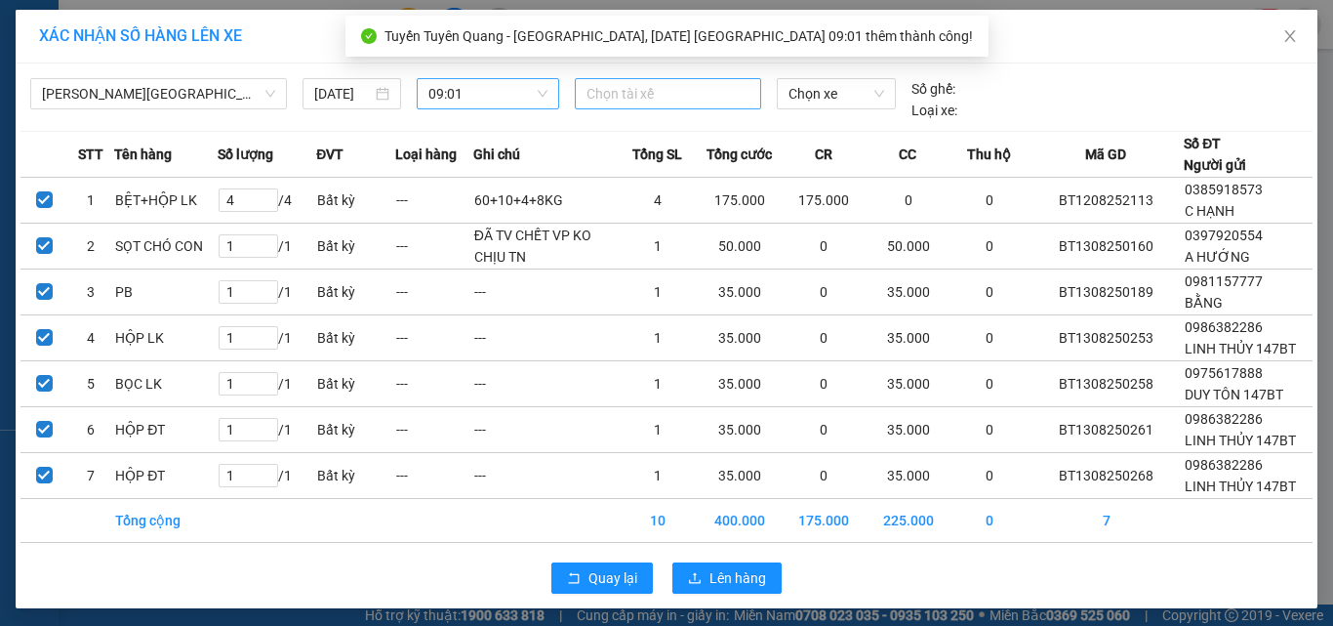
click at [666, 103] on div at bounding box center [669, 93] width 178 height 23
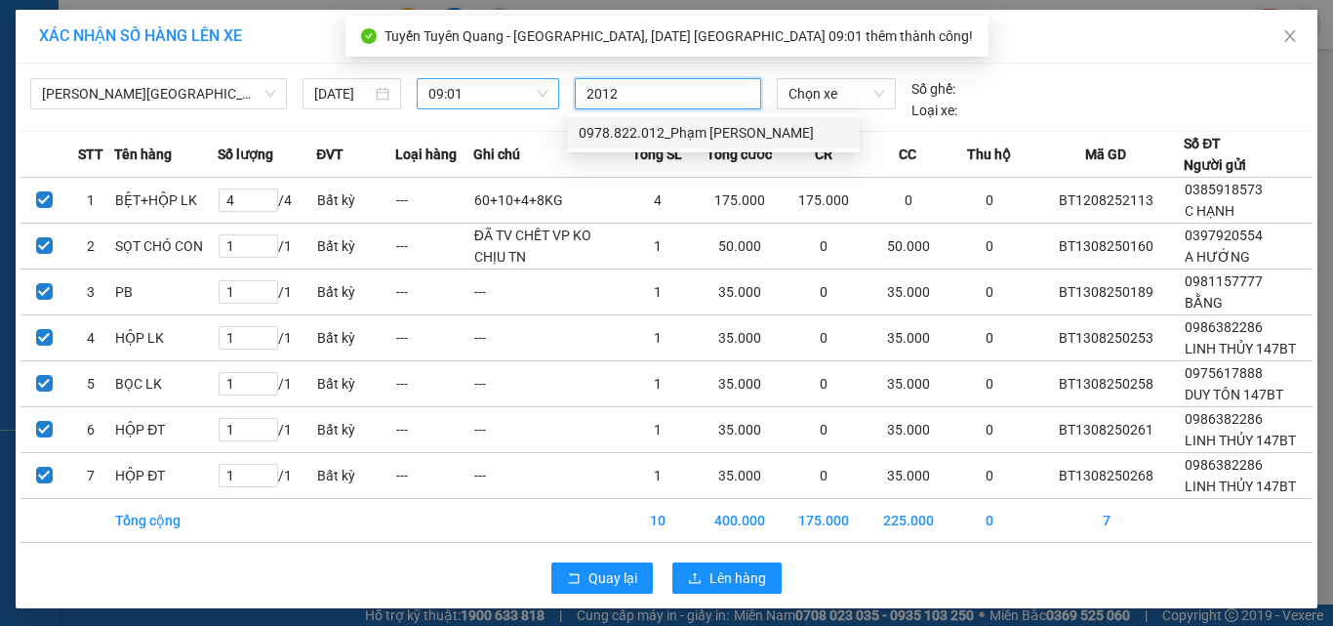
click at [684, 135] on div "0978.822.012_Phạm Văn Tân" at bounding box center [713, 132] width 269 height 21
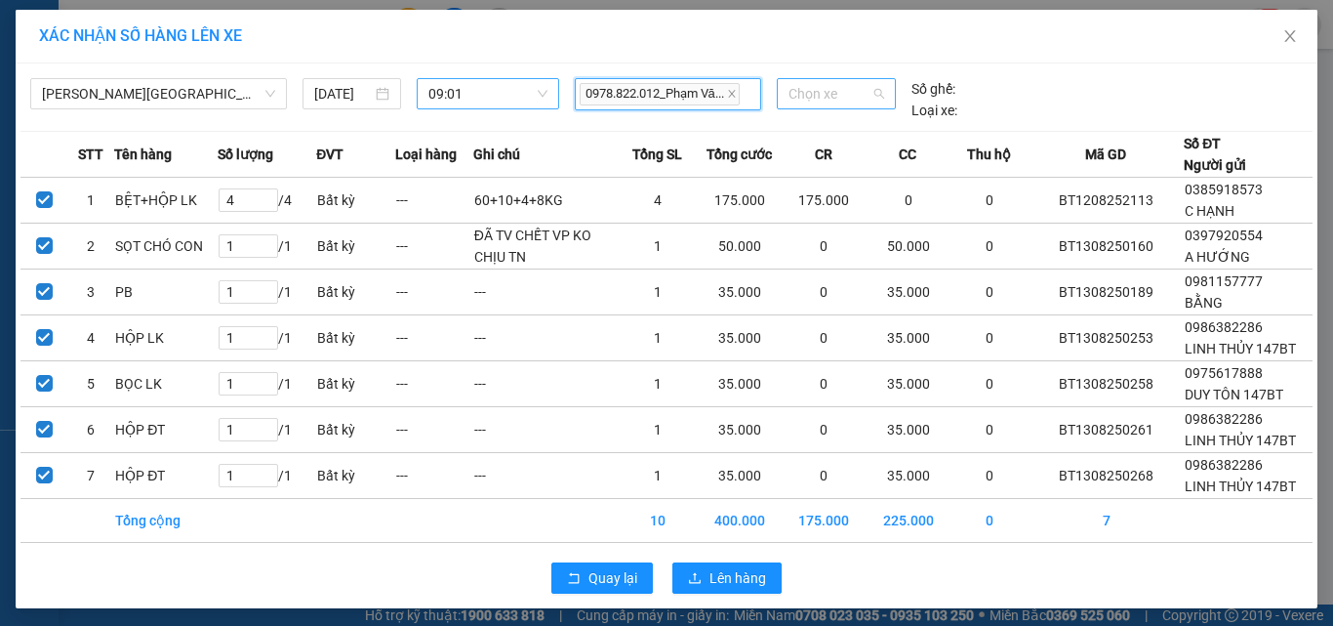
click at [809, 92] on span "Chọn xe" at bounding box center [837, 93] width 96 height 29
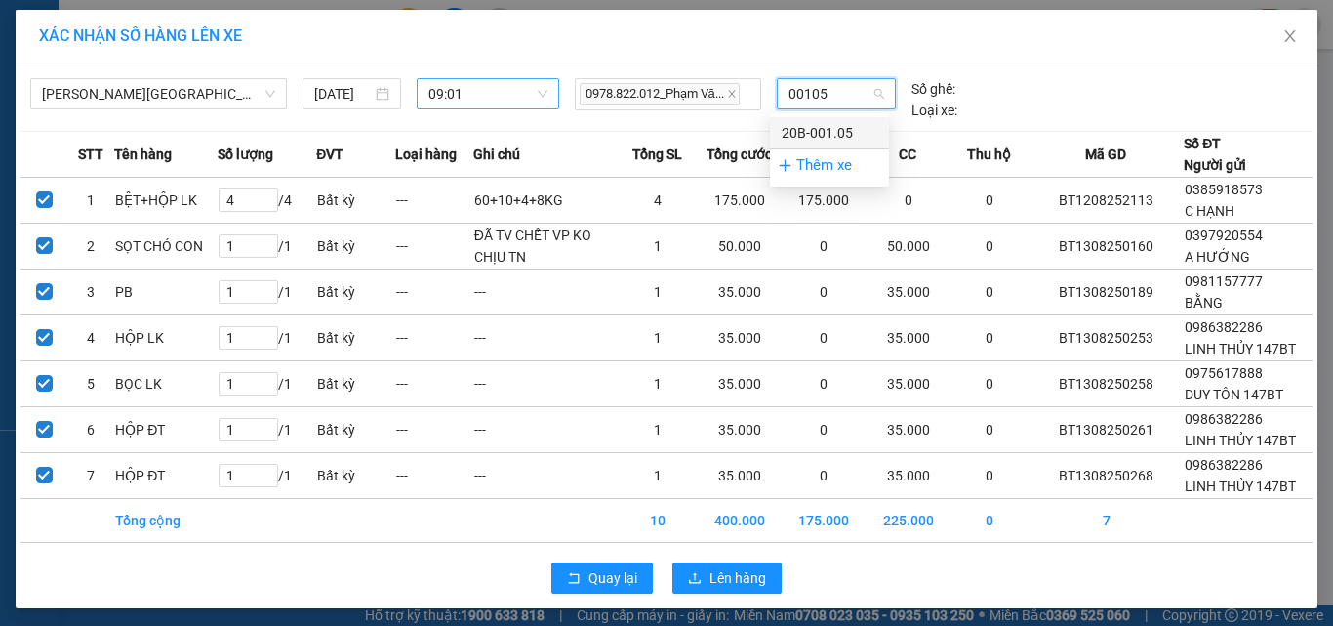
click at [807, 132] on div "20B-001.05" at bounding box center [830, 132] width 96 height 21
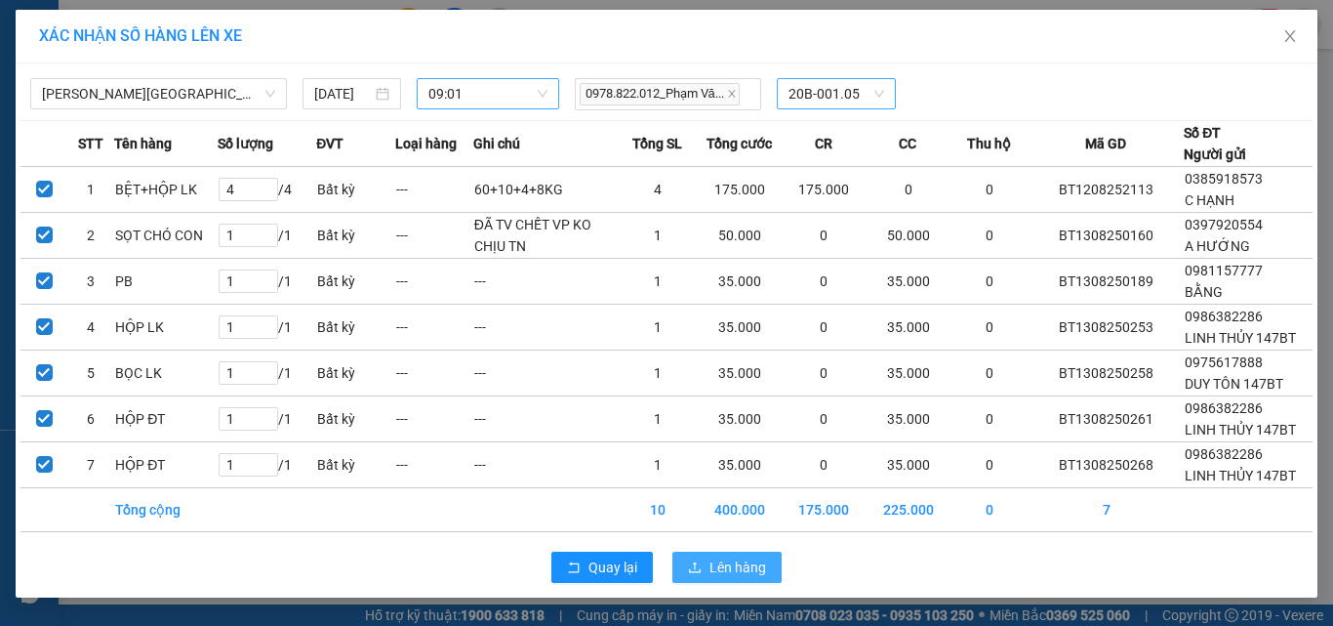
click at [742, 580] on button "Lên hàng" at bounding box center [726, 566] width 109 height 31
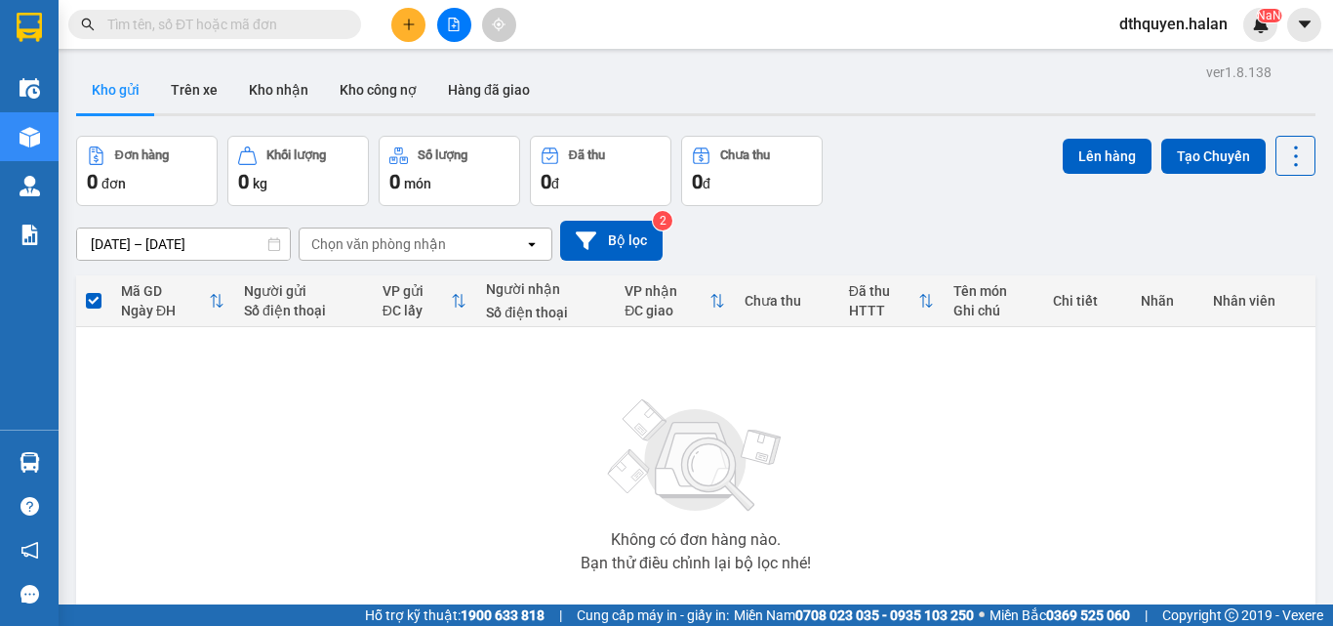
click at [209, 23] on input "text" at bounding box center [222, 24] width 230 height 21
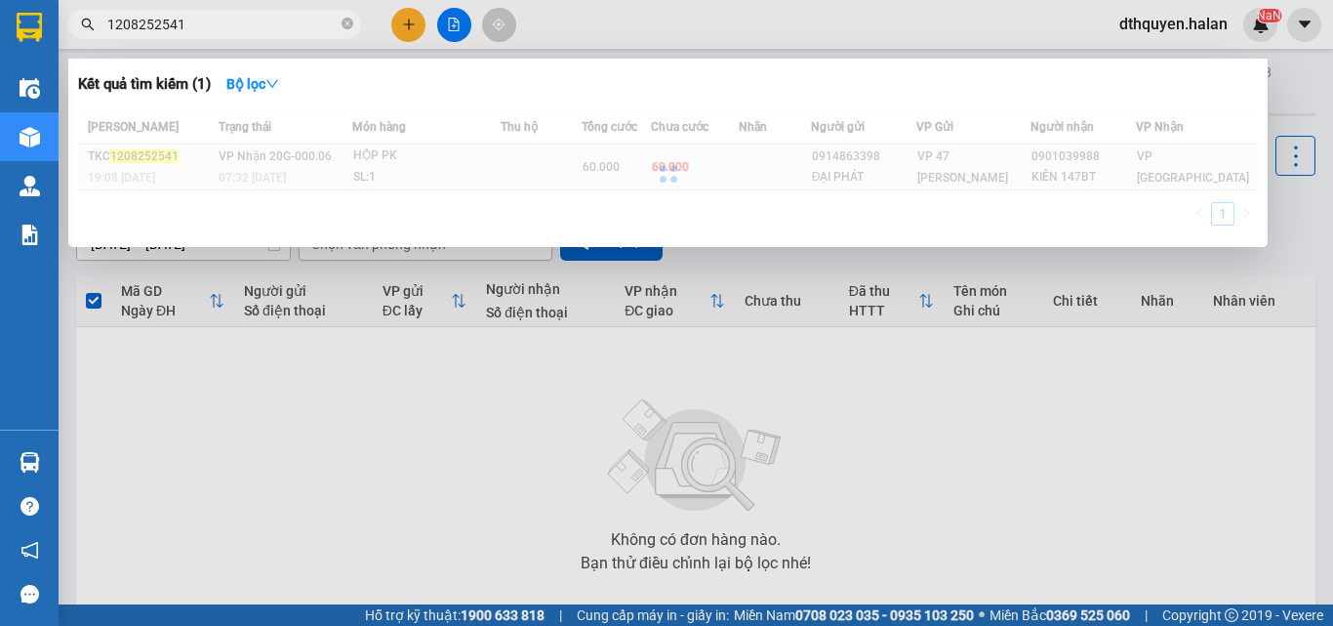
click at [299, 167] on div at bounding box center [668, 173] width 1180 height 128
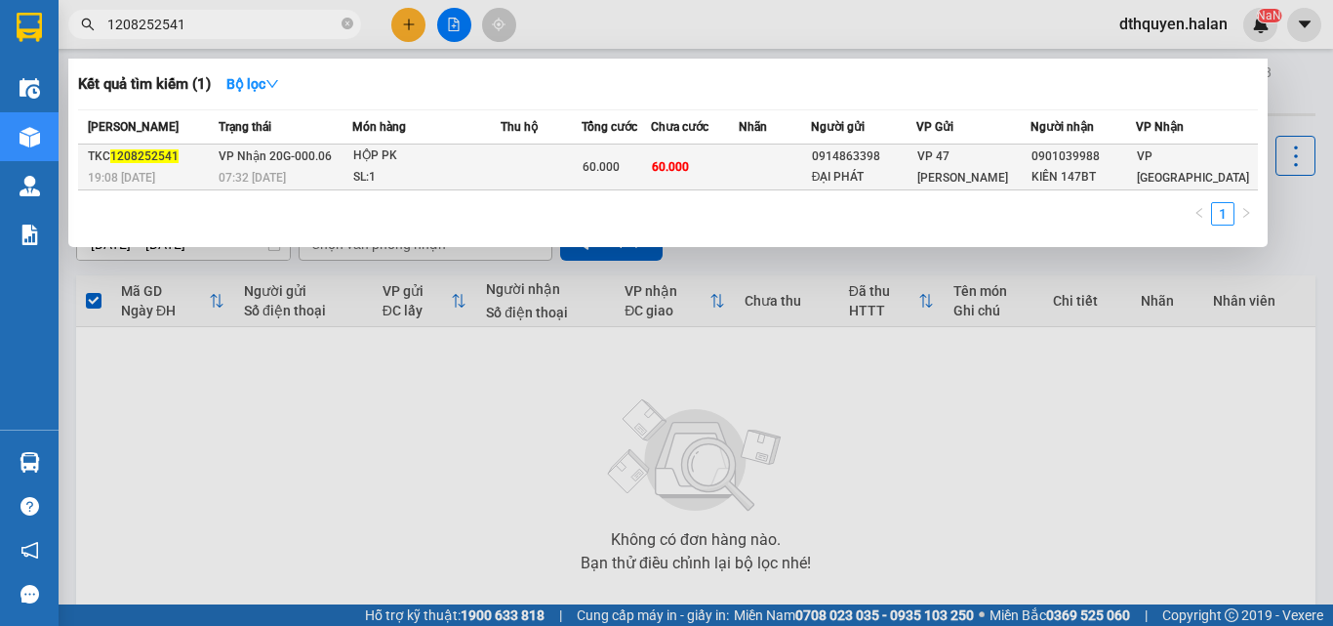
click at [264, 178] on span "07:32 [DATE]" at bounding box center [252, 178] width 67 height 14
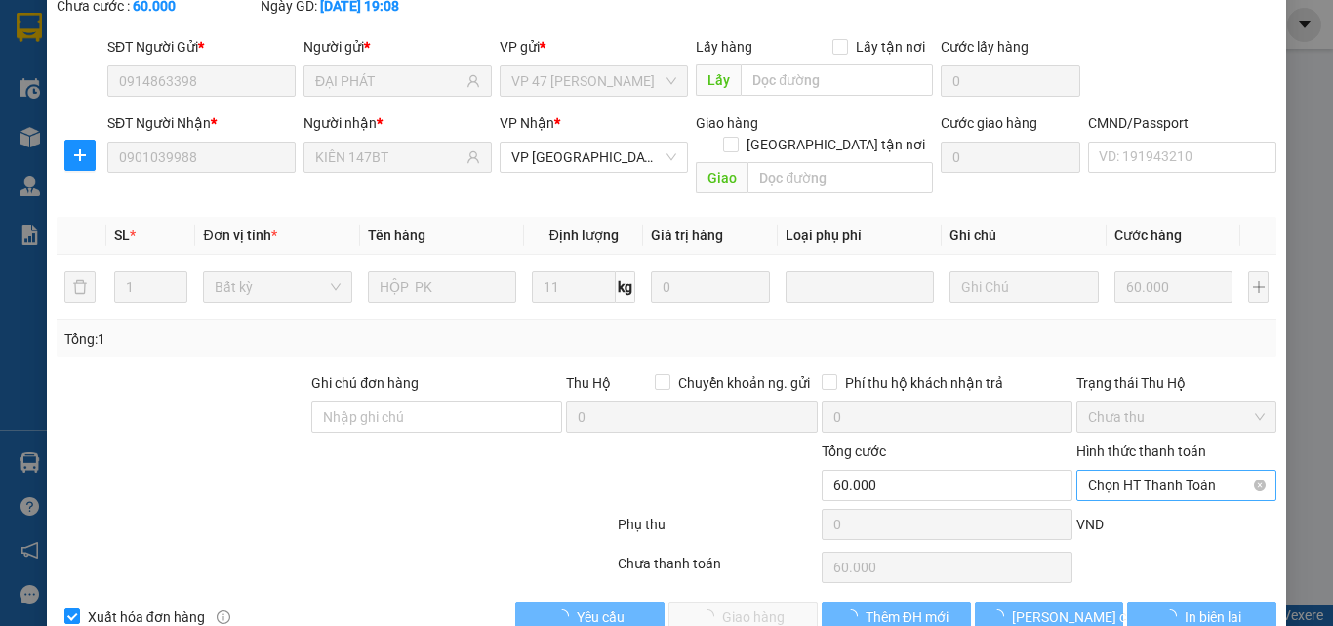
scroll to position [140, 0]
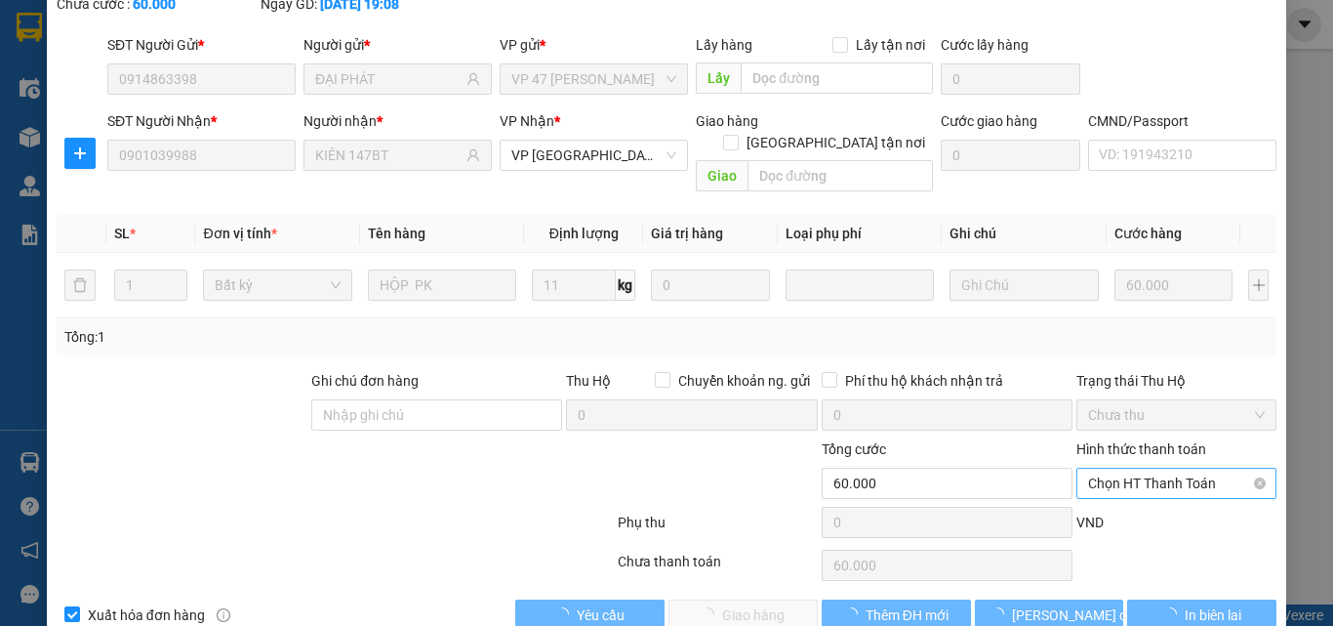
click at [1168, 468] on span "Chọn HT Thanh Toán" at bounding box center [1176, 482] width 177 height 29
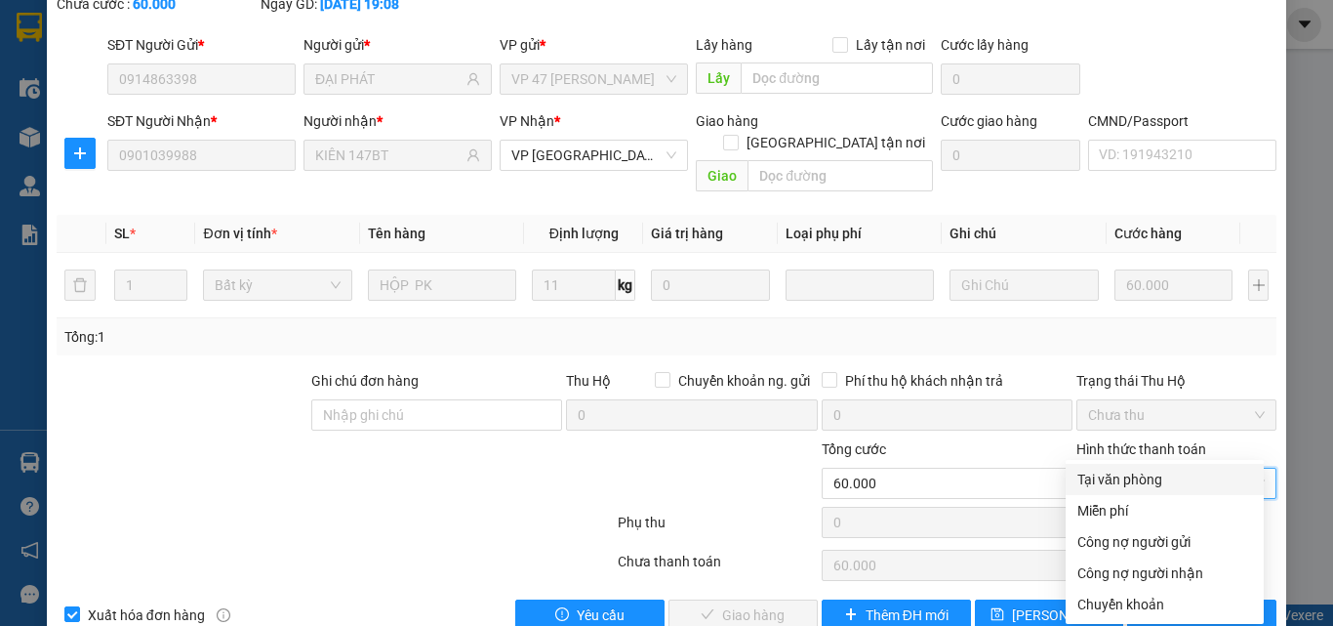
click at [1139, 478] on div "Tại văn phòng" at bounding box center [1165, 478] width 175 height 21
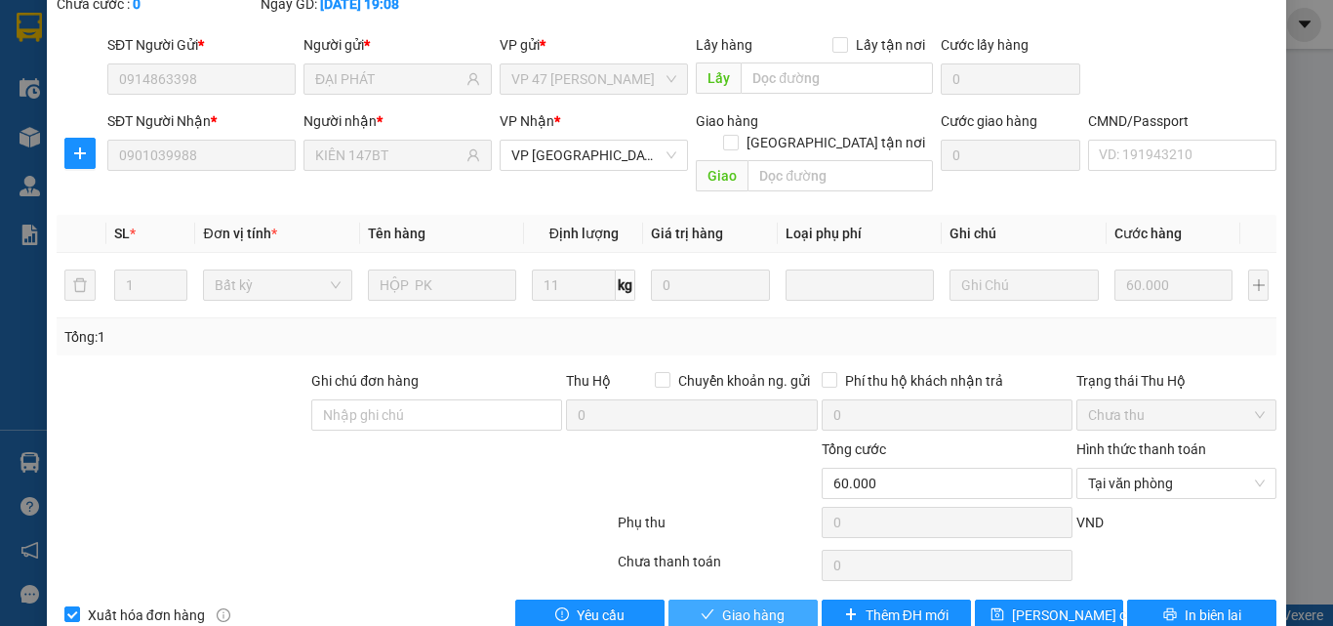
click at [764, 599] on button "Giao hàng" at bounding box center [743, 614] width 149 height 31
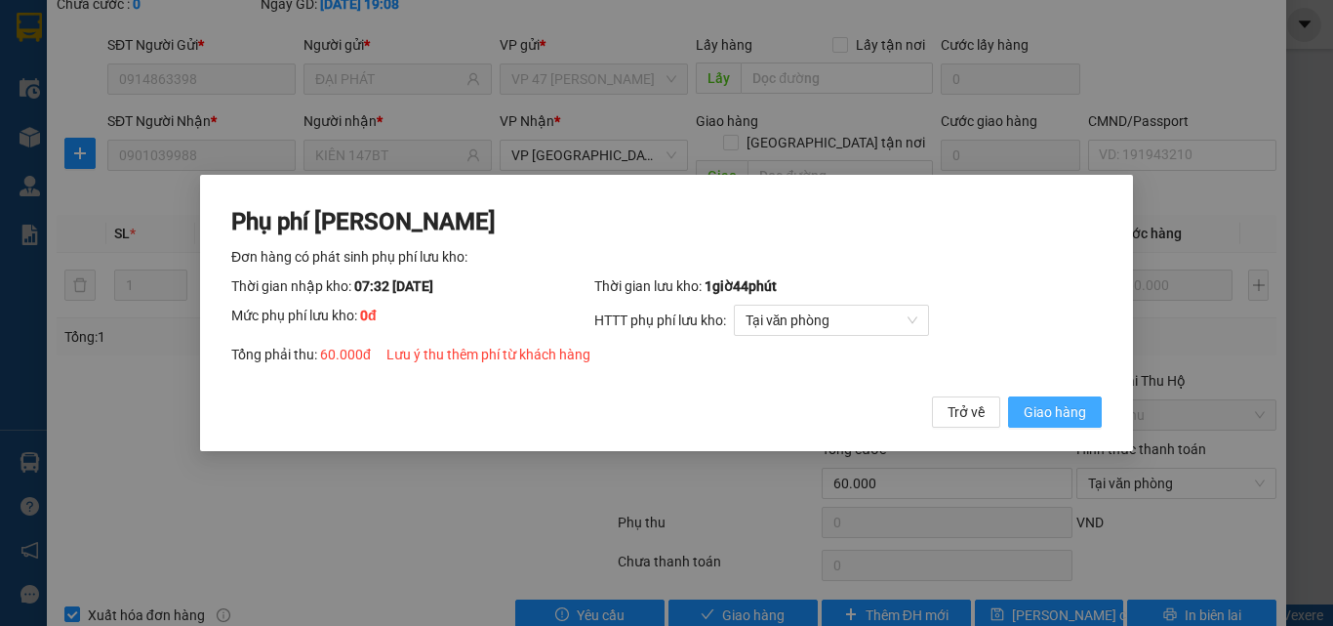
click at [1051, 415] on span "Giao hàng" at bounding box center [1055, 411] width 62 height 21
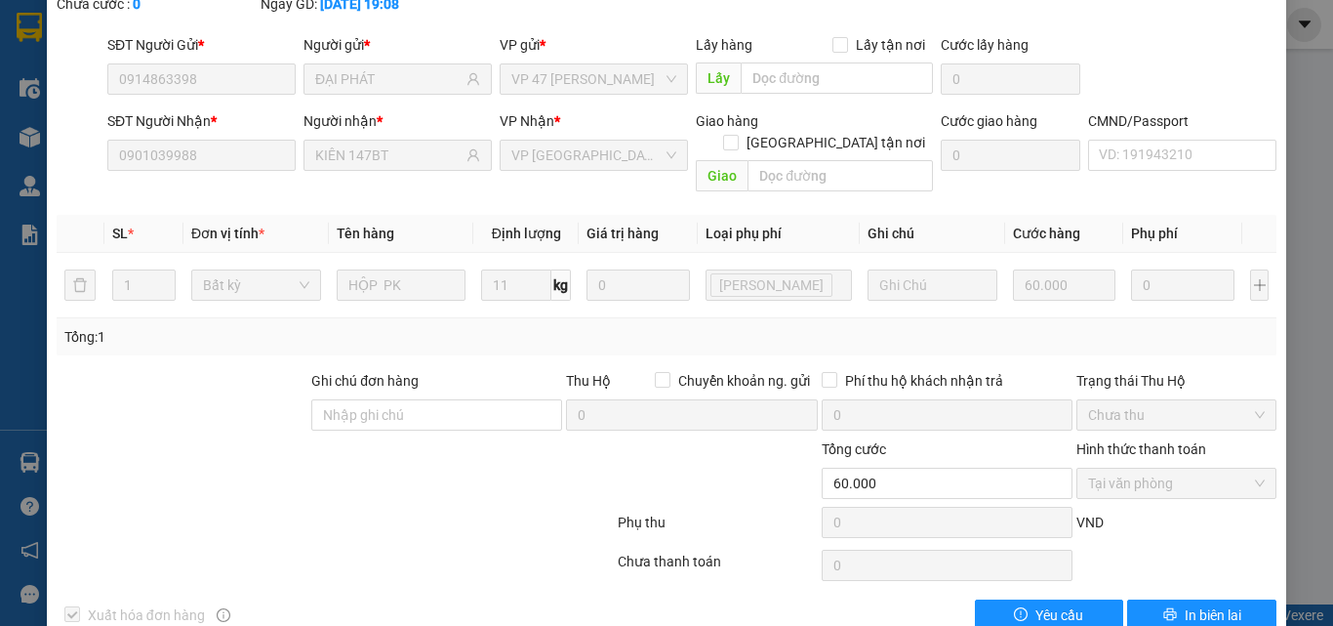
scroll to position [0, 0]
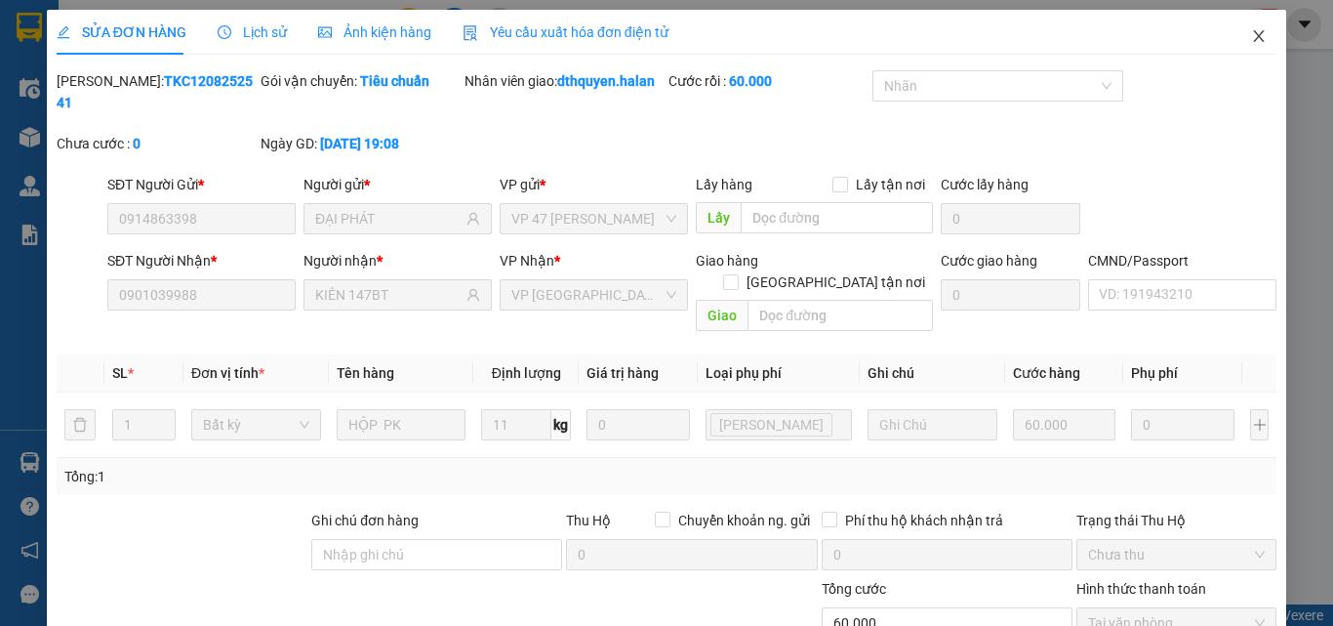
drag, startPoint x: 1244, startPoint y: 39, endPoint x: 677, endPoint y: 23, distance: 567.3
click at [1251, 39] on icon "close" at bounding box center [1259, 36] width 16 height 16
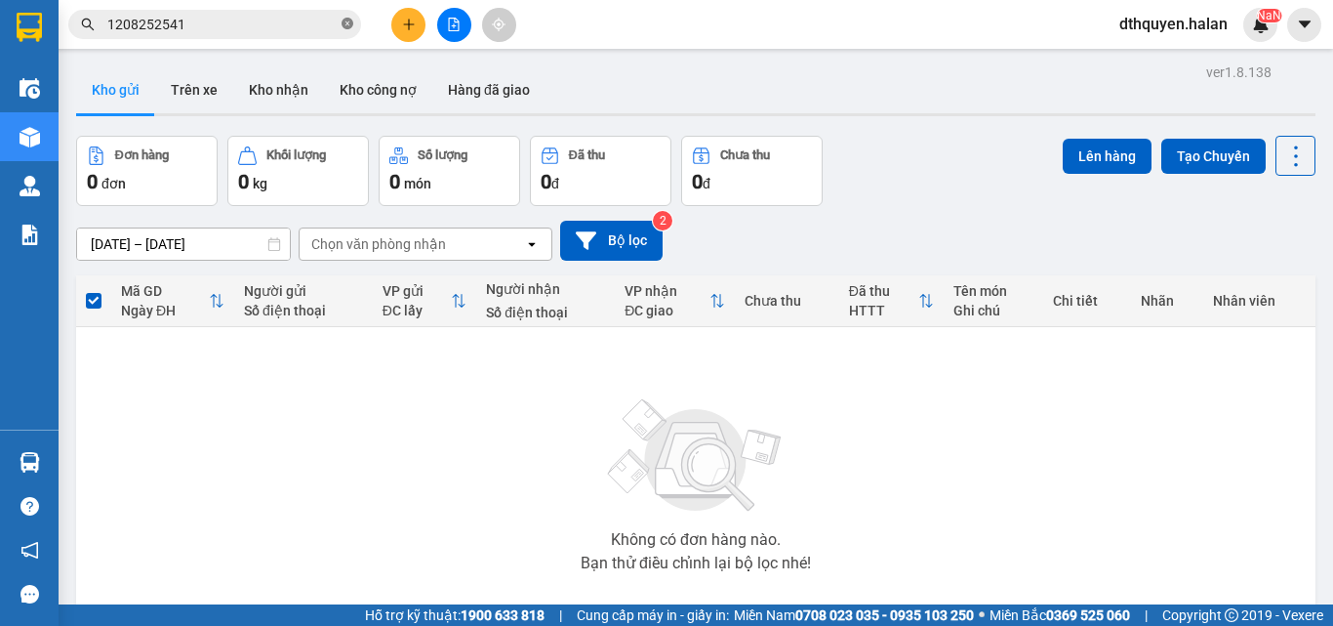
click at [342, 18] on span at bounding box center [348, 25] width 12 height 19
click at [318, 20] on input "text" at bounding box center [222, 24] width 230 height 21
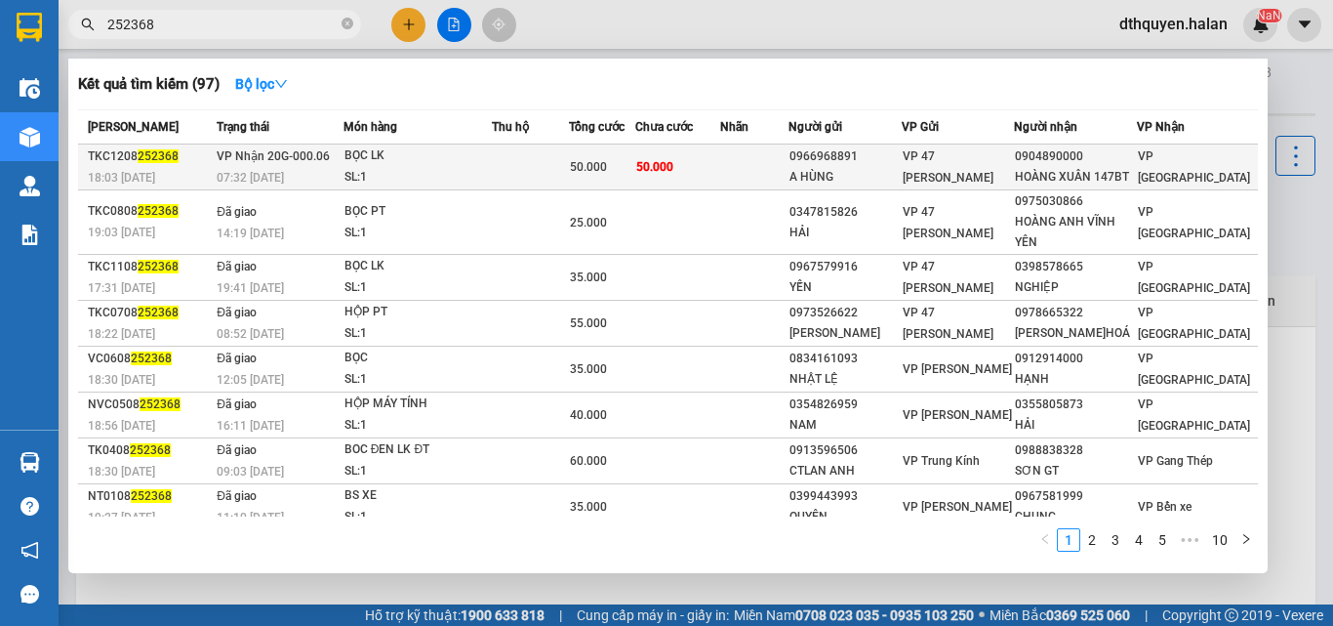
click at [306, 163] on span "VP Nhận 20G-000.06" at bounding box center [273, 156] width 113 height 14
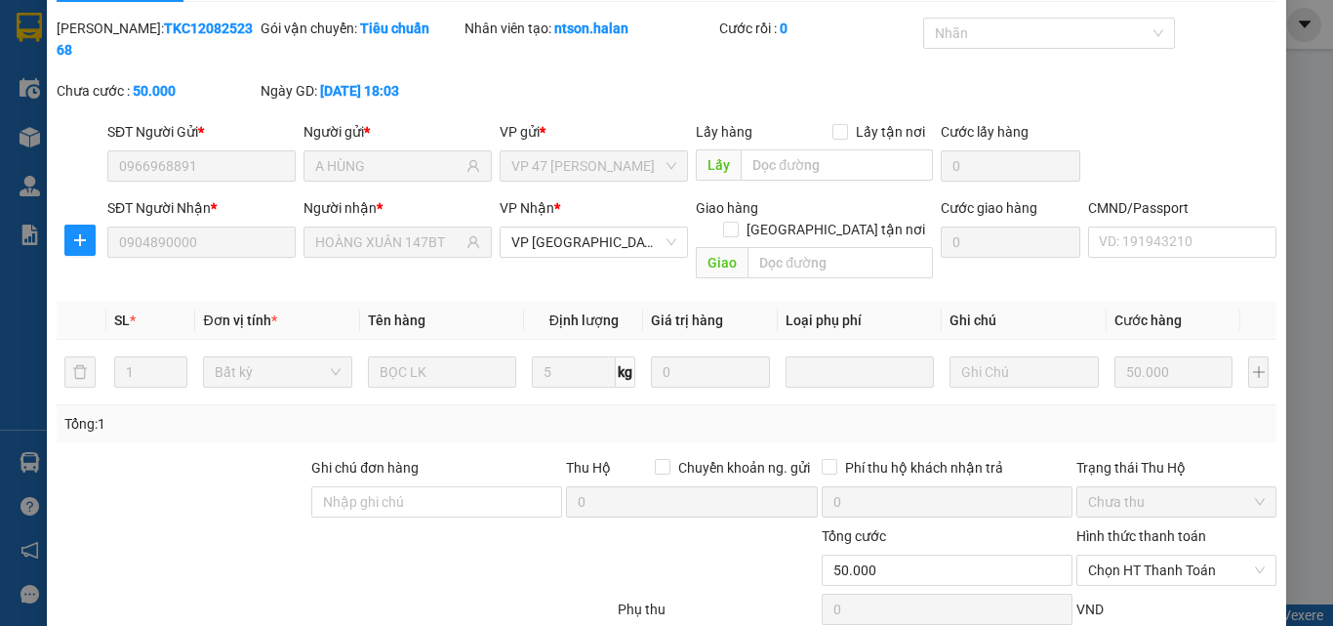
scroll to position [140, 0]
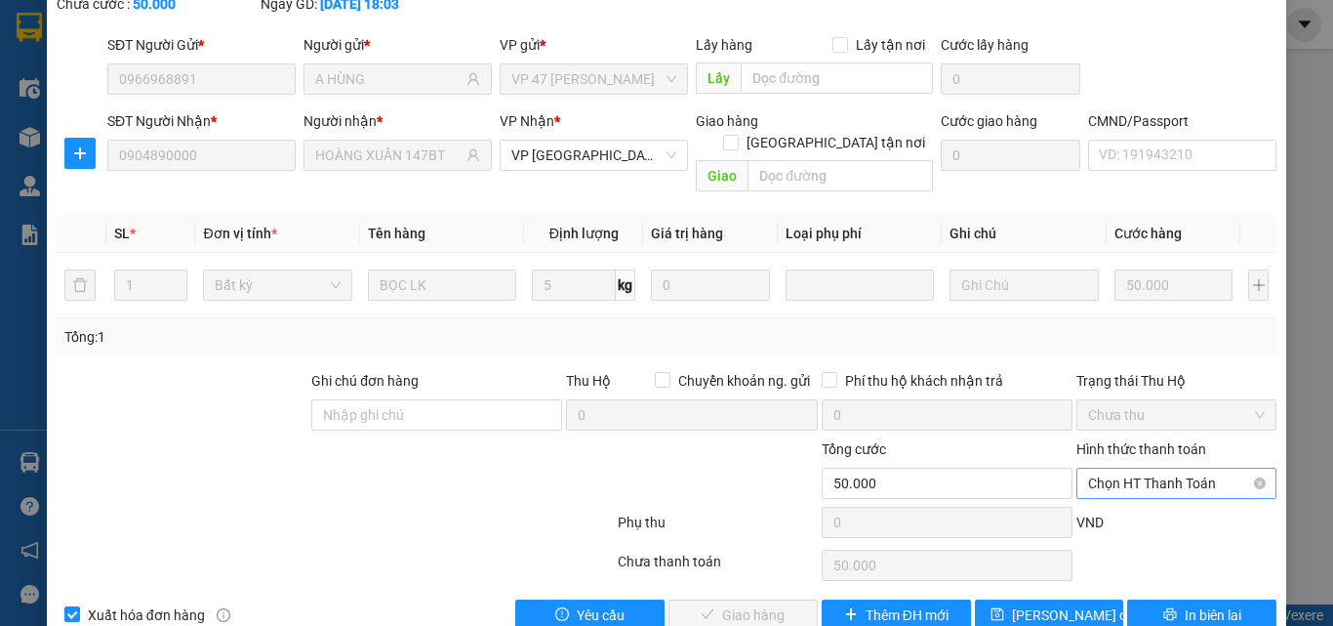
click at [1114, 468] on span "Chọn HT Thanh Toán" at bounding box center [1176, 482] width 177 height 29
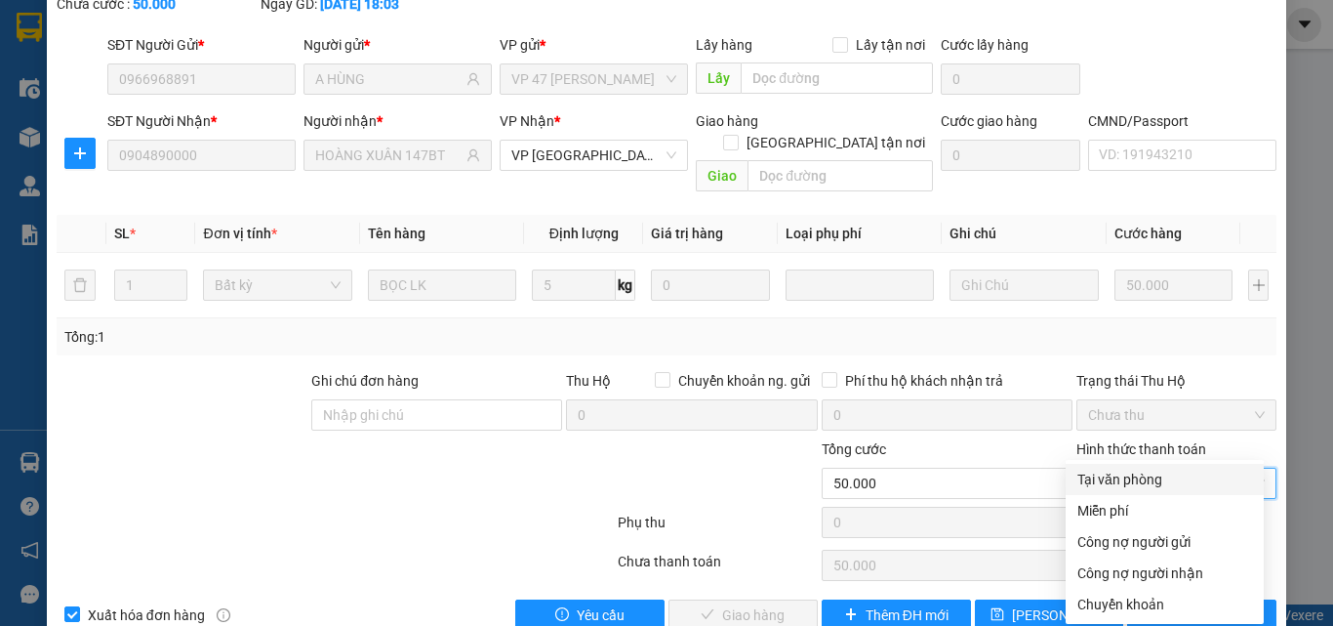
click at [1120, 488] on div "Tại văn phòng" at bounding box center [1165, 478] width 175 height 21
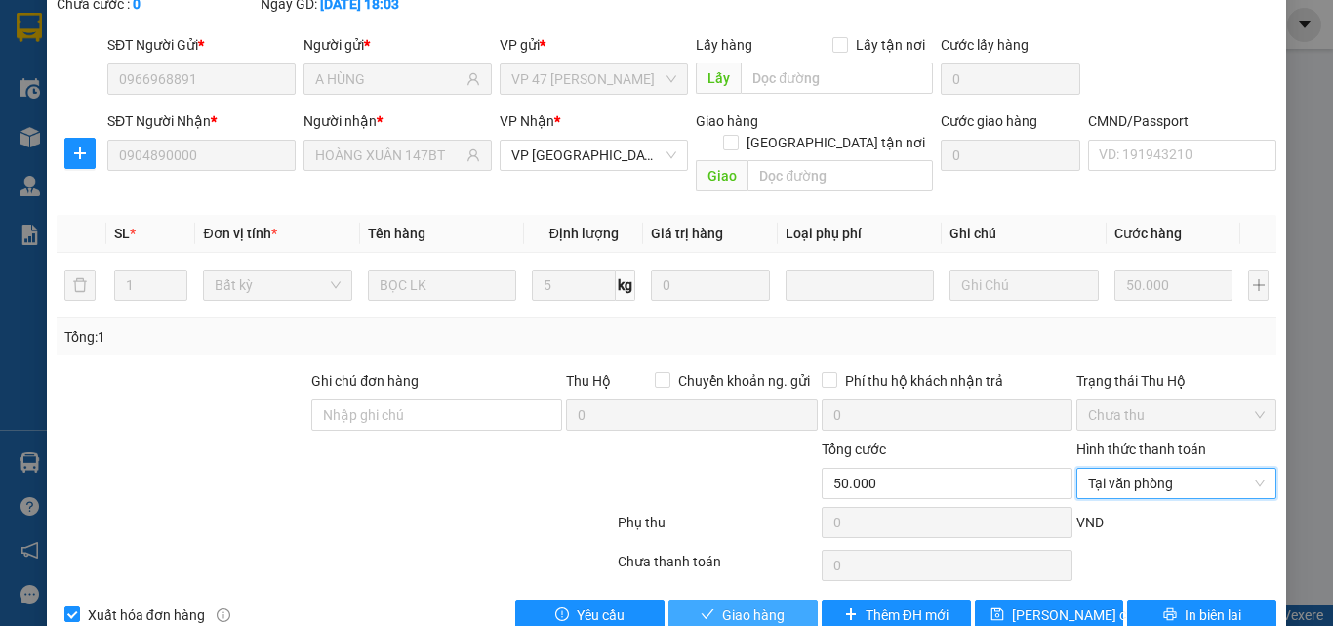
drag, startPoint x: 725, startPoint y: 572, endPoint x: 964, endPoint y: 565, distance: 239.2
click at [726, 604] on span "Giao hàng" at bounding box center [753, 614] width 62 height 21
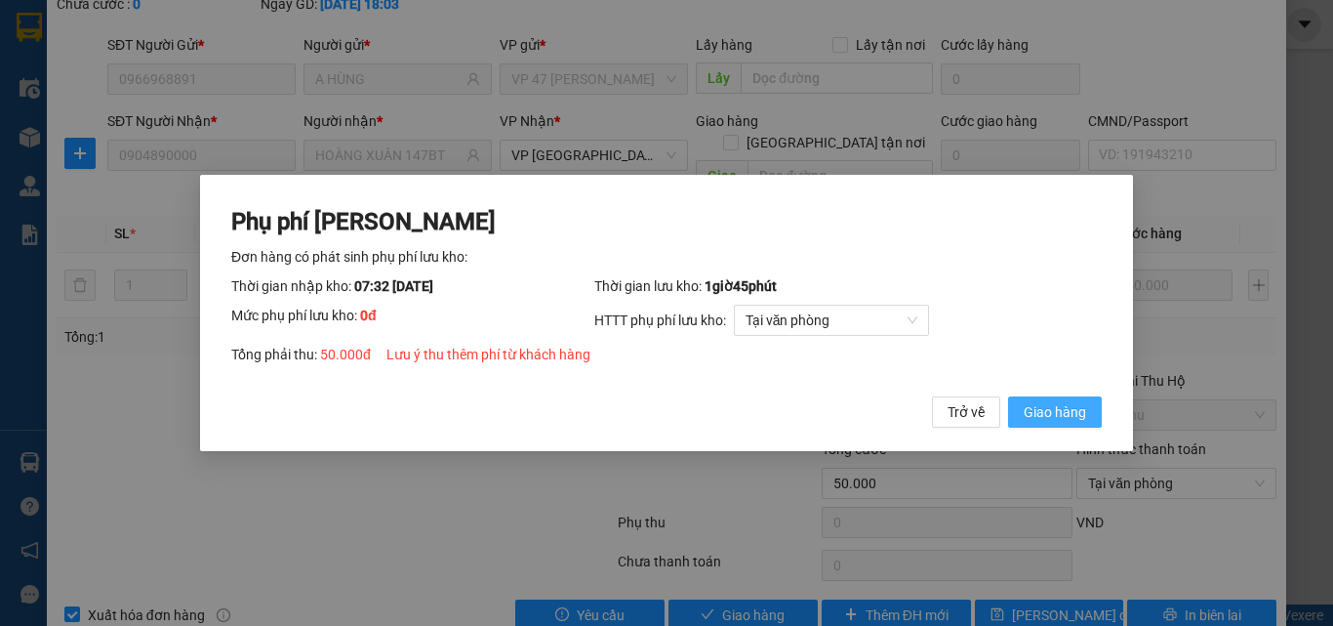
click at [1071, 405] on span "Giao hàng" at bounding box center [1055, 411] width 62 height 21
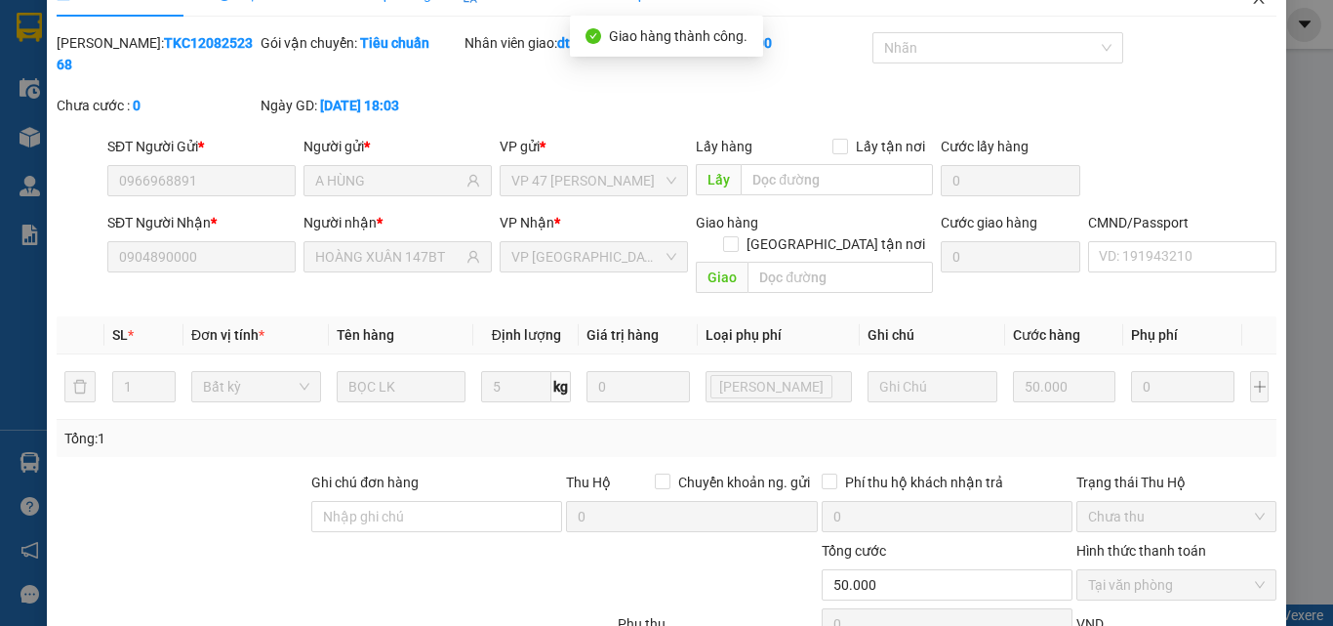
scroll to position [0, 0]
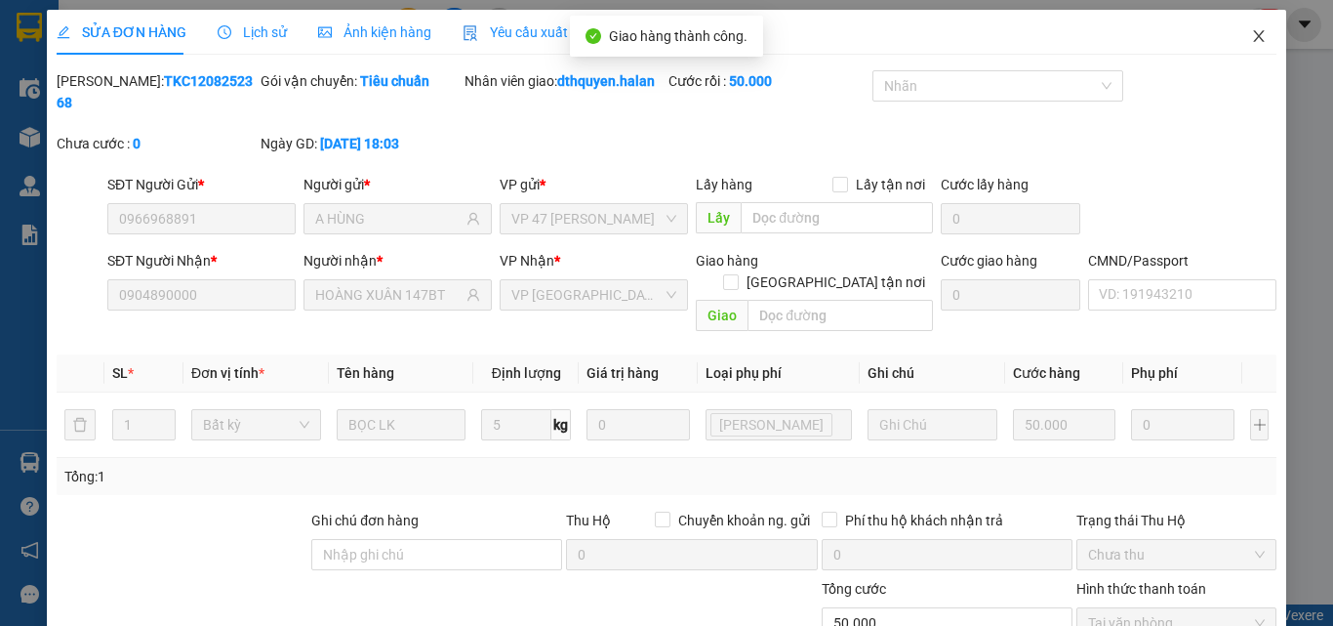
click at [1251, 30] on icon "close" at bounding box center [1259, 36] width 16 height 16
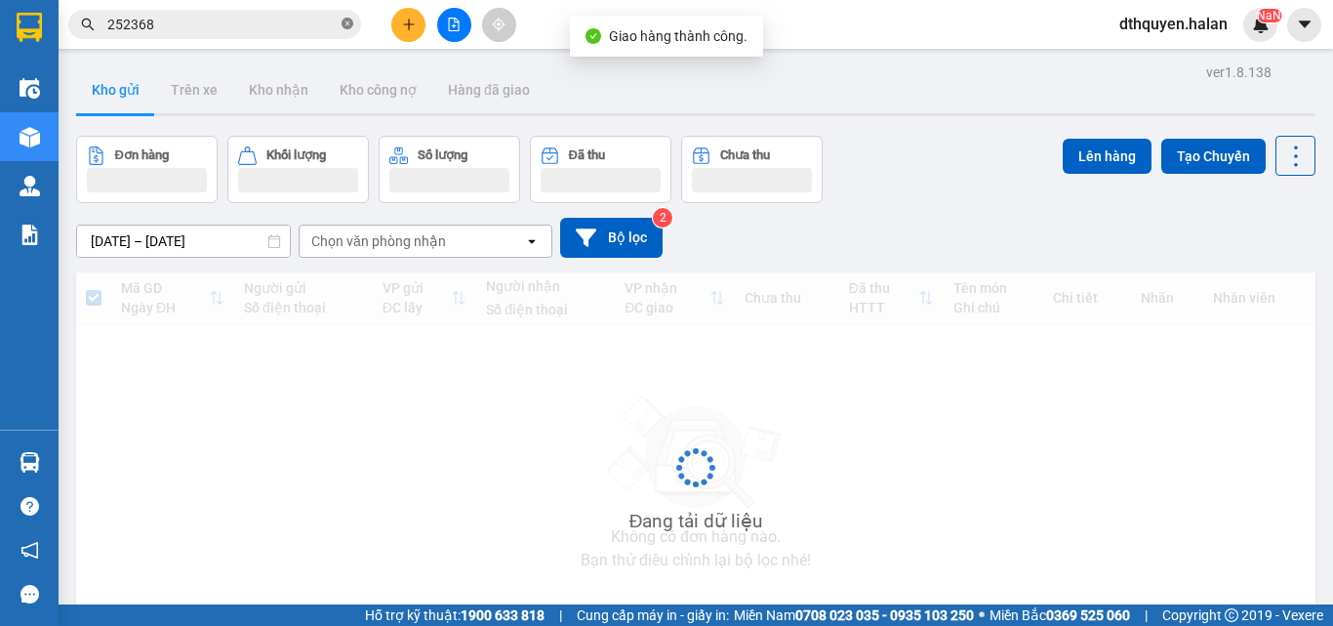
click at [346, 22] on icon "close-circle" at bounding box center [348, 24] width 12 height 12
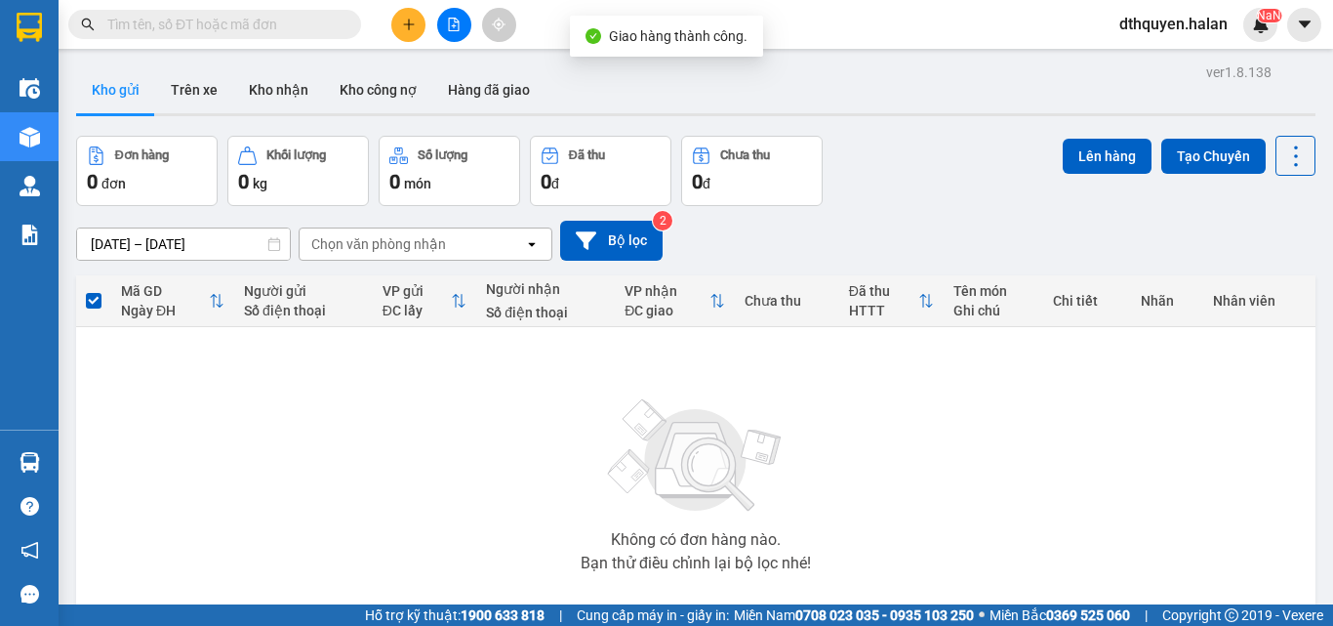
click at [316, 22] on input "text" at bounding box center [222, 24] width 230 height 21
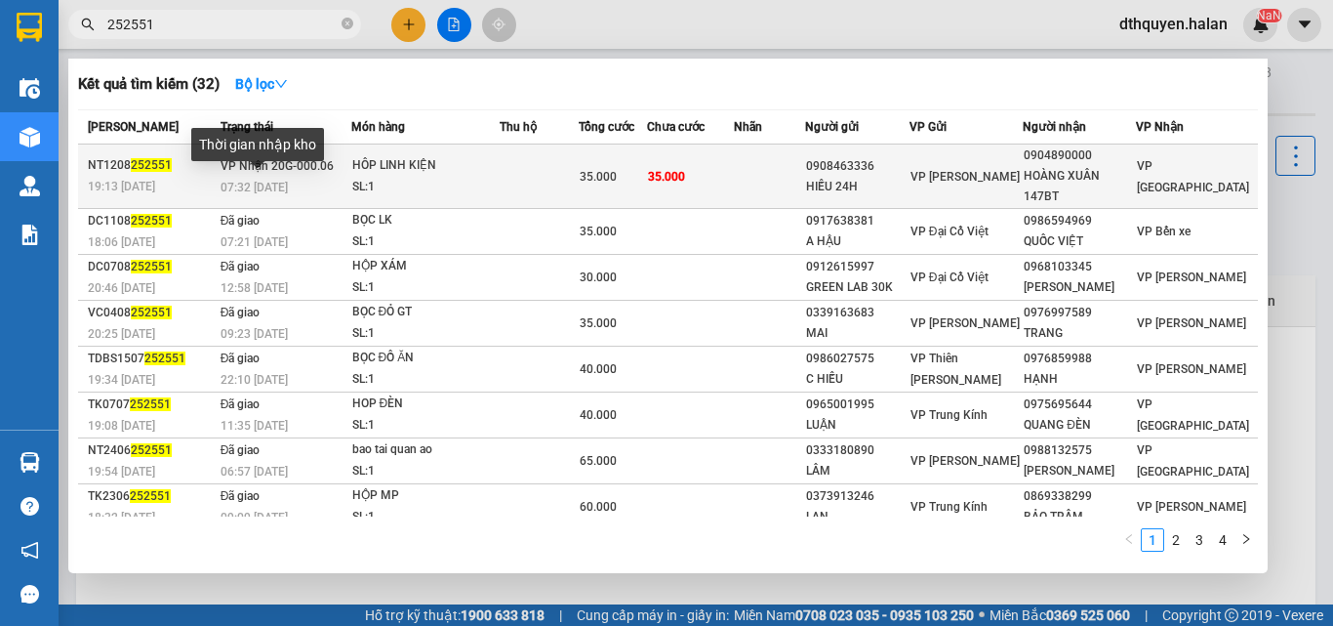
click at [279, 181] on span "07:32 [DATE]" at bounding box center [254, 188] width 67 height 14
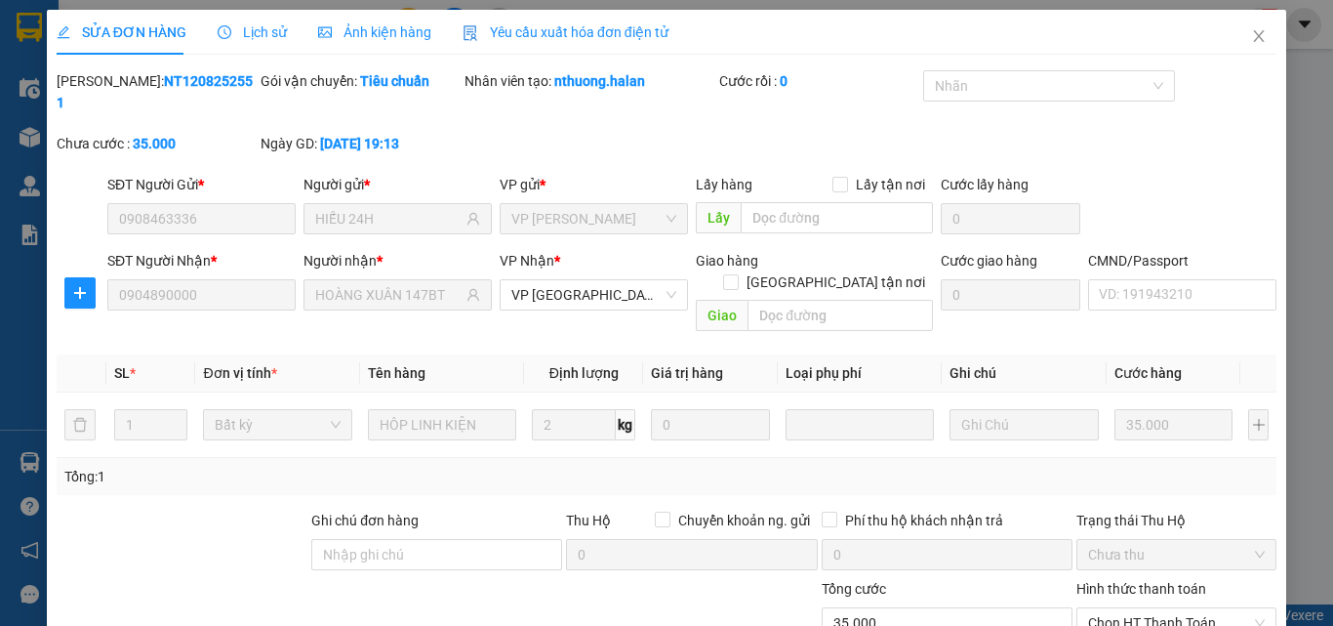
scroll to position [140, 0]
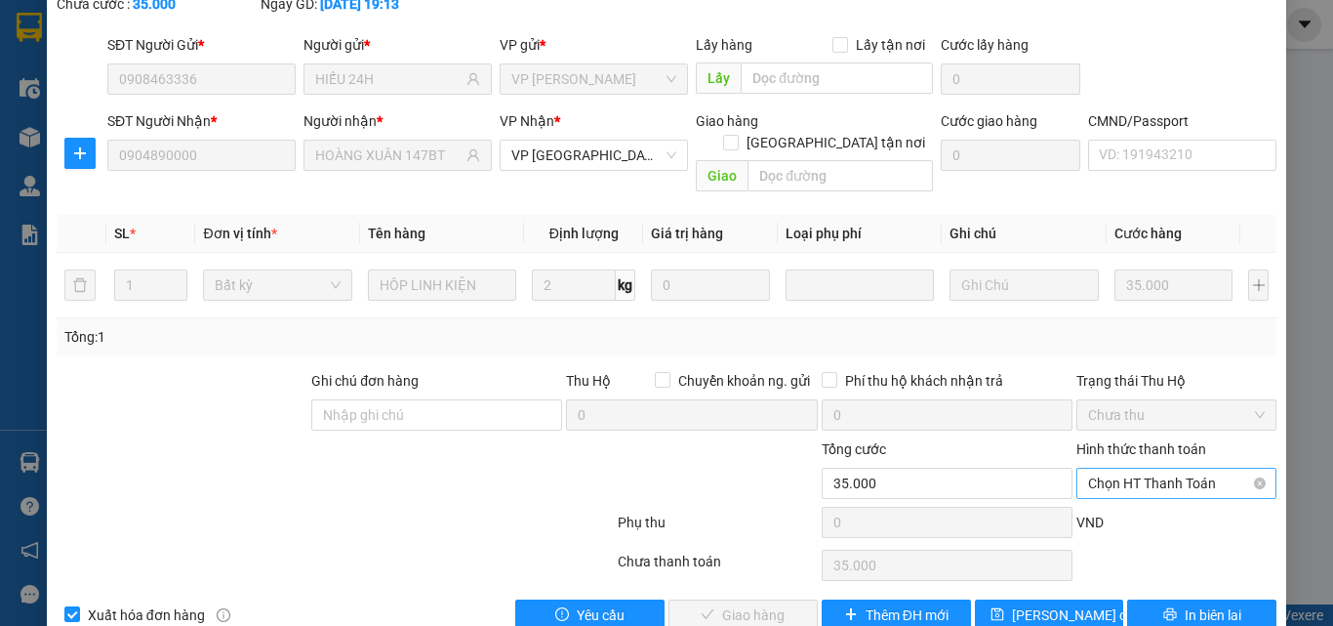
click at [1149, 468] on span "Chọn HT Thanh Toán" at bounding box center [1176, 482] width 177 height 29
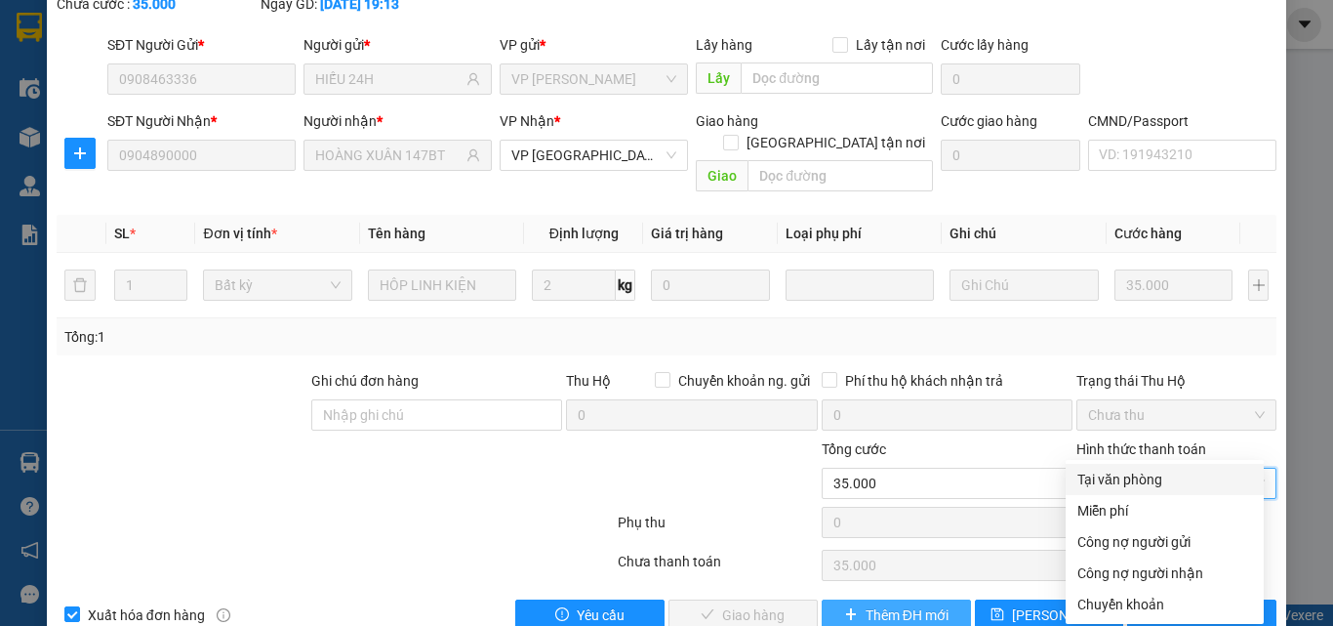
drag, startPoint x: 1137, startPoint y: 455, endPoint x: 876, endPoint y: 572, distance: 286.6
click at [1111, 478] on div "Tại văn phòng" at bounding box center [1165, 478] width 175 height 21
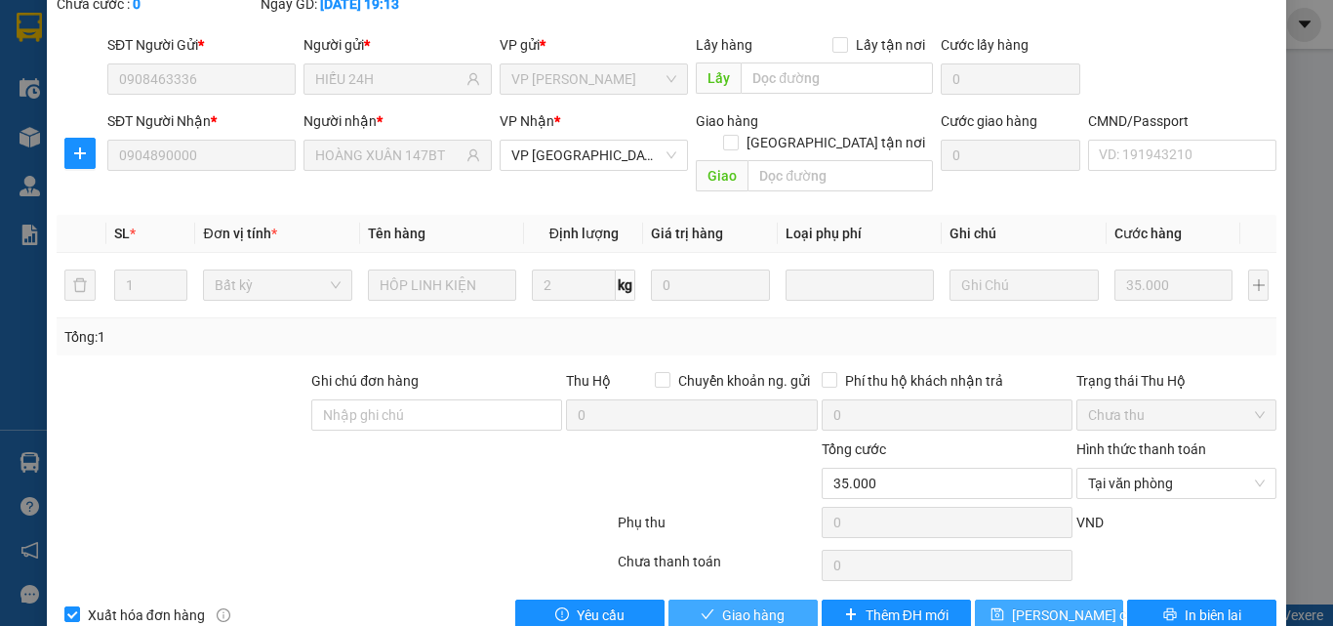
drag, startPoint x: 736, startPoint y: 564, endPoint x: 1067, endPoint y: 561, distance: 330.9
click at [741, 604] on span "Giao hàng" at bounding box center [753, 614] width 62 height 21
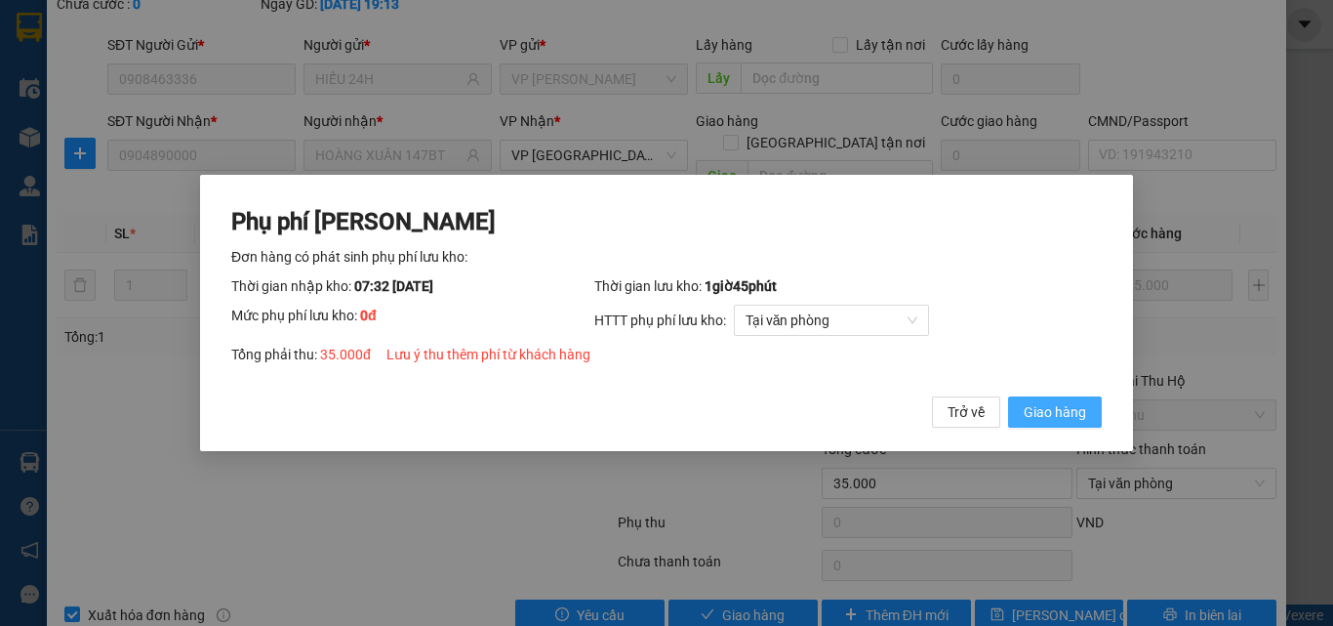
click at [1061, 410] on span "Giao hàng" at bounding box center [1055, 411] width 62 height 21
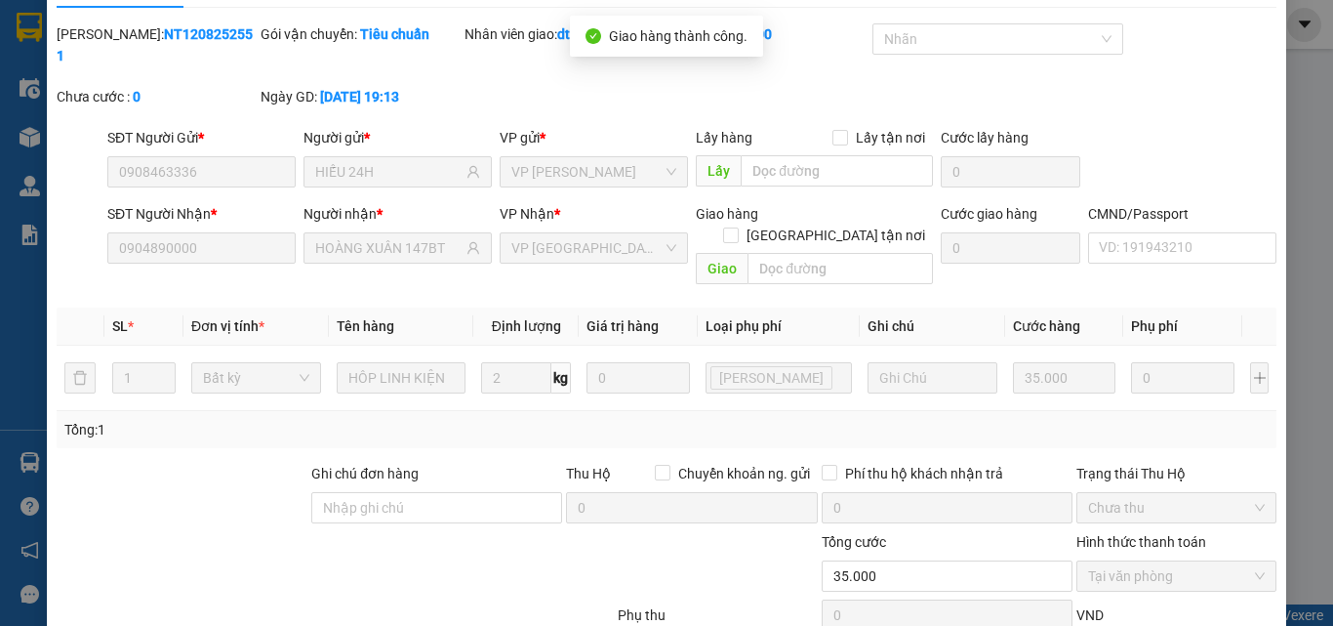
scroll to position [0, 0]
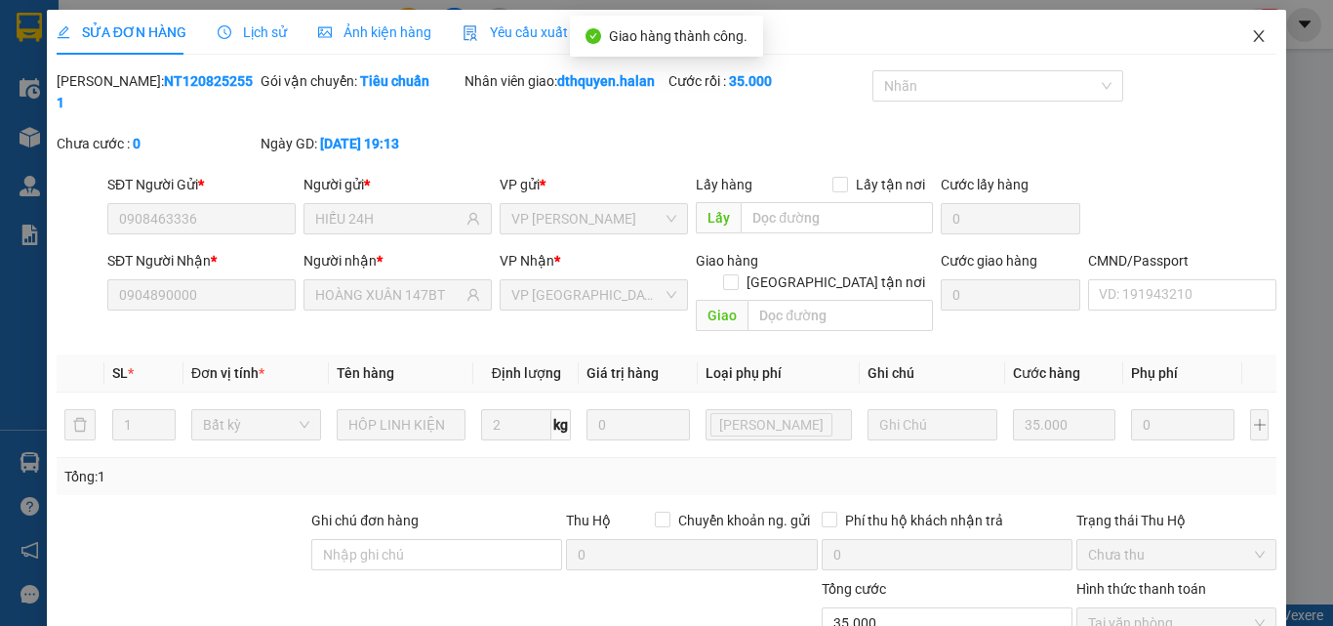
click at [1251, 33] on icon "close" at bounding box center [1259, 36] width 16 height 16
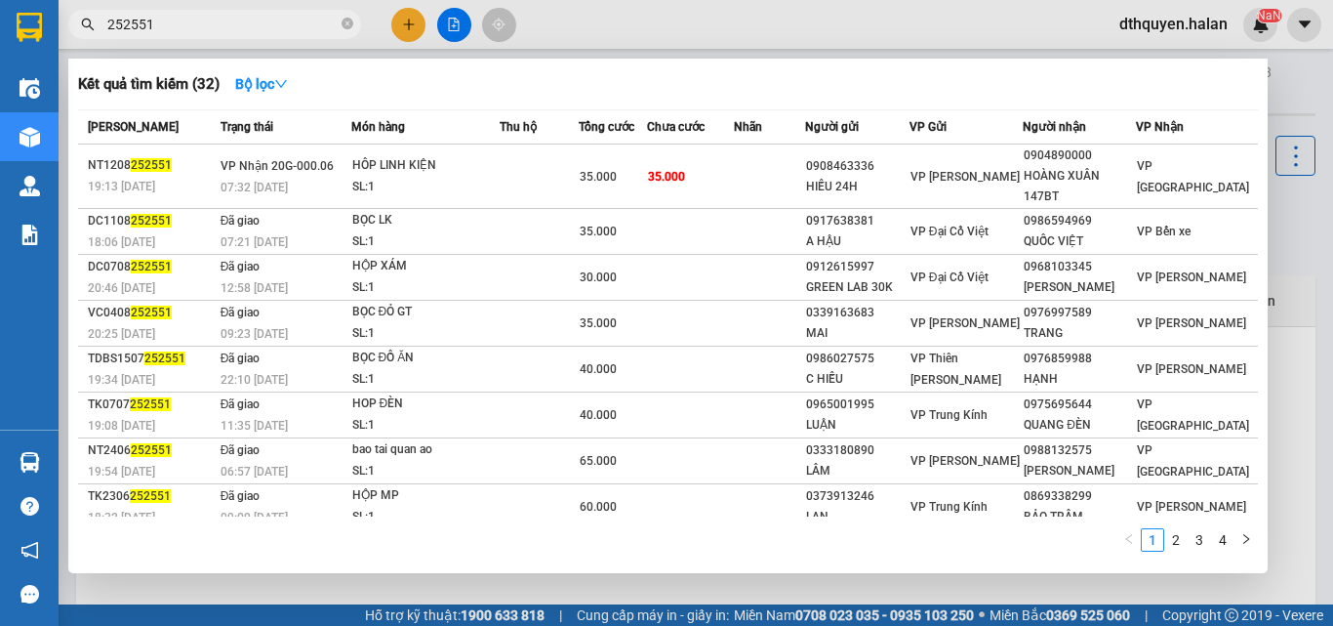
drag, startPoint x: 347, startPoint y: 24, endPoint x: 327, endPoint y: 24, distance: 20.5
click at [346, 24] on icon "close-circle" at bounding box center [348, 24] width 12 height 12
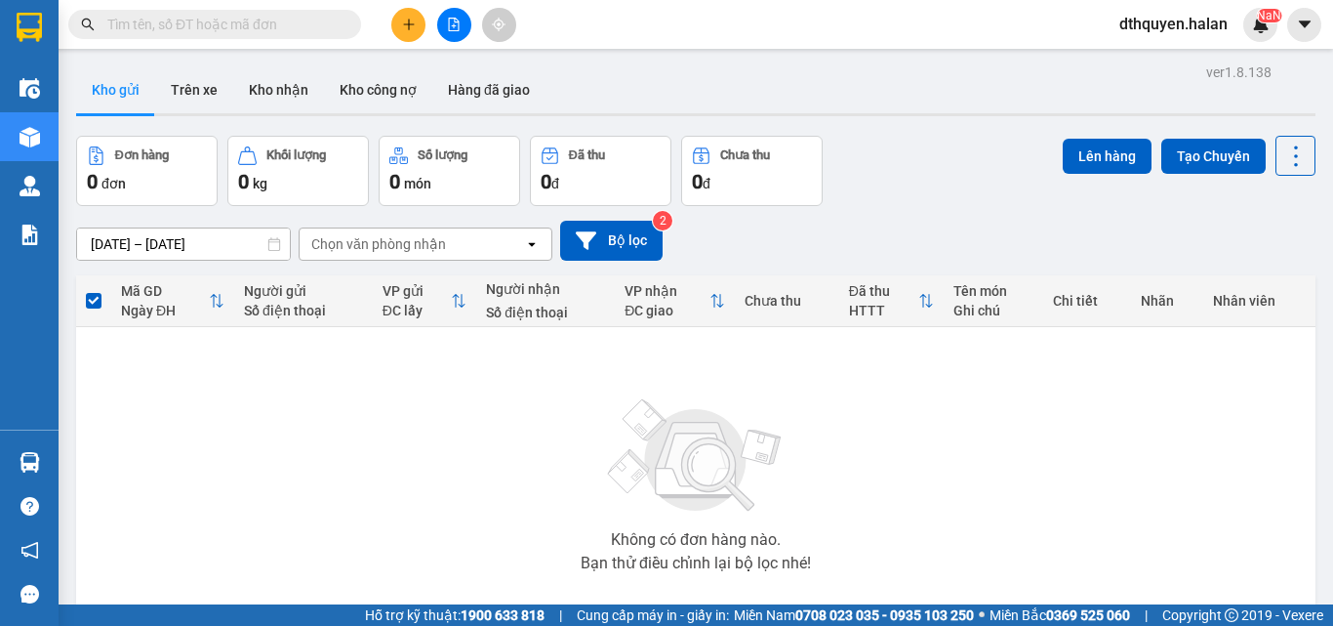
click at [314, 25] on input "text" at bounding box center [222, 24] width 230 height 21
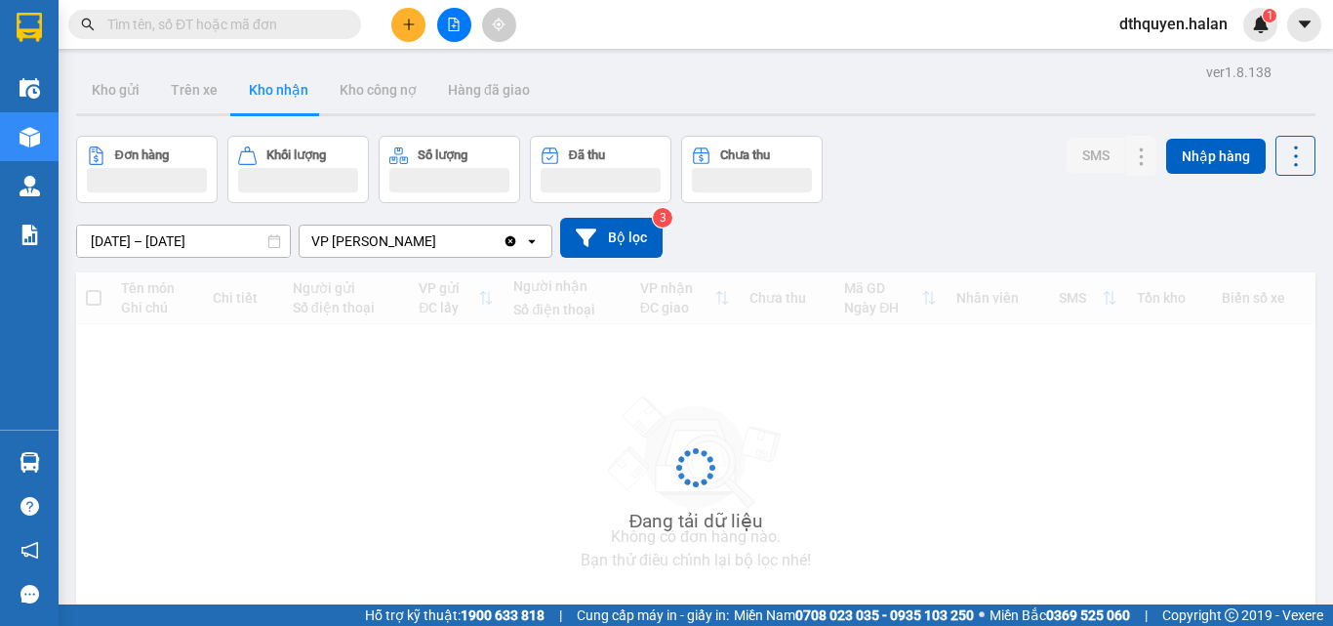
click at [226, 20] on input "text" at bounding box center [222, 24] width 230 height 21
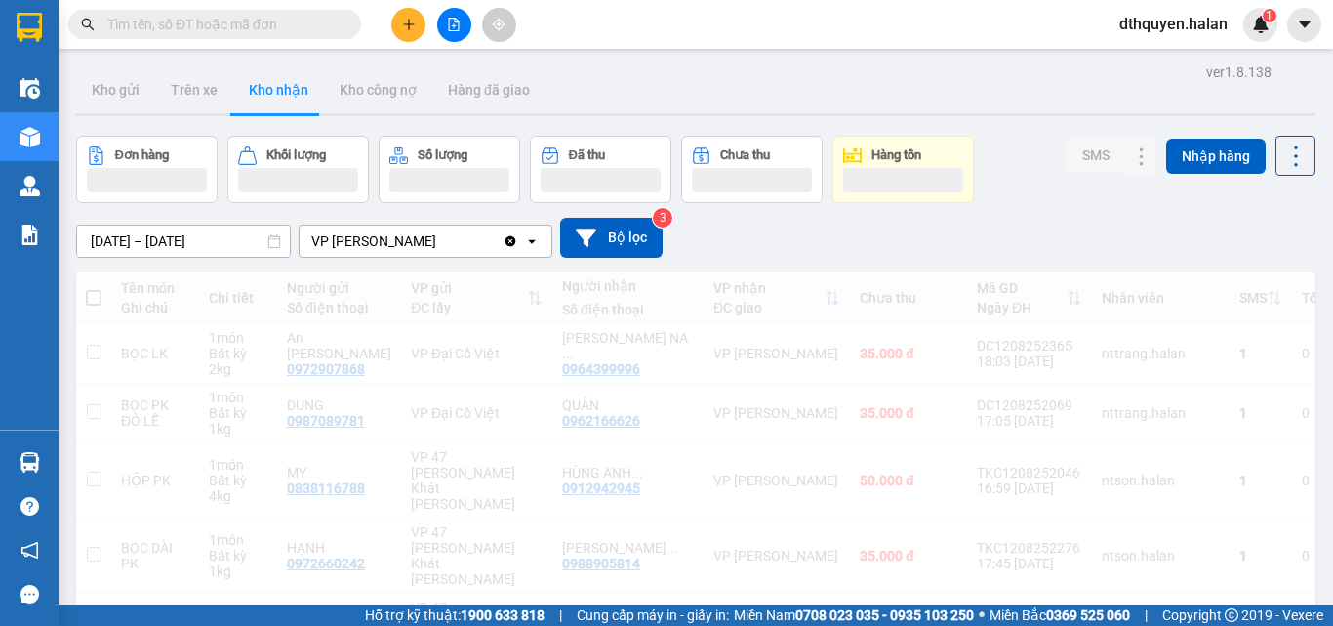
paste input "0375077923"
type input "0375077923"
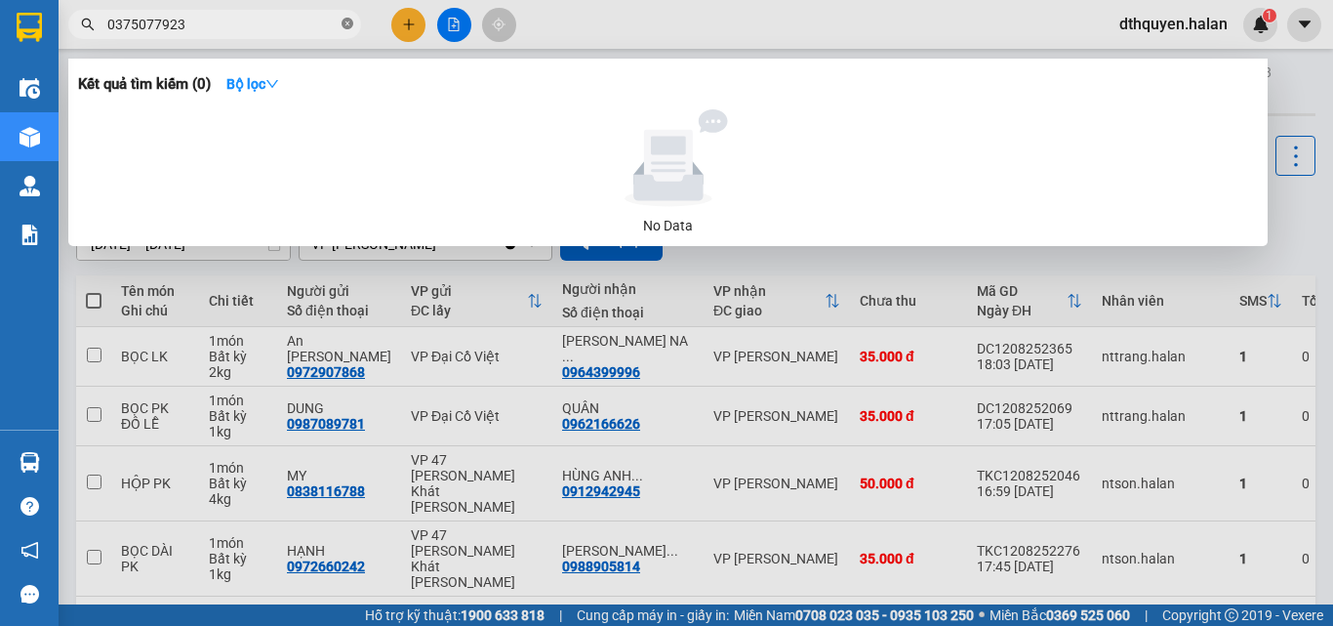
click at [349, 19] on icon "close-circle" at bounding box center [348, 24] width 12 height 12
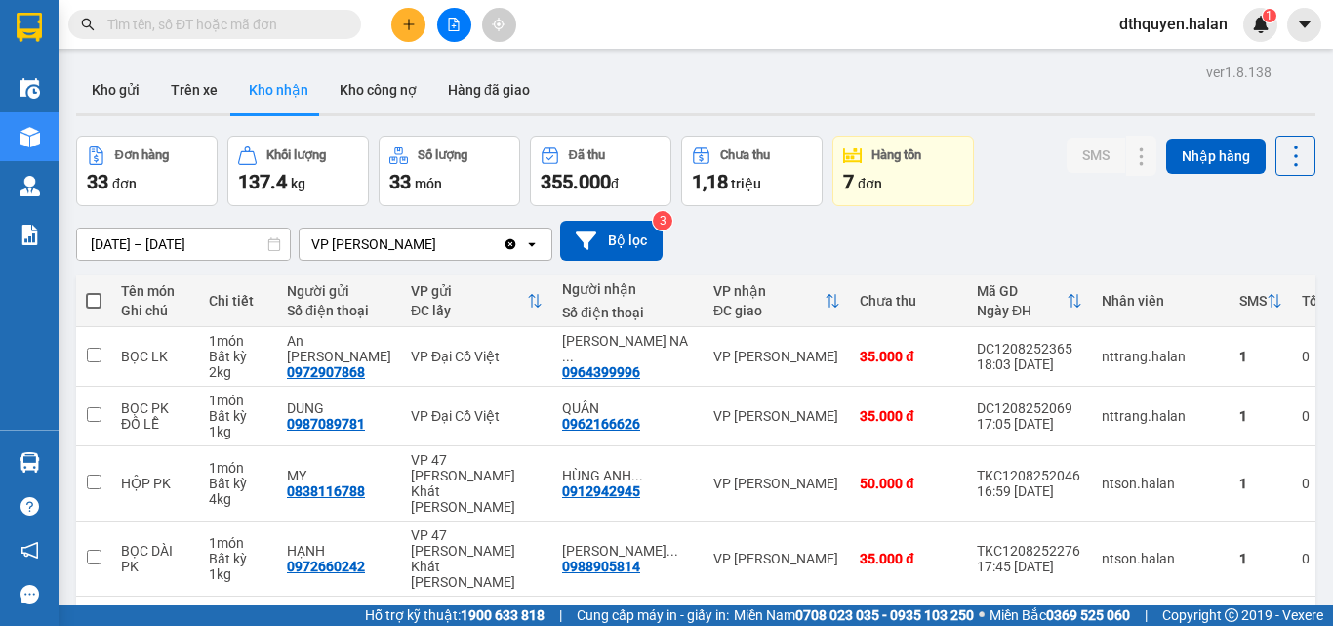
click at [244, 24] on input "text" at bounding box center [222, 24] width 230 height 21
paste input "0986382286"
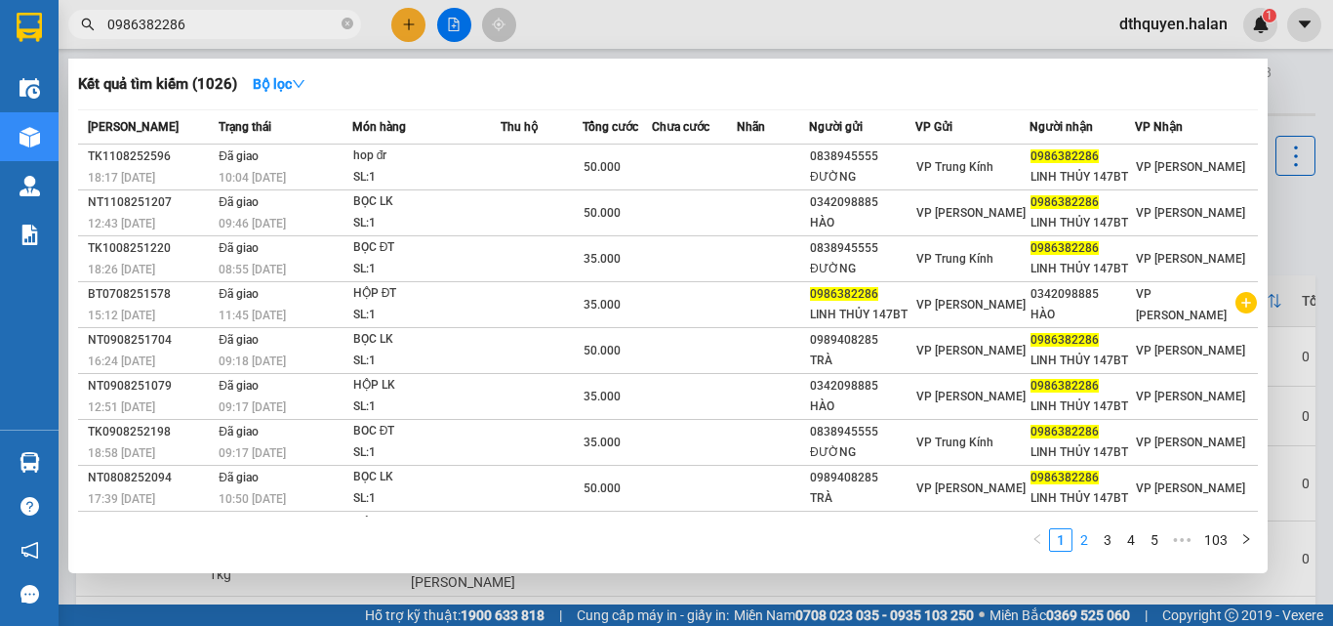
type input "0986382286"
click at [1088, 541] on link "2" at bounding box center [1084, 539] width 21 height 21
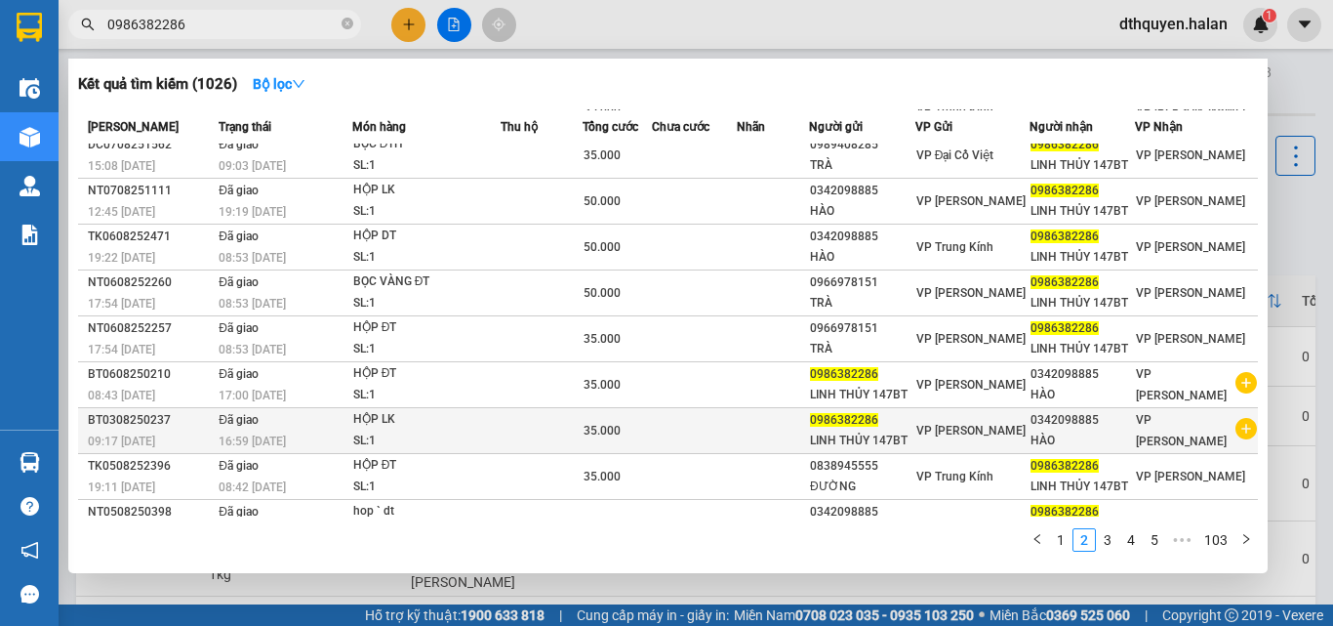
scroll to position [87, 0]
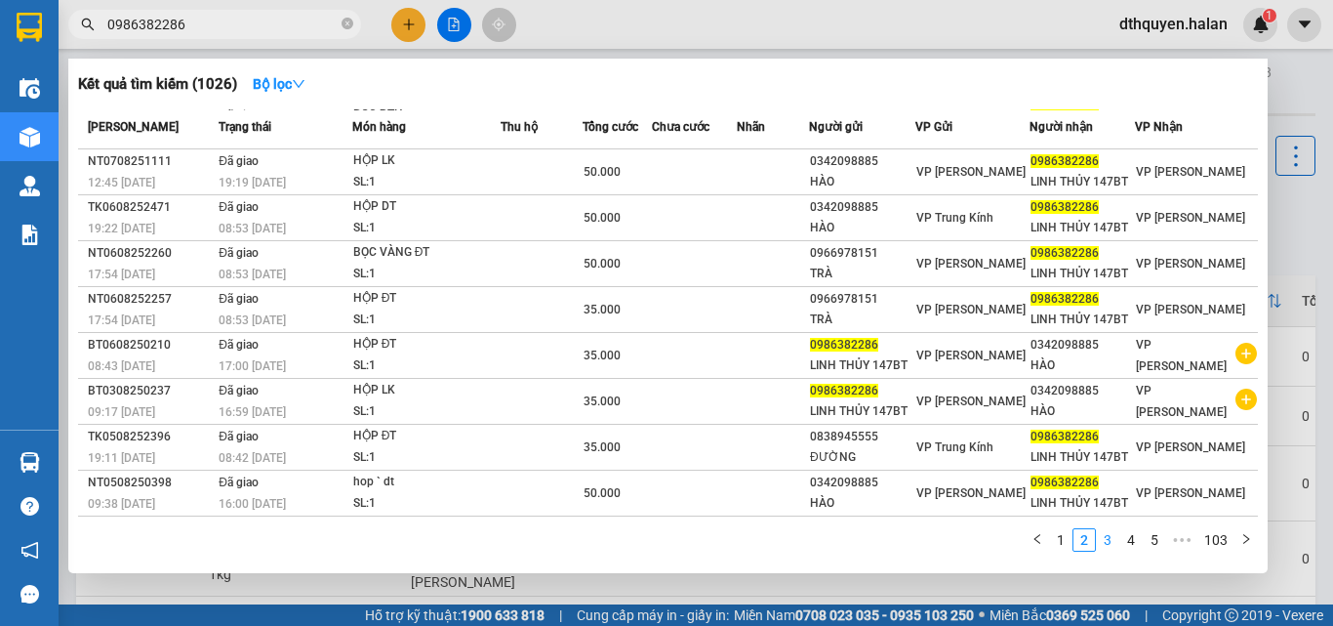
click at [1113, 544] on link "3" at bounding box center [1107, 539] width 21 height 21
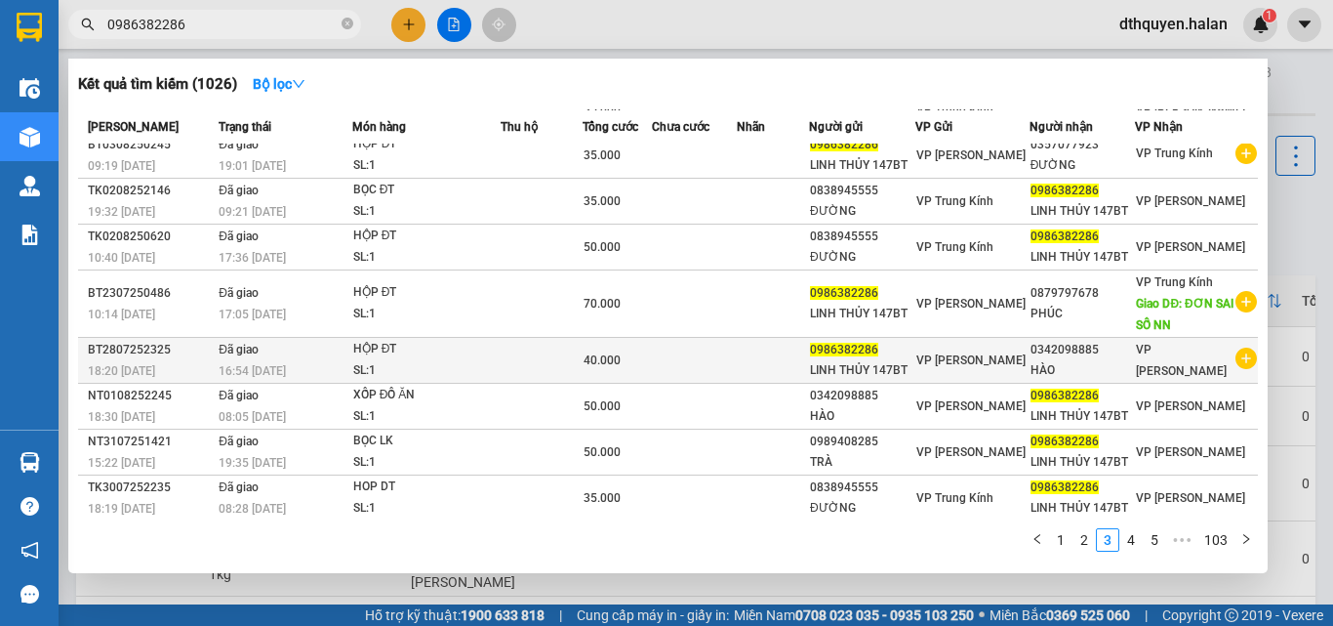
scroll to position [108, 0]
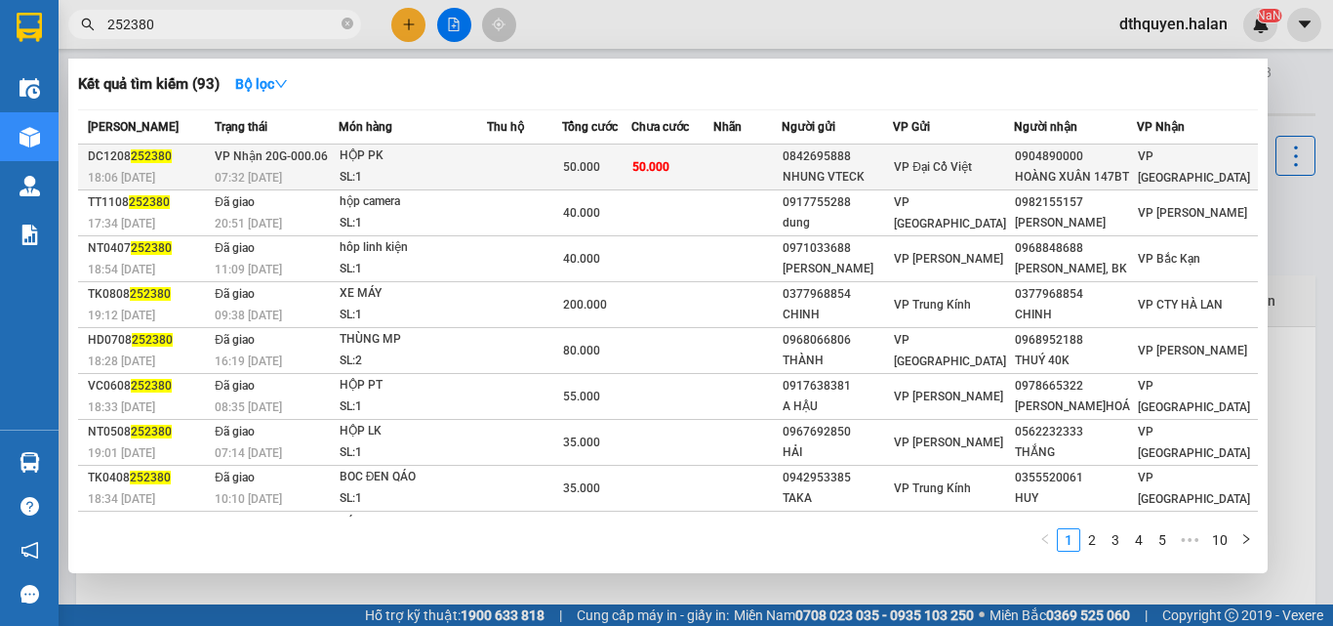
type input "252380"
click at [393, 180] on div "SL: 1" at bounding box center [413, 177] width 146 height 21
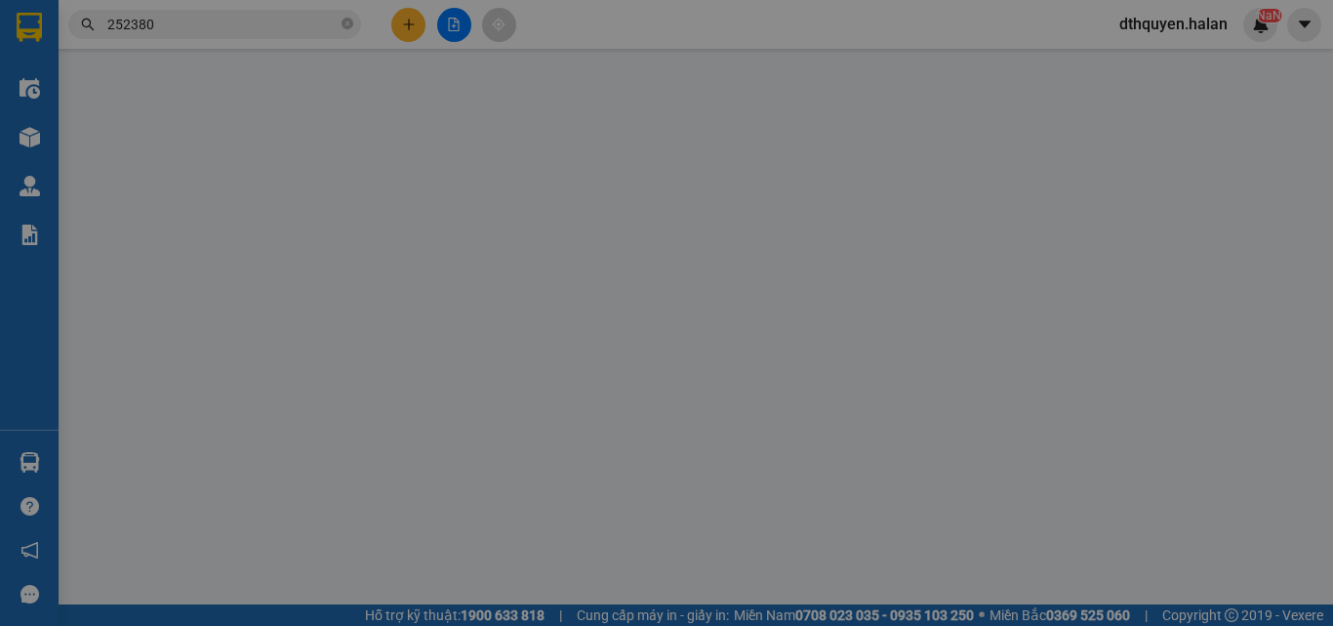
type input "0842695888"
type input "NHUNG VTECK"
type input "0904890000"
type input "HOÀNG XUÂN 147BT"
type input "50.000"
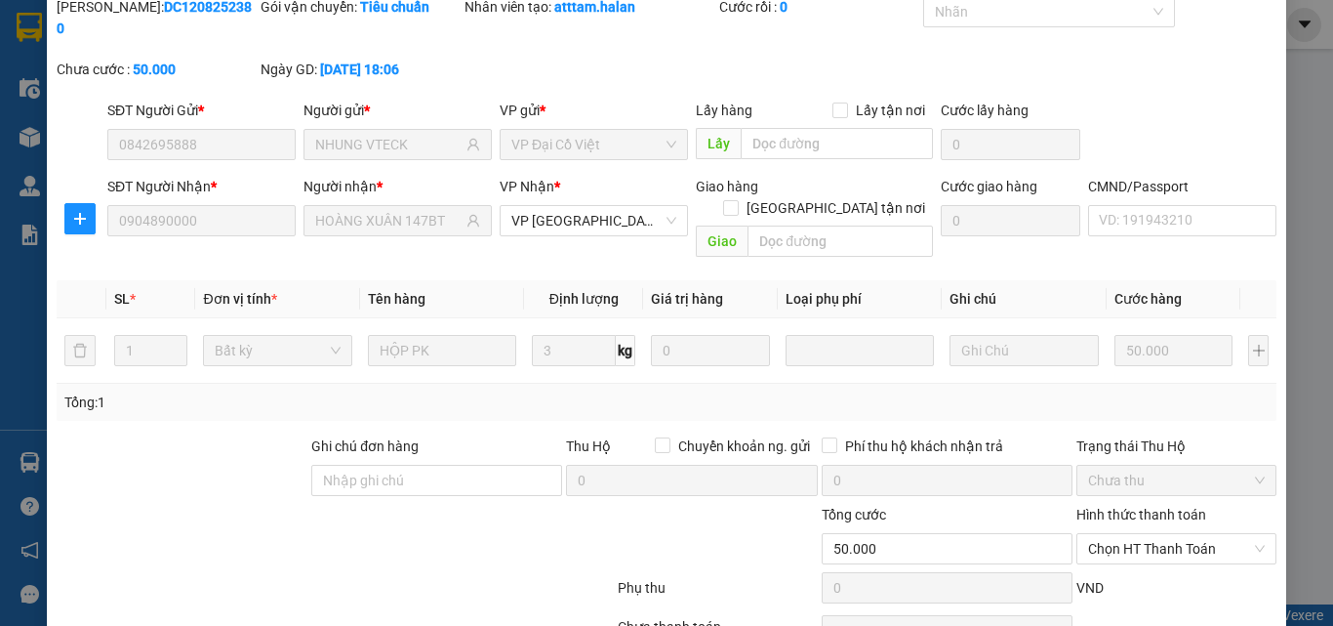
scroll to position [140, 0]
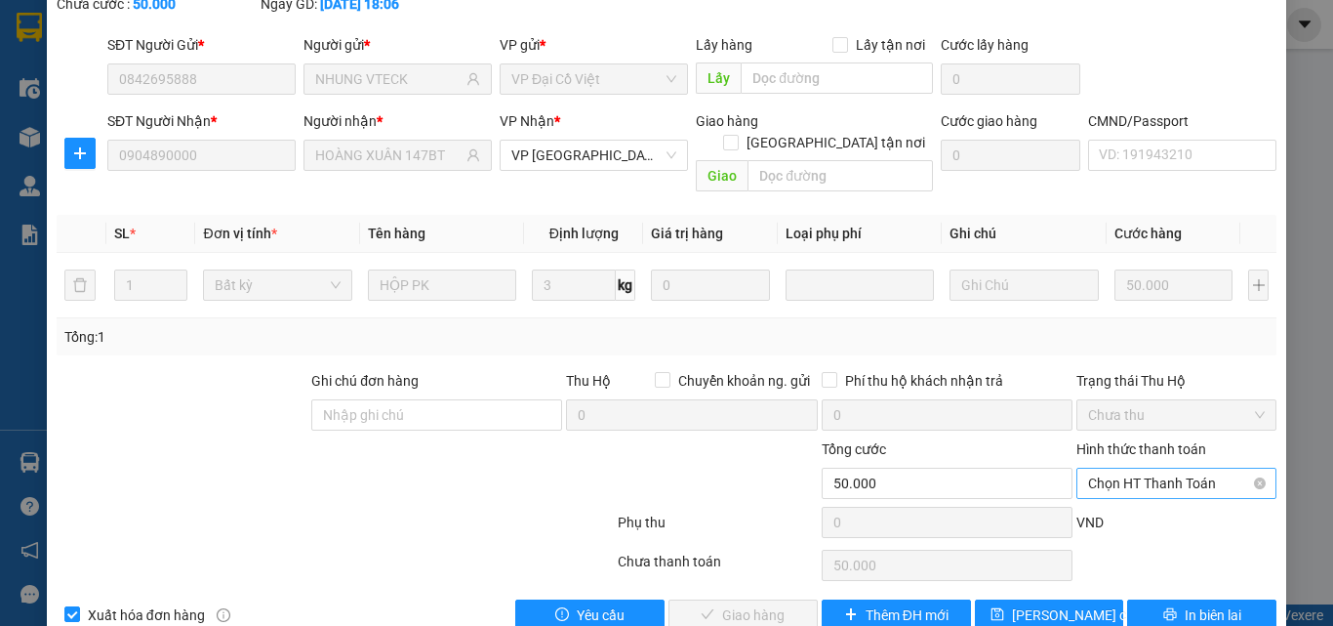
click at [1115, 468] on span "Chọn HT Thanh Toán" at bounding box center [1176, 482] width 177 height 29
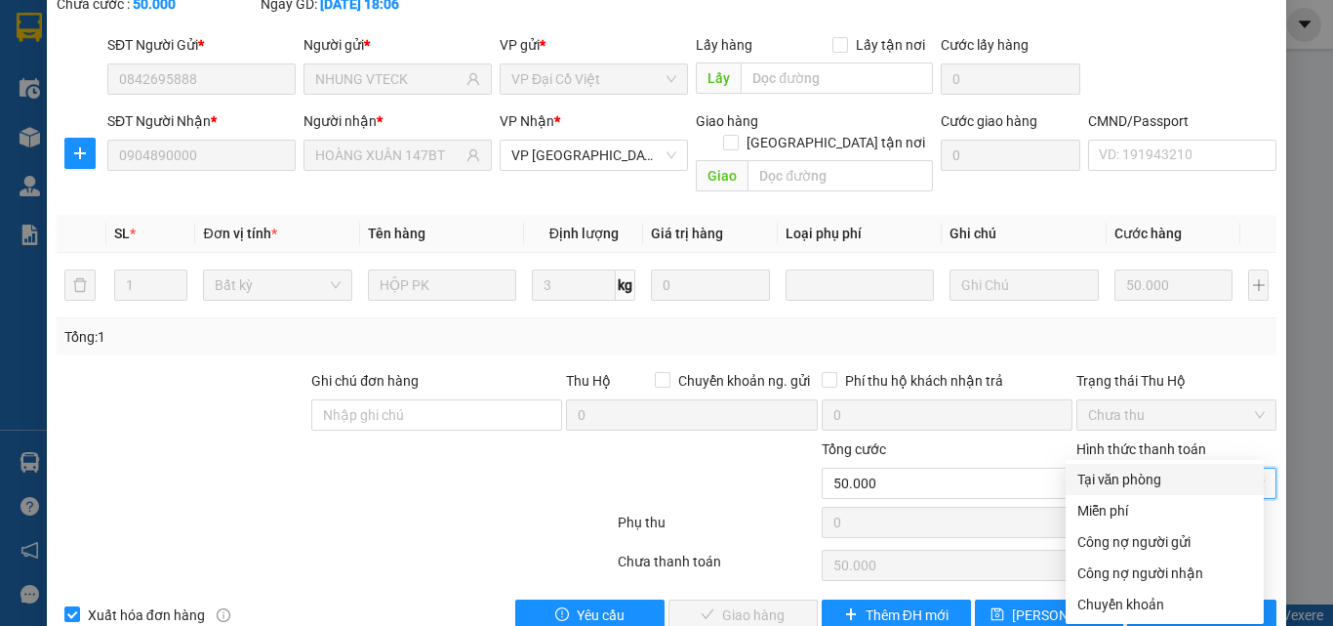
click at [1116, 474] on div "Tại văn phòng" at bounding box center [1165, 478] width 175 height 21
type input "0"
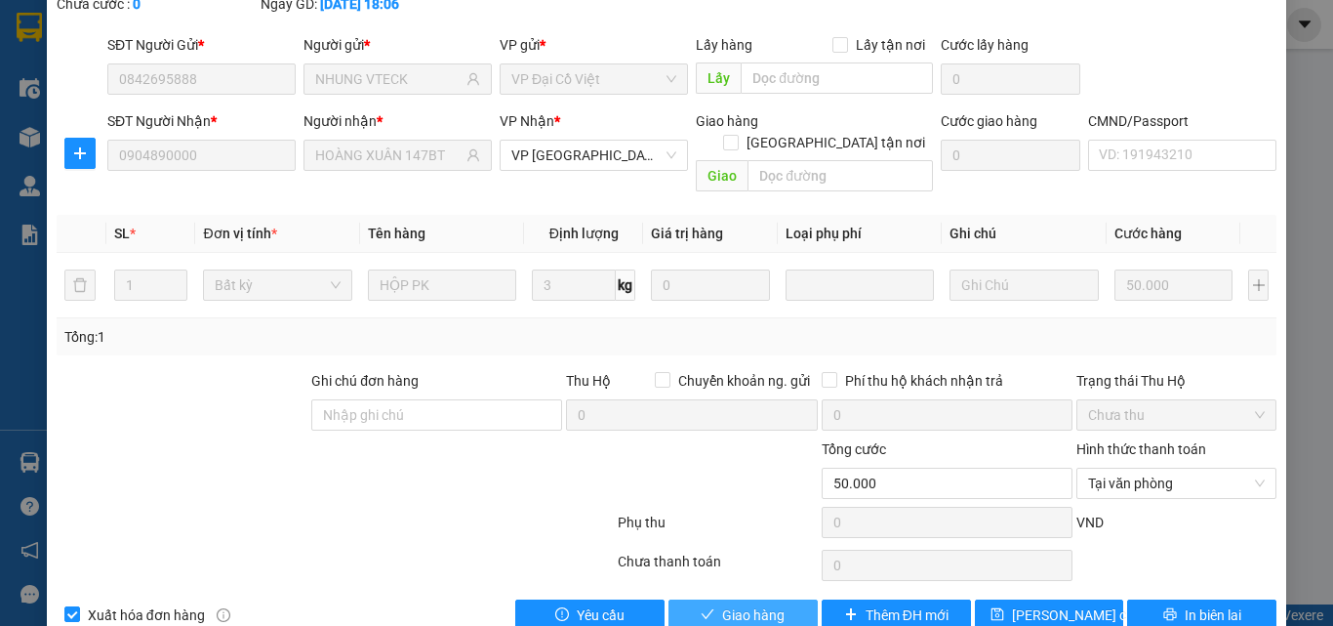
drag, startPoint x: 767, startPoint y: 561, endPoint x: 824, endPoint y: 570, distance: 57.3
click at [772, 604] on span "Giao hàng" at bounding box center [753, 614] width 62 height 21
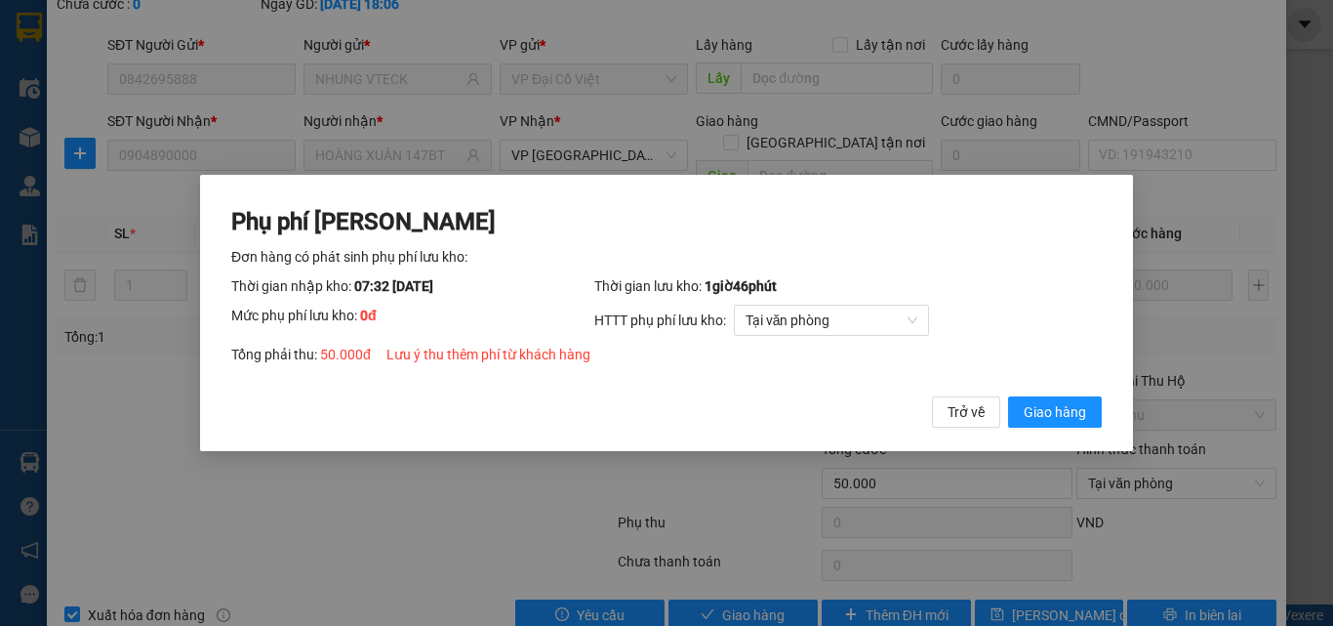
click at [1060, 392] on div "Phụ phí [PERSON_NAME] hàng có phát sinh phụ phí lưu kho: Thời gian nhập kho: 07…" at bounding box center [666, 317] width 871 height 223
click at [1067, 407] on span "Giao hàng" at bounding box center [1055, 411] width 62 height 21
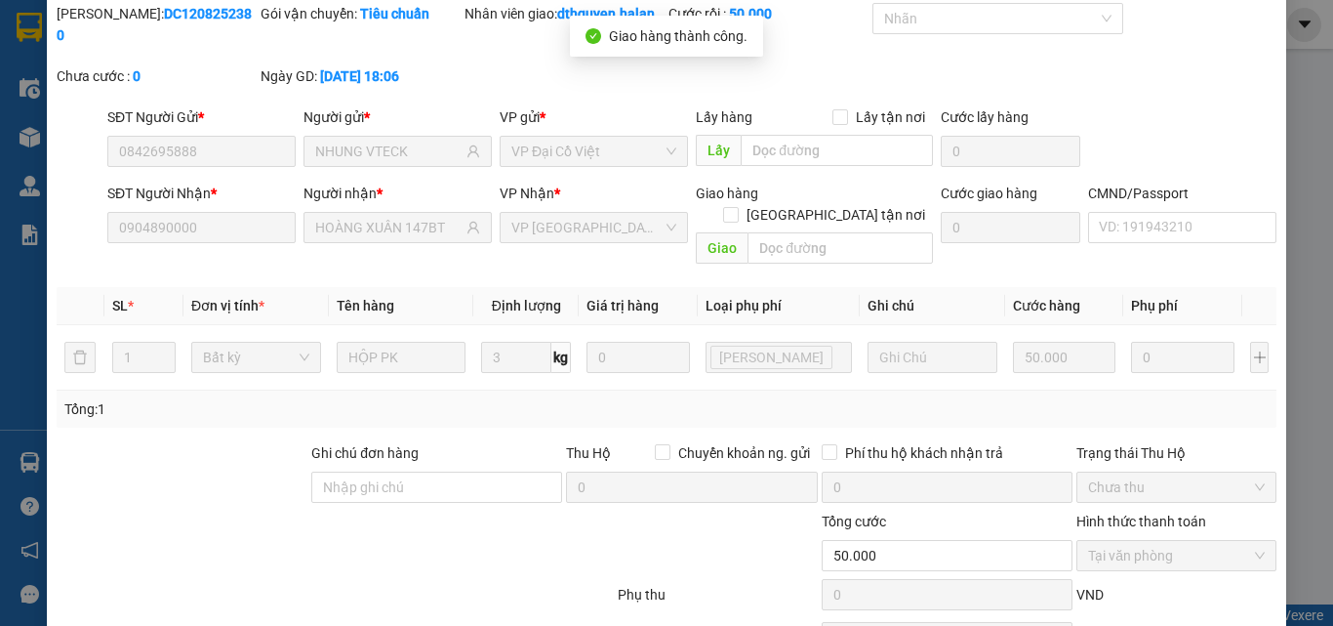
scroll to position [0, 0]
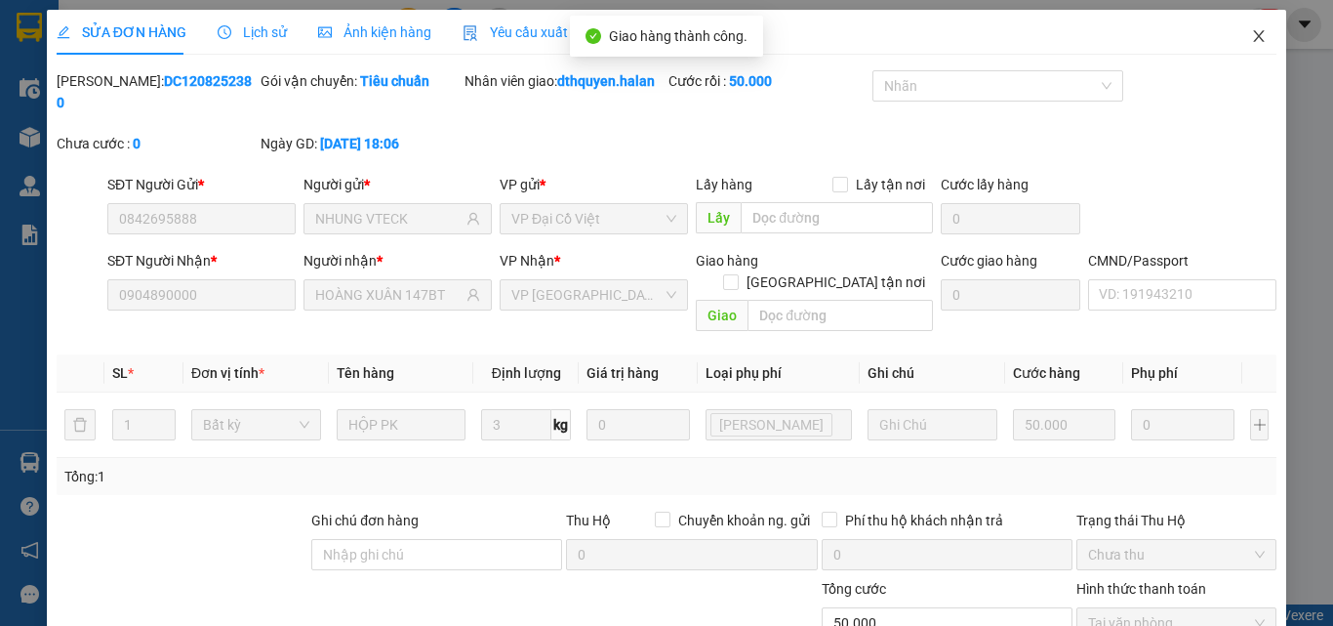
drag, startPoint x: 1250, startPoint y: 38, endPoint x: 184, endPoint y: 7, distance: 1066.3
click at [1251, 39] on icon "close" at bounding box center [1259, 36] width 16 height 16
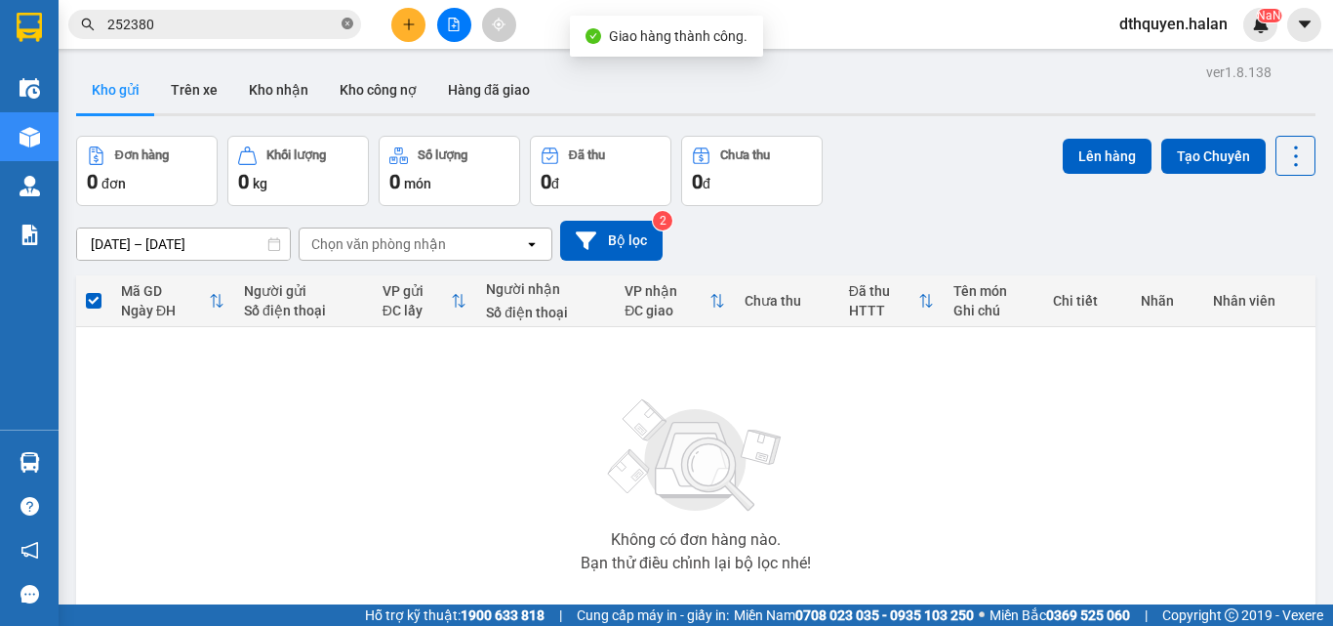
click at [349, 28] on icon "close-circle" at bounding box center [348, 24] width 12 height 12
click at [287, 87] on button "Kho nhận" at bounding box center [278, 89] width 91 height 47
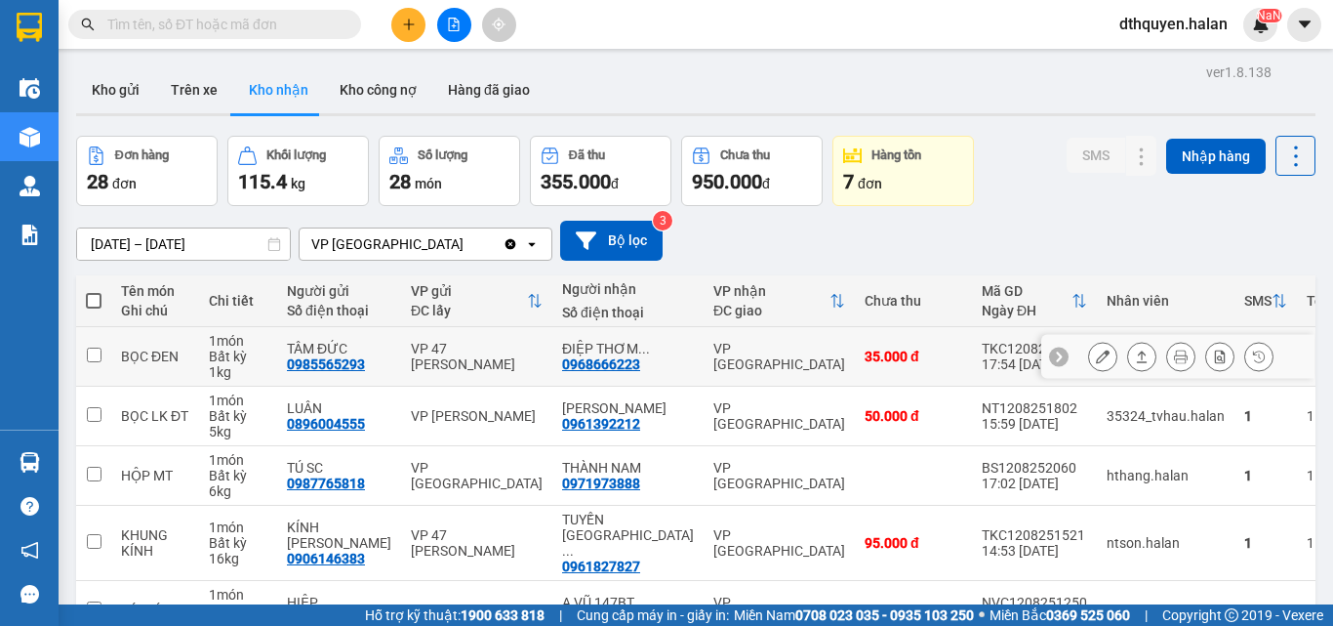
click at [1095, 358] on button at bounding box center [1102, 357] width 27 height 34
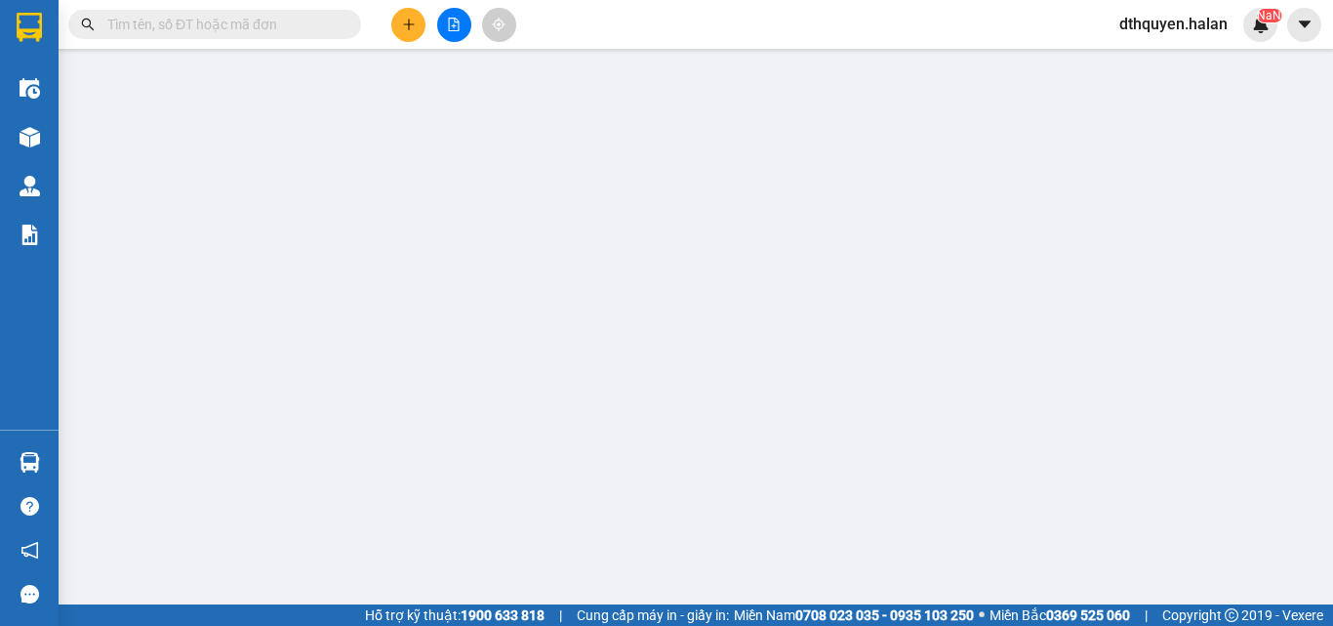
type input "0985565293"
type input "TÂM ĐỨC"
type input "0968666223"
type input "ĐIỆP THƠM 147BT"
type input "35.000"
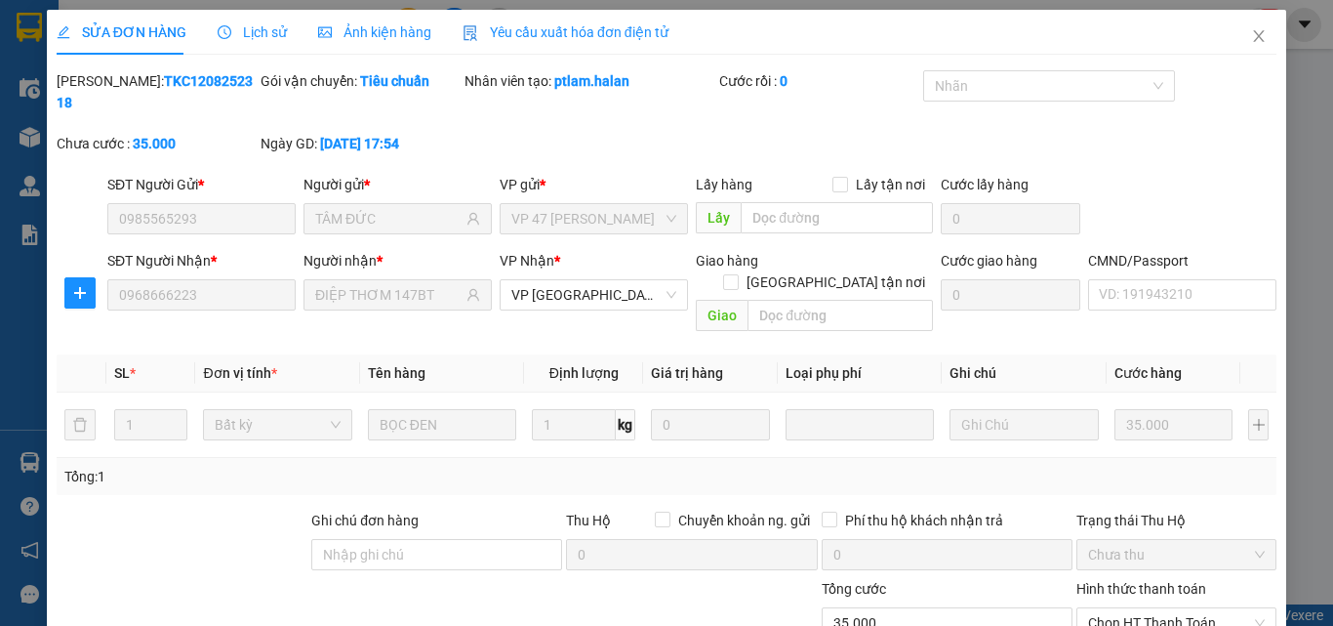
scroll to position [140, 0]
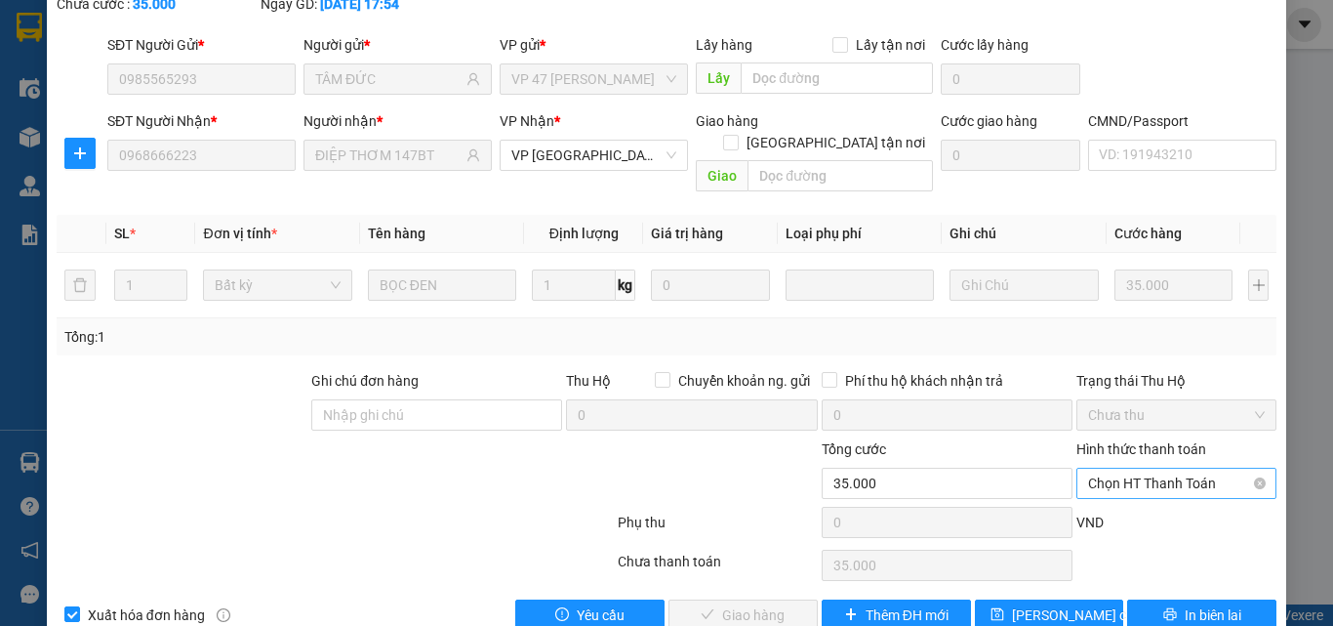
click at [1117, 468] on span "Chọn HT Thanh Toán" at bounding box center [1176, 482] width 177 height 29
click at [1108, 475] on div "Tại văn phòng" at bounding box center [1165, 478] width 175 height 21
type input "0"
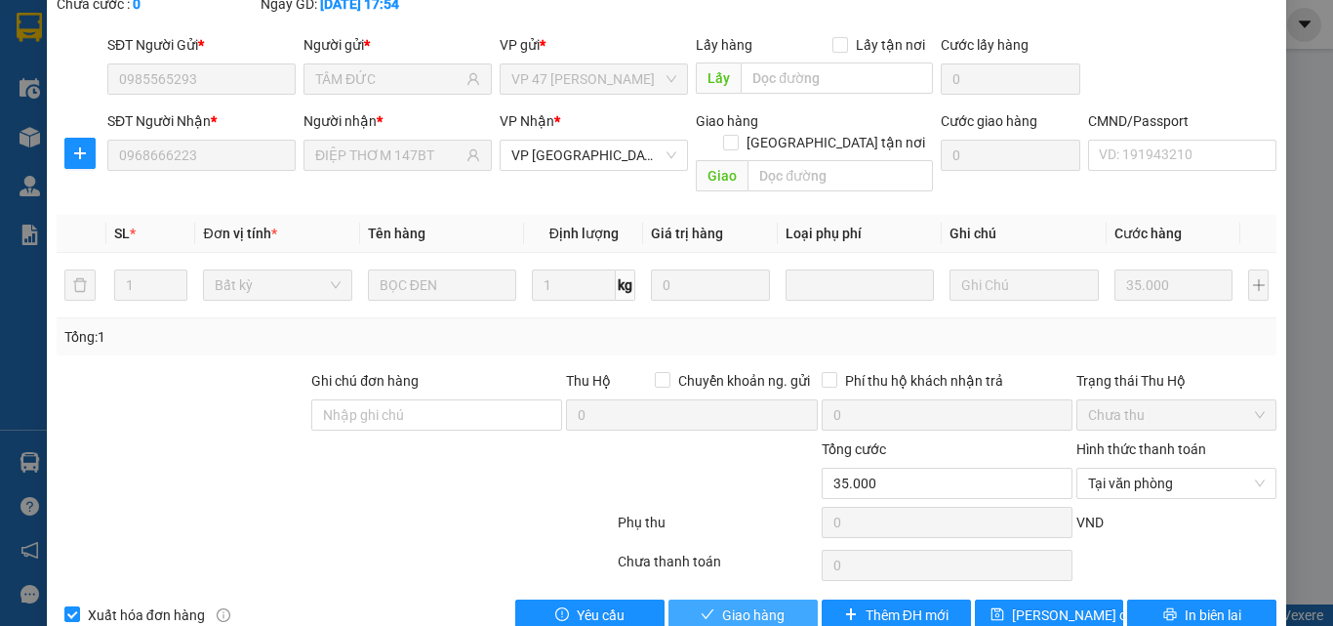
drag, startPoint x: 765, startPoint y: 566, endPoint x: 822, endPoint y: 565, distance: 56.6
click at [767, 604] on span "Giao hàng" at bounding box center [753, 614] width 62 height 21
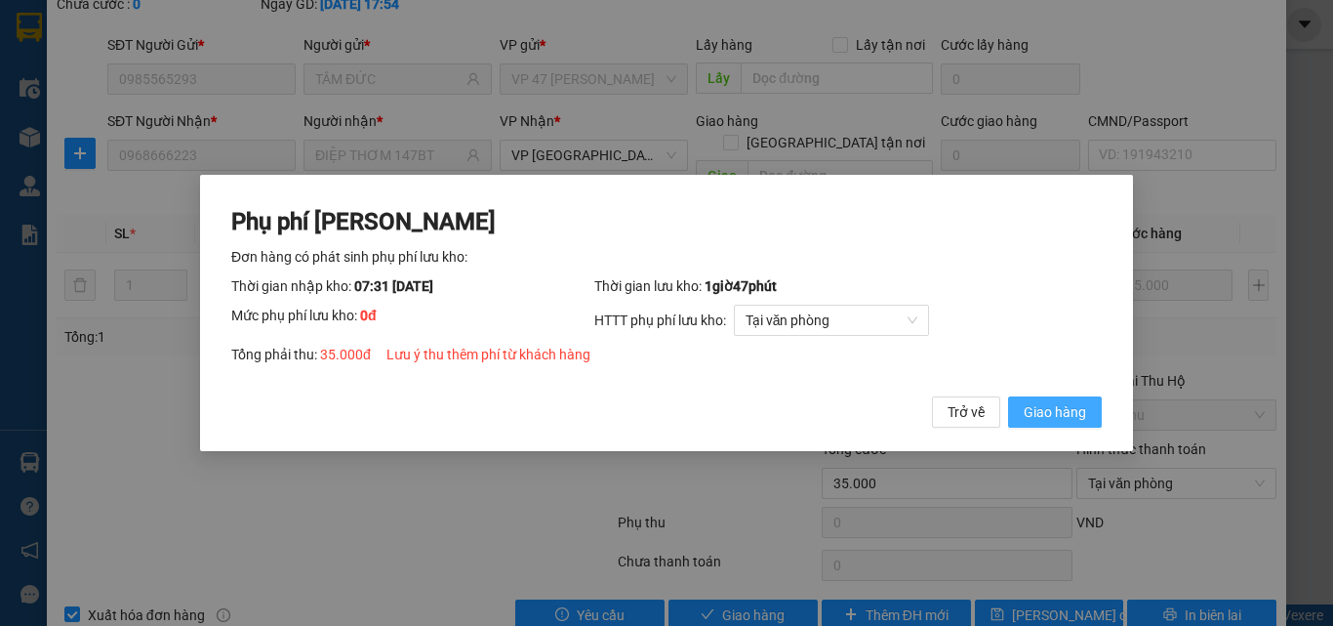
click at [1044, 405] on span "Giao hàng" at bounding box center [1055, 411] width 62 height 21
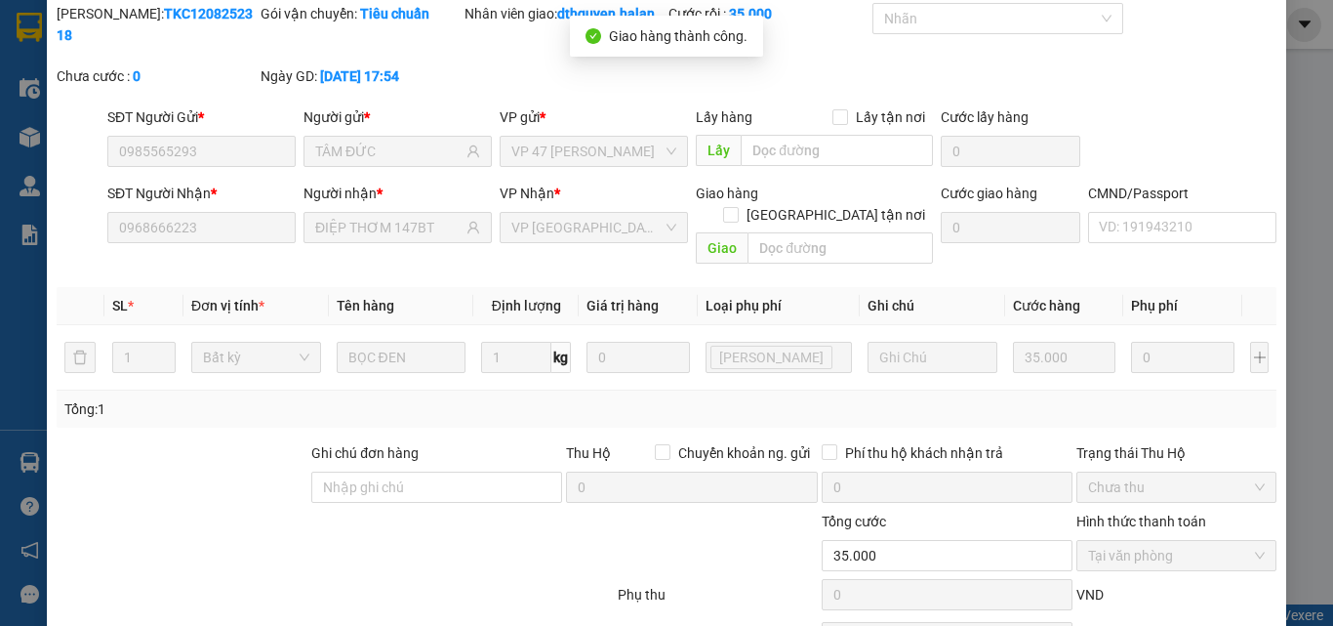
scroll to position [0, 0]
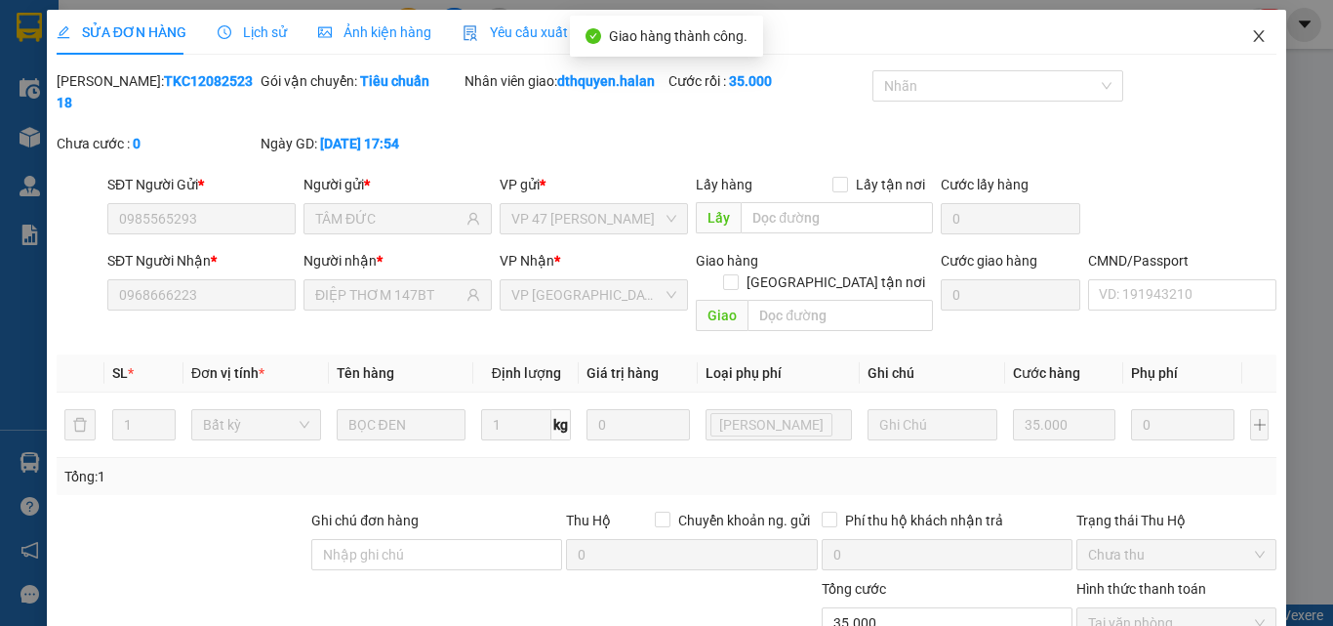
click at [1254, 33] on icon "close" at bounding box center [1259, 36] width 11 height 12
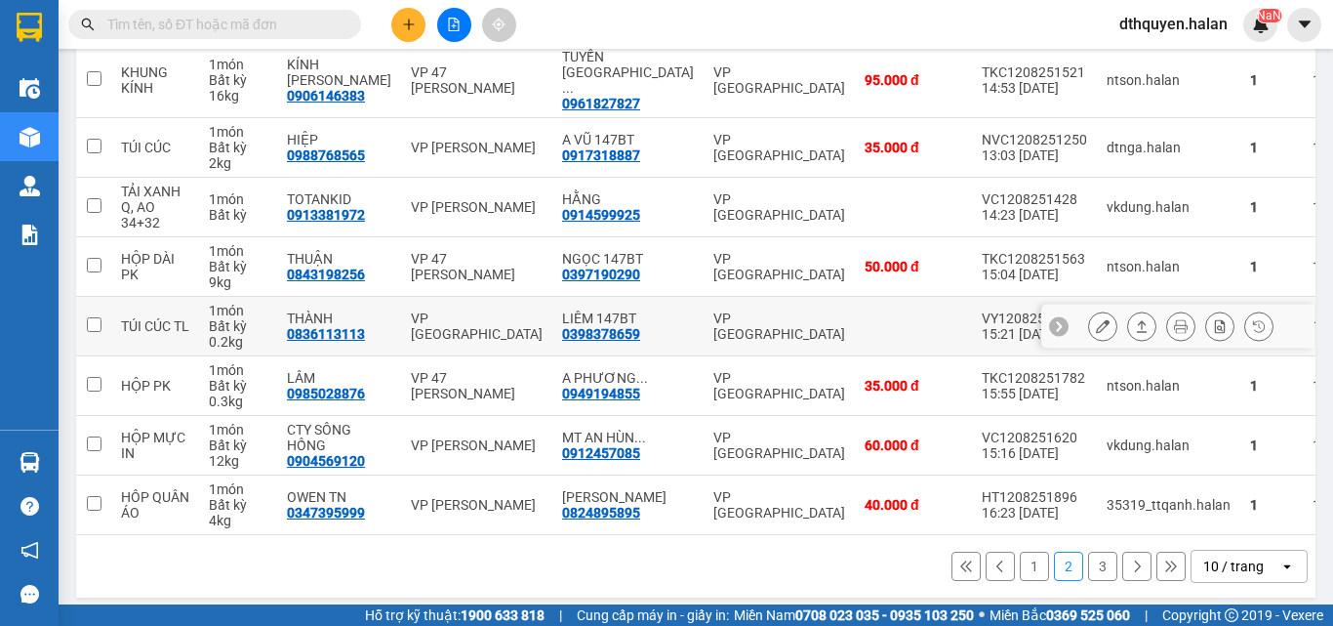
scroll to position [406, 0]
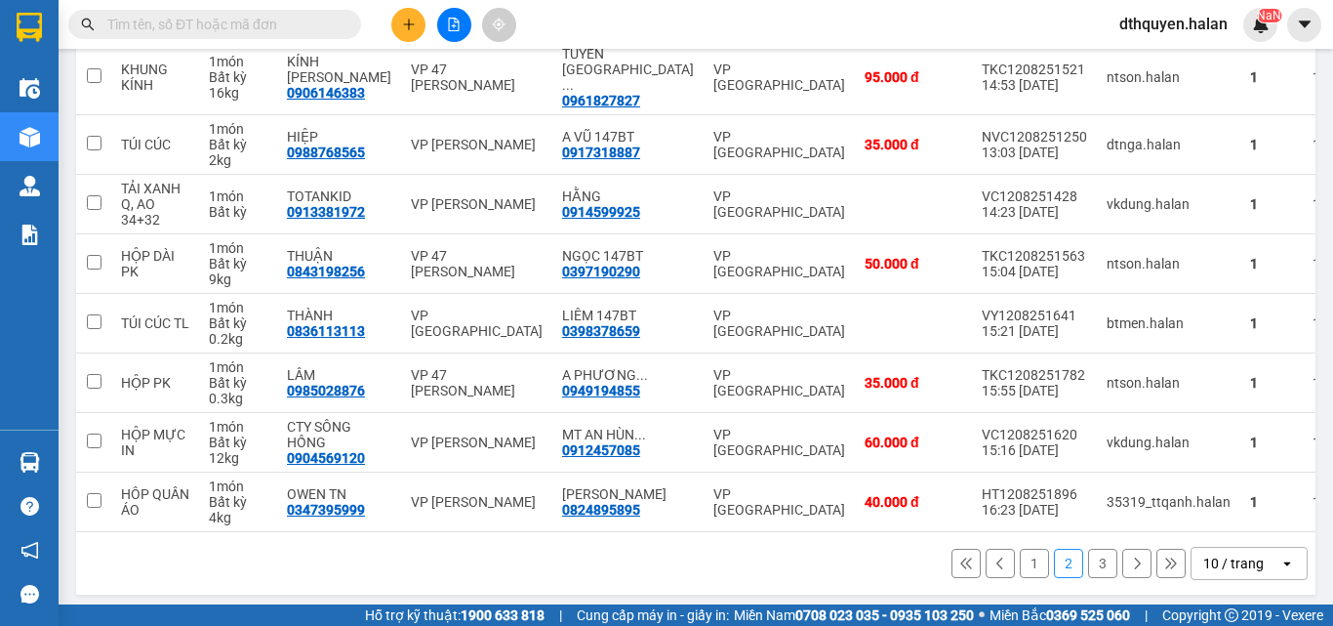
click at [1022, 562] on button "1" at bounding box center [1034, 563] width 29 height 29
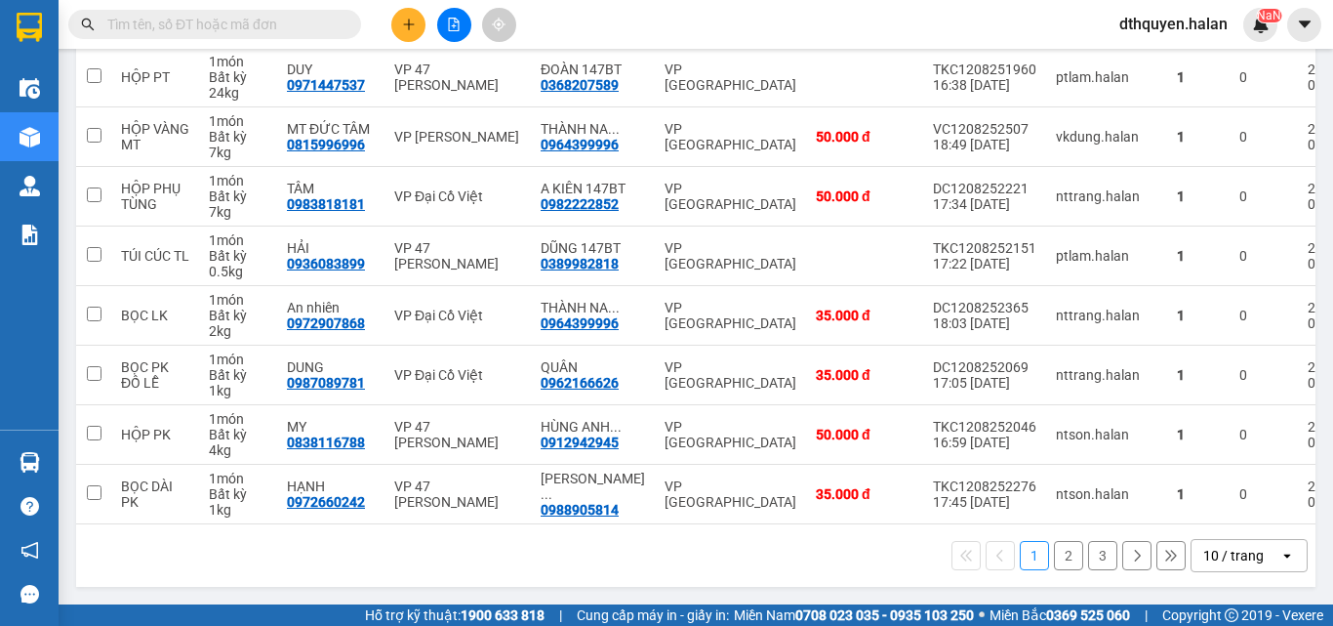
click at [1090, 555] on button "3" at bounding box center [1102, 555] width 29 height 29
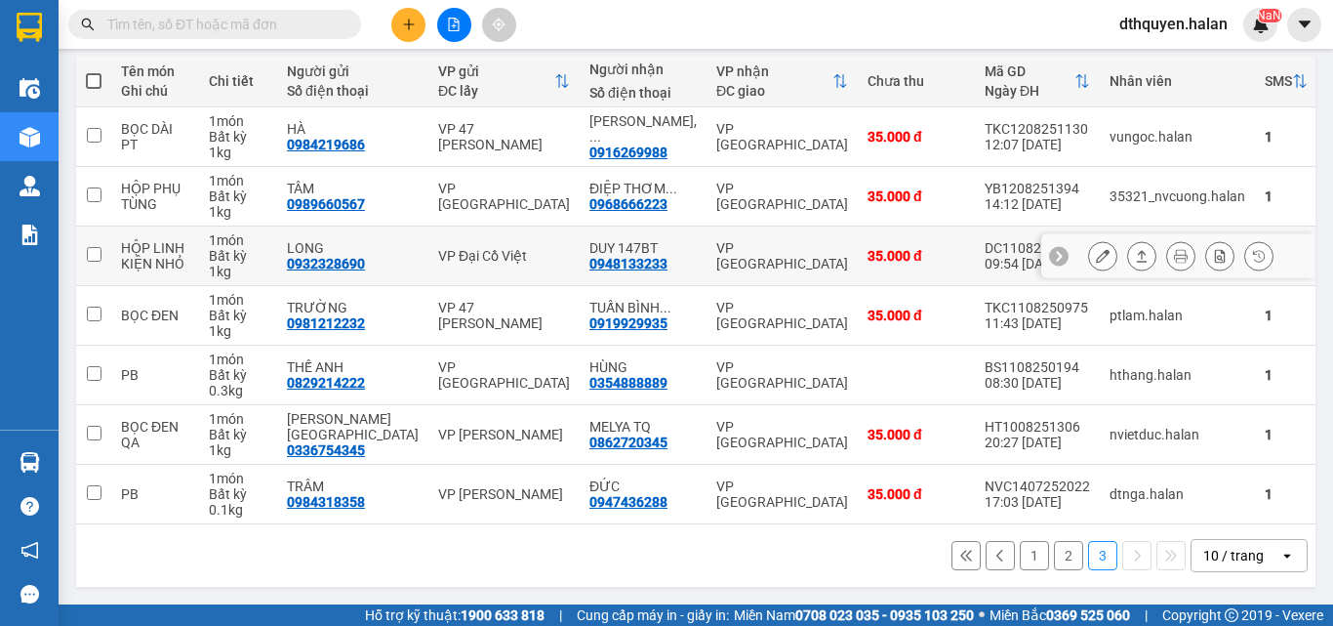
scroll to position [227, 0]
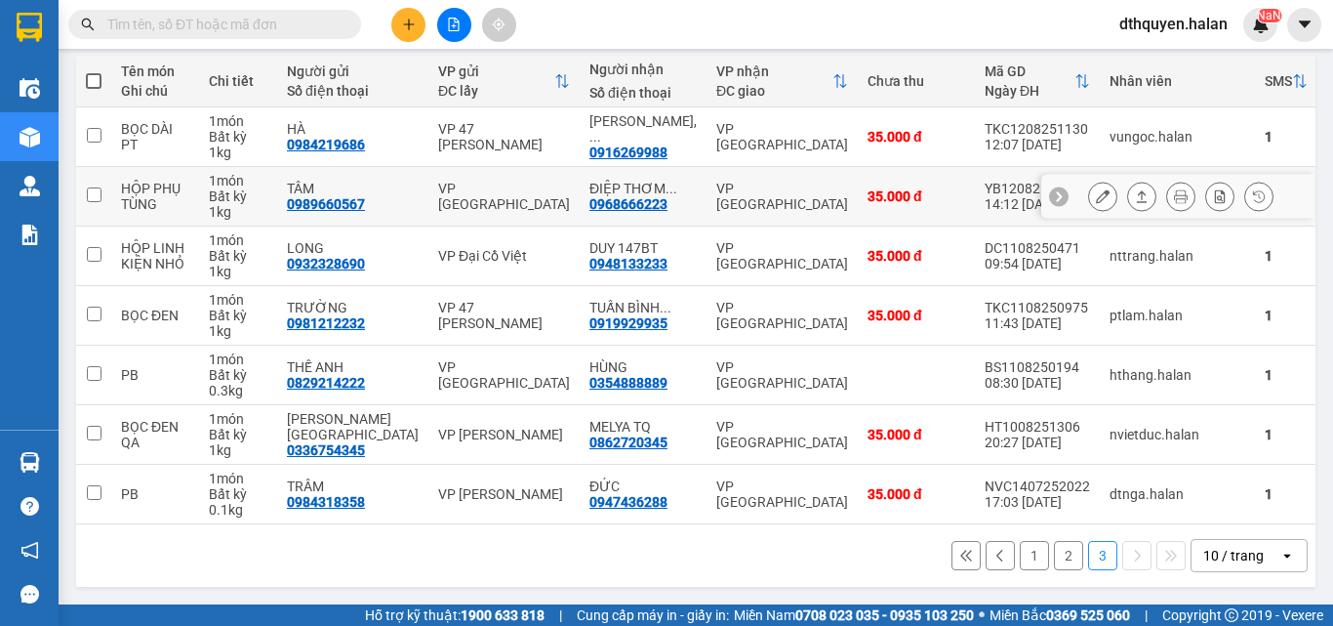
click at [1096, 189] on icon at bounding box center [1103, 196] width 14 height 14
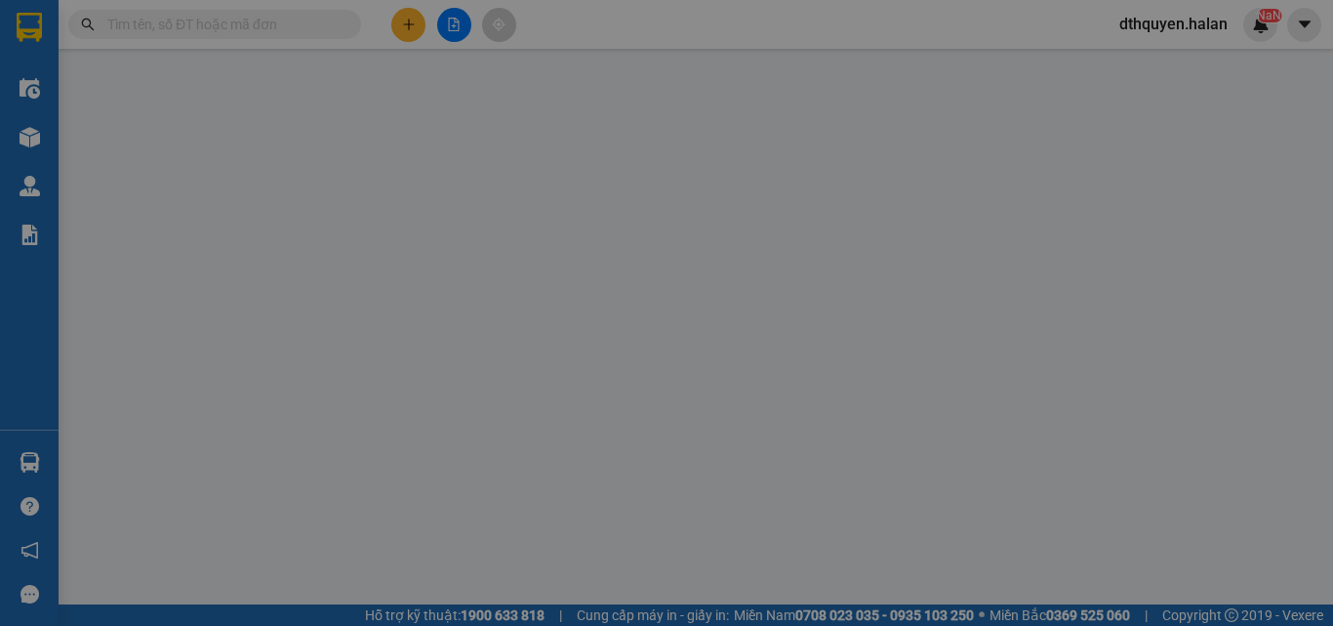
type input "0989660567"
type input "TÂM"
type input "0968666223"
type input "ĐIỆP THƠM 147BT"
type input "35.000"
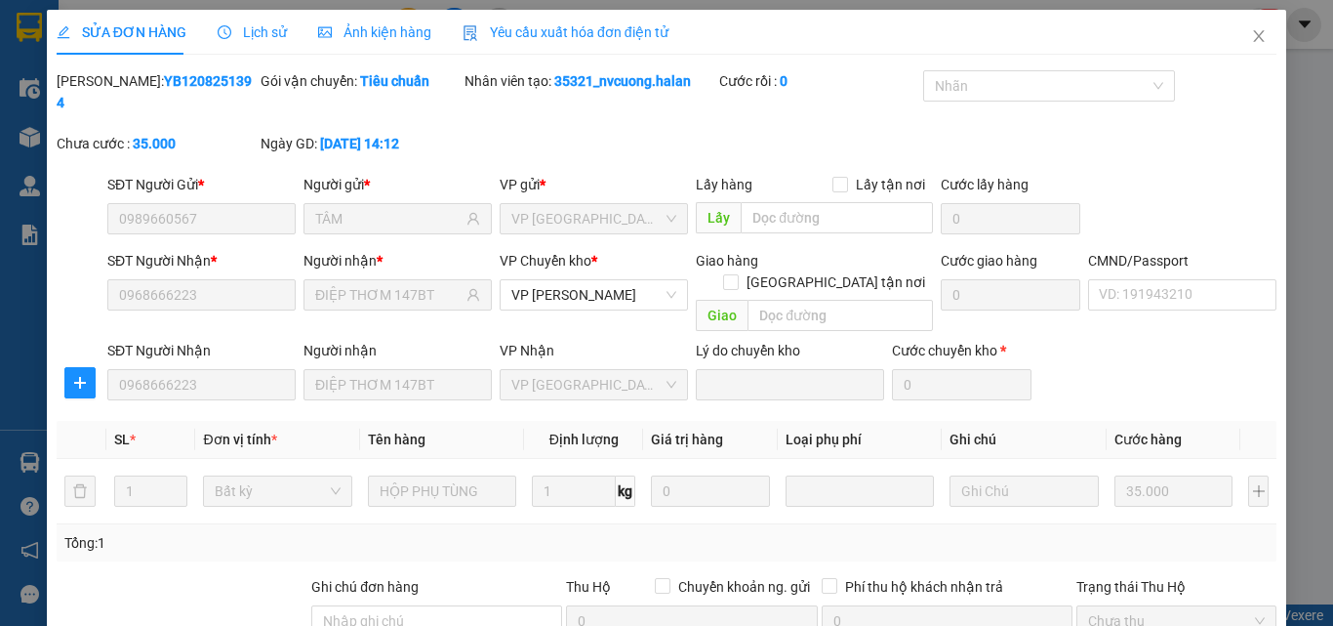
scroll to position [206, 0]
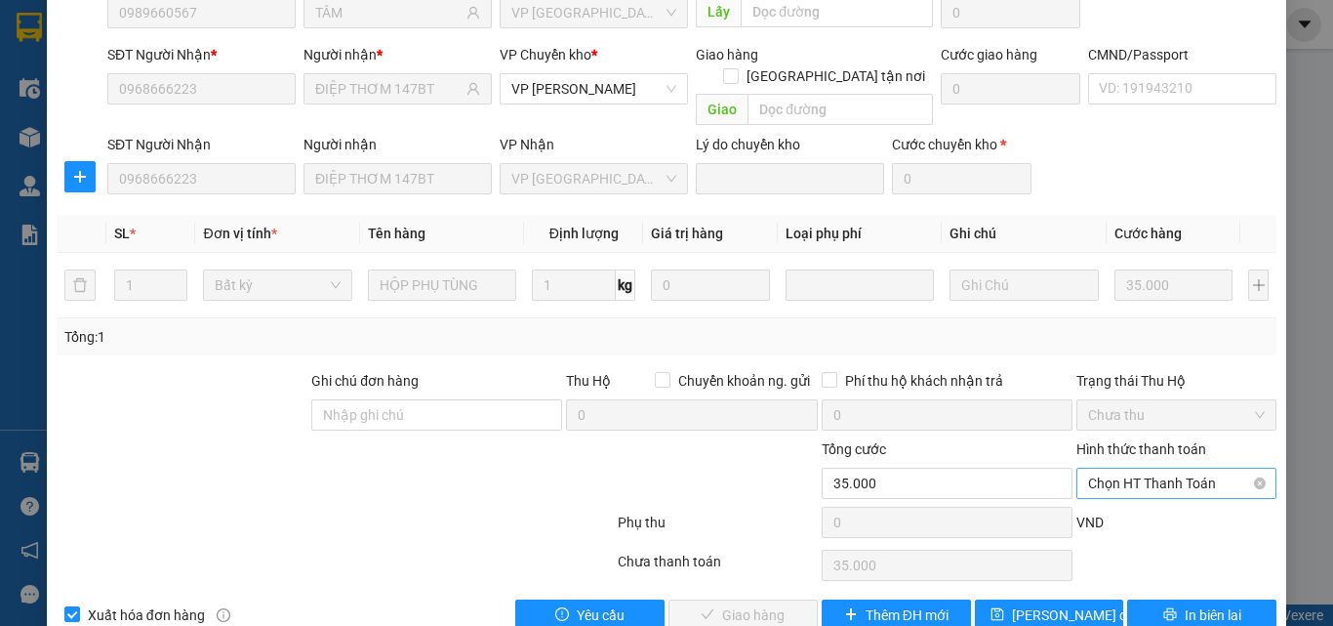
click at [1129, 468] on span "Chọn HT Thanh Toán" at bounding box center [1176, 482] width 177 height 29
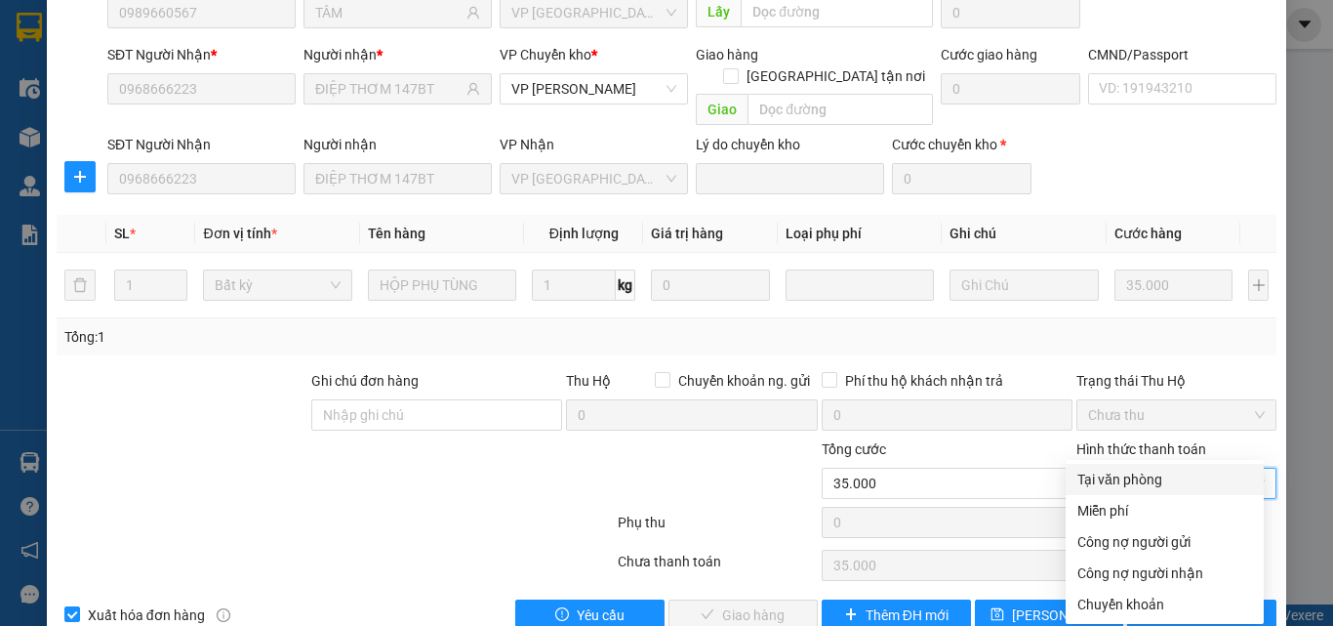
click at [1111, 470] on div "Tại văn phòng" at bounding box center [1165, 478] width 175 height 21
type input "0"
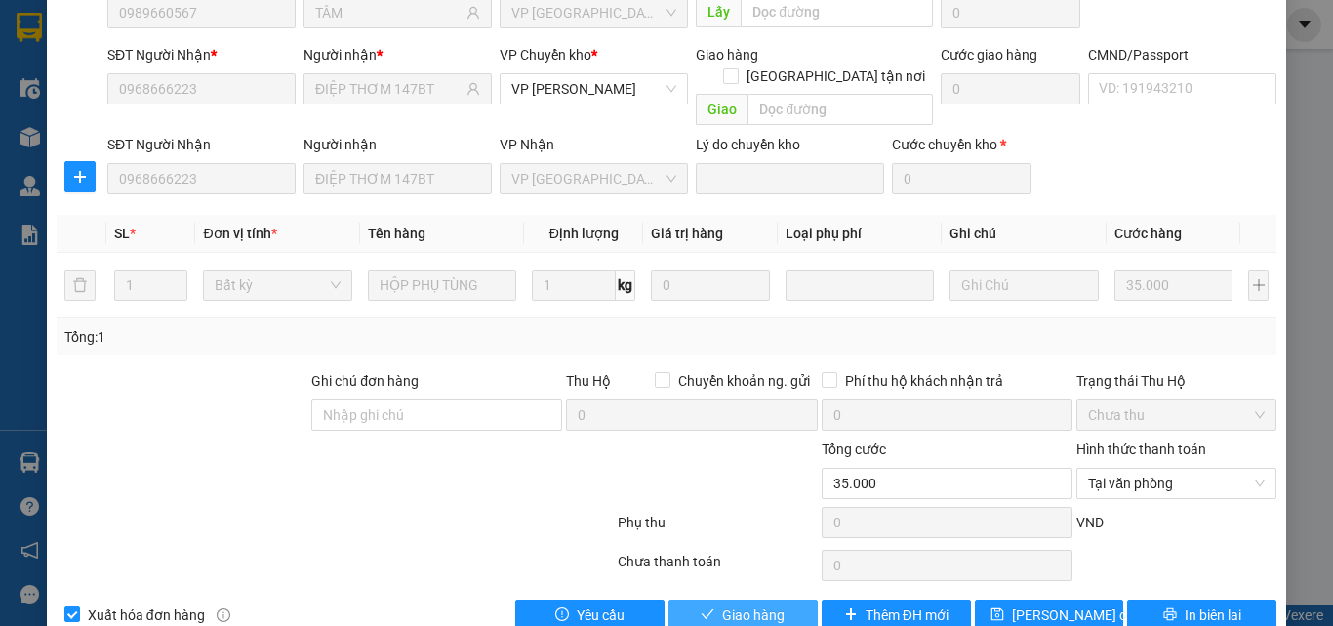
click at [701, 607] on icon "check" at bounding box center [708, 614] width 14 height 14
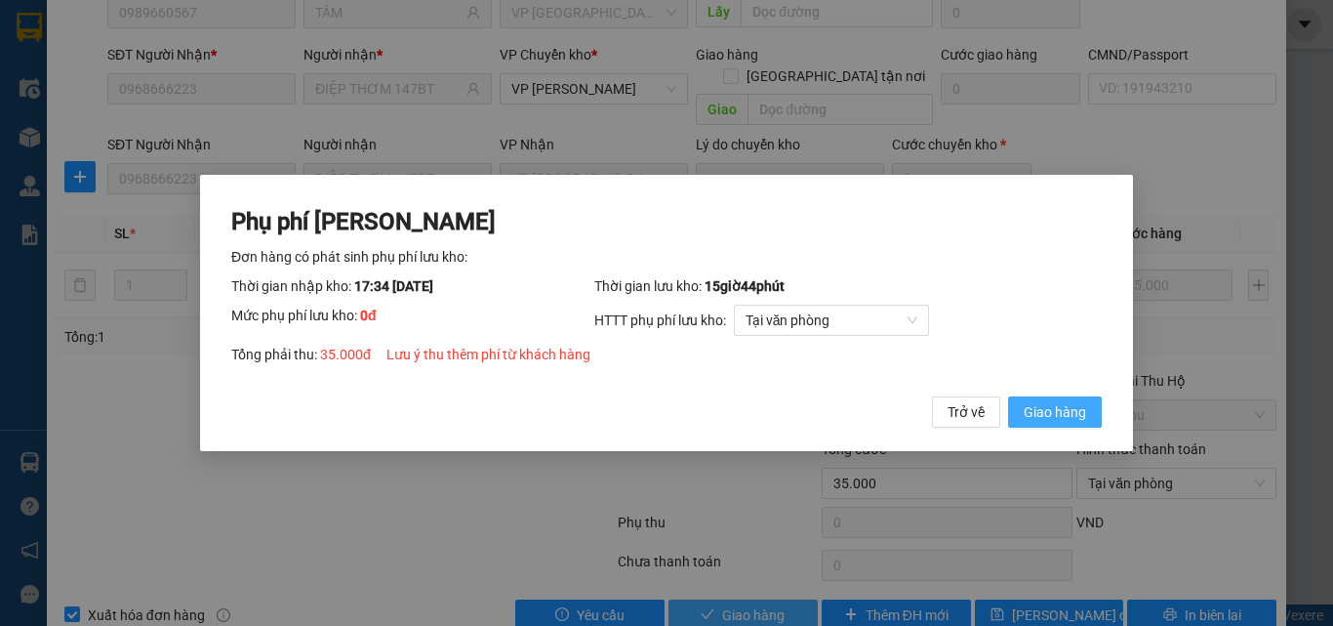
click at [1069, 421] on span "Giao hàng" at bounding box center [1055, 411] width 62 height 21
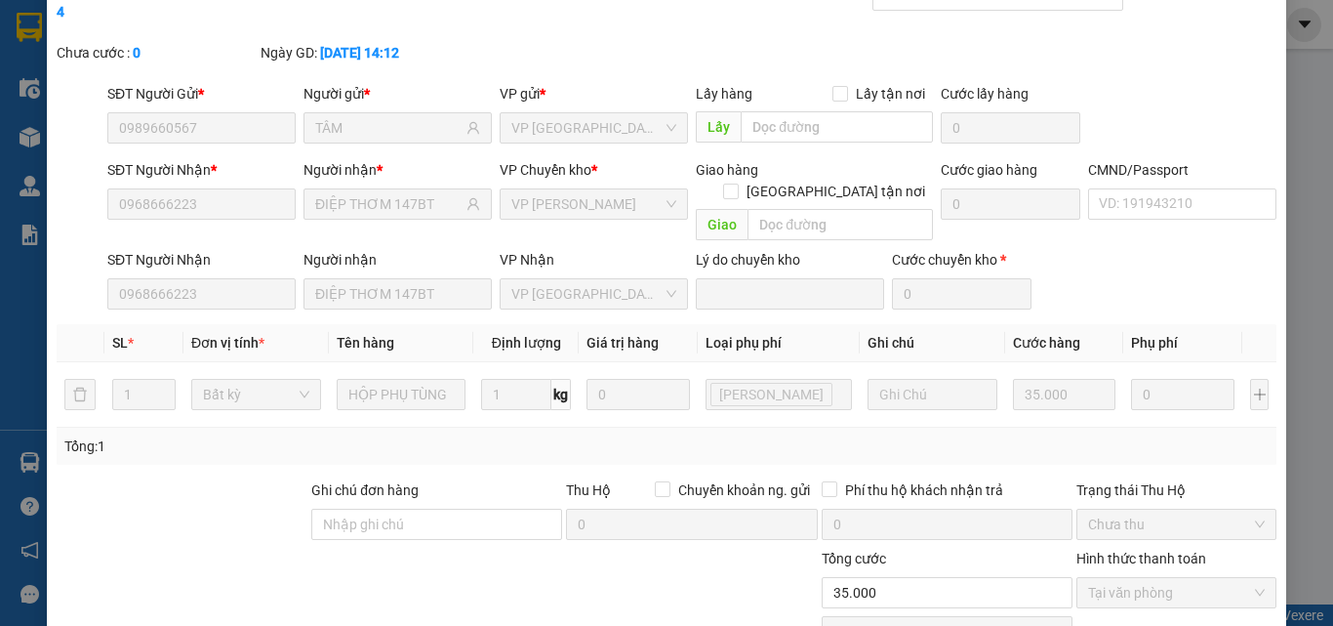
scroll to position [0, 0]
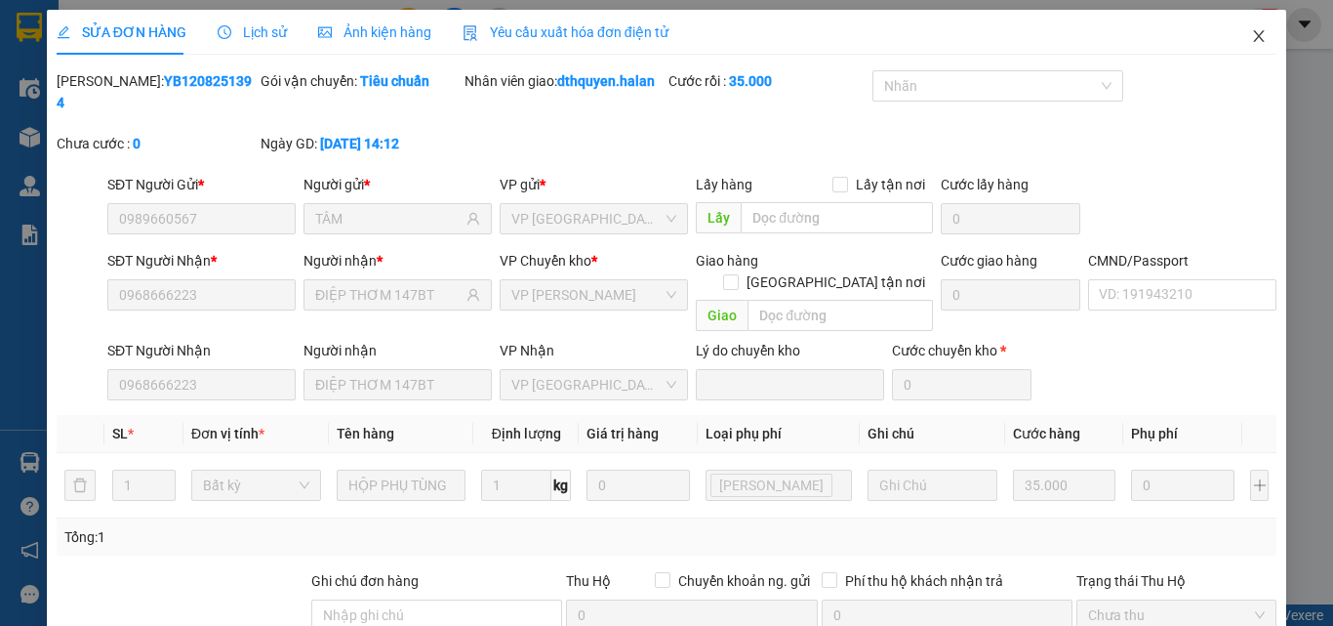
click at [1252, 41] on icon "close" at bounding box center [1259, 36] width 16 height 16
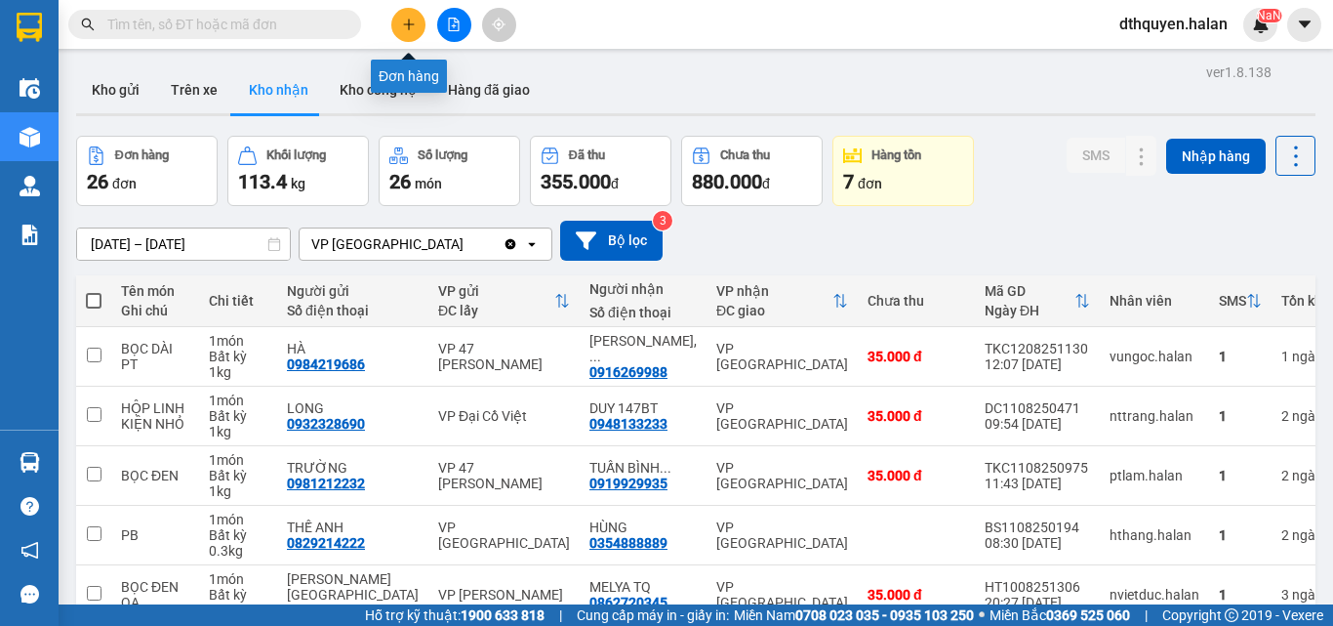
click at [409, 35] on button at bounding box center [408, 25] width 34 height 34
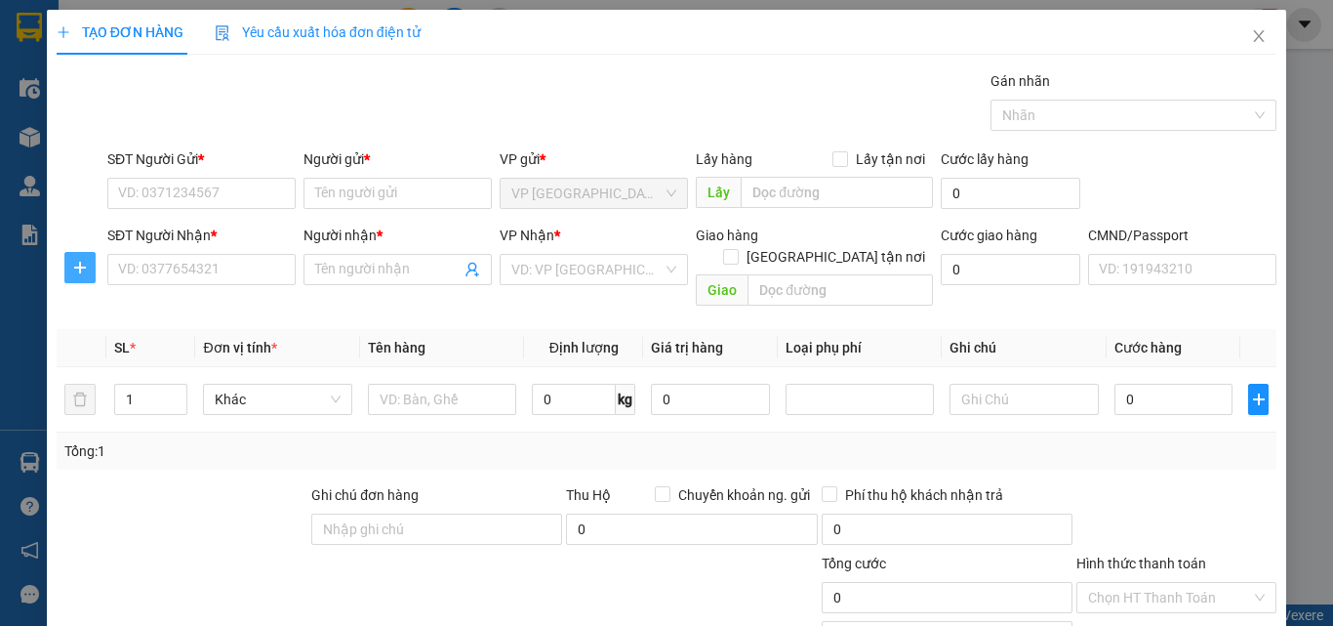
click at [70, 274] on span "plus" at bounding box center [79, 268] width 29 height 16
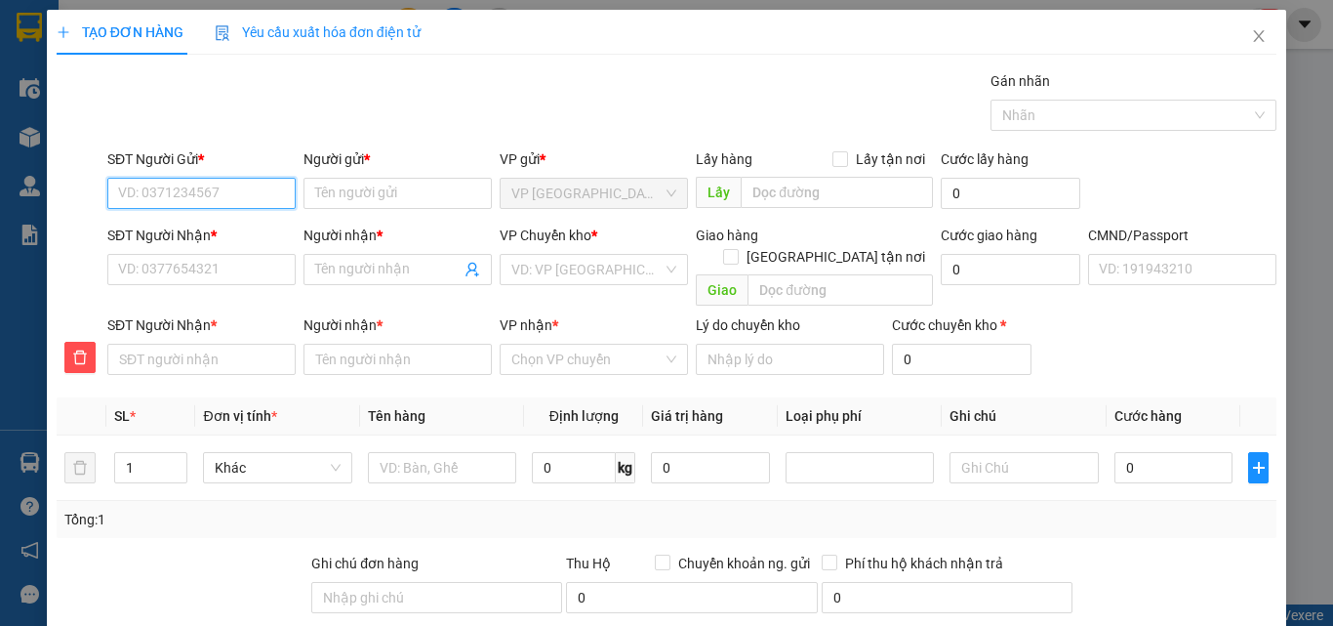
click at [157, 193] on input "SĐT Người Gửi *" at bounding box center [201, 193] width 188 height 31
drag, startPoint x: 211, startPoint y: 189, endPoint x: 0, endPoint y: 185, distance: 210.9
click at [0, 185] on div "TẠO ĐƠN HÀNG Yêu cầu xuất hóa đơn điện tử Transit Pickup Surcharge Ids Transit …" at bounding box center [666, 313] width 1333 height 626
type input "0963249294"
click at [242, 227] on div "0963249294 - A HÀO 147BT" at bounding box center [203, 232] width 171 height 21
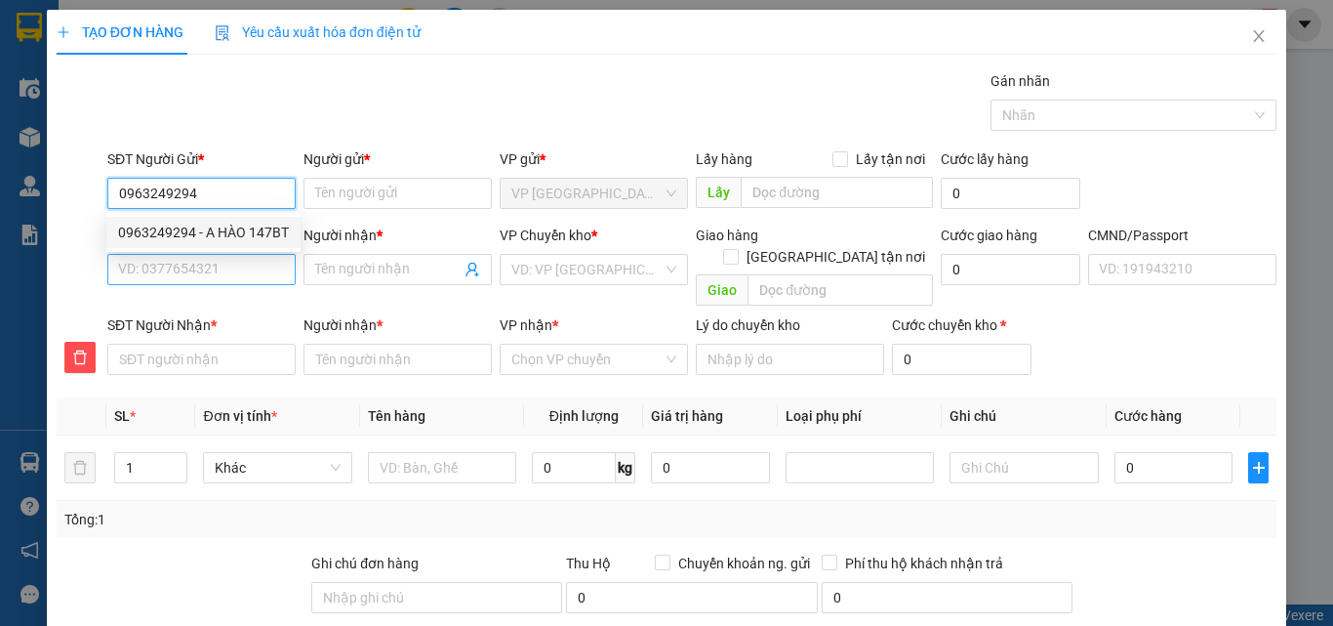
type input "A HÀO 147BT"
type input "0963249294"
click at [239, 258] on input "SĐT Người Nhận *" at bounding box center [201, 269] width 188 height 31
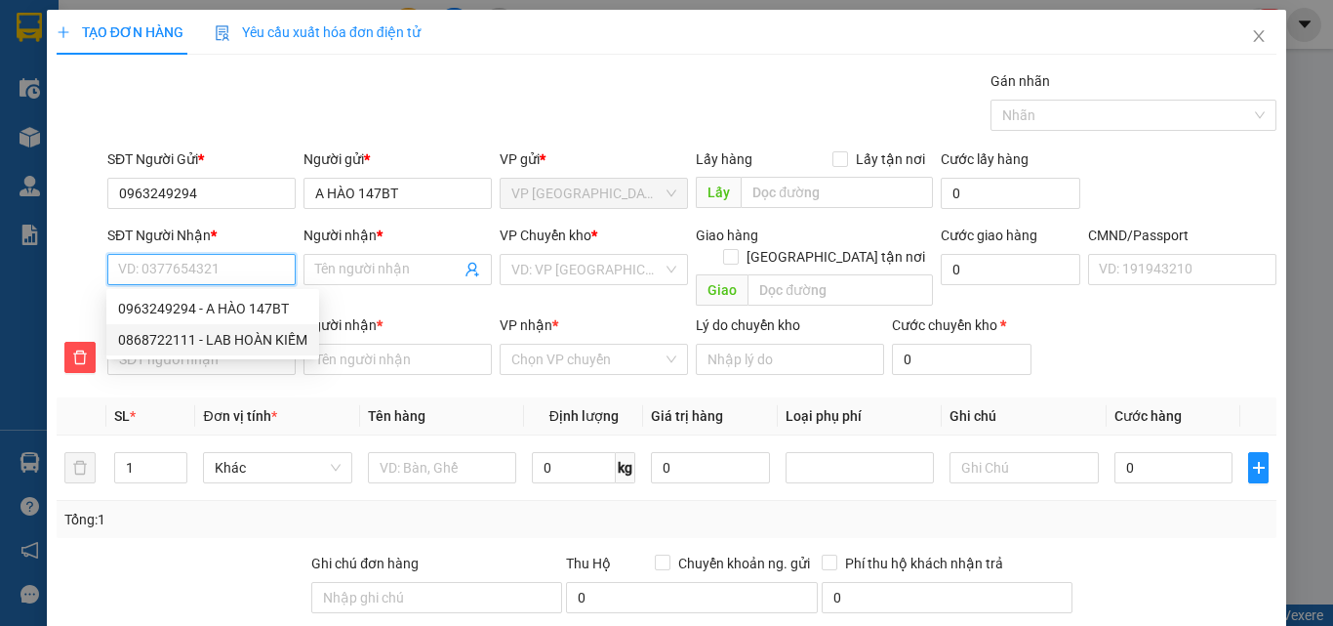
click at [238, 340] on div "0868722111 - LAB HOÀN KIẾM" at bounding box center [212, 339] width 189 height 21
type input "0868722111"
type input "LAB HOÀN KIẾM"
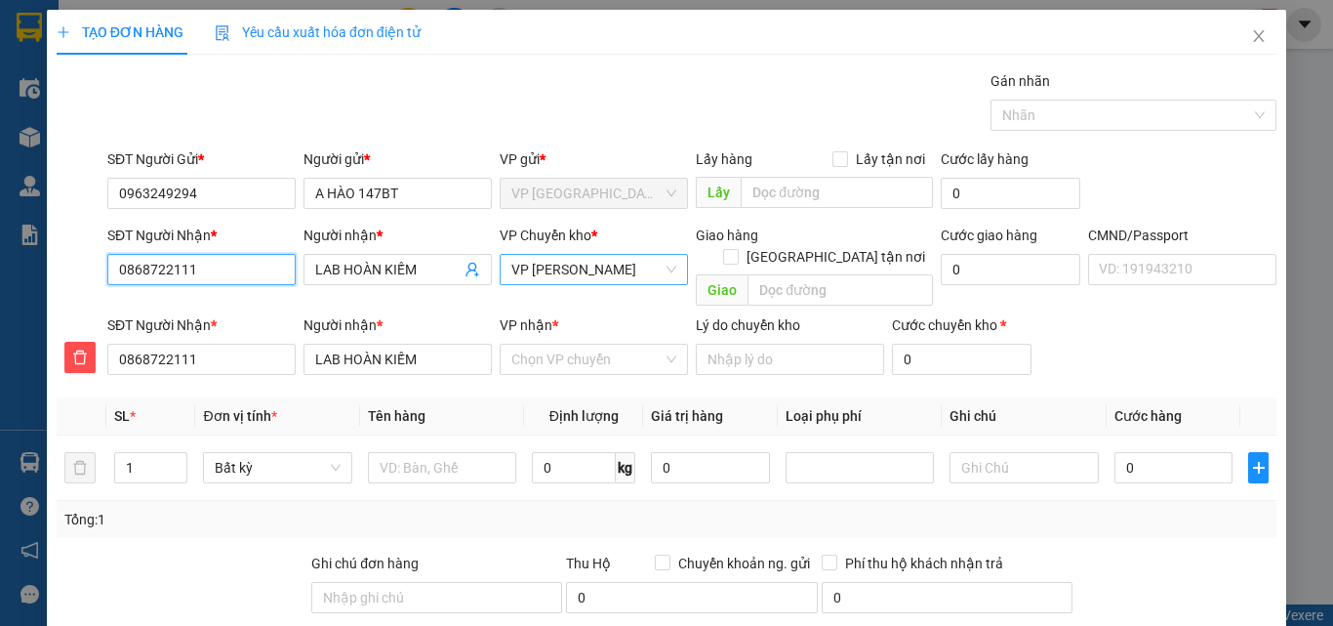
click at [637, 272] on span "VP [PERSON_NAME]" at bounding box center [593, 269] width 165 height 29
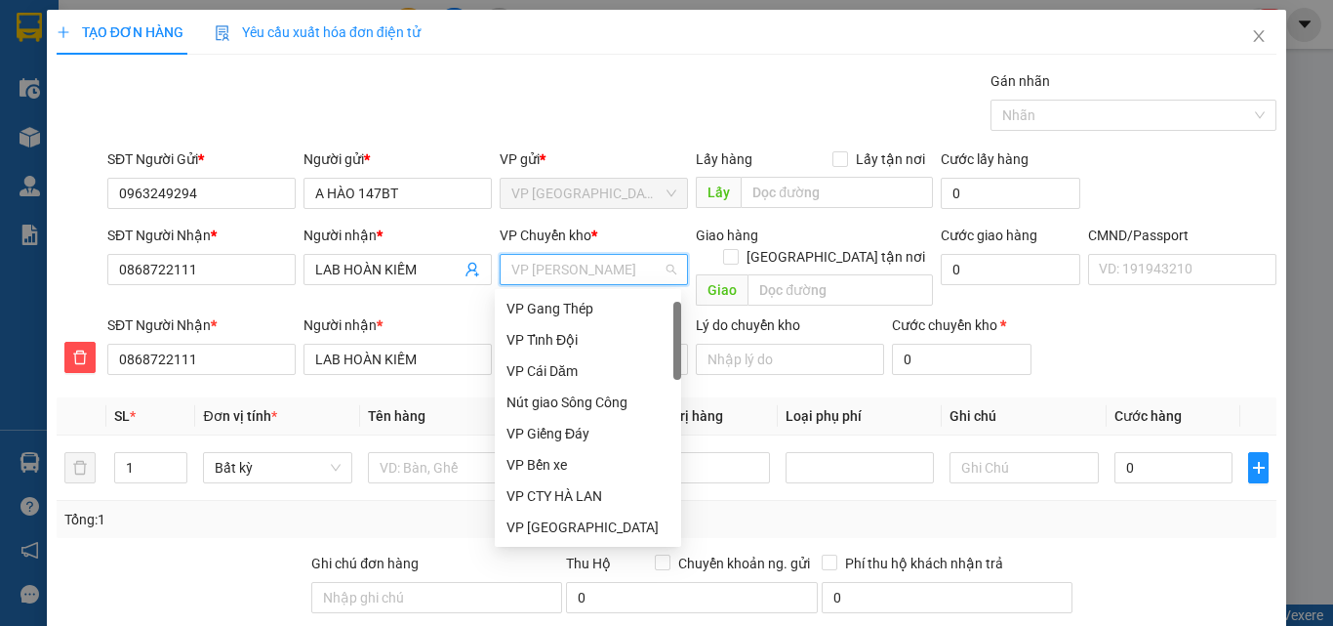
scroll to position [31, 0]
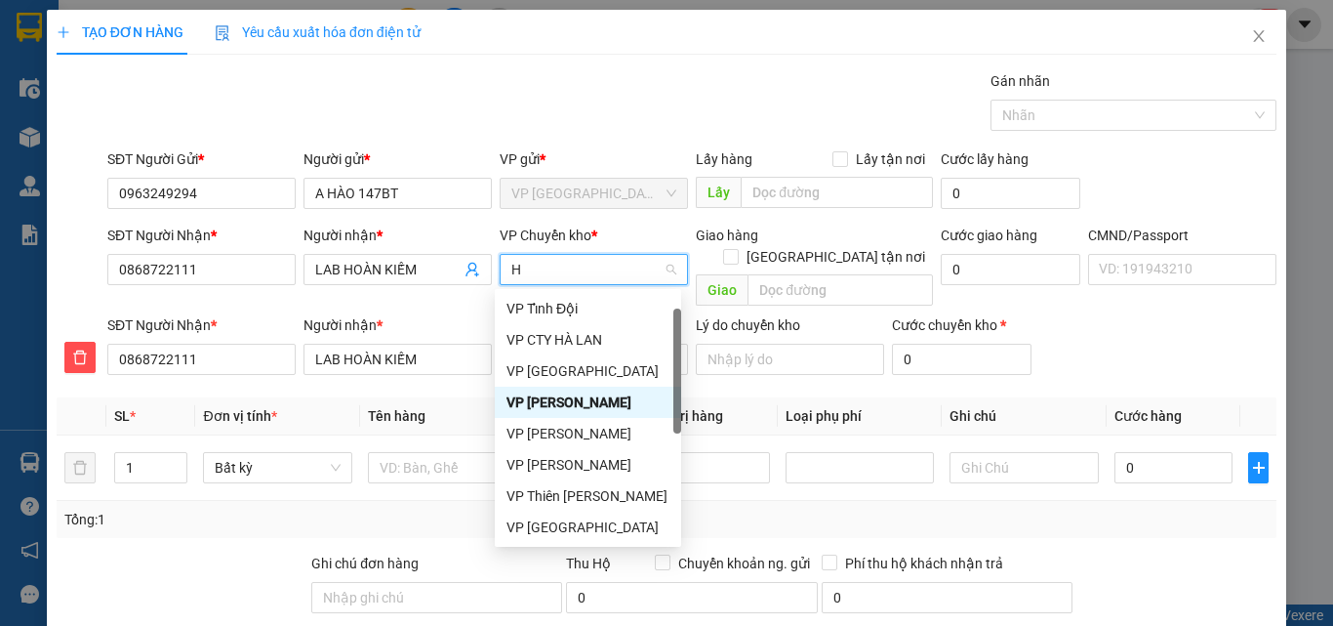
type input "HO"
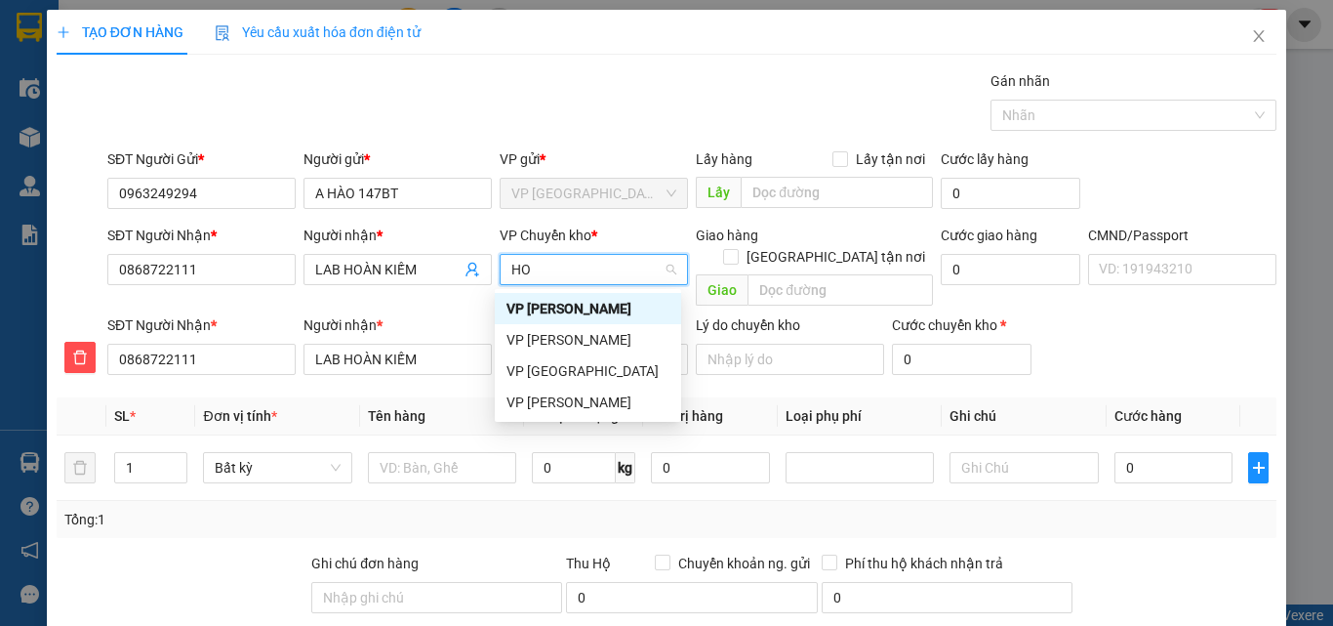
scroll to position [0, 0]
click at [555, 404] on div "VP [PERSON_NAME]" at bounding box center [588, 401] width 163 height 21
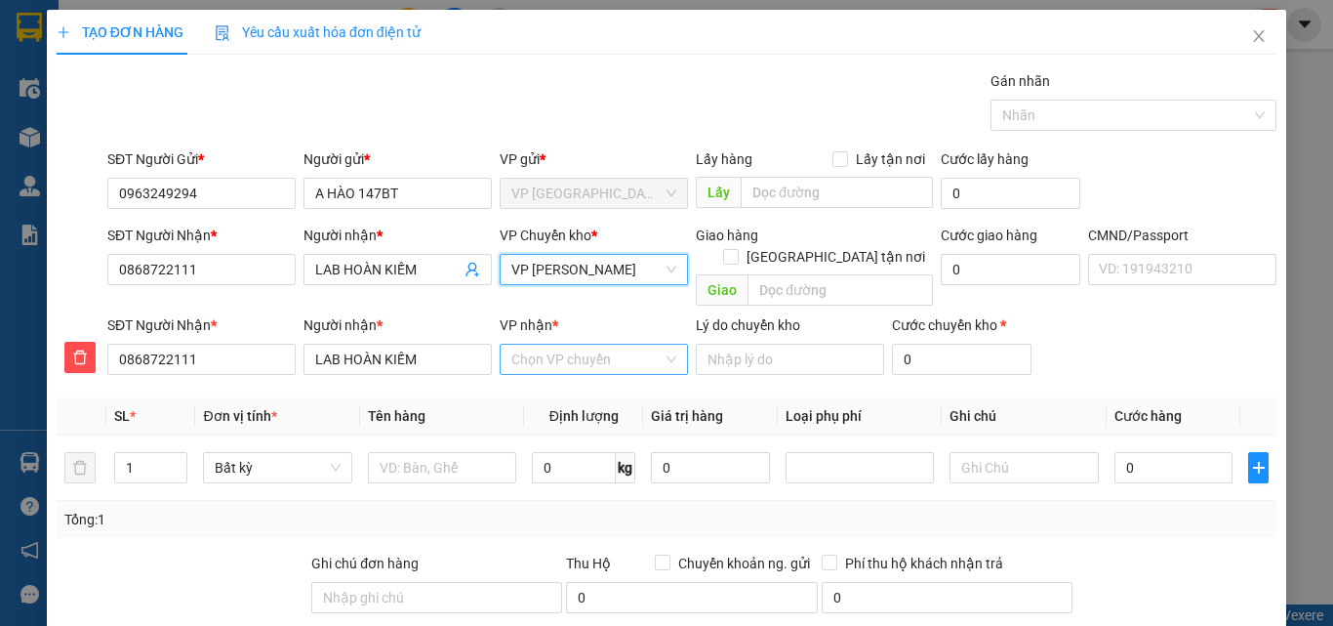
click at [571, 345] on input "VP nhận *" at bounding box center [586, 359] width 151 height 29
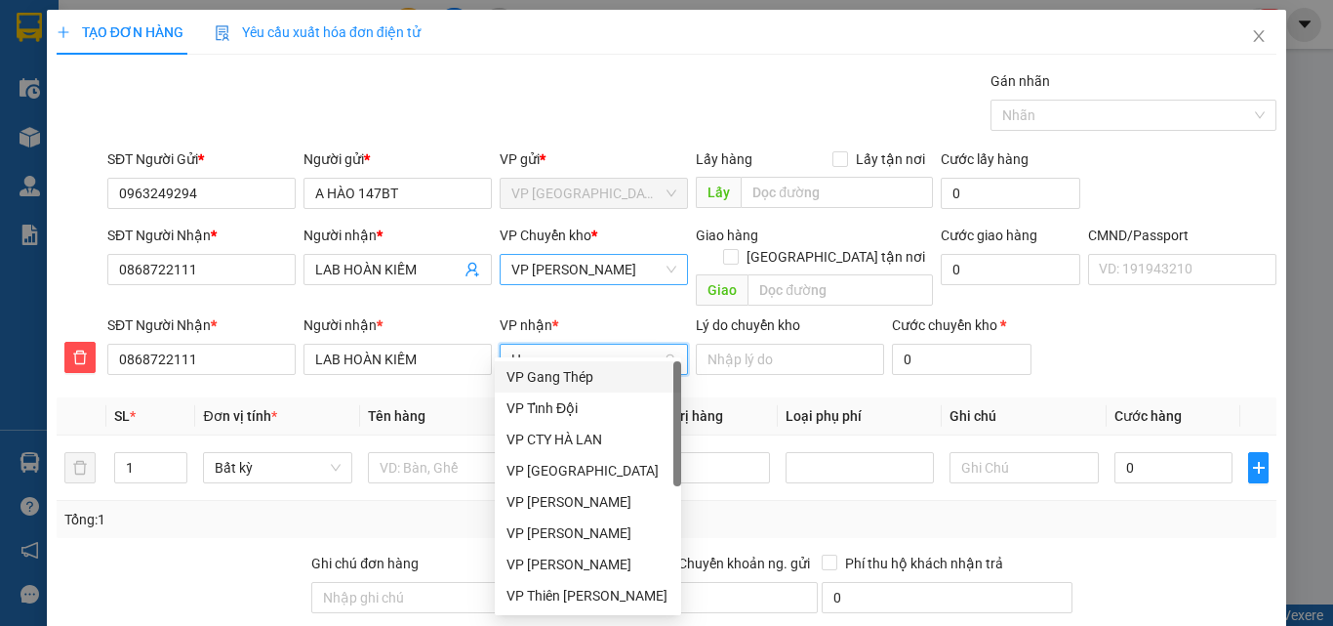
type input "HO"
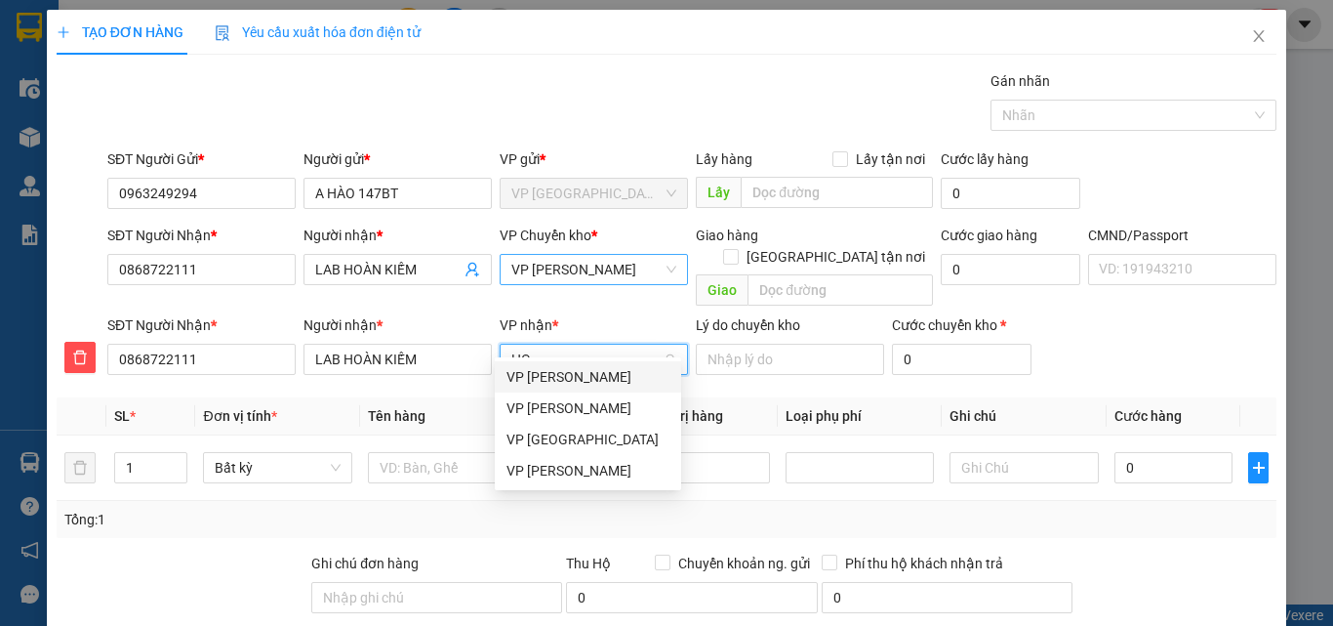
click at [574, 374] on div "VP [PERSON_NAME]" at bounding box center [588, 376] width 163 height 21
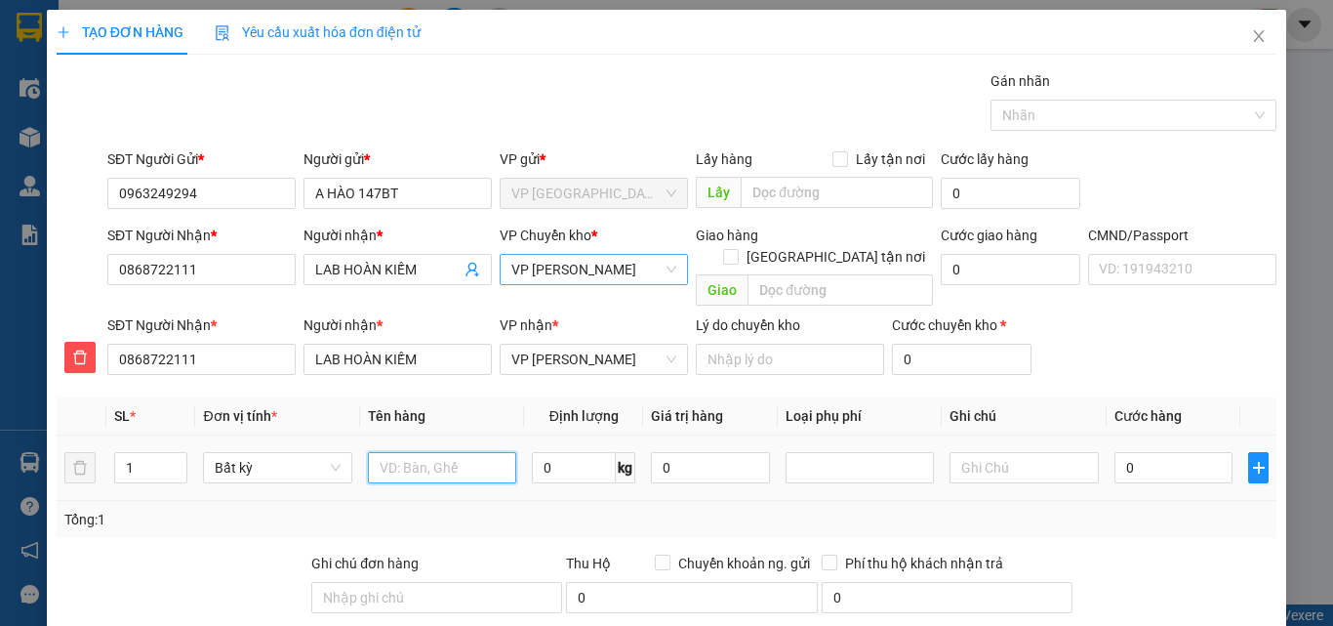
click at [406, 452] on input "text" at bounding box center [442, 467] width 148 height 31
type input "HỘP RĂNG"
click at [1157, 458] on input "0" at bounding box center [1174, 467] width 119 height 31
type input "3"
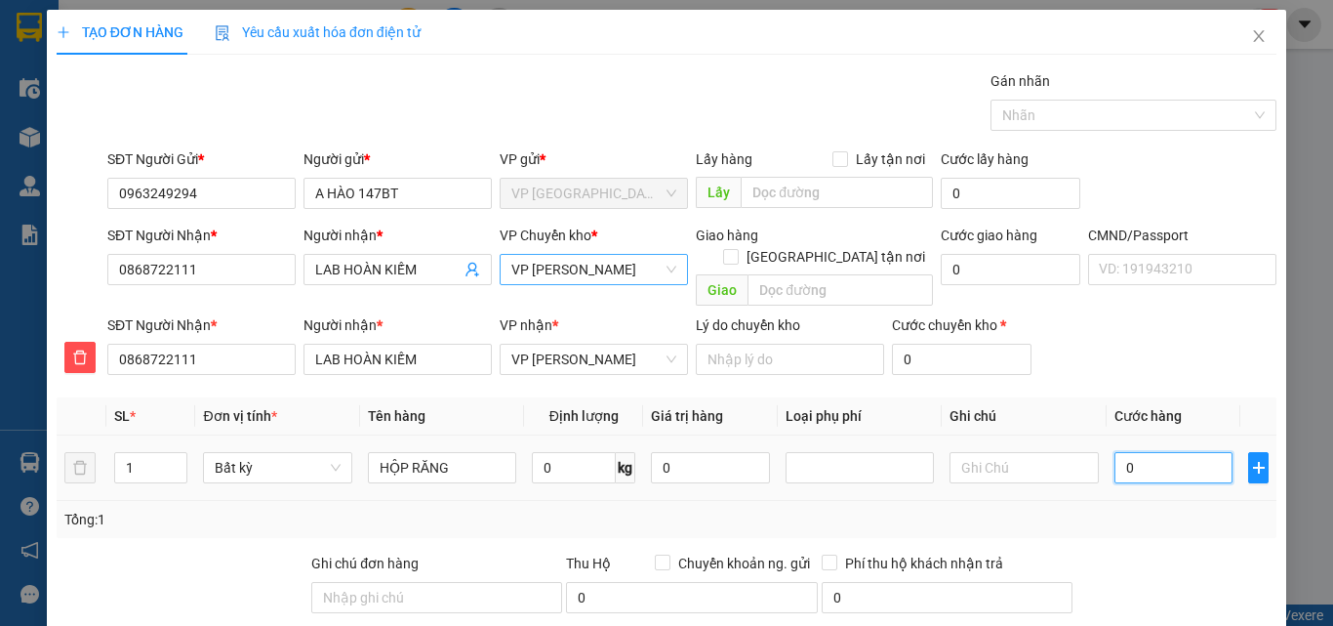
type input "3"
type input "35"
type input "350"
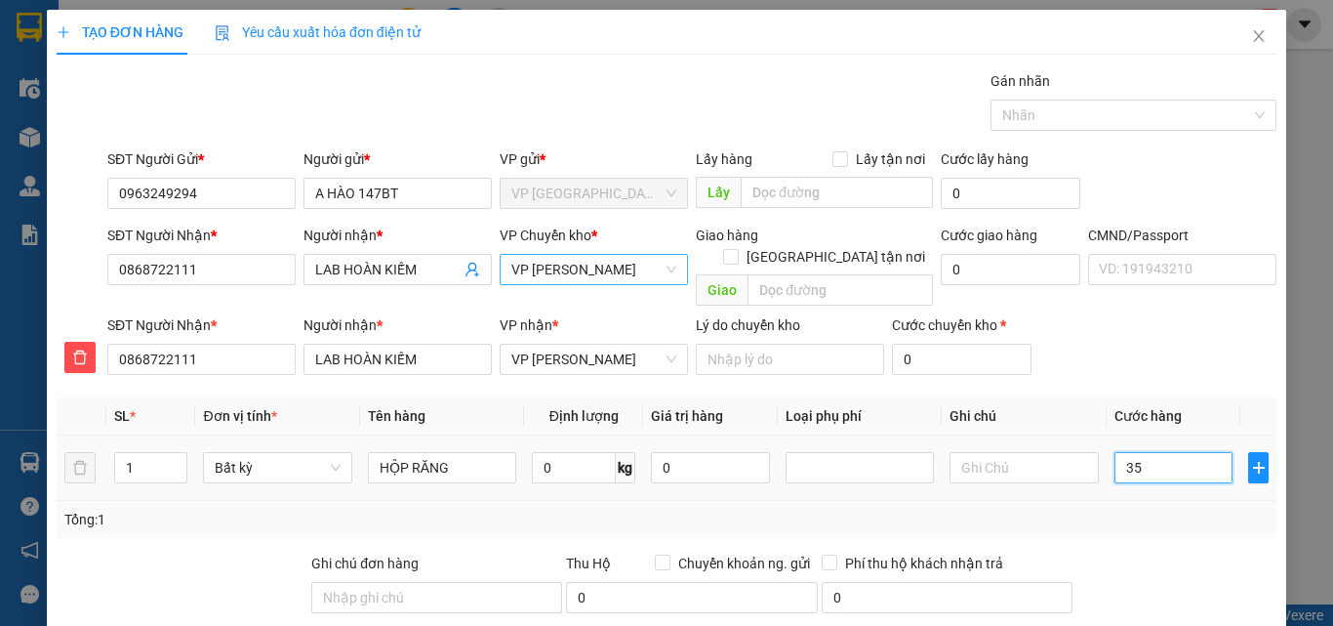
type input "350"
type input "3.500"
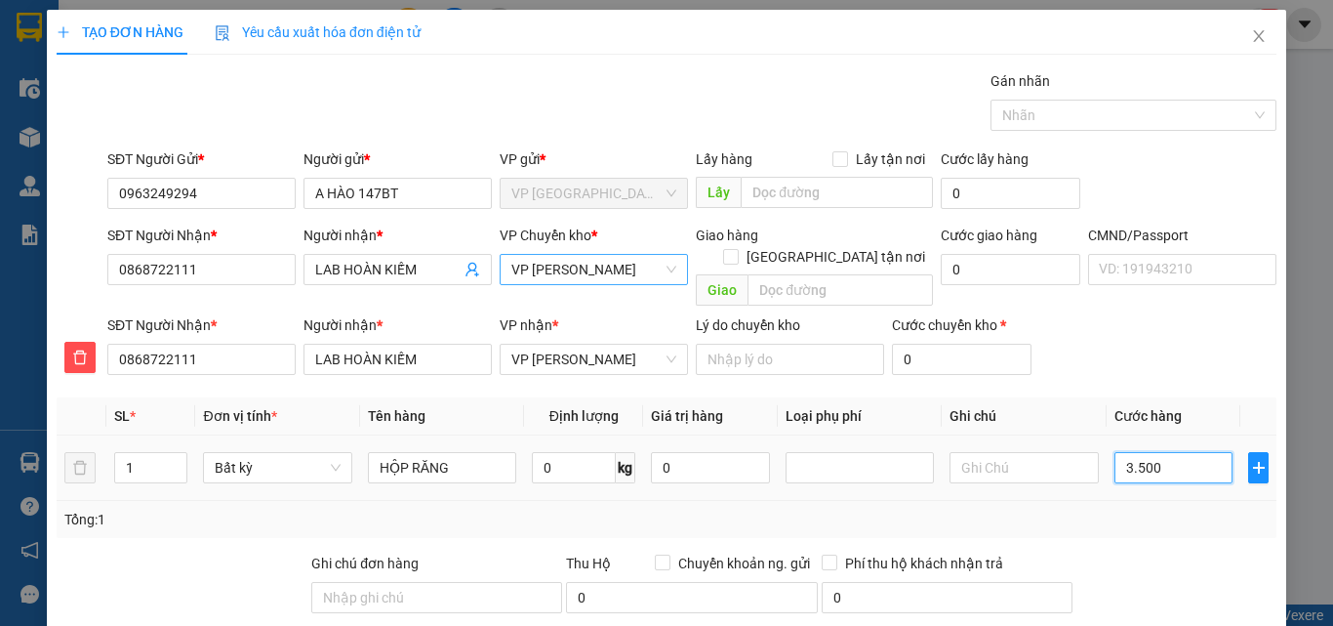
type input "35.000"
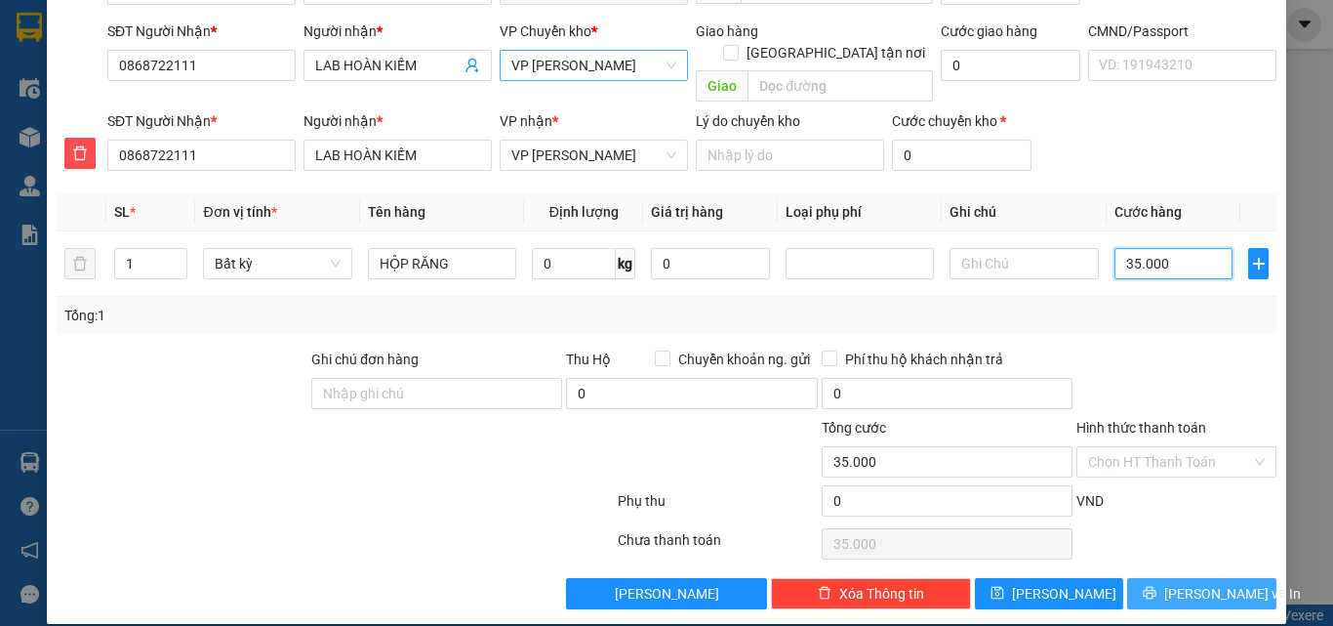
type input "35.000"
click at [1157, 586] on icon "printer" at bounding box center [1150, 593] width 14 height 14
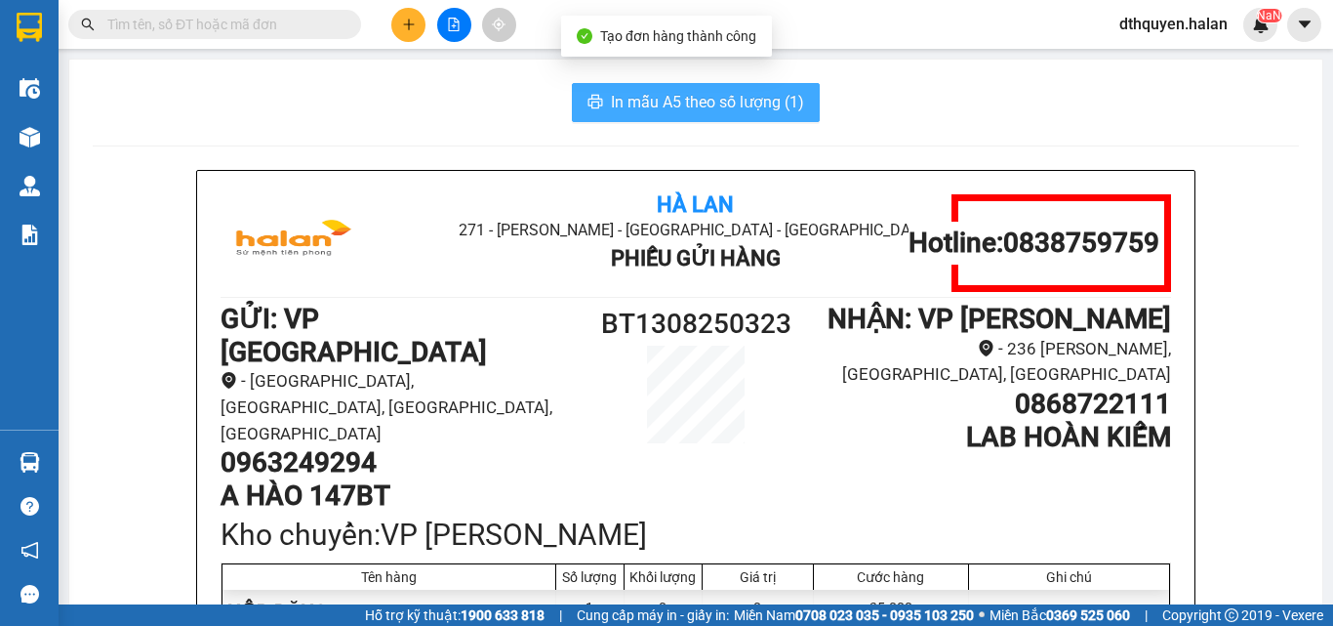
click at [658, 103] on span "In mẫu A5 theo số lượng (1)" at bounding box center [707, 102] width 193 height 24
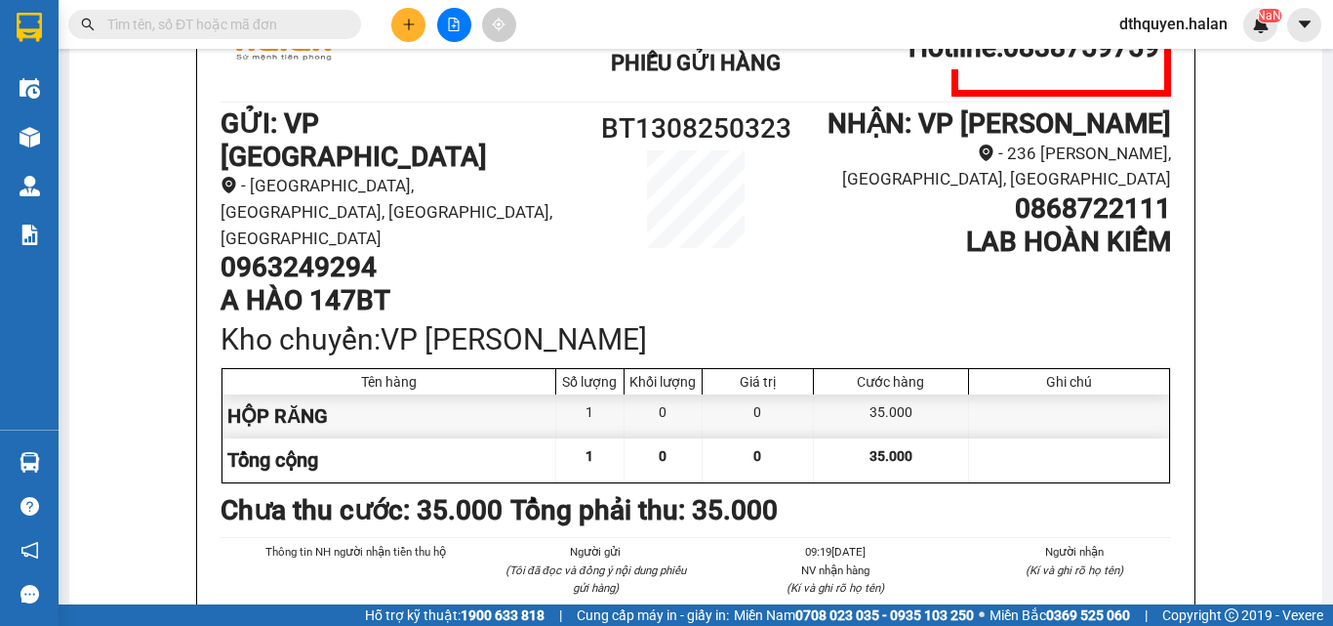
scroll to position [98, 0]
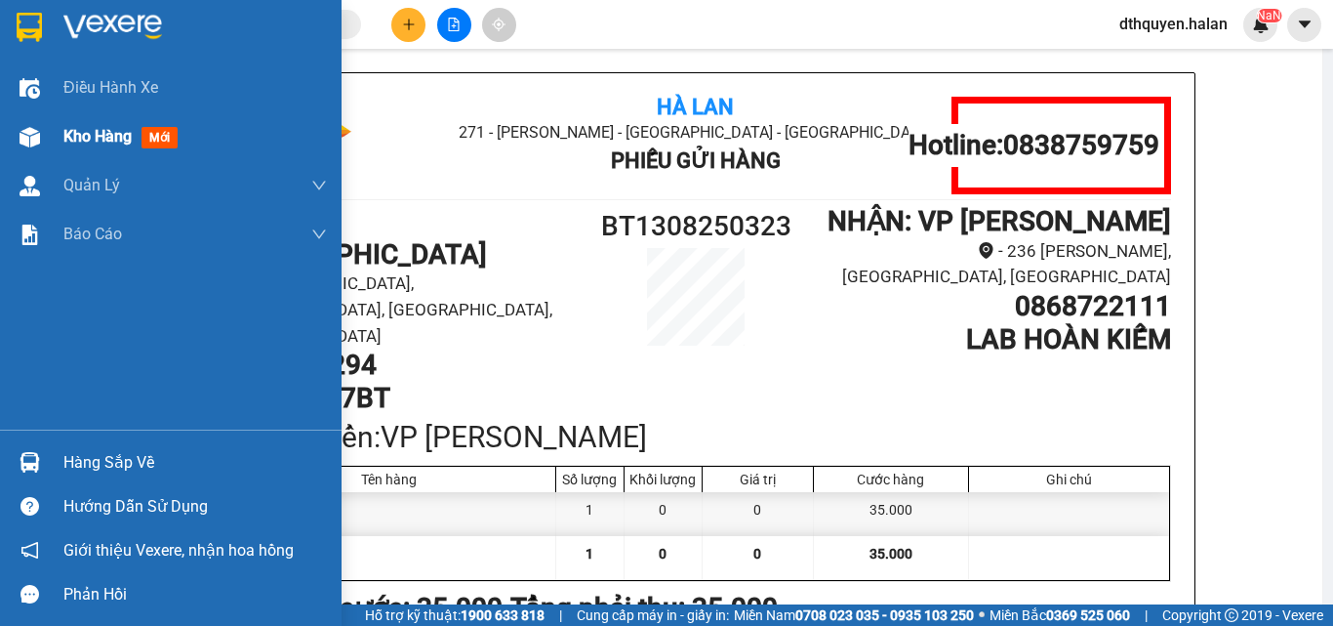
click at [89, 138] on span "Kho hàng" at bounding box center [97, 136] width 68 height 19
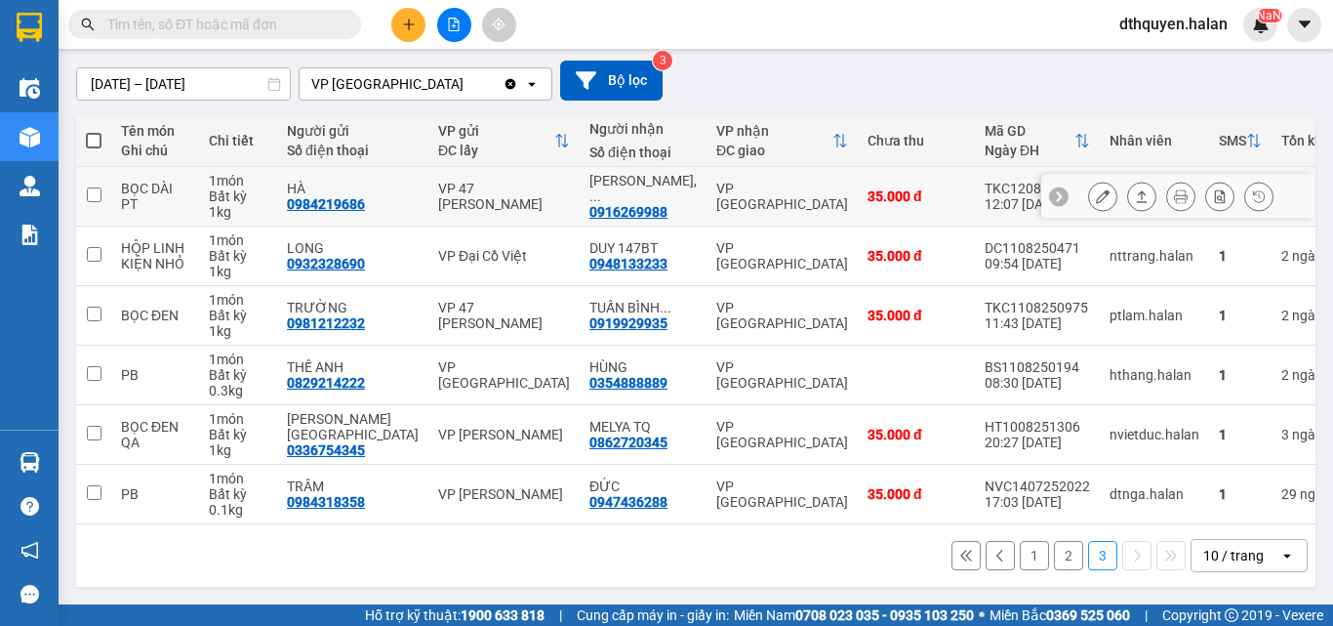
scroll to position [168, 0]
click at [1055, 555] on button "2" at bounding box center [1068, 555] width 29 height 29
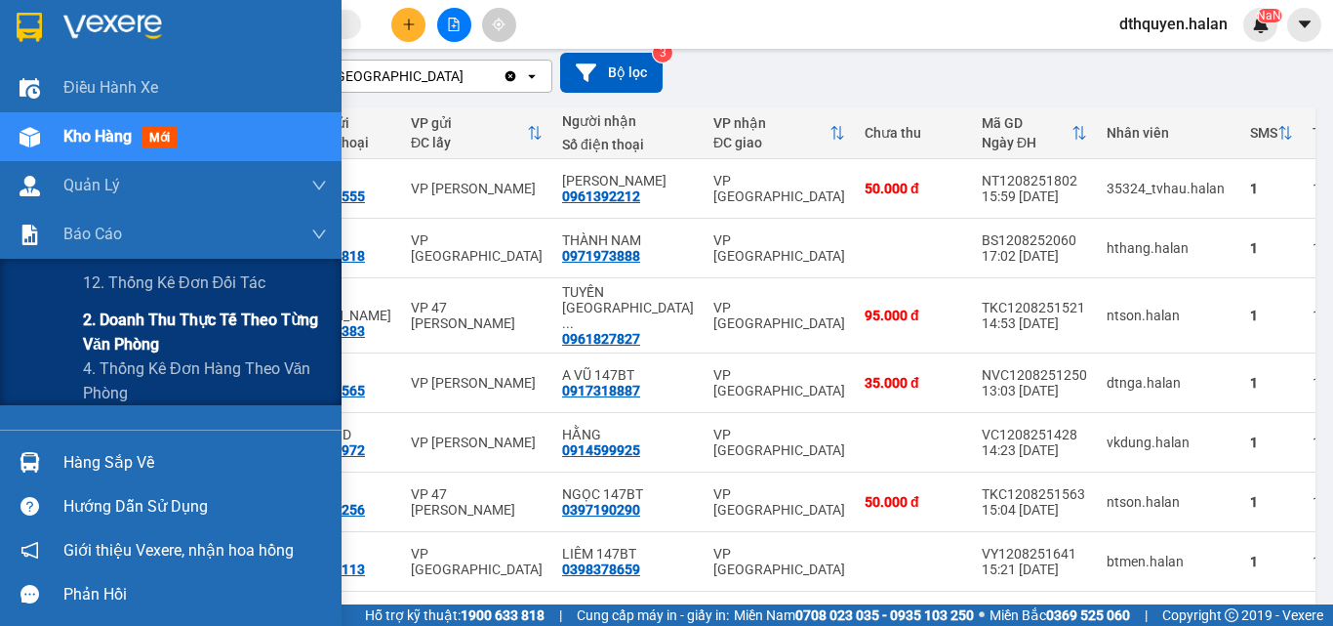
click at [157, 334] on span "2. Doanh thu thực tế theo từng văn phòng" at bounding box center [205, 331] width 244 height 49
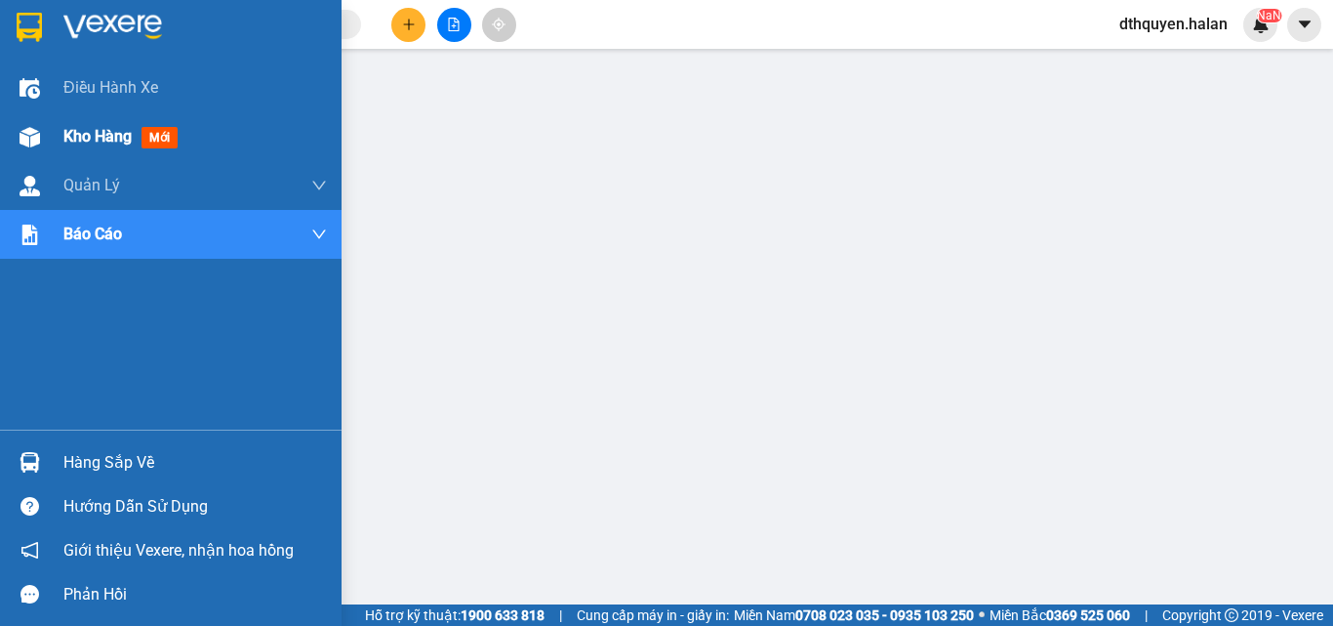
click at [103, 134] on span "Kho hàng" at bounding box center [97, 136] width 68 height 19
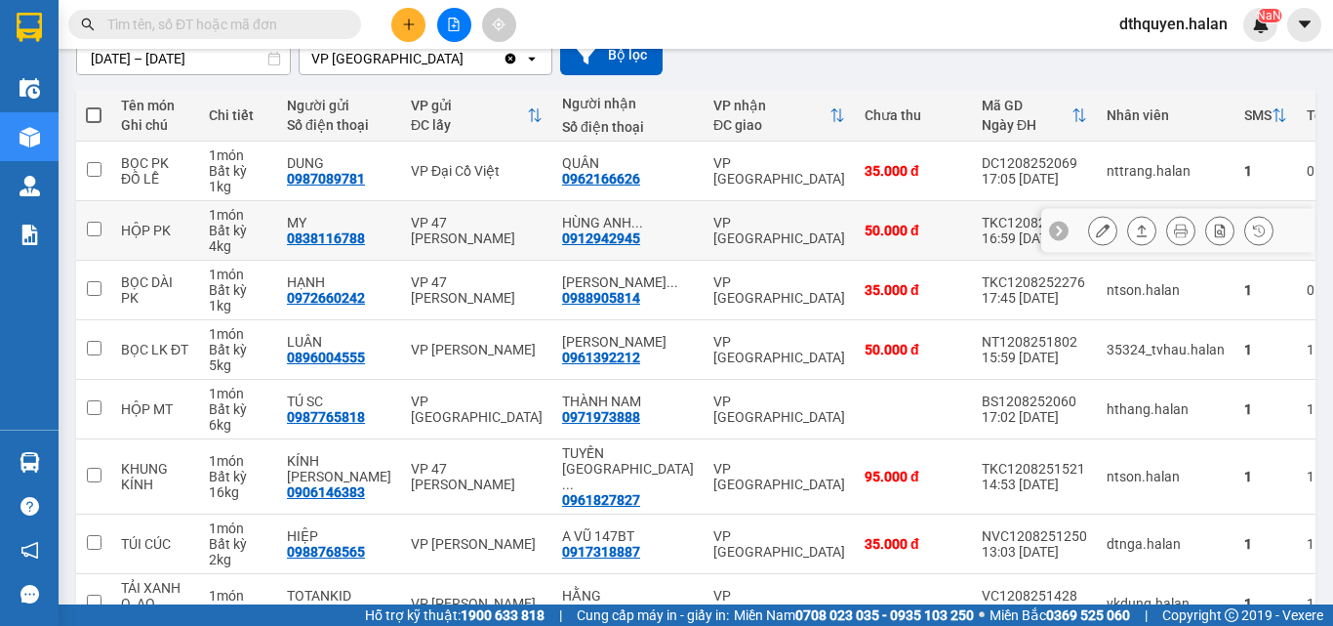
scroll to position [390, 0]
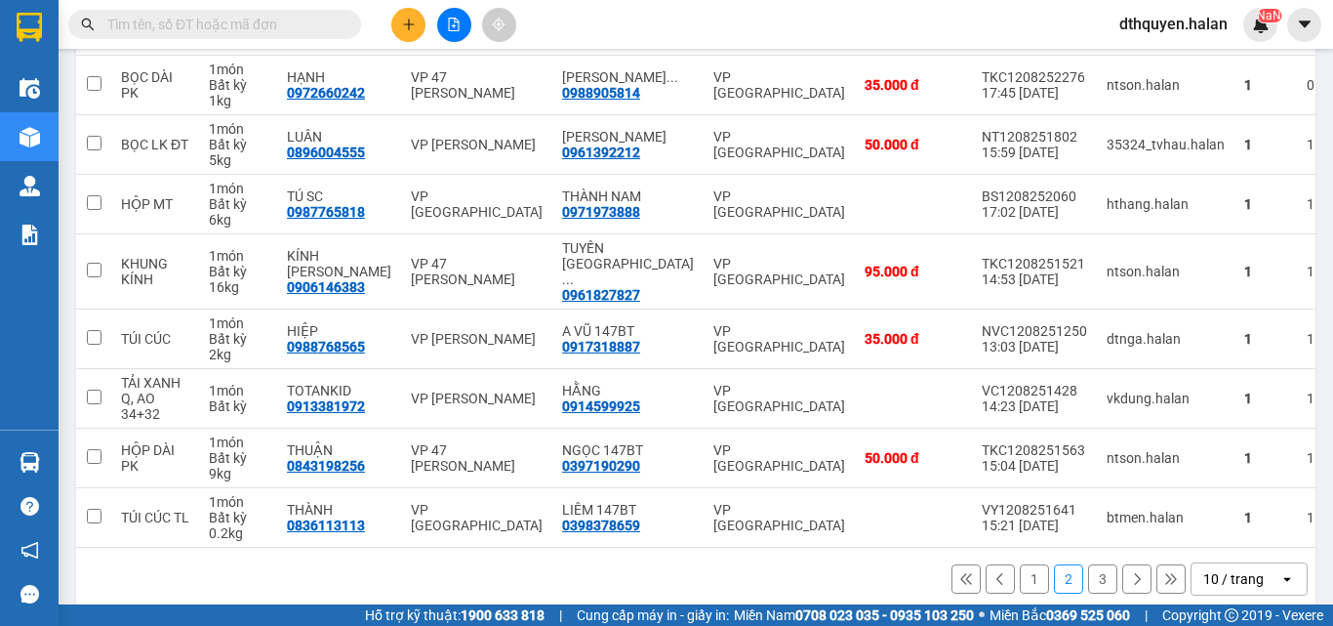
click at [1030, 576] on button "1" at bounding box center [1034, 578] width 29 height 29
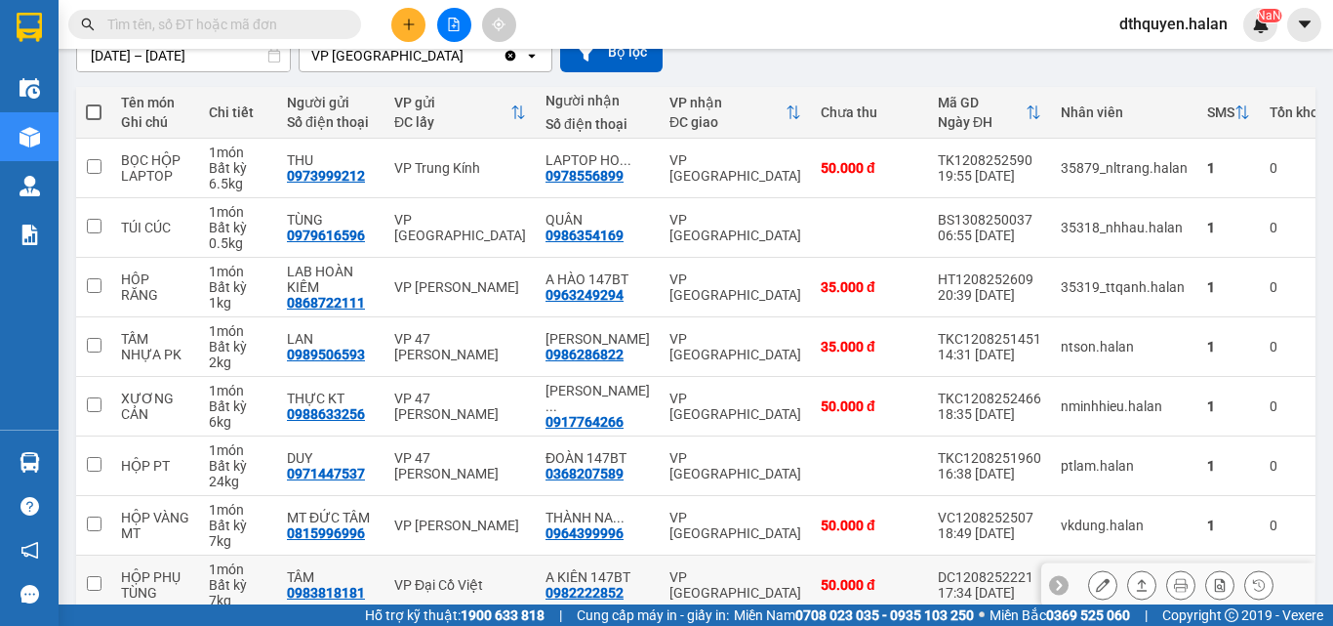
scroll to position [406, 0]
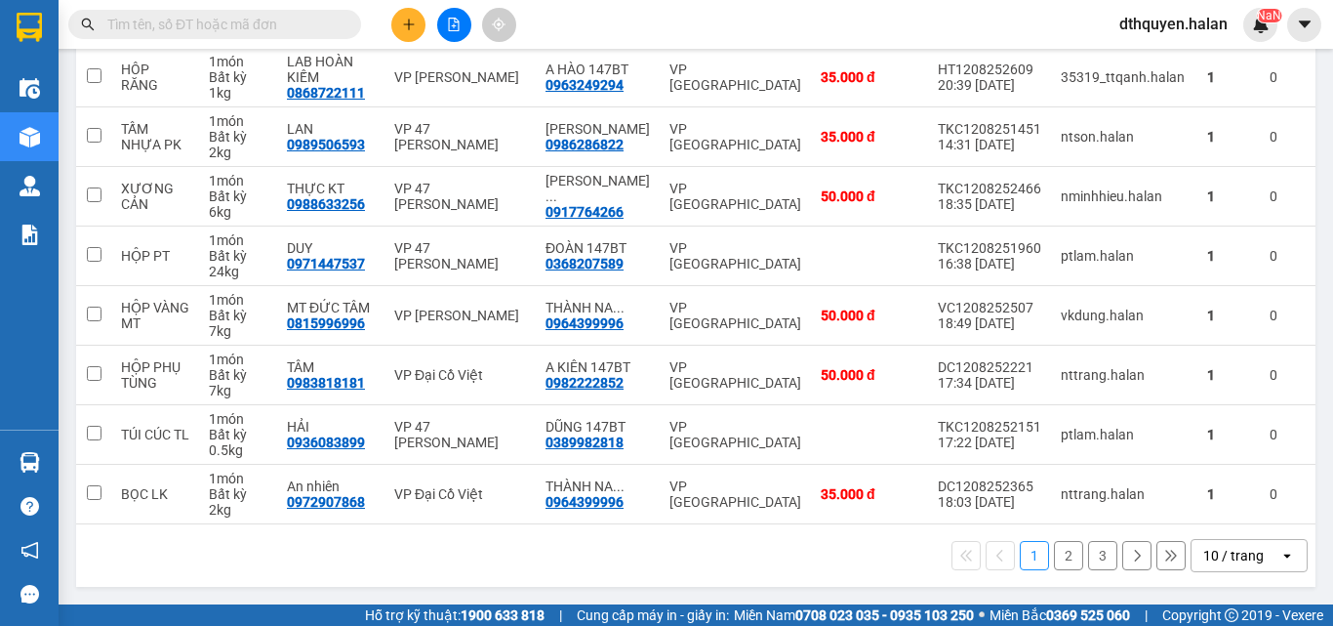
click at [1054, 558] on button "2" at bounding box center [1068, 555] width 29 height 29
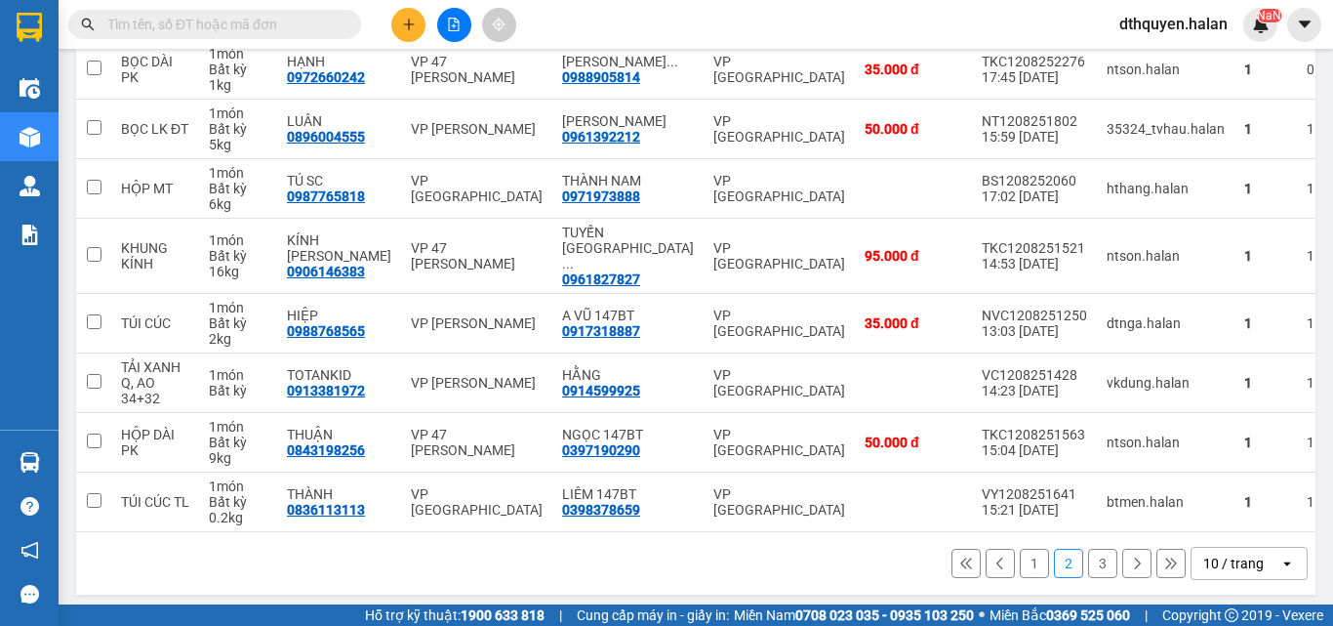
click at [1089, 557] on button "3" at bounding box center [1102, 563] width 29 height 29
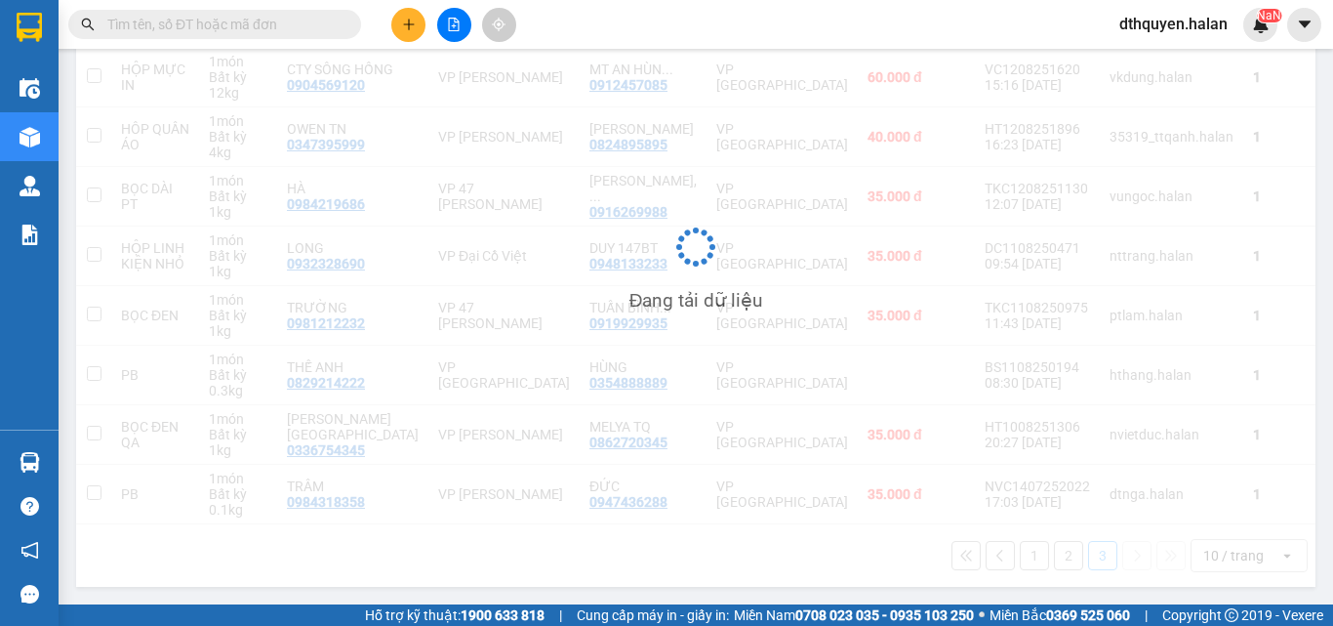
scroll to position [346, 0]
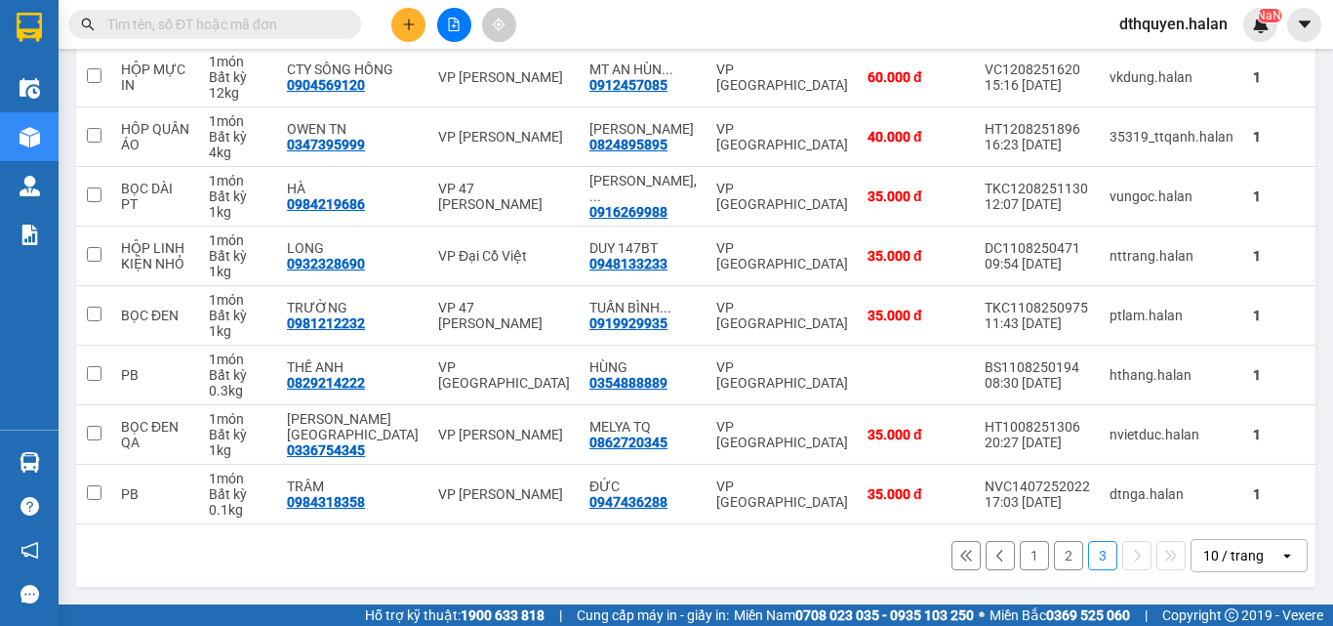
click at [410, 29] on icon "plus" at bounding box center [409, 25] width 14 height 14
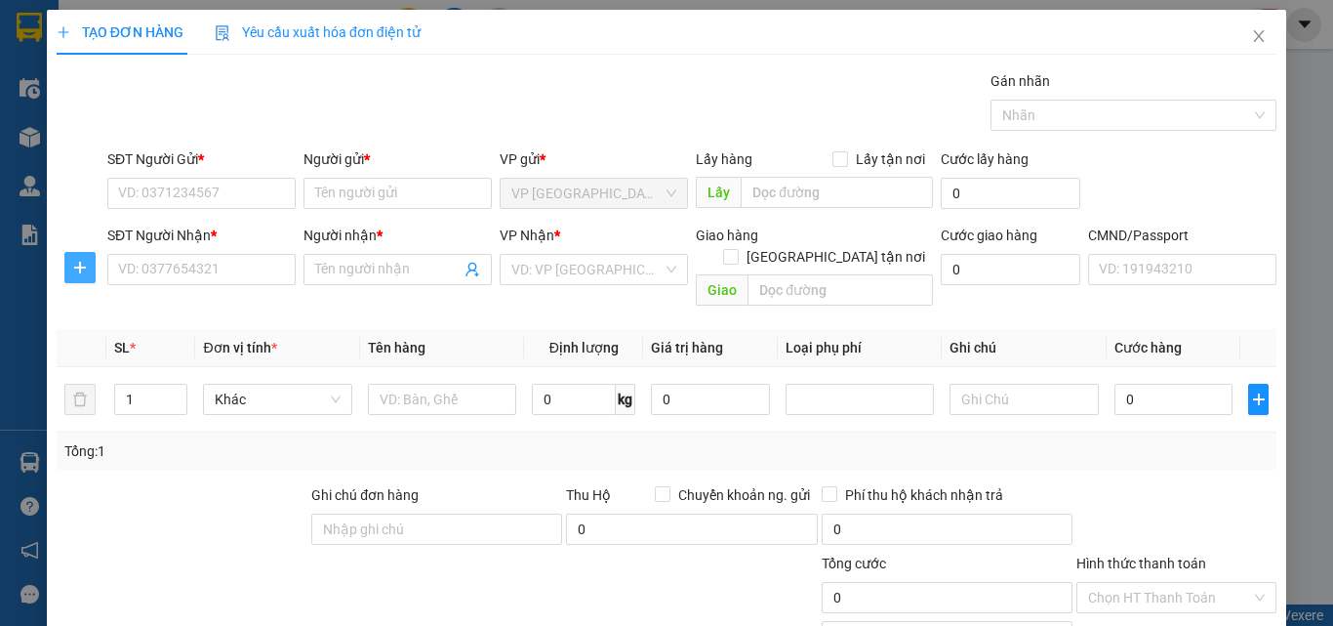
click at [81, 274] on icon "plus" at bounding box center [80, 268] width 16 height 16
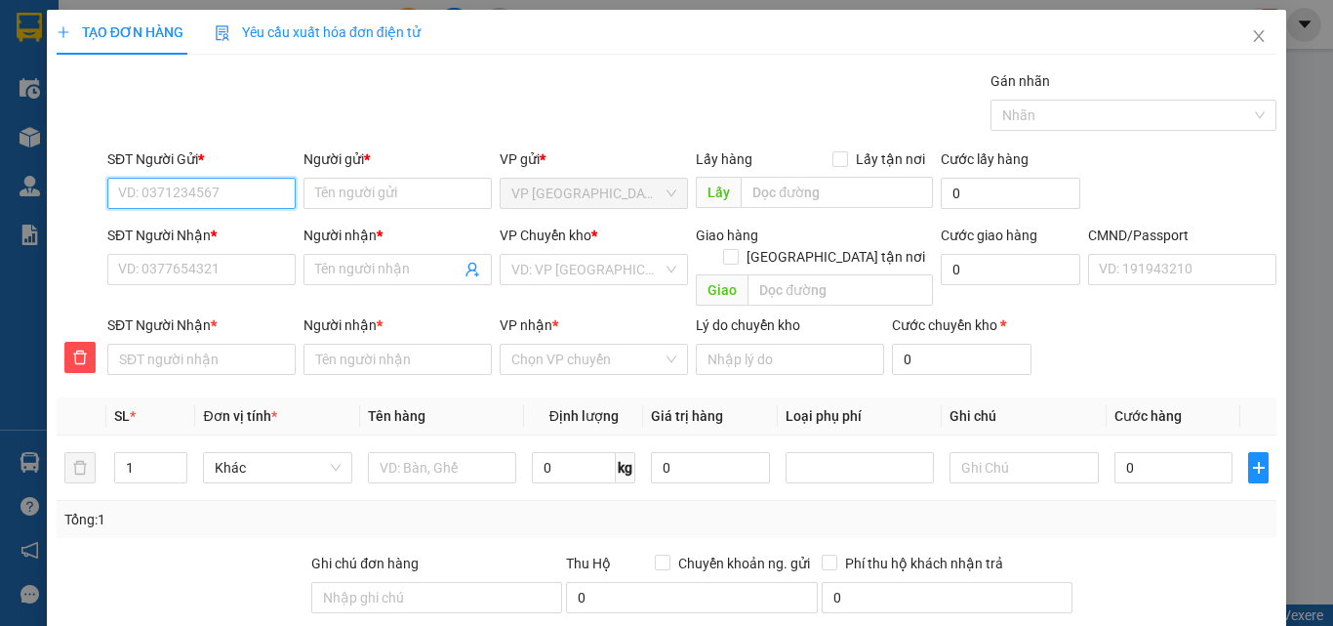
click at [203, 199] on input "SĐT Người Gửi *" at bounding box center [201, 193] width 188 height 31
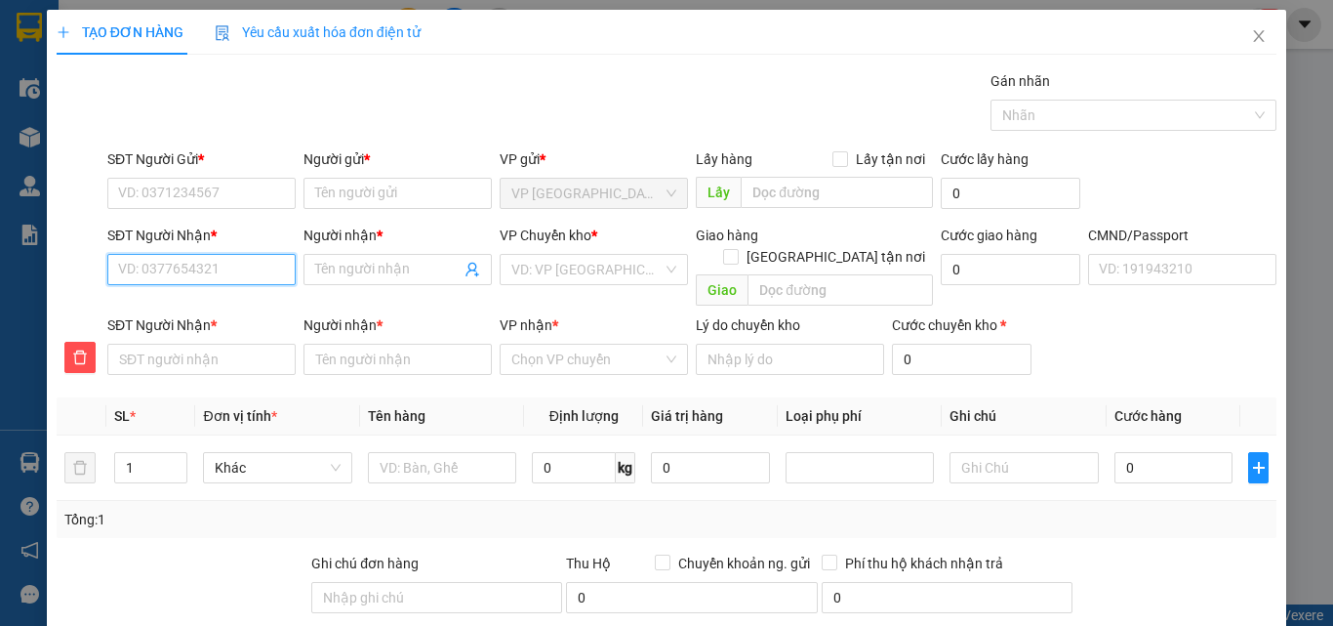
click at [183, 276] on input "SĐT Người Nhận *" at bounding box center [201, 269] width 188 height 31
type input "0"
type input "09"
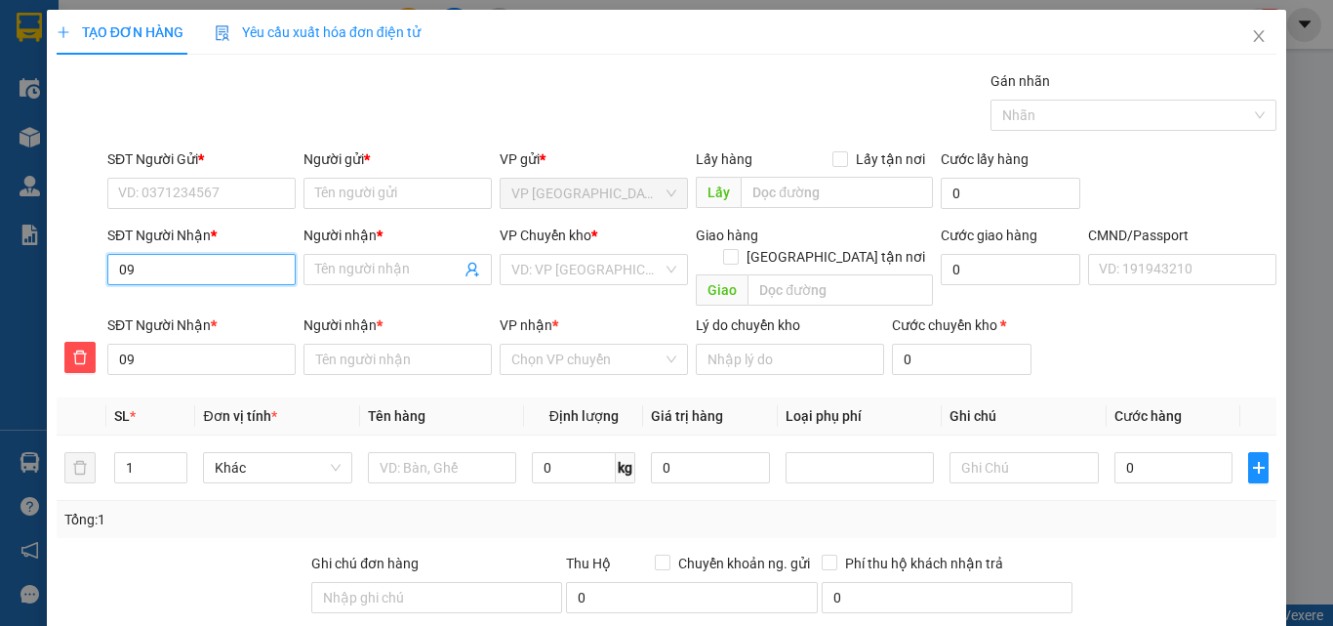
type input "096"
type input "0968"
type input "09681"
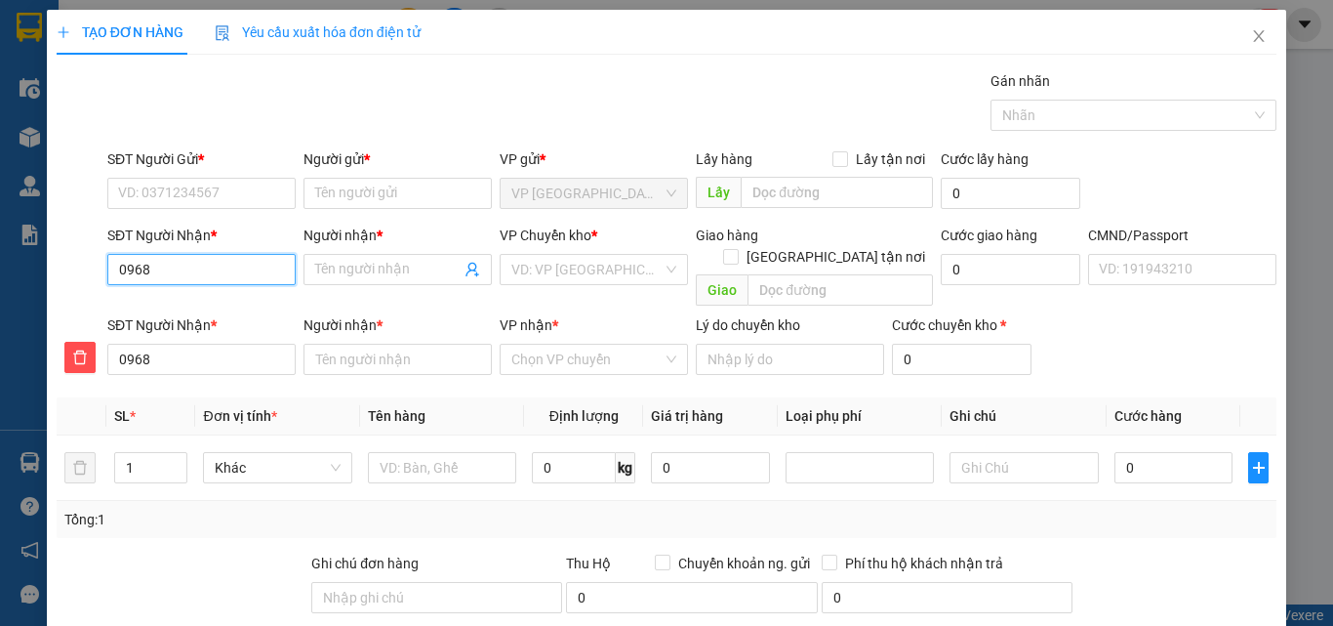
type input "09681"
type input "096817"
type input "0968176"
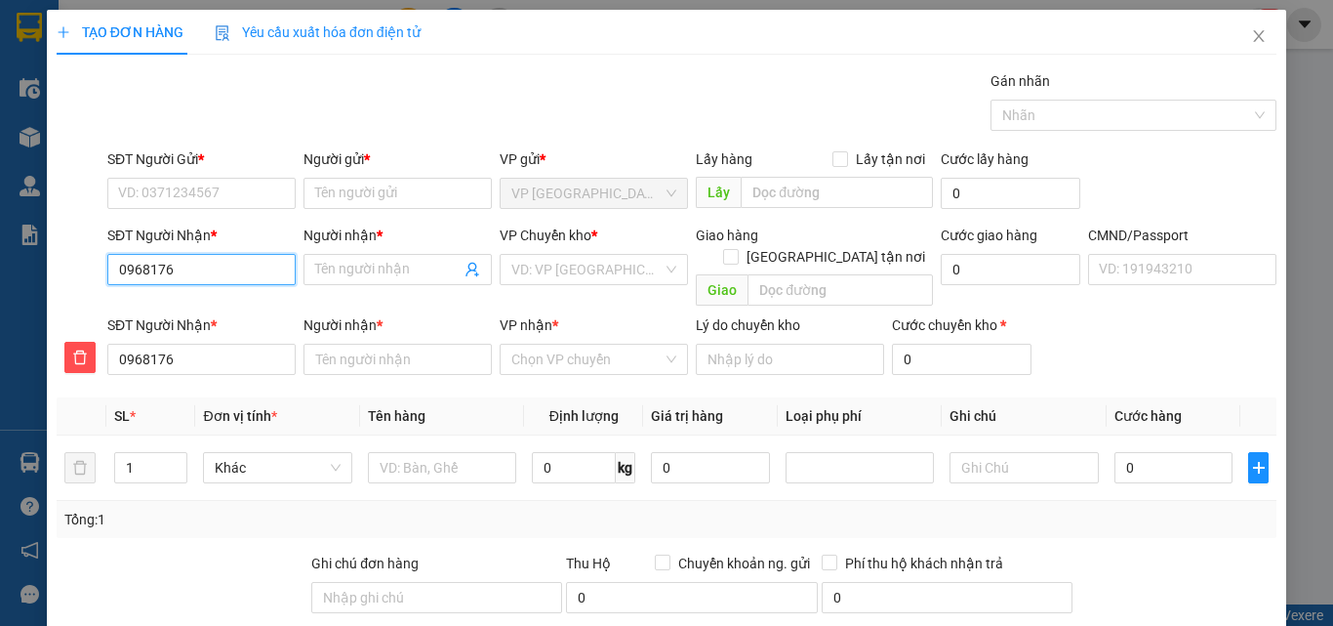
type input "09681764"
type input "096817647"
type input "0968176471"
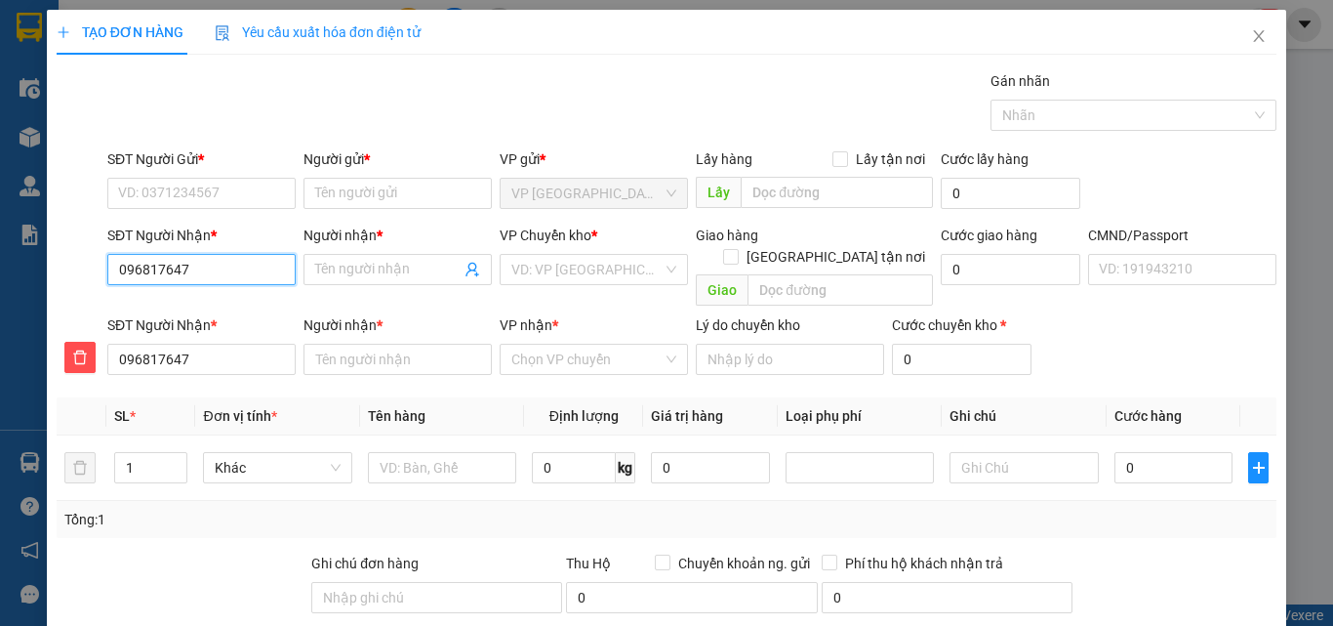
type input "0968176471"
drag, startPoint x: 212, startPoint y: 302, endPoint x: 349, endPoint y: 340, distance: 142.8
click at [214, 302] on div "0968176471 - MELYA TN" at bounding box center [199, 308] width 163 height 21
type input "MELYA [GEOGRAPHIC_DATA]"
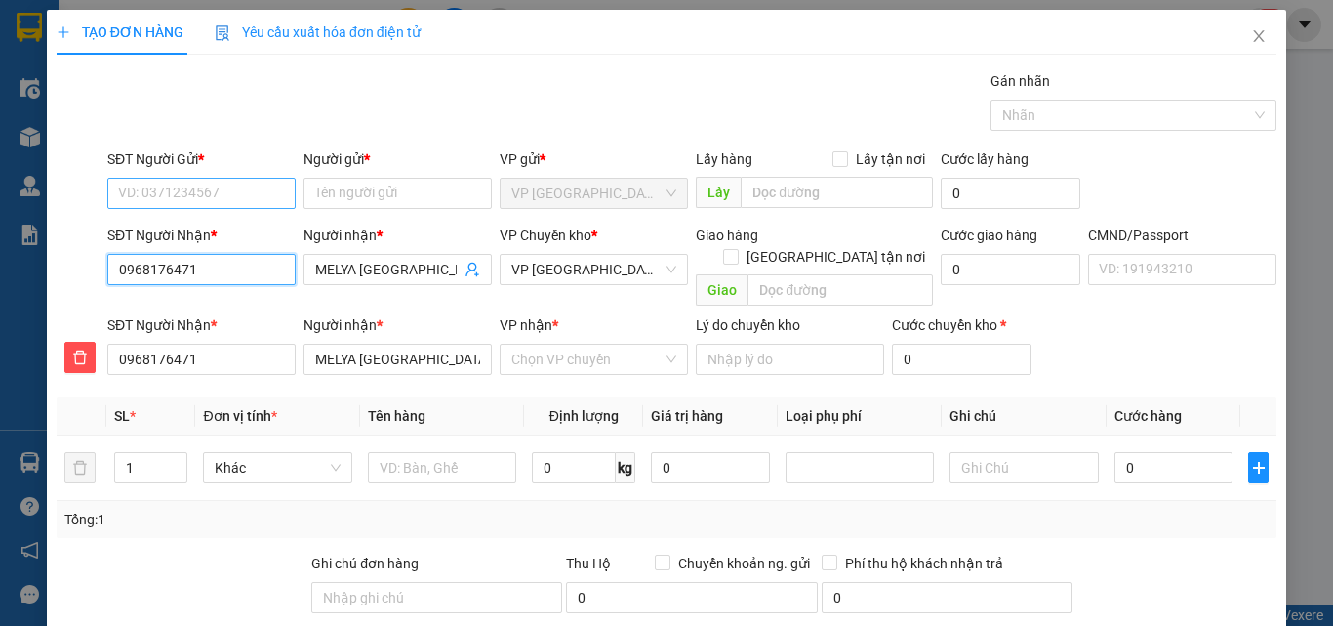
type input "0968176471"
click at [254, 186] on input "SĐT Người Gửi *" at bounding box center [201, 193] width 188 height 31
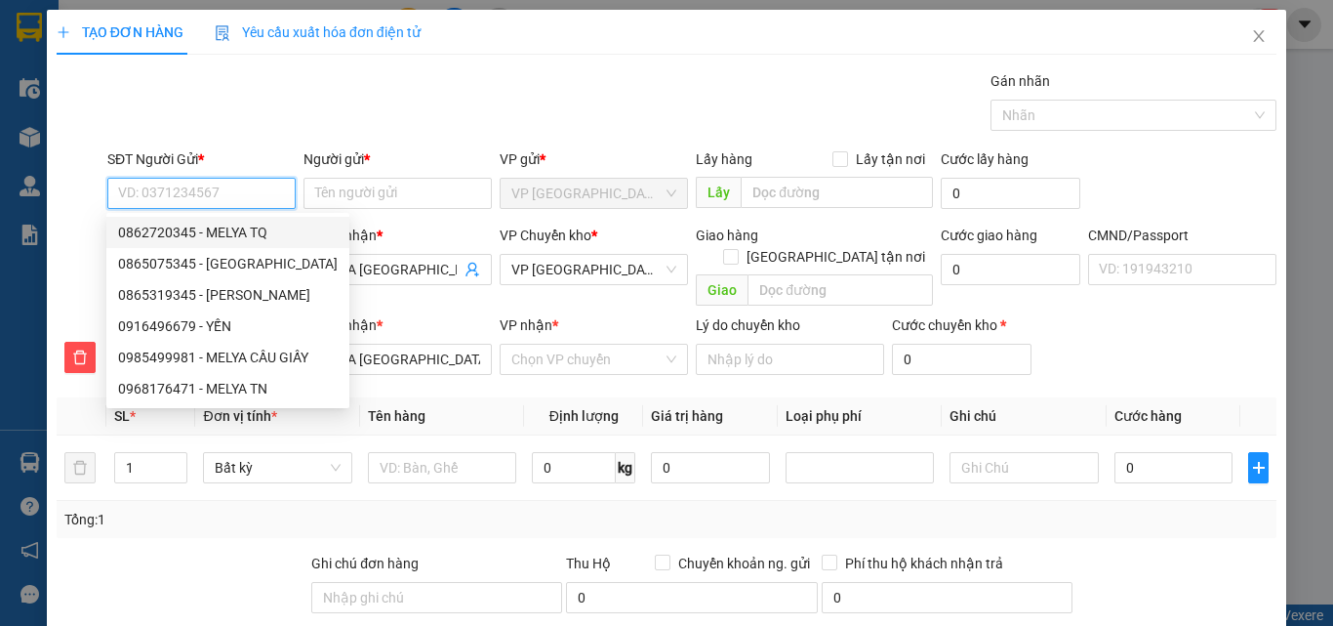
click at [258, 231] on div "0862720345 - MELYA TQ" at bounding box center [228, 232] width 220 height 21
type input "0862720345"
type input "MELYA TQ"
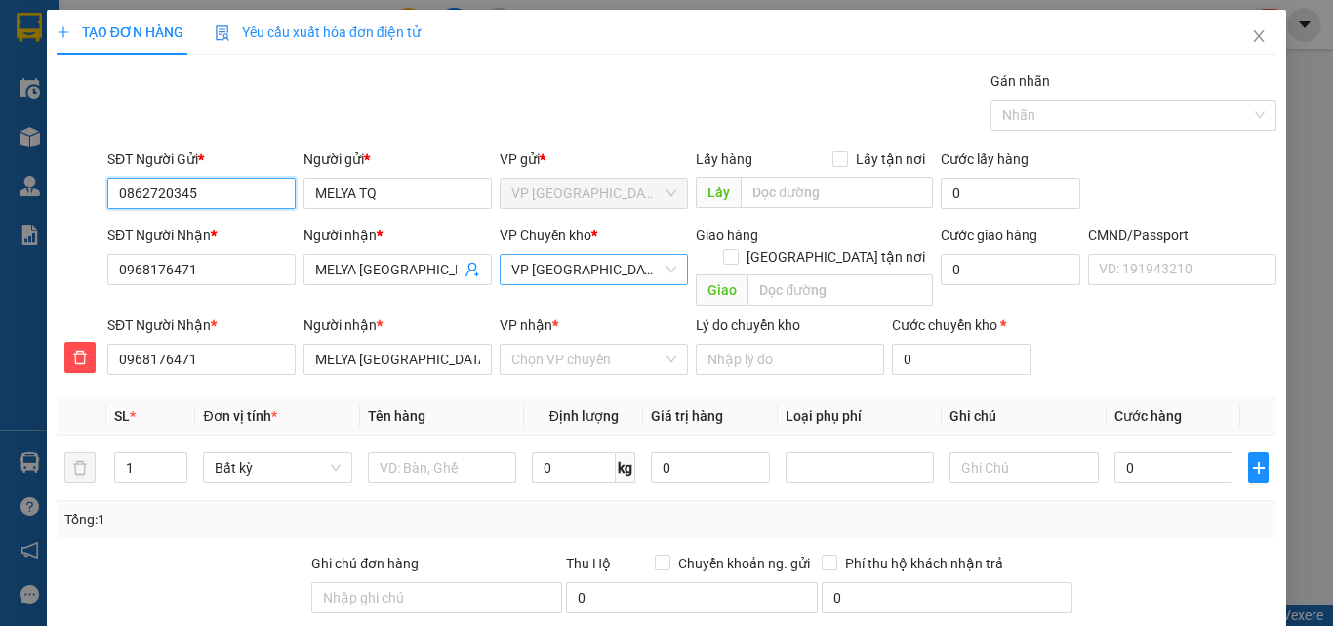
click at [616, 269] on span "VP [GEOGRAPHIC_DATA]" at bounding box center [593, 269] width 165 height 29
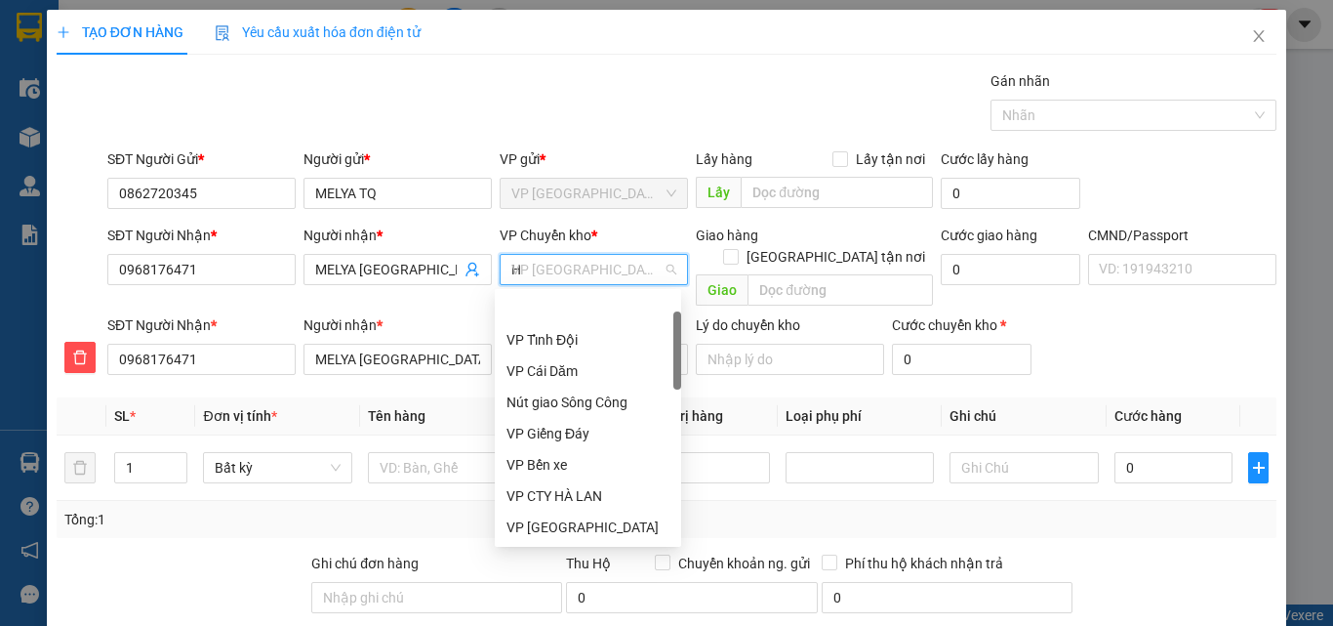
scroll to position [62, 0]
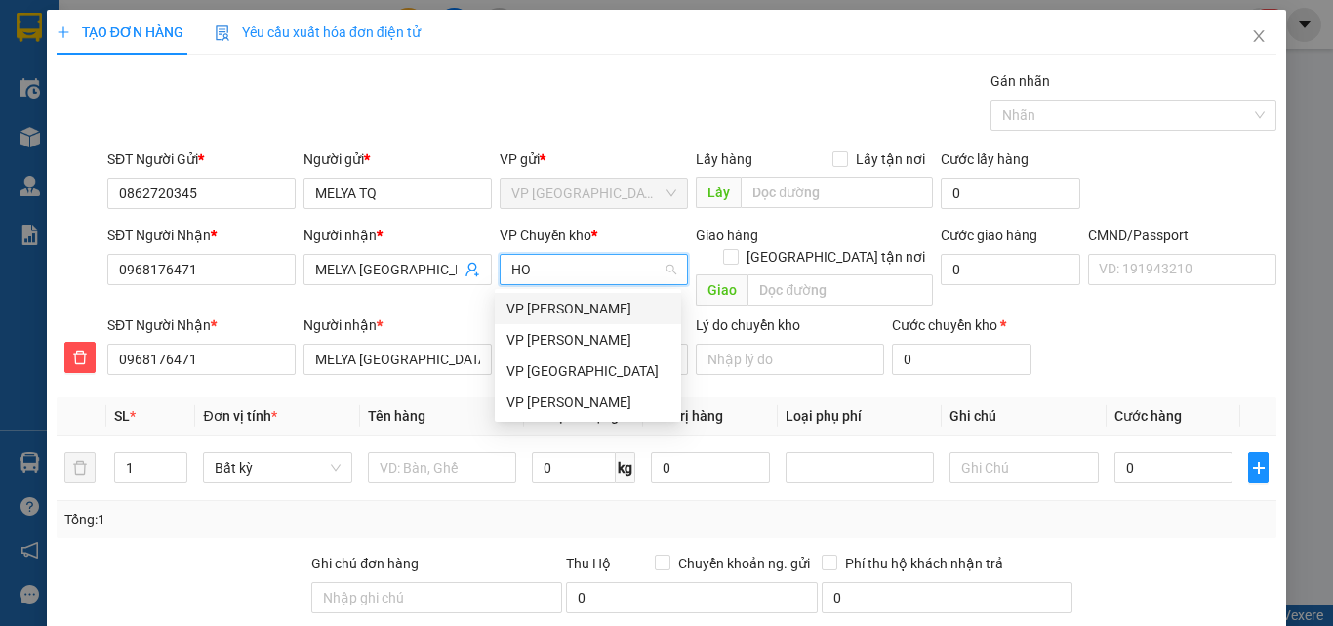
type input "HOA"
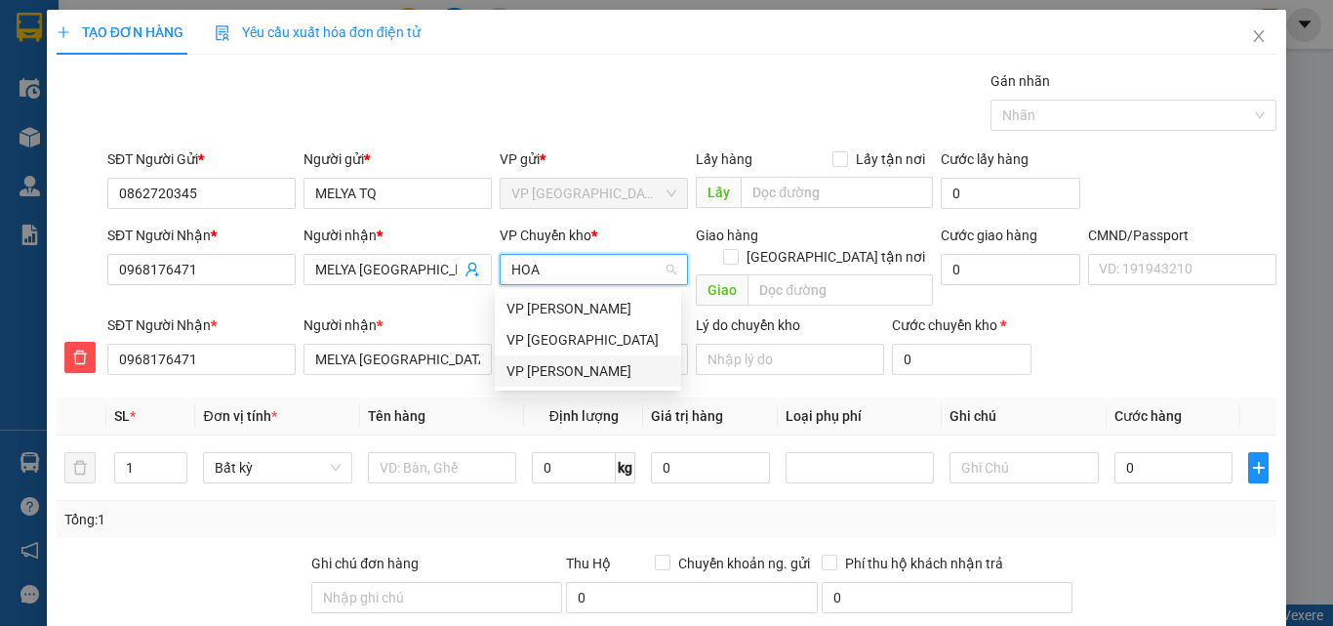
click at [563, 373] on div "VP [PERSON_NAME]" at bounding box center [588, 370] width 163 height 21
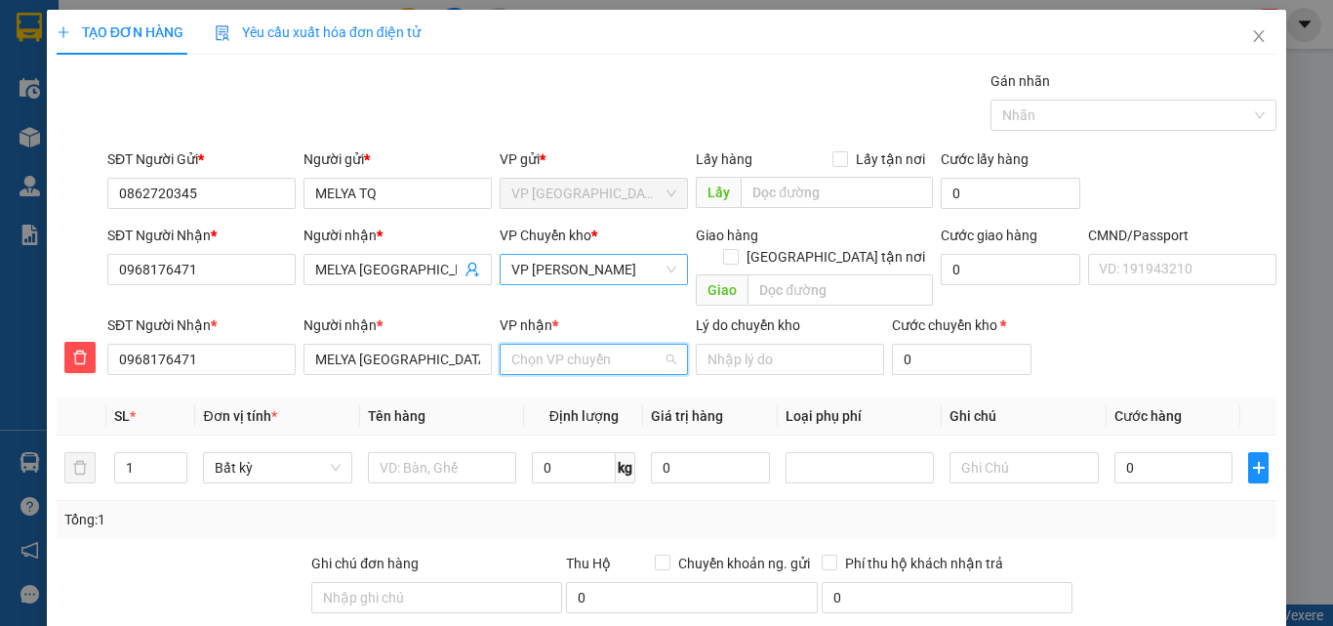
click at [559, 345] on input "VP nhận *" at bounding box center [586, 359] width 151 height 29
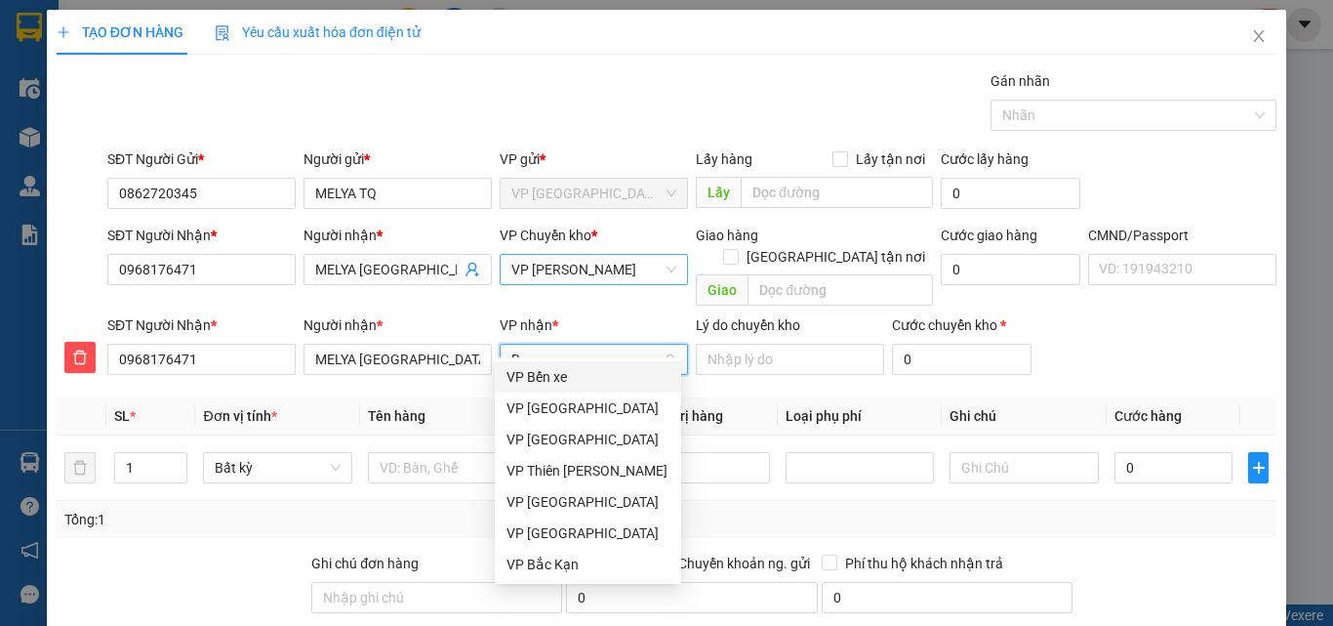
type input "BA"
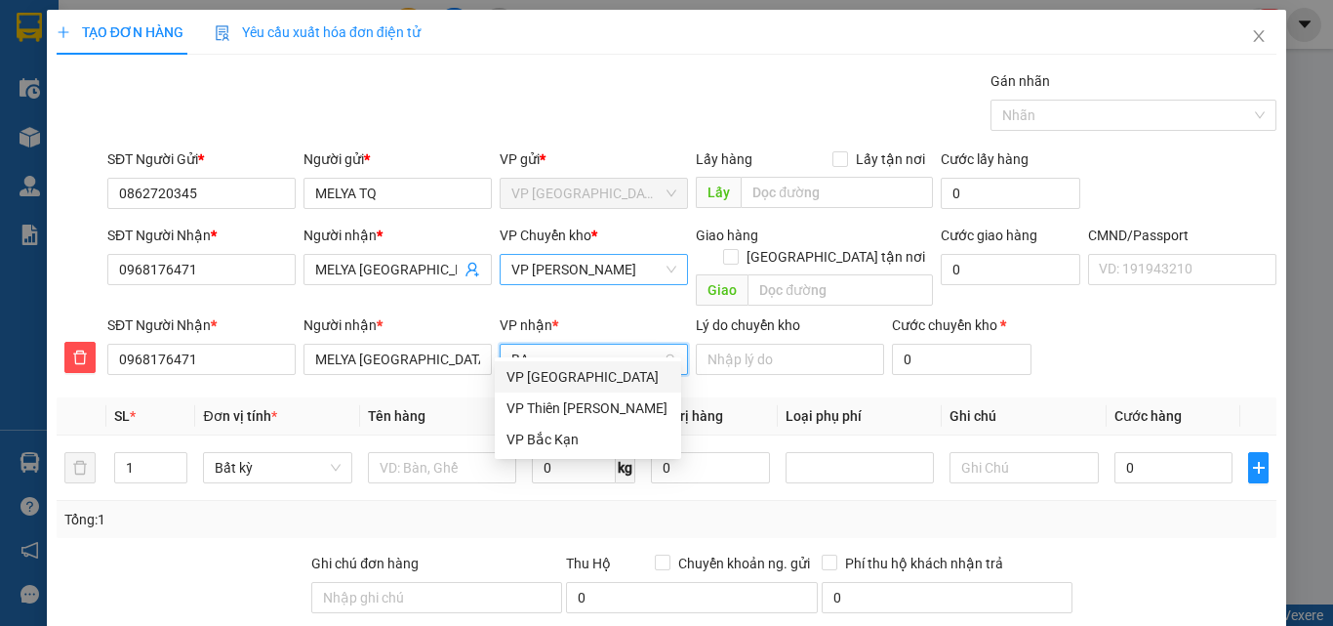
click at [566, 383] on div "VP [GEOGRAPHIC_DATA]" at bounding box center [588, 376] width 163 height 21
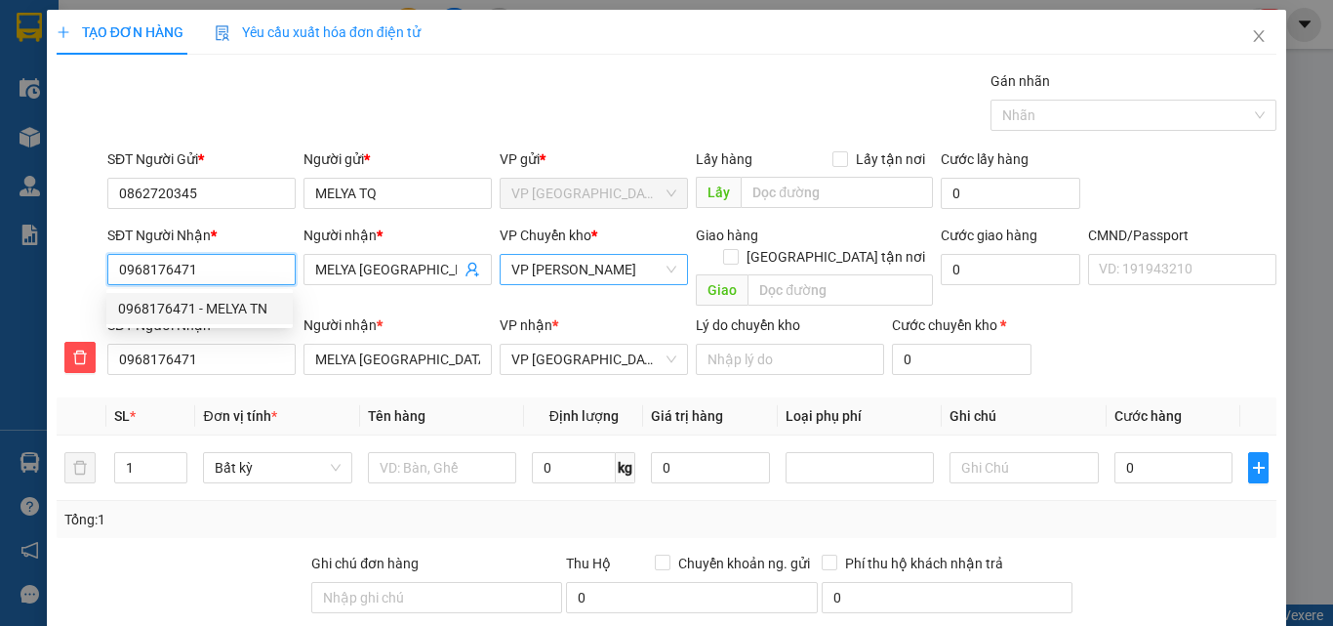
drag, startPoint x: 216, startPoint y: 267, endPoint x: 0, endPoint y: 252, distance: 216.3
click at [0, 252] on div "TẠO ĐƠN HÀNG Yêu cầu xuất hóa đơn điện tử Transit Pickup Surcharge Ids Transit …" at bounding box center [666, 313] width 1333 height 626
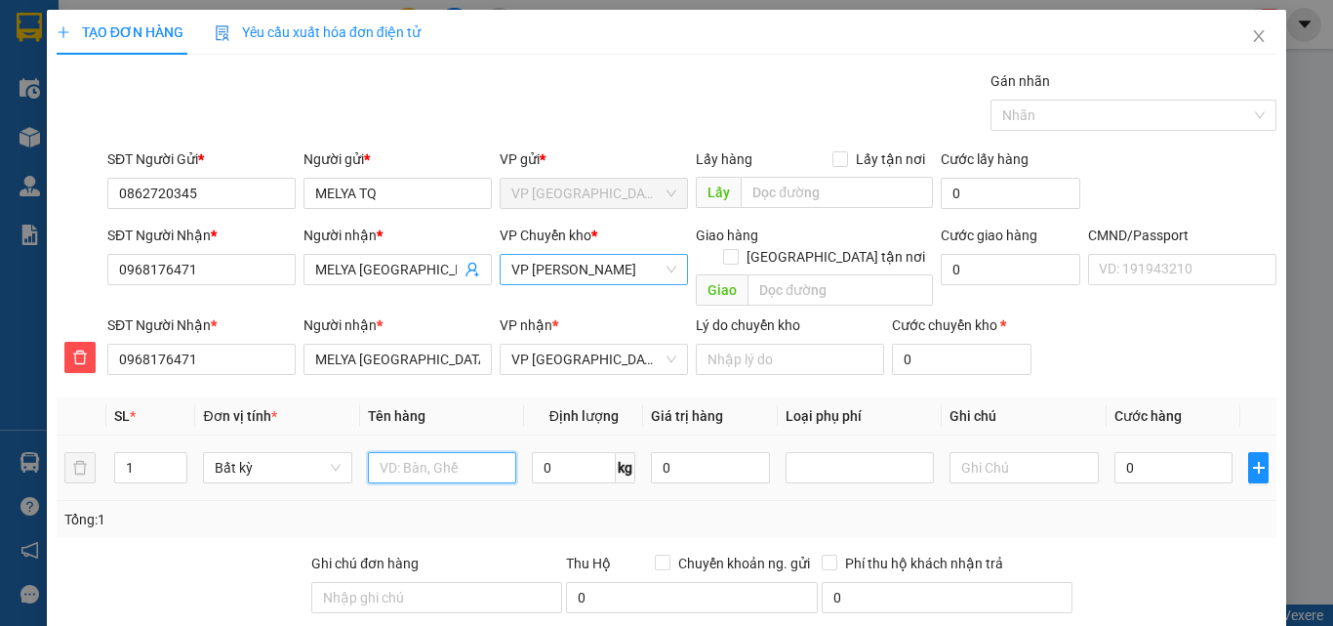
click at [419, 452] on input "text" at bounding box center [442, 467] width 148 height 31
type input "BỌC VÀNG QA"
click at [1144, 452] on input "0" at bounding box center [1174, 467] width 119 height 31
type input "3"
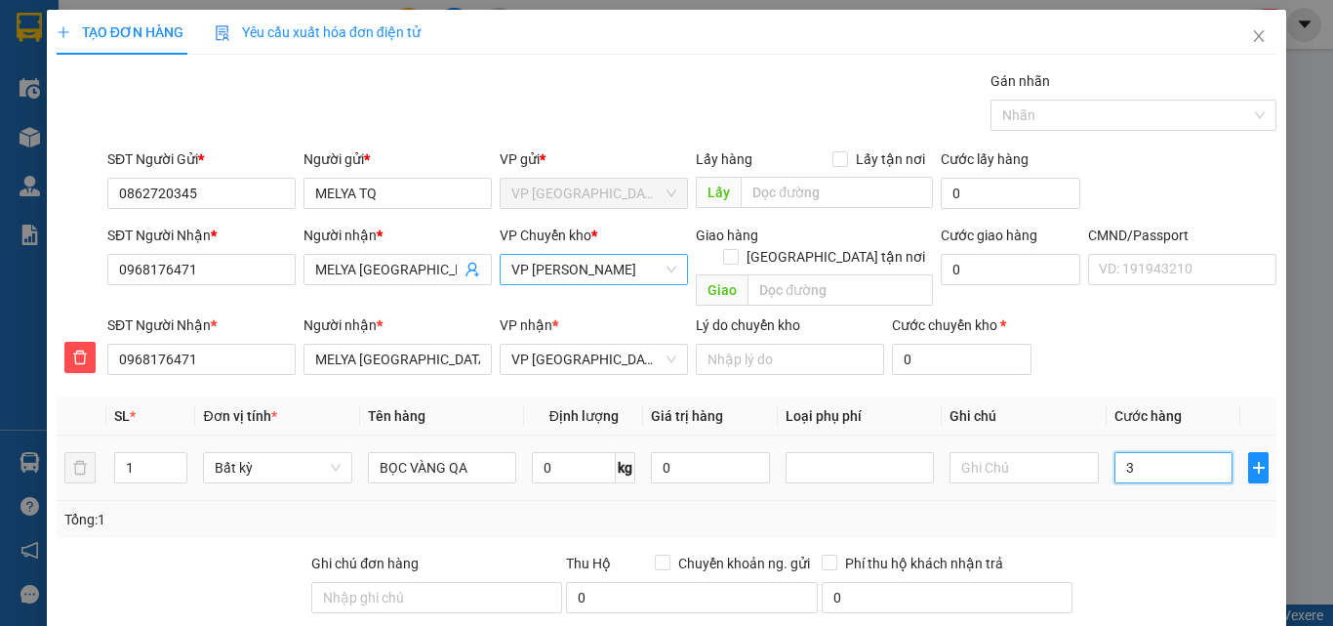
type input "3"
type input "35"
type input "350"
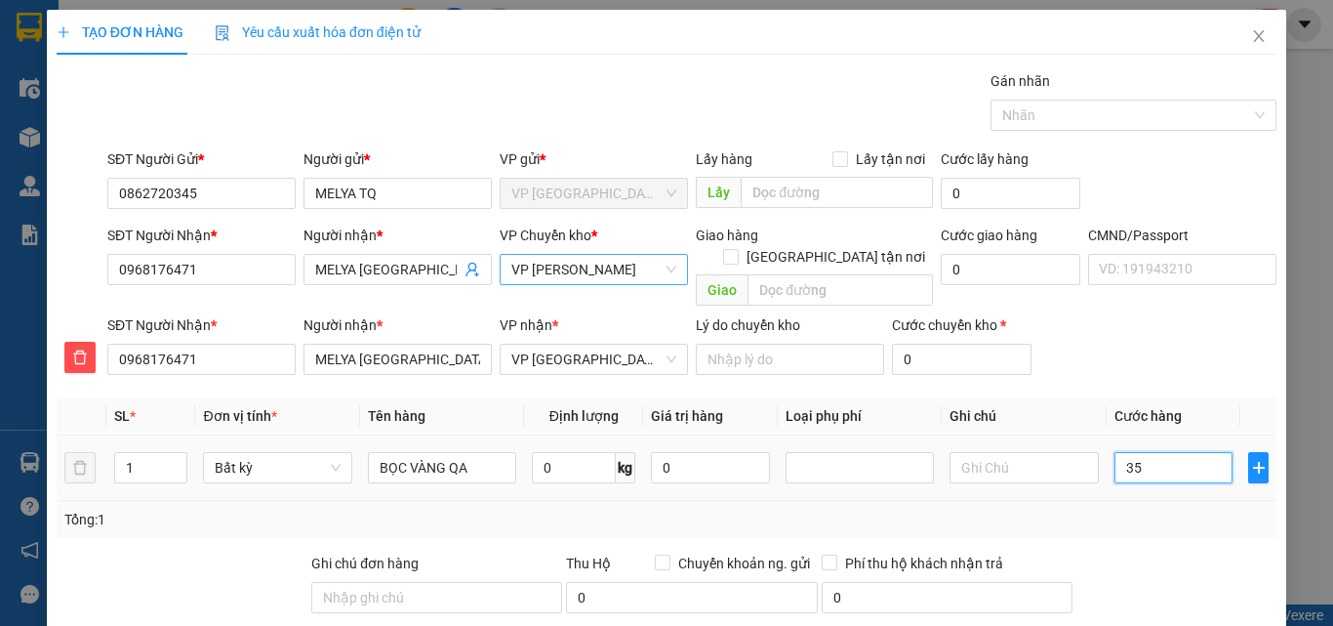
type input "350"
type input "3.500"
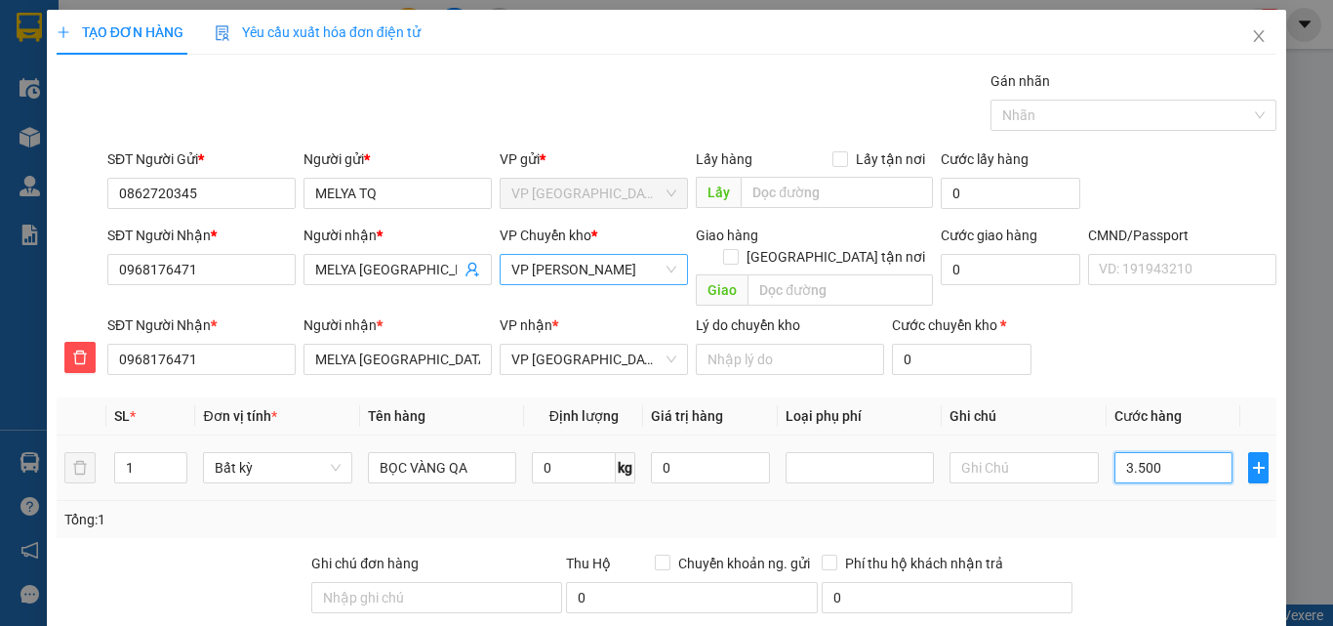
type input "35.000"
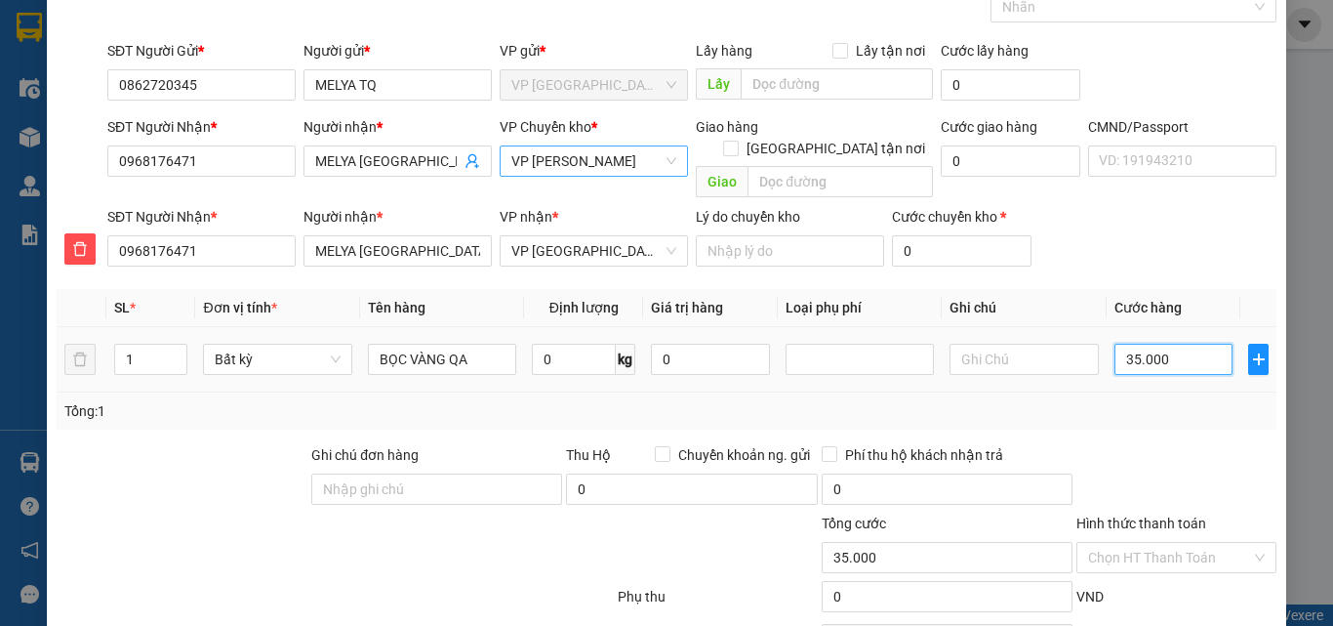
scroll to position [204, 0]
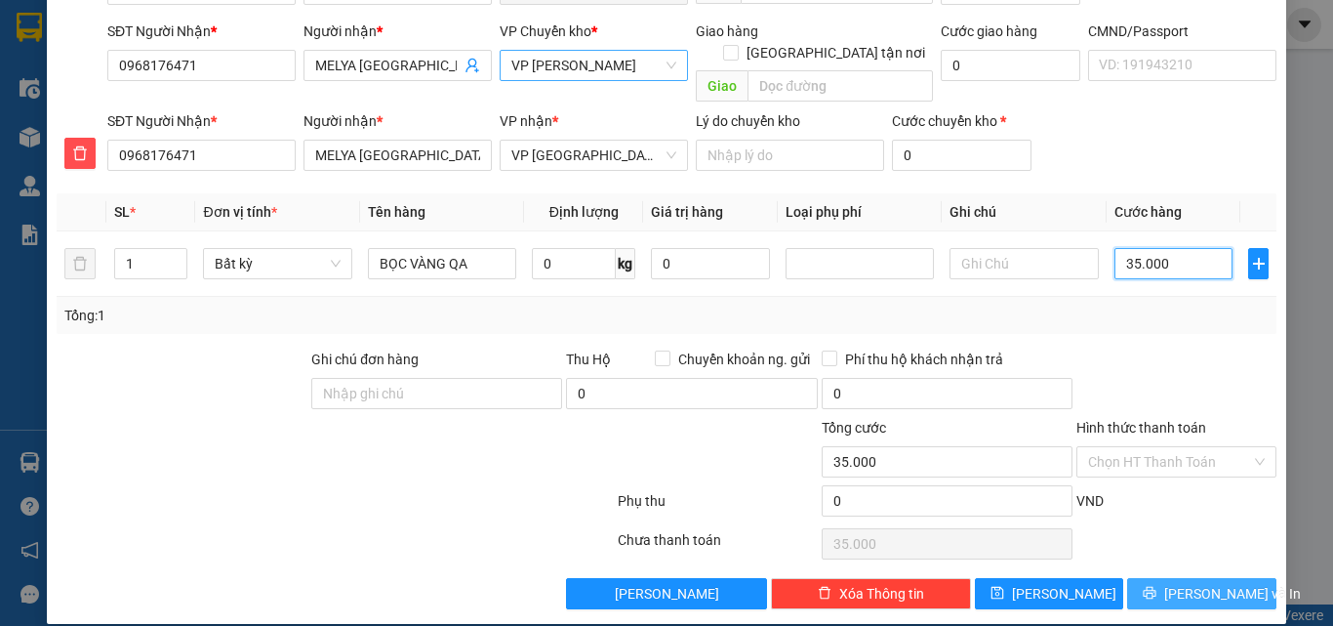
type input "35.000"
click at [1173, 583] on span "[PERSON_NAME] và In" at bounding box center [1232, 593] width 137 height 21
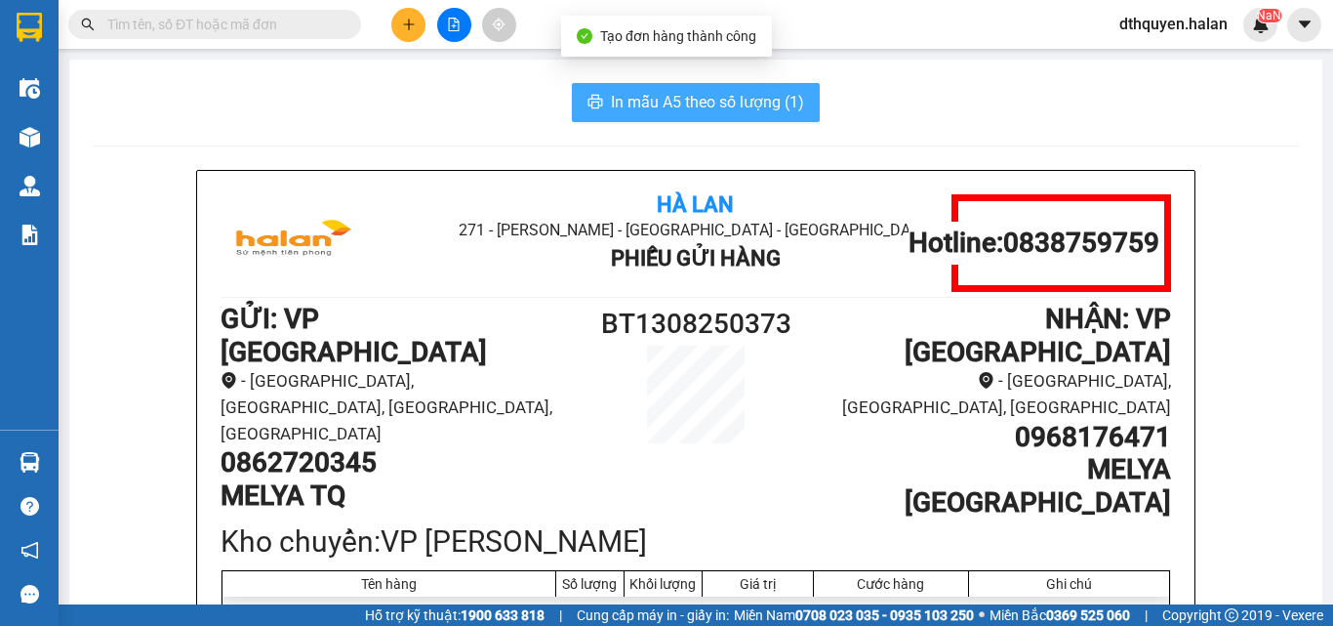
click at [688, 104] on span "In mẫu A5 theo số lượng (1)" at bounding box center [707, 102] width 193 height 24
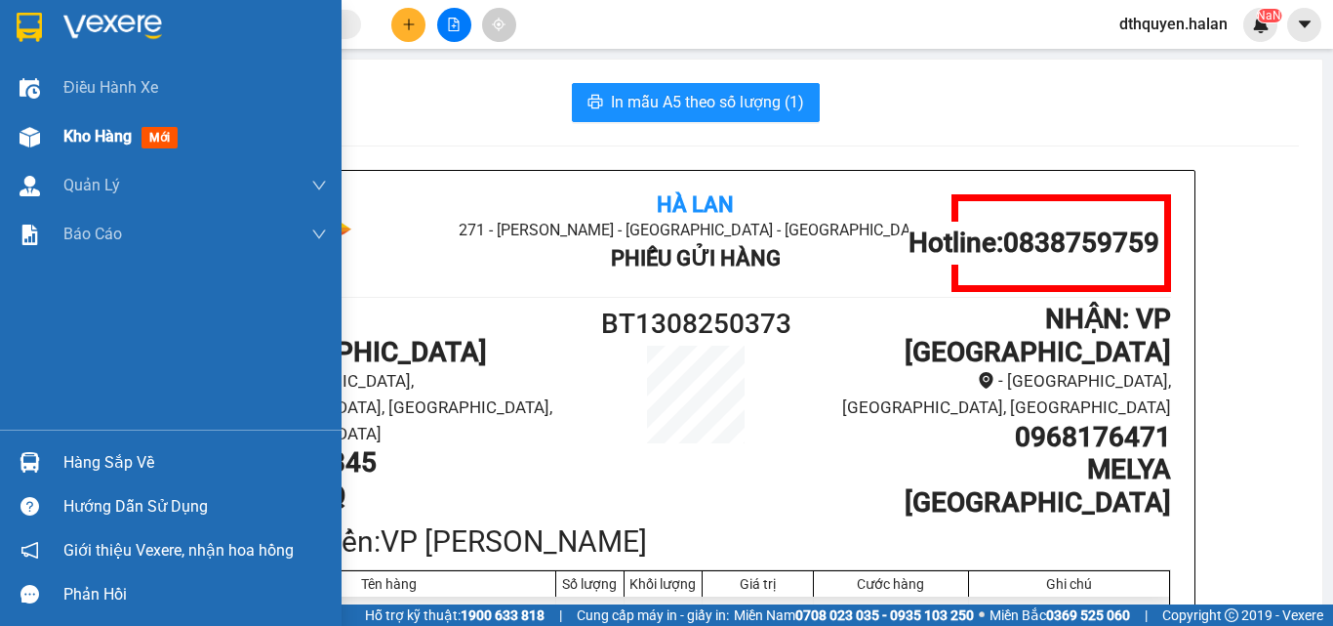
click at [86, 134] on span "Kho hàng" at bounding box center [97, 136] width 68 height 19
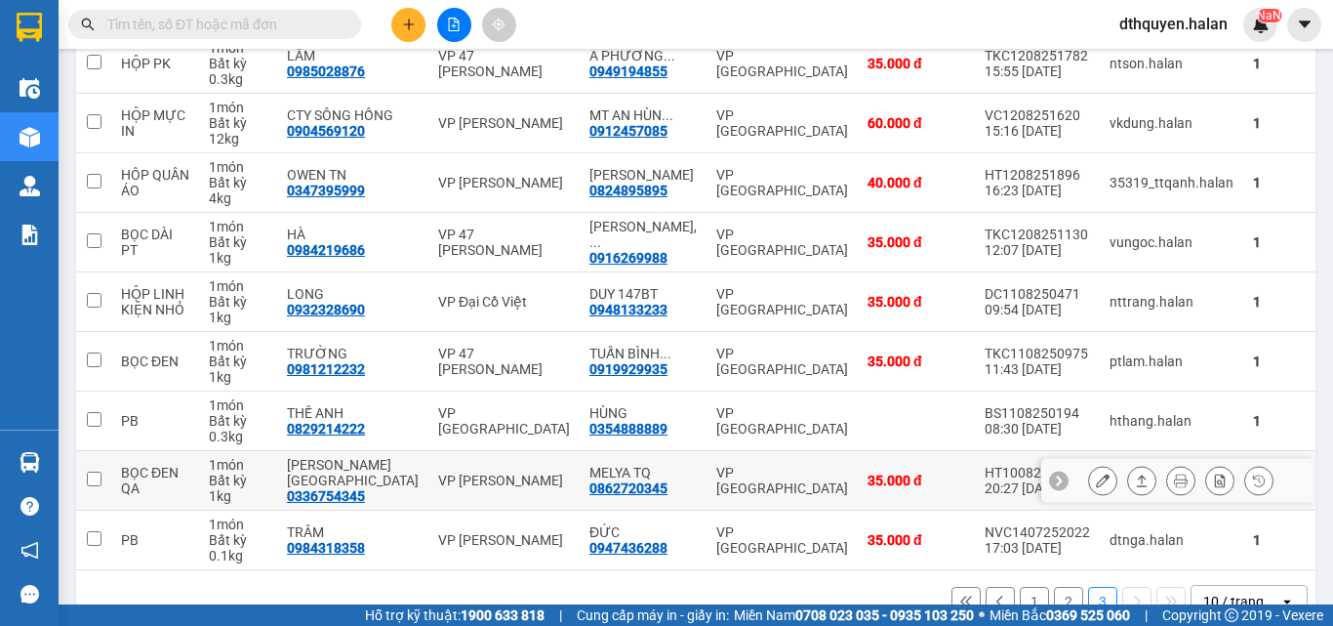
scroll to position [346, 0]
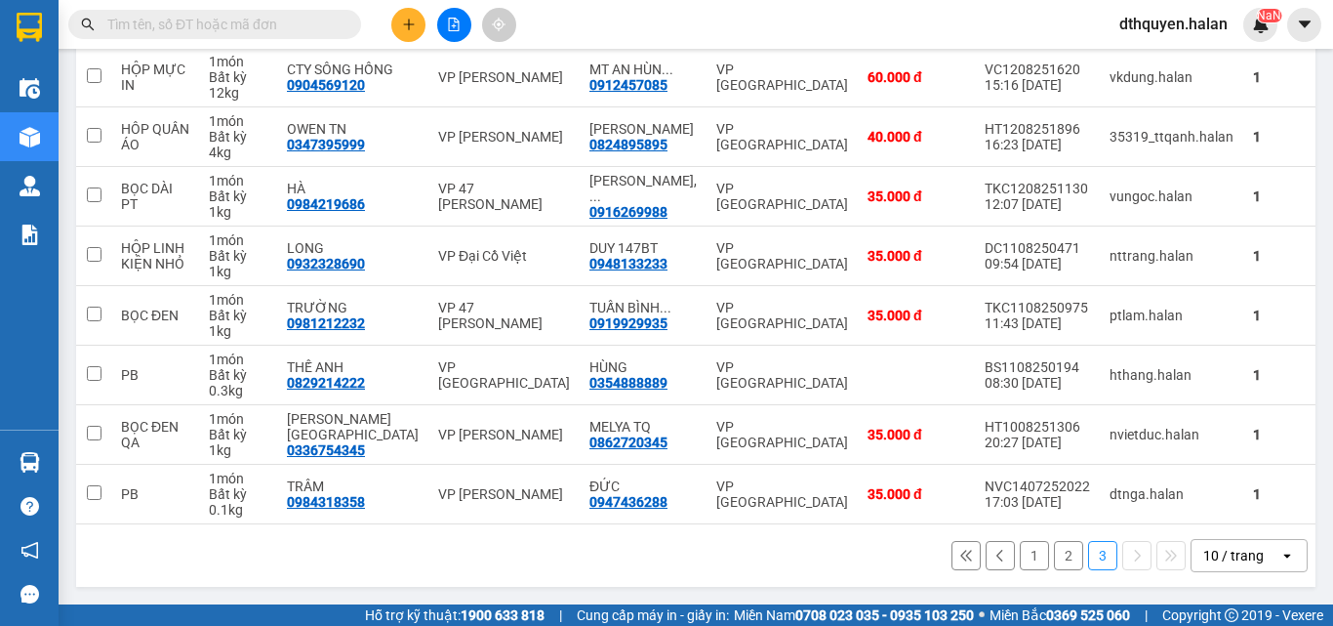
click at [1054, 547] on button "2" at bounding box center [1068, 555] width 29 height 29
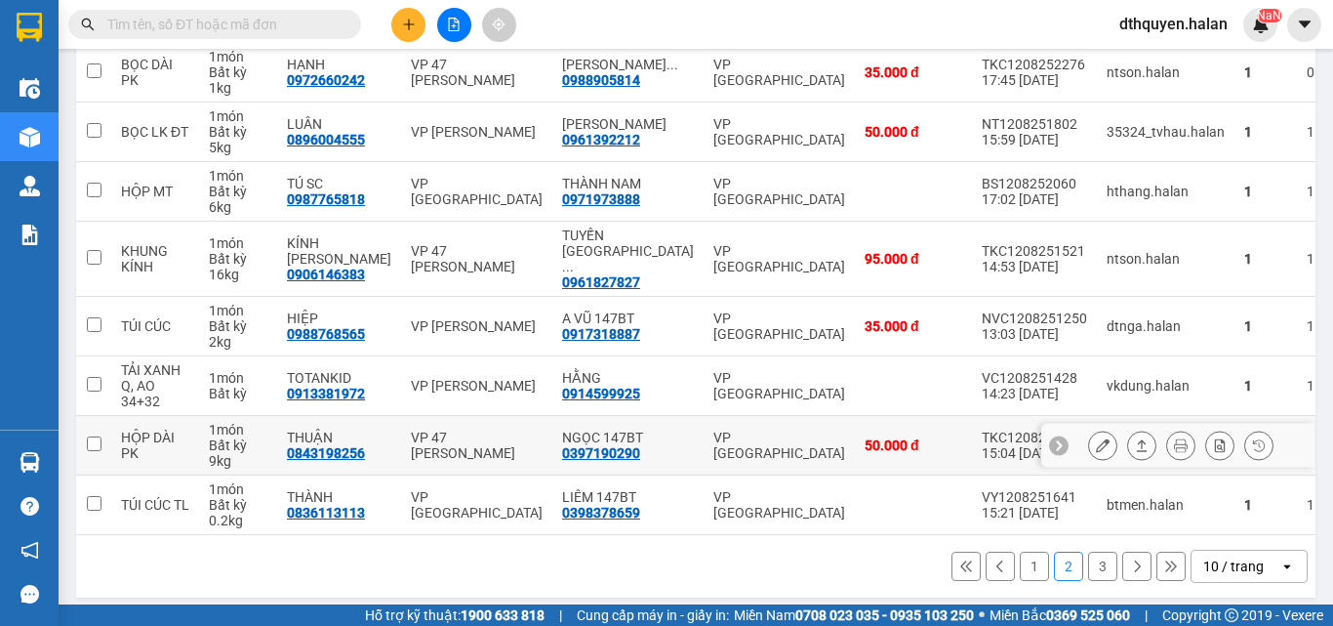
scroll to position [406, 0]
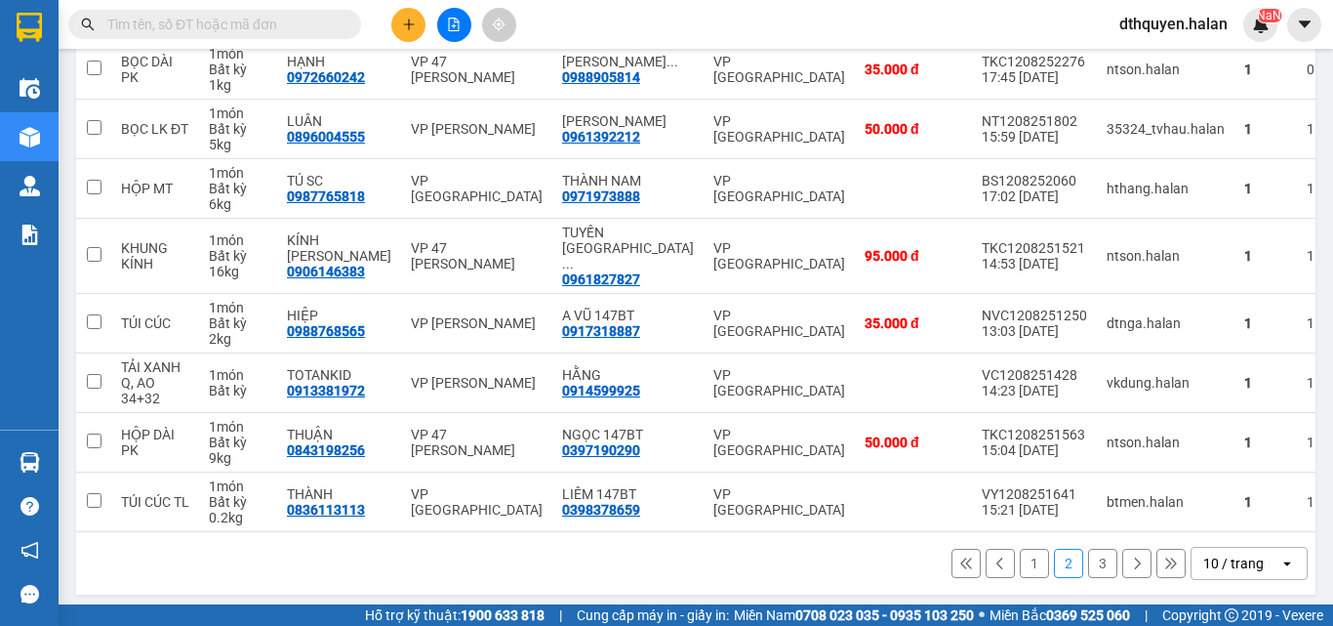
click at [235, 19] on input "text" at bounding box center [222, 24] width 230 height 21
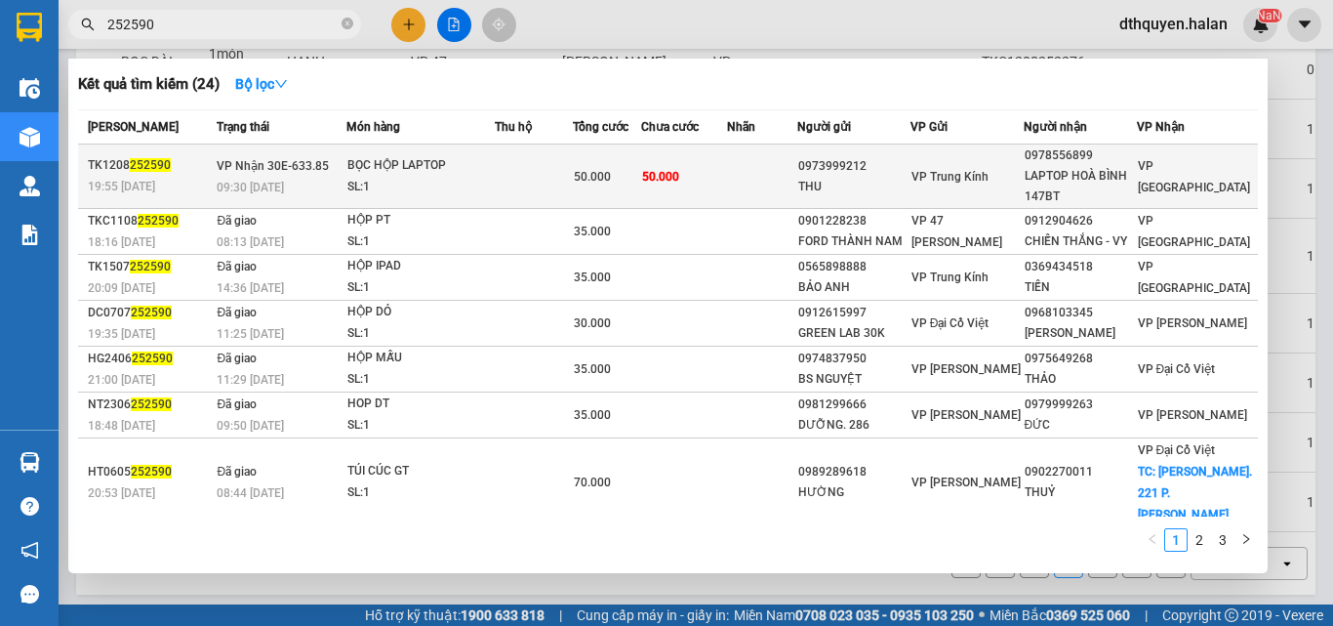
type input "252590"
click at [399, 172] on div "BỌC HỘP LAPTOP" at bounding box center [420, 165] width 146 height 21
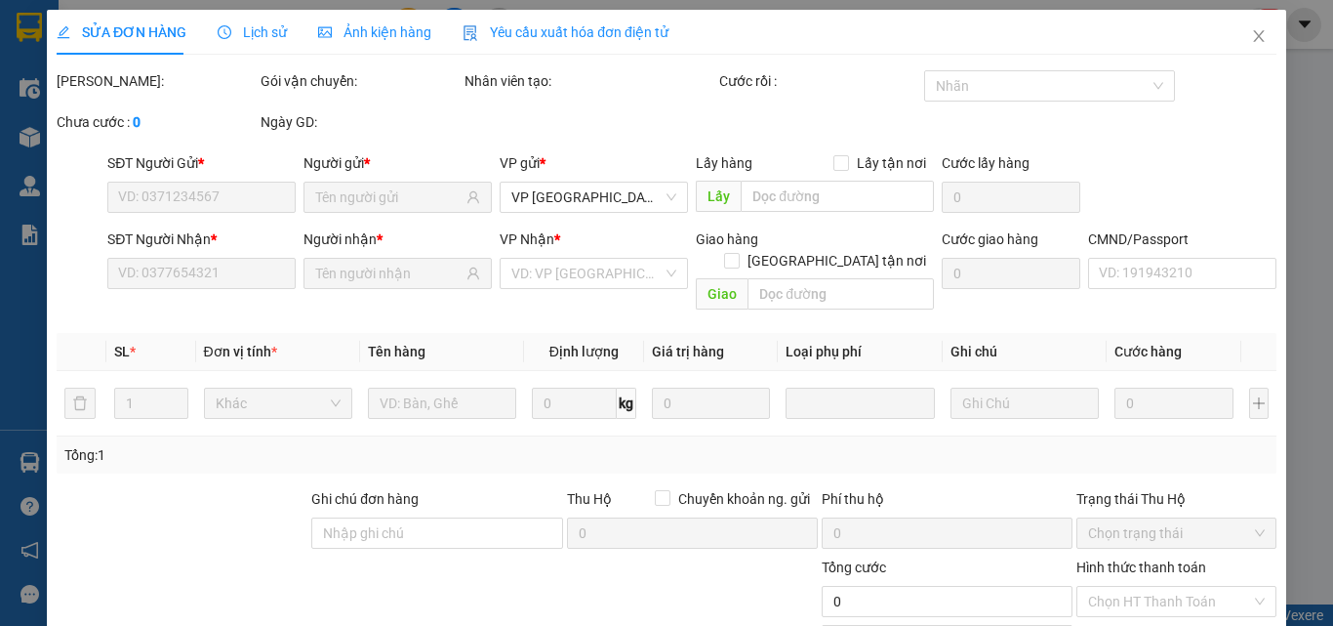
type input "0973999212"
type input "THU"
type input "0978556899"
type input "LAPTOP HOÀ BÌNH 147BT"
type input "50.000"
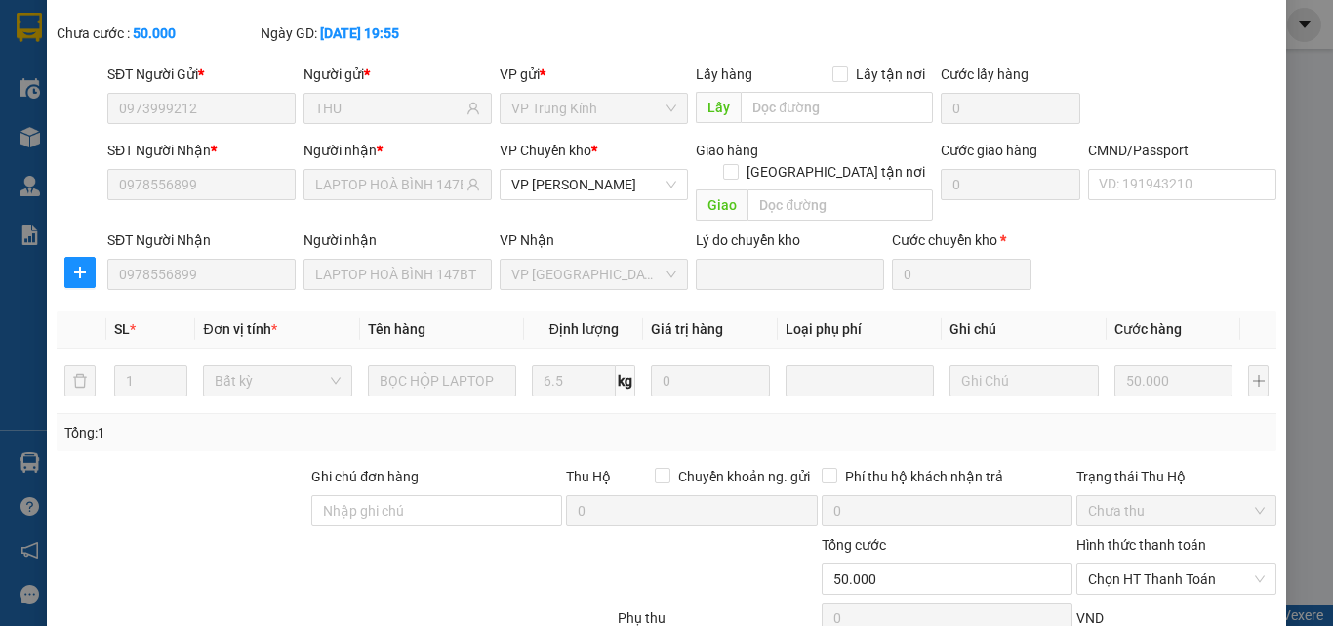
scroll to position [206, 0]
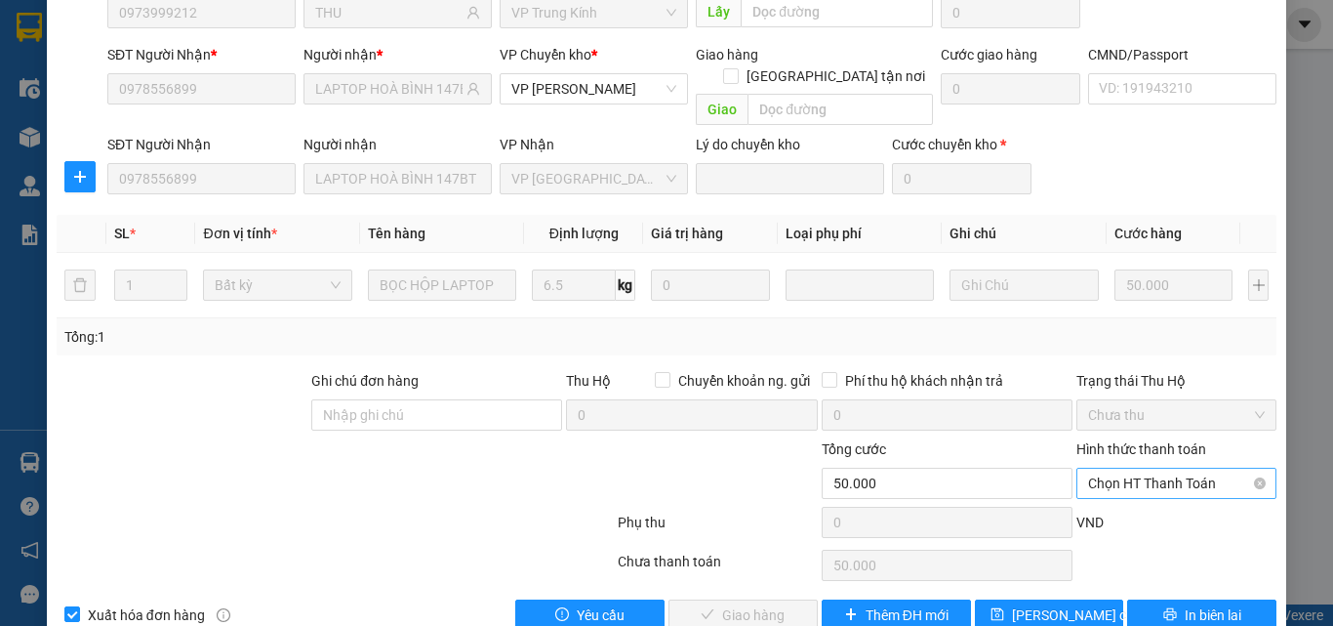
click at [1167, 468] on span "Chọn HT Thanh Toán" at bounding box center [1176, 482] width 177 height 29
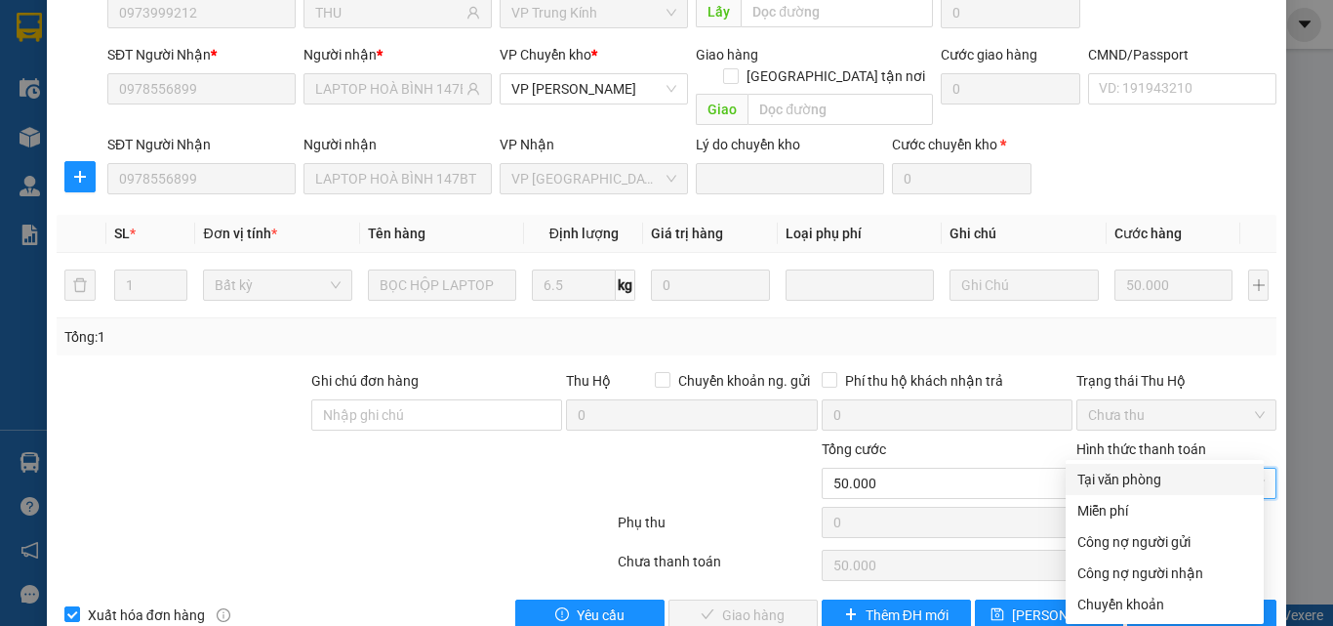
click at [1131, 476] on div "Tại văn phòng" at bounding box center [1165, 478] width 175 height 21
type input "0"
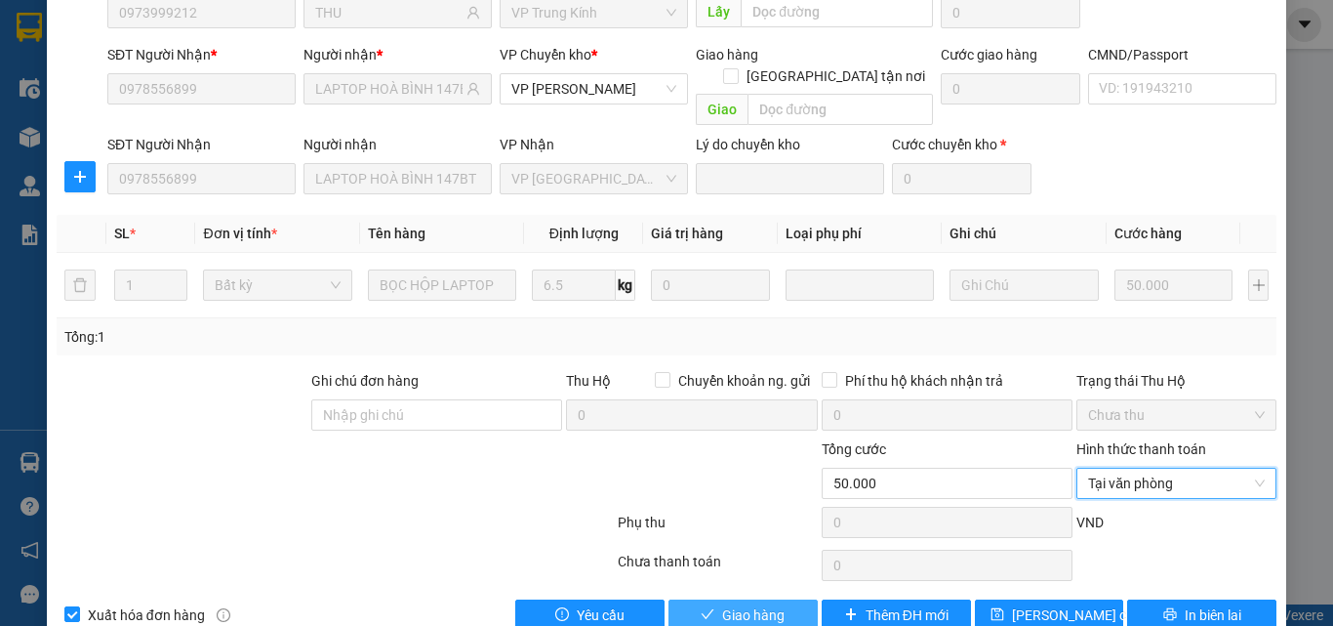
click at [778, 599] on button "Giao hàng" at bounding box center [743, 614] width 149 height 31
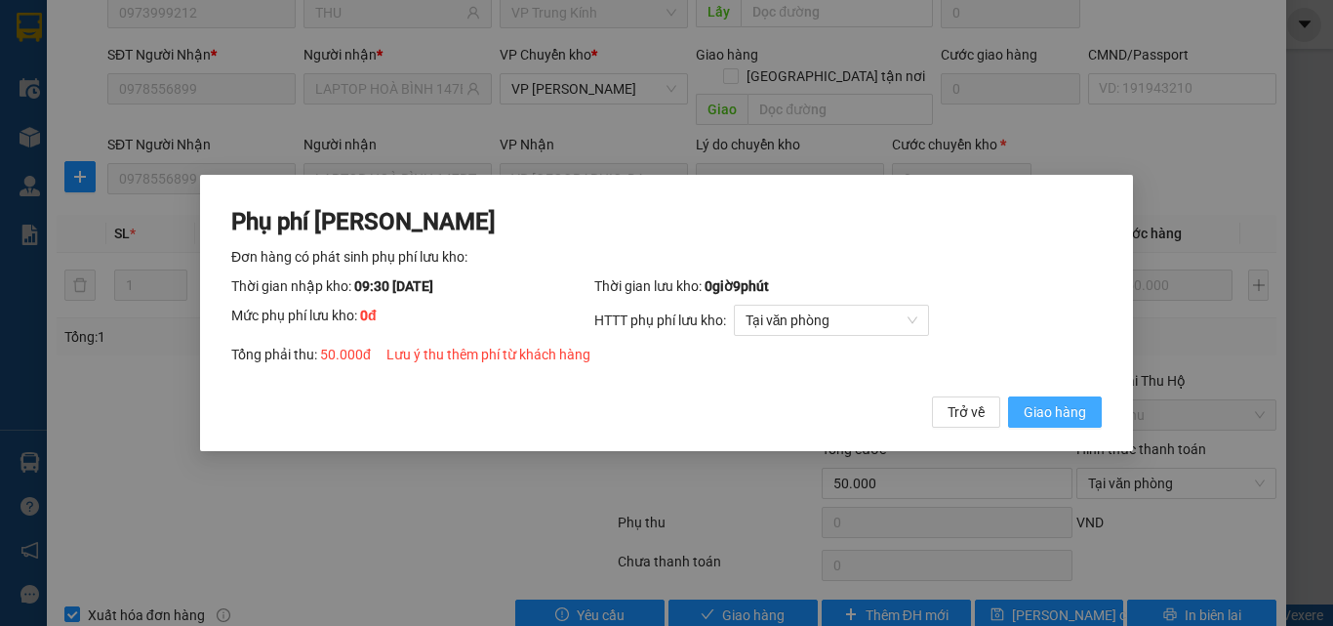
click at [1052, 406] on span "Giao hàng" at bounding box center [1055, 411] width 62 height 21
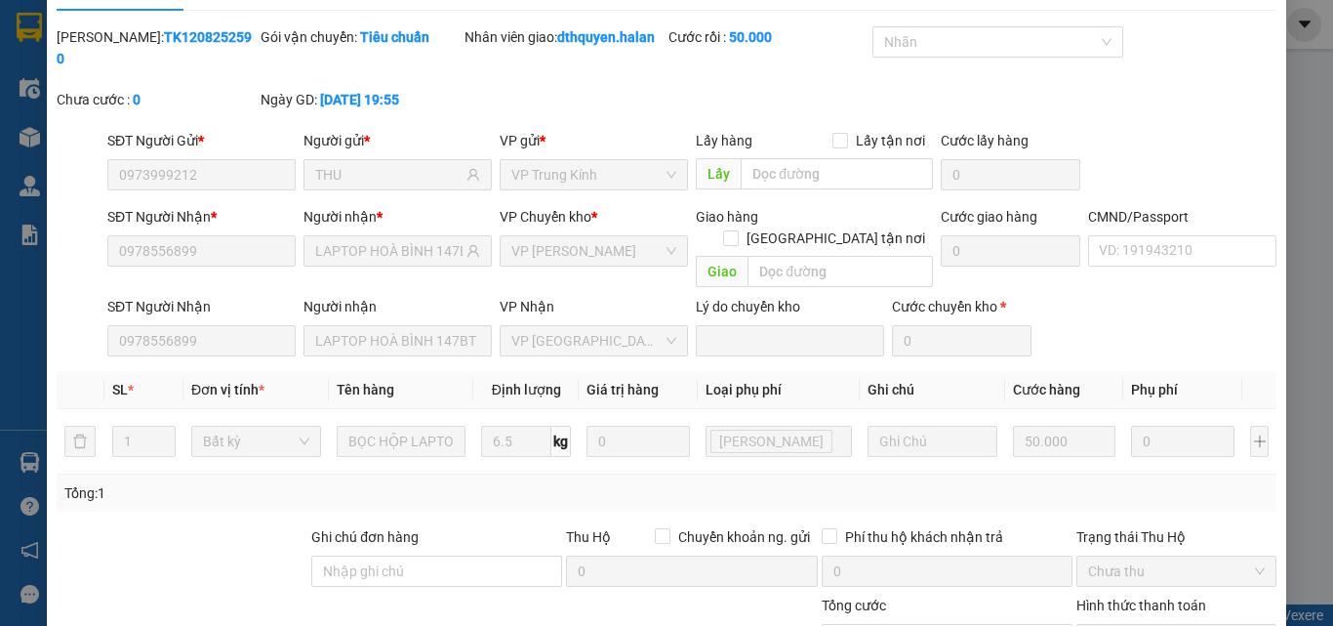
scroll to position [0, 0]
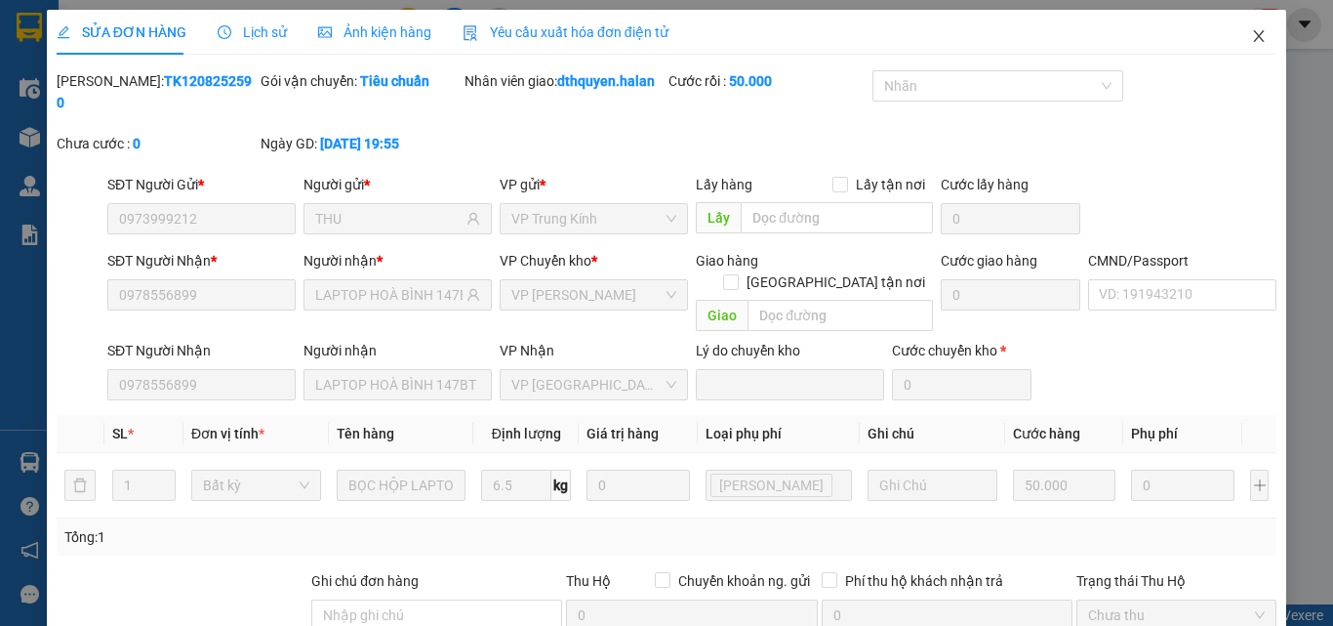
click at [1251, 40] on icon "close" at bounding box center [1259, 36] width 16 height 16
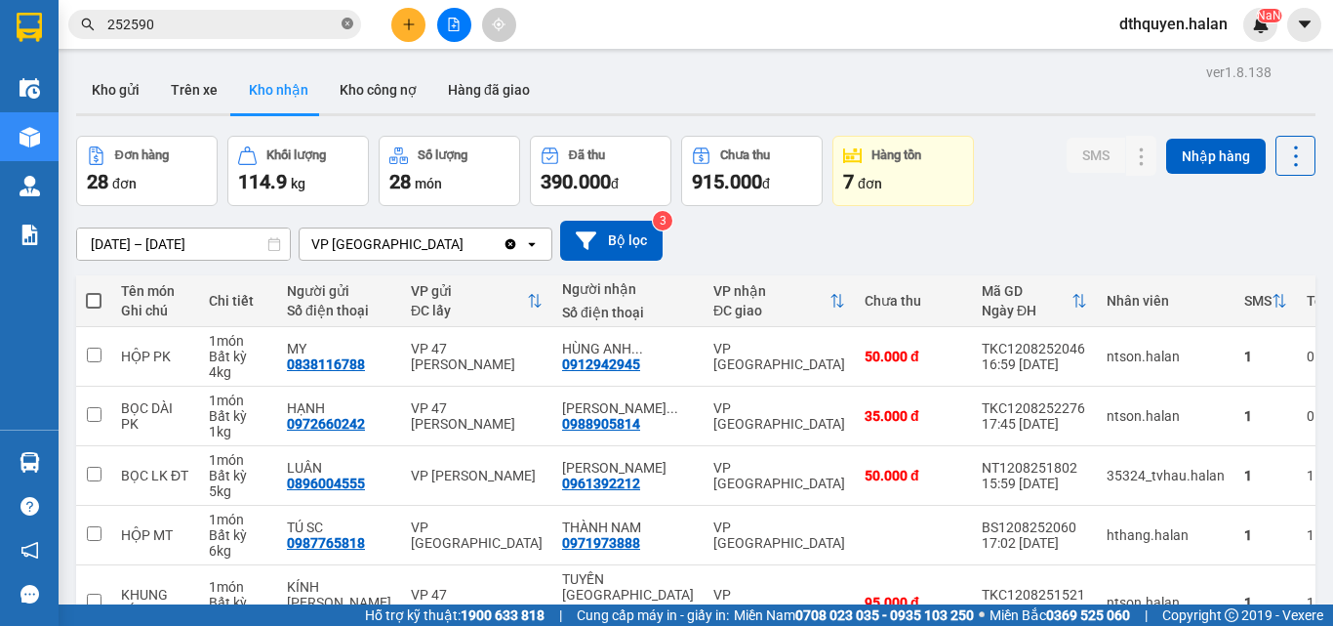
click at [349, 20] on icon "close-circle" at bounding box center [348, 24] width 12 height 12
click at [301, 23] on input "text" at bounding box center [222, 24] width 230 height 21
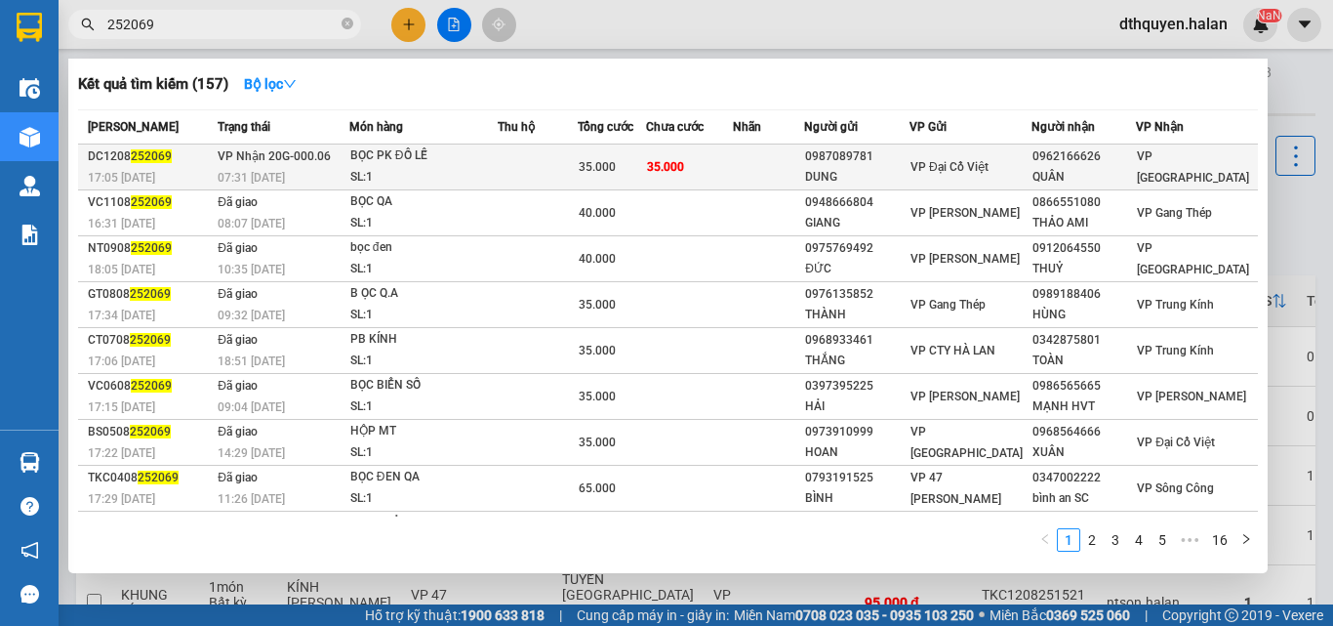
type input "252069"
click at [349, 158] on td "VP Nhận 20G-000.06 07:31 - 13/08" at bounding box center [281, 167] width 137 height 46
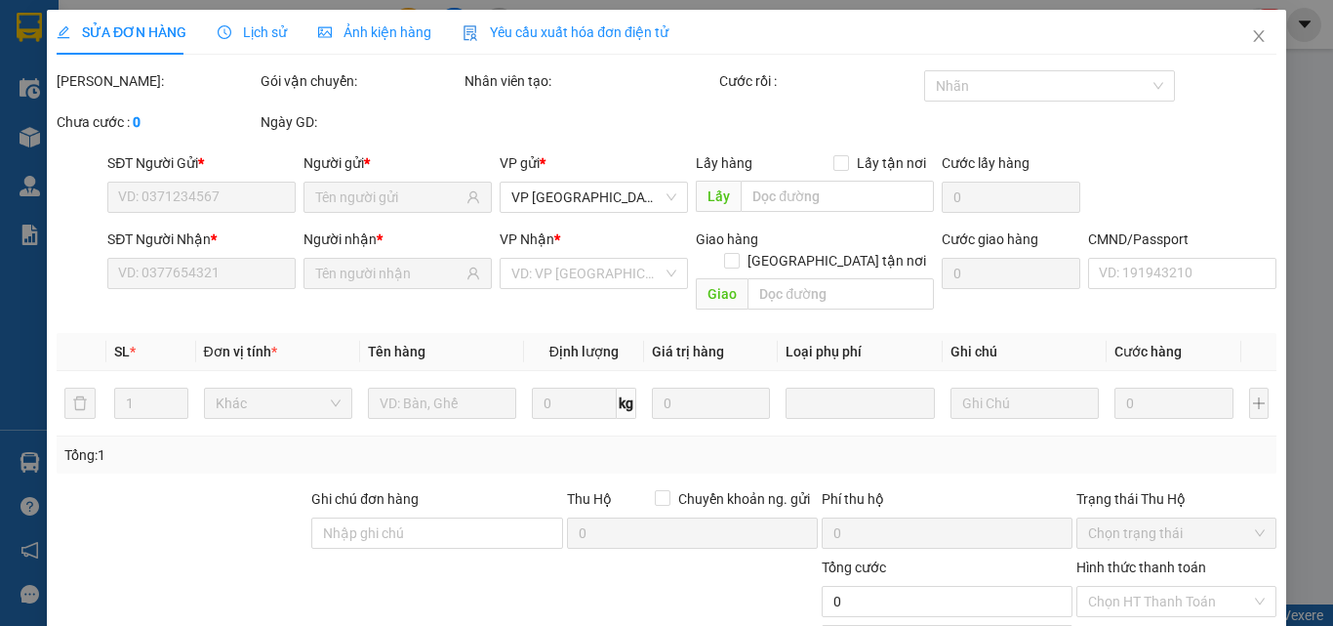
type input "0987089781"
type input "DUNG"
type input "0962166626"
type input "QUÂN"
type input "35.000"
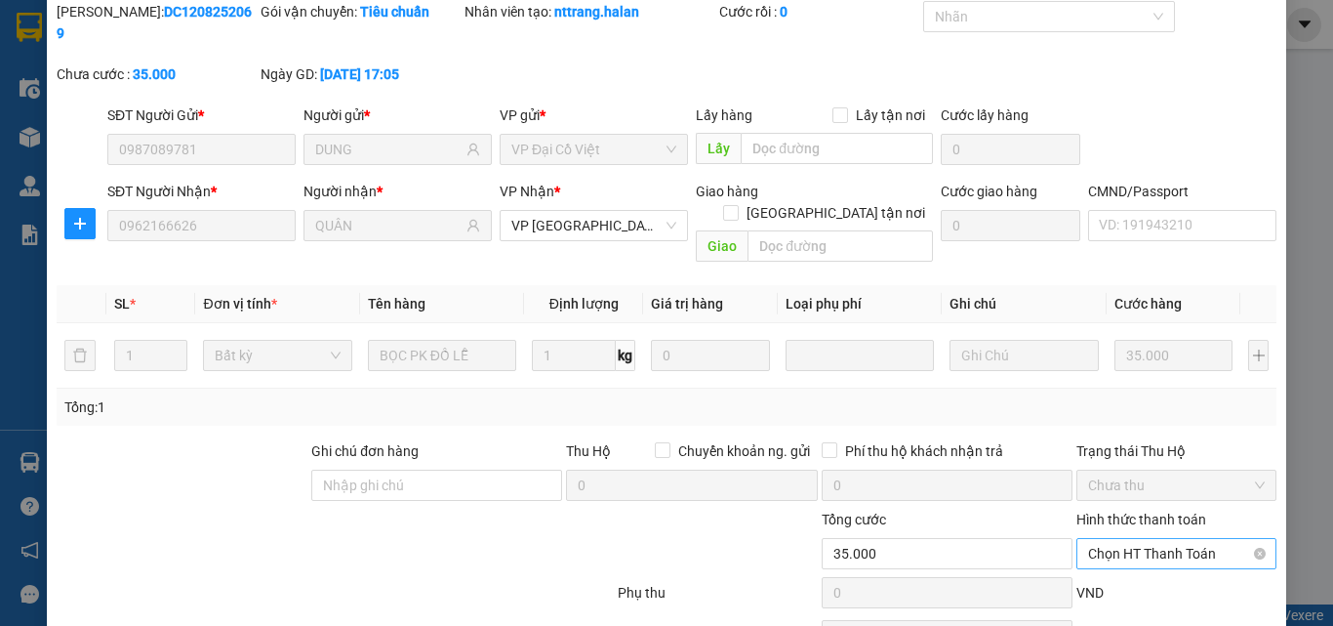
scroll to position [140, 0]
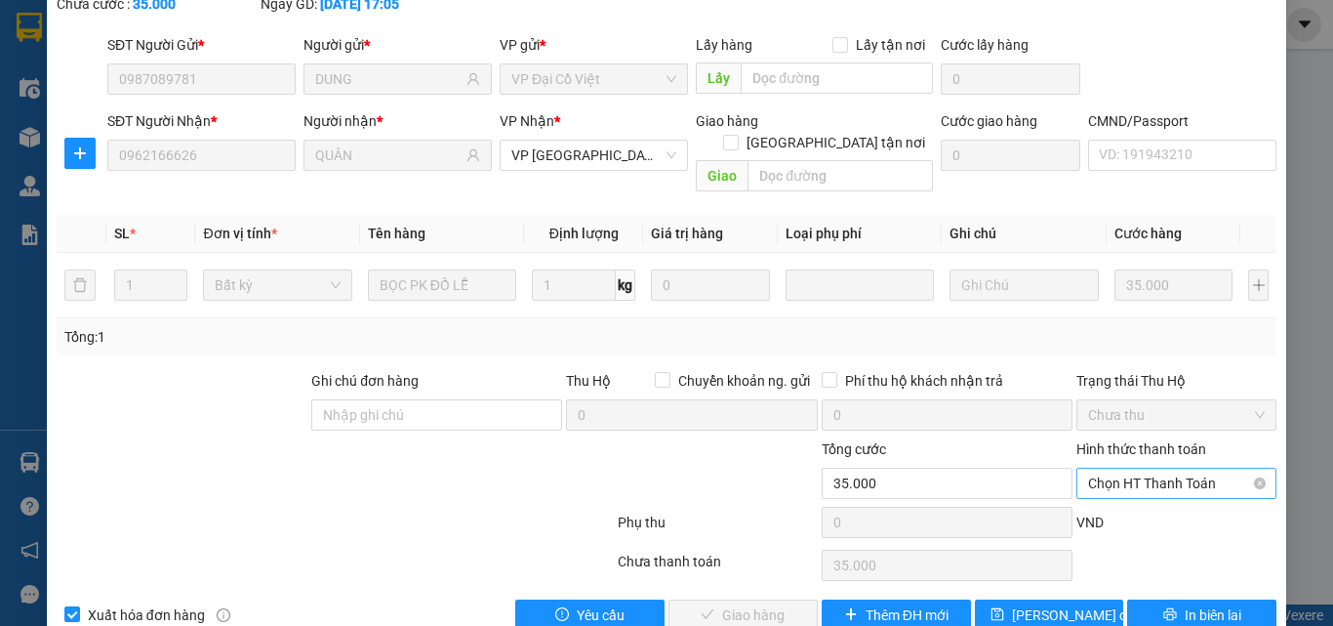
click at [1125, 468] on span "Chọn HT Thanh Toán" at bounding box center [1176, 482] width 177 height 29
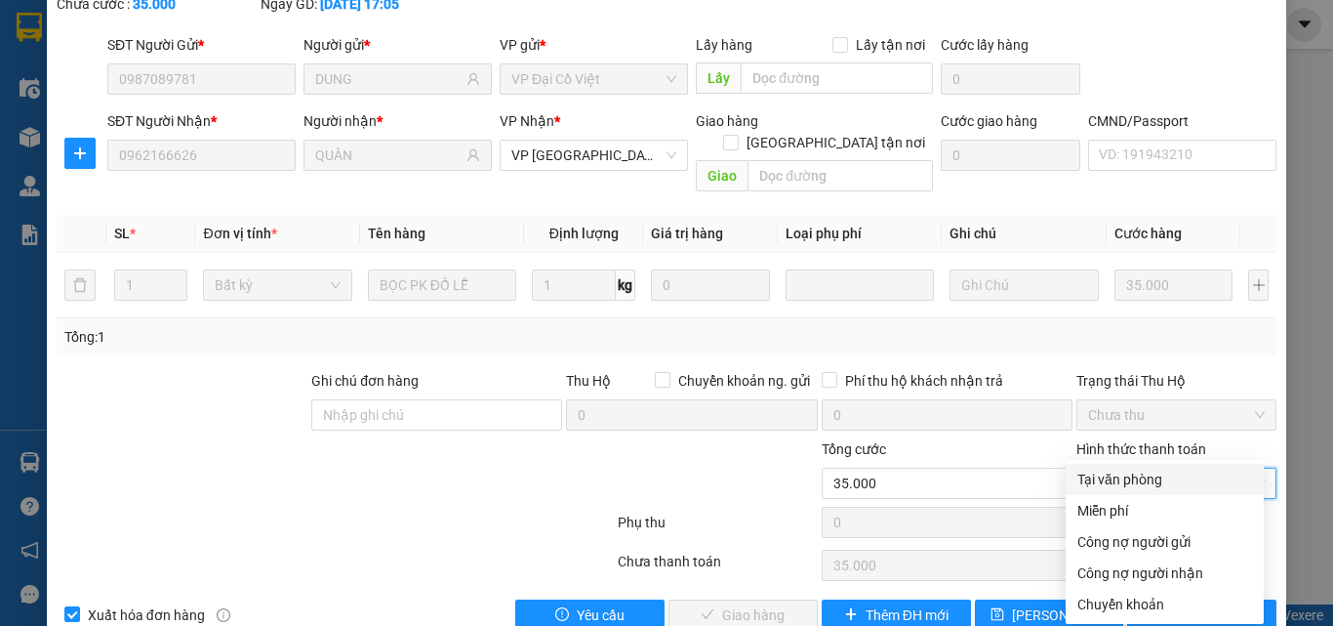
click at [1136, 475] on div "Tại văn phòng" at bounding box center [1165, 478] width 175 height 21
type input "0"
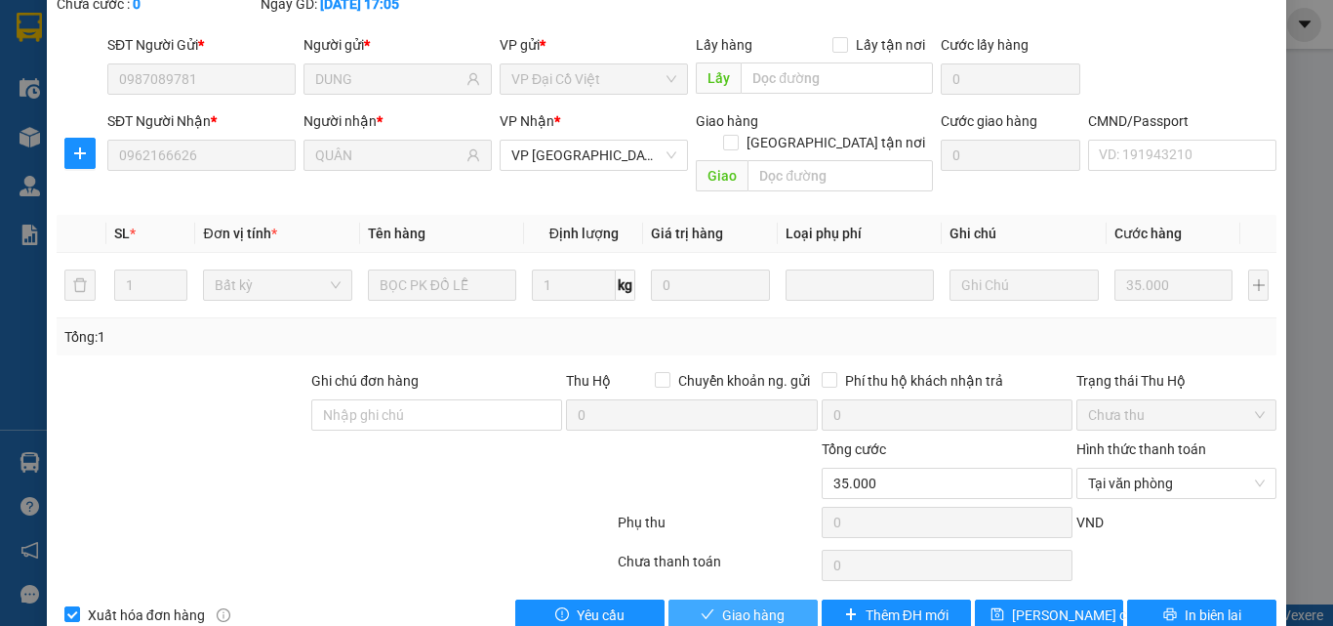
click at [725, 604] on span "Giao hàng" at bounding box center [753, 614] width 62 height 21
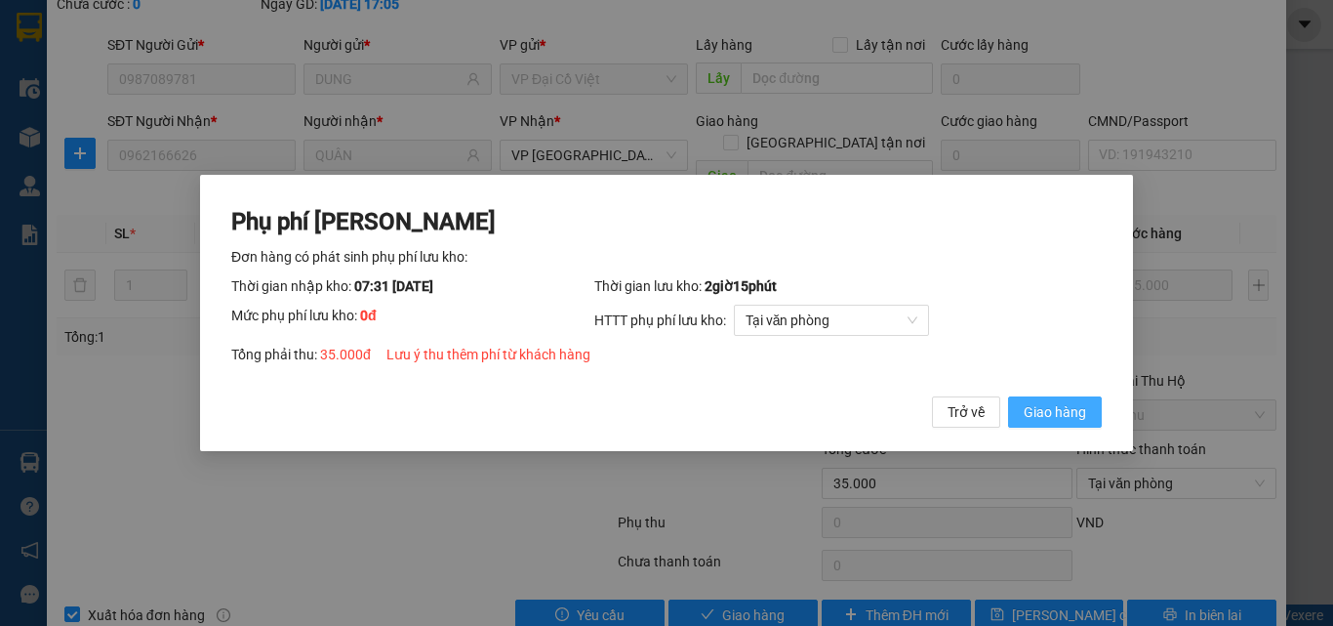
click at [1073, 402] on span "Giao hàng" at bounding box center [1055, 411] width 62 height 21
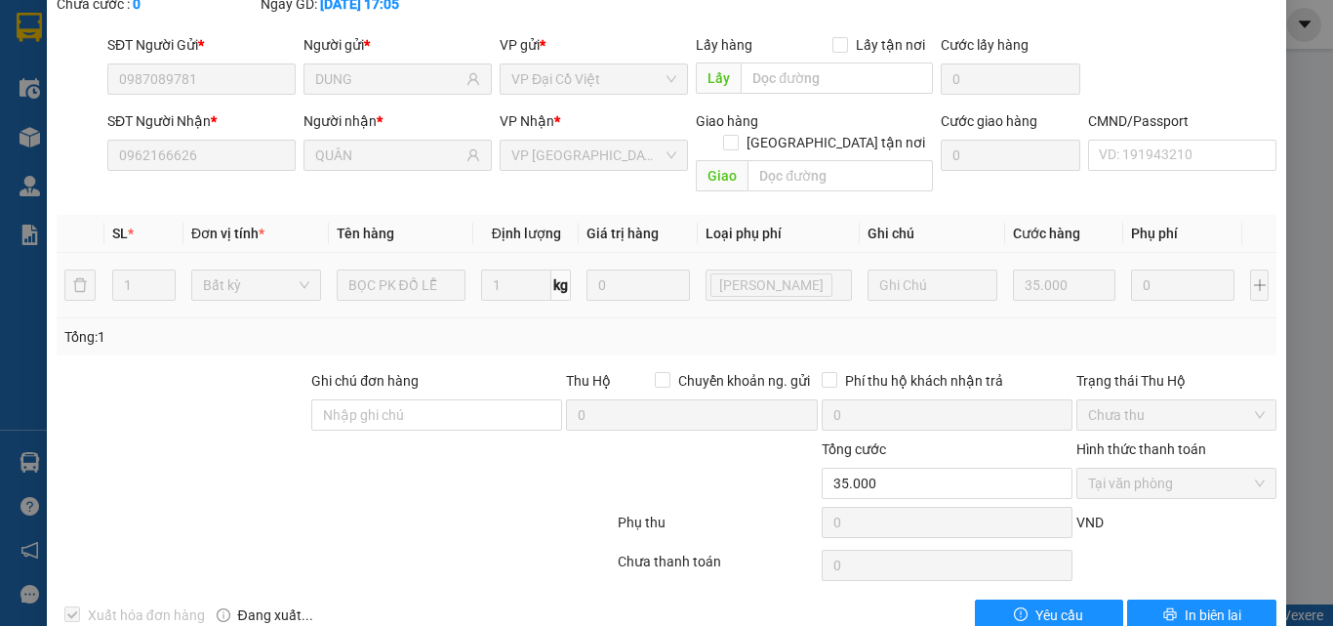
scroll to position [0, 0]
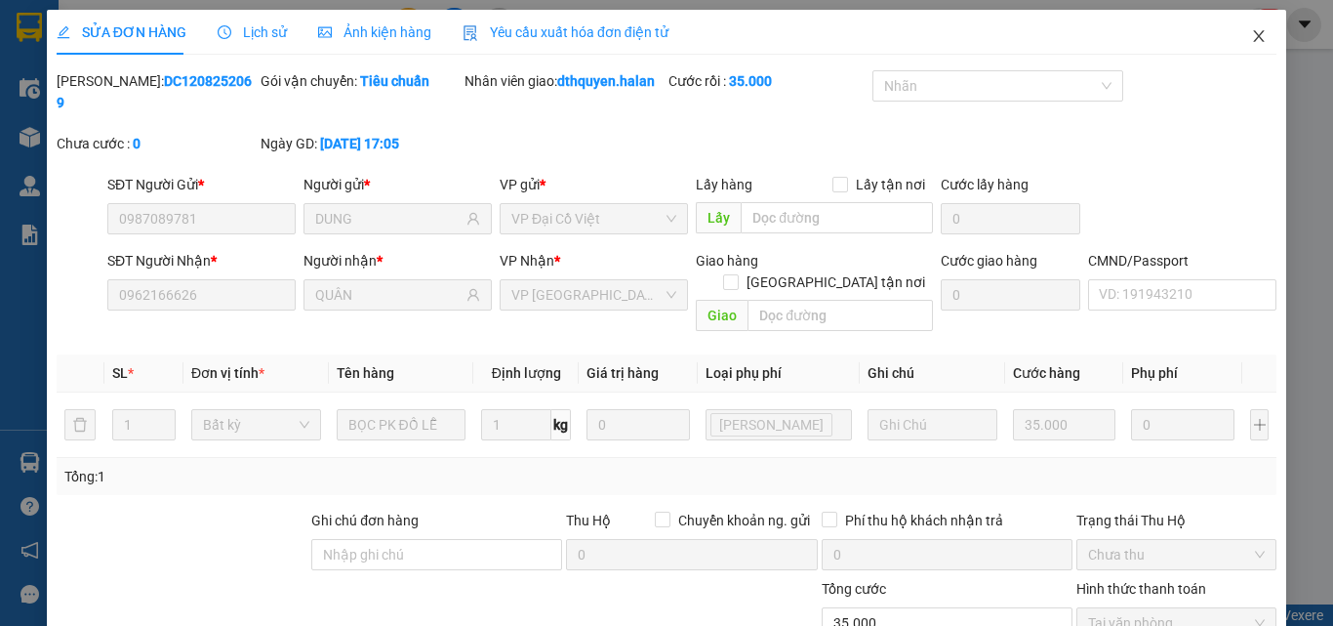
click at [1254, 38] on icon "close" at bounding box center [1259, 36] width 11 height 12
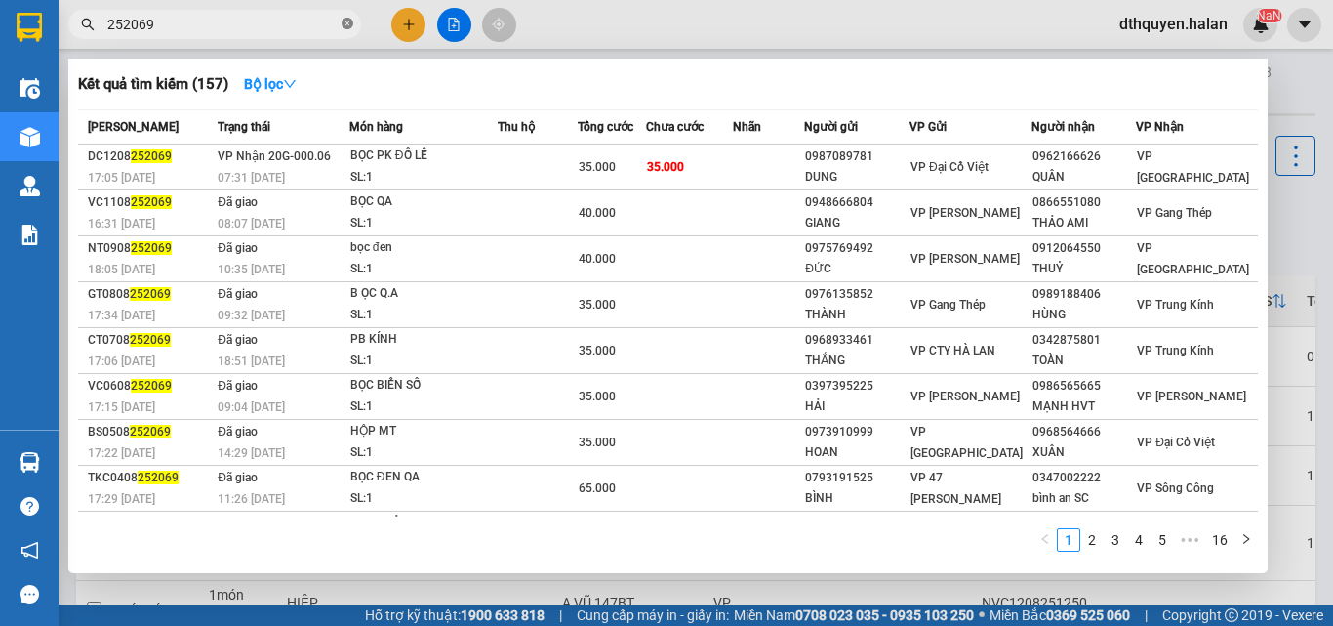
click at [347, 27] on icon "close-circle" at bounding box center [348, 24] width 12 height 12
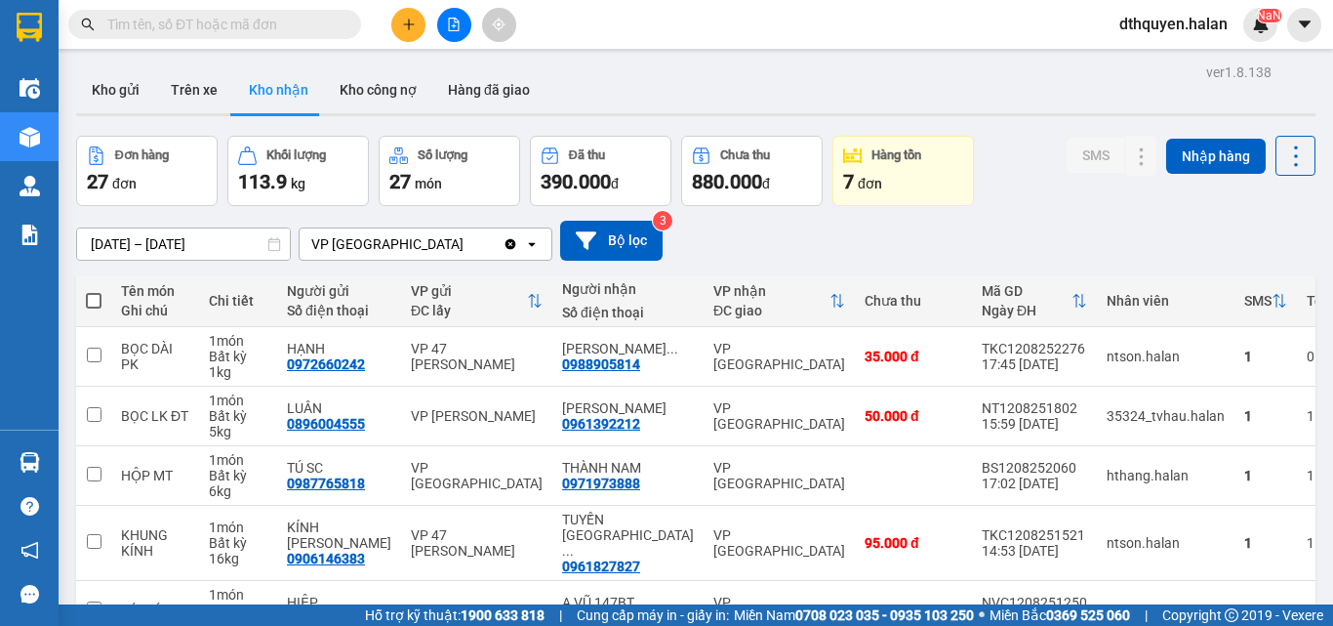
click at [305, 27] on input "text" at bounding box center [222, 24] width 230 height 21
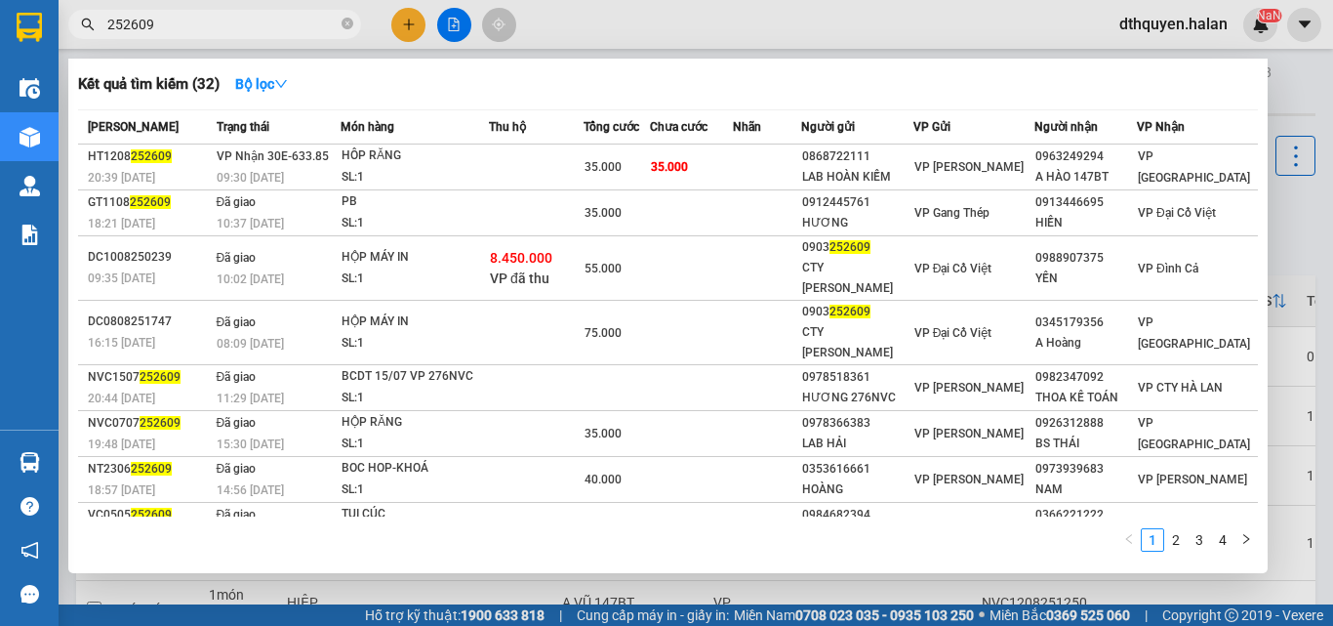
type input "252609"
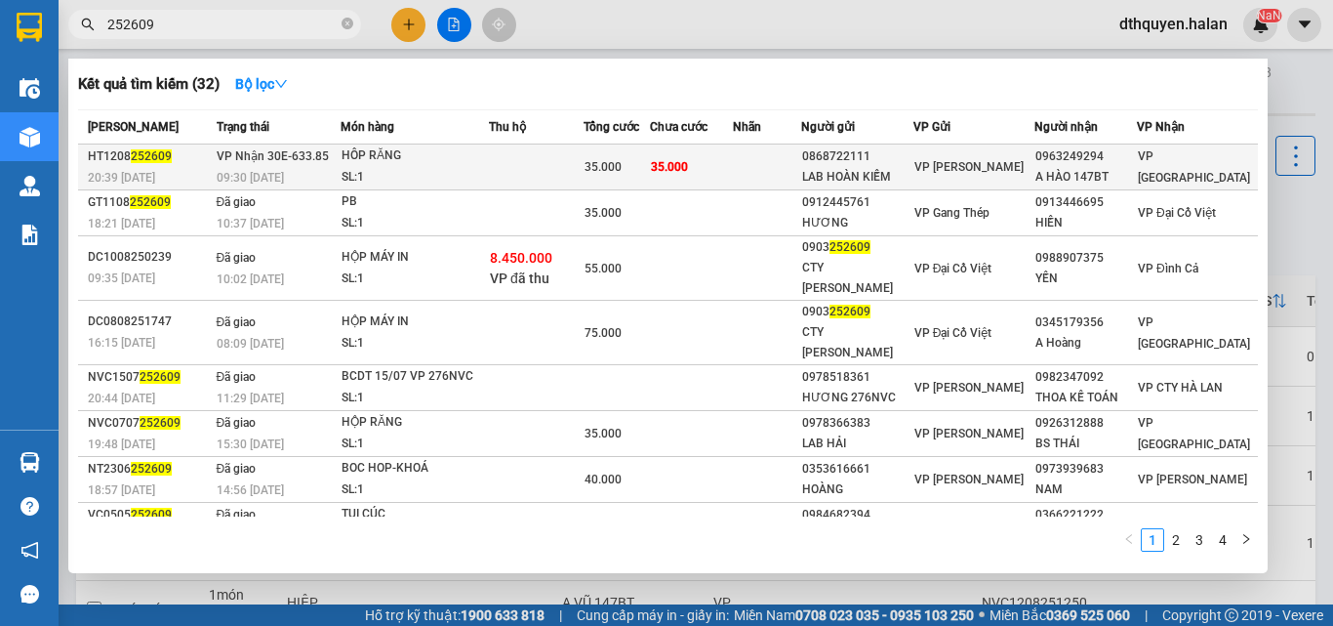
click at [364, 153] on div "HÔP RĂNG" at bounding box center [415, 155] width 146 height 21
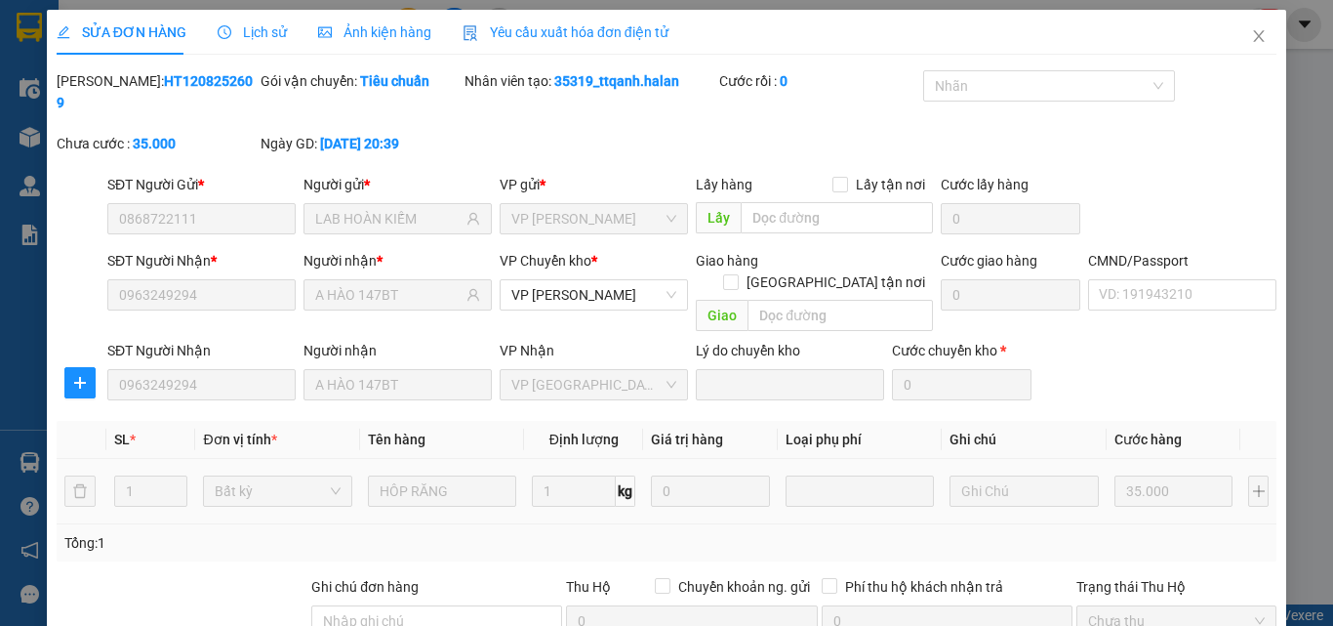
type input "0868722111"
type input "LAB HOÀN KIẾM"
type input "0963249294"
type input "A HÀO 147BT"
type input "35.000"
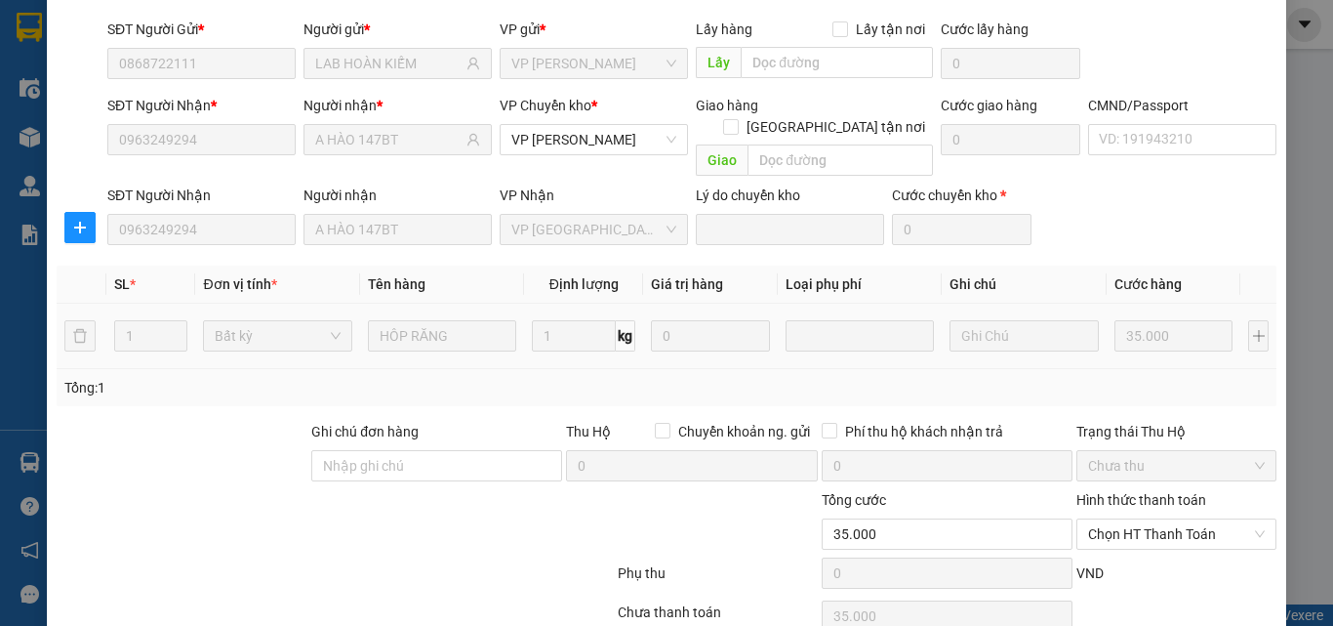
scroll to position [206, 0]
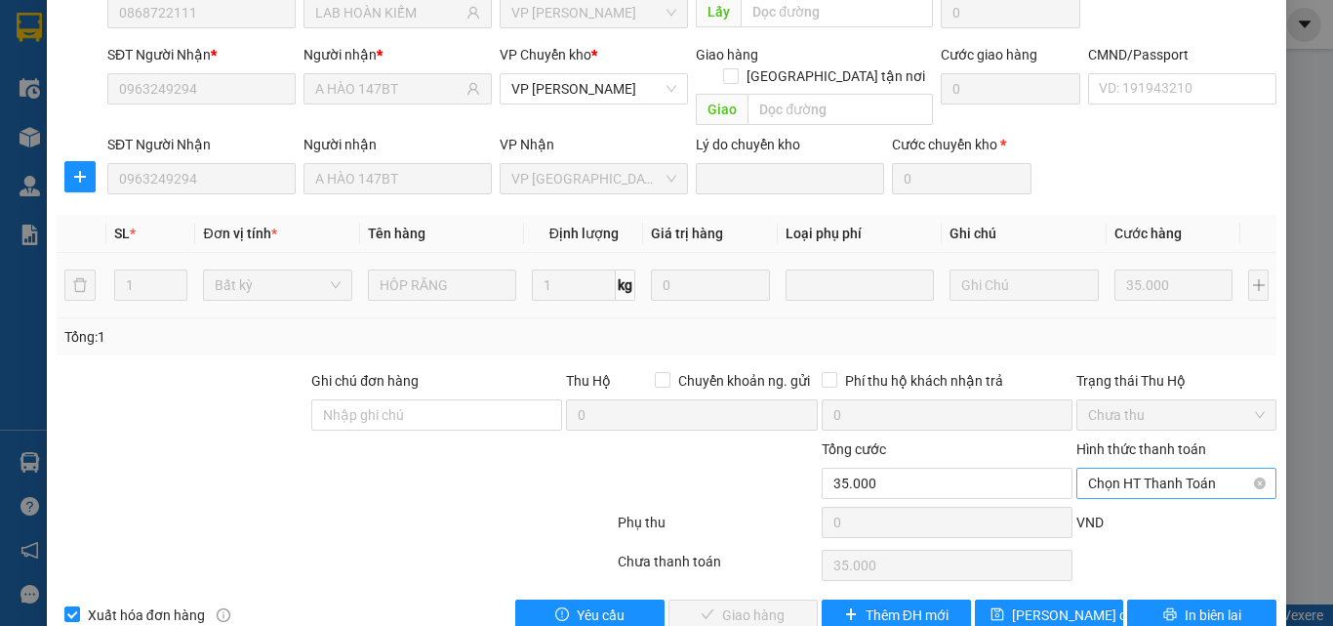
click at [1178, 468] on span "Chọn HT Thanh Toán" at bounding box center [1176, 482] width 177 height 29
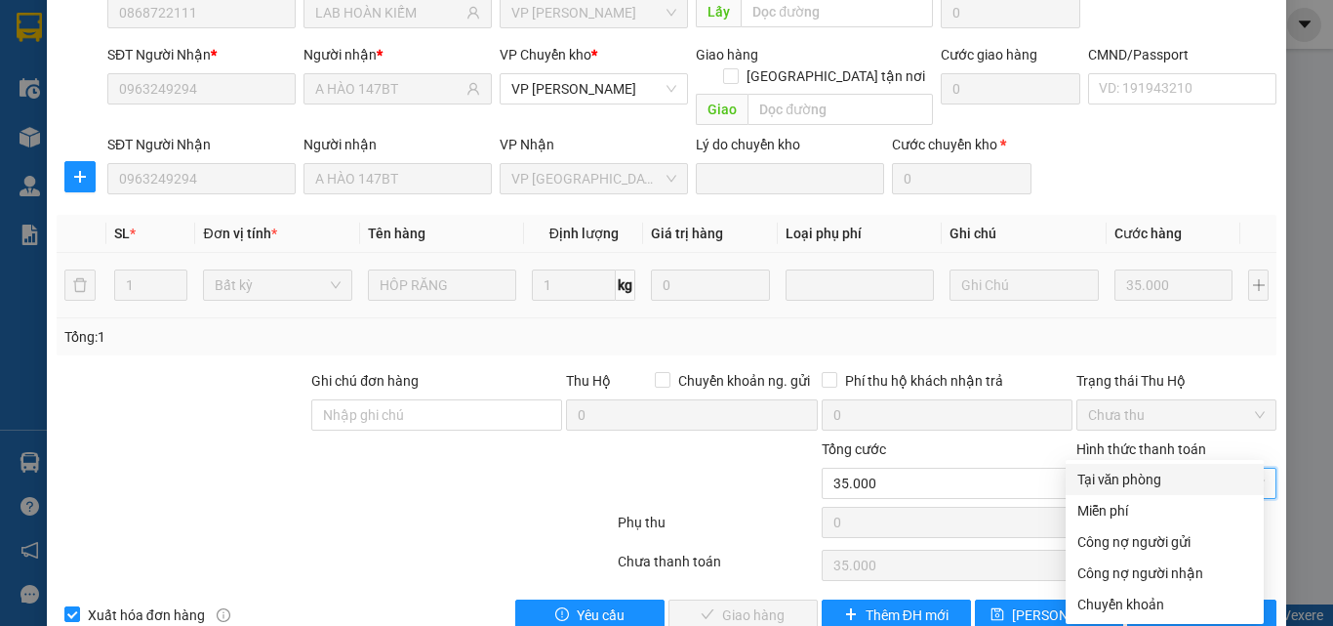
drag, startPoint x: 1156, startPoint y: 476, endPoint x: 1037, endPoint y: 559, distance: 145.1
click at [1154, 478] on div "Tại văn phòng" at bounding box center [1165, 478] width 175 height 21
type input "0"
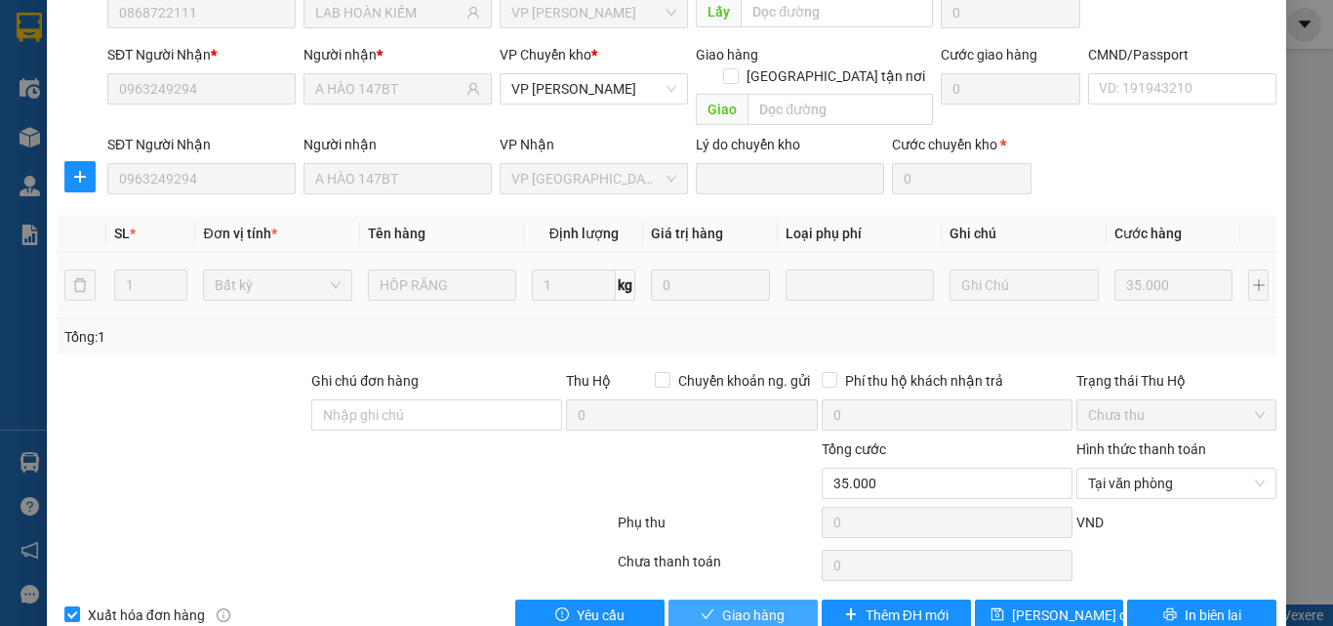
click at [767, 604] on span "Giao hàng" at bounding box center [753, 614] width 62 height 21
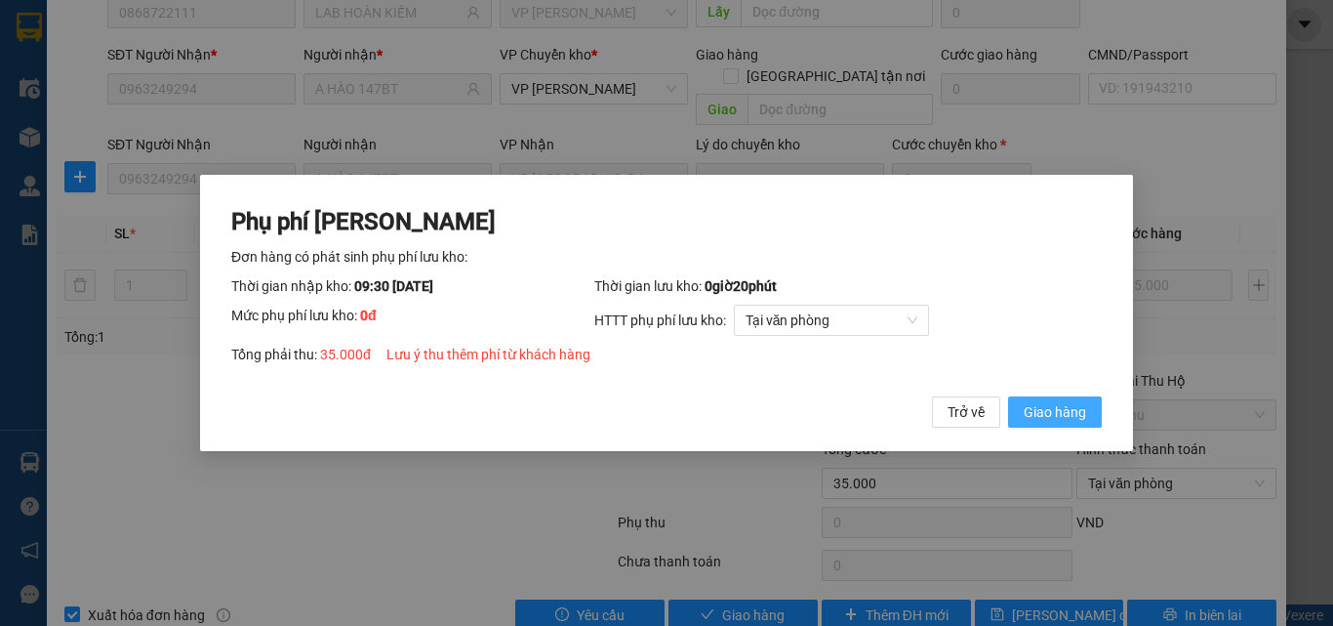
click at [1061, 411] on span "Giao hàng" at bounding box center [1055, 411] width 62 height 21
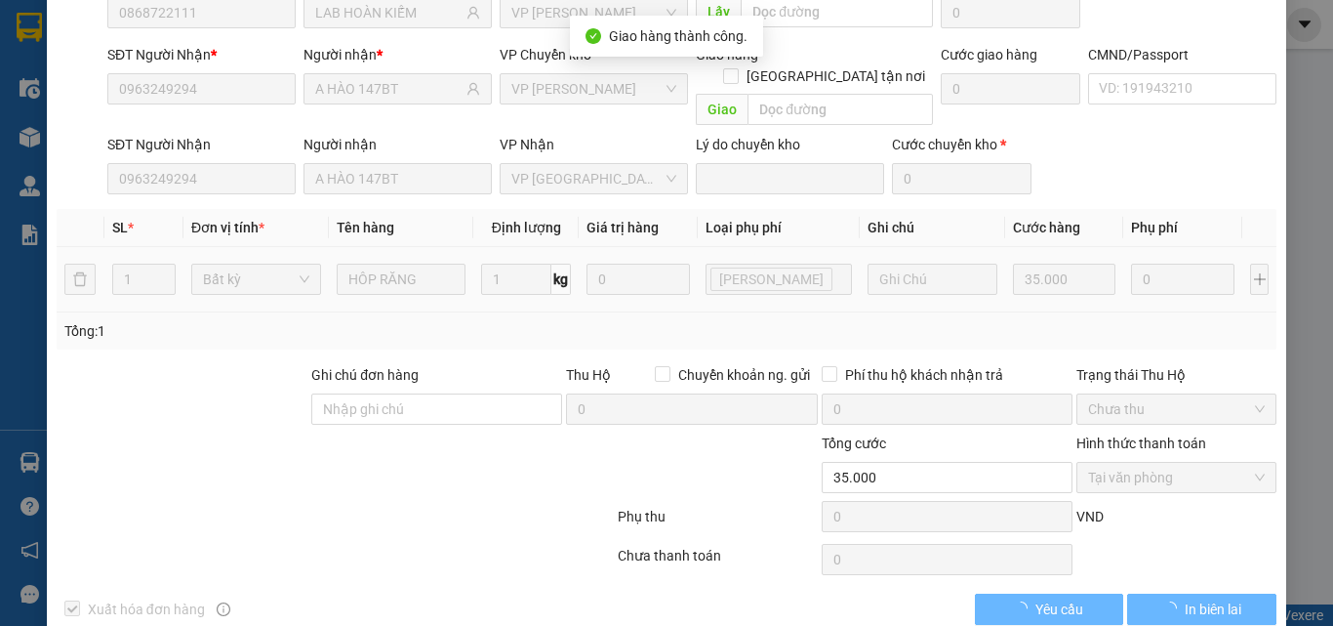
scroll to position [200, 0]
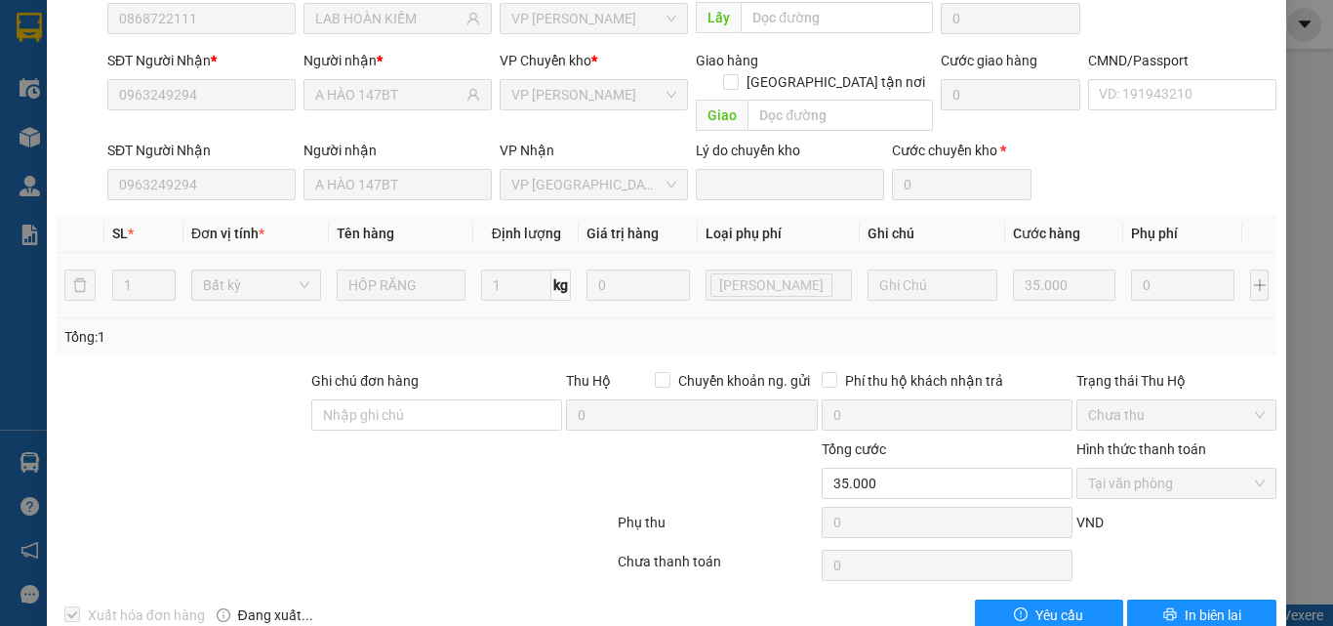
click at [1279, 586] on div "SỬA ĐƠN HÀNG Lịch sử Ảnh kiện hàng Yêu cầu xuất hóa đơn điện tử Total Paid Fee …" at bounding box center [666, 313] width 1333 height 626
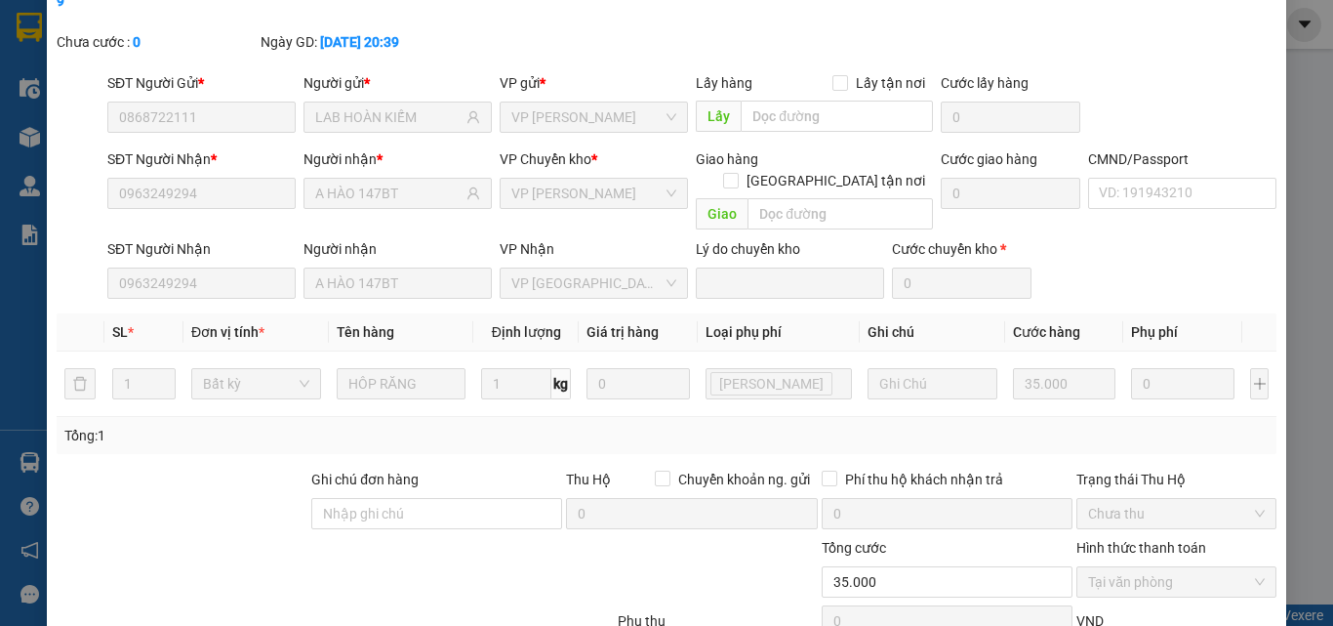
scroll to position [0, 0]
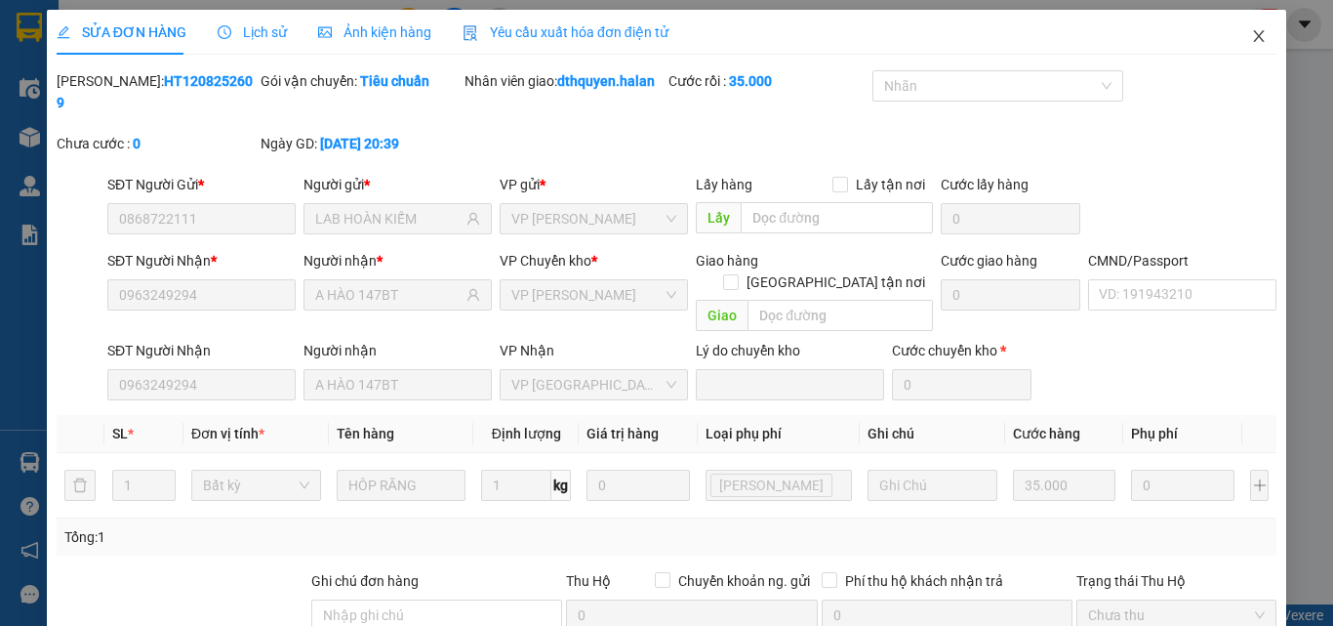
click at [1251, 32] on icon "close" at bounding box center [1259, 36] width 16 height 16
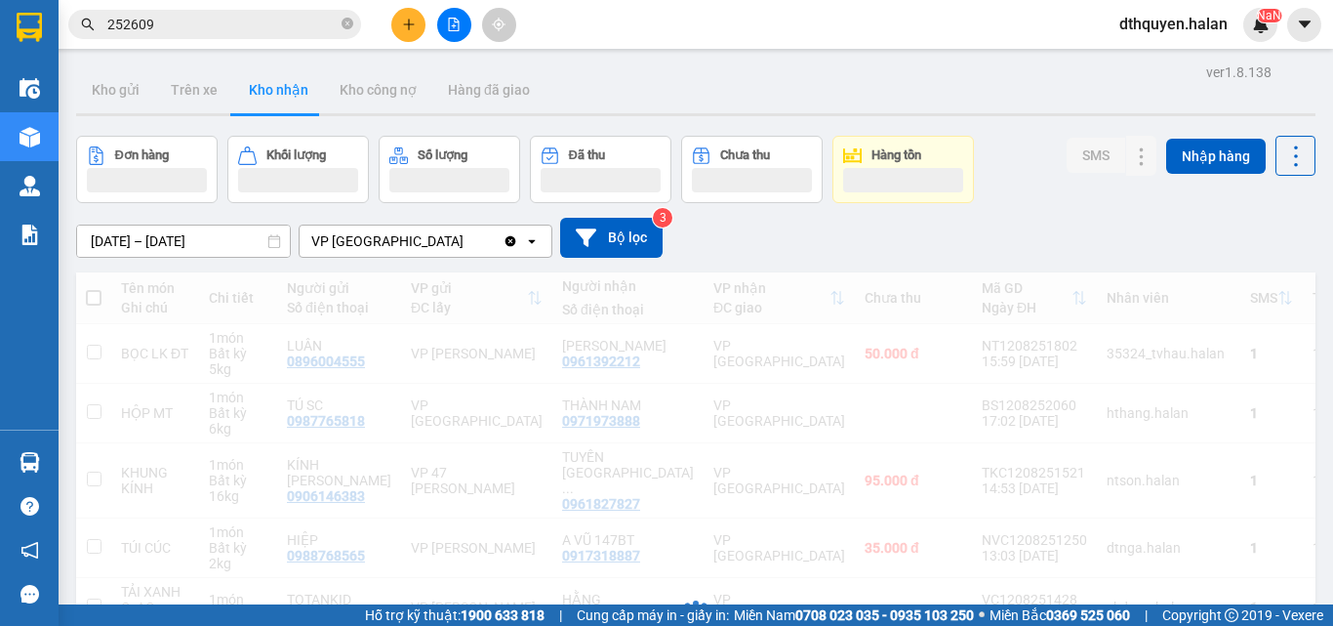
click at [353, 26] on span "252609" at bounding box center [214, 24] width 293 height 29
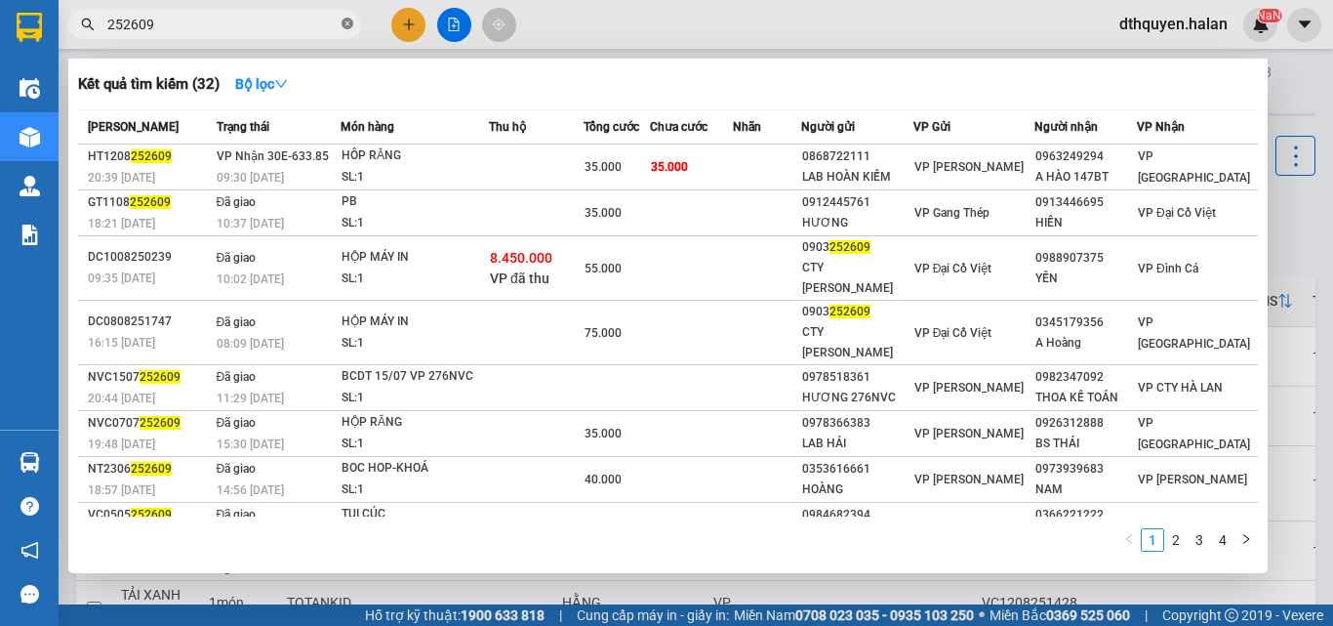
click at [346, 25] on icon "close-circle" at bounding box center [348, 24] width 12 height 12
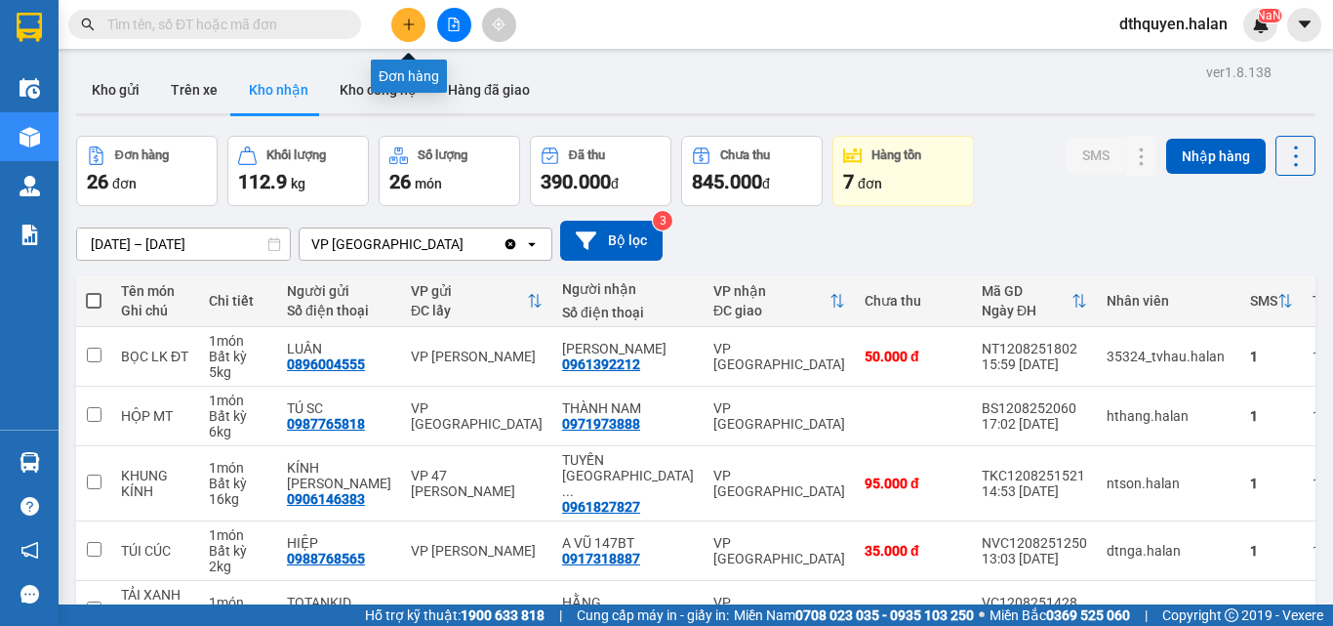
click at [400, 23] on button at bounding box center [408, 25] width 34 height 34
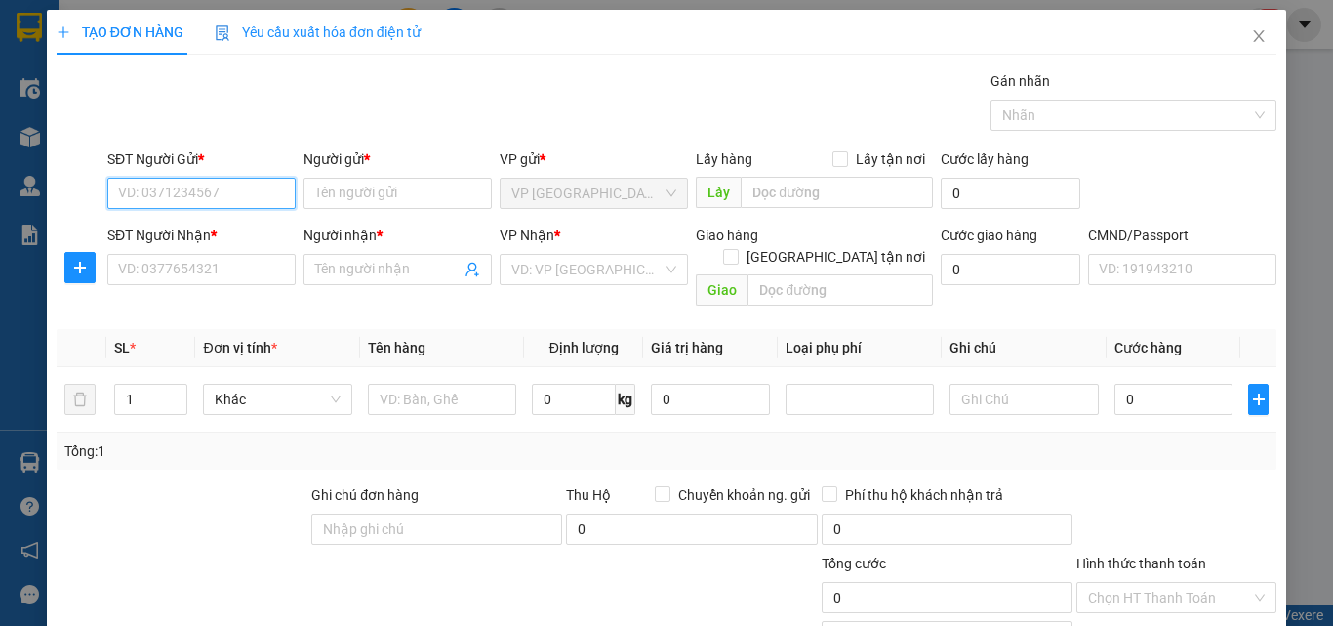
click at [172, 187] on input "SĐT Người Gửi *" at bounding box center [201, 193] width 188 height 31
click at [83, 259] on button "button" at bounding box center [79, 267] width 31 height 31
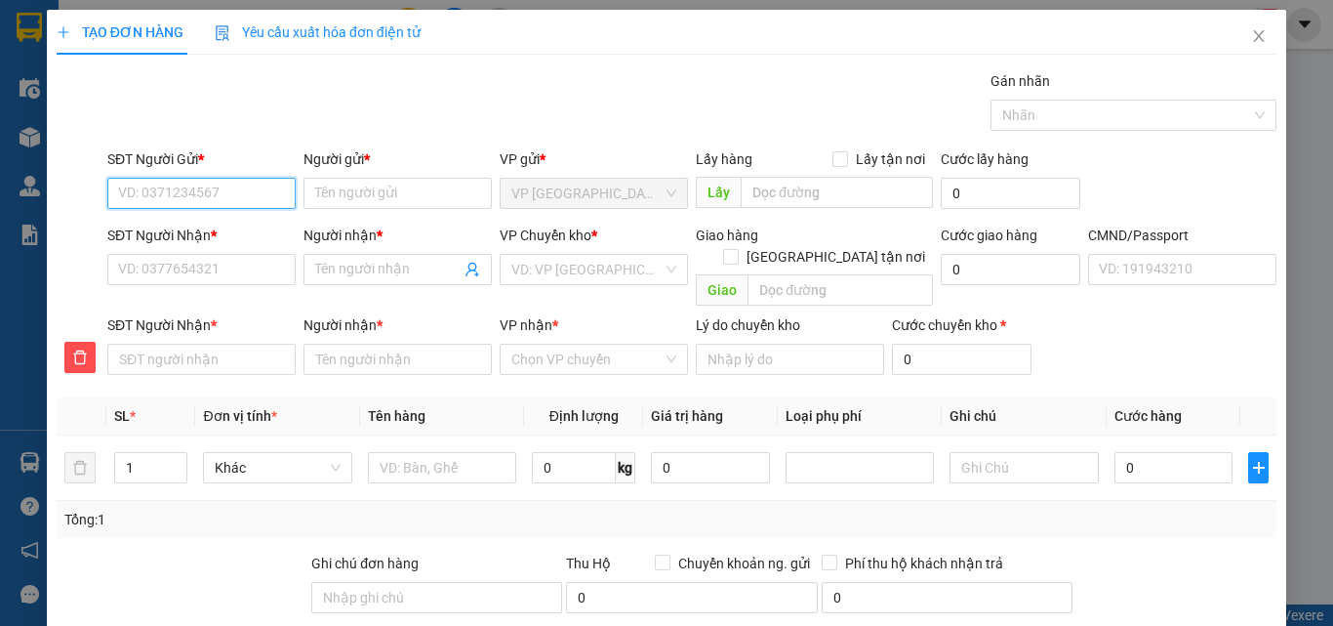
click at [151, 198] on input "SĐT Người Gửi *" at bounding box center [201, 193] width 188 height 31
type input "0962166626"
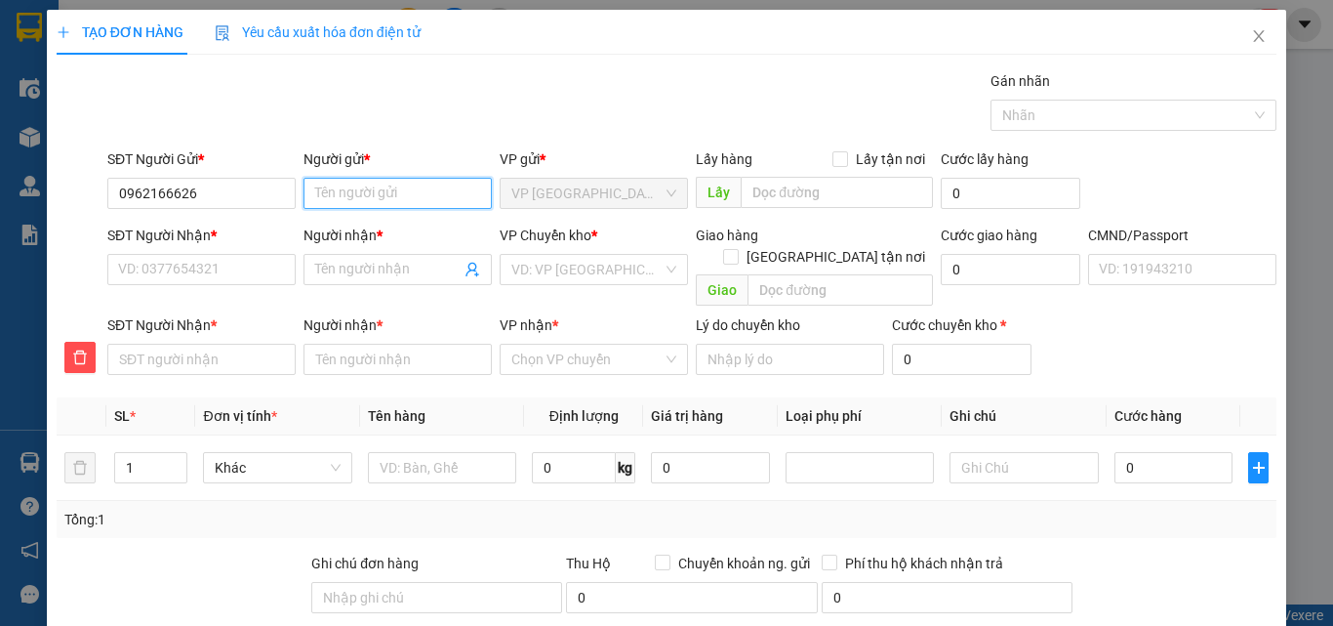
click at [319, 191] on input "Người gửi *" at bounding box center [398, 193] width 188 height 31
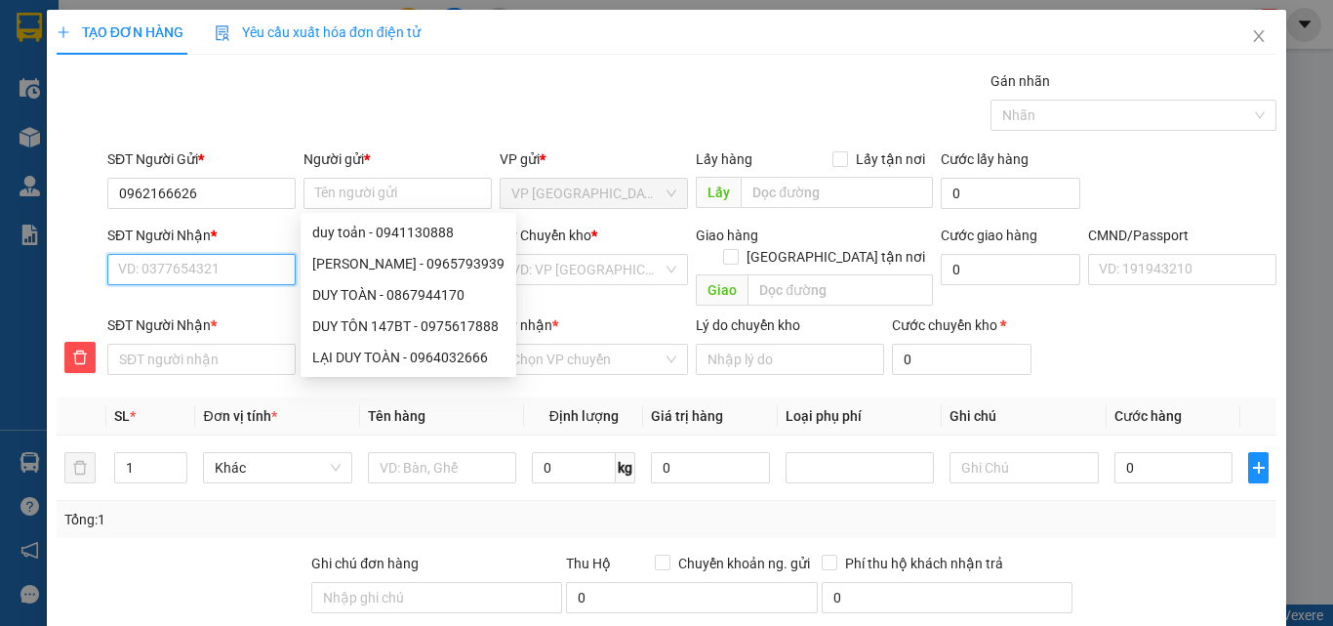
click at [228, 269] on input "SĐT Người Nhận *" at bounding box center [201, 269] width 188 height 31
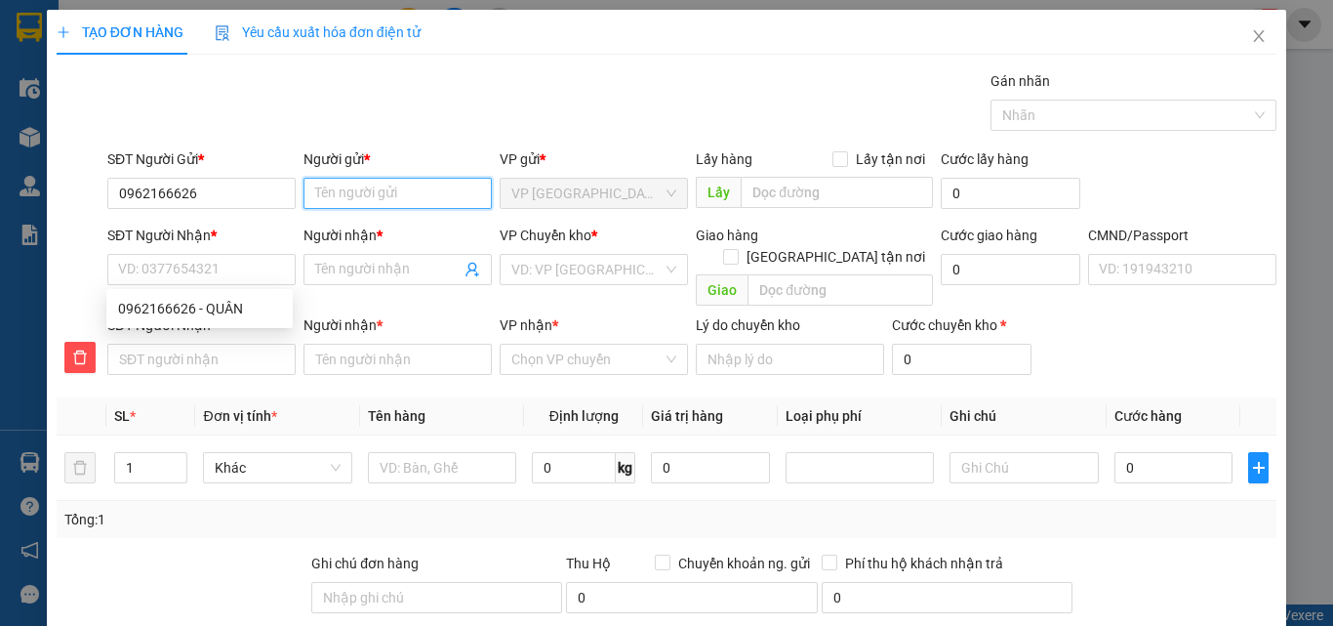
click at [348, 198] on input "Người gửi *" at bounding box center [398, 193] width 188 height 31
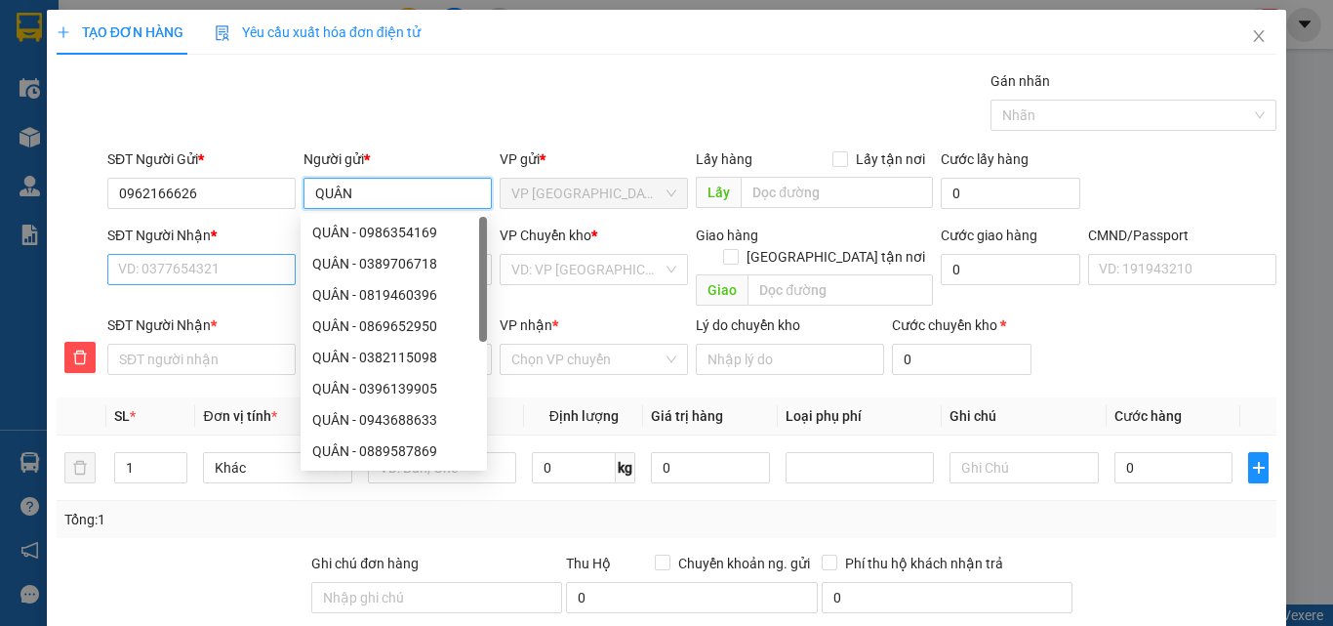
type input "QUÂN"
click at [214, 264] on input "SĐT Người Nhận *" at bounding box center [201, 269] width 188 height 31
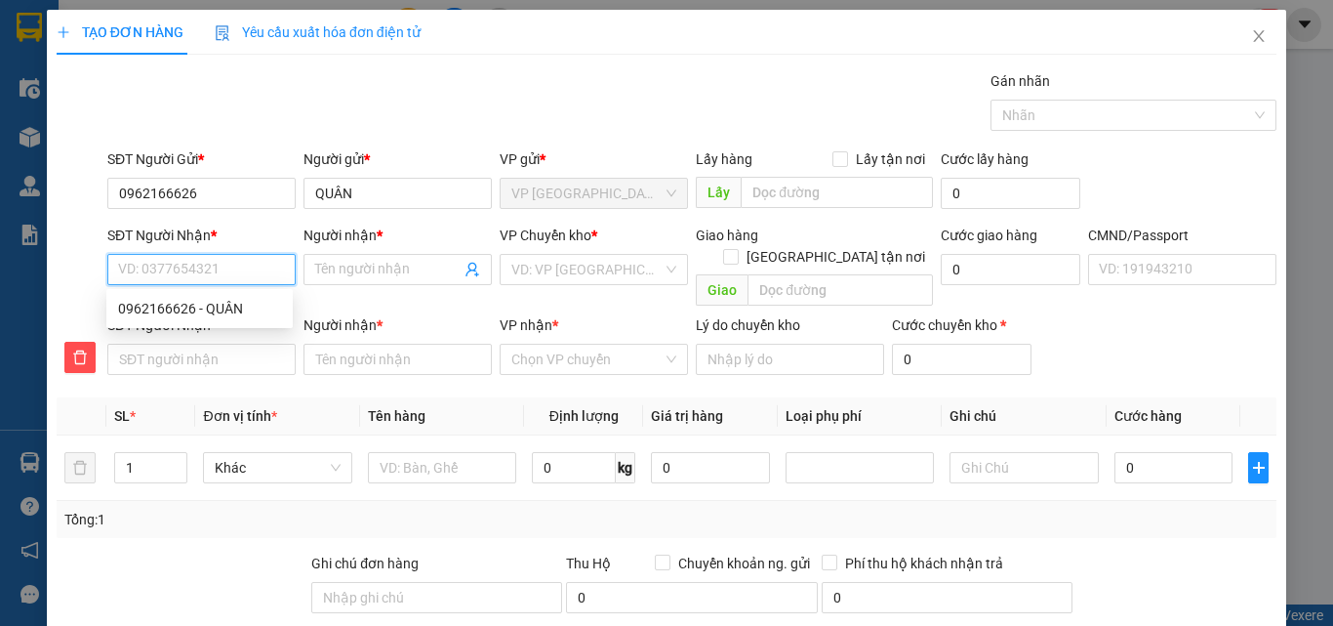
type input "0"
type input "09"
type input "098"
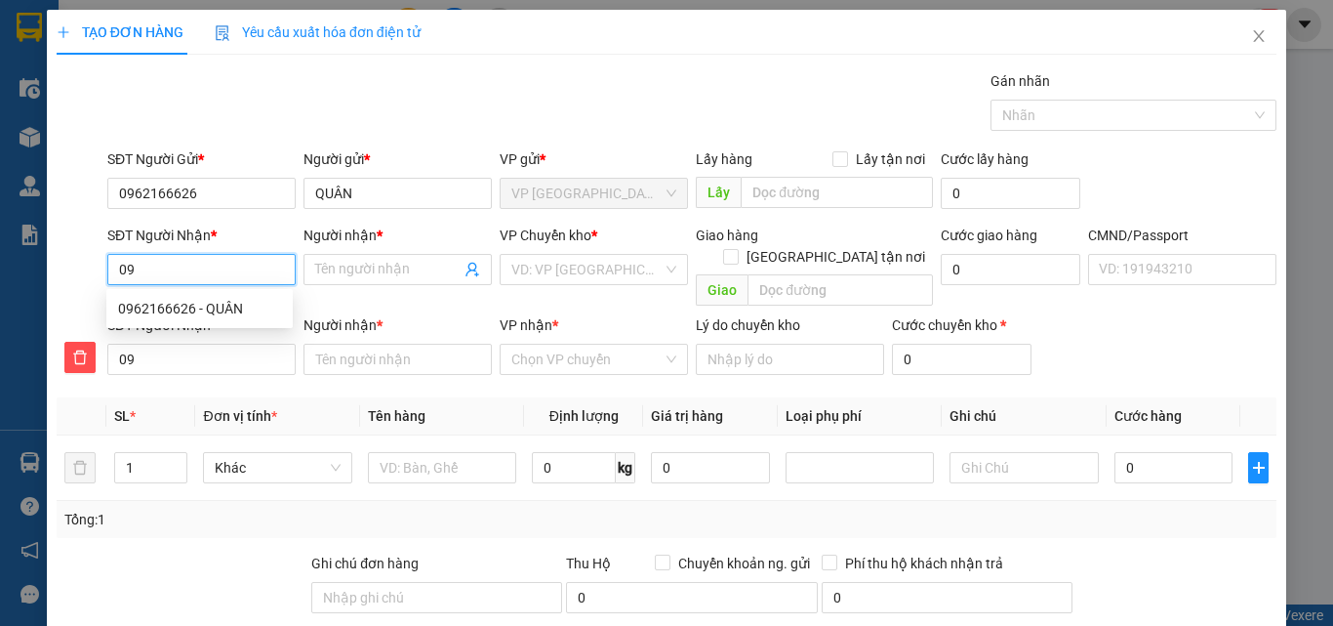
type input "098"
type input "0987"
type input "09870"
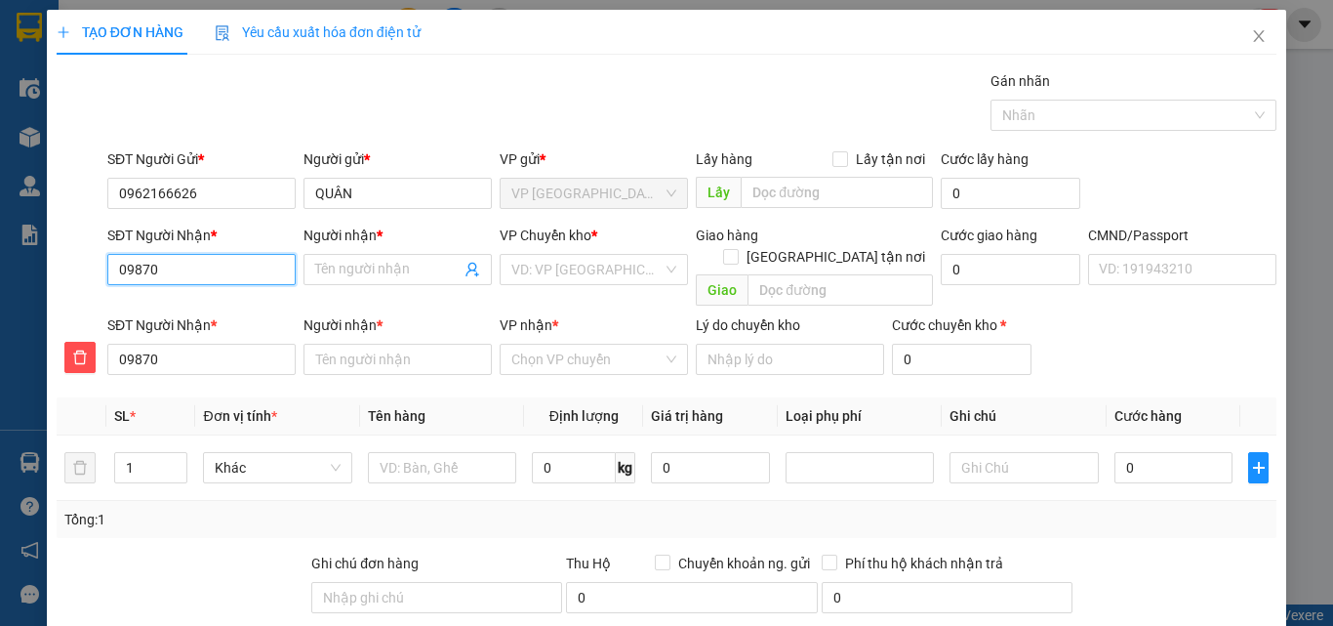
type input "098708"
type input "0987089"
type input "09870897"
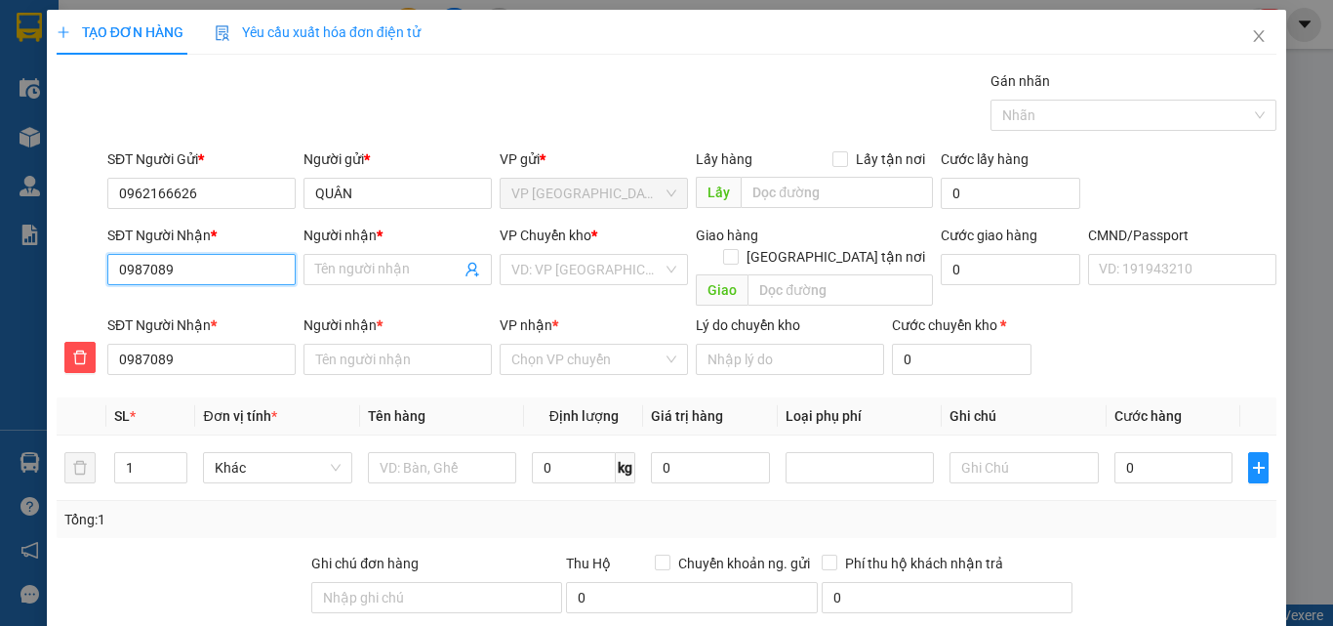
type input "09870897"
type input "098708978"
type input "0987089781"
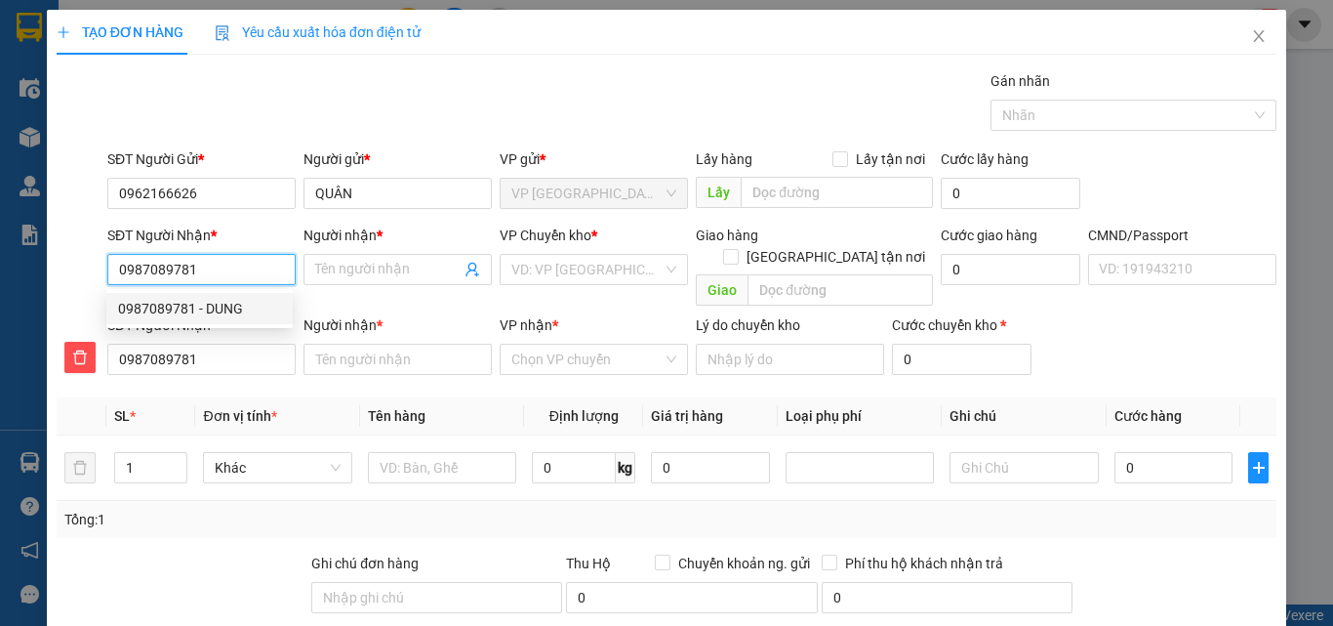
click at [213, 315] on div "0987089781 - DUNG" at bounding box center [199, 308] width 163 height 21
type input "DUNG"
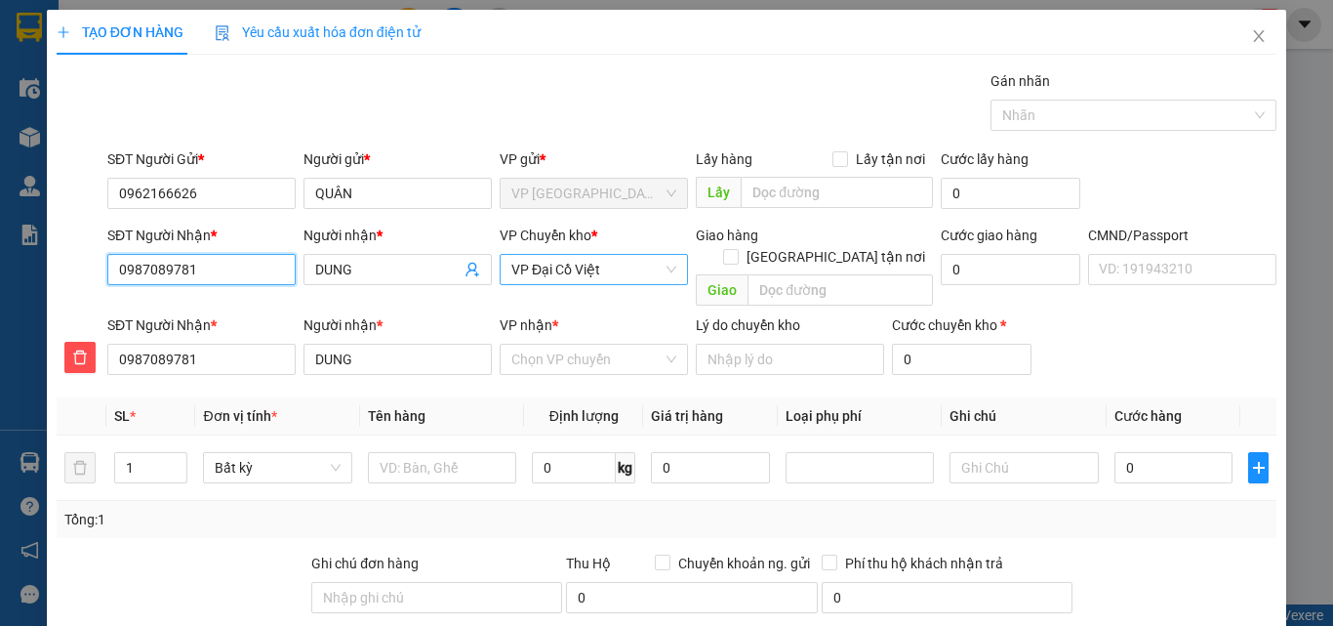
click at [627, 263] on span "VP Đại Cồ Việt" at bounding box center [593, 269] width 165 height 29
type input "0987089781"
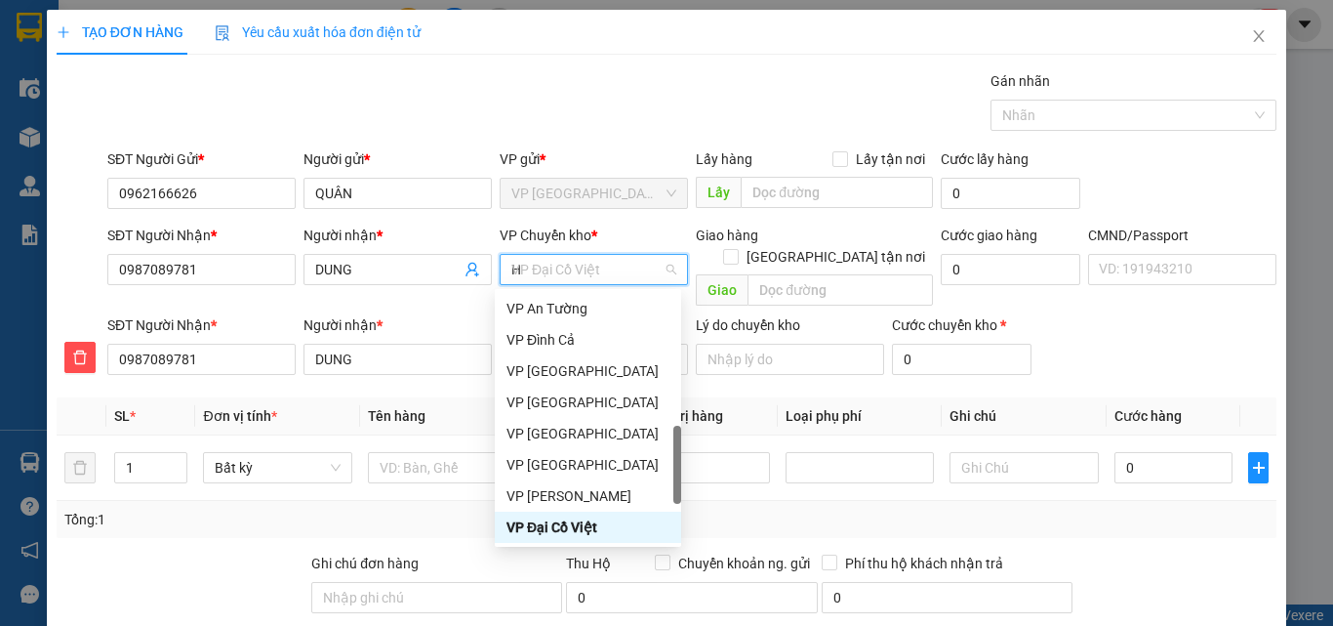
scroll to position [281, 0]
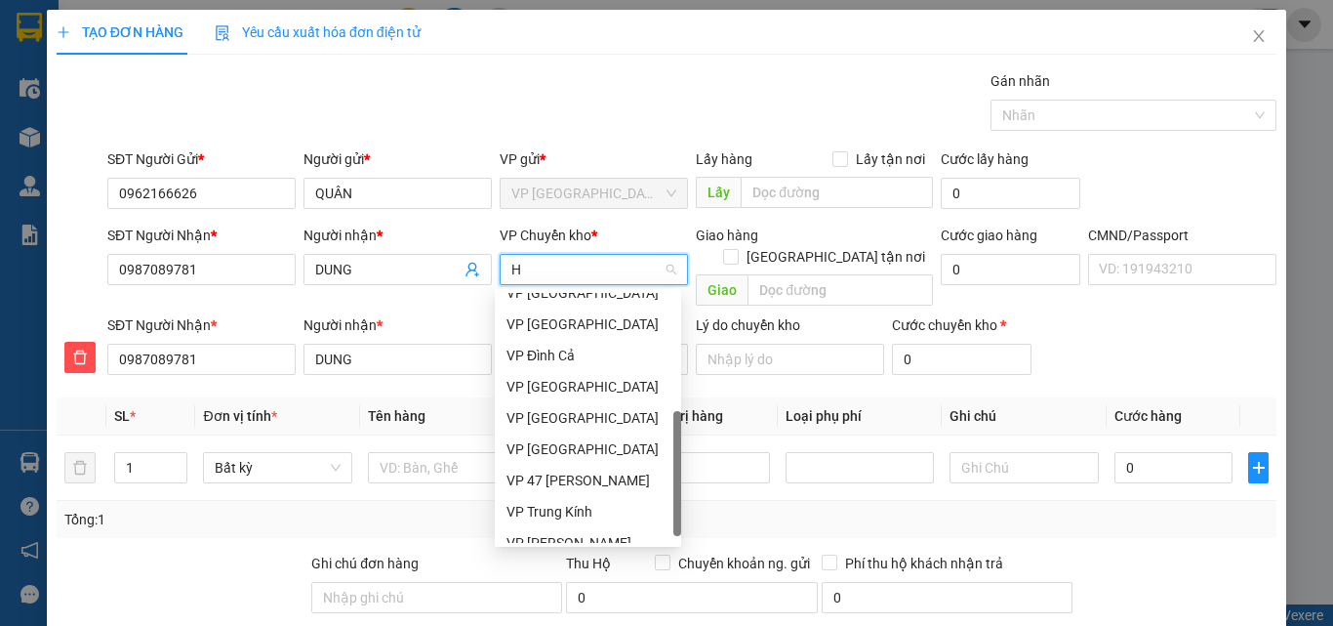
type input "HO"
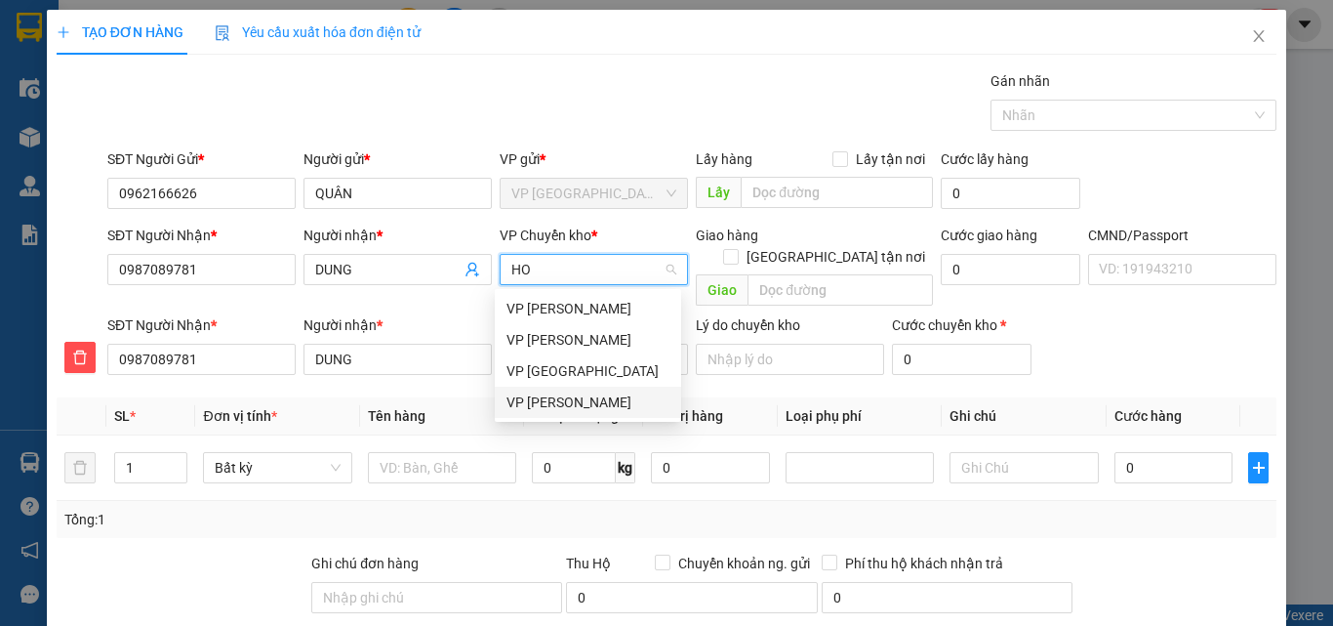
drag, startPoint x: 575, startPoint y: 399, endPoint x: 586, endPoint y: 388, distance: 15.2
click at [580, 397] on div "VP [PERSON_NAME]" at bounding box center [588, 401] width 163 height 21
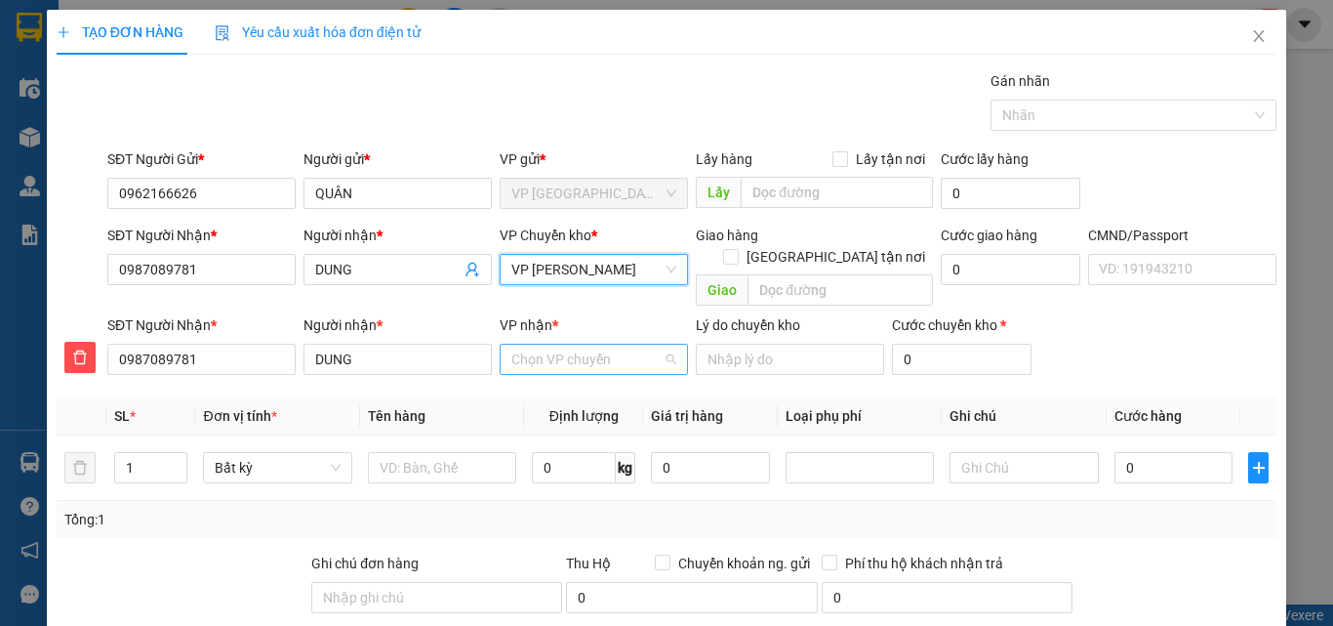
click at [546, 345] on input "VP nhận *" at bounding box center [586, 359] width 151 height 29
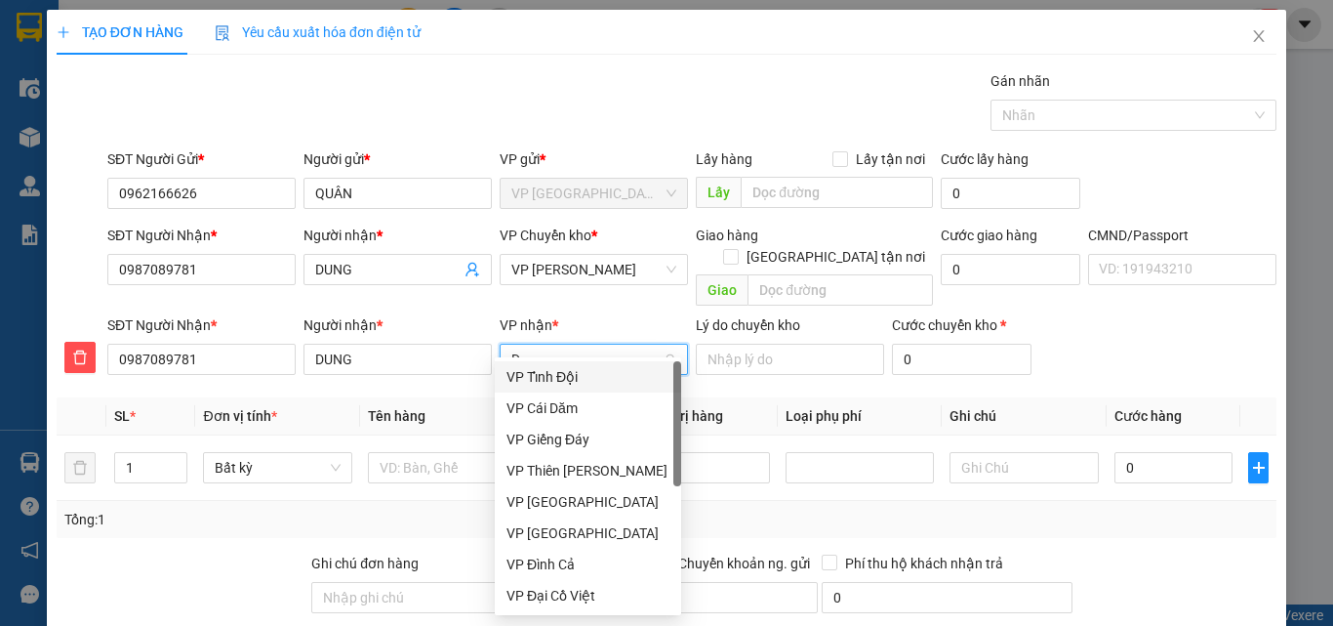
type input "D"
type input "ĐA"
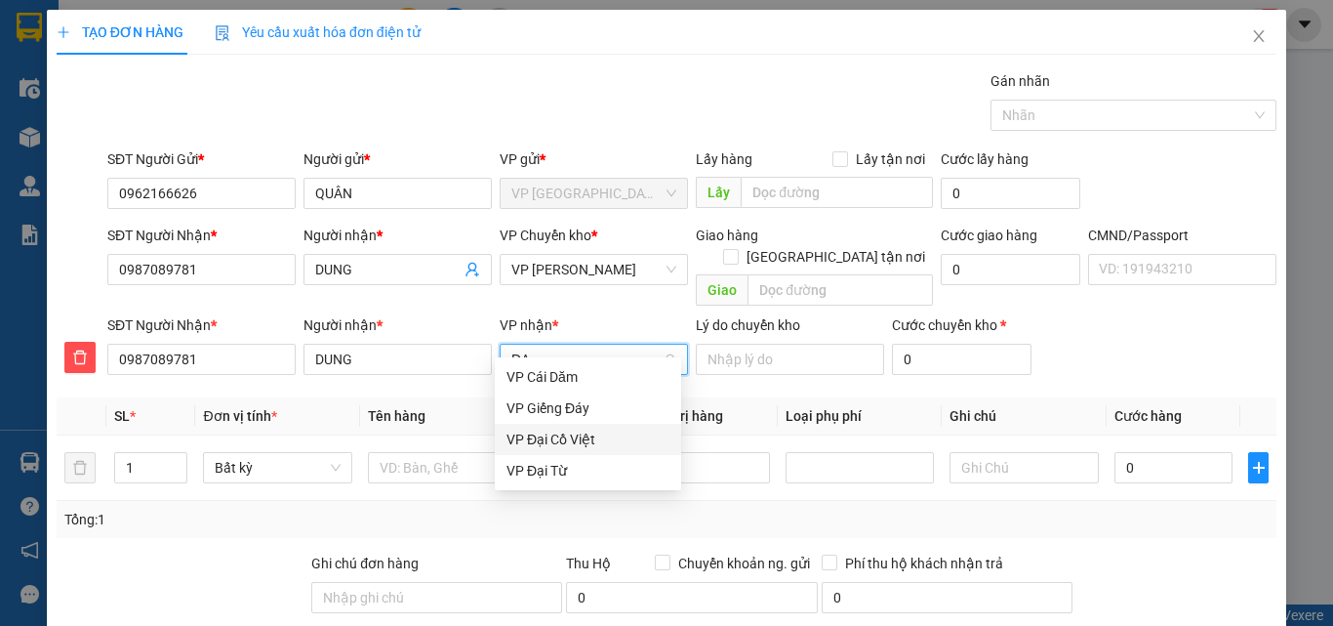
click at [572, 441] on div "VP Đại Cồ Việt" at bounding box center [588, 438] width 163 height 21
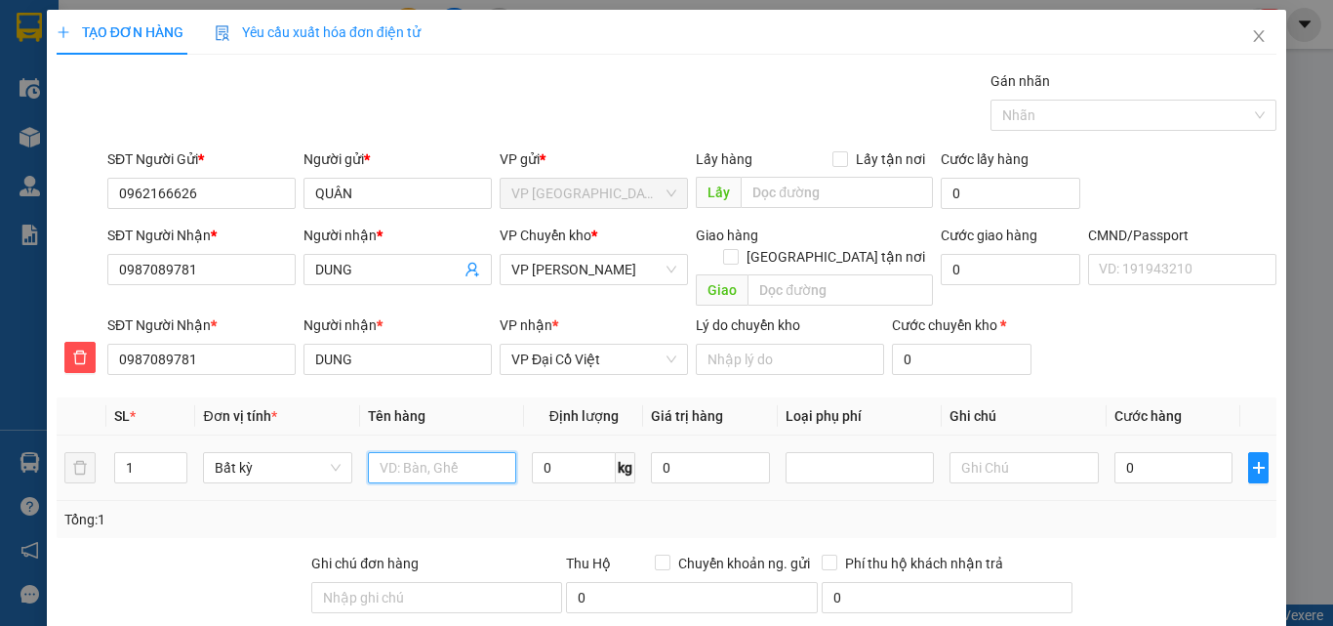
click at [453, 452] on input "text" at bounding box center [442, 467] width 148 height 31
type input "H"
type input "BỌC ĐỒ LỄ"
click at [1143, 452] on input "0" at bounding box center [1174, 467] width 119 height 31
type input "3"
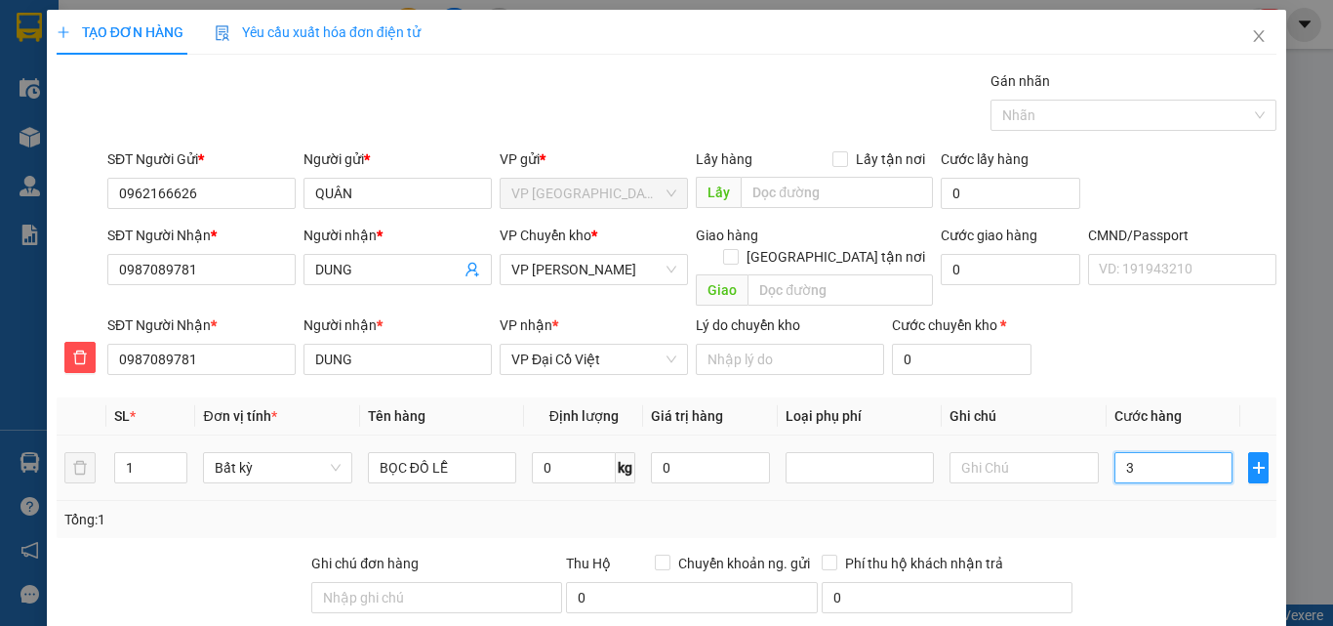
type input "3"
type input "35"
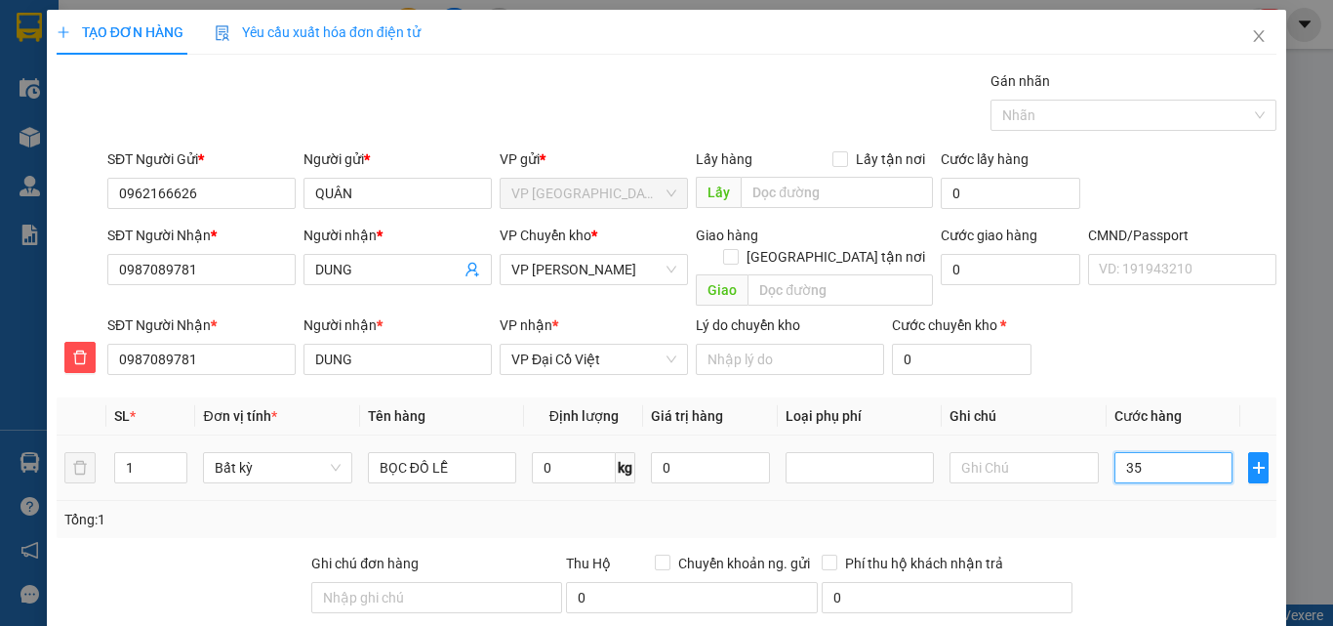
type input "350"
type input "3.500"
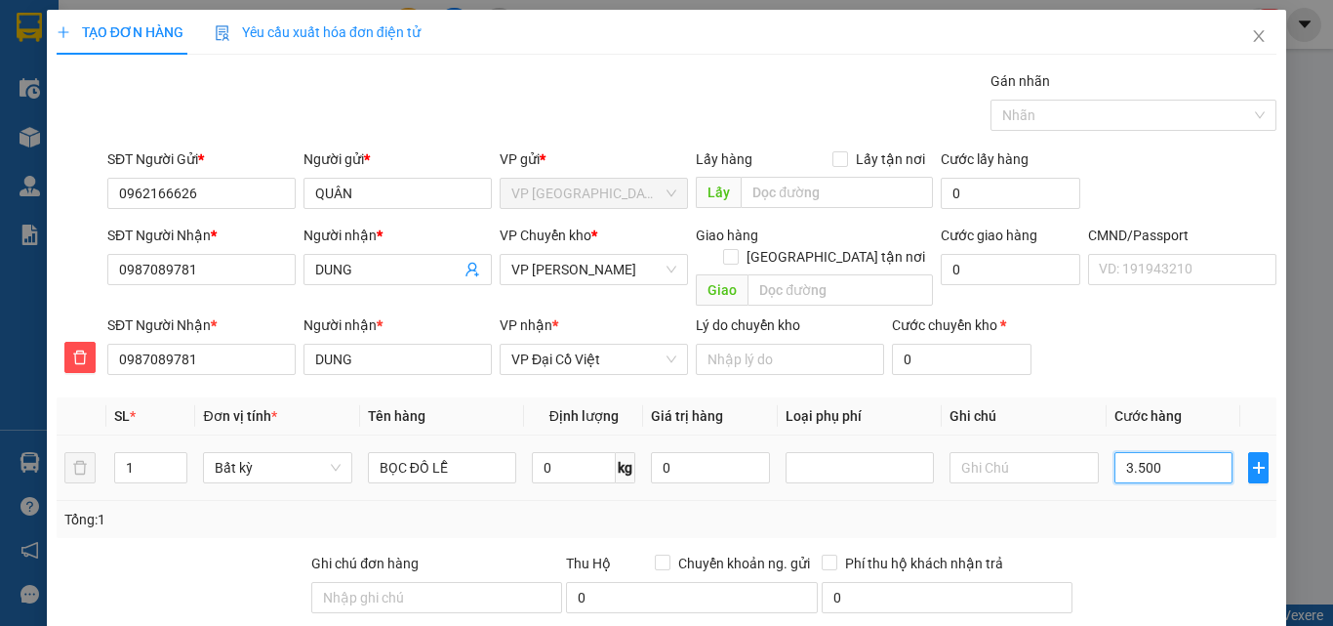
type input "3.500"
type input "35.000"
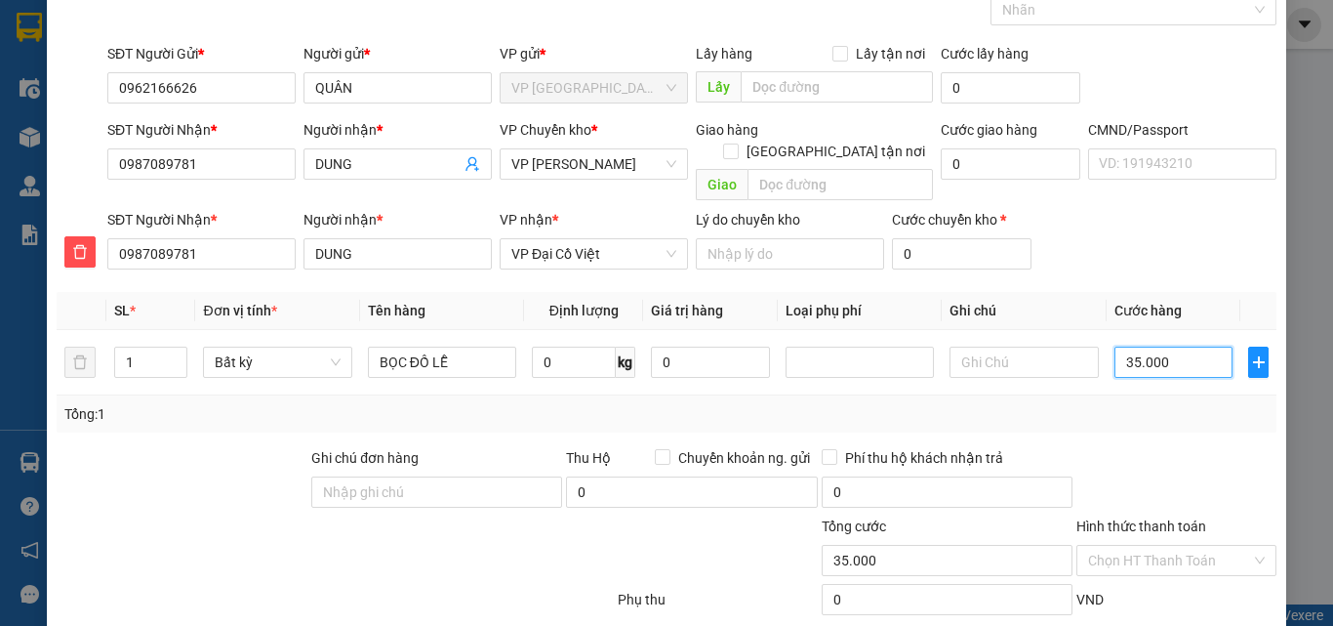
scroll to position [204, 0]
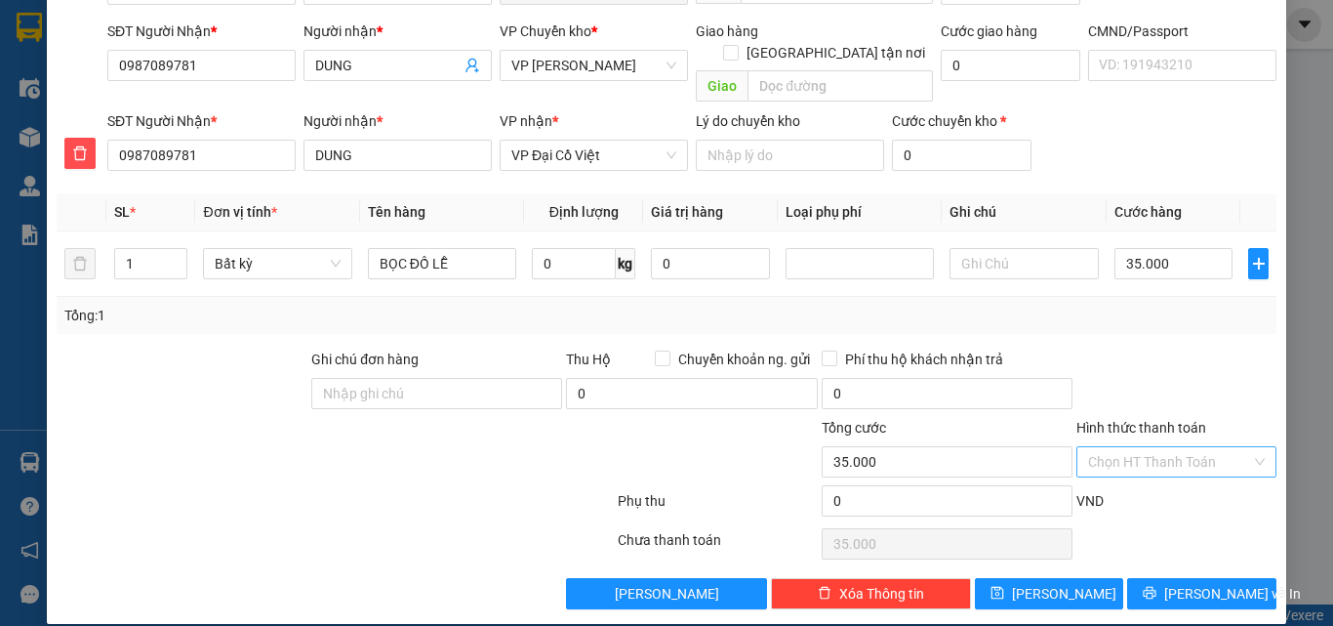
click at [1172, 447] on input "Hình thức thanh toán" at bounding box center [1169, 461] width 163 height 29
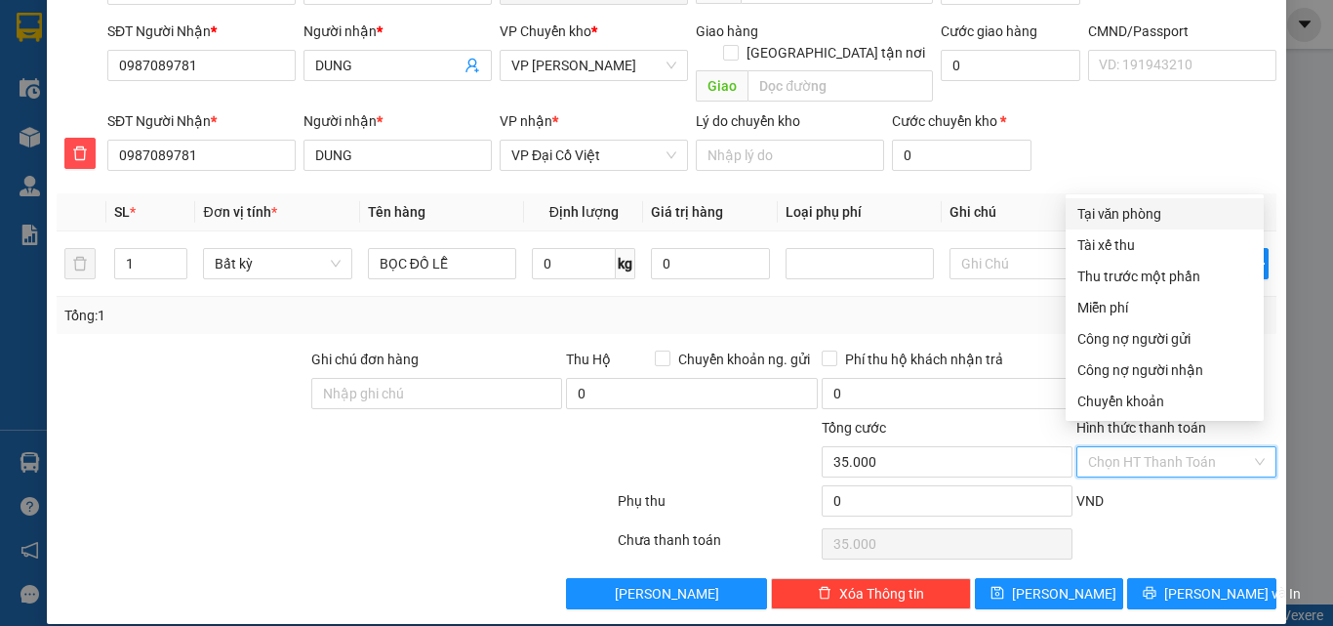
click at [1144, 209] on div "Tại văn phòng" at bounding box center [1165, 213] width 175 height 21
type input "0"
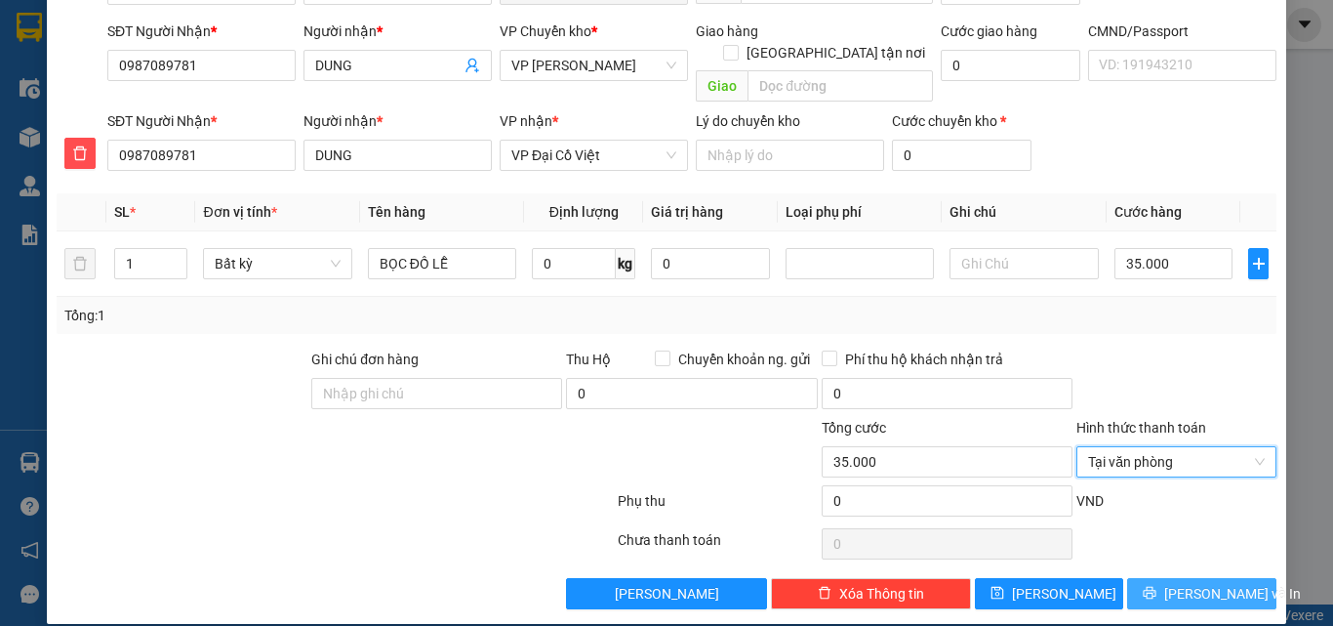
click at [1157, 587] on icon "printer" at bounding box center [1150, 593] width 13 height 13
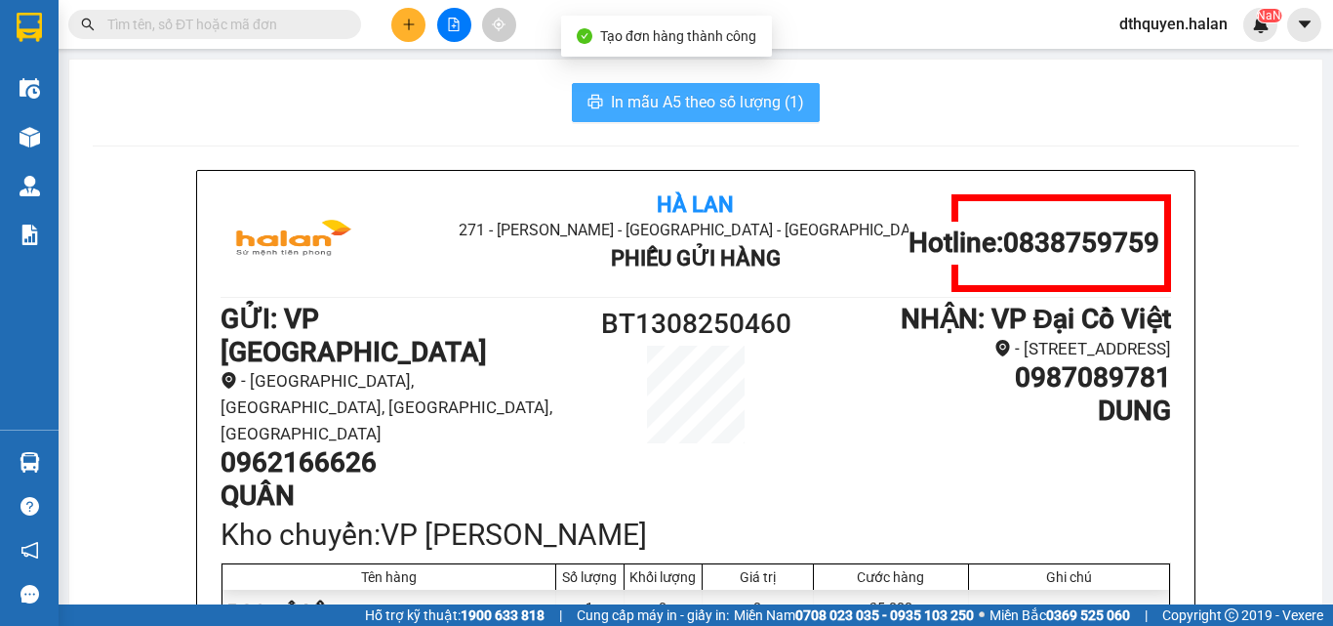
click at [678, 105] on span "In mẫu A5 theo số lượng (1)" at bounding box center [707, 102] width 193 height 24
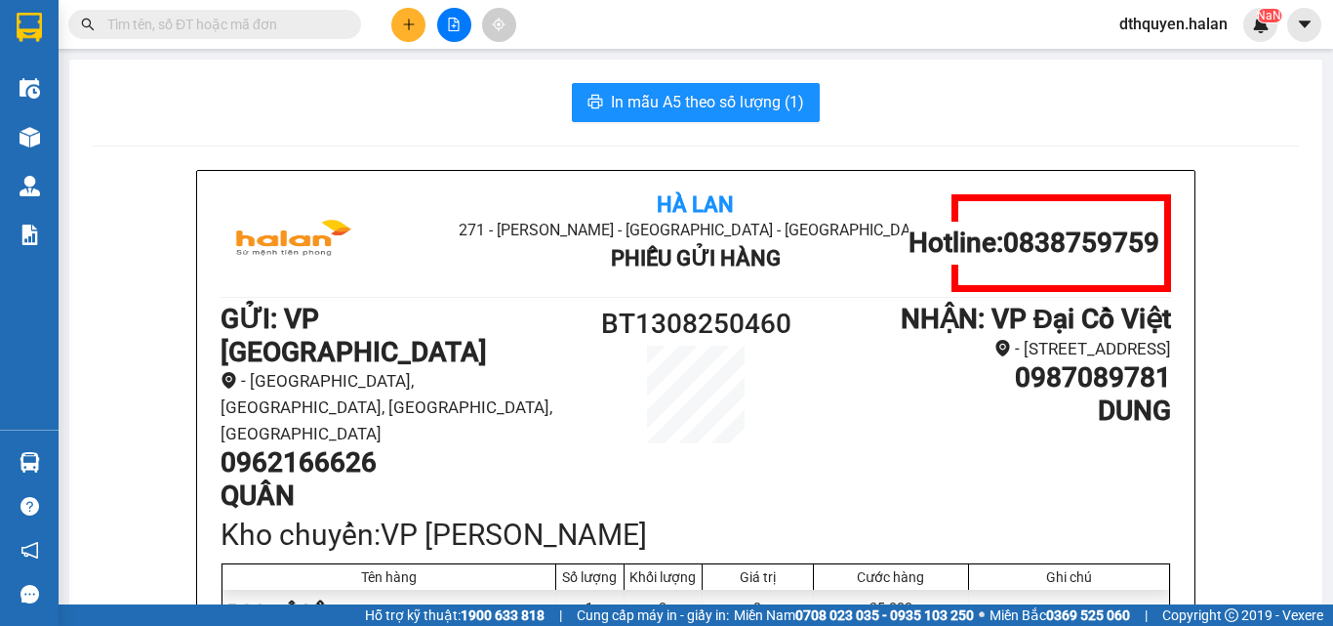
click at [406, 10] on div at bounding box center [454, 25] width 146 height 34
click at [400, 33] on button at bounding box center [408, 25] width 34 height 34
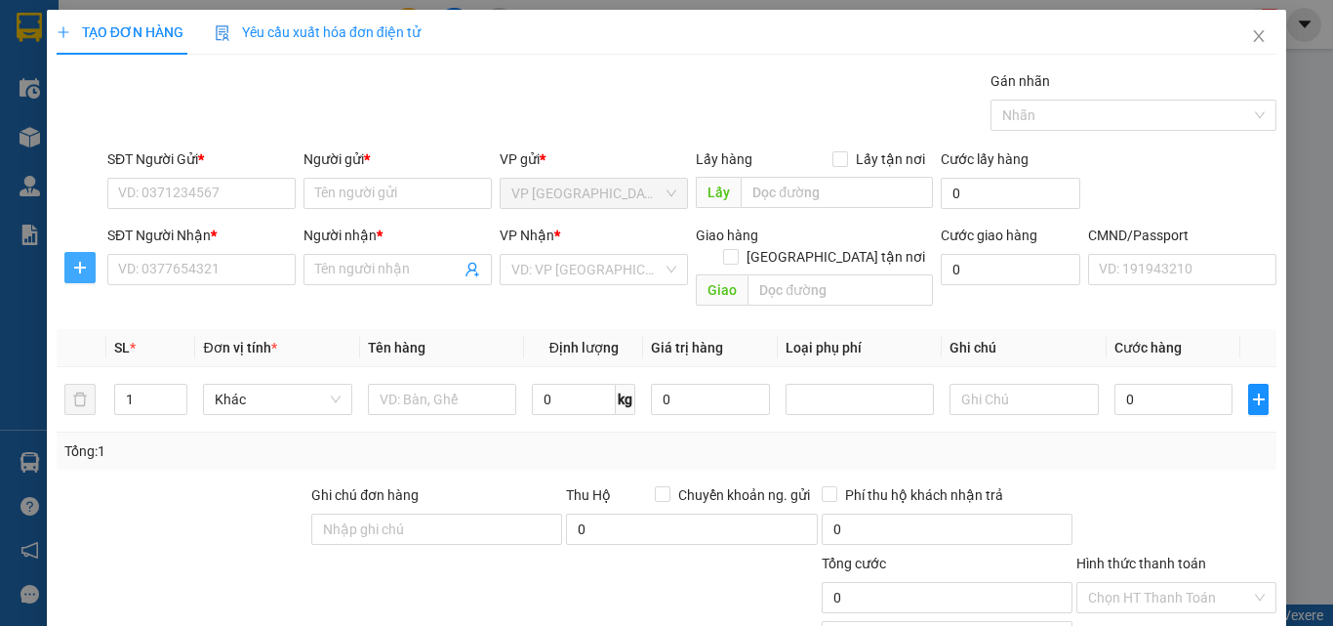
click at [79, 278] on button "button" at bounding box center [79, 267] width 31 height 31
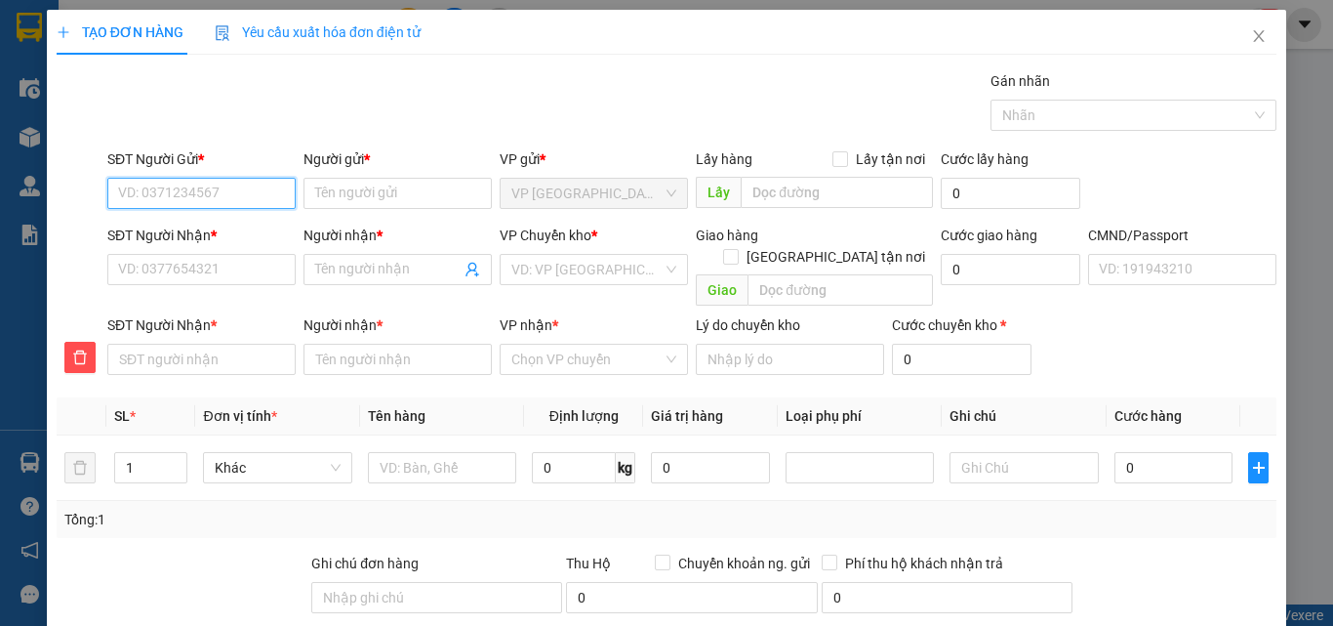
click at [214, 192] on input "SĐT Người Gửi *" at bounding box center [201, 193] width 188 height 31
type input "0913005714"
click at [226, 229] on div "0913005714 - MẠNH THẮNG-147 BT" at bounding box center [237, 232] width 239 height 21
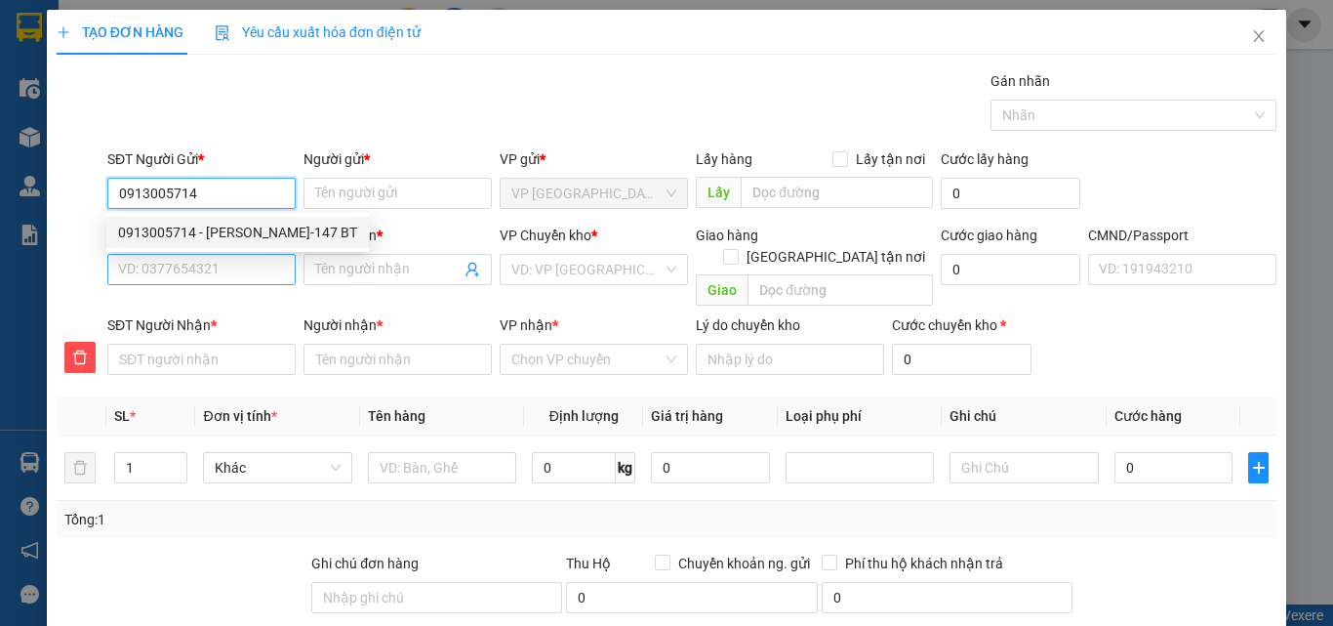
type input "MẠNH THẮNG-147 BT"
type input "0913005714"
click at [233, 268] on input "SĐT Người Nhận *" at bounding box center [201, 269] width 188 height 31
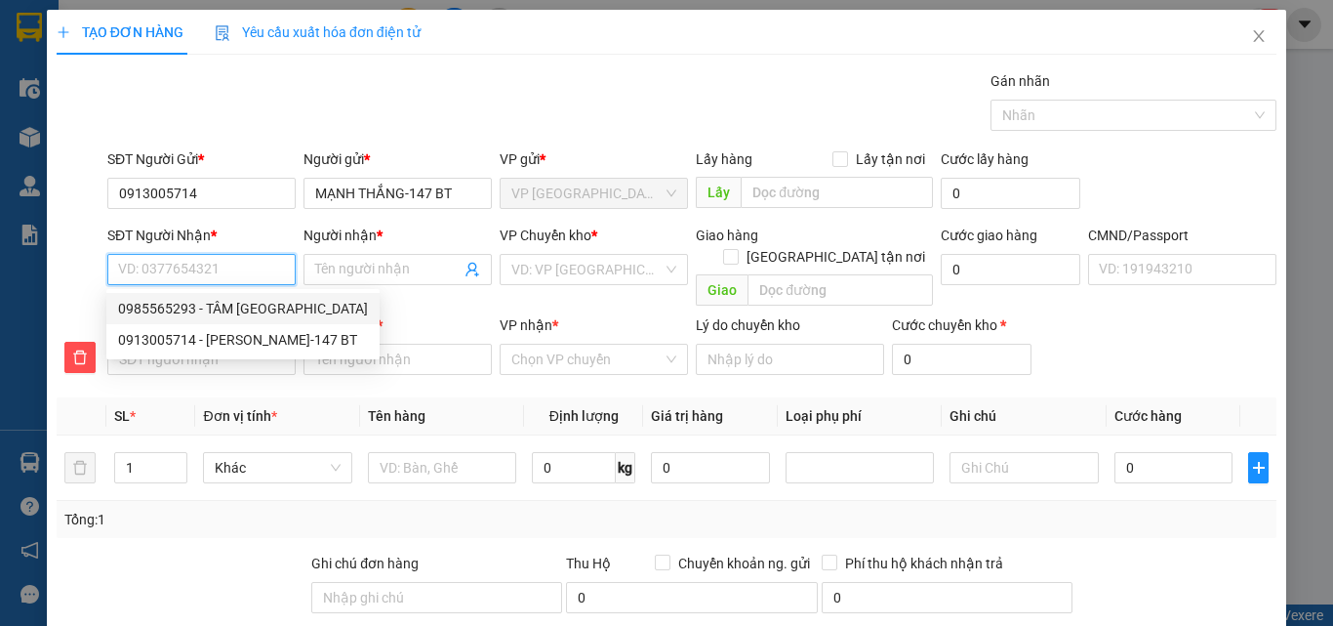
type input "0"
type input "09"
type input "098"
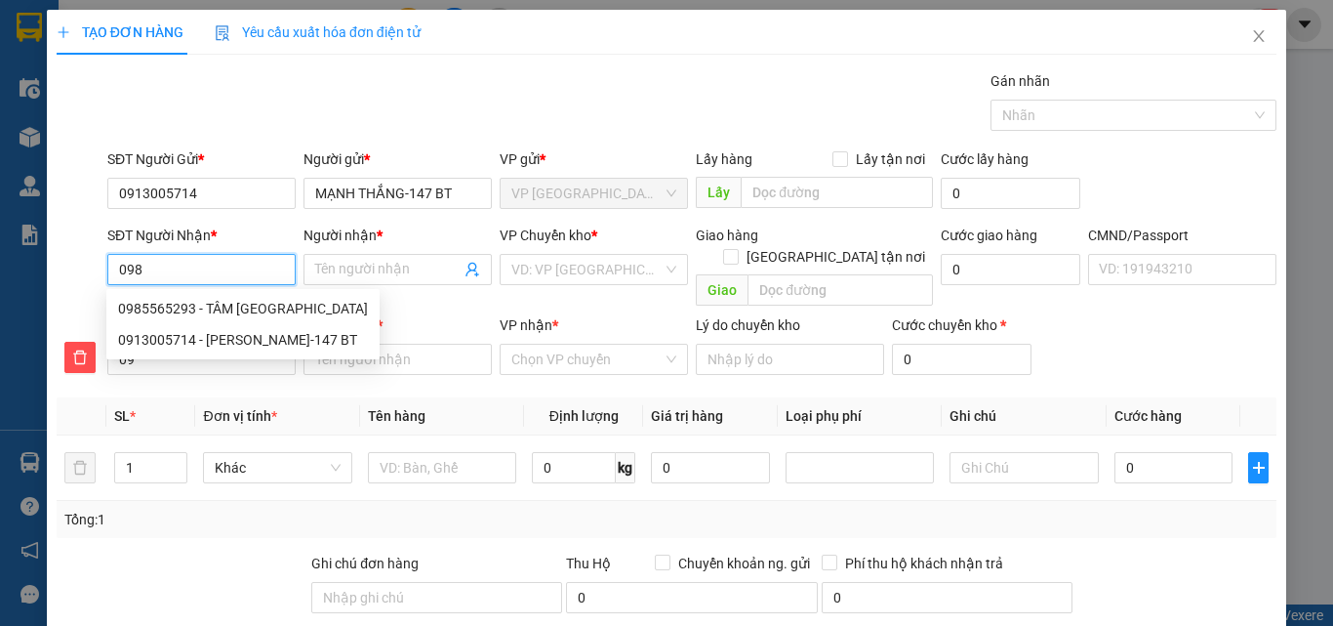
type input "098"
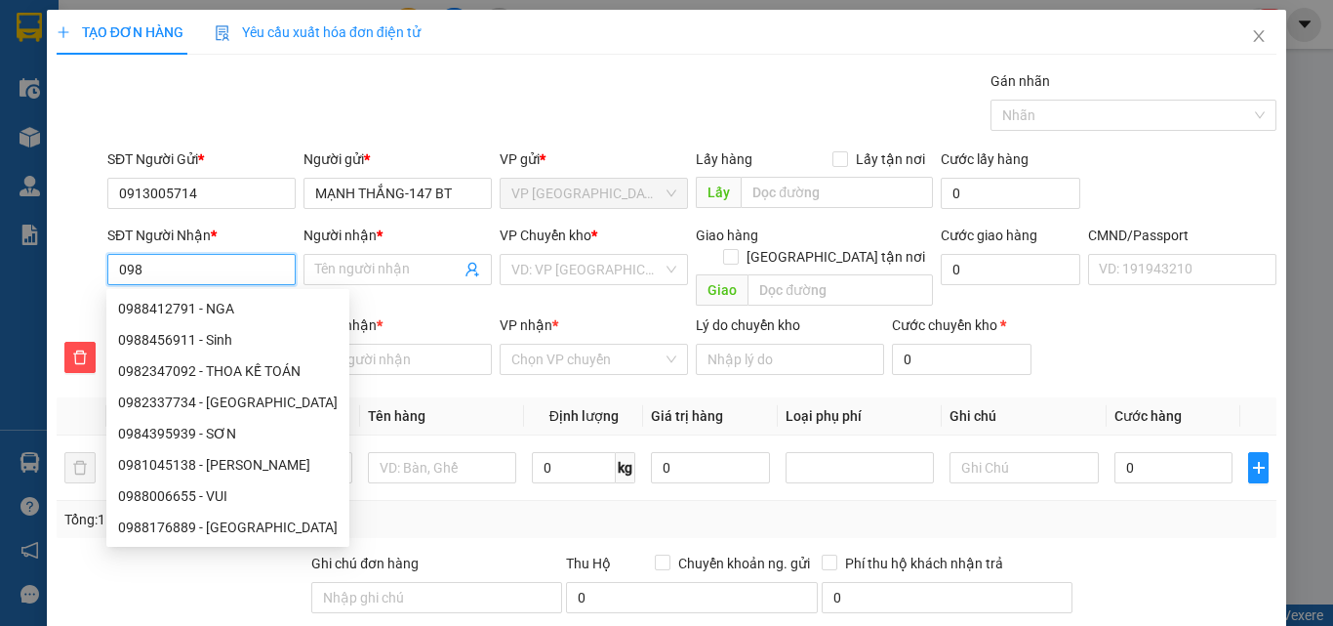
type input "0985"
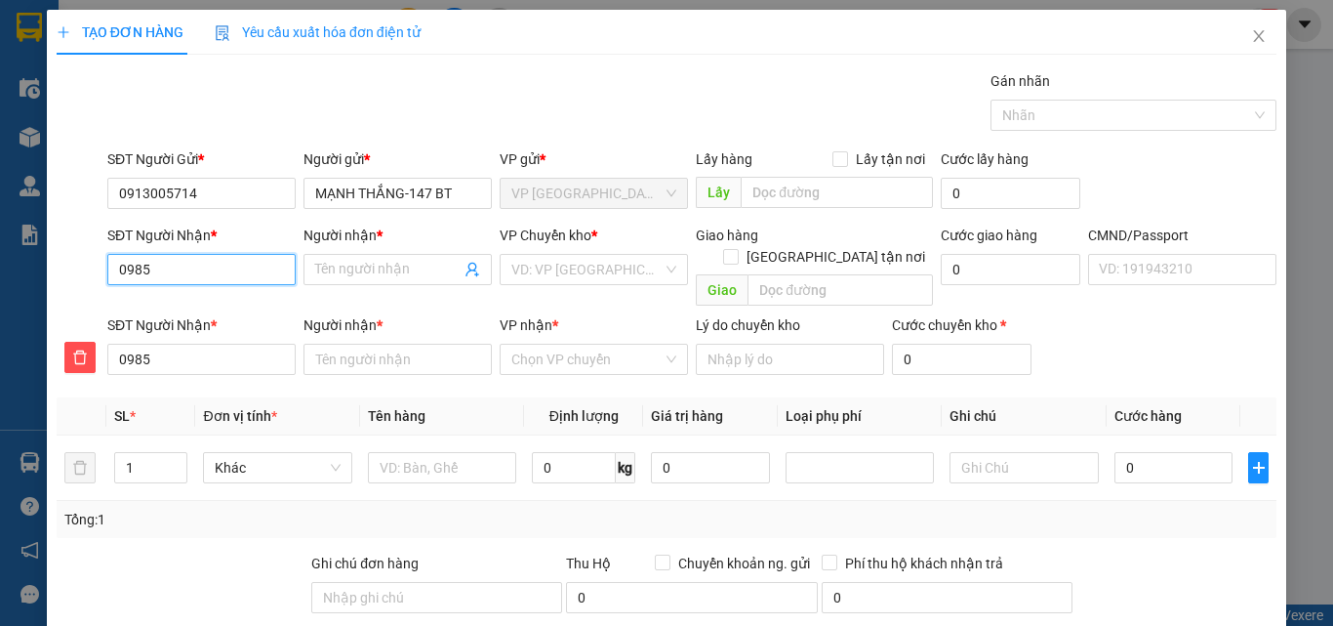
type input "09855"
type input "098556"
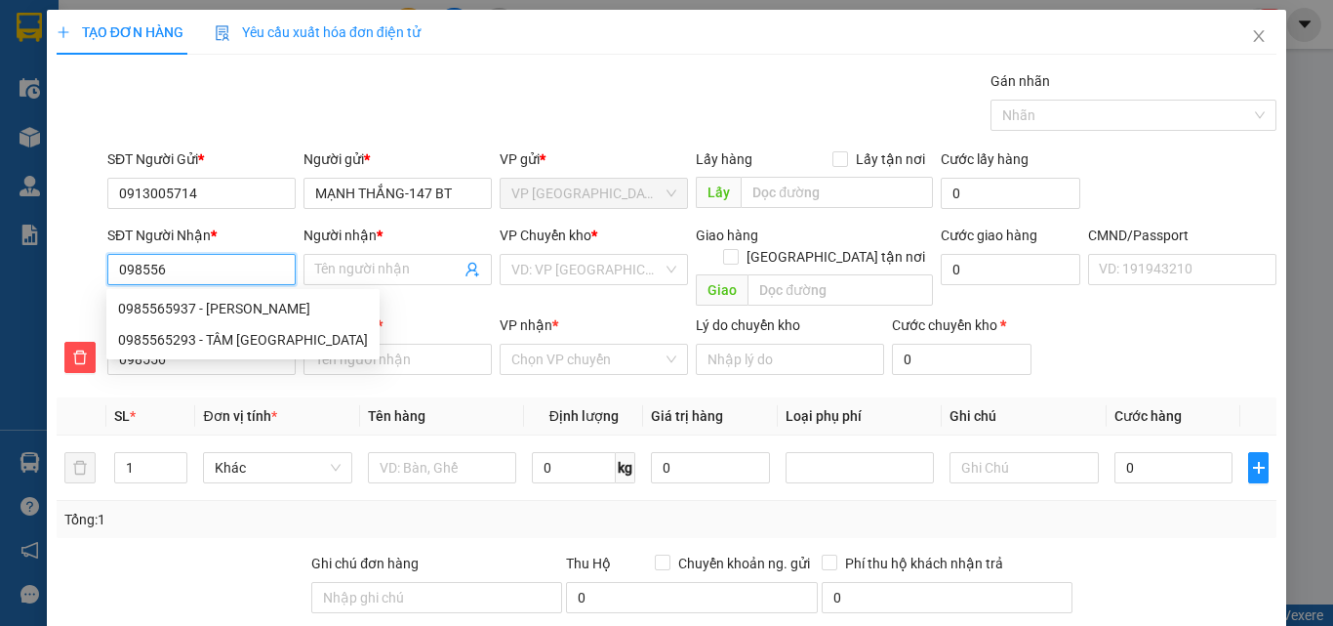
type input "0985565"
type input "09855652"
type input "098556529"
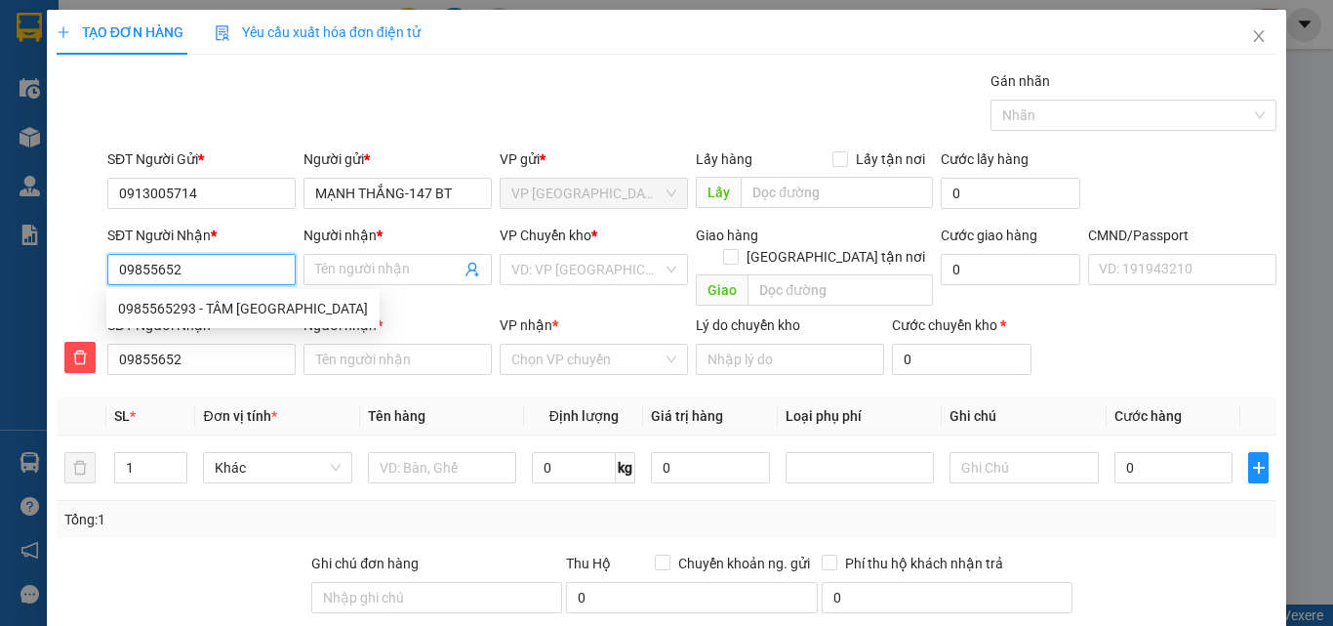
type input "098556529"
type input "0985565293"
click at [203, 306] on div "0985565293 - TÂM ĐỨC" at bounding box center [243, 308] width 250 height 21
type input "TÂM ĐỨC"
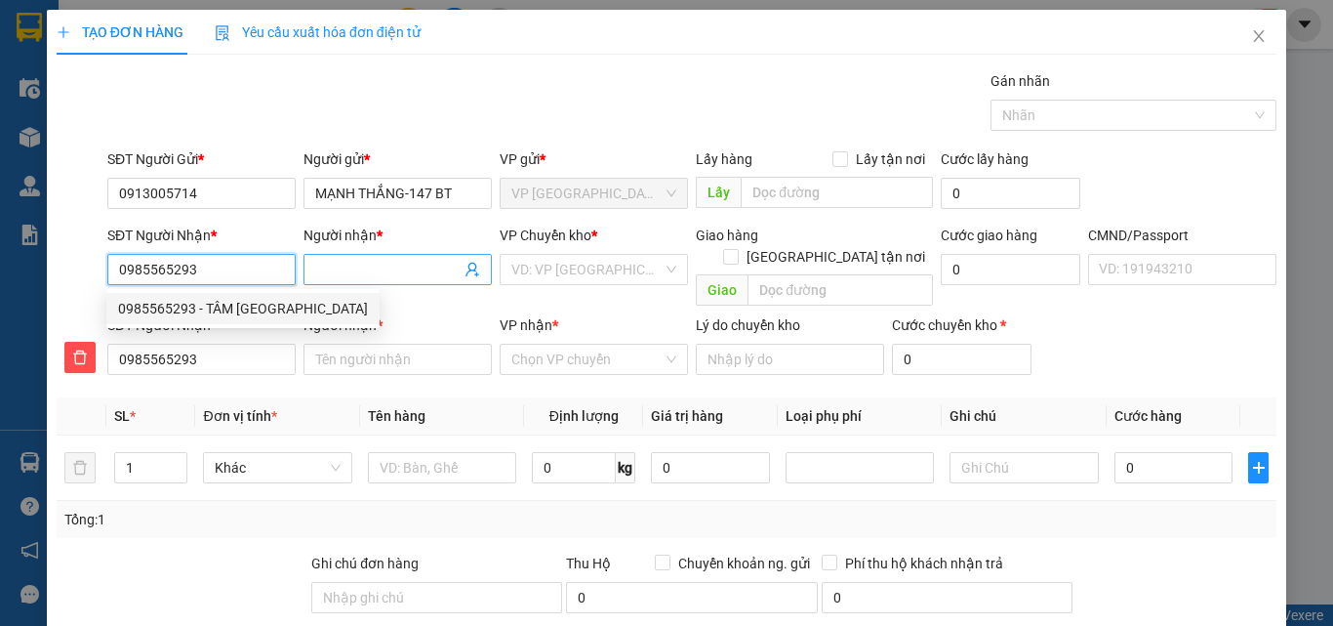
type input "TÂM ĐỨC"
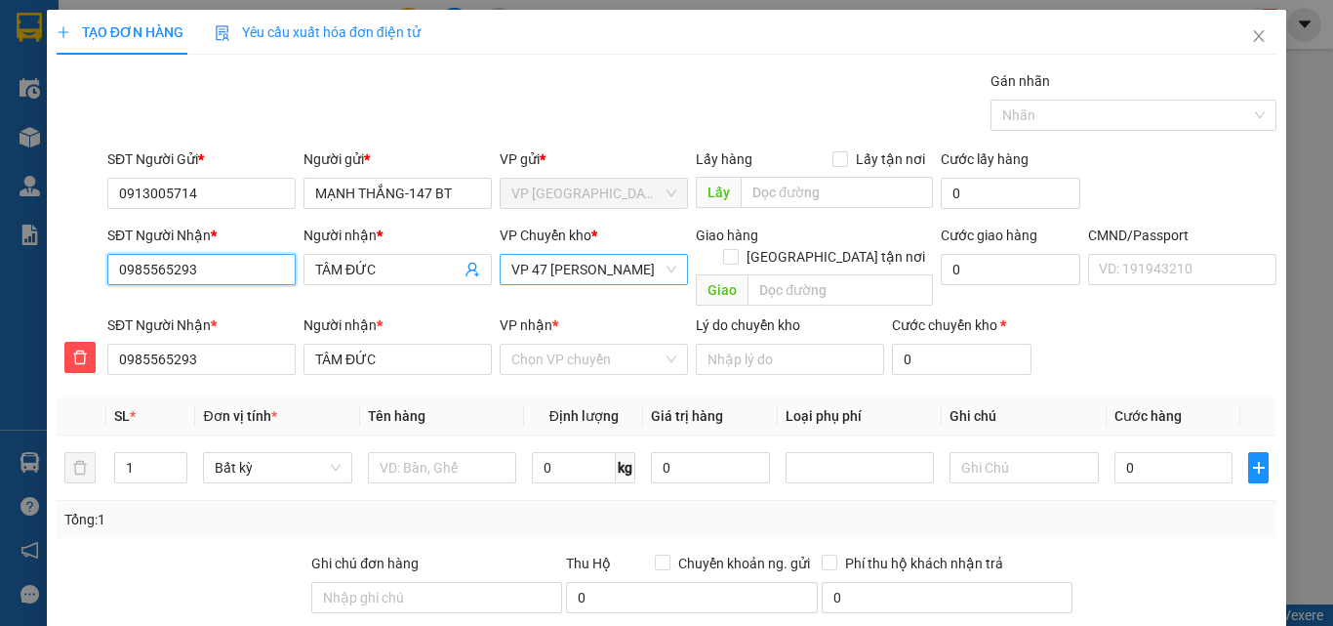
click at [656, 266] on span "VP 47 [PERSON_NAME]" at bounding box center [593, 269] width 165 height 29
type input "0985565293"
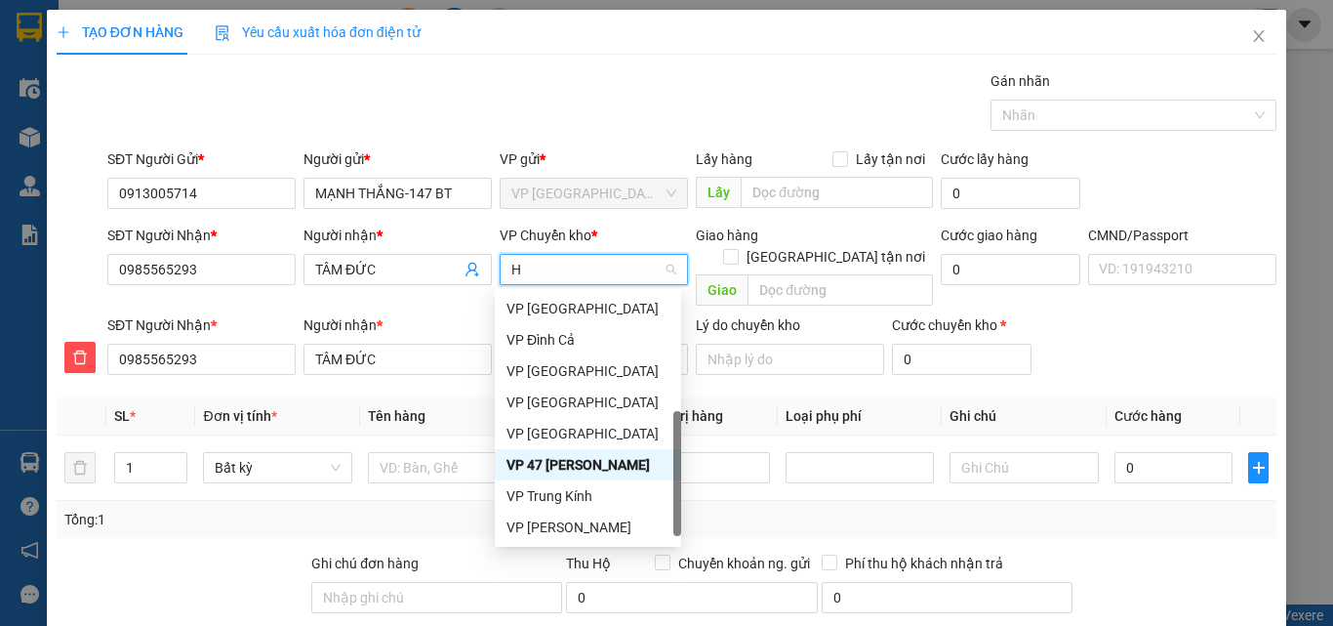
scroll to position [281, 0]
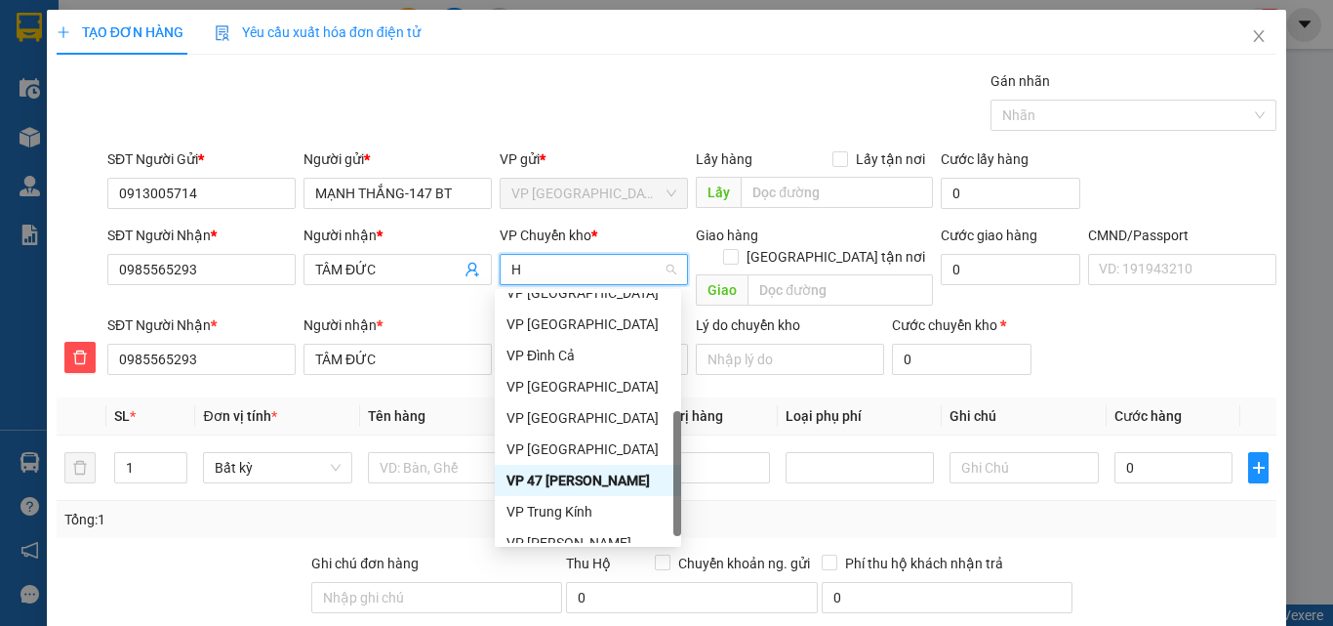
type input "HO"
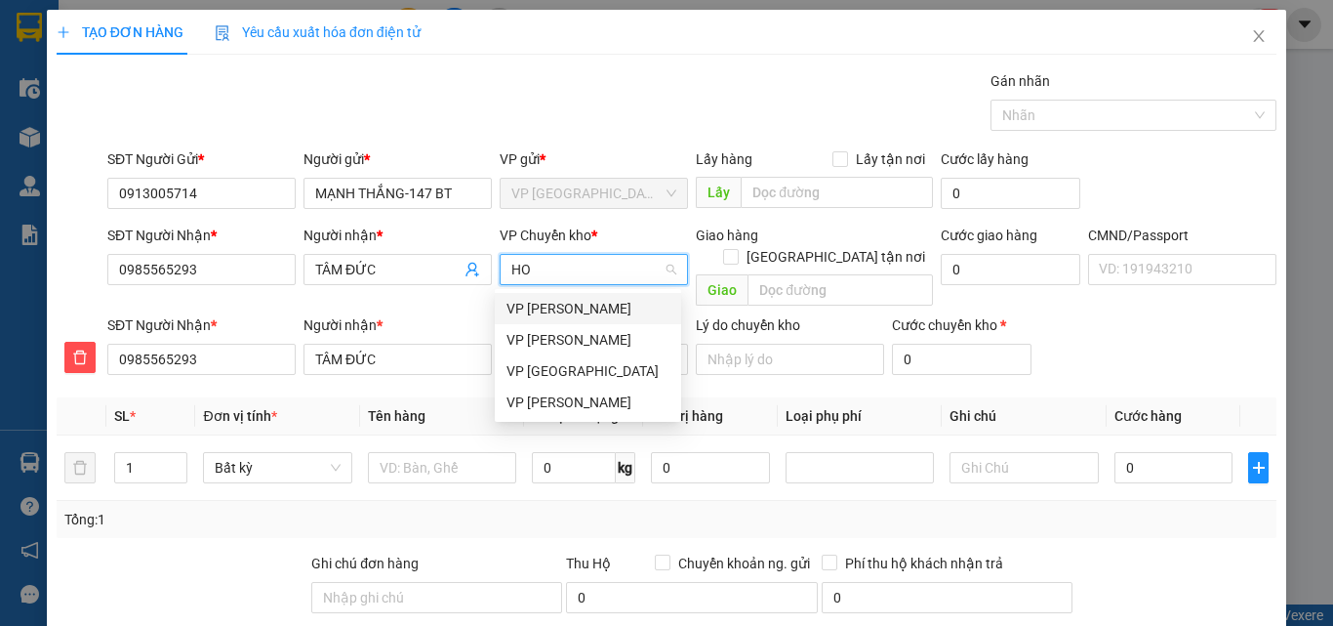
scroll to position [0, 0]
click at [576, 410] on div "VP [PERSON_NAME]" at bounding box center [588, 401] width 163 height 21
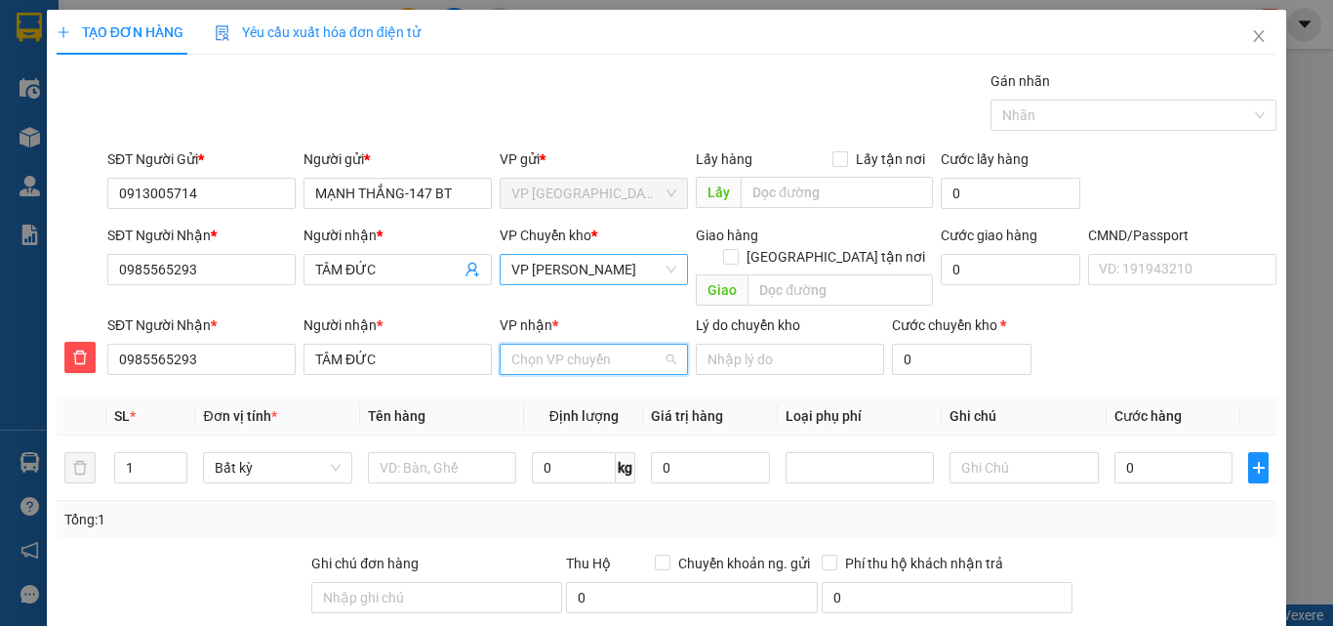
click at [572, 345] on input "VP nhận *" at bounding box center [586, 359] width 151 height 29
type input "47"
click at [573, 363] on div "VP 47 [PERSON_NAME]" at bounding box center [588, 376] width 186 height 31
click at [468, 452] on input "text" at bounding box center [442, 467] width 148 height 31
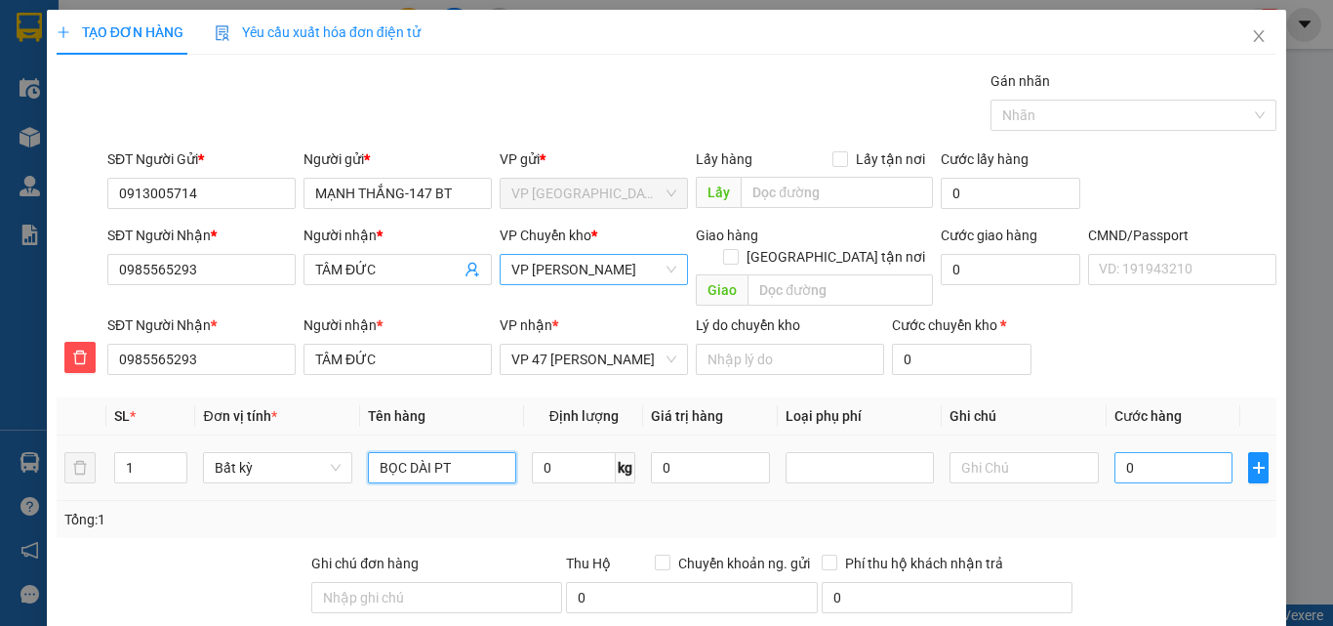
type input "BỌC DÀI PT"
click at [1140, 452] on input "0" at bounding box center [1174, 467] width 119 height 31
type input "3"
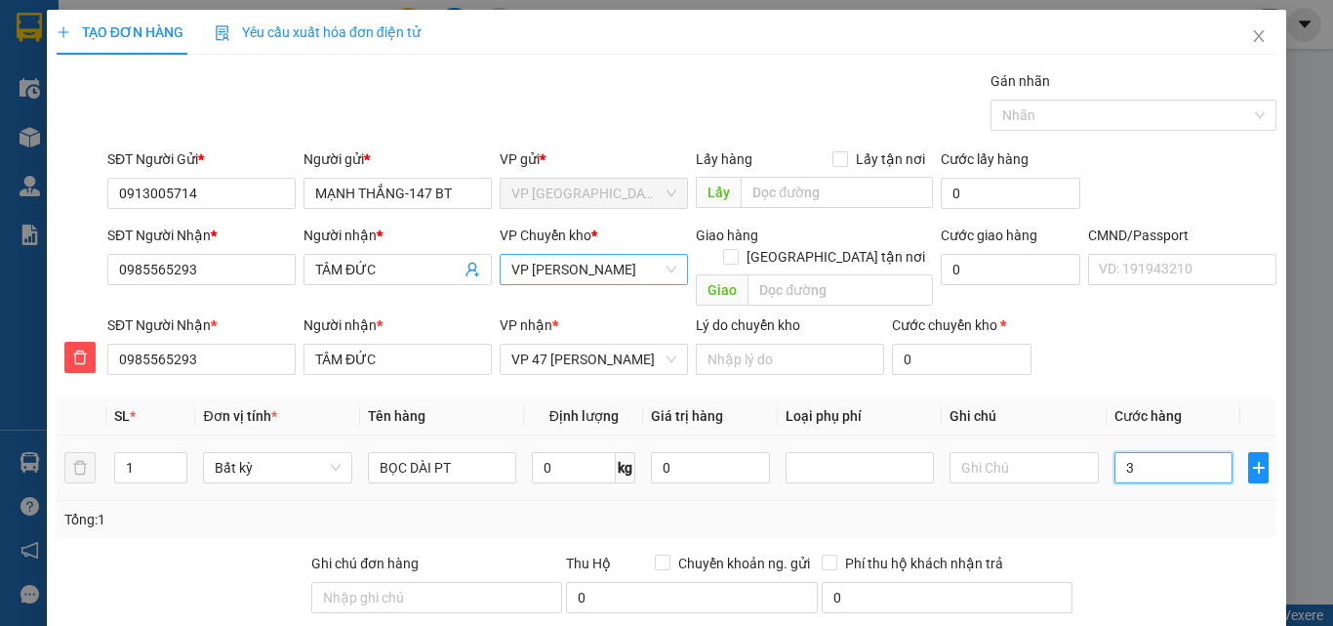
type input "35"
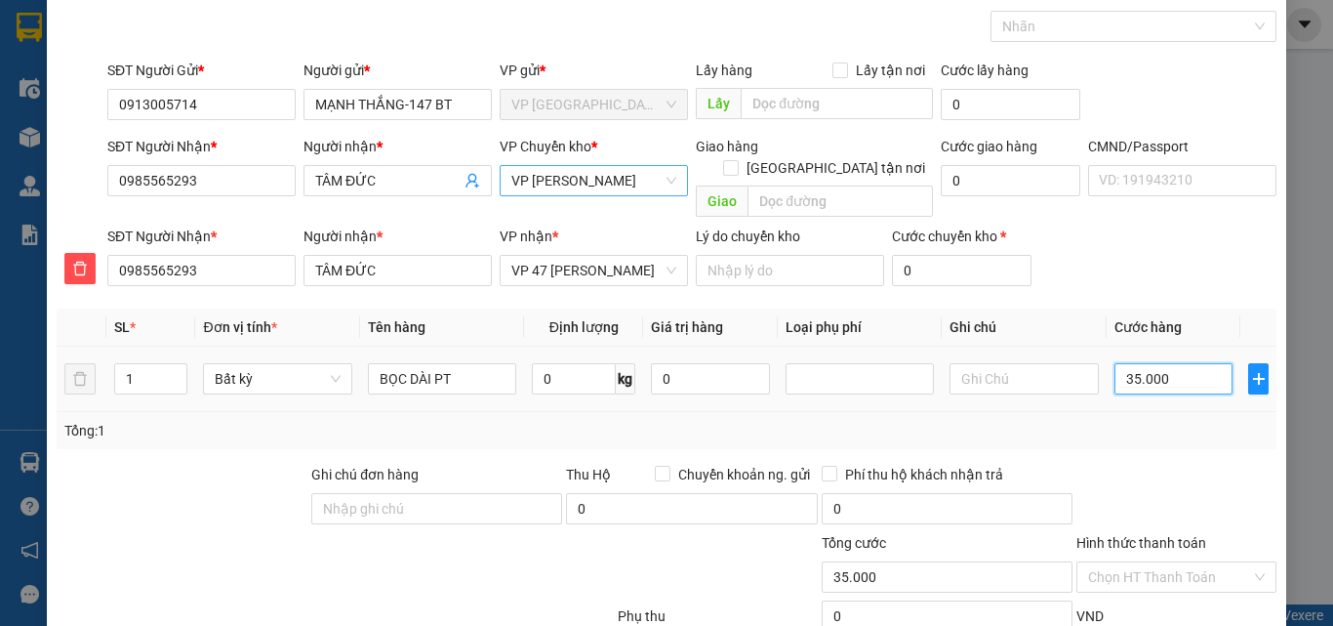
scroll to position [204, 0]
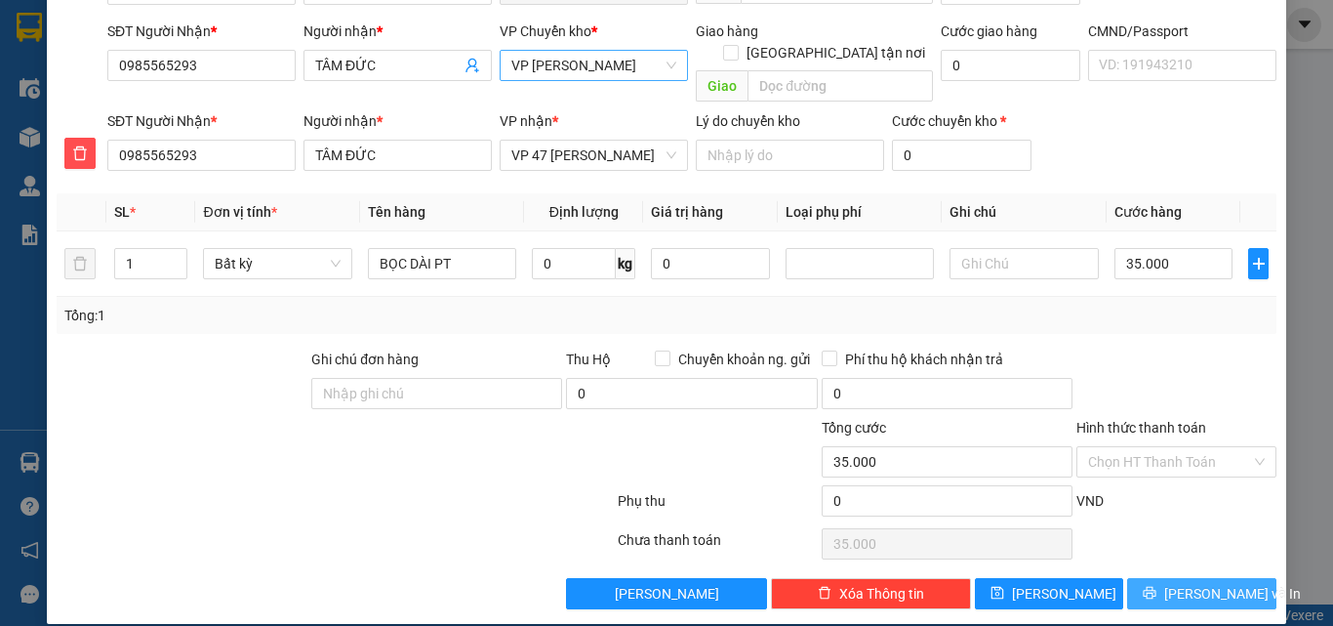
click at [1154, 578] on button "[PERSON_NAME] và In" at bounding box center [1201, 593] width 149 height 31
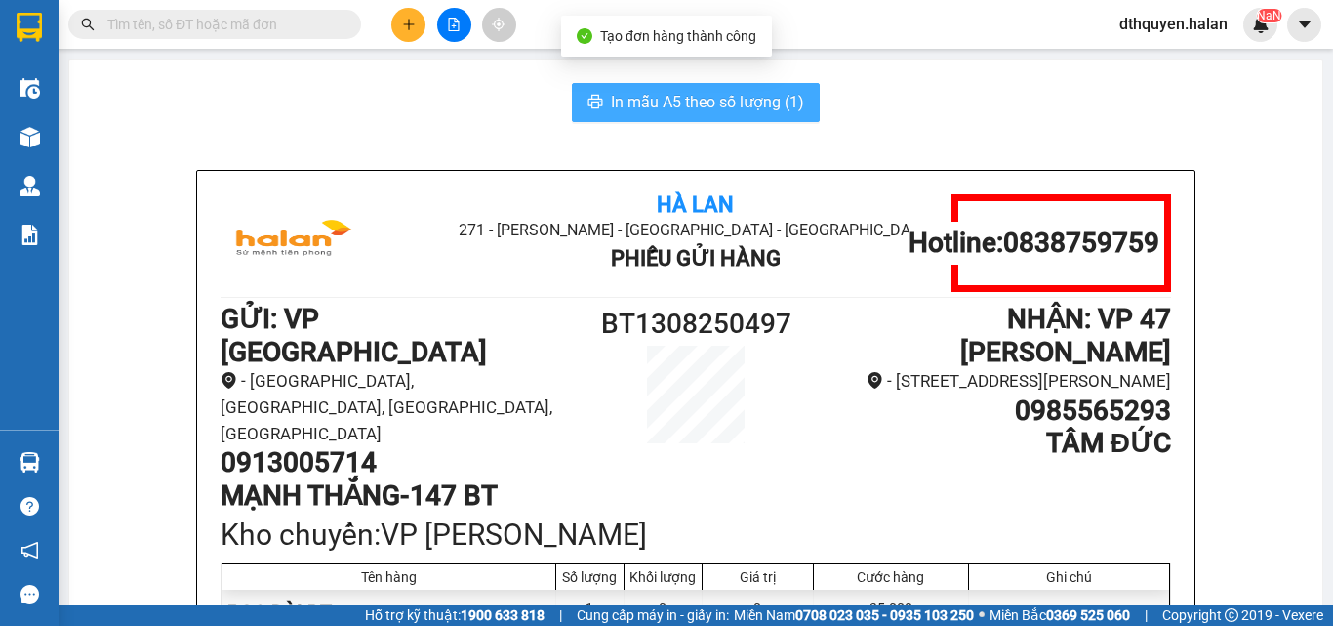
click at [713, 95] on span "In mẫu A5 theo số lượng (1)" at bounding box center [707, 102] width 193 height 24
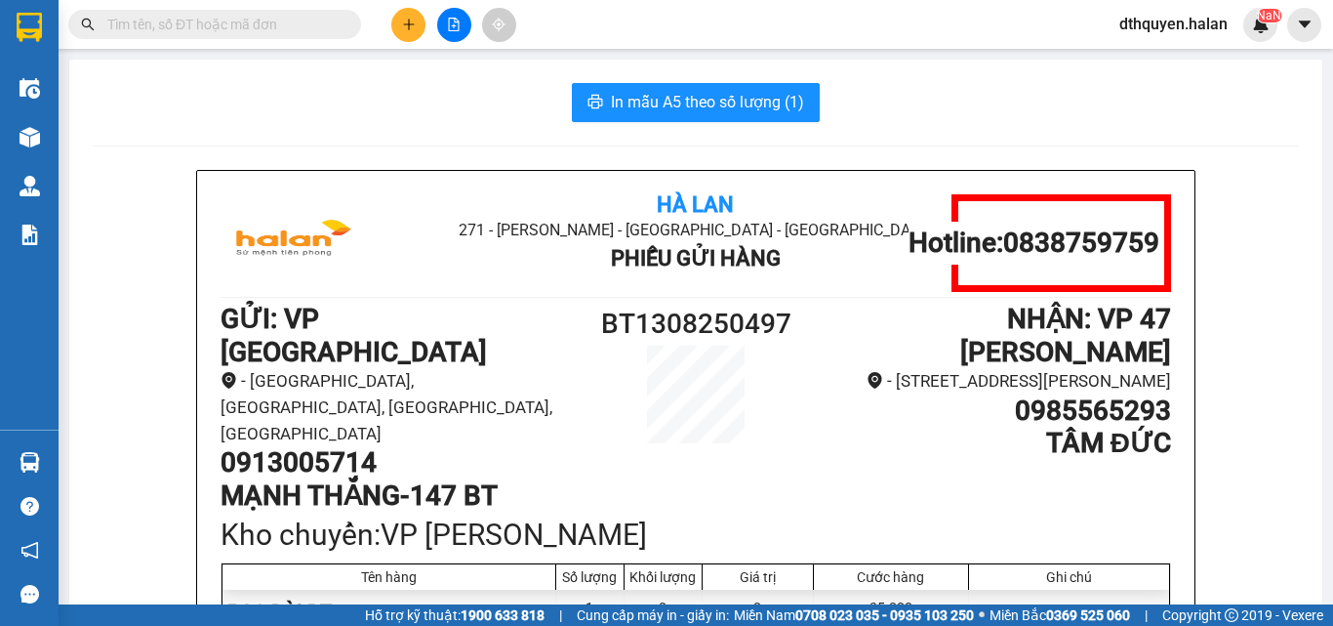
scroll to position [98, 0]
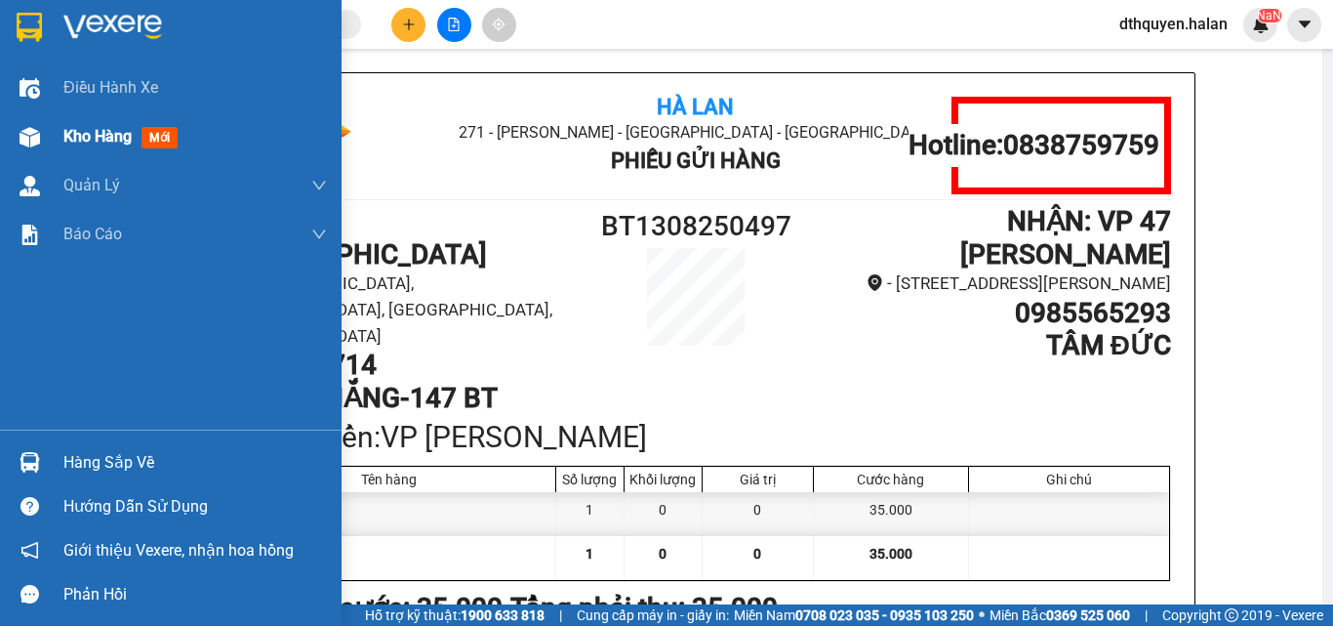
click at [92, 150] on div "Kho hàng mới" at bounding box center [195, 136] width 264 height 49
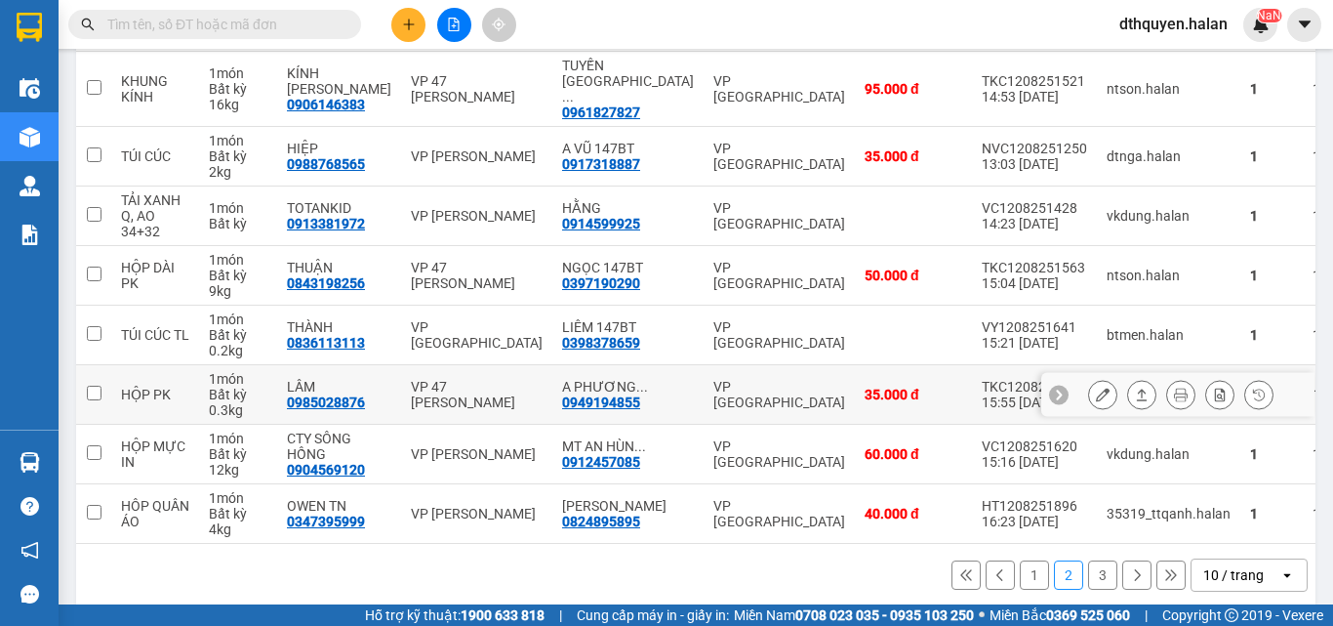
scroll to position [406, 0]
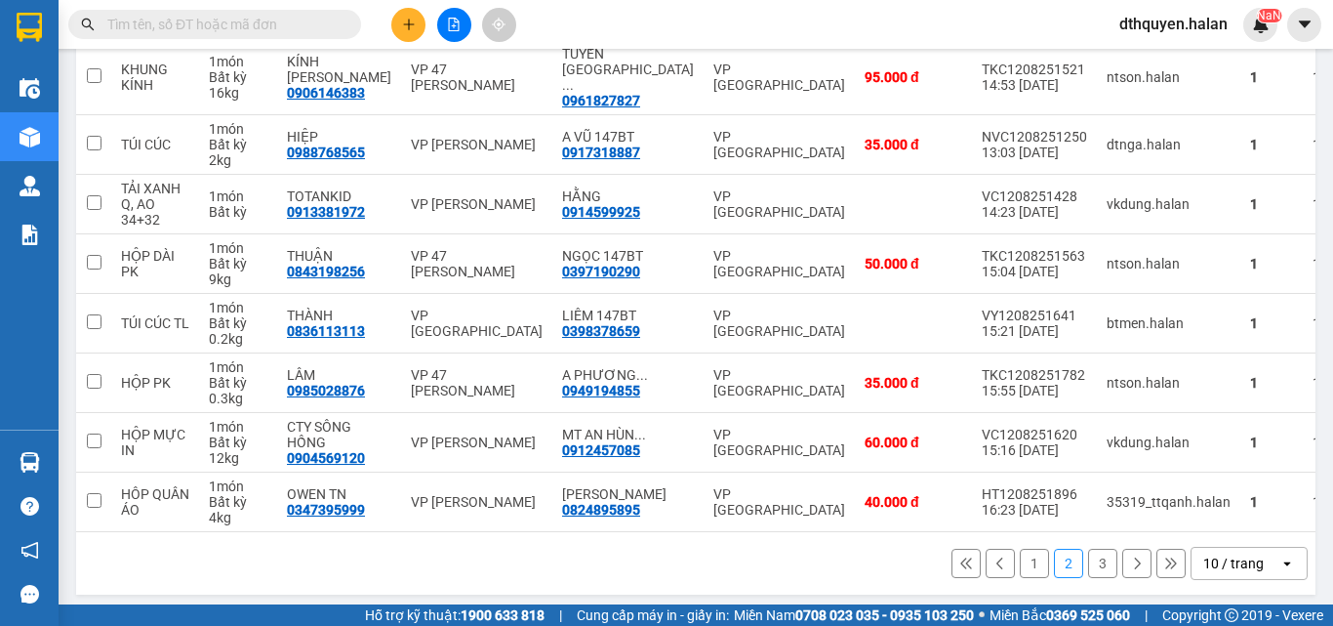
click at [1020, 553] on button "1" at bounding box center [1034, 563] width 29 height 29
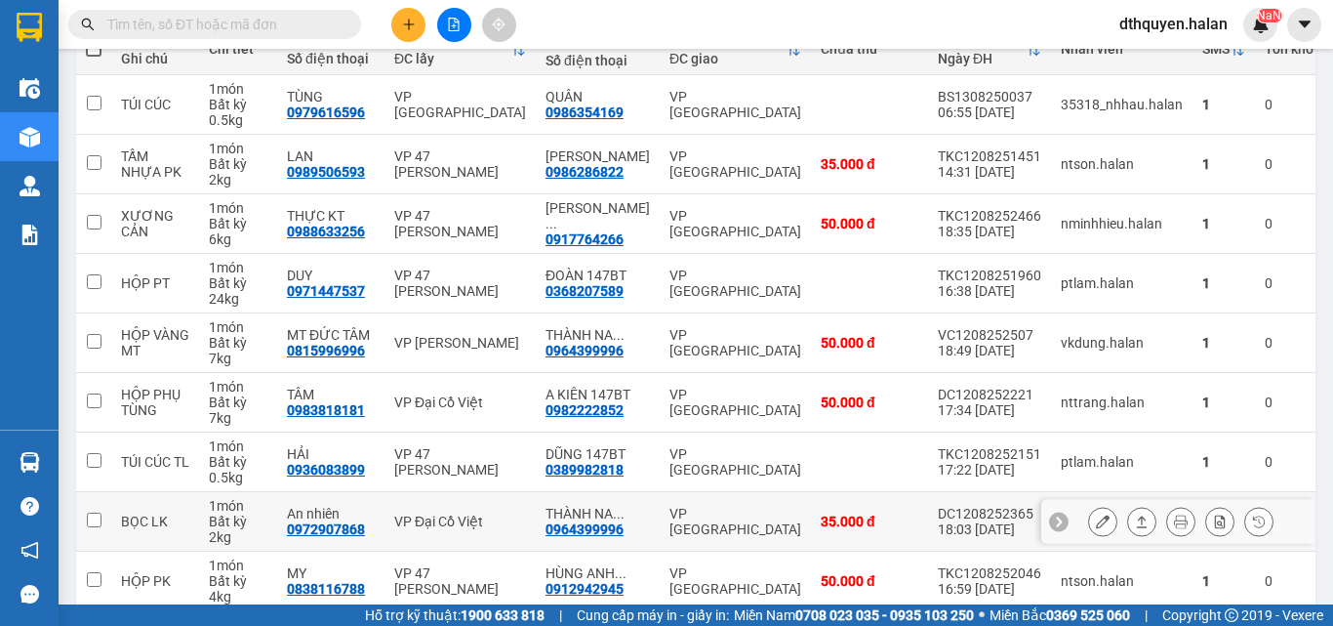
scroll to position [211, 0]
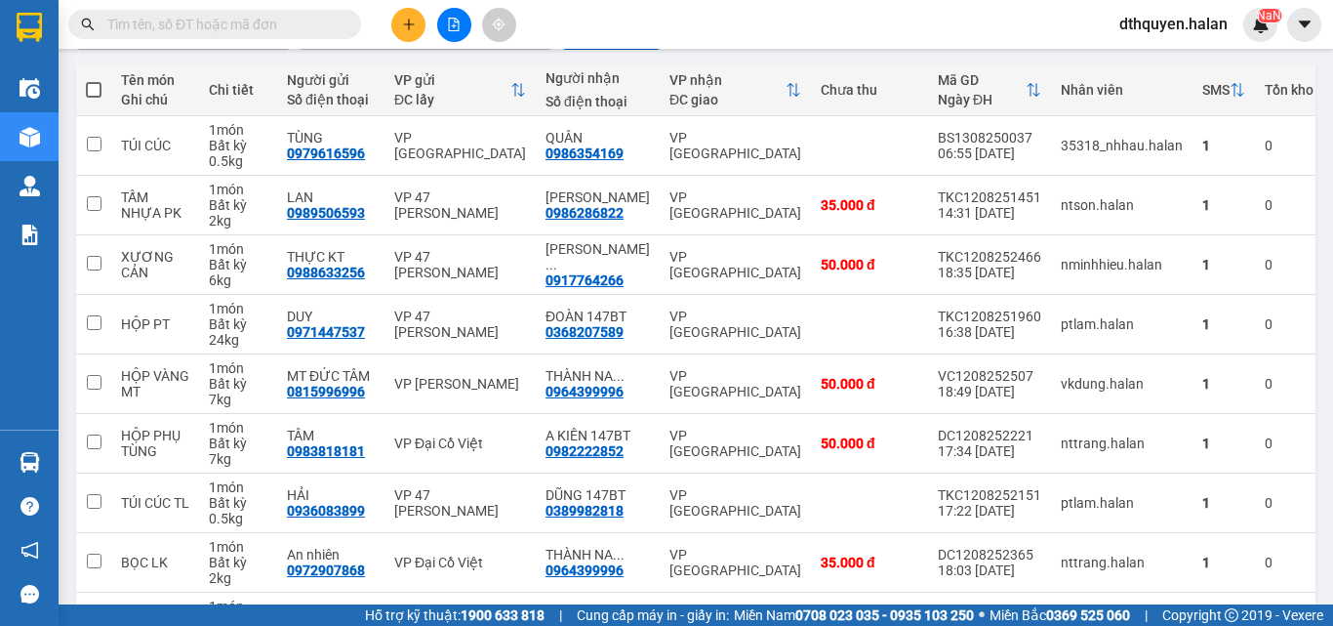
click at [246, 22] on input "text" at bounding box center [222, 24] width 230 height 21
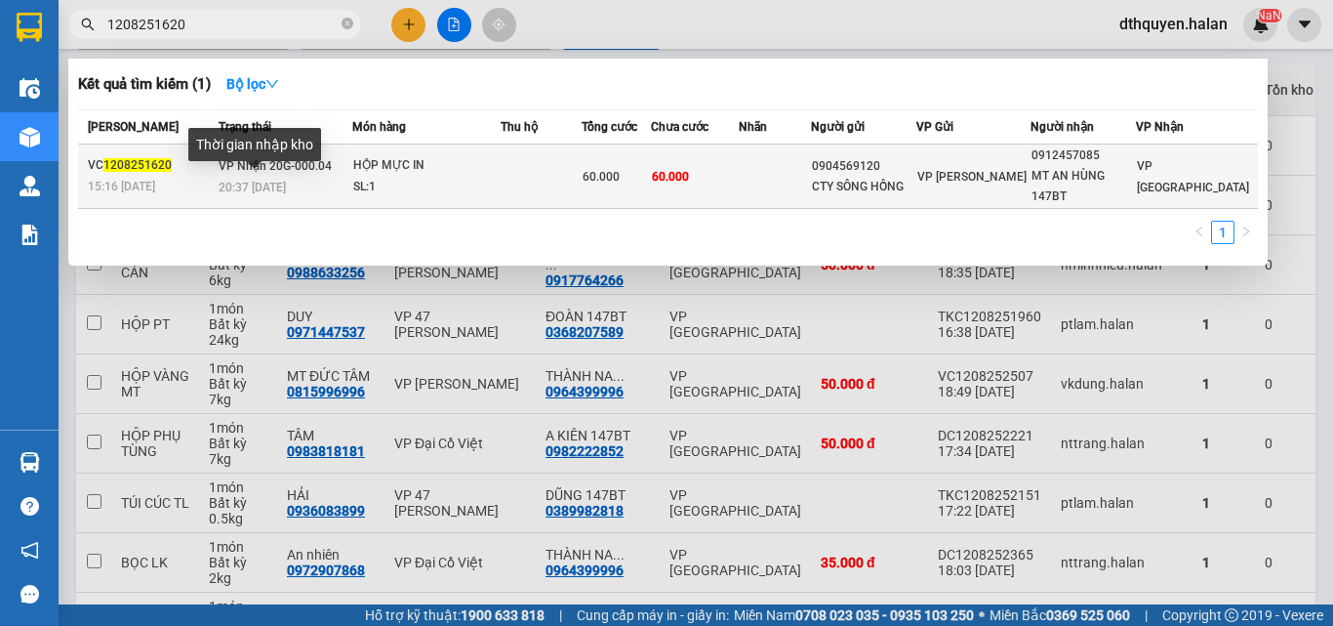
click at [274, 181] on span "20:37 [DATE]" at bounding box center [252, 188] width 67 height 14
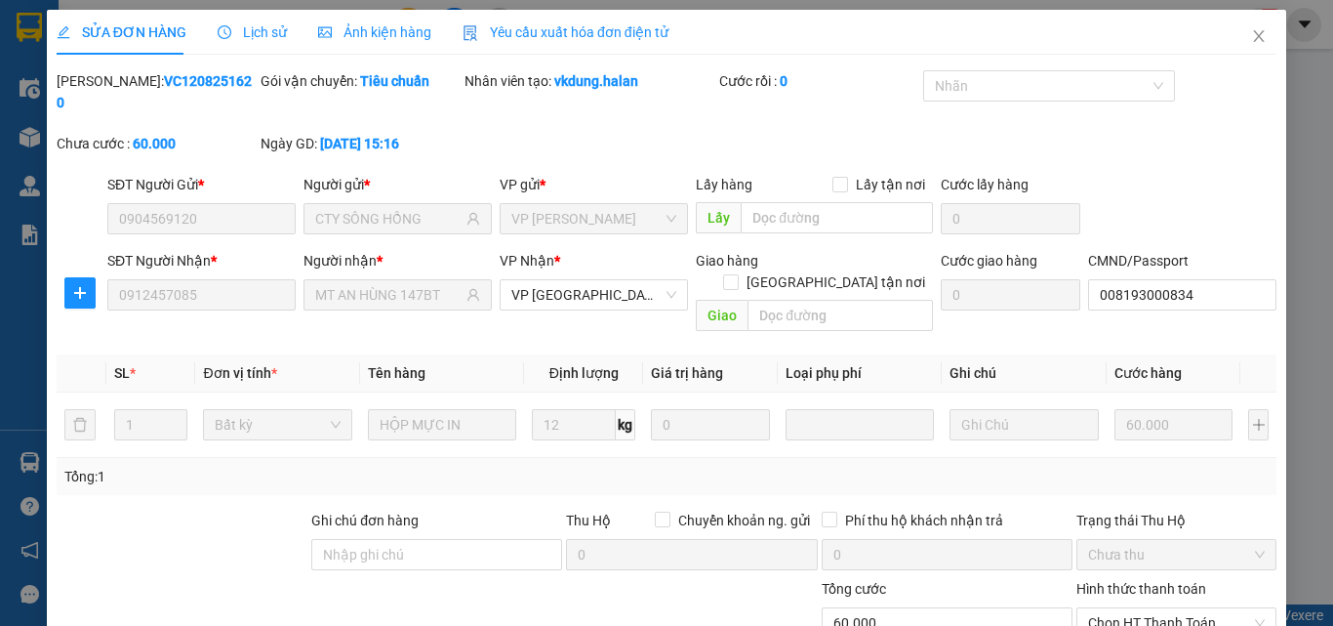
scroll to position [140, 0]
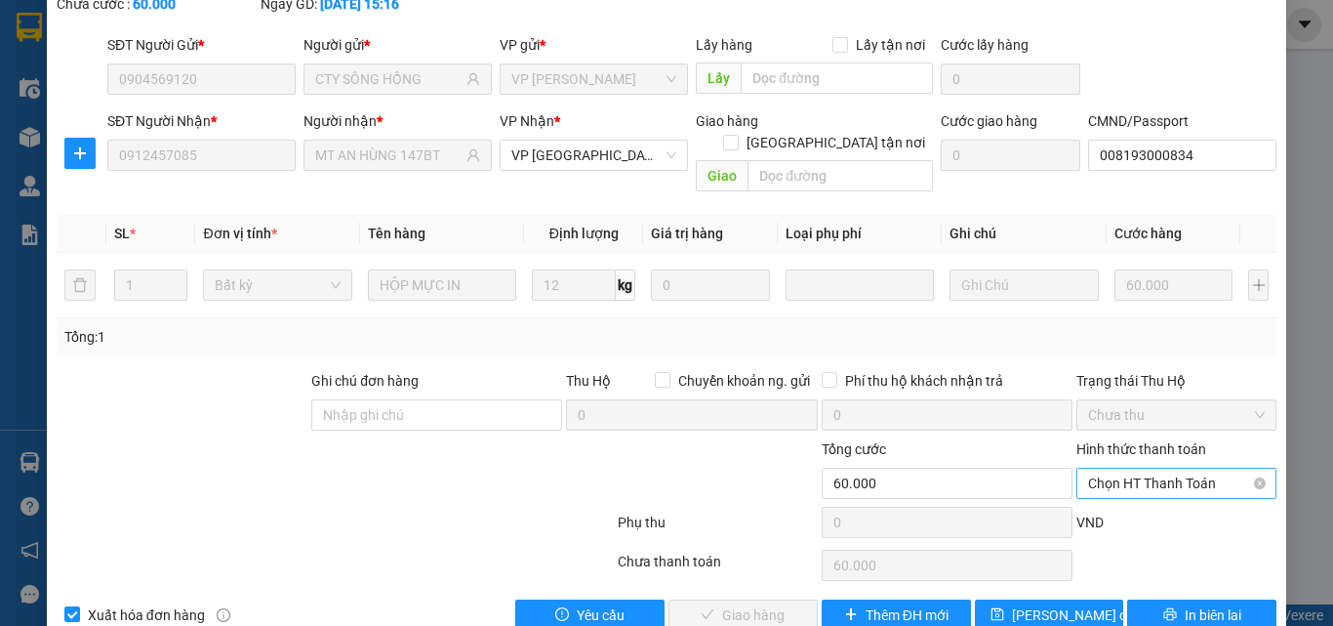
click at [1147, 468] on span "Chọn HT Thanh Toán" at bounding box center [1176, 482] width 177 height 29
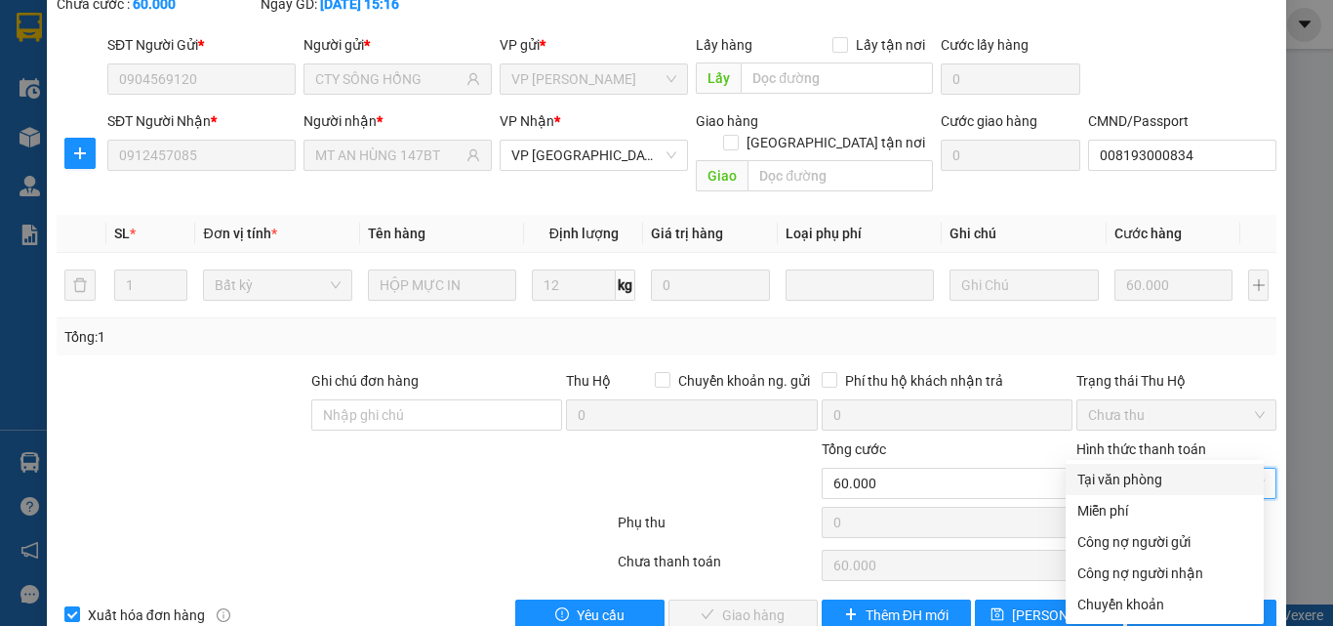
click at [1111, 465] on div "Tại văn phòng" at bounding box center [1165, 479] width 198 height 31
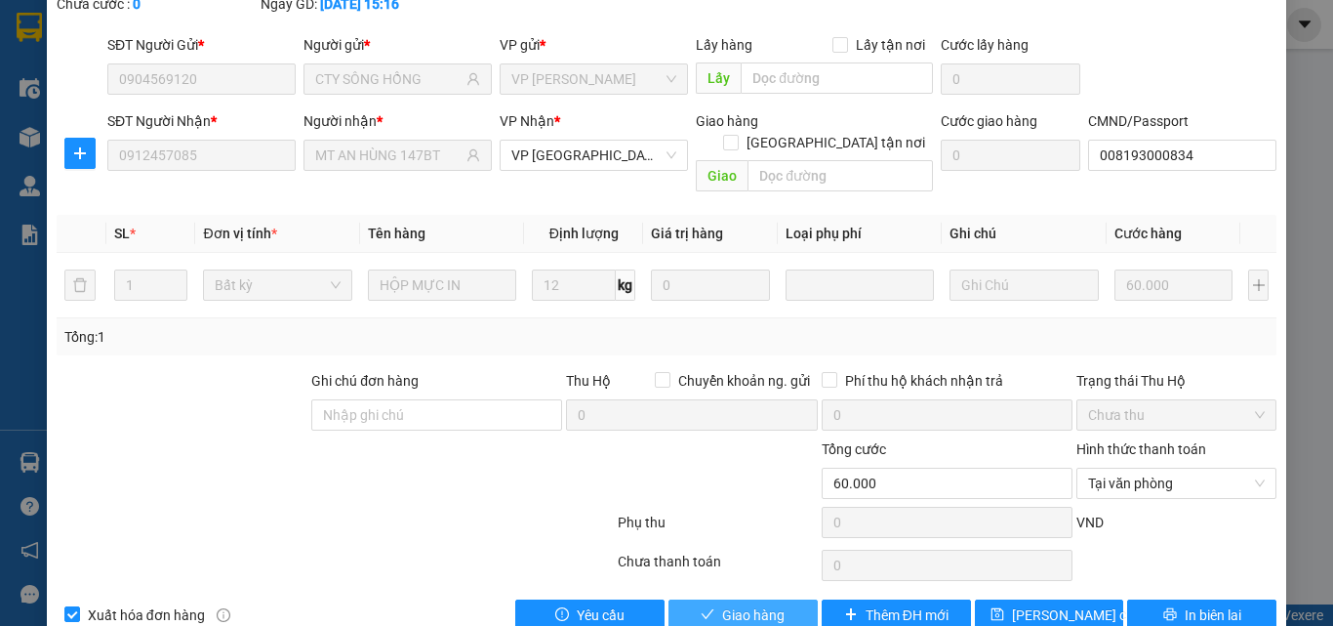
drag, startPoint x: 701, startPoint y: 570, endPoint x: 857, endPoint y: 588, distance: 157.2
click at [702, 607] on icon "check" at bounding box center [708, 614] width 14 height 14
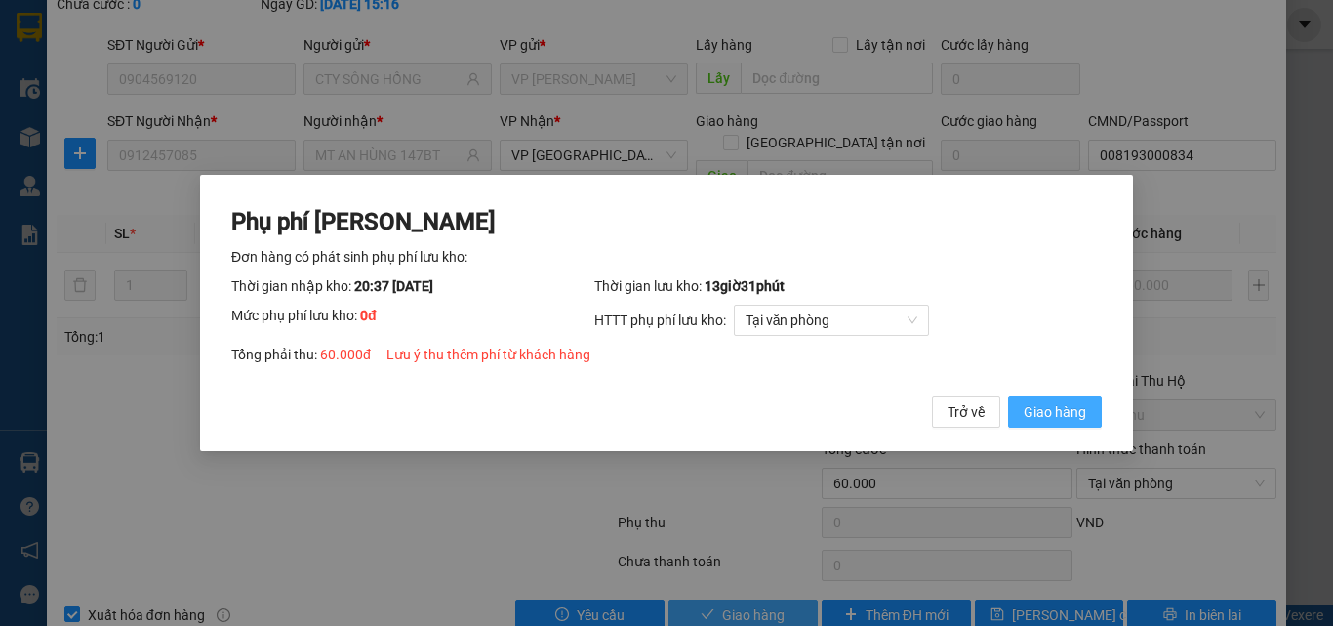
click at [1084, 426] on button "Giao hàng" at bounding box center [1055, 411] width 94 height 31
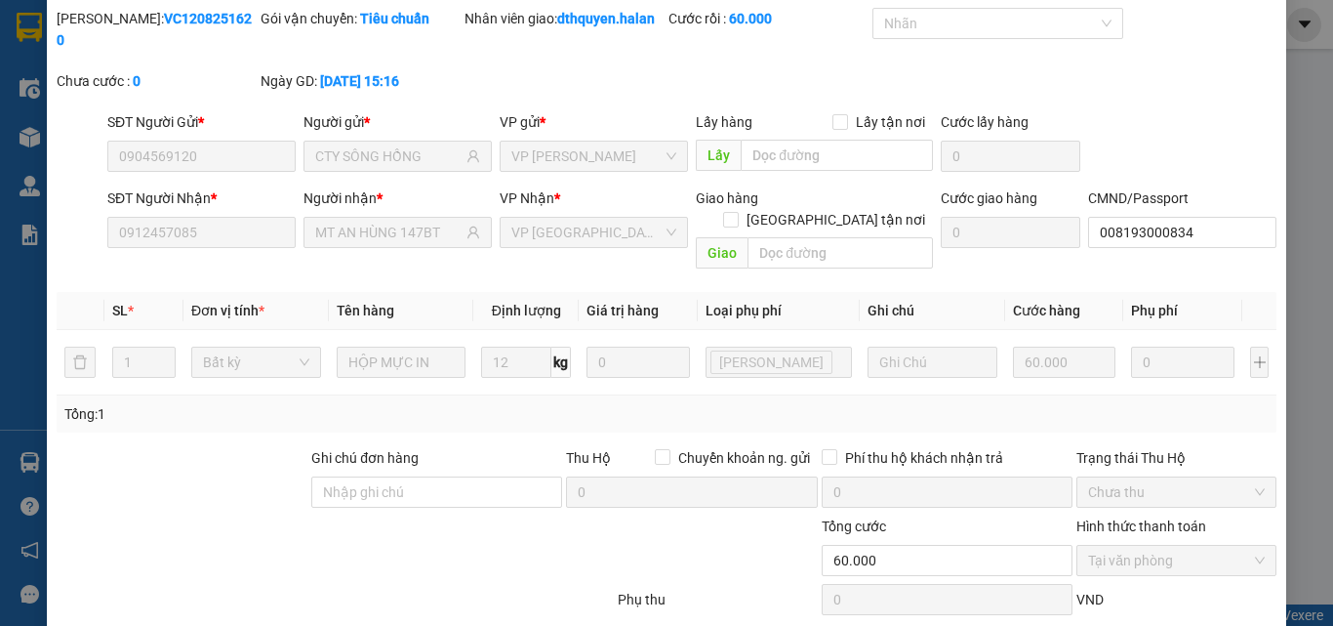
scroll to position [0, 0]
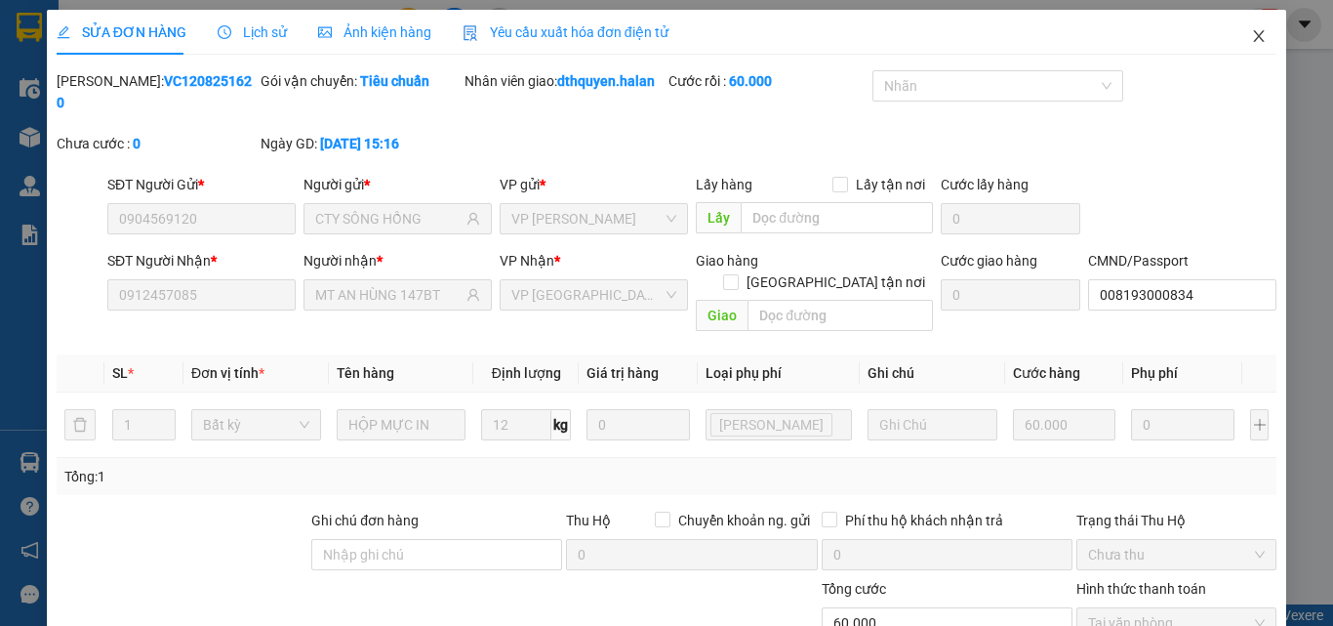
click at [1251, 43] on icon "close" at bounding box center [1259, 36] width 16 height 16
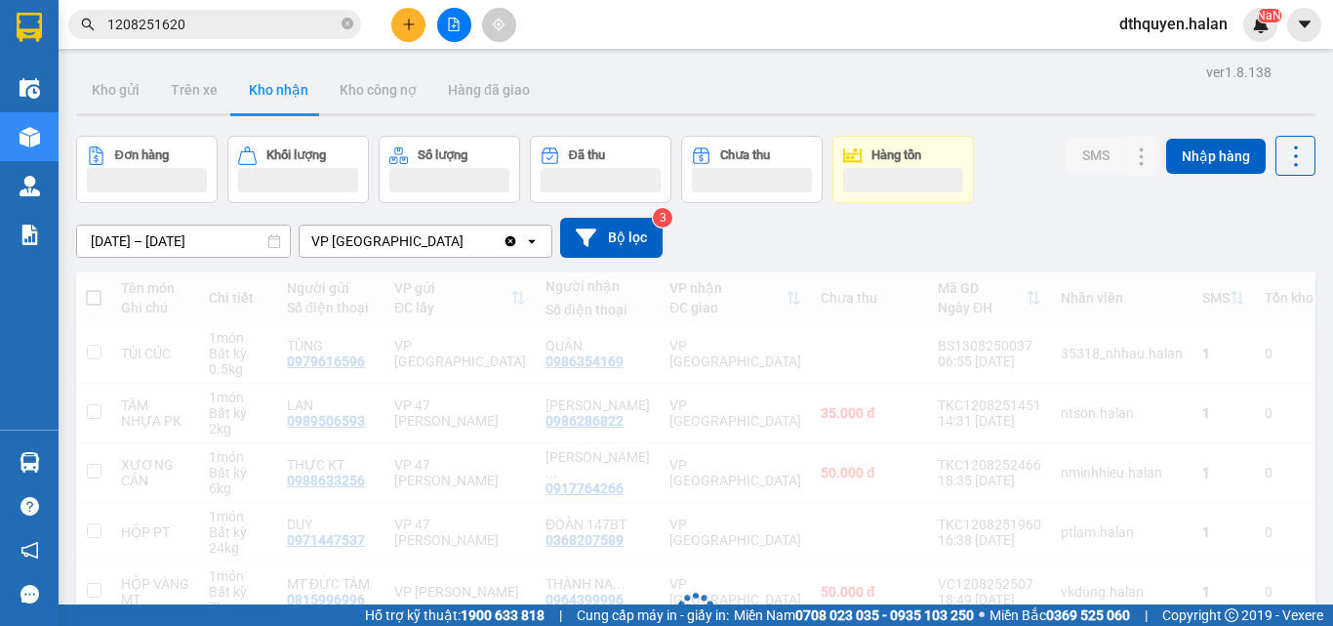
click at [349, 22] on icon "close-circle" at bounding box center [348, 24] width 12 height 12
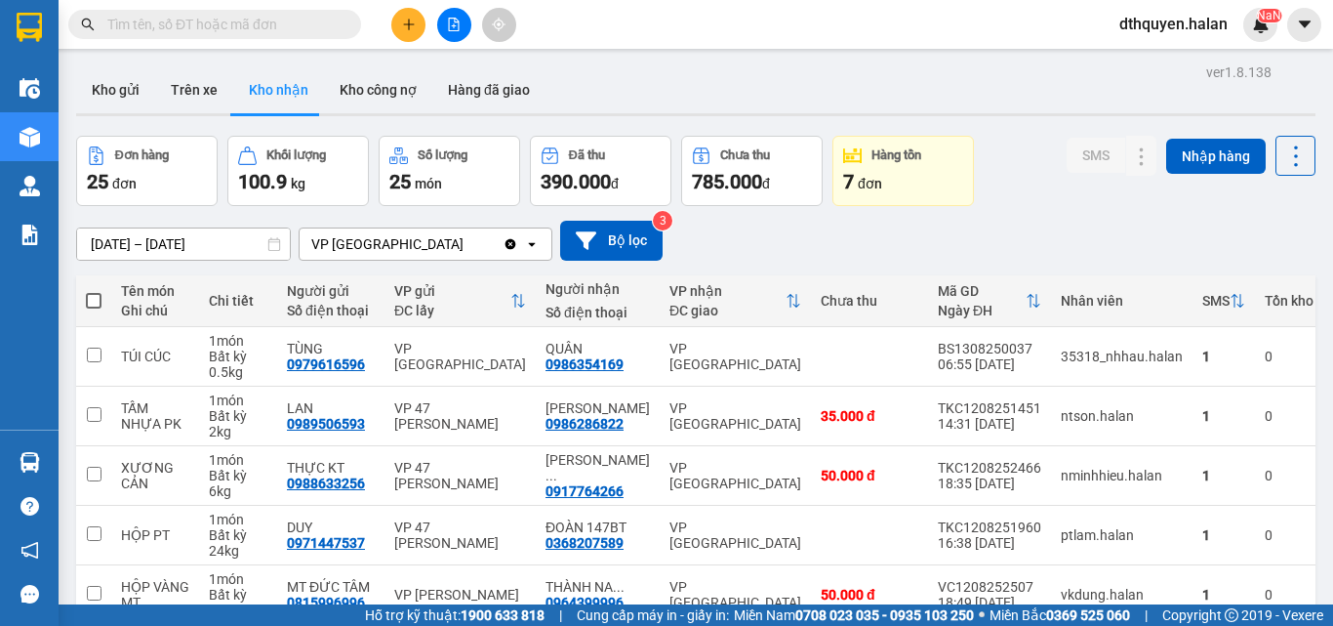
click at [285, 26] on input "text" at bounding box center [222, 24] width 230 height 21
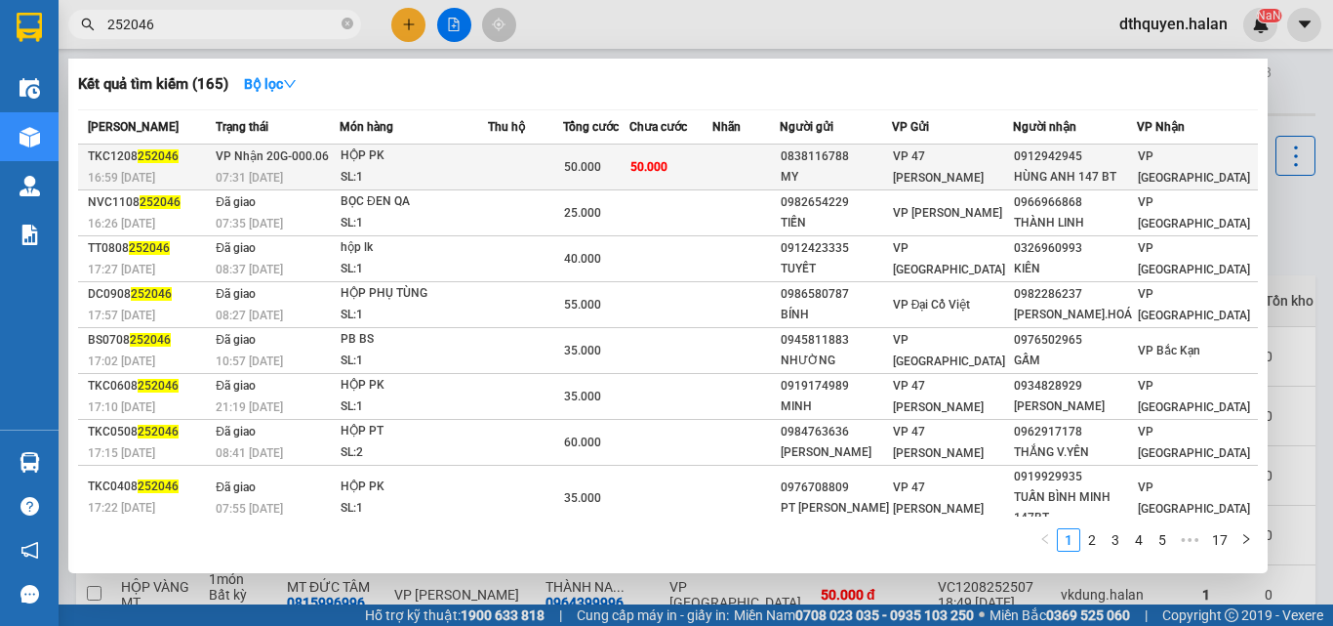
click at [334, 151] on td "VP Nhận 20G-000.06 07:31 - 13/08" at bounding box center [275, 167] width 129 height 46
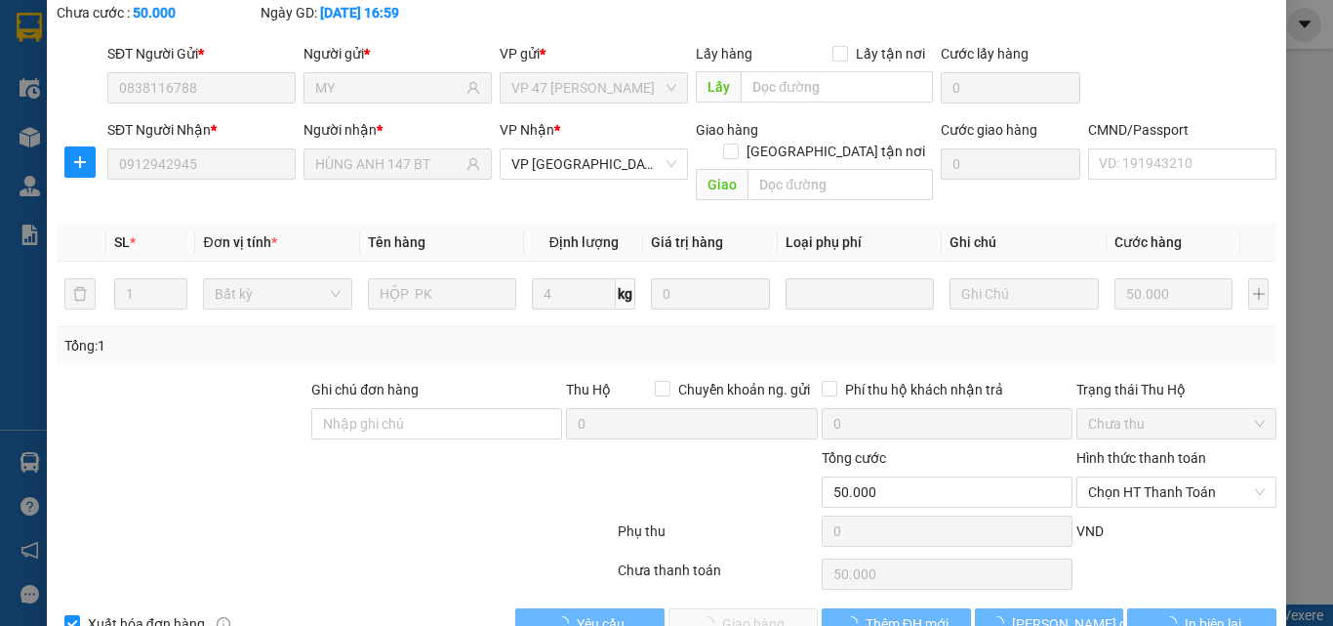
scroll to position [140, 0]
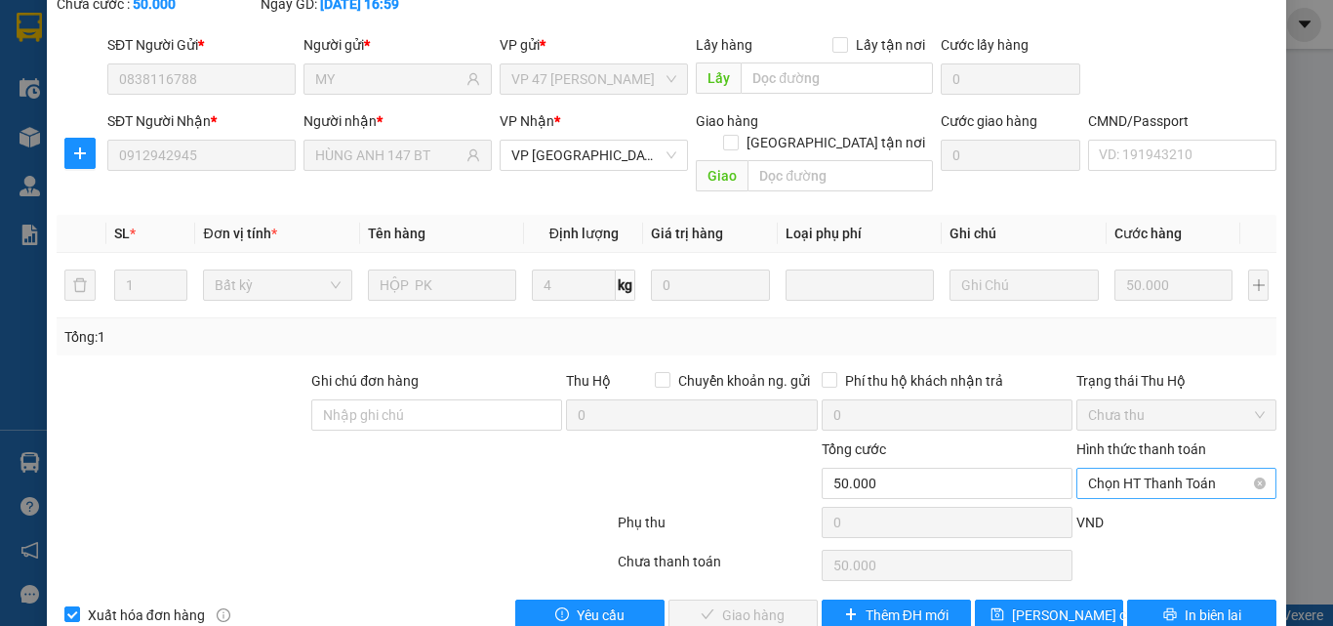
click at [1189, 468] on span "Chọn HT Thanh Toán" at bounding box center [1176, 482] width 177 height 29
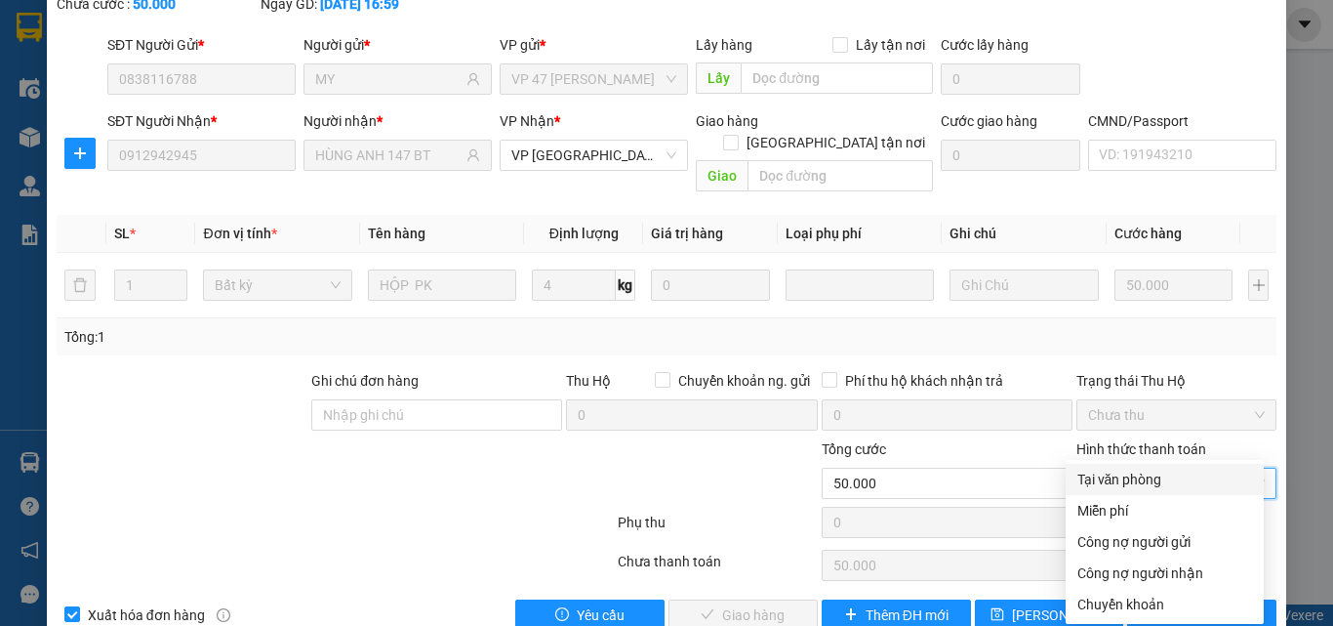
click at [1117, 486] on div "Tại văn phòng" at bounding box center [1165, 478] width 175 height 21
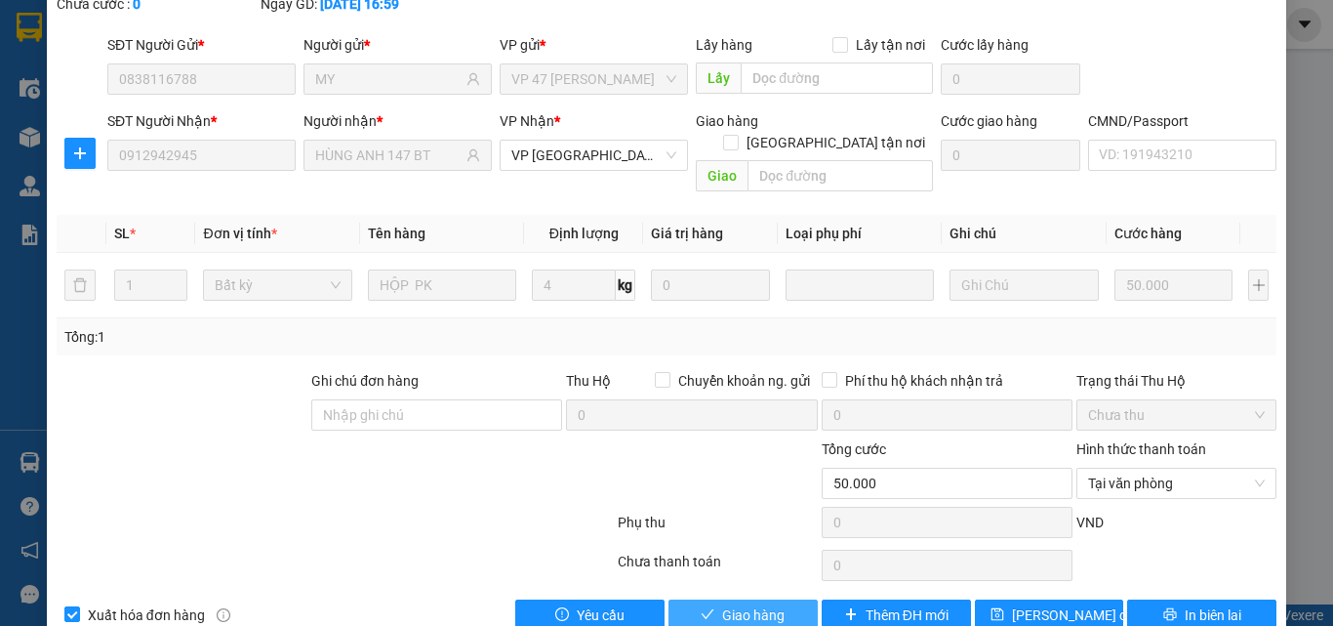
click at [746, 604] on span "Giao hàng" at bounding box center [753, 614] width 62 height 21
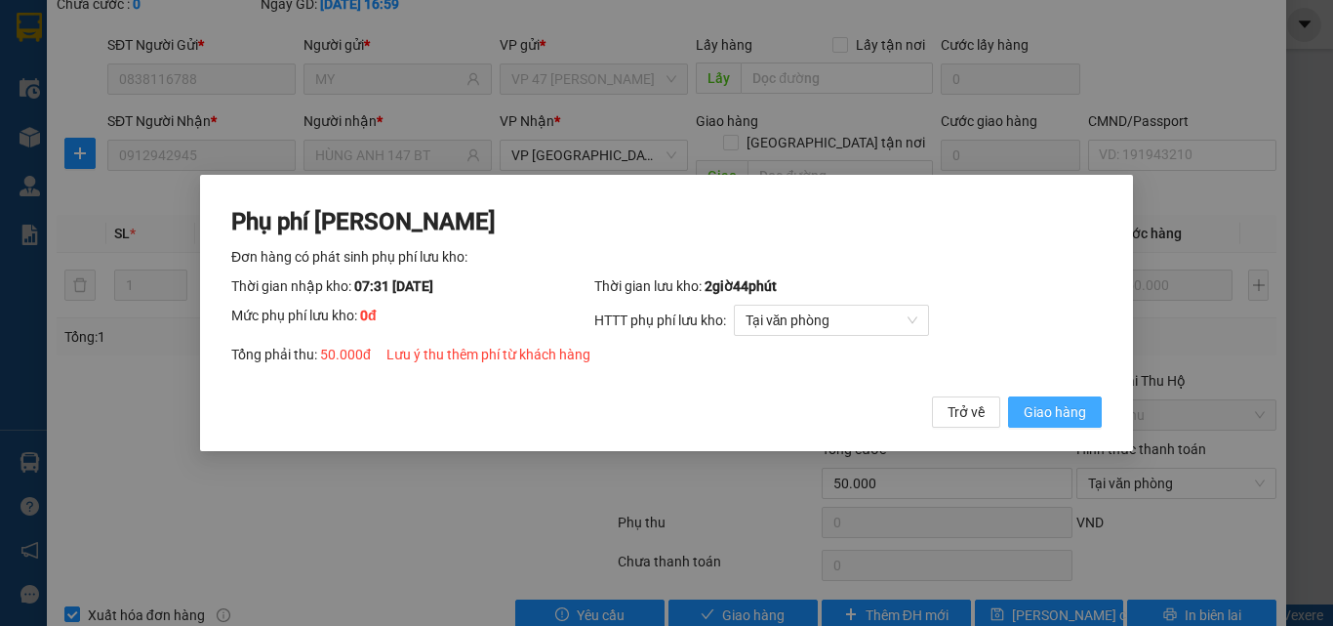
click at [1052, 412] on span "Giao hàng" at bounding box center [1055, 411] width 62 height 21
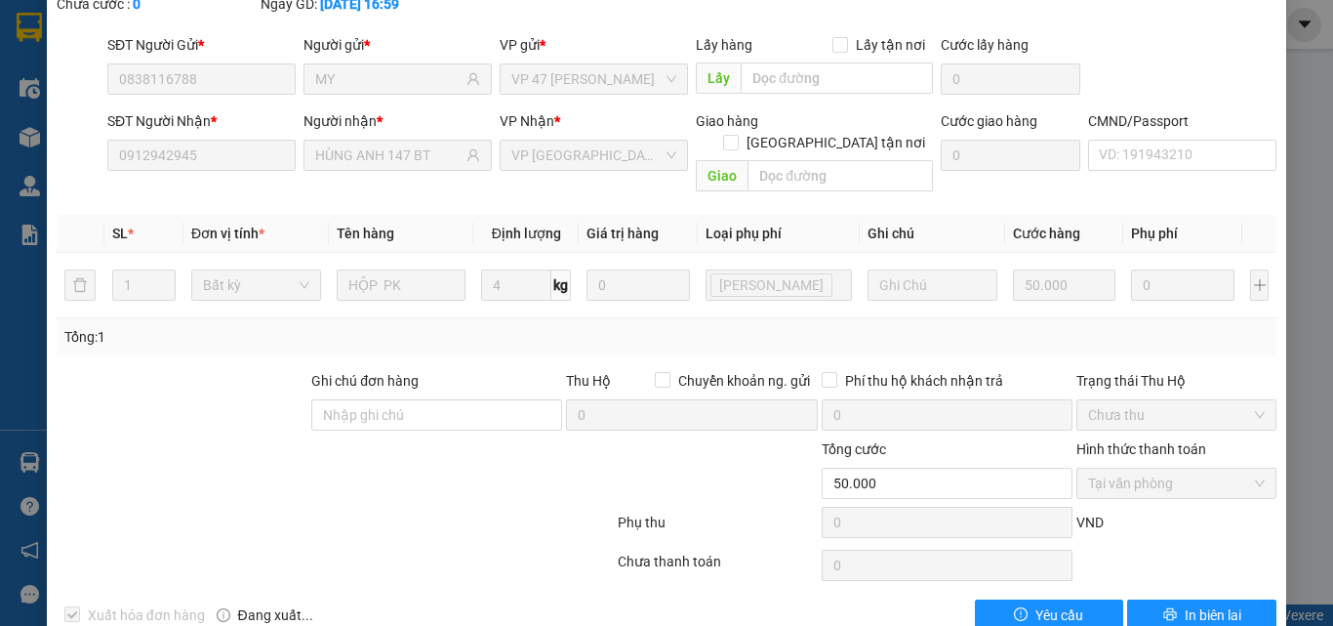
scroll to position [0, 0]
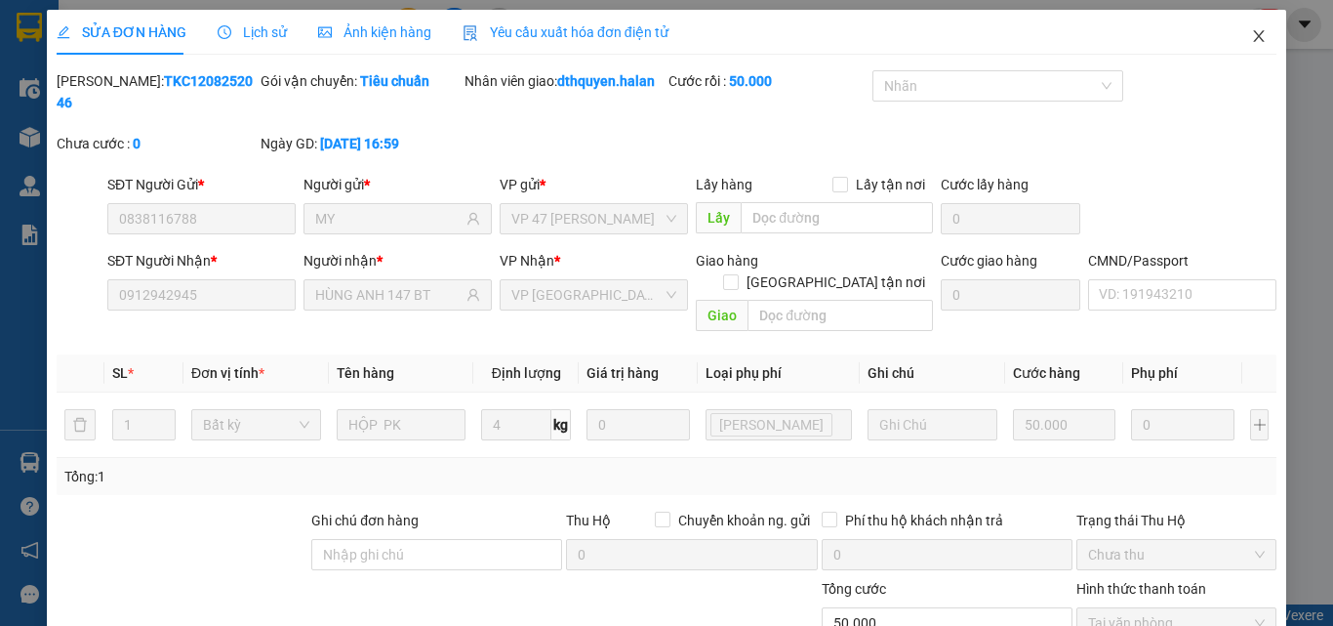
click at [1251, 37] on icon "close" at bounding box center [1259, 36] width 16 height 16
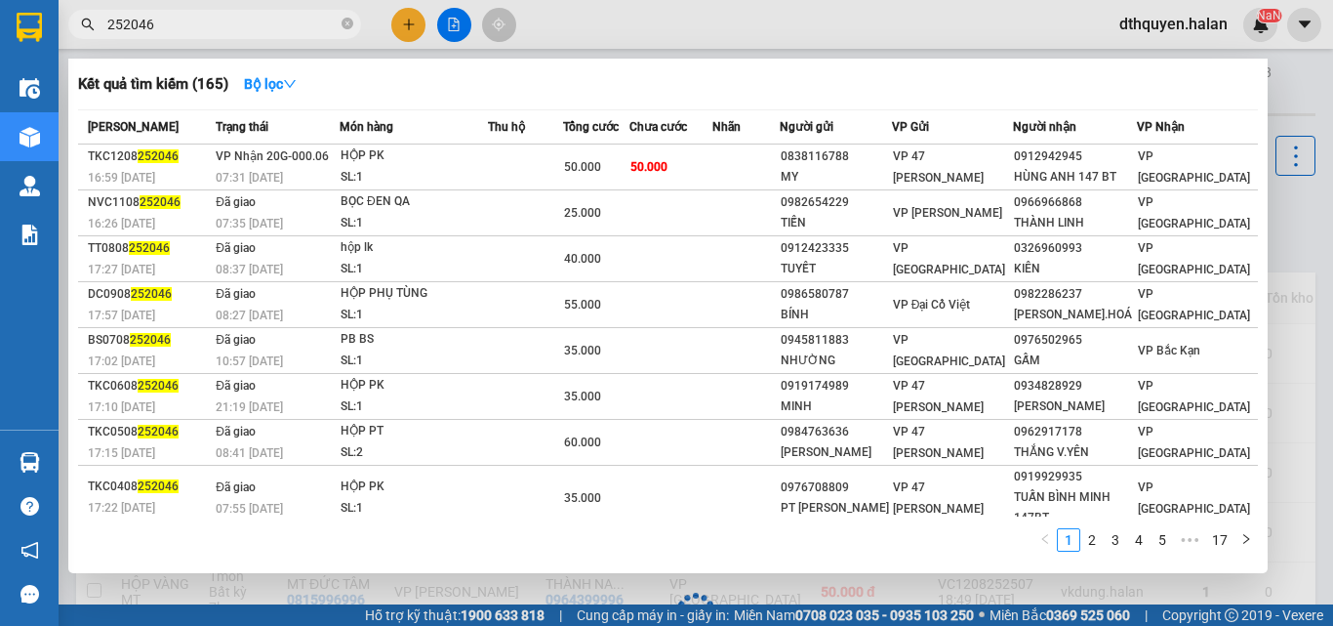
click at [347, 17] on span at bounding box center [348, 25] width 12 height 19
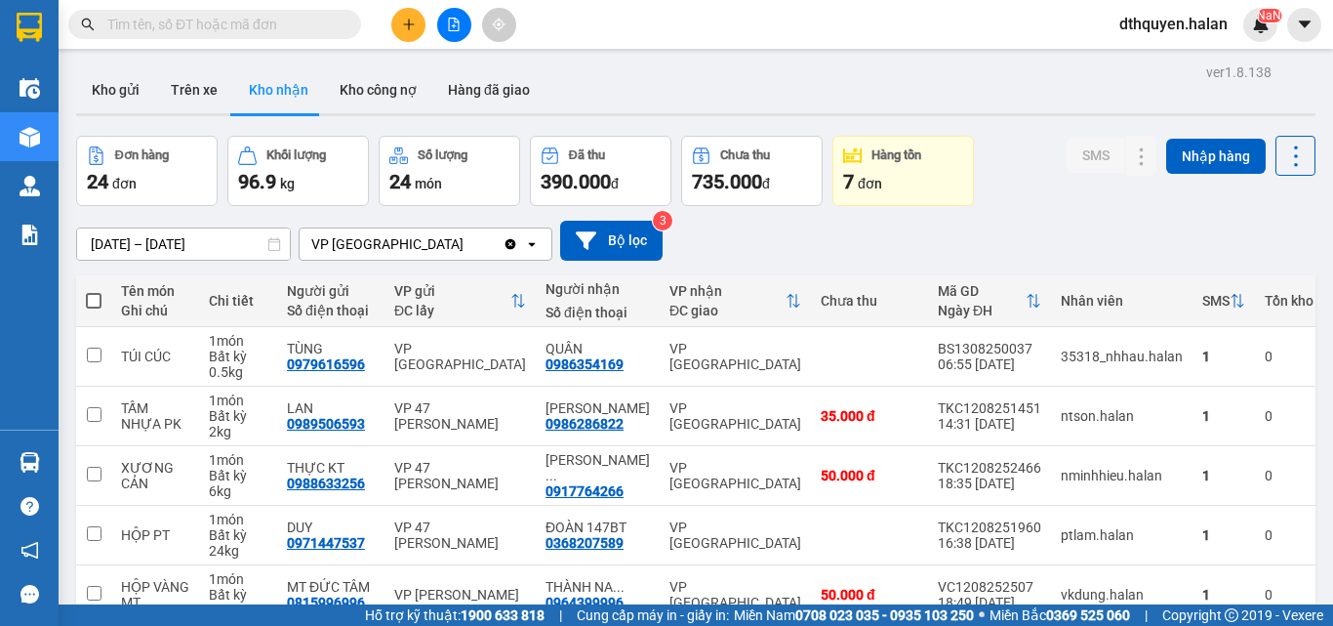
click at [317, 21] on input "text" at bounding box center [222, 24] width 230 height 21
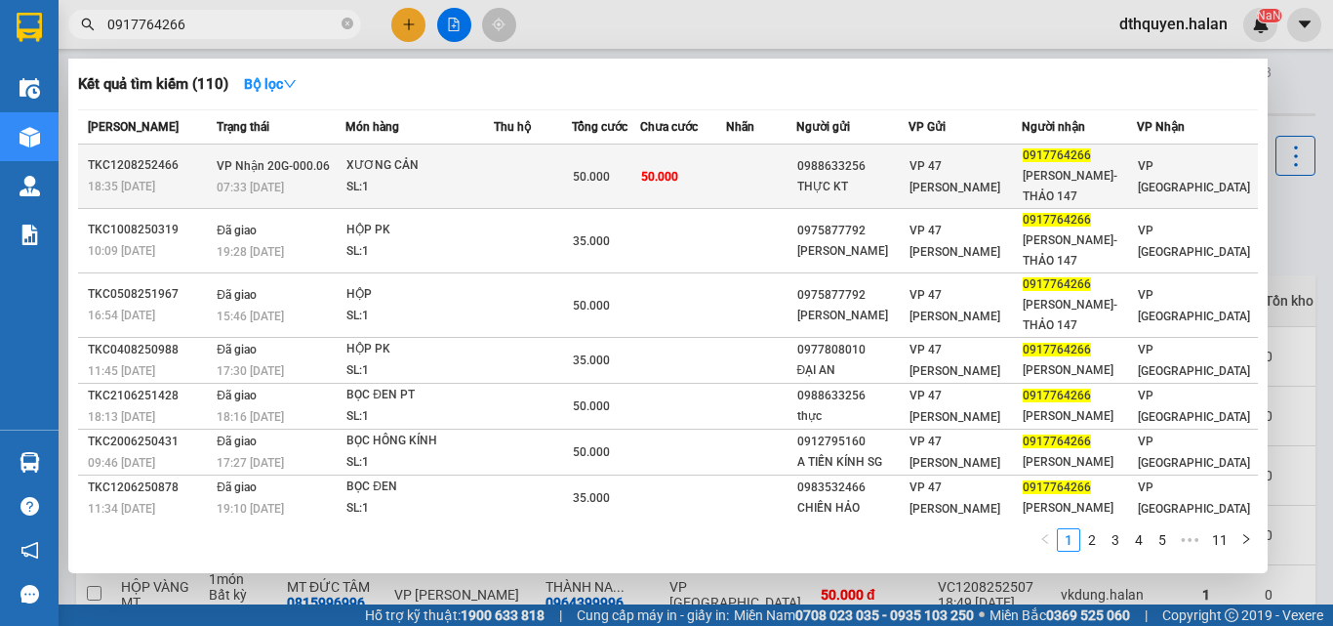
click at [428, 184] on div "SL: 1" at bounding box center [419, 187] width 146 height 21
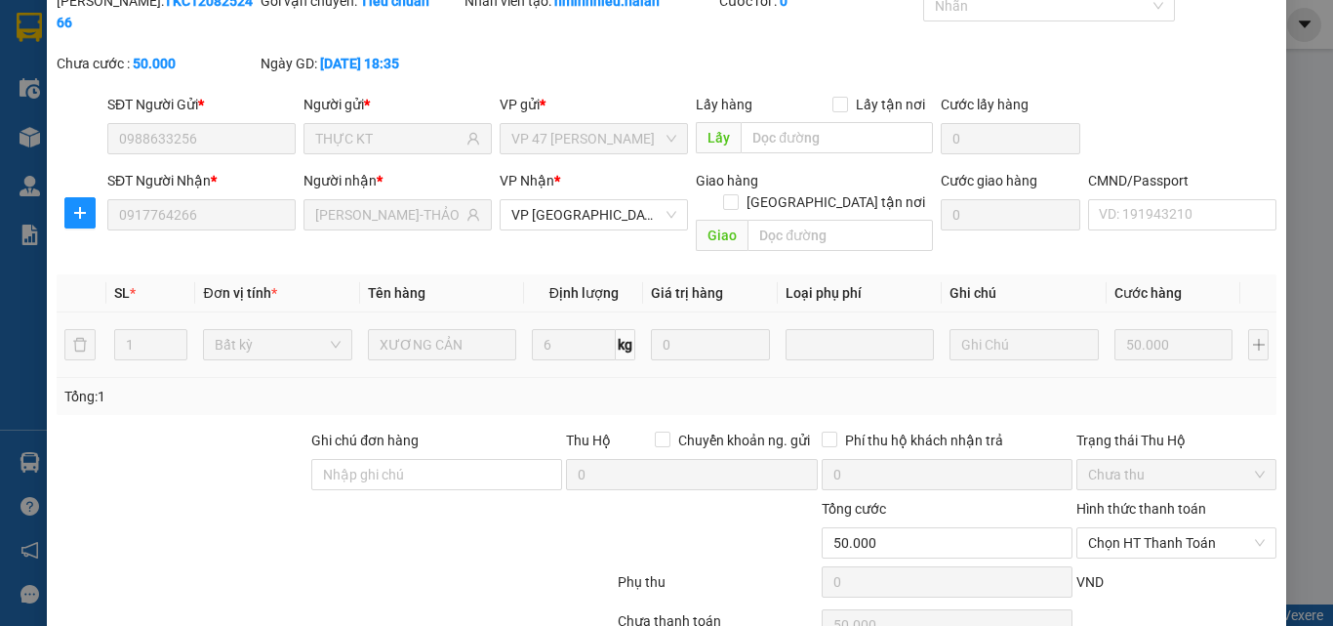
scroll to position [140, 0]
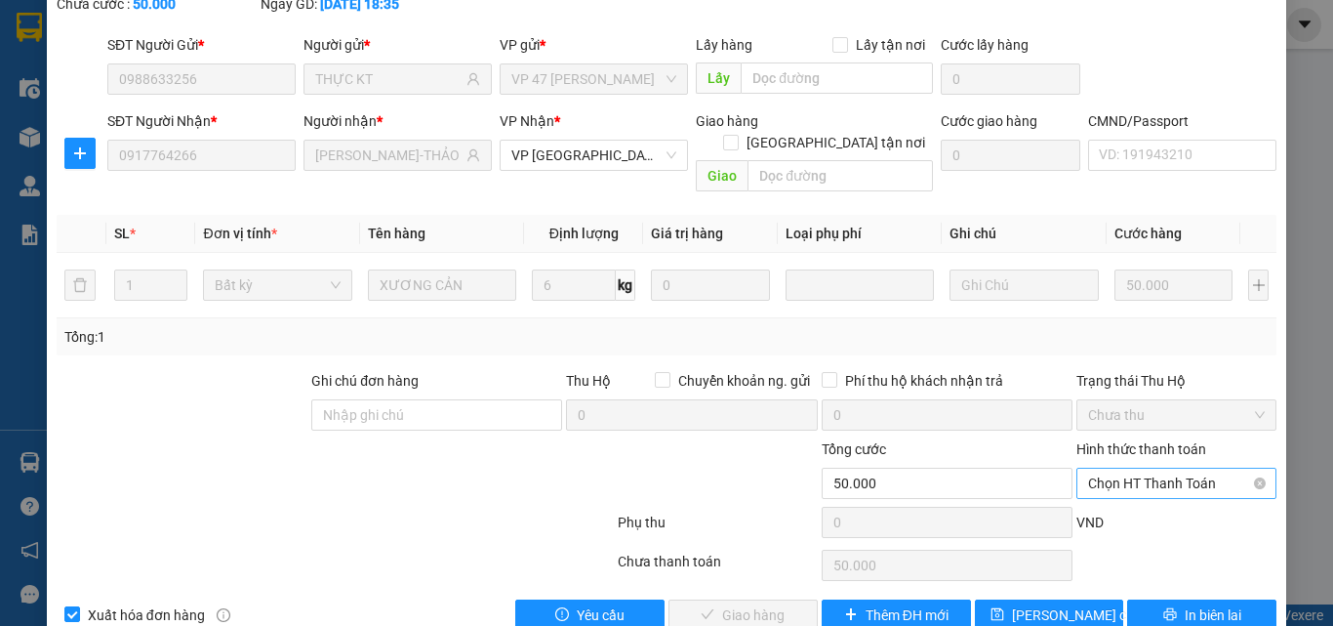
click at [1170, 468] on span "Chọn HT Thanh Toán" at bounding box center [1176, 482] width 177 height 29
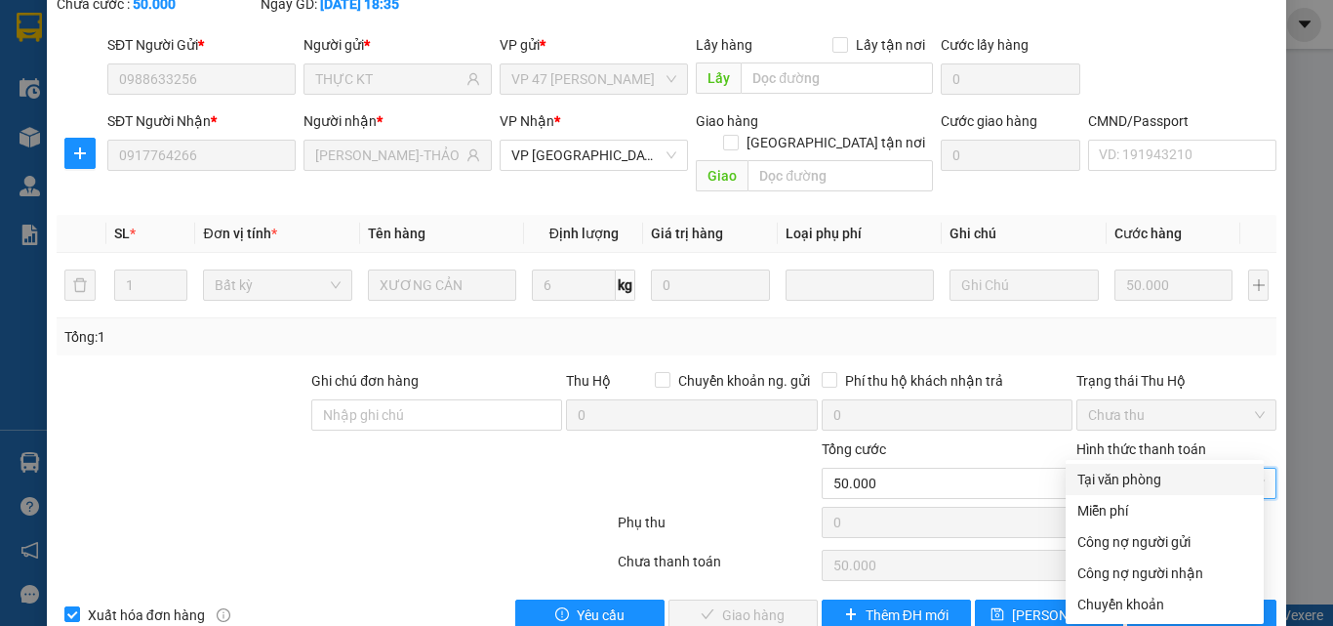
click at [1137, 486] on div "Tại văn phòng" at bounding box center [1165, 478] width 175 height 21
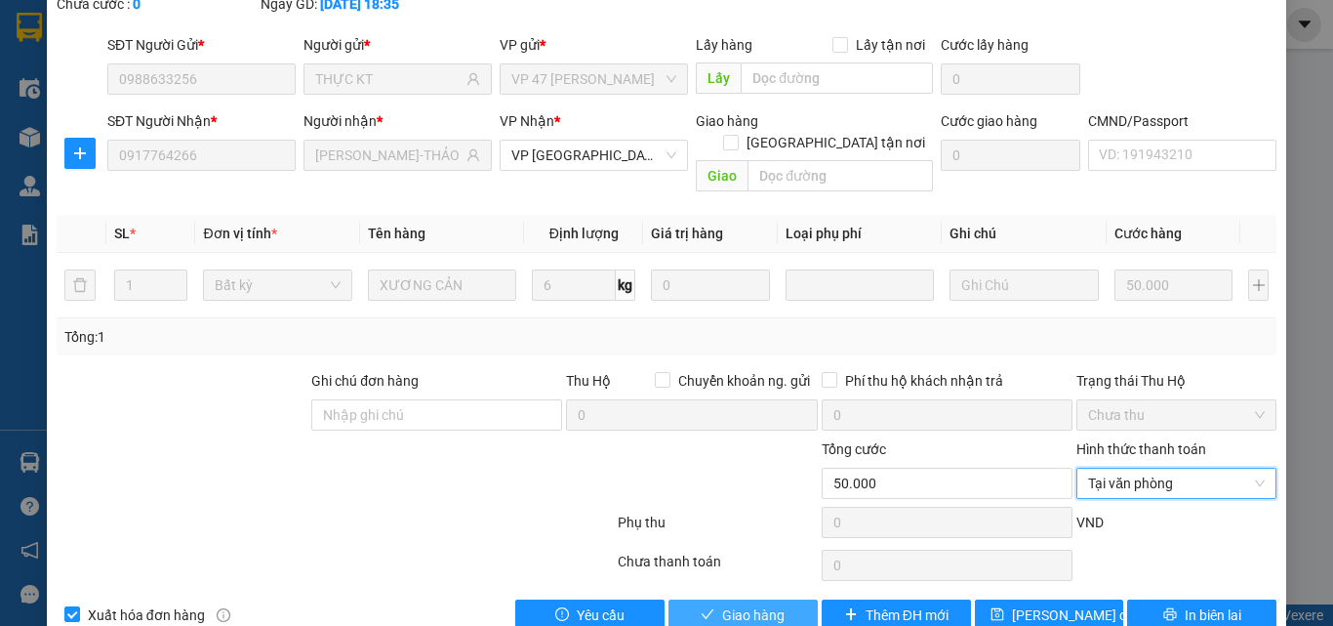
click at [740, 604] on span "Giao hàng" at bounding box center [753, 614] width 62 height 21
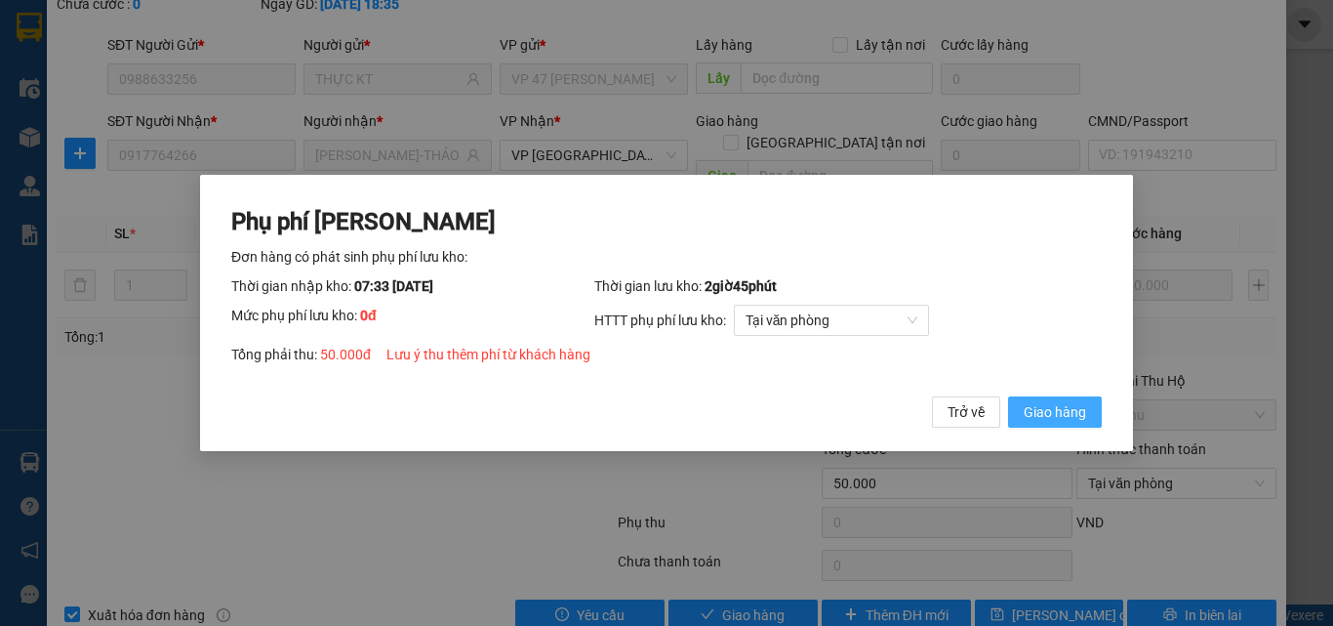
click at [1056, 410] on span "Giao hàng" at bounding box center [1055, 411] width 62 height 21
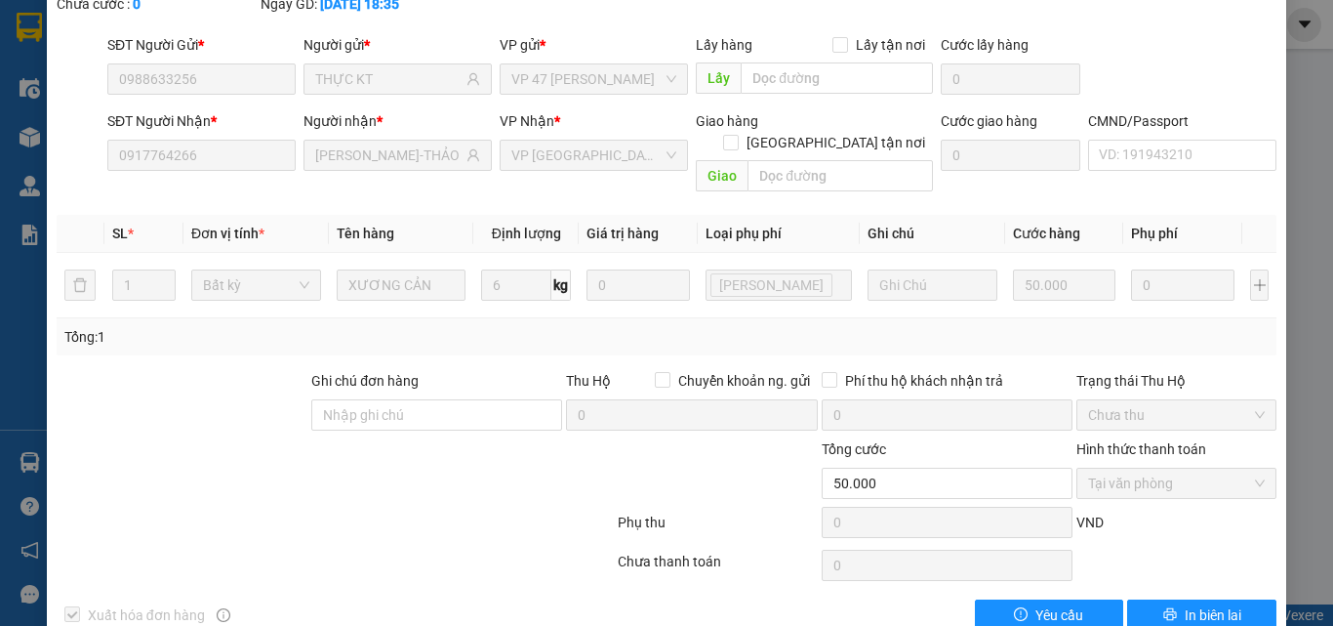
scroll to position [0, 0]
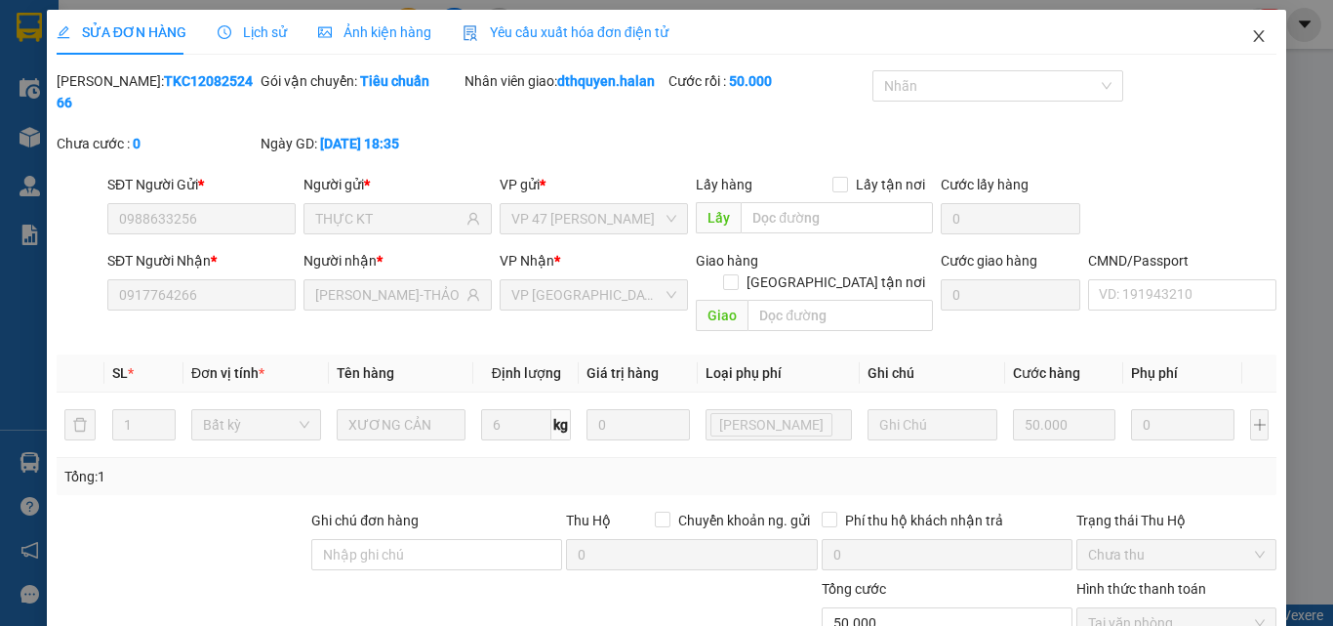
click at [1251, 34] on icon "close" at bounding box center [1259, 36] width 16 height 16
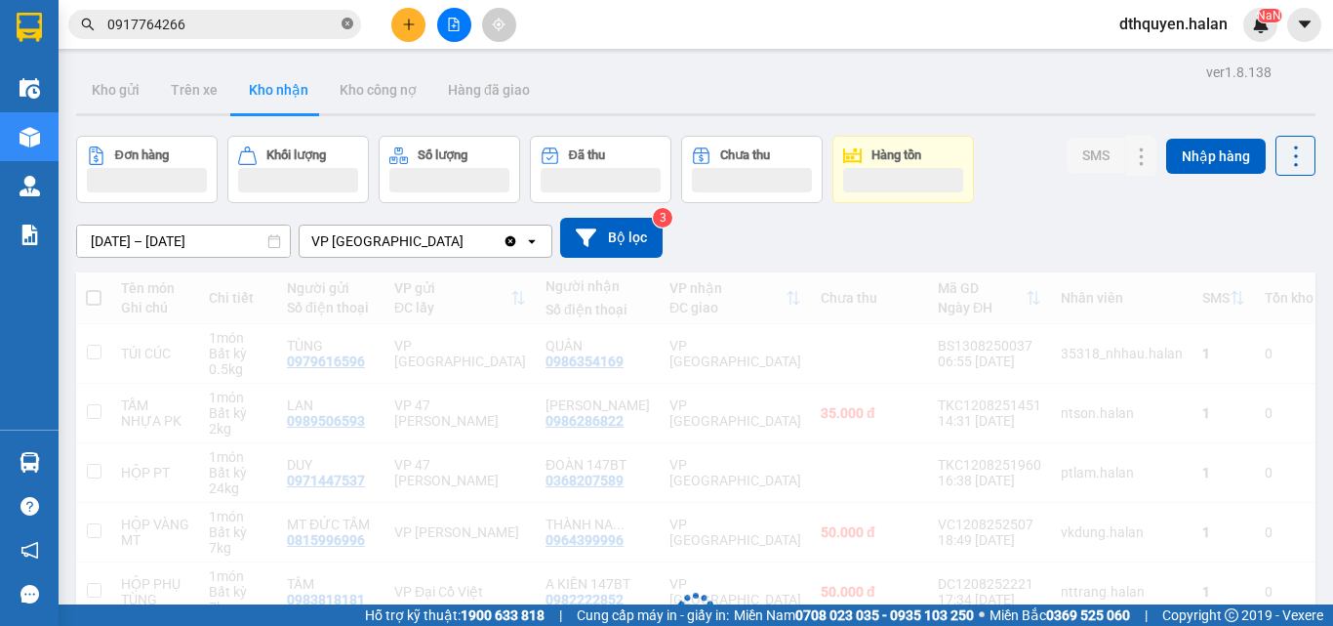
click at [347, 24] on icon "close-circle" at bounding box center [348, 24] width 12 height 12
click at [418, 25] on div "Kết quả tìm kiếm ( 110 ) Bộ lọc Mã ĐH Trạng thái Món hàng Thu hộ Tổng cước Chưa…" at bounding box center [263, 25] width 527 height 34
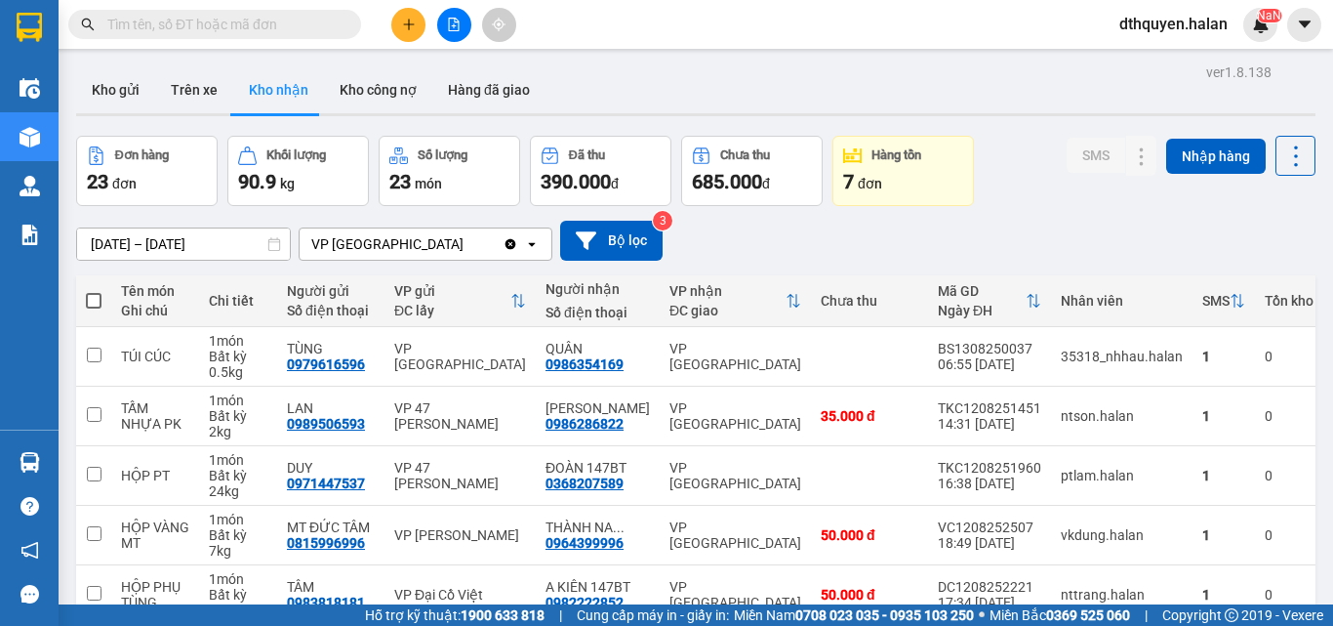
click at [408, 33] on button at bounding box center [408, 25] width 34 height 34
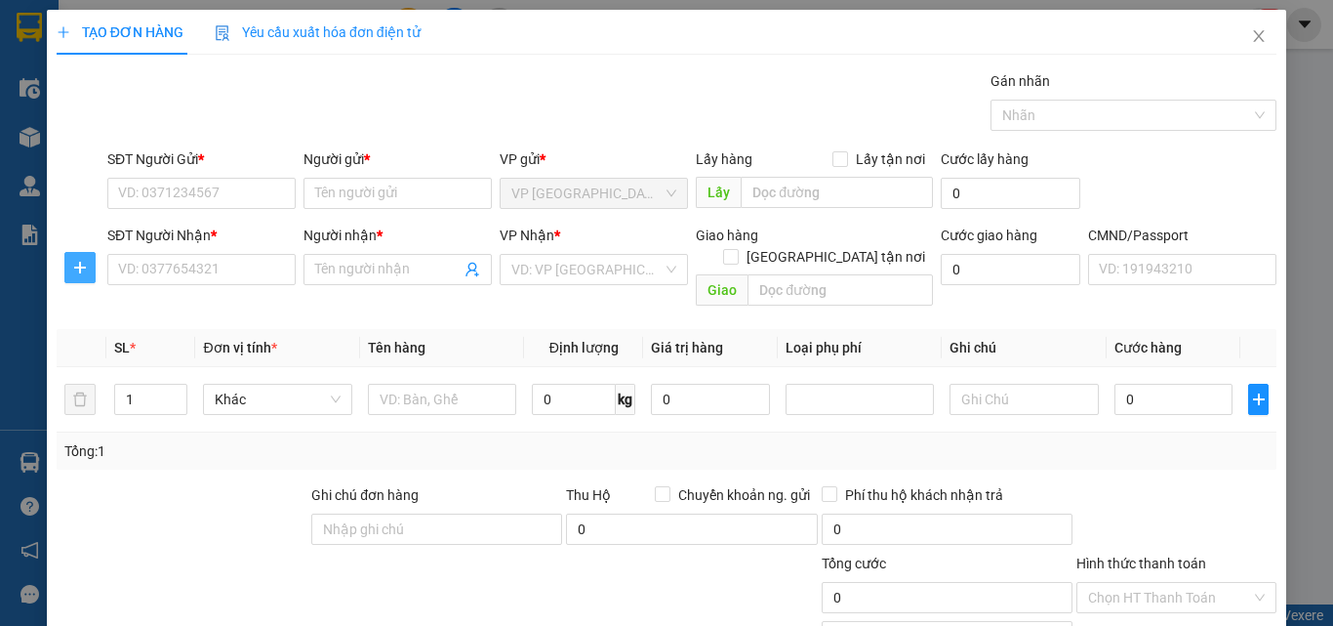
drag, startPoint x: 75, startPoint y: 265, endPoint x: 144, endPoint y: 219, distance: 83.6
click at [74, 265] on icon "plus" at bounding box center [80, 268] width 16 height 16
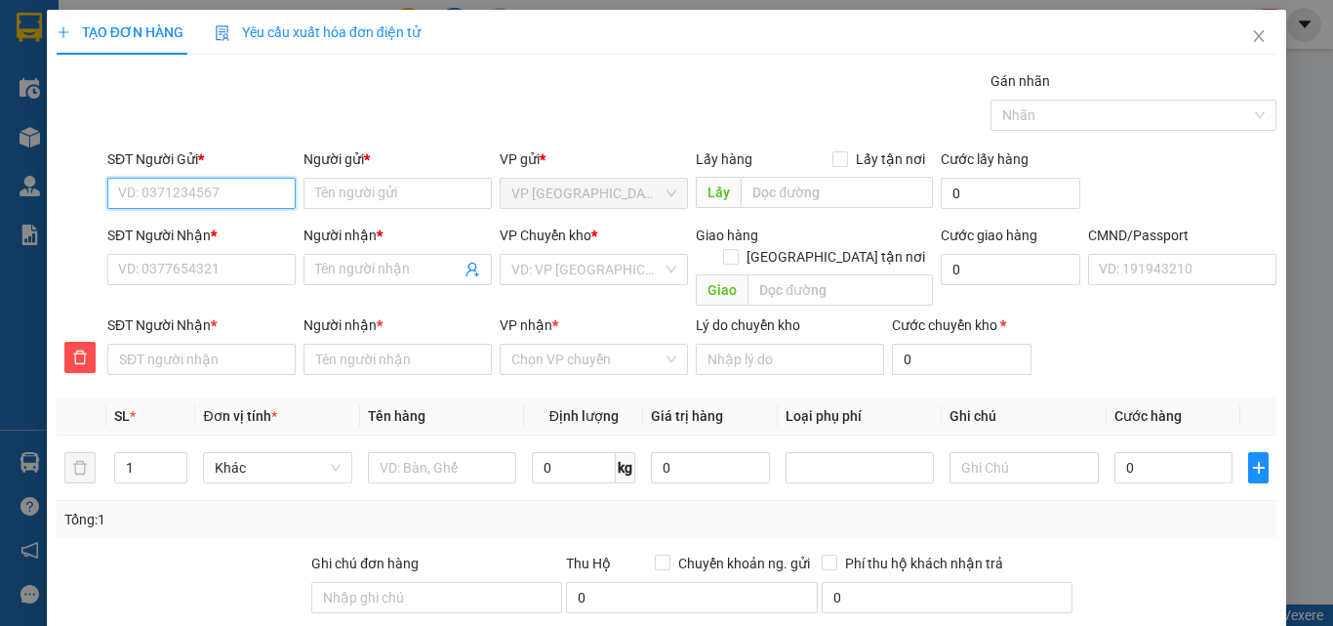
click at [171, 186] on input "SĐT Người Gửi *" at bounding box center [201, 193] width 188 height 31
click at [238, 244] on div "0973463459 - a cường" at bounding box center [199, 232] width 186 height 31
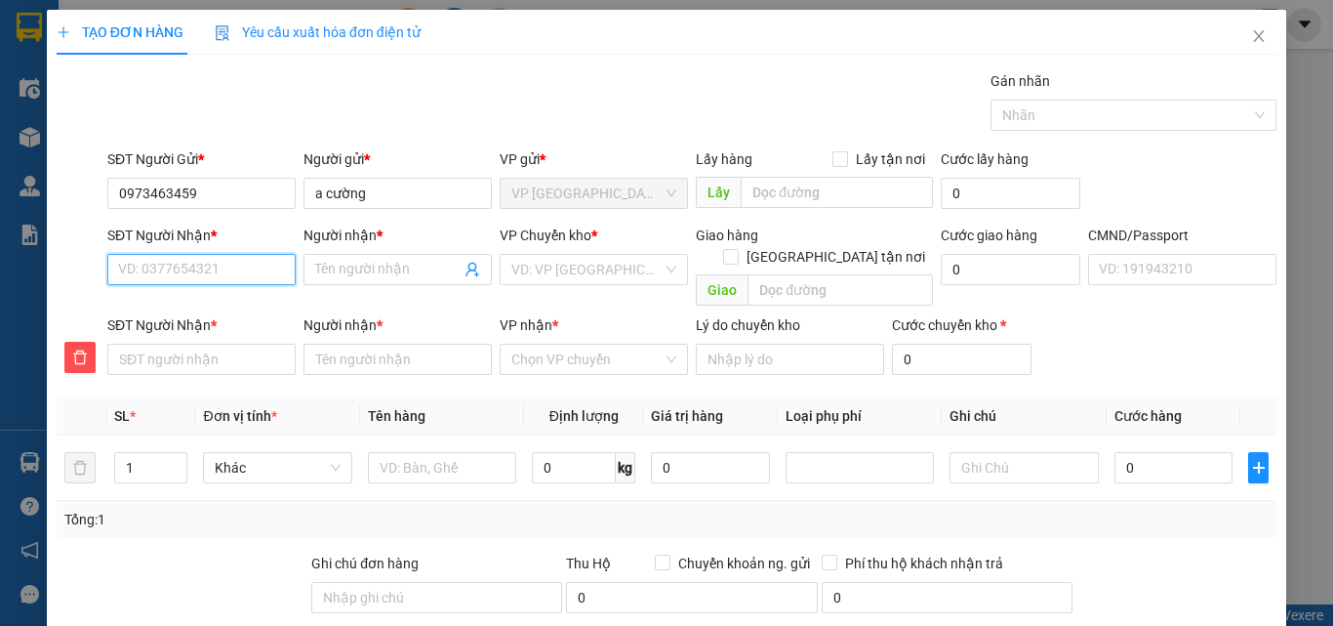
click at [239, 265] on input "SĐT Người Nhận *" at bounding box center [201, 269] width 188 height 31
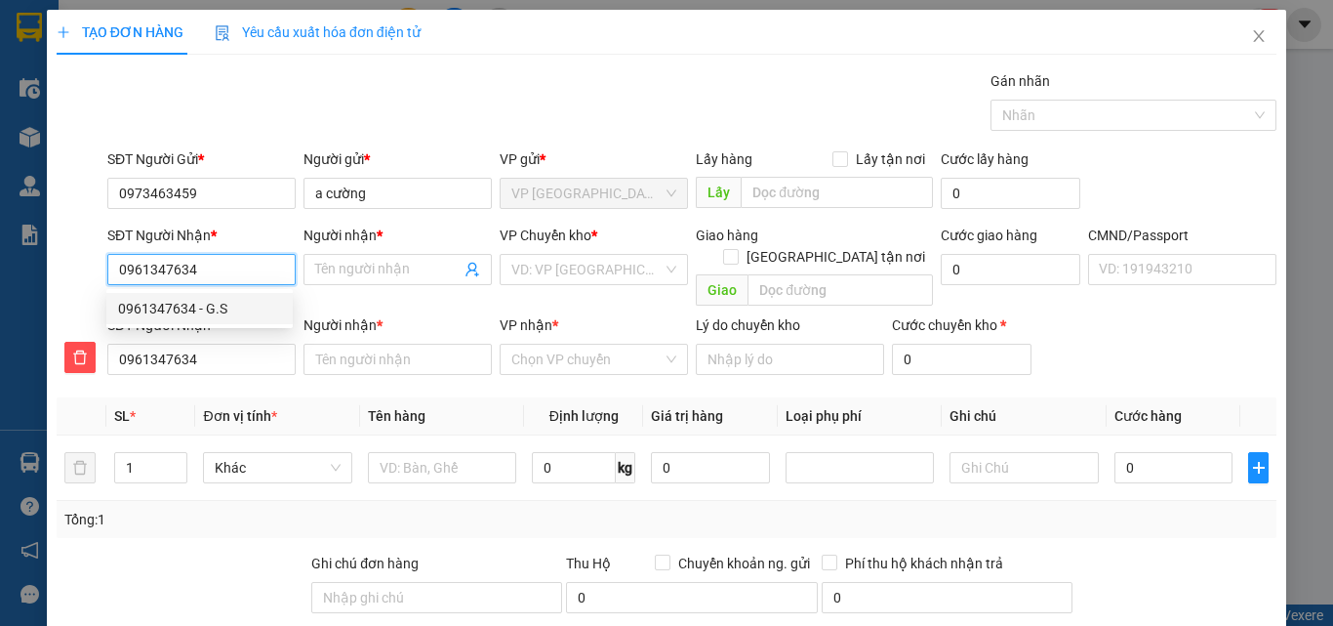
click at [174, 309] on div "0961347634 - G.S" at bounding box center [199, 308] width 163 height 21
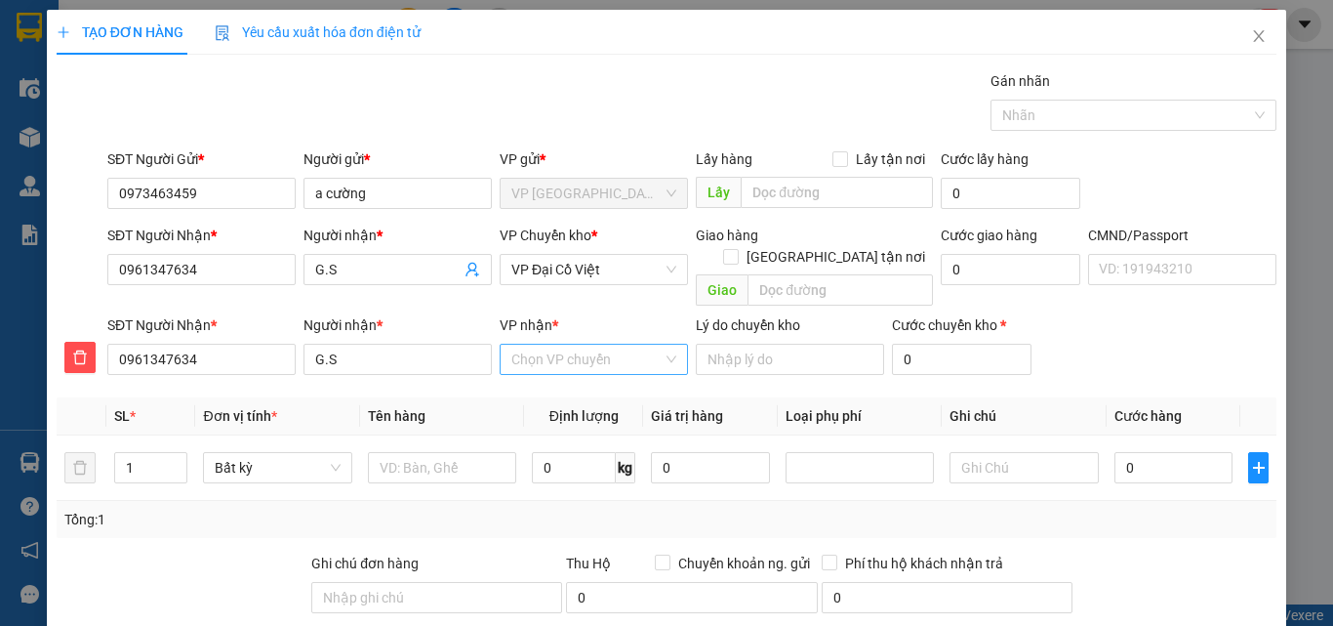
click at [522, 345] on input "VP nhận *" at bounding box center [586, 359] width 151 height 29
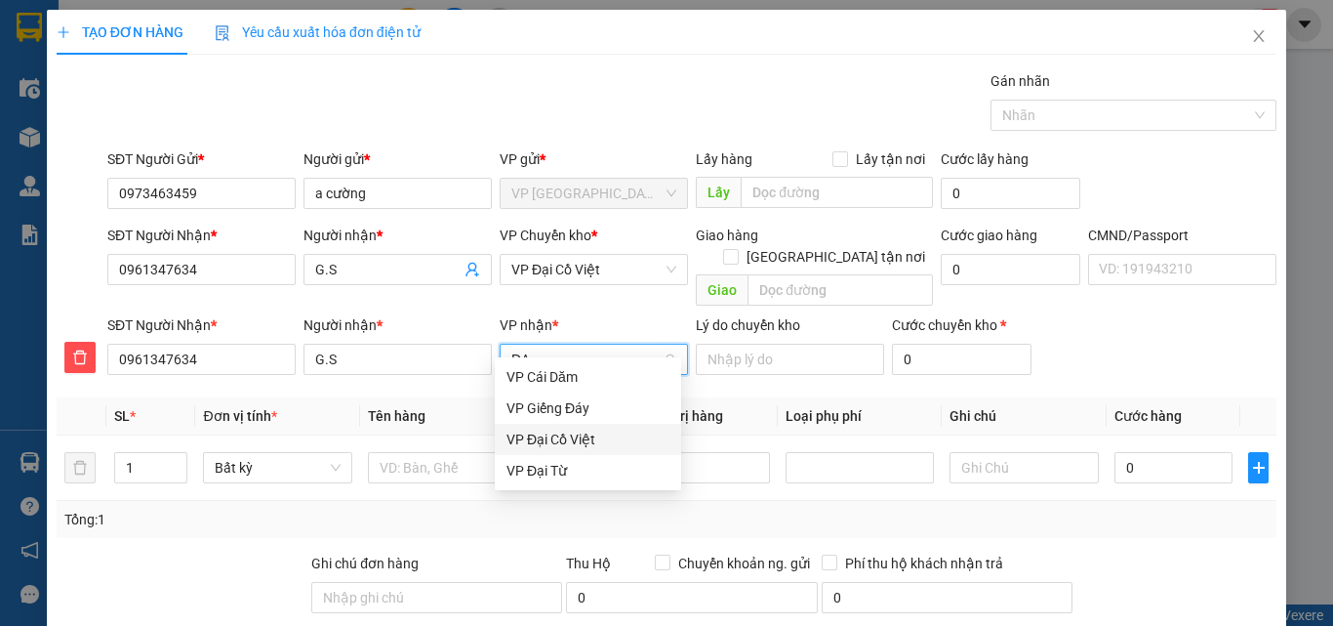
click at [565, 437] on div "VP Đại Cồ Việt" at bounding box center [588, 438] width 163 height 21
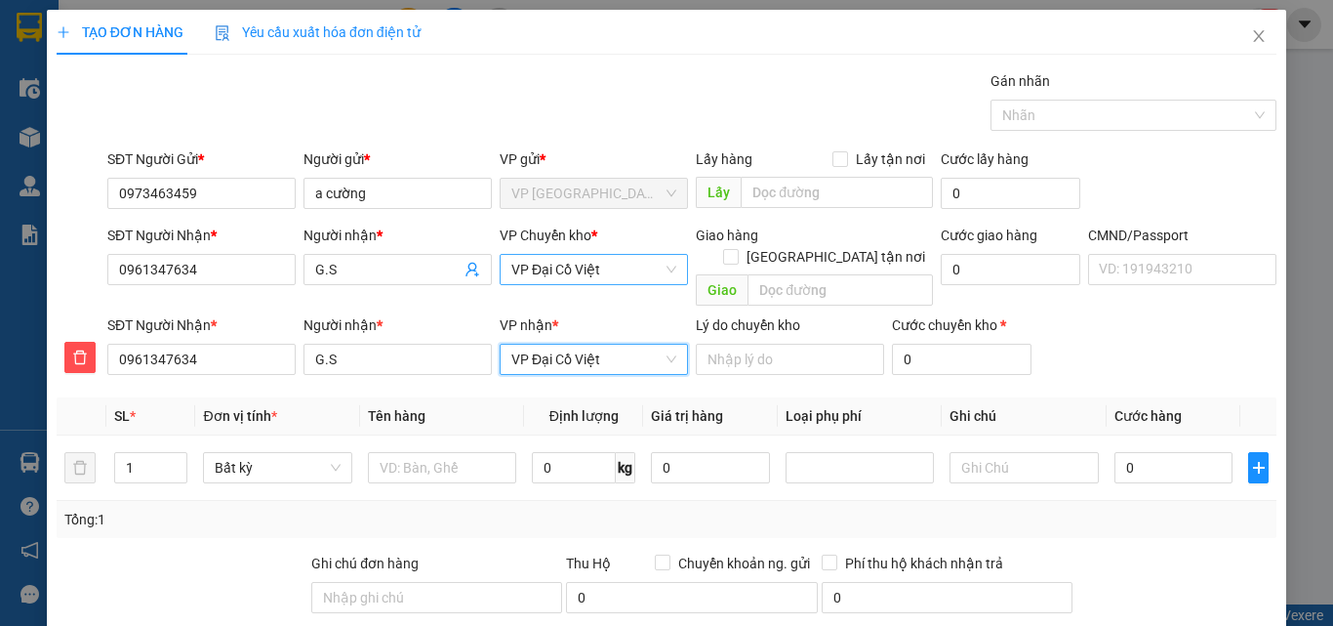
click at [609, 269] on span "VP Đại Cồ Việt" at bounding box center [593, 269] width 165 height 29
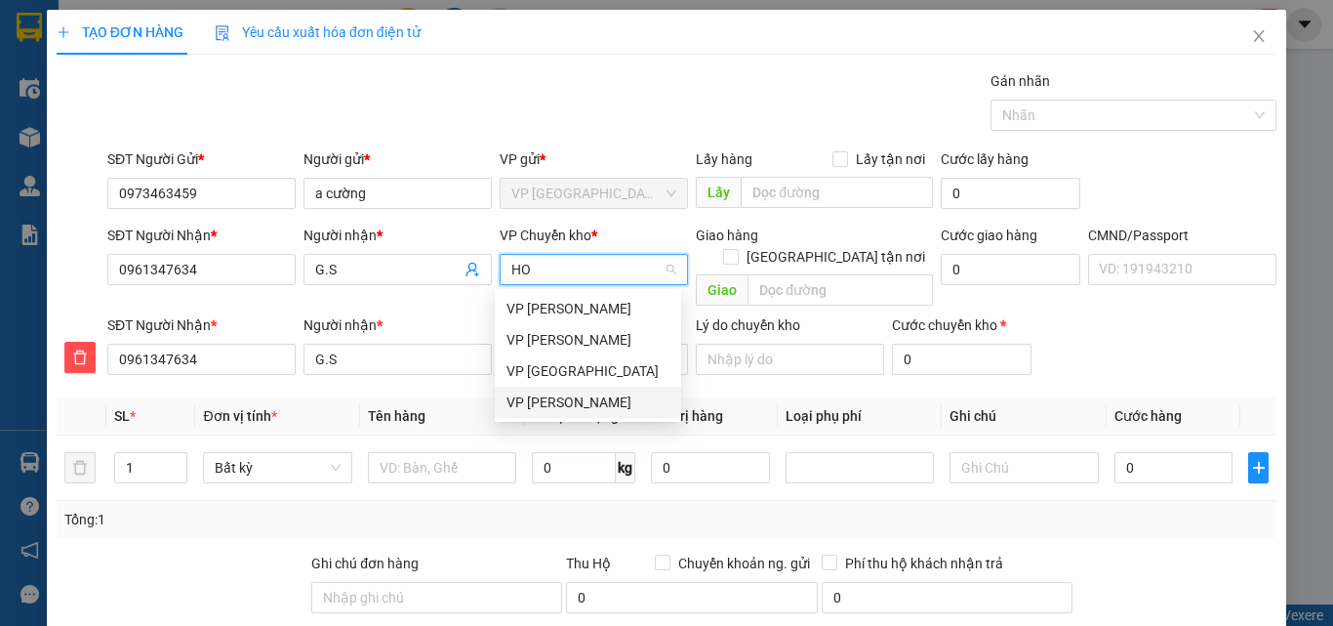
click at [573, 403] on div "VP [PERSON_NAME]" at bounding box center [588, 401] width 163 height 21
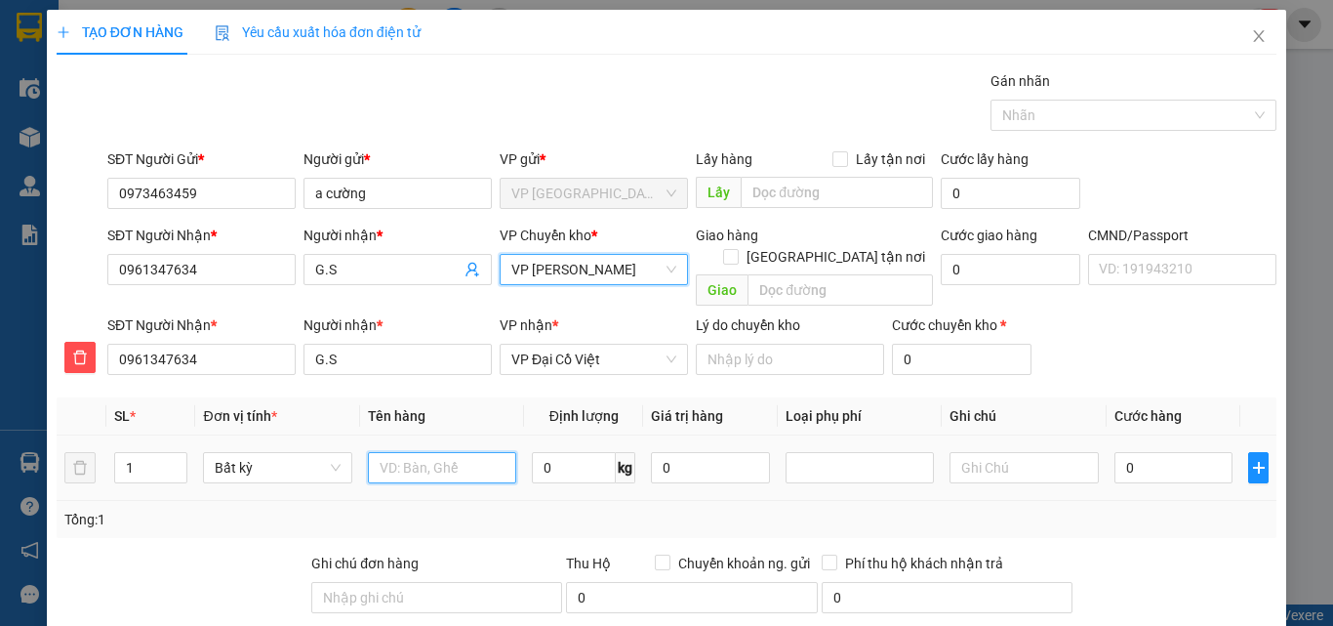
click at [451, 455] on input "text" at bounding box center [442, 467] width 148 height 31
click at [1152, 458] on input "0" at bounding box center [1174, 467] width 119 height 31
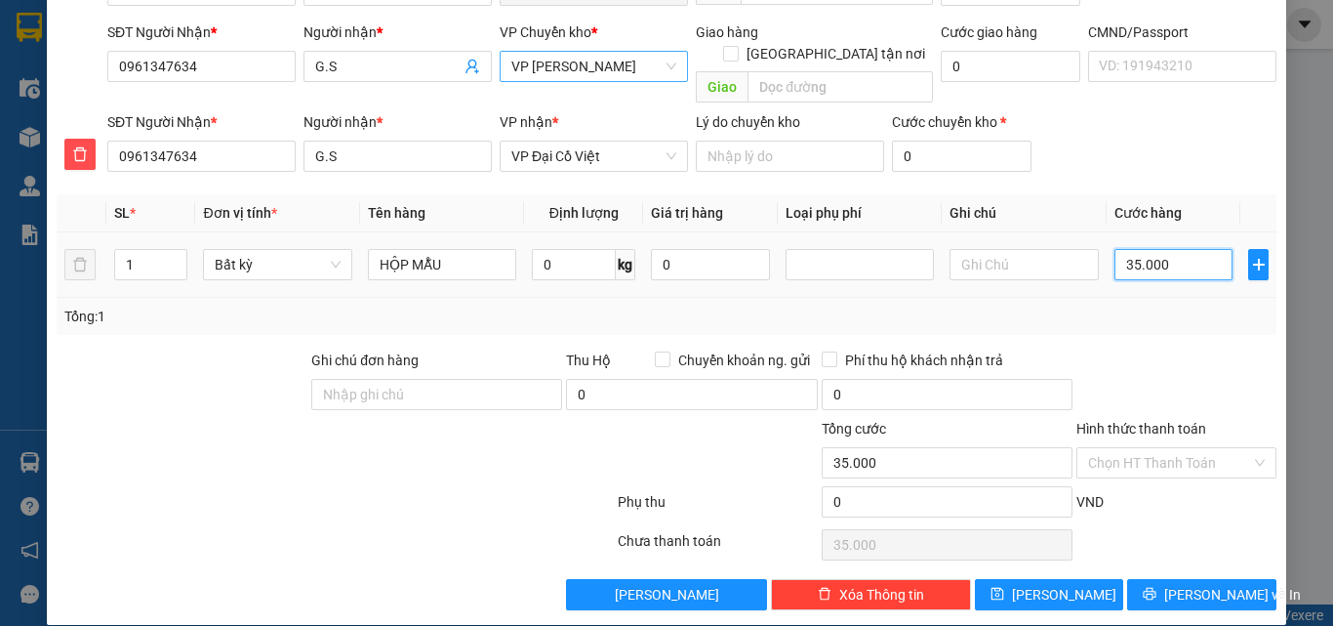
scroll to position [204, 0]
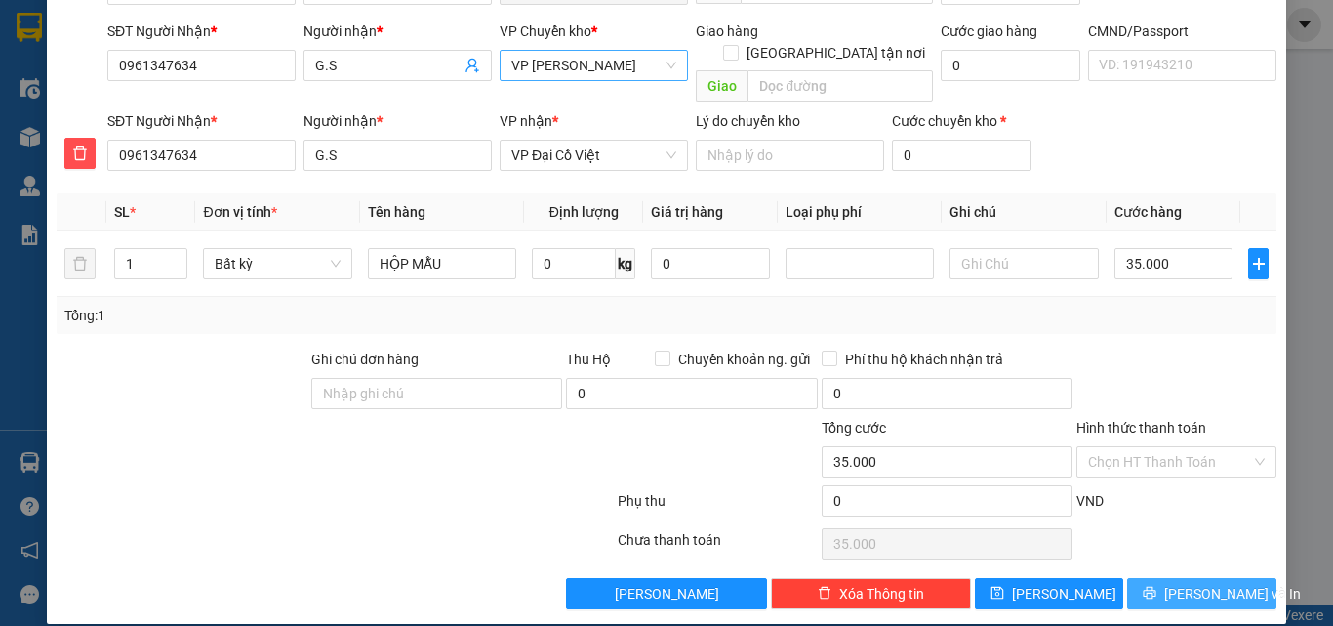
click at [1201, 583] on span "[PERSON_NAME] và In" at bounding box center [1232, 593] width 137 height 21
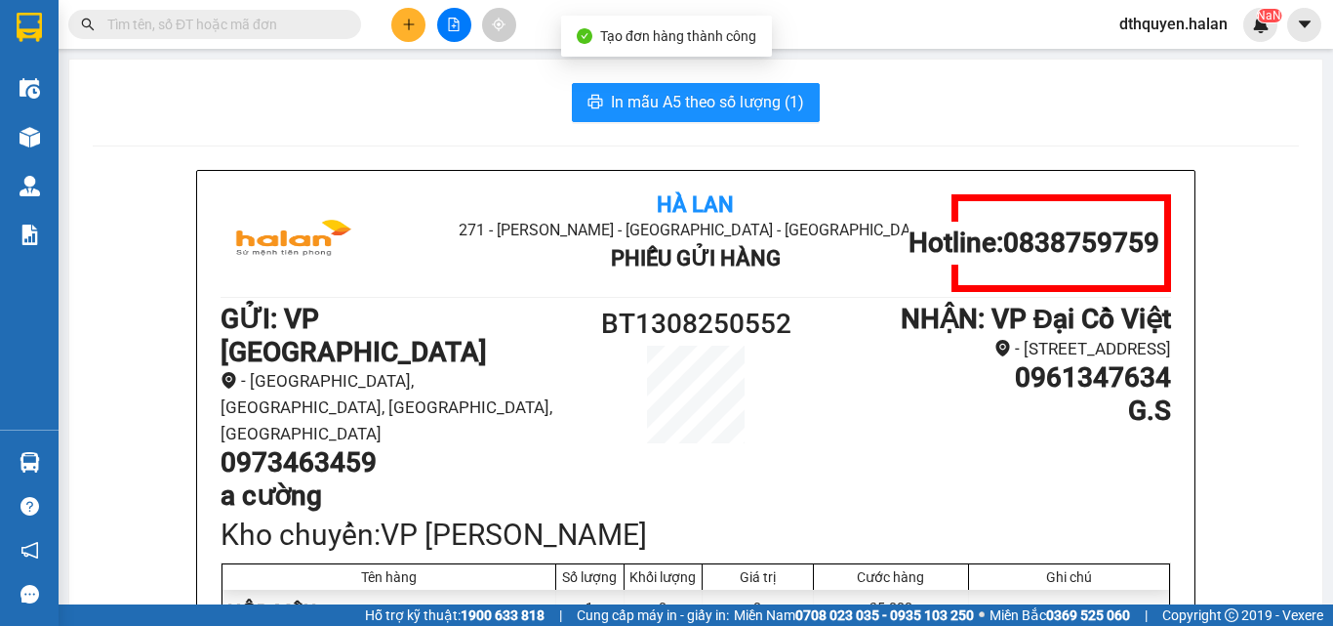
click at [682, 99] on span "In mẫu A5 theo số lượng (1)" at bounding box center [707, 102] width 193 height 24
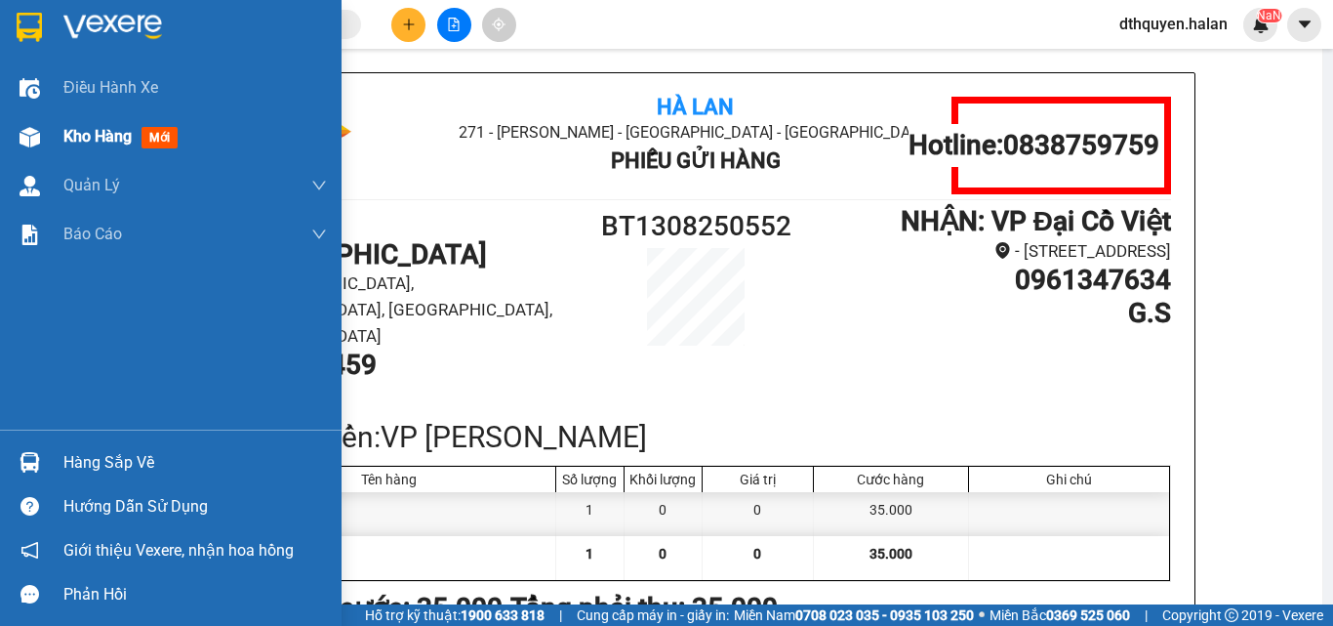
click at [83, 147] on div "Kho hàng mới" at bounding box center [124, 136] width 122 height 24
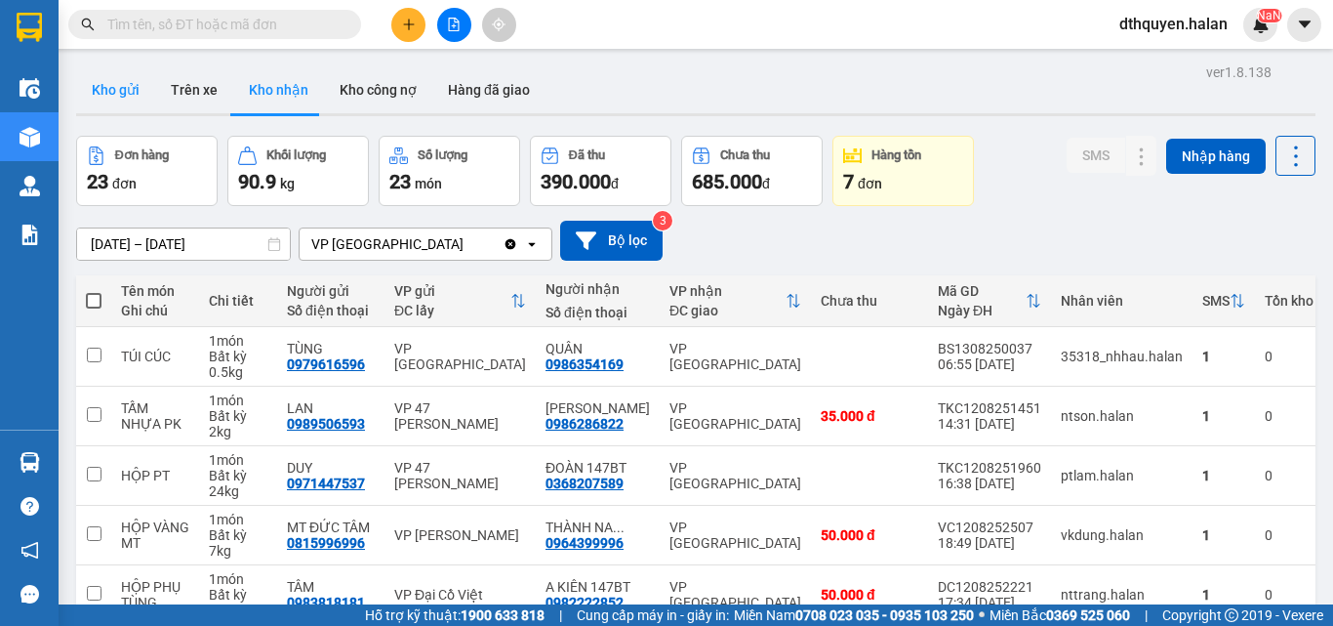
drag, startPoint x: 97, startPoint y: 80, endPoint x: 649, endPoint y: 265, distance: 582.7
click at [104, 82] on button "Kho gửi" at bounding box center [115, 89] width 79 height 47
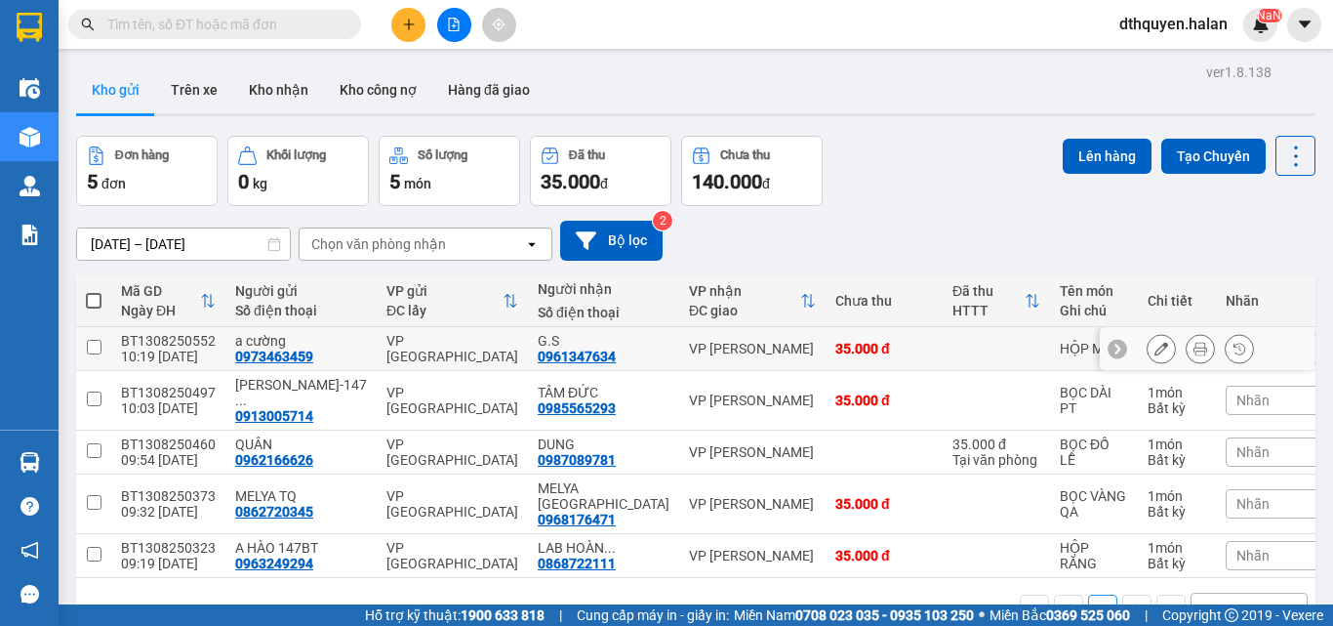
click at [98, 348] on input "checkbox" at bounding box center [94, 347] width 15 height 15
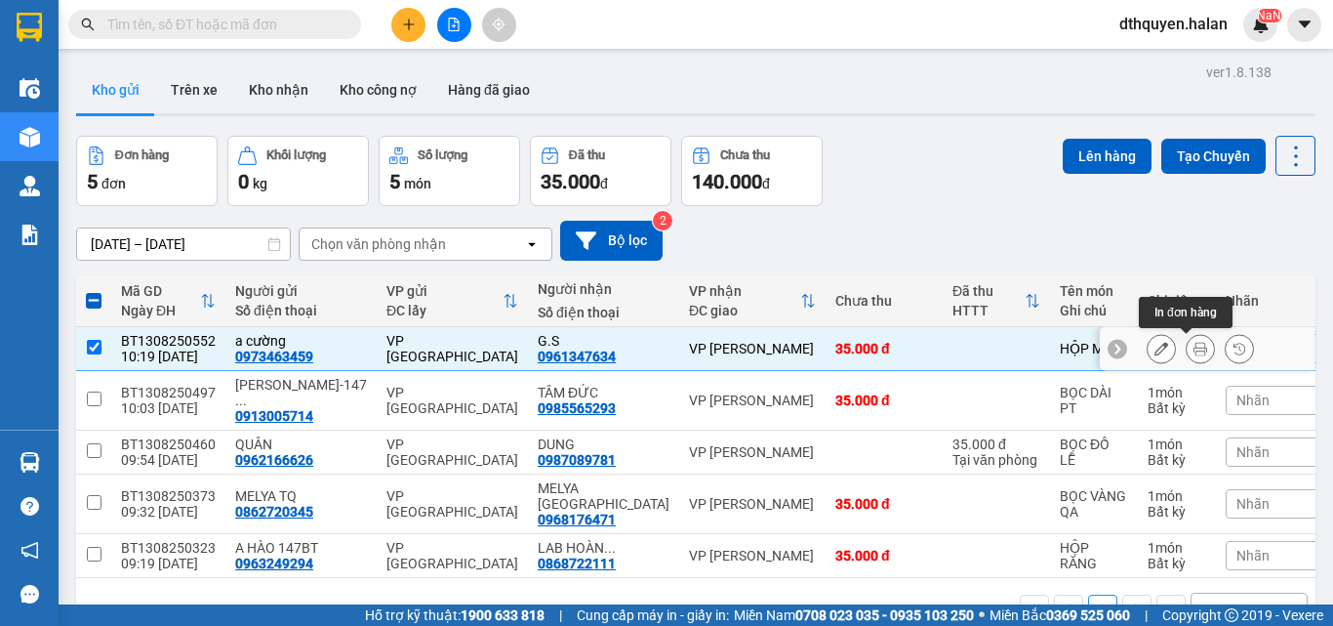
click at [1194, 344] on icon at bounding box center [1201, 349] width 14 height 14
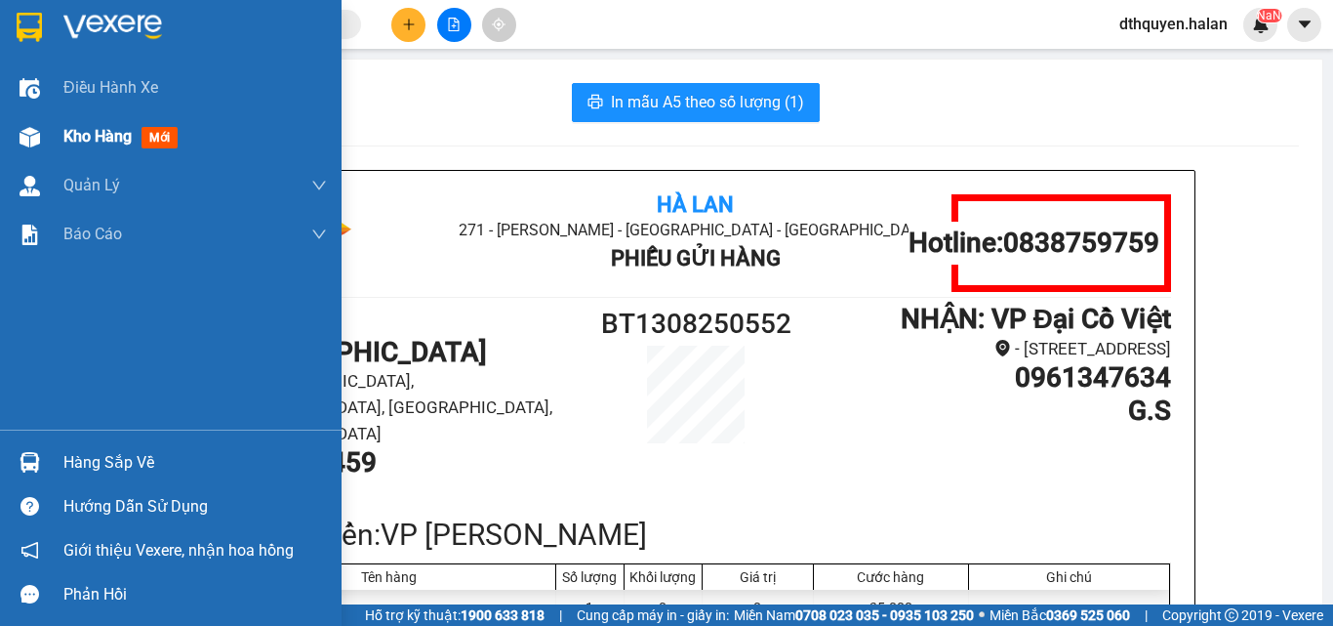
click at [82, 143] on span "Kho hàng" at bounding box center [97, 136] width 68 height 19
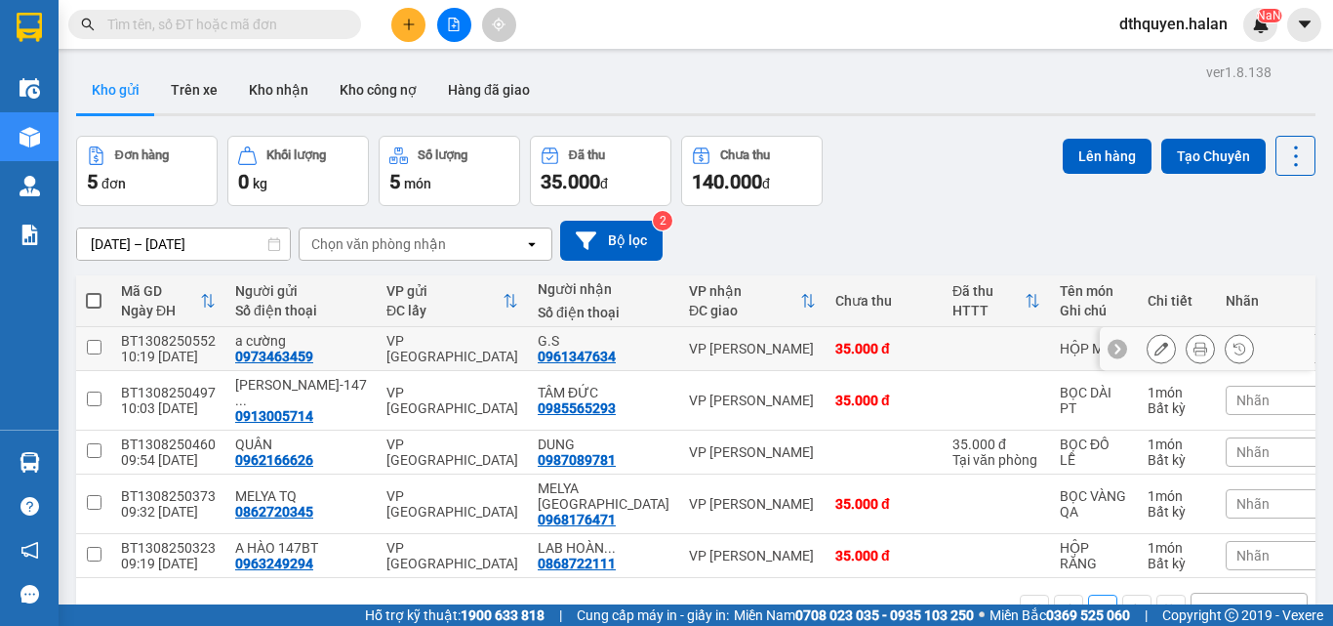
drag, startPoint x: 91, startPoint y: 341, endPoint x: 945, endPoint y: 310, distance: 854.6
click at [94, 343] on input "checkbox" at bounding box center [94, 347] width 15 height 15
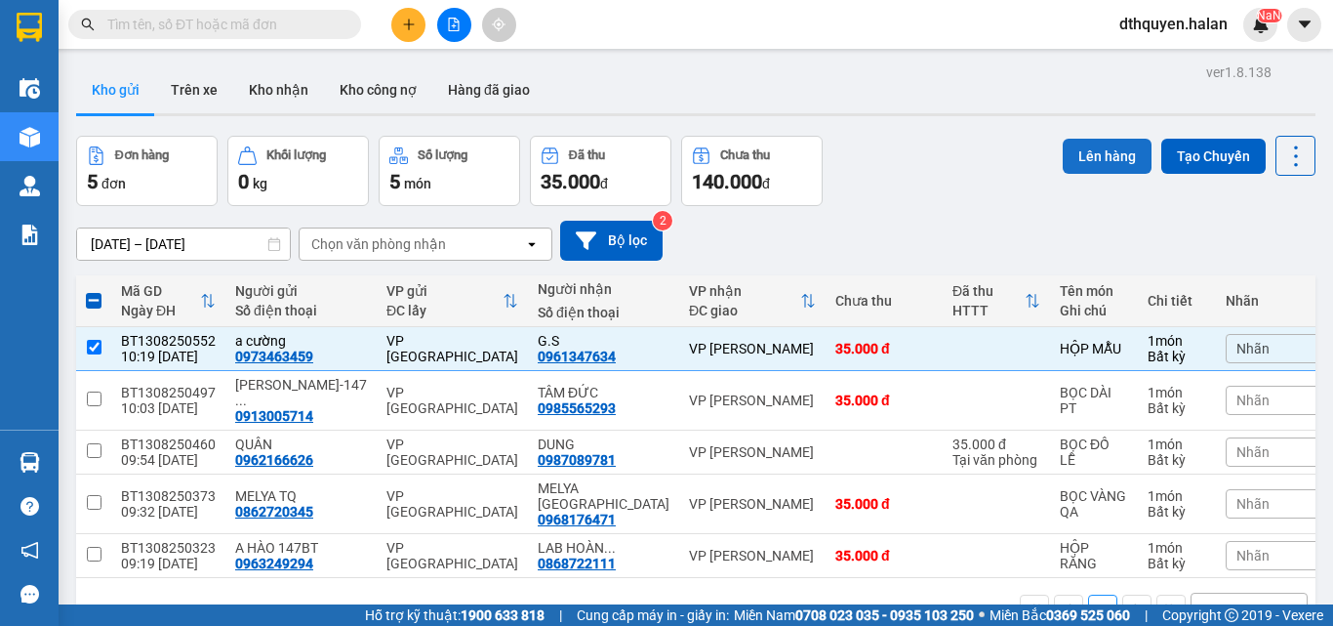
click at [1111, 150] on button "Lên hàng" at bounding box center [1107, 156] width 89 height 35
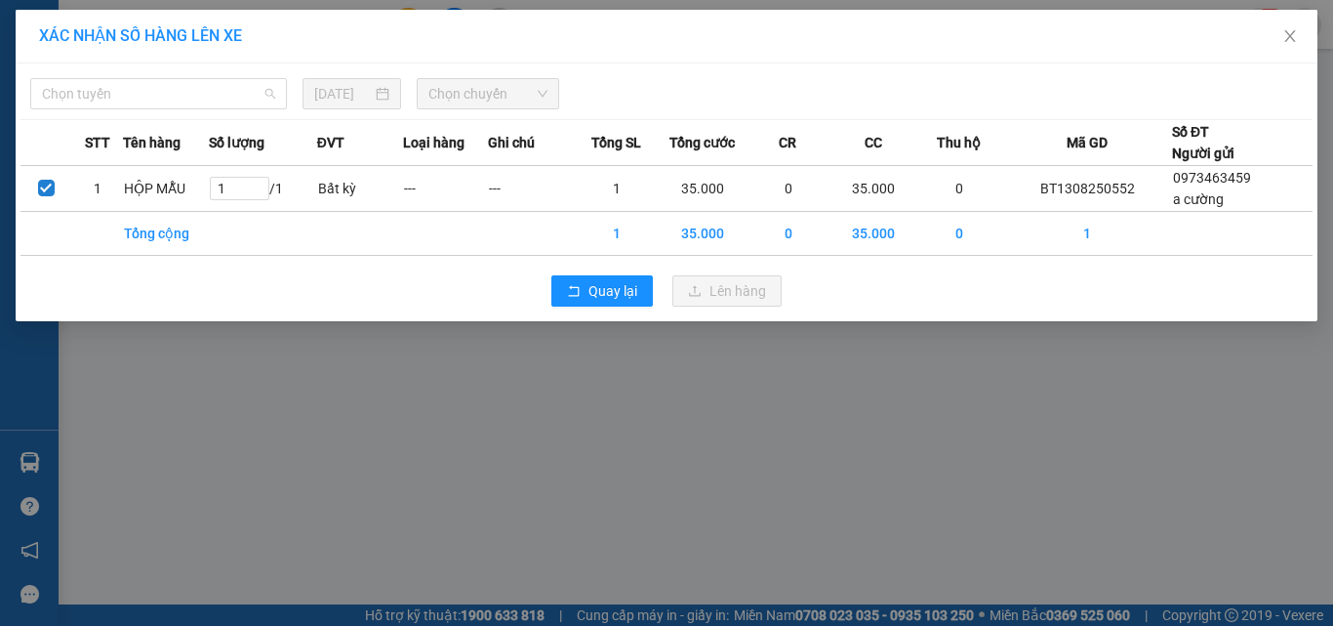
drag, startPoint x: 210, startPoint y: 97, endPoint x: 169, endPoint y: 137, distance: 57.3
click at [209, 96] on span "Chọn tuyến" at bounding box center [158, 93] width 233 height 29
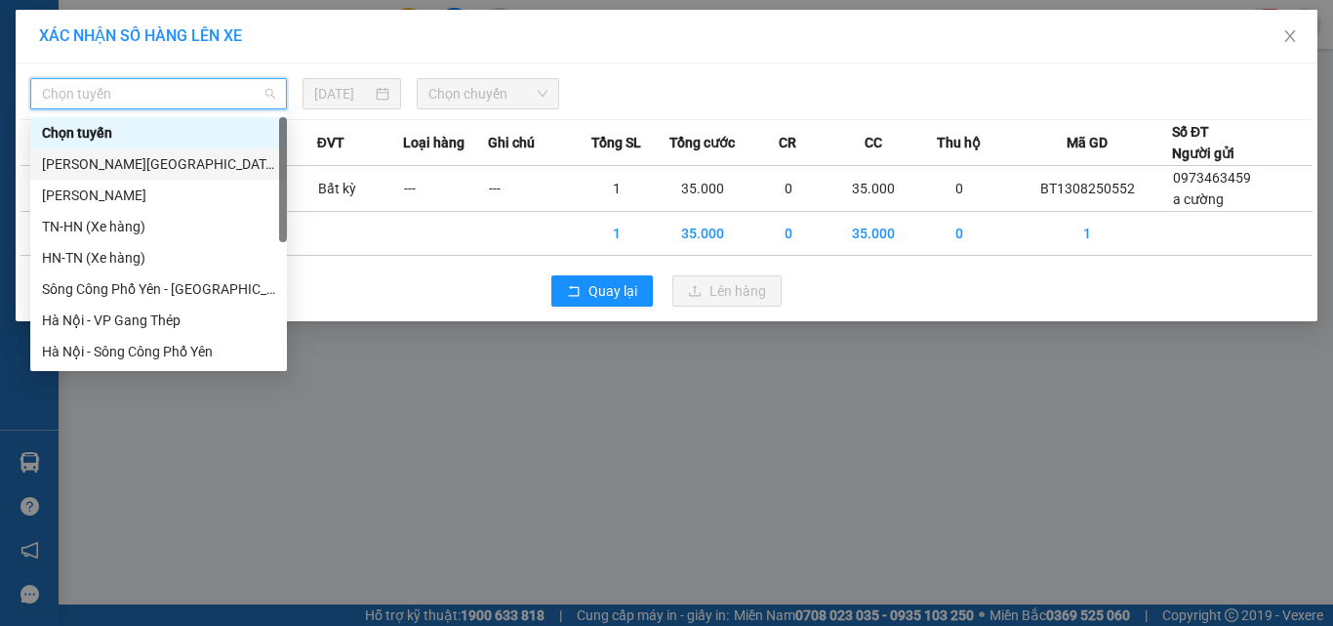
click at [163, 161] on div "[PERSON_NAME][GEOGRAPHIC_DATA]" at bounding box center [158, 163] width 233 height 21
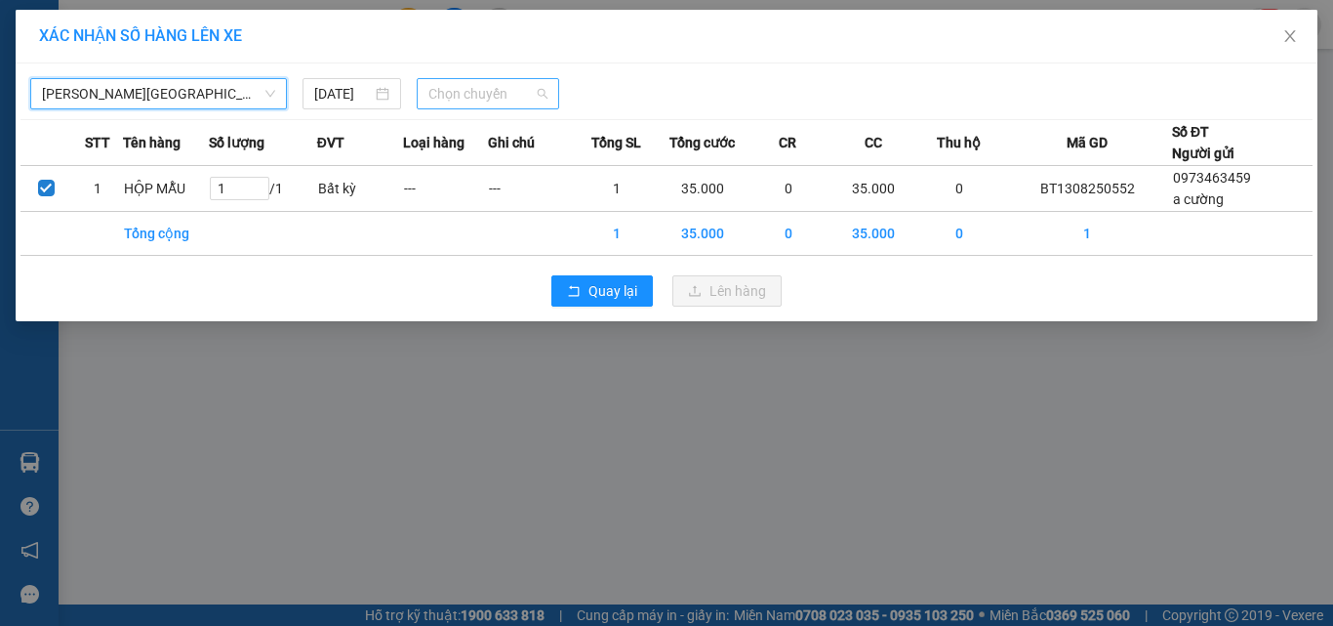
click at [450, 98] on span "Chọn chuyến" at bounding box center [488, 93] width 120 height 29
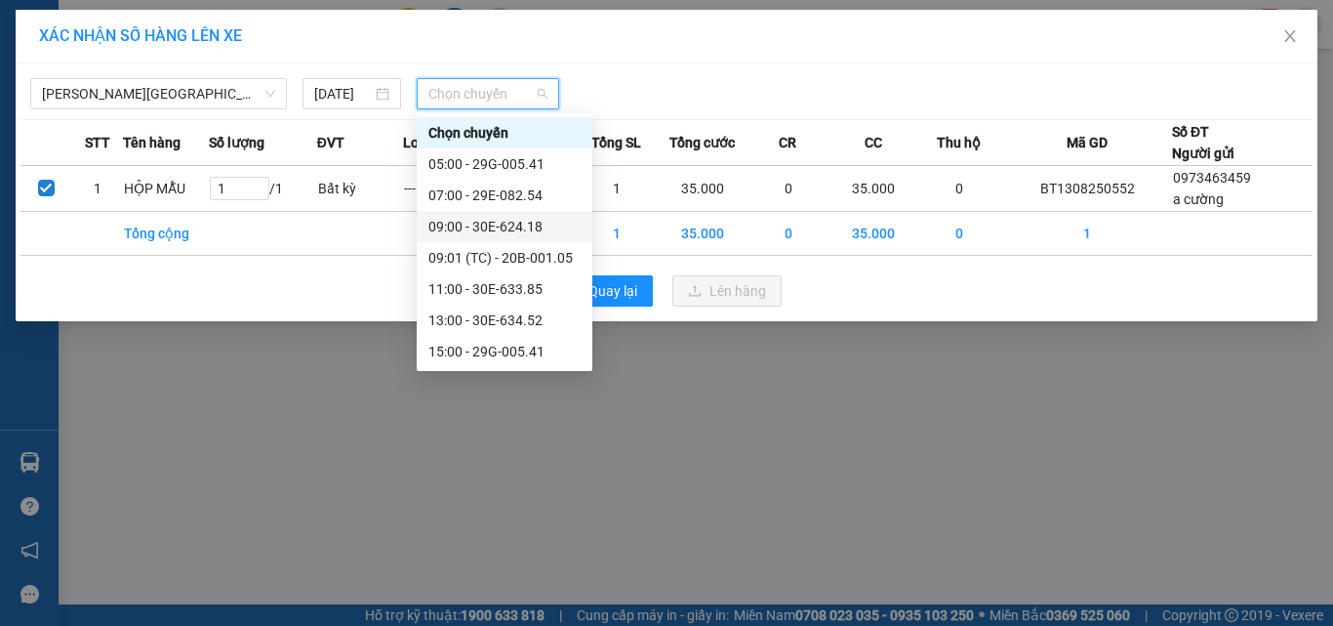
click at [502, 225] on div "09:00 - 30E-624.18" at bounding box center [504, 226] width 152 height 21
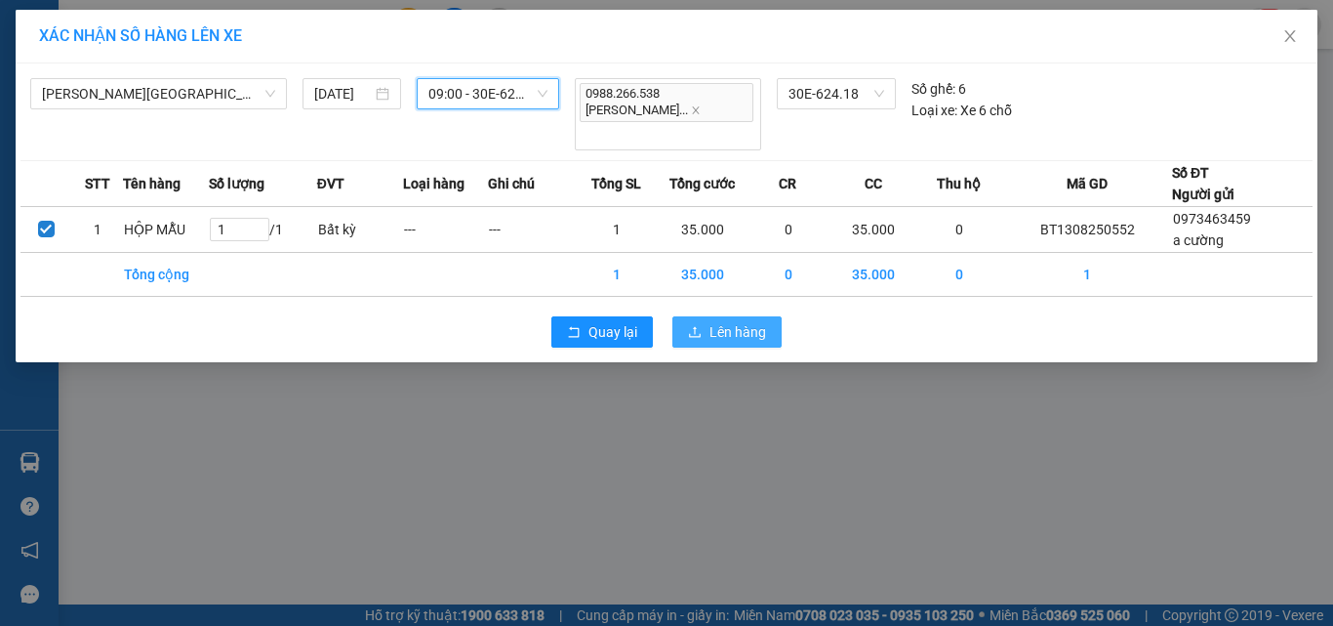
click at [749, 321] on span "Lên hàng" at bounding box center [738, 331] width 57 height 21
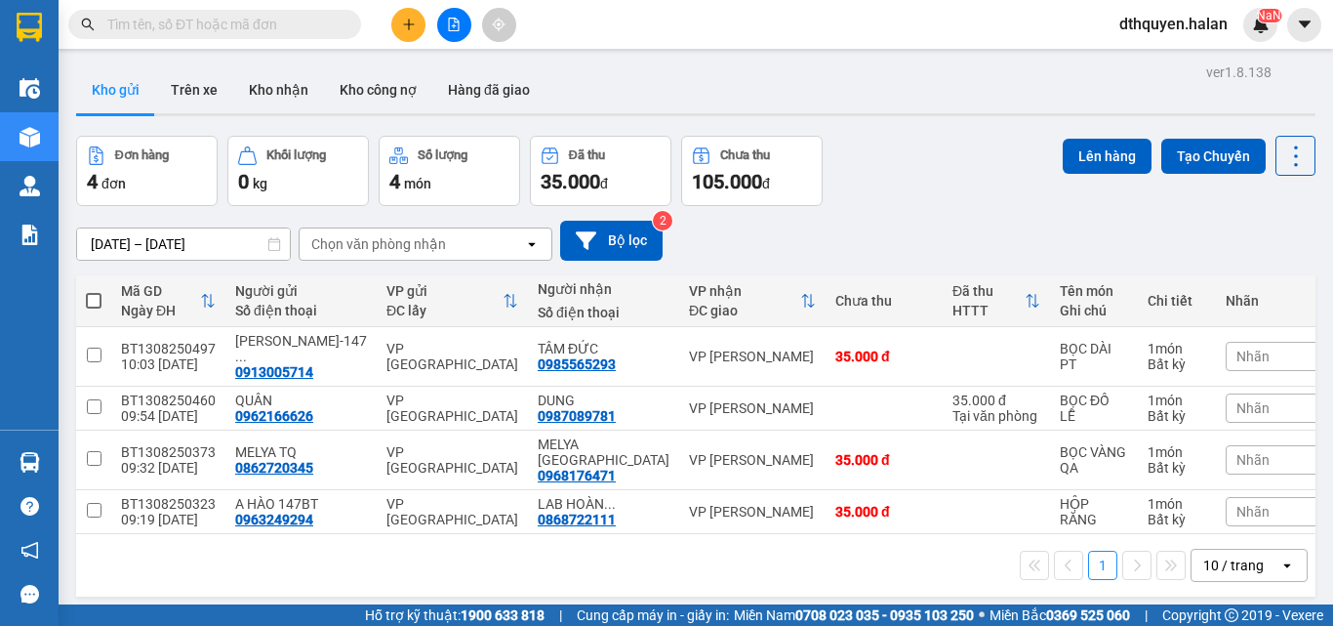
click at [234, 24] on input "text" at bounding box center [222, 24] width 230 height 21
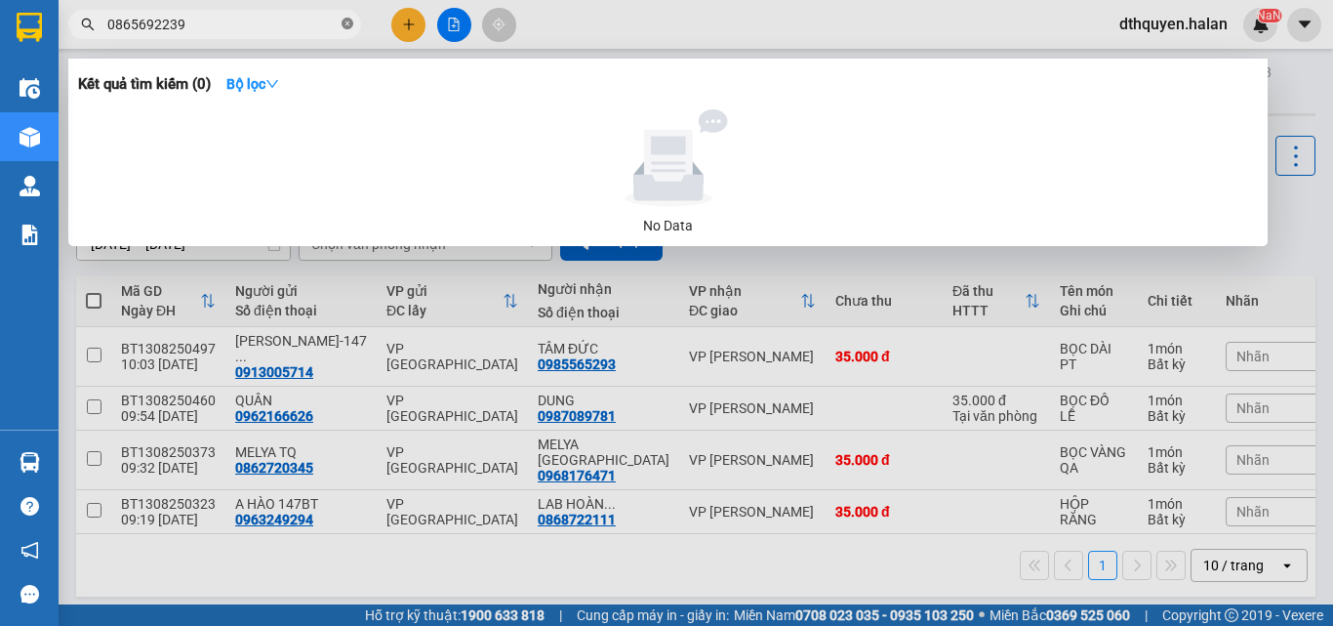
click at [344, 25] on icon "close-circle" at bounding box center [348, 24] width 12 height 12
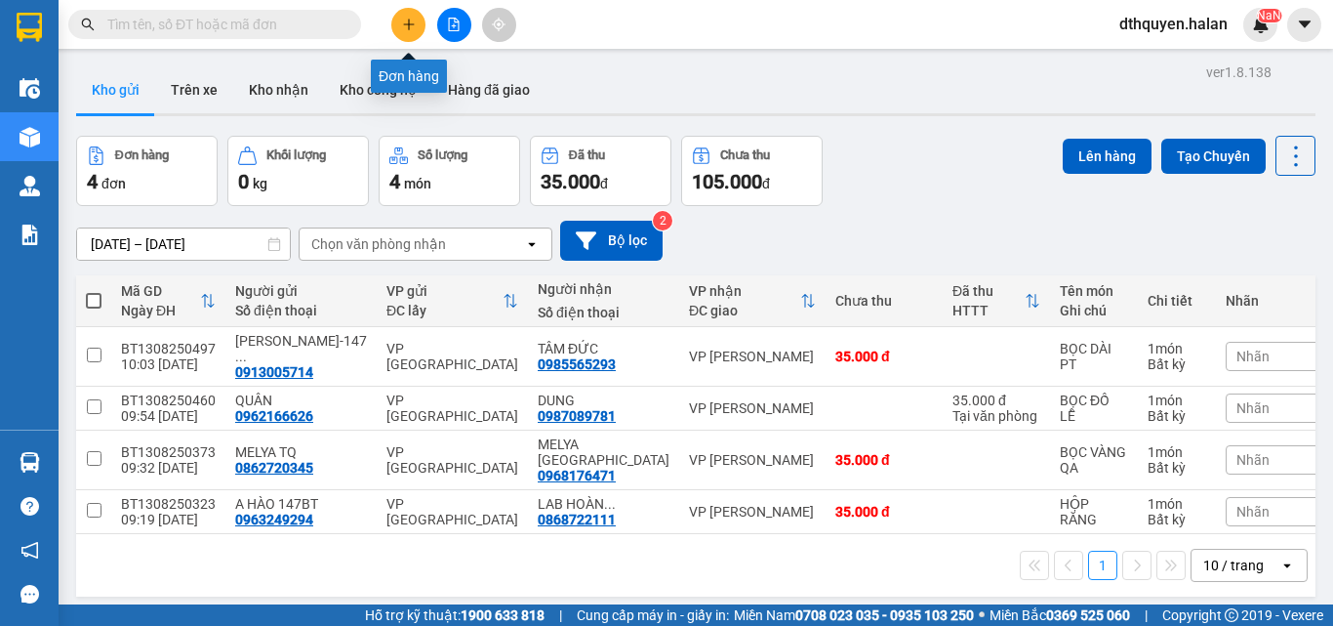
click at [402, 17] on button at bounding box center [408, 25] width 34 height 34
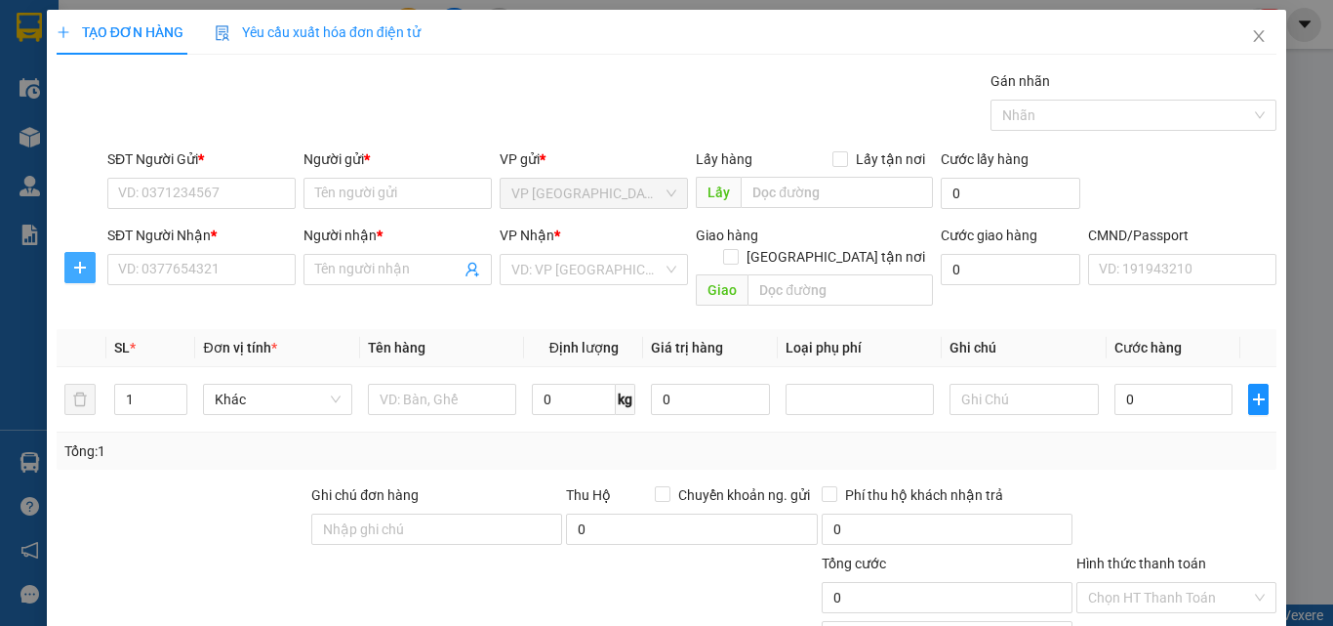
click at [81, 266] on icon "plus" at bounding box center [80, 268] width 16 height 16
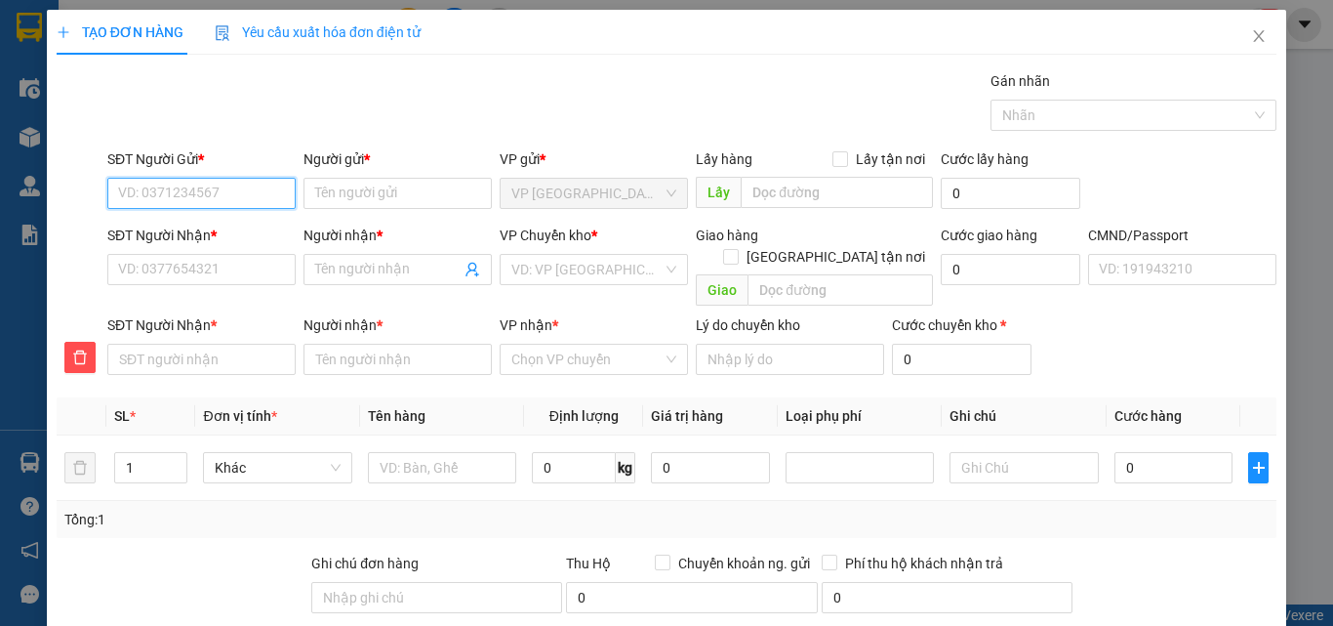
click at [191, 184] on input "SĐT Người Gửi *" at bounding box center [201, 193] width 188 height 31
click at [230, 229] on div "0987491019 - MẠNH 147BT" at bounding box center [203, 232] width 171 height 21
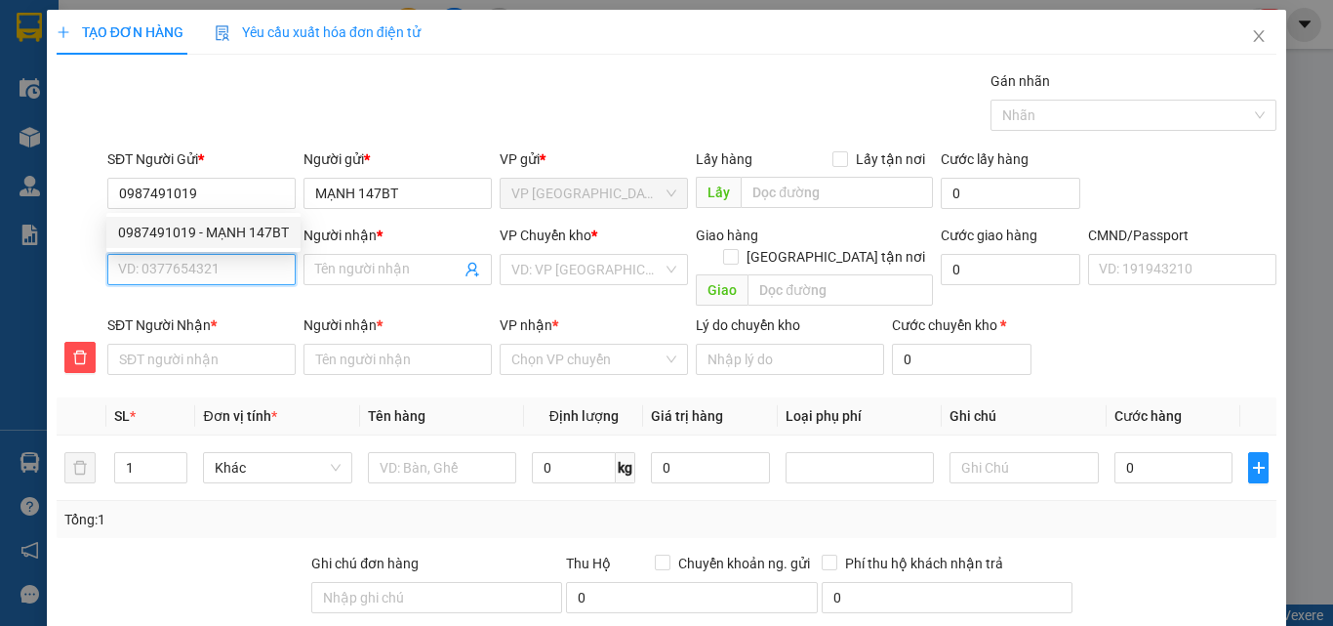
click at [233, 270] on input "SĐT Người Nhận *" at bounding box center [201, 269] width 188 height 31
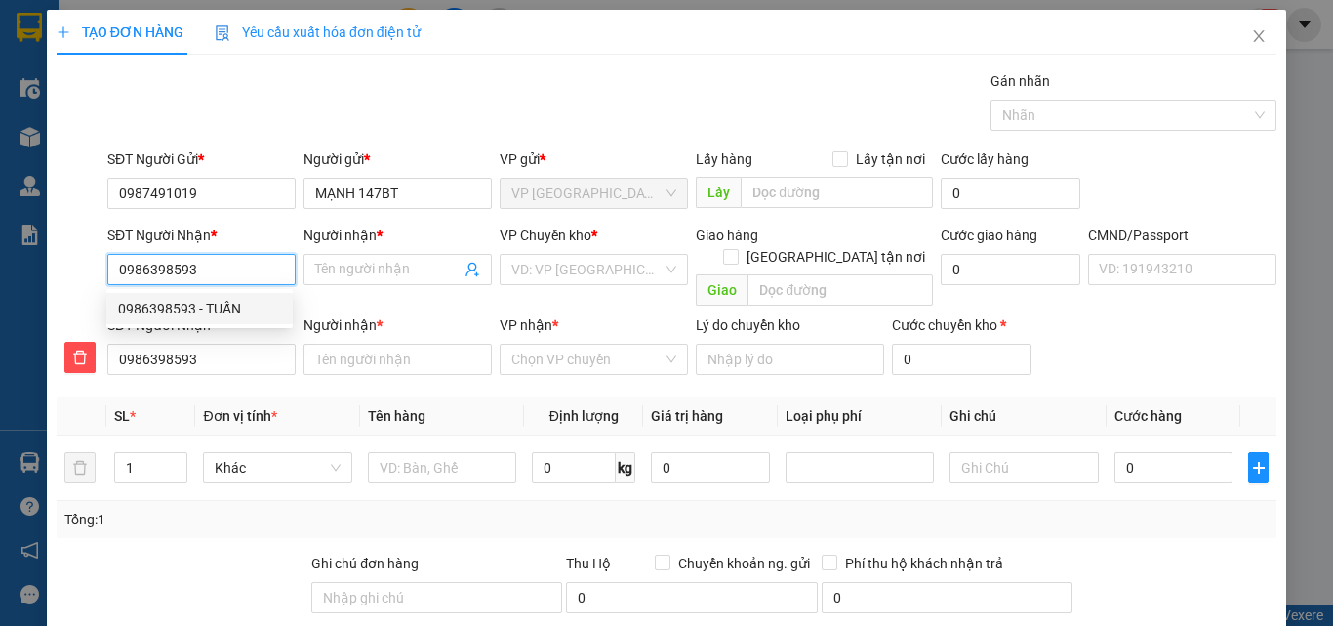
click at [159, 305] on div "0986398593 - TUẤN" at bounding box center [199, 308] width 163 height 21
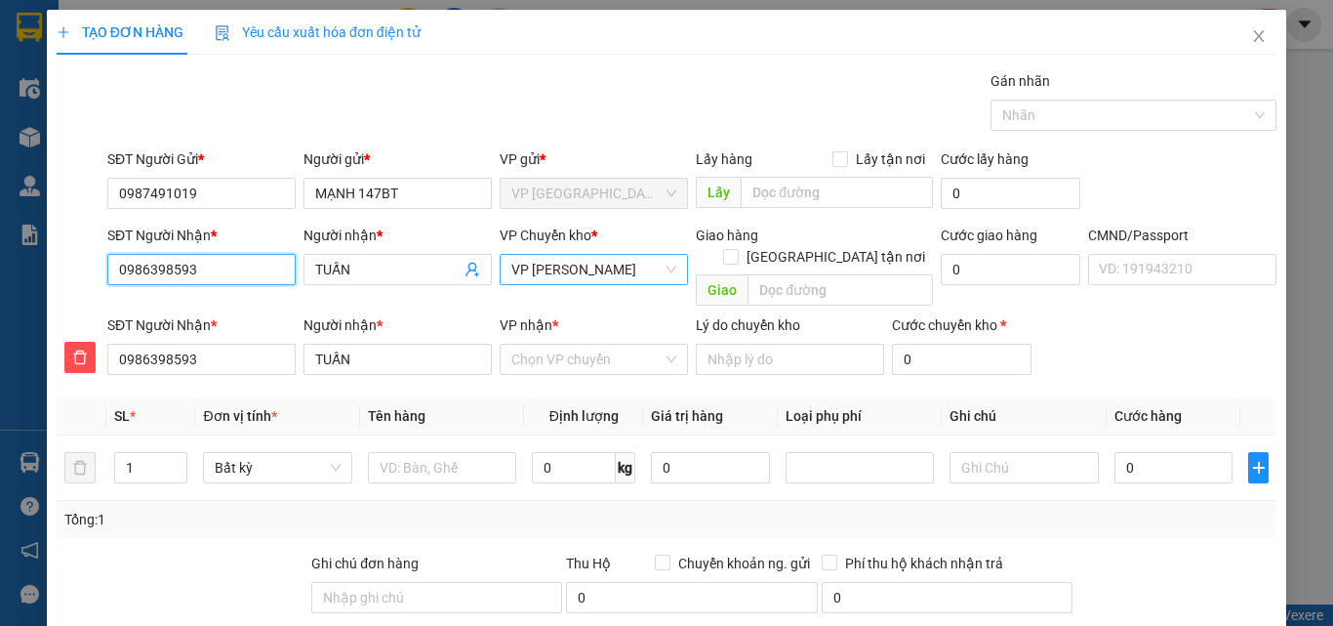
click at [646, 270] on span "VP [PERSON_NAME]" at bounding box center [593, 269] width 165 height 29
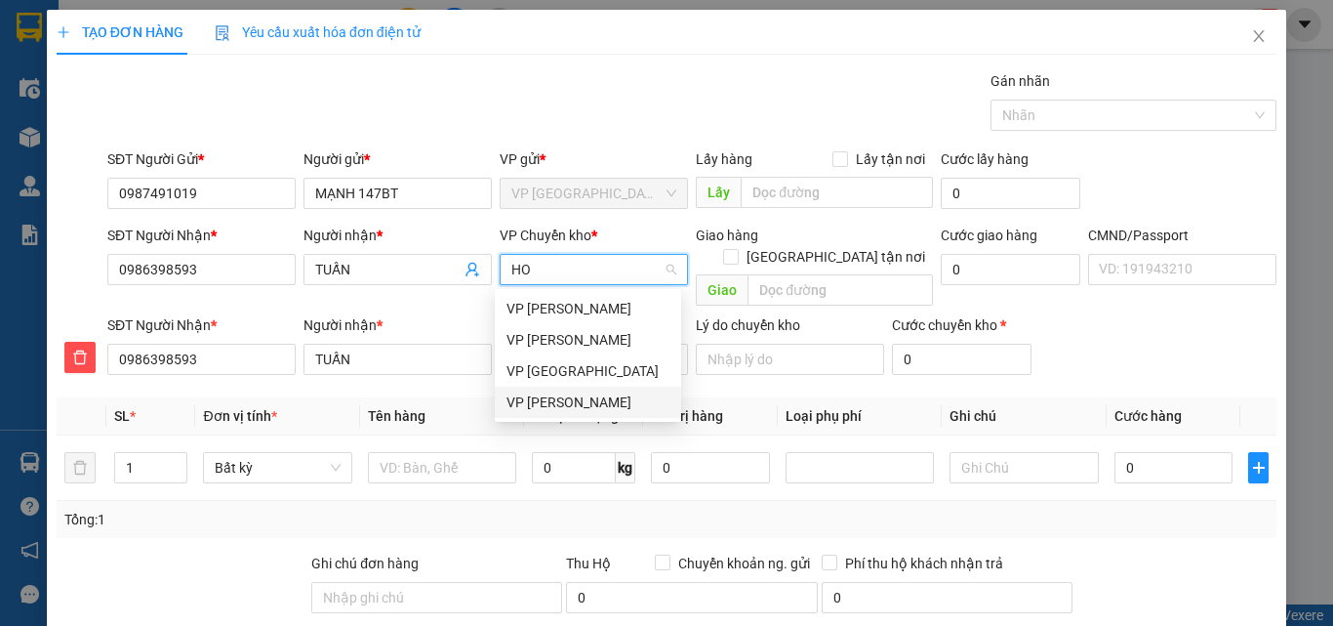
click at [572, 402] on div "VP [PERSON_NAME]" at bounding box center [588, 401] width 163 height 21
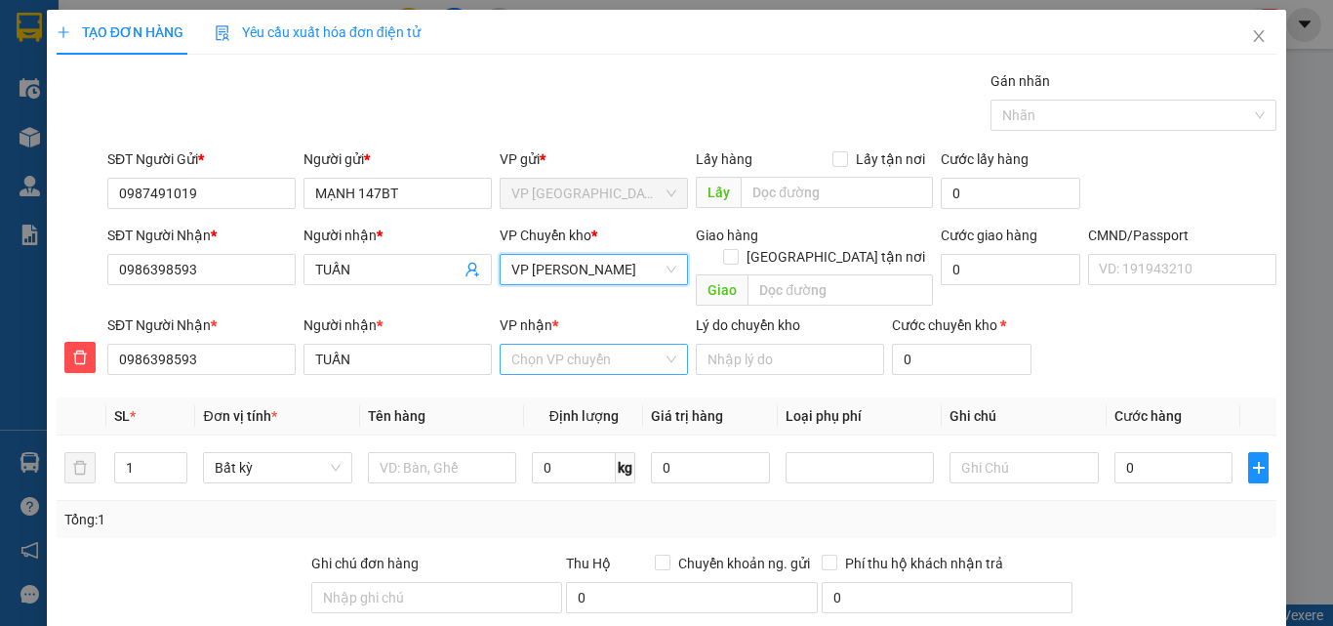
click at [570, 345] on input "VP nhận *" at bounding box center [586, 359] width 151 height 29
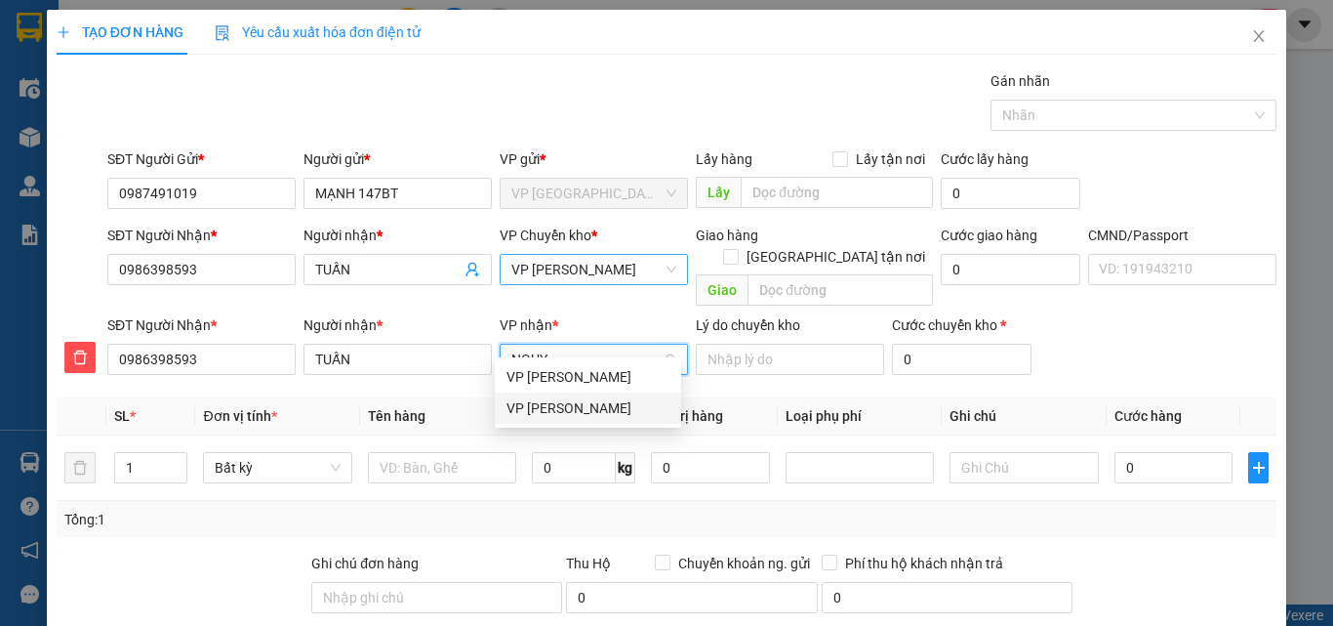
click at [575, 413] on div "VP [PERSON_NAME]" at bounding box center [588, 407] width 163 height 21
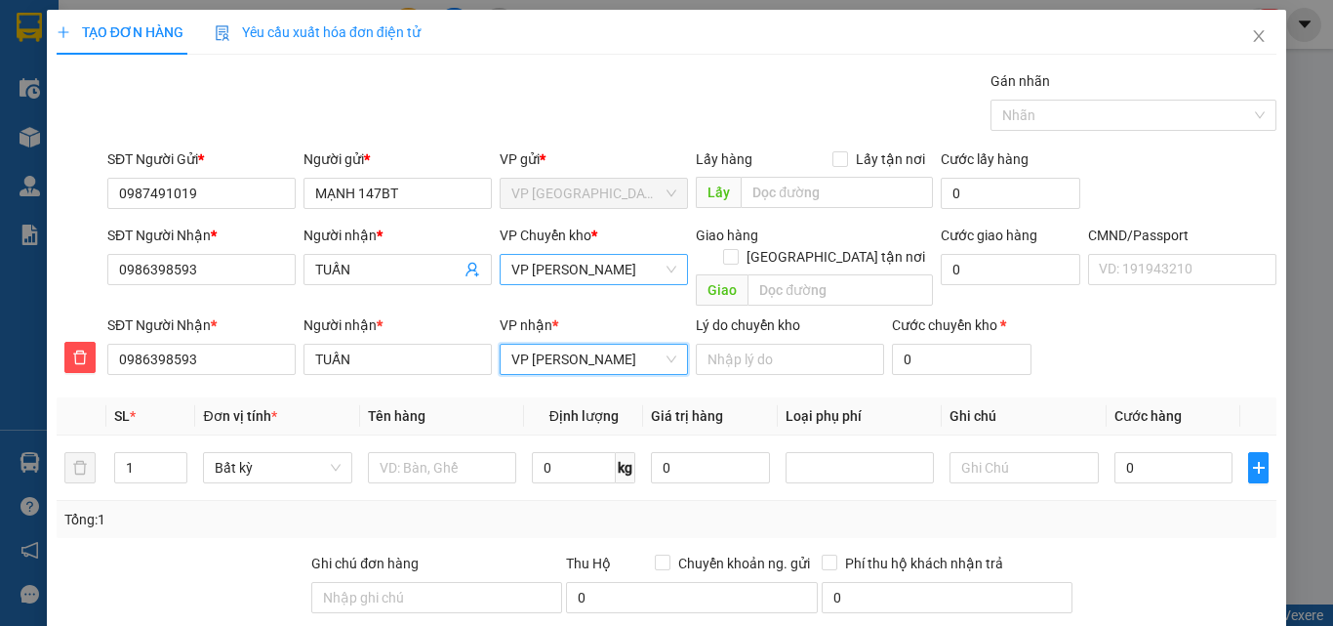
click at [628, 346] on span "VP [PERSON_NAME]" at bounding box center [593, 359] width 165 height 29
click at [583, 378] on div "VP 47 [PERSON_NAME]" at bounding box center [588, 376] width 163 height 21
click at [478, 452] on input "text" at bounding box center [442, 467] width 148 height 31
click at [1157, 452] on input "0" at bounding box center [1174, 467] width 119 height 31
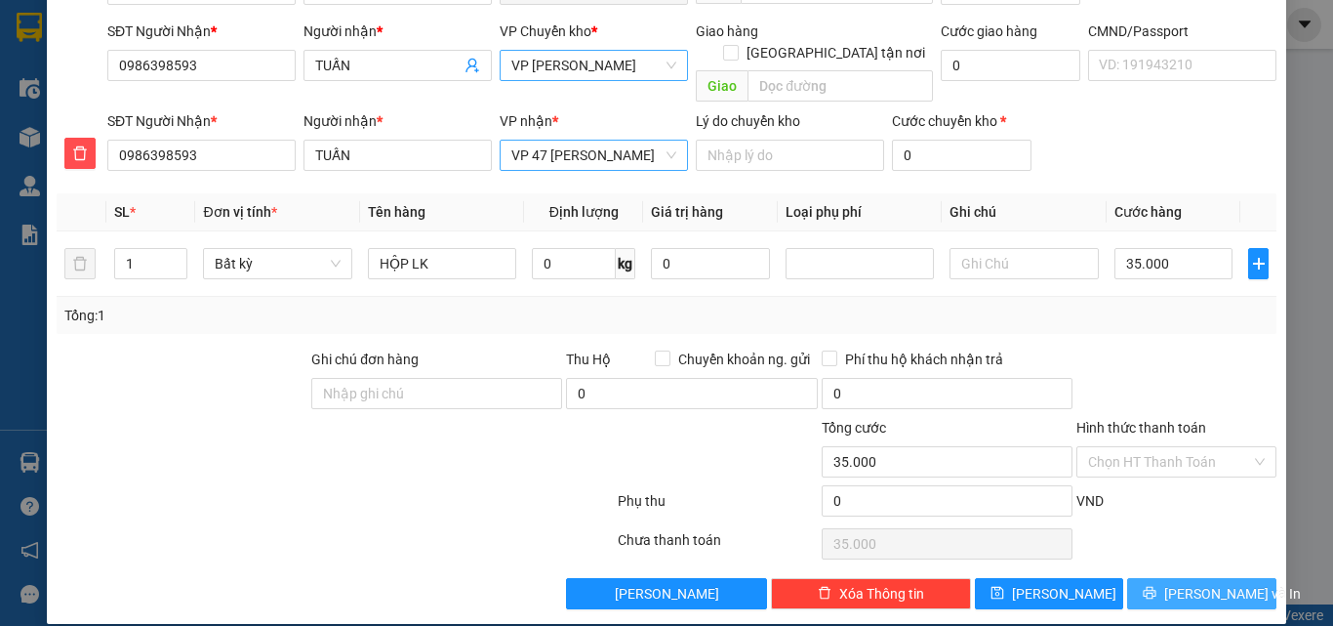
drag, startPoint x: 1171, startPoint y: 589, endPoint x: 1160, endPoint y: 577, distance: 16.6
click at [1169, 589] on div "TẠO ĐƠN HÀNG Yêu cầu xuất hóa đơn điện tử Transit Pickup Surcharge Ids Transit …" at bounding box center [667, 215] width 1240 height 818
click at [1157, 586] on icon "printer" at bounding box center [1150, 593] width 14 height 14
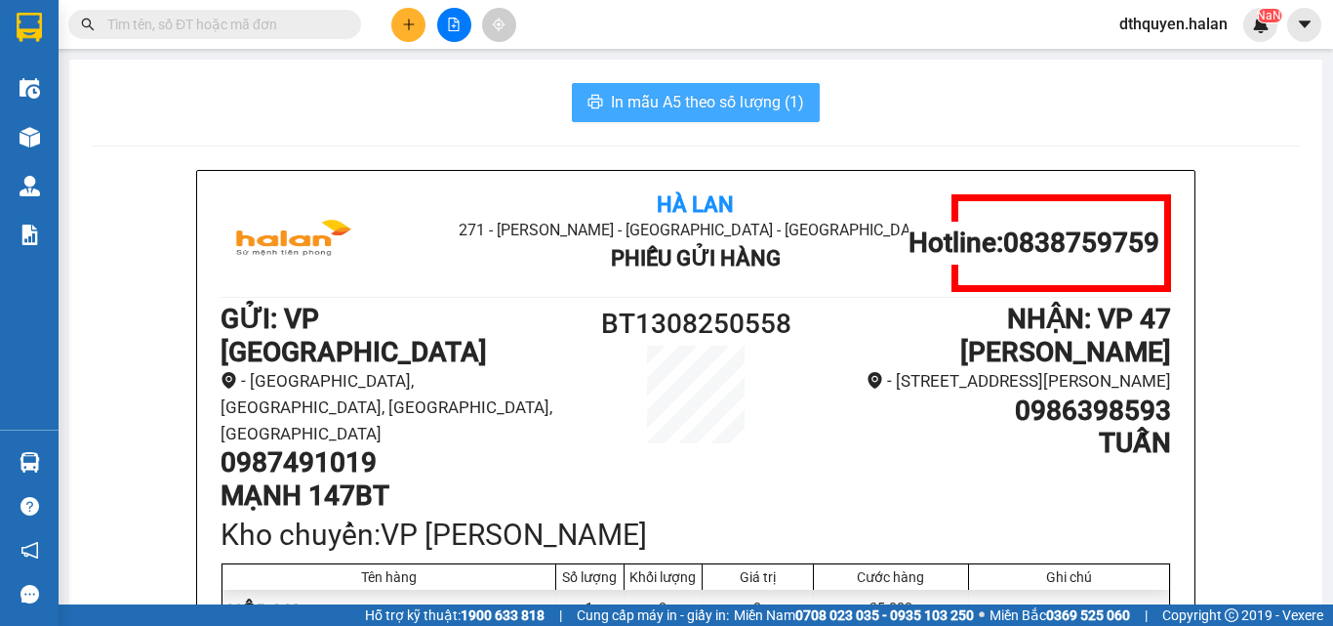
click at [664, 106] on span "In mẫu A5 theo số lượng (1)" at bounding box center [707, 102] width 193 height 24
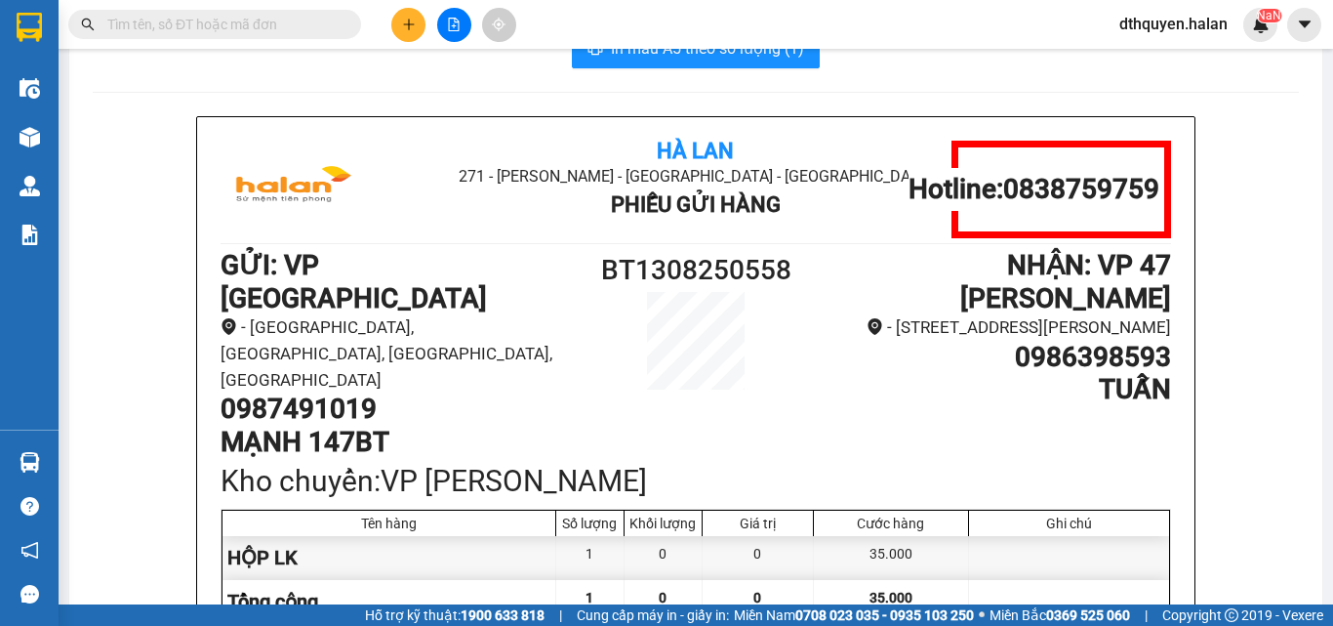
scroll to position [98, 0]
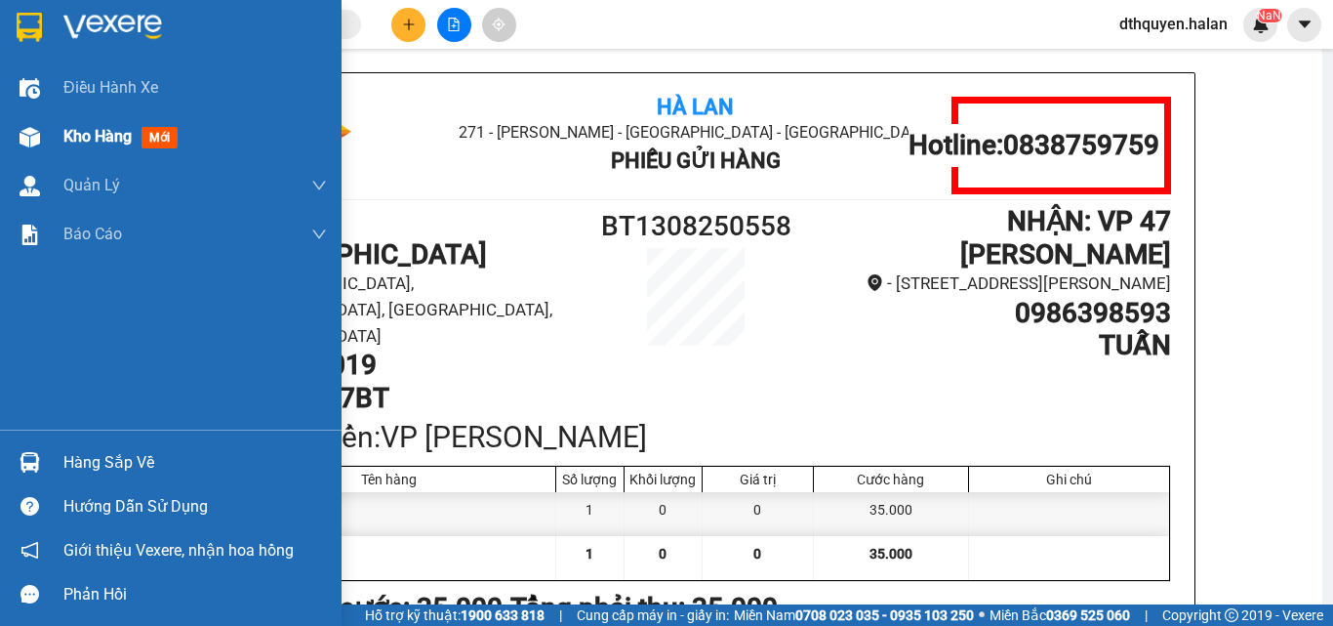
click at [78, 147] on div "Kho hàng mới" at bounding box center [124, 136] width 122 height 24
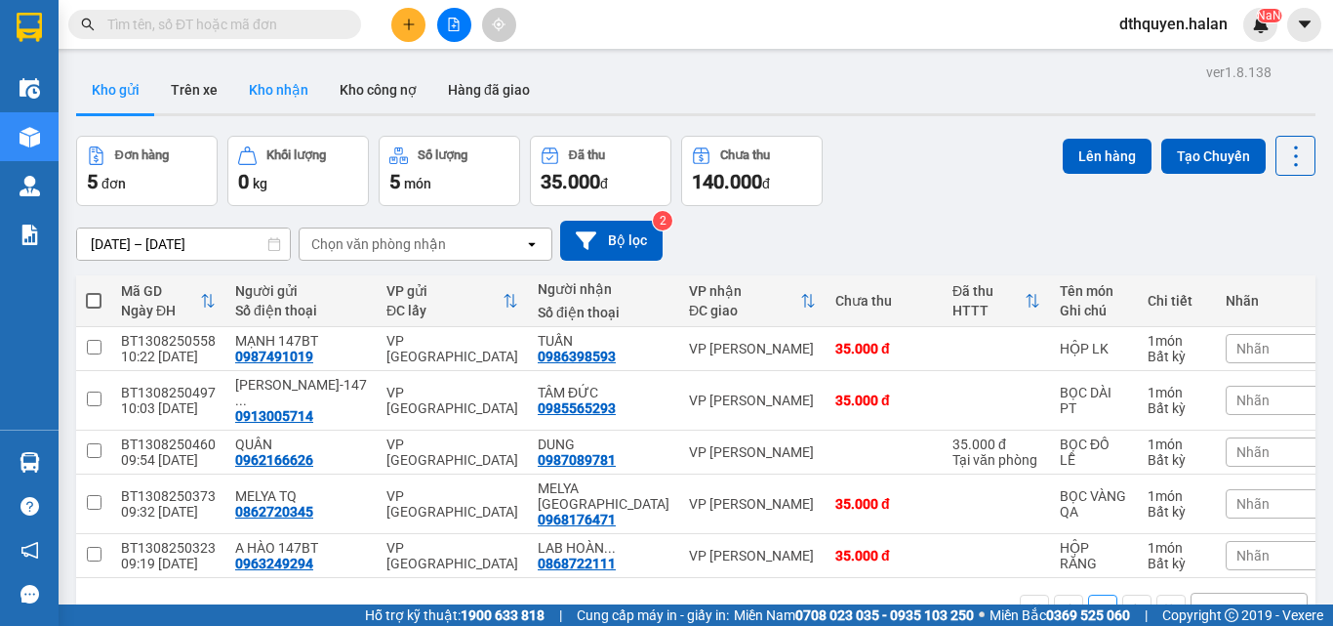
click at [264, 83] on button "Kho nhận" at bounding box center [278, 89] width 91 height 47
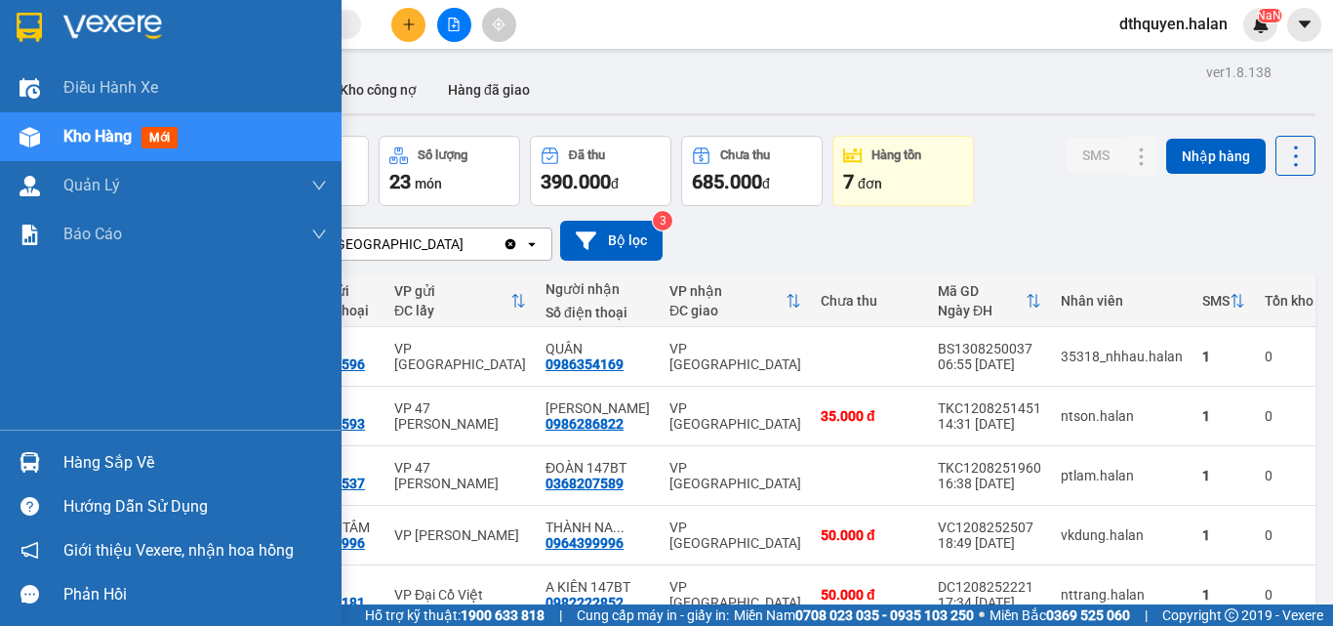
click at [86, 455] on div "Hàng sắp về" at bounding box center [195, 462] width 264 height 29
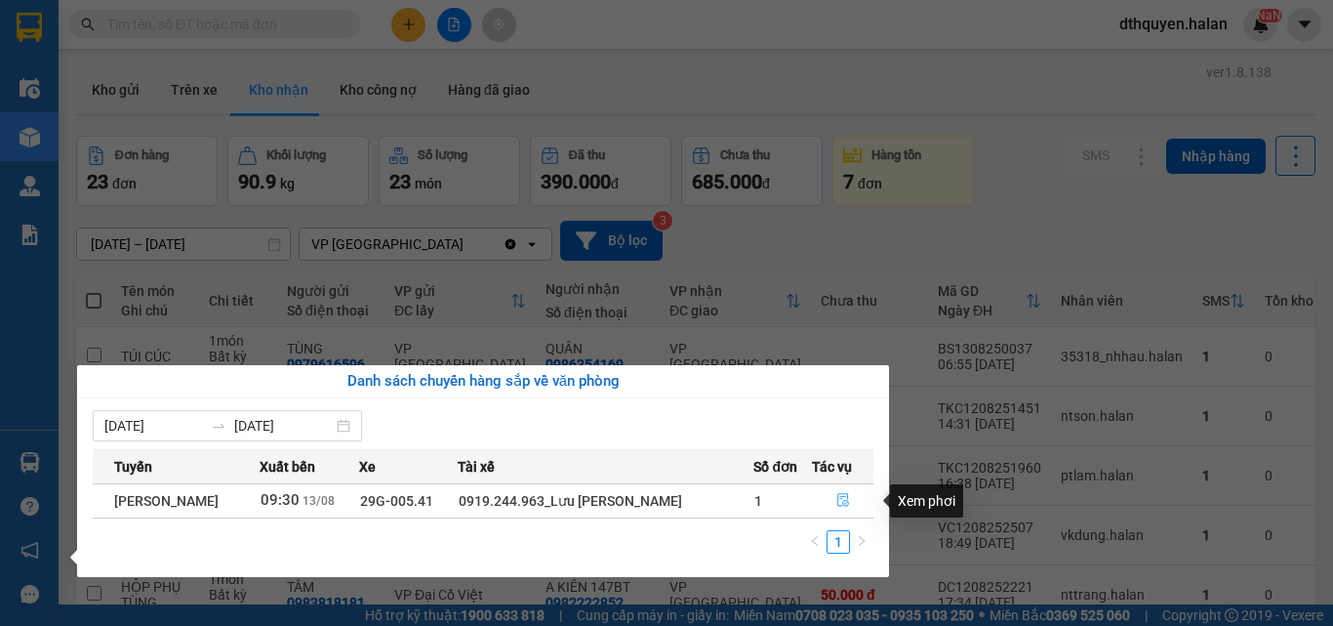
click at [838, 495] on icon "file-done" at bounding box center [843, 501] width 12 height 14
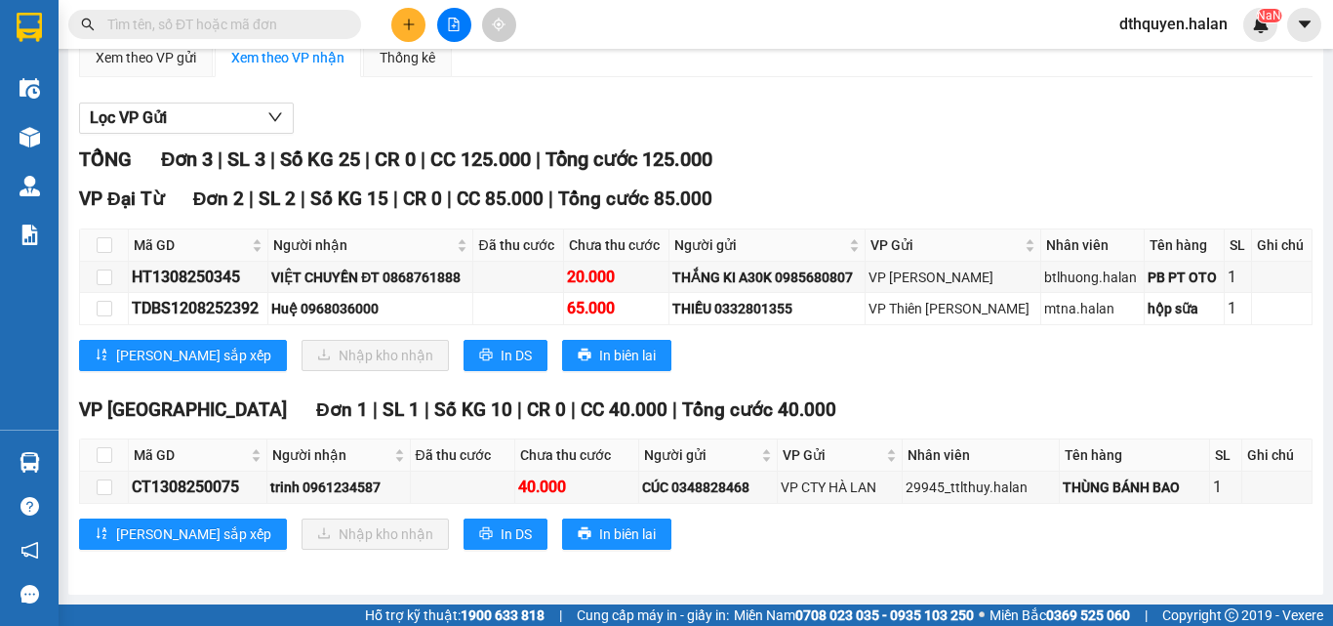
scroll to position [223, 0]
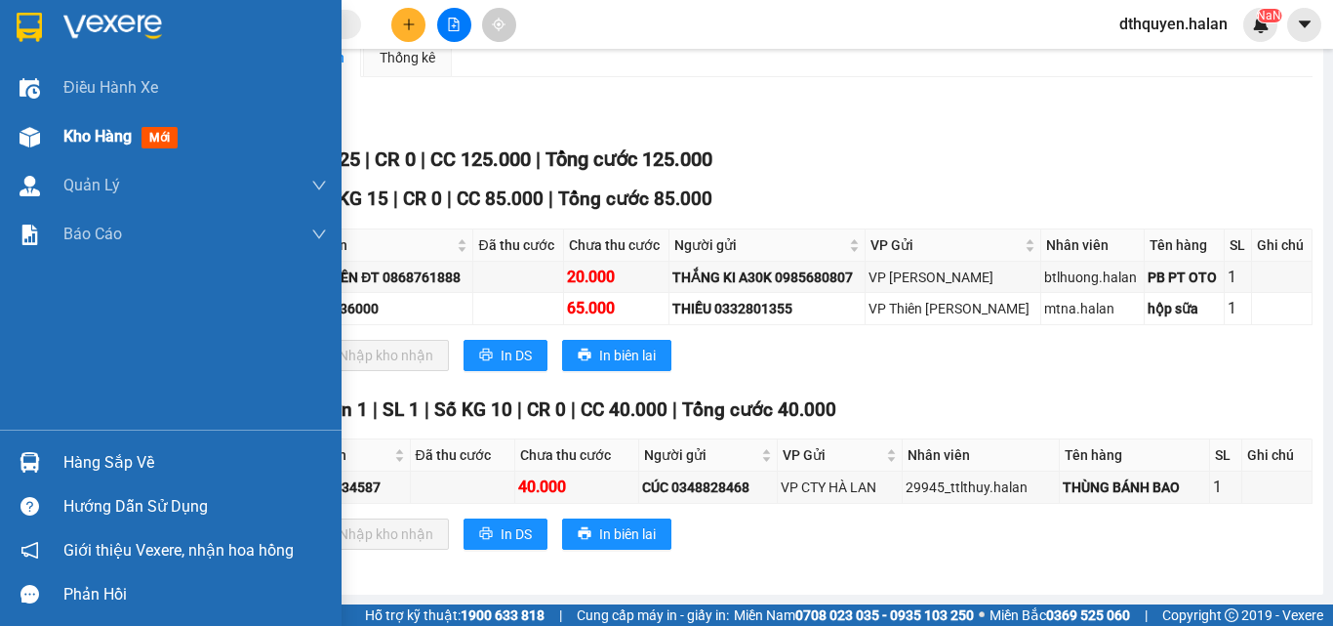
click at [78, 122] on div "Kho hàng mới" at bounding box center [195, 136] width 264 height 49
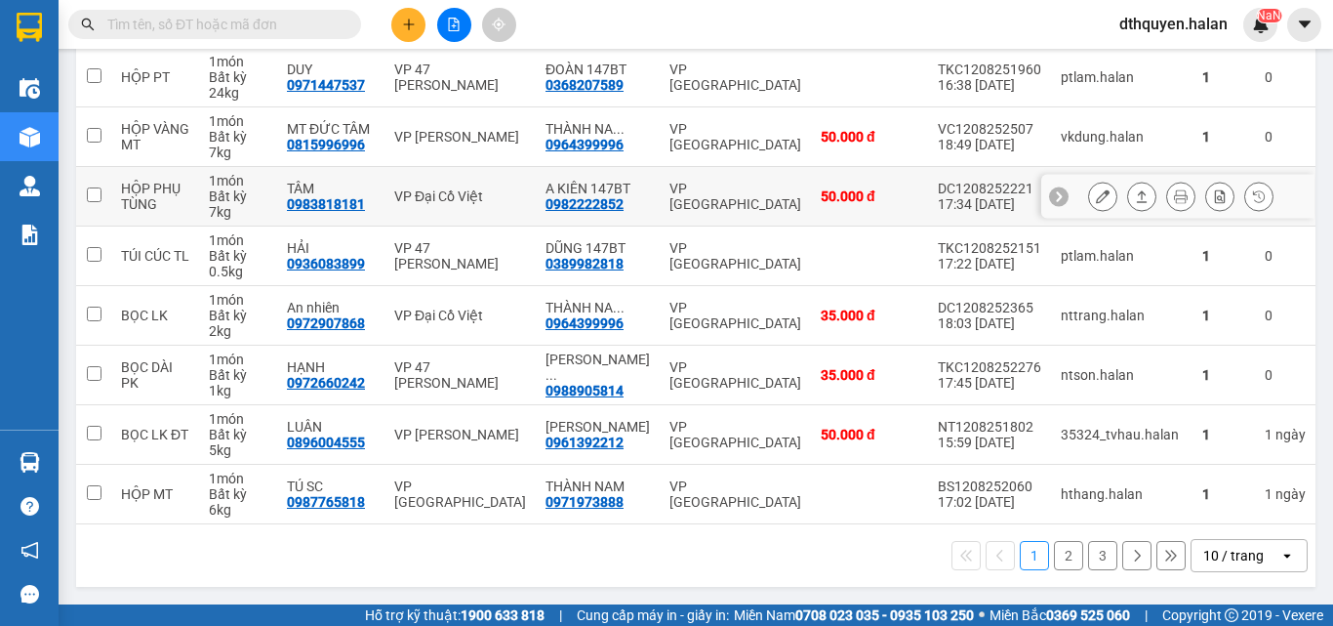
scroll to position [406, 0]
click at [412, 33] on button at bounding box center [408, 25] width 34 height 34
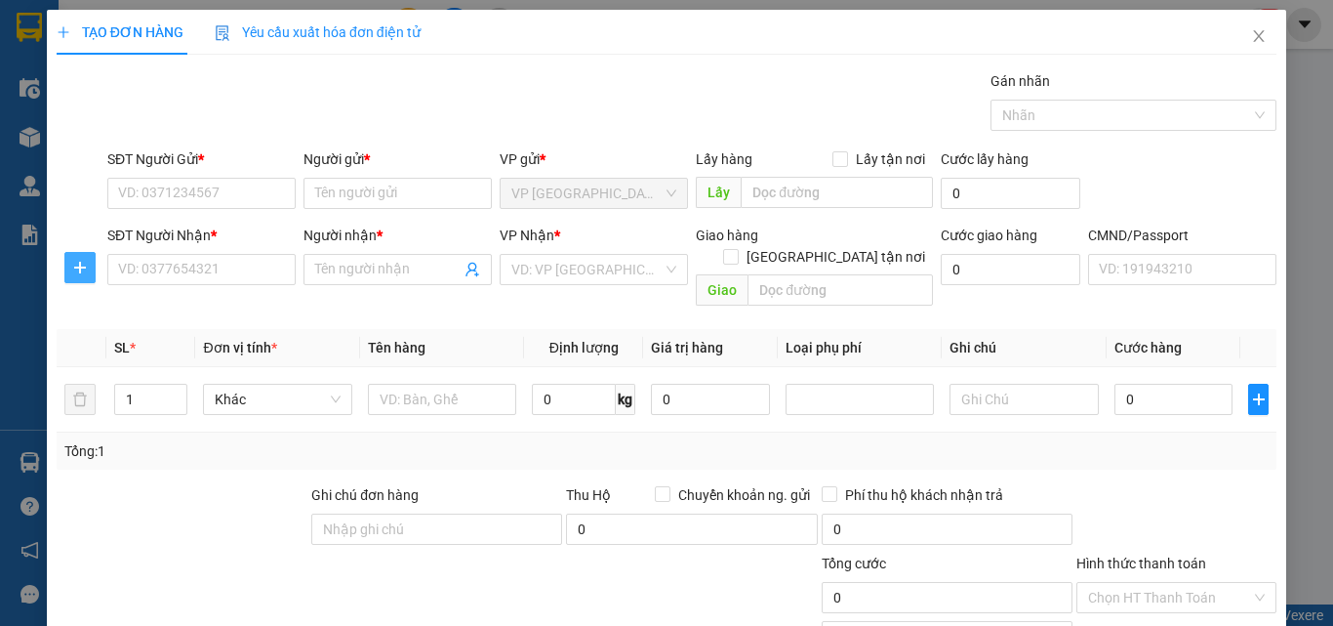
drag, startPoint x: 79, startPoint y: 266, endPoint x: 180, endPoint y: 229, distance: 107.2
click at [80, 266] on icon "plus" at bounding box center [80, 268] width 16 height 16
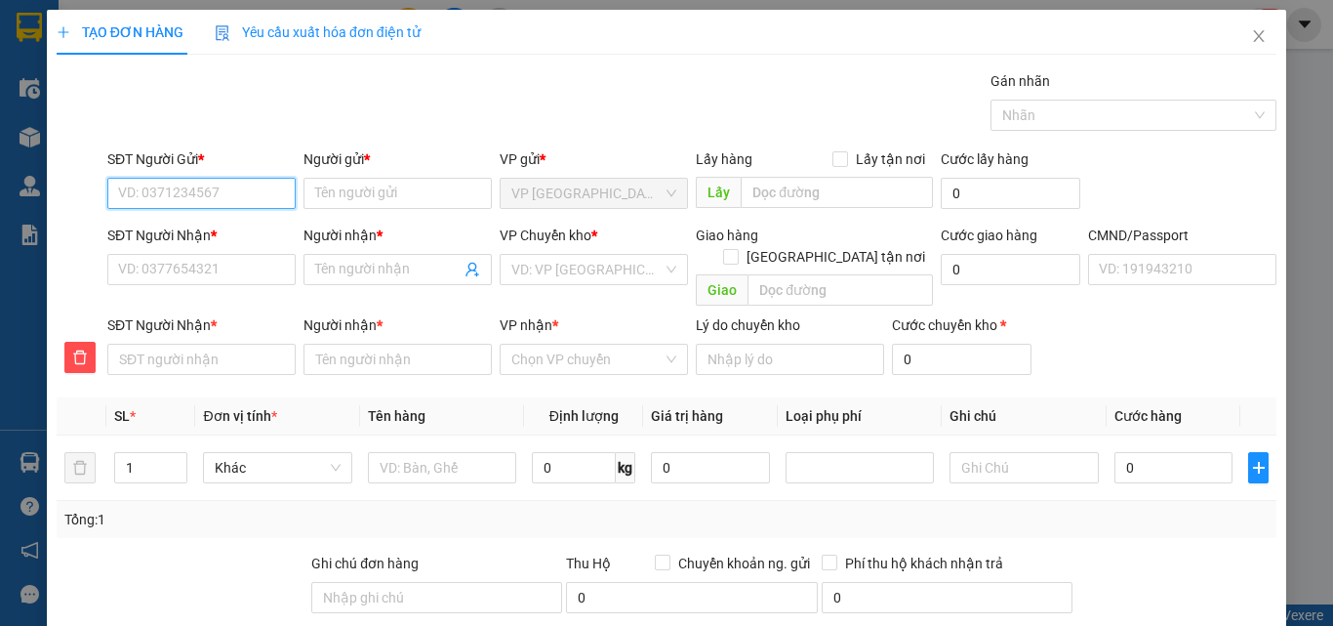
click at [185, 196] on input "SĐT Người Gửi *" at bounding box center [201, 193] width 188 height 31
drag, startPoint x: 141, startPoint y: 227, endPoint x: 174, endPoint y: 251, distance: 40.6
click at [141, 228] on div "0389160575 - LIÊN" at bounding box center [199, 232] width 163 height 21
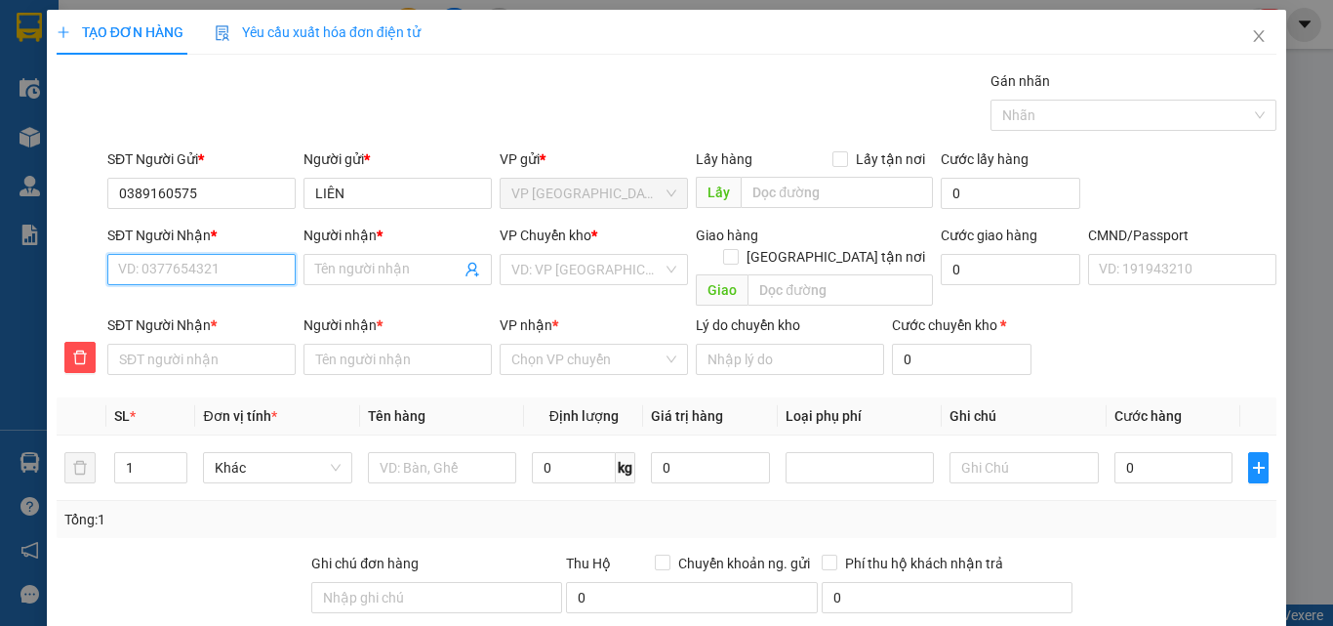
click at [243, 278] on input "SĐT Người Nhận *" at bounding box center [201, 269] width 188 height 31
click at [222, 311] on div "0936338181 - A TIẾN" at bounding box center [199, 308] width 163 height 21
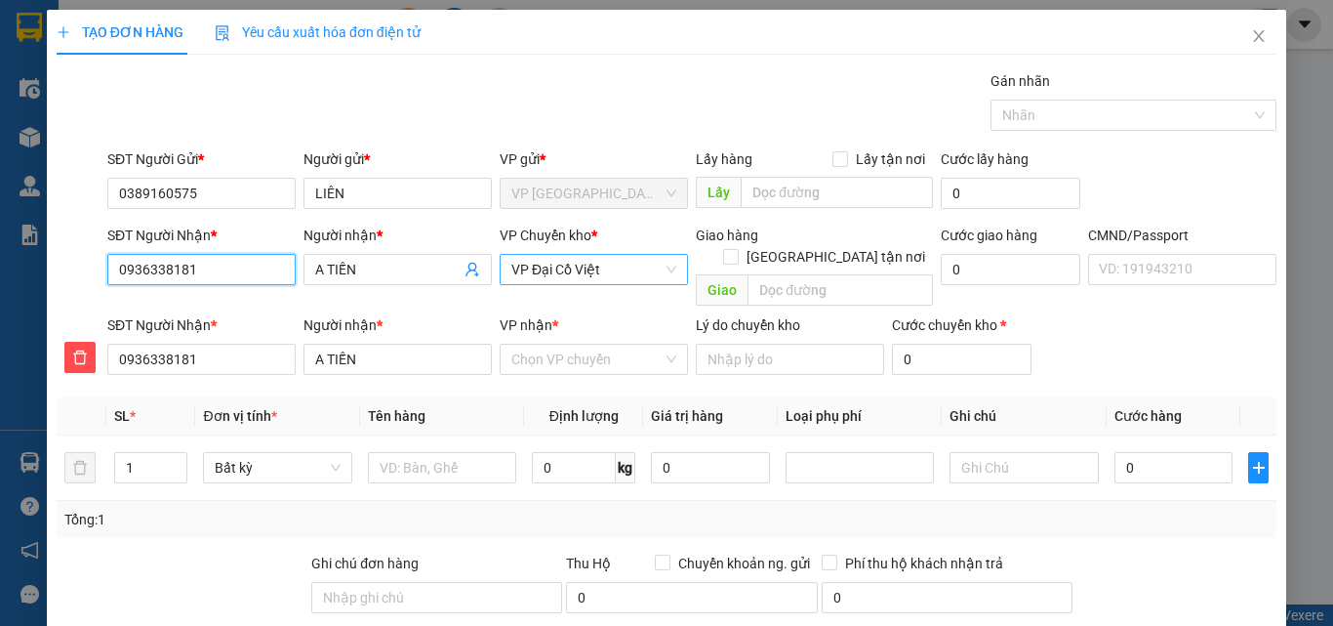
click at [608, 271] on span "VP Đại Cồ Việt" at bounding box center [593, 269] width 165 height 29
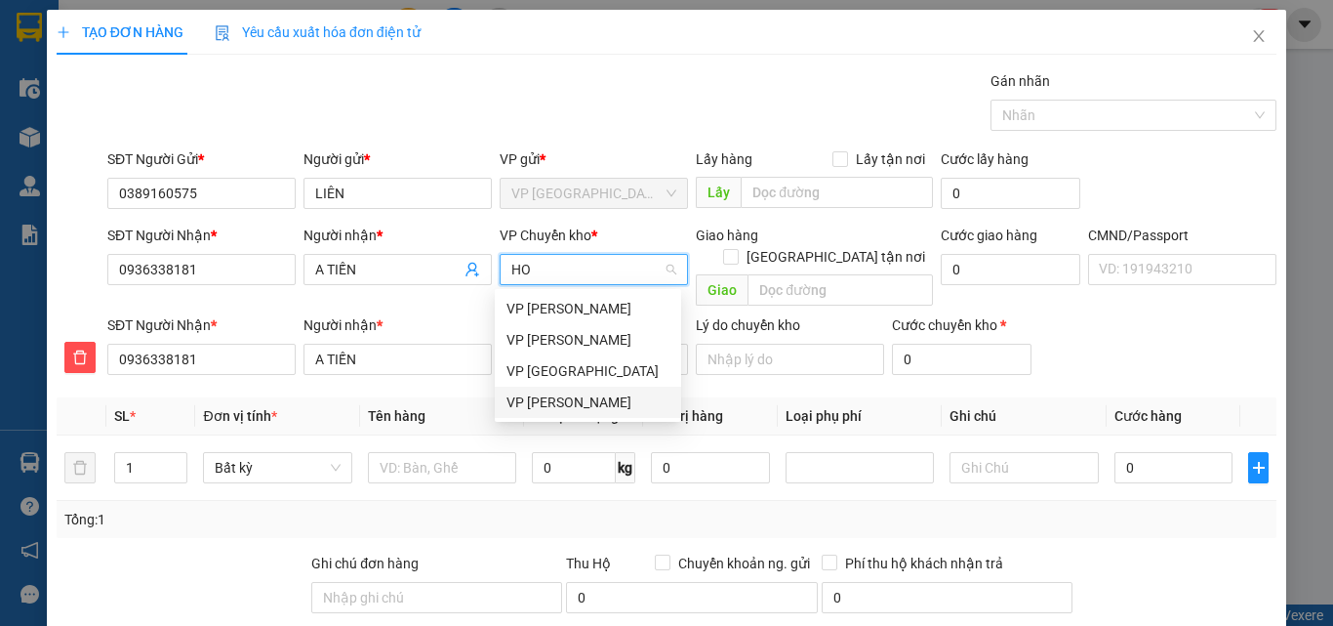
click at [549, 406] on div "VP [PERSON_NAME]" at bounding box center [588, 401] width 163 height 21
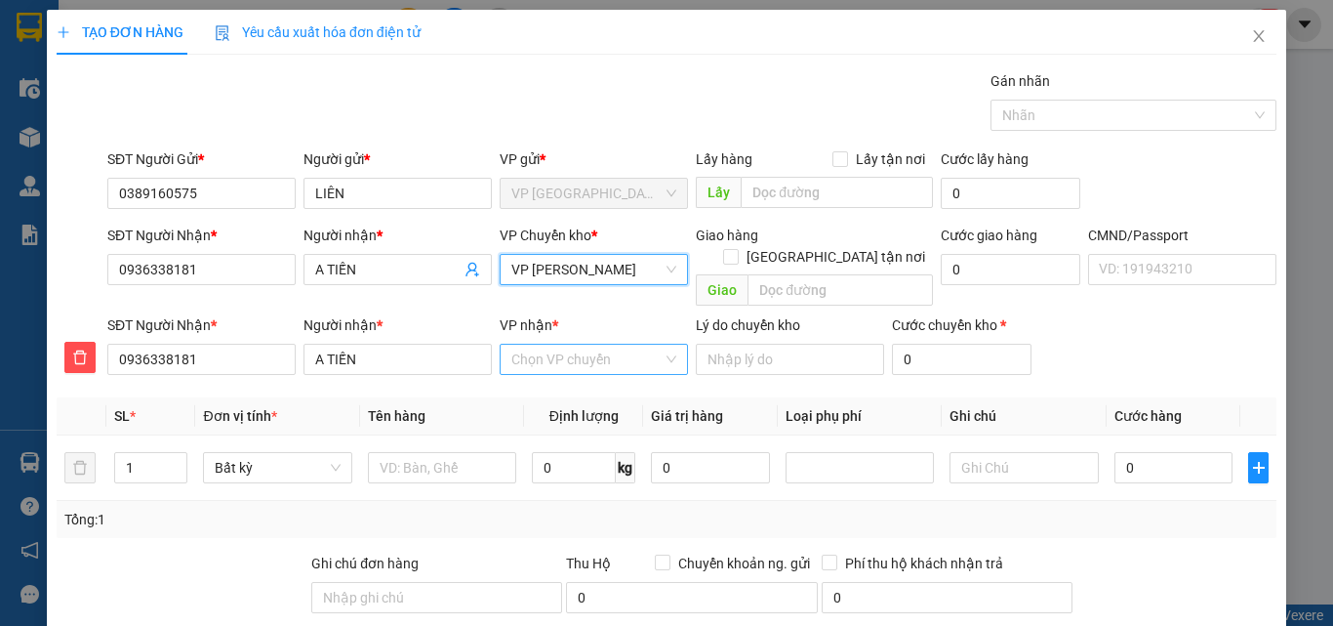
click at [553, 345] on input "VP nhận *" at bounding box center [586, 359] width 151 height 29
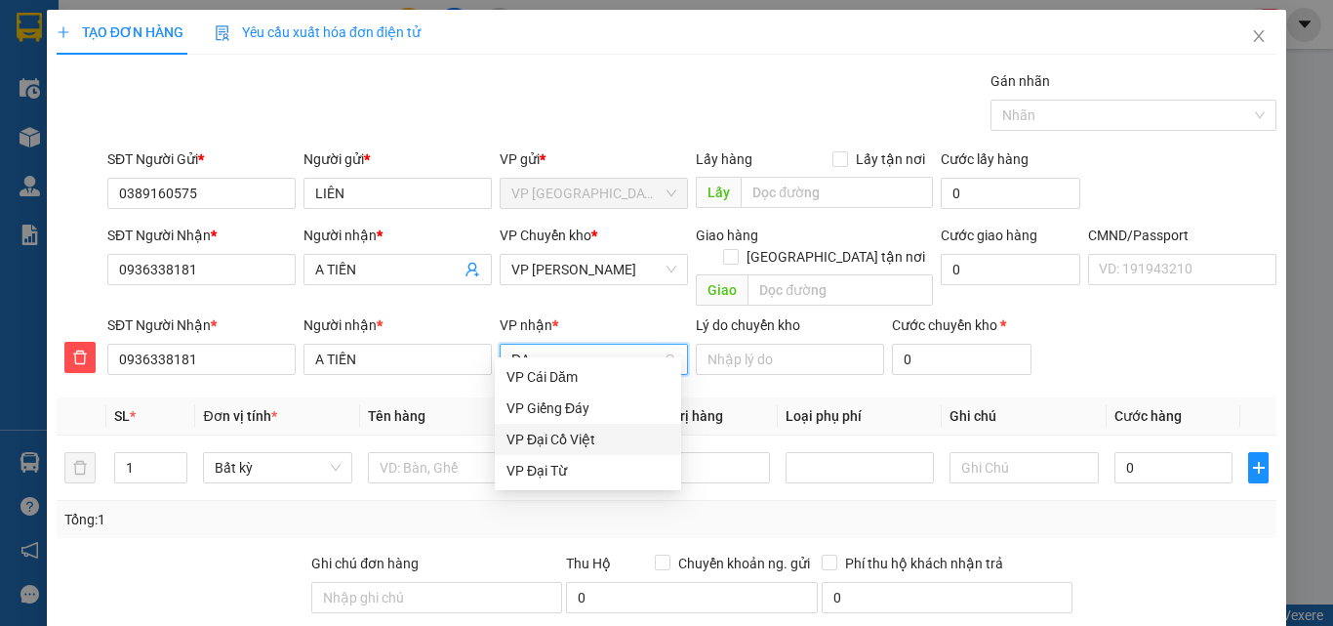
click at [531, 435] on div "VP Đại Cồ Việt" at bounding box center [588, 438] width 163 height 21
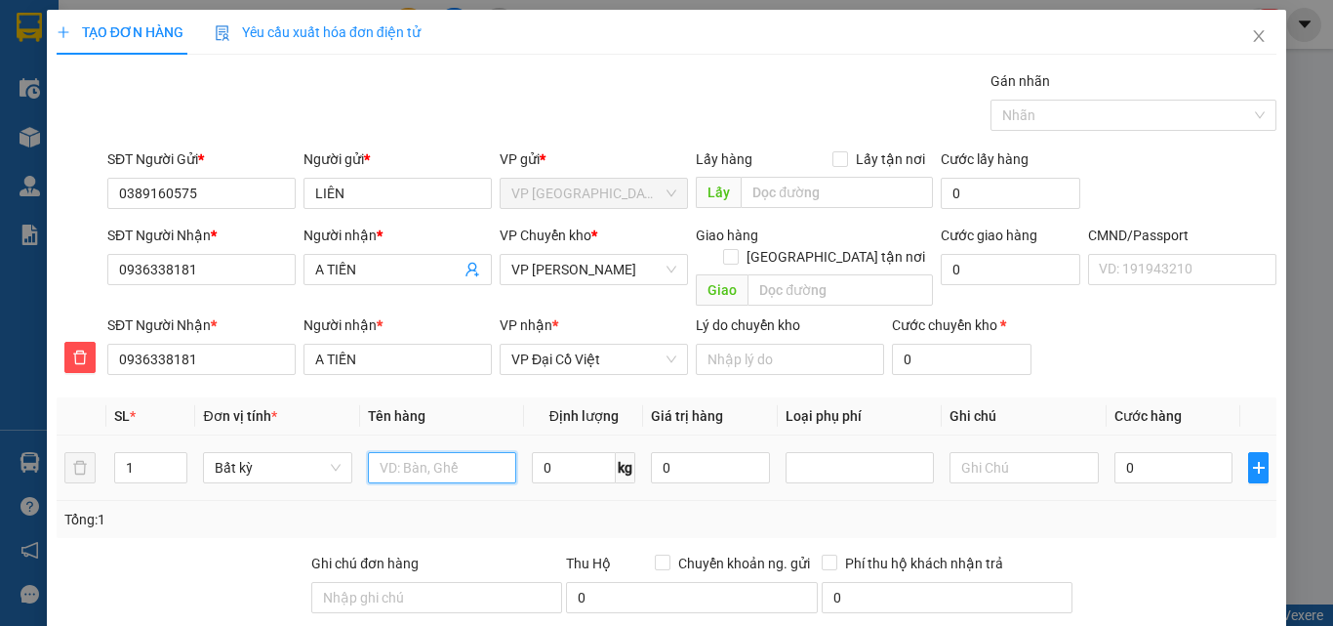
click at [430, 452] on input "text" at bounding box center [442, 467] width 148 height 31
click at [1135, 457] on input "0" at bounding box center [1174, 467] width 119 height 31
click at [1009, 452] on input "text" at bounding box center [1024, 467] width 148 height 31
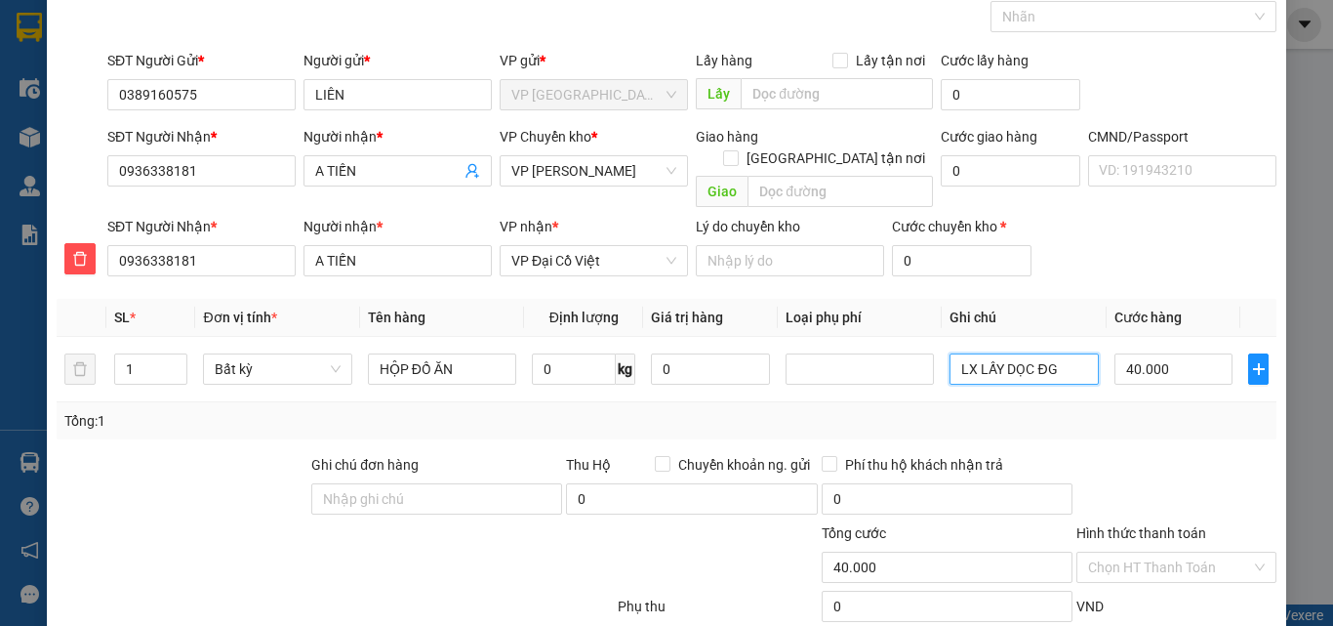
scroll to position [204, 0]
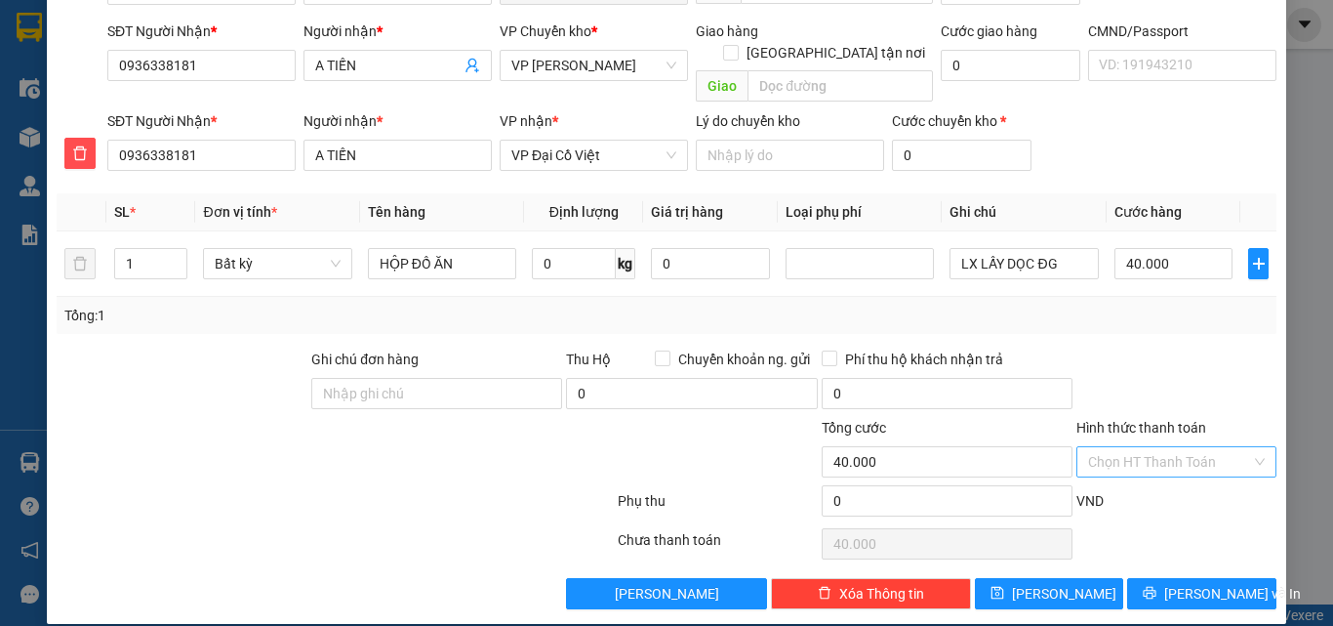
click at [1204, 447] on input "Hình thức thanh toán" at bounding box center [1169, 461] width 163 height 29
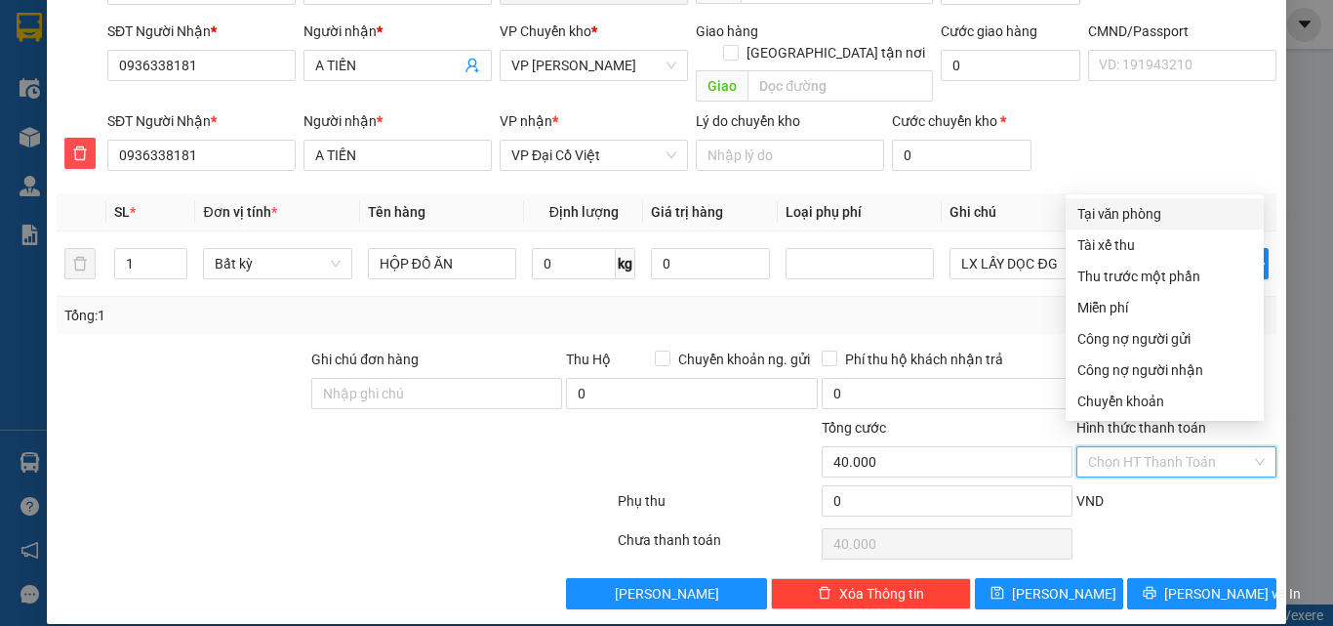
click at [1101, 206] on div "Tại văn phòng" at bounding box center [1165, 213] width 175 height 21
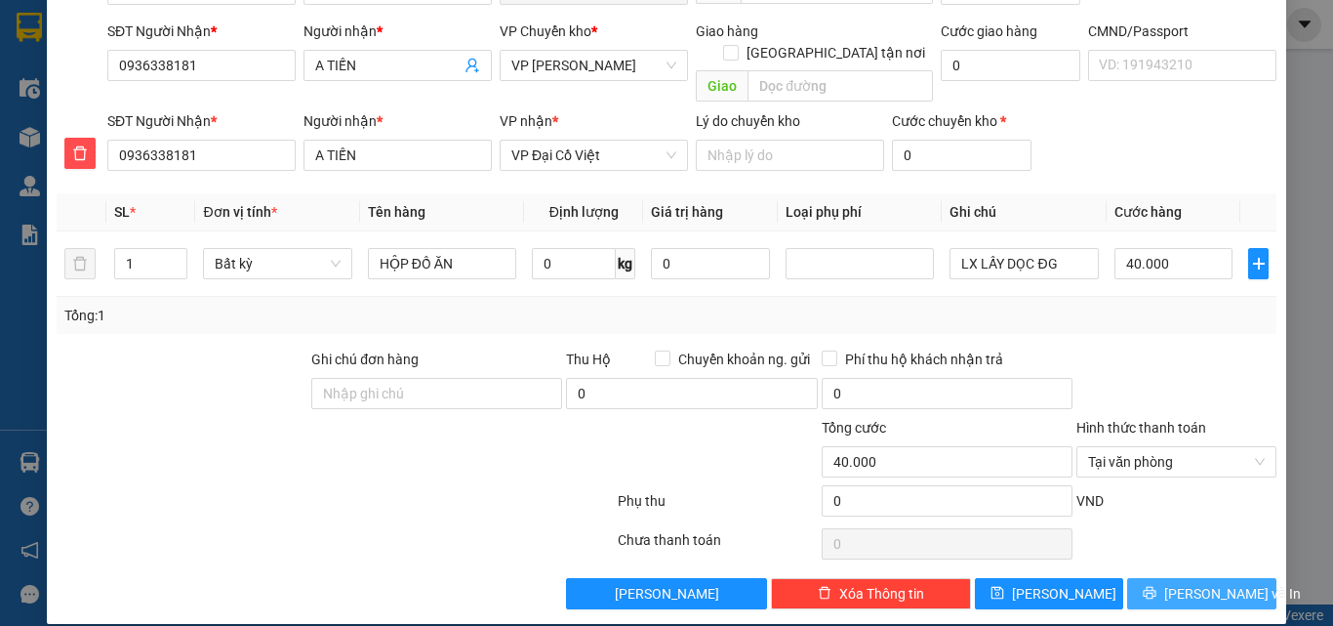
click at [1187, 583] on span "[PERSON_NAME] và In" at bounding box center [1232, 593] width 137 height 21
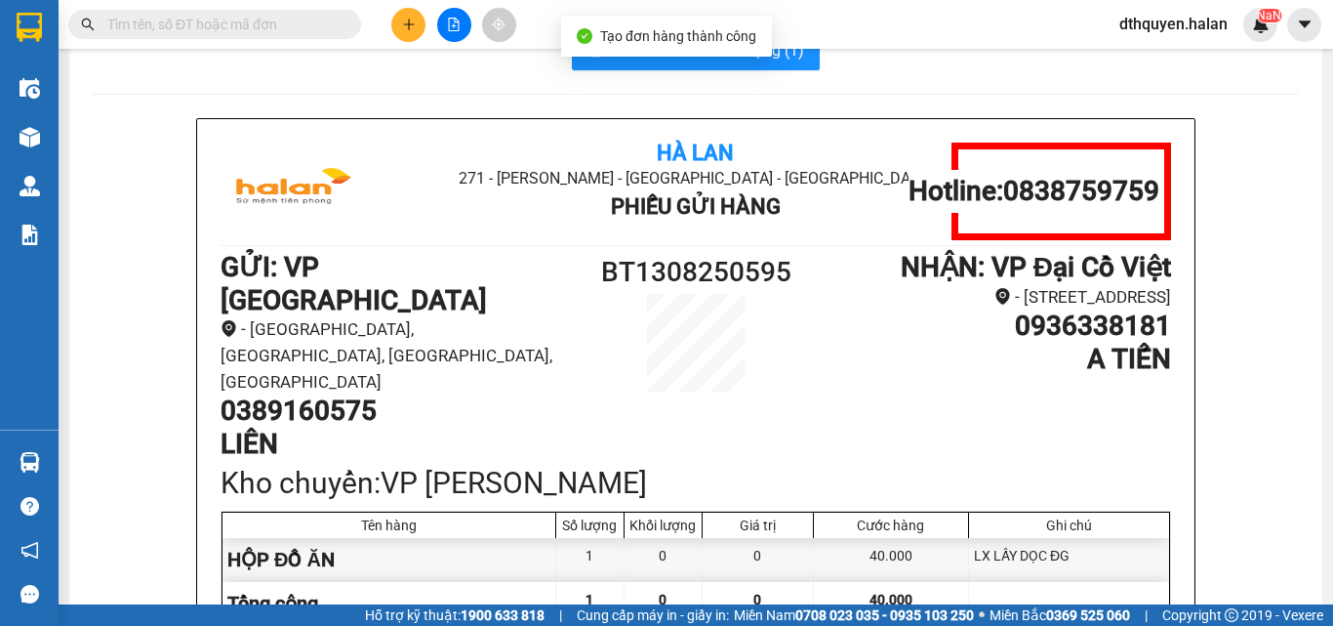
scroll to position [98, 0]
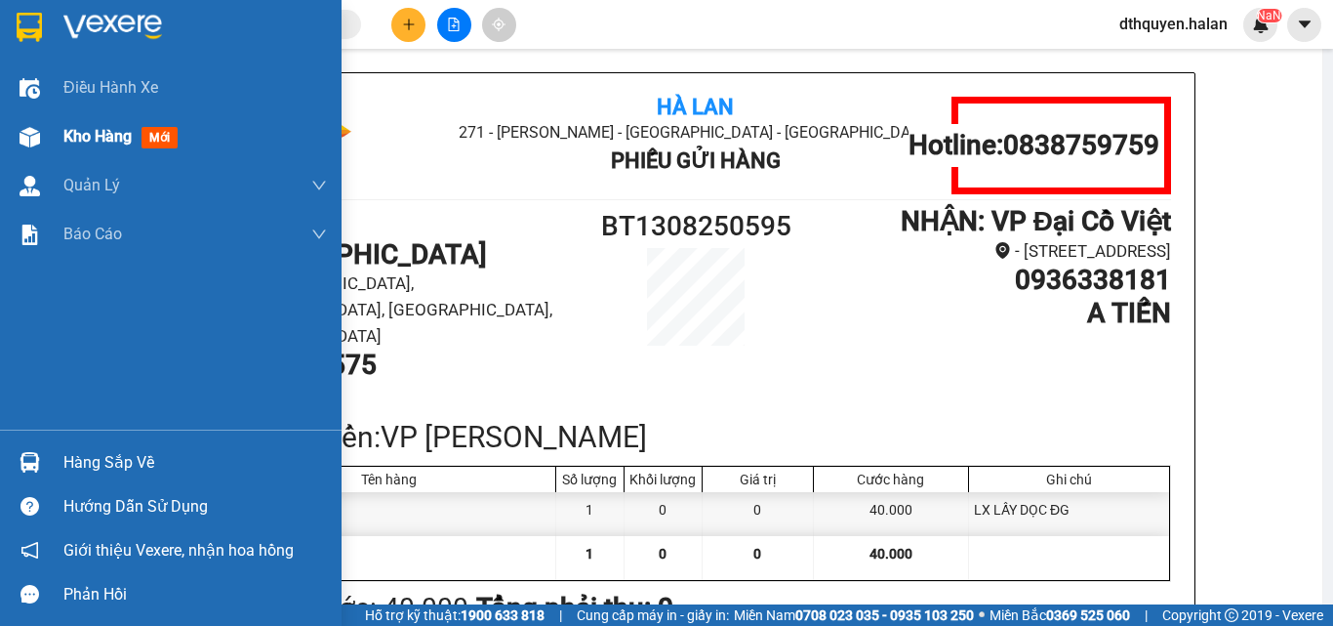
click at [81, 129] on span "Kho hàng" at bounding box center [97, 136] width 68 height 19
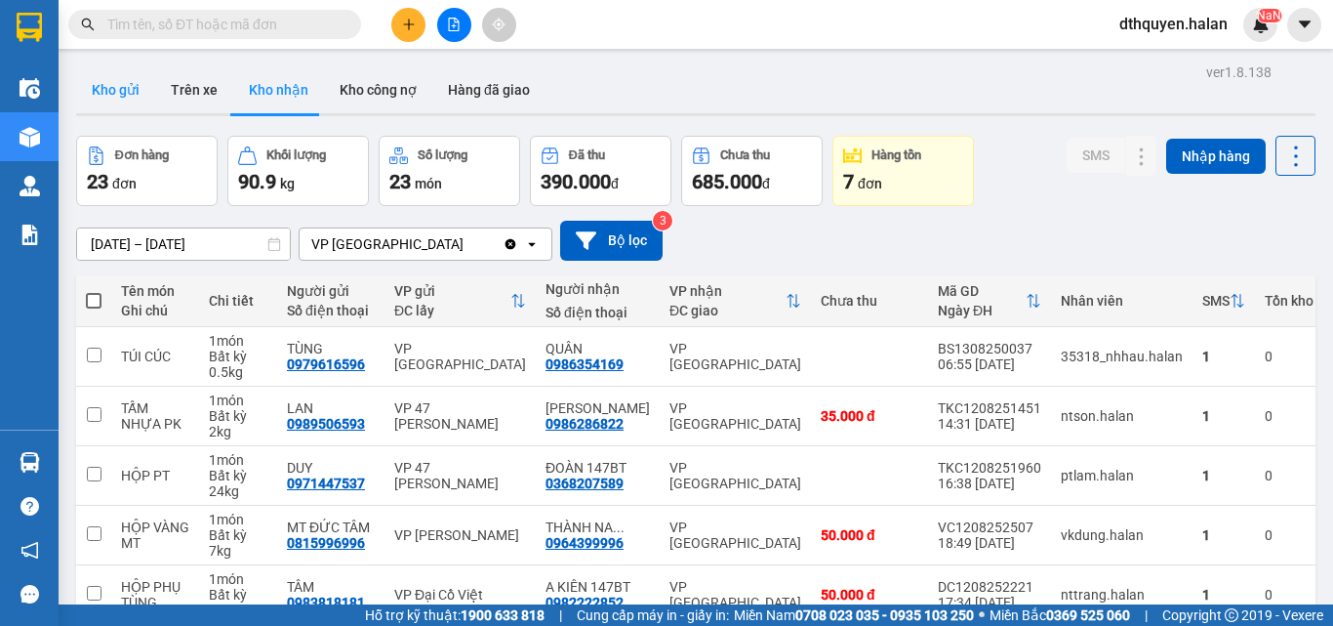
click at [120, 92] on button "Kho gửi" at bounding box center [115, 89] width 79 height 47
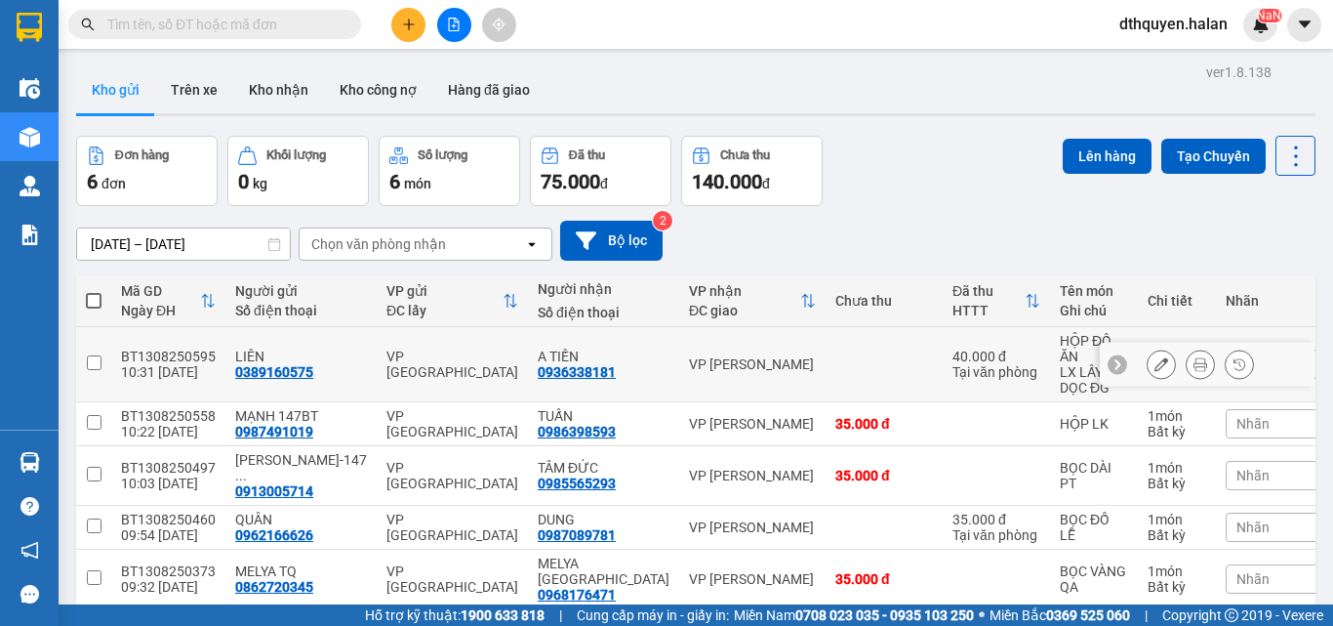
click at [101, 362] on input "checkbox" at bounding box center [94, 362] width 15 height 15
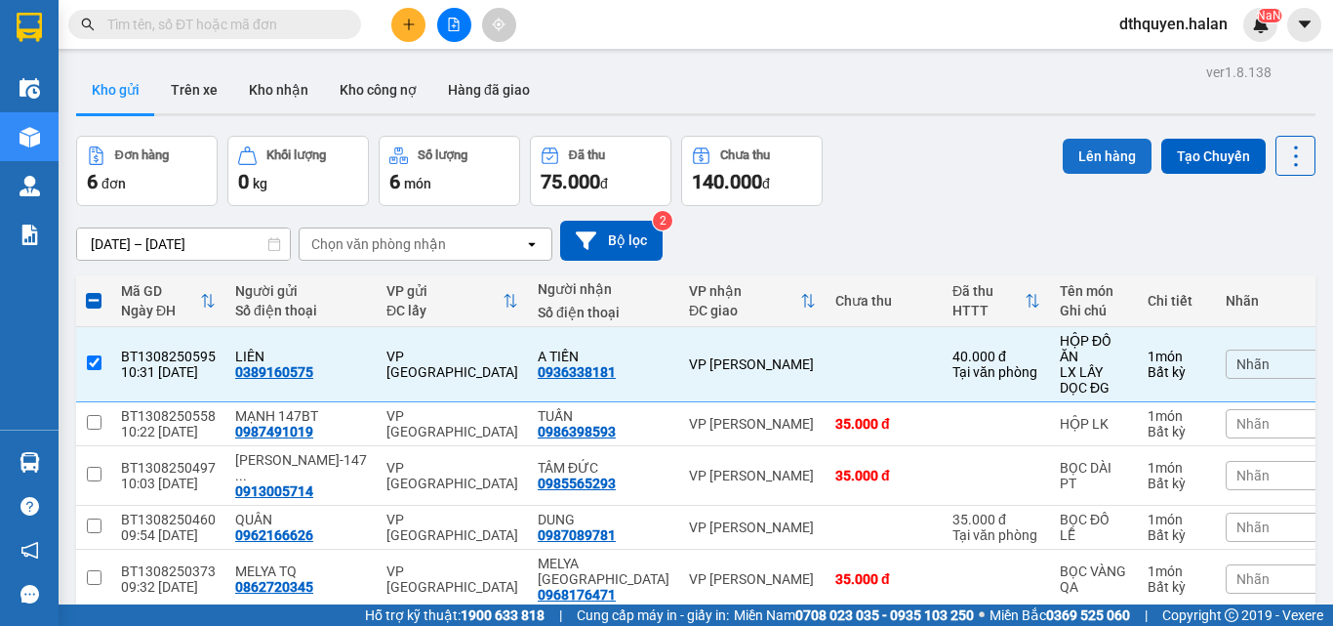
click at [1080, 150] on button "Lên hàng" at bounding box center [1107, 156] width 89 height 35
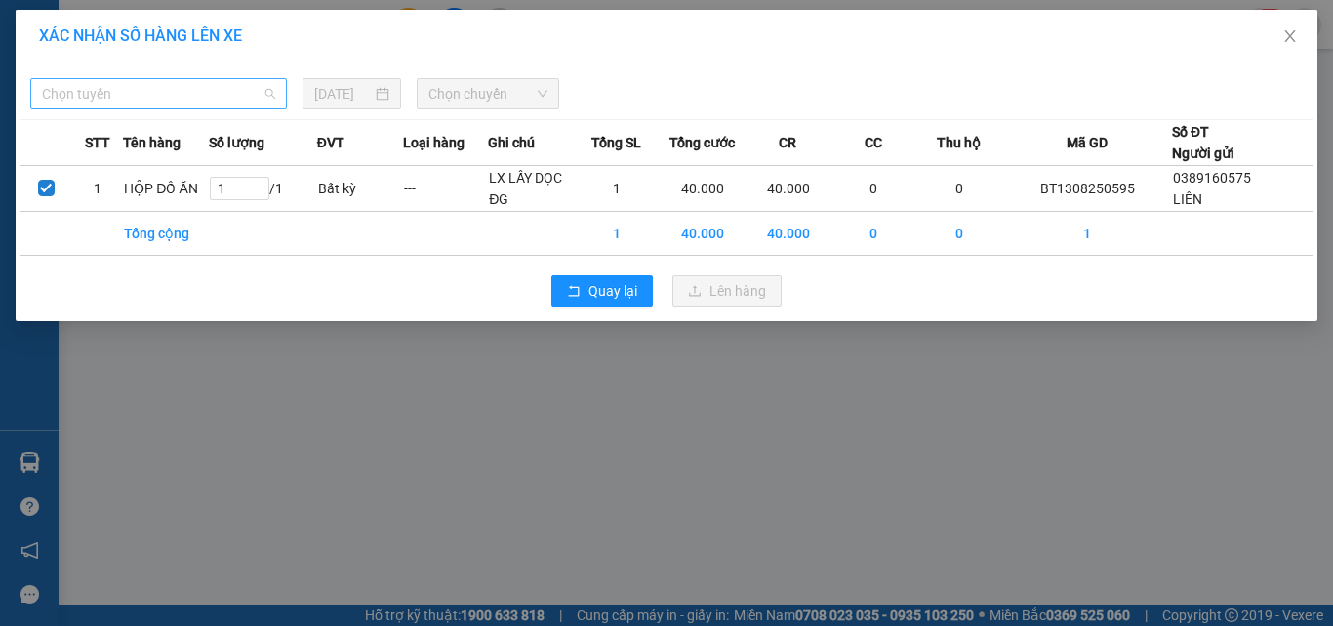
click at [202, 97] on span "Chọn tuyến" at bounding box center [158, 93] width 233 height 29
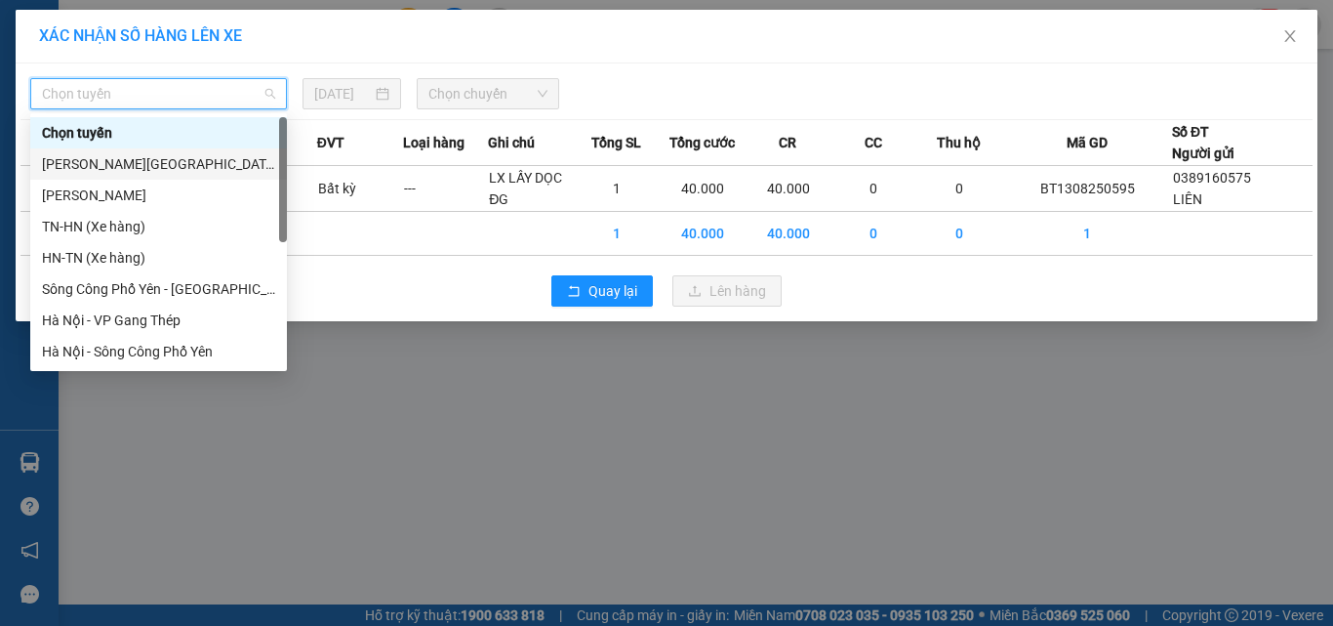
click at [114, 165] on div "[PERSON_NAME][GEOGRAPHIC_DATA]" at bounding box center [158, 163] width 233 height 21
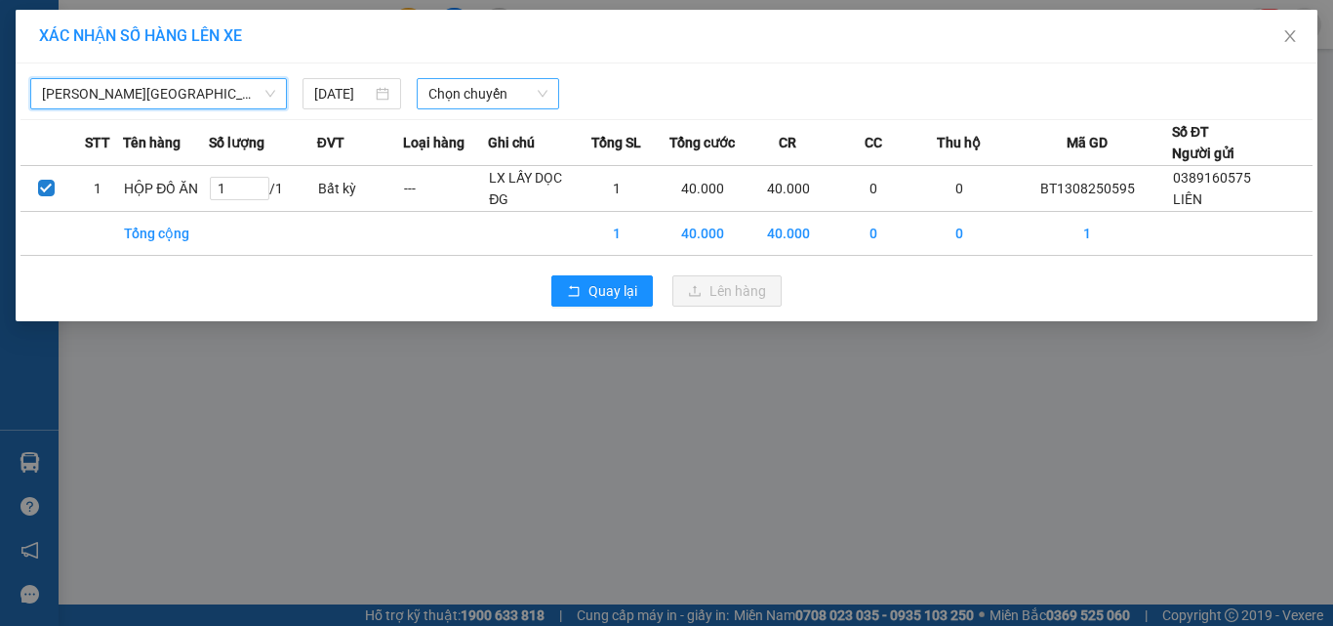
click at [530, 97] on span "Chọn chuyến" at bounding box center [488, 93] width 120 height 29
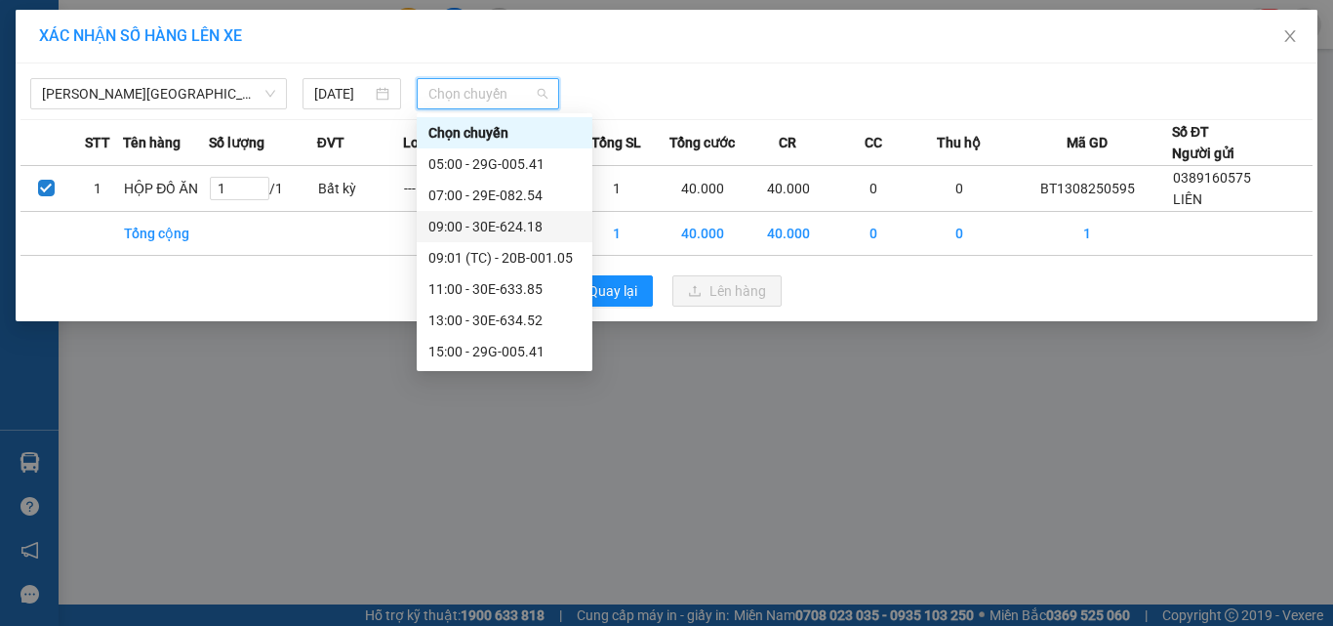
click at [499, 232] on div "09:00 - 30E-624.18" at bounding box center [504, 226] width 152 height 21
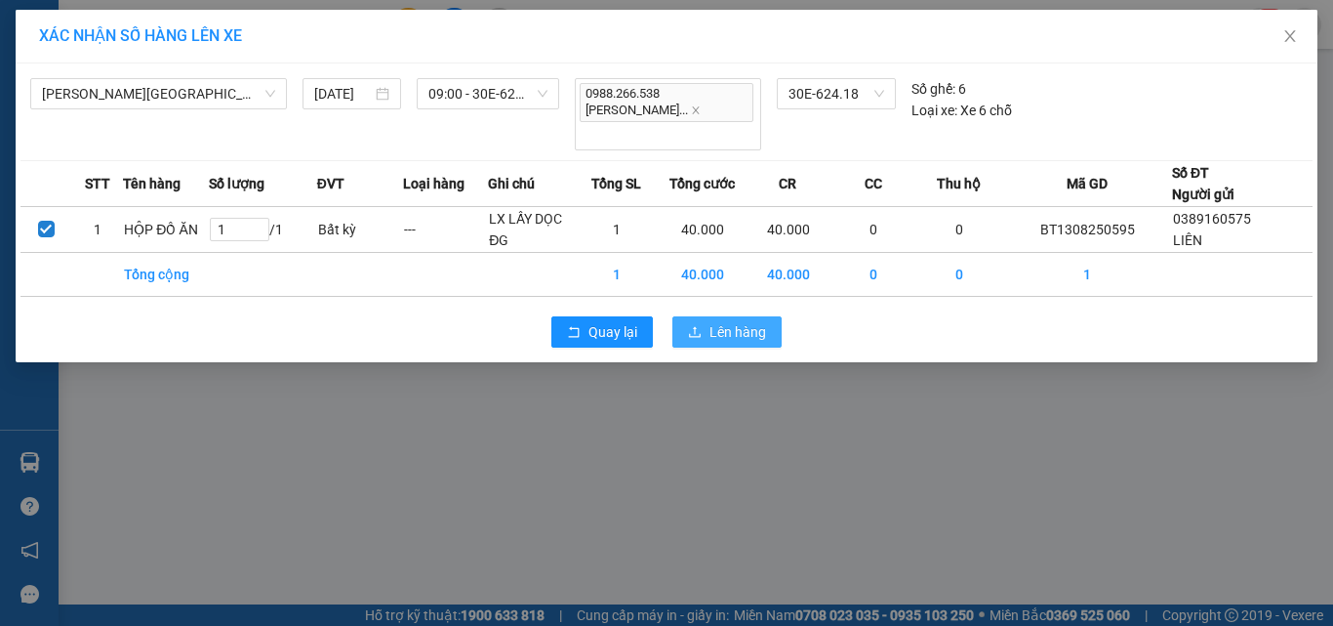
click at [747, 321] on span "Lên hàng" at bounding box center [738, 331] width 57 height 21
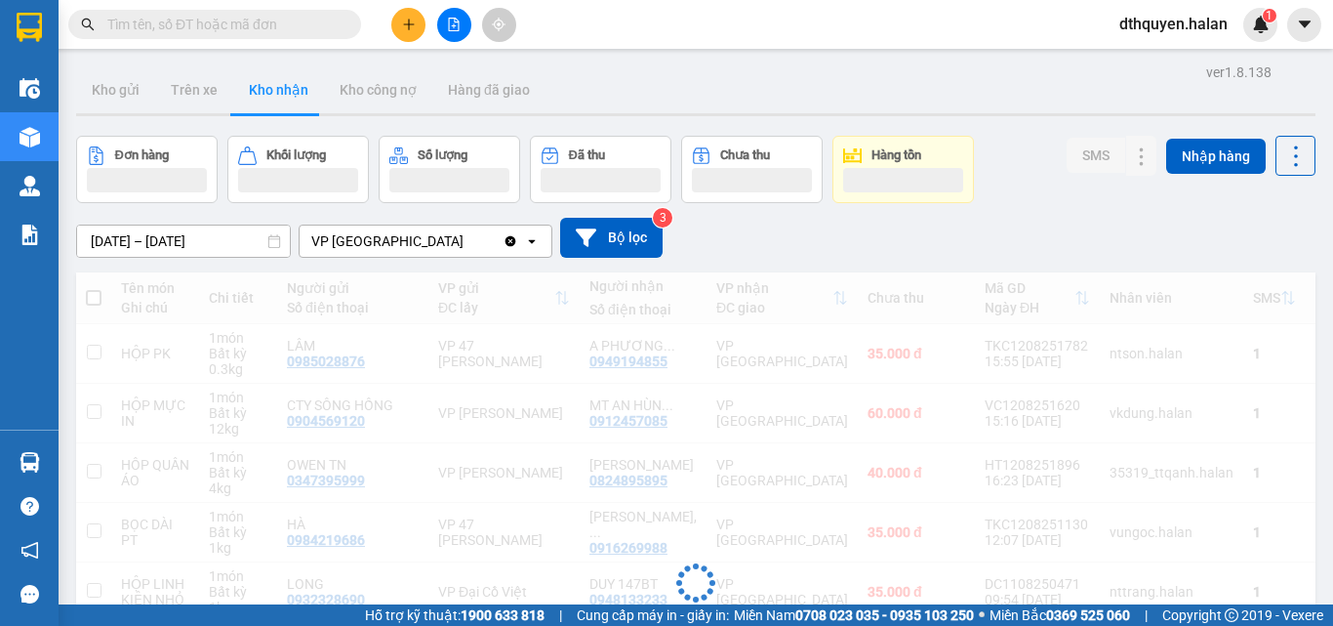
click at [305, 17] on input "text" at bounding box center [222, 24] width 230 height 21
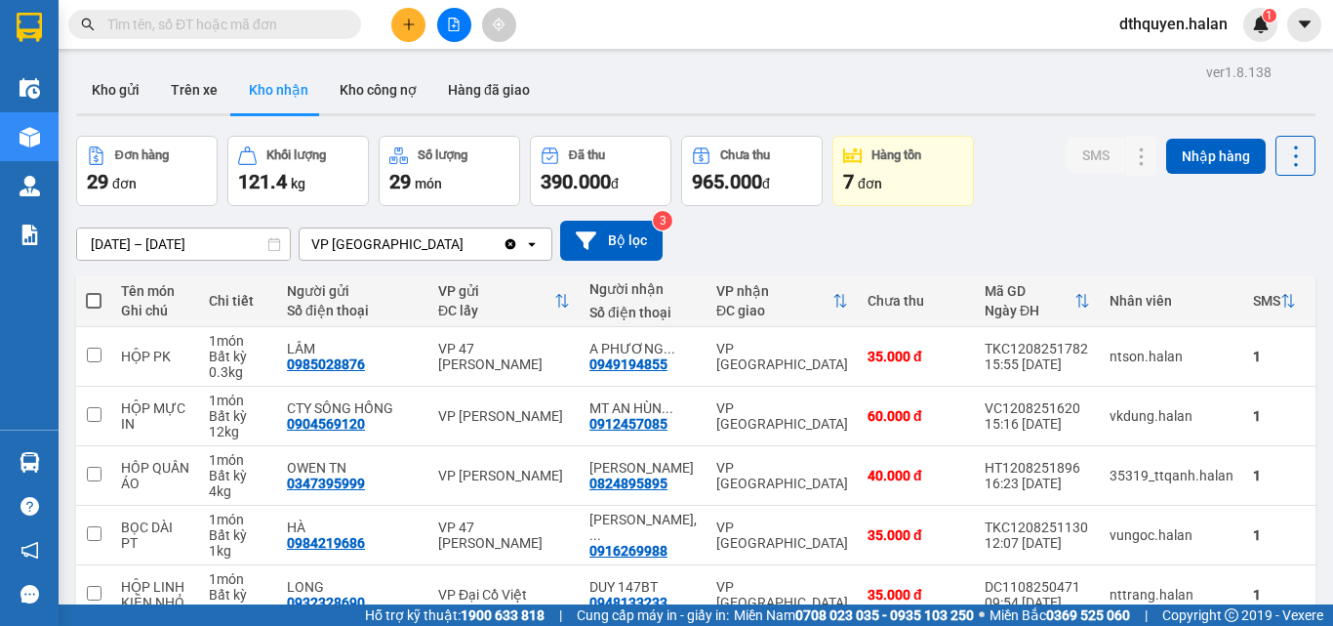
paste input "0968176471"
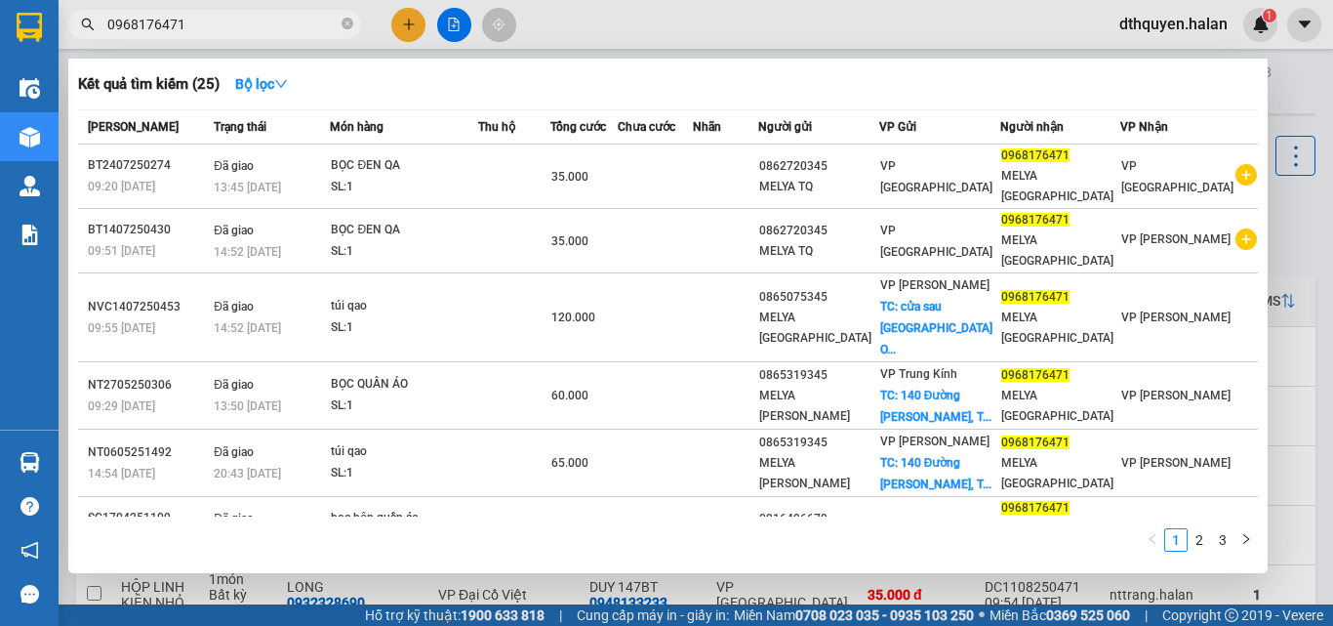
type input "0968176471"
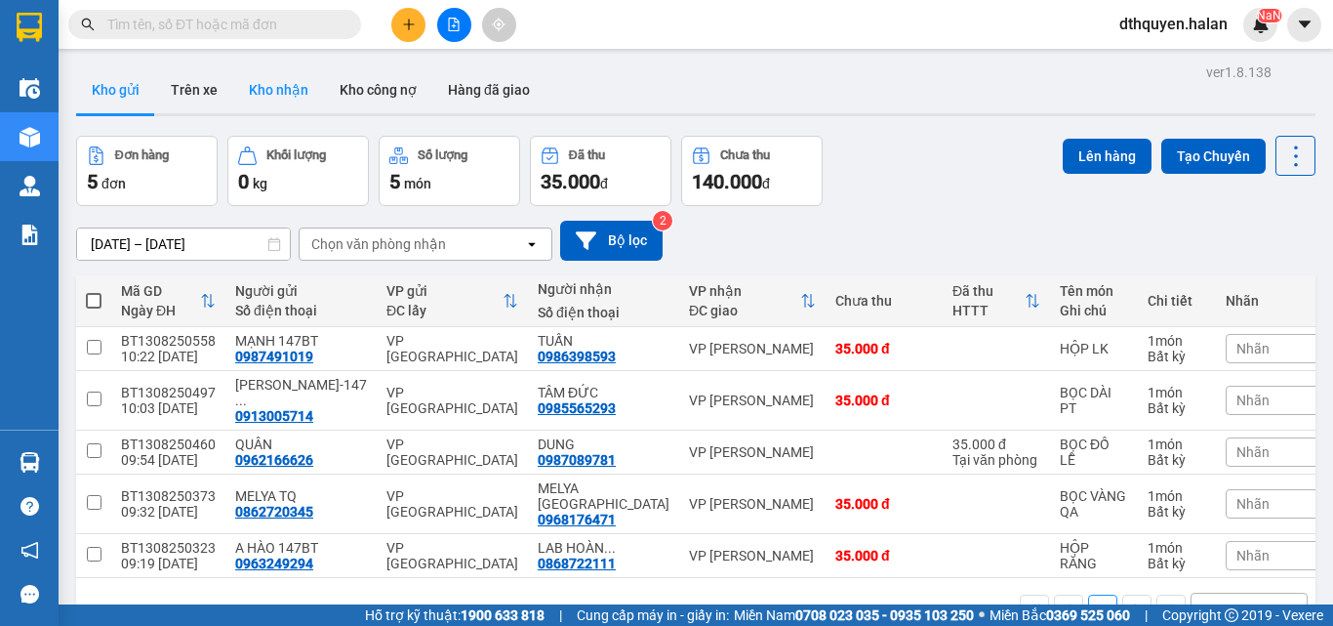
click at [280, 83] on button "Kho nhận" at bounding box center [278, 89] width 91 height 47
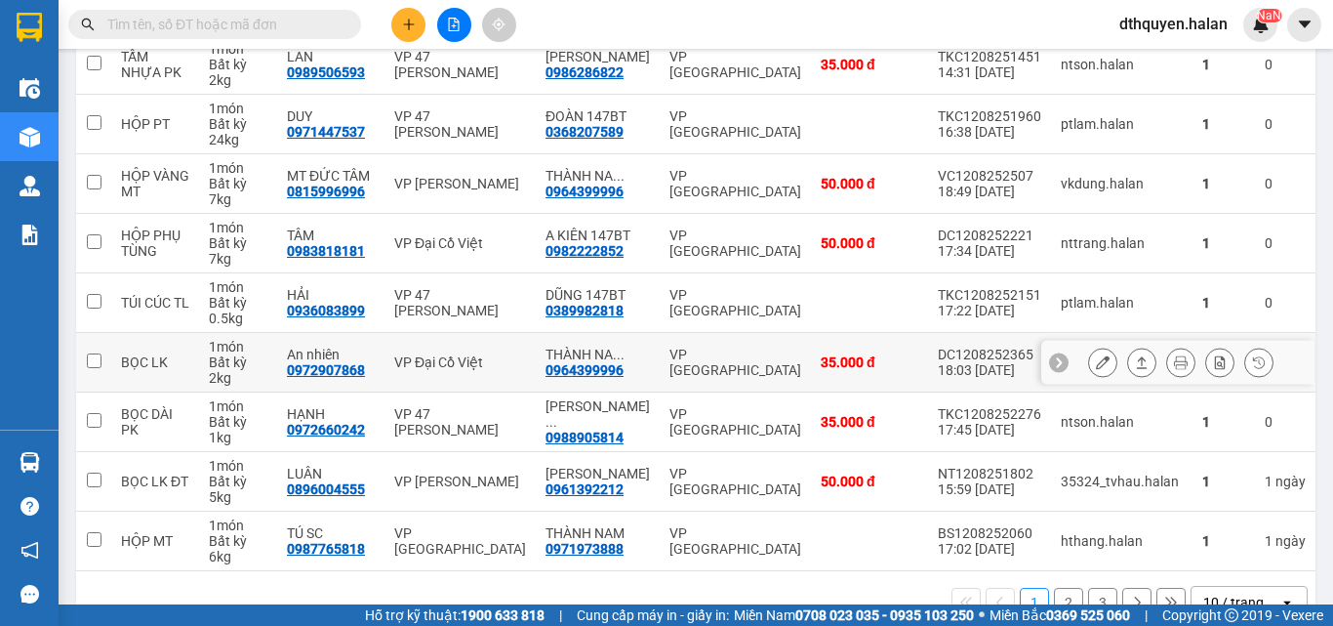
scroll to position [406, 0]
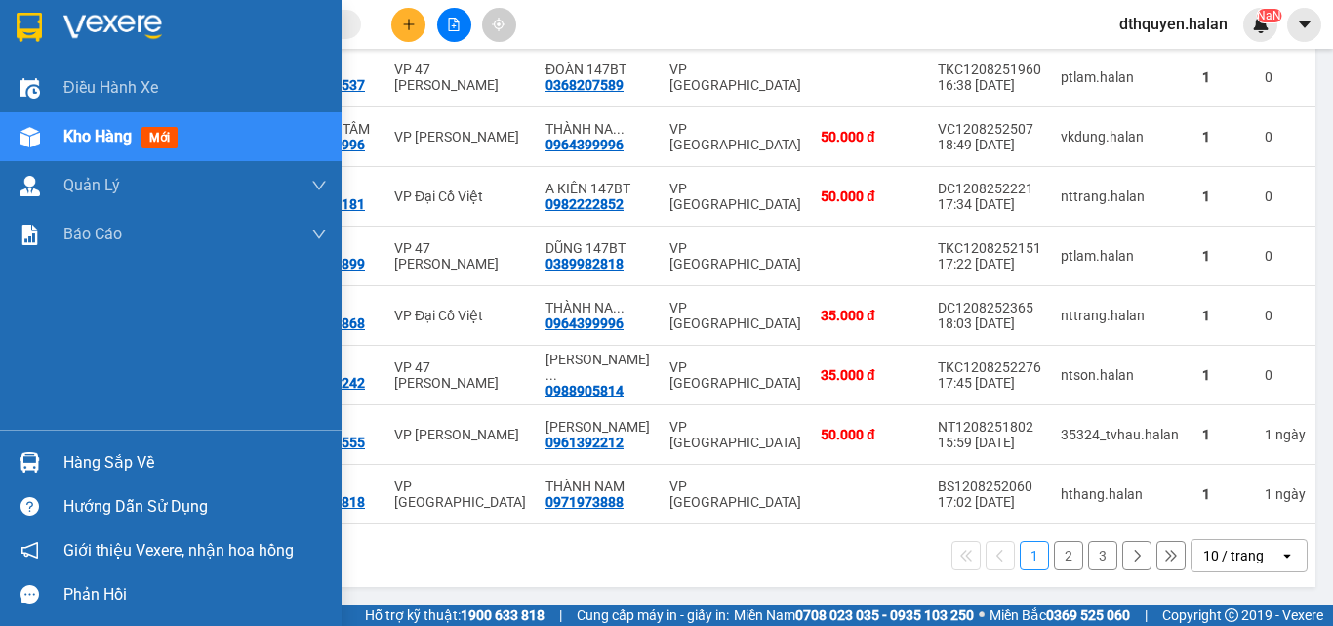
click at [93, 471] on div "Hàng sắp về" at bounding box center [195, 462] width 264 height 29
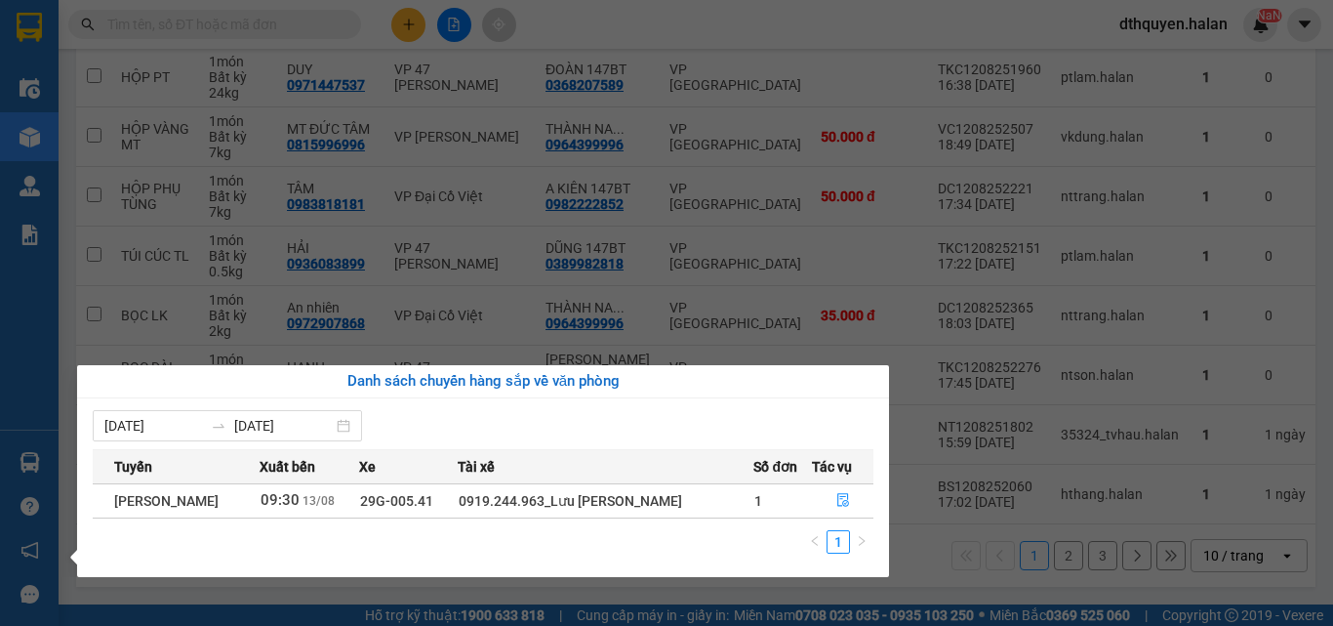
click at [925, 581] on section "Kết quả tìm kiếm ( 0 ) Bộ lọc No Data dthquyen.halan NaN Điều hành xe Kho hàng …" at bounding box center [666, 313] width 1333 height 626
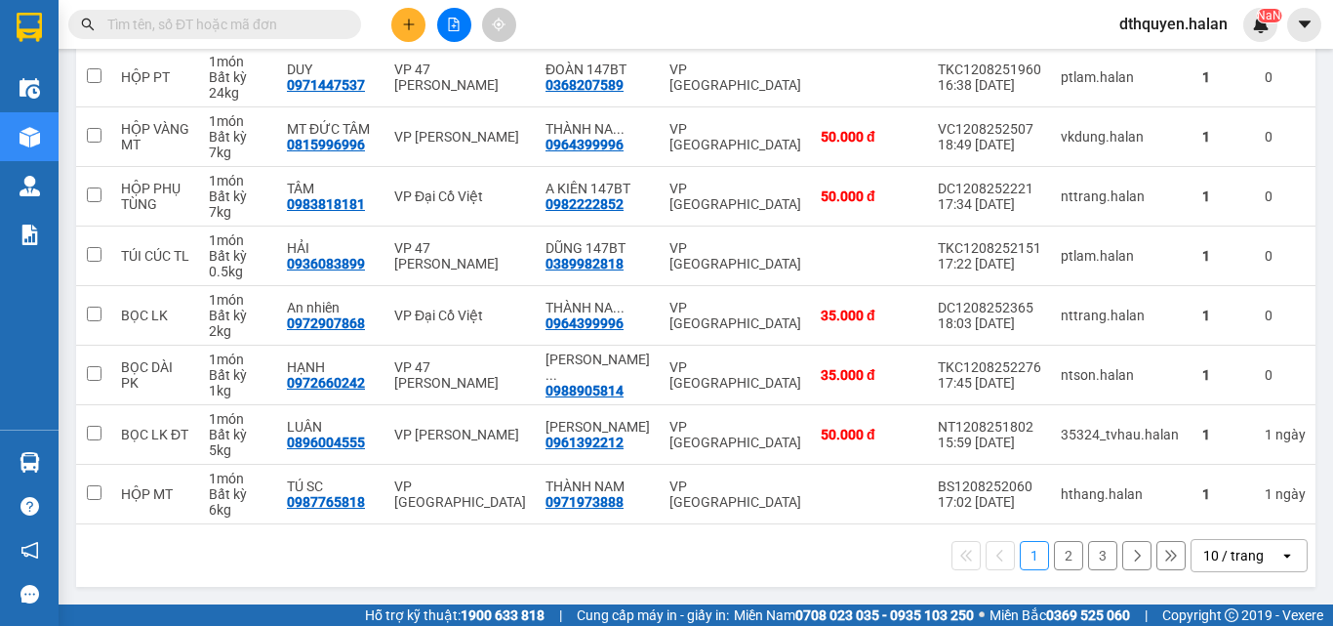
click at [268, 22] on input "text" at bounding box center [222, 24] width 230 height 21
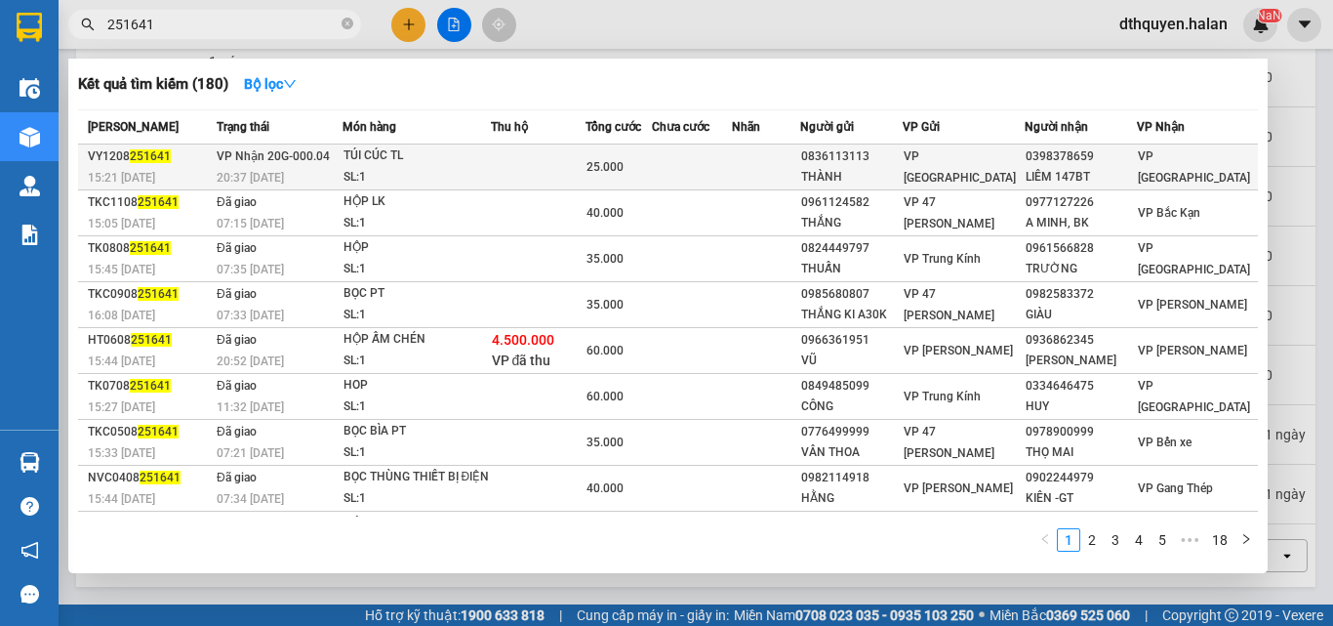
type input "251641"
click at [314, 168] on div "20:37 [DATE]" at bounding box center [279, 177] width 125 height 21
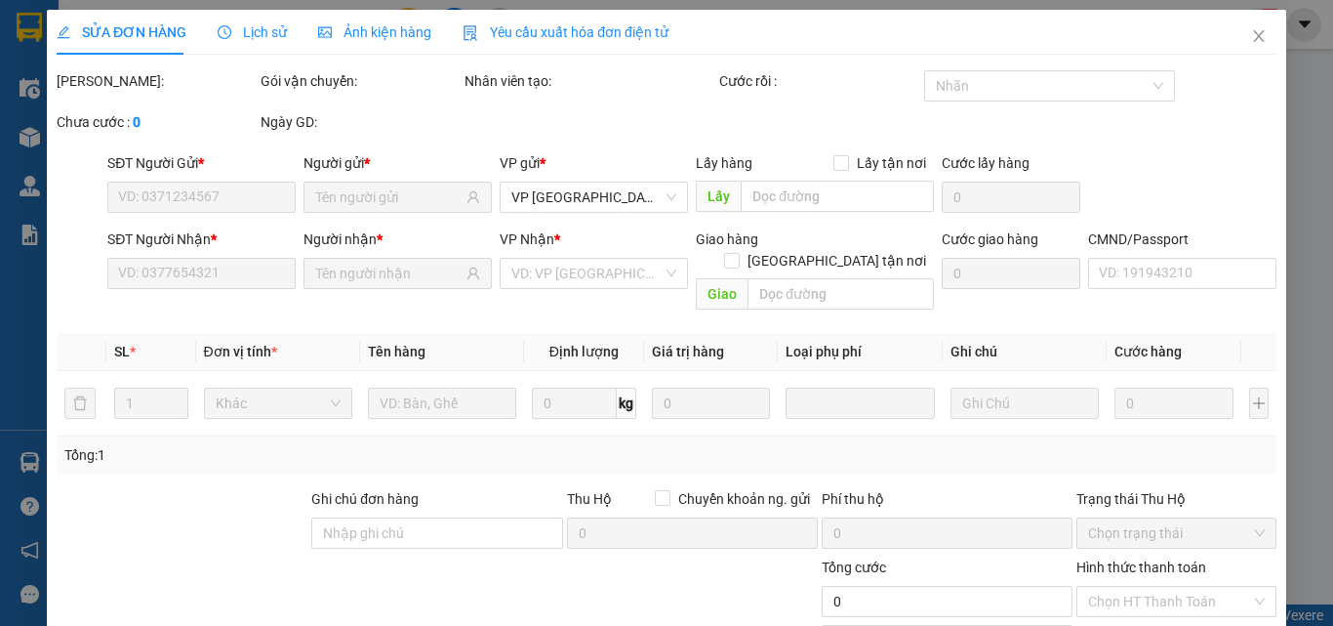
type input "0836113113"
type input "THÀNH"
type input "0398378659"
type input "LIÊM 147BT"
type input "25.000"
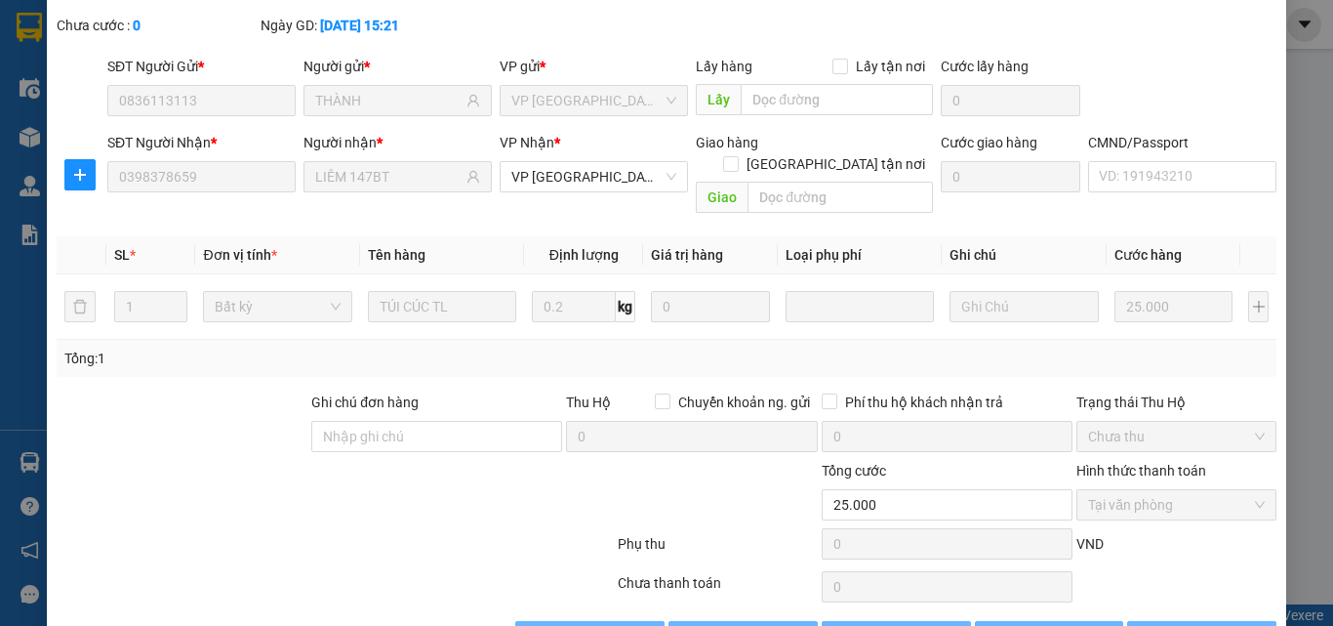
scroll to position [140, 0]
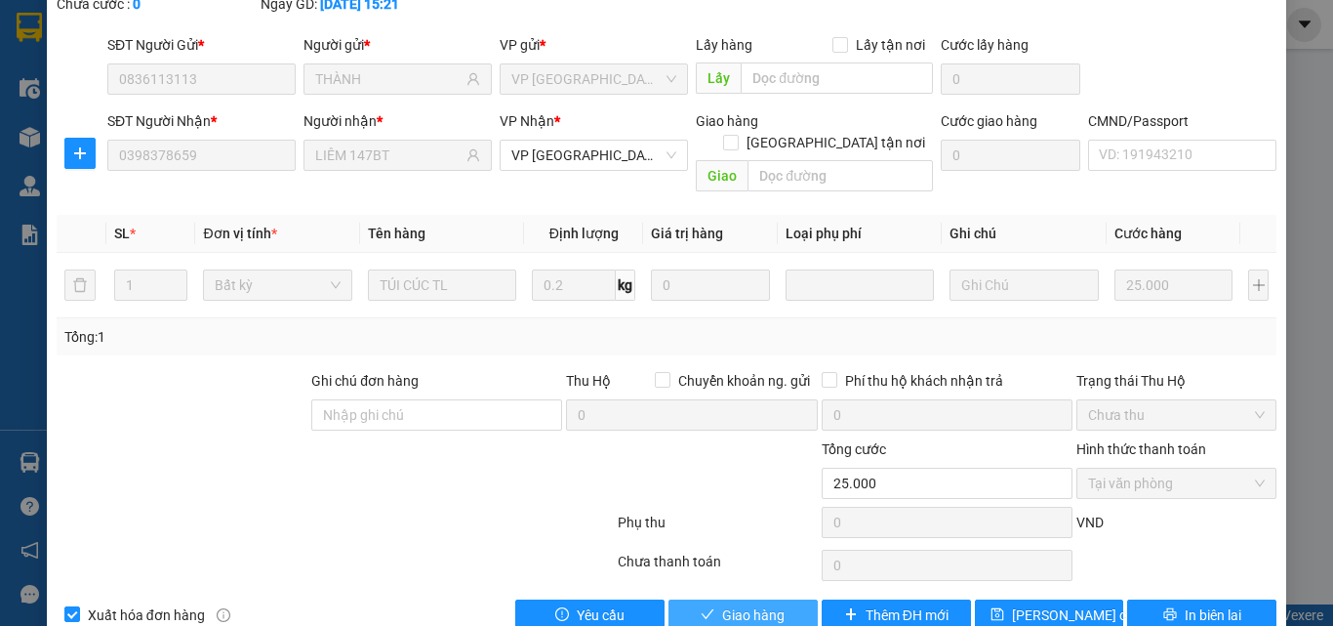
click at [763, 604] on span "Giao hàng" at bounding box center [753, 614] width 62 height 21
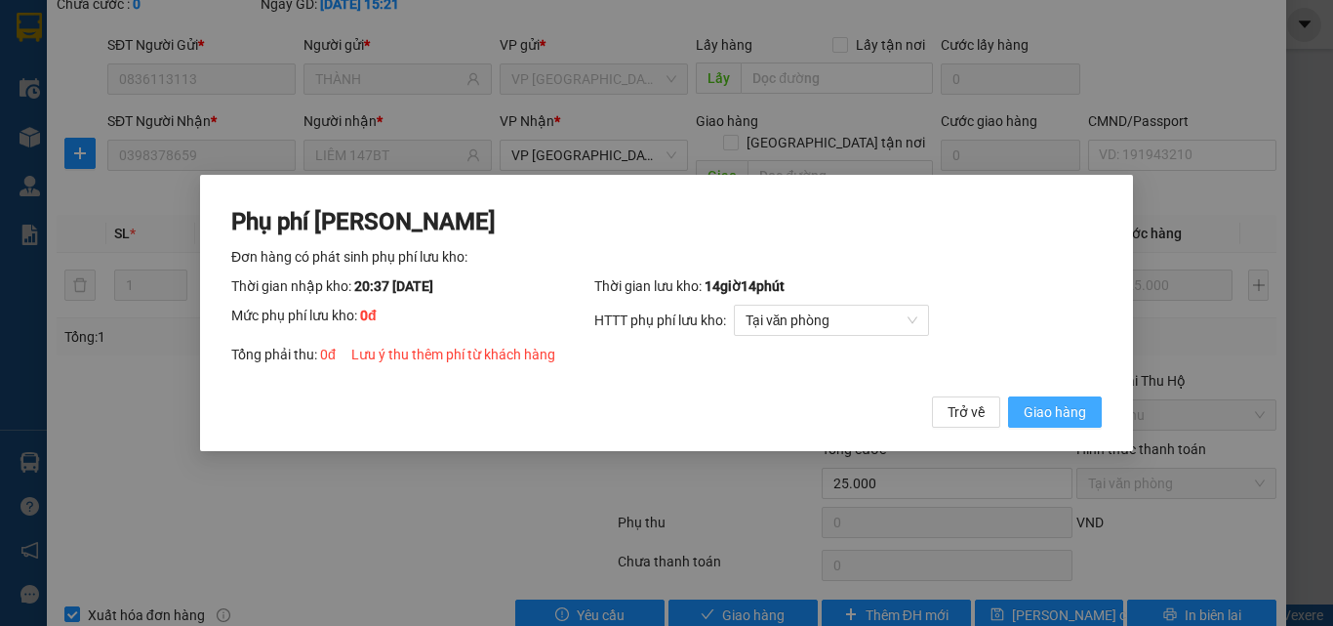
click at [1090, 396] on button "Giao hàng" at bounding box center [1055, 411] width 94 height 31
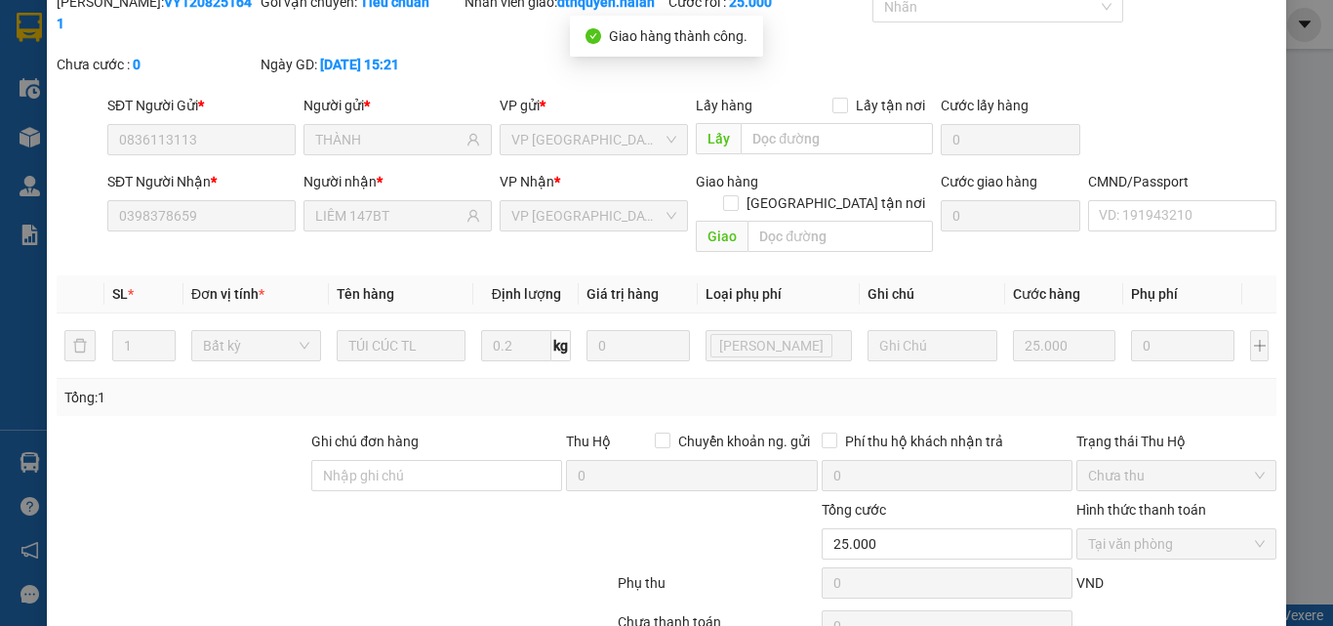
scroll to position [0, 0]
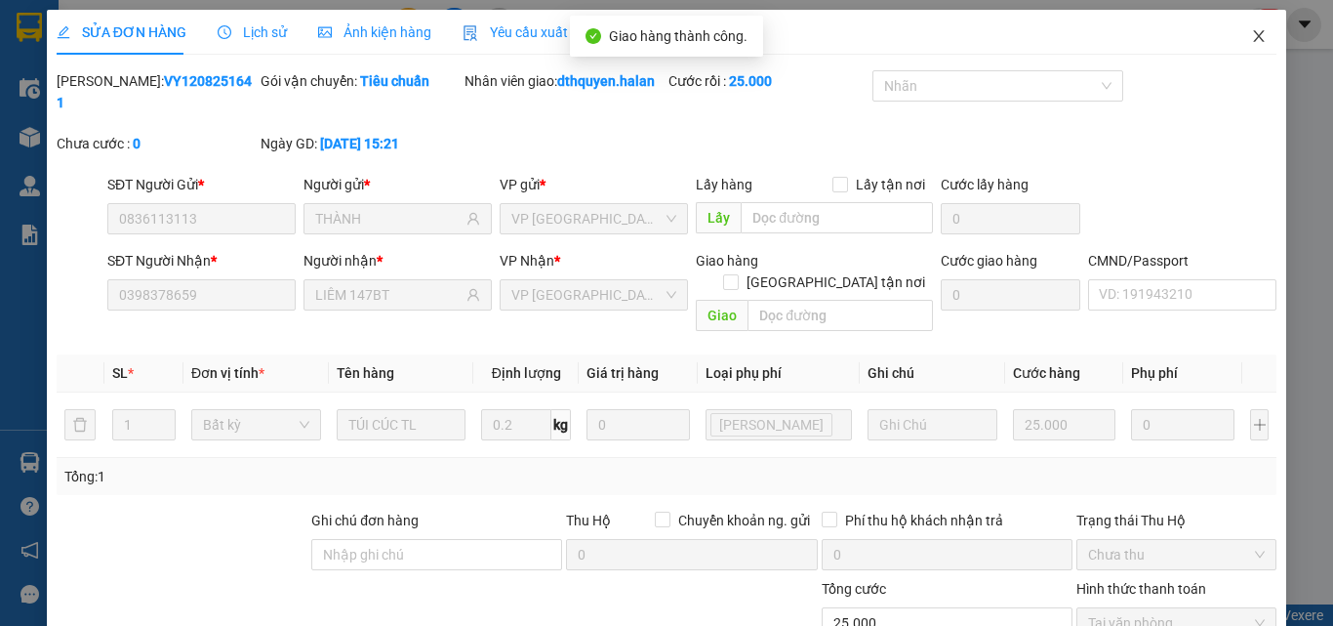
click at [1251, 36] on icon "close" at bounding box center [1259, 36] width 16 height 16
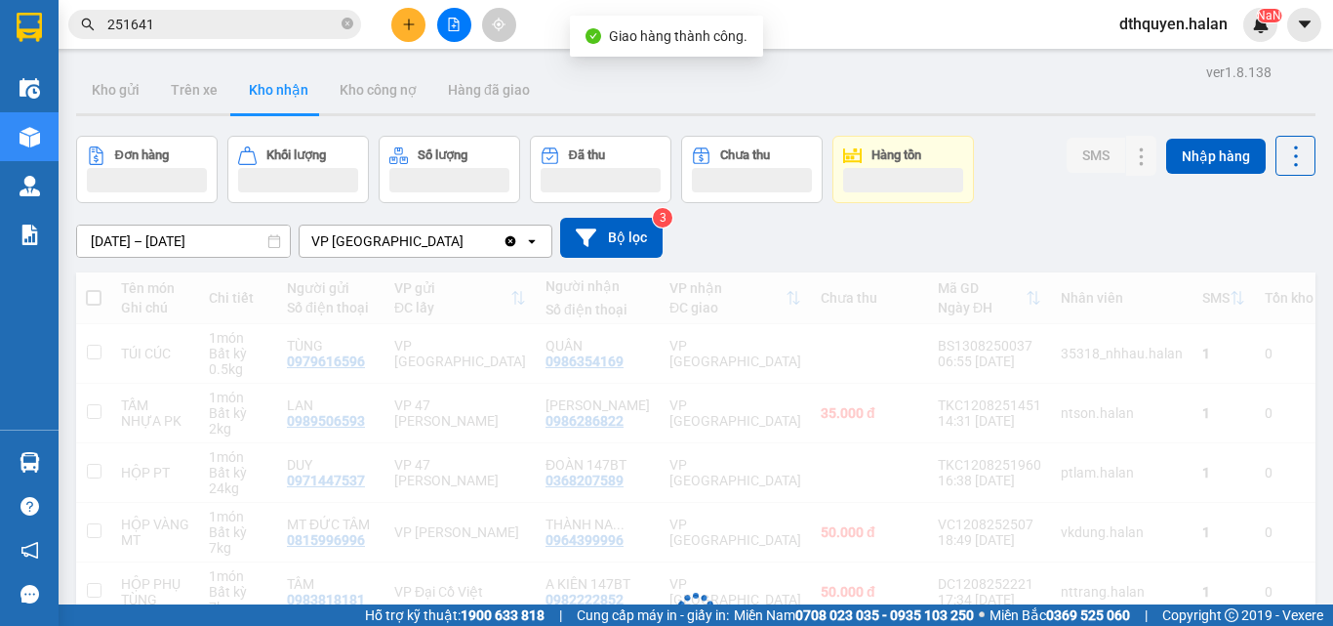
click at [344, 24] on icon "close-circle" at bounding box center [348, 24] width 12 height 12
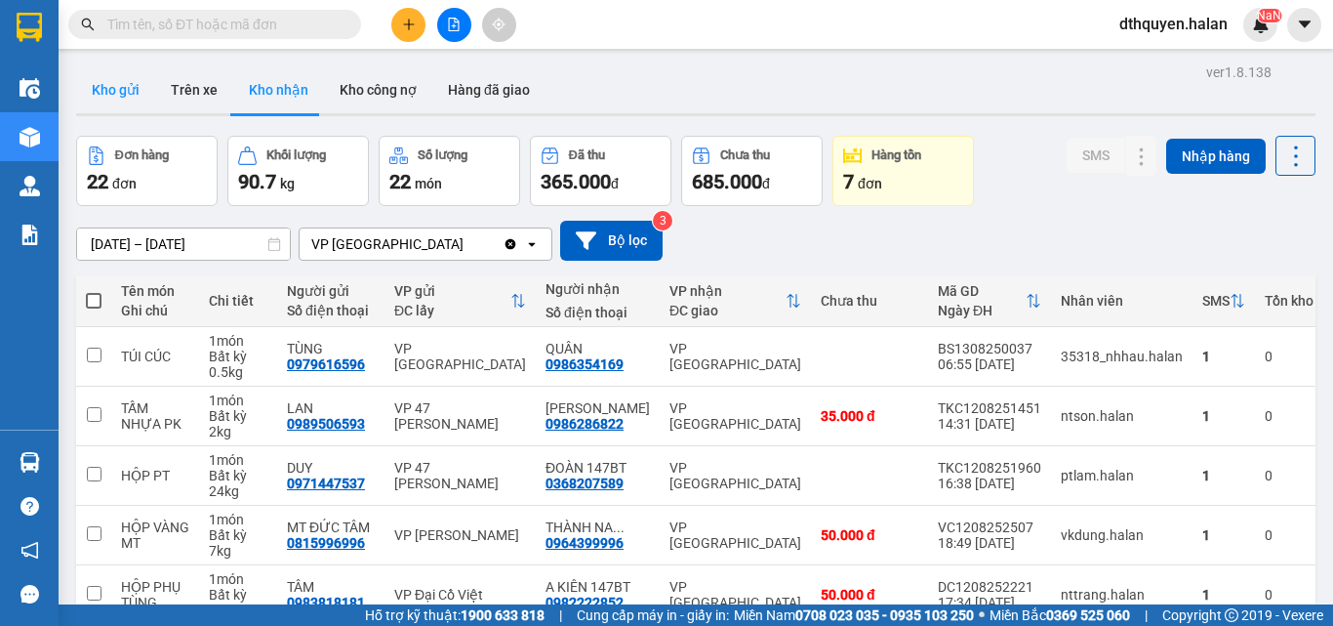
click at [106, 91] on button "Kho gửi" at bounding box center [115, 89] width 79 height 47
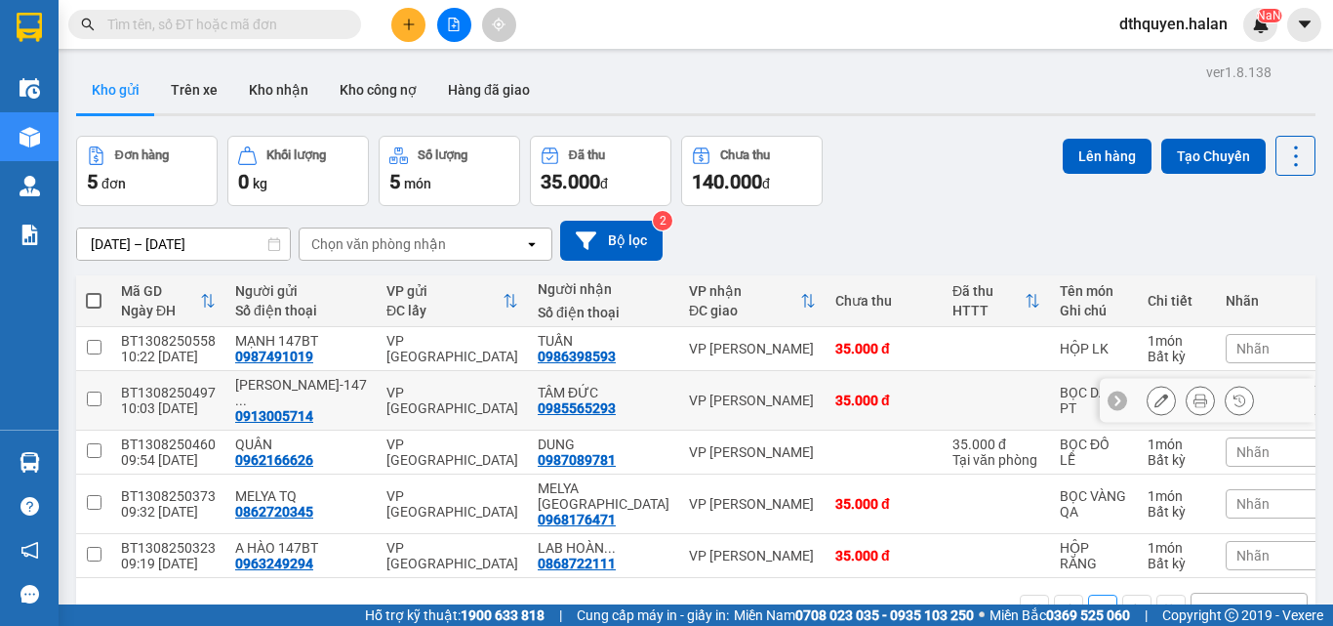
click at [1194, 399] on icon at bounding box center [1201, 400] width 14 height 14
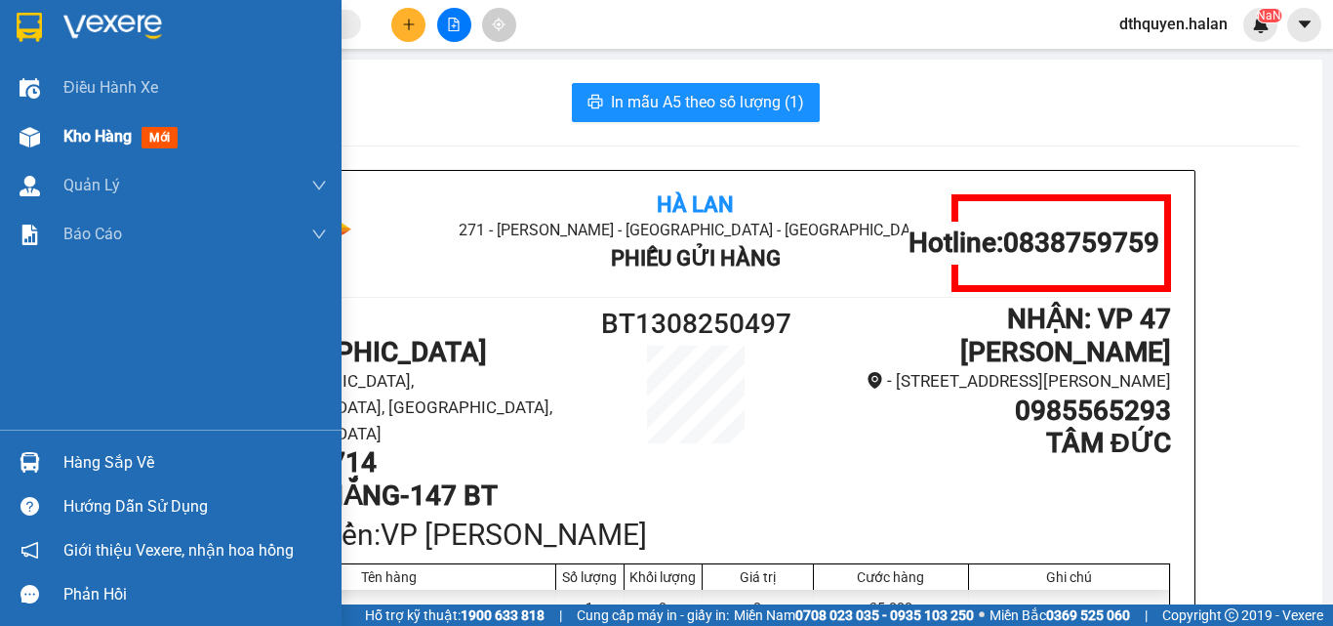
click at [89, 132] on span "Kho hàng" at bounding box center [97, 136] width 68 height 19
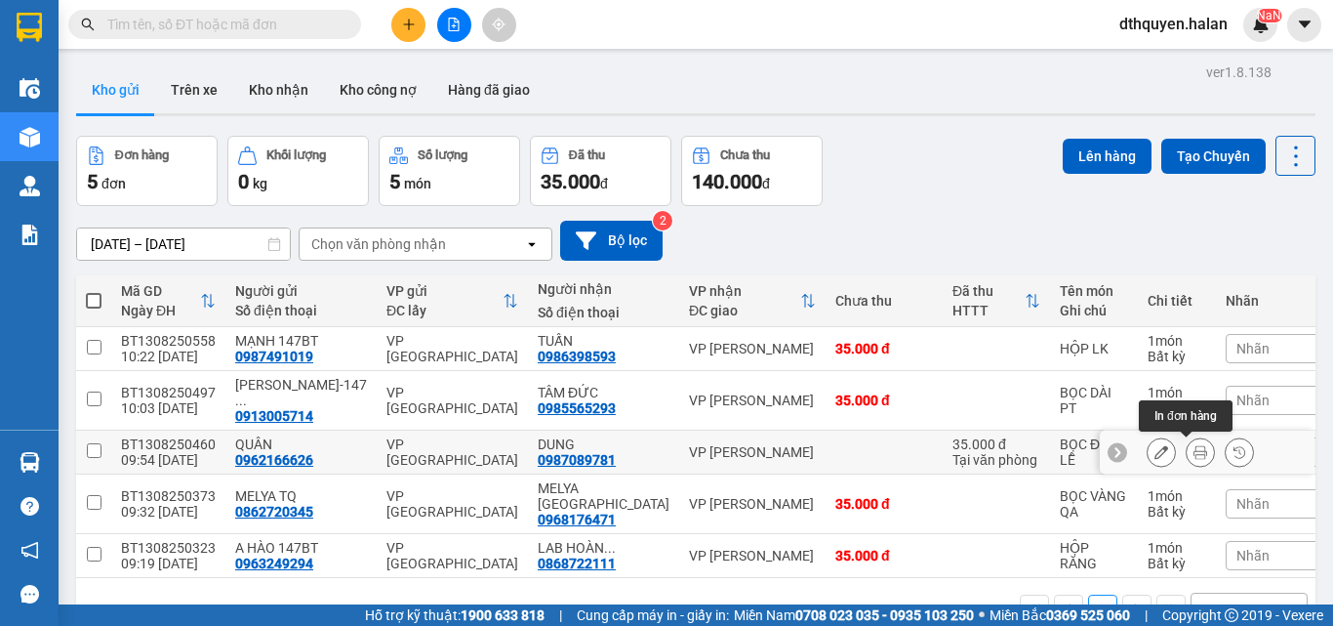
click at [1194, 448] on button at bounding box center [1200, 452] width 27 height 34
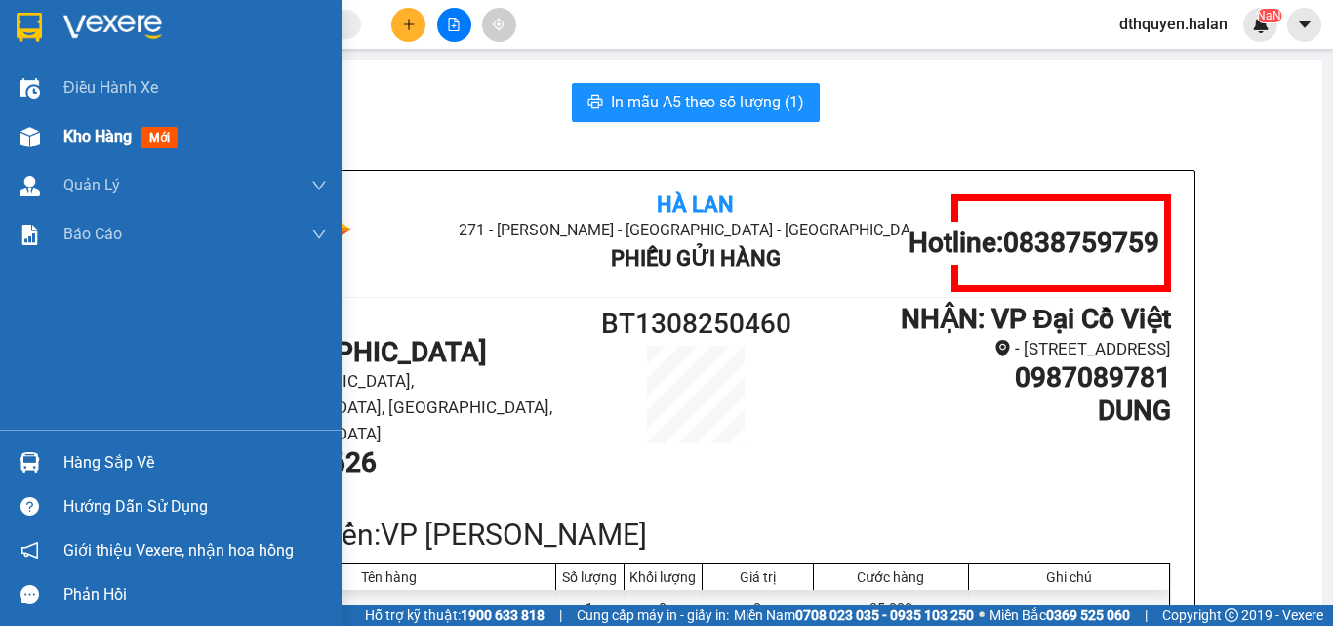
click at [86, 133] on span "Kho hàng" at bounding box center [97, 136] width 68 height 19
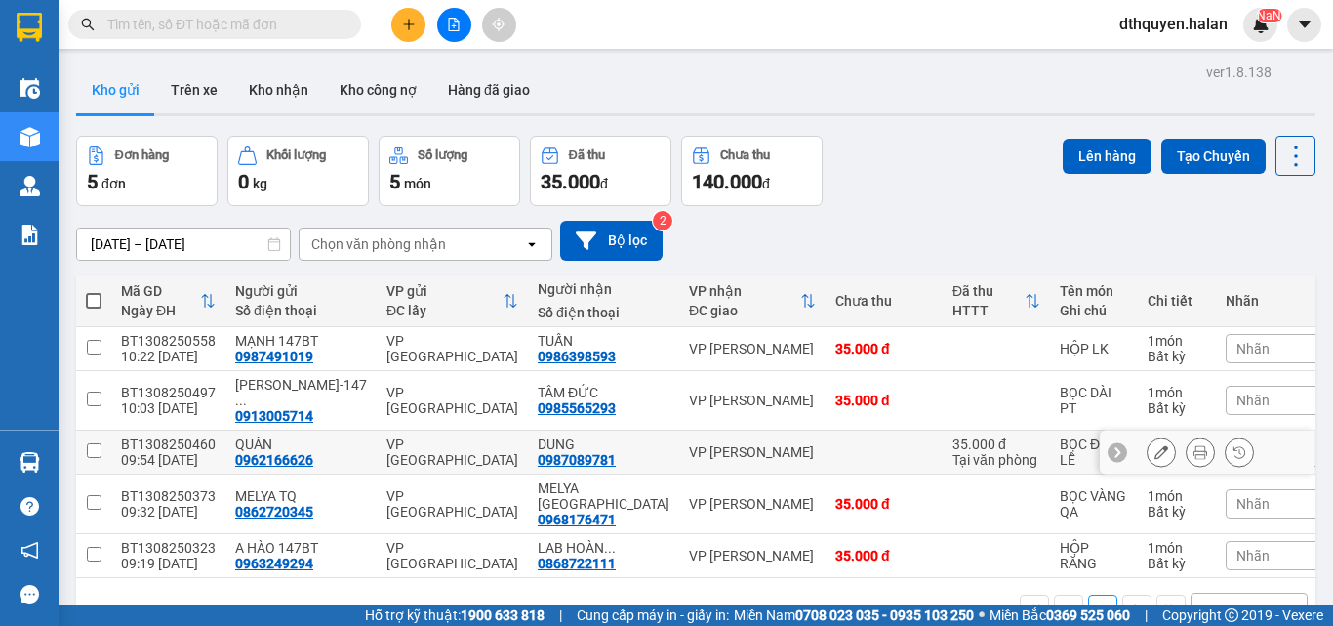
scroll to position [90, 0]
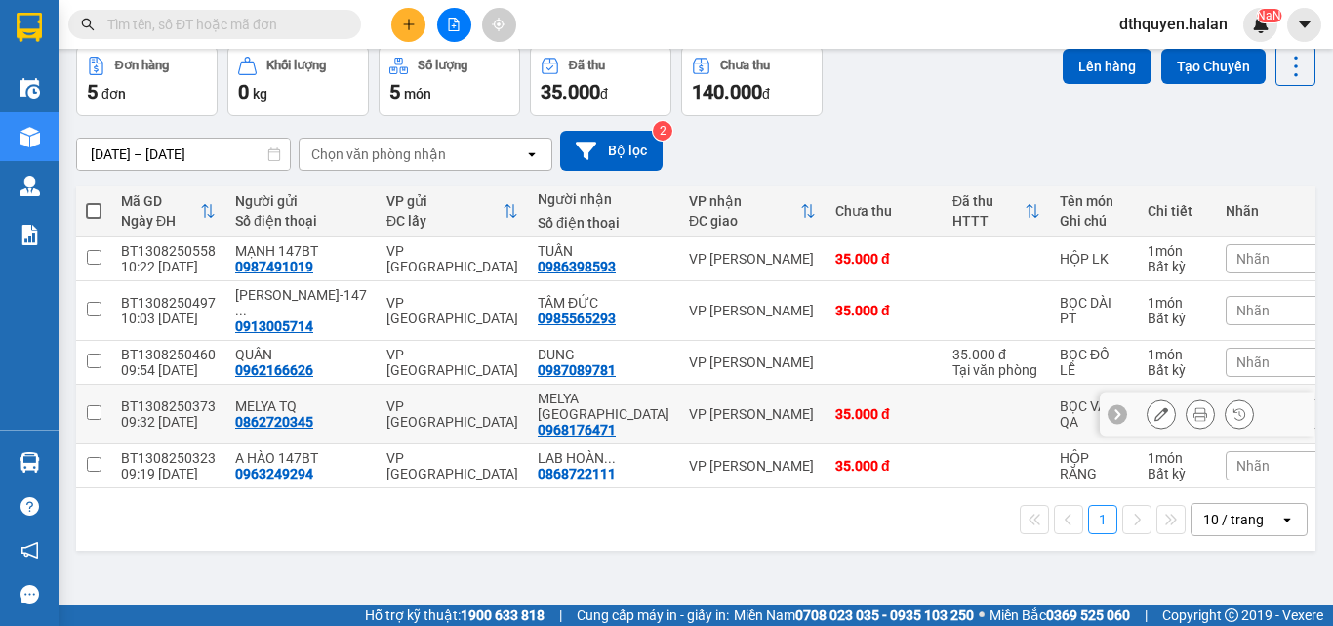
click at [1194, 407] on icon at bounding box center [1201, 414] width 14 height 14
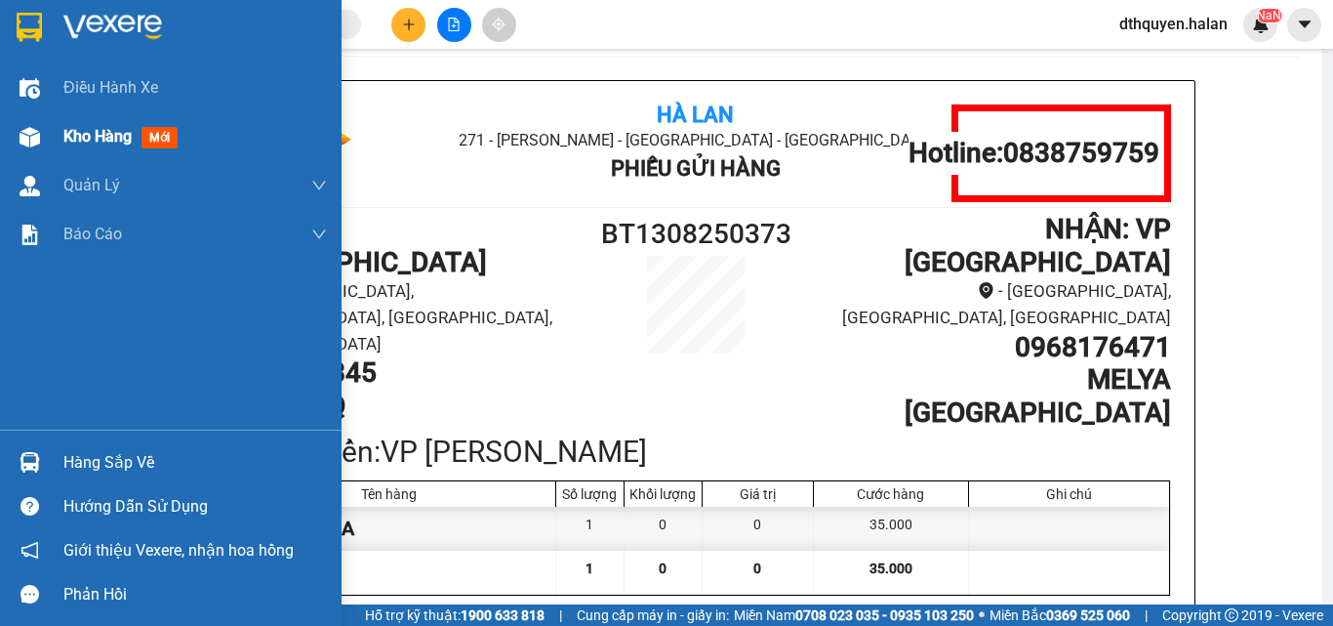
click at [94, 137] on span "Kho hàng" at bounding box center [97, 136] width 68 height 19
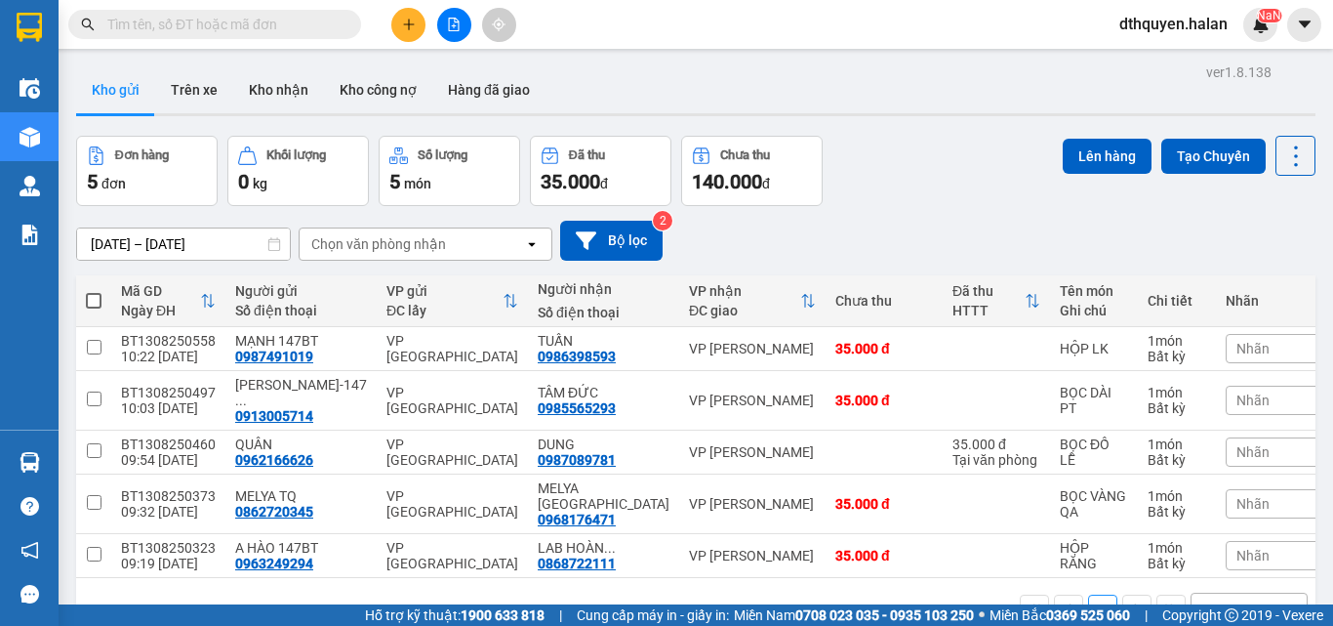
click at [94, 291] on label at bounding box center [94, 301] width 16 height 20
click at [94, 291] on input "checkbox" at bounding box center [94, 291] width 0 height 0
checkbox input "true"
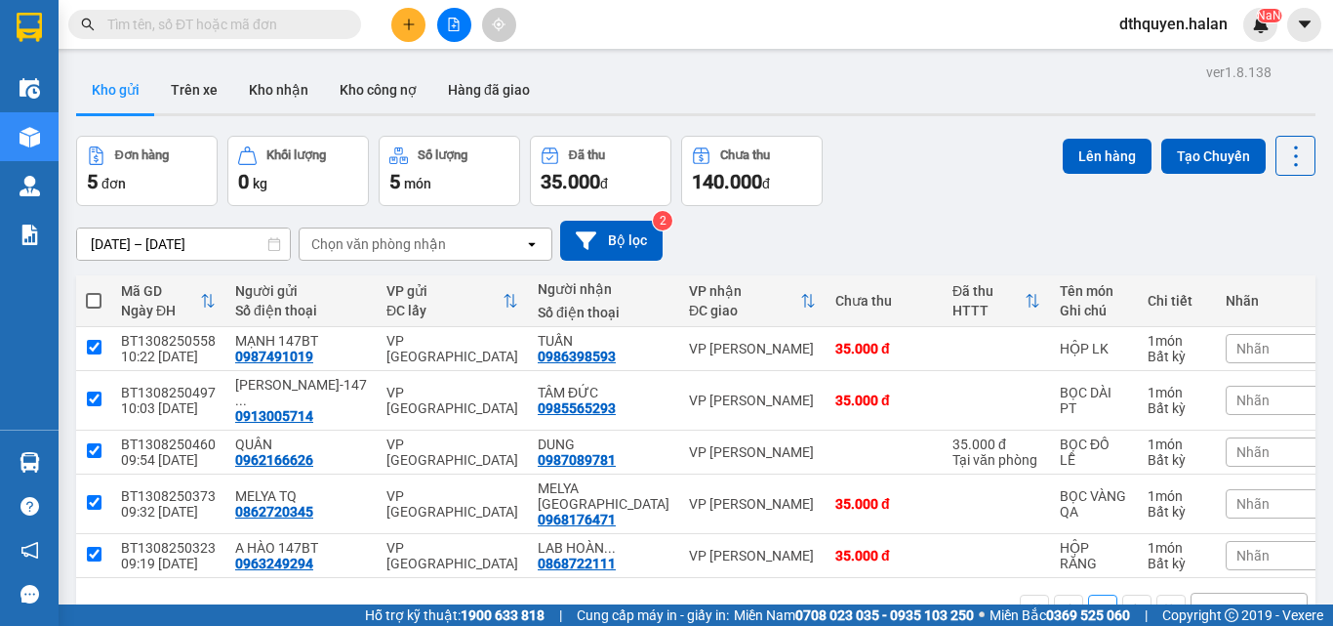
checkbox input "true"
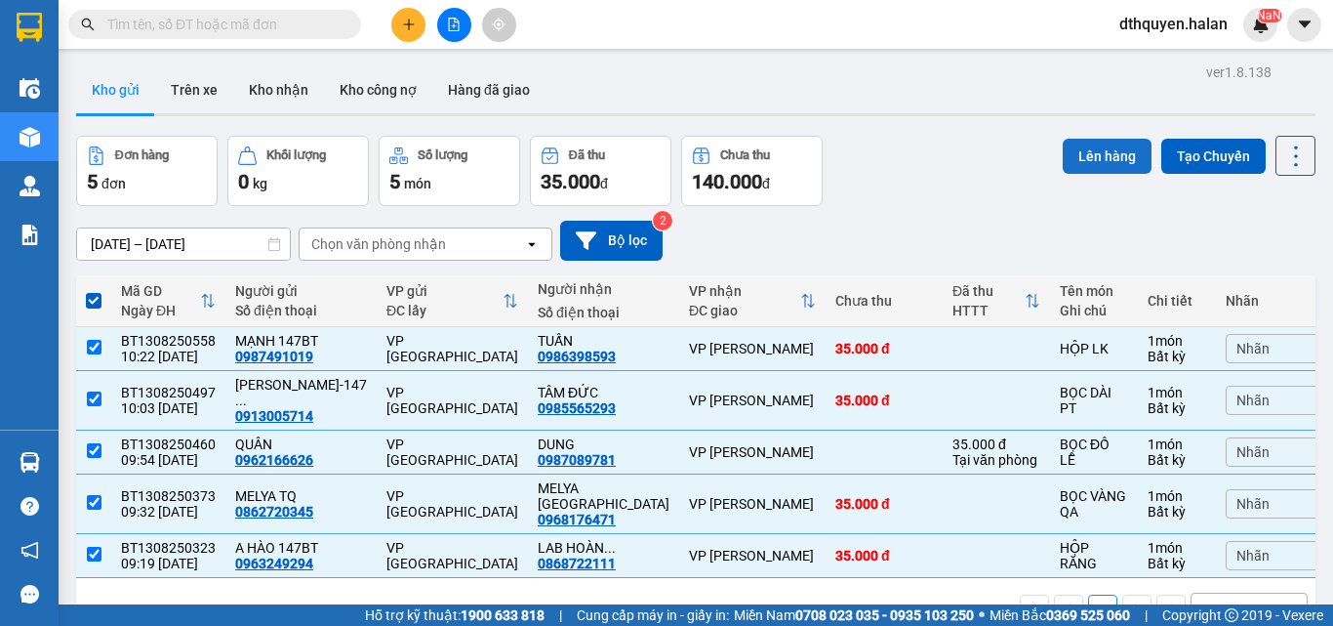
click at [1093, 143] on button "Lên hàng" at bounding box center [1107, 156] width 89 height 35
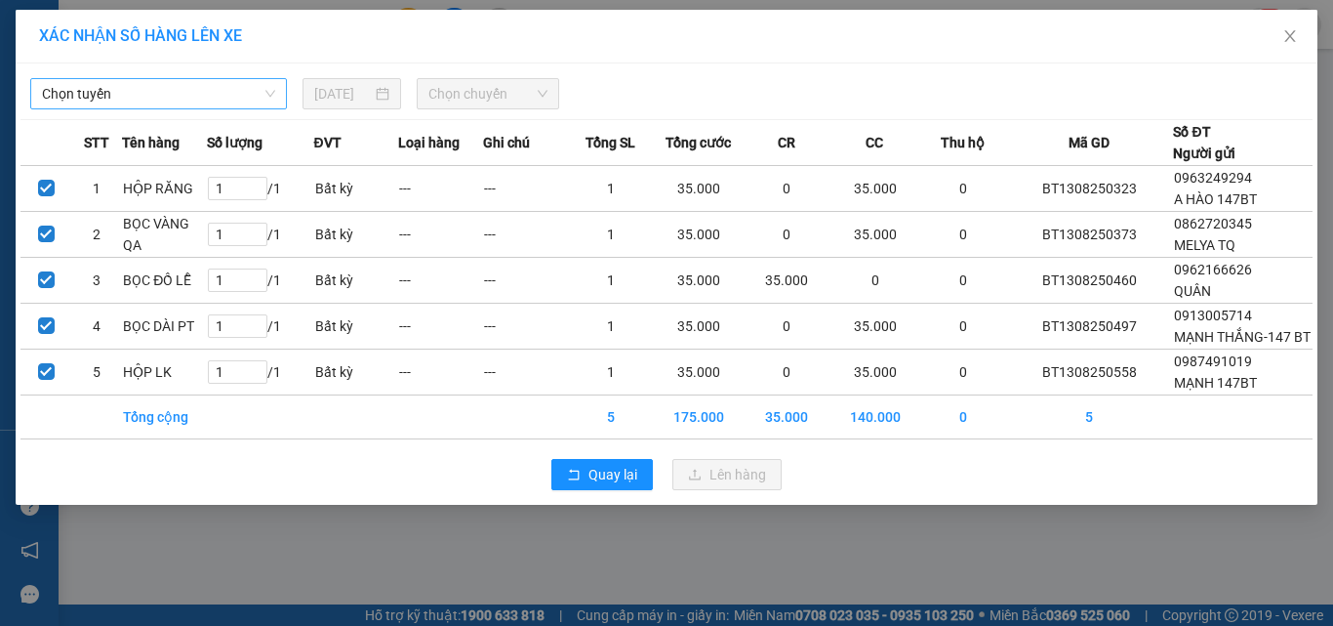
click at [143, 102] on span "Chọn tuyến" at bounding box center [158, 93] width 233 height 29
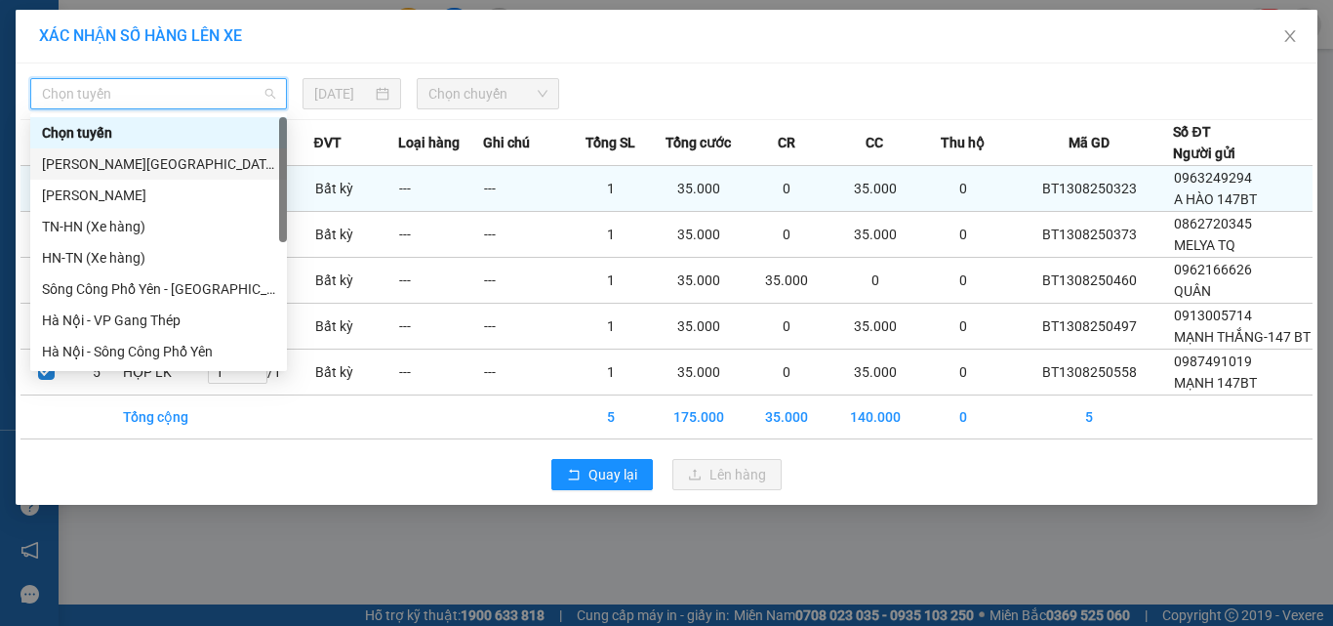
drag, startPoint x: 144, startPoint y: 164, endPoint x: 347, endPoint y: 166, distance: 203.0
click at [145, 163] on div "[PERSON_NAME][GEOGRAPHIC_DATA]" at bounding box center [158, 163] width 233 height 21
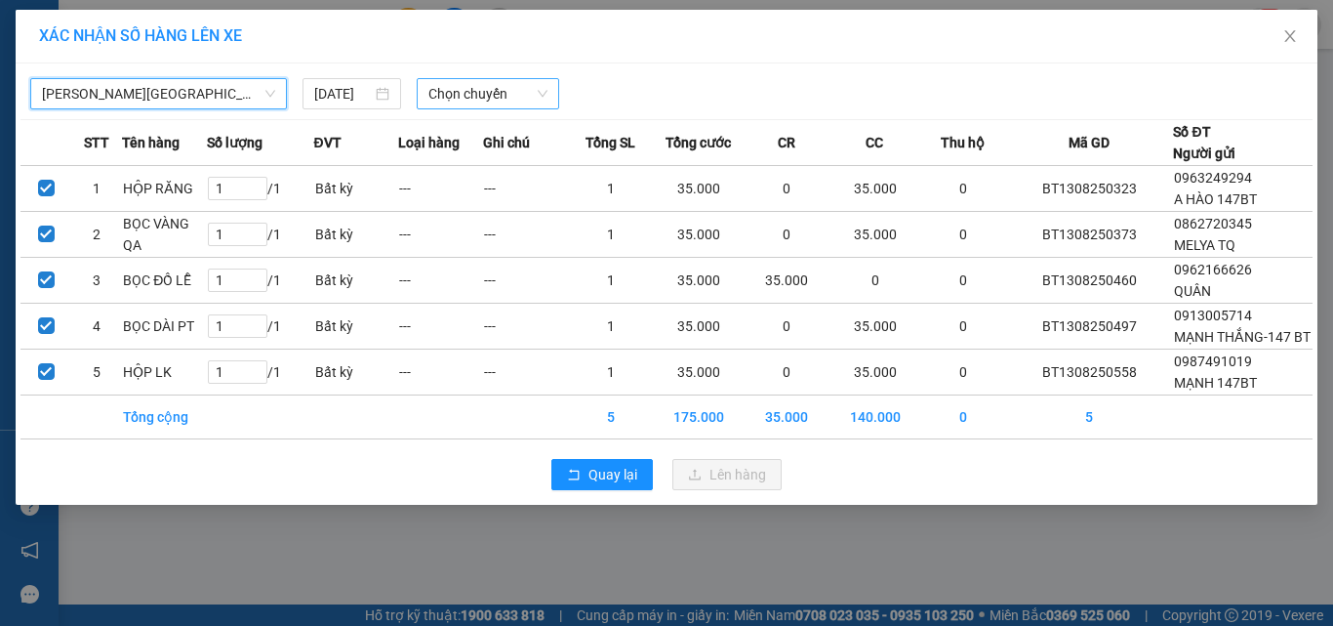
click at [493, 90] on span "Chọn chuyến" at bounding box center [488, 93] width 120 height 29
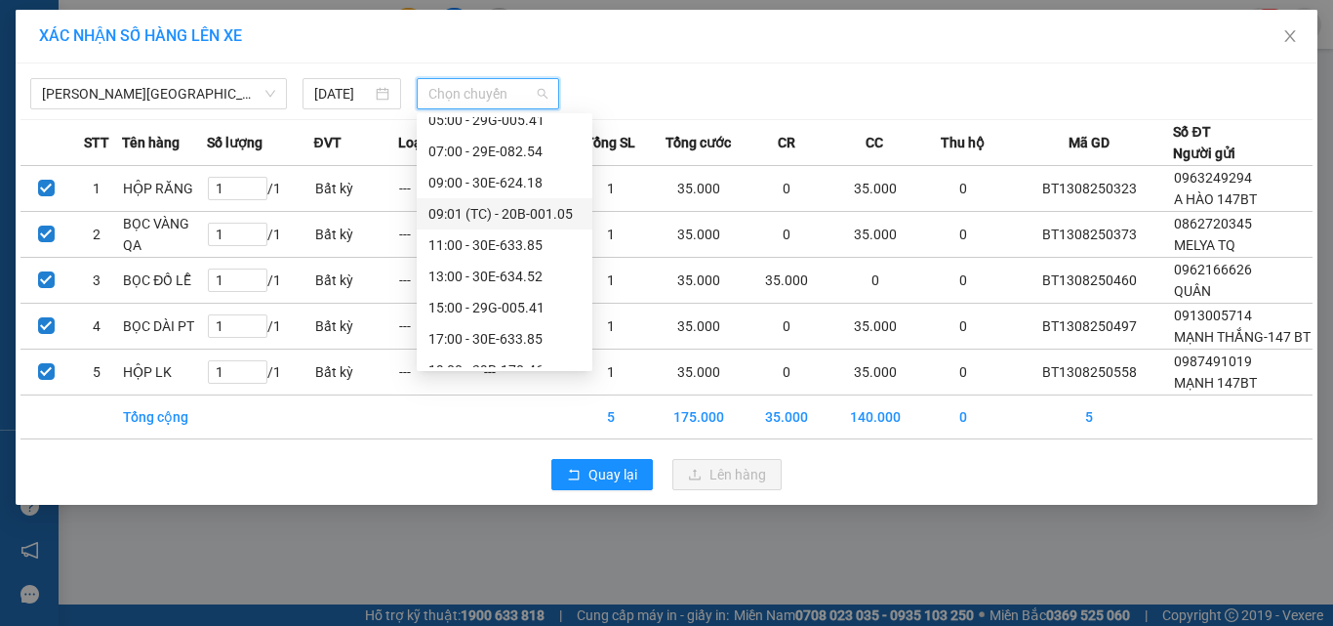
scroll to position [62, 0]
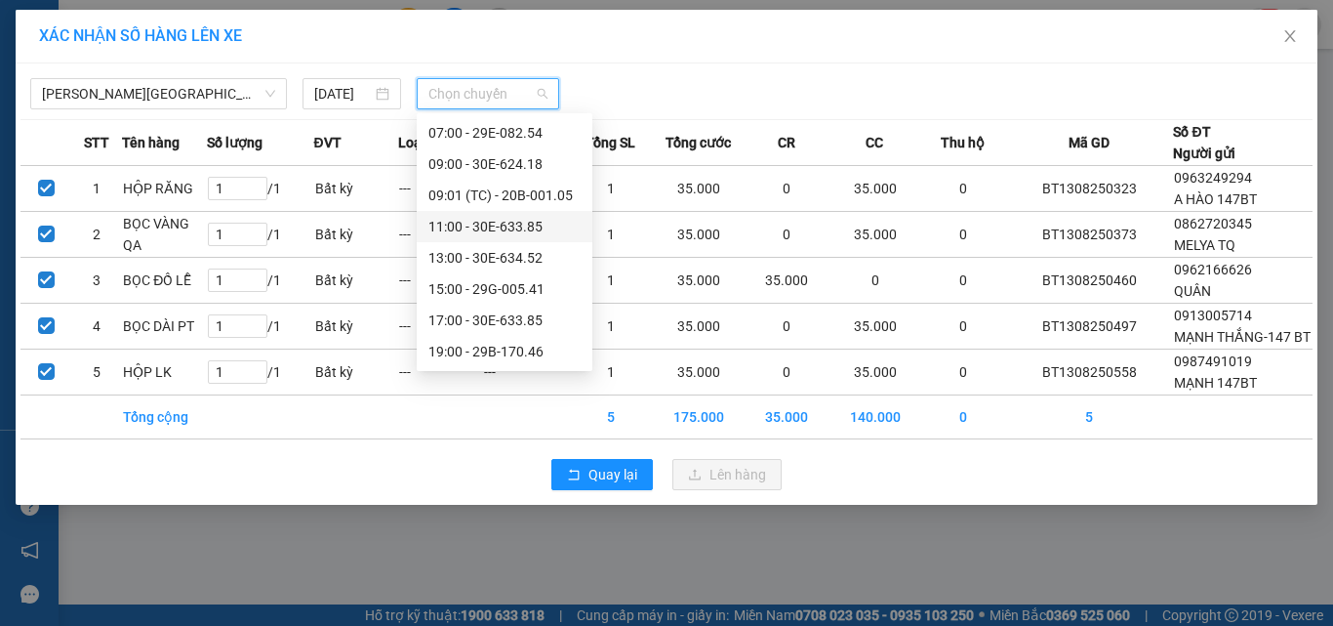
click at [482, 226] on div "11:00 - 30E-633.85" at bounding box center [504, 226] width 152 height 21
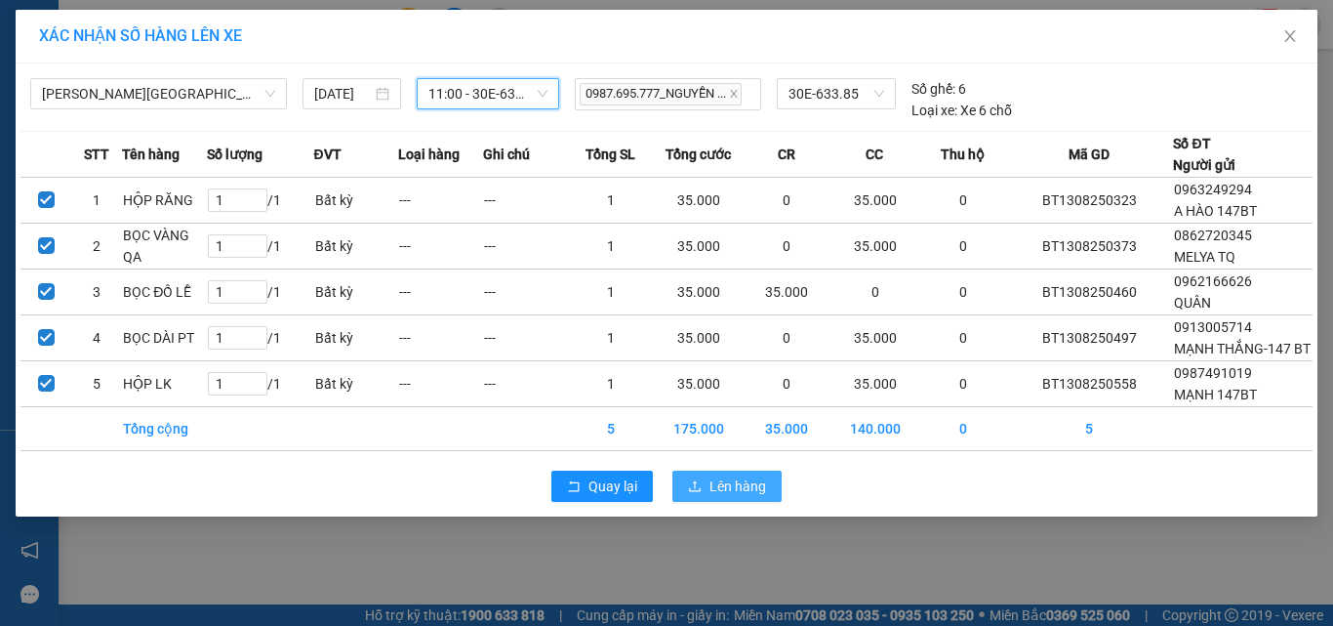
click at [713, 497] on span "Lên hàng" at bounding box center [738, 485] width 57 height 21
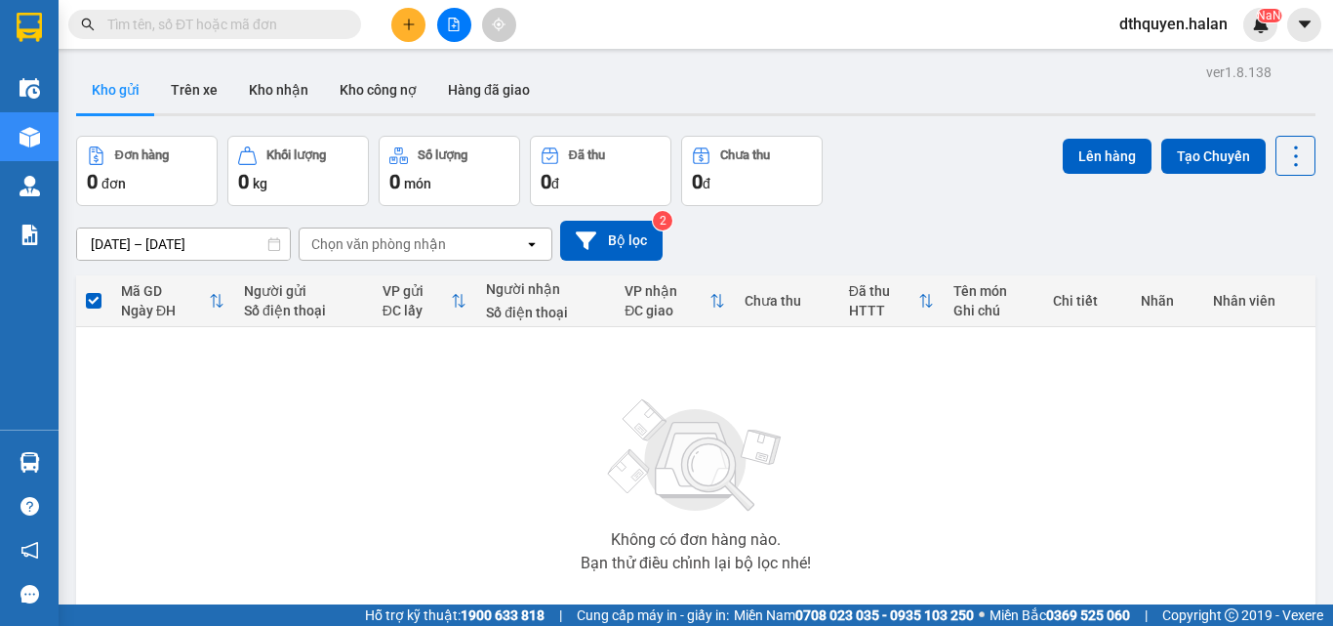
click at [203, 26] on input "text" at bounding box center [222, 24] width 230 height 21
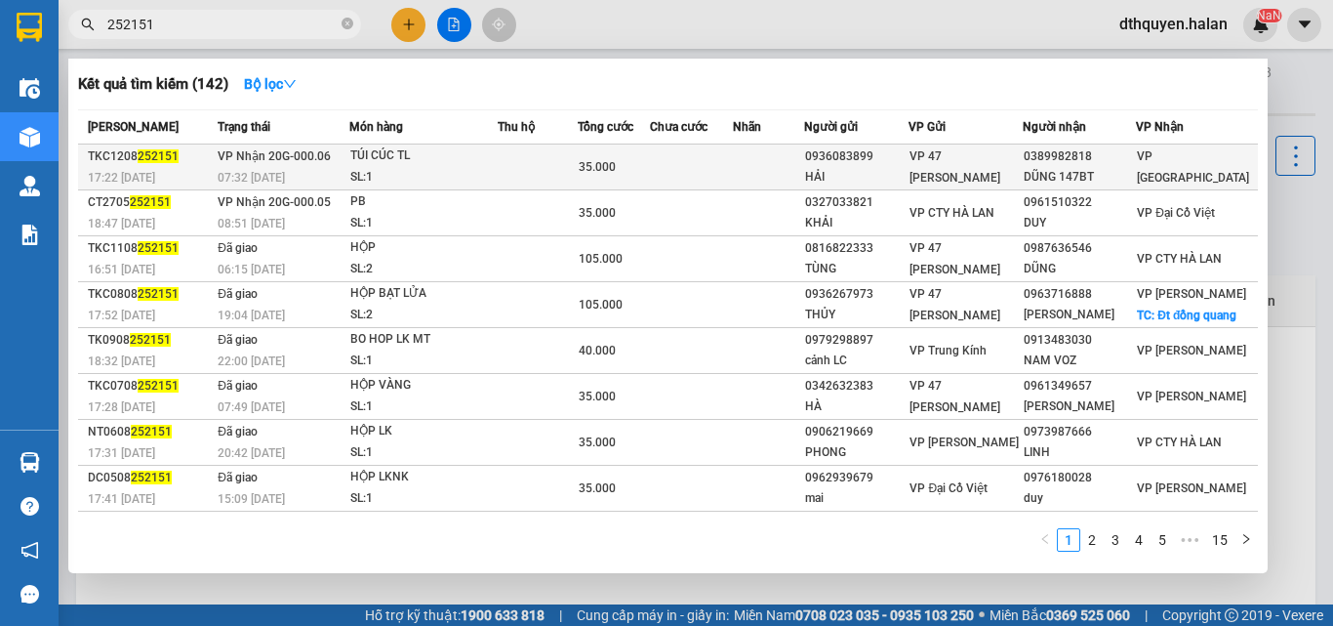
type input "252151"
click at [416, 158] on div "TÚI CÚC TL" at bounding box center [423, 155] width 146 height 21
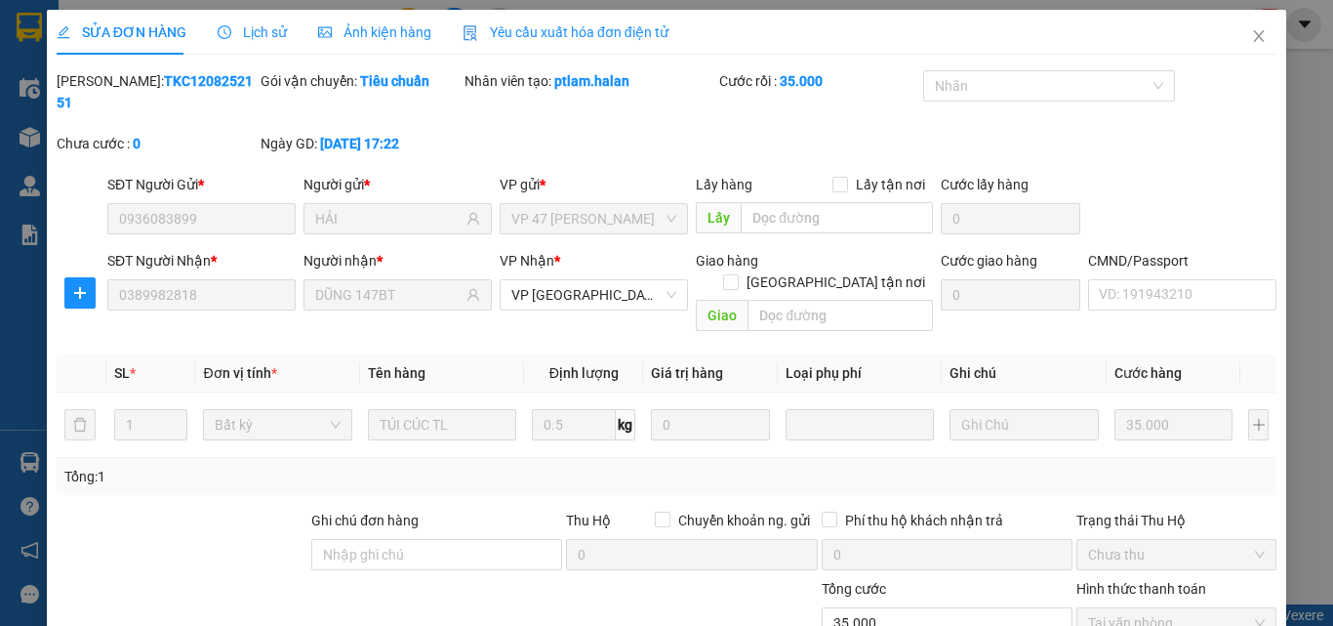
type input "0936083899"
type input "HẢI"
type input "0389982818"
type input "DŨNG 147BT"
type input "35.000"
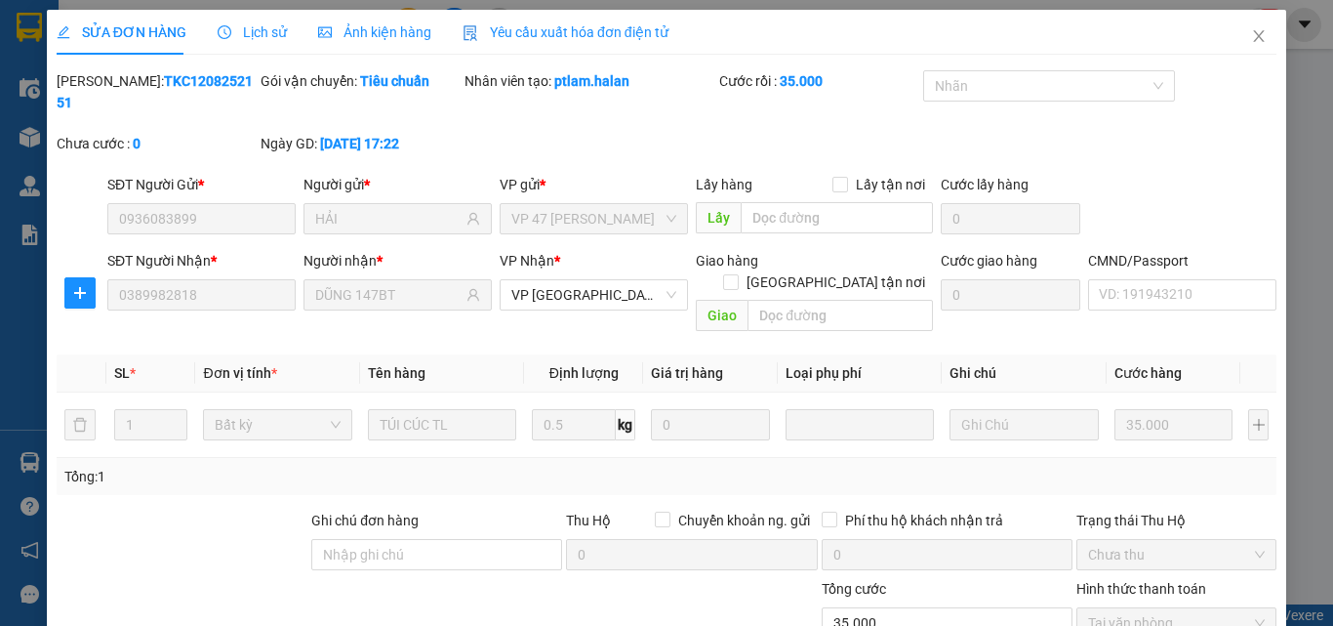
scroll to position [140, 0]
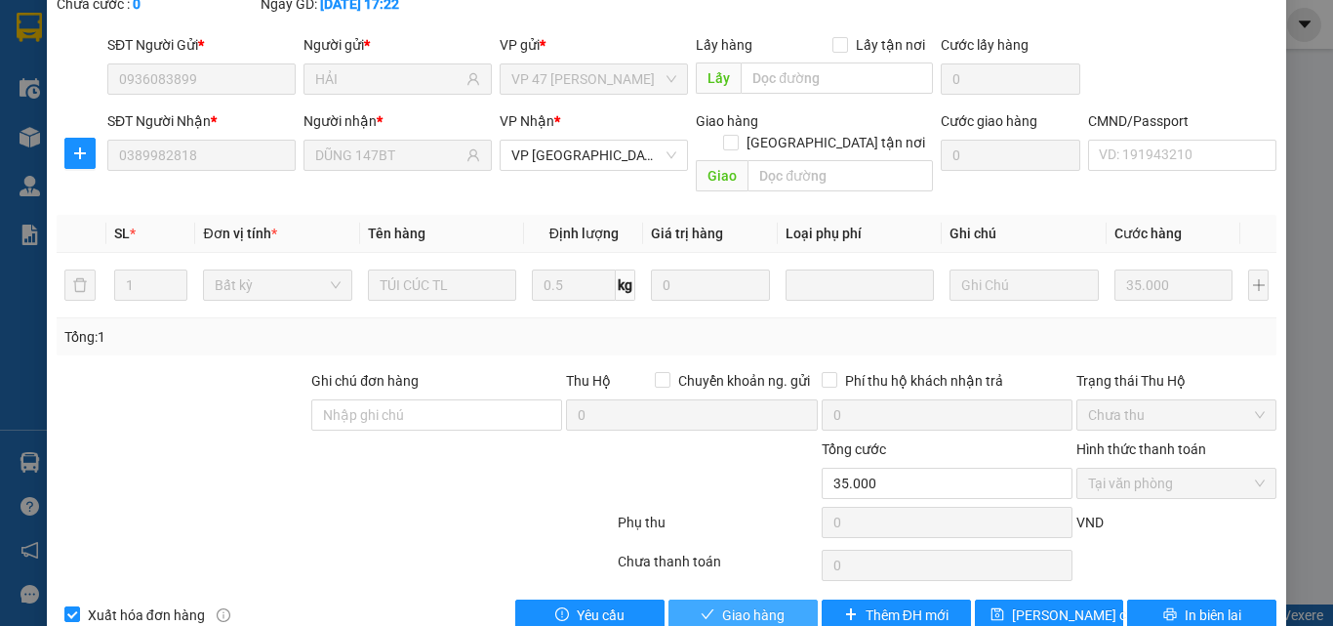
click at [736, 604] on span "Giao hàng" at bounding box center [753, 614] width 62 height 21
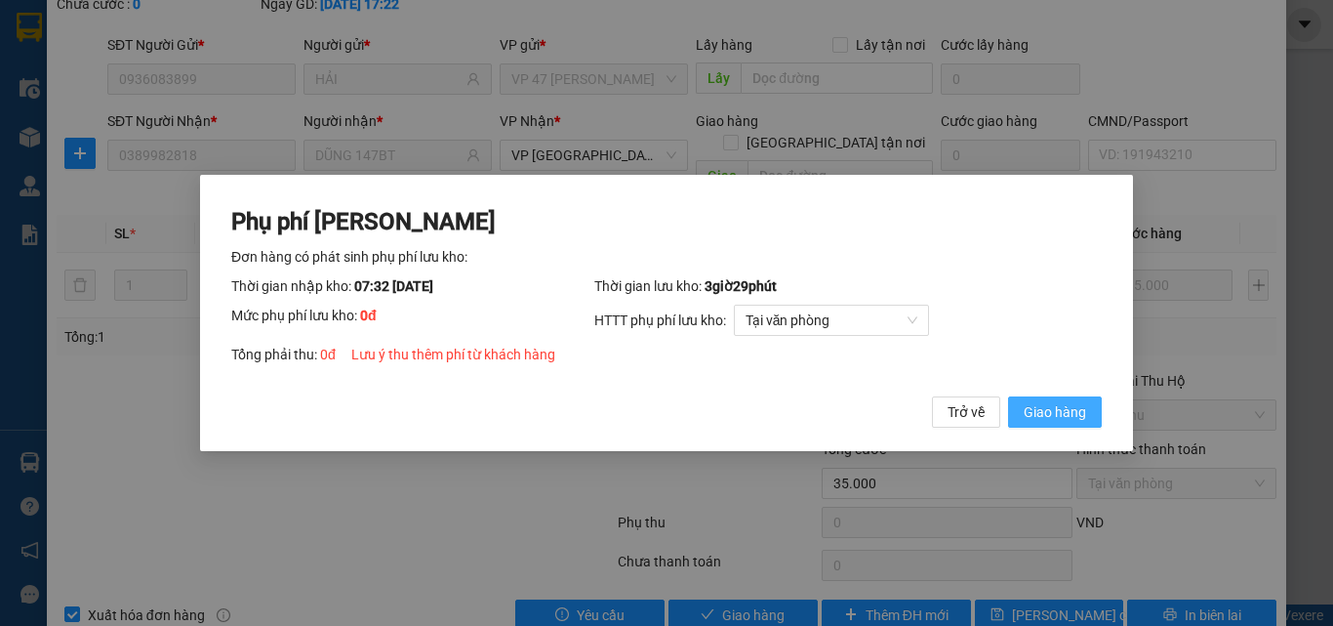
click at [1076, 408] on span "Giao hàng" at bounding box center [1055, 411] width 62 height 21
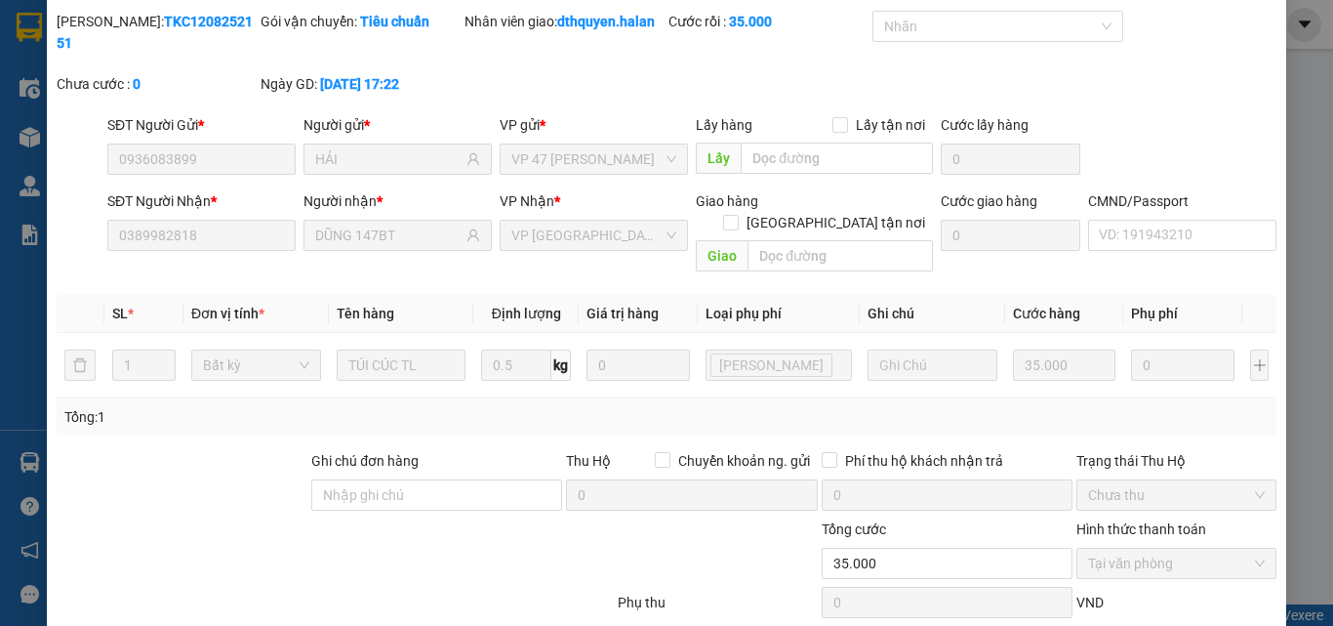
scroll to position [0, 0]
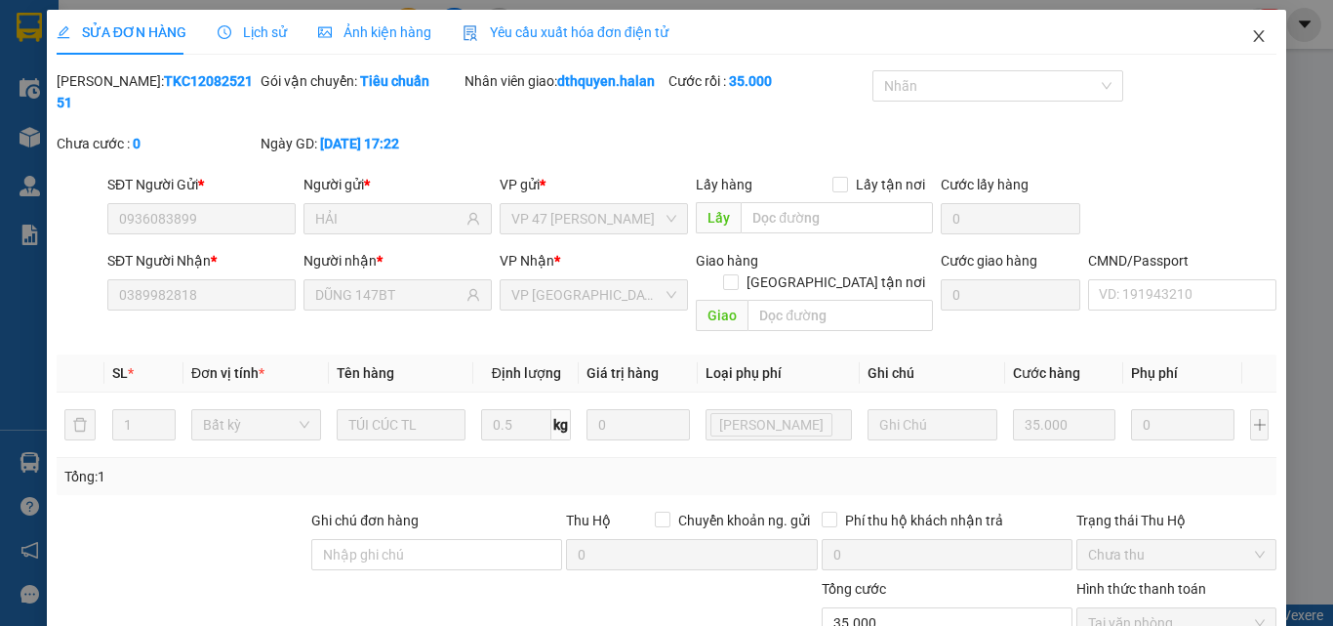
click at [1251, 35] on icon "close" at bounding box center [1259, 36] width 16 height 16
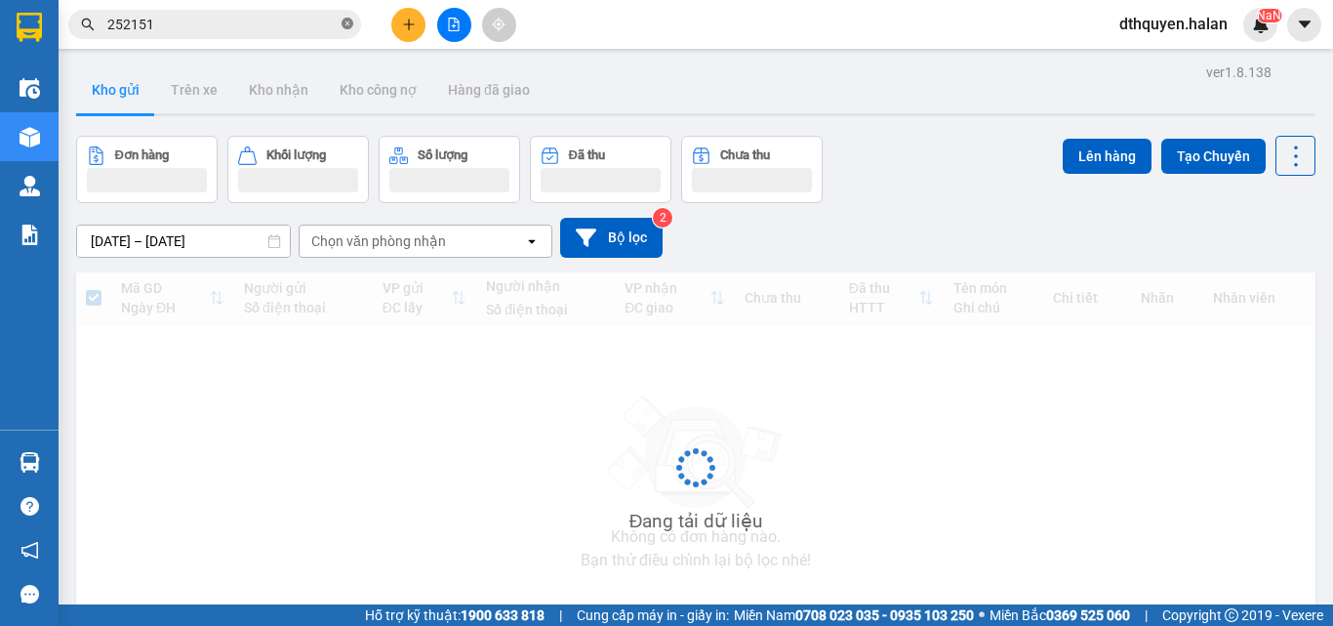
click at [344, 22] on icon "close-circle" at bounding box center [348, 24] width 12 height 12
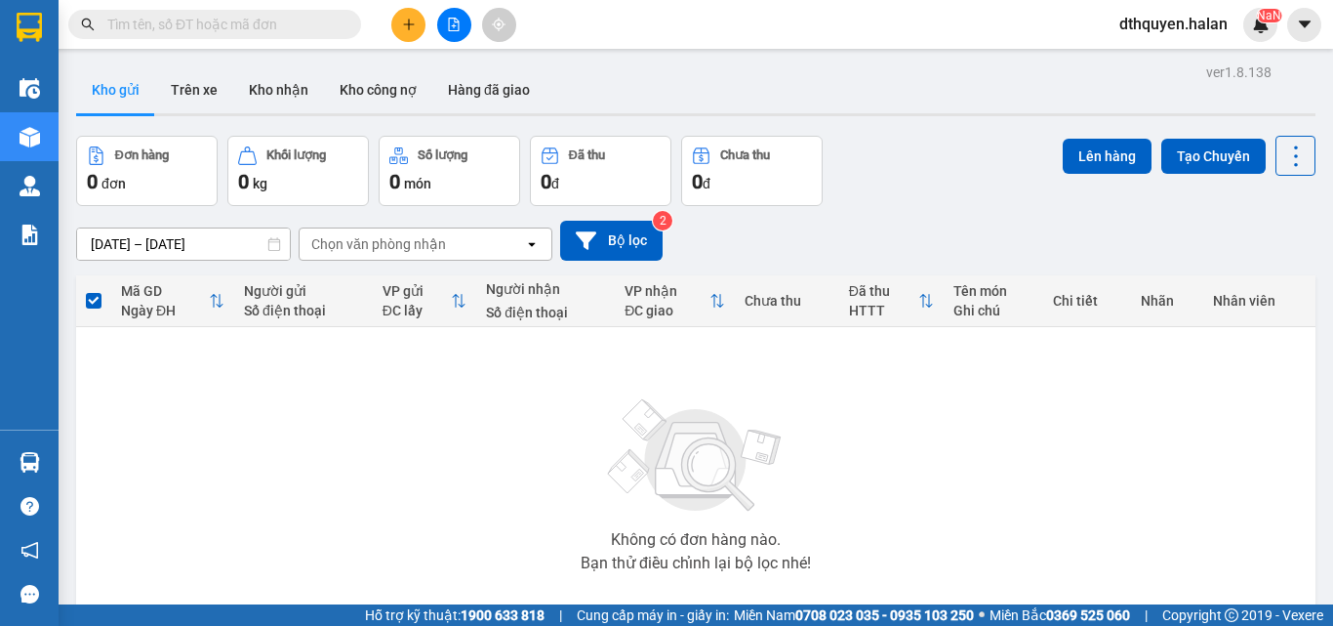
click at [291, 24] on input "text" at bounding box center [222, 24] width 230 height 21
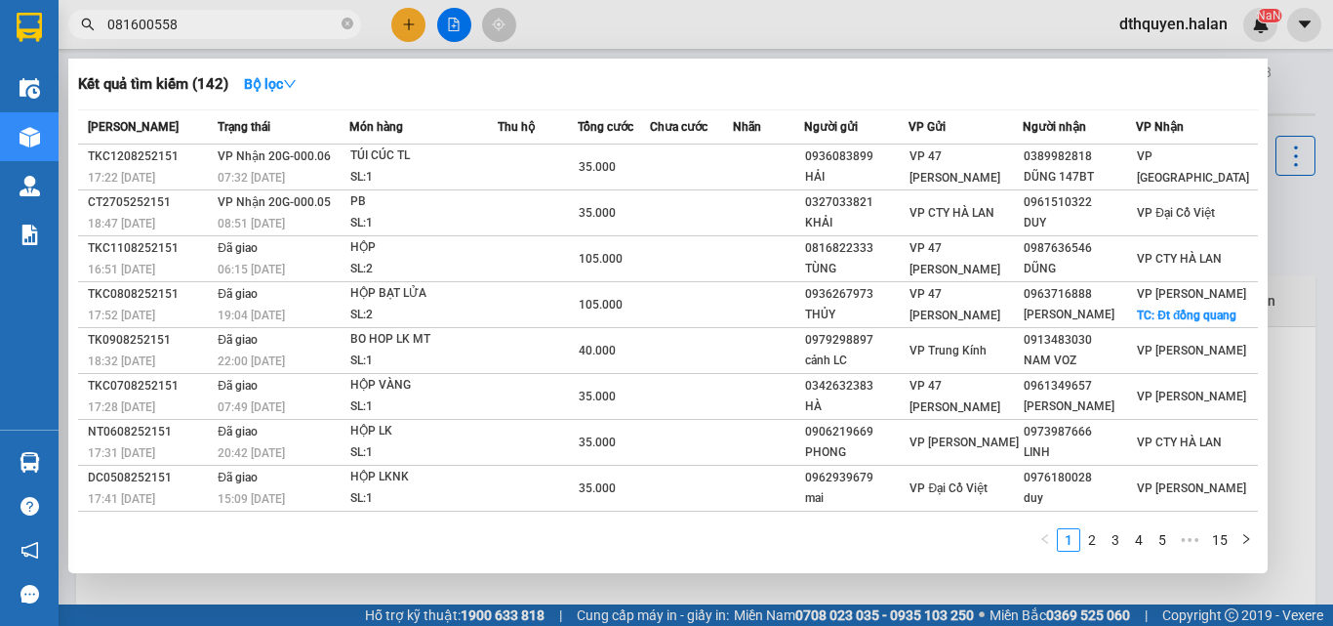
type input "0816005585"
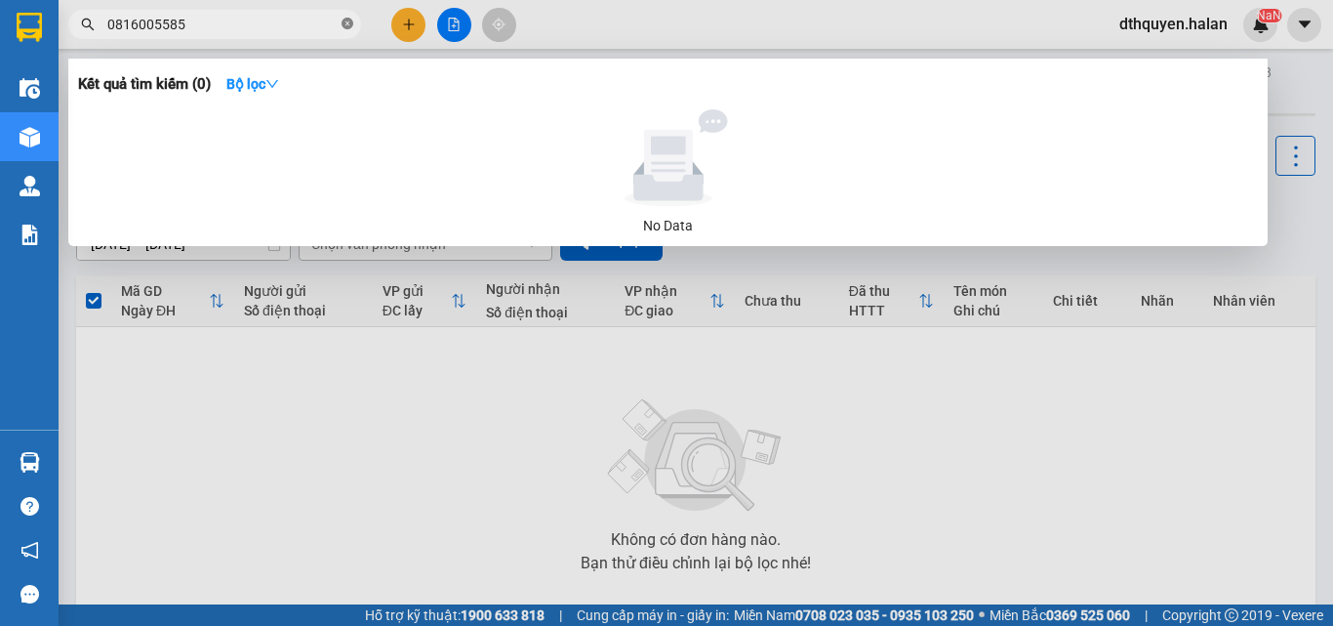
click at [344, 26] on icon "close-circle" at bounding box center [348, 24] width 12 height 12
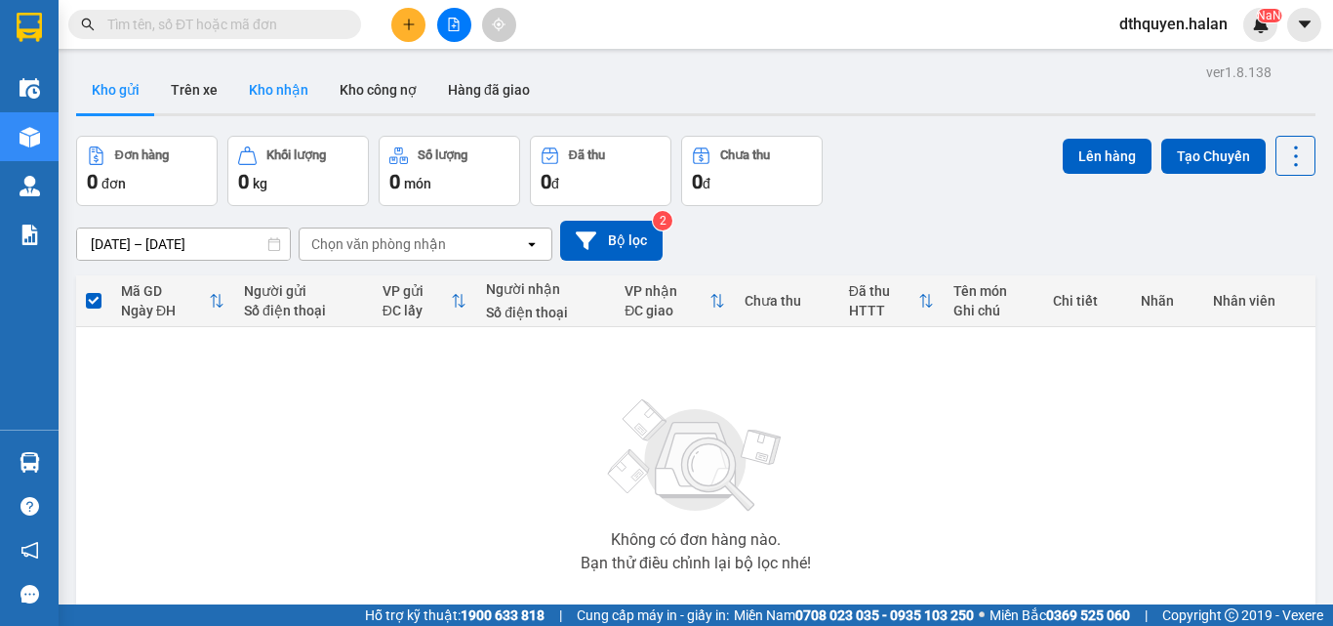
drag, startPoint x: 292, startPoint y: 95, endPoint x: 313, endPoint y: 107, distance: 24.9
click at [300, 105] on button "Kho nhận" at bounding box center [278, 89] width 91 height 47
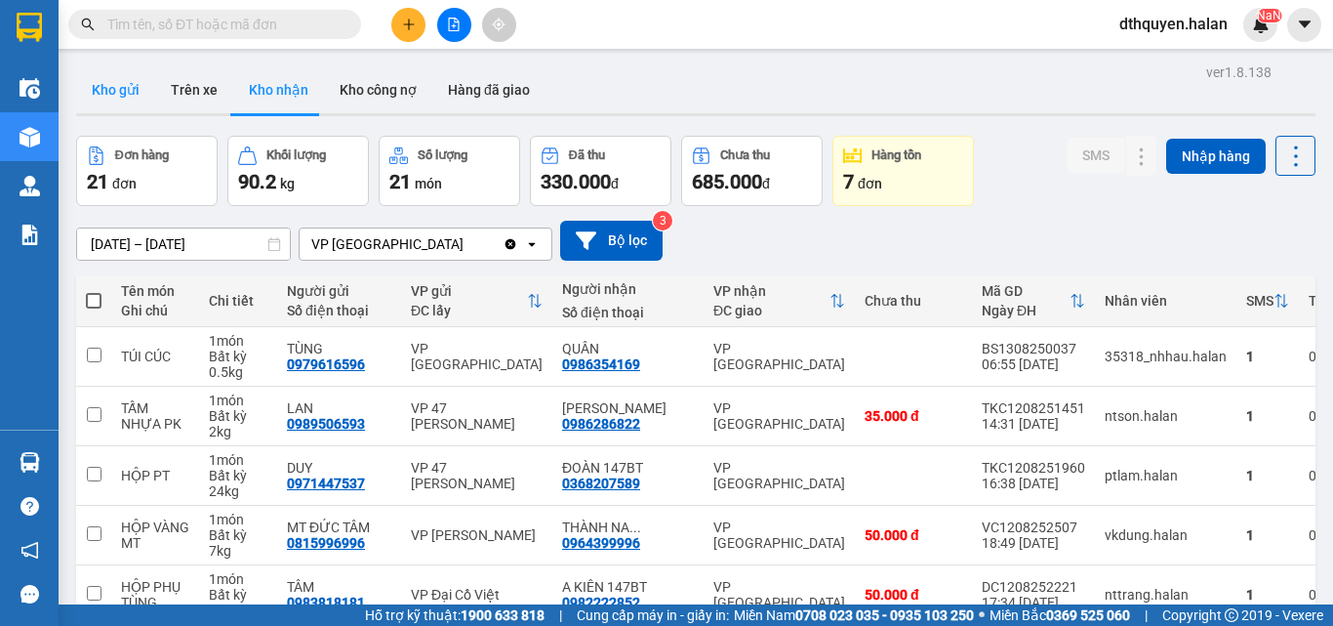
click at [94, 104] on button "Kho gửi" at bounding box center [115, 89] width 79 height 47
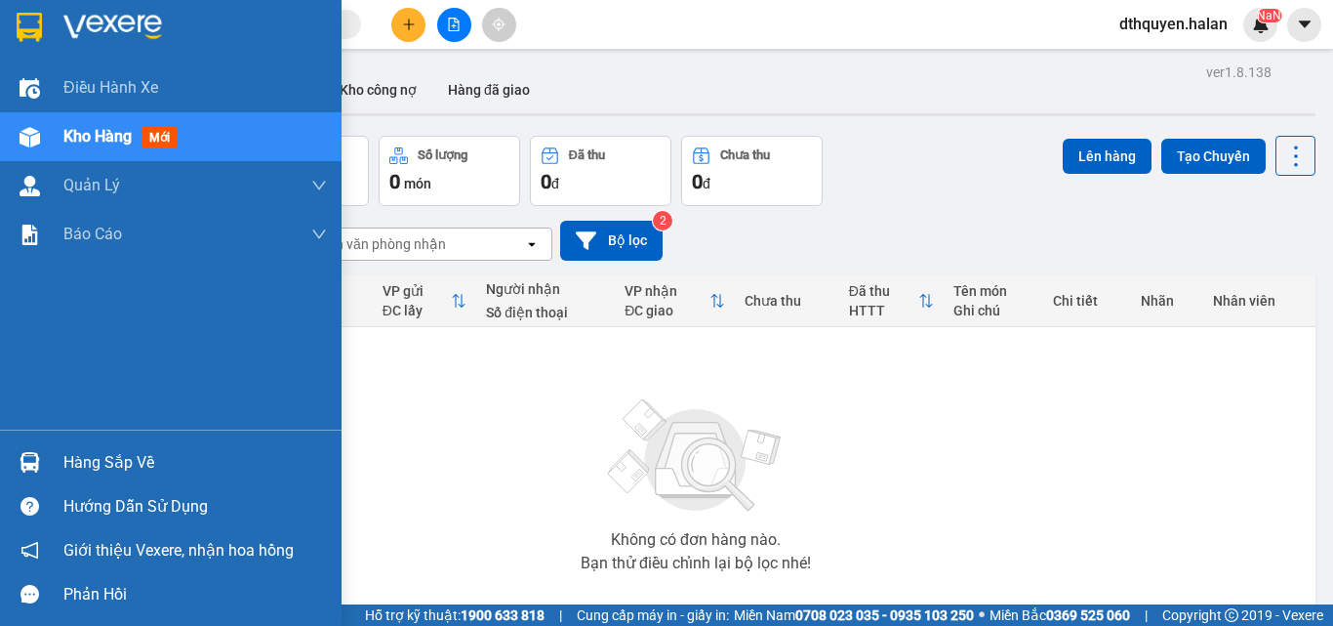
click at [64, 465] on div "Hàng sắp về" at bounding box center [195, 462] width 264 height 29
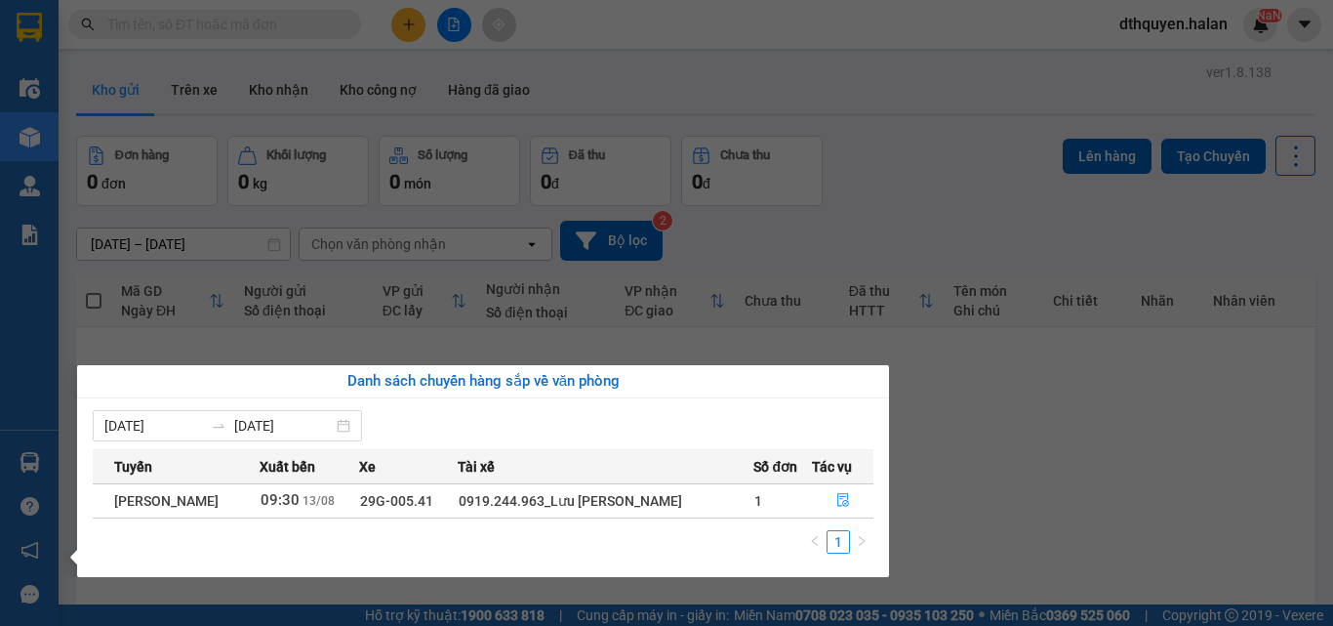
click at [1000, 509] on section "Kết quả tìm kiếm ( 0 ) Bộ lọc No Data dthquyen.halan NaN Điều hành xe Kho hàng …" at bounding box center [666, 313] width 1333 height 626
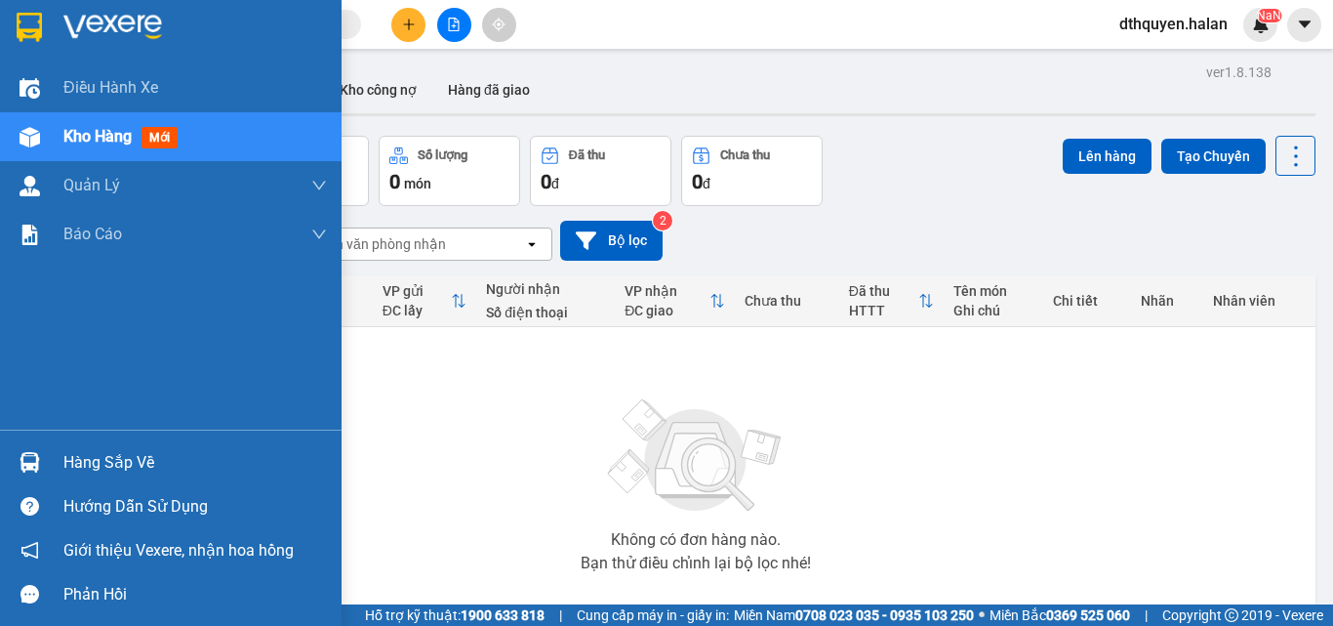
click at [97, 449] on div "Hàng sắp về" at bounding box center [195, 462] width 264 height 29
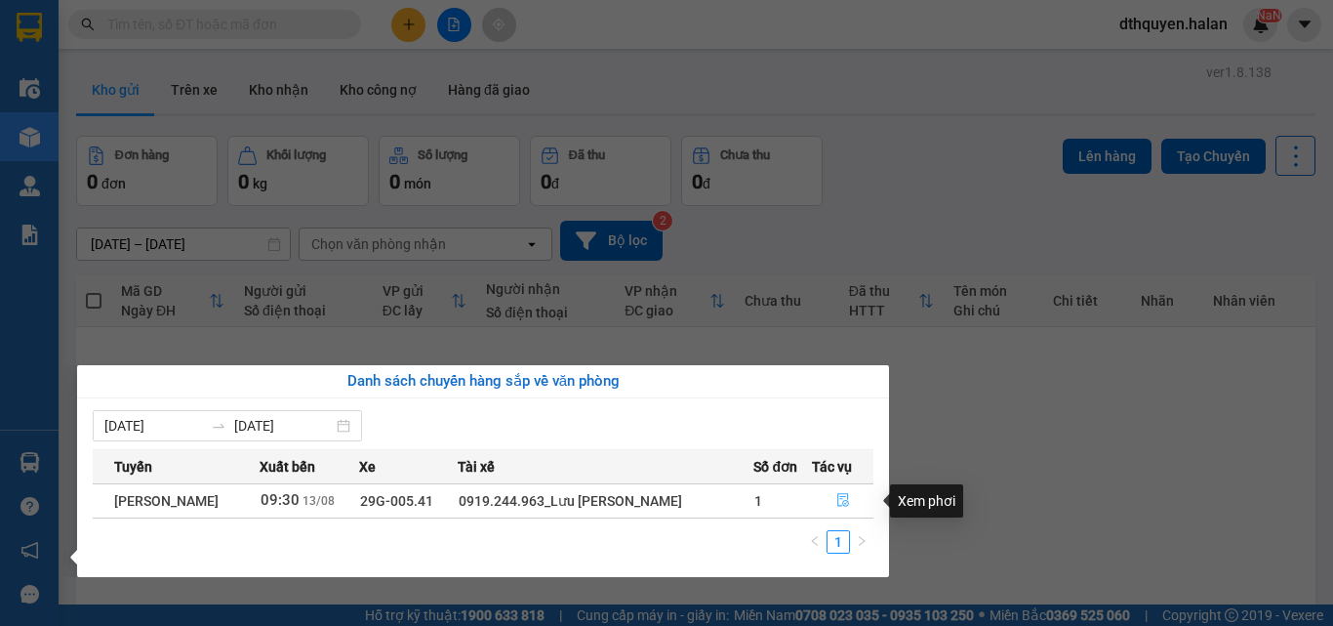
click at [844, 497] on icon "file-done" at bounding box center [843, 501] width 12 height 14
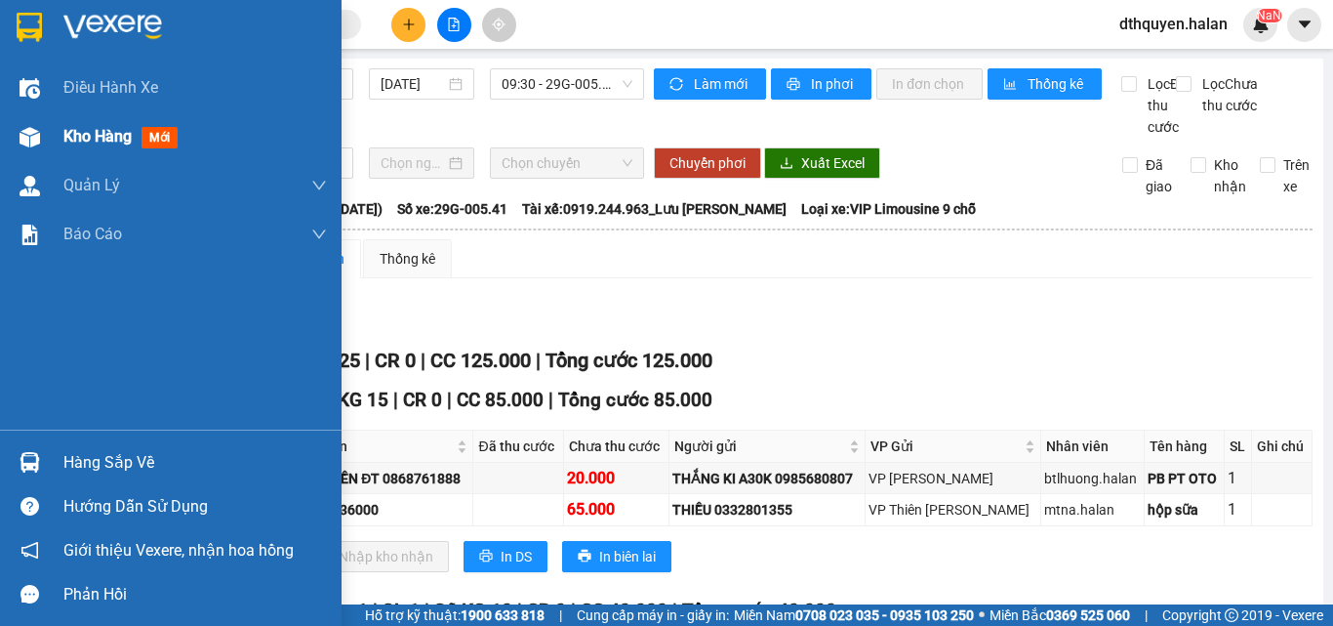
click at [83, 138] on span "Kho hàng" at bounding box center [97, 136] width 68 height 19
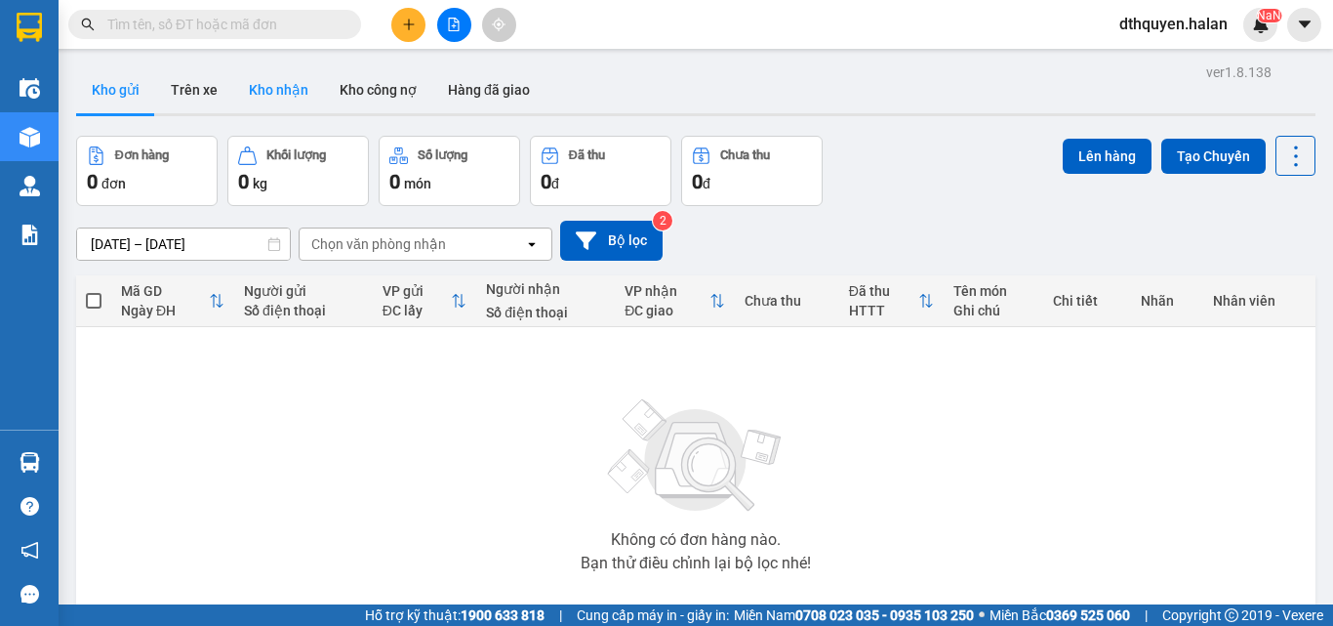
click at [265, 99] on button "Kho nhận" at bounding box center [278, 89] width 91 height 47
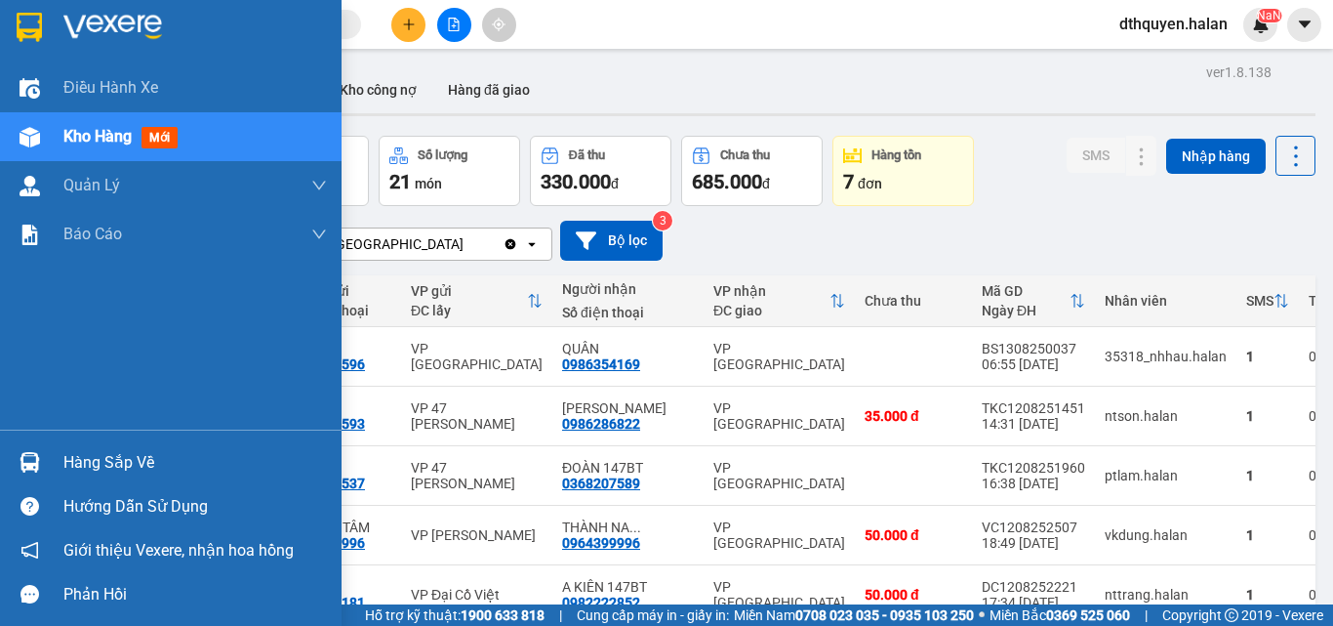
click at [106, 454] on div "Hàng sắp về" at bounding box center [195, 462] width 264 height 29
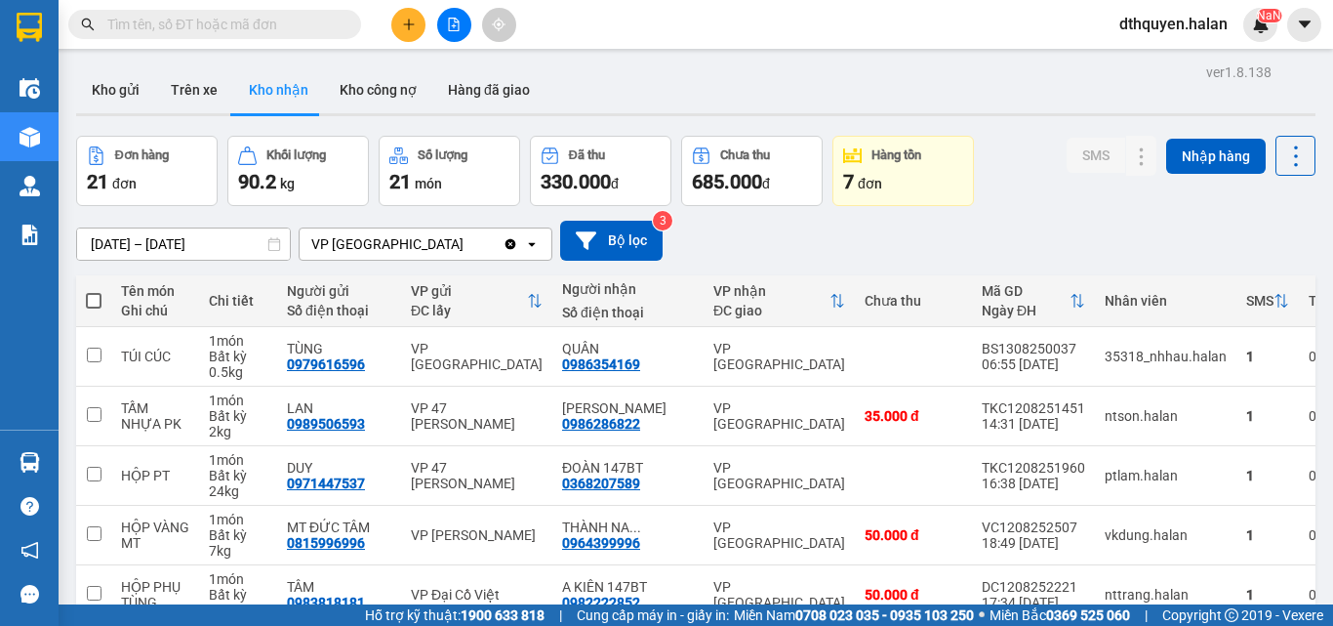
click at [944, 258] on section "Kết quả tìm kiếm ( 0 ) Bộ lọc No Data dthquyen.halan NaN Điều hành xe Kho hàng …" at bounding box center [666, 313] width 1333 height 626
click at [132, 92] on button "Kho gửi" at bounding box center [115, 89] width 79 height 47
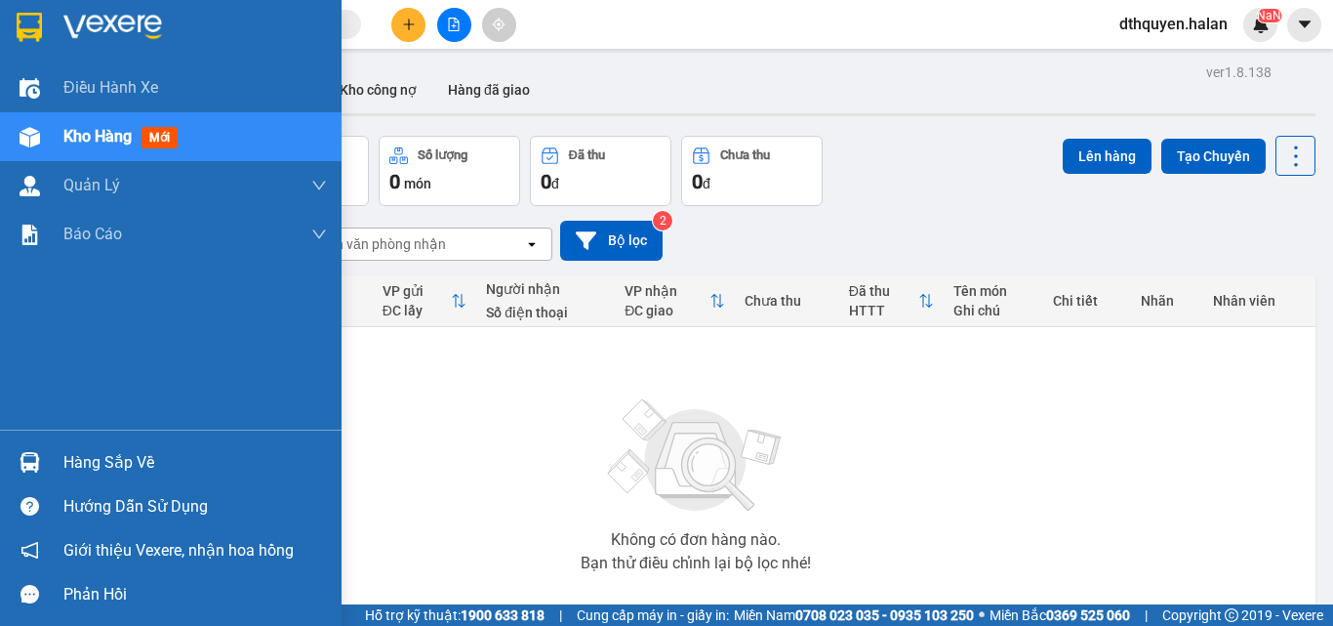
click at [103, 452] on div "Hàng sắp về" at bounding box center [195, 462] width 264 height 29
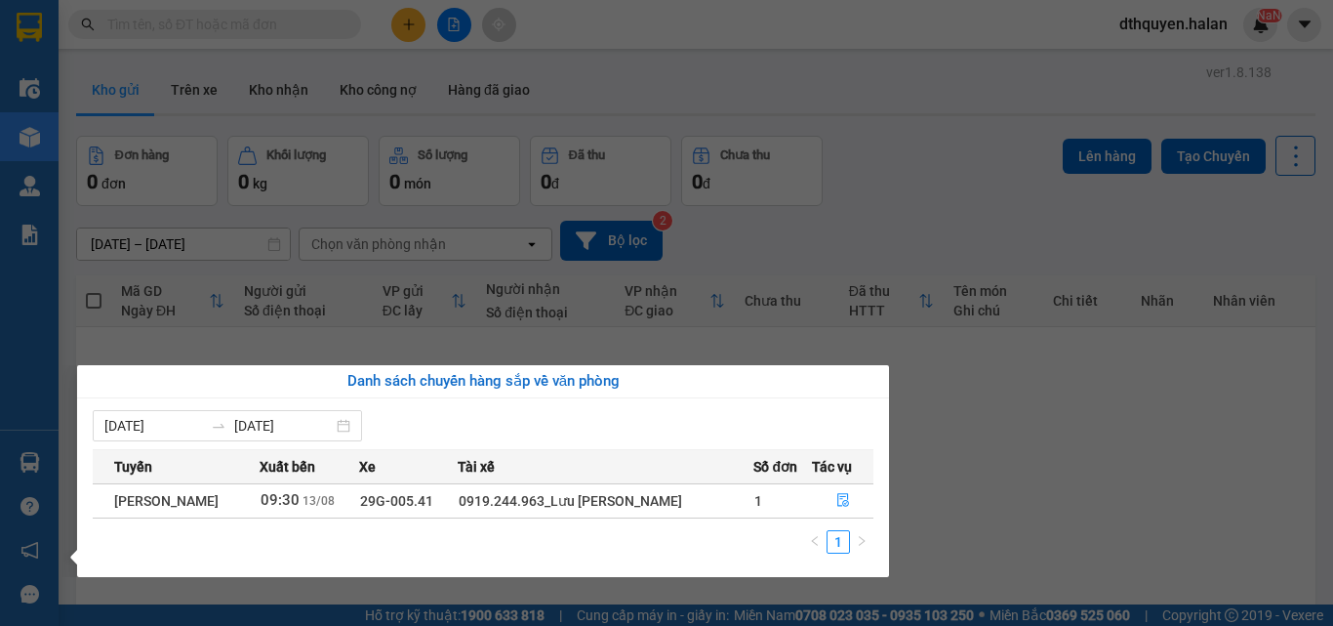
drag, startPoint x: 891, startPoint y: 497, endPoint x: 876, endPoint y: 493, distance: 15.2
click at [887, 497] on section "Kết quả tìm kiếm ( 0 ) Bộ lọc No Data dthquyen.halan NaN Điều hành xe Kho hàng …" at bounding box center [666, 313] width 1333 height 626
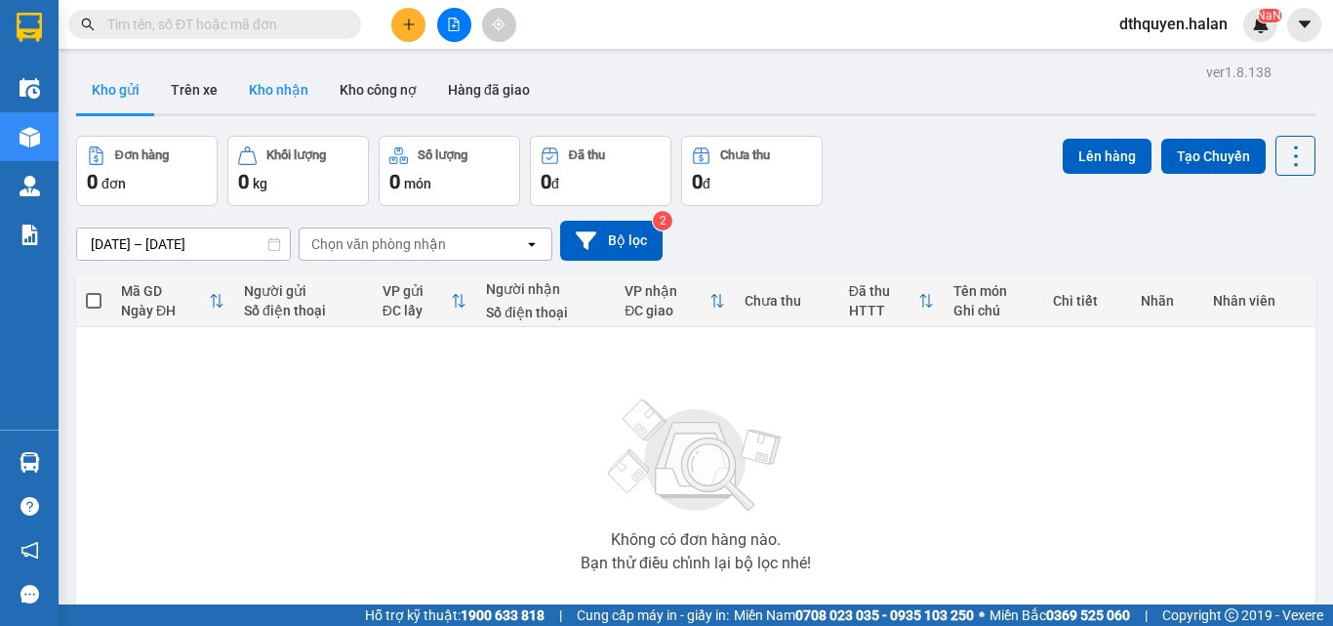
click at [279, 79] on button "Kho nhận" at bounding box center [278, 89] width 91 height 47
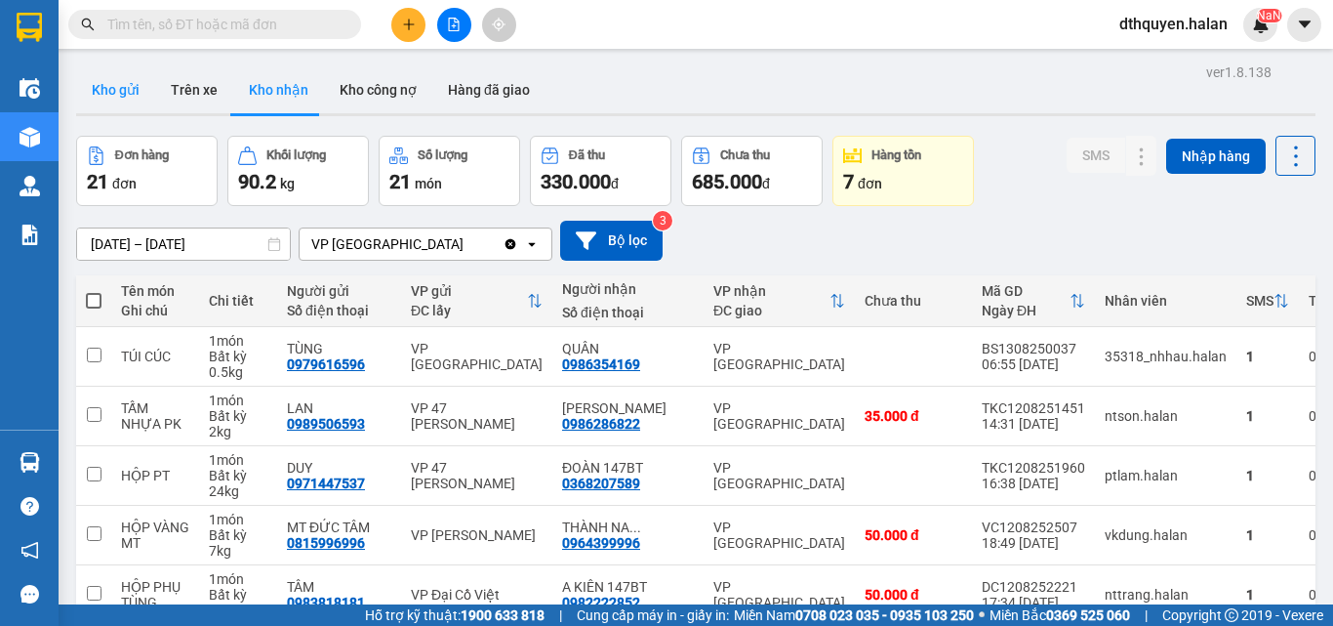
click at [129, 81] on button "Kho gửi" at bounding box center [115, 89] width 79 height 47
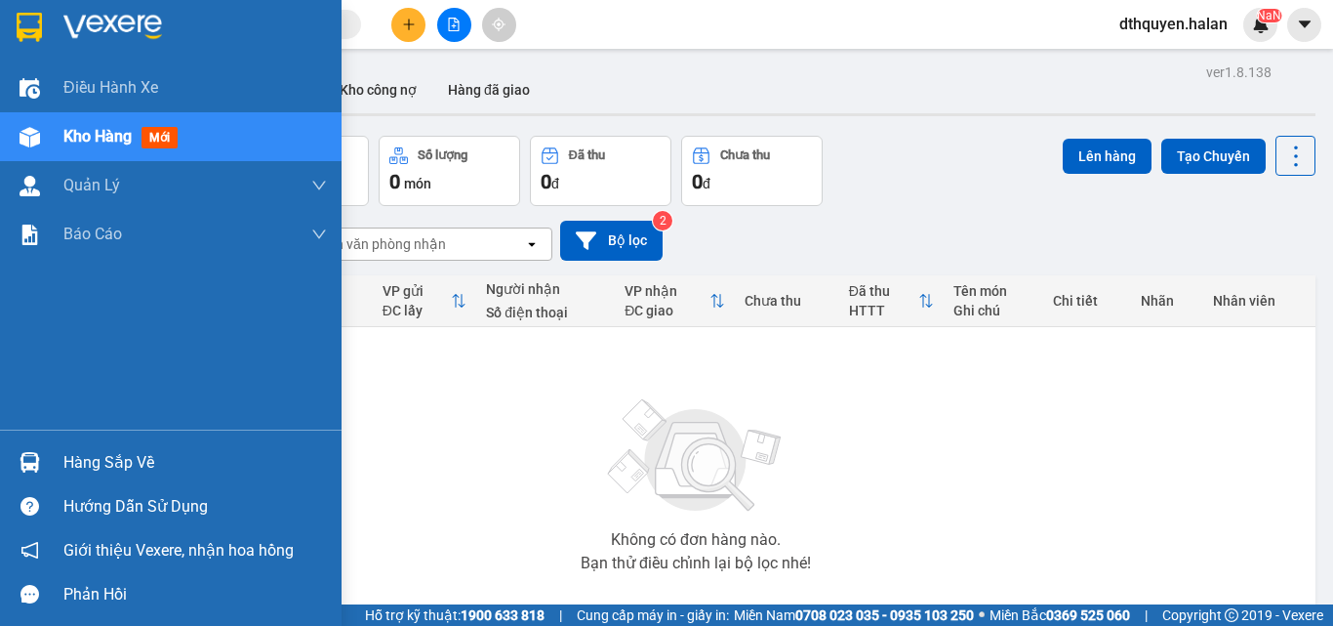
click at [143, 463] on div "Hàng sắp về" at bounding box center [195, 462] width 264 height 29
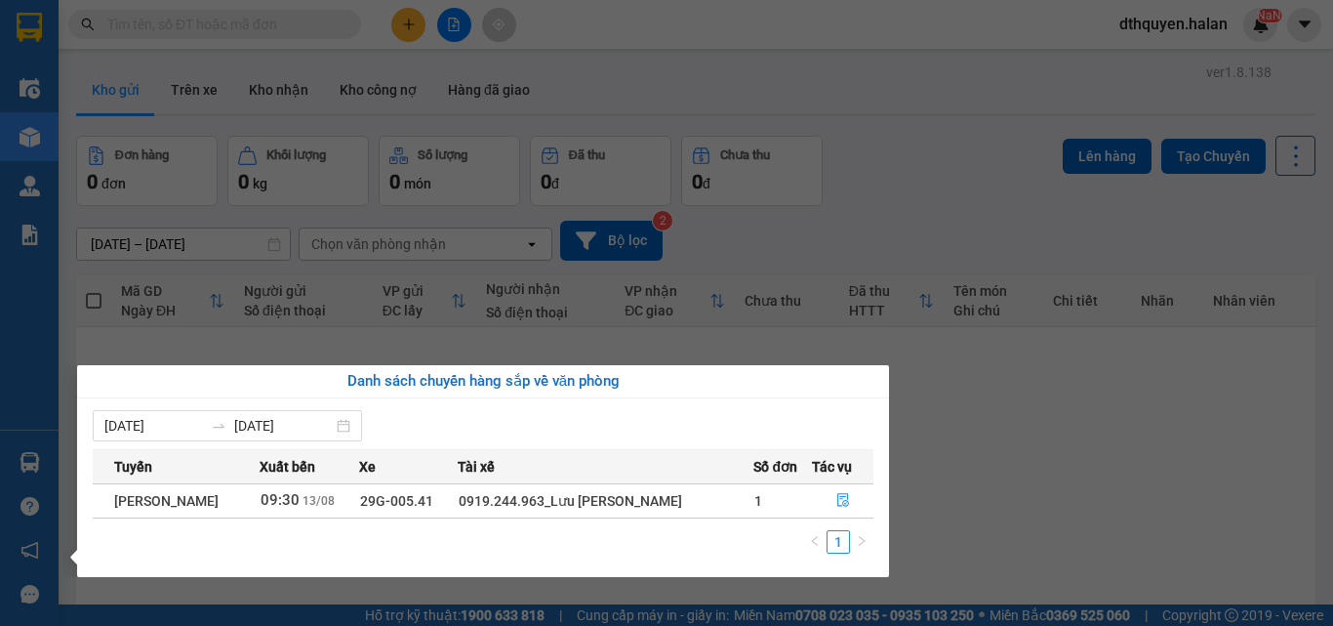
click at [990, 455] on section "Kết quả tìm kiếm ( 0 ) Bộ lọc No Data dthquyen.halan NaN Điều hành xe Kho hàng …" at bounding box center [666, 313] width 1333 height 626
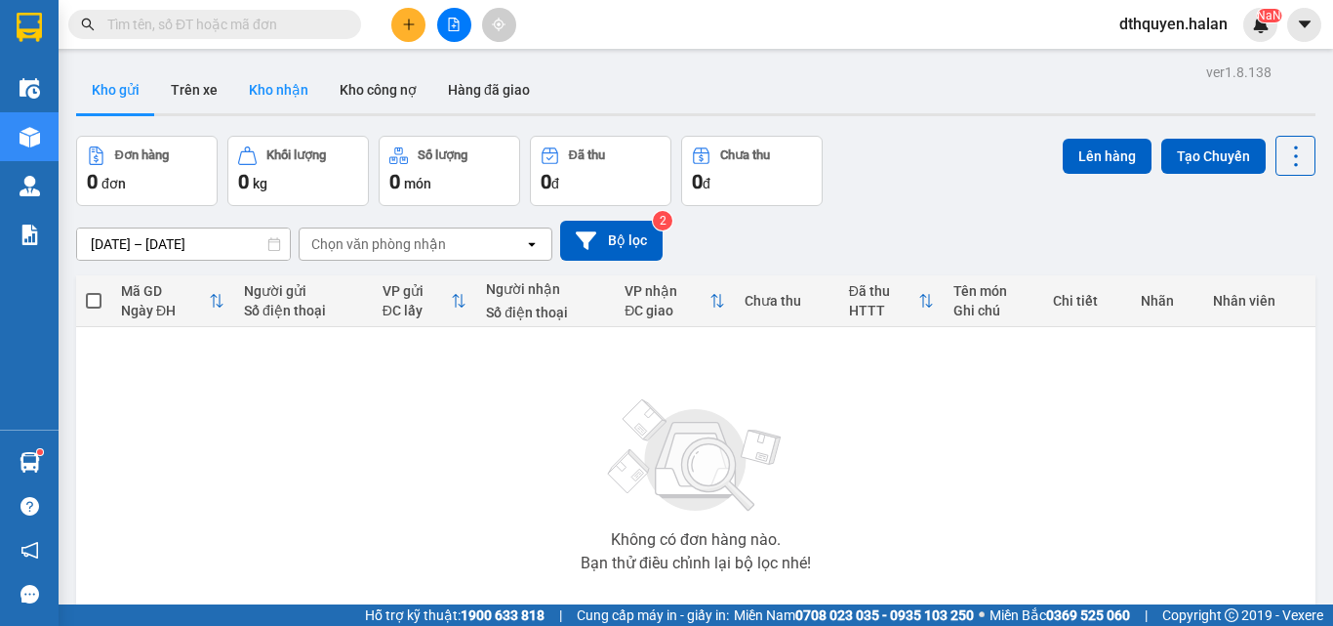
click at [278, 91] on button "Kho nhận" at bounding box center [278, 89] width 91 height 47
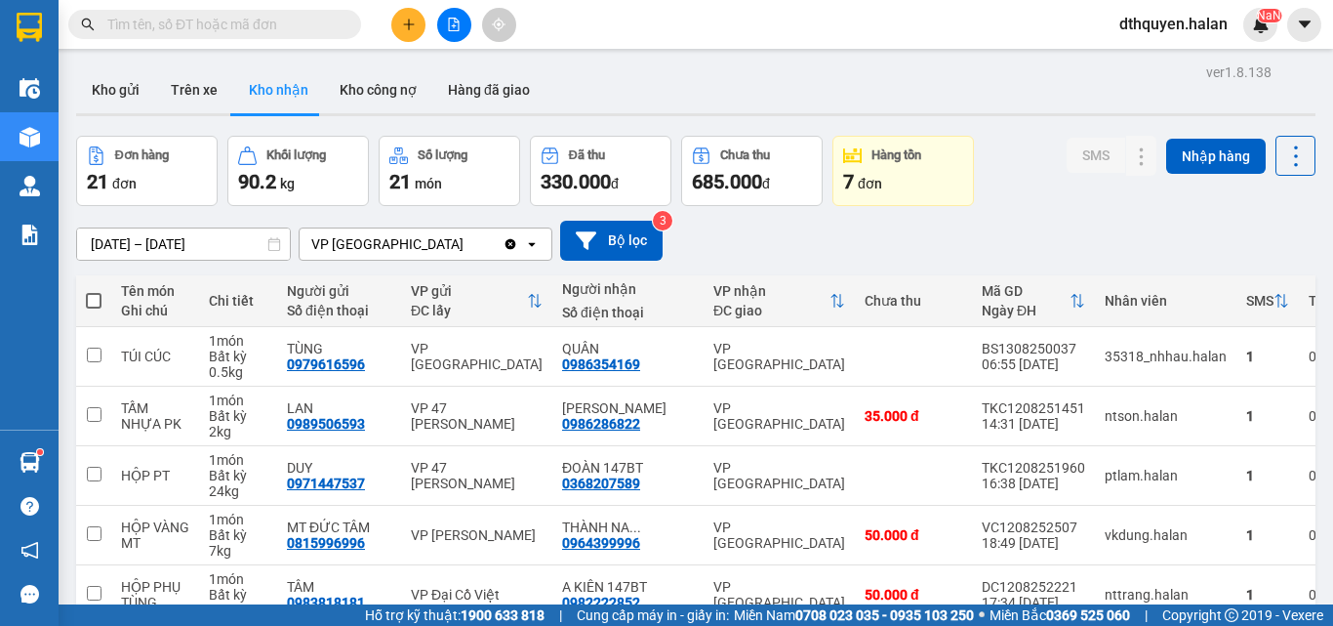
click at [404, 13] on button at bounding box center [408, 25] width 34 height 34
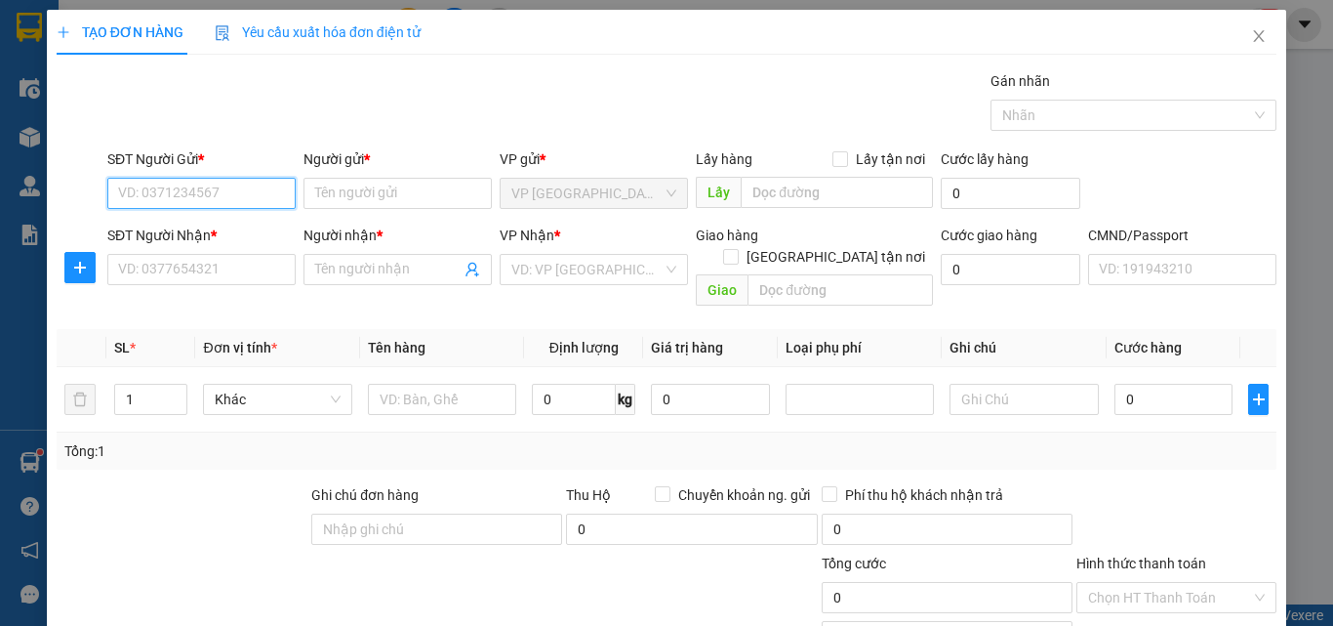
click at [152, 201] on input "SĐT Người Gửi *" at bounding box center [201, 193] width 188 height 31
type input "0913327751"
drag, startPoint x: 242, startPoint y: 218, endPoint x: 248, endPoint y: 230, distance: 14.0
click at [243, 218] on div "0913327751 - BS NHỠN 147BT" at bounding box center [214, 232] width 216 height 31
type input "BS NHỠN 147BT"
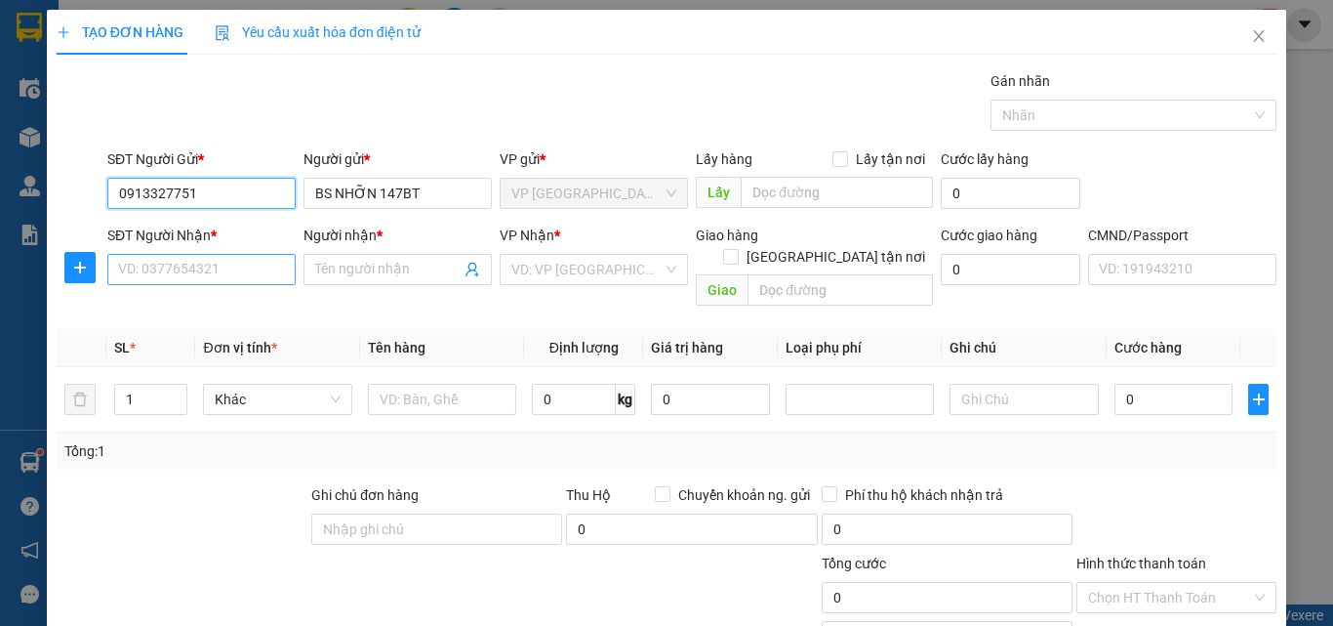
type input "0913327751"
click at [218, 271] on input "SĐT Người Nhận *" at bounding box center [201, 269] width 188 height 31
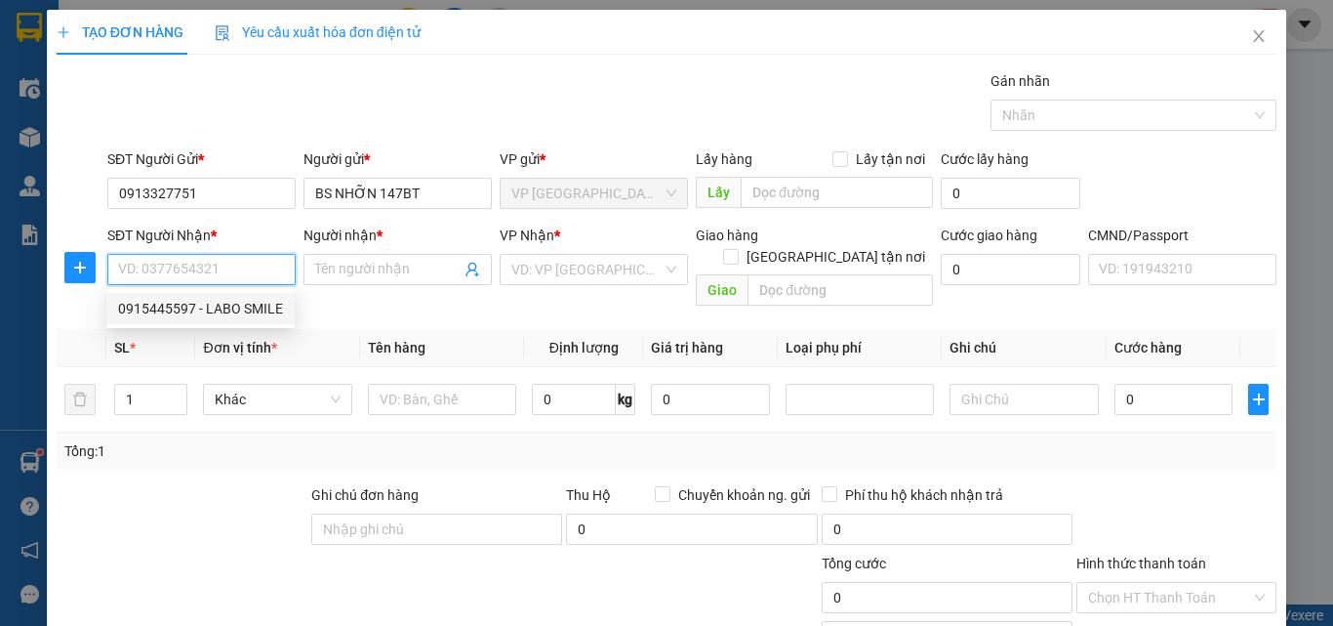
click at [231, 310] on div "0915445597 - LABO SMILE" at bounding box center [200, 308] width 165 height 21
type input "0915445597"
type input "LABO SMILE"
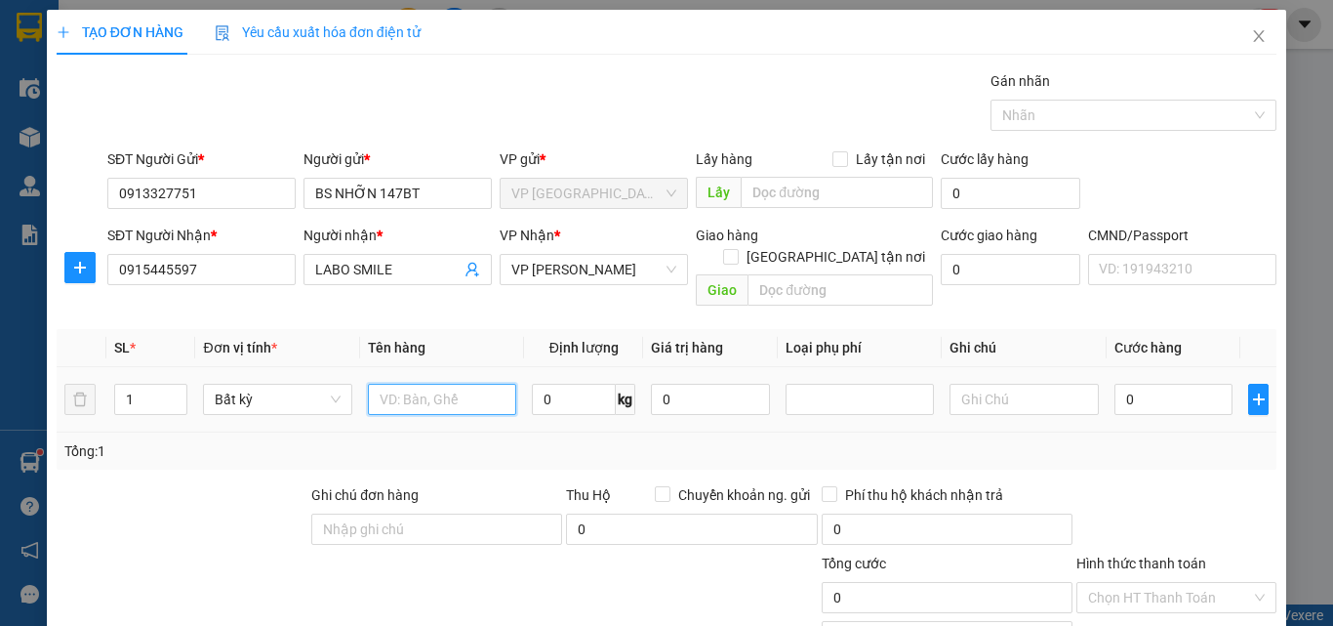
click at [460, 391] on input "text" at bounding box center [442, 399] width 148 height 31
type input "HỘP RĂNG"
click at [1181, 384] on input "0" at bounding box center [1174, 399] width 119 height 31
type input "3"
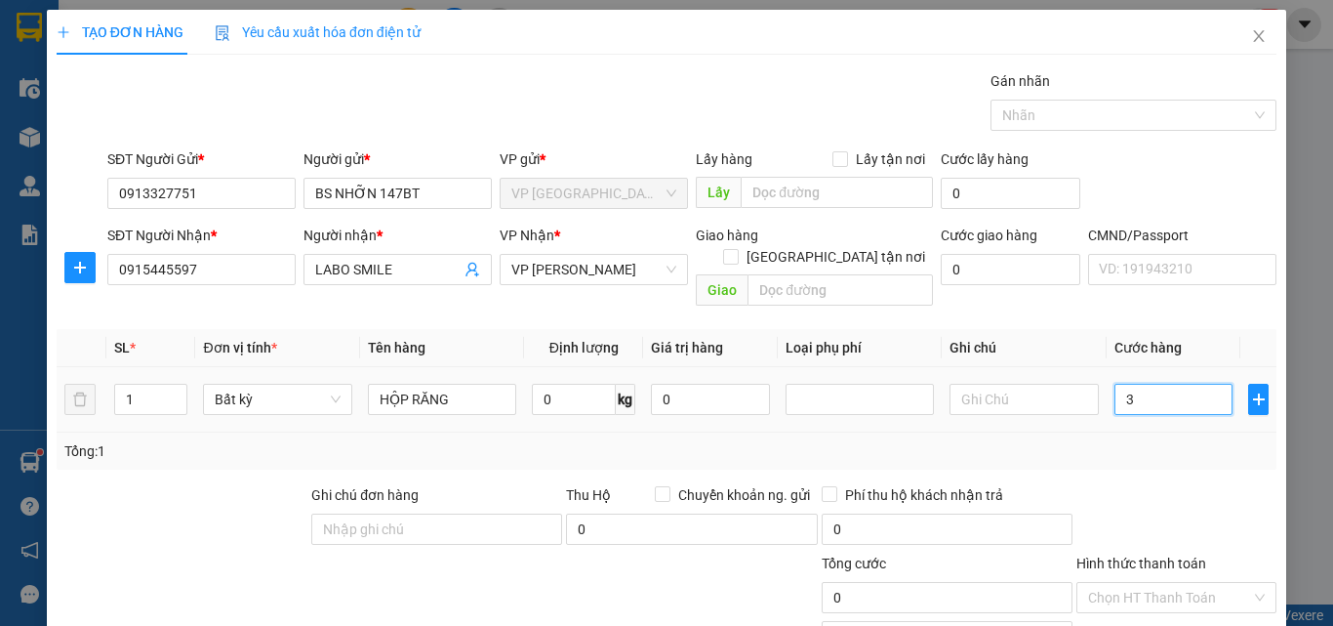
type input "3"
type input "35"
type input "350"
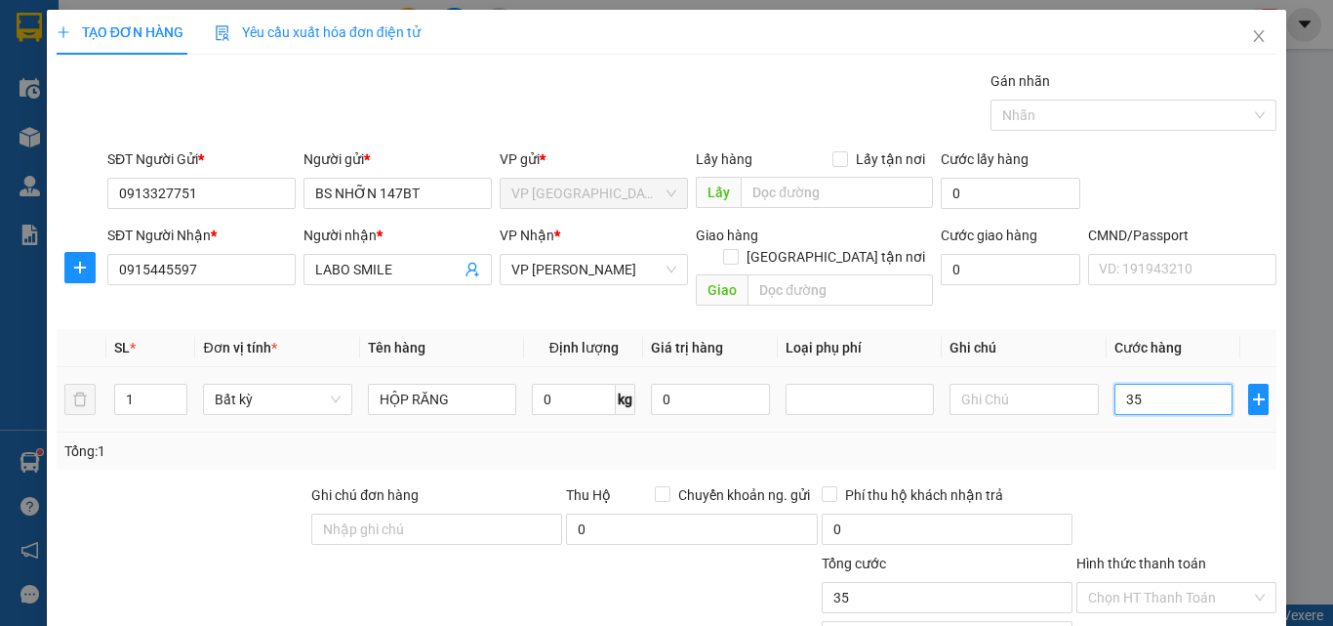
type input "350"
type input "3.500"
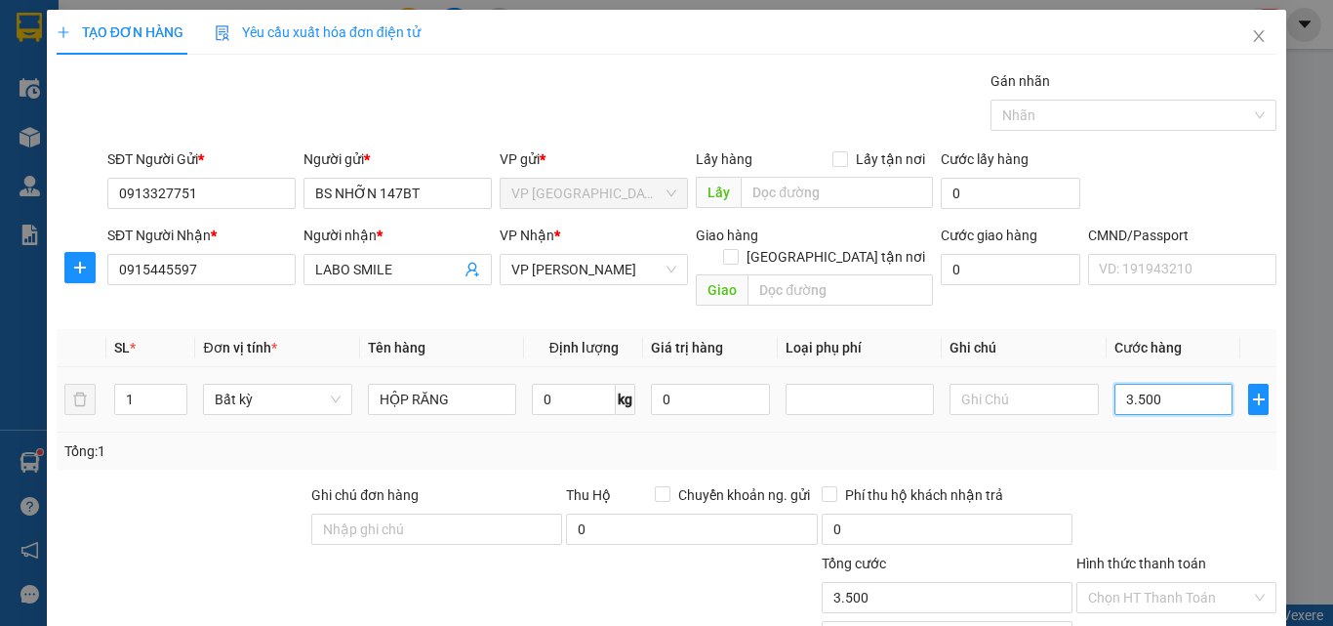
type input "35.000"
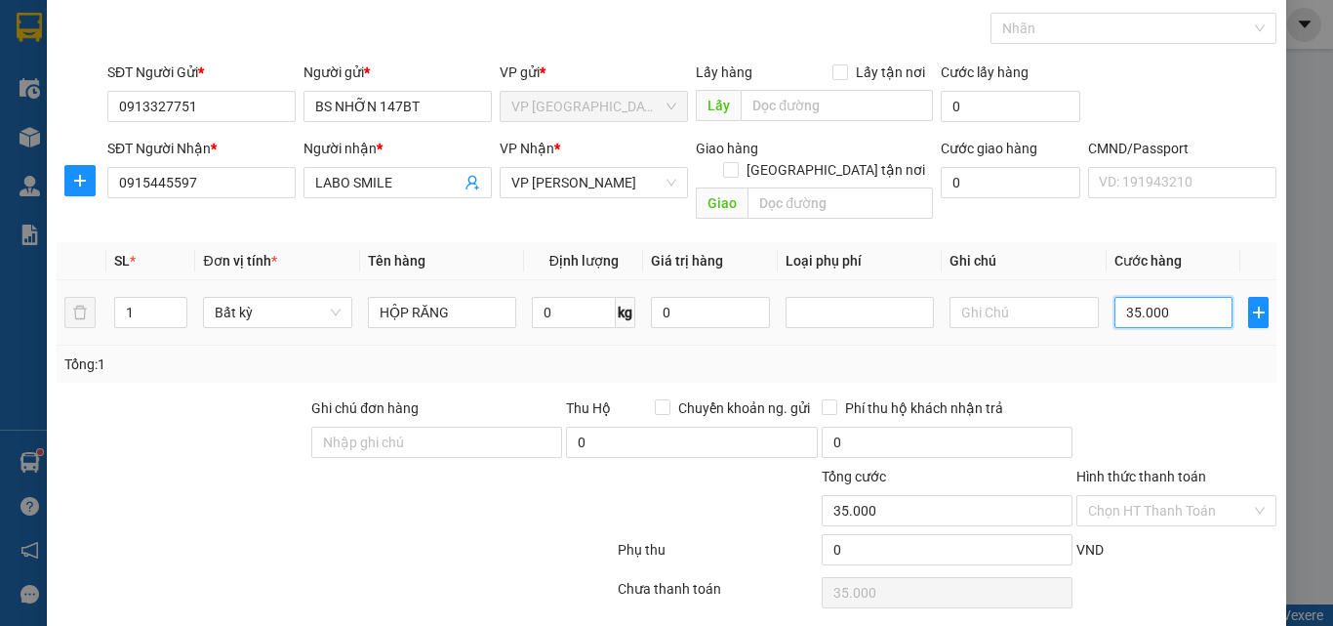
scroll to position [136, 0]
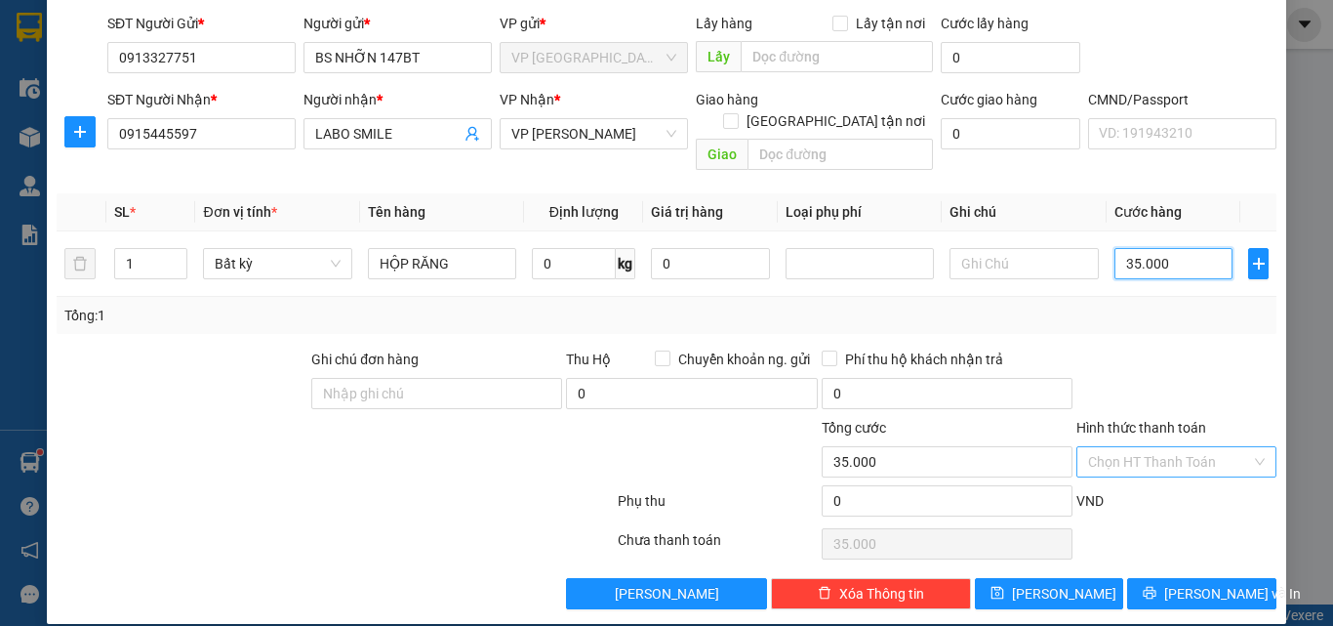
type input "35.000"
click at [1158, 447] on input "Hình thức thanh toán" at bounding box center [1169, 461] width 163 height 29
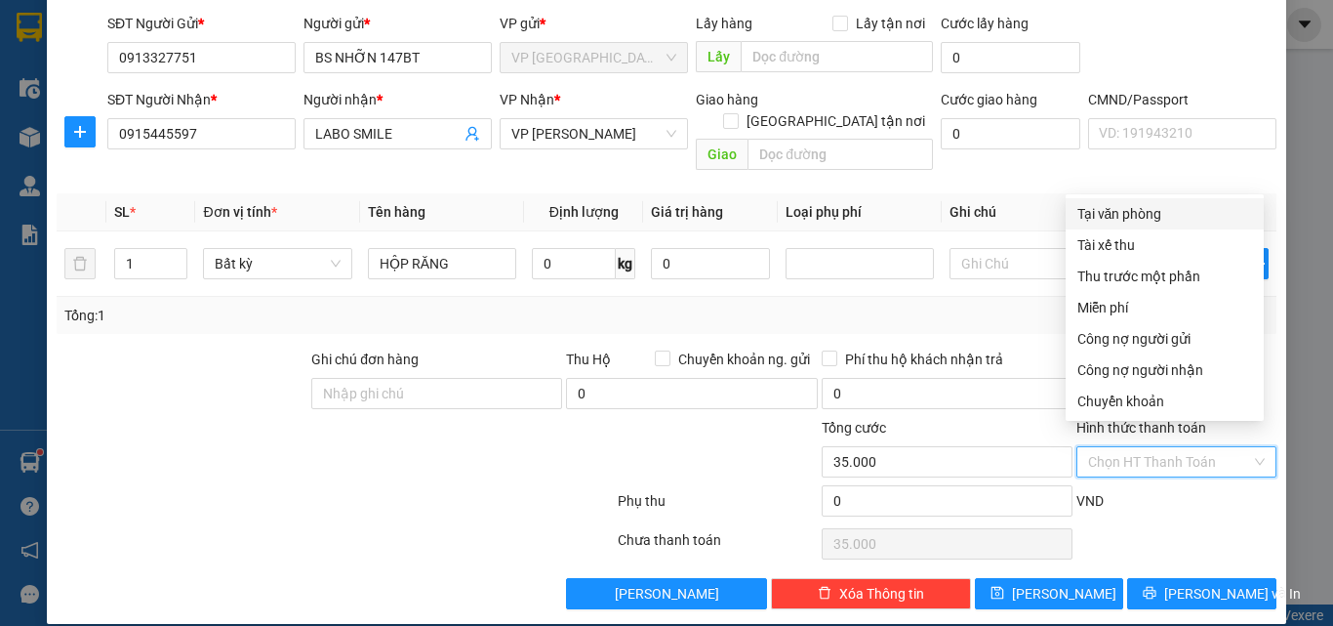
click at [1152, 218] on div "Tại văn phòng" at bounding box center [1165, 213] width 175 height 21
type input "0"
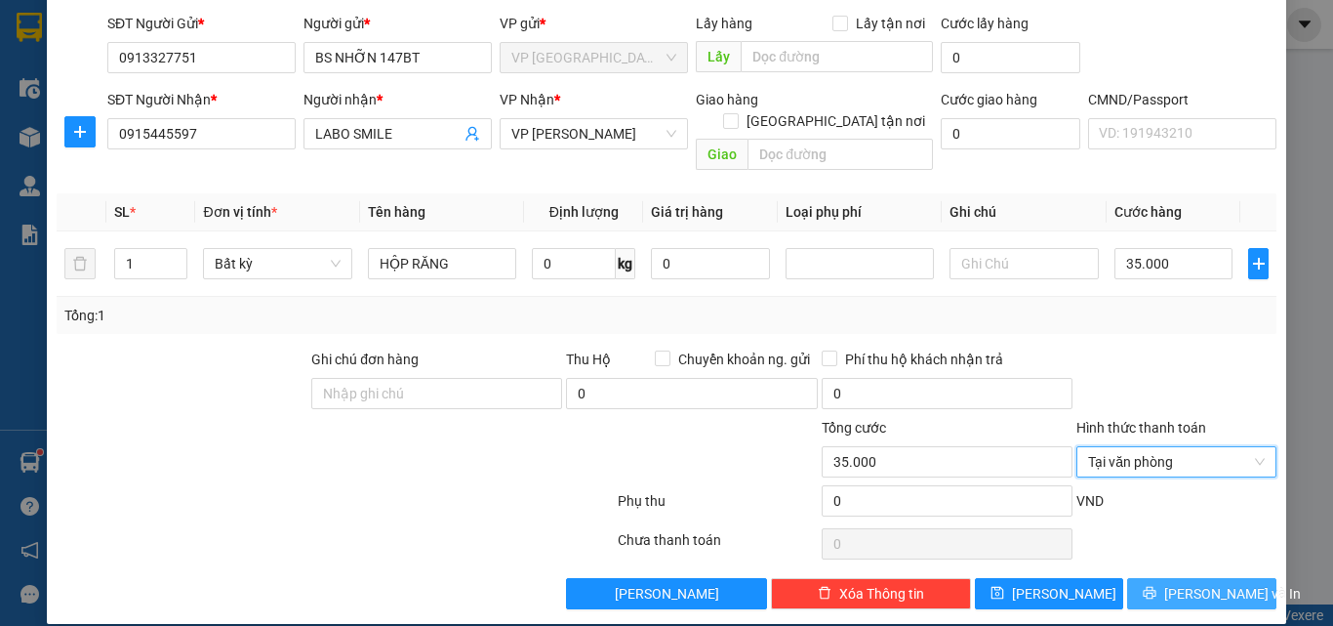
click at [1194, 583] on span "[PERSON_NAME] và In" at bounding box center [1232, 593] width 137 height 21
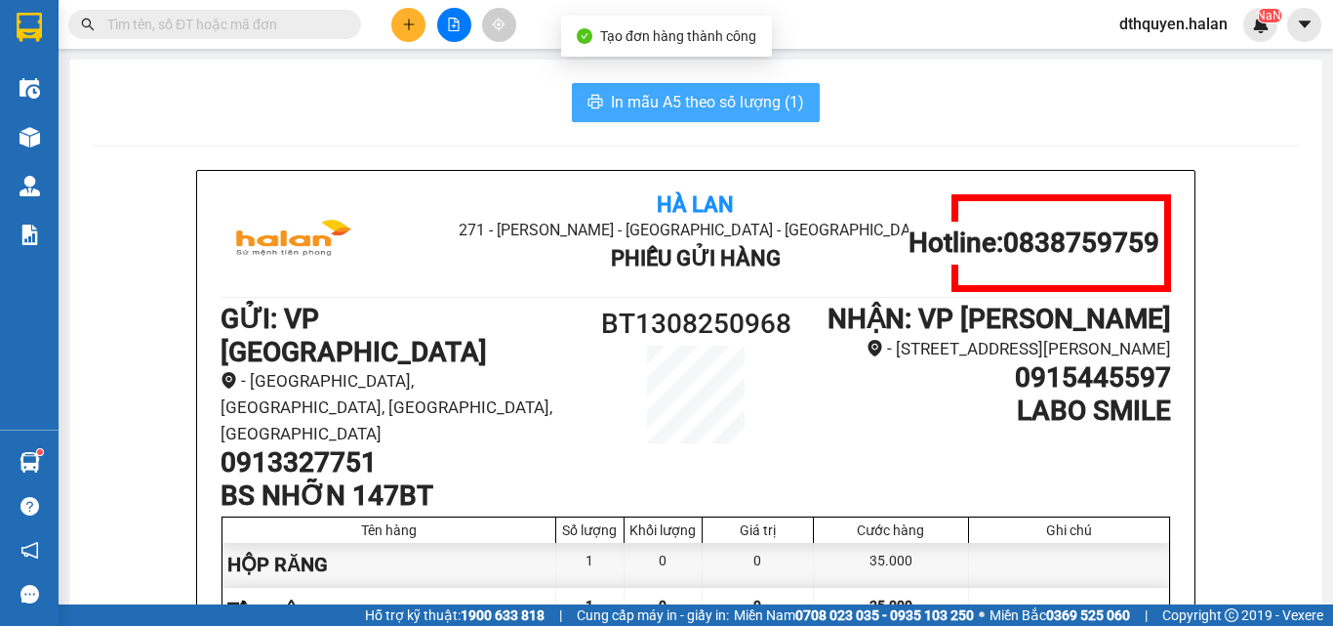
click at [621, 113] on span "In mẫu A5 theo số lượng (1)" at bounding box center [707, 102] width 193 height 24
click at [624, 94] on span "In mẫu A5 theo số lượng (1)" at bounding box center [707, 102] width 193 height 24
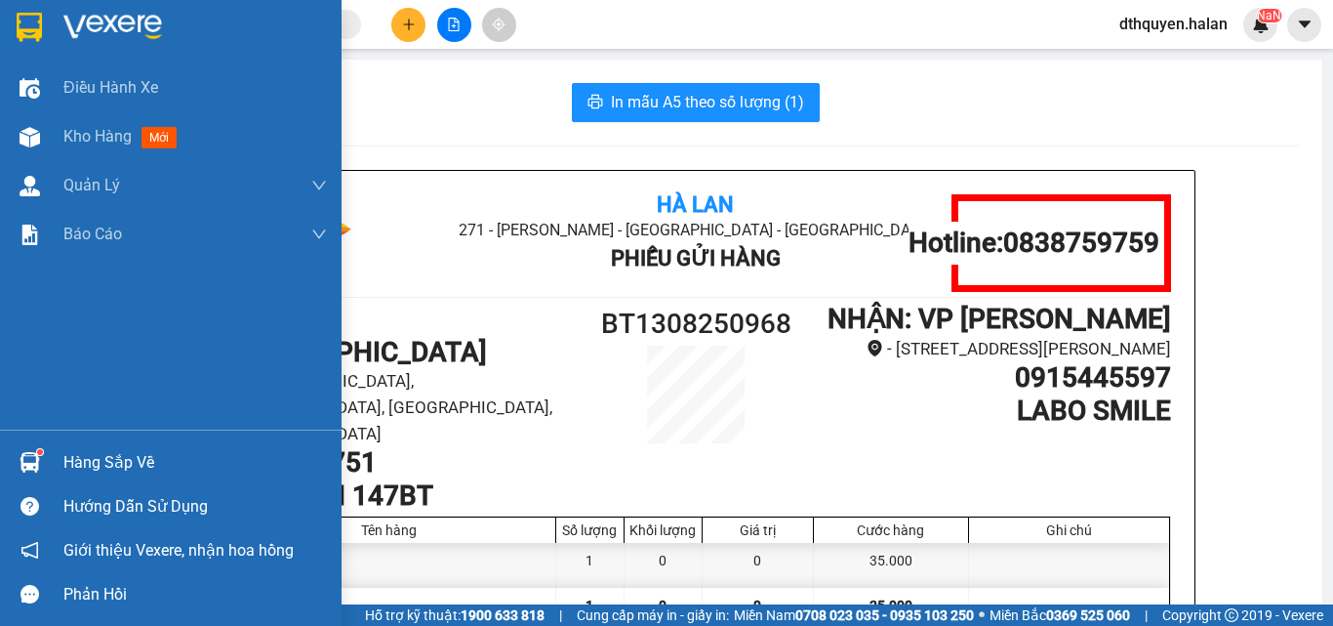
click at [99, 449] on div "Hàng sắp về" at bounding box center [195, 462] width 264 height 29
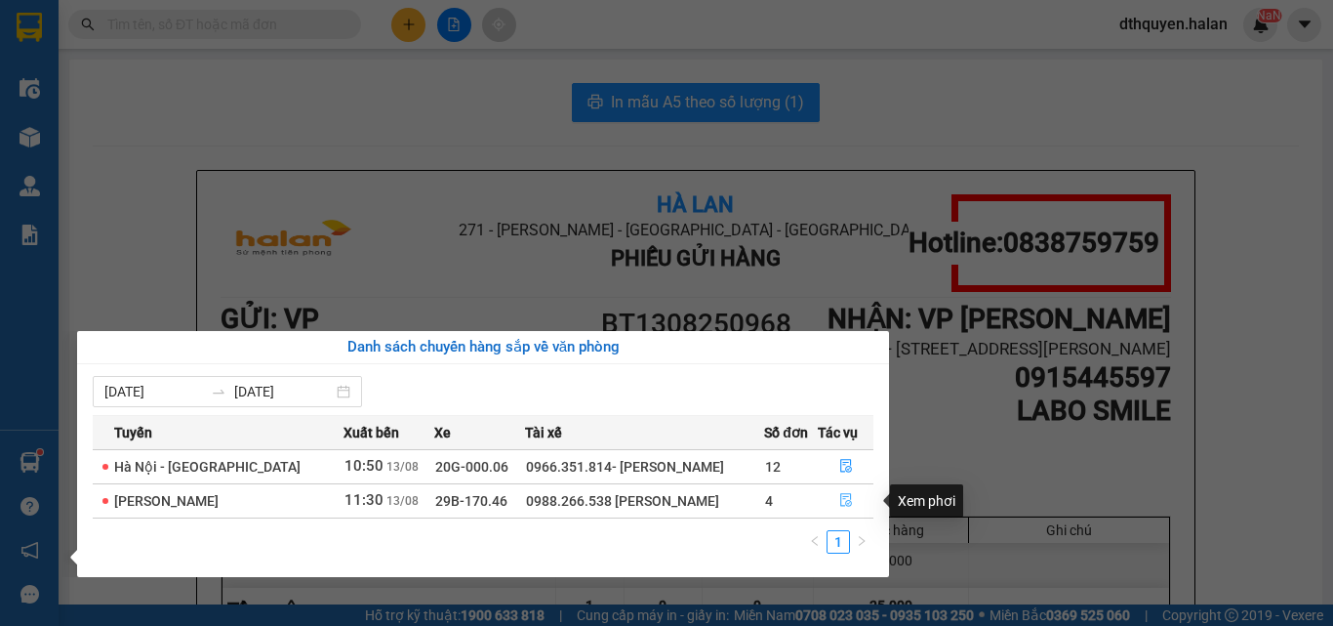
click at [844, 502] on icon "file-done" at bounding box center [846, 501] width 12 height 14
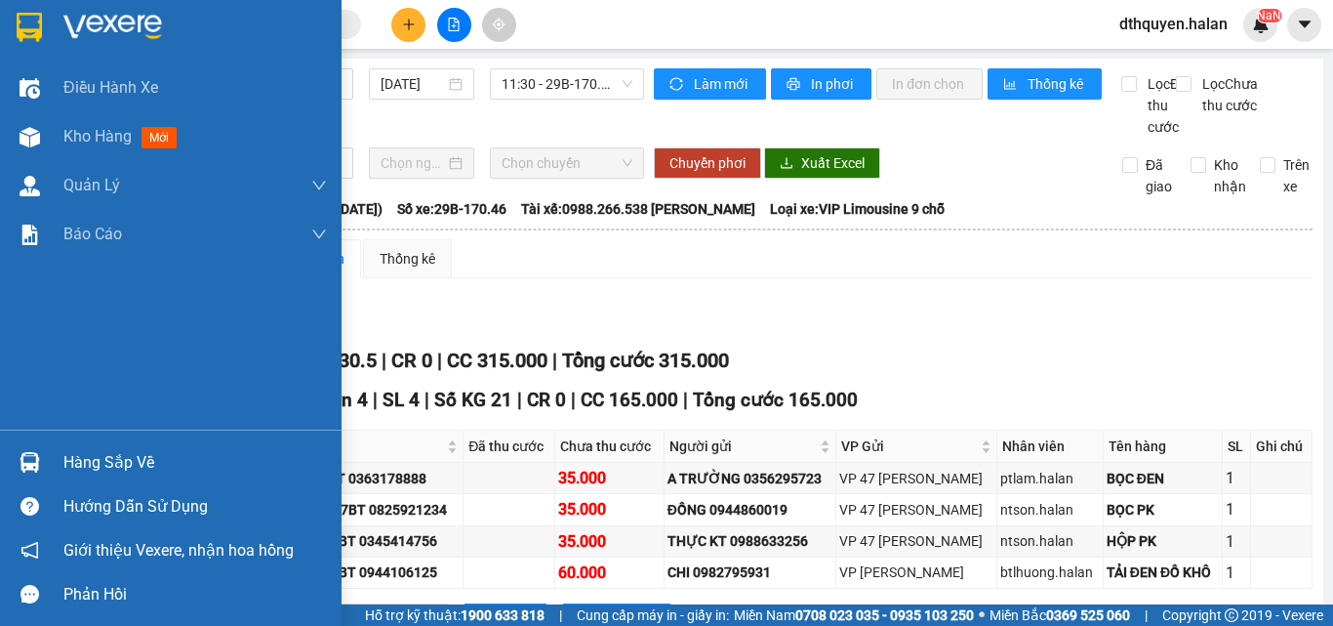
click at [124, 456] on div "Hàng sắp về" at bounding box center [195, 462] width 264 height 29
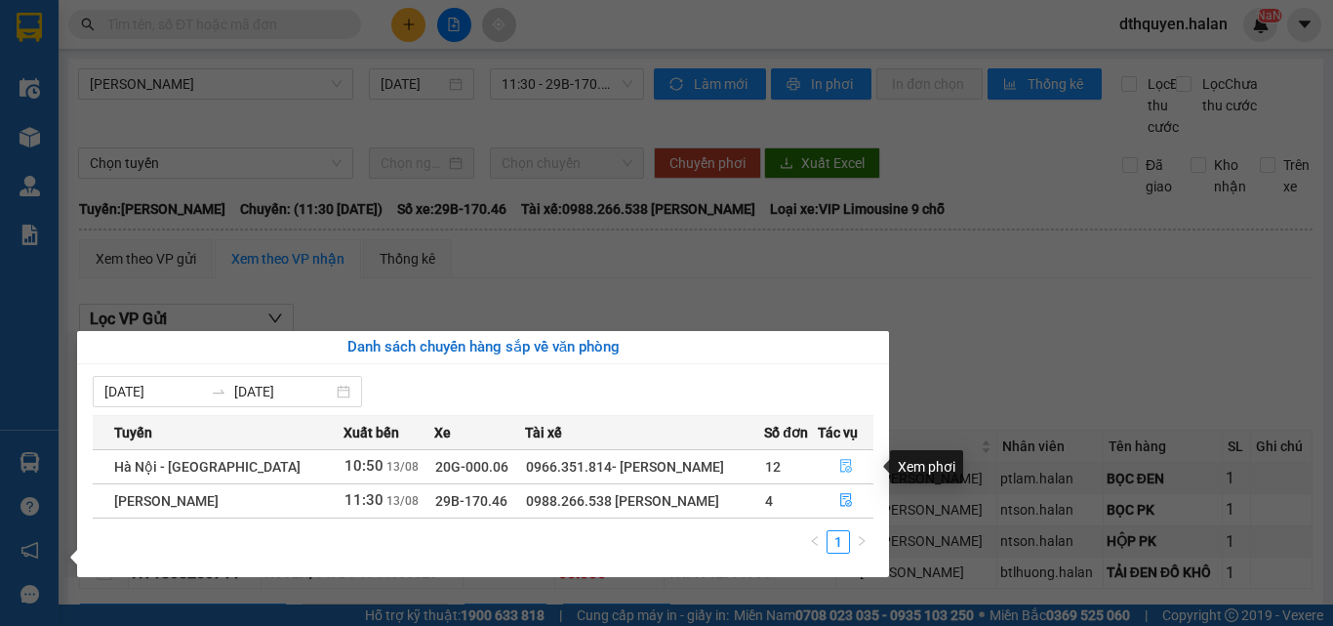
click at [840, 462] on icon "file-done" at bounding box center [846, 467] width 12 height 14
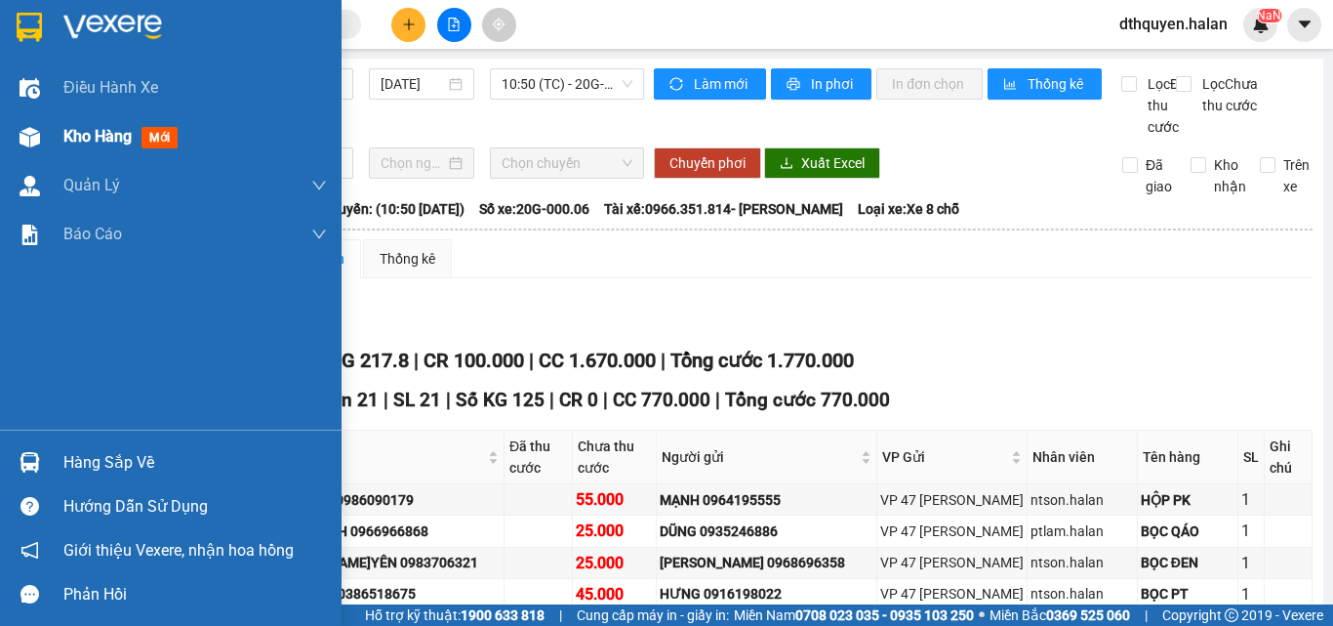
click at [103, 146] on div "Kho hàng mới" at bounding box center [124, 136] width 122 height 24
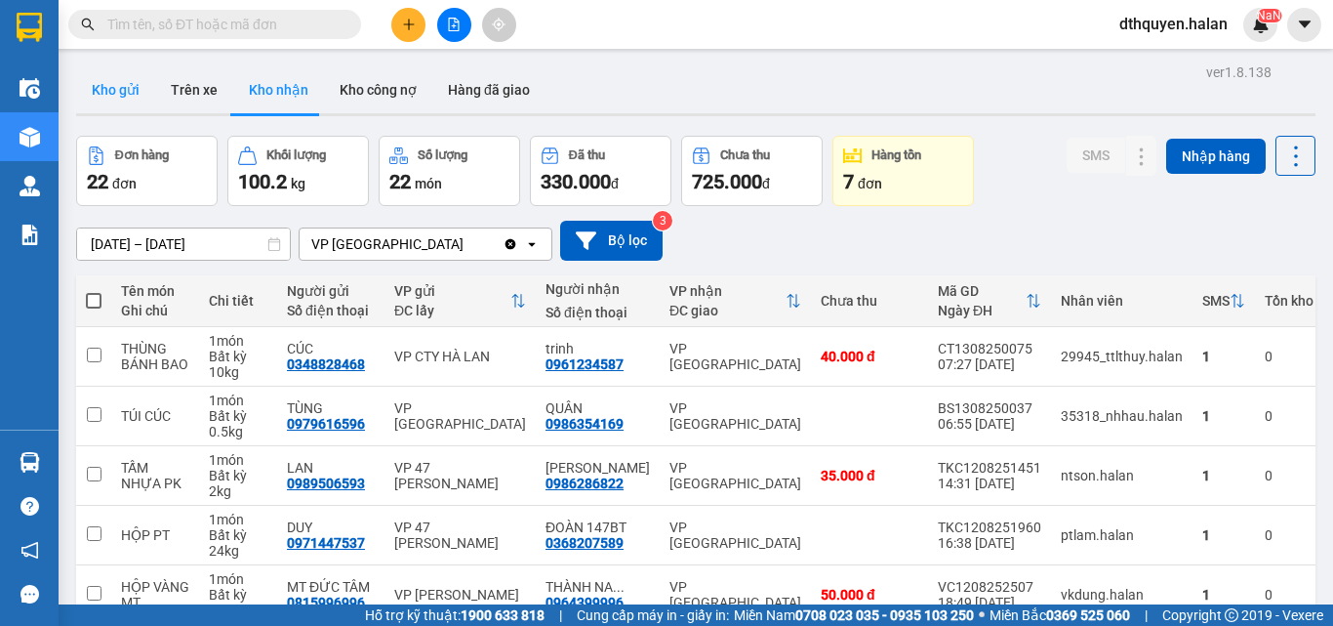
click at [117, 96] on button "Kho gửi" at bounding box center [115, 89] width 79 height 47
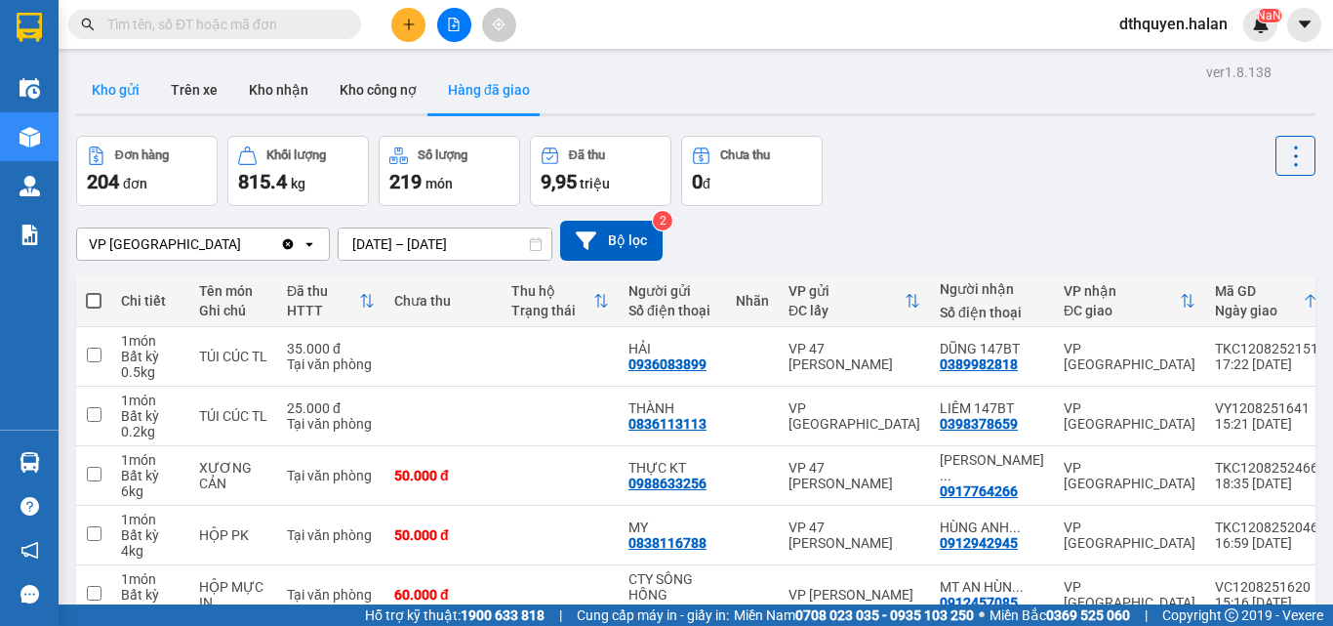
click at [134, 82] on button "Kho gửi" at bounding box center [115, 89] width 79 height 47
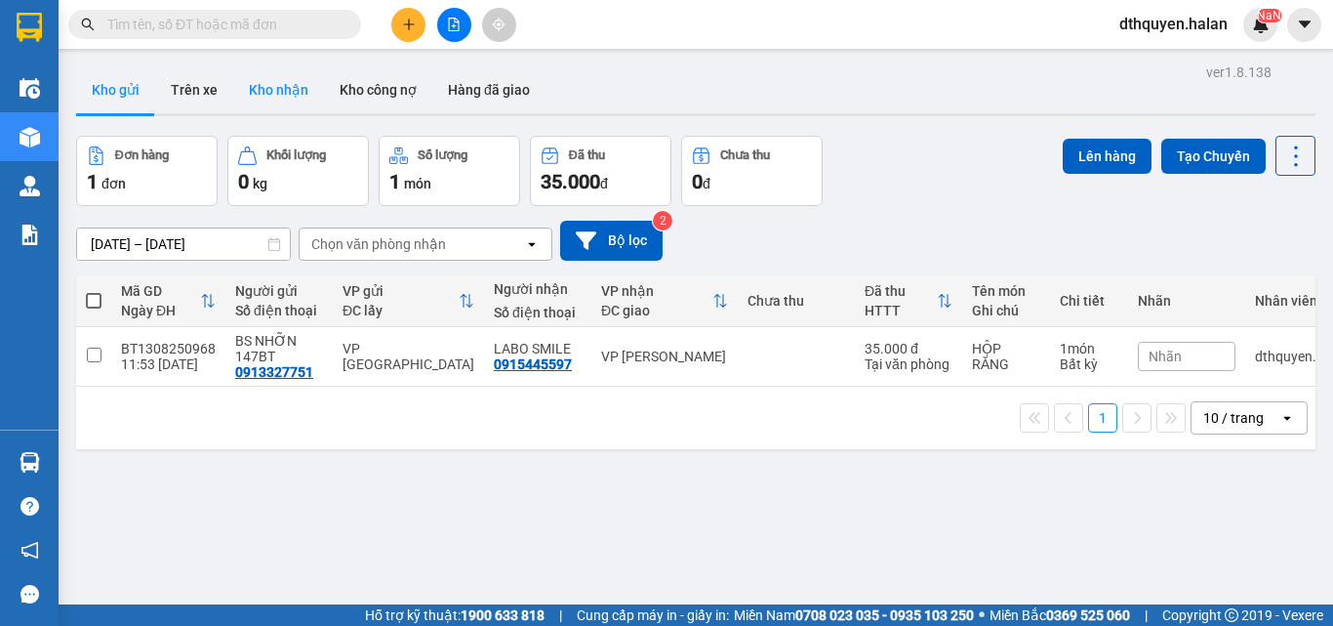
click at [295, 106] on button "Kho nhận" at bounding box center [278, 89] width 91 height 47
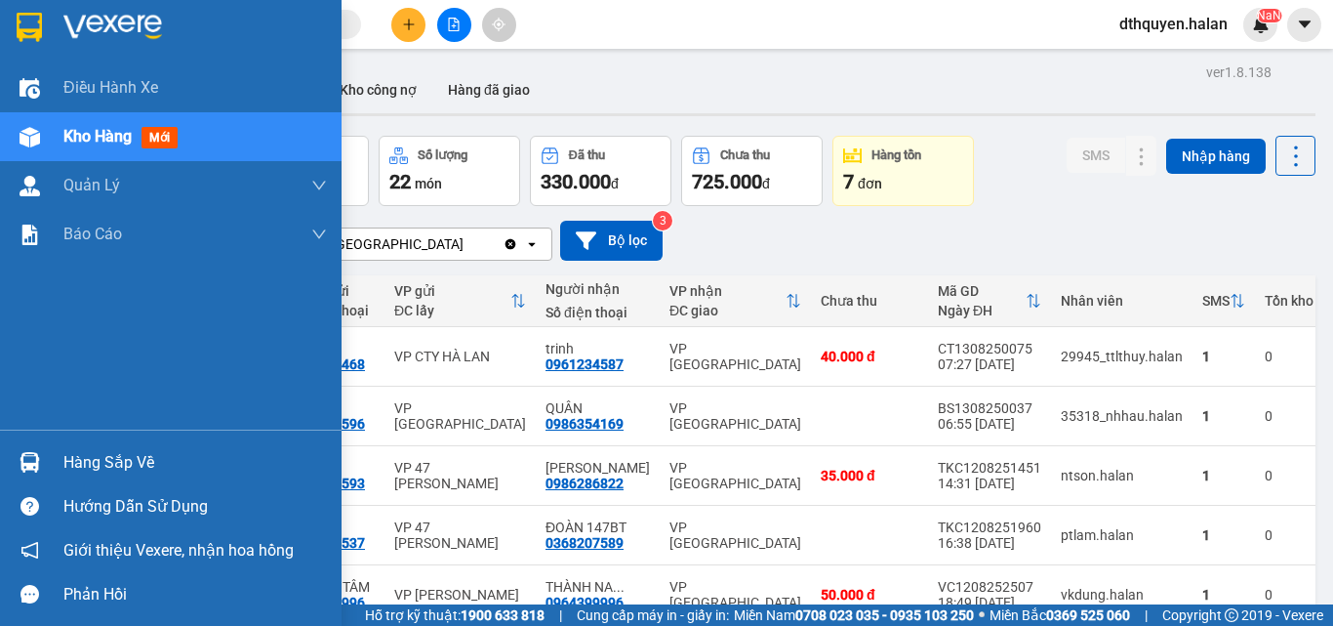
click at [72, 466] on div "Hàng sắp về" at bounding box center [195, 462] width 264 height 29
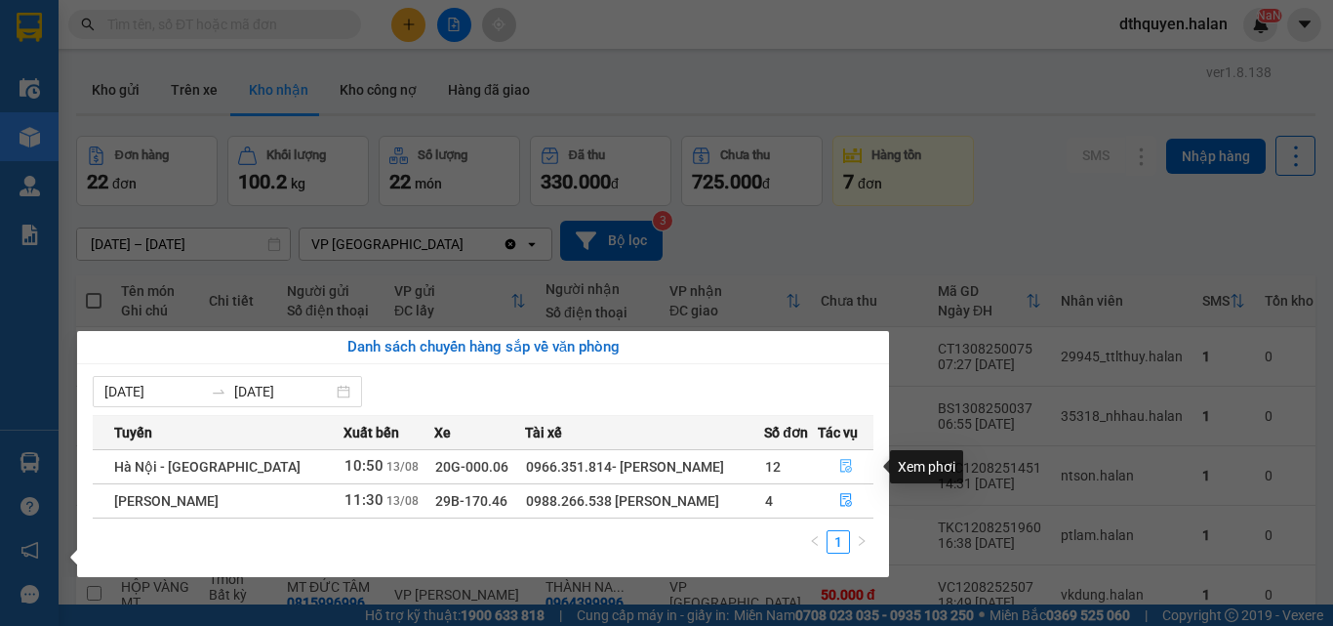
click at [835, 466] on button "button" at bounding box center [846, 466] width 55 height 31
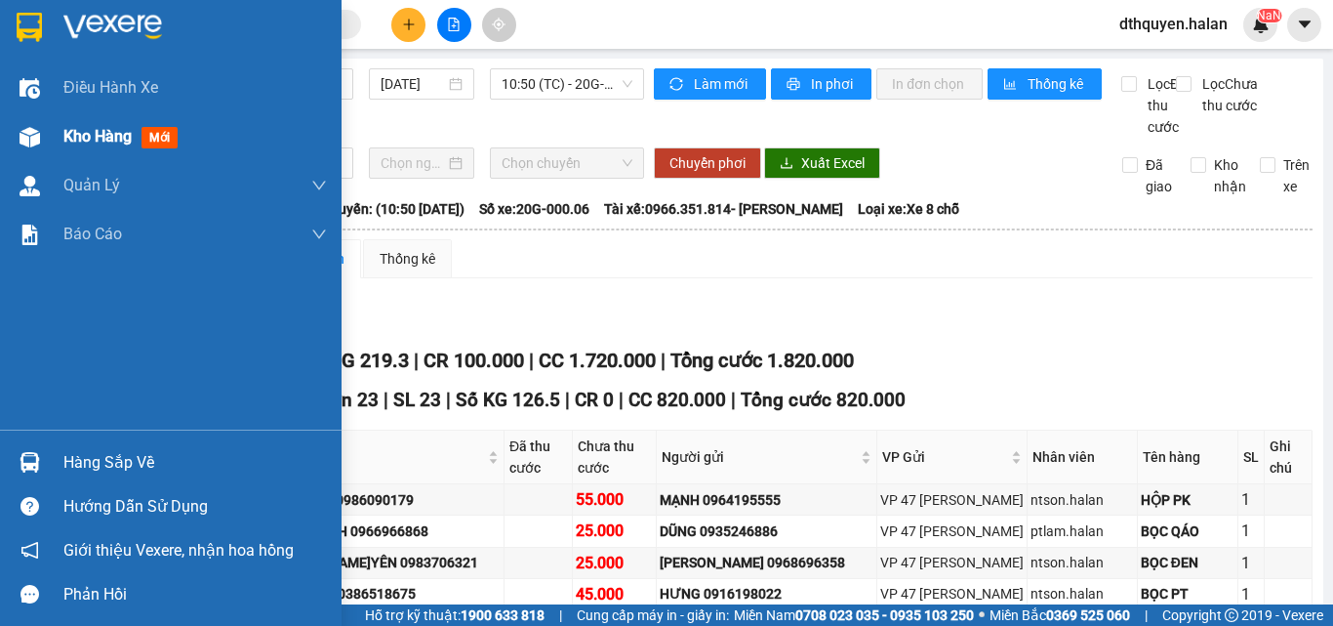
click at [127, 144] on span "Kho hàng" at bounding box center [97, 136] width 68 height 19
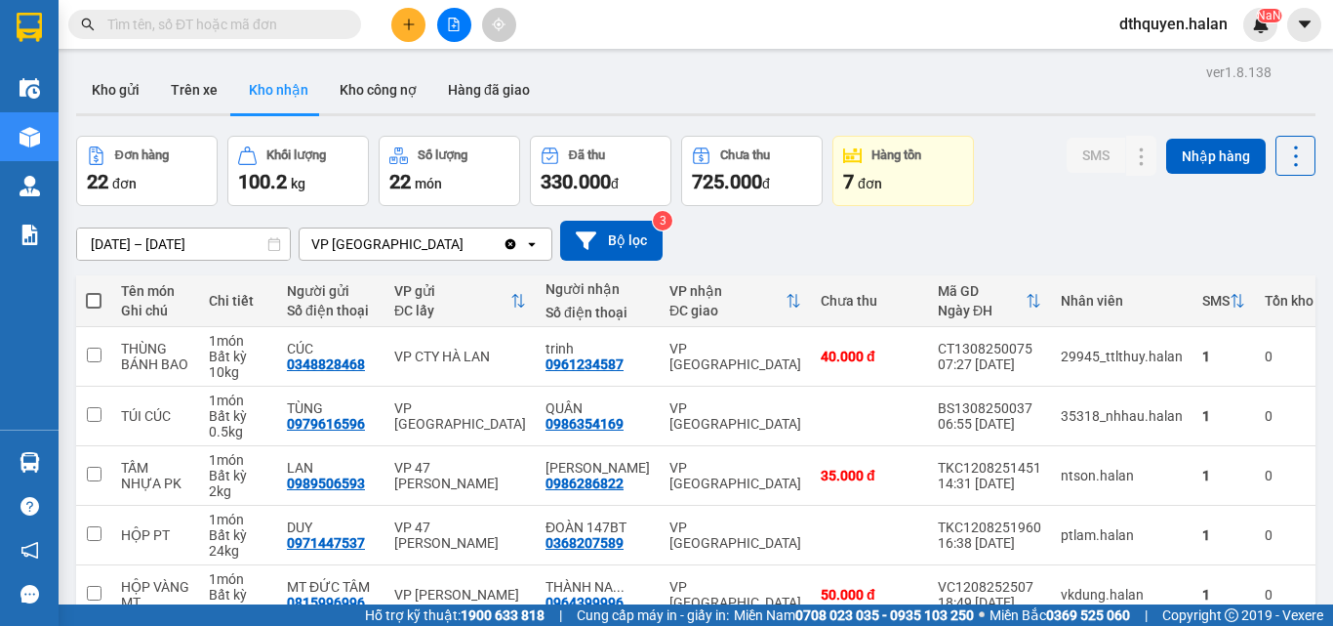
drag, startPoint x: 123, startPoint y: 72, endPoint x: 354, endPoint y: 113, distance: 234.9
click at [127, 72] on button "Kho gửi" at bounding box center [115, 89] width 79 height 47
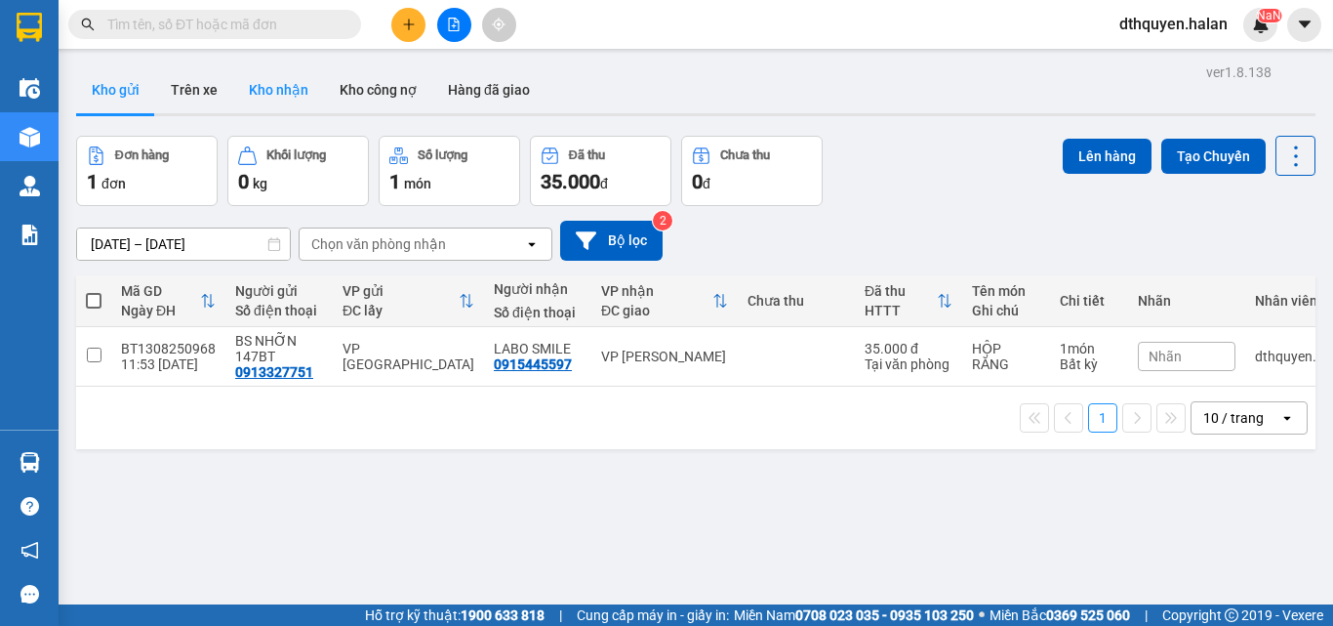
click at [295, 66] on button "Kho nhận" at bounding box center [278, 89] width 91 height 47
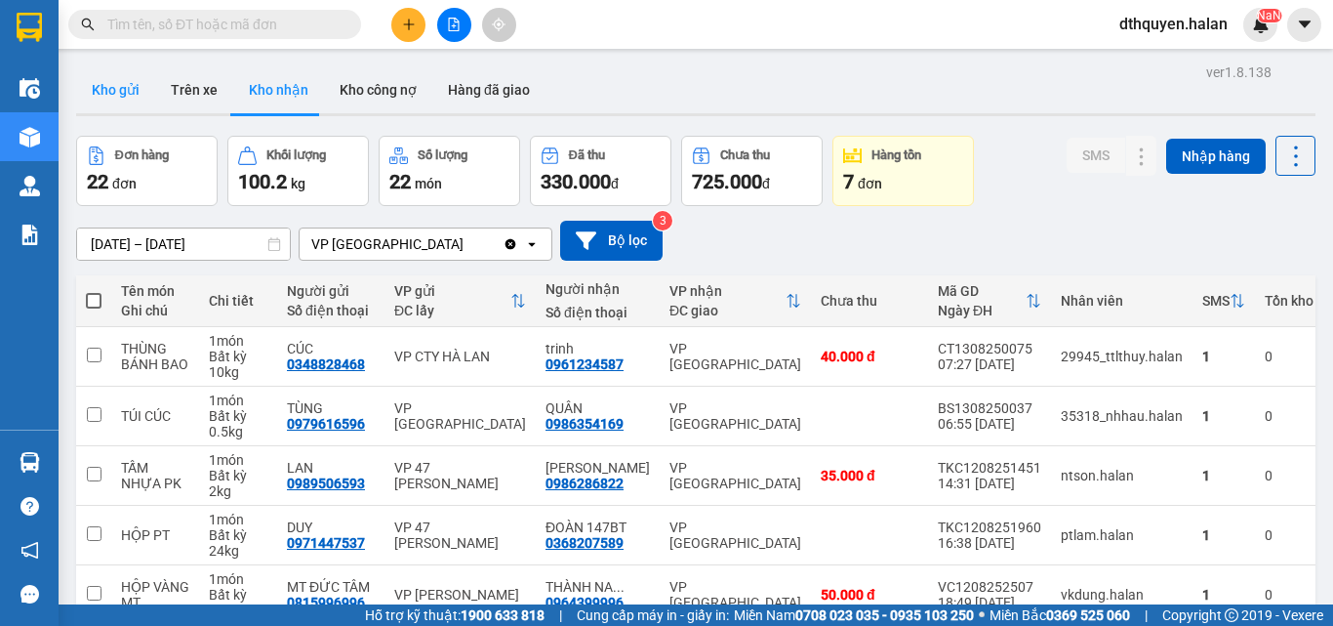
click at [102, 82] on button "Kho gửi" at bounding box center [115, 89] width 79 height 47
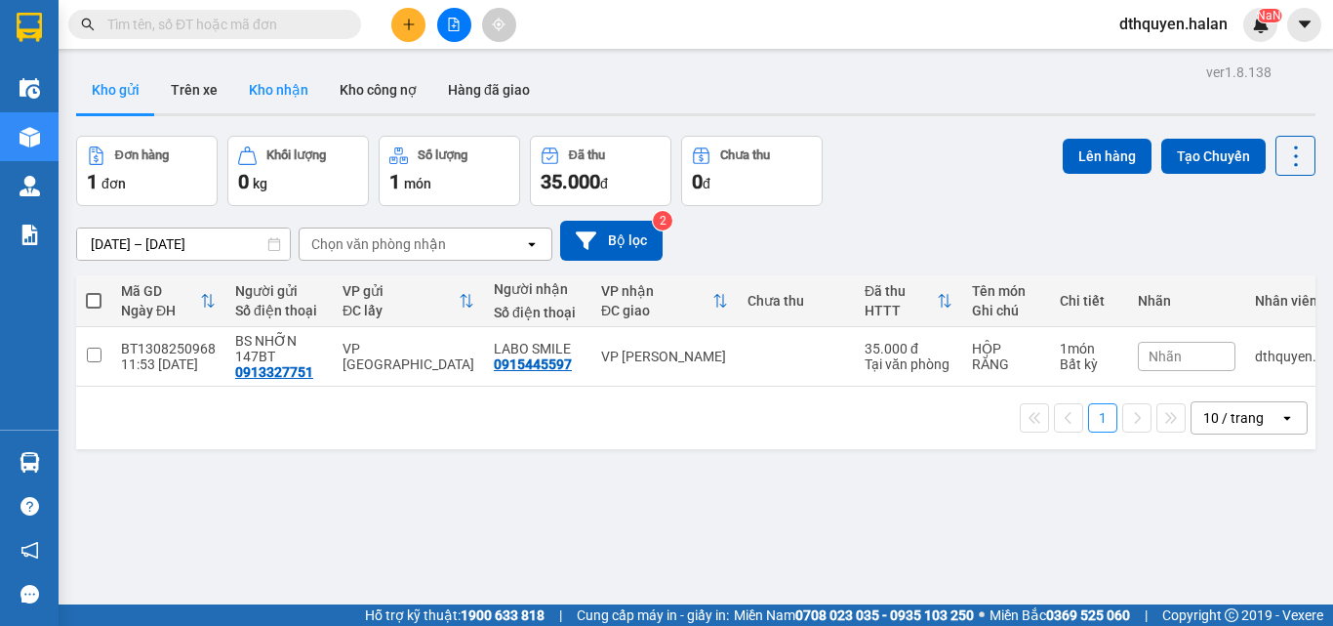
click at [282, 77] on button "Kho nhận" at bounding box center [278, 89] width 91 height 47
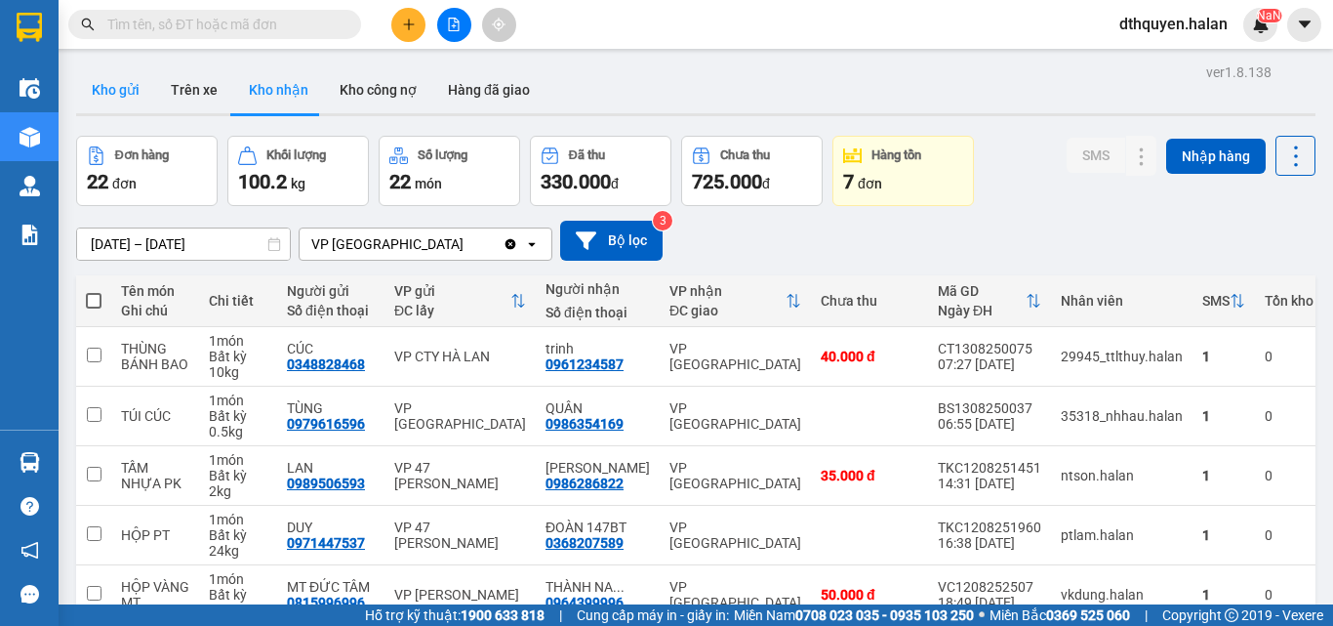
click at [103, 68] on button "Kho gửi" at bounding box center [115, 89] width 79 height 47
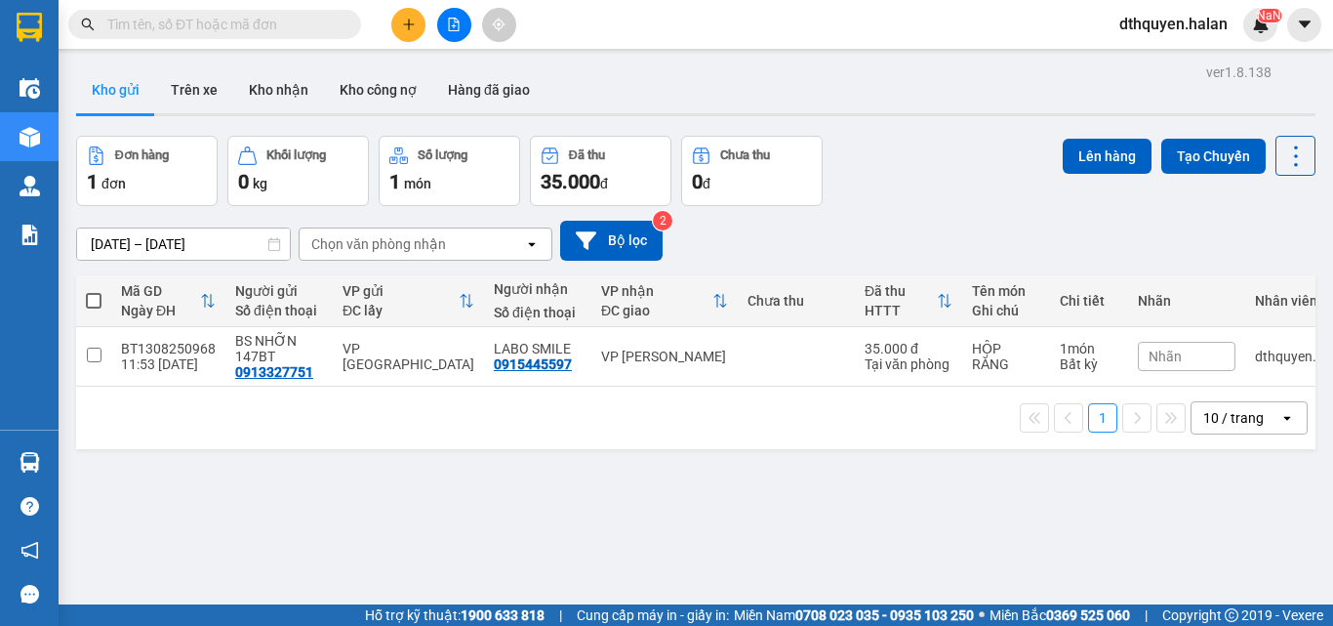
click at [90, 293] on span at bounding box center [94, 301] width 16 height 16
click at [94, 291] on input "checkbox" at bounding box center [94, 291] width 0 height 0
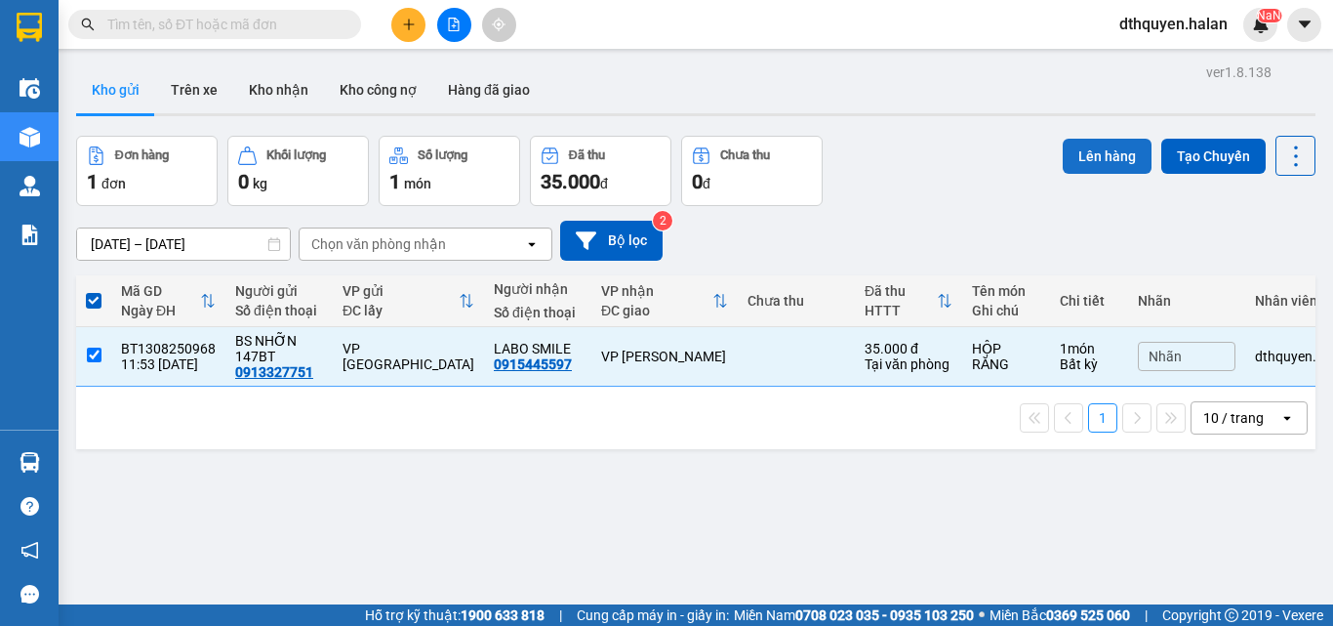
click at [1087, 143] on button "Lên hàng" at bounding box center [1107, 156] width 89 height 35
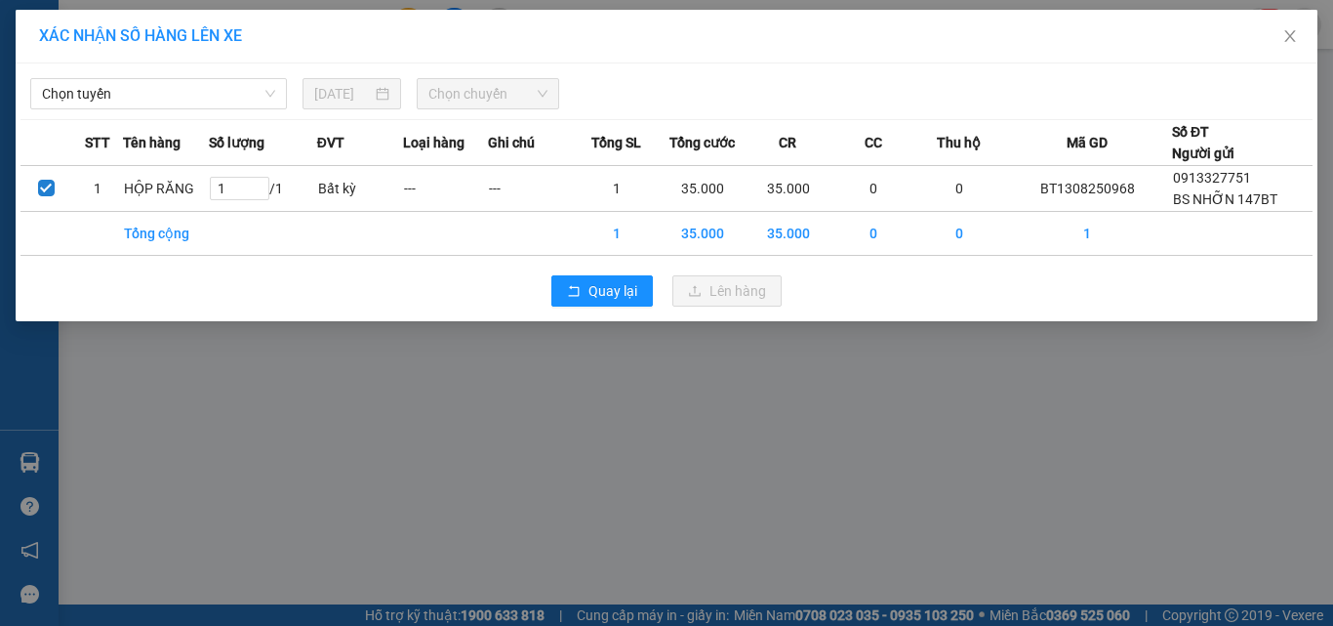
click at [159, 73] on div "Chọn tuyến [DATE] Chọn chuyến" at bounding box center [666, 88] width 1292 height 41
click at [197, 89] on span "Chọn tuyến" at bounding box center [158, 93] width 233 height 29
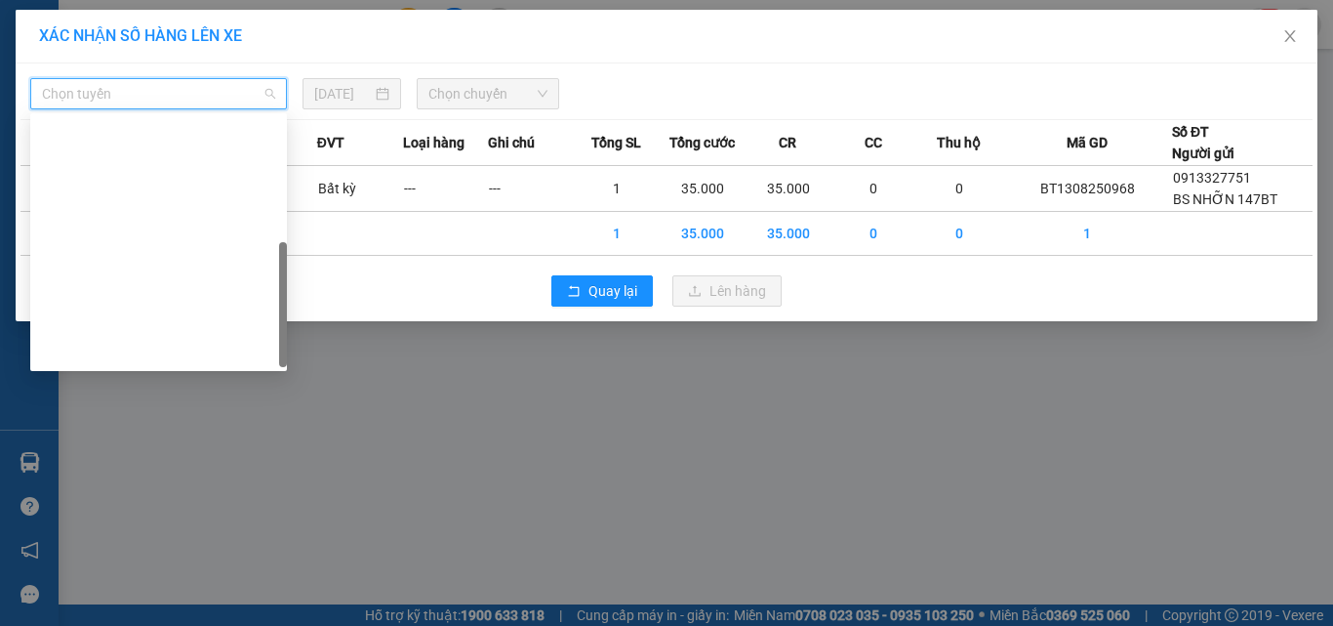
click at [164, 591] on div "Tuyên Quang - [GEOGRAPHIC_DATA]" at bounding box center [158, 601] width 233 height 21
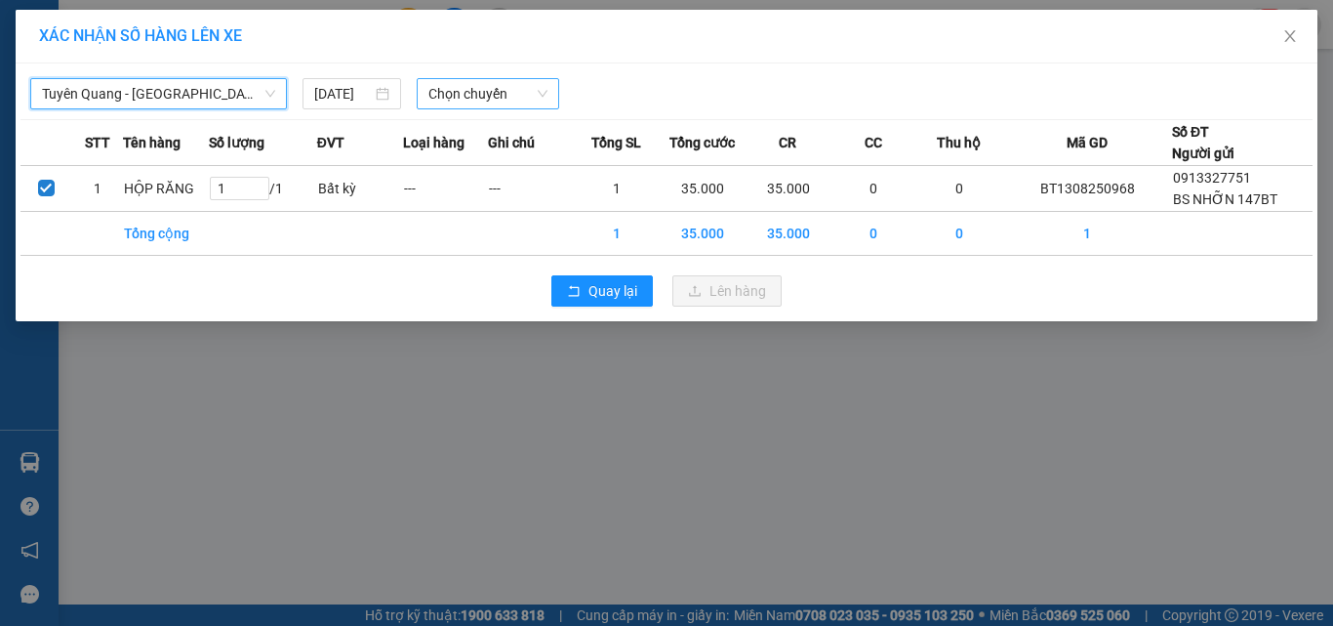
click at [442, 84] on span "Chọn chuyến" at bounding box center [488, 93] width 120 height 29
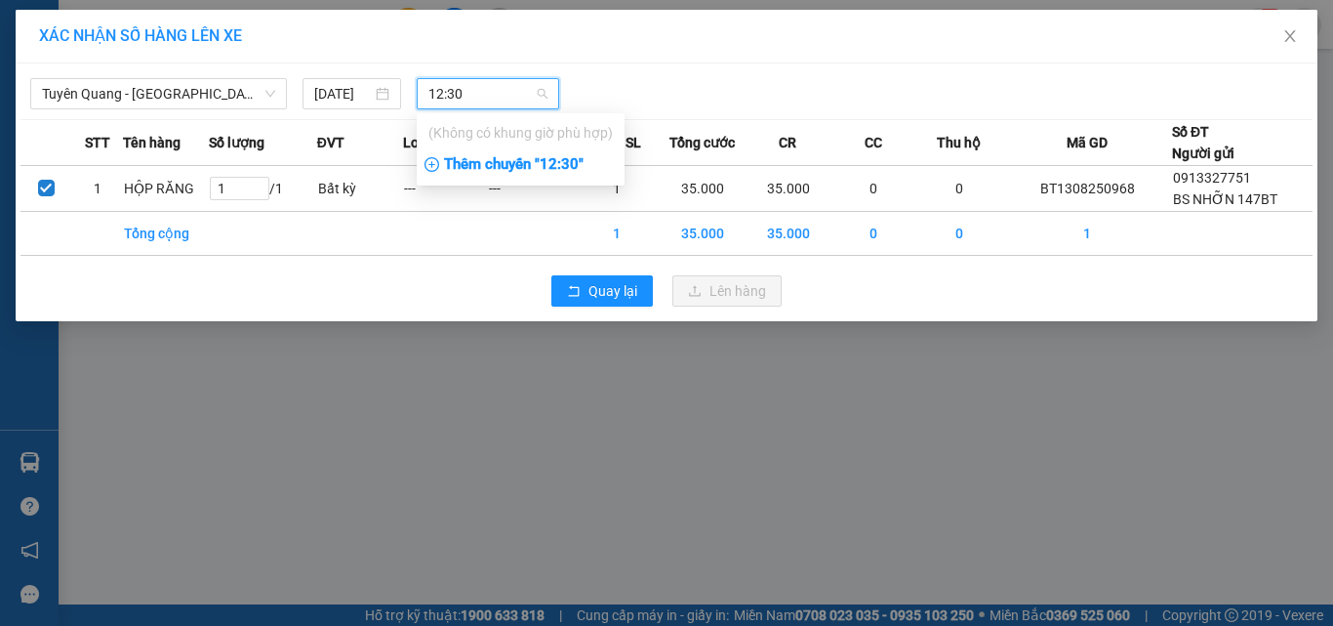
type input "12:30"
click at [556, 166] on div "Thêm chuyến " 12:30 "" at bounding box center [521, 164] width 208 height 33
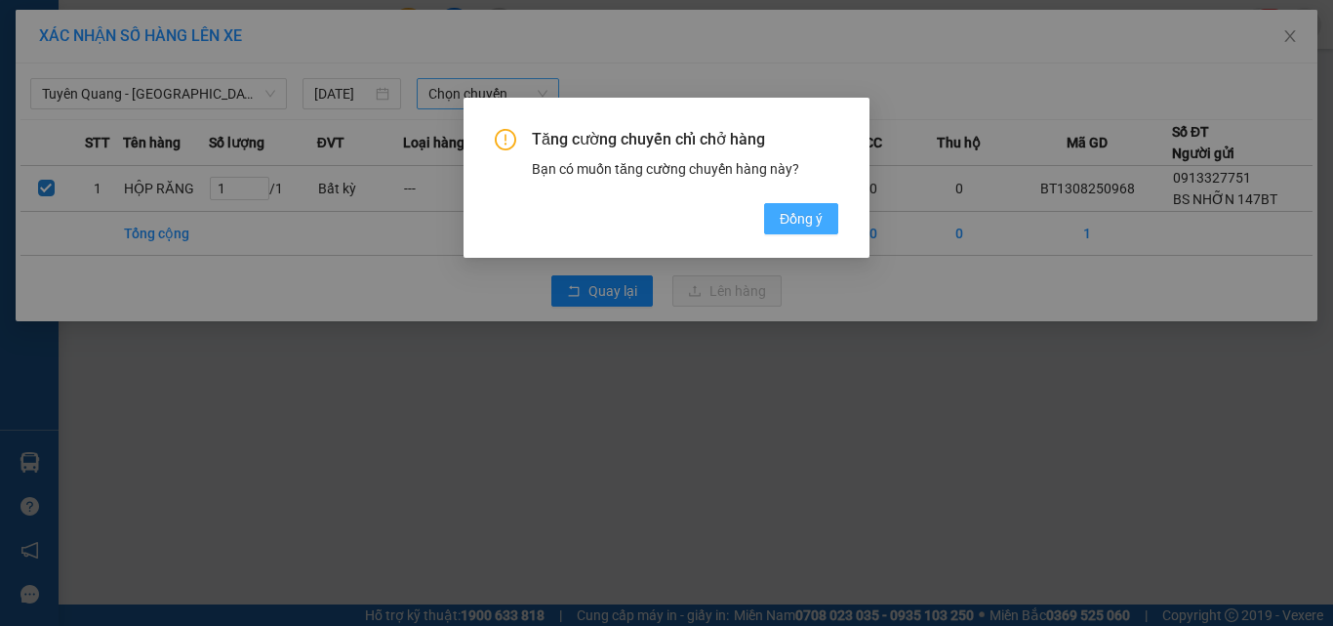
click at [803, 225] on span "Đồng ý" at bounding box center [801, 218] width 43 height 21
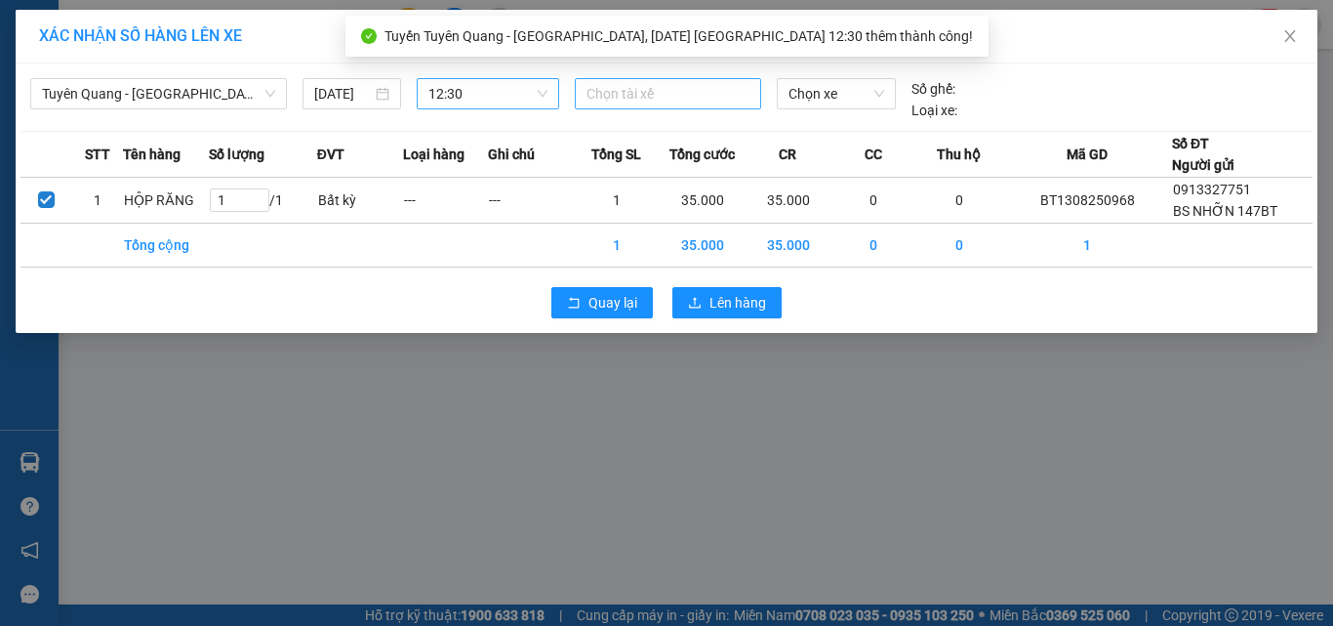
click at [623, 93] on div at bounding box center [669, 93] width 178 height 23
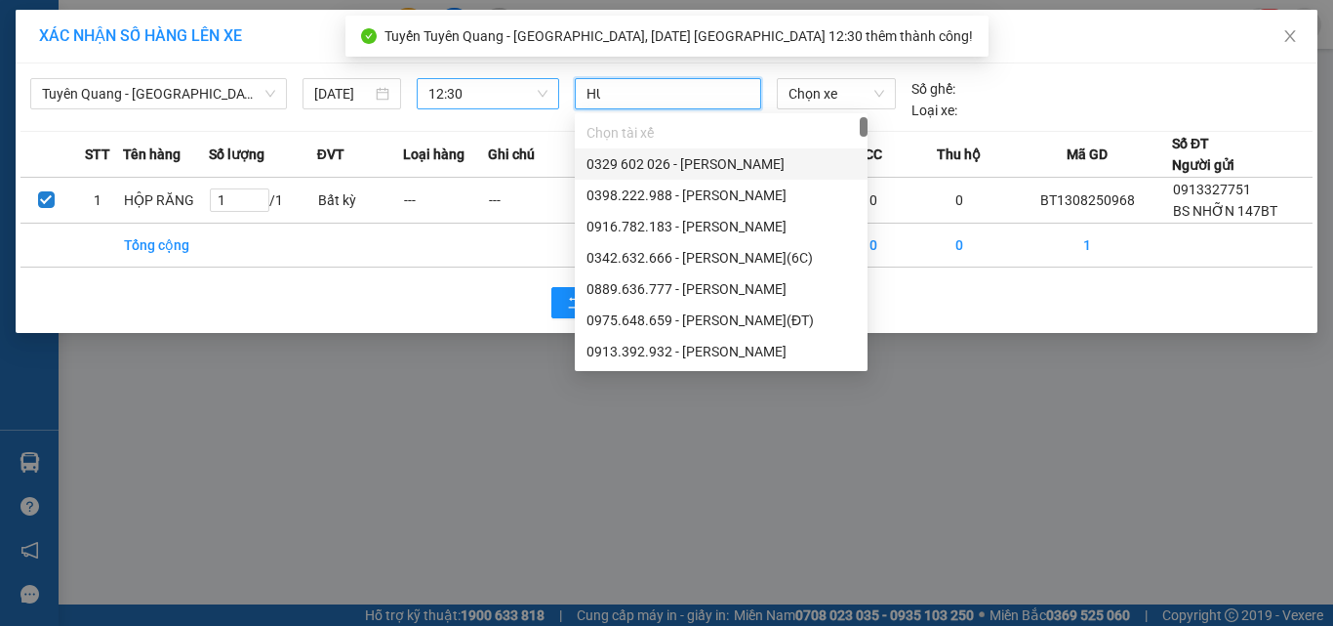
type input "HUY"
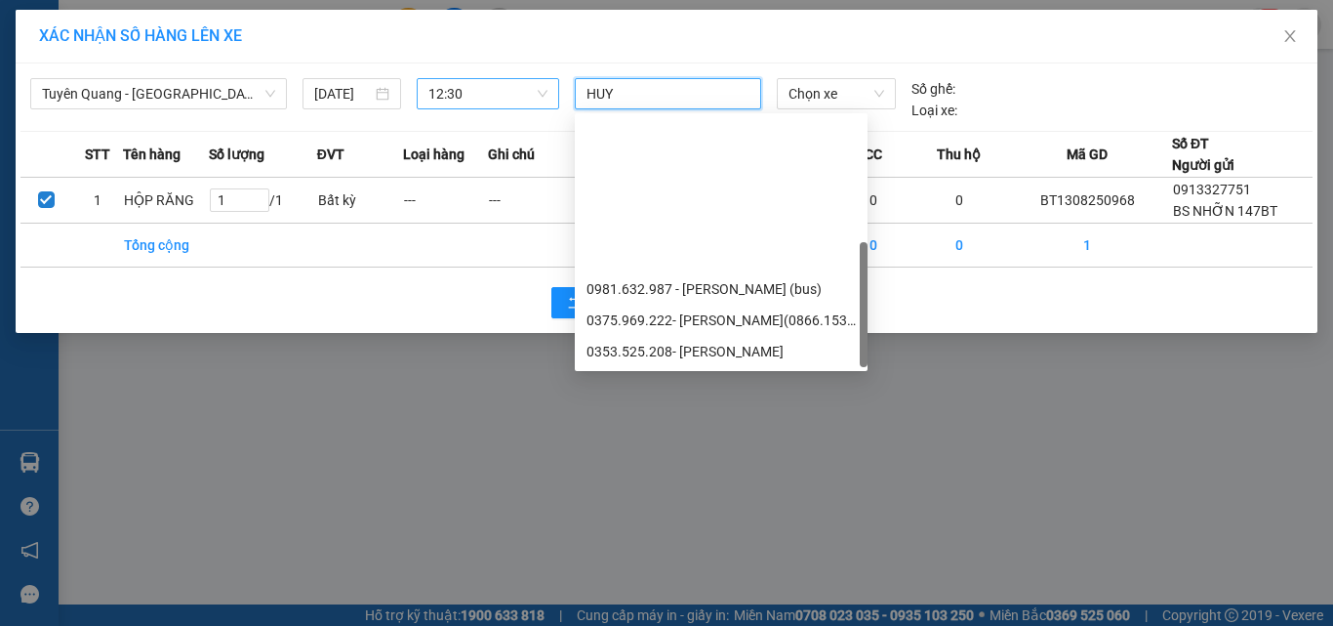
click at [649, 528] on div "[PERSON_NAME]" at bounding box center [721, 538] width 269 height 21
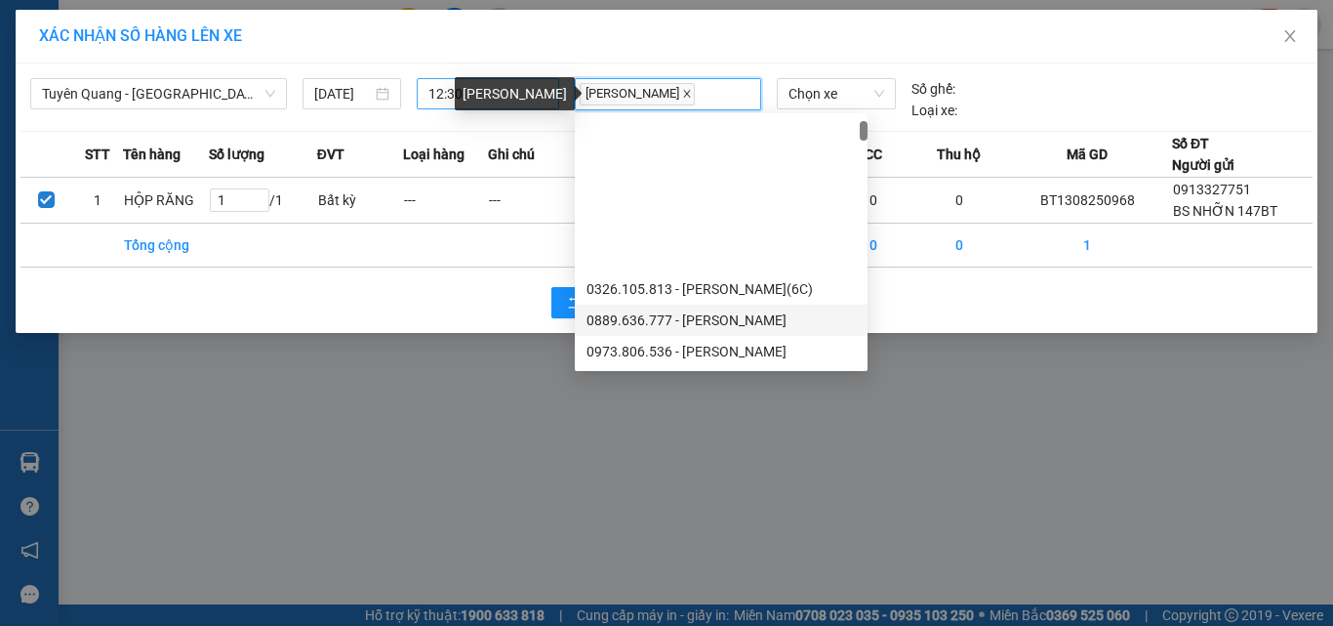
click at [682, 94] on icon "close" at bounding box center [687, 94] width 10 height 10
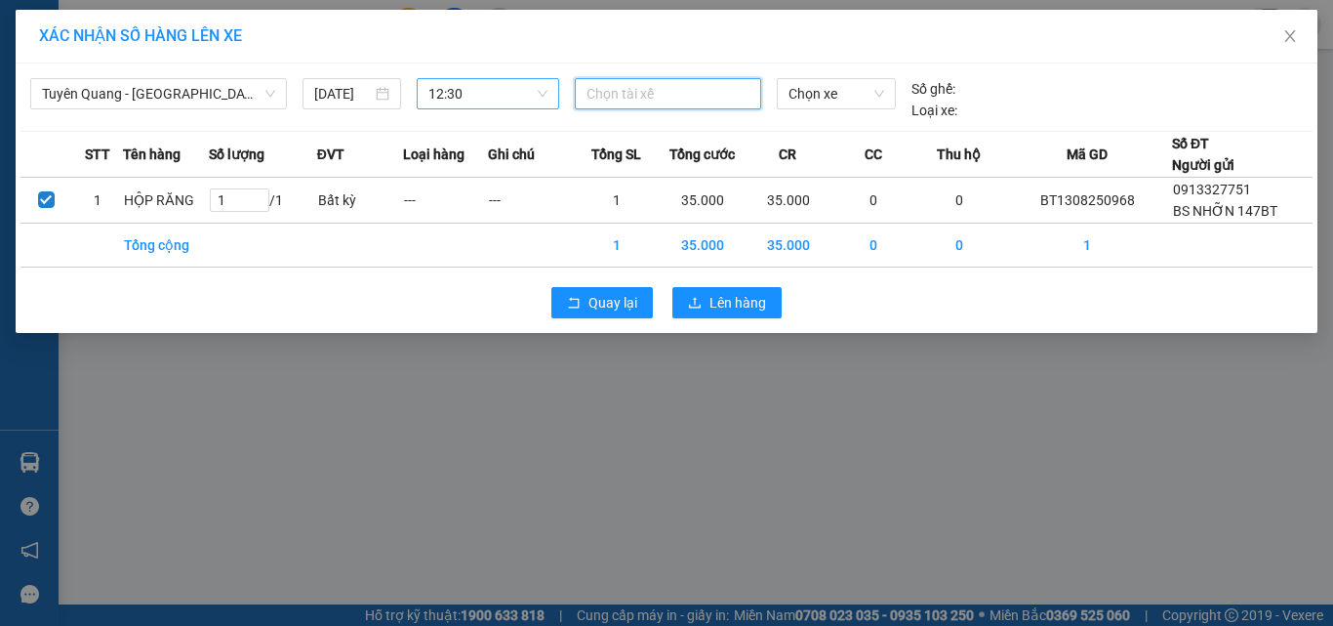
click at [702, 99] on div at bounding box center [669, 93] width 178 height 23
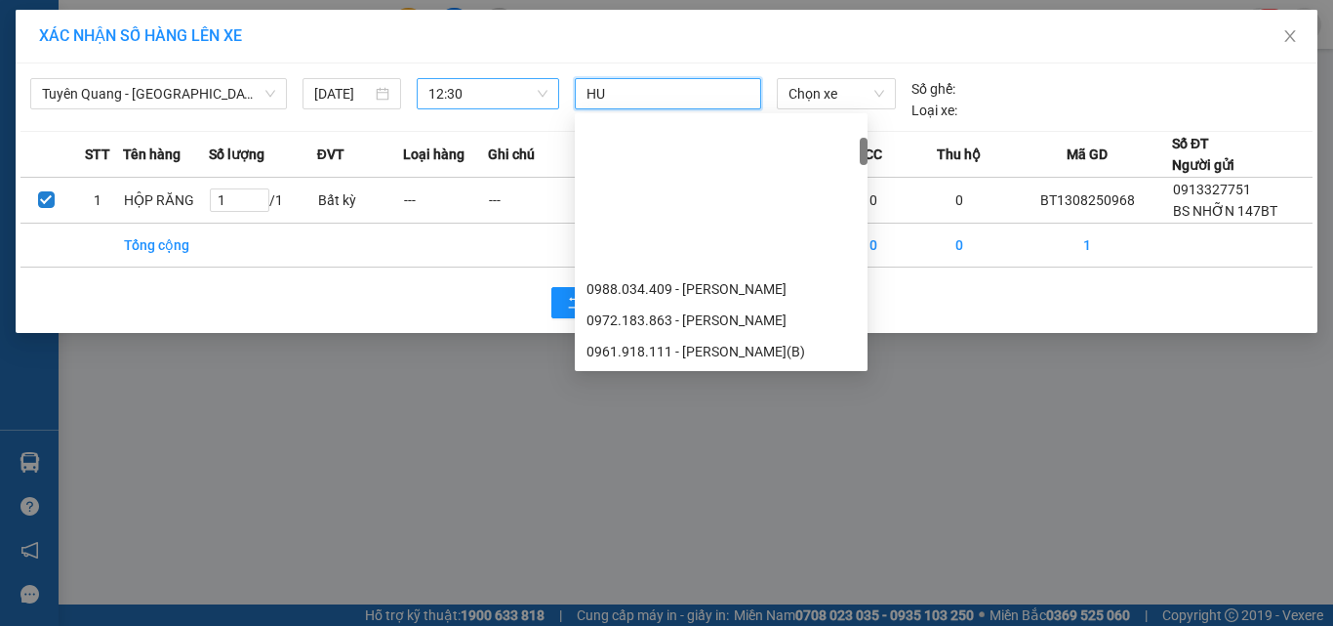
type input "HUY"
click at [685, 497] on div "[PERSON_NAME] - 0336133883" at bounding box center [721, 507] width 269 height 21
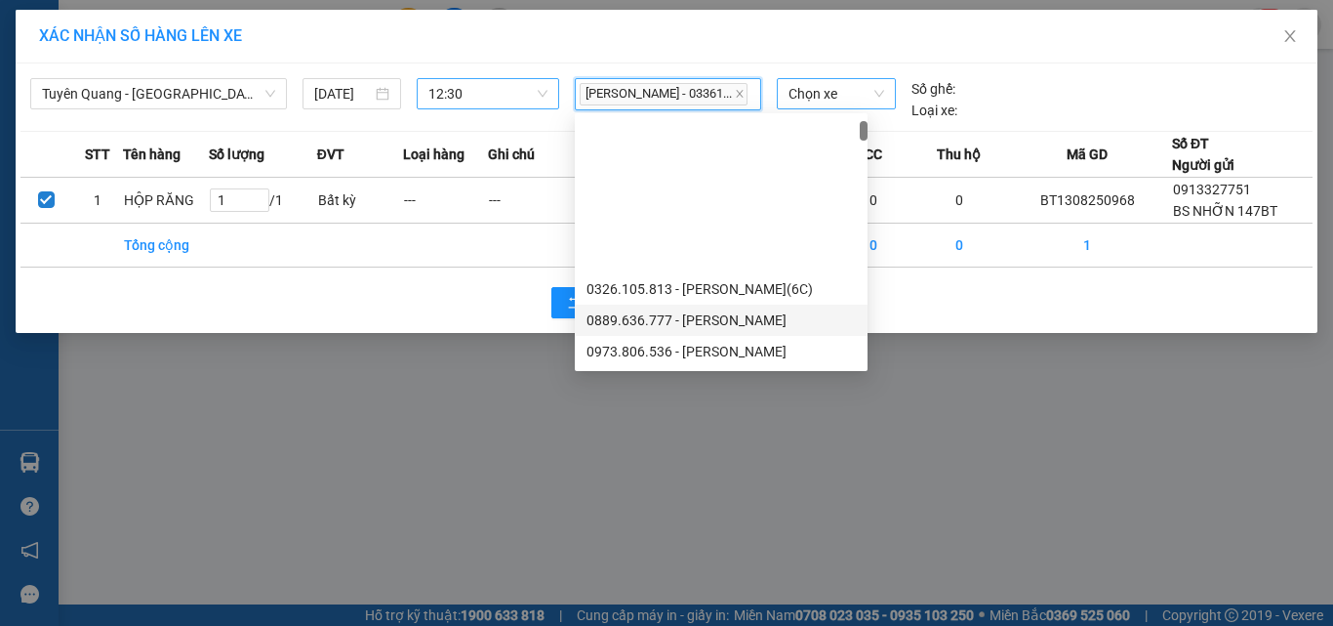
click at [838, 91] on span "Chọn xe" at bounding box center [837, 93] width 96 height 29
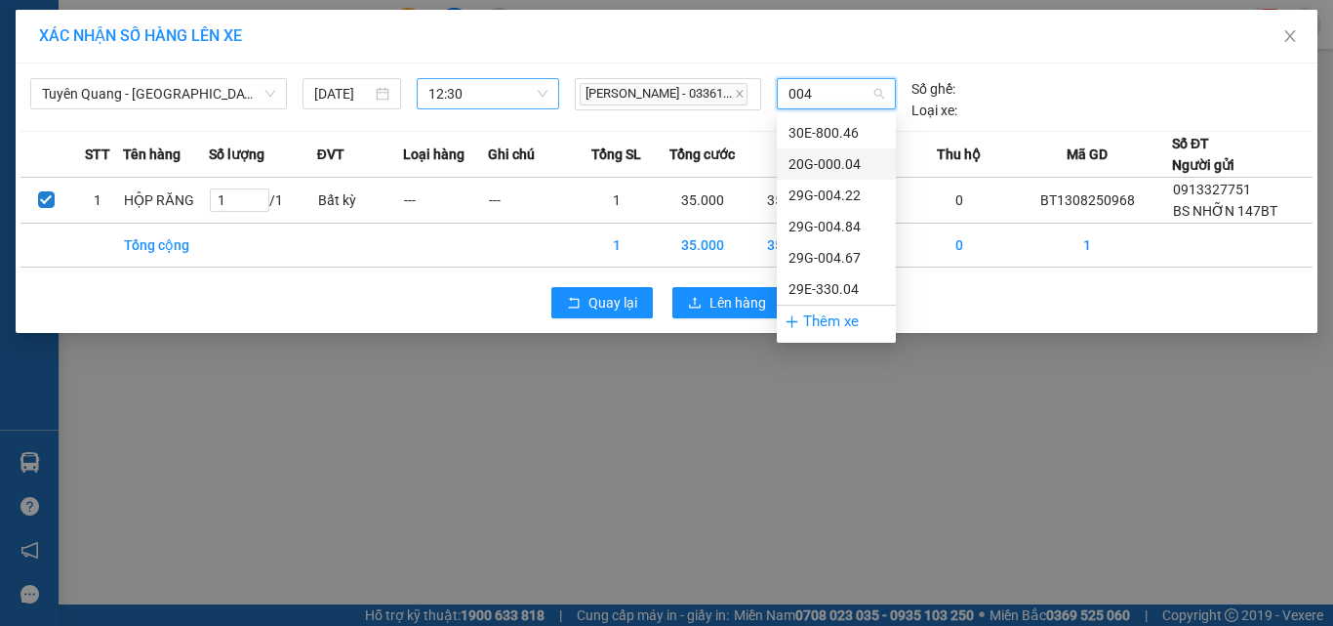
click at [839, 174] on div "20G-000.04" at bounding box center [837, 163] width 96 height 21
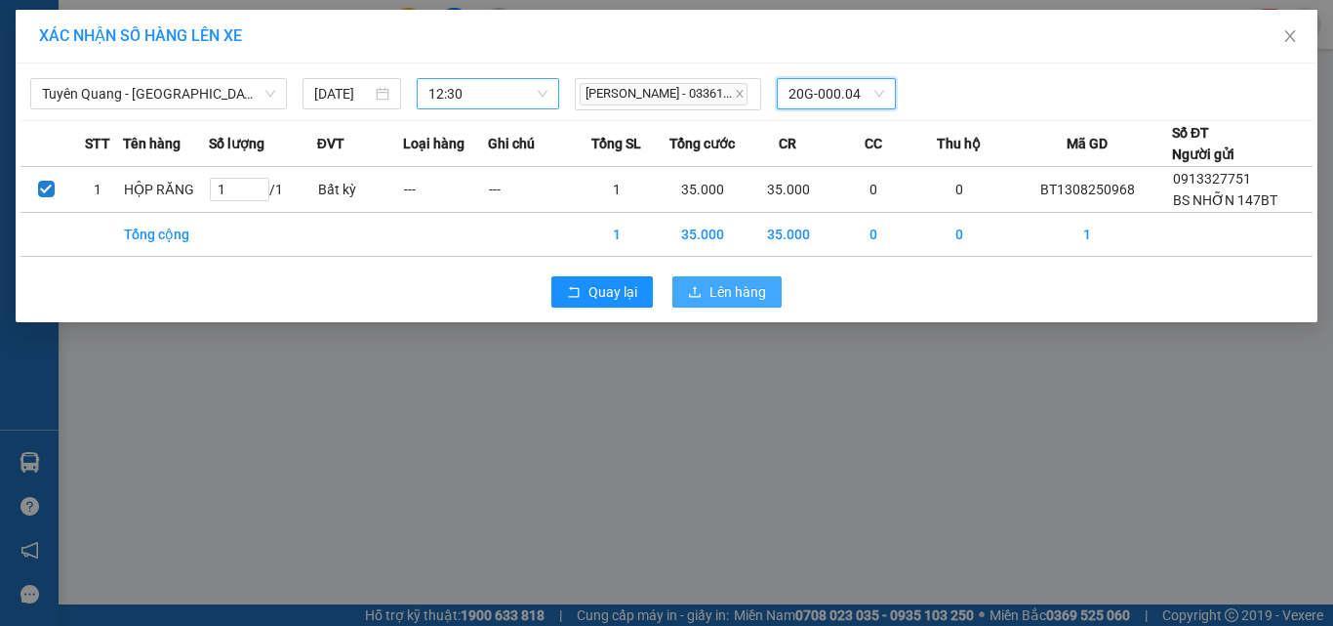
click at [743, 299] on span "Lên hàng" at bounding box center [738, 291] width 57 height 21
